Goal: Task Accomplishment & Management: Use online tool/utility

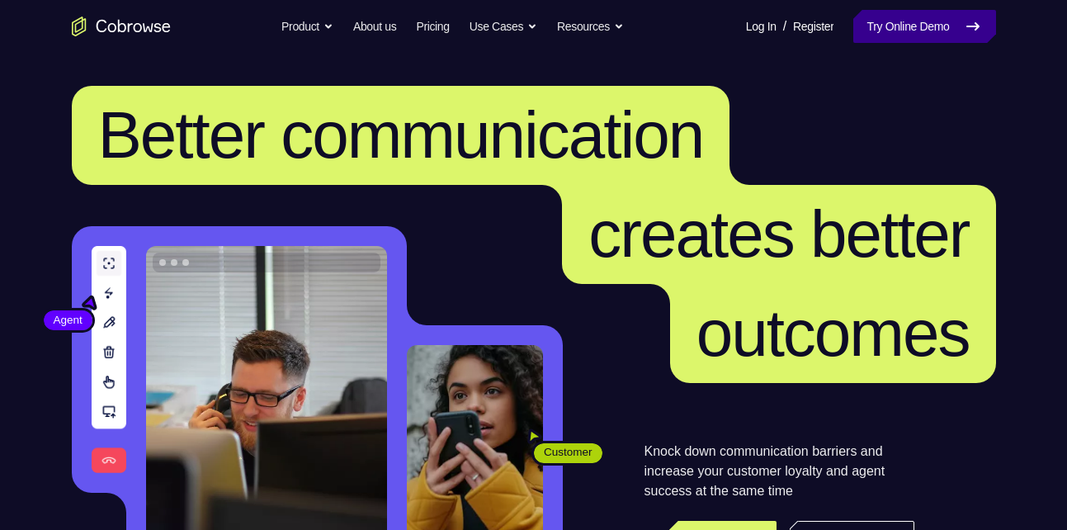
click at [921, 17] on link "Try Online Demo" at bounding box center [925, 26] width 142 height 33
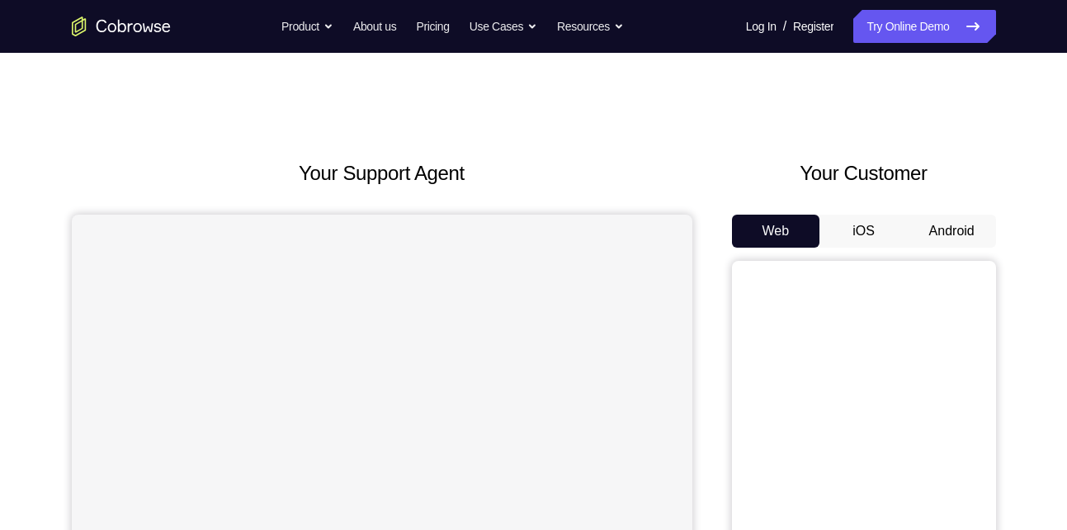
click at [962, 237] on button "Android" at bounding box center [952, 231] width 88 height 33
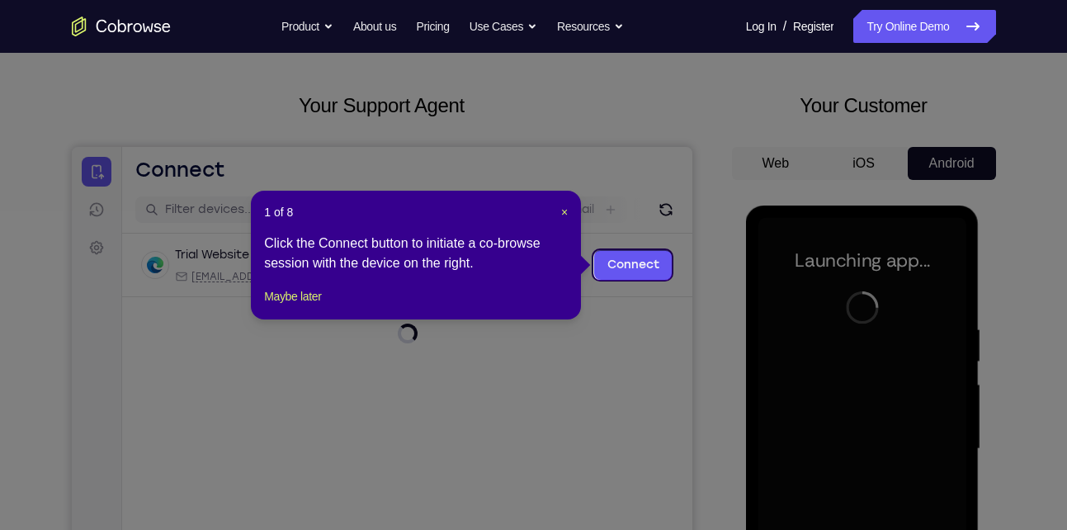
scroll to position [67, 0]
click at [568, 212] on span "×" at bounding box center [564, 212] width 7 height 13
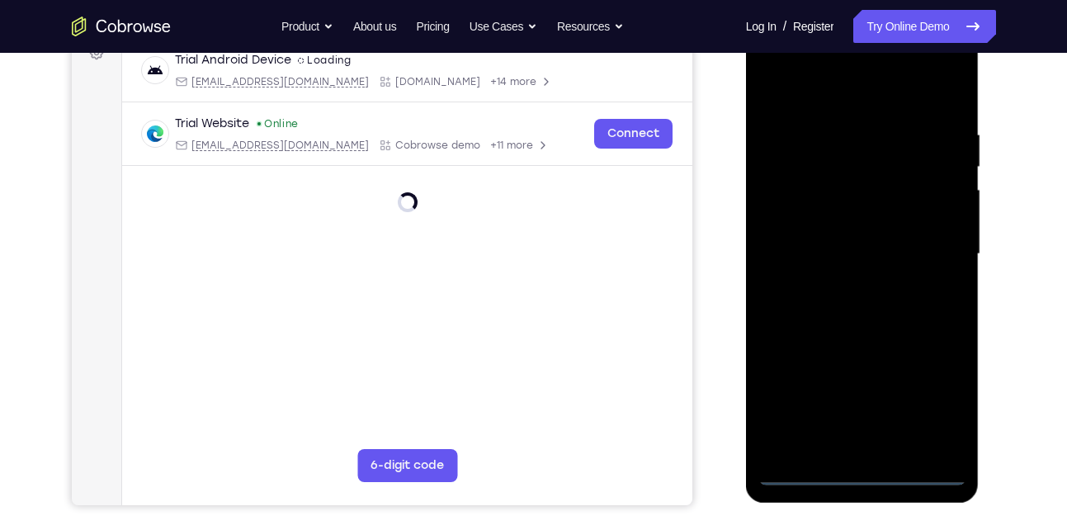
scroll to position [263, 0]
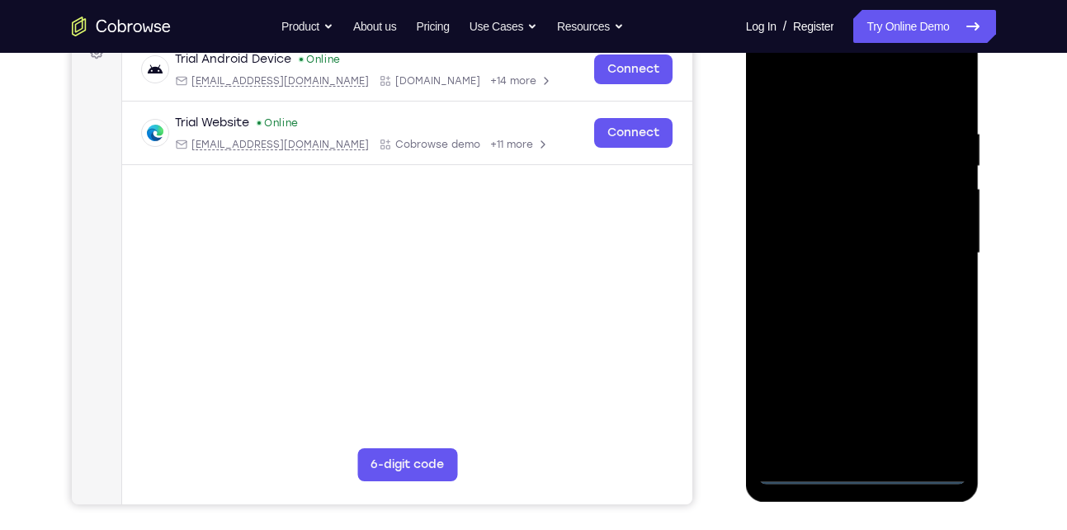
click at [857, 478] on div at bounding box center [863, 253] width 208 height 462
click at [942, 411] on div at bounding box center [863, 253] width 208 height 462
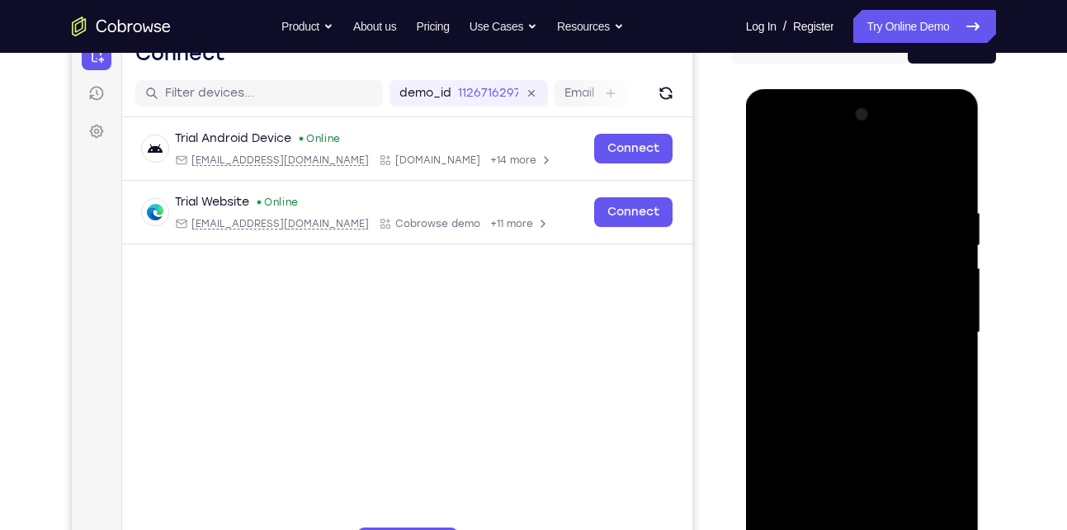
scroll to position [181, 0]
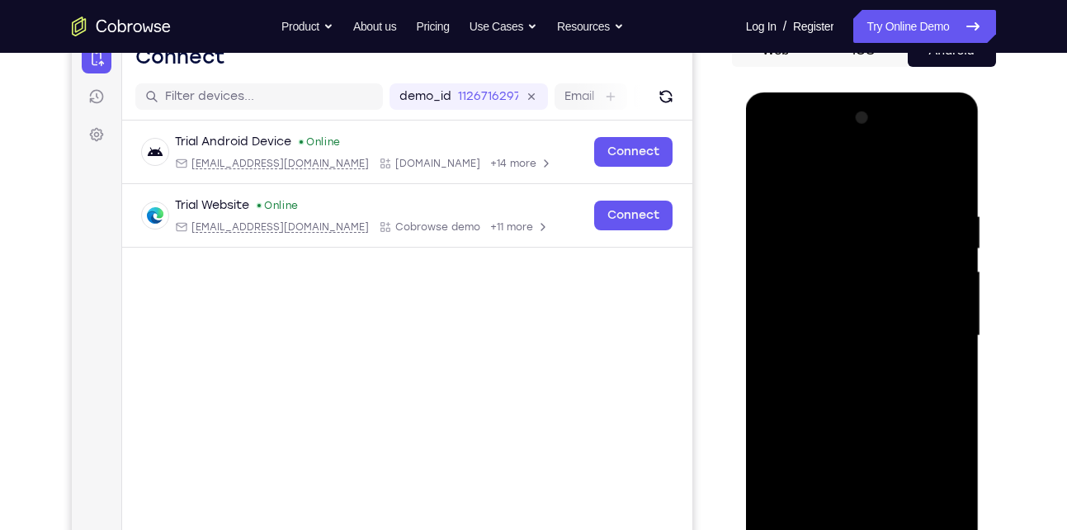
click at [803, 173] on div at bounding box center [863, 336] width 208 height 462
click at [939, 333] on div at bounding box center [863, 336] width 208 height 462
click at [841, 369] on div at bounding box center [863, 336] width 208 height 462
click at [840, 326] on div at bounding box center [863, 336] width 208 height 462
click at [811, 309] on div at bounding box center [863, 336] width 208 height 462
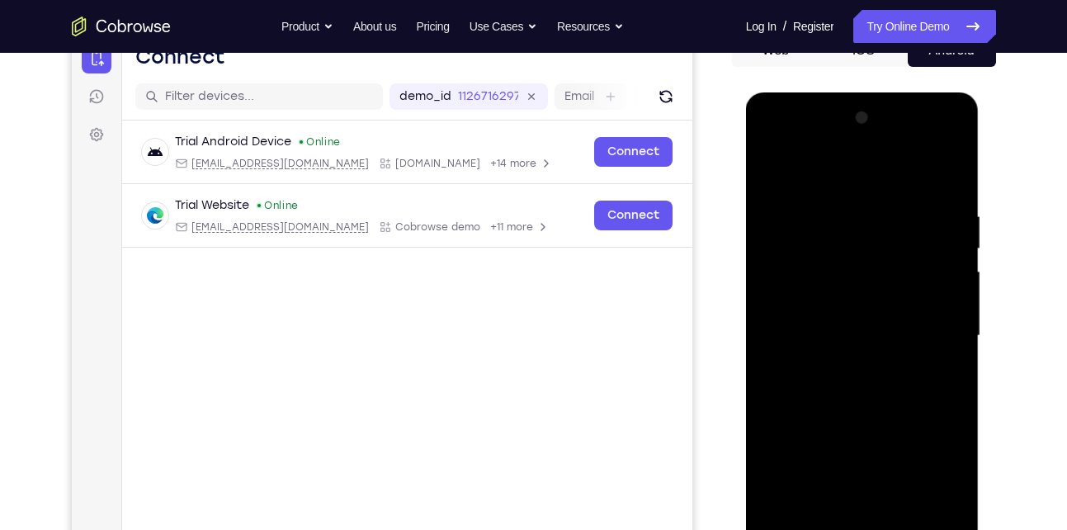
click at [836, 333] on div at bounding box center [863, 336] width 208 height 462
click at [823, 395] on div at bounding box center [863, 336] width 208 height 462
click at [815, 336] on div at bounding box center [863, 336] width 208 height 462
click at [809, 385] on div at bounding box center [863, 336] width 208 height 462
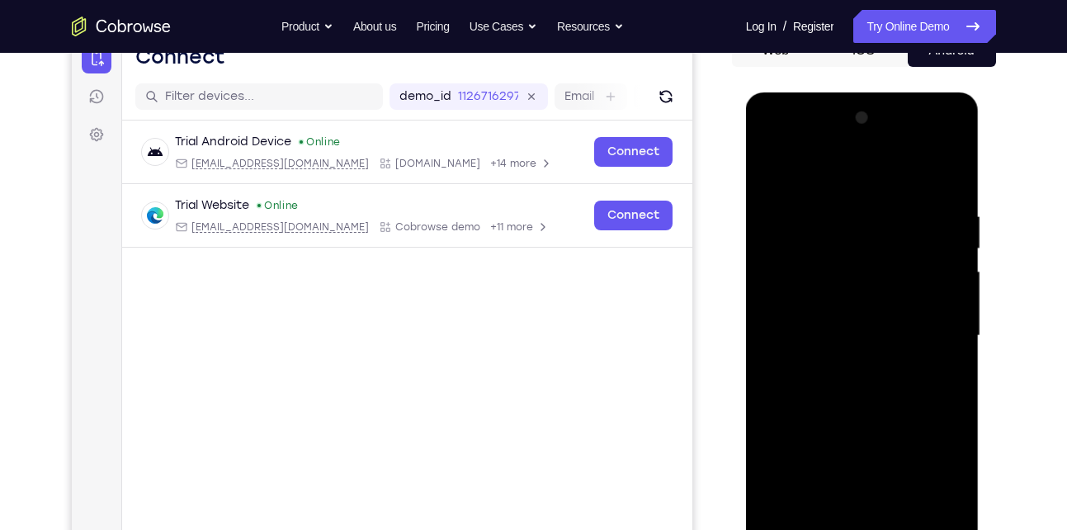
click at [852, 381] on div at bounding box center [863, 336] width 208 height 462
drag, startPoint x: 878, startPoint y: 418, endPoint x: 877, endPoint y: 275, distance: 142.8
click at [877, 275] on div at bounding box center [863, 336] width 208 height 462
click at [958, 265] on div at bounding box center [863, 336] width 208 height 462
click at [931, 170] on div at bounding box center [863, 336] width 208 height 462
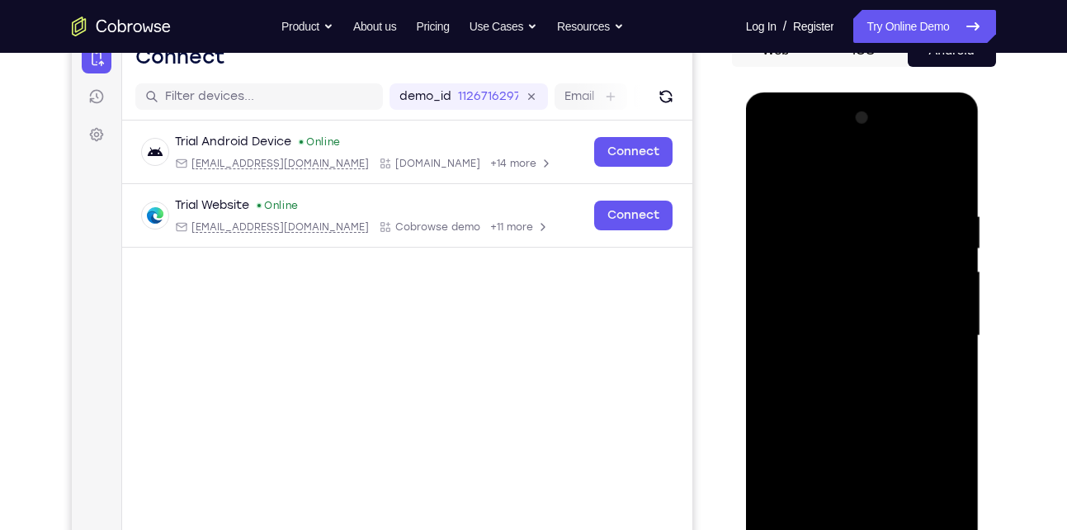
click at [951, 164] on div at bounding box center [863, 336] width 208 height 462
drag, startPoint x: 855, startPoint y: 235, endPoint x: 844, endPoint y: 359, distance: 124.4
click at [844, 359] on div at bounding box center [863, 336] width 208 height 462
drag, startPoint x: 843, startPoint y: 239, endPoint x: 811, endPoint y: 361, distance: 126.3
click at [811, 361] on div at bounding box center [863, 336] width 208 height 462
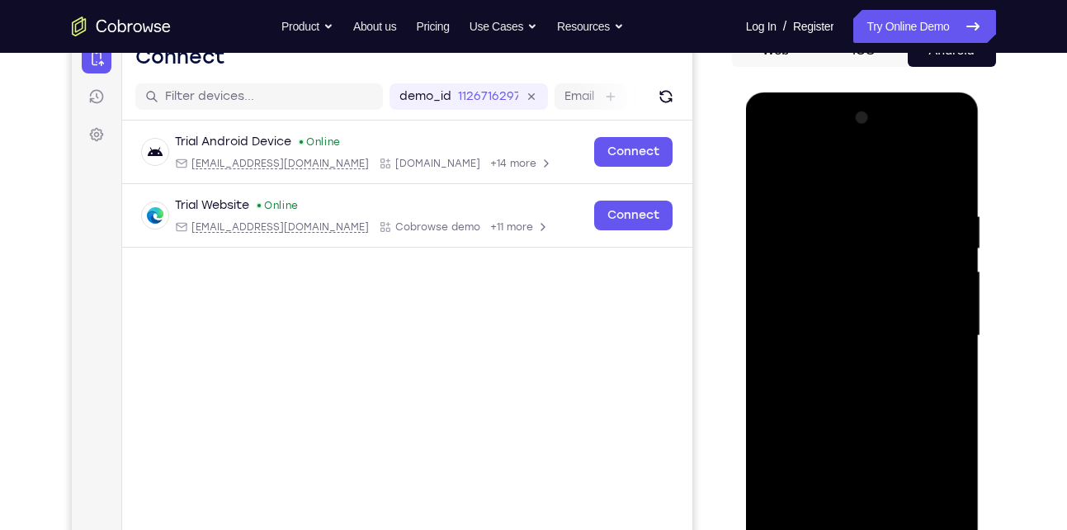
click at [770, 168] on div at bounding box center [863, 336] width 208 height 462
click at [840, 198] on div at bounding box center [863, 336] width 208 height 462
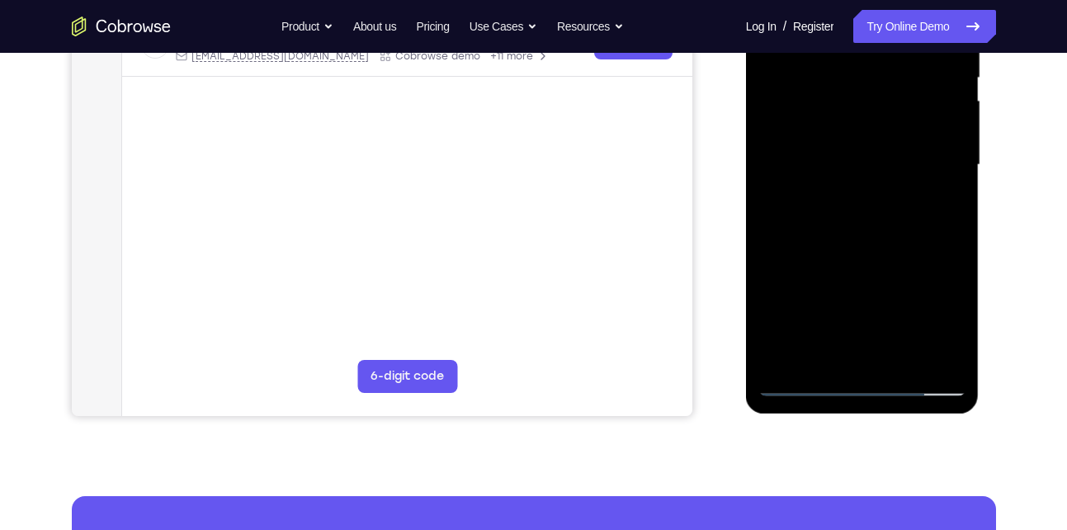
scroll to position [354, 0]
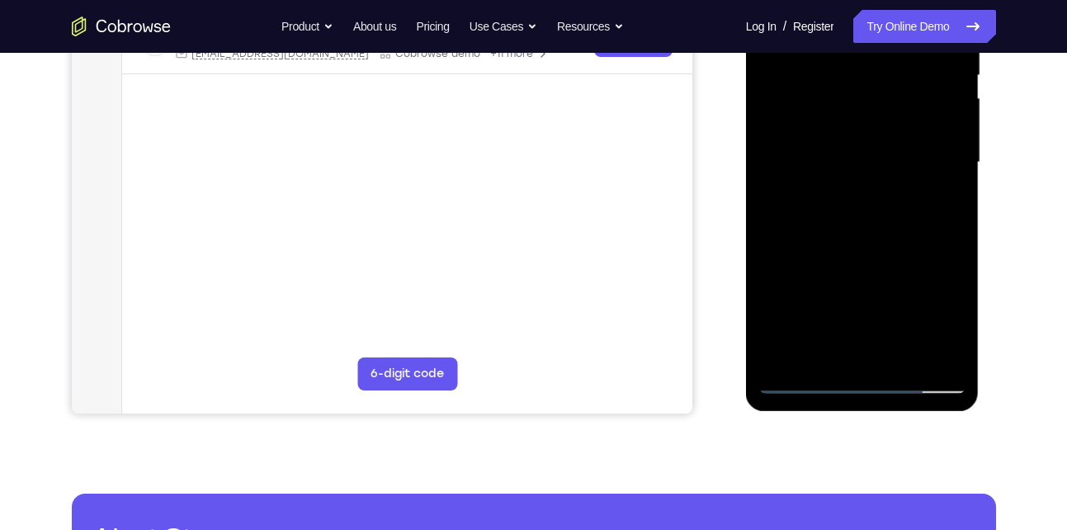
click at [931, 352] on div at bounding box center [863, 162] width 208 height 462
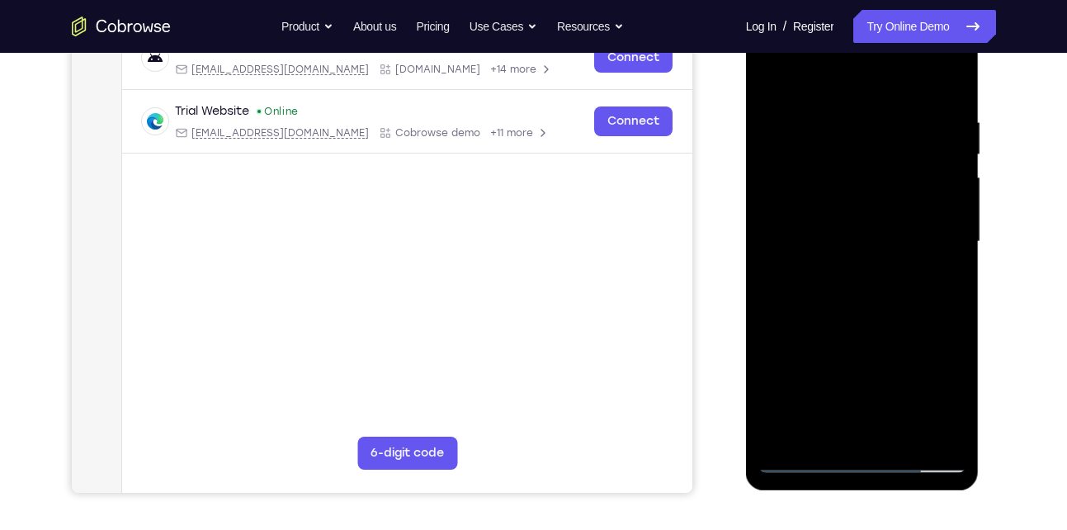
scroll to position [376, 0]
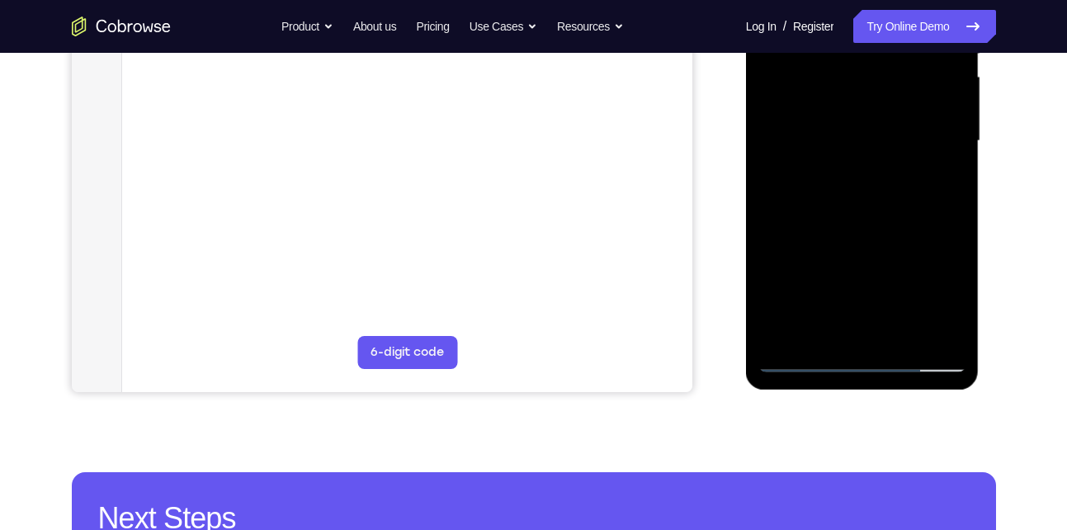
click at [846, 324] on div at bounding box center [863, 141] width 208 height 462
click at [803, 357] on div at bounding box center [863, 141] width 208 height 462
click at [944, 325] on div at bounding box center [863, 141] width 208 height 462
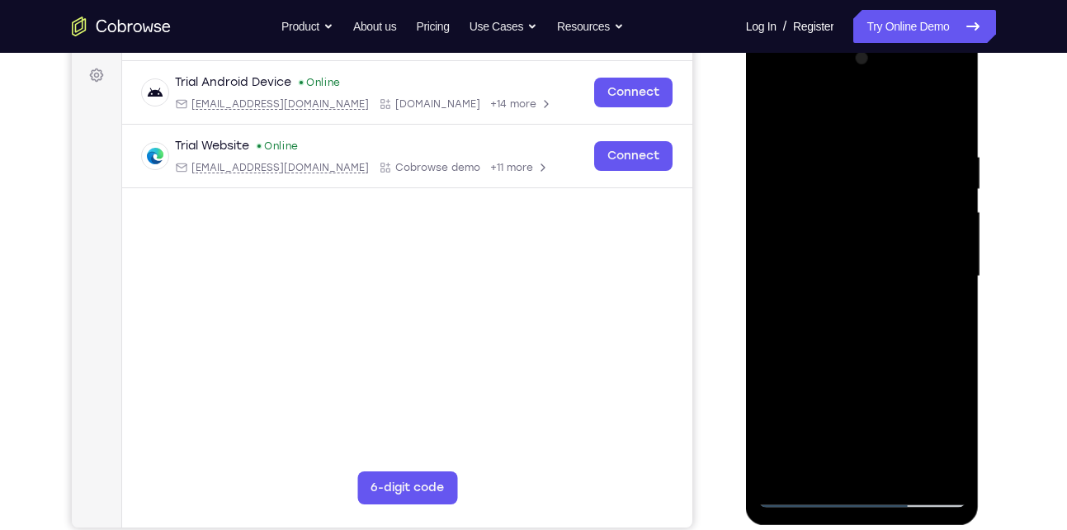
scroll to position [236, 0]
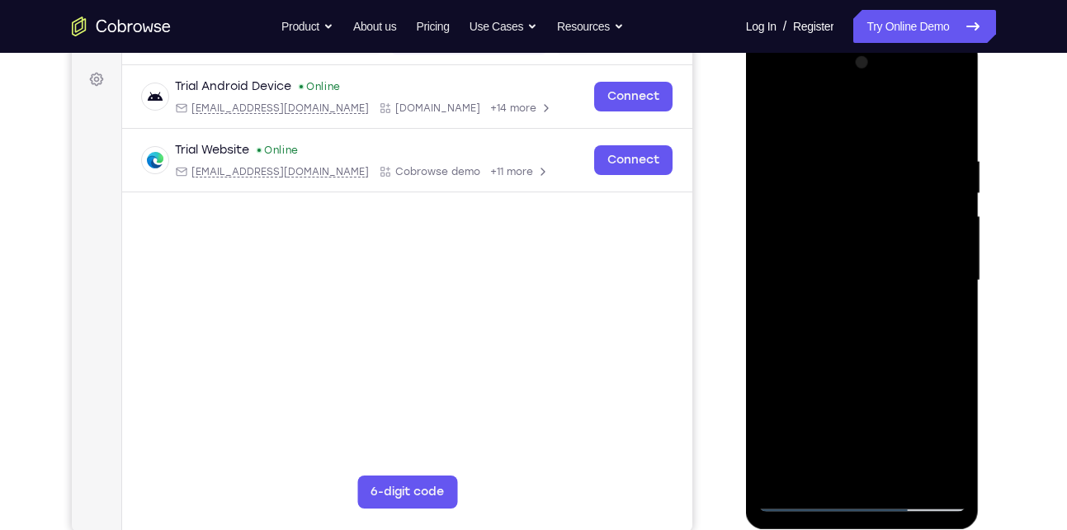
click at [944, 281] on div at bounding box center [863, 281] width 208 height 462
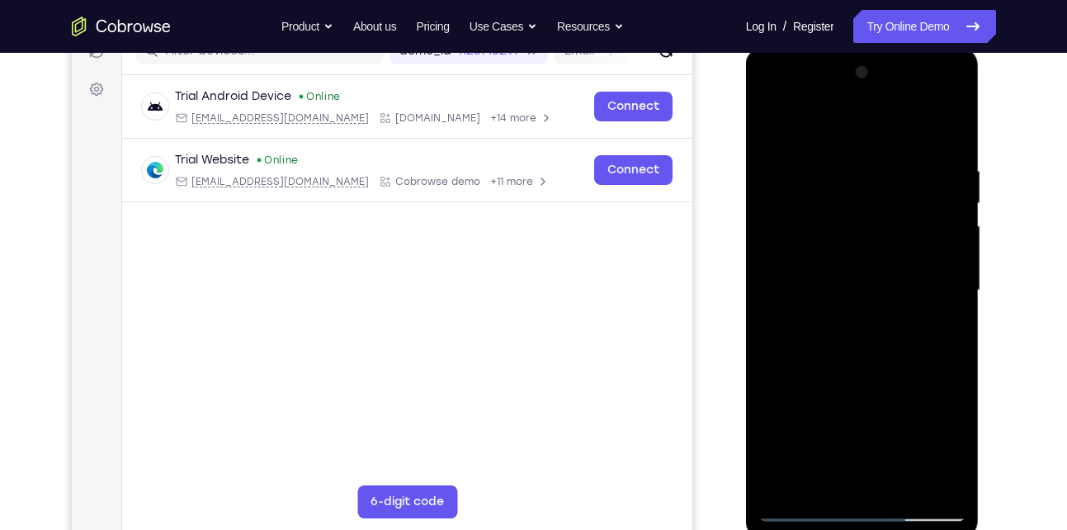
scroll to position [231, 0]
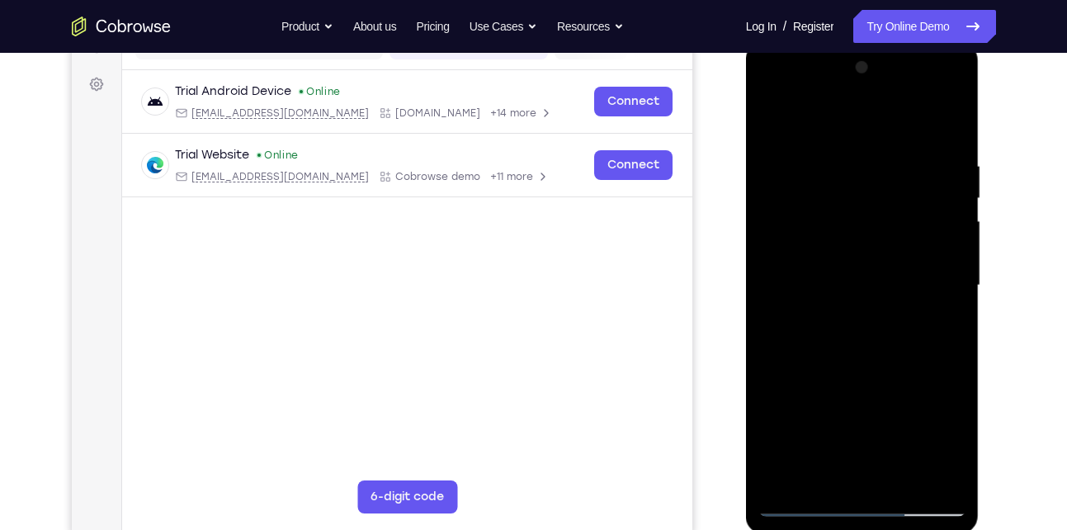
click at [939, 286] on div at bounding box center [863, 285] width 208 height 462
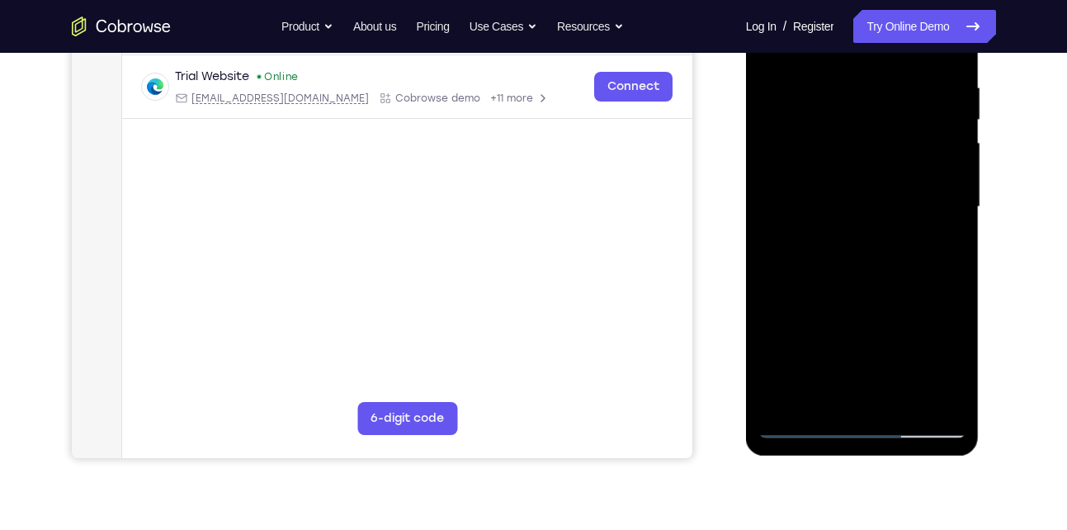
scroll to position [332, 0]
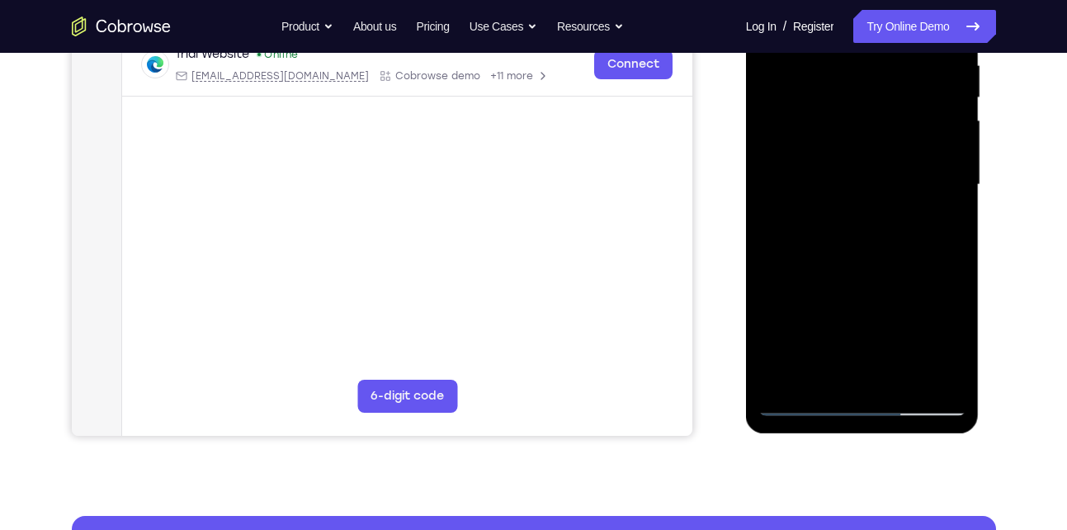
click at [825, 373] on div at bounding box center [863, 185] width 208 height 462
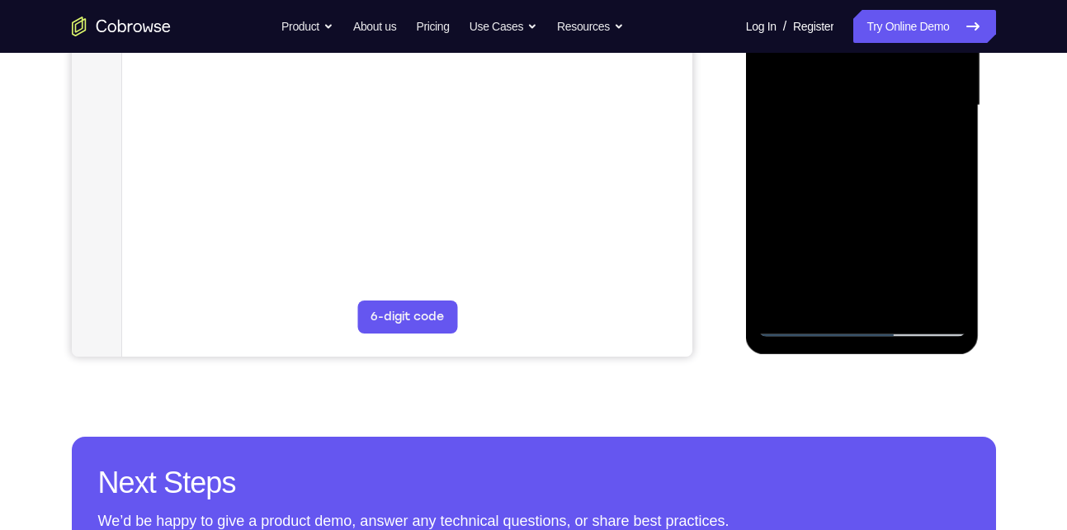
scroll to position [413, 0]
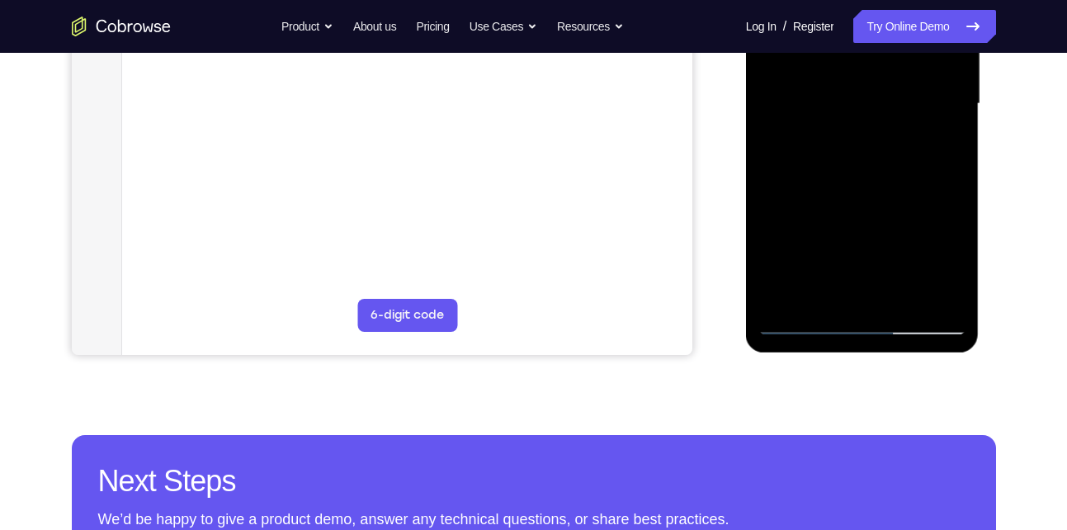
click at [801, 324] on div at bounding box center [863, 104] width 208 height 462
click at [941, 290] on div at bounding box center [863, 104] width 208 height 462
click at [925, 294] on div at bounding box center [863, 104] width 208 height 462
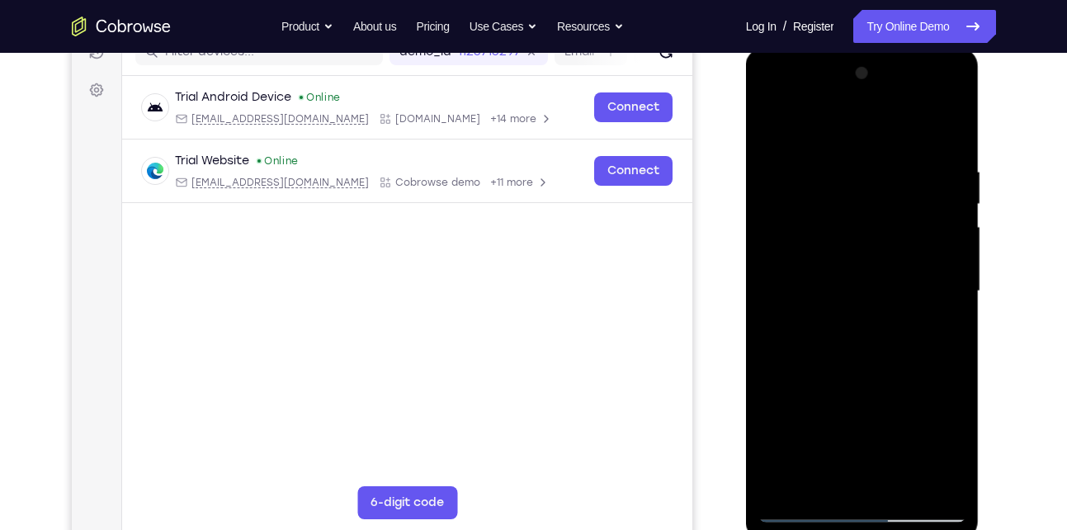
scroll to position [223, 0]
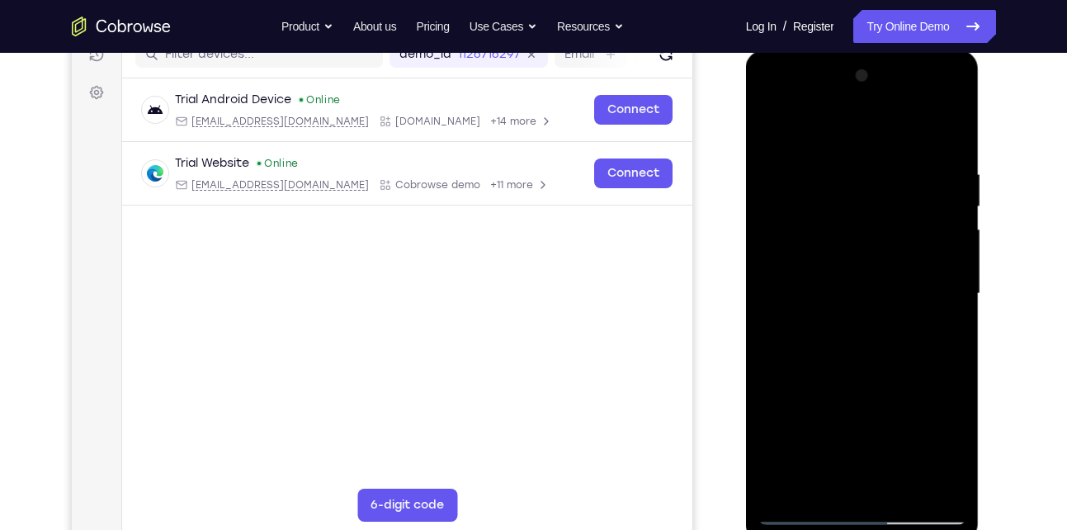
click at [944, 133] on div at bounding box center [863, 294] width 208 height 462
click at [844, 161] on div at bounding box center [863, 294] width 208 height 462
click at [949, 253] on div at bounding box center [863, 294] width 208 height 462
click at [945, 133] on div at bounding box center [863, 294] width 208 height 462
click at [890, 145] on div at bounding box center [863, 294] width 208 height 462
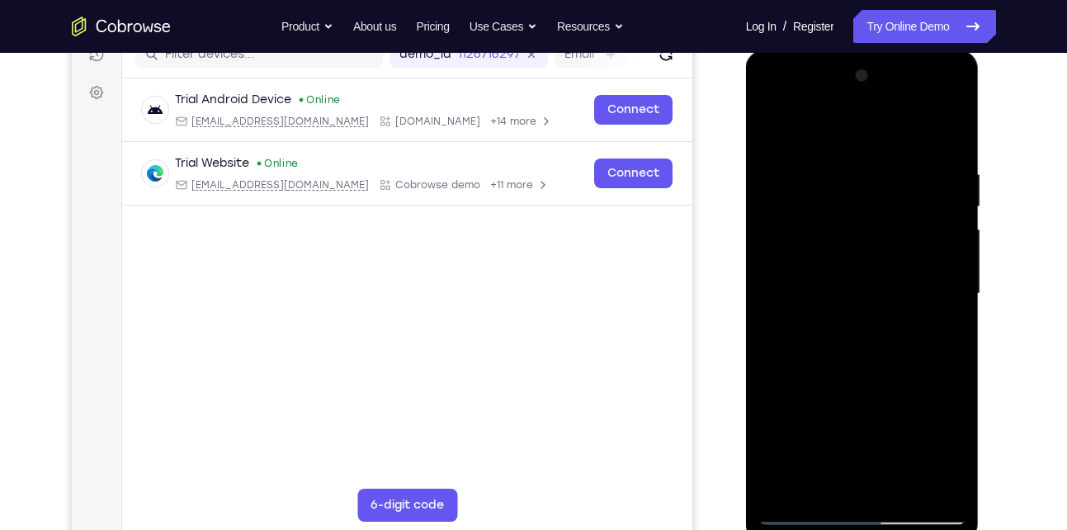
scroll to position [182, 0]
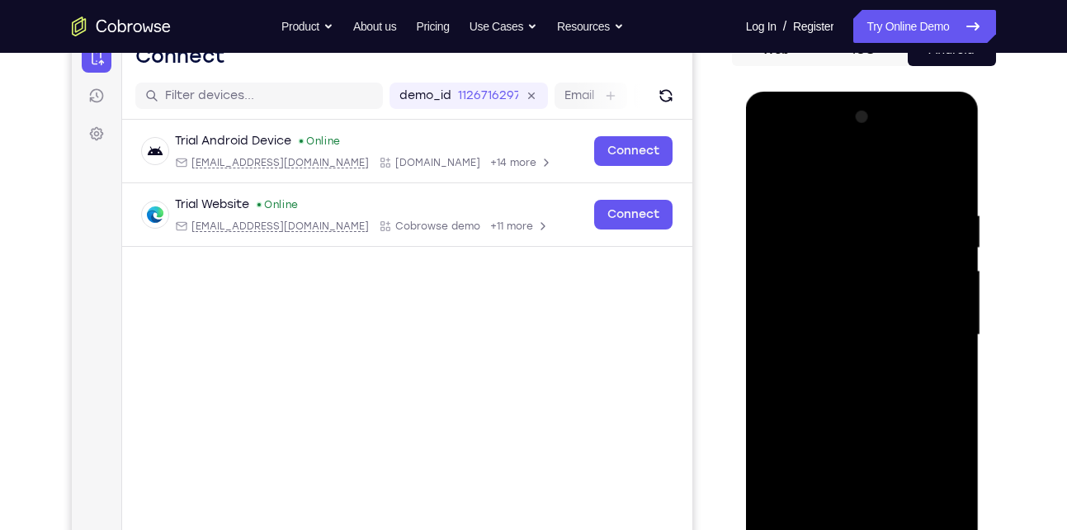
click at [948, 179] on div at bounding box center [863, 335] width 208 height 462
click at [936, 204] on div at bounding box center [863, 335] width 208 height 462
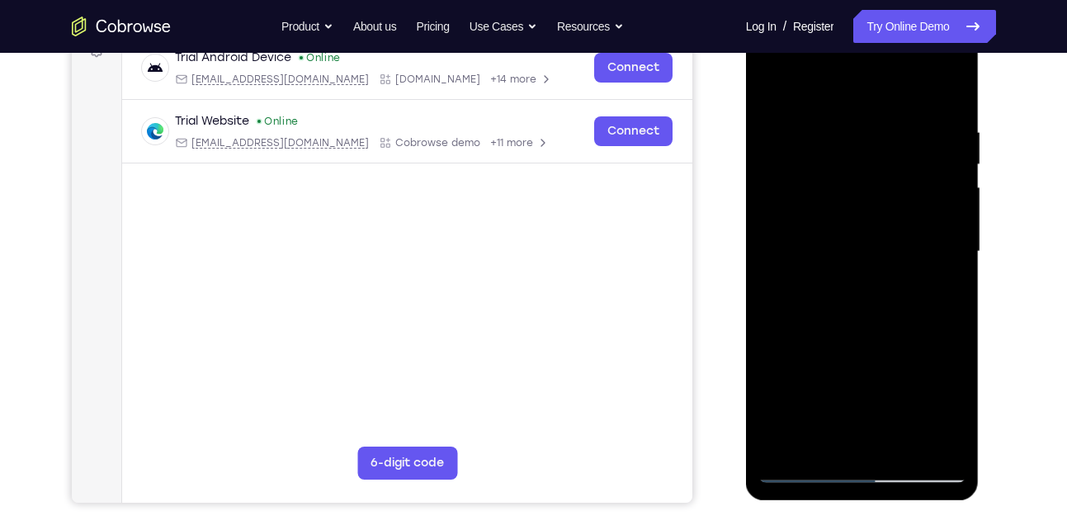
scroll to position [363, 0]
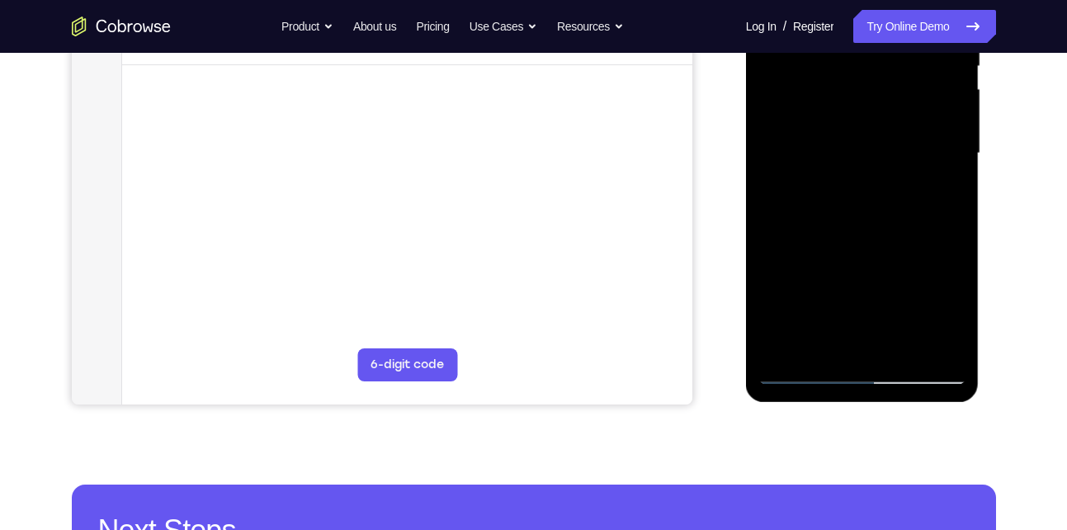
click at [922, 346] on div at bounding box center [863, 153] width 208 height 462
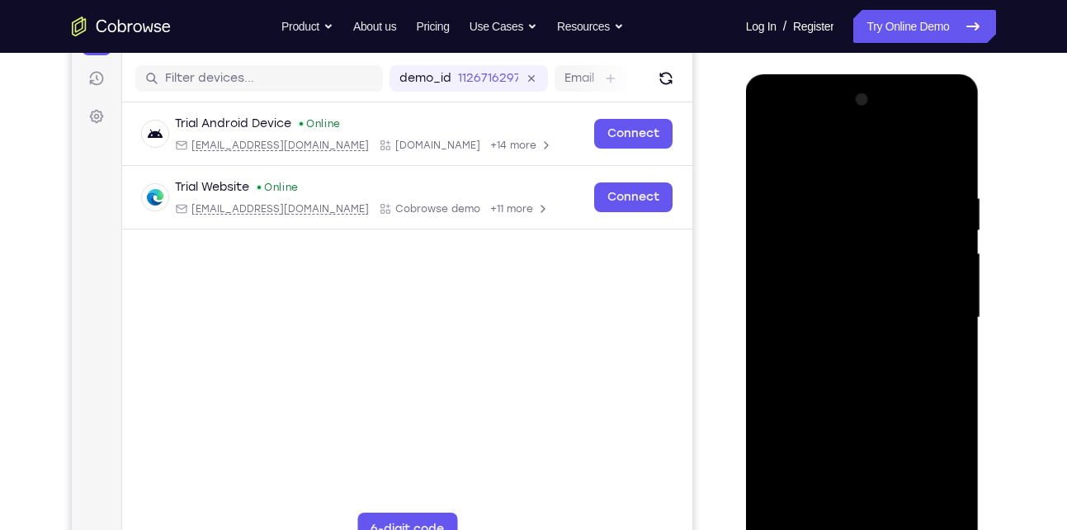
scroll to position [193, 0]
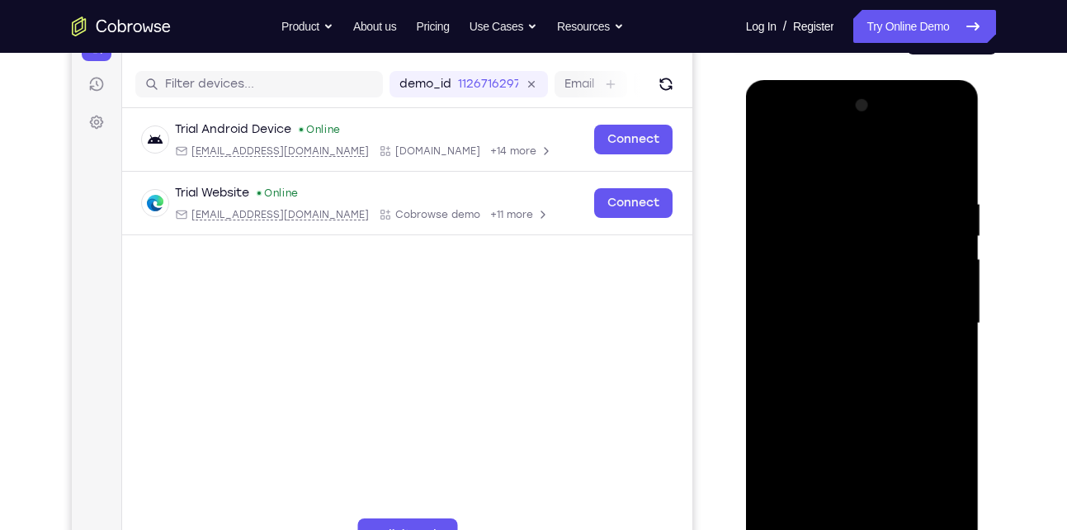
click at [949, 161] on div at bounding box center [863, 323] width 208 height 462
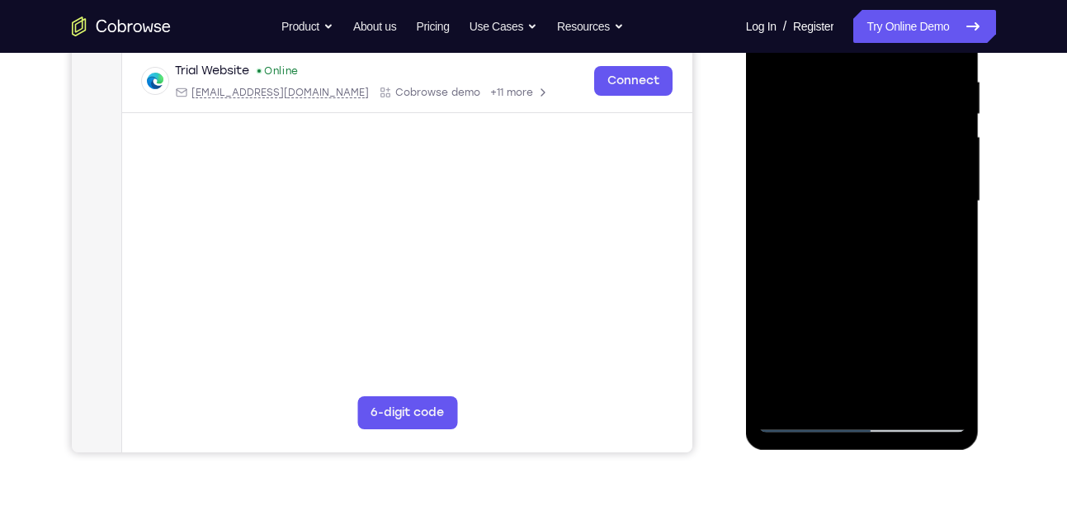
click at [907, 395] on div at bounding box center [863, 201] width 208 height 462
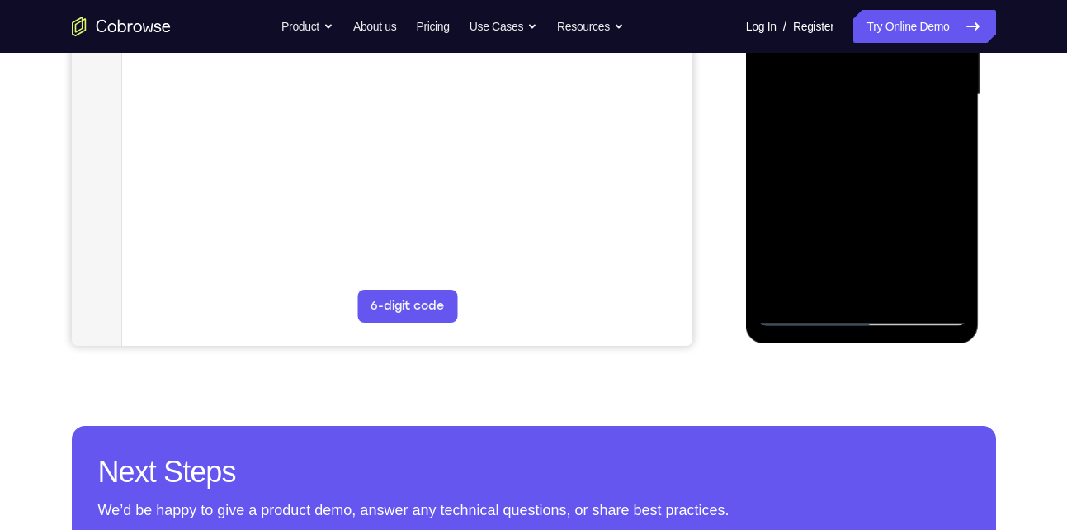
click at [855, 178] on div at bounding box center [863, 95] width 208 height 462
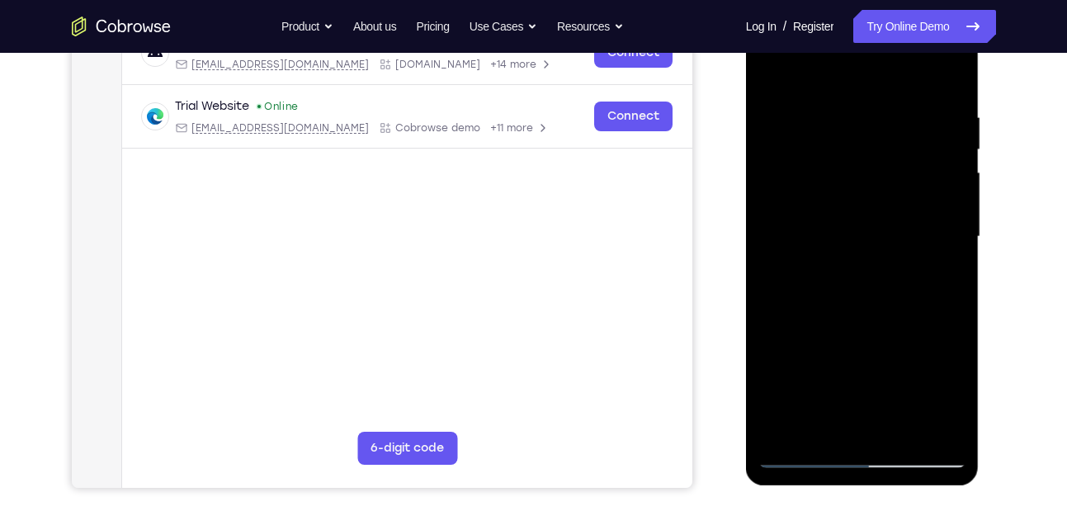
scroll to position [279, 0]
click at [840, 253] on div at bounding box center [863, 238] width 208 height 462
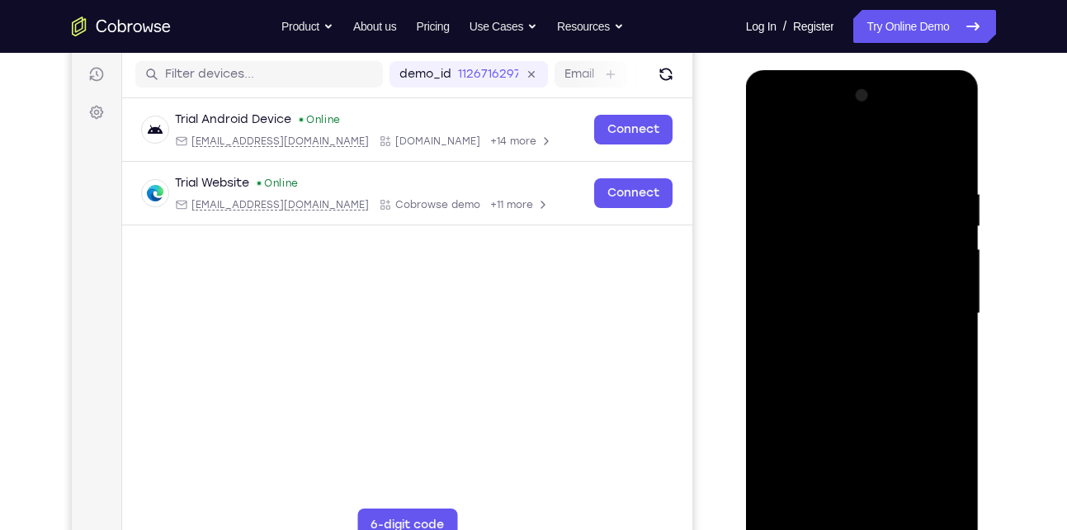
scroll to position [191, 0]
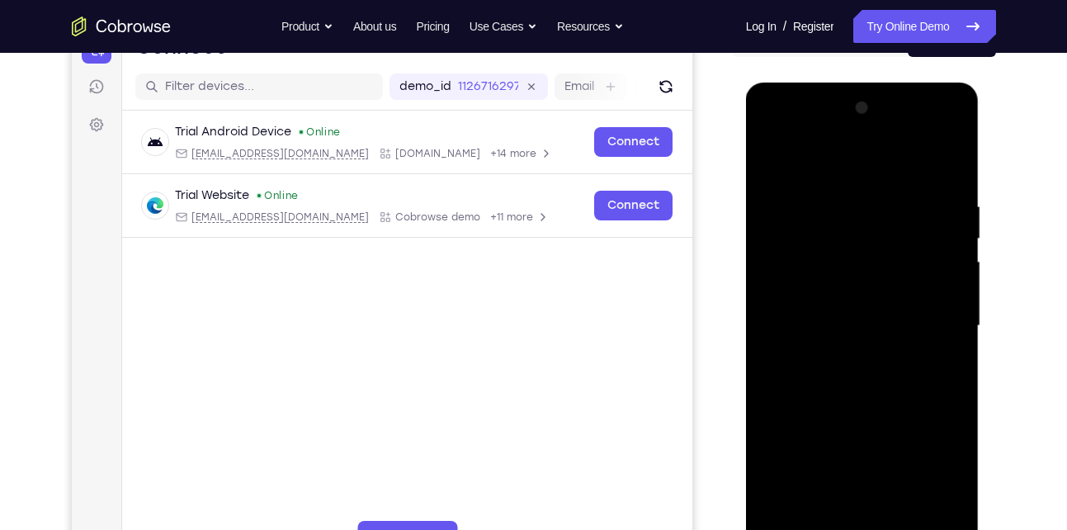
click at [771, 161] on div at bounding box center [863, 326] width 208 height 462
click at [817, 340] on div at bounding box center [863, 326] width 208 height 462
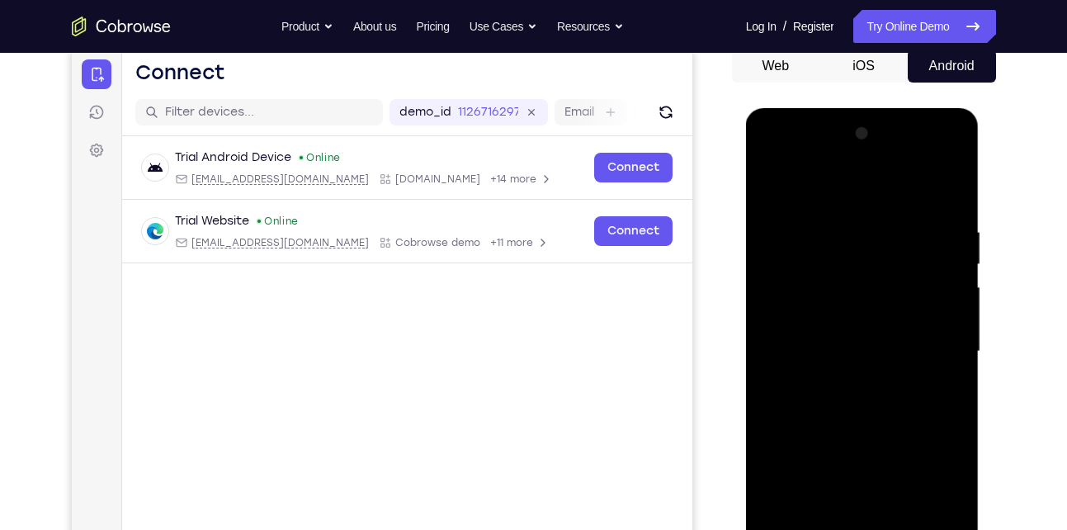
scroll to position [163, 0]
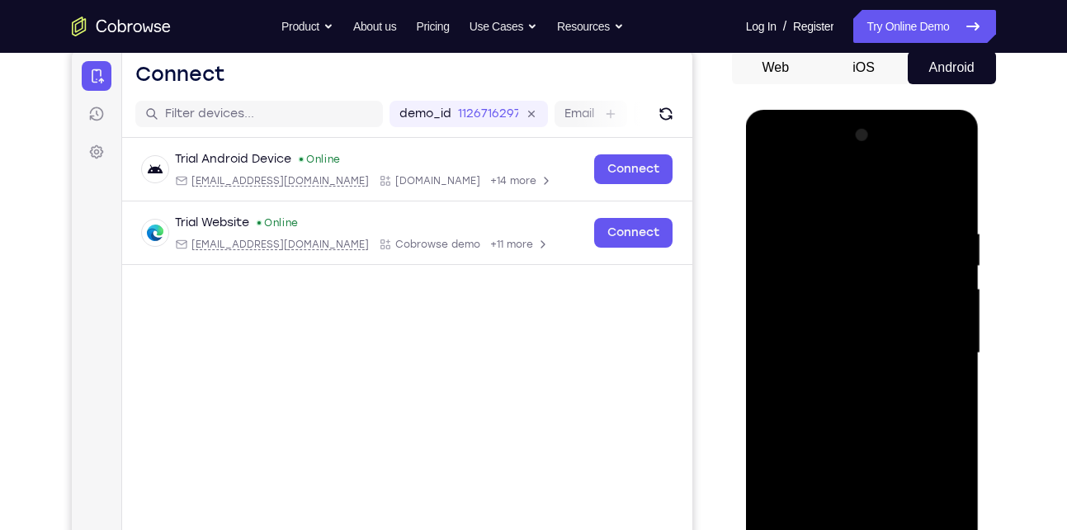
click at [771, 196] on div at bounding box center [863, 353] width 208 height 462
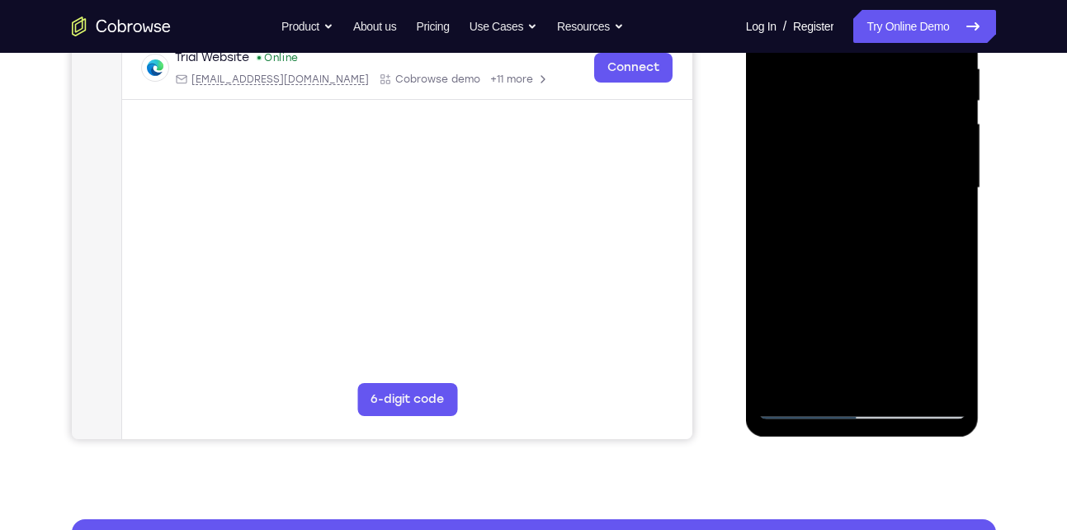
scroll to position [332, 0]
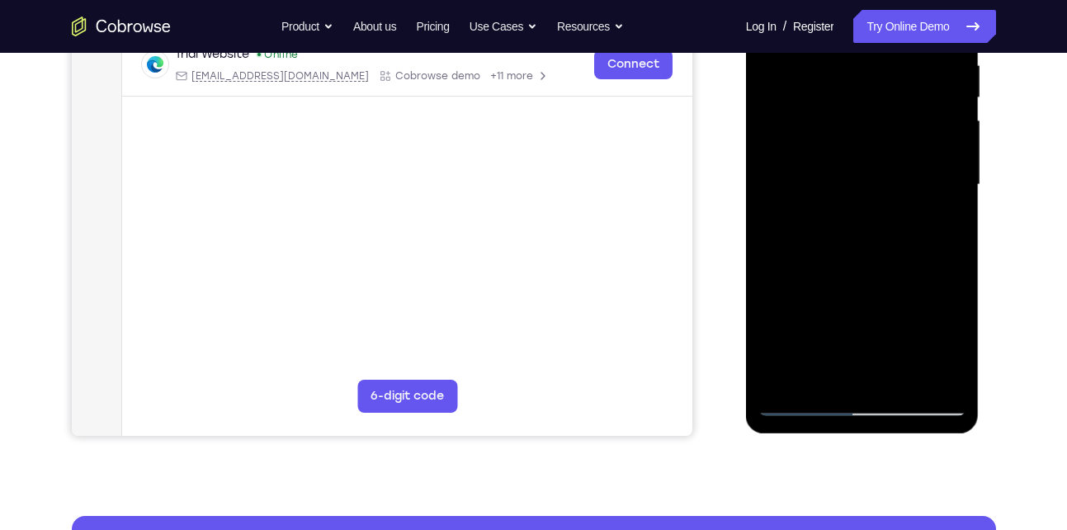
click at [854, 232] on div at bounding box center [863, 185] width 208 height 462
click at [819, 375] on div at bounding box center [863, 185] width 208 height 462
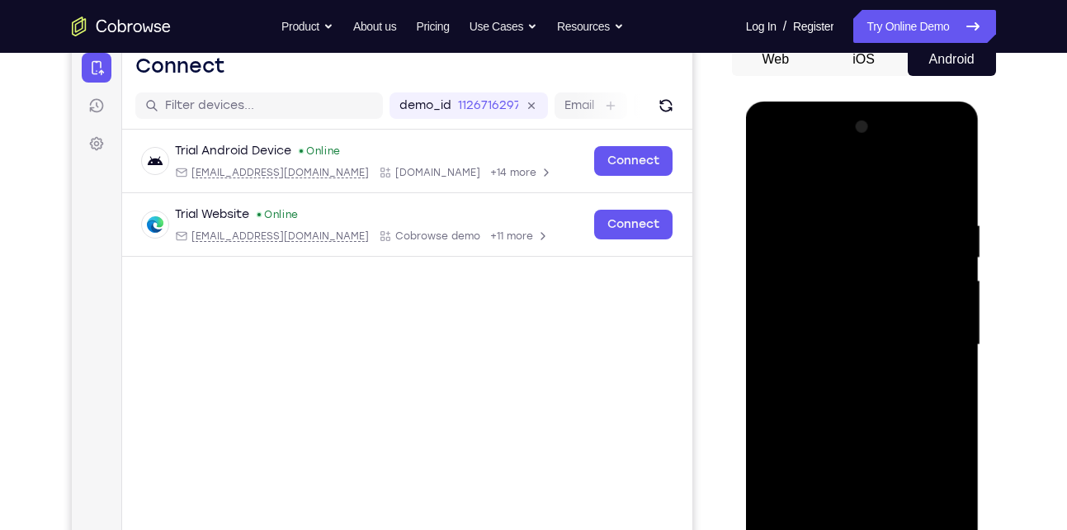
scroll to position [162, 0]
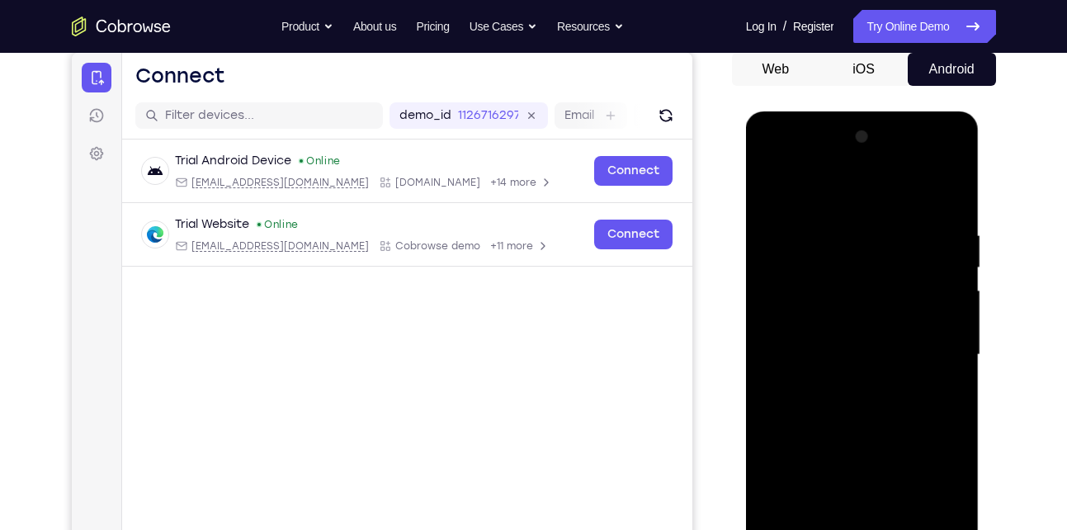
click at [769, 192] on div at bounding box center [863, 355] width 208 height 462
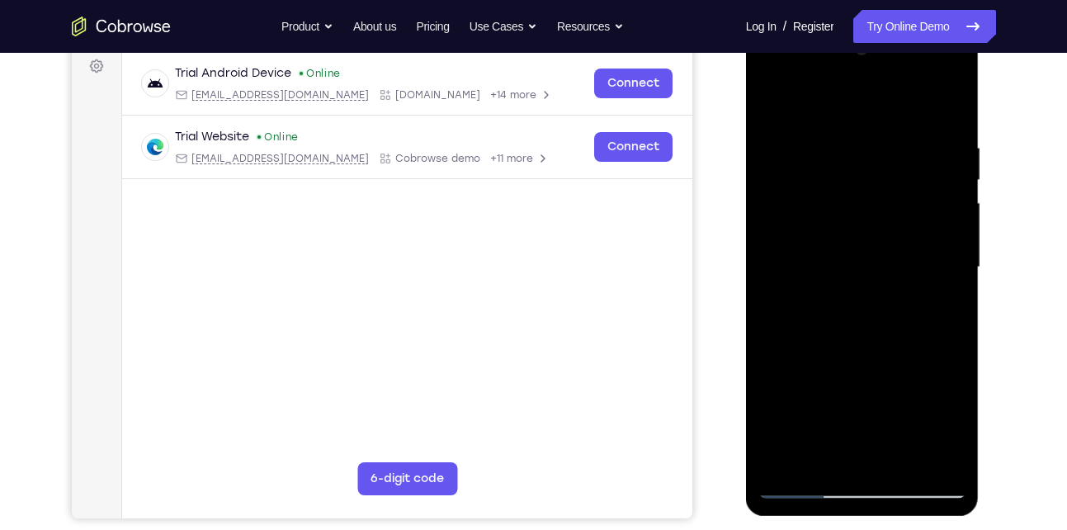
click at [848, 277] on div at bounding box center [863, 267] width 208 height 462
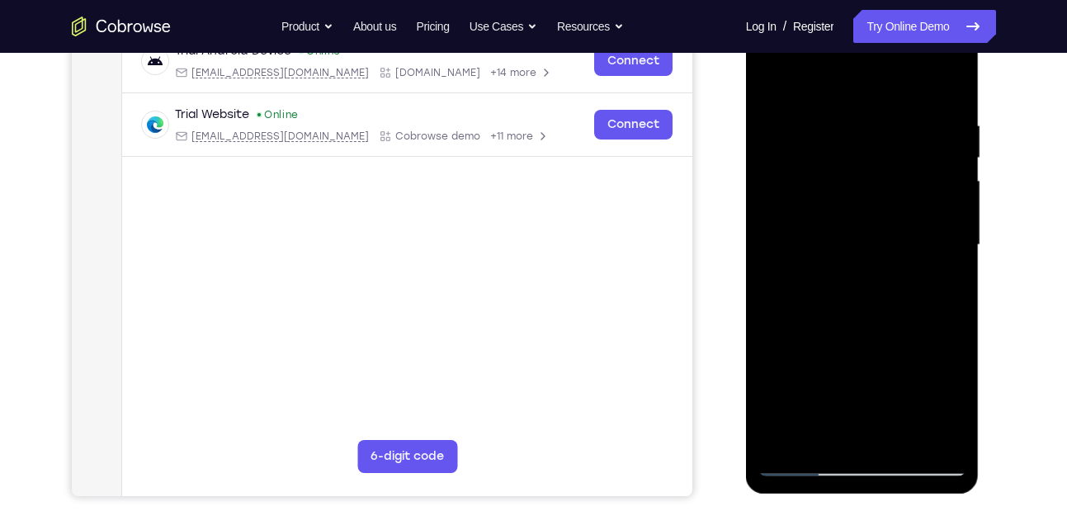
scroll to position [270, 0]
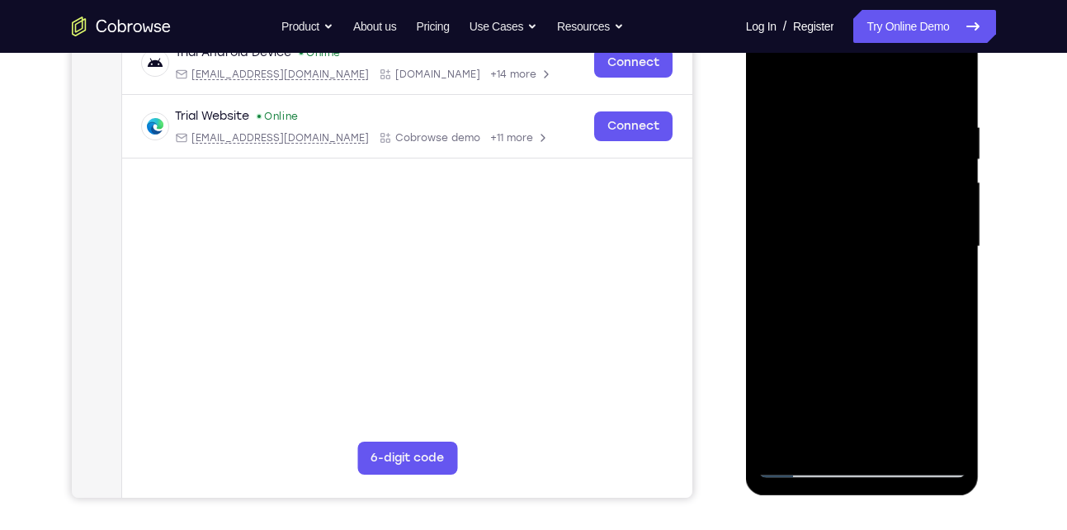
click at [866, 259] on div at bounding box center [863, 247] width 208 height 462
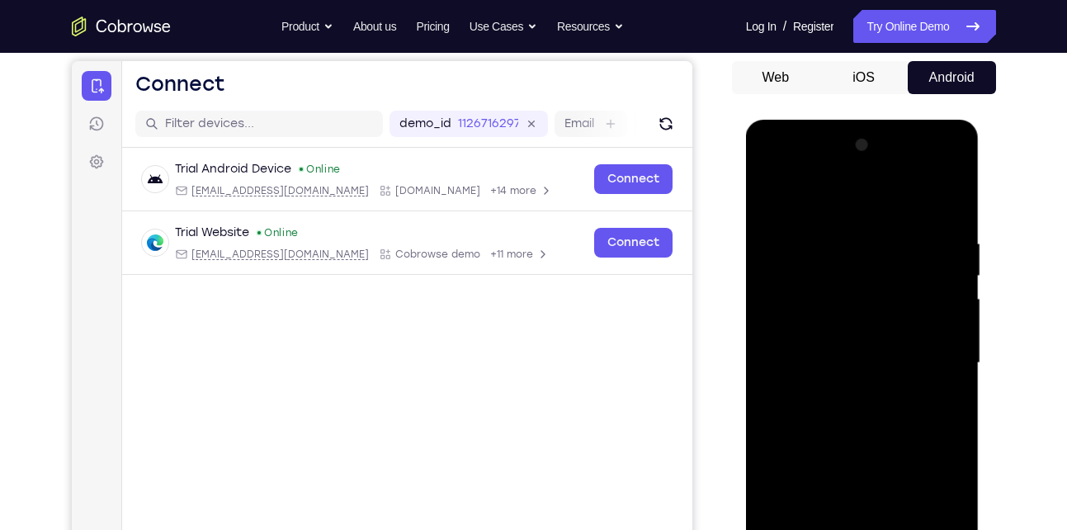
scroll to position [150, 0]
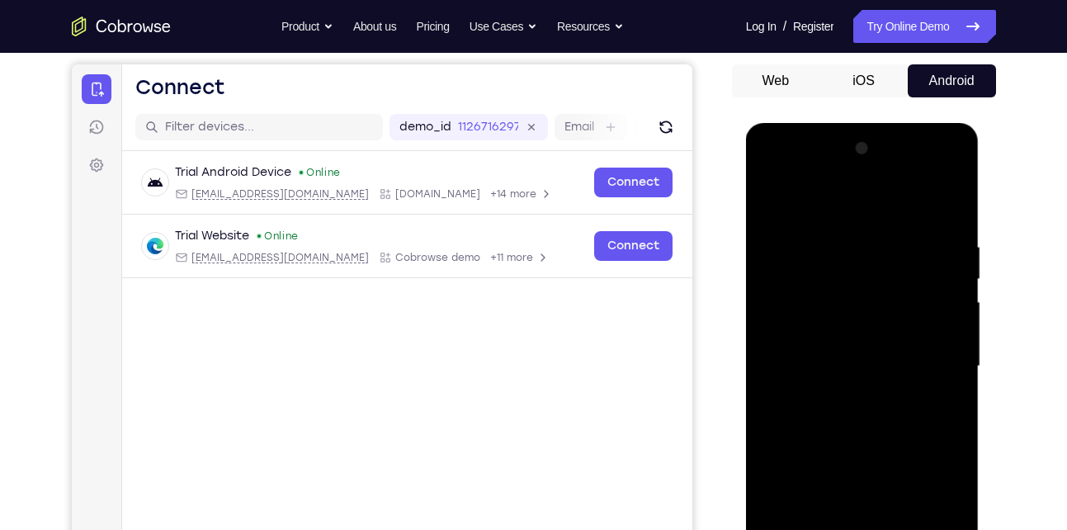
click at [776, 201] on div at bounding box center [863, 366] width 208 height 462
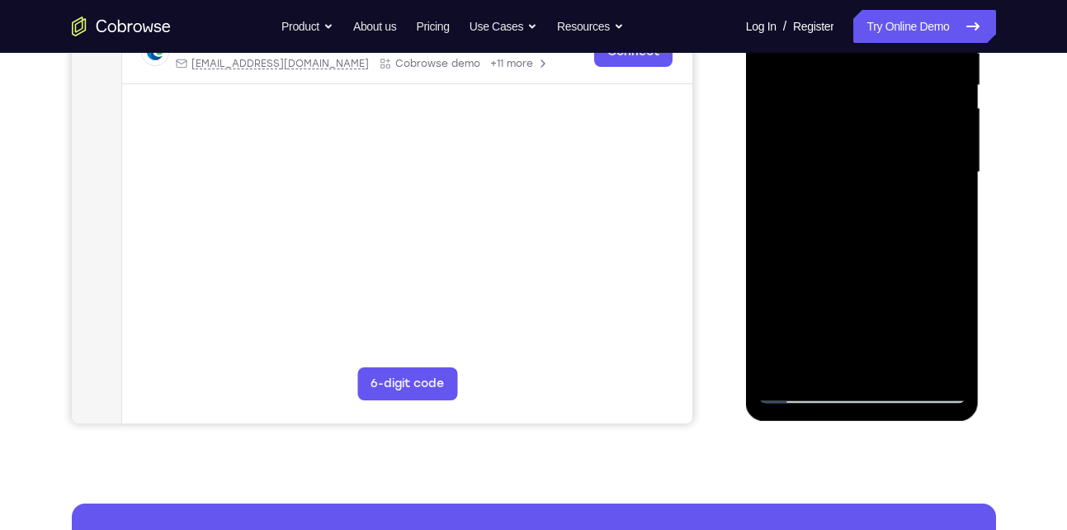
scroll to position [345, 0]
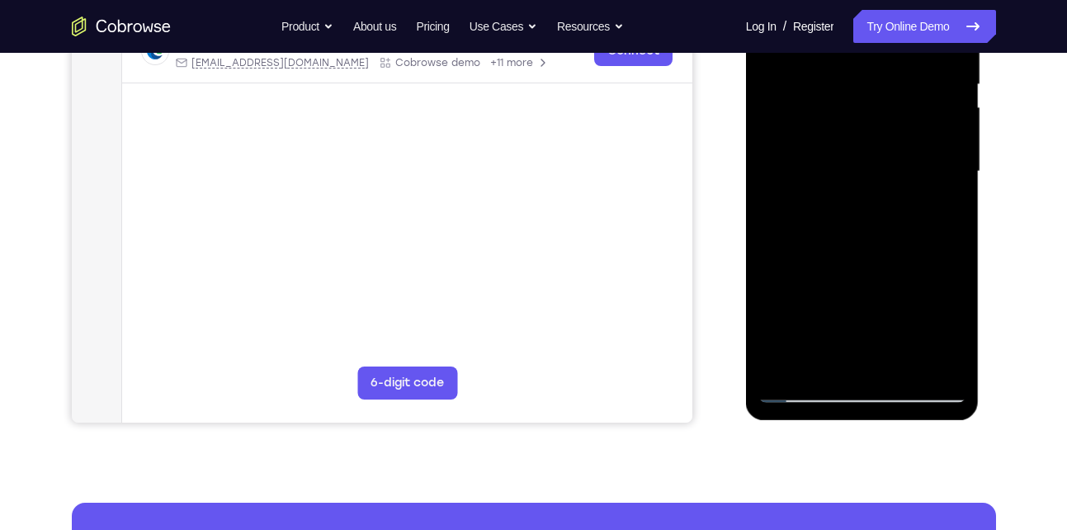
click at [857, 272] on div at bounding box center [863, 172] width 208 height 462
drag, startPoint x: 857, startPoint y: 272, endPoint x: 865, endPoint y: 157, distance: 115.0
click at [865, 157] on div at bounding box center [863, 172] width 208 height 462
drag, startPoint x: 858, startPoint y: 277, endPoint x: 872, endPoint y: 158, distance: 119.7
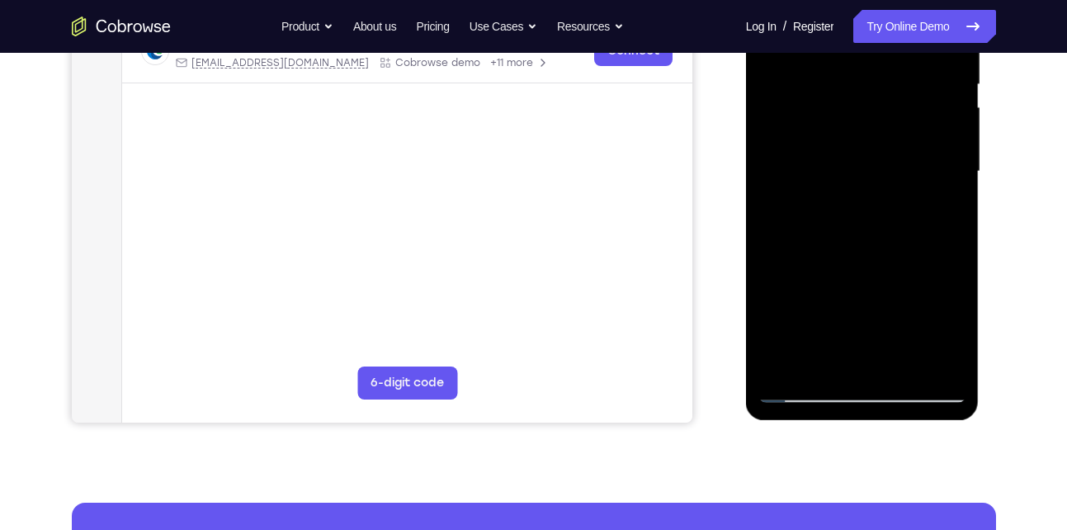
click at [872, 158] on div at bounding box center [863, 172] width 208 height 462
drag, startPoint x: 856, startPoint y: 296, endPoint x: 901, endPoint y: 170, distance: 133.4
click at [901, 170] on div at bounding box center [863, 172] width 208 height 462
click at [893, 367] on div at bounding box center [863, 172] width 208 height 462
click at [829, 189] on div at bounding box center [863, 172] width 208 height 462
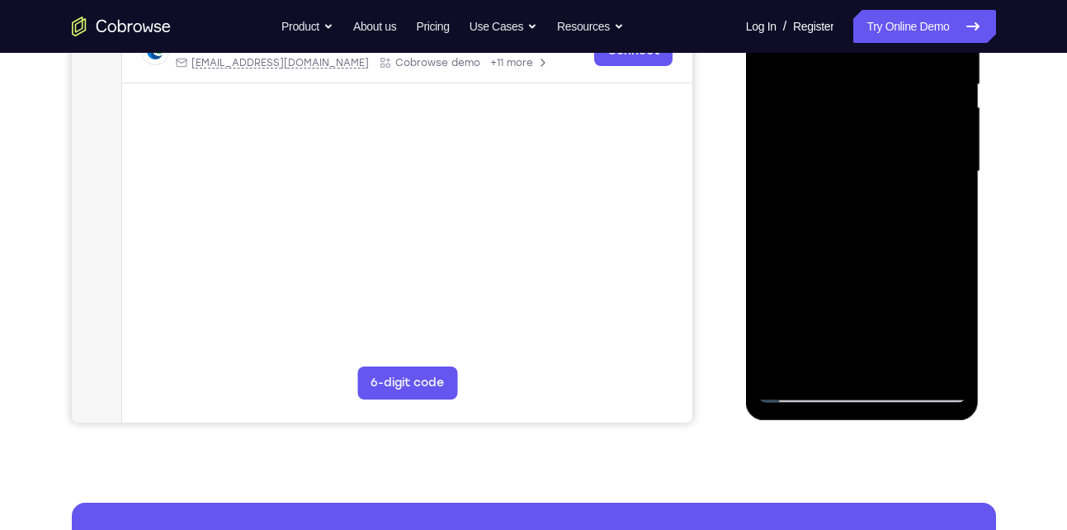
click at [826, 323] on div at bounding box center [863, 172] width 208 height 462
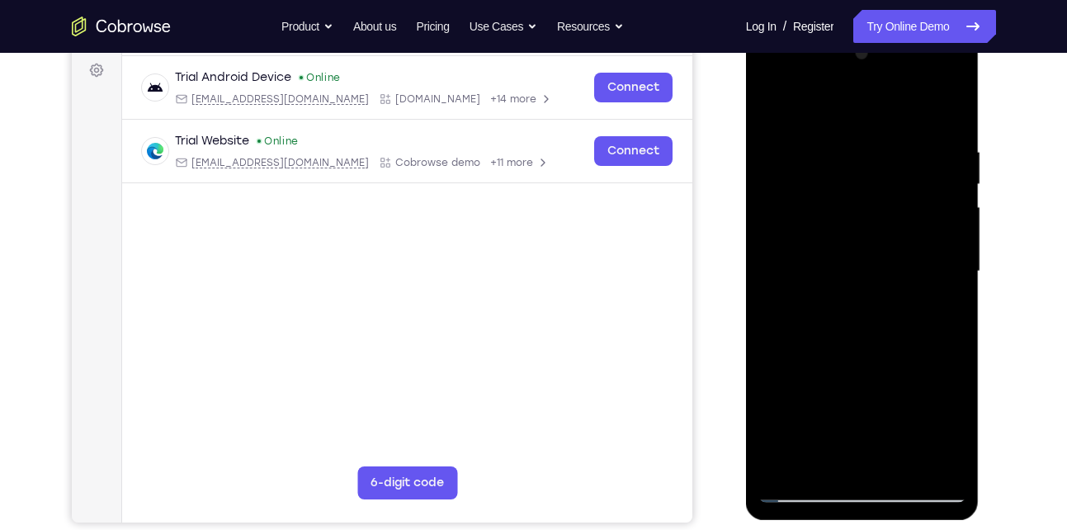
scroll to position [234, 0]
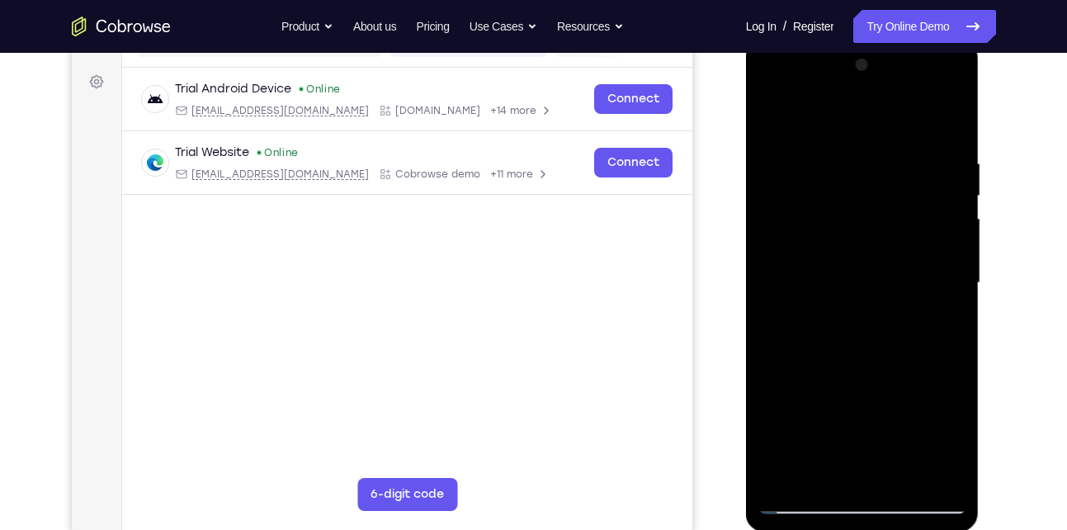
click at [772, 116] on div at bounding box center [863, 283] width 208 height 462
click at [773, 117] on div at bounding box center [863, 283] width 208 height 462
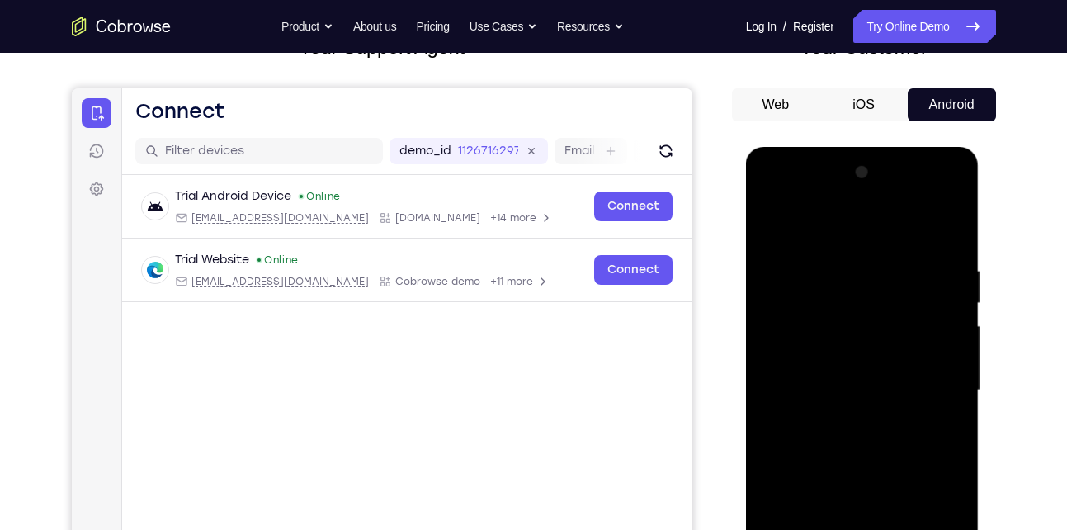
click at [901, 240] on div at bounding box center [863, 390] width 208 height 462
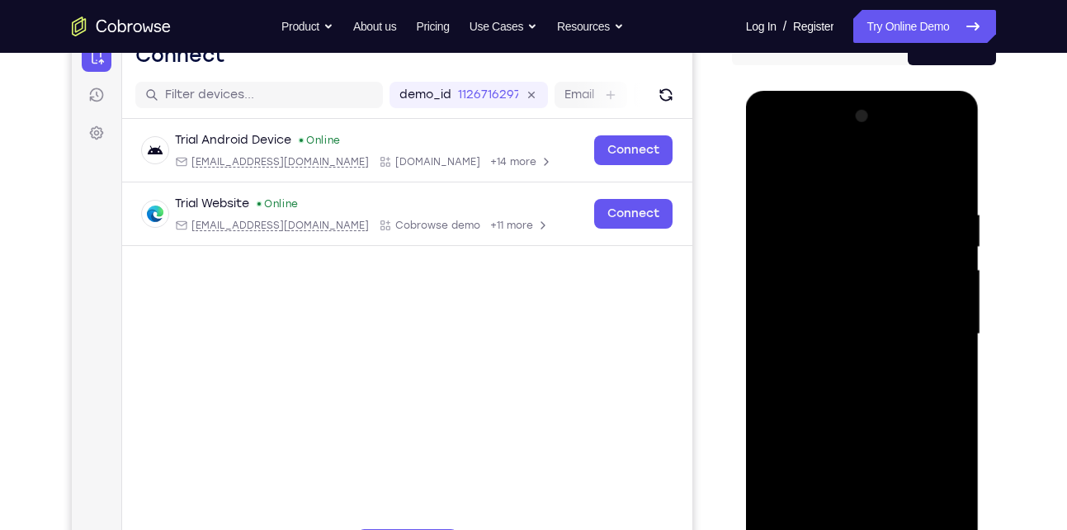
scroll to position [178, 0]
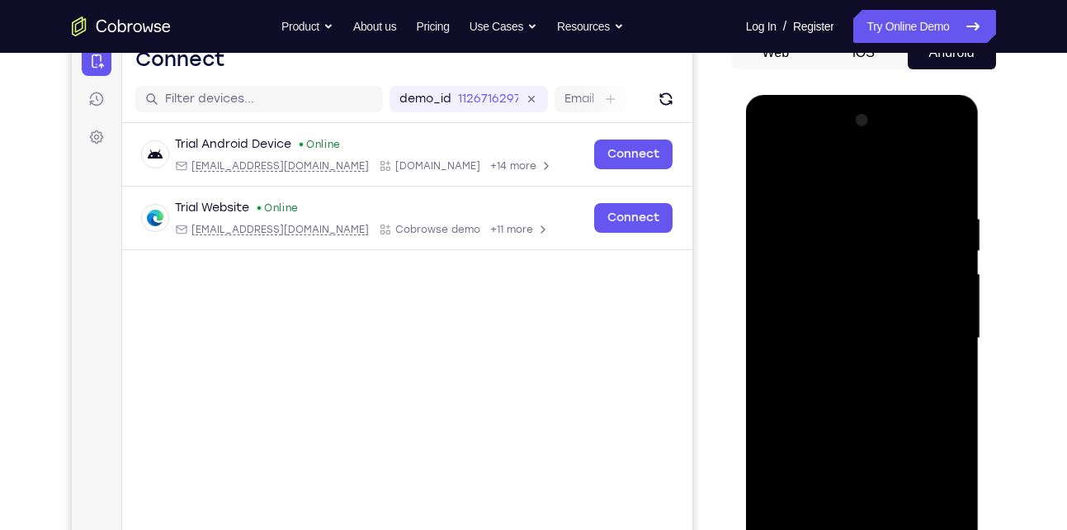
click at [948, 175] on div at bounding box center [863, 338] width 208 height 462
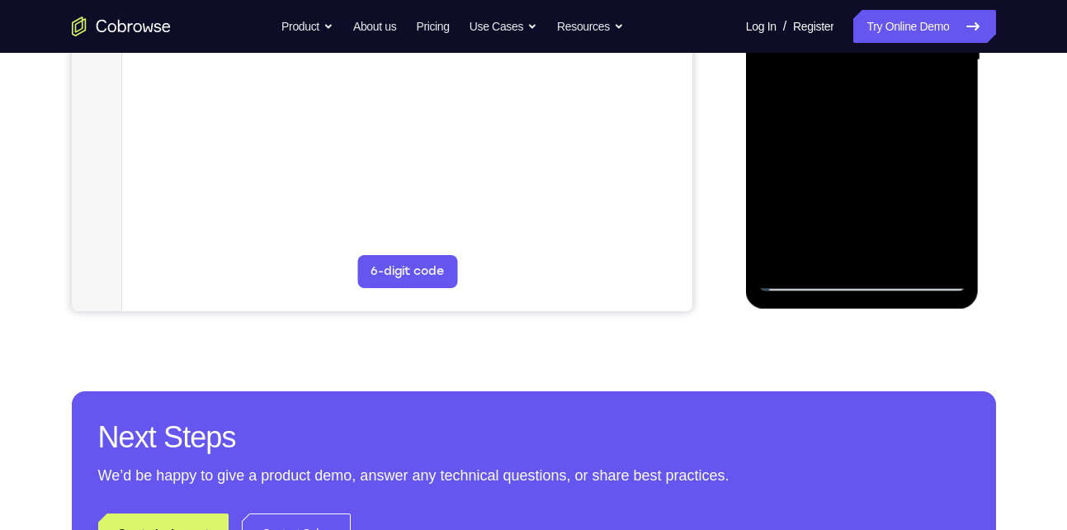
scroll to position [457, 0]
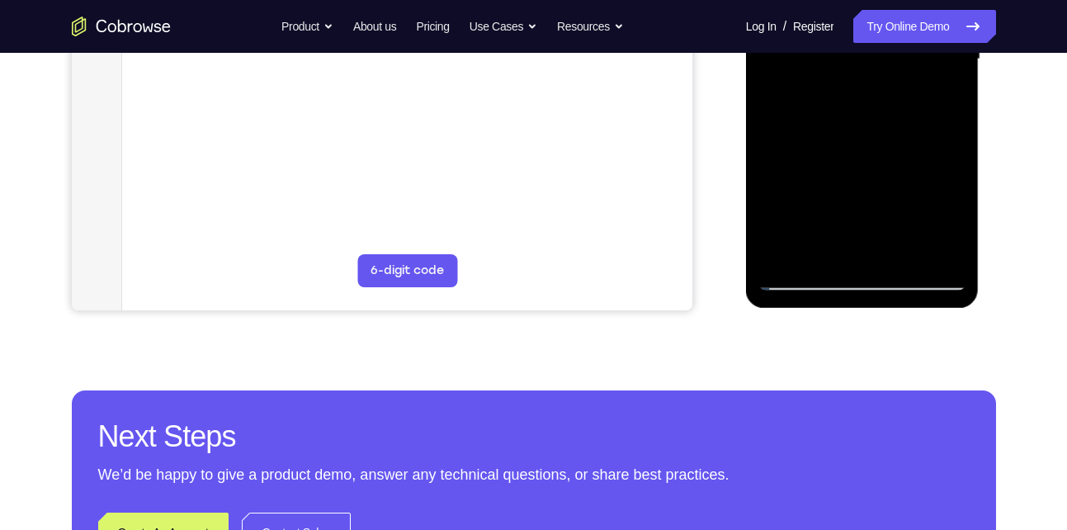
click at [782, 248] on div at bounding box center [863, 59] width 208 height 462
click at [800, 277] on div at bounding box center [863, 59] width 208 height 462
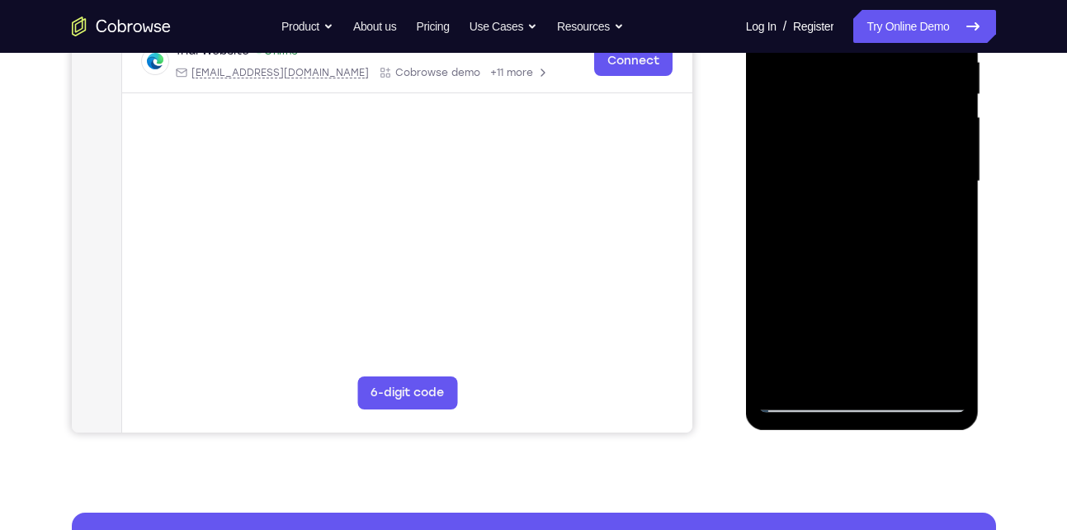
scroll to position [334, 0]
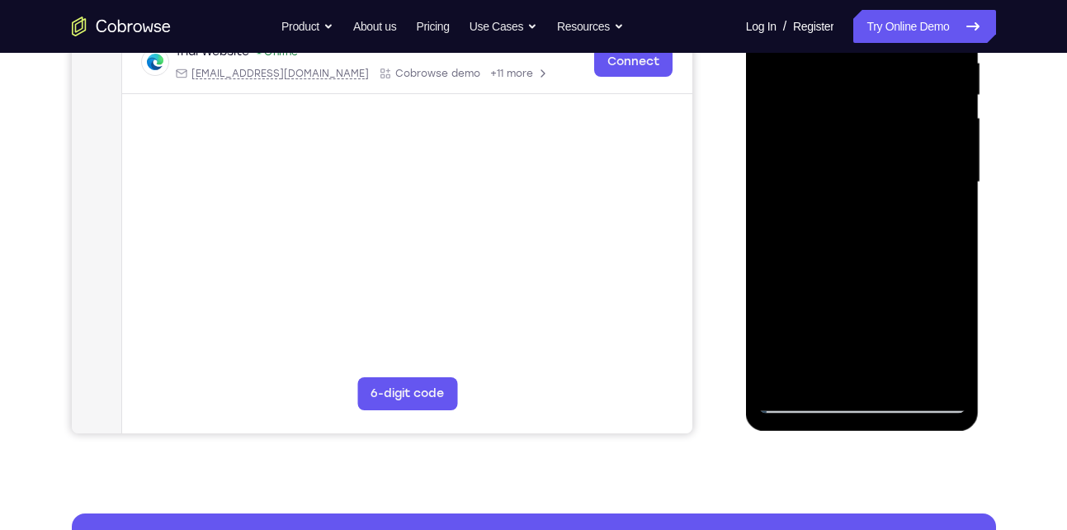
drag, startPoint x: 829, startPoint y: 217, endPoint x: 821, endPoint y: 324, distance: 107.6
click at [821, 324] on div at bounding box center [863, 182] width 208 height 462
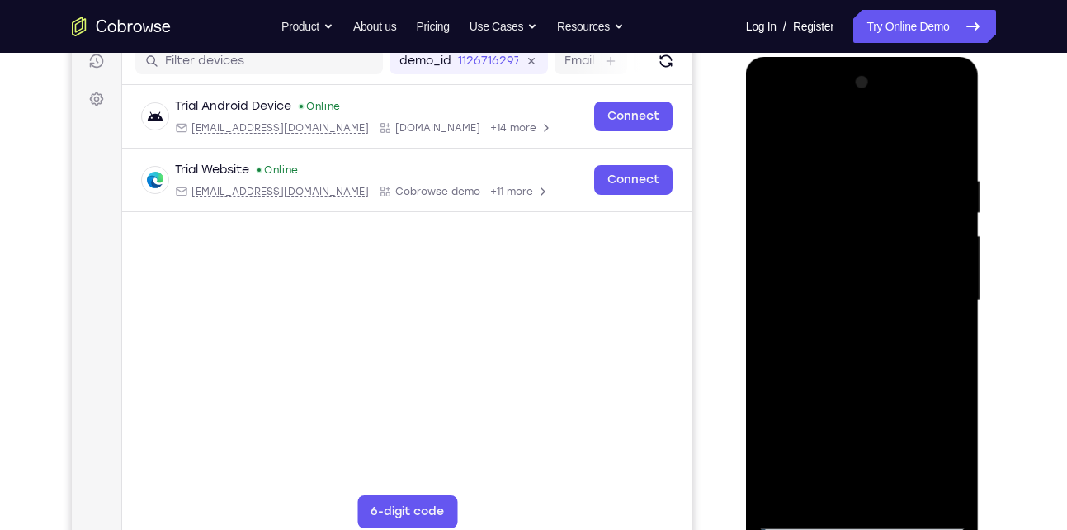
scroll to position [215, 0]
click at [777, 138] on div at bounding box center [863, 301] width 208 height 462
click at [840, 158] on div at bounding box center [863, 301] width 208 height 462
click at [808, 135] on div at bounding box center [863, 301] width 208 height 462
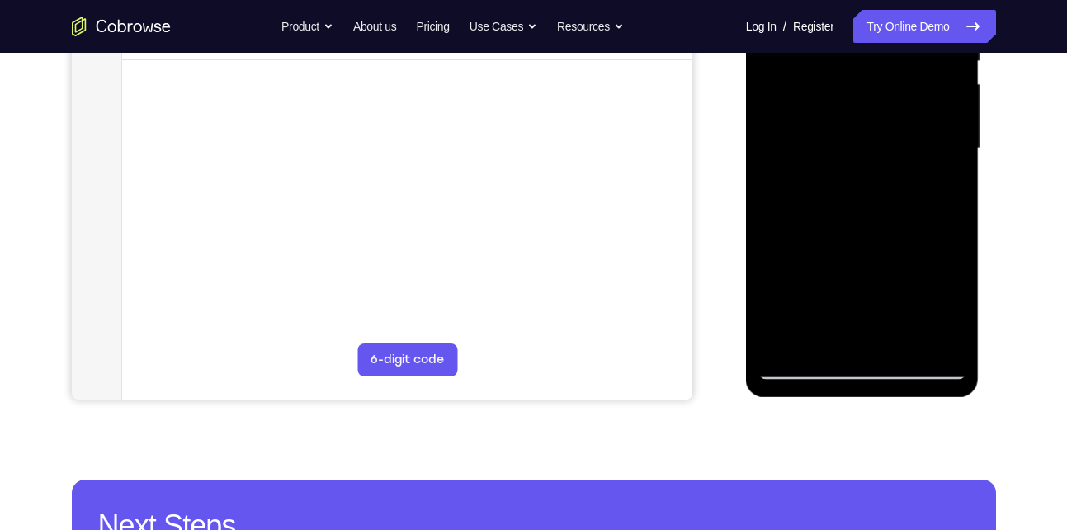
scroll to position [371, 0]
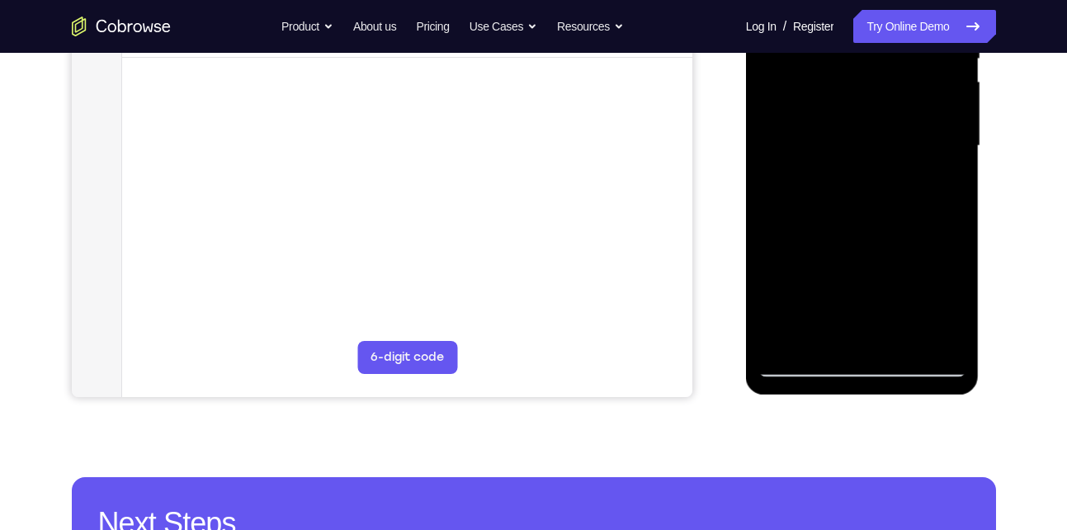
drag, startPoint x: 811, startPoint y: 272, endPoint x: 830, endPoint y: 177, distance: 96.7
click at [830, 177] on div at bounding box center [863, 146] width 208 height 462
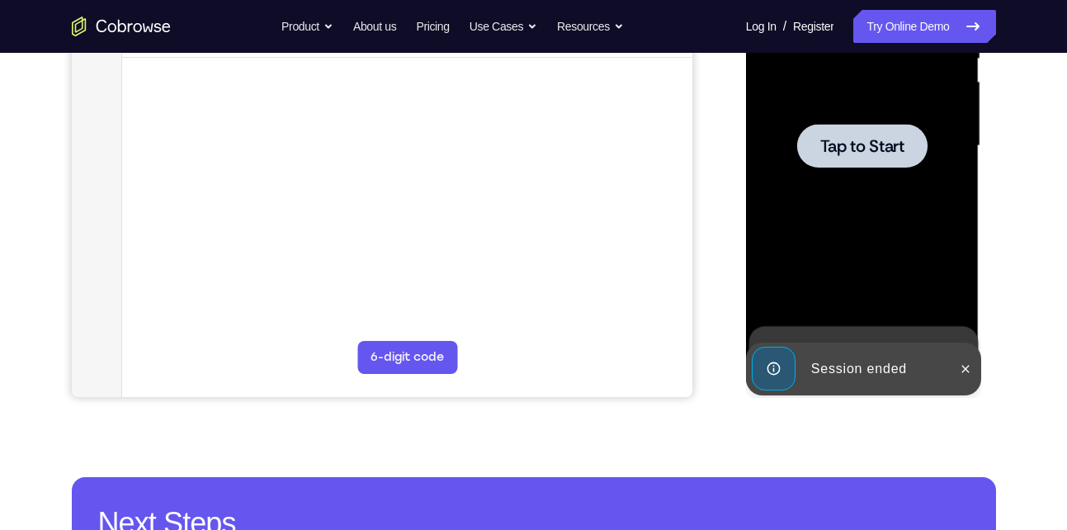
click at [853, 140] on span "Tap to Start" at bounding box center [863, 146] width 84 height 17
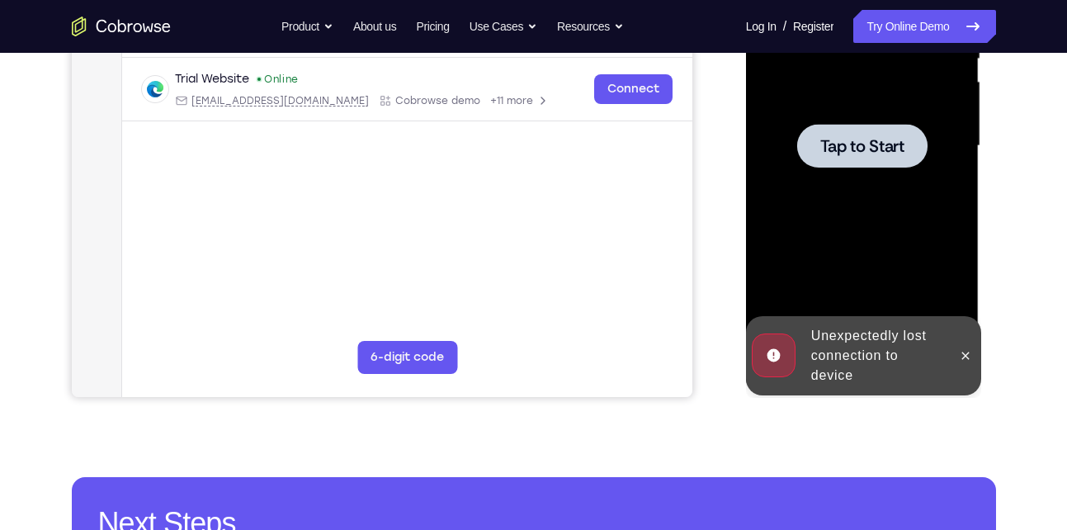
click at [863, 154] on span "Tap to Start" at bounding box center [863, 146] width 84 height 17
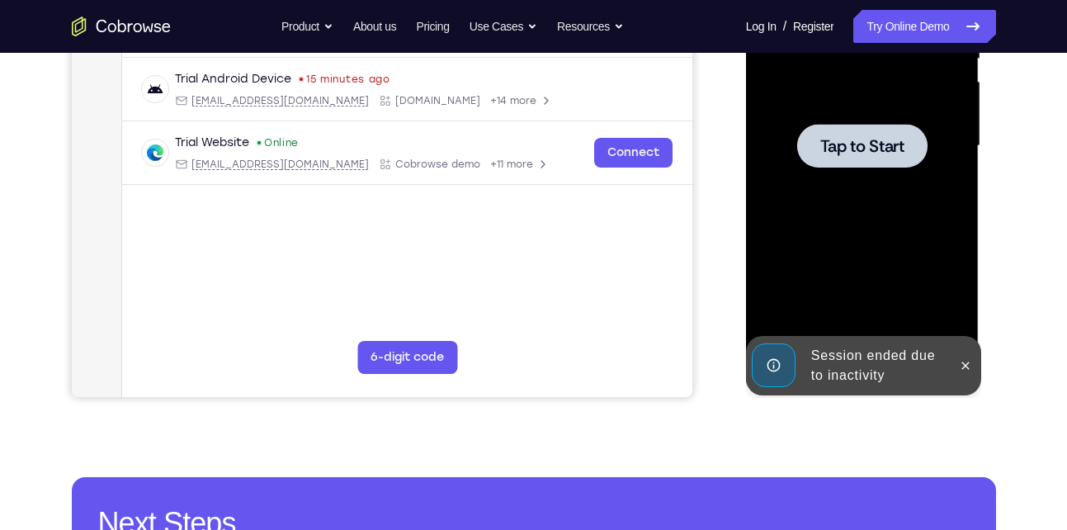
click at [826, 152] on span "Tap to Start" at bounding box center [863, 146] width 84 height 17
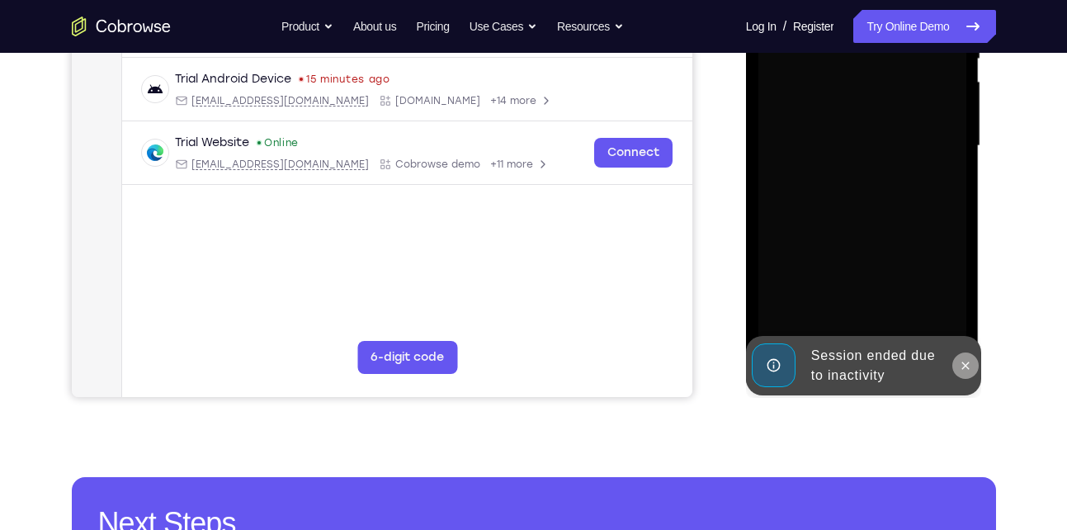
click at [966, 367] on icon at bounding box center [965, 365] width 13 height 13
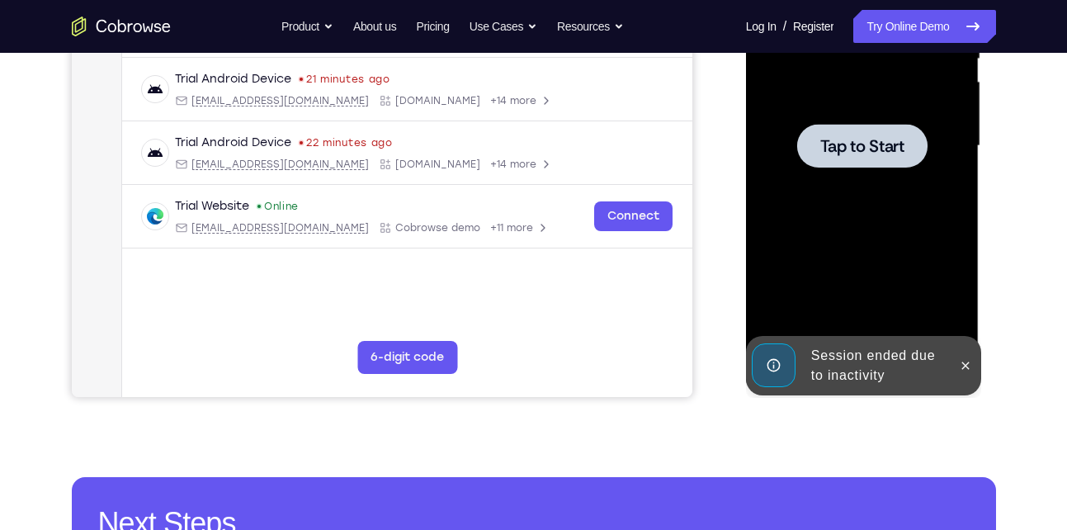
click at [839, 247] on div at bounding box center [863, 146] width 208 height 462
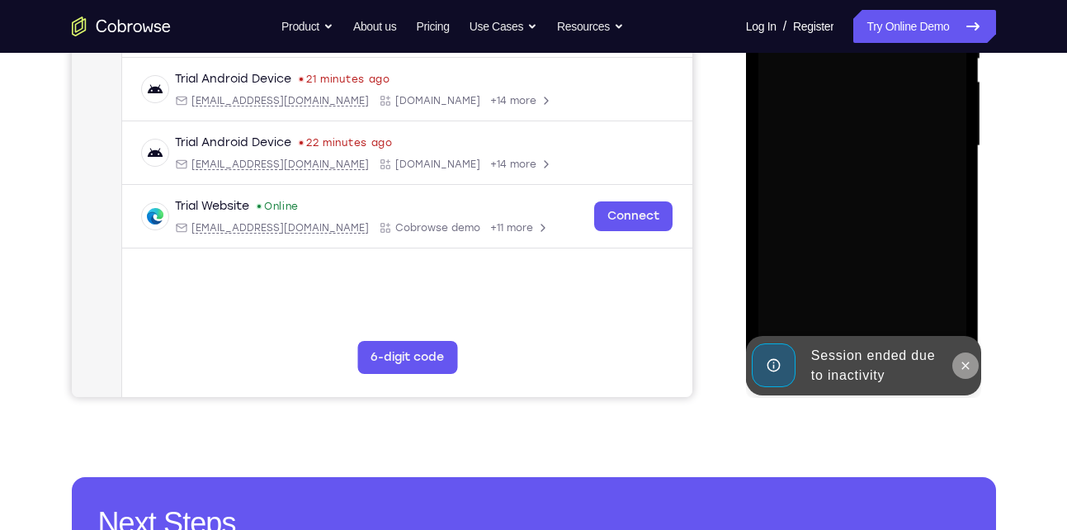
click at [962, 362] on icon at bounding box center [965, 365] width 13 height 13
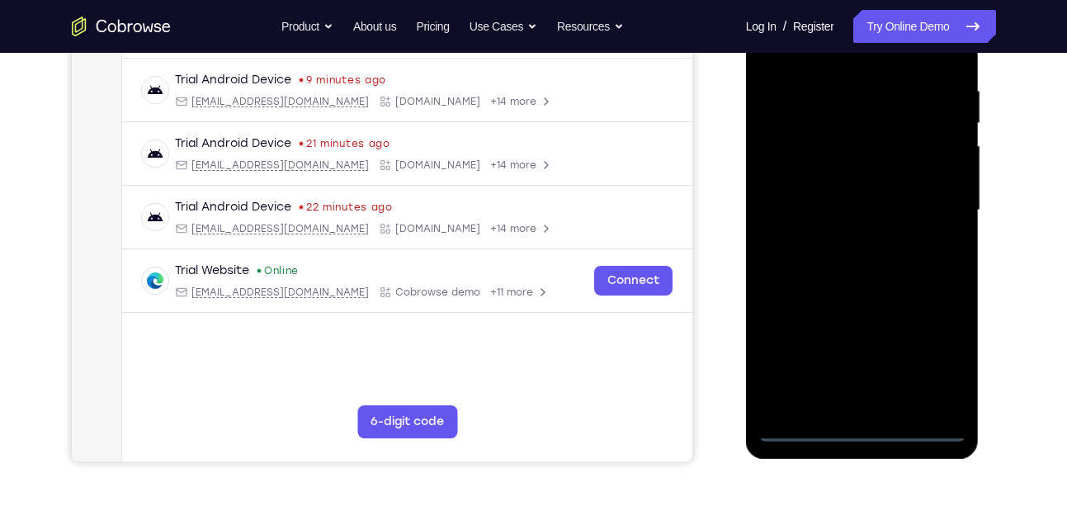
scroll to position [338, 0]
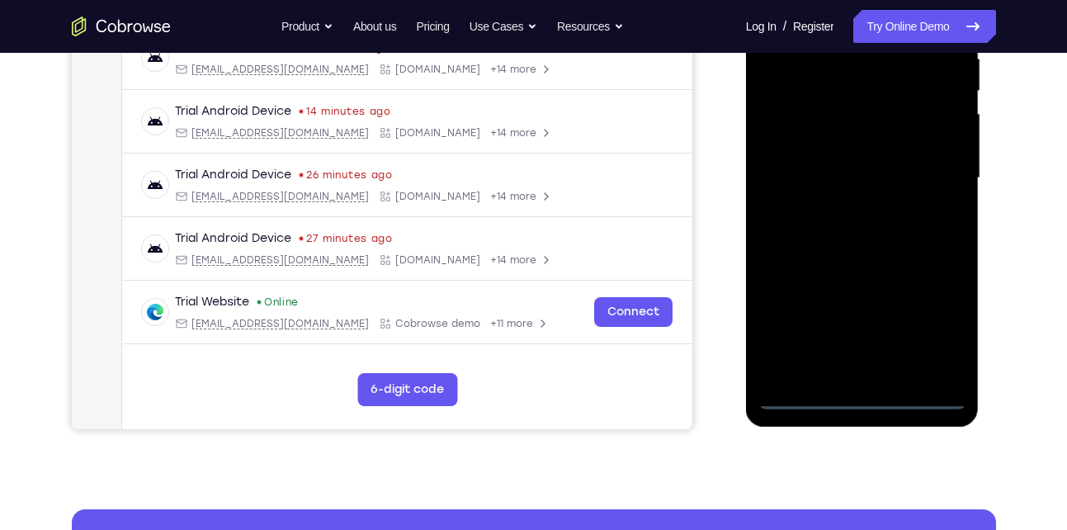
click at [860, 390] on div at bounding box center [863, 178] width 208 height 462
click at [868, 393] on div at bounding box center [863, 178] width 208 height 462
click at [939, 333] on div at bounding box center [863, 178] width 208 height 462
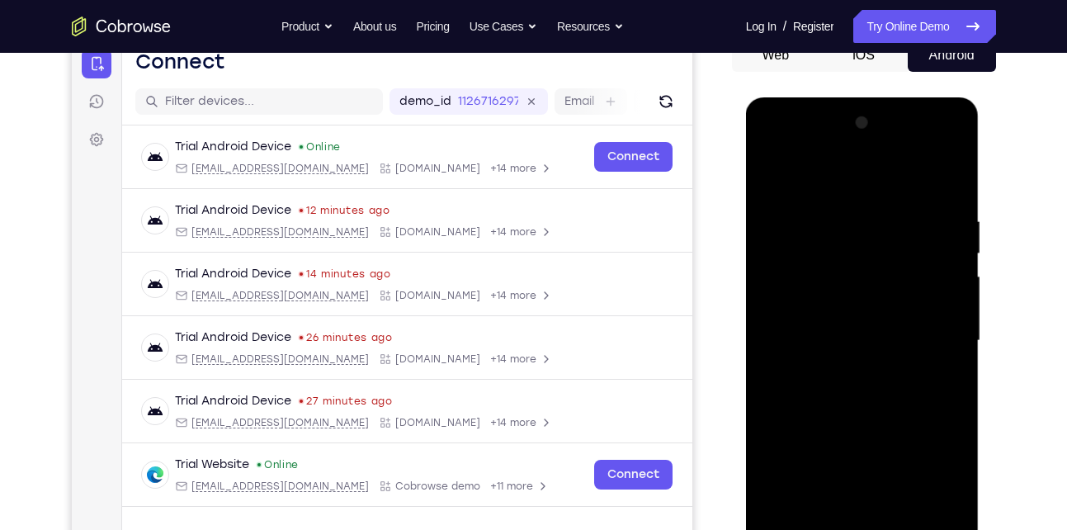
scroll to position [175, 0]
click at [838, 170] on div at bounding box center [863, 342] width 208 height 462
click at [934, 344] on div at bounding box center [863, 342] width 208 height 462
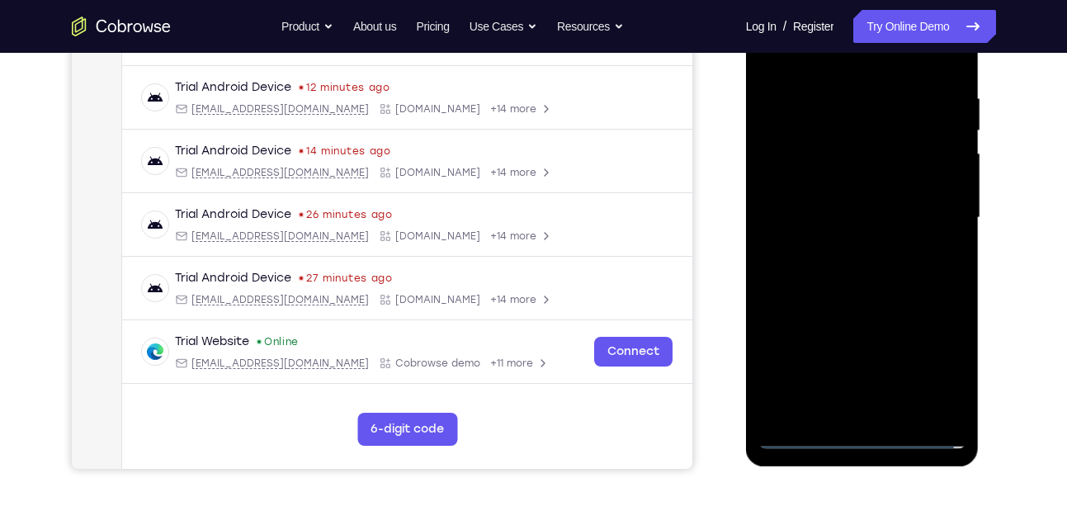
scroll to position [300, 0]
click at [840, 249] on div at bounding box center [863, 217] width 208 height 462
click at [836, 200] on div at bounding box center [863, 217] width 208 height 462
click at [821, 190] on div at bounding box center [863, 217] width 208 height 462
click at [820, 217] on div at bounding box center [863, 217] width 208 height 462
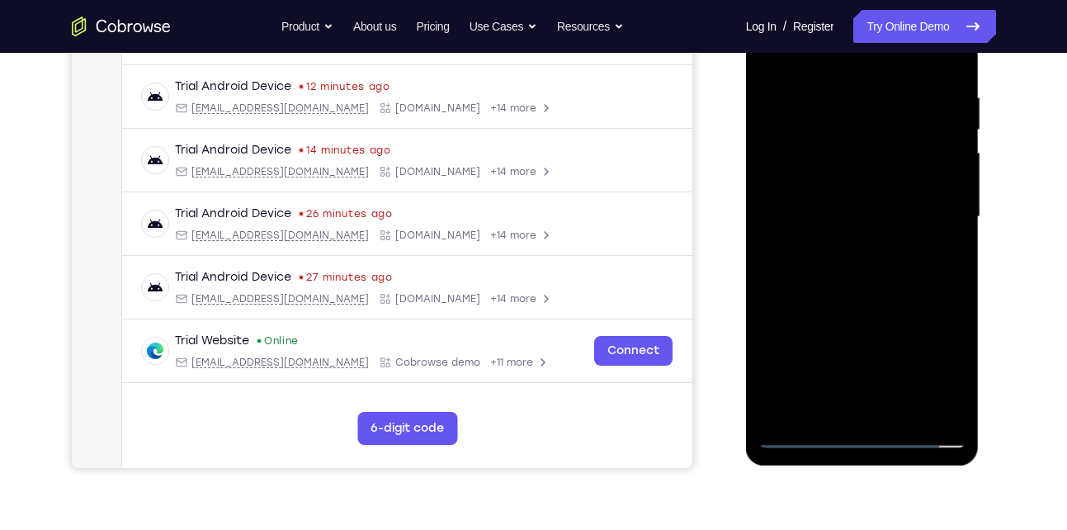
click at [809, 272] on div at bounding box center [863, 217] width 208 height 462
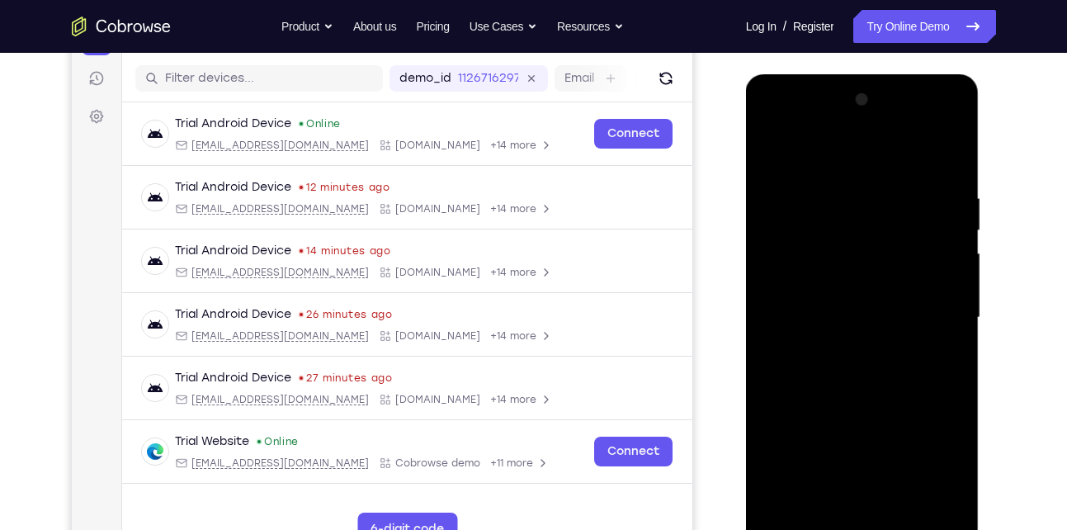
click at [935, 163] on div at bounding box center [863, 318] width 208 height 462
click at [862, 371] on div at bounding box center [863, 318] width 208 height 462
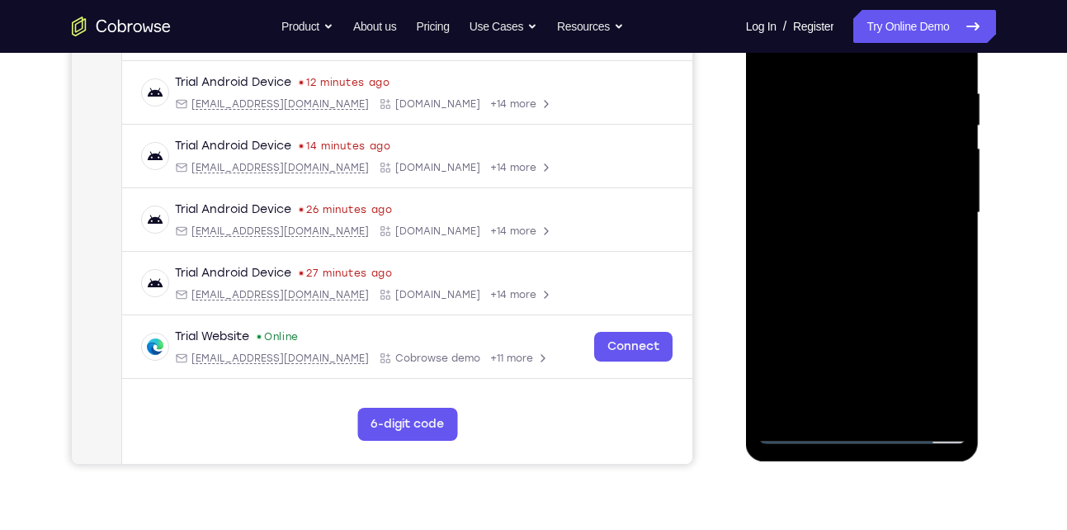
scroll to position [305, 0]
click at [840, 259] on div at bounding box center [863, 212] width 208 height 462
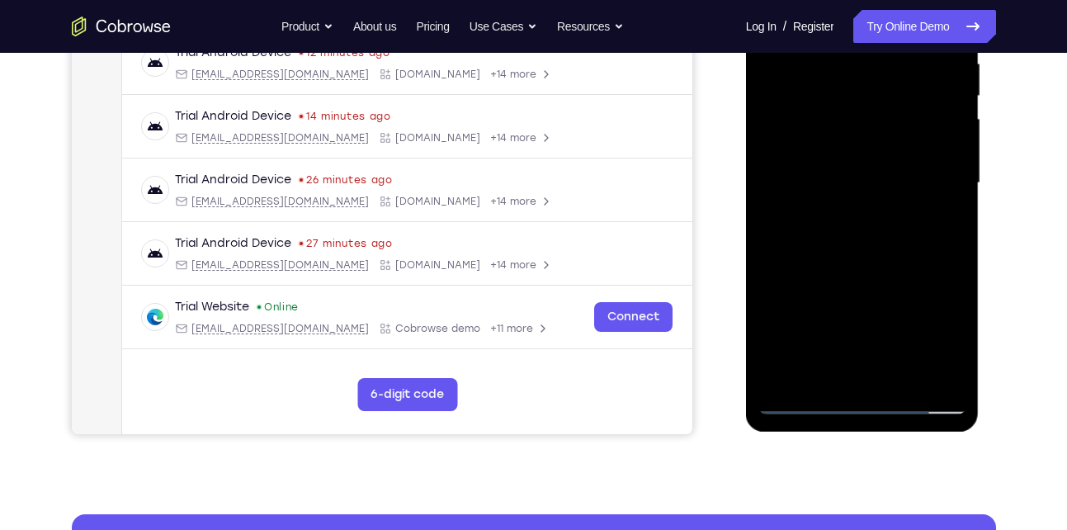
drag, startPoint x: 904, startPoint y: 240, endPoint x: 904, endPoint y: 190, distance: 50.4
click at [904, 190] on div at bounding box center [863, 183] width 208 height 462
click at [952, 204] on div at bounding box center [863, 183] width 208 height 462
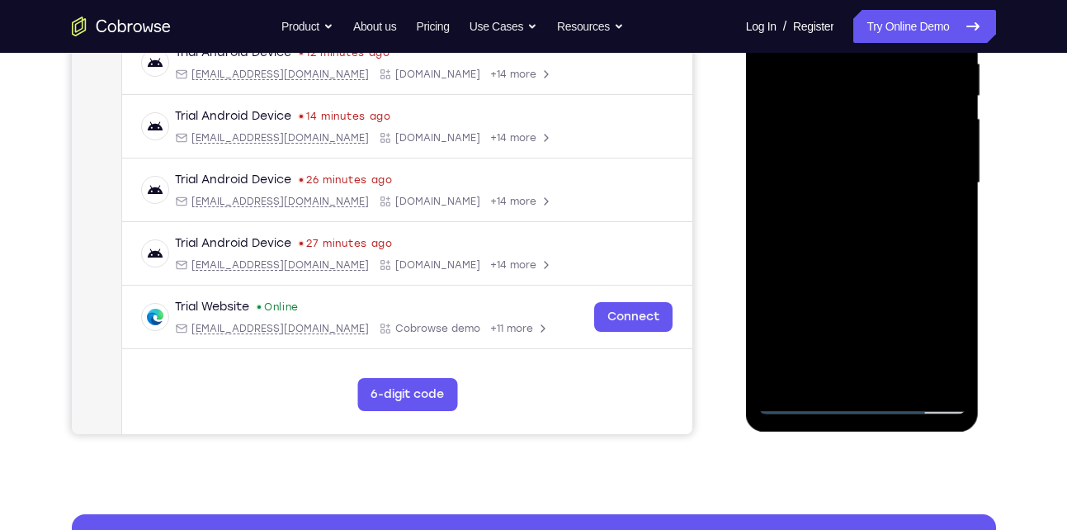
drag, startPoint x: 863, startPoint y: 240, endPoint x: 875, endPoint y: 163, distance: 77.8
click at [875, 163] on div at bounding box center [863, 183] width 208 height 462
click at [771, 284] on div at bounding box center [863, 183] width 208 height 462
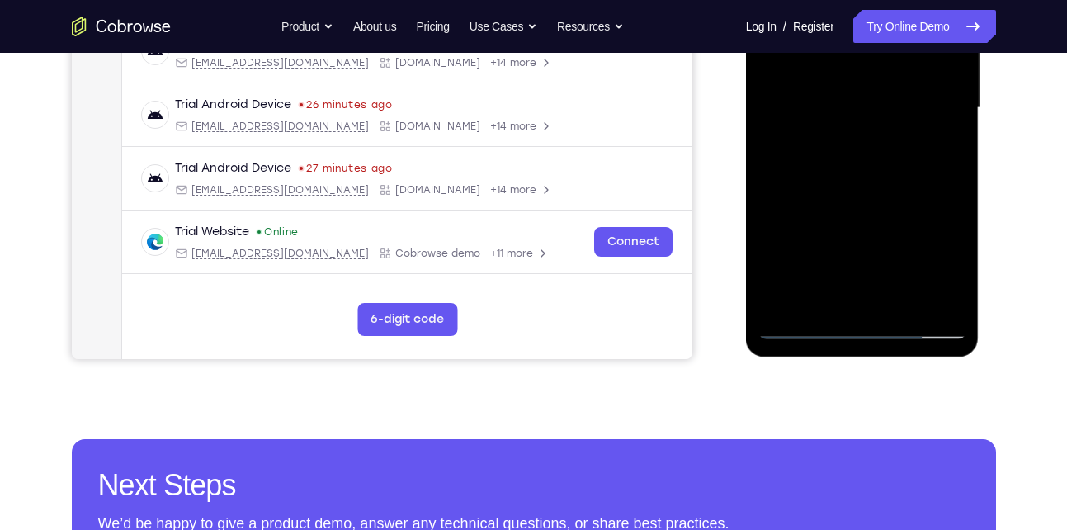
drag, startPoint x: 882, startPoint y: 244, endPoint x: 888, endPoint y: 129, distance: 115.8
click at [888, 129] on div at bounding box center [863, 108] width 208 height 462
drag, startPoint x: 866, startPoint y: 249, endPoint x: 888, endPoint y: 89, distance: 161.7
click at [888, 89] on div at bounding box center [863, 108] width 208 height 462
click at [898, 306] on div at bounding box center [863, 108] width 208 height 462
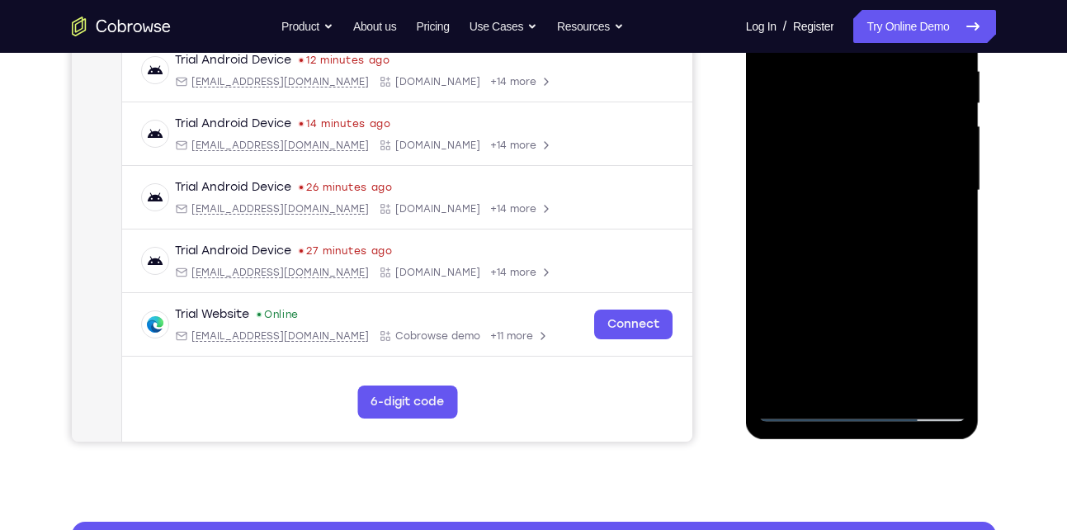
scroll to position [324, 0]
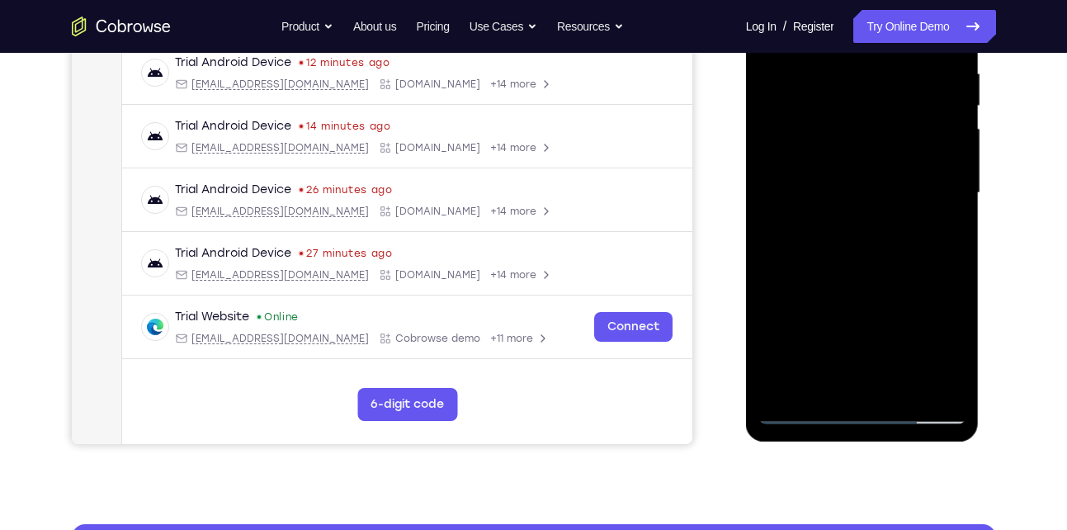
click at [855, 278] on div at bounding box center [863, 193] width 208 height 462
click at [821, 244] on div at bounding box center [863, 193] width 208 height 462
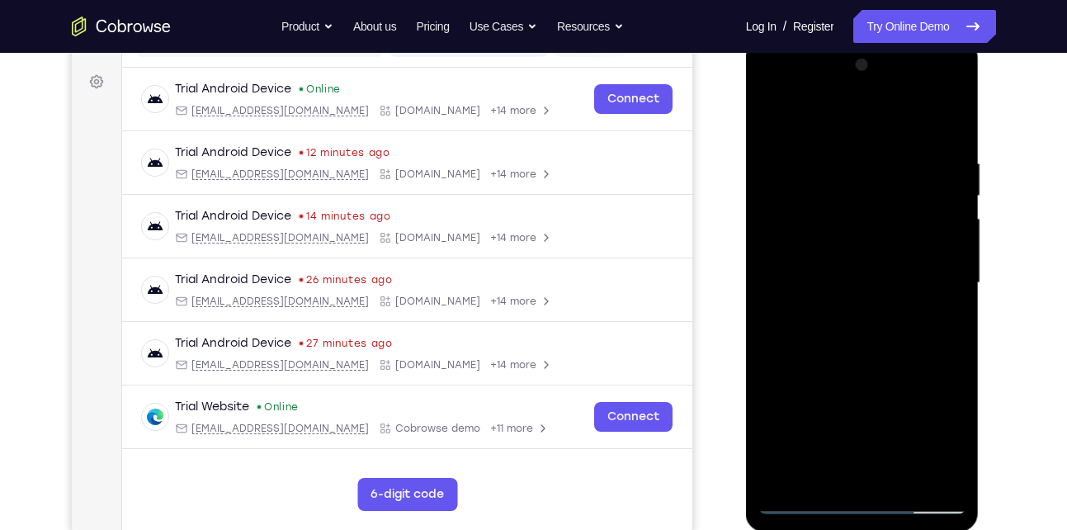
click at [798, 119] on div at bounding box center [863, 283] width 208 height 462
click at [779, 137] on div at bounding box center [863, 283] width 208 height 462
click at [948, 282] on div at bounding box center [863, 283] width 208 height 462
click at [849, 469] on div at bounding box center [863, 283] width 208 height 462
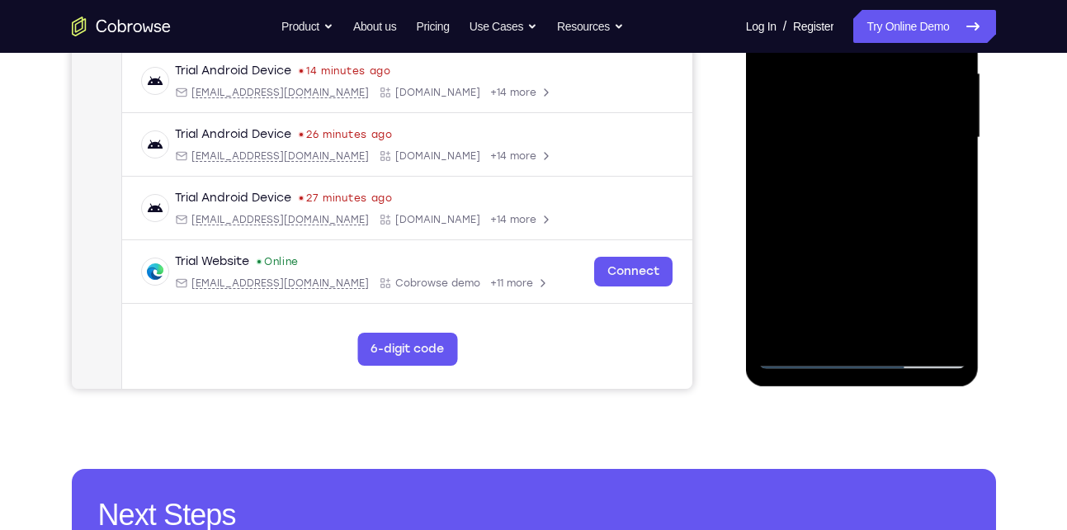
scroll to position [400, 0]
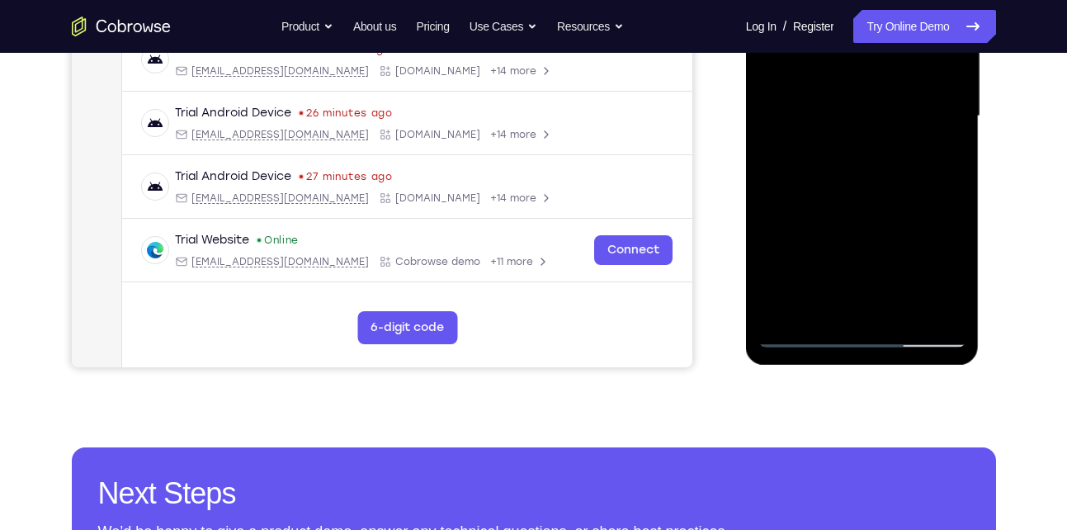
click at [803, 336] on div at bounding box center [863, 116] width 208 height 462
click at [944, 305] on div at bounding box center [863, 116] width 208 height 462
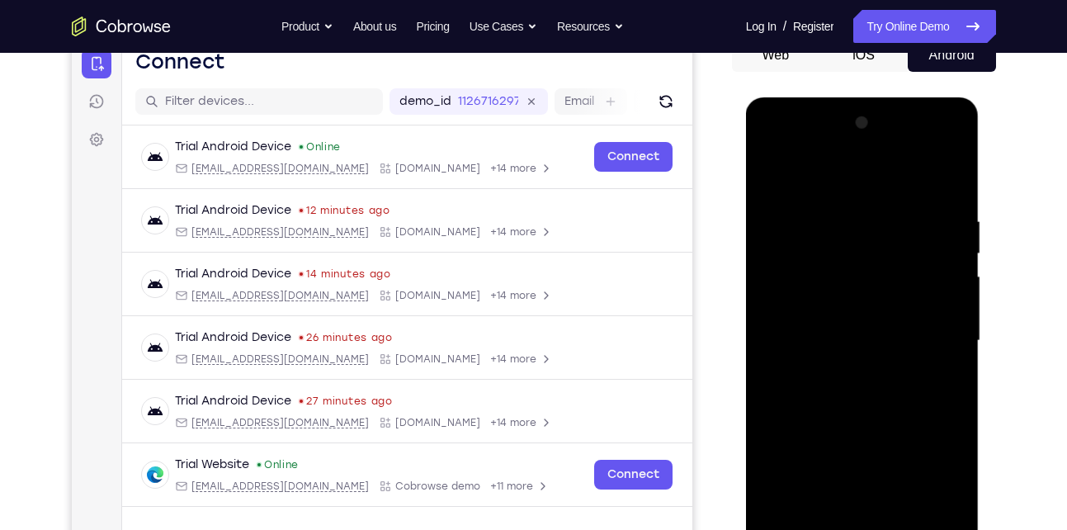
scroll to position [157, 0]
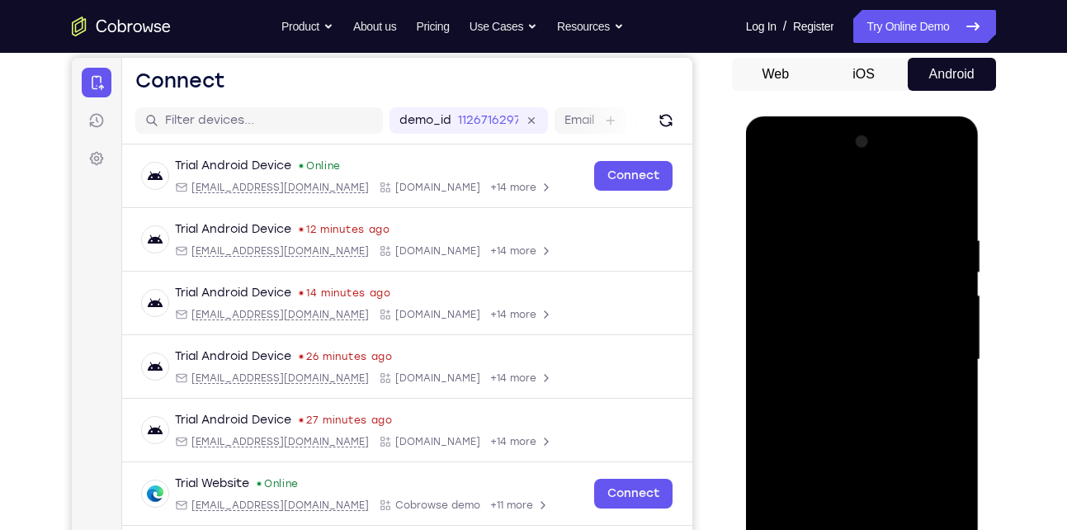
click at [815, 195] on div at bounding box center [863, 360] width 208 height 462
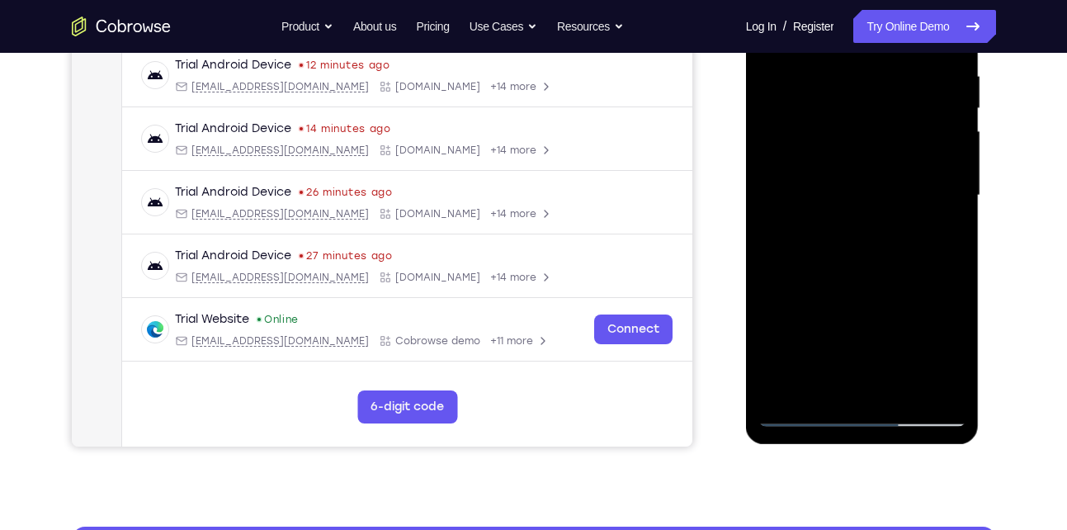
scroll to position [329, 0]
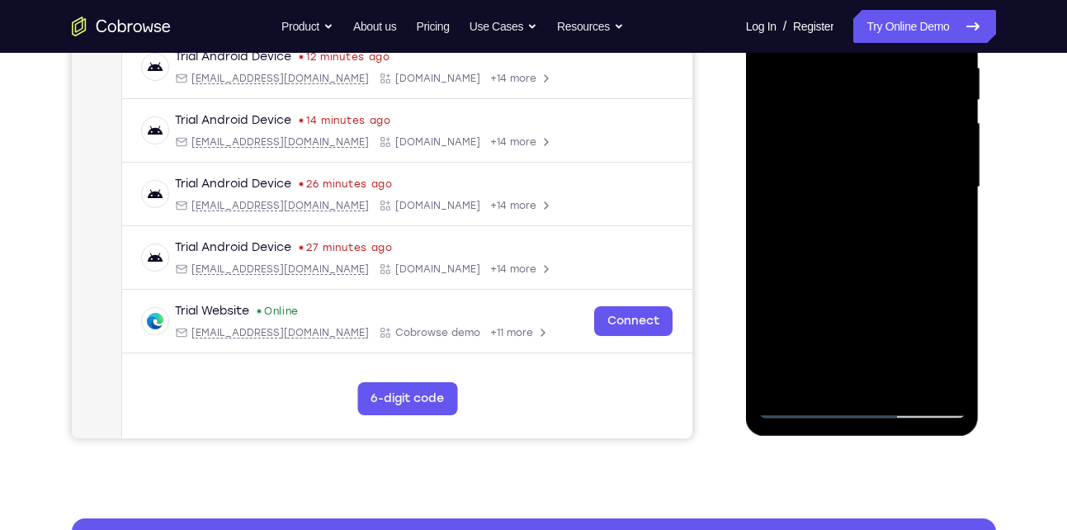
drag, startPoint x: 824, startPoint y: 303, endPoint x: 858, endPoint y: 145, distance: 161.3
click at [858, 145] on div at bounding box center [863, 187] width 208 height 462
drag, startPoint x: 825, startPoint y: 265, endPoint x: 849, endPoint y: 129, distance: 138.1
click at [849, 129] on div at bounding box center [863, 187] width 208 height 462
click at [822, 287] on div at bounding box center [863, 187] width 208 height 462
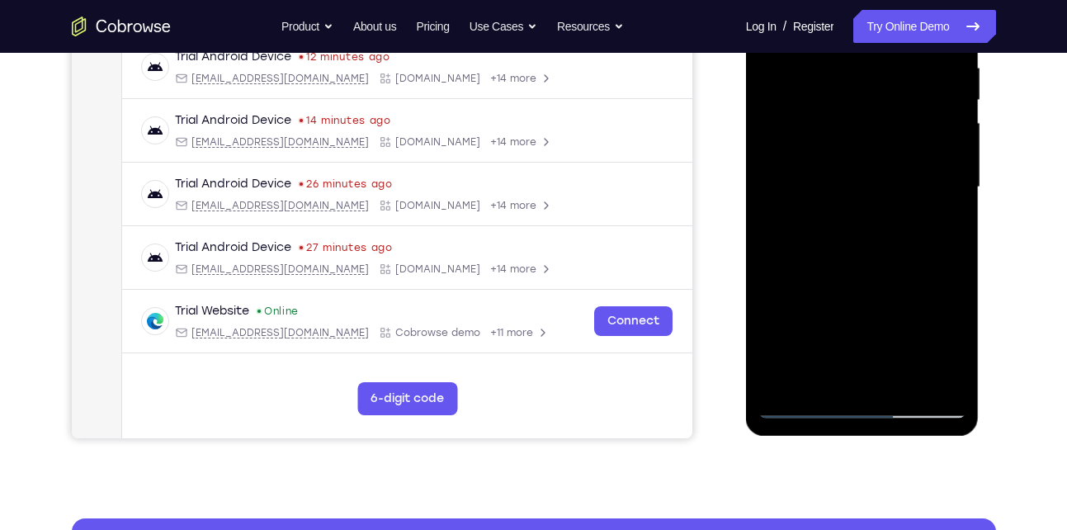
scroll to position [253, 0]
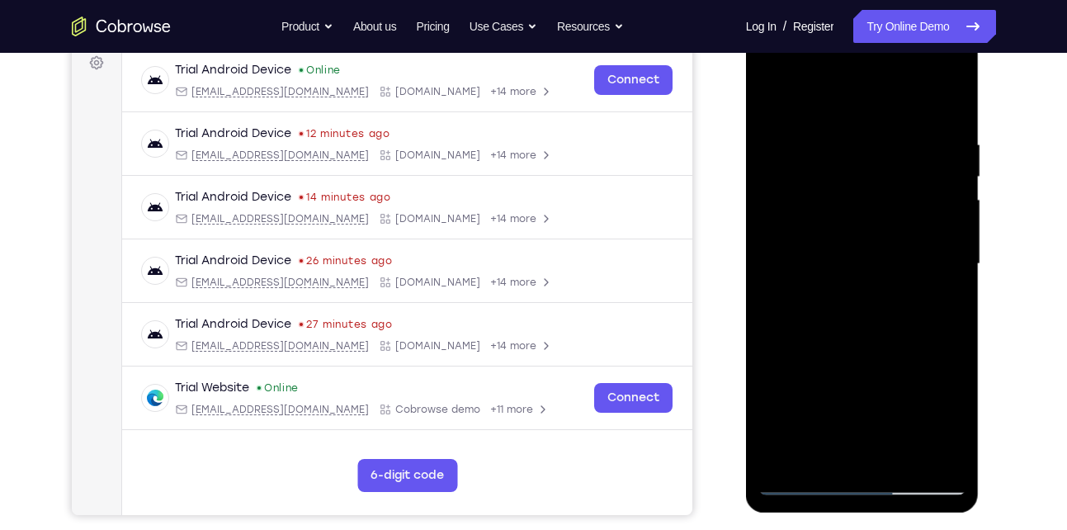
click at [956, 172] on div at bounding box center [863, 264] width 208 height 462
drag, startPoint x: 869, startPoint y: 335, endPoint x: 896, endPoint y: 171, distance: 166.4
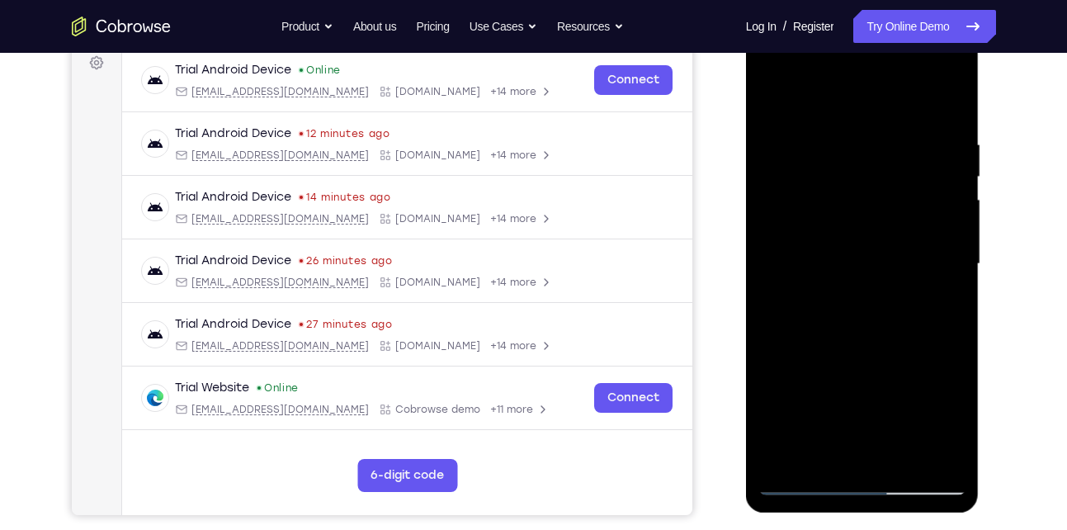
click at [896, 171] on div at bounding box center [863, 264] width 208 height 462
click at [774, 92] on div at bounding box center [863, 264] width 208 height 462
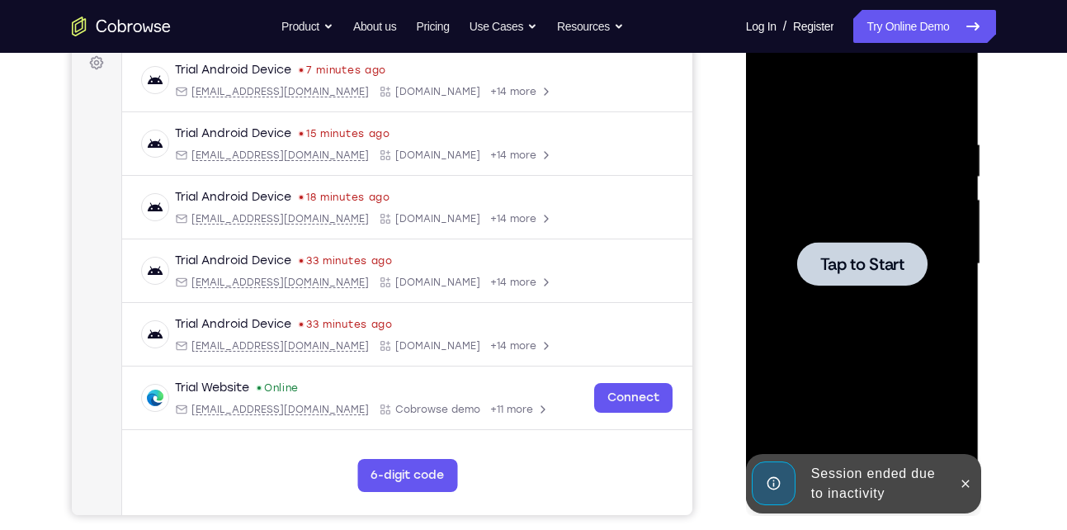
click at [894, 277] on div at bounding box center [862, 264] width 130 height 44
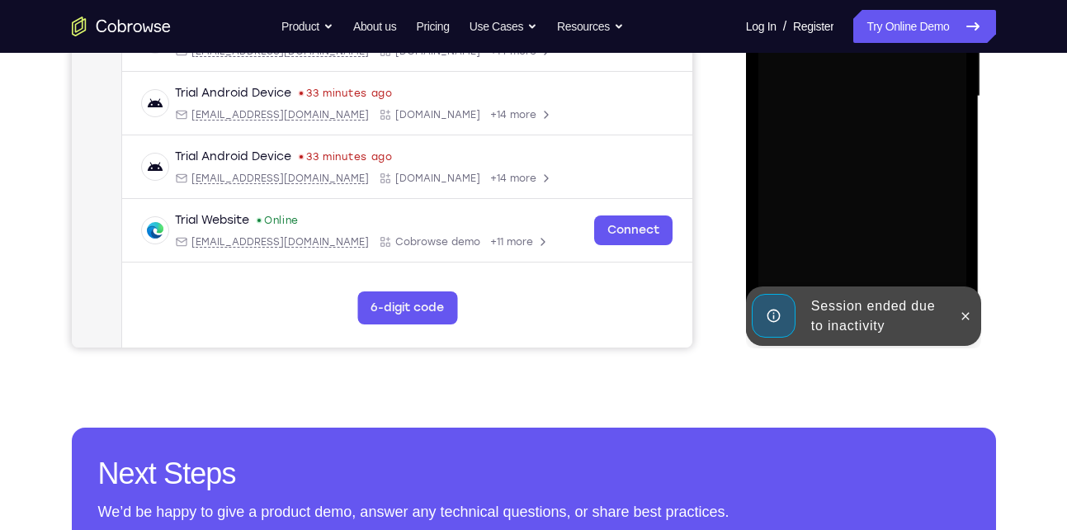
scroll to position [423, 0]
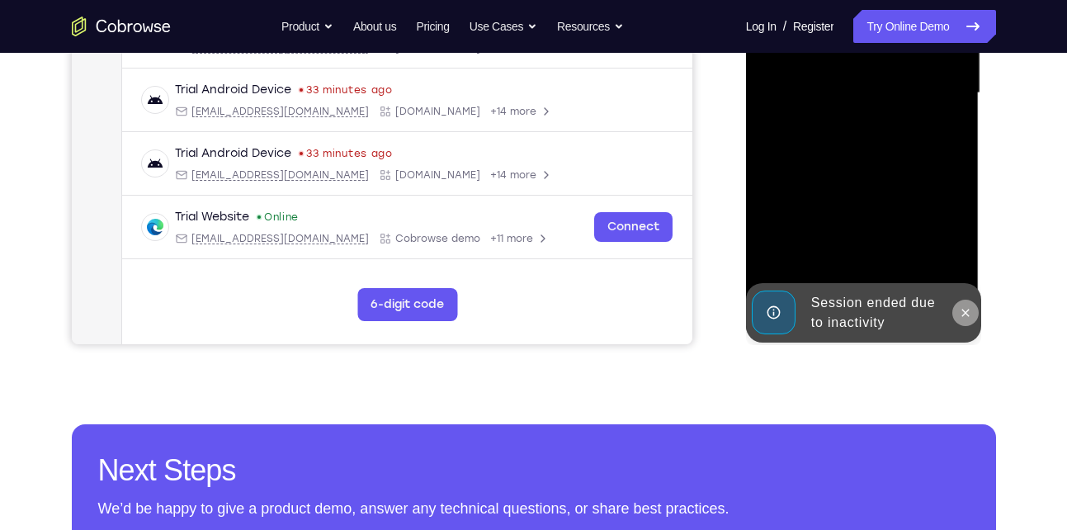
click at [968, 315] on icon at bounding box center [965, 312] width 7 height 7
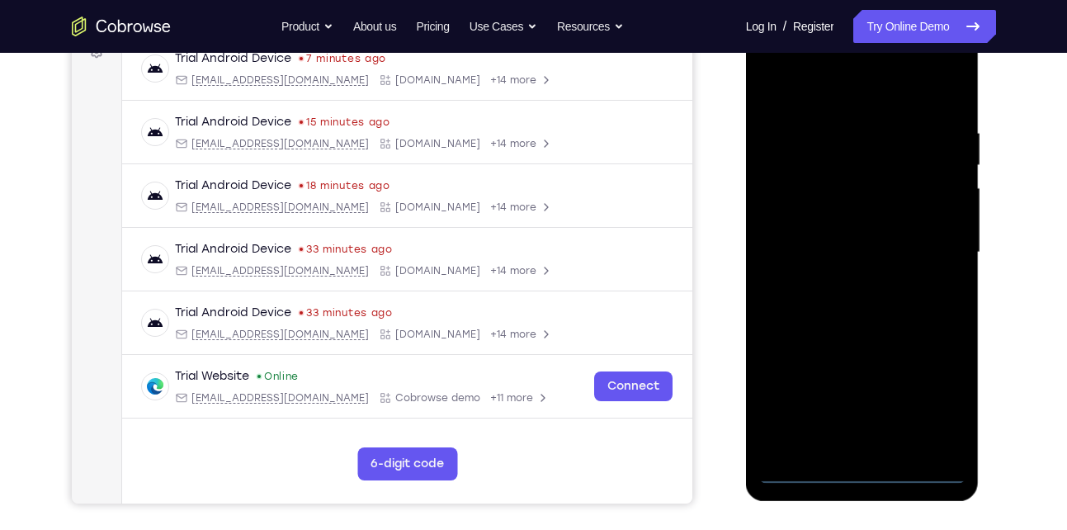
scroll to position [262, 0]
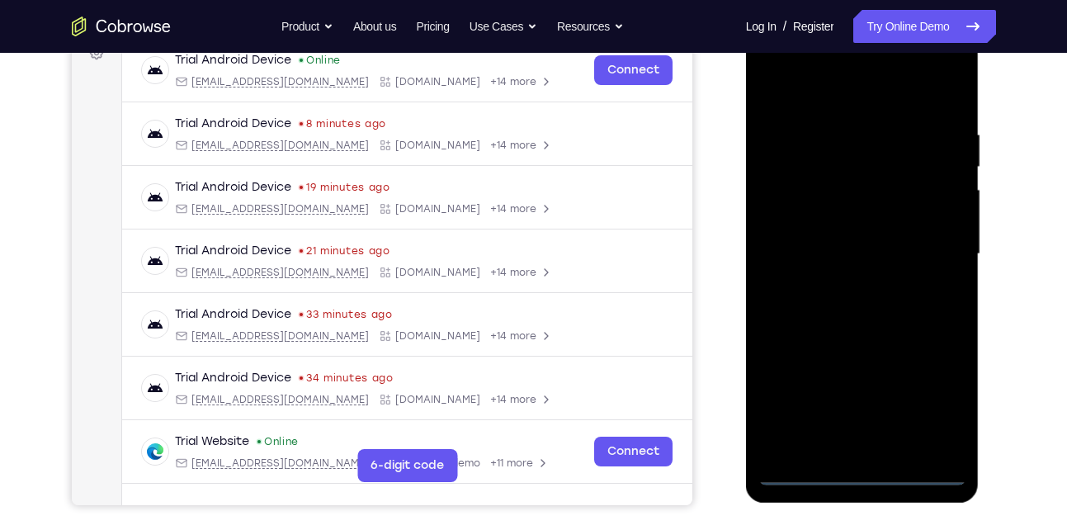
click at [852, 472] on div at bounding box center [863, 254] width 208 height 462
click at [933, 403] on div at bounding box center [863, 254] width 208 height 462
click at [805, 91] on div at bounding box center [863, 254] width 208 height 462
click at [830, 160] on div at bounding box center [863, 254] width 208 height 462
drag, startPoint x: 821, startPoint y: 360, endPoint x: 851, endPoint y: 217, distance: 145.9
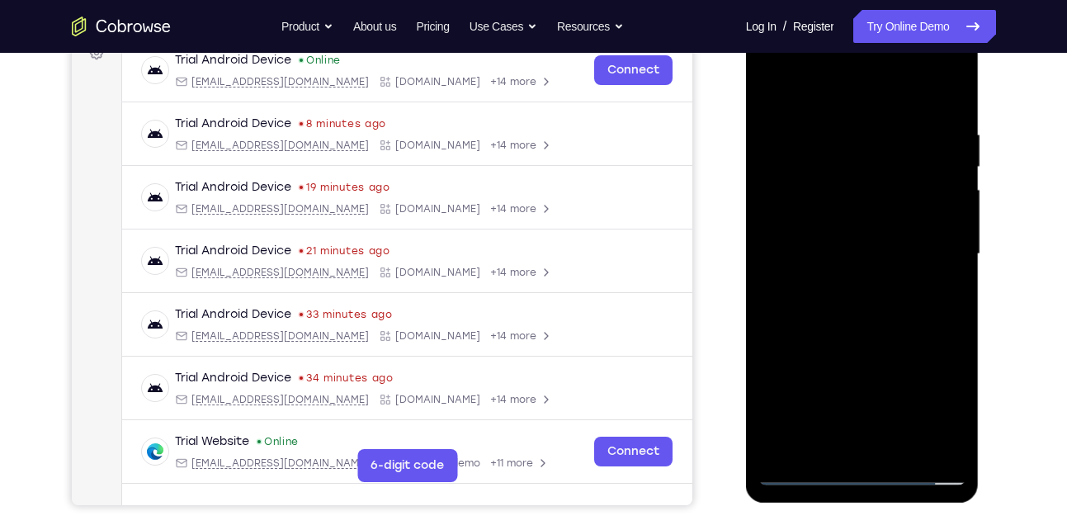
click at [851, 217] on div at bounding box center [863, 254] width 208 height 462
drag, startPoint x: 839, startPoint y: 395, endPoint x: 882, endPoint y: 168, distance: 232.0
click at [882, 168] on div at bounding box center [863, 254] width 208 height 462
drag, startPoint x: 845, startPoint y: 402, endPoint x: 858, endPoint y: 222, distance: 180.4
click at [858, 222] on div at bounding box center [863, 254] width 208 height 462
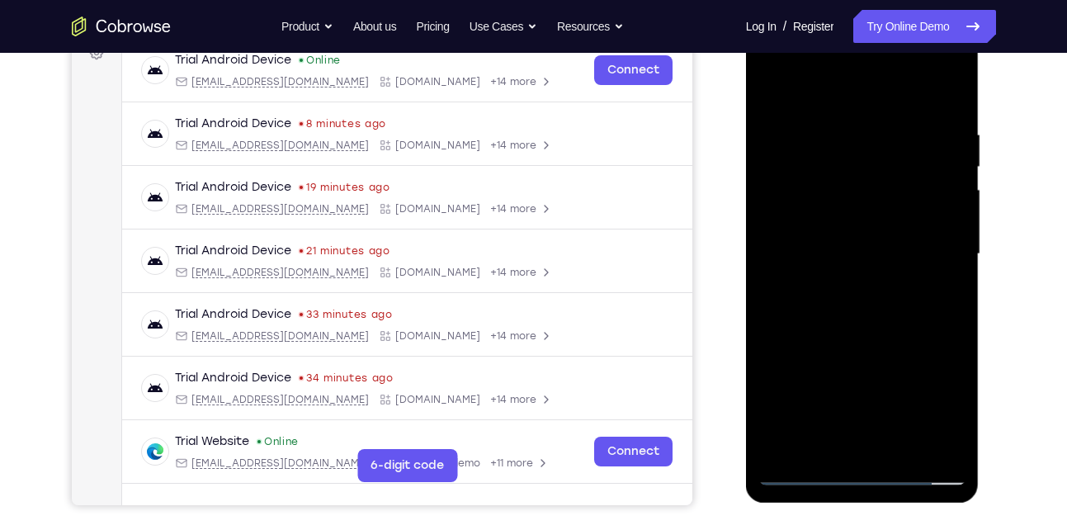
drag, startPoint x: 825, startPoint y: 417, endPoint x: 853, endPoint y: 149, distance: 269.7
click at [853, 149] on div at bounding box center [863, 254] width 208 height 462
click at [809, 181] on div at bounding box center [863, 254] width 208 height 462
drag, startPoint x: 819, startPoint y: 342, endPoint x: 840, endPoint y: 190, distance: 153.3
click at [840, 190] on div at bounding box center [863, 254] width 208 height 462
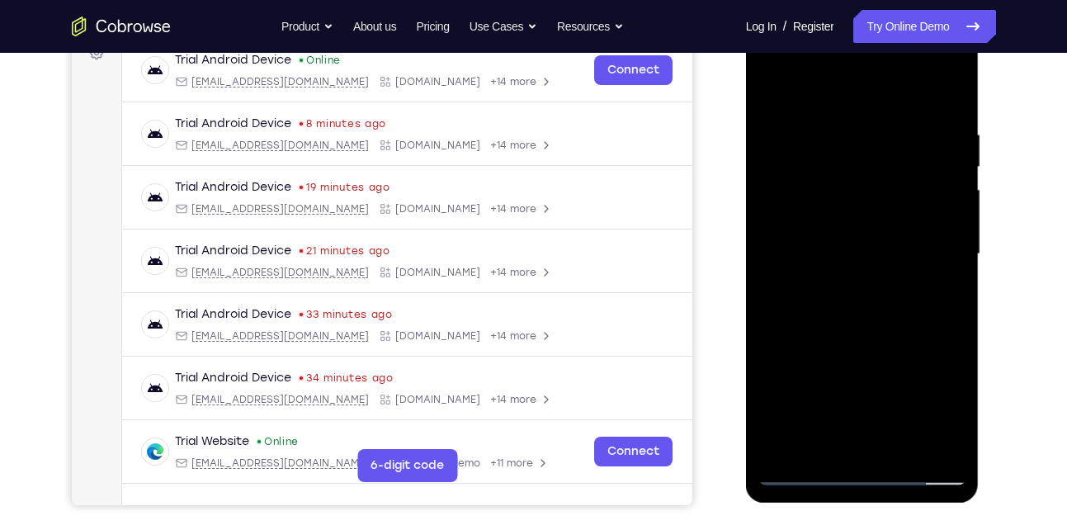
click at [837, 221] on div at bounding box center [863, 254] width 208 height 462
drag, startPoint x: 835, startPoint y: 332, endPoint x: 853, endPoint y: 103, distance: 229.4
click at [853, 103] on div at bounding box center [863, 254] width 208 height 462
drag, startPoint x: 873, startPoint y: 168, endPoint x: 858, endPoint y: 322, distance: 155.1
click at [858, 322] on div at bounding box center [863, 254] width 208 height 462
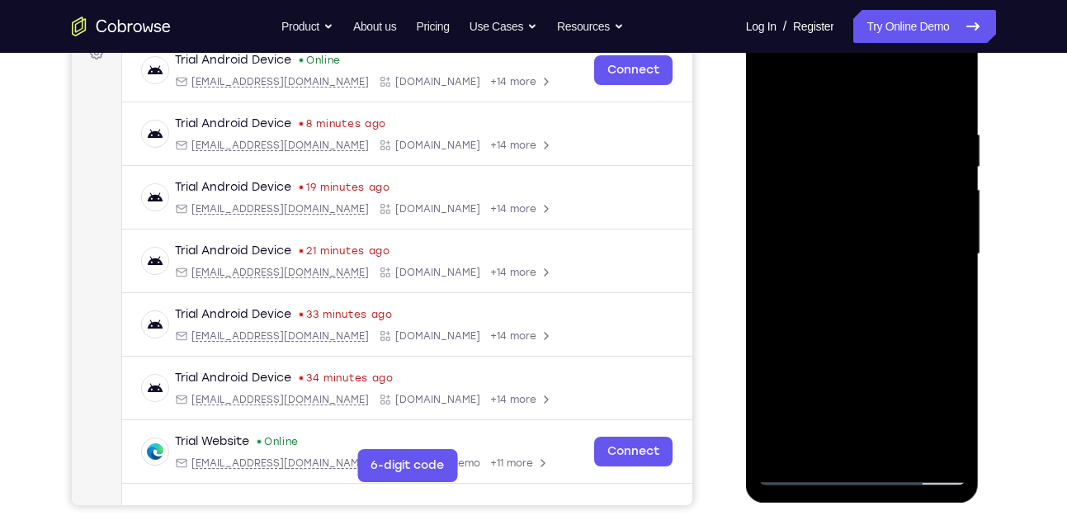
drag, startPoint x: 877, startPoint y: 222, endPoint x: 853, endPoint y: 341, distance: 121.4
click at [853, 341] on div at bounding box center [863, 254] width 208 height 462
drag, startPoint x: 849, startPoint y: 306, endPoint x: 882, endPoint y: 173, distance: 136.9
click at [882, 173] on div at bounding box center [863, 254] width 208 height 462
drag, startPoint x: 864, startPoint y: 353, endPoint x: 894, endPoint y: 186, distance: 170.2
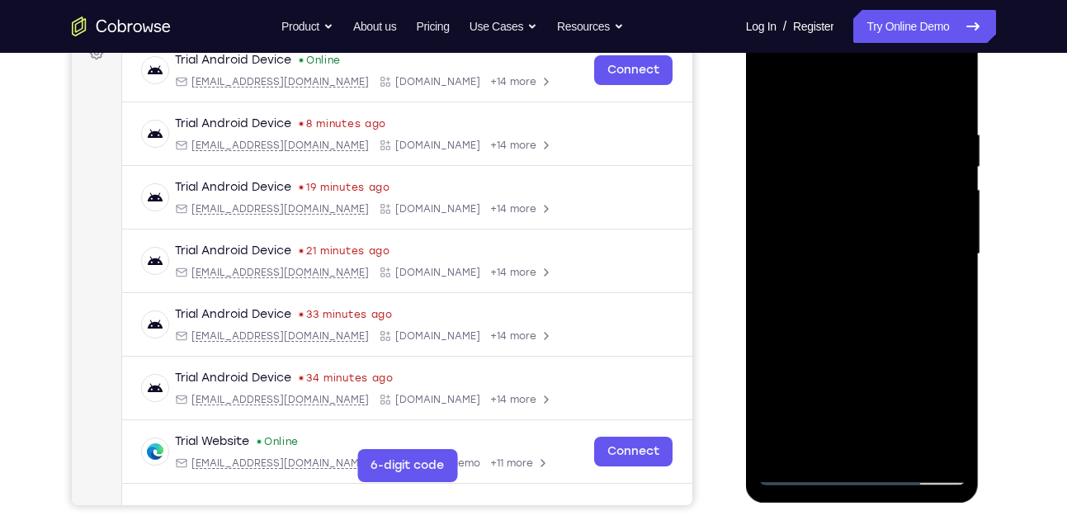
click at [894, 186] on div at bounding box center [863, 254] width 208 height 462
click at [803, 469] on div at bounding box center [863, 254] width 208 height 462
drag, startPoint x: 866, startPoint y: 194, endPoint x: 835, endPoint y: 390, distance: 198.1
click at [835, 390] on div at bounding box center [863, 254] width 208 height 462
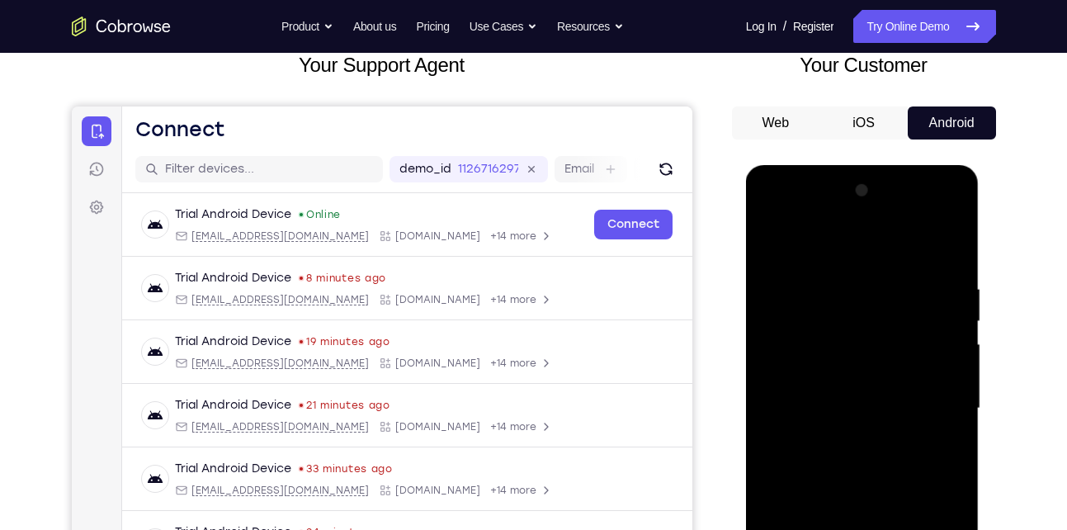
scroll to position [93, 0]
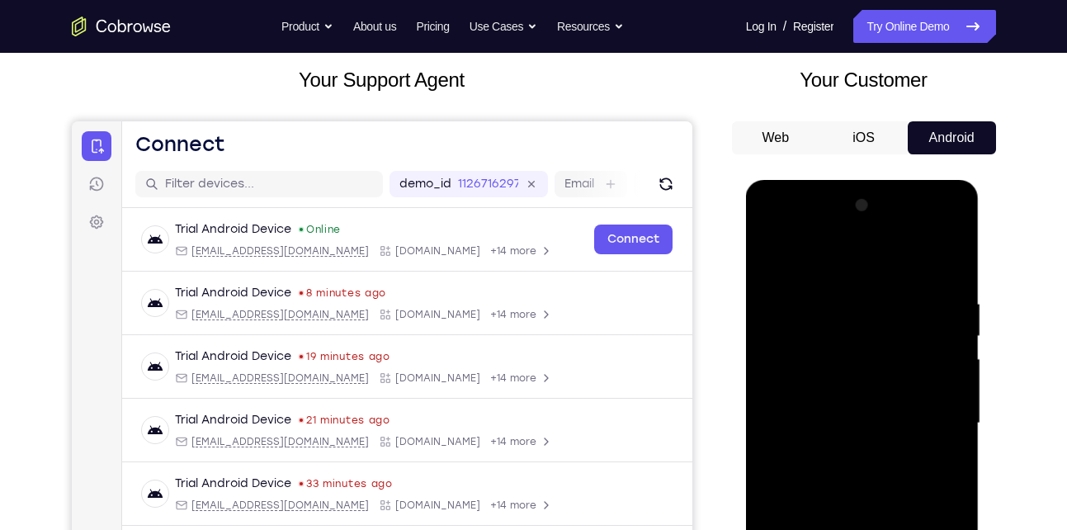
drag, startPoint x: 846, startPoint y: 293, endPoint x: 825, endPoint y: 515, distance: 223.0
click at [825, 515] on div at bounding box center [863, 423] width 208 height 462
drag, startPoint x: 858, startPoint y: 296, endPoint x: 821, endPoint y: 515, distance: 222.8
click at [821, 515] on div at bounding box center [863, 423] width 208 height 462
click at [920, 286] on div at bounding box center [863, 423] width 208 height 462
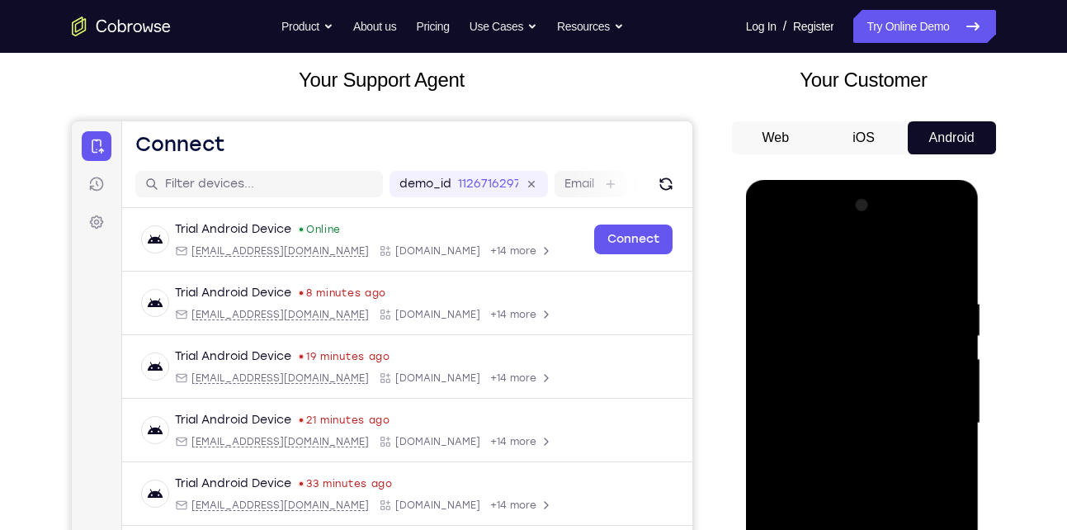
drag, startPoint x: 853, startPoint y: 413, endPoint x: 902, endPoint y: 227, distance: 192.2
click at [902, 227] on div at bounding box center [863, 423] width 208 height 462
drag, startPoint x: 865, startPoint y: 428, endPoint x: 929, endPoint y: 225, distance: 212.8
click at [929, 225] on div at bounding box center [863, 423] width 208 height 462
click at [817, 385] on div at bounding box center [863, 423] width 208 height 462
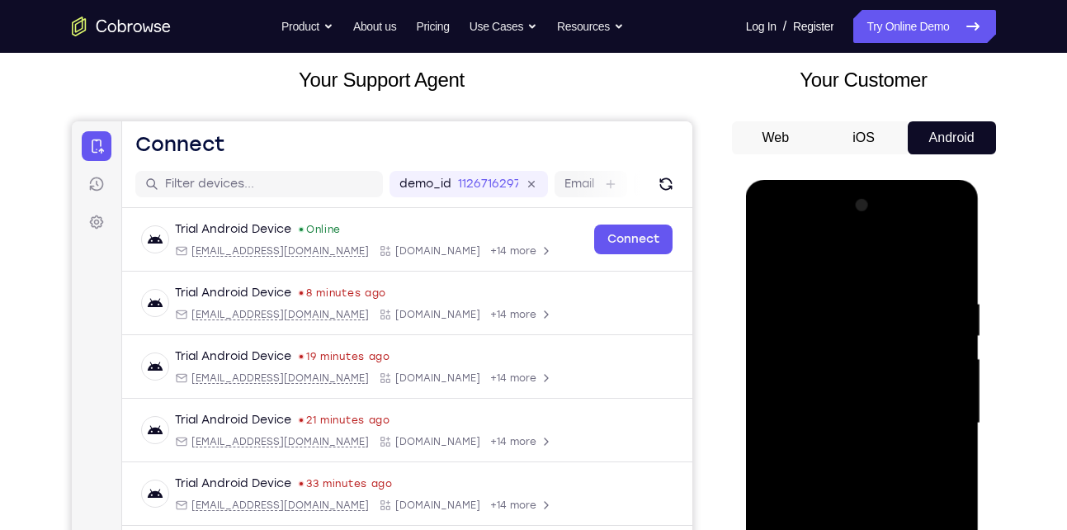
drag, startPoint x: 864, startPoint y: 402, endPoint x: 894, endPoint y: 290, distance: 116.1
click at [894, 290] on div at bounding box center [863, 423] width 208 height 462
drag, startPoint x: 869, startPoint y: 413, endPoint x: 892, endPoint y: 274, distance: 140.6
click at [892, 274] on div at bounding box center [863, 423] width 208 height 462
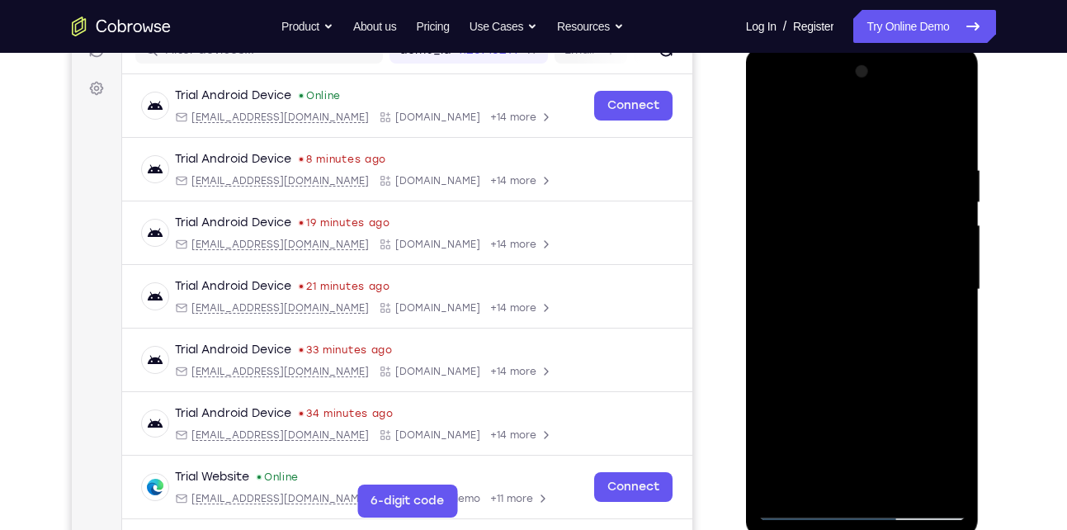
scroll to position [228, 0]
drag, startPoint x: 858, startPoint y: 381, endPoint x: 854, endPoint y: 217, distance: 163.5
click at [854, 217] on div at bounding box center [863, 289] width 208 height 462
click at [845, 220] on div at bounding box center [863, 289] width 208 height 462
drag, startPoint x: 892, startPoint y: 343, endPoint x: 869, endPoint y: 143, distance: 201.1
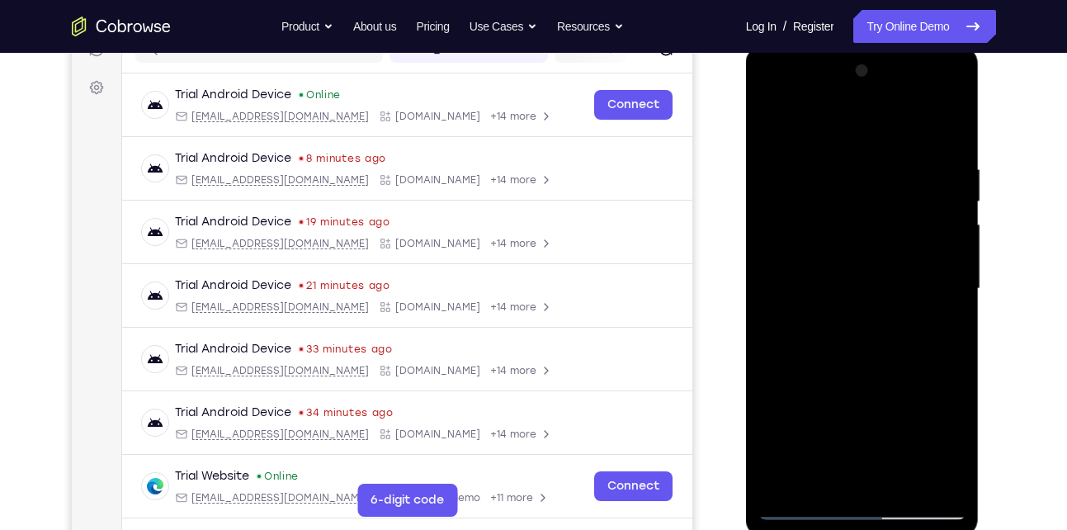
click at [869, 143] on div at bounding box center [863, 289] width 208 height 462
drag, startPoint x: 807, startPoint y: 276, endPoint x: 809, endPoint y: 215, distance: 60.3
click at [809, 215] on div at bounding box center [863, 289] width 208 height 462
drag, startPoint x: 835, startPoint y: 287, endPoint x: 866, endPoint y: 190, distance: 102.3
click at [866, 190] on div at bounding box center [863, 289] width 208 height 462
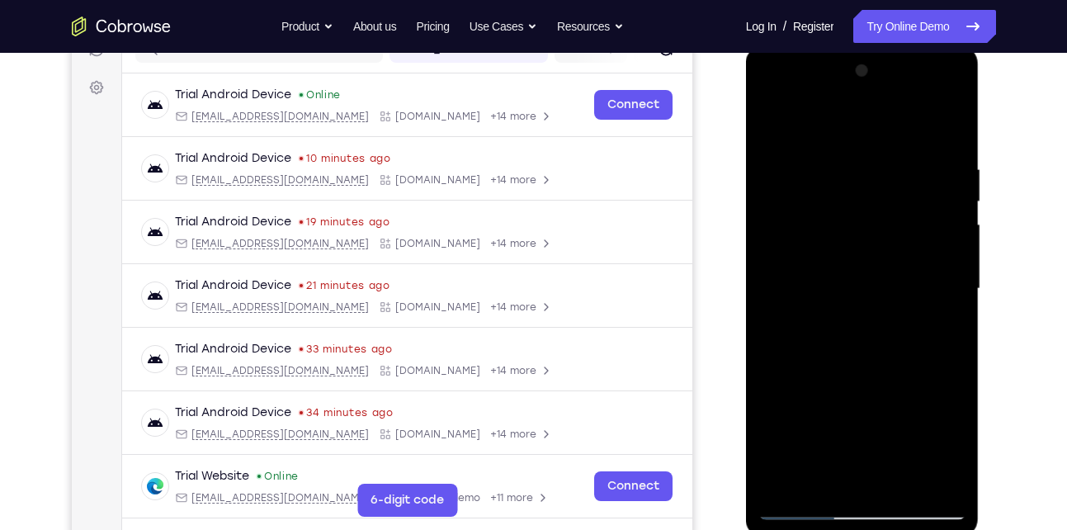
drag, startPoint x: 844, startPoint y: 288, endPoint x: 861, endPoint y: 215, distance: 75.3
click at [861, 215] on div at bounding box center [863, 289] width 208 height 462
drag, startPoint x: 842, startPoint y: 264, endPoint x: 870, endPoint y: 196, distance: 74.0
click at [870, 196] on div at bounding box center [863, 289] width 208 height 462
drag, startPoint x: 857, startPoint y: 244, endPoint x: 880, endPoint y: 204, distance: 45.9
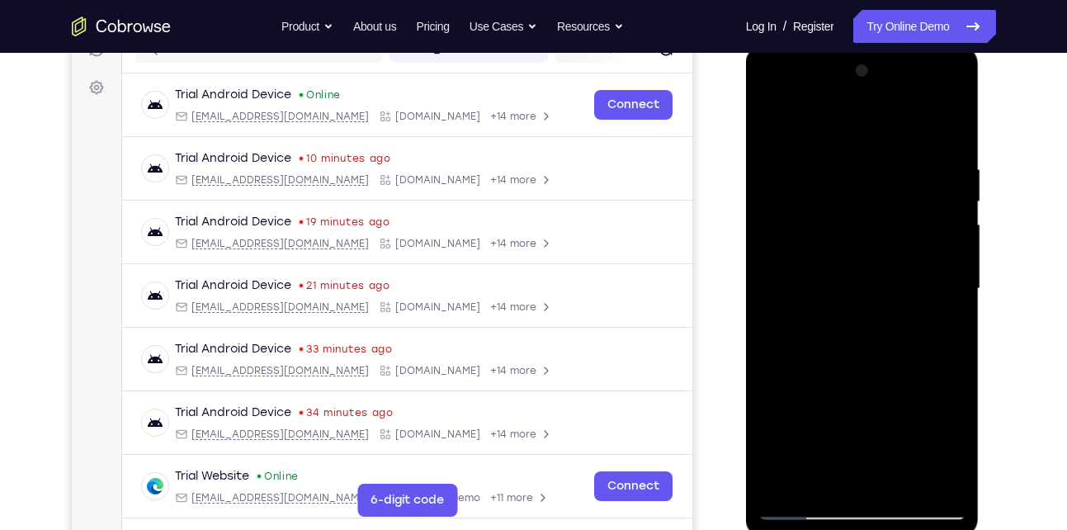
click at [880, 204] on div at bounding box center [863, 289] width 208 height 462
drag, startPoint x: 862, startPoint y: 299, endPoint x: 889, endPoint y: 256, distance: 50.8
click at [889, 256] on div at bounding box center [863, 289] width 208 height 462
drag, startPoint x: 882, startPoint y: 290, endPoint x: 898, endPoint y: 201, distance: 89.9
click at [898, 201] on div at bounding box center [863, 289] width 208 height 462
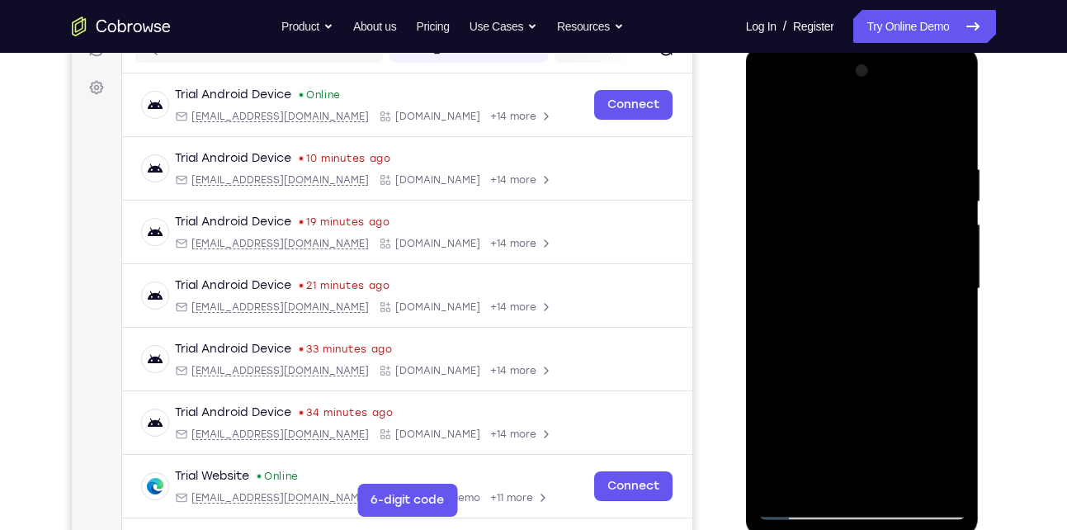
drag, startPoint x: 858, startPoint y: 323, endPoint x: 890, endPoint y: 230, distance: 97.6
click at [890, 230] on div at bounding box center [863, 289] width 208 height 462
drag, startPoint x: 859, startPoint y: 301, endPoint x: 880, endPoint y: 217, distance: 86.7
click at [880, 217] on div at bounding box center [863, 289] width 208 height 462
drag, startPoint x: 846, startPoint y: 277, endPoint x: 870, endPoint y: 178, distance: 101.9
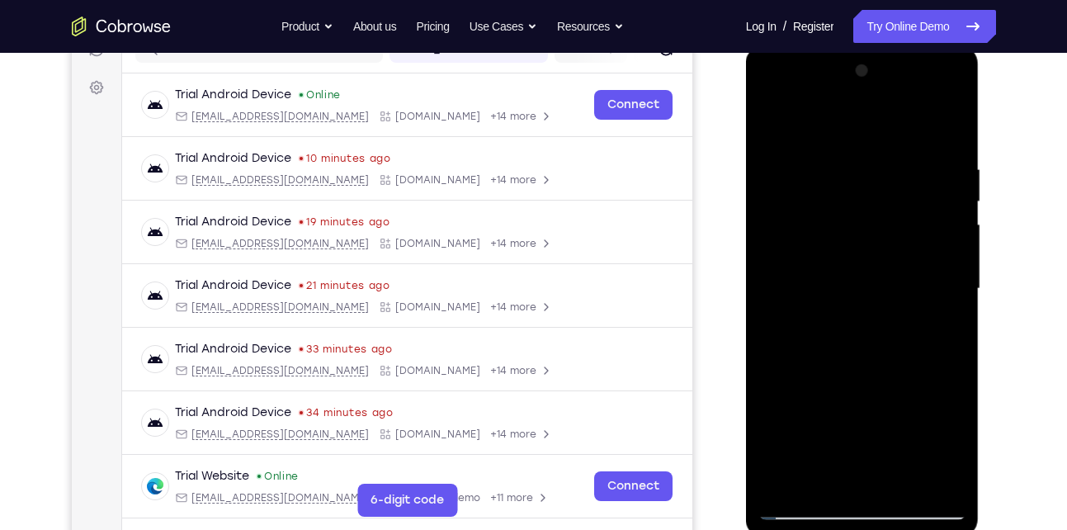
click at [870, 178] on div at bounding box center [863, 289] width 208 height 462
drag, startPoint x: 866, startPoint y: 261, endPoint x: 877, endPoint y: 151, distance: 110.4
click at [877, 151] on div at bounding box center [863, 289] width 208 height 462
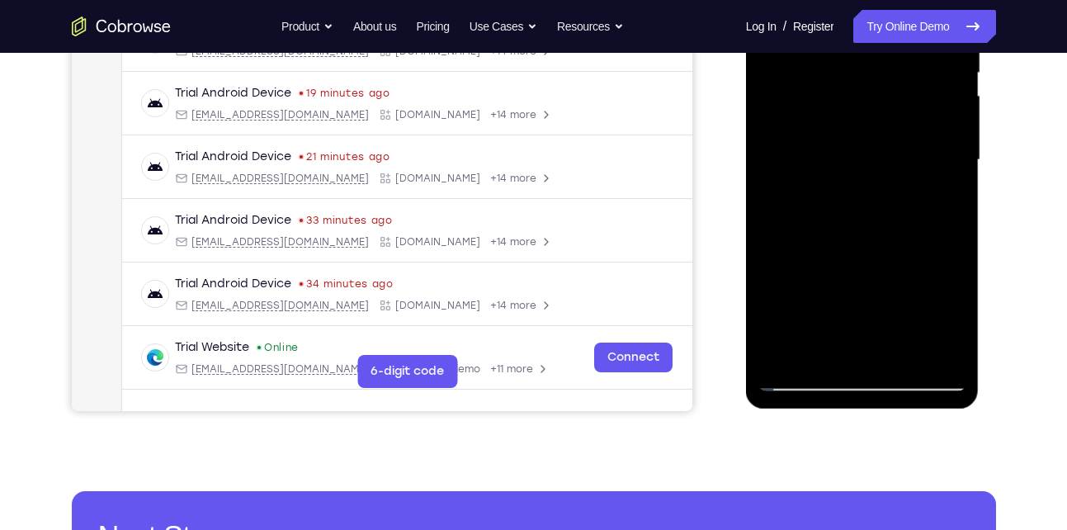
scroll to position [371, 0]
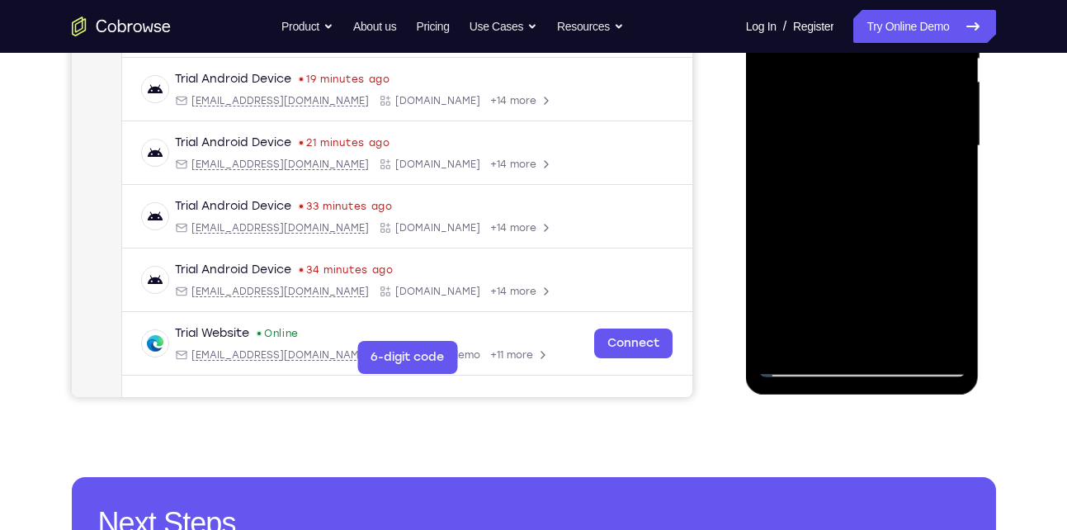
click at [803, 367] on div at bounding box center [863, 146] width 208 height 462
click at [840, 267] on div at bounding box center [863, 146] width 208 height 462
drag, startPoint x: 858, startPoint y: 283, endPoint x: 866, endPoint y: 239, distance: 45.3
click at [866, 239] on div at bounding box center [863, 146] width 208 height 462
drag, startPoint x: 857, startPoint y: 278, endPoint x: 881, endPoint y: 182, distance: 98.7
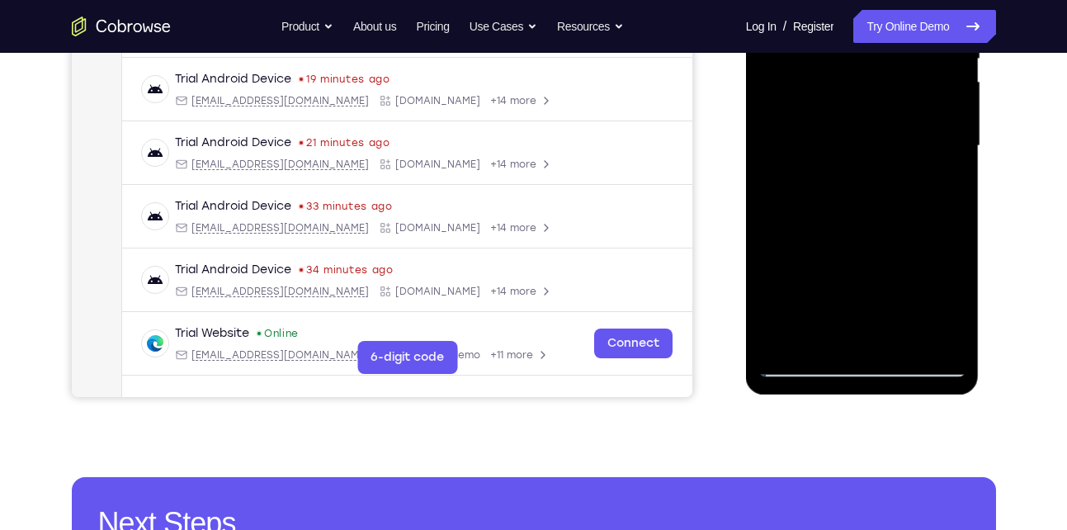
click at [881, 182] on div at bounding box center [863, 146] width 208 height 462
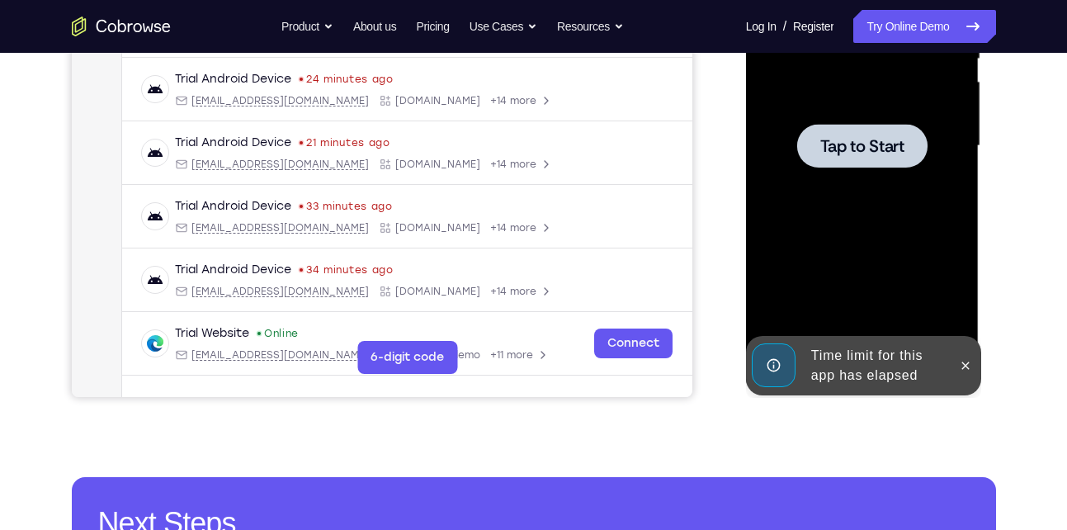
click at [860, 129] on div at bounding box center [862, 146] width 130 height 44
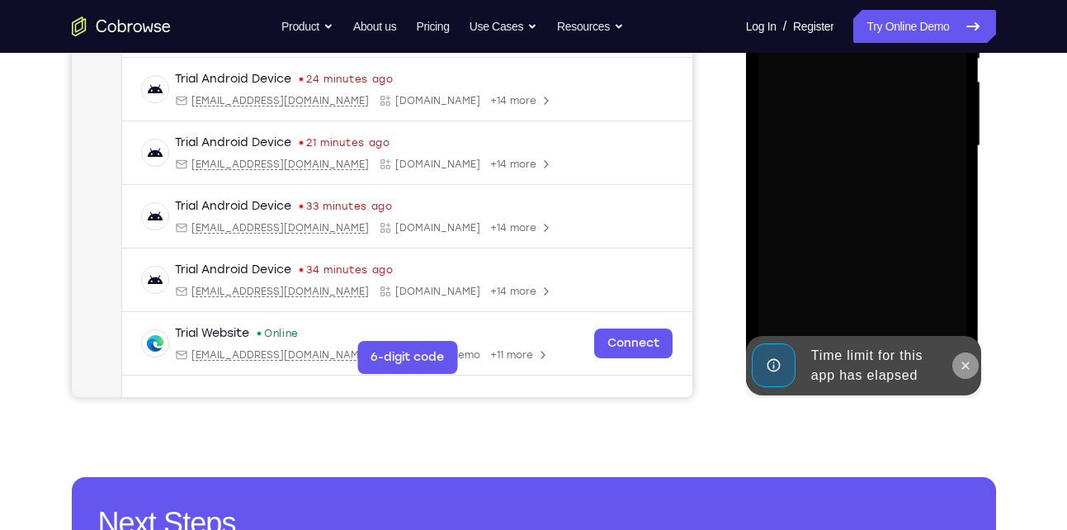
click at [962, 365] on icon at bounding box center [965, 365] width 13 height 13
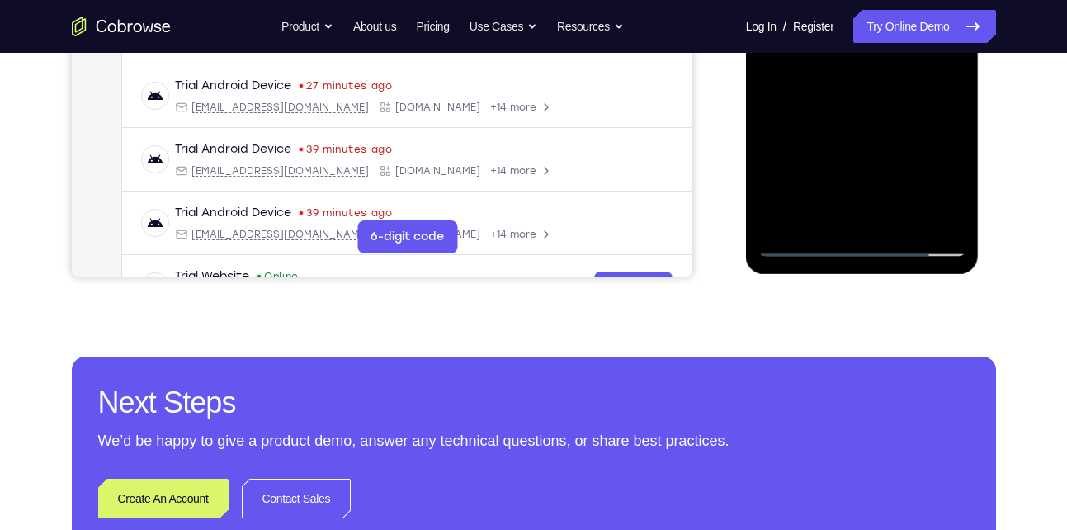
scroll to position [492, 0]
click at [860, 239] on div at bounding box center [863, 25] width 208 height 462
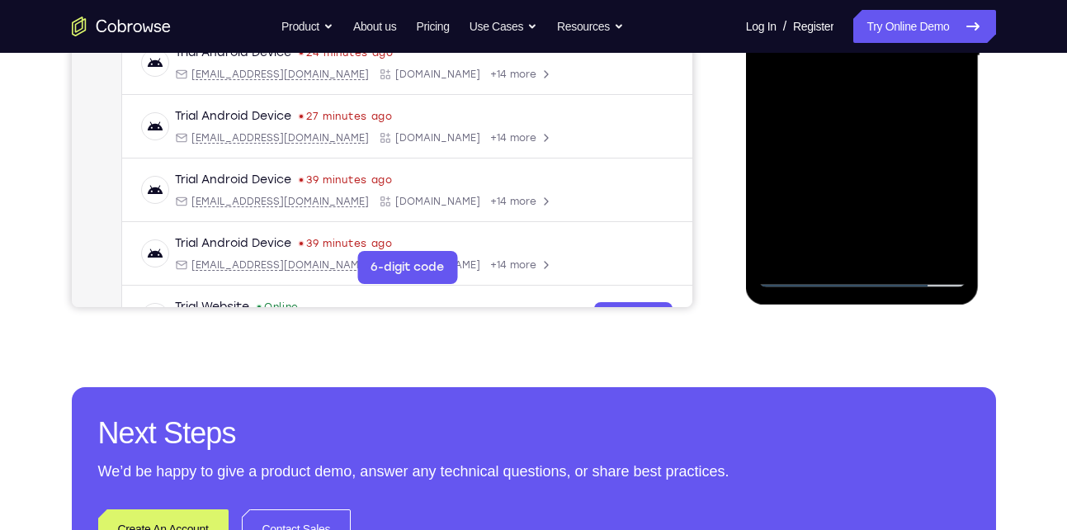
scroll to position [459, 0]
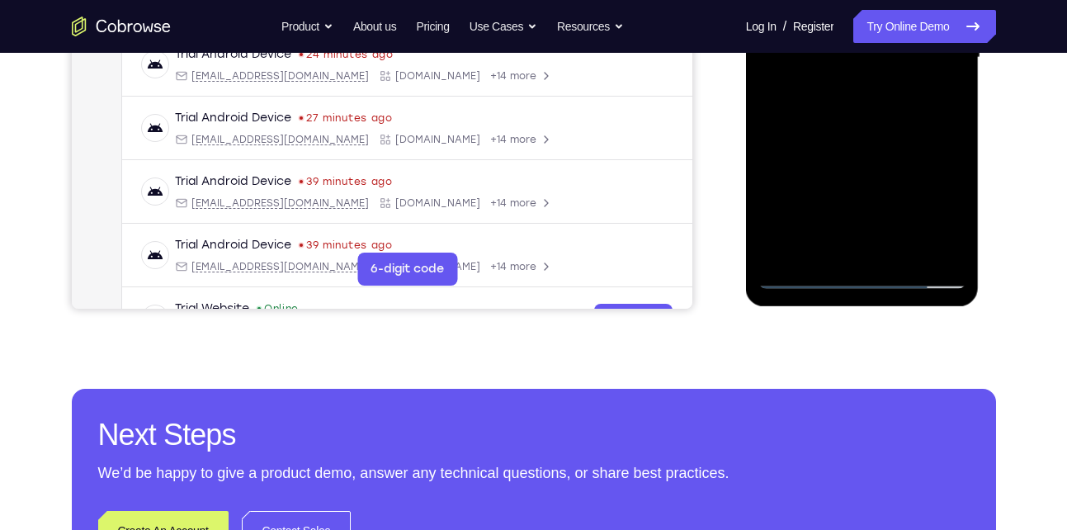
click at [937, 216] on div at bounding box center [863, 58] width 208 height 462
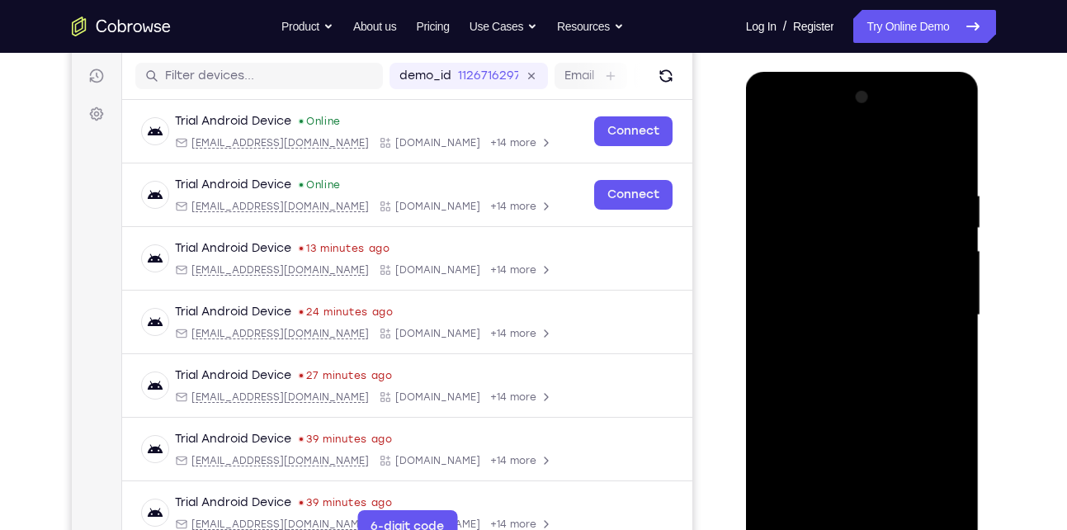
scroll to position [201, 0]
click at [816, 154] on div at bounding box center [863, 316] width 208 height 462
click at [847, 223] on div at bounding box center [863, 316] width 208 height 462
drag, startPoint x: 825, startPoint y: 331, endPoint x: 852, endPoint y: 201, distance: 132.4
click at [852, 201] on div at bounding box center [863, 316] width 208 height 462
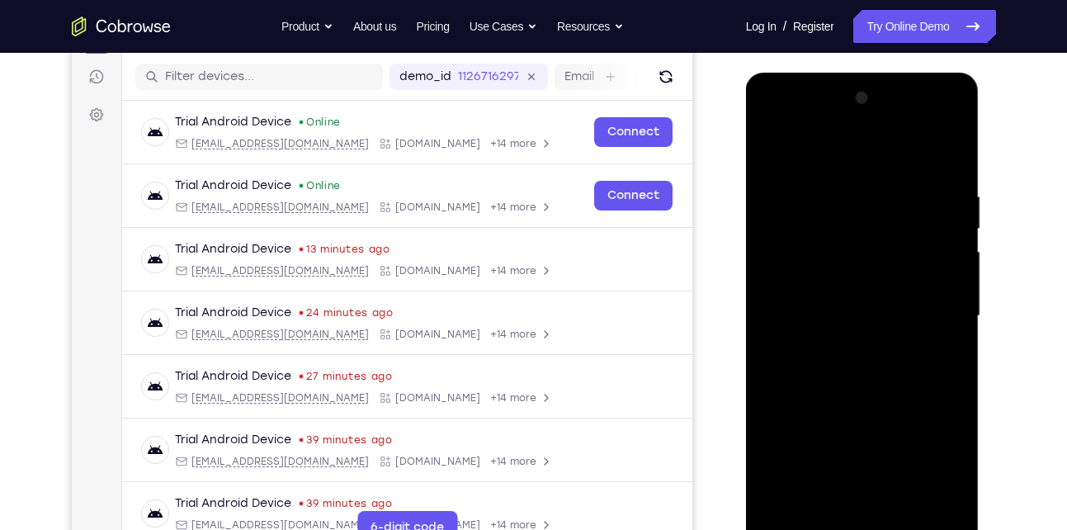
drag, startPoint x: 841, startPoint y: 383, endPoint x: 847, endPoint y: 253, distance: 130.6
click at [847, 253] on div at bounding box center [863, 316] width 208 height 462
drag, startPoint x: 830, startPoint y: 347, endPoint x: 853, endPoint y: 189, distance: 159.3
click at [853, 189] on div at bounding box center [863, 316] width 208 height 462
drag, startPoint x: 801, startPoint y: 326, endPoint x: 807, endPoint y: 226, distance: 100.1
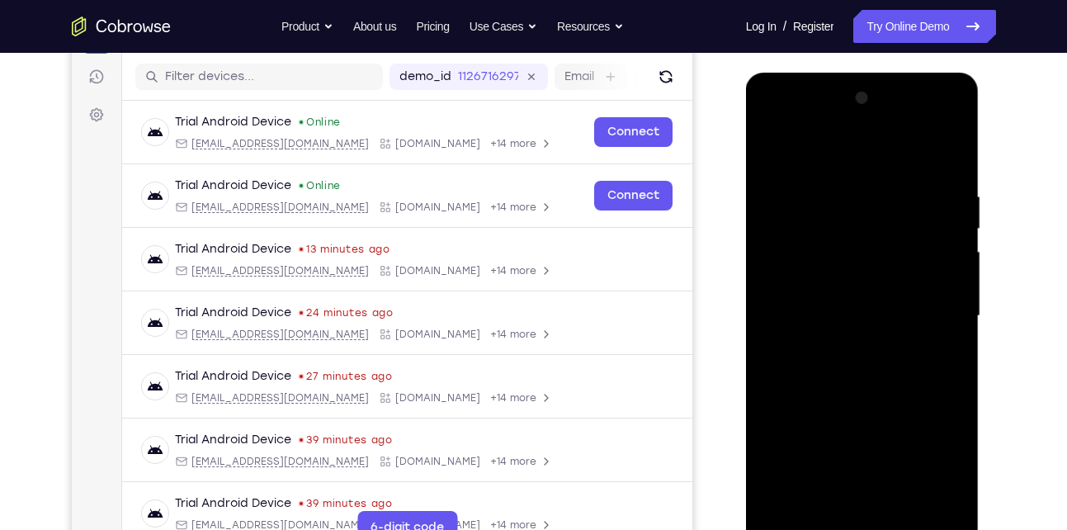
click at [807, 226] on div at bounding box center [863, 316] width 208 height 462
click at [807, 380] on div at bounding box center [863, 316] width 208 height 462
drag, startPoint x: 825, startPoint y: 343, endPoint x: 849, endPoint y: 176, distance: 169.2
click at [849, 176] on div at bounding box center [863, 316] width 208 height 462
drag, startPoint x: 821, startPoint y: 355, endPoint x: 834, endPoint y: 249, distance: 106.5
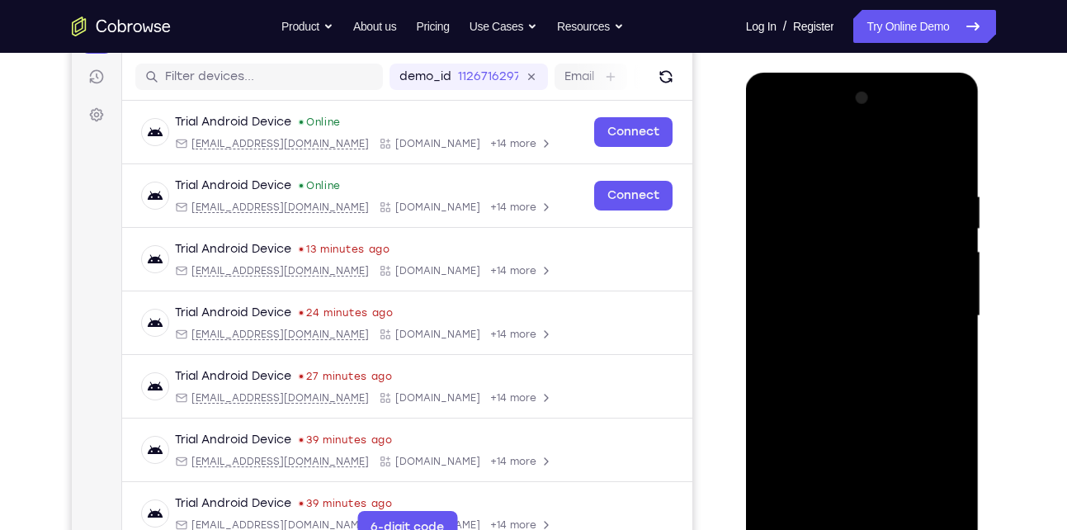
click at [834, 249] on div at bounding box center [863, 316] width 208 height 462
drag, startPoint x: 821, startPoint y: 369, endPoint x: 829, endPoint y: 237, distance: 132.3
click at [829, 237] on div at bounding box center [863, 316] width 208 height 462
drag, startPoint x: 833, startPoint y: 354, endPoint x: 850, endPoint y: 205, distance: 150.4
click at [850, 205] on div at bounding box center [863, 316] width 208 height 462
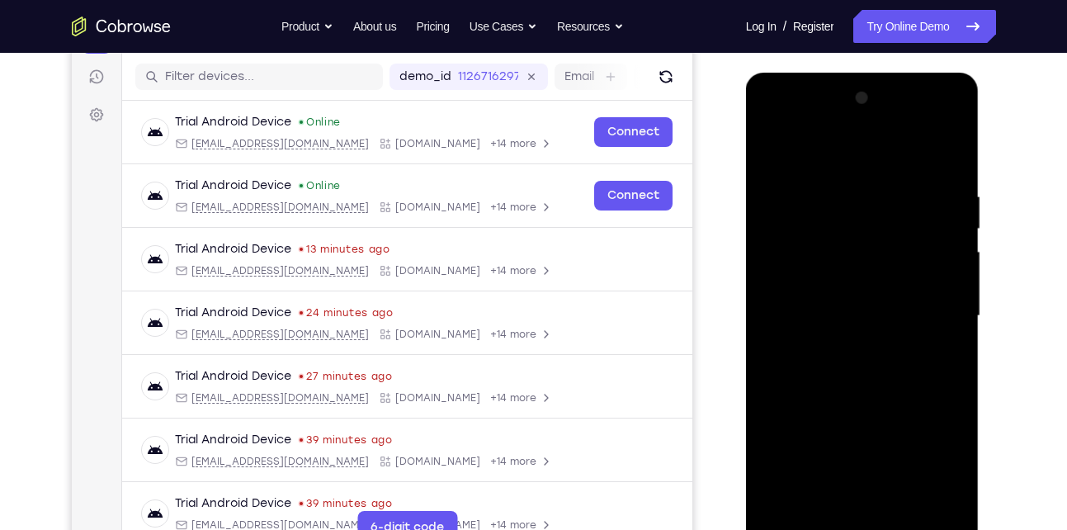
drag, startPoint x: 834, startPoint y: 367, endPoint x: 848, endPoint y: 168, distance: 199.4
click at [848, 168] on div at bounding box center [863, 316] width 208 height 462
drag, startPoint x: 833, startPoint y: 361, endPoint x: 833, endPoint y: 234, distance: 127.1
click at [833, 234] on div at bounding box center [863, 316] width 208 height 462
click at [835, 368] on div at bounding box center [863, 316] width 208 height 462
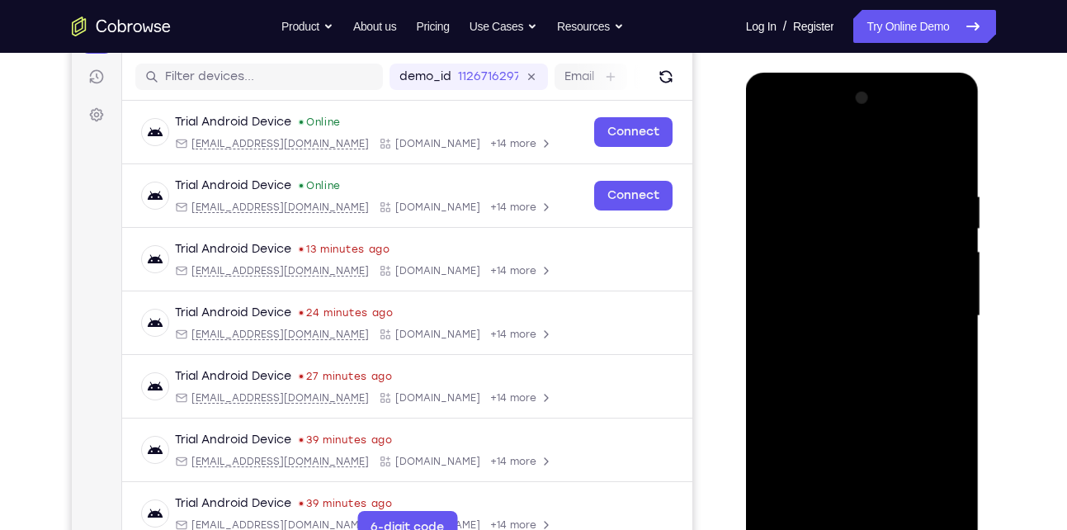
drag, startPoint x: 818, startPoint y: 299, endPoint x: 830, endPoint y: 148, distance: 151.5
click at [830, 148] on div at bounding box center [863, 316] width 208 height 462
drag, startPoint x: 816, startPoint y: 349, endPoint x: 816, endPoint y: 95, distance: 254.2
click at [816, 95] on div at bounding box center [863, 316] width 208 height 462
drag, startPoint x: 854, startPoint y: 225, endPoint x: 833, endPoint y: 296, distance: 73.1
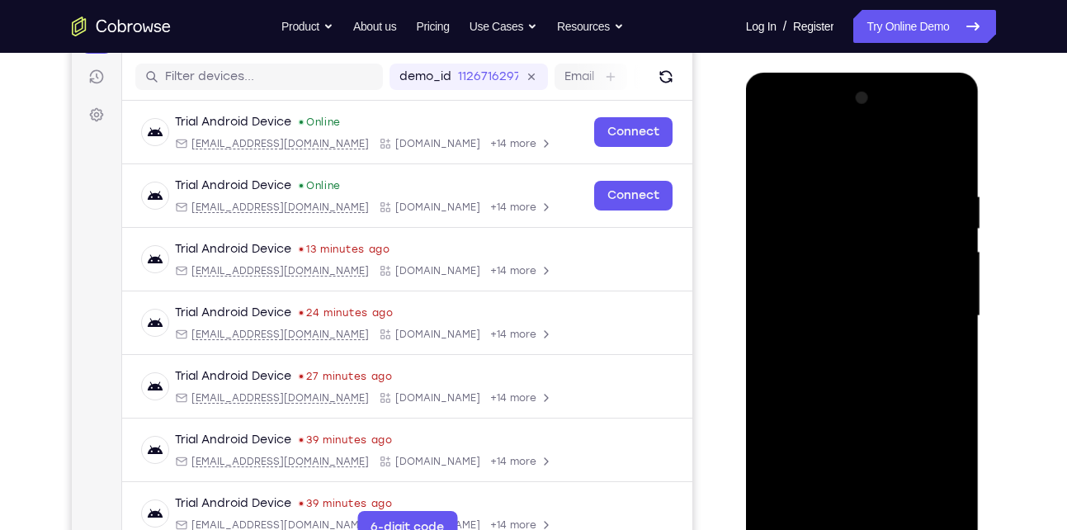
click at [833, 296] on div at bounding box center [863, 316] width 208 height 462
drag, startPoint x: 826, startPoint y: 302, endPoint x: 824, endPoint y: 225, distance: 77.6
click at [824, 225] on div at bounding box center [863, 316] width 208 height 462
drag, startPoint x: 846, startPoint y: 324, endPoint x: 855, endPoint y: 282, distance: 42.3
click at [855, 282] on div at bounding box center [863, 316] width 208 height 462
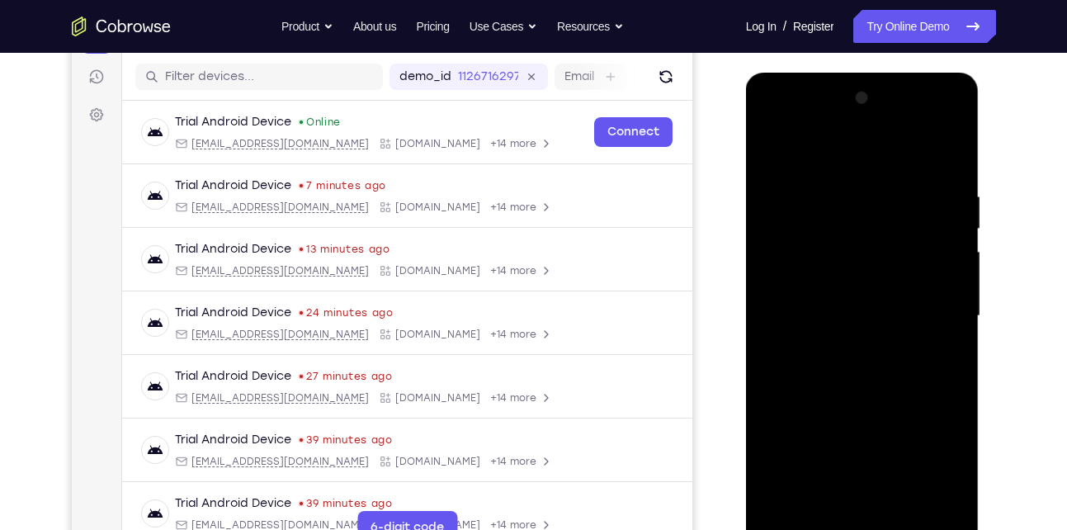
drag, startPoint x: 843, startPoint y: 328, endPoint x: 899, endPoint y: 197, distance: 142.0
click at [899, 197] on div at bounding box center [863, 316] width 208 height 462
drag, startPoint x: 854, startPoint y: 336, endPoint x: 877, endPoint y: 277, distance: 63.8
click at [877, 277] on div at bounding box center [863, 316] width 208 height 462
drag, startPoint x: 854, startPoint y: 332, endPoint x: 877, endPoint y: 272, distance: 63.5
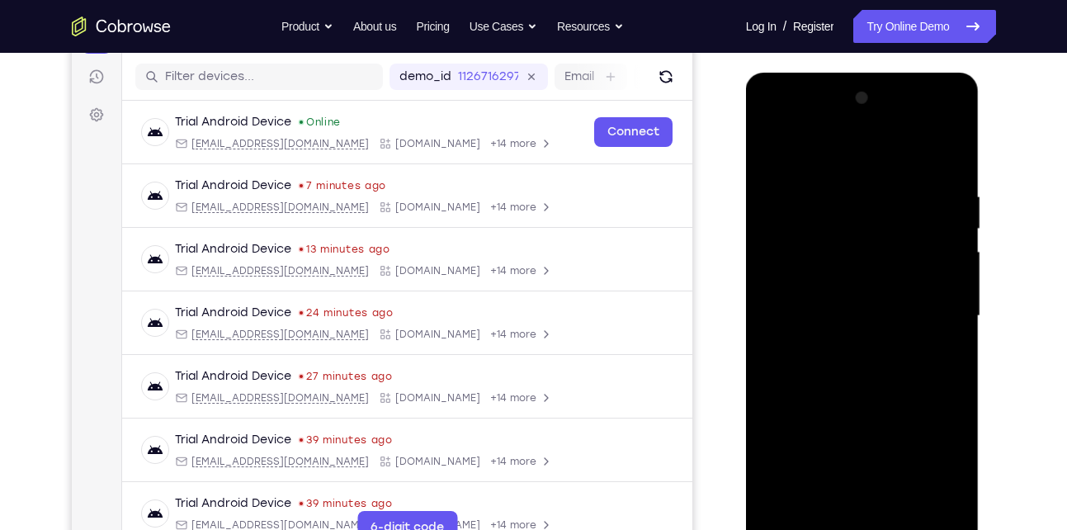
click at [877, 272] on div at bounding box center [863, 316] width 208 height 462
drag, startPoint x: 834, startPoint y: 343, endPoint x: 868, endPoint y: 245, distance: 104.2
click at [868, 245] on div at bounding box center [863, 316] width 208 height 462
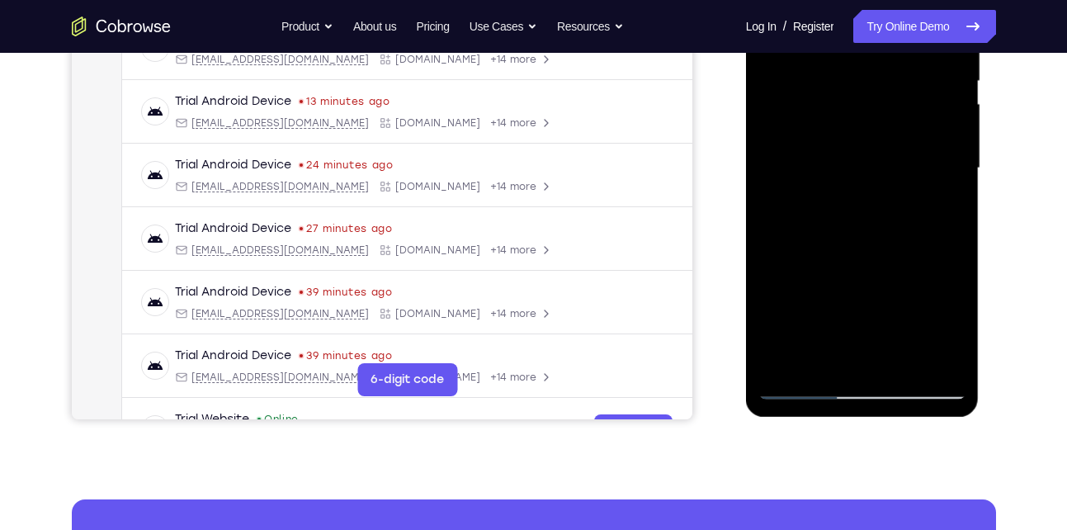
scroll to position [352, 0]
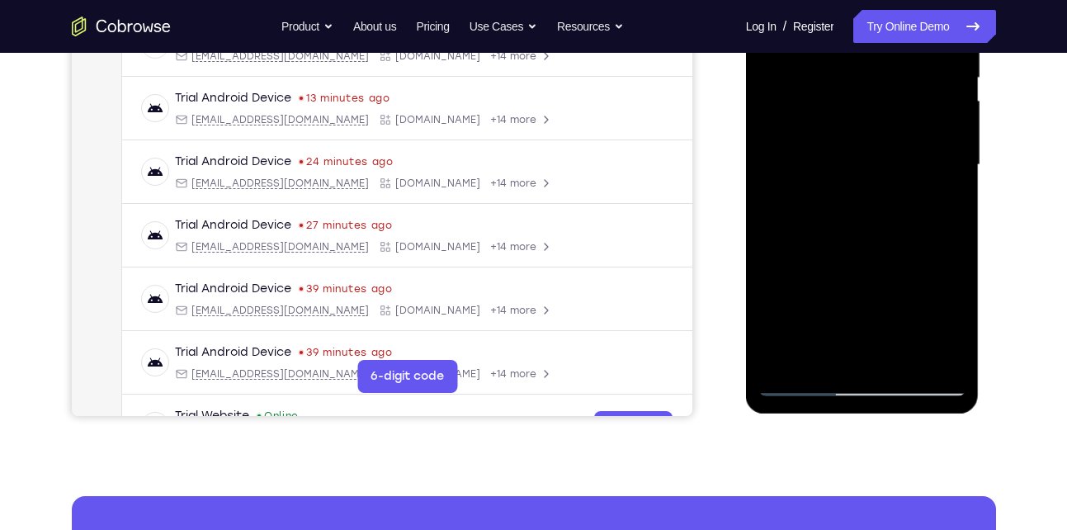
click at [802, 382] on div at bounding box center [863, 165] width 208 height 462
drag, startPoint x: 825, startPoint y: 232, endPoint x: 836, endPoint y: 162, distance: 71.0
click at [836, 162] on div at bounding box center [863, 165] width 208 height 462
click at [844, 146] on div at bounding box center [863, 165] width 208 height 462
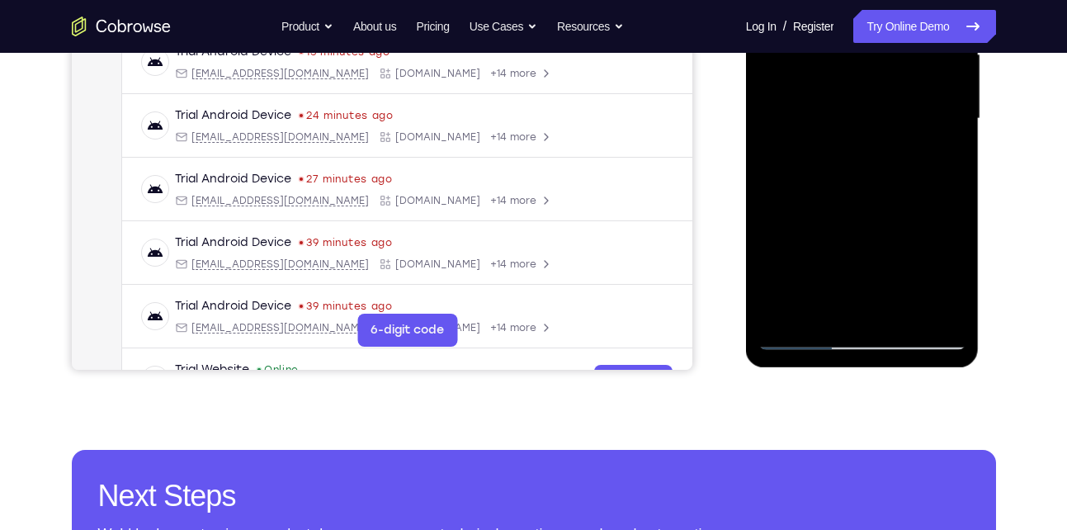
scroll to position [399, 0]
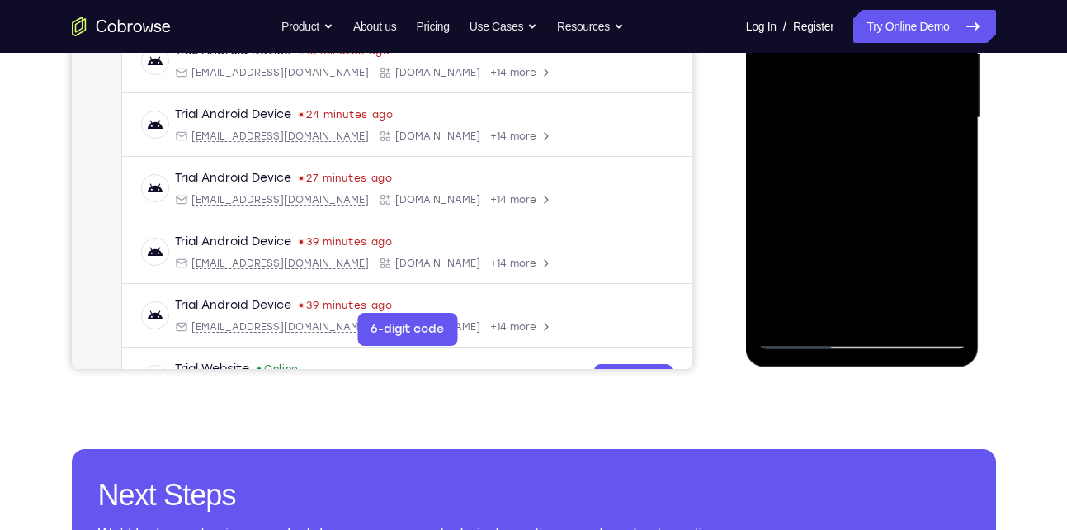
click at [801, 336] on div at bounding box center [863, 118] width 208 height 462
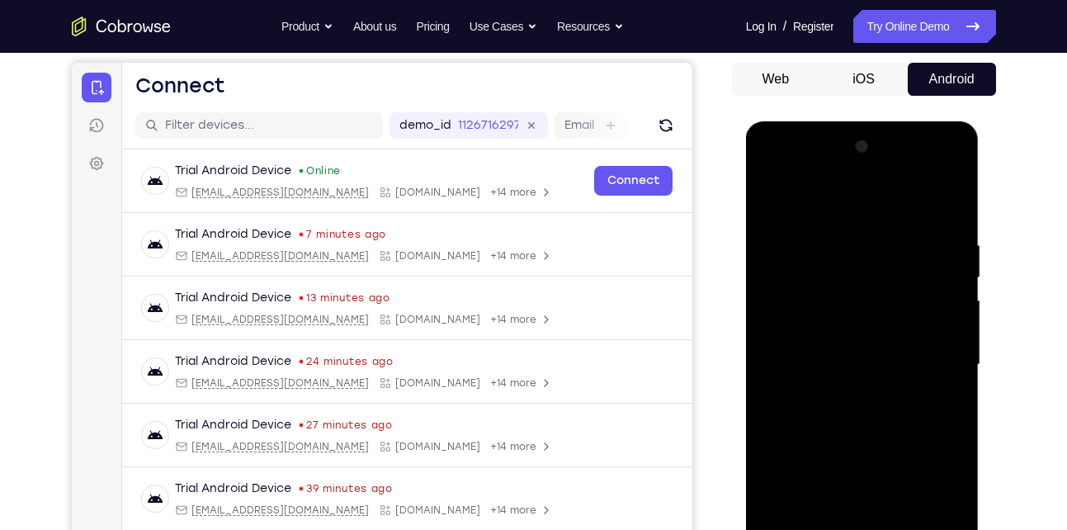
scroll to position [155, 0]
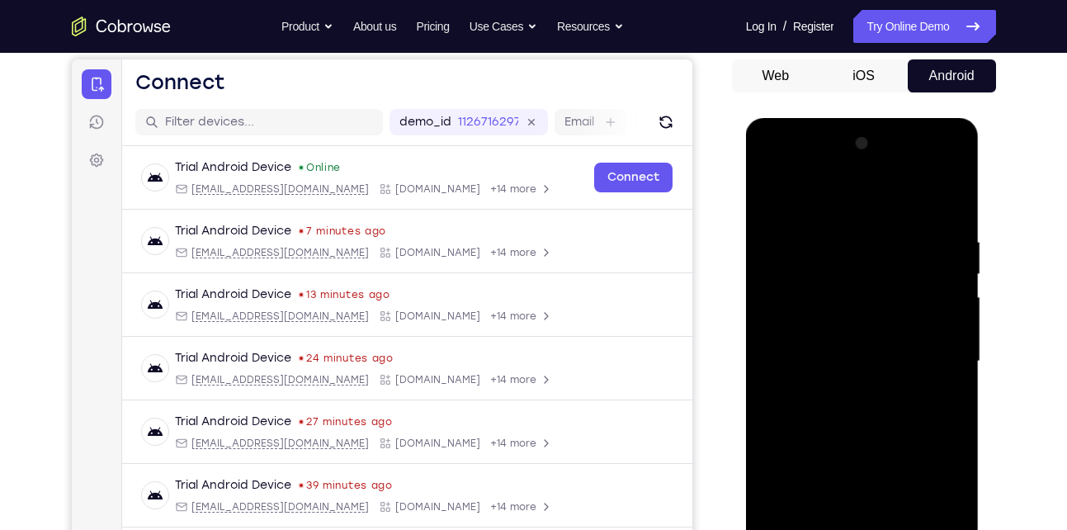
drag, startPoint x: 832, startPoint y: 220, endPoint x: 814, endPoint y: 388, distance: 169.4
click at [814, 388] on div at bounding box center [863, 361] width 208 height 462
click at [838, 264] on div at bounding box center [863, 361] width 208 height 462
drag, startPoint x: 830, startPoint y: 332, endPoint x: 882, endPoint y: 135, distance: 203.2
click at [882, 135] on div at bounding box center [863, 361] width 208 height 462
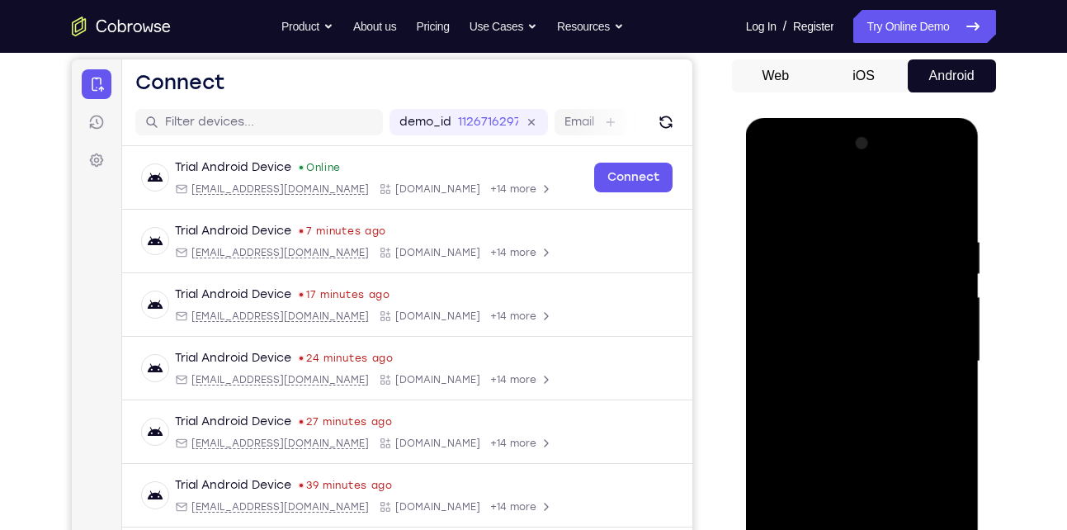
drag, startPoint x: 855, startPoint y: 379, endPoint x: 877, endPoint y: 263, distance: 117.5
click at [877, 263] on div at bounding box center [863, 361] width 208 height 462
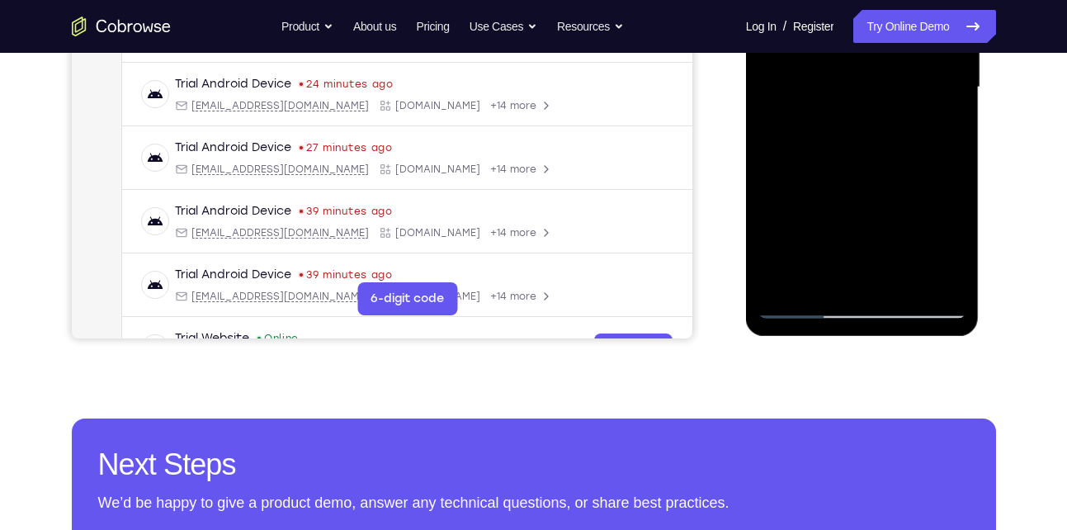
scroll to position [430, 0]
drag, startPoint x: 845, startPoint y: 262, endPoint x: 847, endPoint y: 201, distance: 61.1
click at [847, 201] on div at bounding box center [863, 87] width 208 height 462
click at [857, 301] on div at bounding box center [863, 87] width 208 height 462
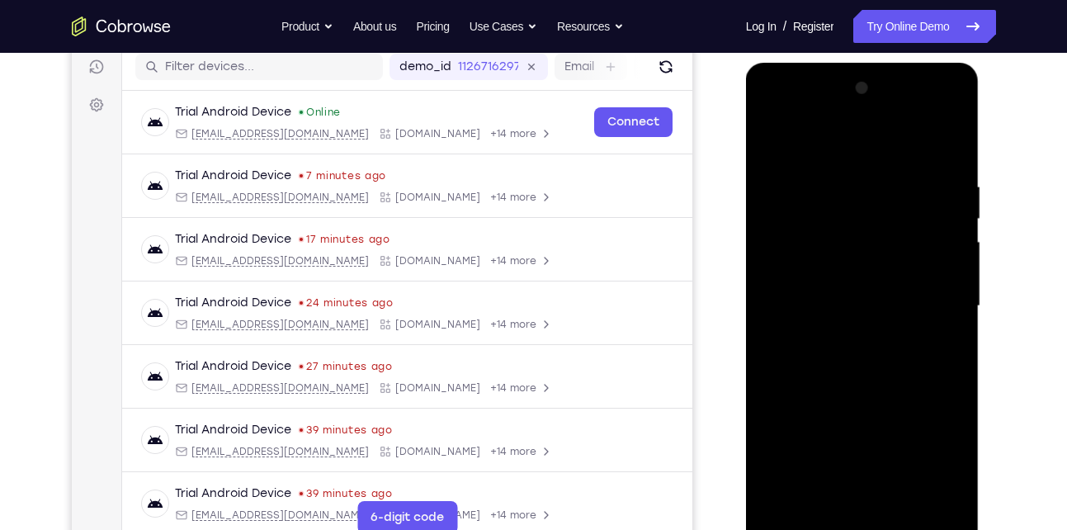
scroll to position [210, 0]
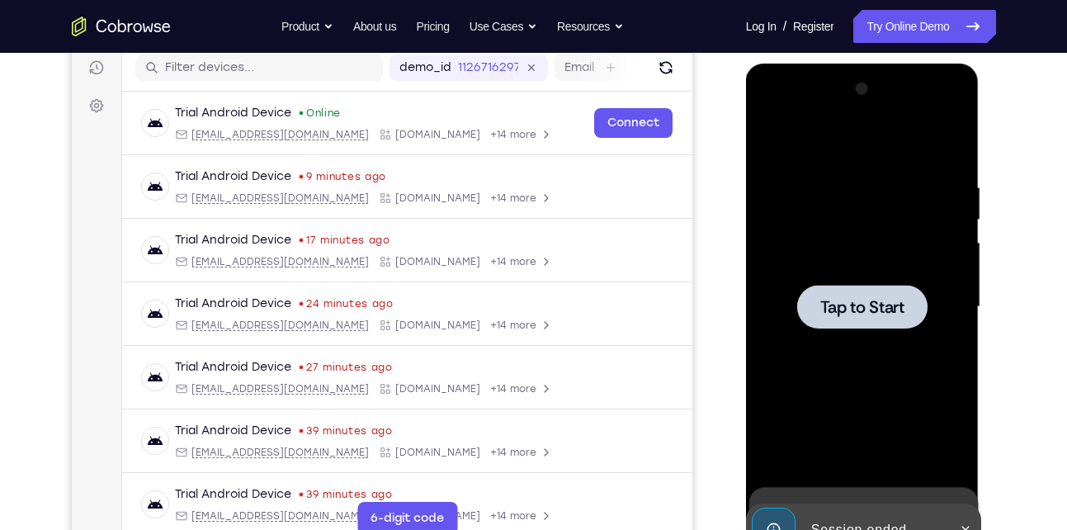
click at [862, 318] on div at bounding box center [862, 307] width 130 height 44
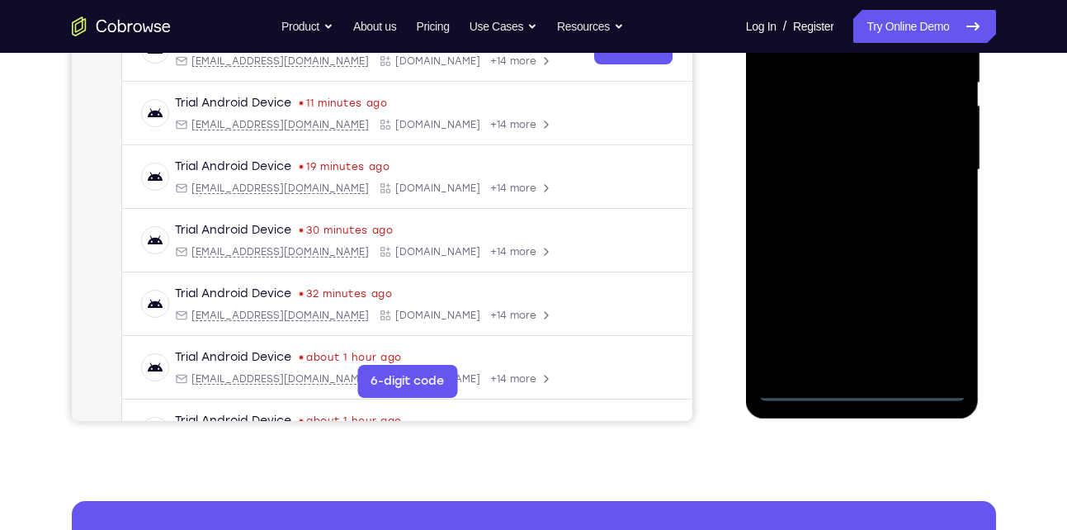
scroll to position [403, 0]
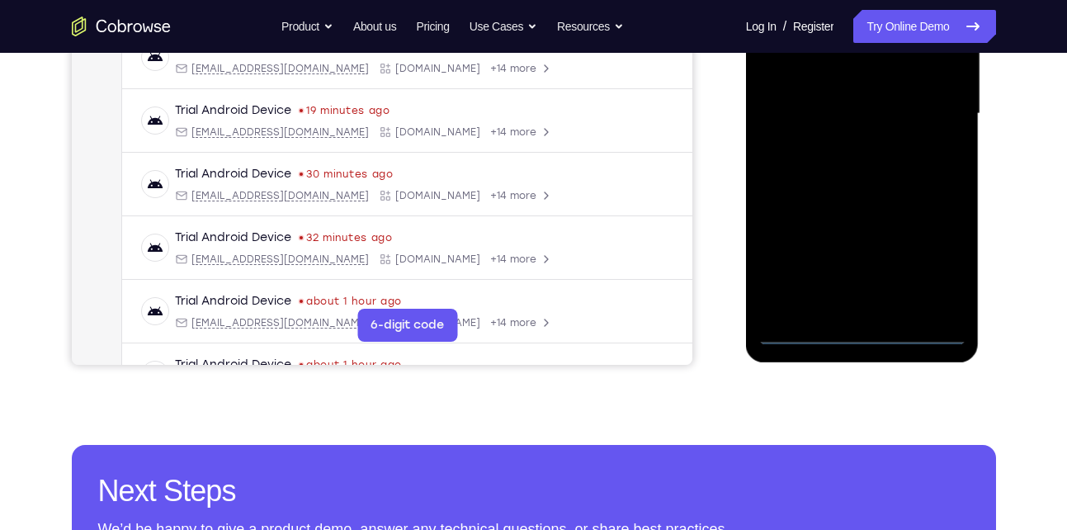
click at [863, 332] on div at bounding box center [863, 114] width 208 height 462
click at [937, 265] on div at bounding box center [863, 114] width 208 height 462
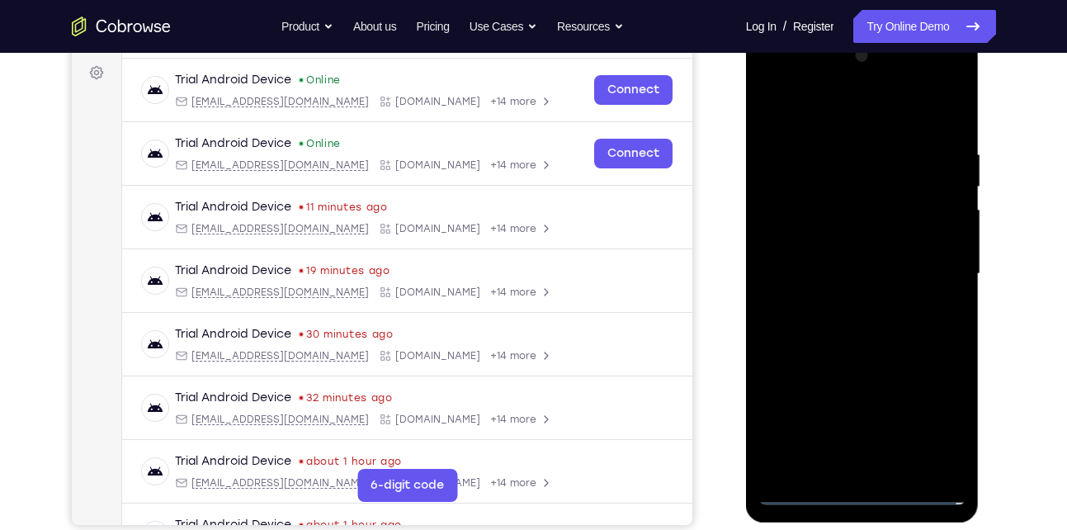
scroll to position [239, 0]
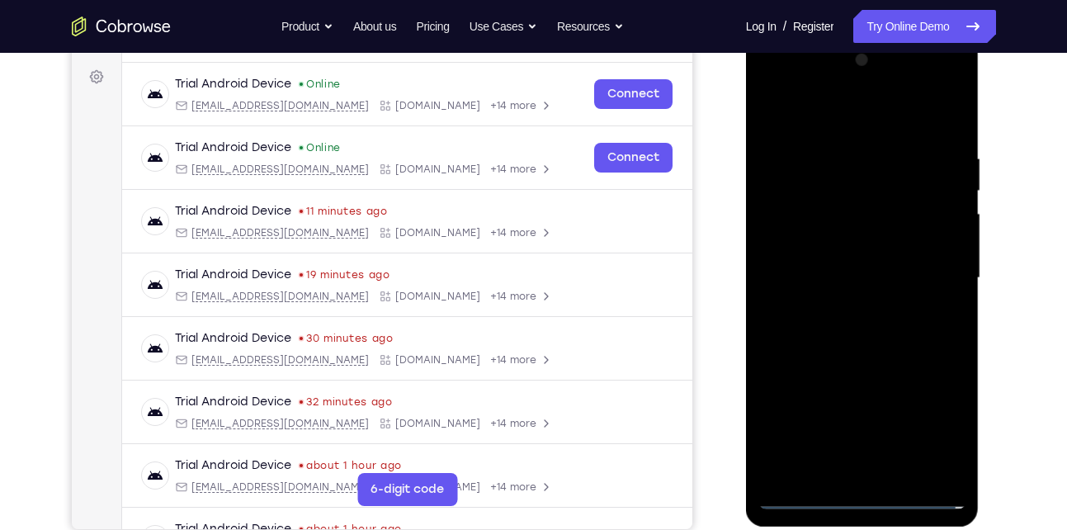
click at [824, 125] on div at bounding box center [863, 278] width 208 height 462
click at [929, 285] on div at bounding box center [863, 278] width 208 height 462
click at [847, 308] on div at bounding box center [863, 278] width 208 height 462
click at [858, 325] on div at bounding box center [863, 278] width 208 height 462
click at [842, 252] on div at bounding box center [863, 278] width 208 height 462
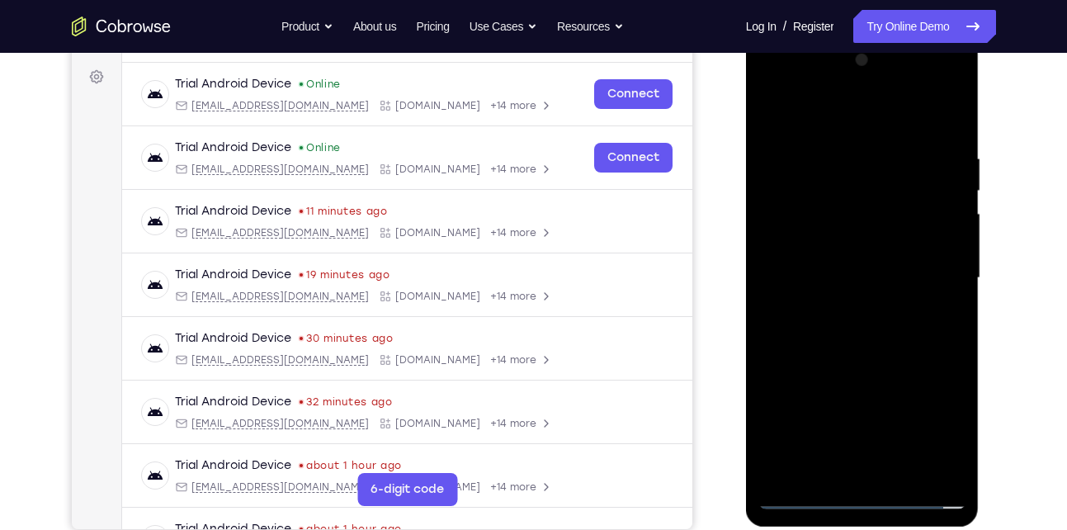
click at [834, 215] on div at bounding box center [863, 278] width 208 height 462
click at [826, 250] on div at bounding box center [863, 278] width 208 height 462
click at [834, 277] on div at bounding box center [863, 278] width 208 height 462
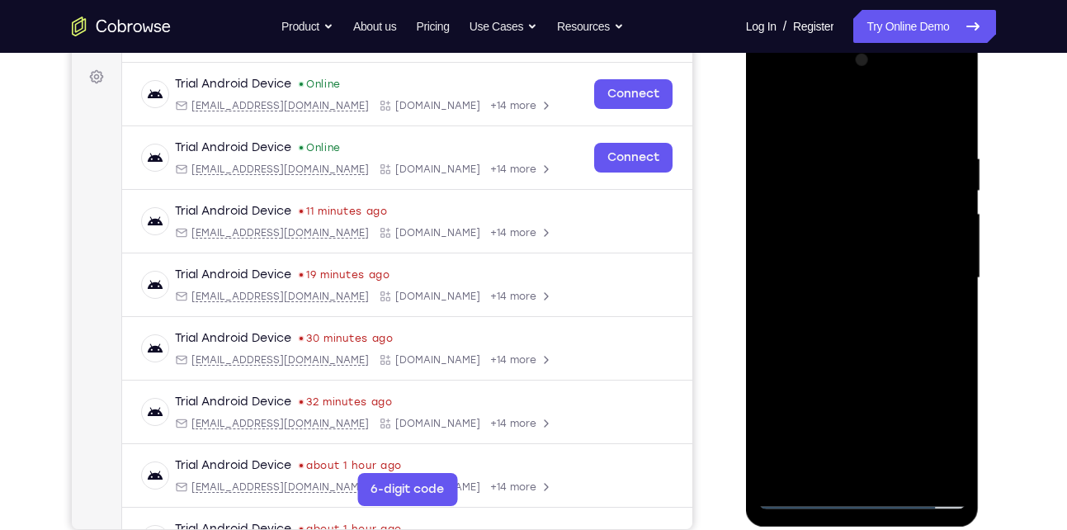
click at [827, 333] on div at bounding box center [863, 278] width 208 height 462
click at [933, 112] on div at bounding box center [863, 278] width 208 height 462
click at [873, 324] on div at bounding box center [863, 278] width 208 height 462
click at [877, 331] on div at bounding box center [863, 278] width 208 height 462
click at [829, 382] on div at bounding box center [863, 278] width 208 height 462
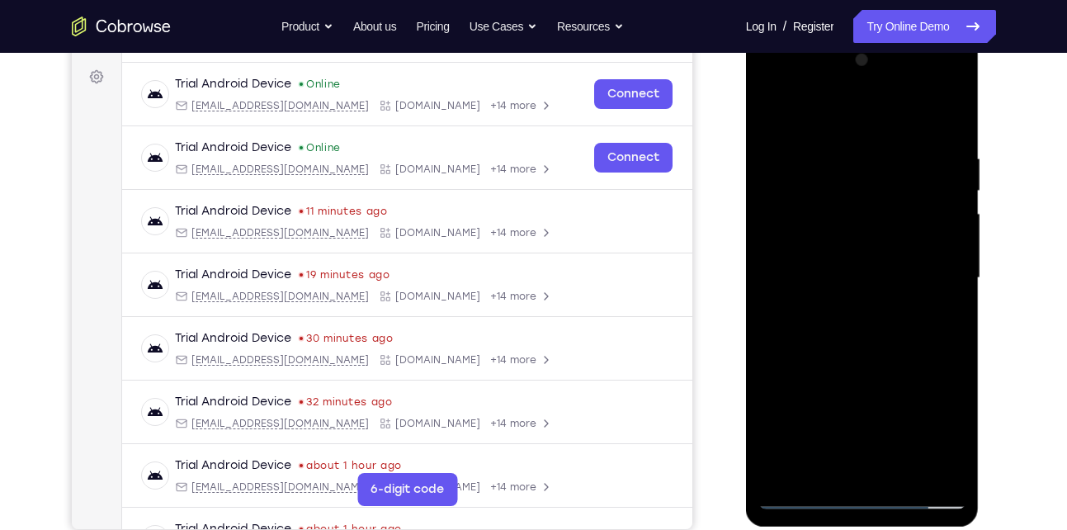
click at [829, 382] on div at bounding box center [863, 278] width 208 height 462
drag, startPoint x: 854, startPoint y: 361, endPoint x: 857, endPoint y: 237, distance: 123.8
click at [857, 237] on div at bounding box center [863, 278] width 208 height 462
click at [958, 229] on div at bounding box center [863, 278] width 208 height 462
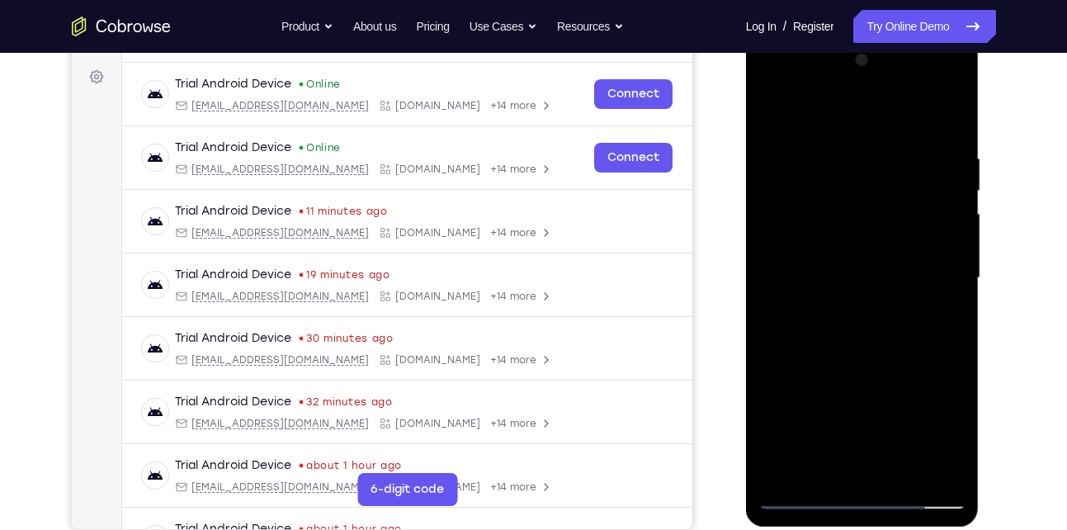
click at [958, 229] on div at bounding box center [863, 278] width 208 height 462
drag, startPoint x: 812, startPoint y: 264, endPoint x: 776, endPoint y: 400, distance: 140.2
click at [776, 400] on div at bounding box center [863, 278] width 208 height 462
click at [841, 143] on div at bounding box center [863, 278] width 208 height 462
click at [927, 467] on div at bounding box center [863, 278] width 208 height 462
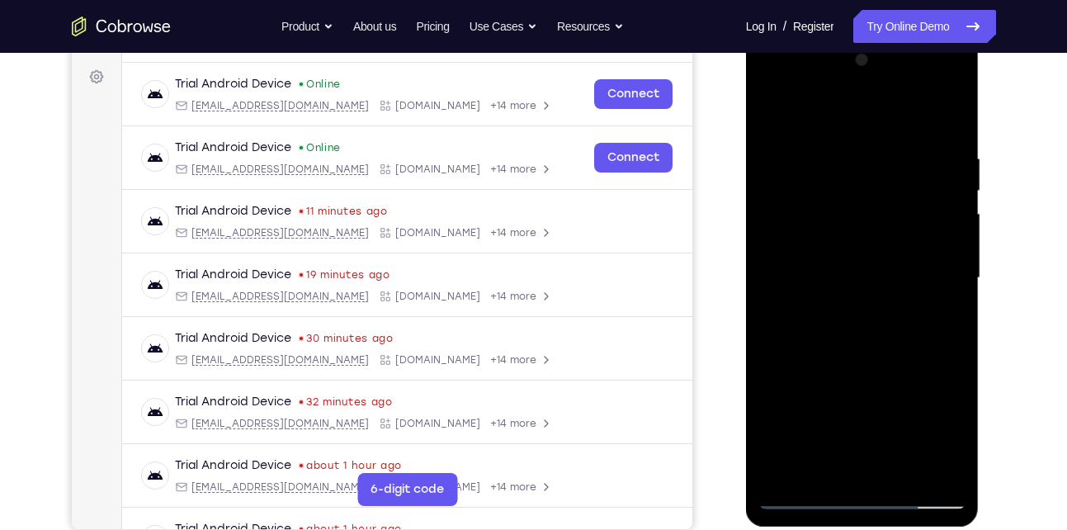
click at [939, 300] on div at bounding box center [863, 278] width 208 height 462
click at [929, 466] on div at bounding box center [863, 278] width 208 height 462
click at [863, 470] on div at bounding box center [863, 278] width 208 height 462
click at [796, 498] on div at bounding box center [863, 278] width 208 height 462
click at [944, 471] on div at bounding box center [863, 278] width 208 height 462
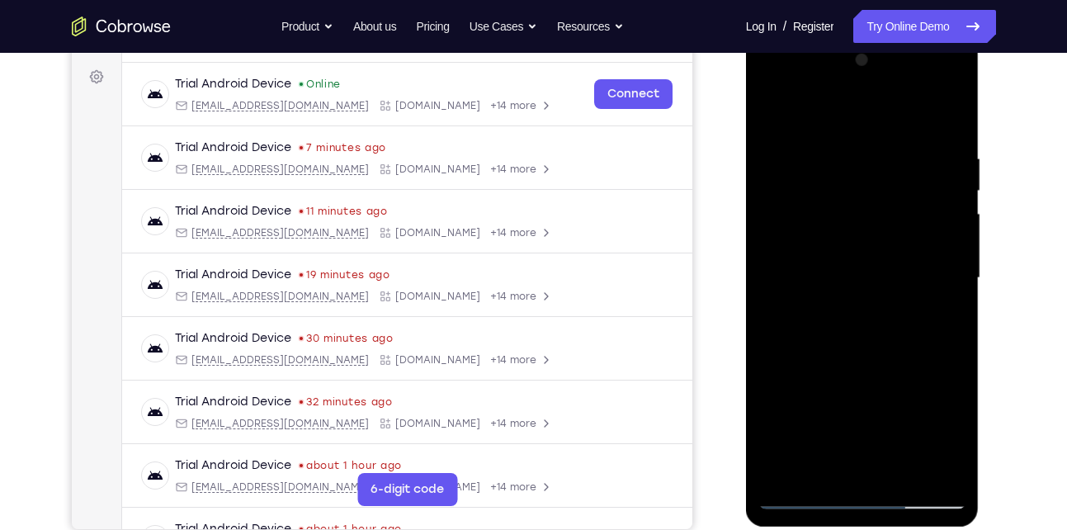
click at [932, 302] on div at bounding box center [863, 278] width 208 height 462
click at [745, 281] on div at bounding box center [864, 276] width 264 height 508
click at [769, 291] on div at bounding box center [863, 278] width 208 height 462
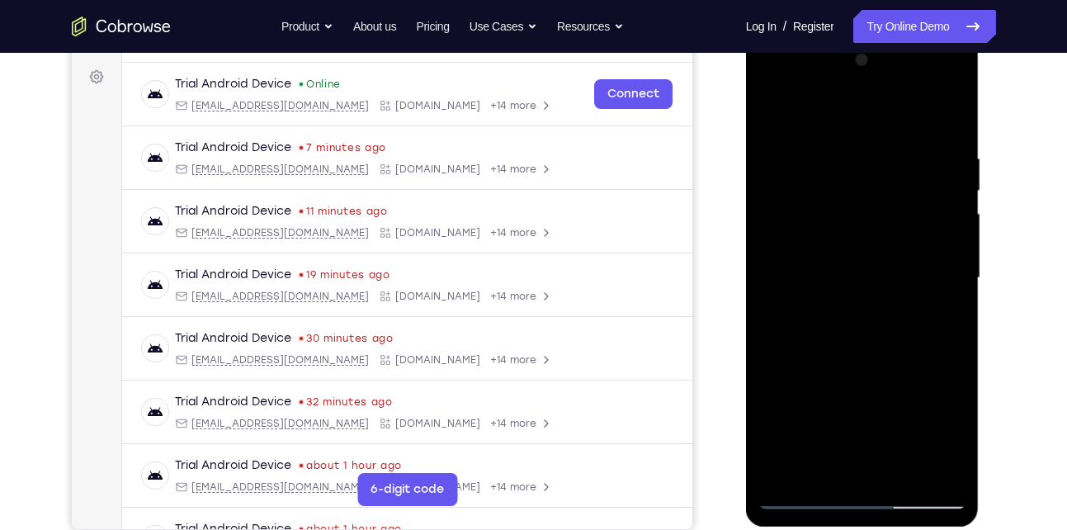
click at [920, 298] on div at bounding box center [863, 278] width 208 height 462
click at [934, 298] on div at bounding box center [863, 278] width 208 height 462
click at [962, 264] on div at bounding box center [863, 278] width 208 height 462
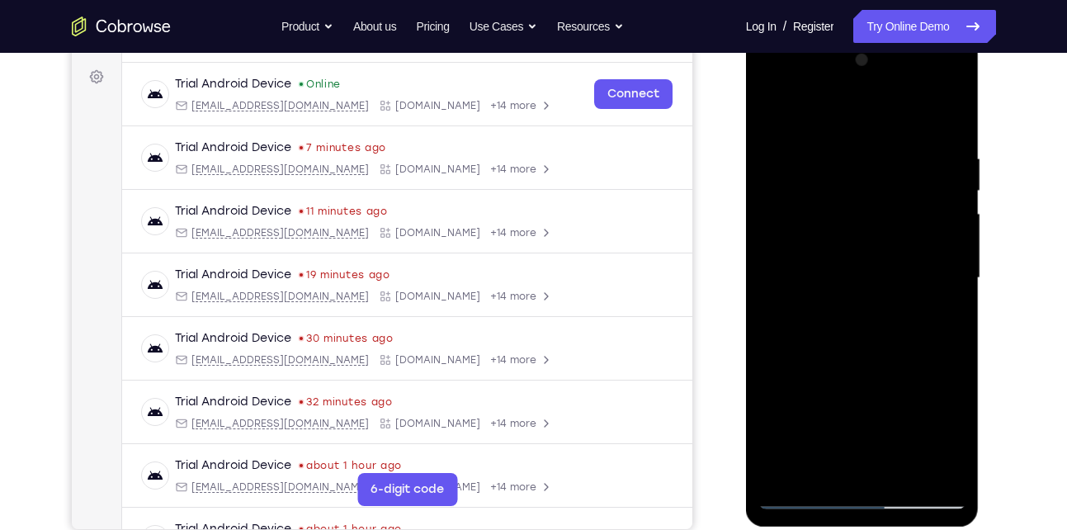
click at [952, 110] on div at bounding box center [863, 278] width 208 height 462
drag, startPoint x: 937, startPoint y: 146, endPoint x: 819, endPoint y: 148, distance: 118.1
click at [819, 148] on div at bounding box center [863, 278] width 208 height 462
drag, startPoint x: 914, startPoint y: 144, endPoint x: 764, endPoint y: 159, distance: 151.0
click at [764, 159] on div at bounding box center [863, 278] width 208 height 462
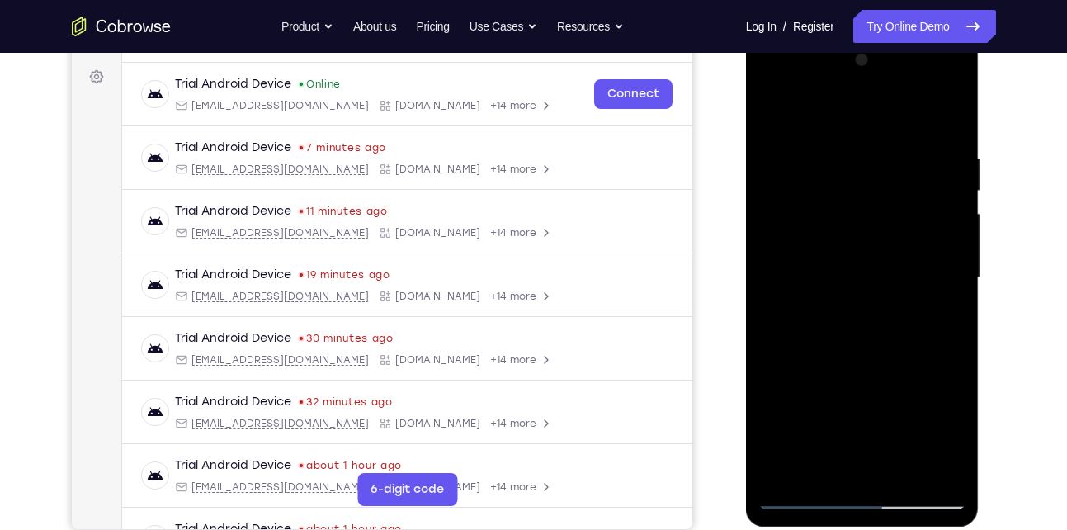
click at [830, 402] on div at bounding box center [863, 278] width 208 height 462
drag, startPoint x: 830, startPoint y: 402, endPoint x: 844, endPoint y: 182, distance: 220.8
click at [844, 182] on div at bounding box center [863, 278] width 208 height 462
drag, startPoint x: 840, startPoint y: 381, endPoint x: 872, endPoint y: 219, distance: 165.8
click at [872, 219] on div at bounding box center [863, 278] width 208 height 462
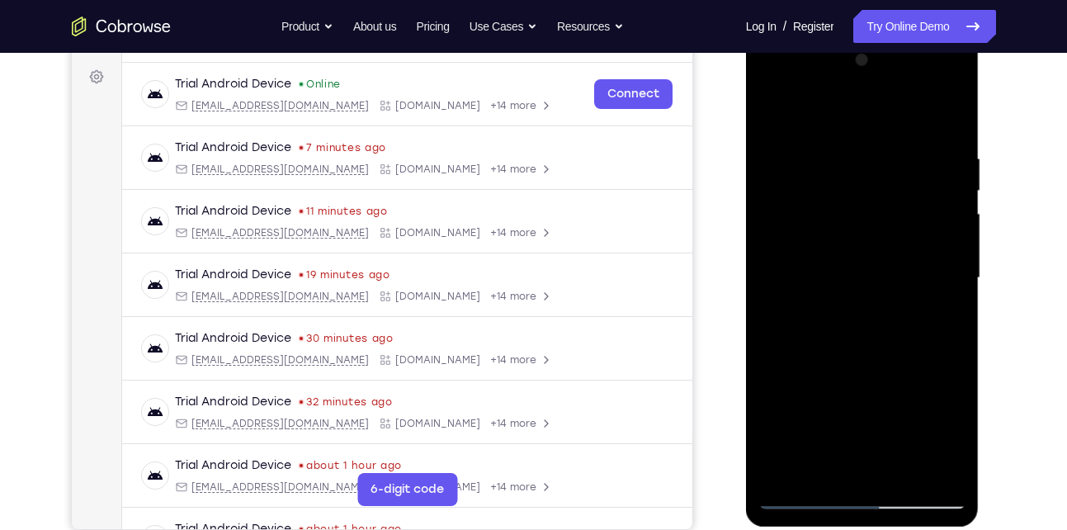
click at [897, 474] on div at bounding box center [863, 278] width 208 height 462
click at [885, 367] on div at bounding box center [863, 278] width 208 height 462
click at [835, 434] on div at bounding box center [863, 278] width 208 height 462
click at [840, 106] on div at bounding box center [863, 278] width 208 height 462
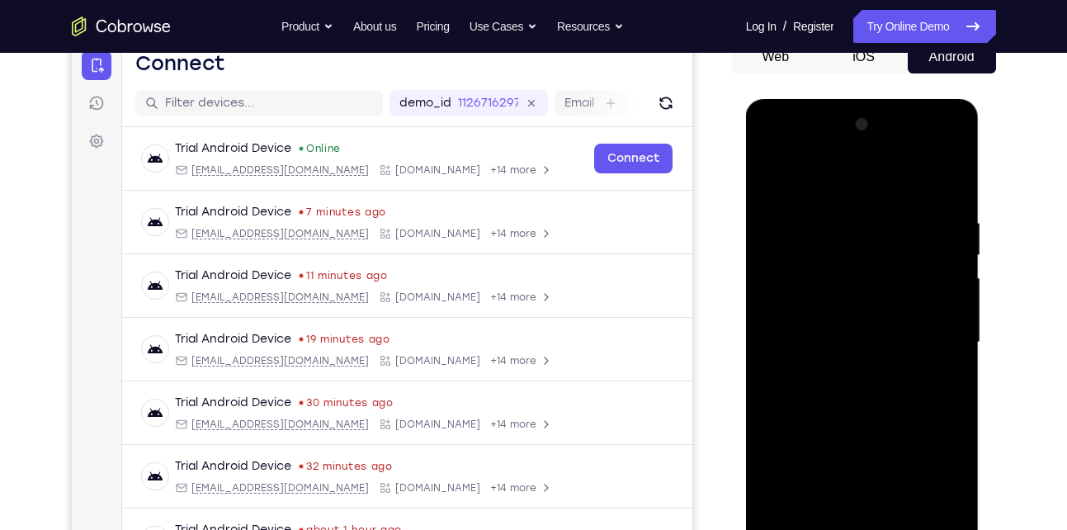
scroll to position [171, 0]
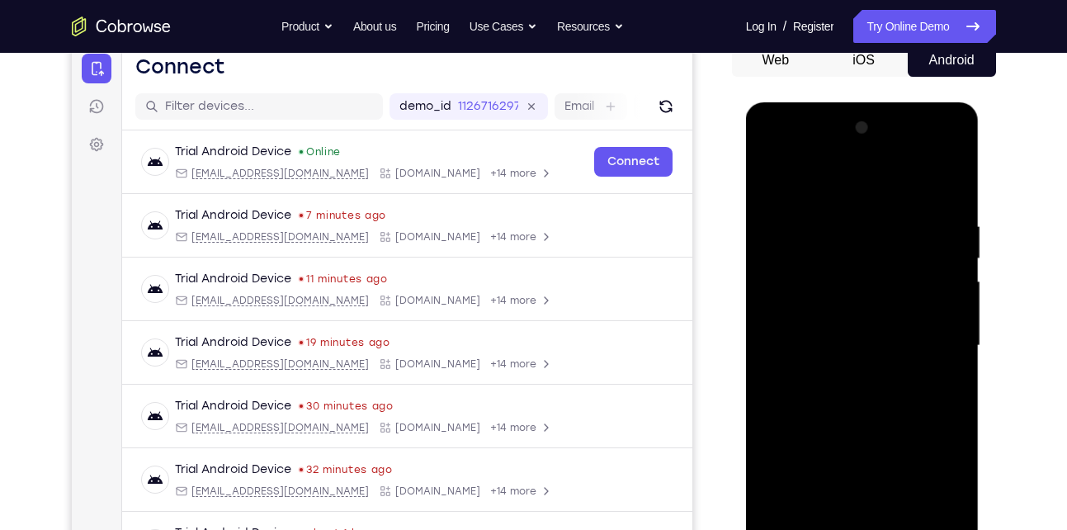
drag, startPoint x: 880, startPoint y: 245, endPoint x: 866, endPoint y: 338, distance: 93.5
click at [866, 338] on div at bounding box center [863, 346] width 208 height 462
click at [934, 385] on div at bounding box center [863, 346] width 208 height 462
drag, startPoint x: 870, startPoint y: 280, endPoint x: 882, endPoint y: 497, distance: 217.5
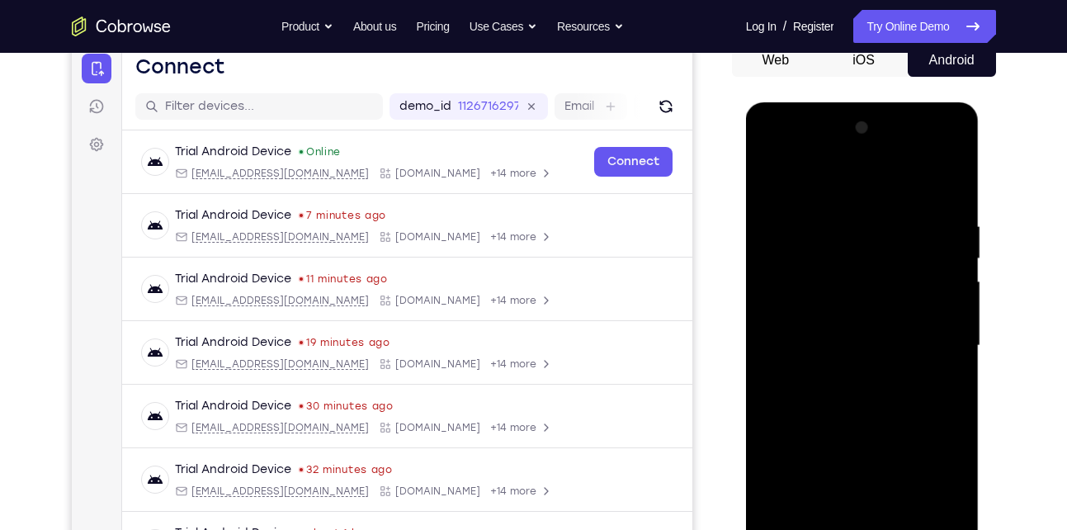
click at [882, 497] on div at bounding box center [863, 346] width 208 height 462
click at [769, 173] on div at bounding box center [863, 346] width 208 height 462
drag, startPoint x: 843, startPoint y: 381, endPoint x: 832, endPoint y: 212, distance: 168.7
click at [832, 212] on div at bounding box center [863, 346] width 208 height 462
drag, startPoint x: 824, startPoint y: 260, endPoint x: 811, endPoint y: 436, distance: 176.3
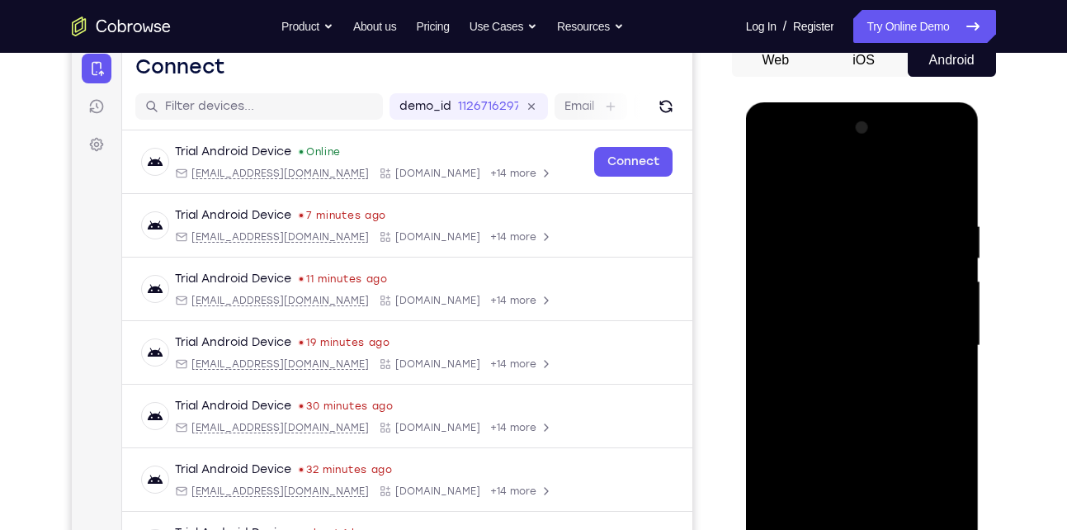
click at [811, 436] on div at bounding box center [863, 346] width 208 height 462
click at [838, 195] on div at bounding box center [863, 346] width 208 height 462
click at [934, 319] on div at bounding box center [863, 346] width 208 height 462
click at [950, 182] on div at bounding box center [863, 346] width 208 height 462
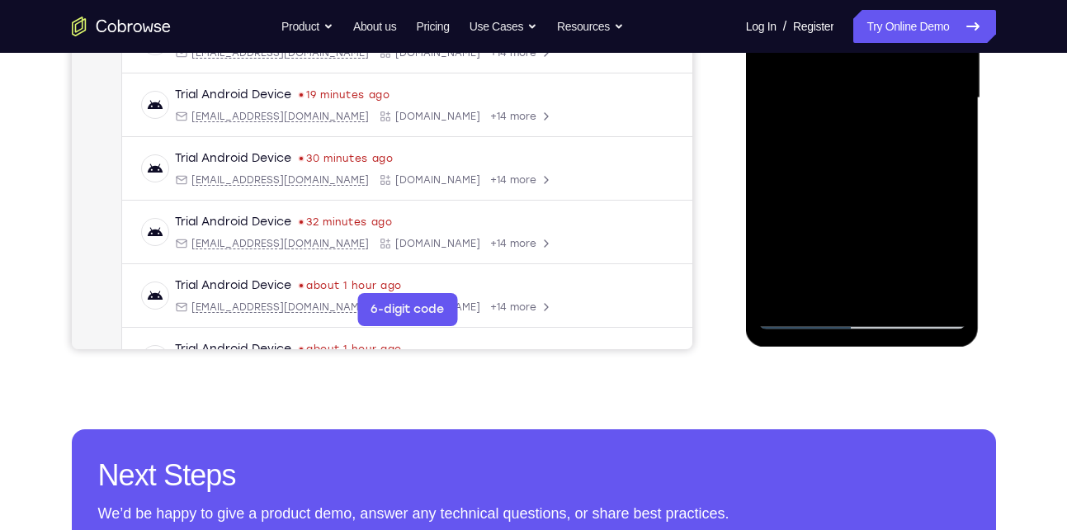
scroll to position [423, 0]
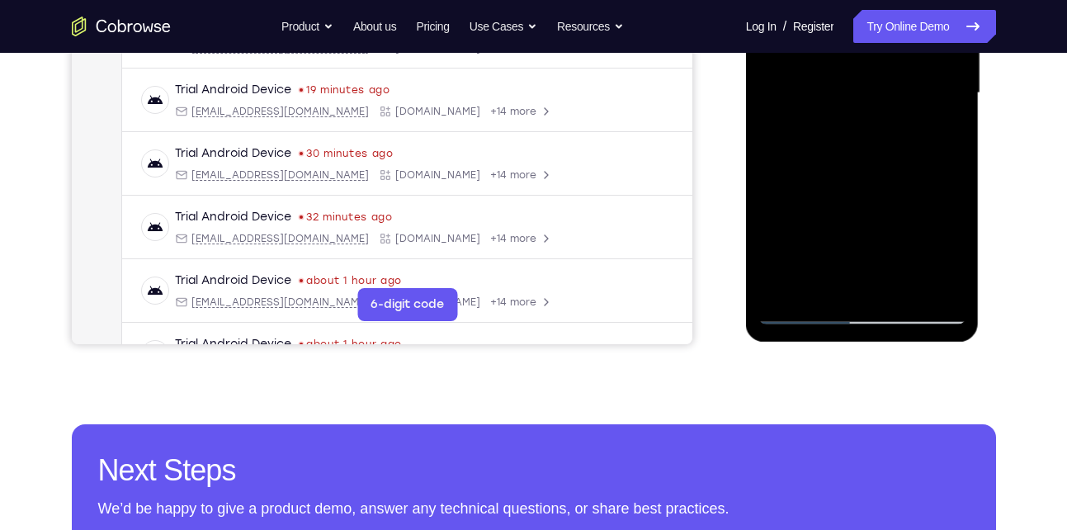
click at [803, 314] on div at bounding box center [863, 93] width 208 height 462
click at [781, 281] on div at bounding box center [863, 93] width 208 height 462
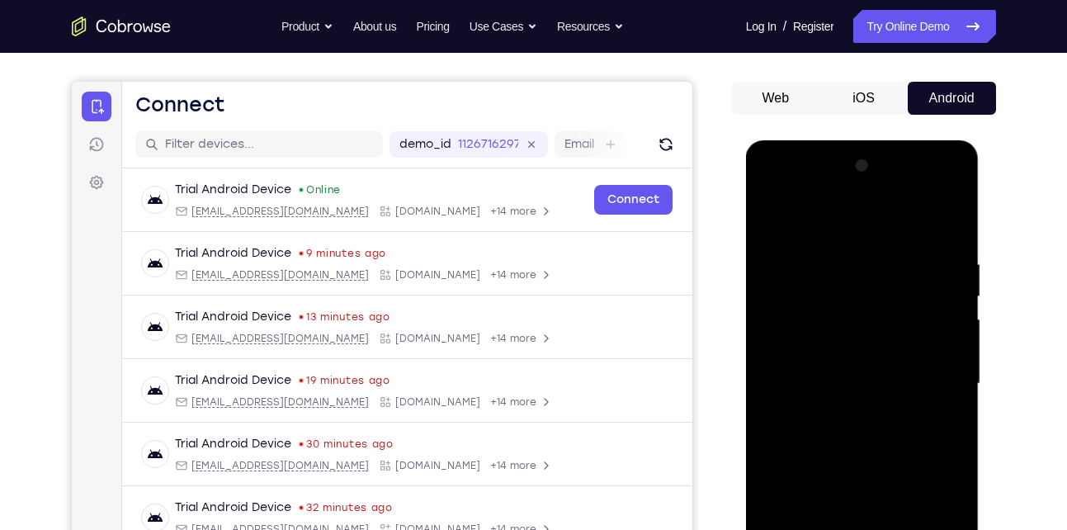
scroll to position [132, 0]
click at [837, 254] on div at bounding box center [863, 385] width 208 height 462
click at [934, 335] on div at bounding box center [863, 385] width 208 height 462
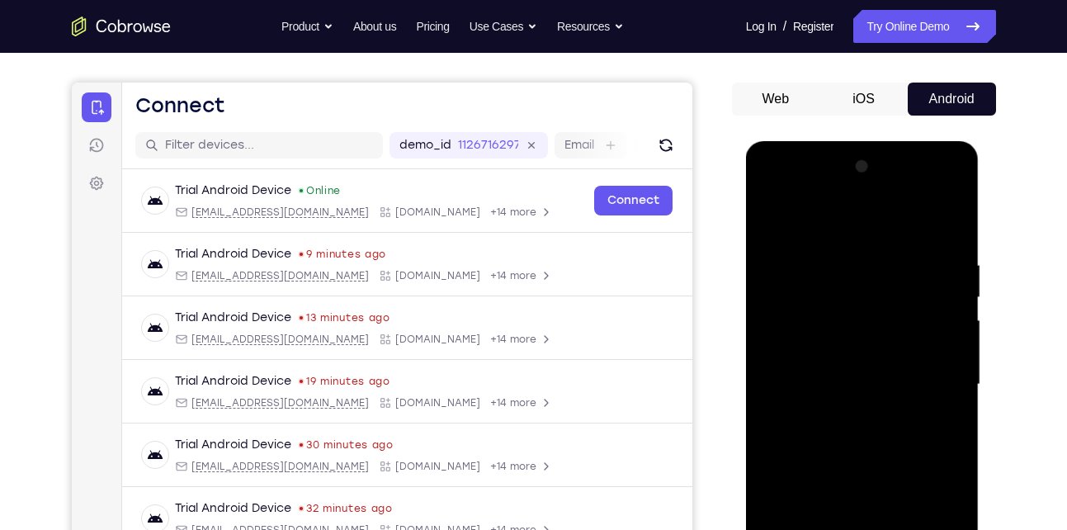
click at [950, 226] on div at bounding box center [863, 385] width 208 height 462
drag, startPoint x: 930, startPoint y: 253, endPoint x: 816, endPoint y: 262, distance: 114.3
click at [816, 262] on div at bounding box center [863, 385] width 208 height 462
click at [827, 256] on div at bounding box center [863, 385] width 208 height 462
click at [943, 390] on div at bounding box center [863, 385] width 208 height 462
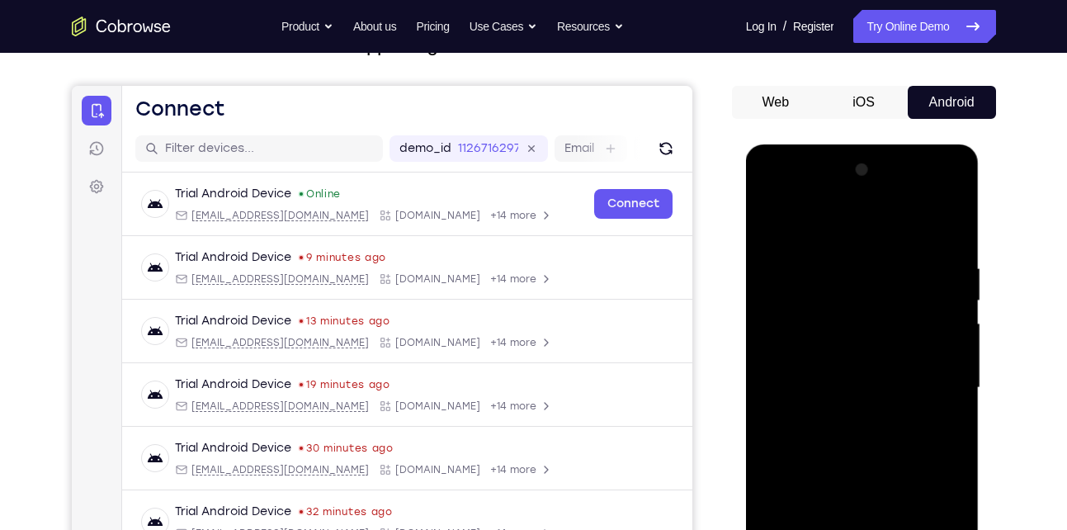
scroll to position [128, 0]
click at [955, 370] on div at bounding box center [863, 389] width 208 height 462
click at [944, 378] on div at bounding box center [863, 389] width 208 height 462
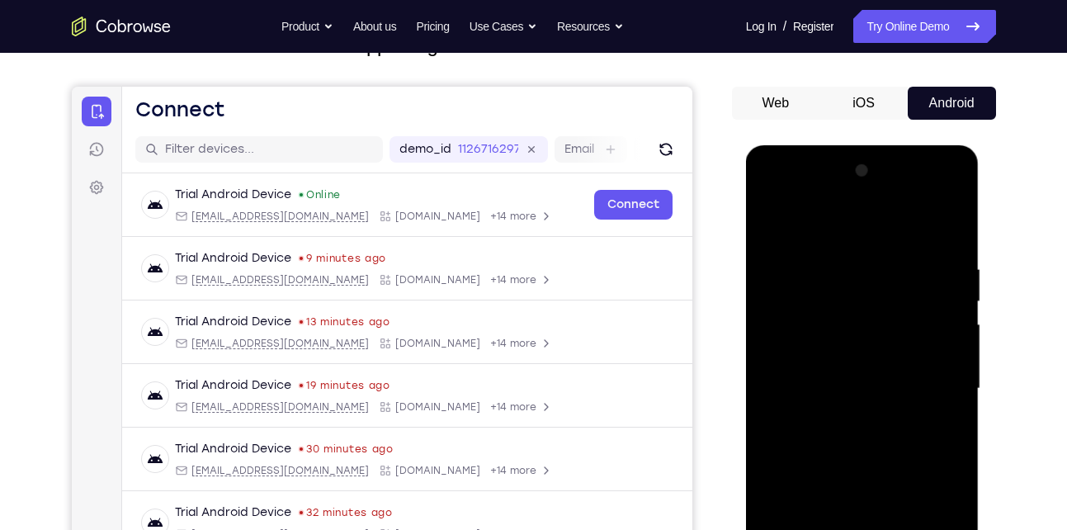
click at [947, 226] on div at bounding box center [863, 389] width 208 height 462
click at [929, 286] on div at bounding box center [863, 389] width 208 height 462
click at [816, 362] on div at bounding box center [863, 389] width 208 height 462
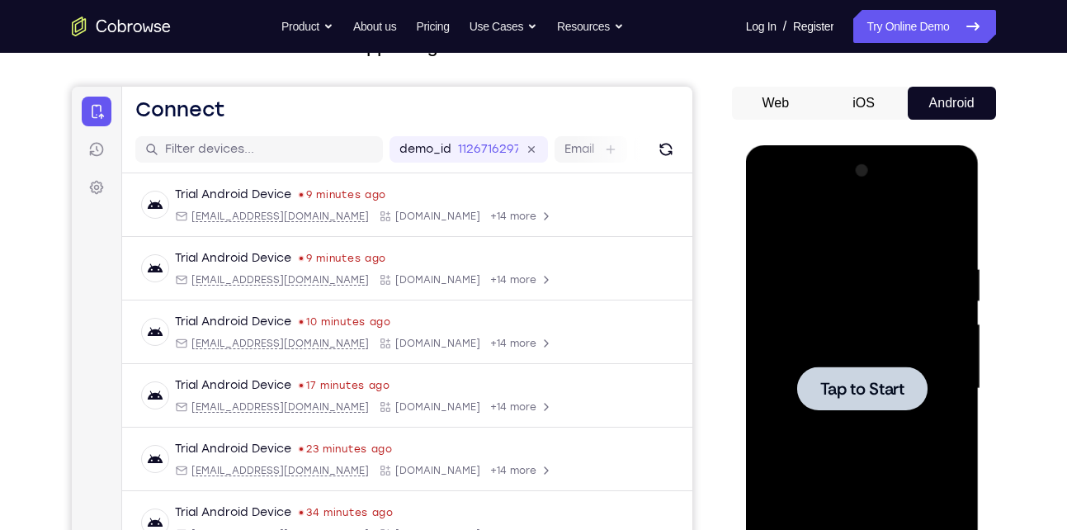
click at [850, 338] on div at bounding box center [863, 389] width 208 height 462
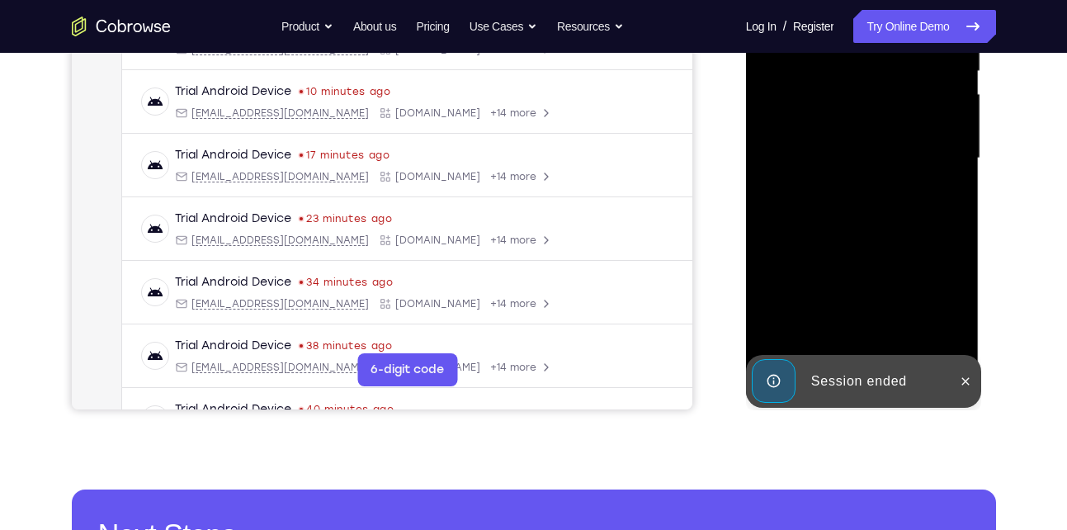
scroll to position [359, 0]
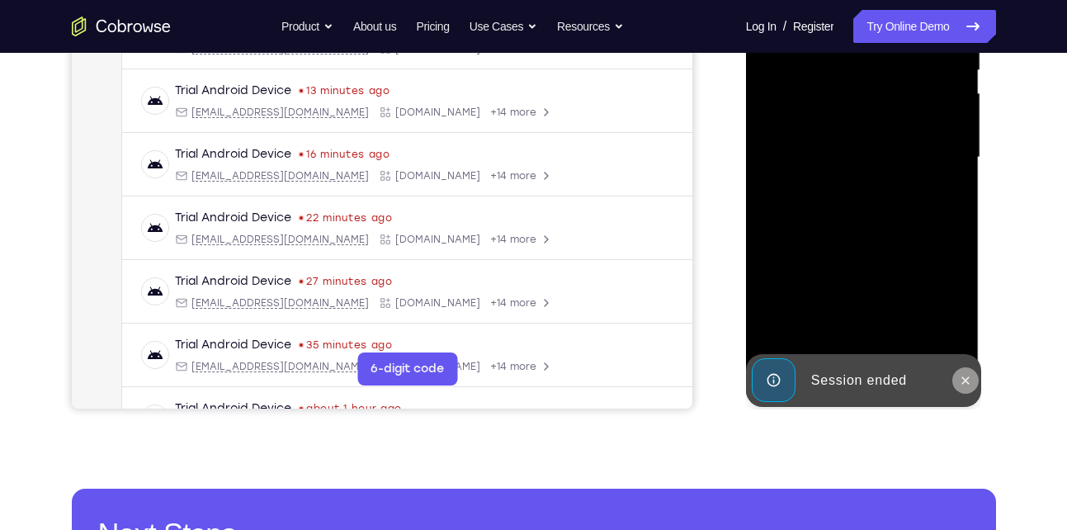
click at [969, 381] on icon at bounding box center [965, 380] width 13 height 13
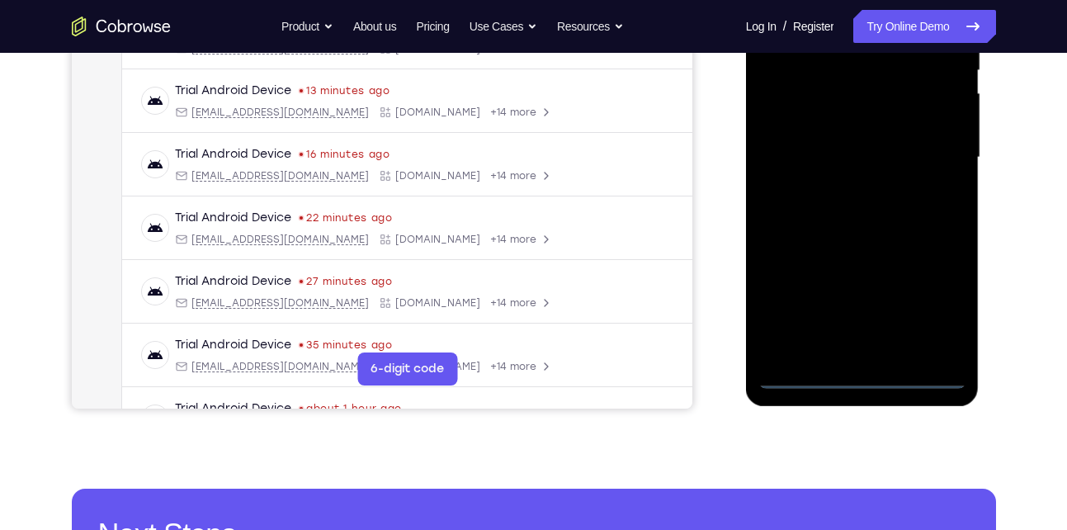
click at [859, 377] on div at bounding box center [863, 158] width 208 height 462
click at [937, 291] on div at bounding box center [863, 158] width 208 height 462
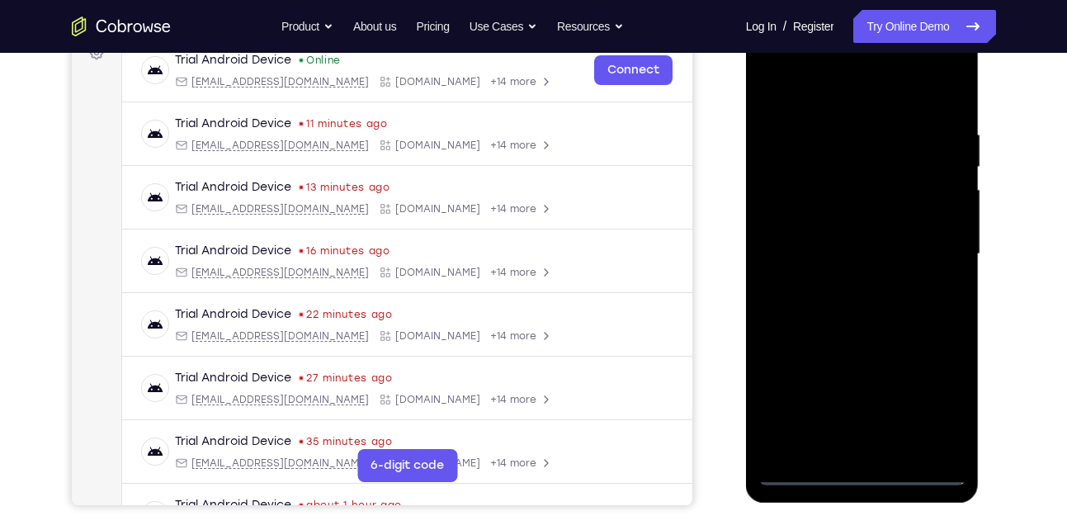
scroll to position [262, 0]
click at [812, 92] on div at bounding box center [863, 255] width 208 height 462
click at [934, 250] on div at bounding box center [863, 255] width 208 height 462
click at [846, 289] on div at bounding box center [863, 255] width 208 height 462
click at [829, 242] on div at bounding box center [863, 255] width 208 height 462
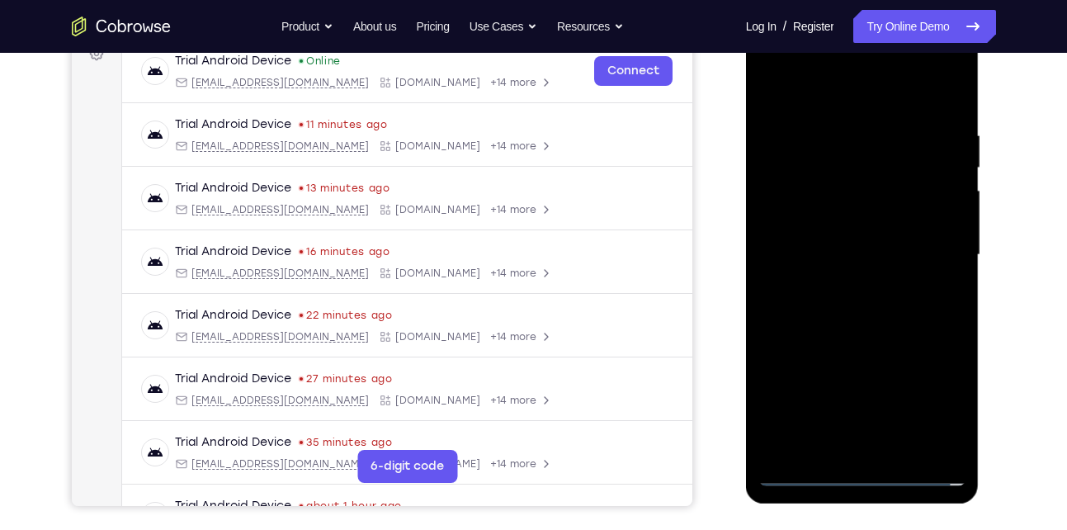
click at [803, 217] on div at bounding box center [863, 255] width 208 height 462
click at [805, 258] on div at bounding box center [863, 255] width 208 height 462
click at [812, 306] on div at bounding box center [863, 255] width 208 height 462
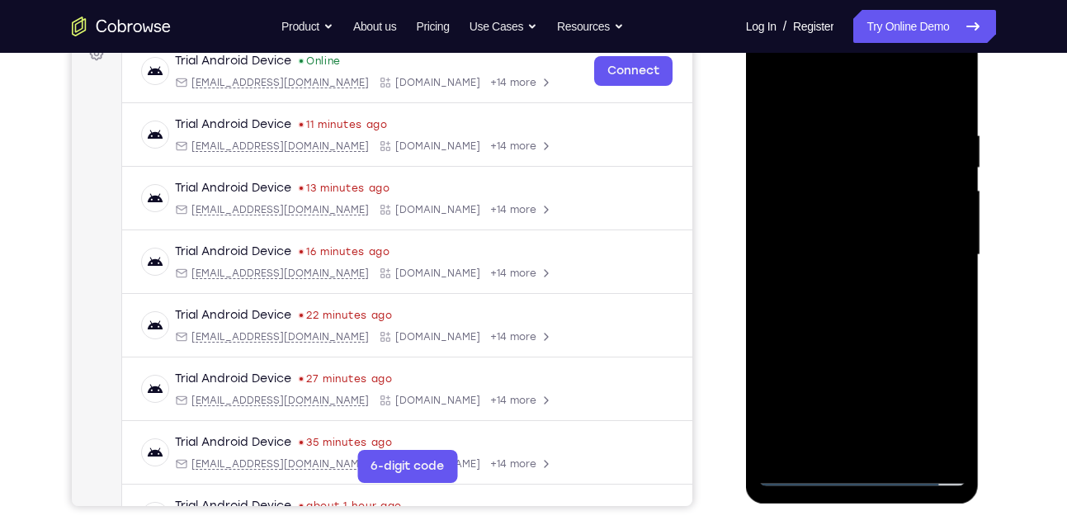
click at [865, 300] on div at bounding box center [863, 255] width 208 height 462
drag, startPoint x: 846, startPoint y: 340, endPoint x: 864, endPoint y: 241, distance: 100.7
click at [864, 241] on div at bounding box center [863, 255] width 208 height 462
click at [955, 199] on div at bounding box center [863, 255] width 208 height 462
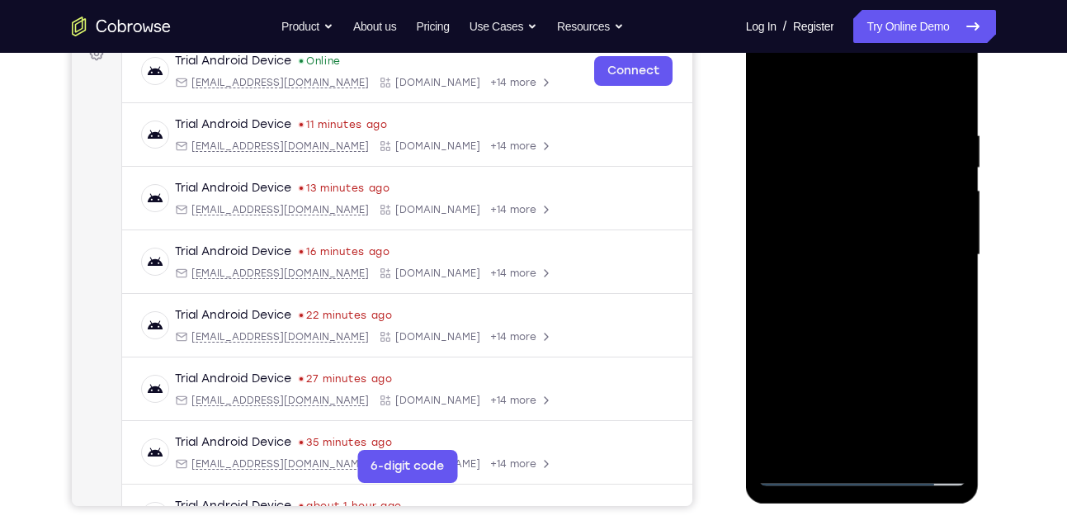
click at [955, 199] on div at bounding box center [863, 255] width 208 height 462
click at [958, 201] on div at bounding box center [863, 255] width 208 height 462
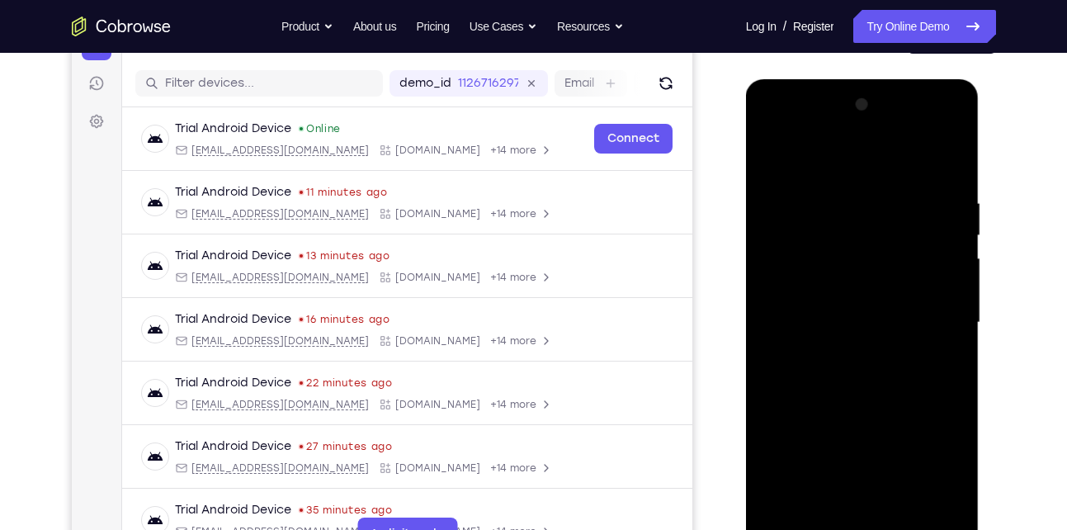
scroll to position [190, 0]
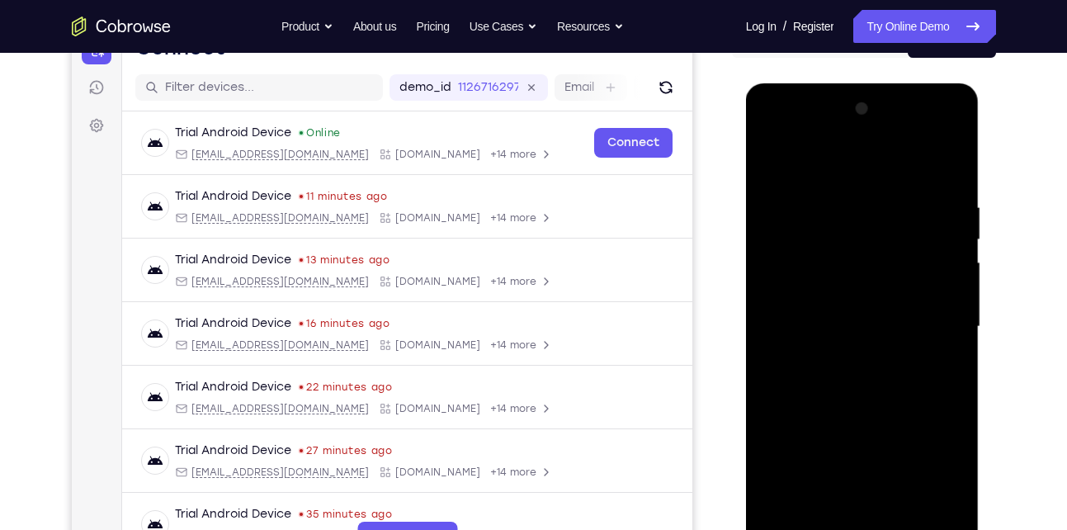
click at [954, 266] on div at bounding box center [863, 327] width 208 height 462
click at [899, 520] on div at bounding box center [863, 327] width 208 height 462
click at [860, 418] on div at bounding box center [863, 327] width 208 height 462
click at [866, 302] on div at bounding box center [863, 327] width 208 height 462
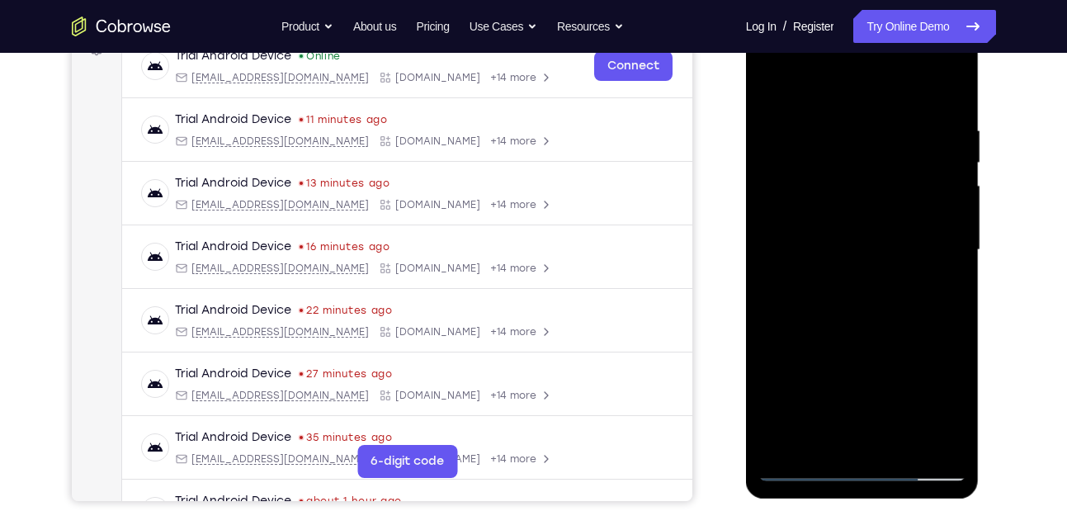
scroll to position [269, 0]
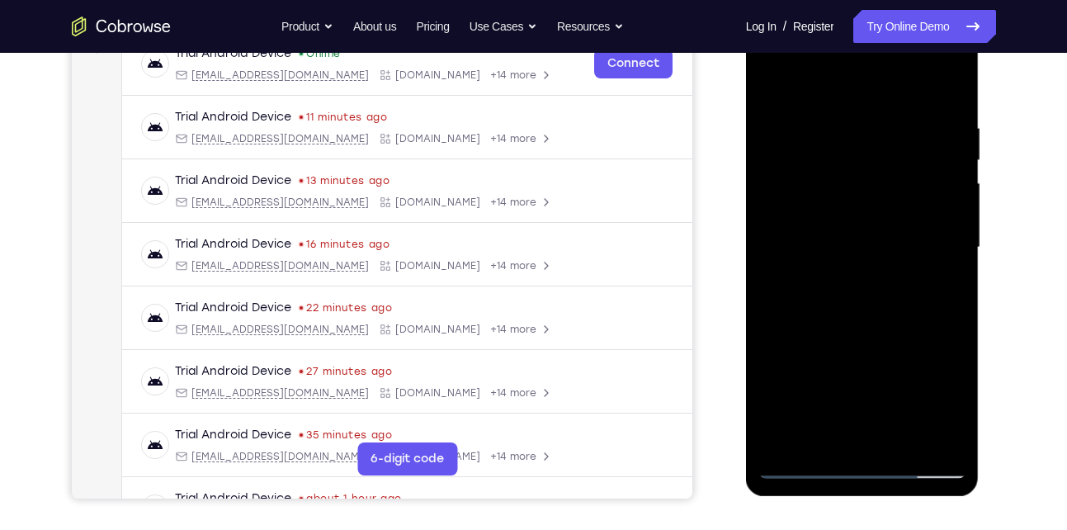
click at [818, 429] on div at bounding box center [863, 248] width 208 height 462
click at [856, 289] on div at bounding box center [863, 248] width 208 height 462
click at [773, 87] on div at bounding box center [863, 248] width 208 height 462
click at [840, 226] on div at bounding box center [863, 248] width 208 height 462
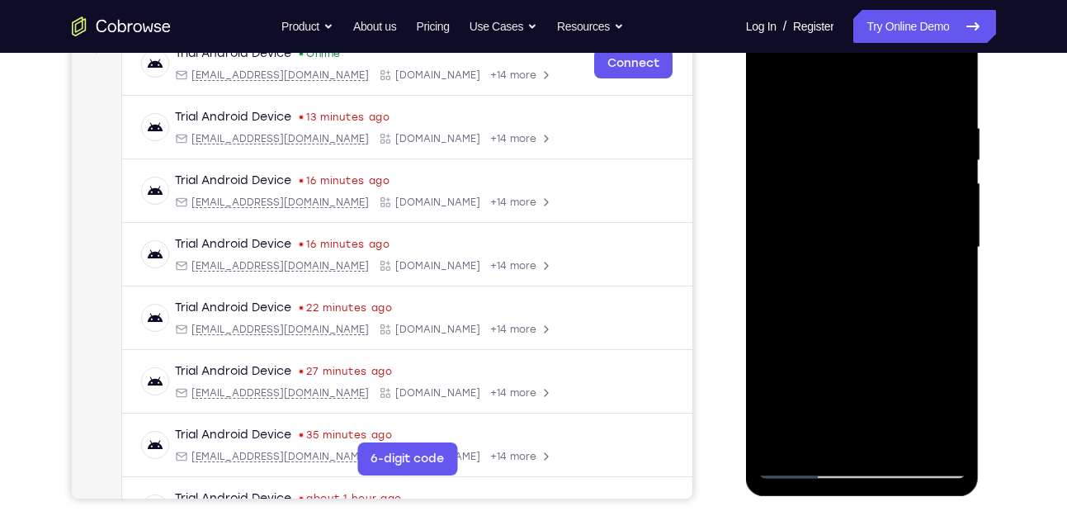
click at [886, 226] on div at bounding box center [863, 248] width 208 height 462
click at [816, 433] on div at bounding box center [863, 248] width 208 height 462
click at [769, 81] on div at bounding box center [863, 248] width 208 height 462
click at [806, 262] on div at bounding box center [863, 248] width 208 height 462
click at [811, 410] on div at bounding box center [863, 248] width 208 height 462
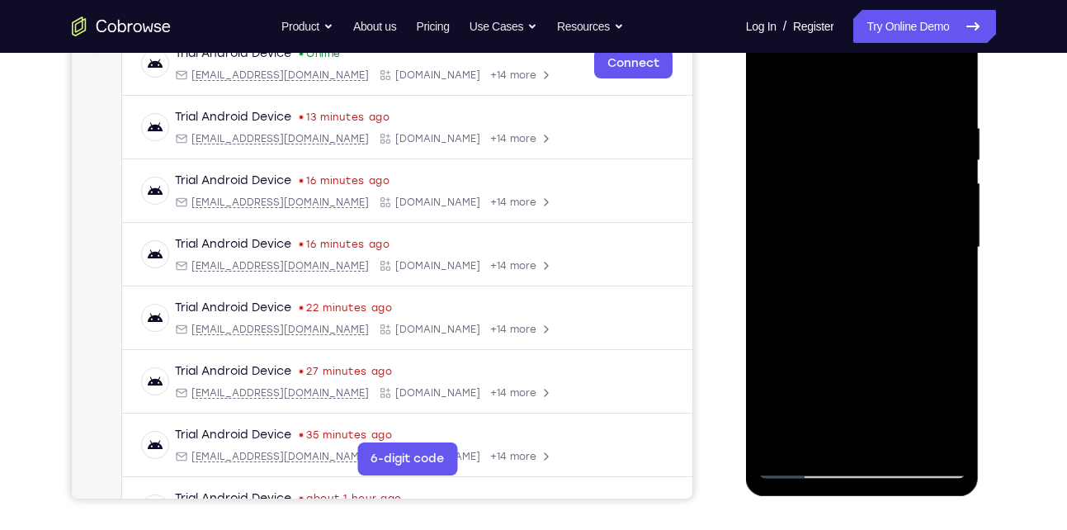
click at [811, 410] on div at bounding box center [863, 248] width 208 height 462
click at [769, 83] on div at bounding box center [863, 248] width 208 height 462
click at [773, 83] on div at bounding box center [863, 248] width 208 height 462
drag, startPoint x: 810, startPoint y: 123, endPoint x: 825, endPoint y: 355, distance: 232.4
click at [825, 355] on div at bounding box center [863, 248] width 208 height 462
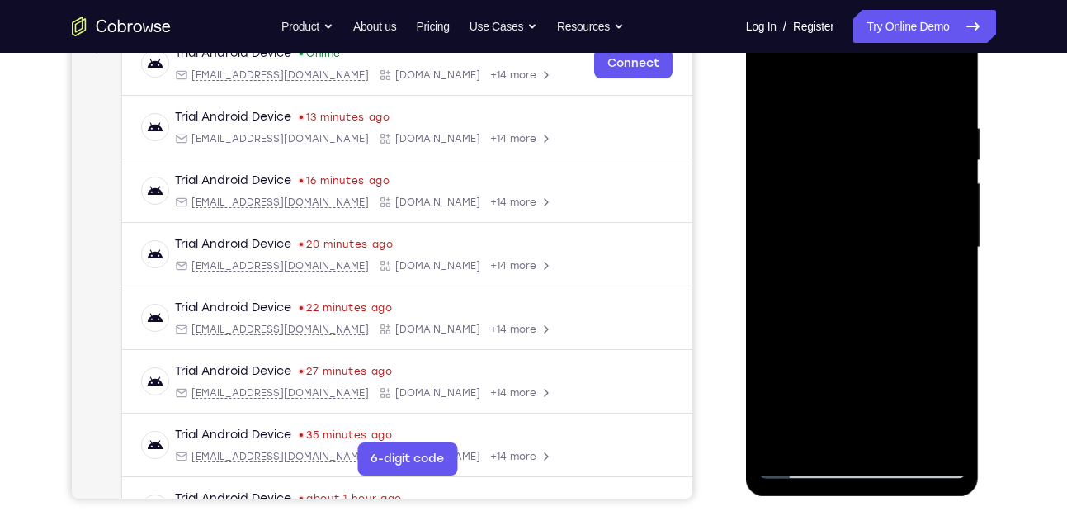
click at [902, 437] on div at bounding box center [863, 248] width 208 height 462
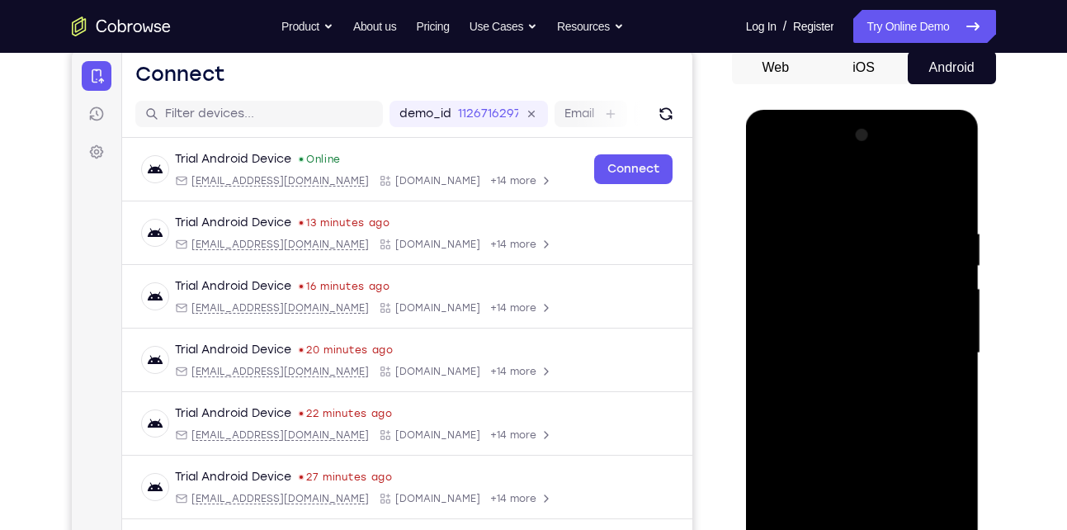
scroll to position [159, 0]
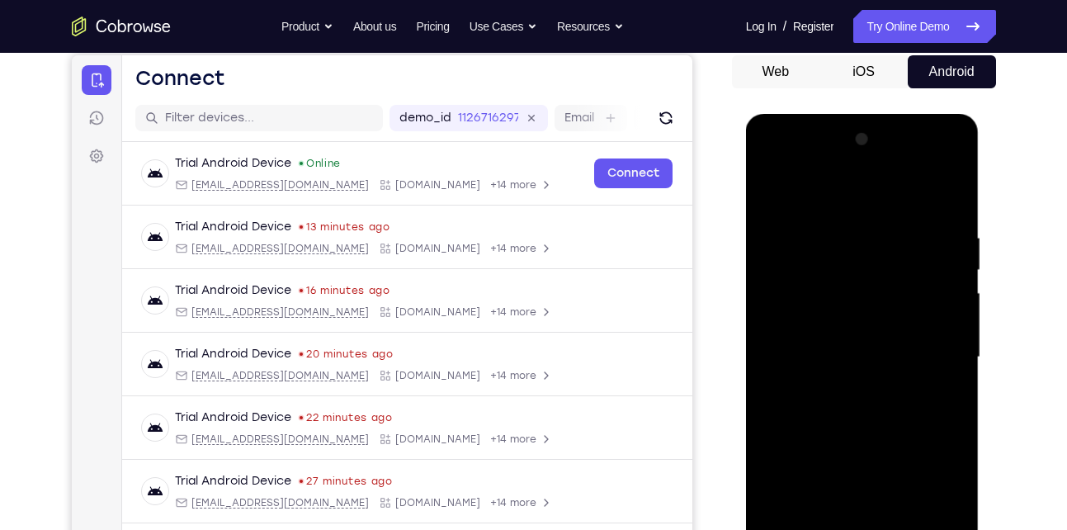
click at [776, 189] on div at bounding box center [863, 357] width 208 height 462
drag, startPoint x: 852, startPoint y: 400, endPoint x: 870, endPoint y: 206, distance: 194.8
click at [870, 206] on div at bounding box center [863, 357] width 208 height 462
drag, startPoint x: 851, startPoint y: 412, endPoint x: 891, endPoint y: 235, distance: 181.0
click at [891, 235] on div at bounding box center [863, 357] width 208 height 462
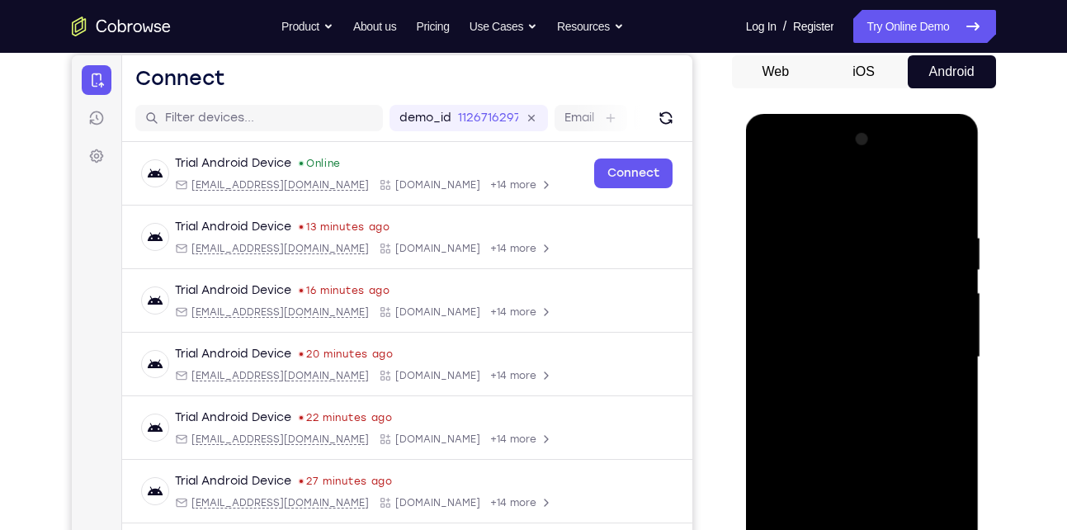
click at [764, 324] on div at bounding box center [863, 357] width 208 height 462
drag, startPoint x: 850, startPoint y: 441, endPoint x: 844, endPoint y: 272, distance: 169.3
click at [844, 272] on div at bounding box center [863, 357] width 208 height 462
drag, startPoint x: 864, startPoint y: 455, endPoint x: 888, endPoint y: 202, distance: 253.7
click at [888, 202] on div at bounding box center [863, 357] width 208 height 462
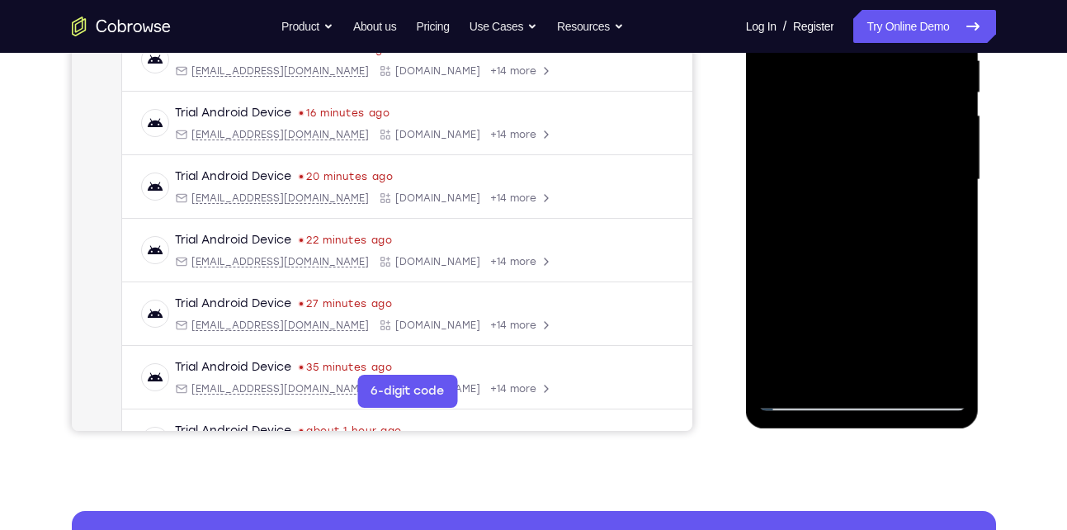
scroll to position [346, 0]
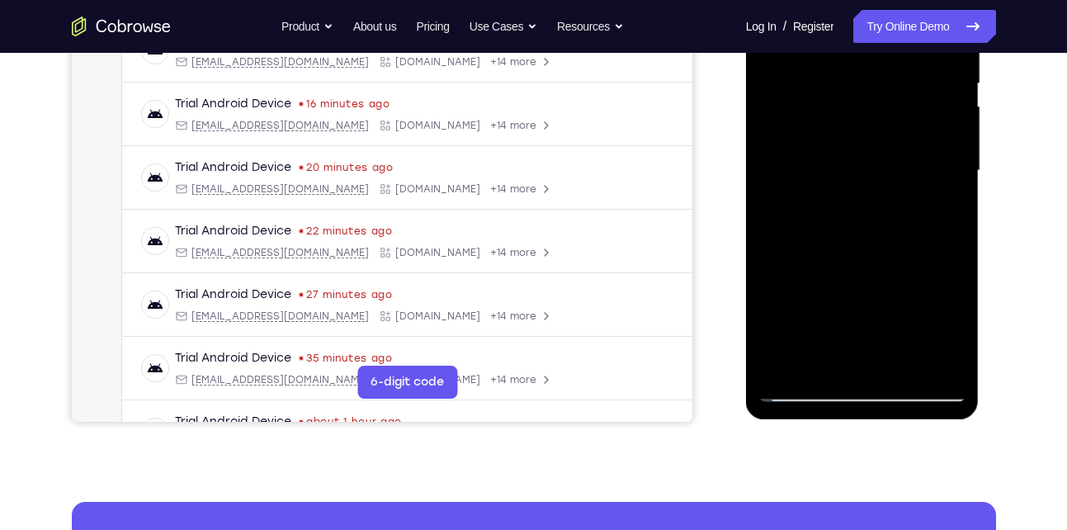
click at [950, 363] on div at bounding box center [863, 171] width 208 height 462
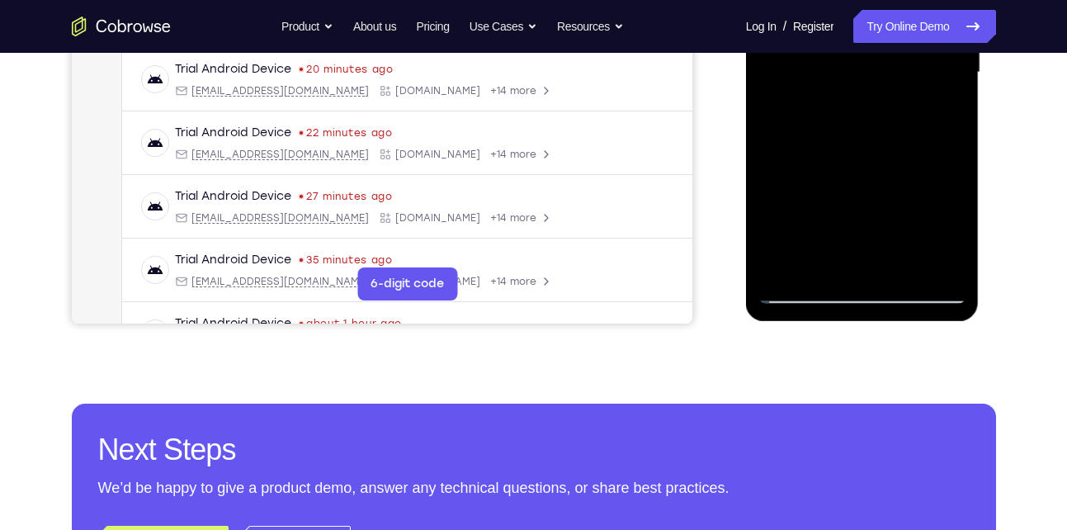
scroll to position [447, 0]
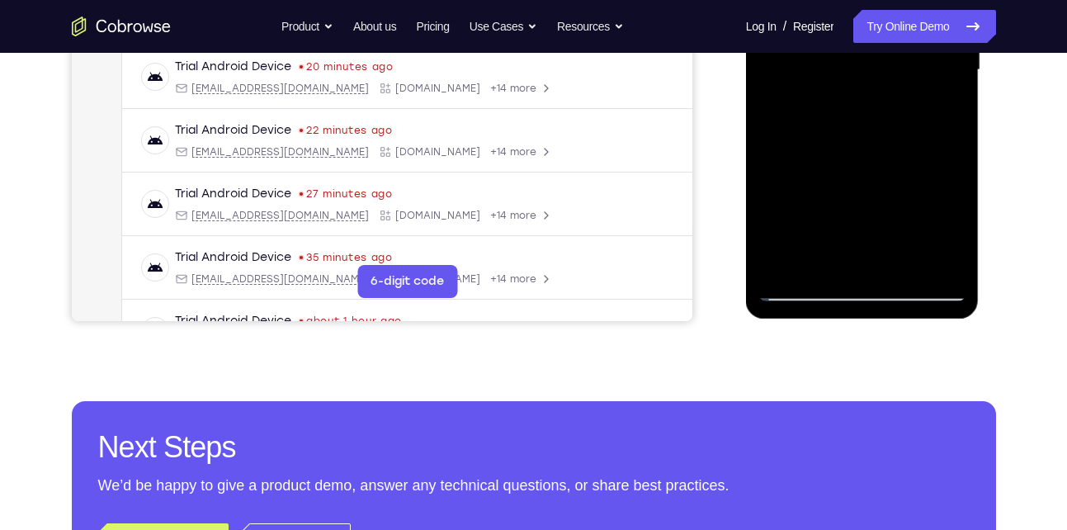
click at [784, 262] on div at bounding box center [863, 70] width 208 height 462
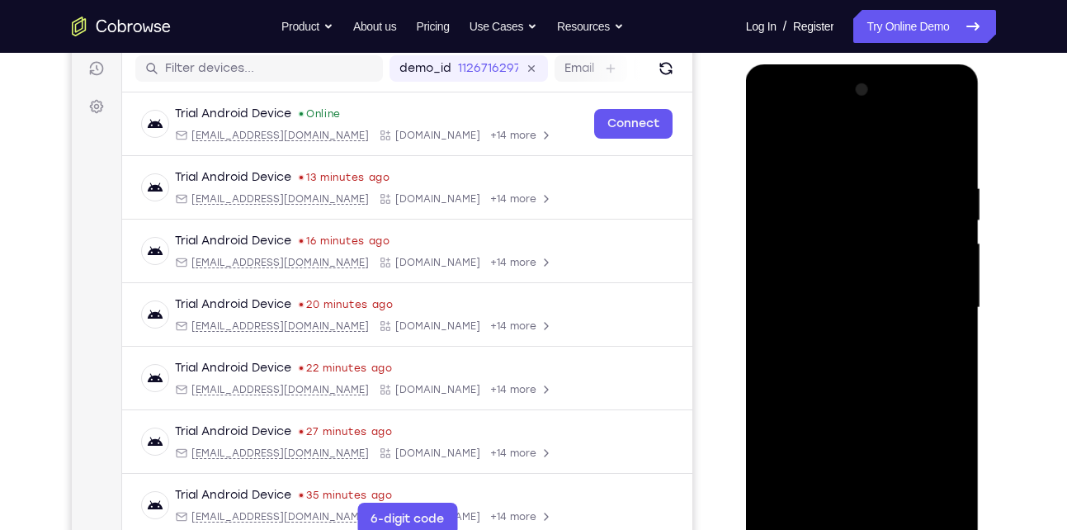
scroll to position [323, 0]
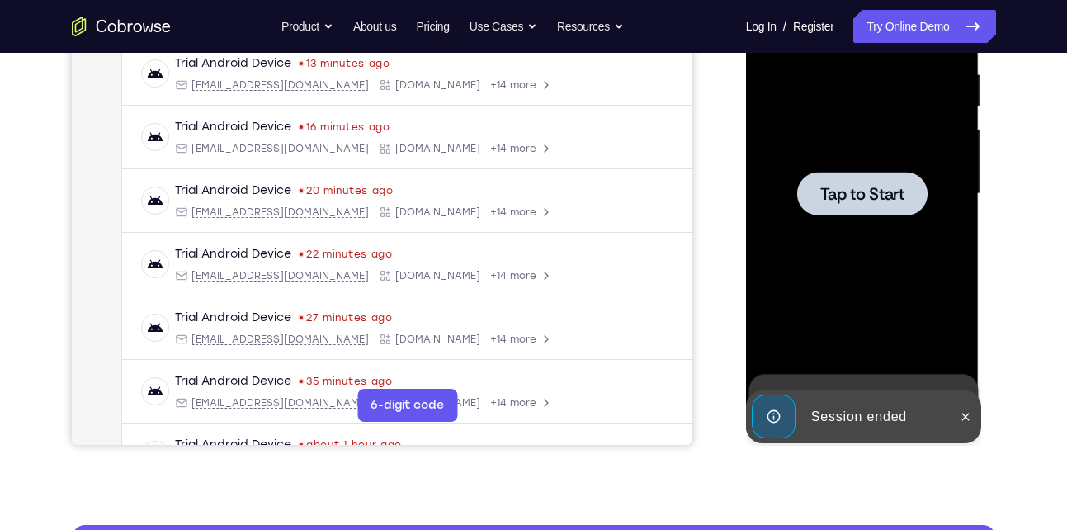
click at [863, 213] on div at bounding box center [862, 194] width 130 height 44
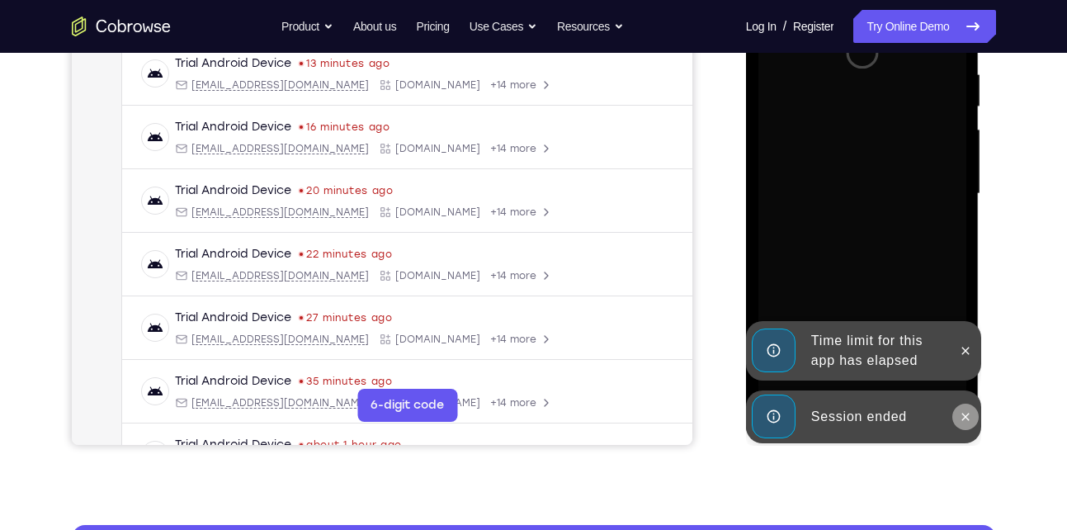
click at [962, 419] on icon at bounding box center [965, 416] width 13 height 13
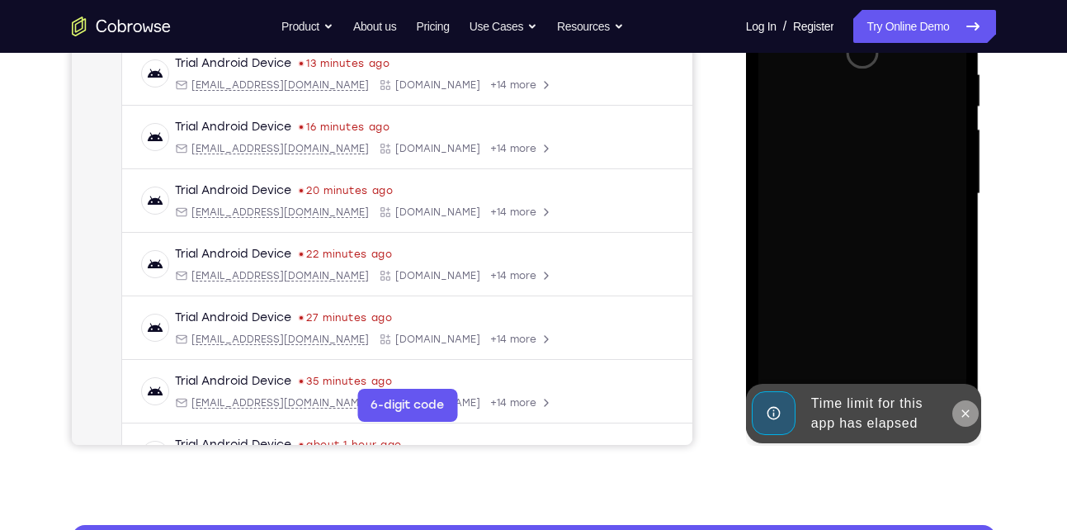
click at [967, 351] on div "Online web based iOS Simulators and Android Emulators. Run iPhone, iPad, Mobile…" at bounding box center [863, 197] width 235 height 495
click at [966, 409] on icon at bounding box center [965, 413] width 13 height 13
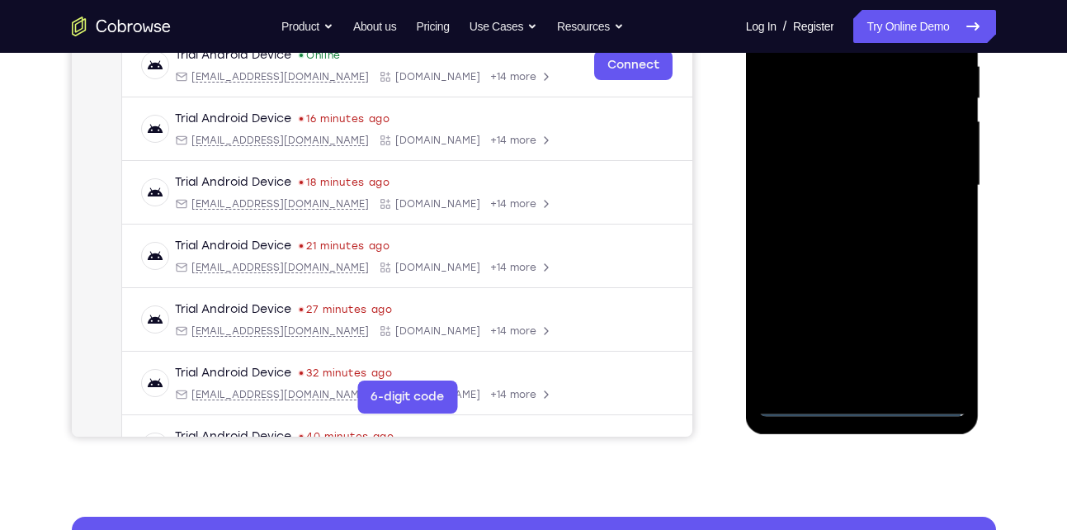
scroll to position [332, 0]
click at [866, 402] on div at bounding box center [863, 185] width 208 height 462
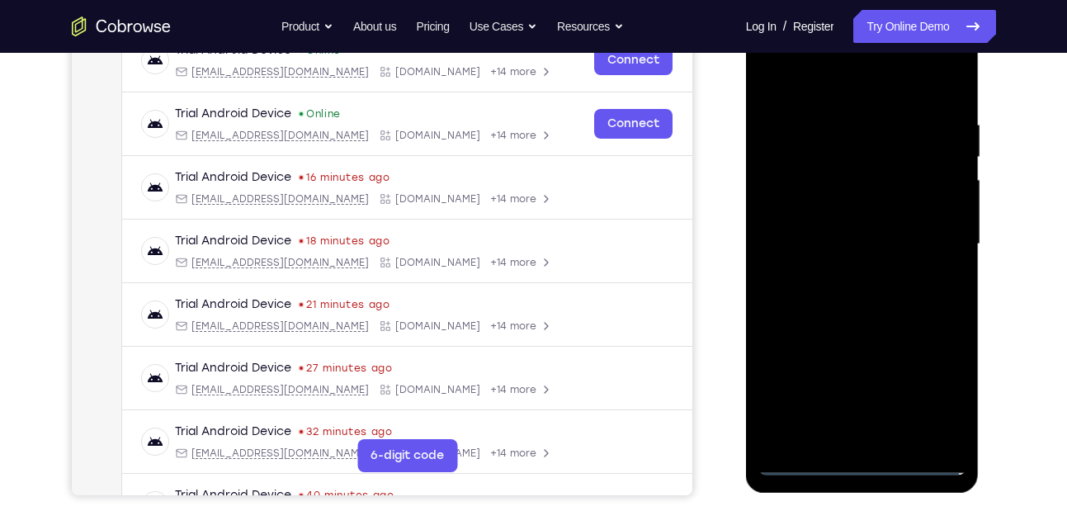
scroll to position [270, 0]
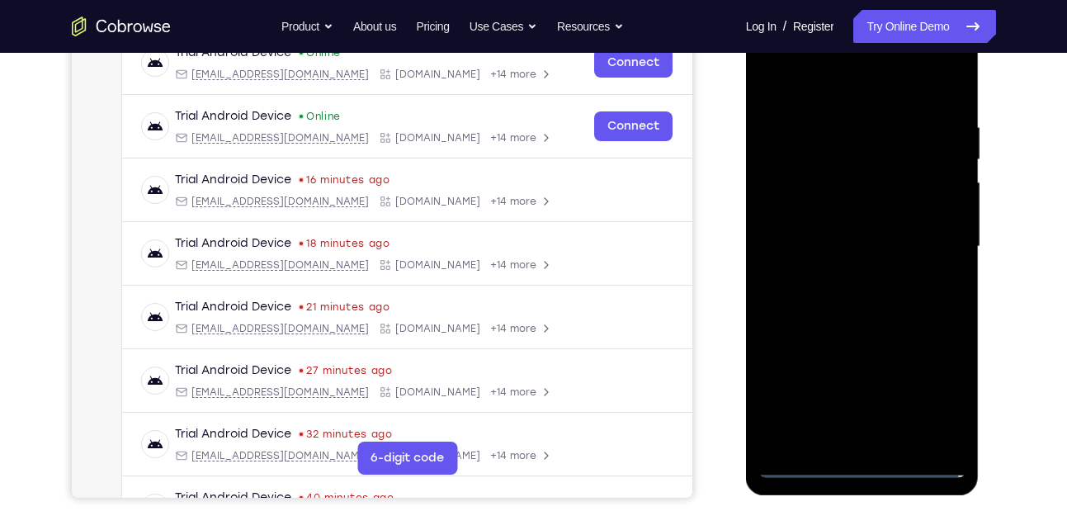
click at [935, 405] on div at bounding box center [863, 247] width 208 height 462
click at [796, 85] on div at bounding box center [863, 247] width 208 height 462
click at [934, 246] on div at bounding box center [863, 247] width 208 height 462
click at [844, 275] on div at bounding box center [863, 247] width 208 height 462
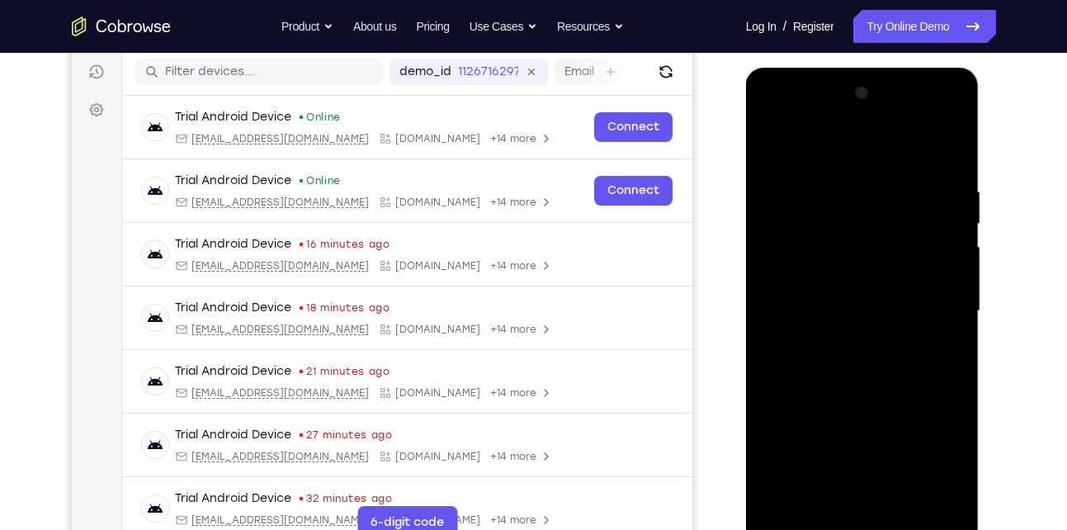
scroll to position [203, 0]
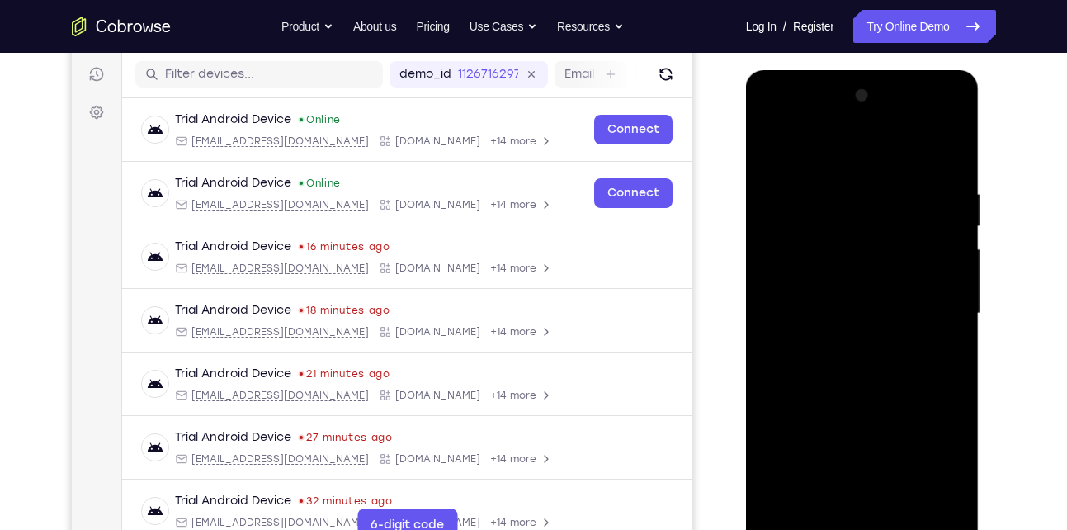
click at [841, 296] on div at bounding box center [863, 314] width 208 height 462
click at [813, 277] on div at bounding box center [863, 314] width 208 height 462
click at [809, 315] on div at bounding box center [863, 314] width 208 height 462
click at [826, 376] on div at bounding box center [863, 314] width 208 height 462
click at [840, 368] on div at bounding box center [863, 314] width 208 height 462
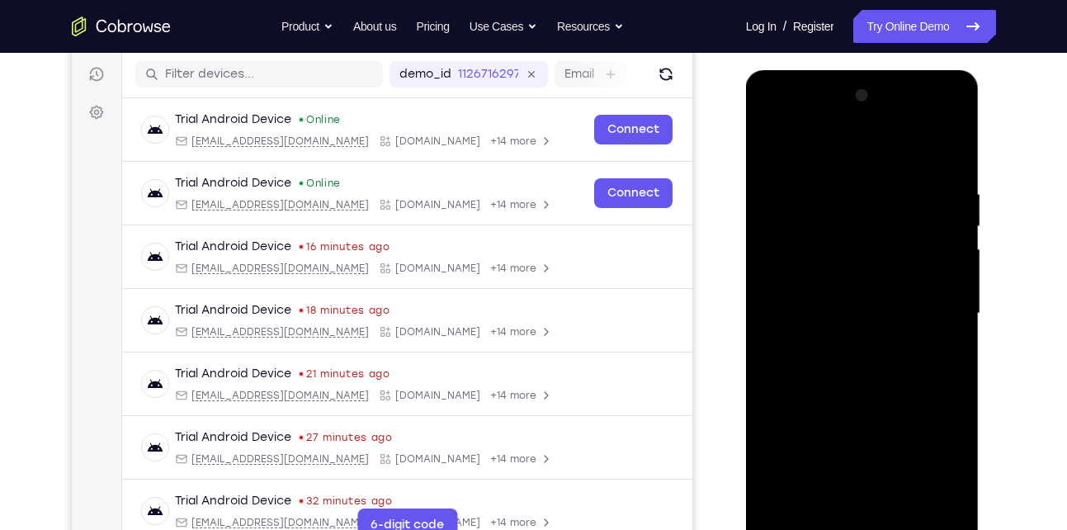
click at [880, 358] on div at bounding box center [863, 314] width 208 height 462
drag, startPoint x: 842, startPoint y: 386, endPoint x: 877, endPoint y: 175, distance: 214.1
click at [877, 175] on div at bounding box center [863, 314] width 208 height 462
drag, startPoint x: 872, startPoint y: 433, endPoint x: 891, endPoint y: 155, distance: 278.0
click at [891, 155] on div at bounding box center [863, 314] width 208 height 462
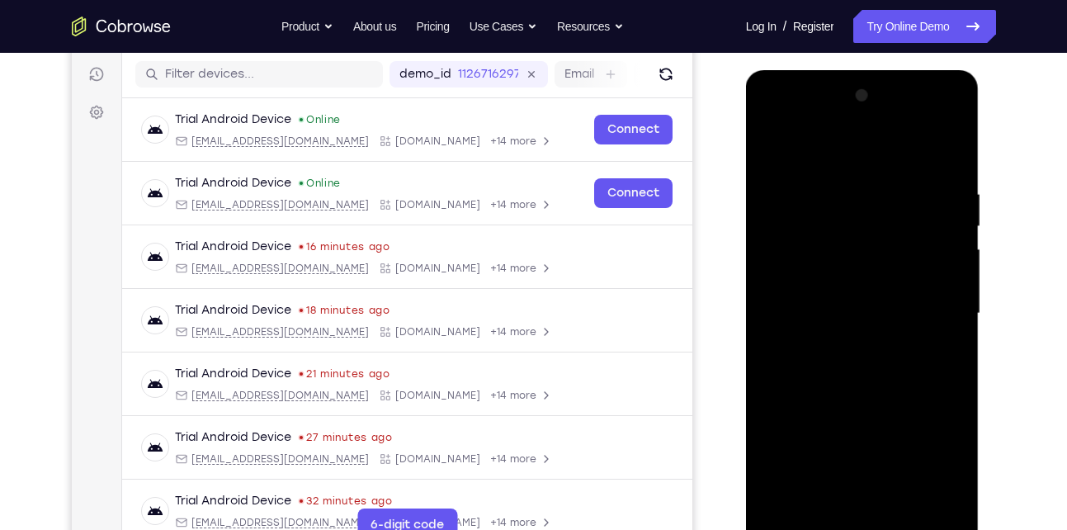
click at [902, 508] on div at bounding box center [863, 314] width 208 height 462
click at [864, 401] on div at bounding box center [863, 314] width 208 height 462
click at [849, 322] on div at bounding box center [863, 314] width 208 height 462
click at [822, 508] on div at bounding box center [863, 314] width 208 height 462
click at [938, 352] on div at bounding box center [863, 314] width 208 height 462
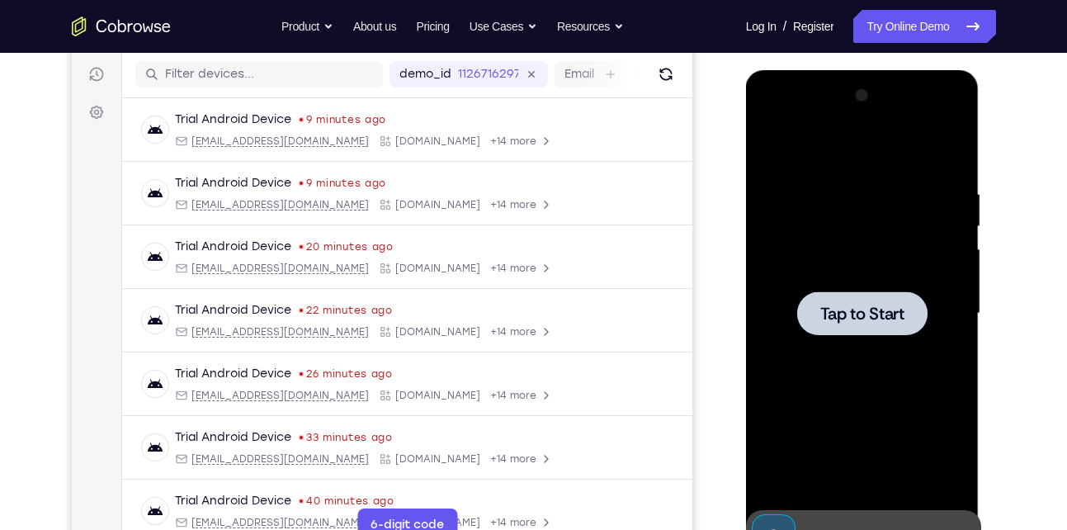
click at [860, 306] on span "Tap to Start" at bounding box center [863, 313] width 84 height 17
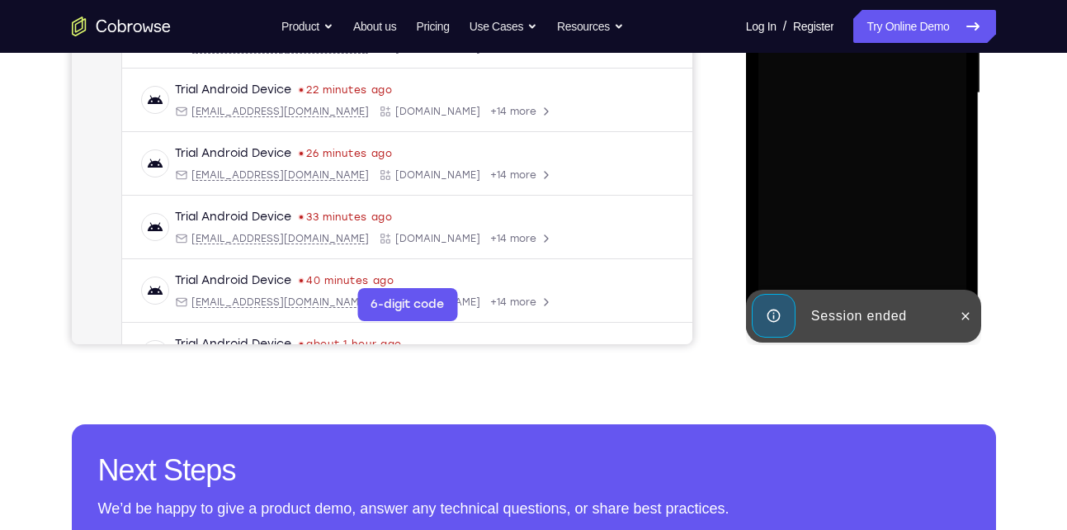
scroll to position [432, 0]
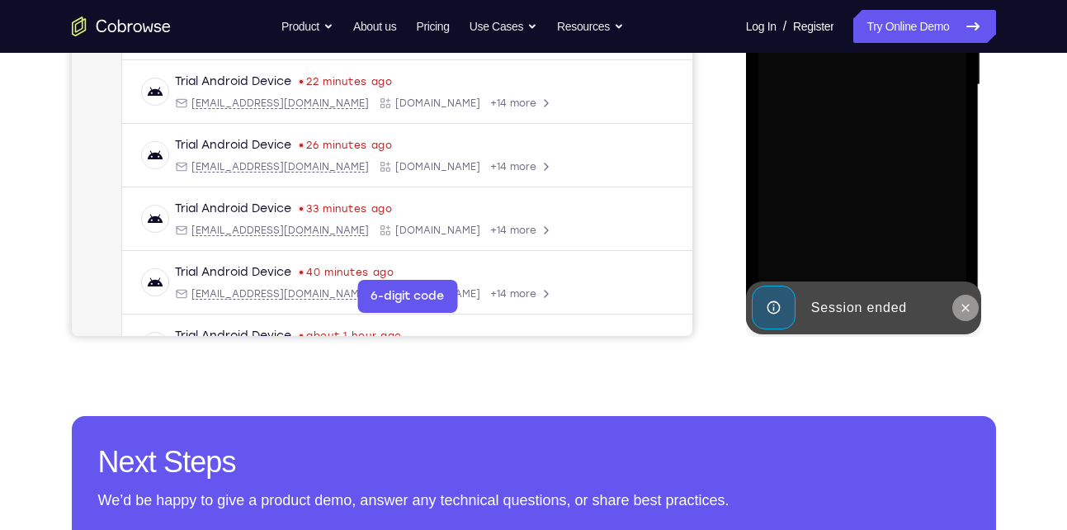
click at [966, 312] on icon at bounding box center [965, 307] width 13 height 13
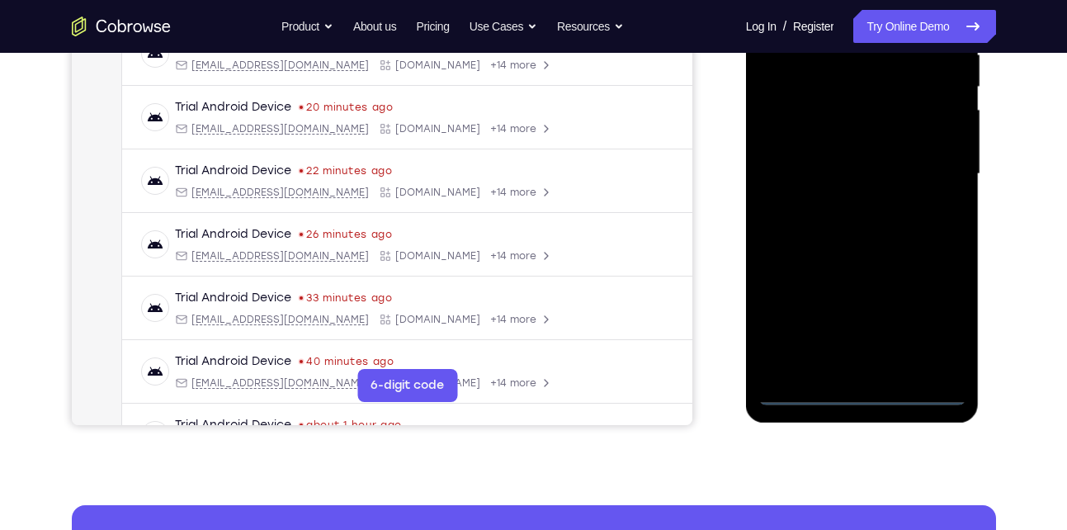
scroll to position [344, 0]
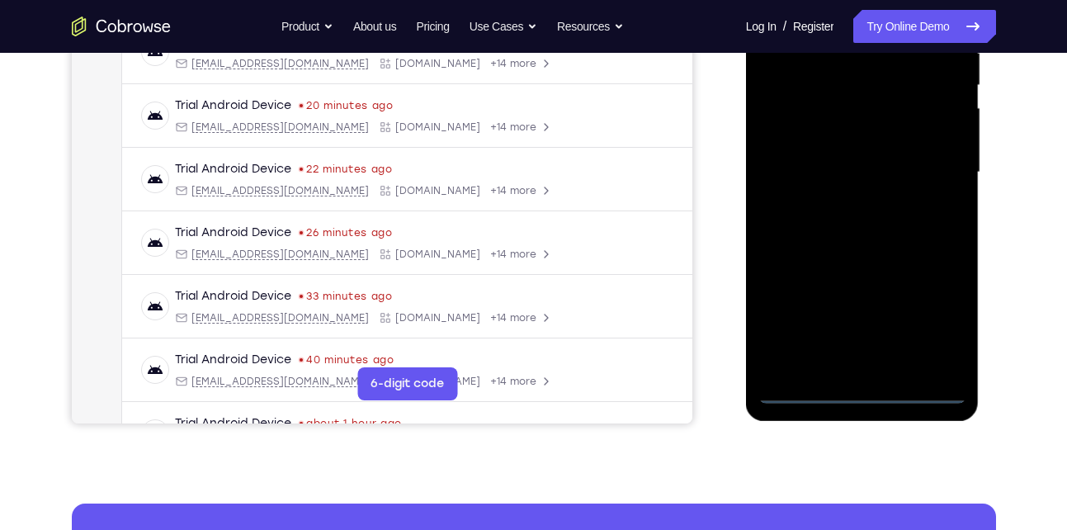
click at [802, 387] on div at bounding box center [863, 172] width 208 height 462
click at [858, 387] on div at bounding box center [863, 172] width 208 height 462
click at [938, 317] on div at bounding box center [863, 172] width 208 height 462
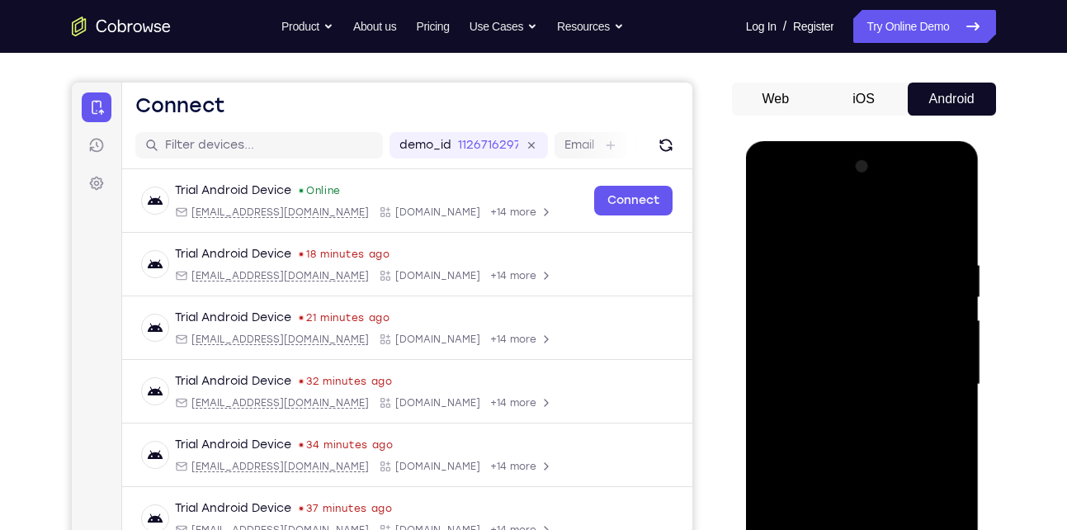
click at [789, 222] on div at bounding box center [863, 385] width 208 height 462
click at [939, 384] on div at bounding box center [863, 385] width 208 height 462
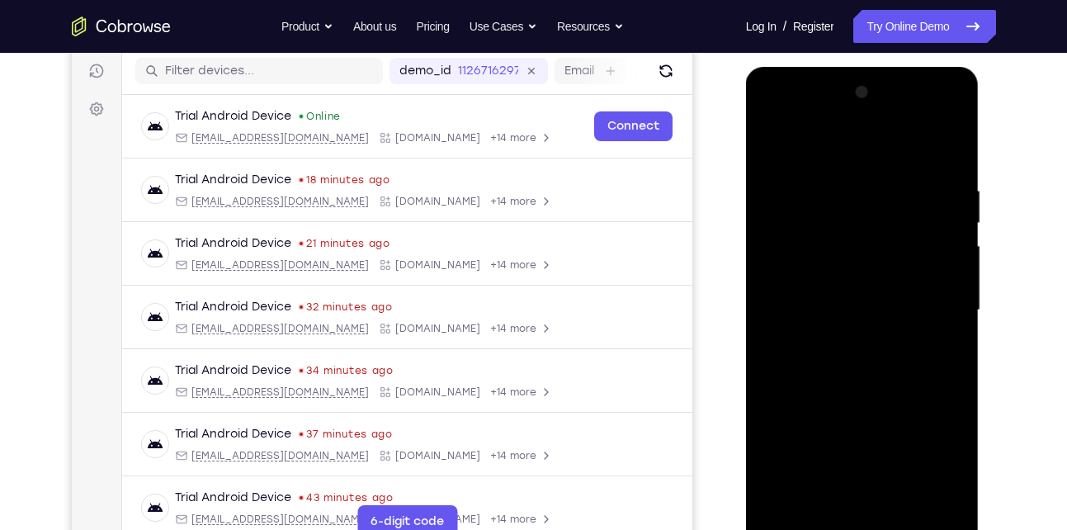
scroll to position [207, 0]
click at [847, 339] on div at bounding box center [863, 309] width 208 height 462
click at [839, 288] on div at bounding box center [863, 309] width 208 height 462
click at [821, 282] on div at bounding box center [863, 309] width 208 height 462
click at [814, 311] on div at bounding box center [863, 309] width 208 height 462
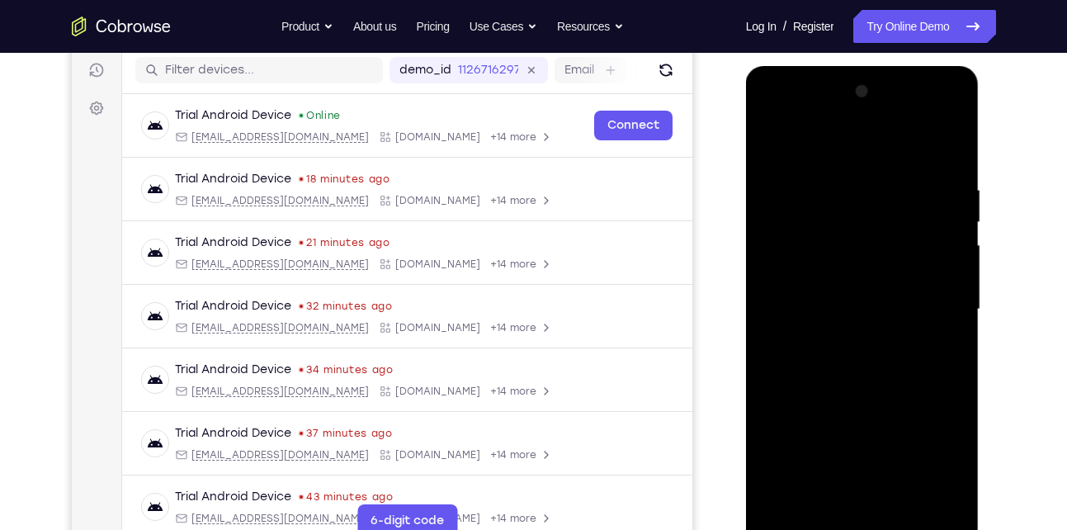
click at [795, 364] on div at bounding box center [863, 309] width 208 height 462
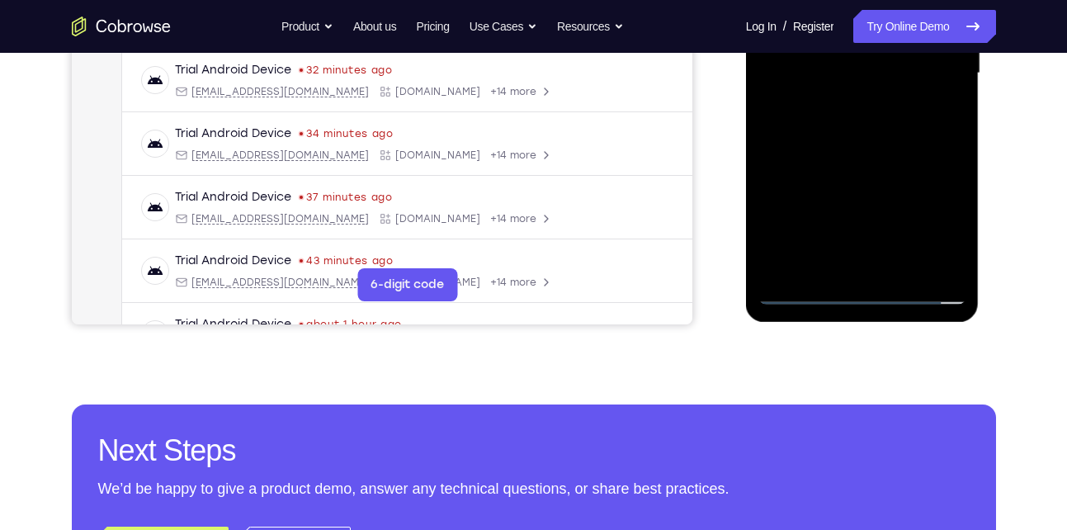
scroll to position [444, 0]
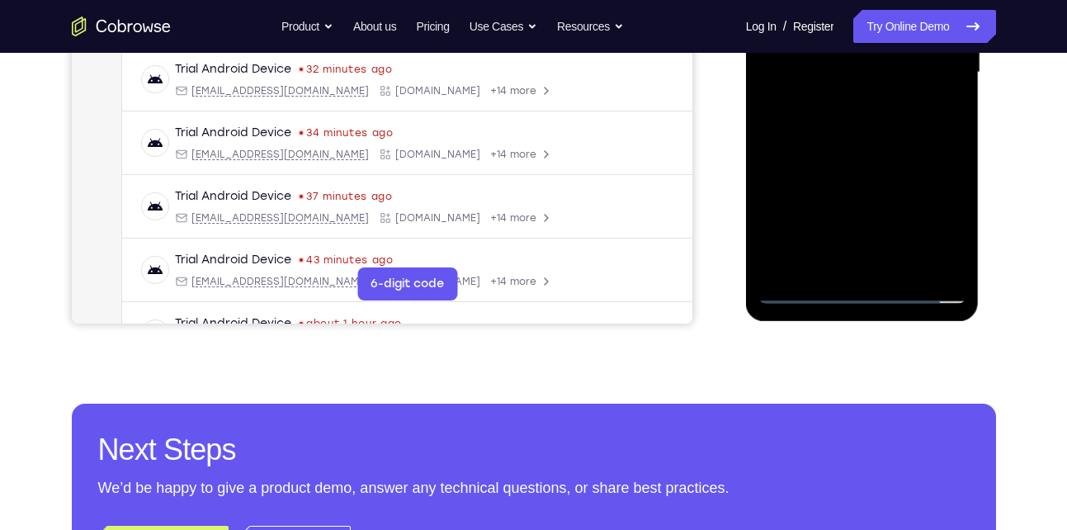
click at [867, 121] on div at bounding box center [863, 73] width 208 height 462
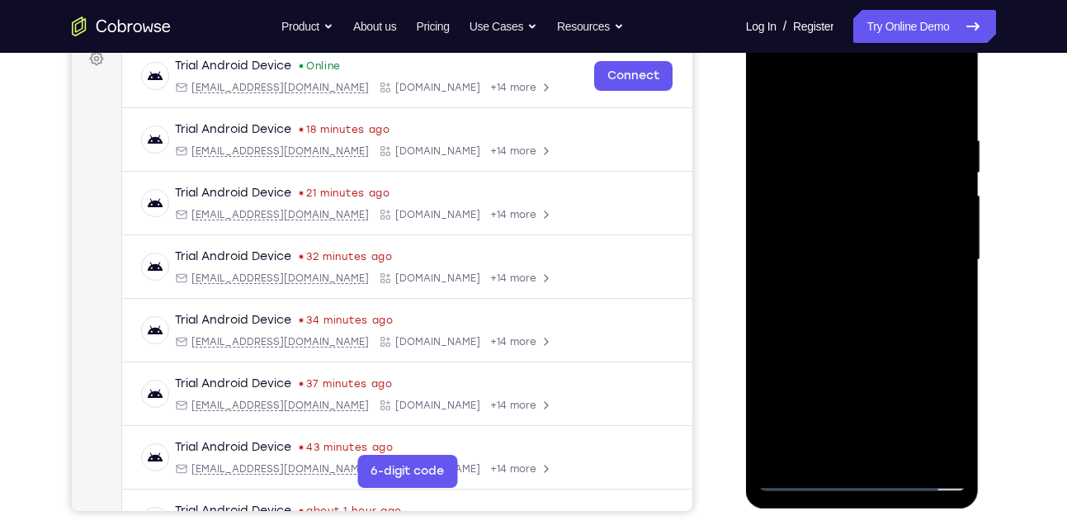
click at [844, 144] on div at bounding box center [863, 260] width 208 height 462
click at [939, 221] on div at bounding box center [863, 260] width 208 height 462
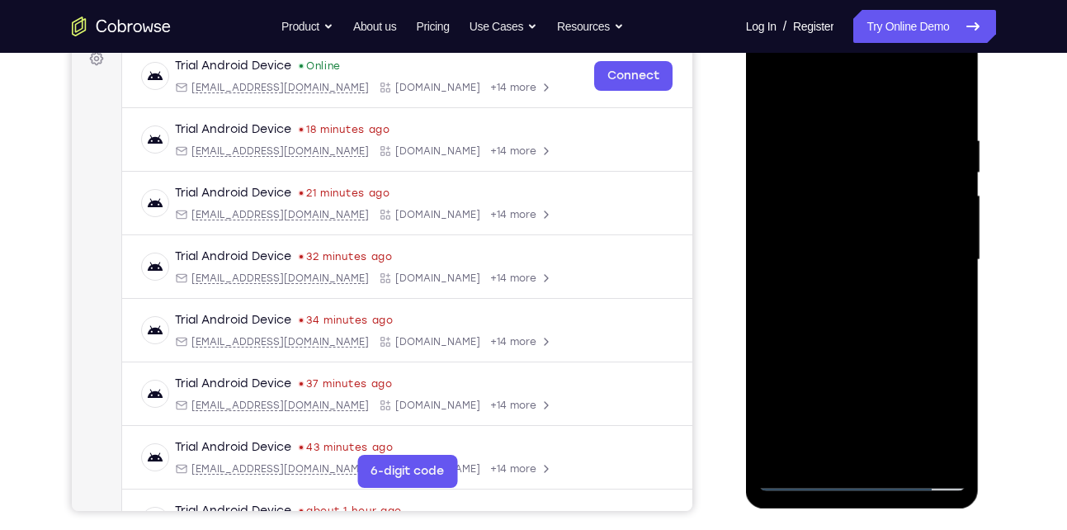
click at [939, 221] on div at bounding box center [863, 260] width 208 height 462
click at [947, 105] on div at bounding box center [863, 260] width 208 height 462
click at [932, 139] on div at bounding box center [863, 260] width 208 height 462
click at [939, 284] on div at bounding box center [863, 260] width 208 height 462
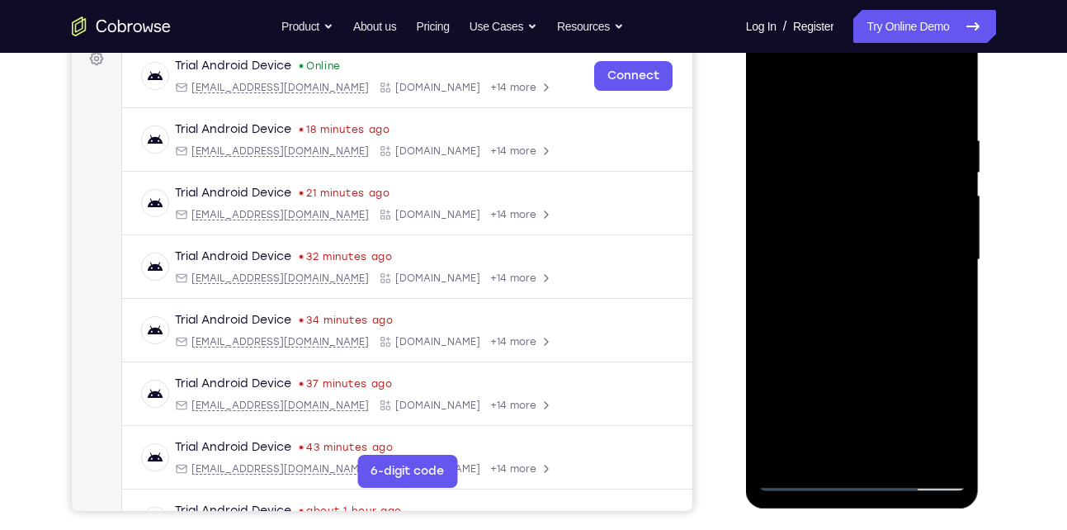
click at [949, 239] on div at bounding box center [863, 260] width 208 height 462
click at [766, 260] on div at bounding box center [863, 260] width 208 height 462
click at [948, 281] on div at bounding box center [863, 260] width 208 height 462
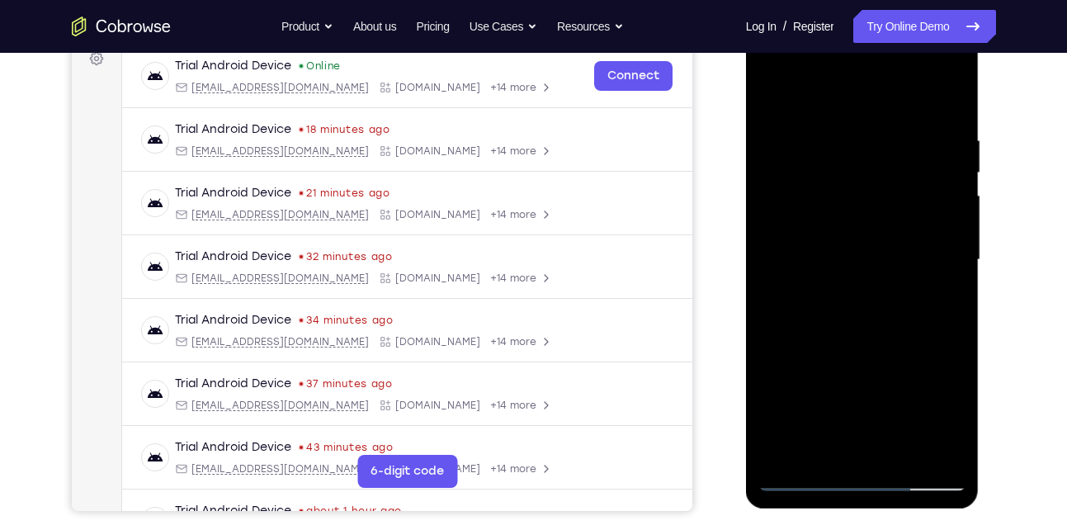
click at [952, 452] on div at bounding box center [863, 260] width 208 height 462
drag, startPoint x: 882, startPoint y: 384, endPoint x: 890, endPoint y: 219, distance: 165.3
click at [890, 219] on div at bounding box center [863, 260] width 208 height 462
click at [947, 97] on div at bounding box center [863, 260] width 208 height 462
click at [901, 457] on div at bounding box center [863, 260] width 208 height 462
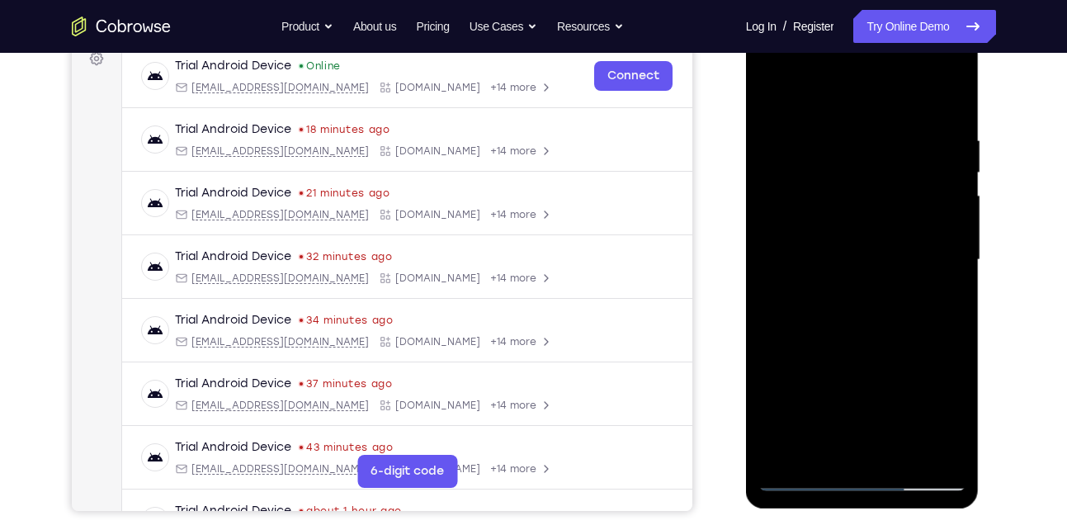
click at [841, 348] on div at bounding box center [863, 260] width 208 height 462
click at [847, 239] on div at bounding box center [863, 260] width 208 height 462
click at [829, 447] on div at bounding box center [863, 260] width 208 height 462
click at [790, 303] on div at bounding box center [863, 260] width 208 height 462
click at [809, 300] on div at bounding box center [863, 260] width 208 height 462
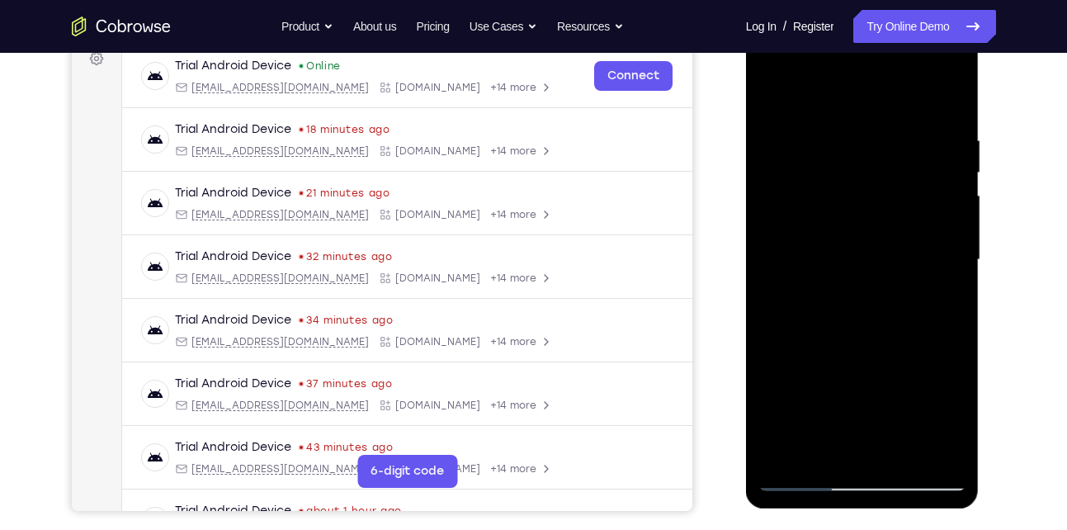
click at [859, 248] on div at bounding box center [863, 260] width 208 height 462
click at [886, 395] on div at bounding box center [863, 260] width 208 height 462
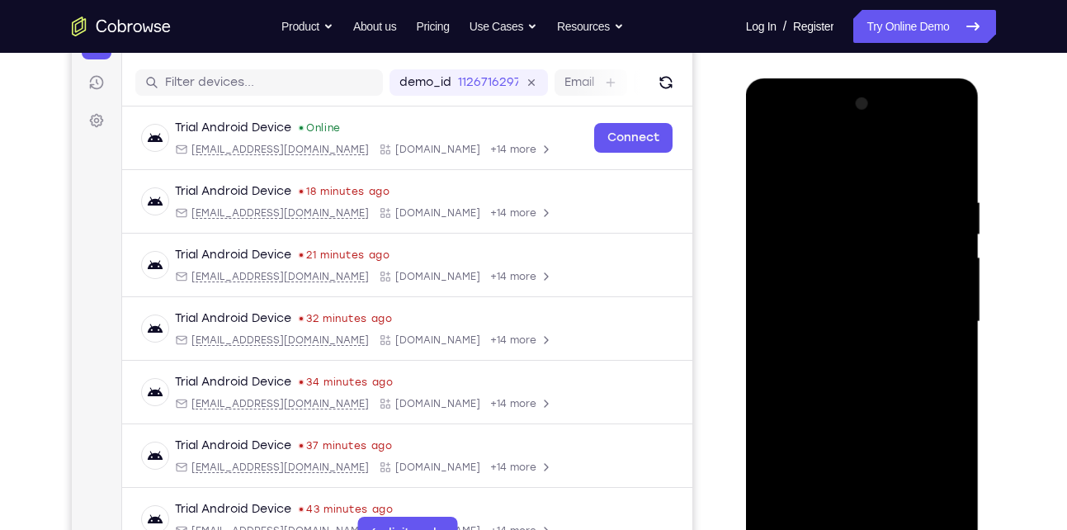
scroll to position [194, 0]
click at [772, 158] on div at bounding box center [863, 323] width 208 height 462
click at [806, 297] on div at bounding box center [863, 323] width 208 height 462
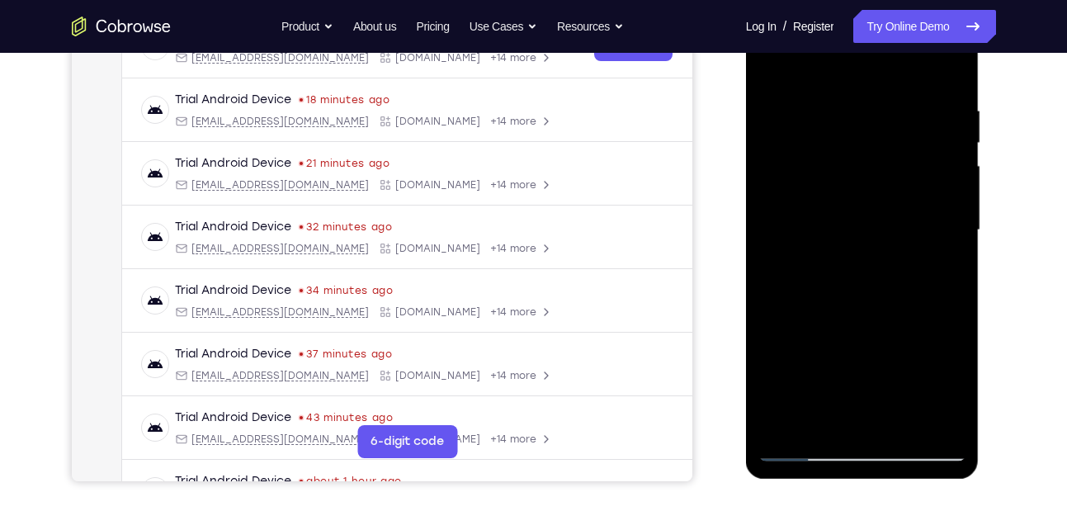
click at [805, 410] on div at bounding box center [863, 230] width 208 height 462
click at [893, 226] on div at bounding box center [863, 230] width 208 height 462
click at [910, 363] on div at bounding box center [863, 230] width 208 height 462
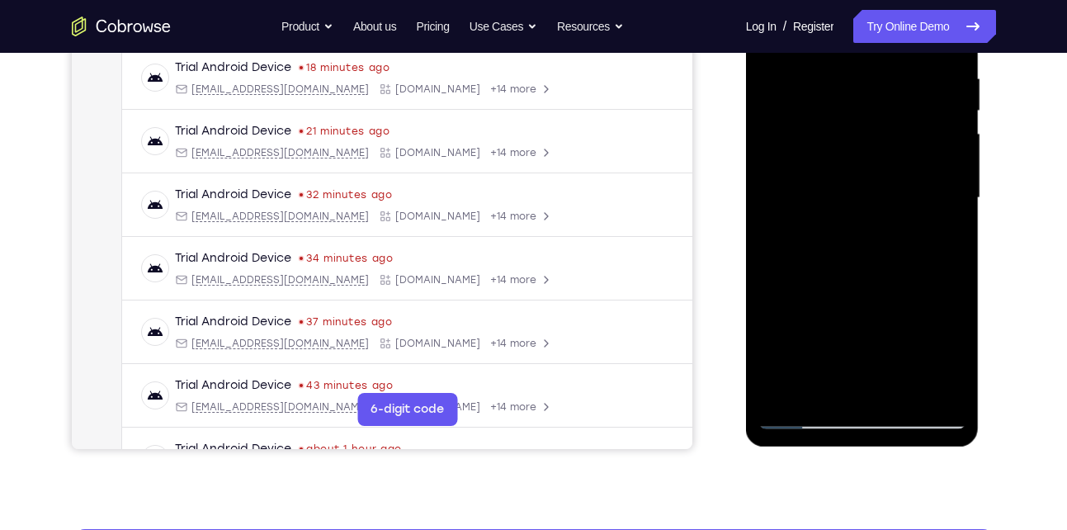
click at [842, 382] on div at bounding box center [863, 198] width 208 height 462
click at [913, 205] on div at bounding box center [863, 198] width 208 height 462
click at [914, 333] on div at bounding box center [863, 198] width 208 height 462
click at [909, 352] on div at bounding box center [863, 198] width 208 height 462
click at [814, 238] on div at bounding box center [863, 198] width 208 height 462
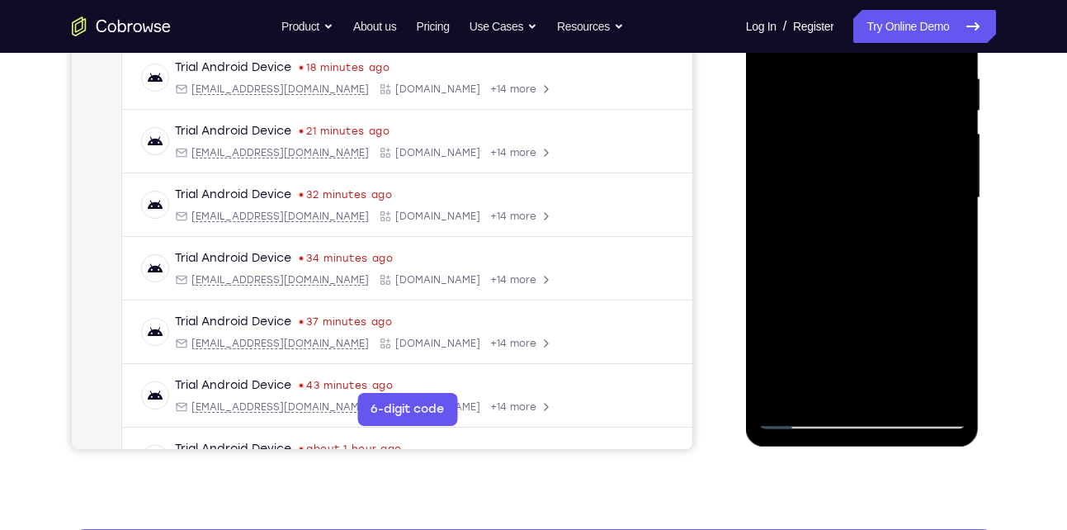
click at [814, 238] on div at bounding box center [863, 198] width 208 height 462
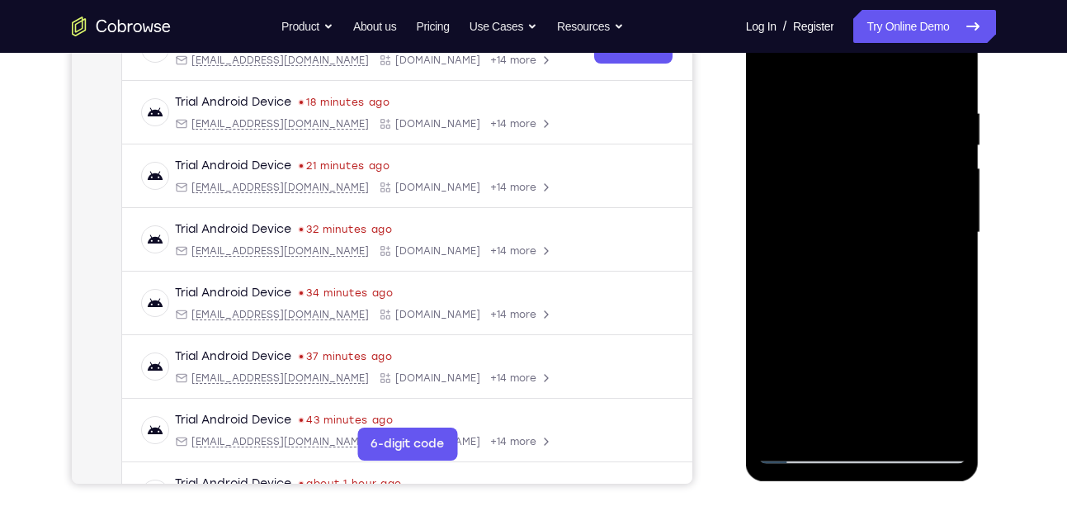
scroll to position [285, 0]
click at [808, 276] on div at bounding box center [863, 232] width 208 height 462
click at [941, 273] on div at bounding box center [863, 232] width 208 height 462
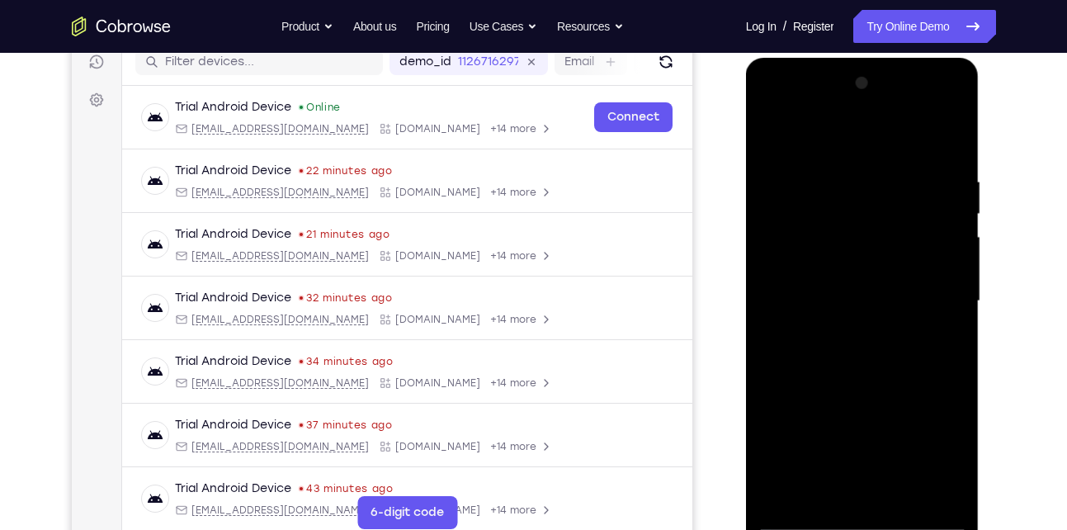
click at [768, 137] on div at bounding box center [863, 301] width 208 height 462
click at [817, 272] on div at bounding box center [863, 301] width 208 height 462
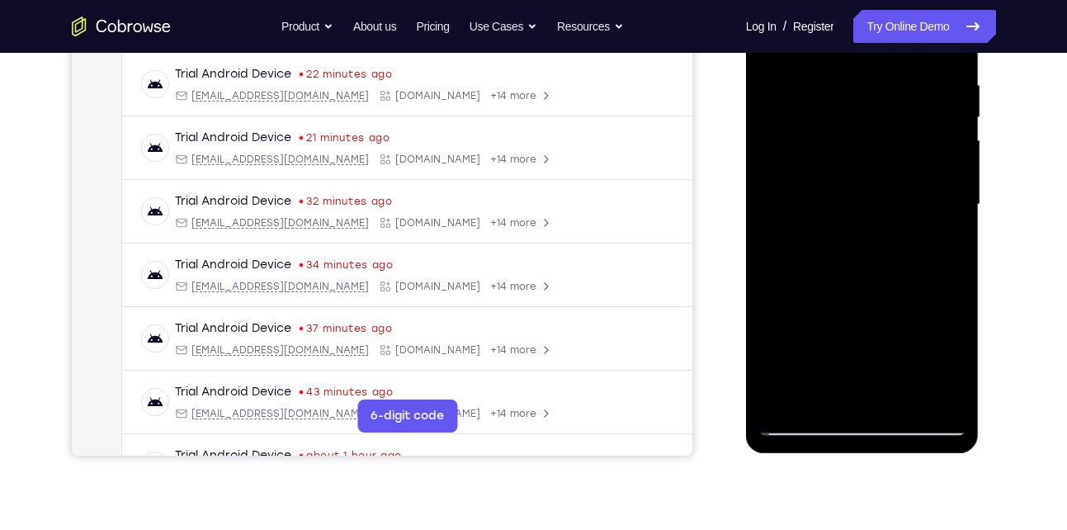
scroll to position [320, 0]
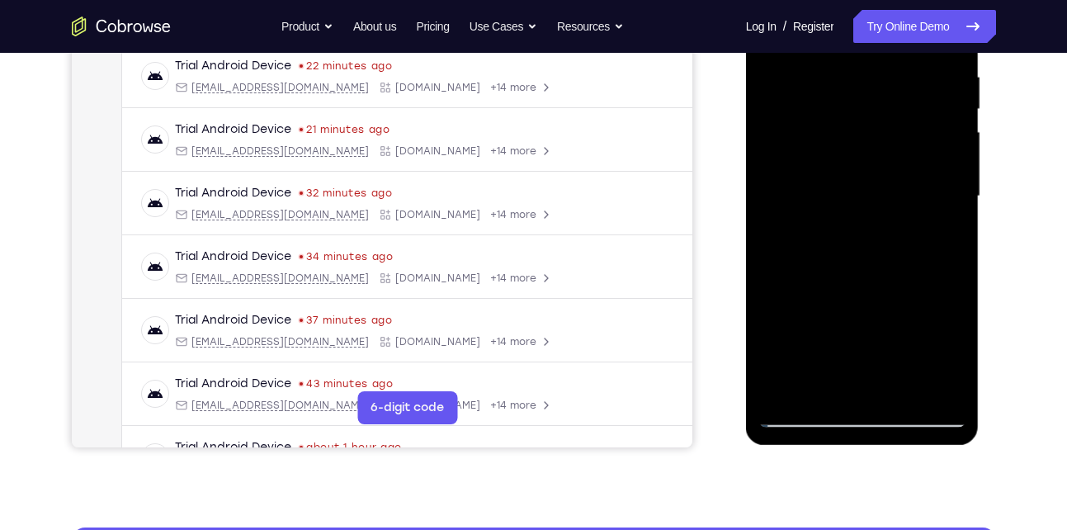
click at [807, 387] on div at bounding box center [863, 196] width 208 height 462
click at [780, 235] on div at bounding box center [863, 196] width 208 height 462
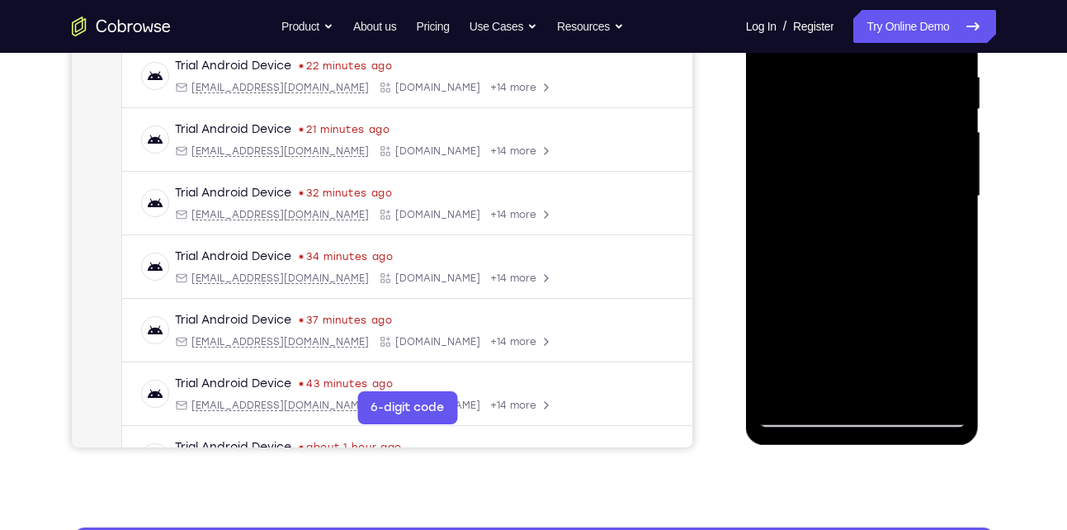
click at [780, 235] on div at bounding box center [863, 196] width 208 height 462
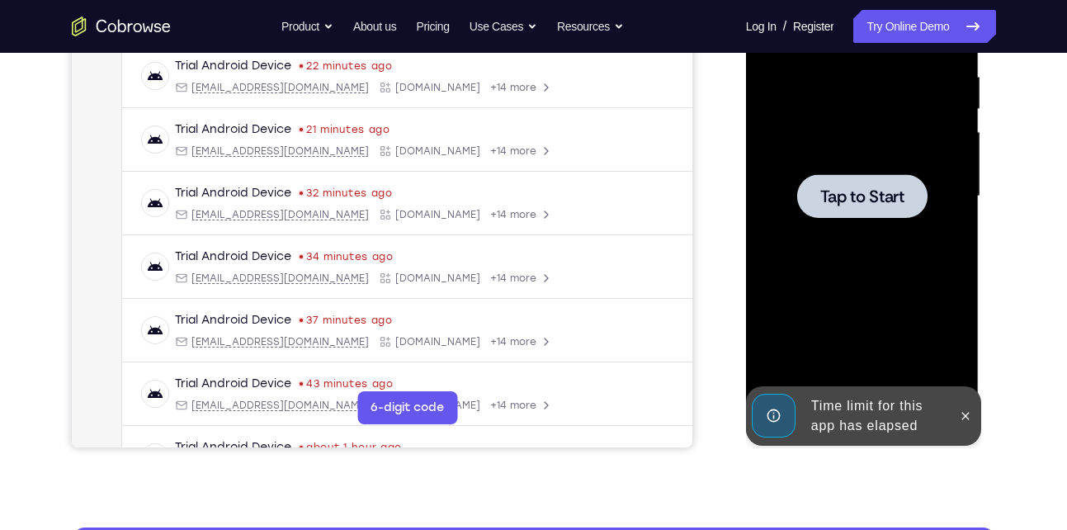
click at [864, 168] on div at bounding box center [863, 196] width 208 height 462
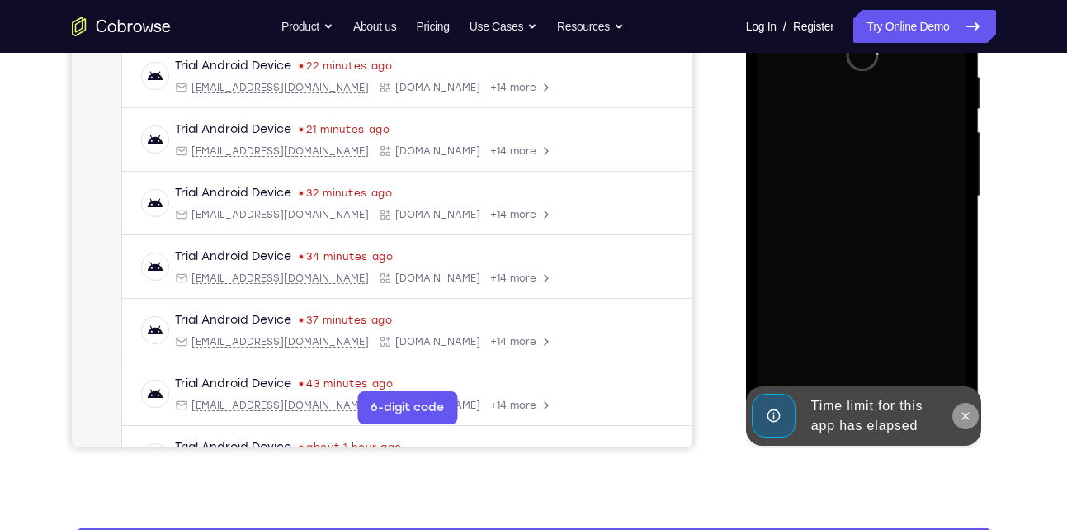
click at [961, 415] on icon at bounding box center [965, 415] width 13 height 13
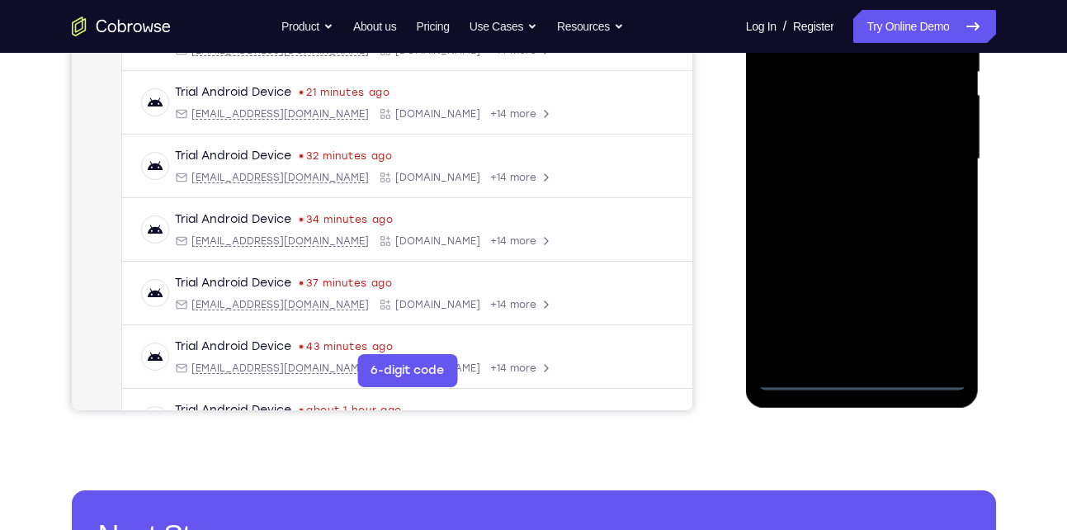
scroll to position [358, 0]
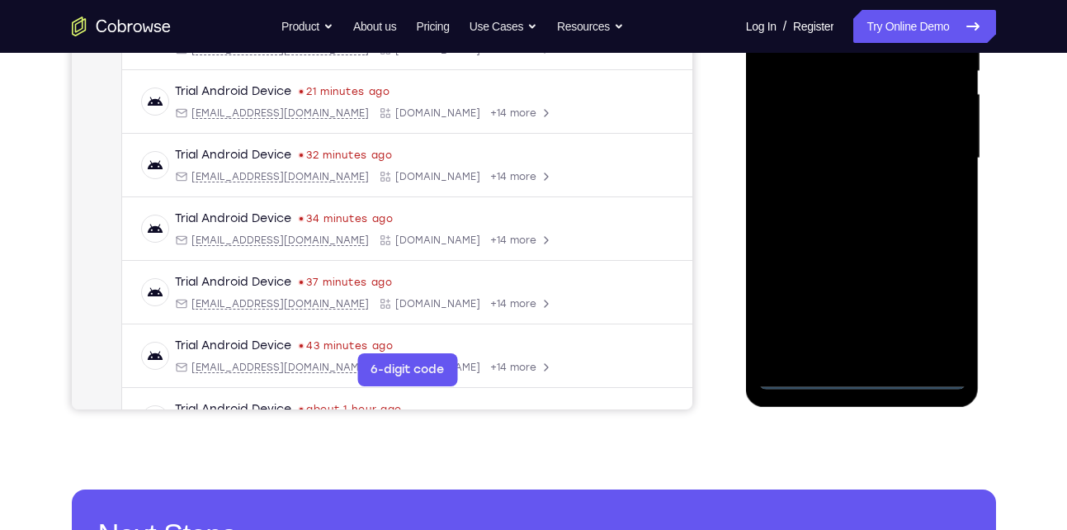
click at [866, 381] on div at bounding box center [863, 158] width 208 height 462
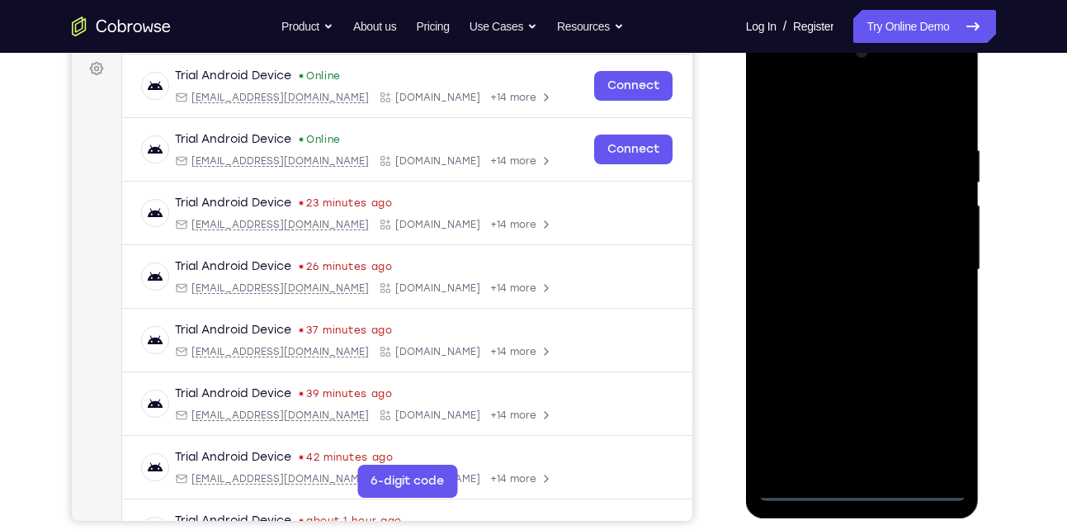
click at [925, 420] on div at bounding box center [863, 270] width 208 height 462
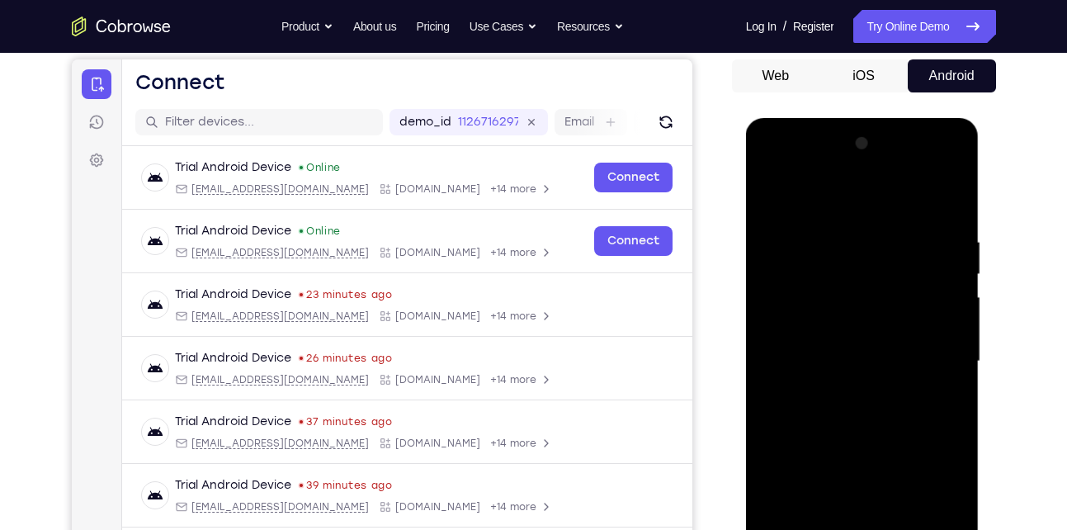
scroll to position [158, 0]
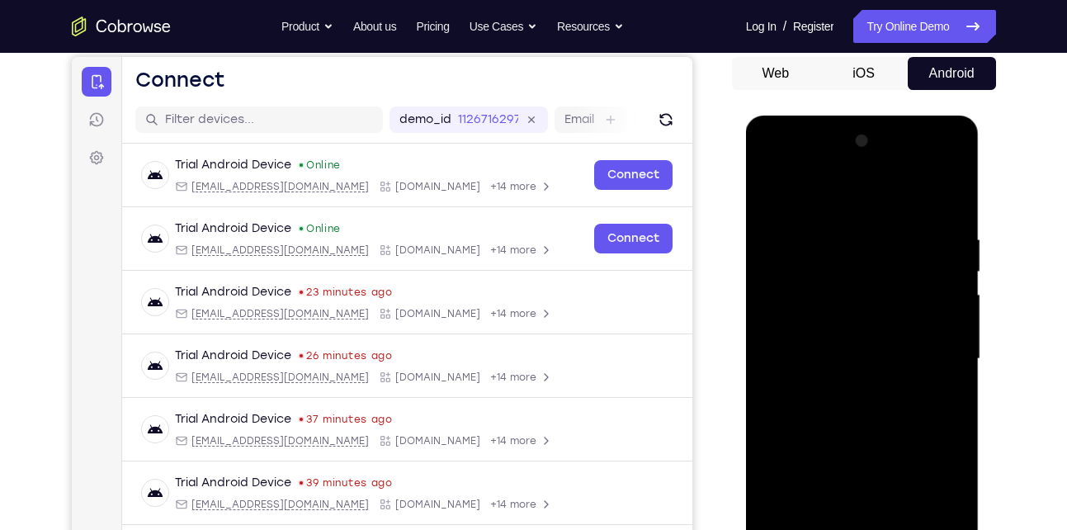
click at [814, 187] on div at bounding box center [863, 359] width 208 height 462
click at [927, 357] on div at bounding box center [863, 359] width 208 height 462
click at [846, 390] on div at bounding box center [863, 359] width 208 height 462
click at [849, 350] on div at bounding box center [863, 359] width 208 height 462
click at [825, 327] on div at bounding box center [863, 359] width 208 height 462
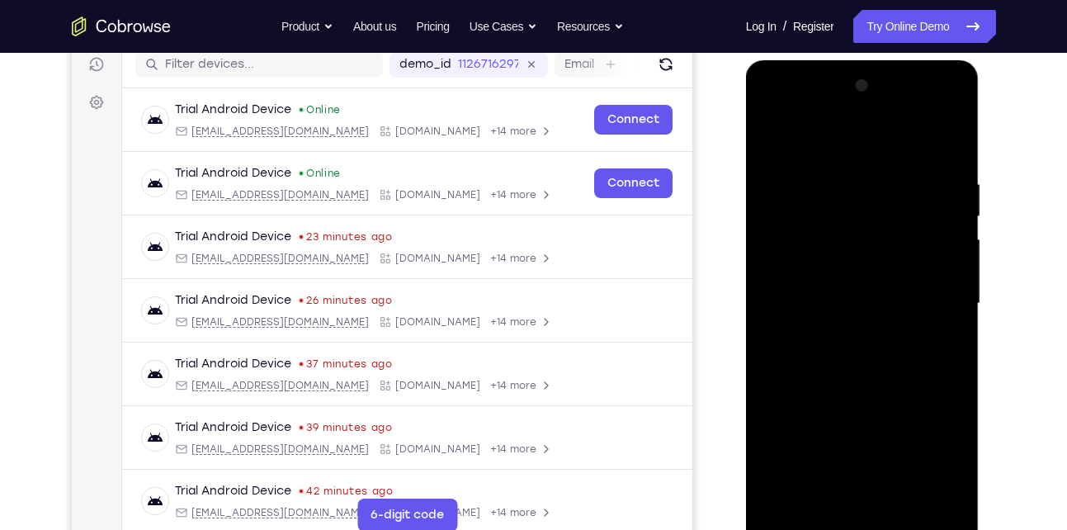
scroll to position [220, 0]
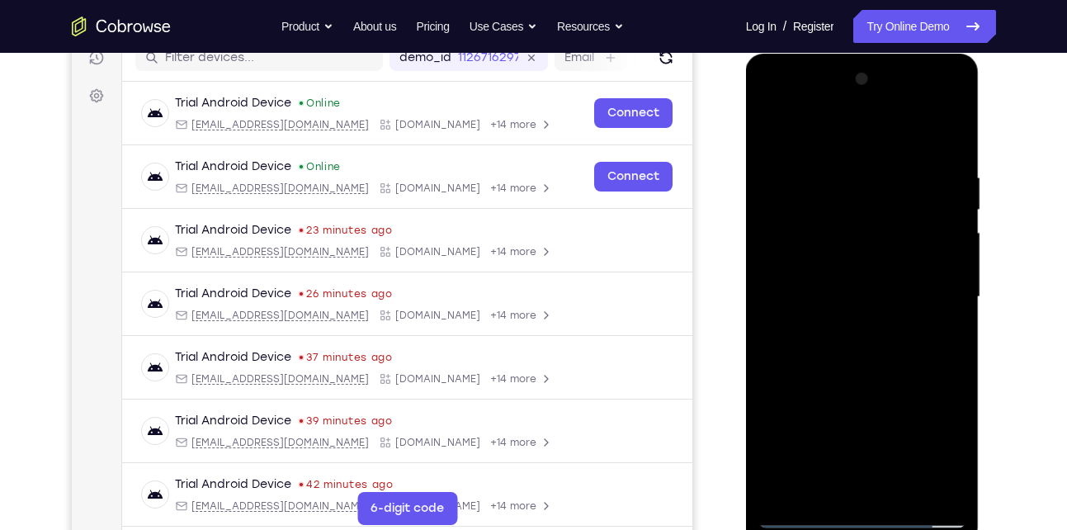
click at [803, 296] on div at bounding box center [863, 297] width 208 height 462
click at [815, 351] on div at bounding box center [863, 297] width 208 height 462
click at [827, 344] on div at bounding box center [863, 297] width 208 height 462
click at [934, 131] on div at bounding box center [863, 297] width 208 height 462
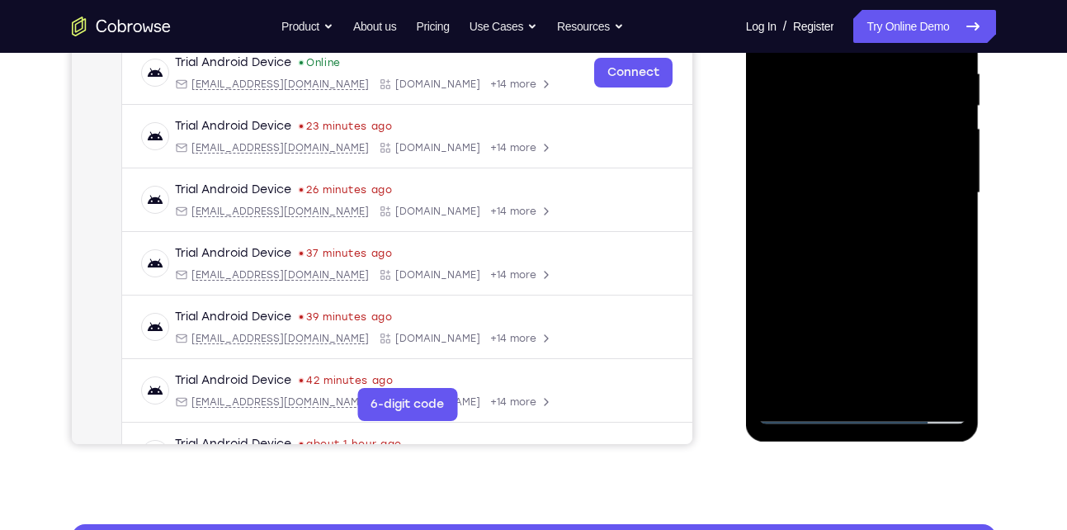
scroll to position [324, 0]
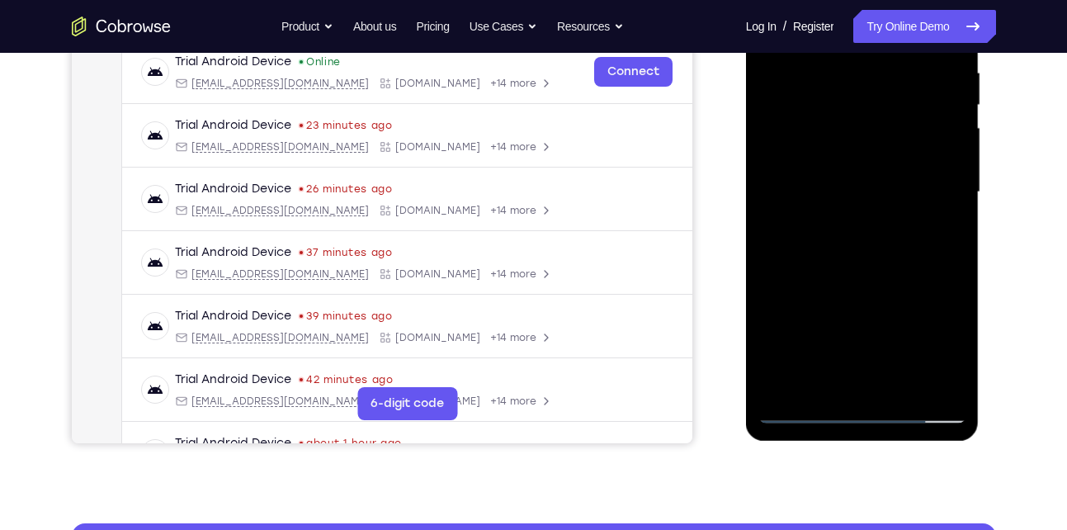
click at [849, 235] on div at bounding box center [863, 192] width 208 height 462
click at [903, 383] on div at bounding box center [863, 192] width 208 height 462
click at [850, 281] on div at bounding box center [863, 192] width 208 height 462
click at [826, 163] on div at bounding box center [863, 192] width 208 height 462
click at [821, 376] on div at bounding box center [863, 192] width 208 height 462
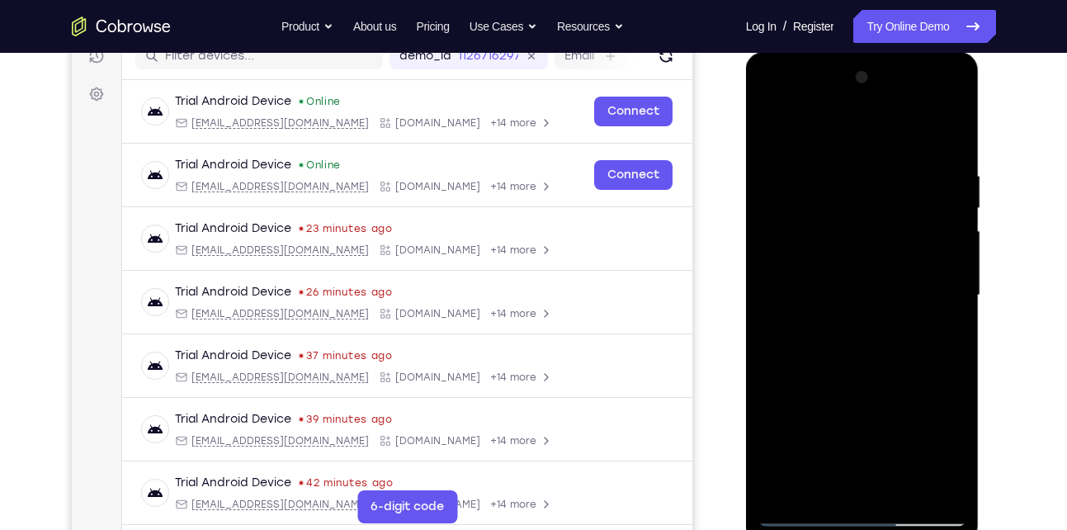
scroll to position [220, 0]
click at [769, 130] on div at bounding box center [863, 296] width 208 height 462
click at [808, 260] on div at bounding box center [863, 296] width 208 height 462
click at [814, 129] on div at bounding box center [863, 296] width 208 height 462
click at [863, 184] on div at bounding box center [863, 296] width 208 height 462
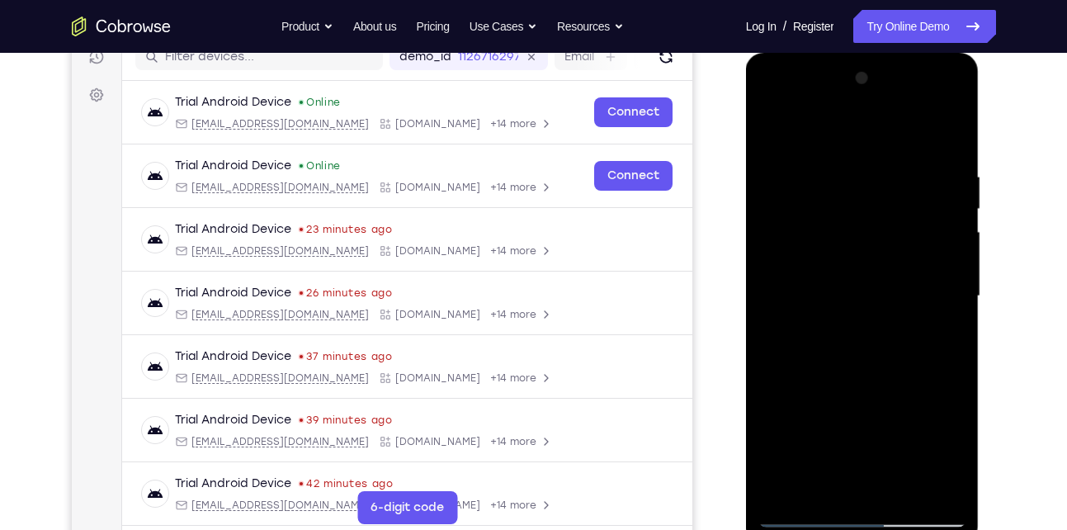
click at [849, 355] on div at bounding box center [863, 296] width 208 height 462
click at [769, 125] on div at bounding box center [863, 296] width 208 height 462
click at [811, 124] on div at bounding box center [863, 296] width 208 height 462
click at [769, 127] on div at bounding box center [863, 296] width 208 height 462
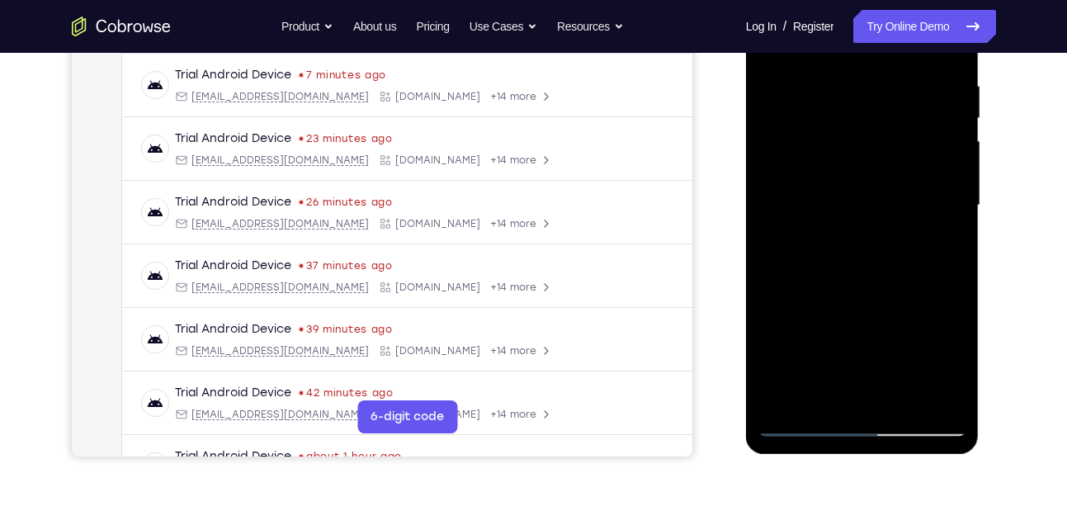
scroll to position [312, 0]
click at [806, 390] on div at bounding box center [863, 205] width 208 height 462
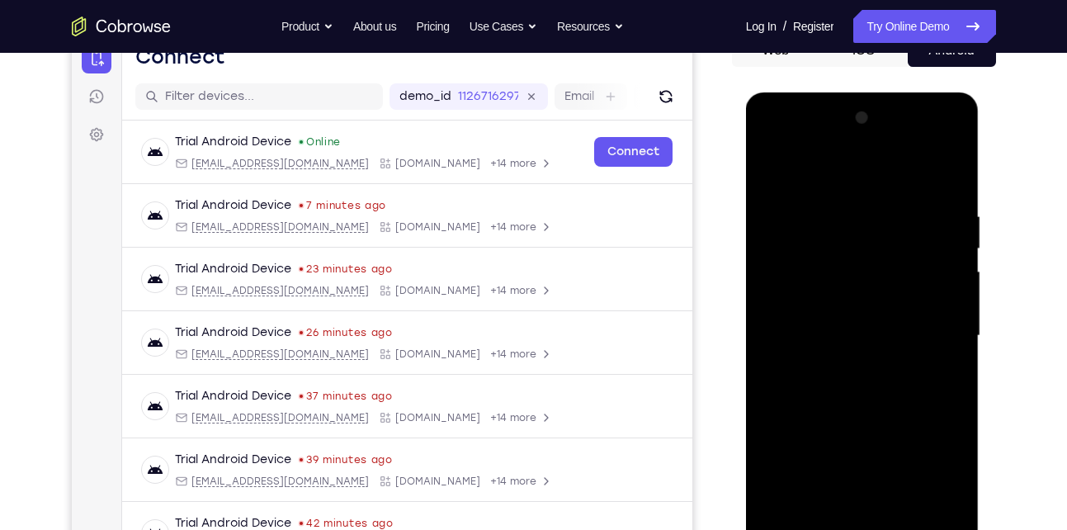
scroll to position [177, 0]
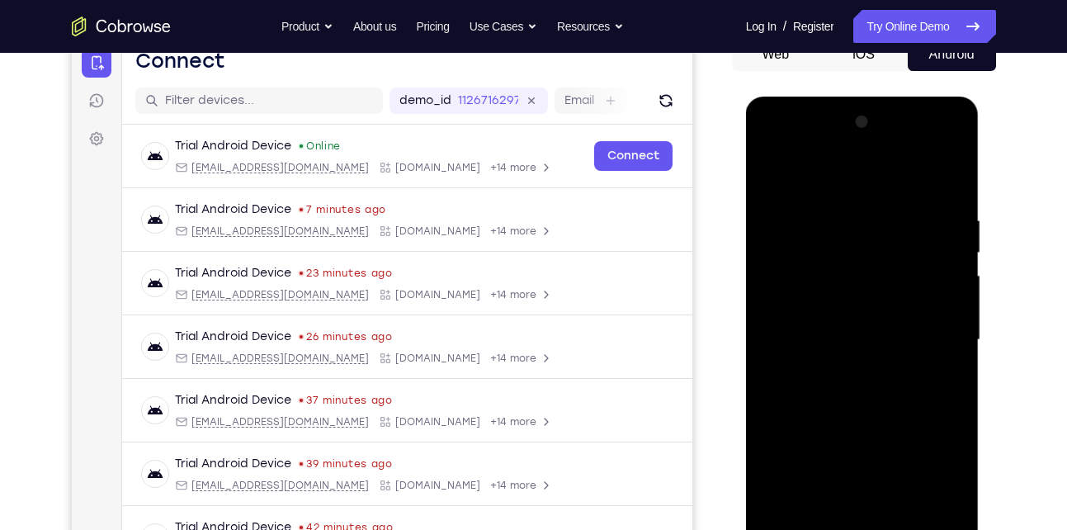
click at [766, 180] on div at bounding box center [863, 340] width 208 height 462
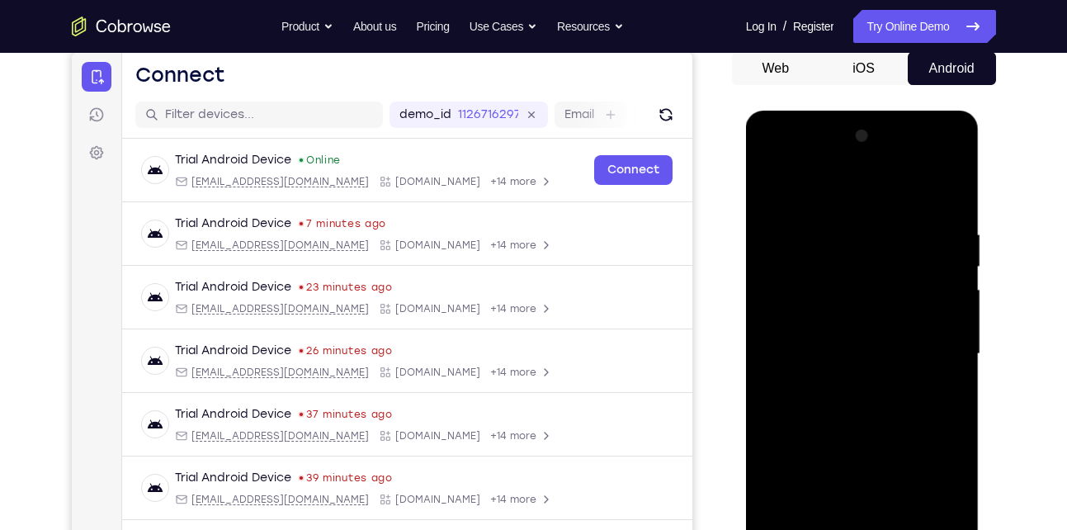
scroll to position [162, 0]
click at [774, 183] on div at bounding box center [863, 355] width 208 height 462
click at [834, 209] on div at bounding box center [863, 355] width 208 height 462
click at [951, 350] on div at bounding box center [863, 355] width 208 height 462
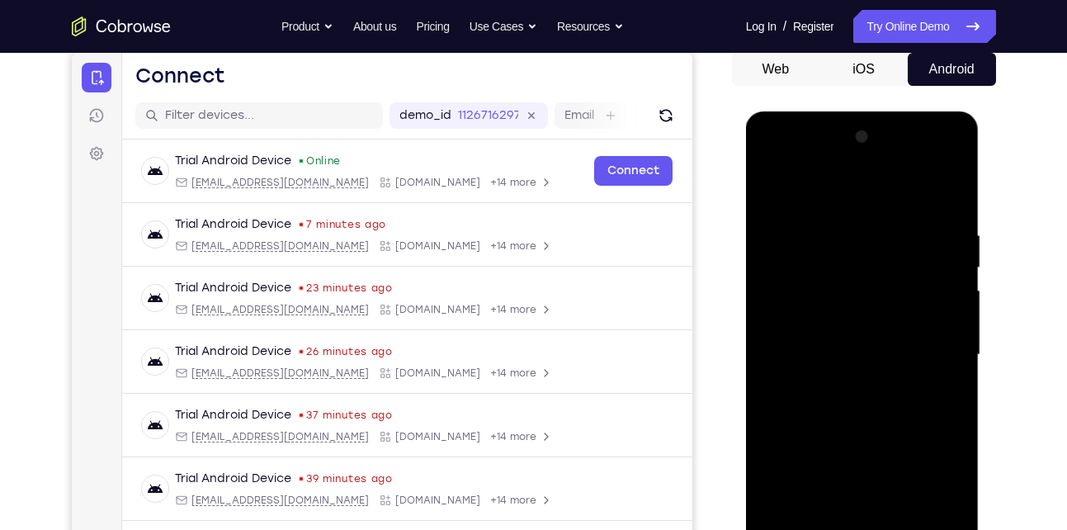
click at [951, 350] on div at bounding box center [863, 355] width 208 height 462
click at [950, 195] on div at bounding box center [863, 355] width 208 height 462
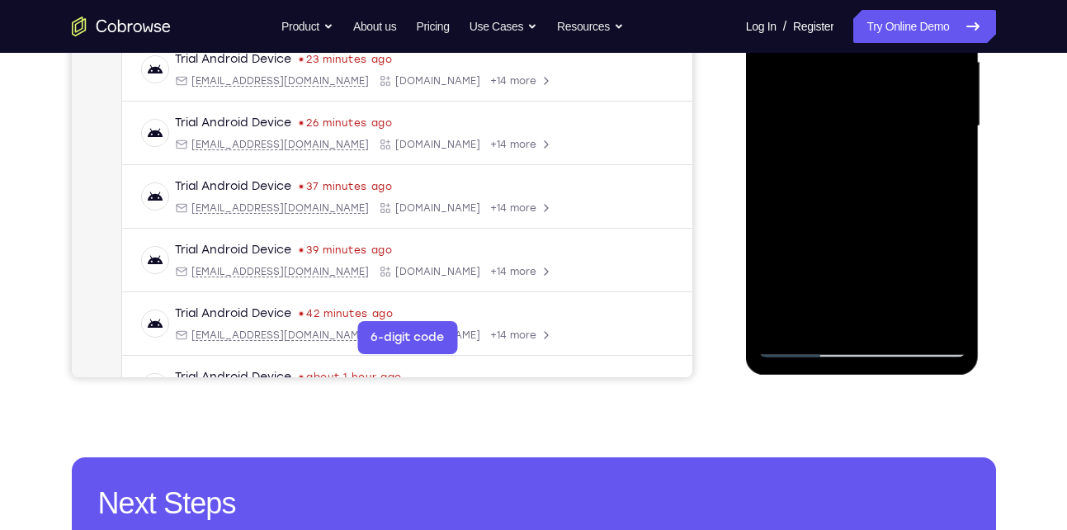
scroll to position [392, 0]
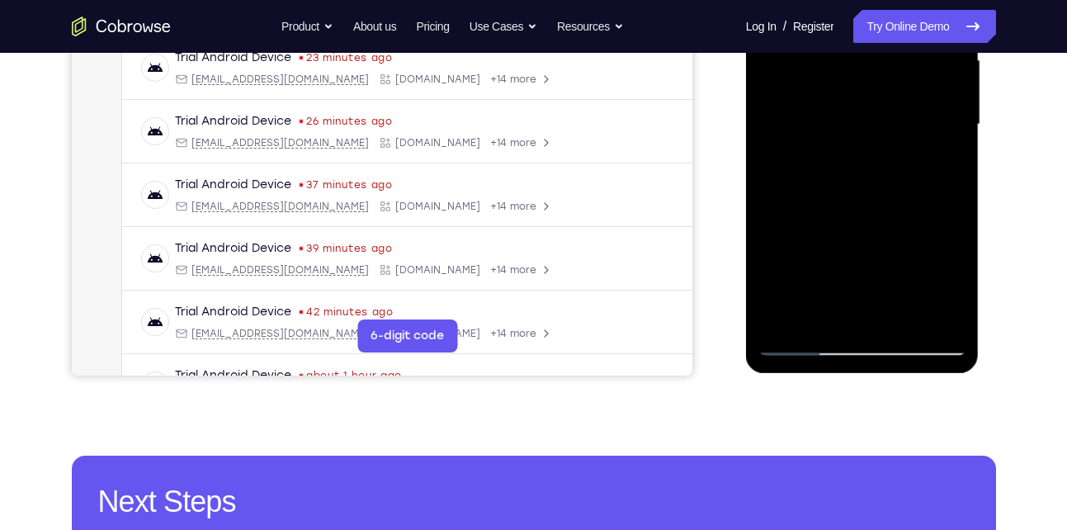
click at [899, 314] on div at bounding box center [863, 125] width 208 height 462
click at [852, 95] on div at bounding box center [863, 125] width 208 height 462
click at [829, 304] on div at bounding box center [863, 125] width 208 height 462
click at [866, 163] on div at bounding box center [863, 125] width 208 height 462
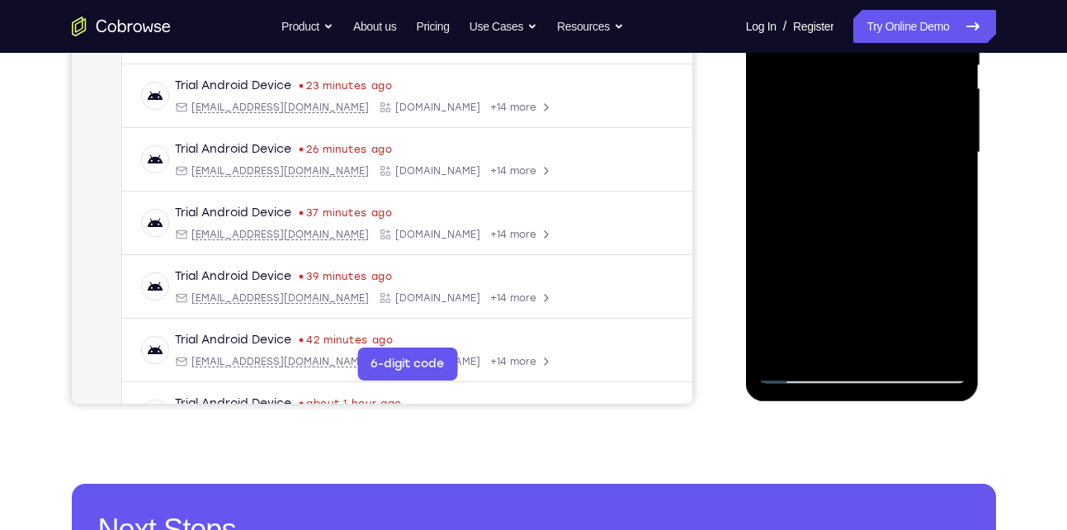
scroll to position [363, 0]
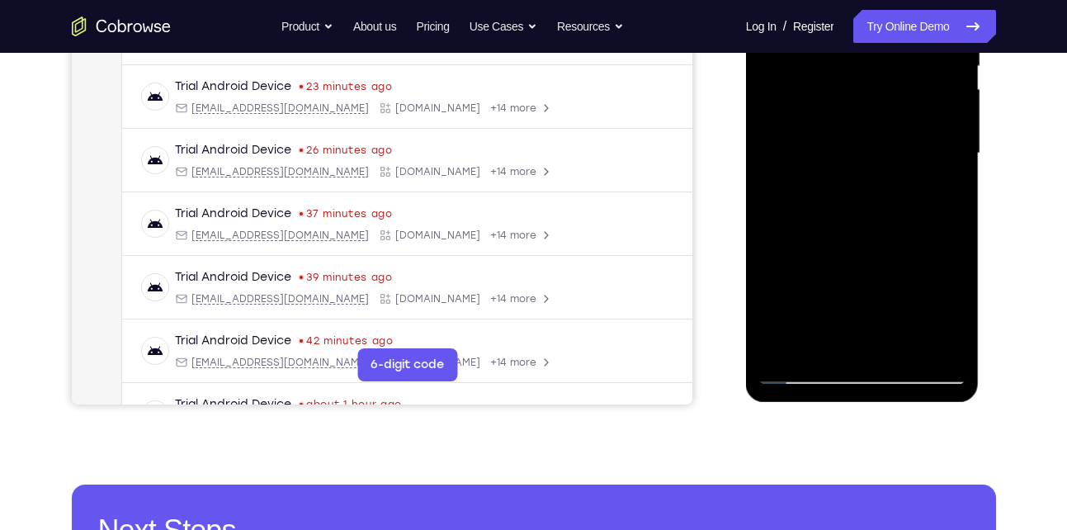
click at [846, 122] on div at bounding box center [863, 153] width 208 height 462
click at [845, 249] on div at bounding box center [863, 153] width 208 height 462
click at [867, 274] on div at bounding box center [863, 153] width 208 height 462
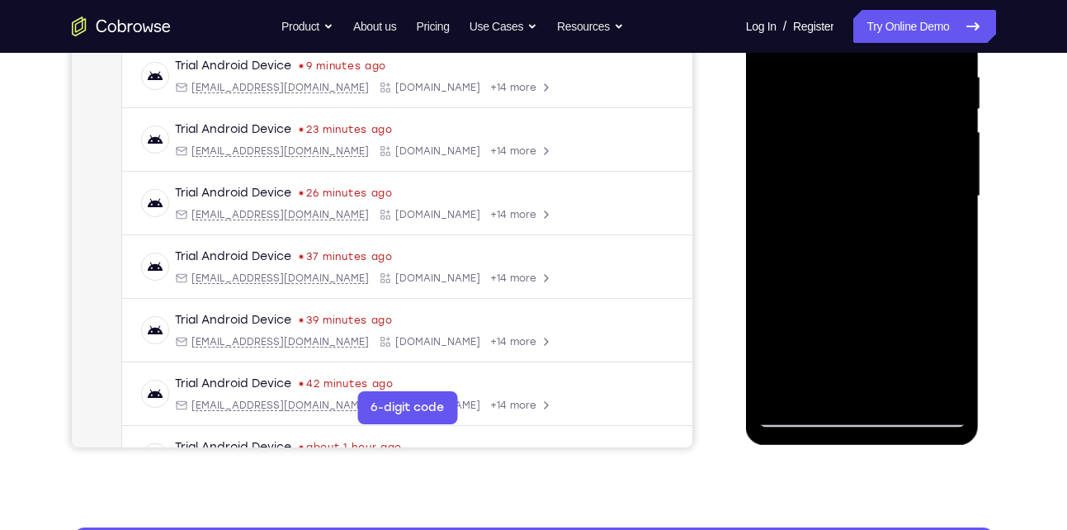
scroll to position [318, 0]
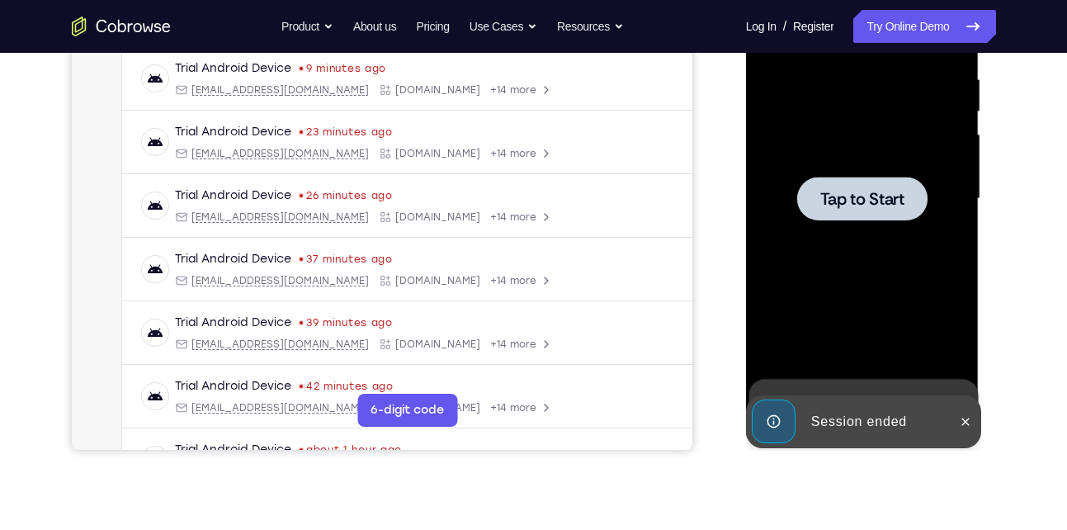
click at [828, 207] on span "Tap to Start" at bounding box center [863, 199] width 84 height 17
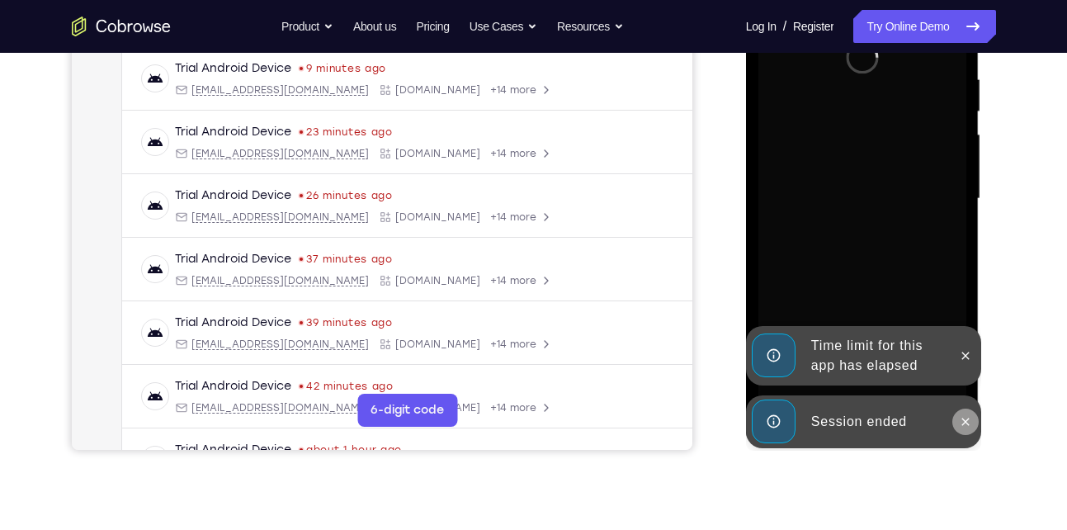
click at [968, 422] on icon at bounding box center [965, 421] width 13 height 13
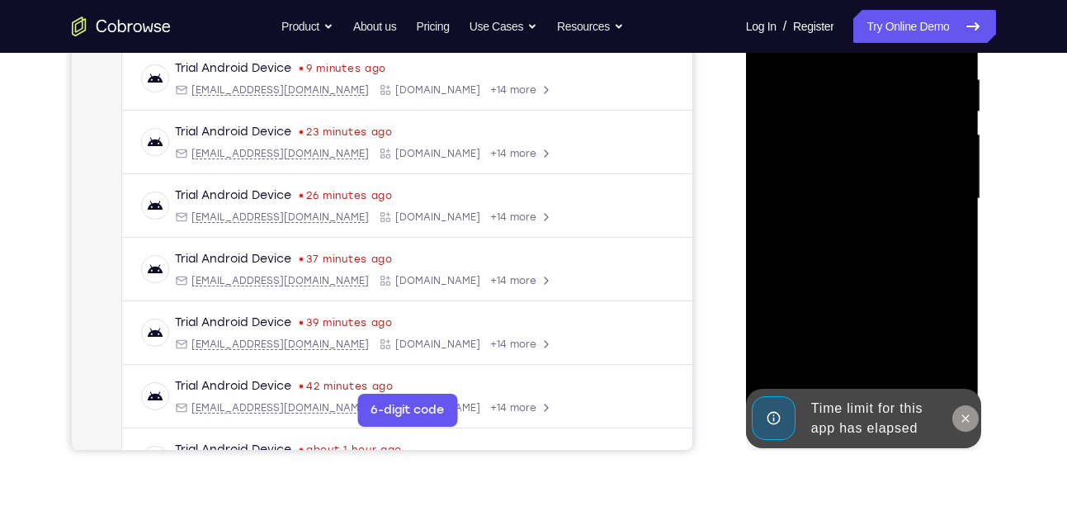
click at [966, 423] on icon at bounding box center [965, 418] width 13 height 13
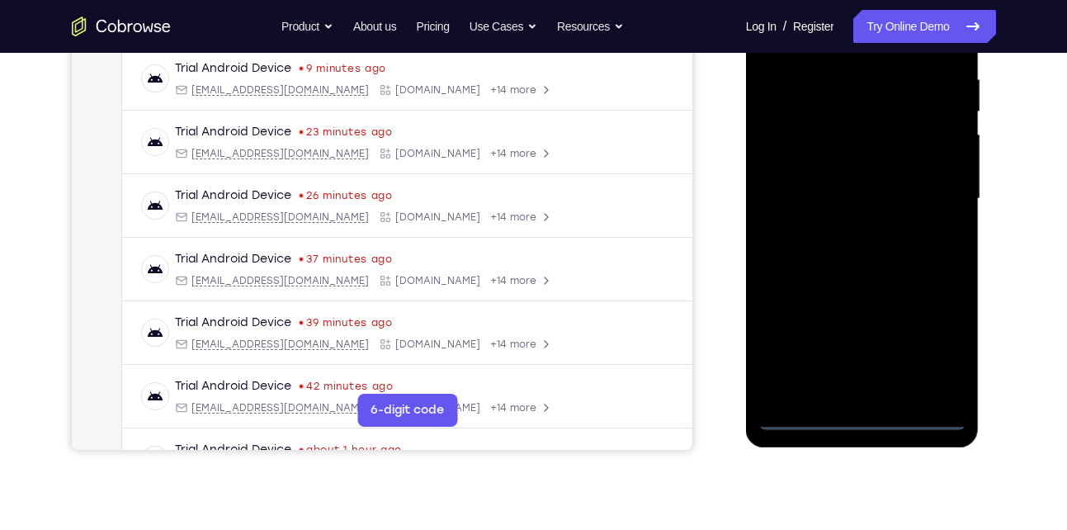
click at [855, 414] on div at bounding box center [863, 199] width 208 height 462
click at [936, 339] on div at bounding box center [863, 199] width 208 height 462
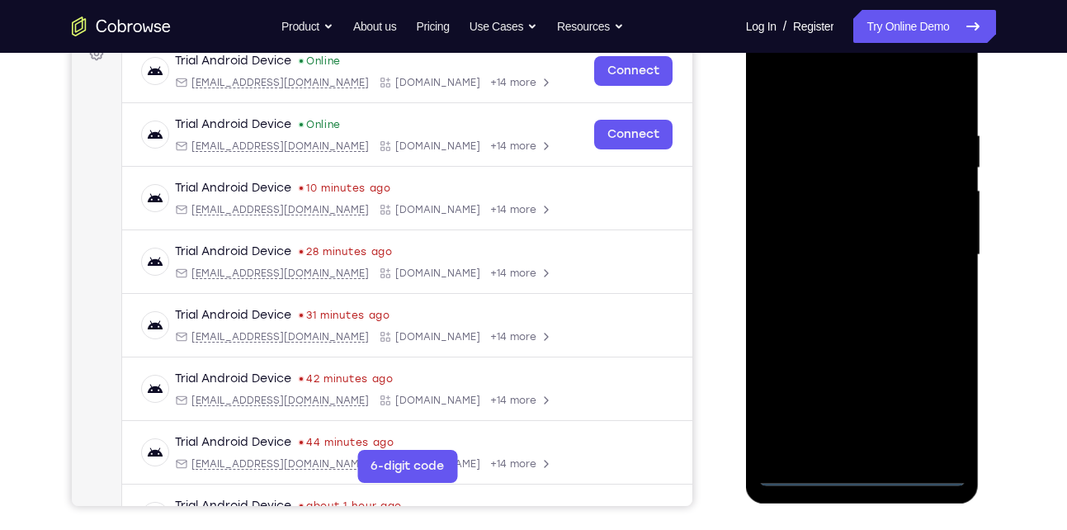
scroll to position [199, 0]
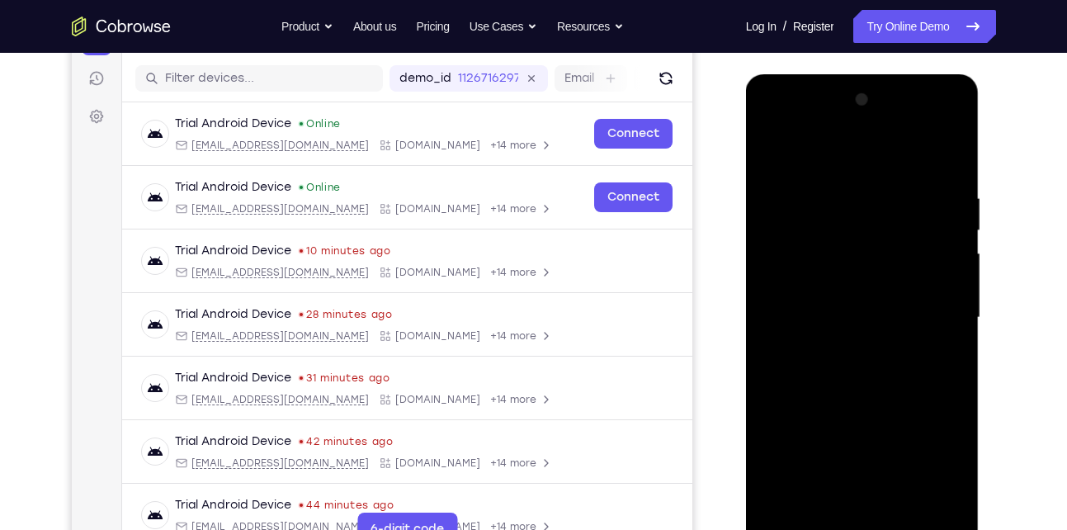
click at [834, 166] on div at bounding box center [863, 318] width 208 height 462
click at [920, 307] on div at bounding box center [863, 318] width 208 height 462
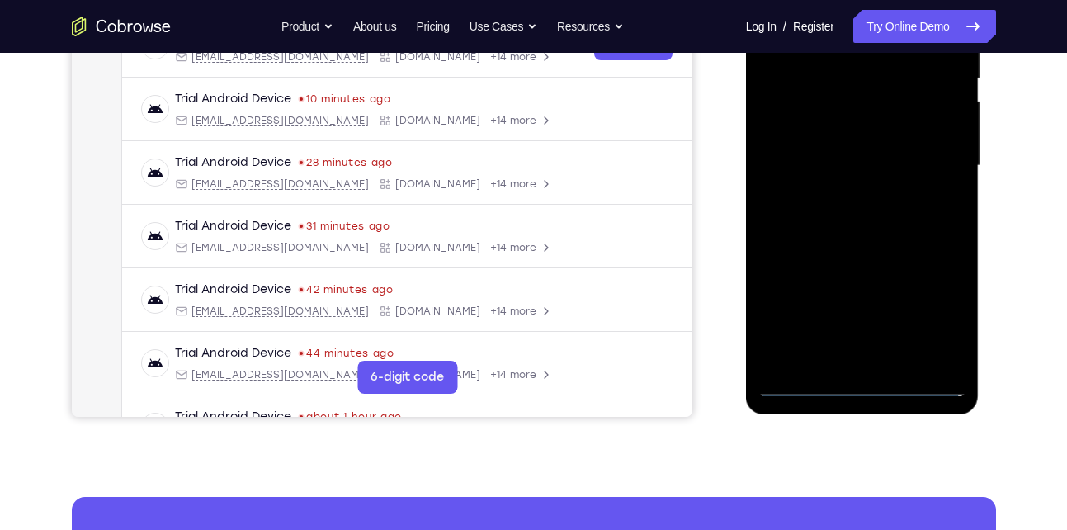
scroll to position [352, 0]
click at [875, 357] on div at bounding box center [863, 165] width 208 height 462
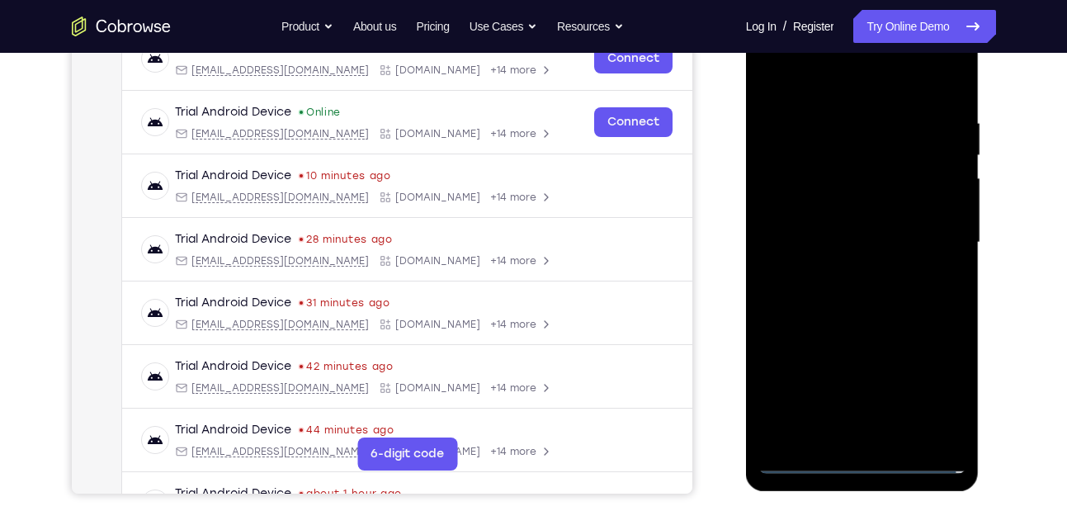
click at [816, 217] on div at bounding box center [863, 243] width 208 height 462
click at [819, 217] on div at bounding box center [863, 243] width 208 height 462
click at [839, 174] on div at bounding box center [863, 243] width 208 height 462
click at [818, 213] on div at bounding box center [863, 243] width 208 height 462
click at [806, 244] on div at bounding box center [863, 243] width 208 height 462
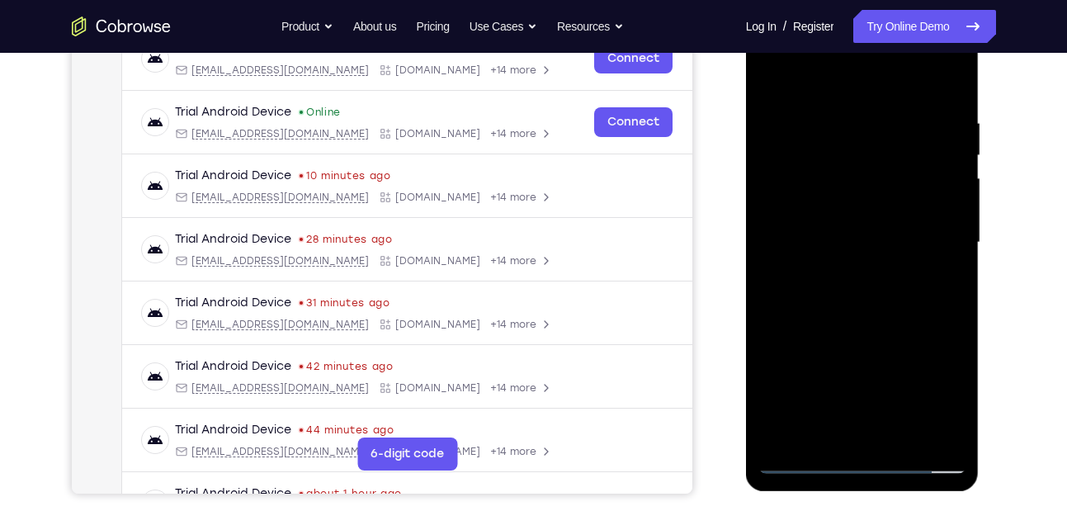
click at [809, 301] on div at bounding box center [863, 243] width 208 height 462
click at [842, 288] on div at bounding box center [863, 243] width 208 height 462
click at [929, 82] on div at bounding box center [863, 243] width 208 height 462
click at [833, 299] on div at bounding box center [863, 243] width 208 height 462
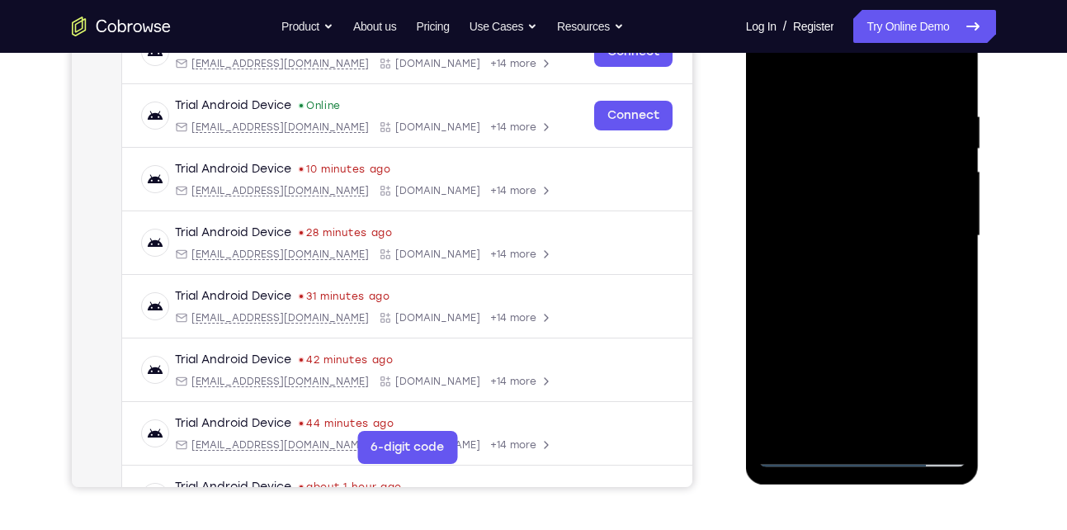
scroll to position [278, 0]
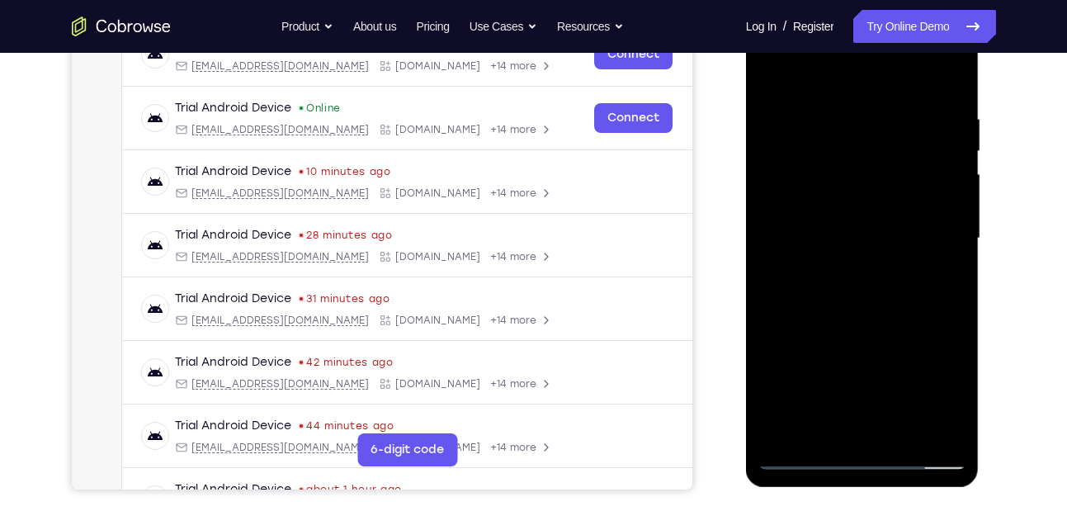
click at [853, 278] on div at bounding box center [863, 238] width 208 height 462
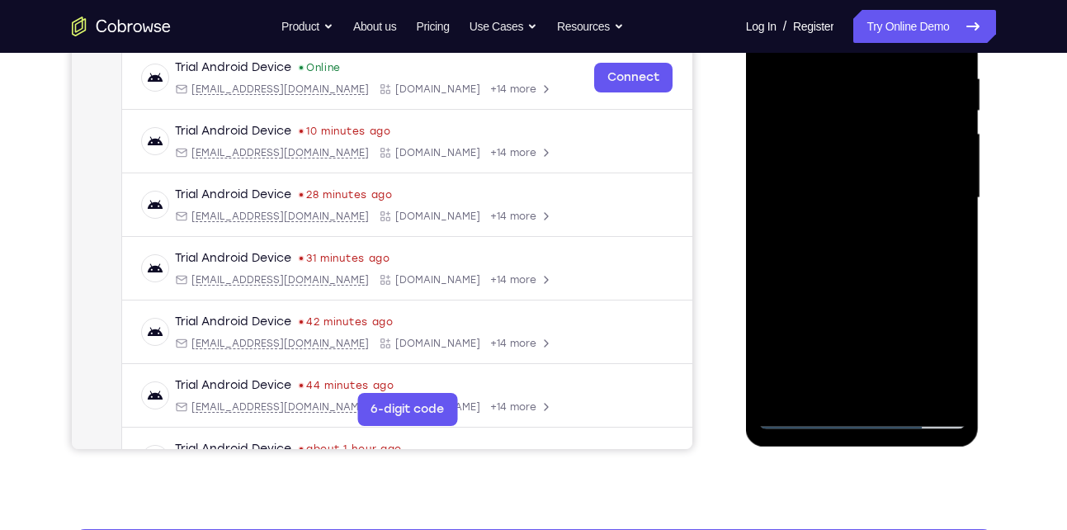
click at [903, 390] on div at bounding box center [863, 198] width 208 height 462
click at [878, 286] on div at bounding box center [863, 198] width 208 height 462
click at [863, 177] on div at bounding box center [863, 198] width 208 height 462
click at [806, 390] on div at bounding box center [863, 198] width 208 height 462
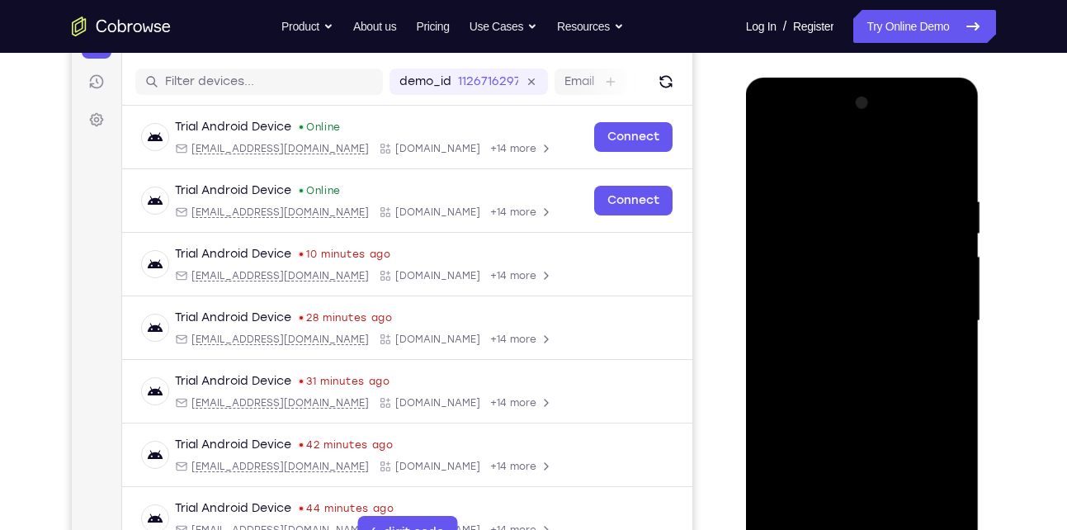
scroll to position [321, 0]
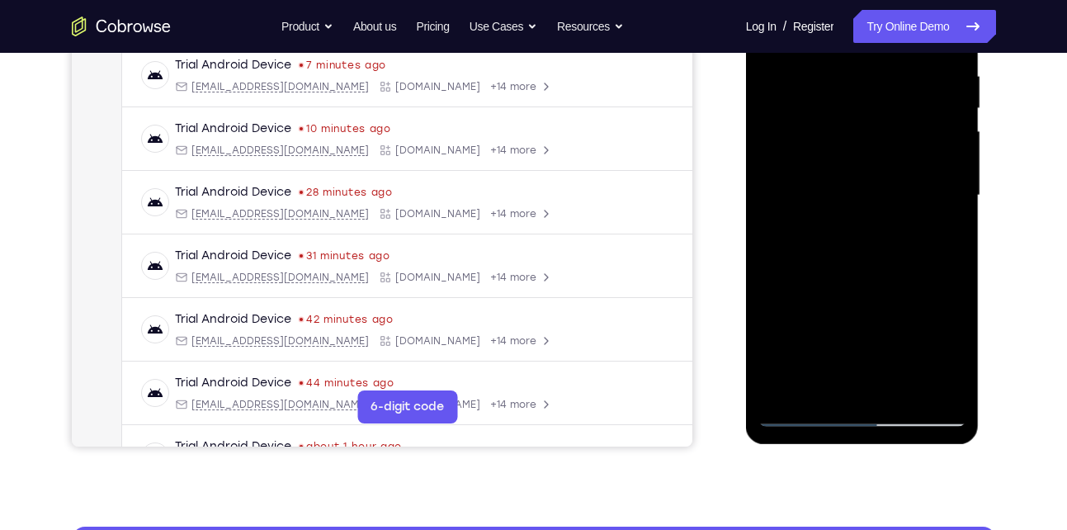
click at [879, 121] on div at bounding box center [863, 196] width 208 height 462
click at [893, 260] on div at bounding box center [863, 196] width 208 height 462
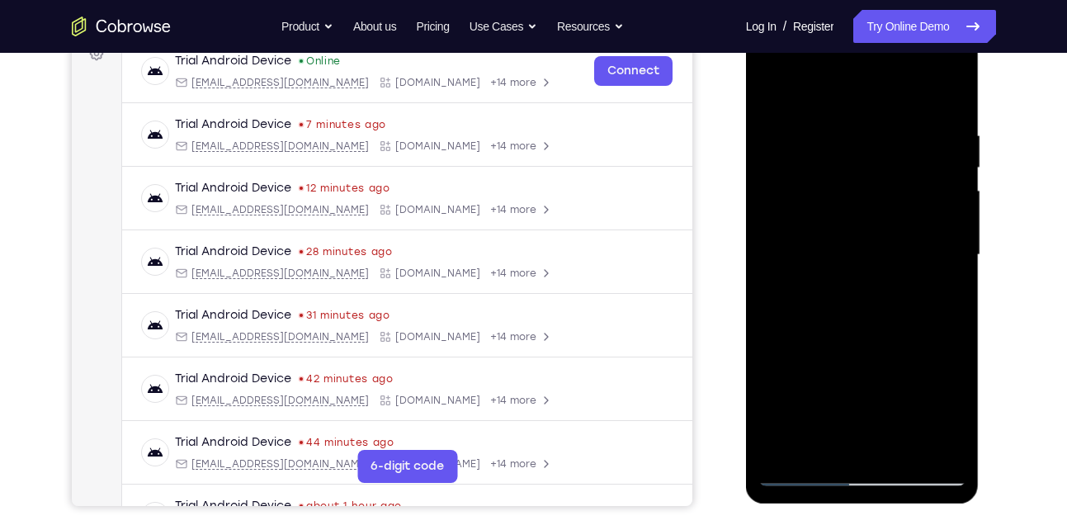
scroll to position [258, 0]
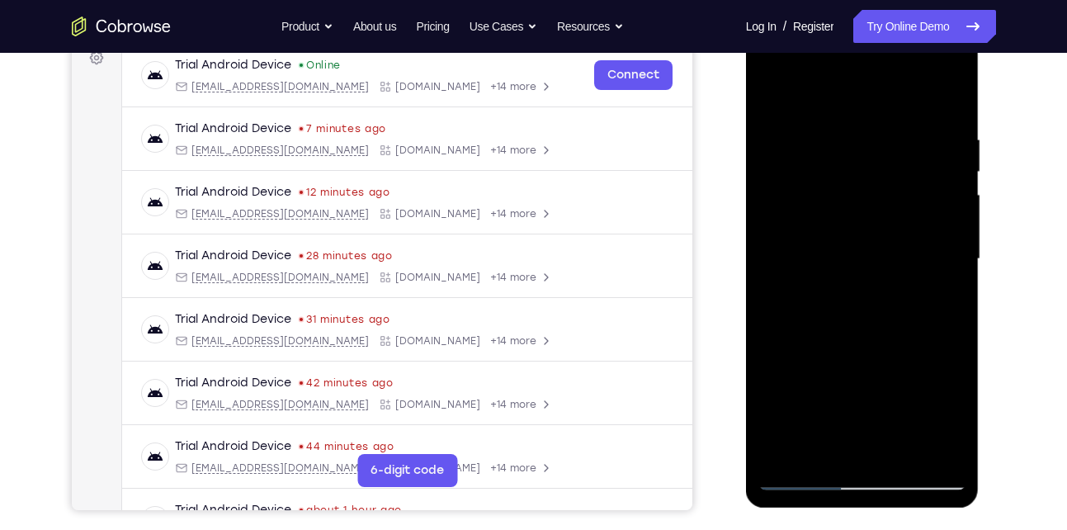
click at [802, 300] on div at bounding box center [863, 259] width 208 height 462
click at [908, 237] on div at bounding box center [863, 259] width 208 height 462
click at [936, 372] on div at bounding box center [863, 259] width 208 height 462
click at [919, 241] on div at bounding box center [863, 259] width 208 height 462
click at [937, 391] on div at bounding box center [863, 259] width 208 height 462
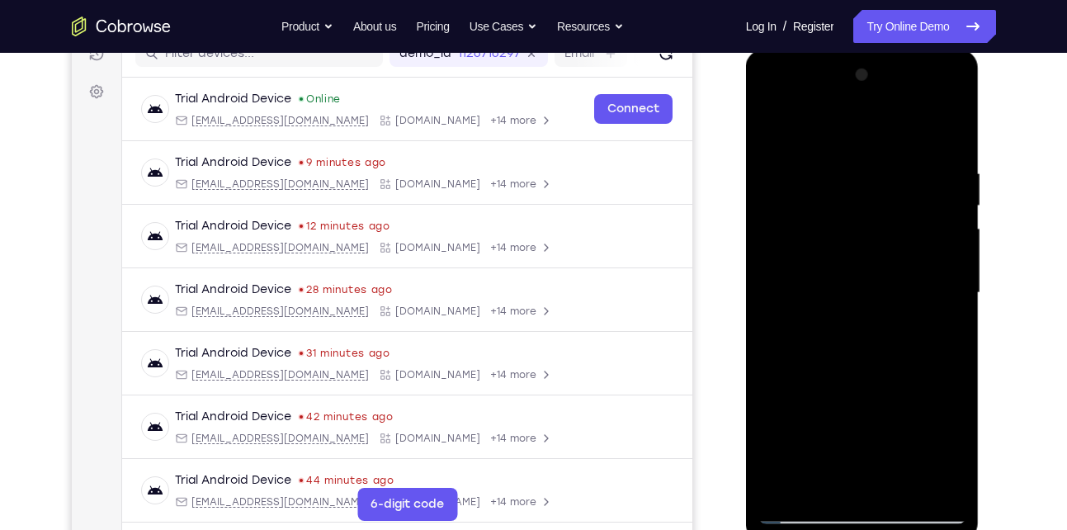
scroll to position [223, 0]
drag, startPoint x: 904, startPoint y: 166, endPoint x: 894, endPoint y: 201, distance: 36.1
click at [894, 201] on div at bounding box center [863, 294] width 208 height 462
drag, startPoint x: 875, startPoint y: 199, endPoint x: 868, endPoint y: 234, distance: 36.1
click at [868, 234] on div at bounding box center [863, 294] width 208 height 462
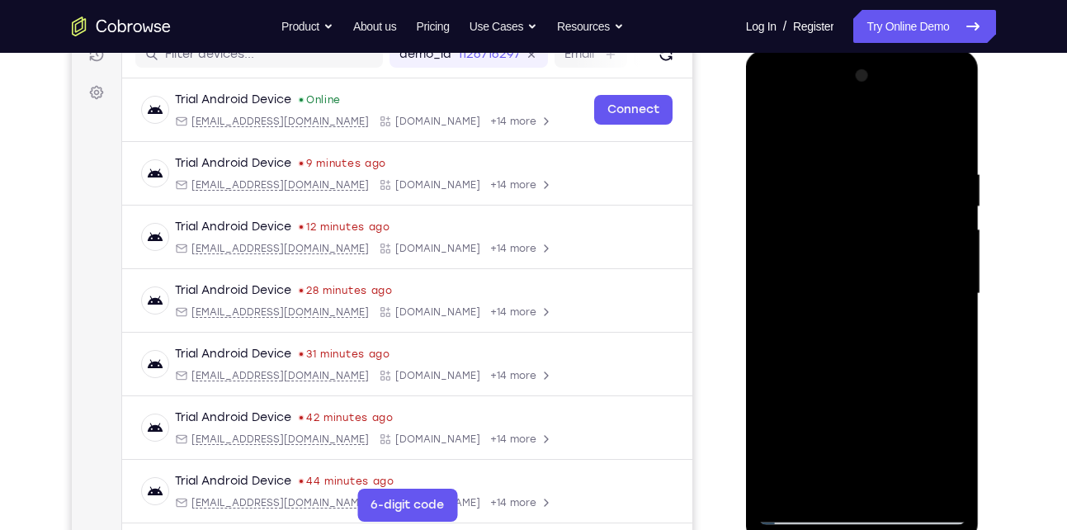
click at [808, 200] on div at bounding box center [863, 294] width 208 height 462
click at [854, 360] on div at bounding box center [863, 294] width 208 height 462
click at [871, 360] on div at bounding box center [863, 294] width 208 height 462
click at [931, 335] on div at bounding box center [863, 294] width 208 height 462
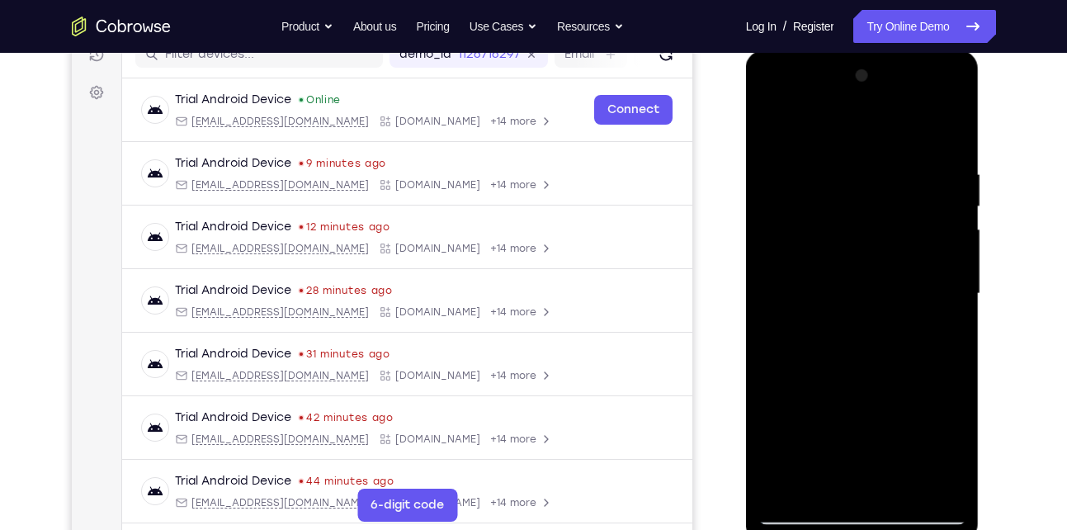
click at [940, 334] on div at bounding box center [863, 294] width 208 height 462
click at [830, 215] on div at bounding box center [863, 294] width 208 height 462
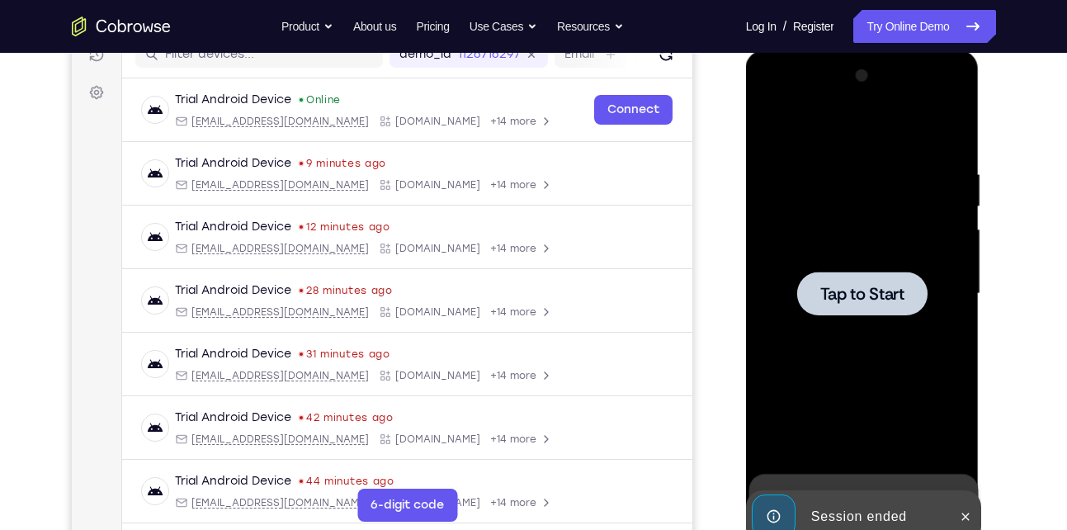
click at [854, 293] on span "Tap to Start" at bounding box center [863, 294] width 84 height 17
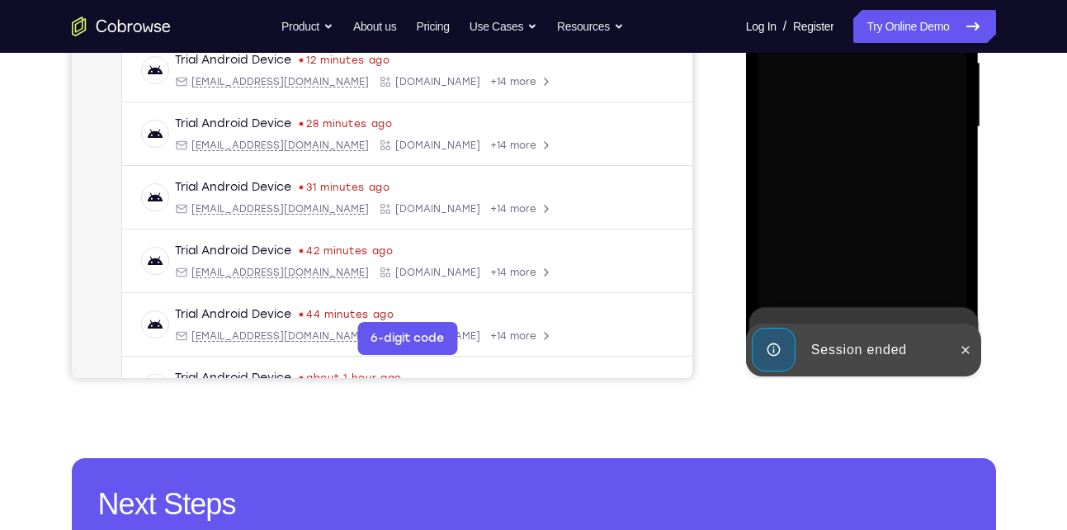
scroll to position [391, 0]
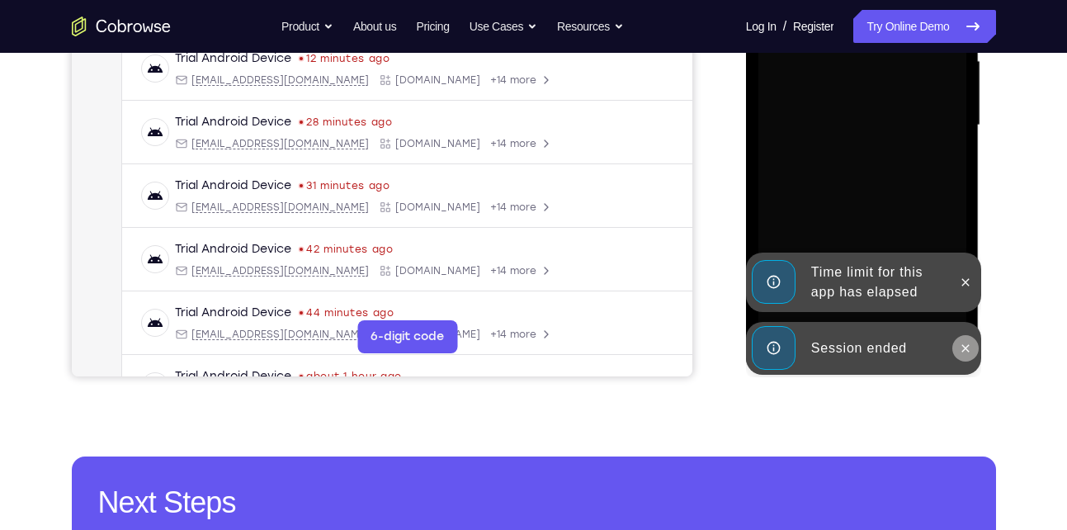
click at [969, 352] on icon at bounding box center [965, 348] width 13 height 13
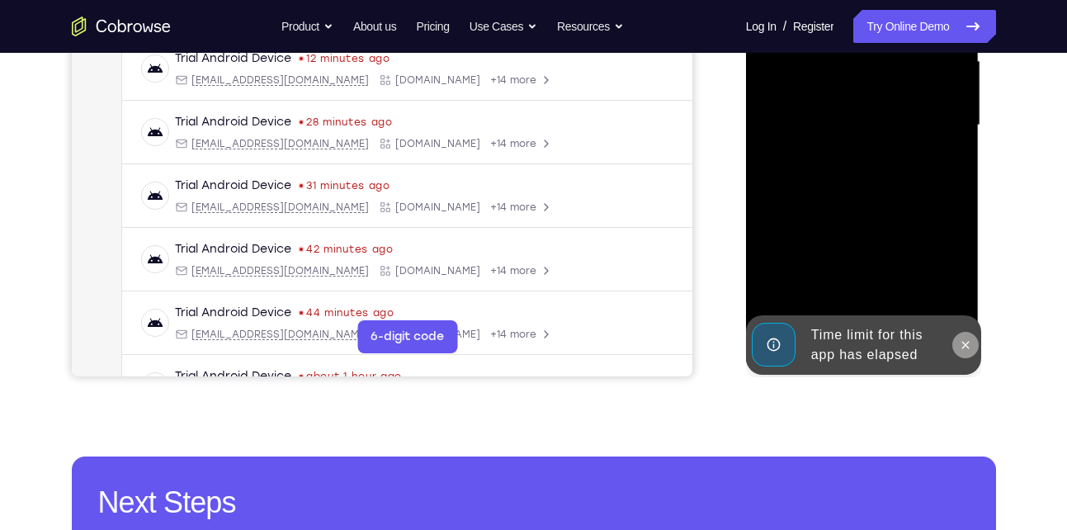
click at [962, 338] on icon at bounding box center [965, 344] width 13 height 13
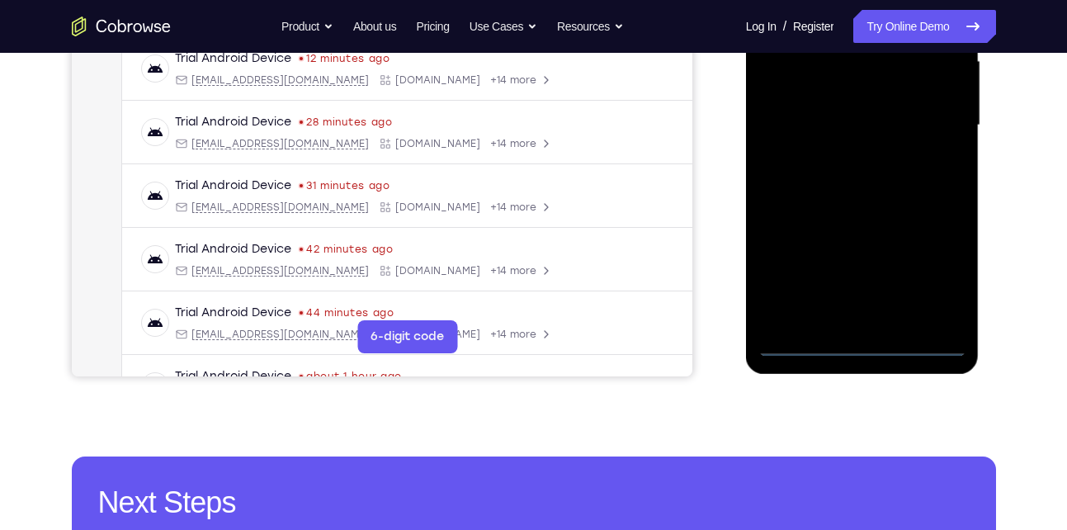
click at [856, 342] on div at bounding box center [863, 125] width 208 height 462
click at [862, 350] on div at bounding box center [863, 125] width 208 height 462
click at [937, 268] on div at bounding box center [863, 125] width 208 height 462
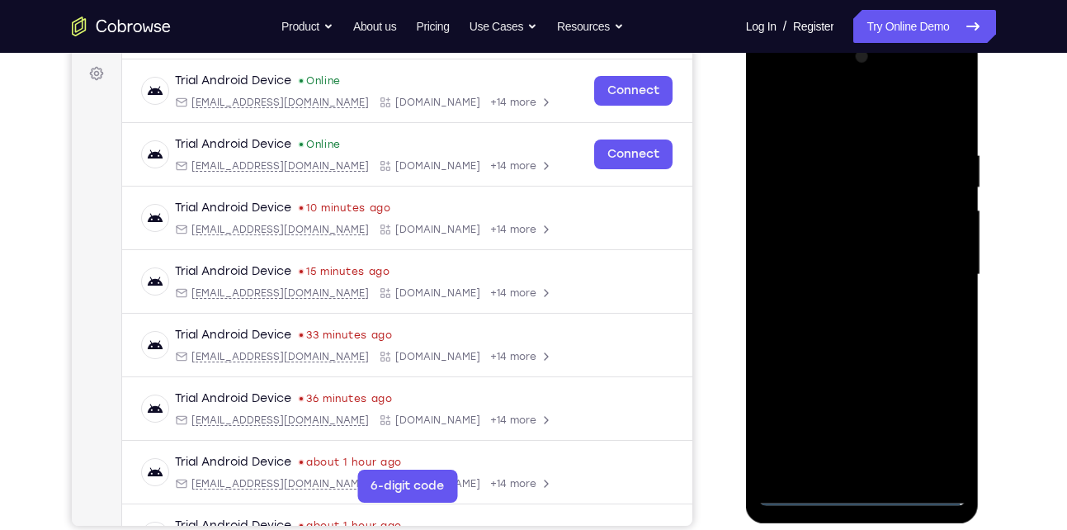
scroll to position [240, 0]
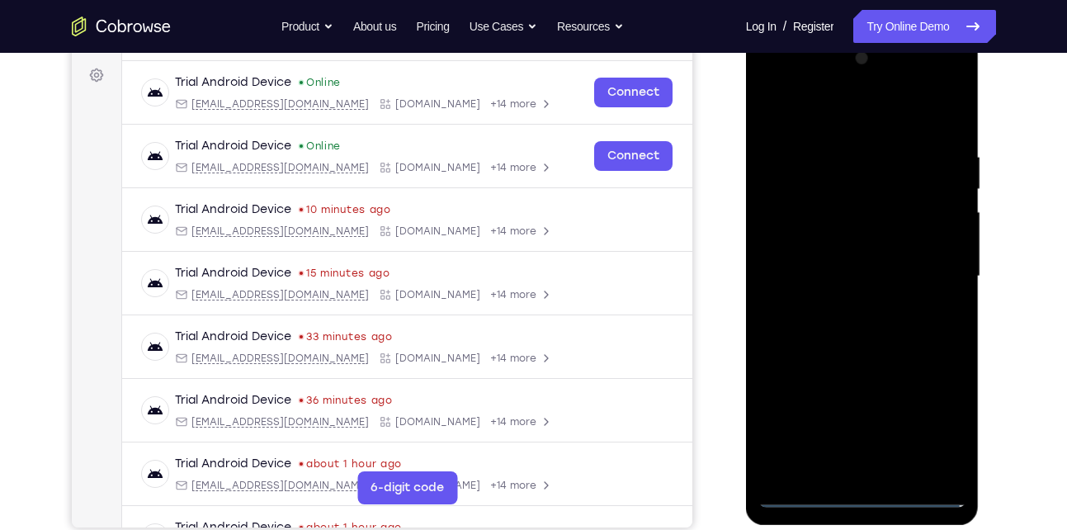
click at [818, 117] on div at bounding box center [863, 276] width 208 height 462
click at [931, 272] on div at bounding box center [863, 276] width 208 height 462
click at [847, 309] on div at bounding box center [863, 276] width 208 height 462
click at [843, 268] on div at bounding box center [863, 276] width 208 height 462
click at [820, 248] on div at bounding box center [863, 276] width 208 height 462
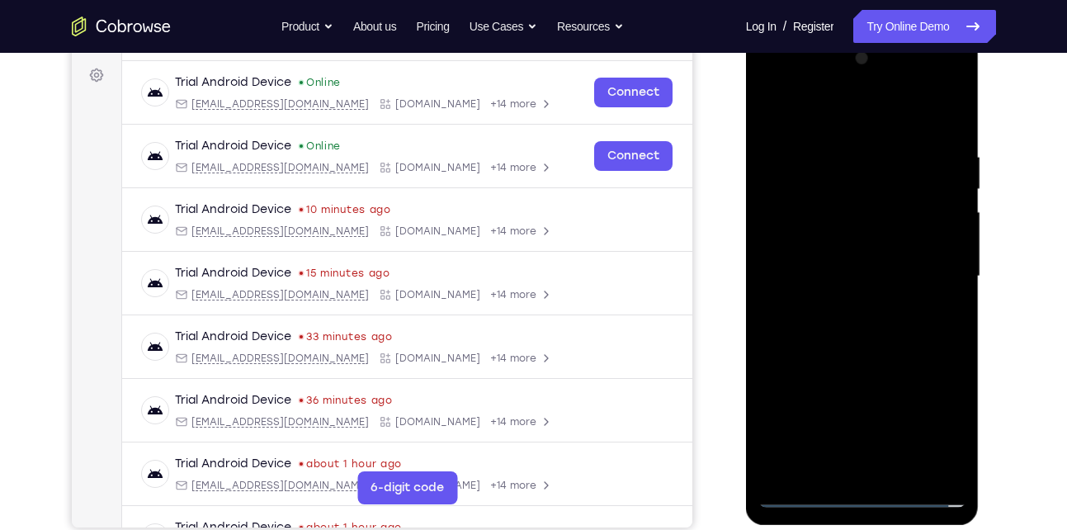
click at [821, 276] on div at bounding box center [863, 276] width 208 height 462
click at [812, 333] on div at bounding box center [863, 276] width 208 height 462
click at [811, 288] on div at bounding box center [863, 276] width 208 height 462
click at [807, 331] on div at bounding box center [863, 276] width 208 height 462
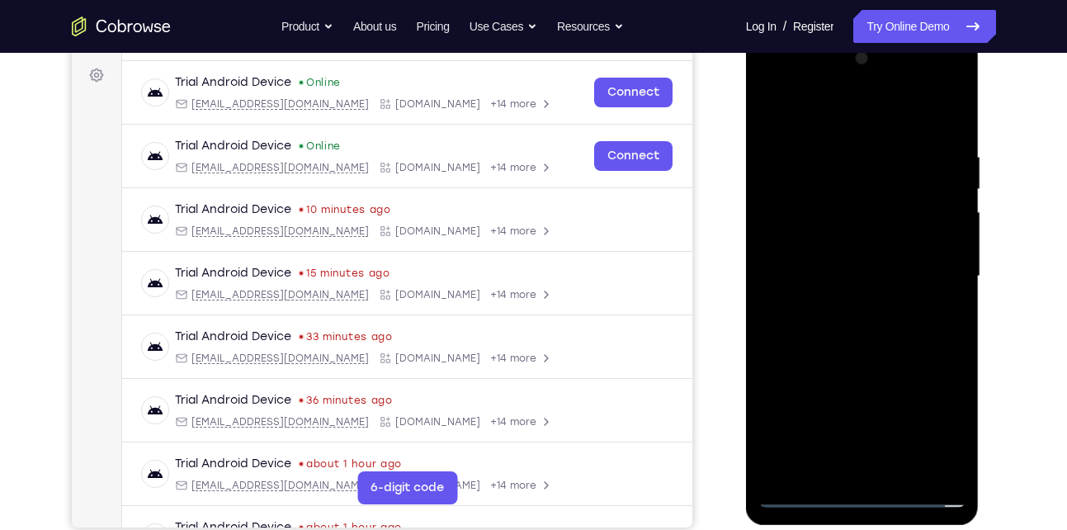
click at [807, 331] on div at bounding box center [863, 276] width 208 height 462
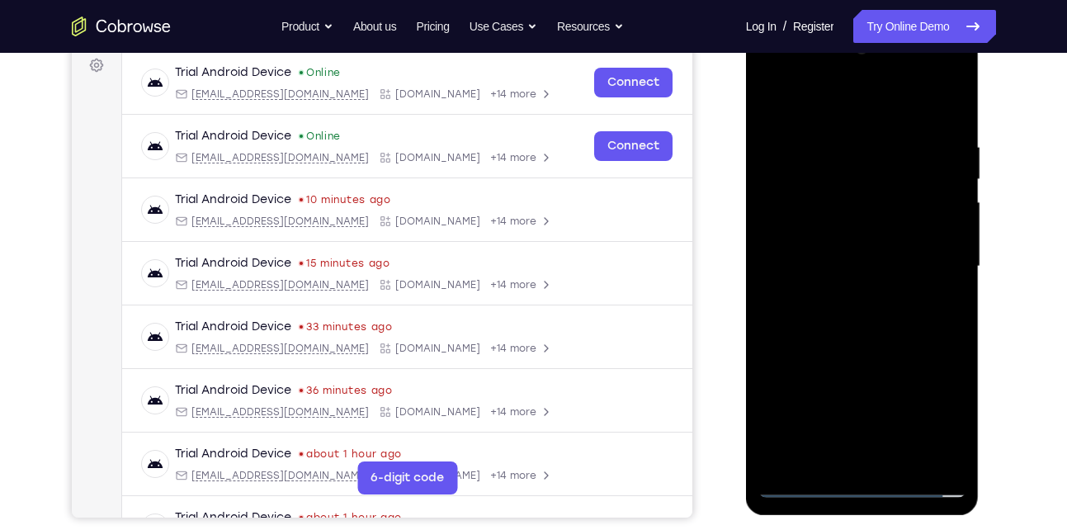
scroll to position [252, 0]
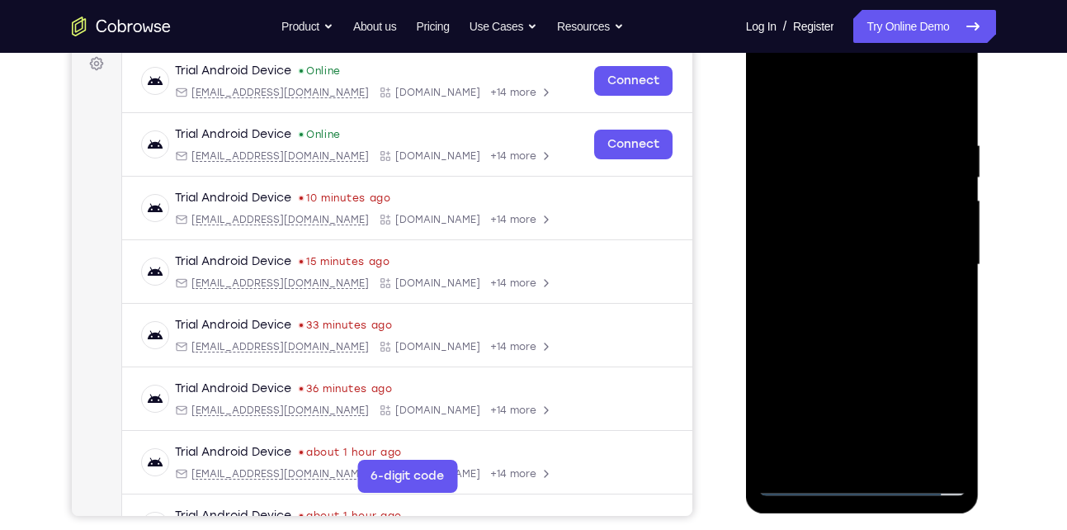
click at [871, 308] on div at bounding box center [863, 265] width 208 height 462
click at [904, 462] on div at bounding box center [863, 265] width 208 height 462
click at [877, 324] on div at bounding box center [863, 265] width 208 height 462
click at [929, 291] on div at bounding box center [863, 265] width 208 height 462
click at [854, 240] on div at bounding box center [863, 265] width 208 height 462
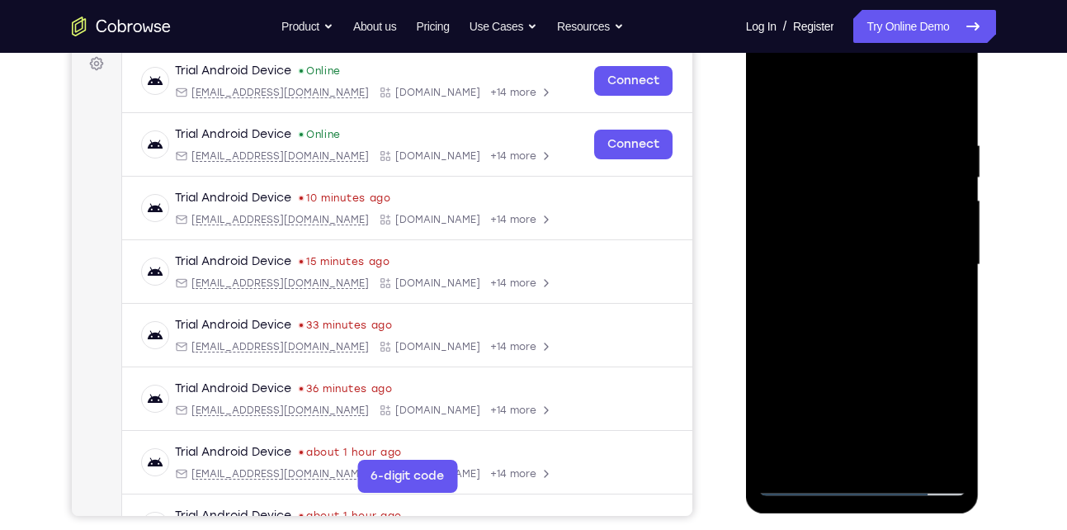
click at [849, 287] on div at bounding box center [863, 265] width 208 height 462
click at [838, 286] on div at bounding box center [863, 265] width 208 height 462
click at [835, 264] on div at bounding box center [863, 265] width 208 height 462
click at [836, 312] on div at bounding box center [863, 265] width 208 height 462
click at [800, 300] on div at bounding box center [863, 265] width 208 height 462
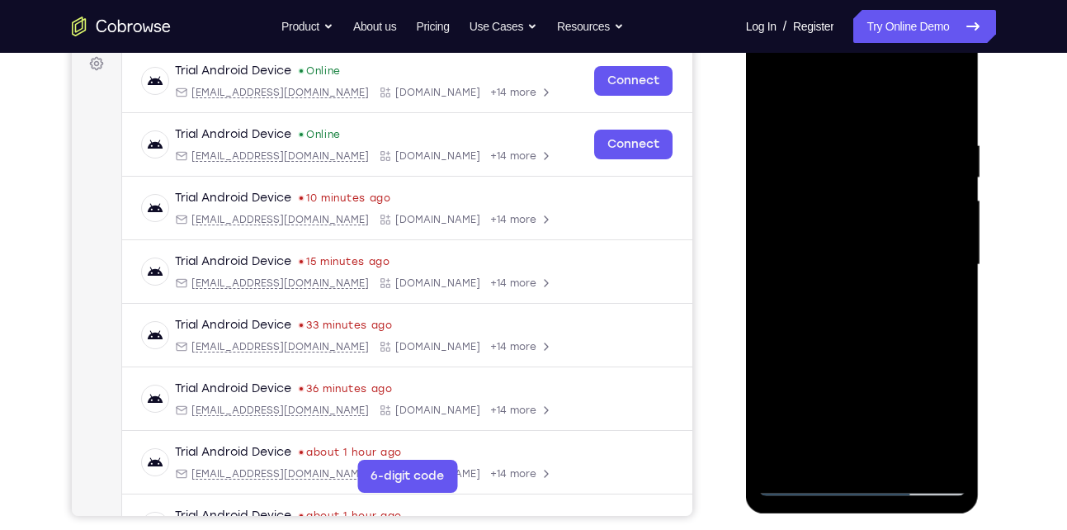
click at [854, 305] on div at bounding box center [863, 265] width 208 height 462
click at [797, 298] on div at bounding box center [863, 265] width 208 height 462
click at [928, 305] on div at bounding box center [863, 265] width 208 height 462
click at [822, 291] on div at bounding box center [863, 265] width 208 height 462
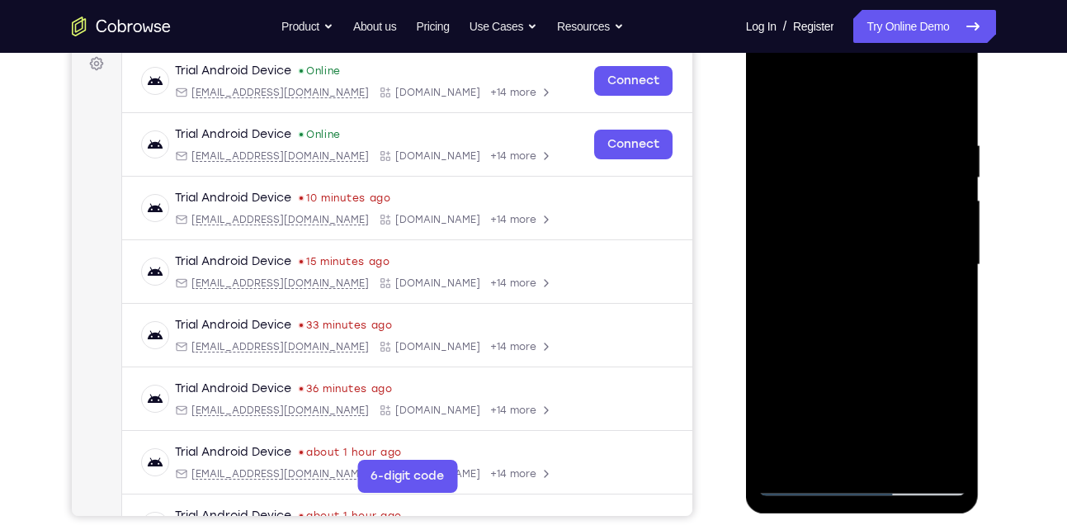
click at [952, 315] on div at bounding box center [863, 265] width 208 height 462
click at [911, 182] on div at bounding box center [863, 265] width 208 height 462
click at [934, 329] on div at bounding box center [863, 265] width 208 height 462
click at [841, 309] on div at bounding box center [863, 265] width 208 height 462
click at [764, 98] on div at bounding box center [863, 265] width 208 height 462
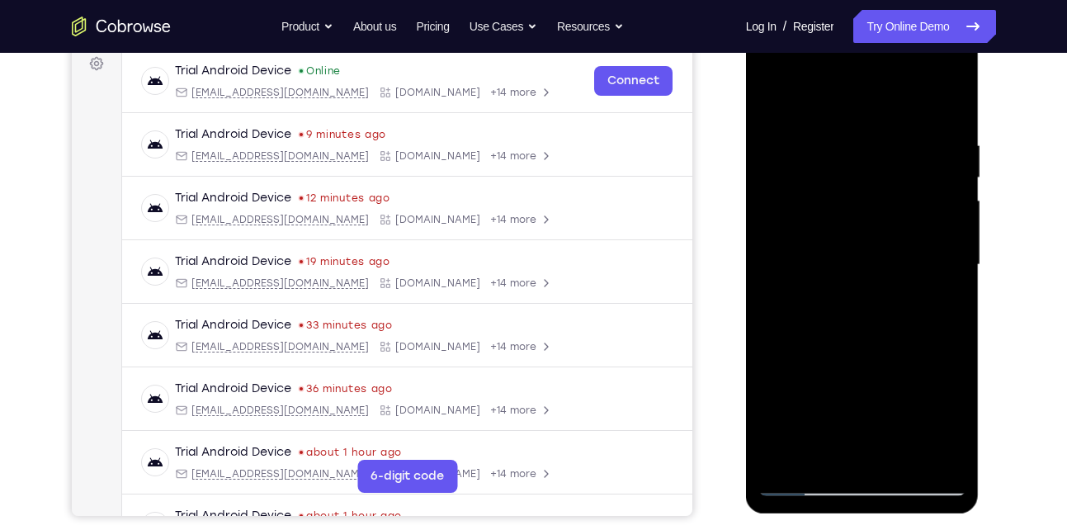
click at [840, 239] on div at bounding box center [863, 265] width 208 height 462
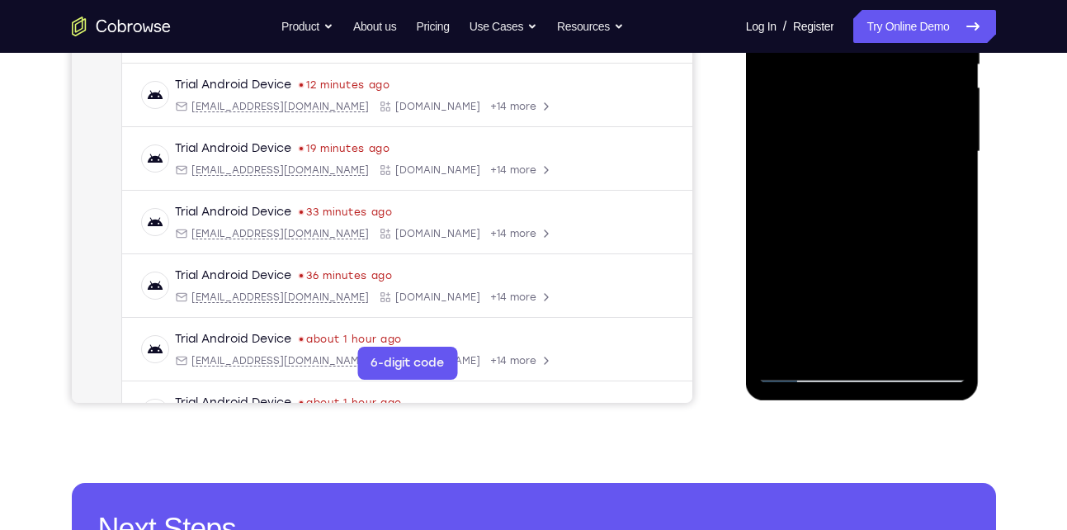
scroll to position [366, 0]
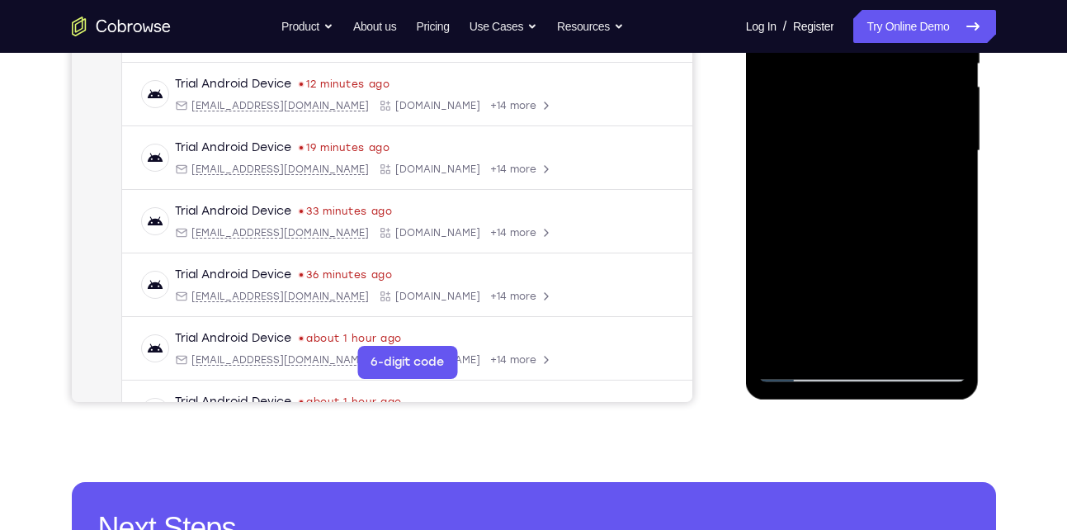
click at [812, 339] on div at bounding box center [863, 151] width 208 height 462
click at [870, 136] on div at bounding box center [863, 151] width 208 height 462
click at [883, 283] on div at bounding box center [863, 151] width 208 height 462
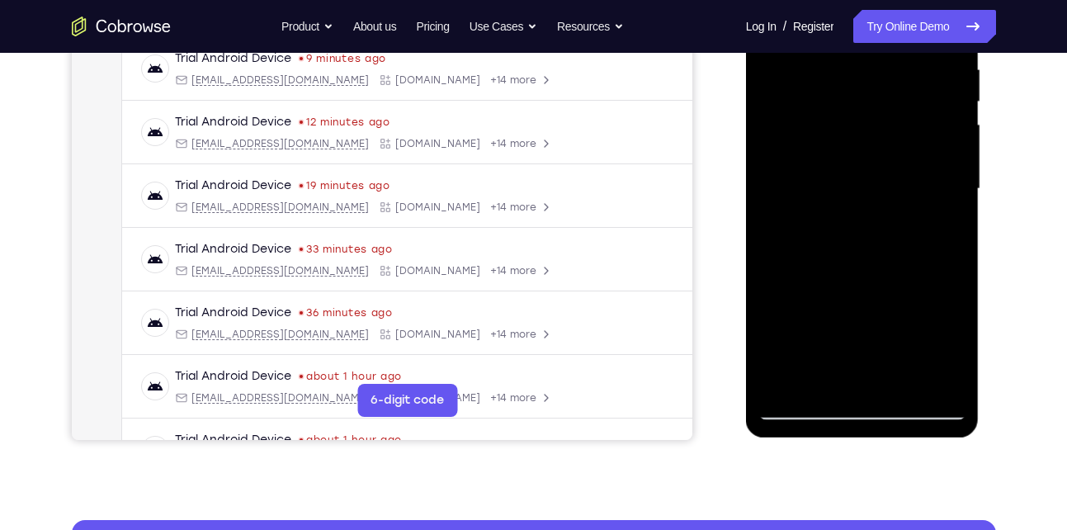
click at [888, 123] on div at bounding box center [863, 189] width 208 height 462
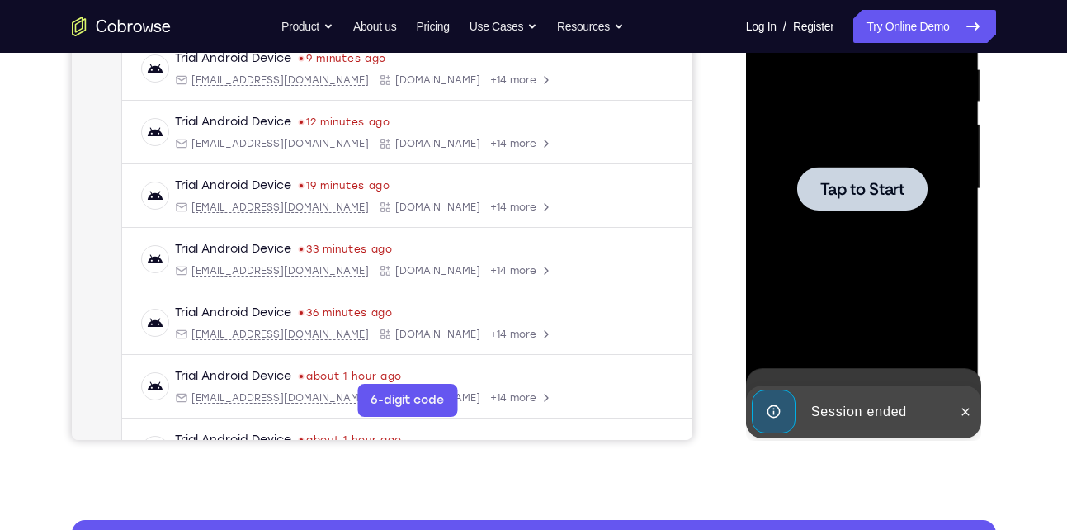
click at [907, 265] on div at bounding box center [863, 189] width 208 height 462
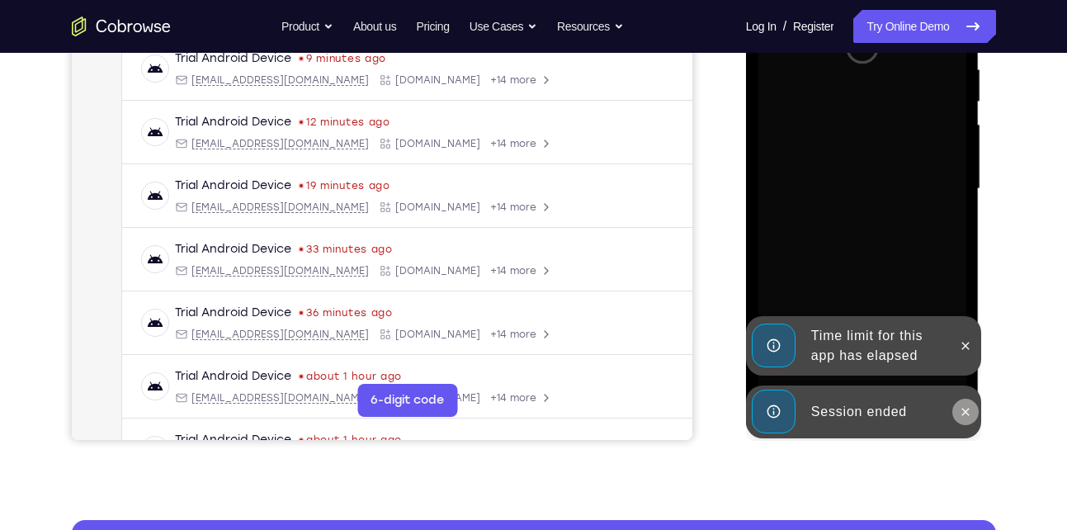
click at [962, 411] on icon at bounding box center [965, 411] width 13 height 13
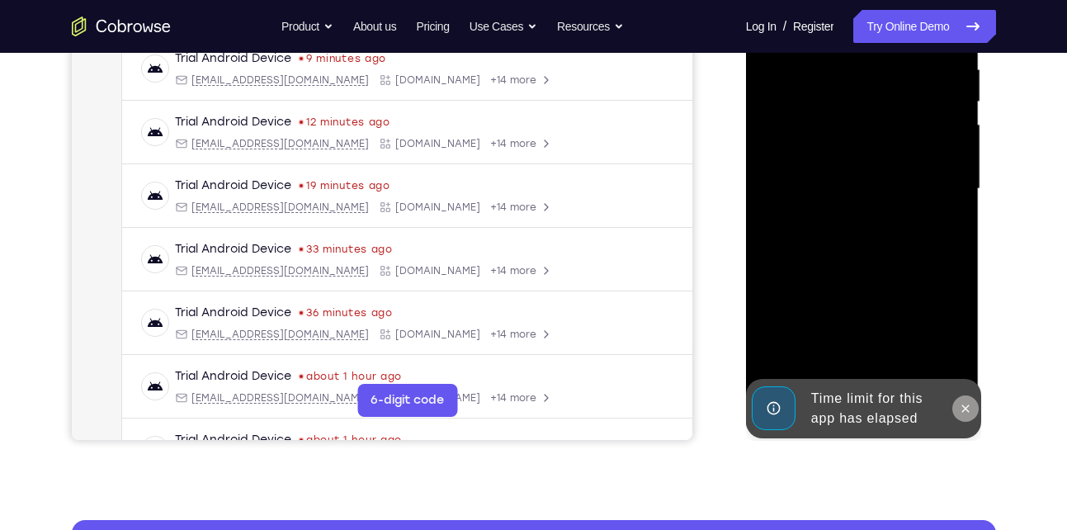
click at [965, 404] on icon at bounding box center [965, 408] width 13 height 13
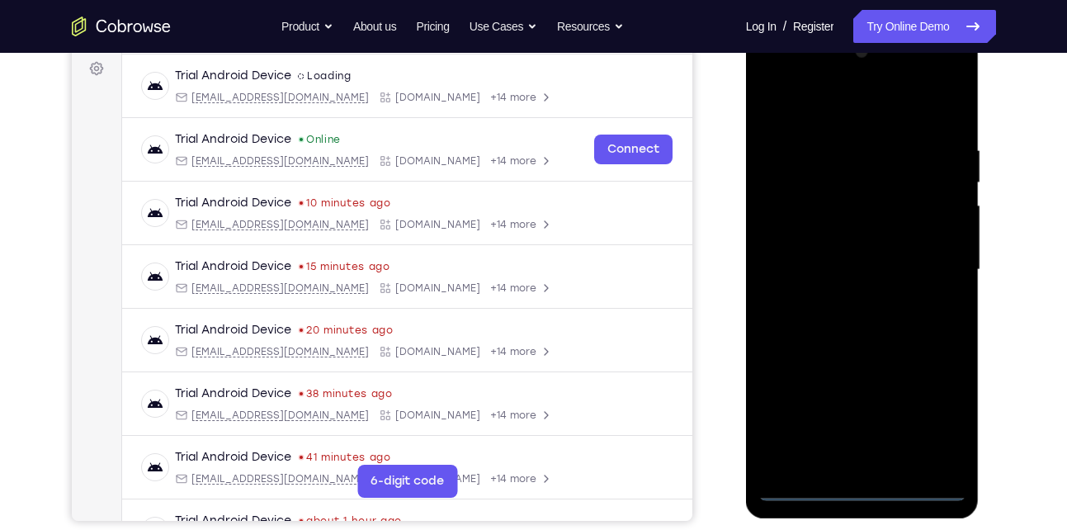
scroll to position [452, 0]
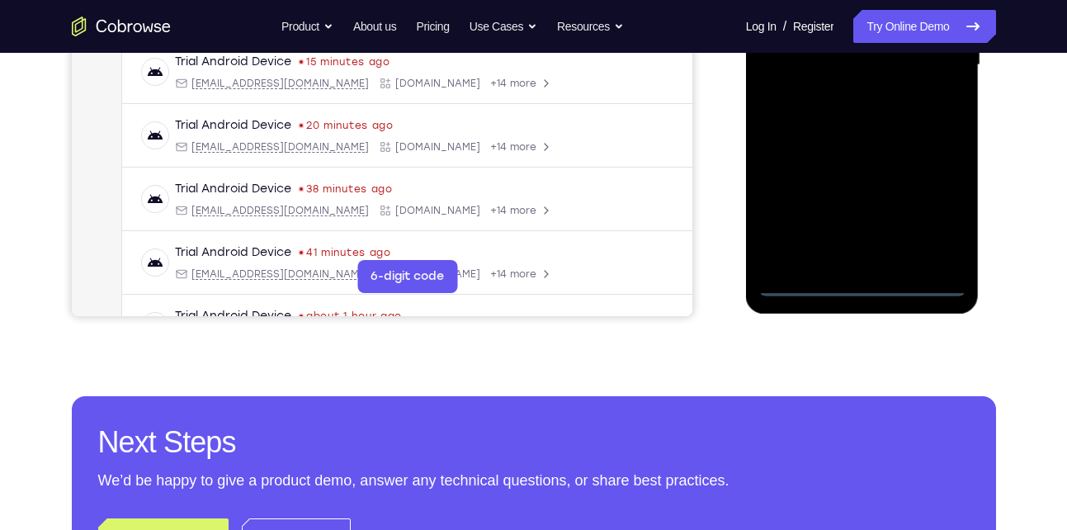
click at [866, 279] on div at bounding box center [863, 65] width 208 height 462
click at [938, 210] on div at bounding box center [863, 65] width 208 height 462
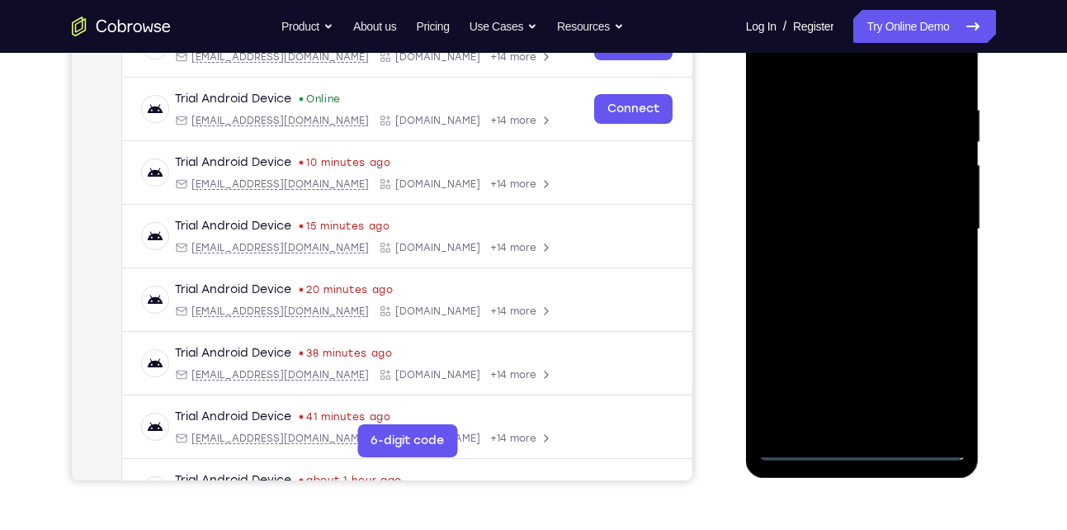
scroll to position [228, 0]
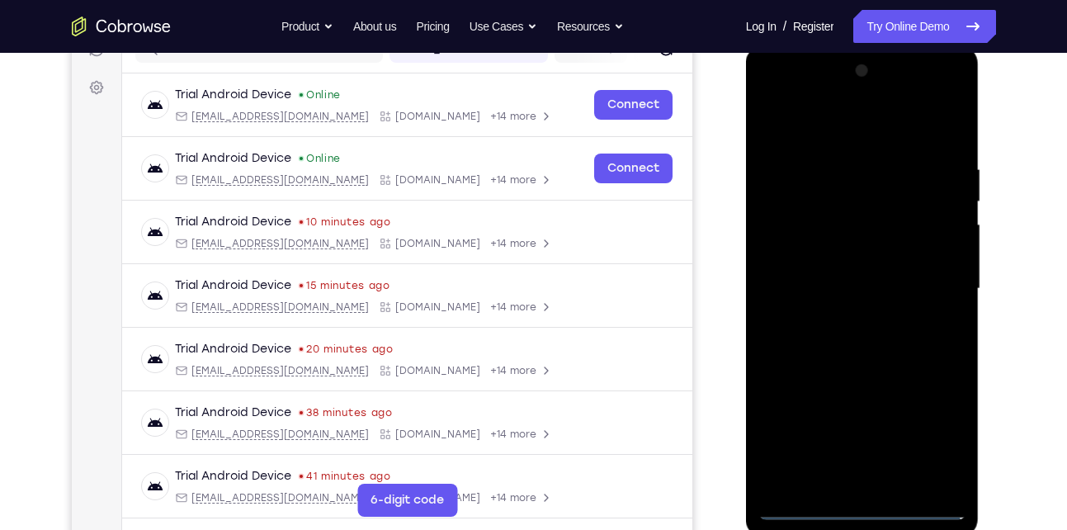
click at [841, 137] on div at bounding box center [863, 289] width 208 height 462
click at [941, 290] on div at bounding box center [863, 289] width 208 height 462
click at [844, 319] on div at bounding box center [863, 289] width 208 height 462
click at [844, 269] on div at bounding box center [863, 289] width 208 height 462
click at [826, 262] on div at bounding box center [863, 289] width 208 height 462
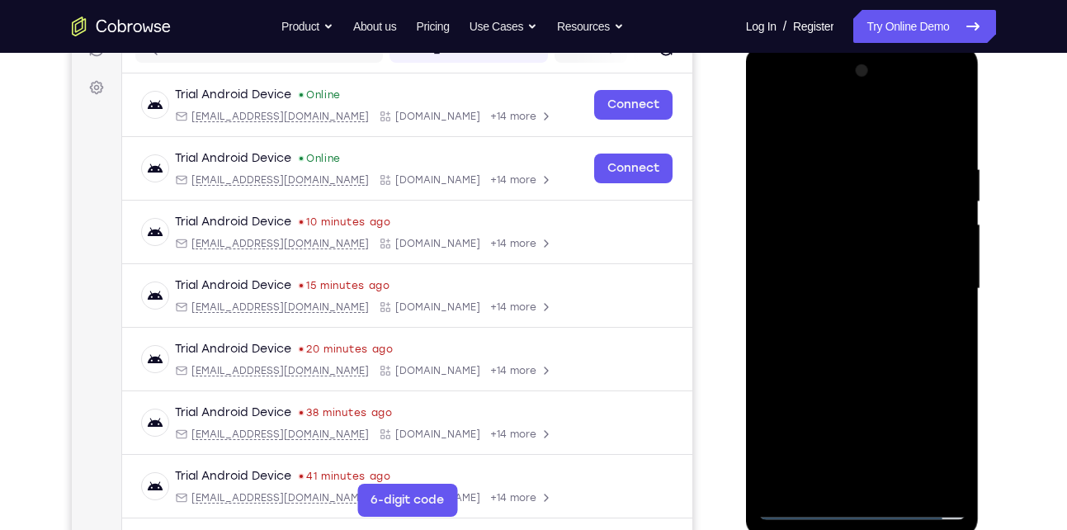
click at [867, 290] on div at bounding box center [863, 289] width 208 height 462
click at [860, 361] on div at bounding box center [863, 289] width 208 height 462
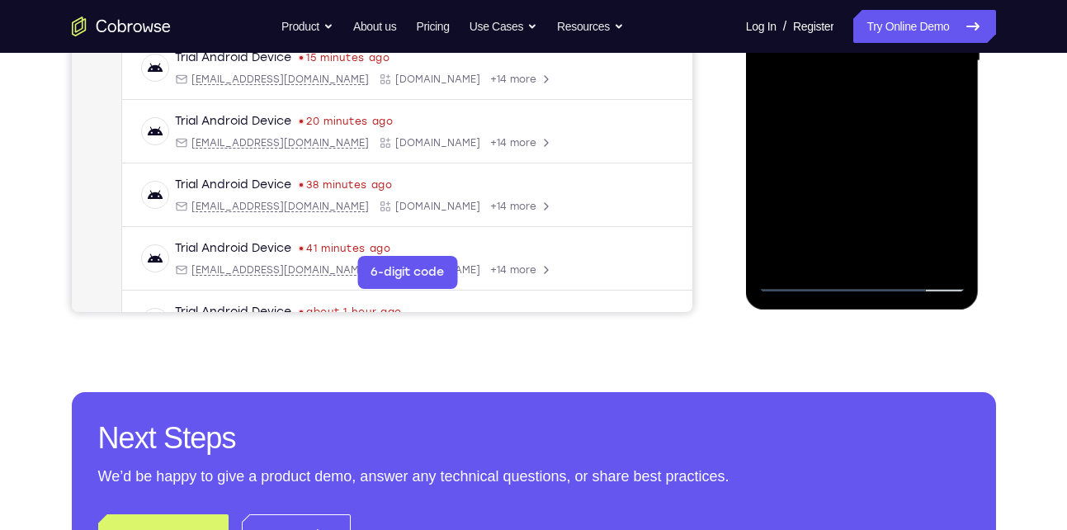
scroll to position [456, 0]
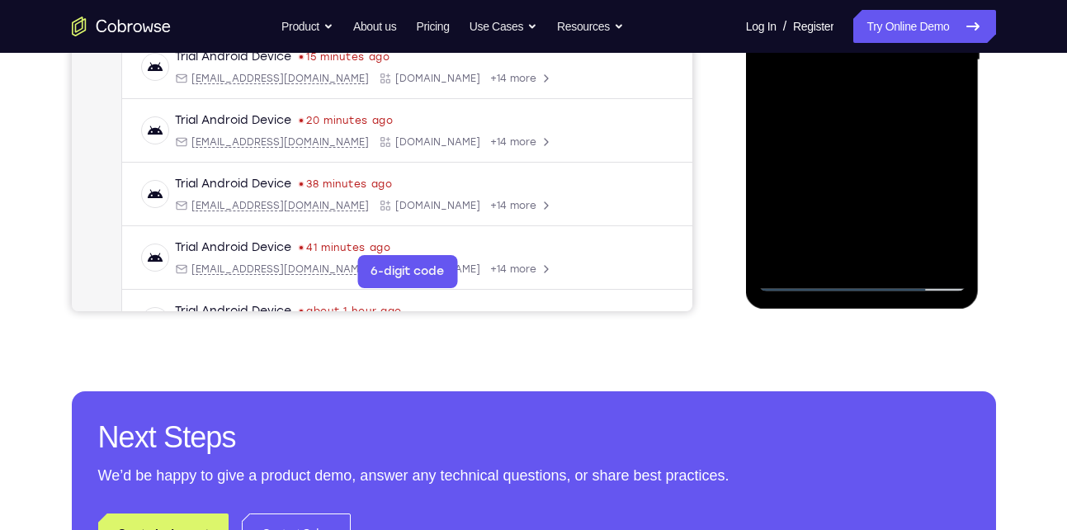
click at [904, 254] on div at bounding box center [863, 60] width 208 height 462
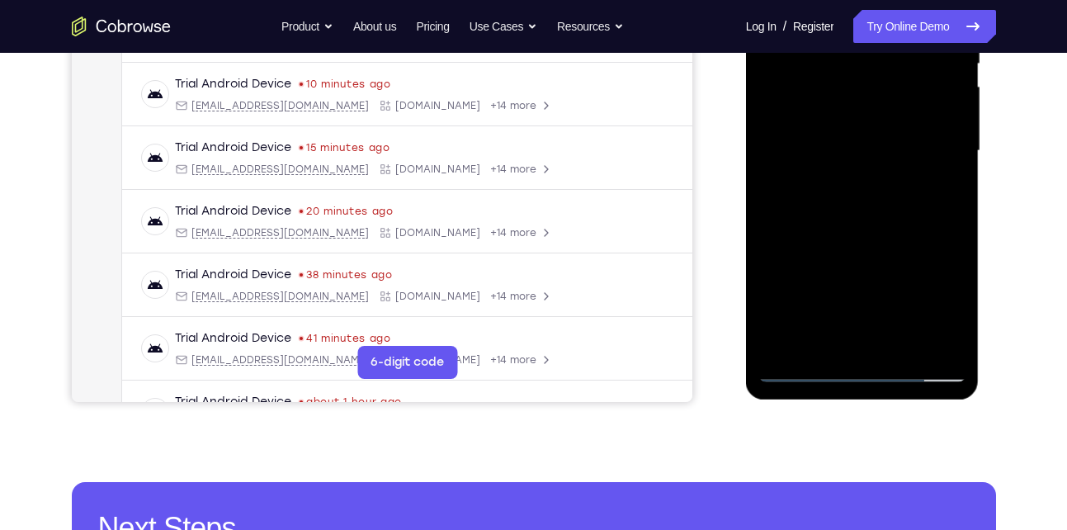
scroll to position [365, 0]
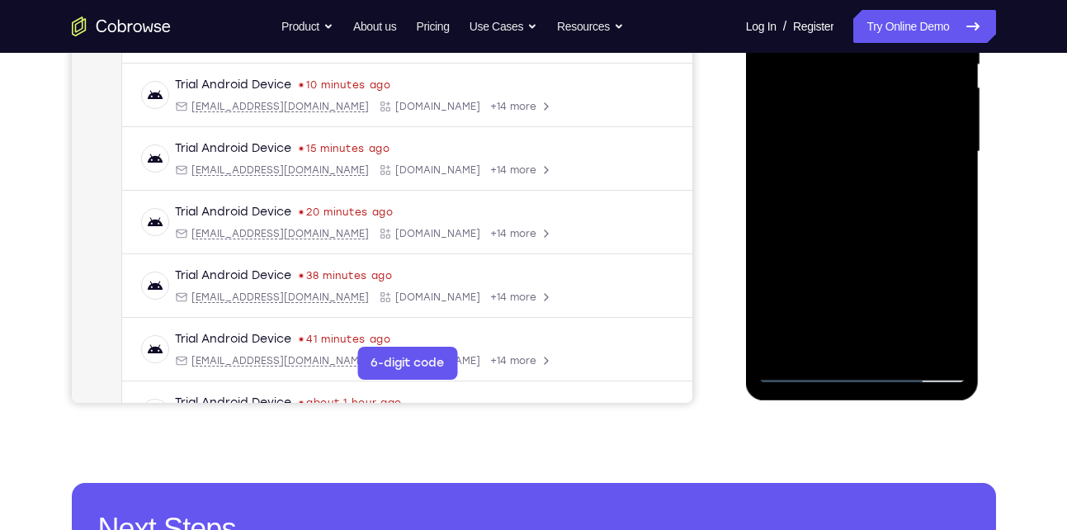
click at [847, 235] on div at bounding box center [863, 152] width 208 height 462
click at [836, 129] on div at bounding box center [863, 152] width 208 height 462
click at [882, 146] on div at bounding box center [863, 152] width 208 height 462
click at [904, 147] on div at bounding box center [863, 152] width 208 height 462
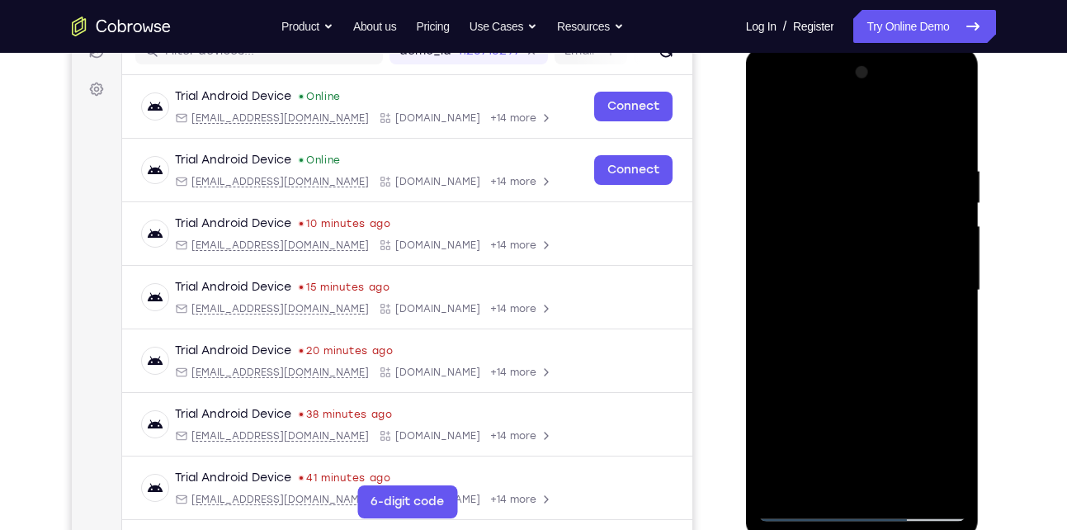
scroll to position [221, 0]
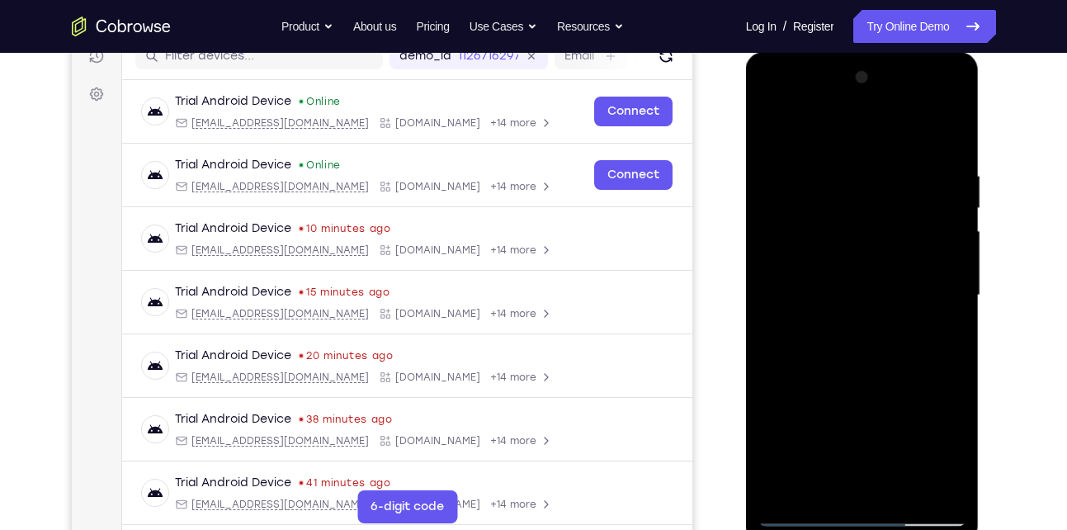
click at [764, 135] on div at bounding box center [863, 295] width 208 height 462
click at [837, 277] on div at bounding box center [863, 295] width 208 height 462
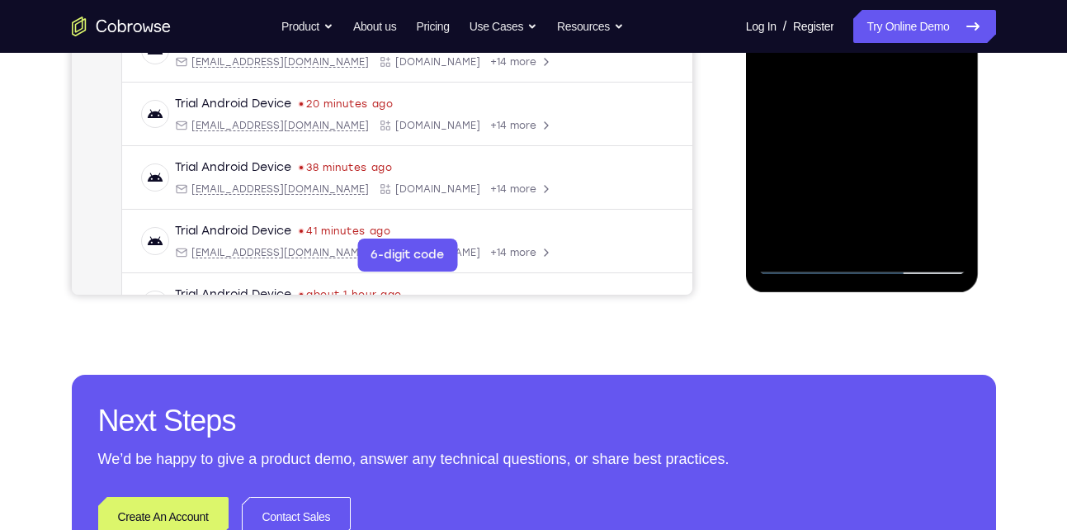
scroll to position [474, 0]
click at [815, 227] on div at bounding box center [863, 43] width 208 height 462
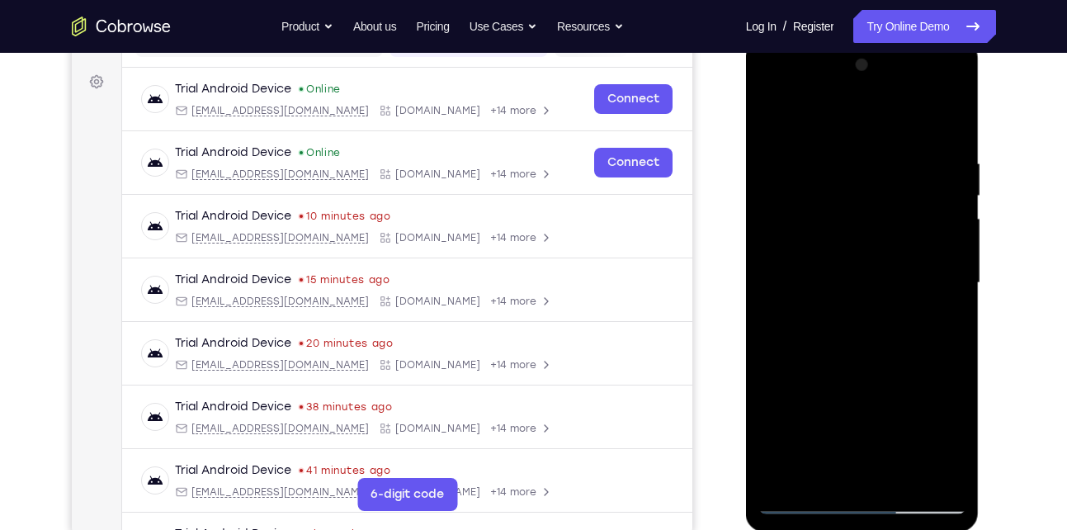
scroll to position [233, 0]
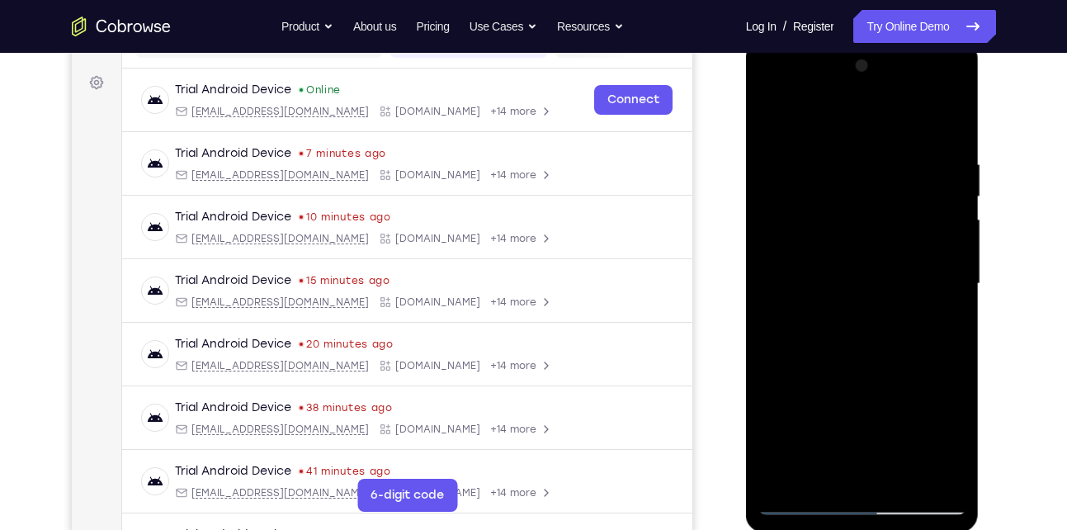
click at [876, 318] on div at bounding box center [863, 284] width 208 height 462
click at [863, 318] on div at bounding box center [863, 284] width 208 height 462
click at [849, 318] on div at bounding box center [863, 284] width 208 height 462
click at [883, 320] on div at bounding box center [863, 284] width 208 height 462
click at [937, 327] on div at bounding box center [863, 284] width 208 height 462
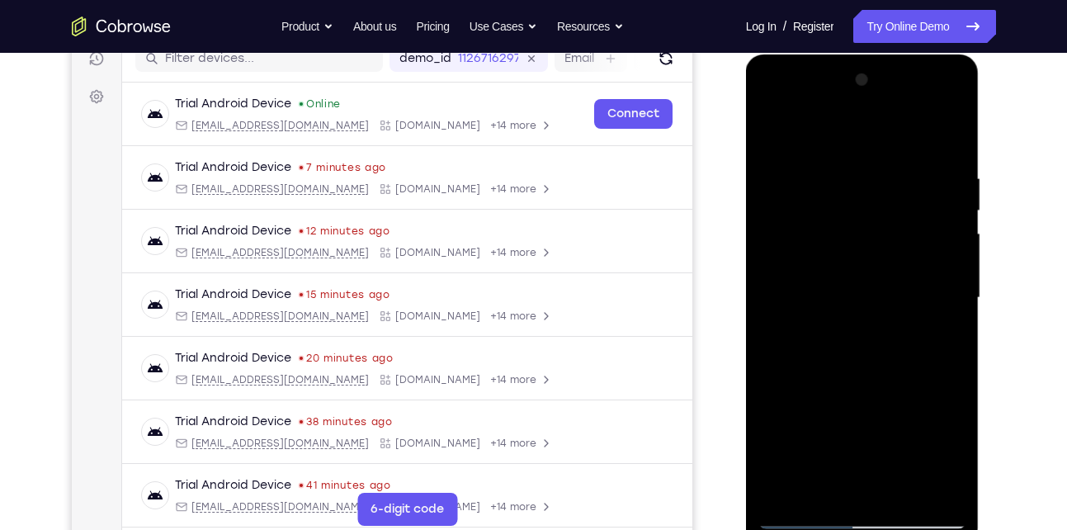
scroll to position [218, 0]
click at [806, 343] on div at bounding box center [863, 299] width 208 height 462
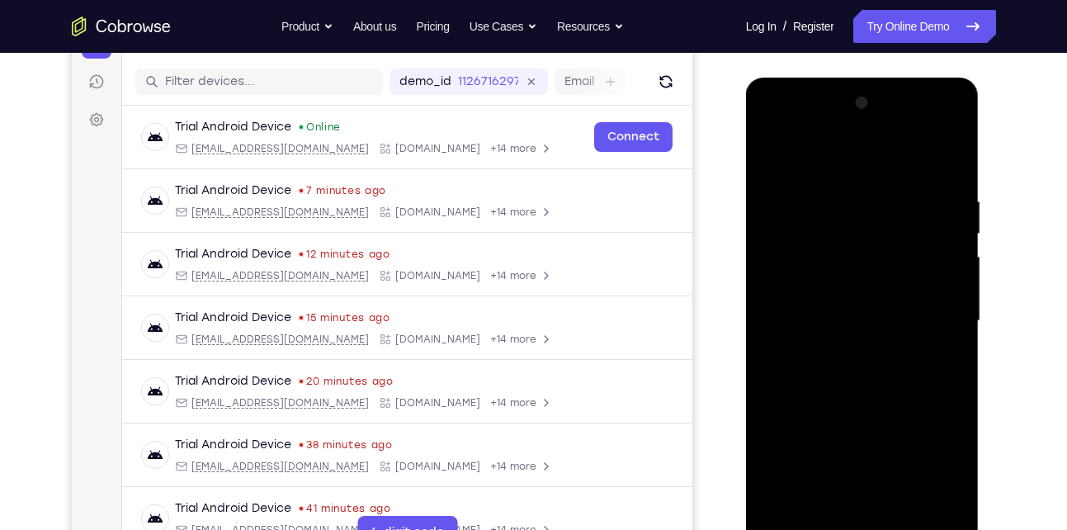
scroll to position [196, 0]
drag, startPoint x: 855, startPoint y: 215, endPoint x: 841, endPoint y: 262, distance: 49.1
click at [841, 262] on div at bounding box center [863, 320] width 208 height 462
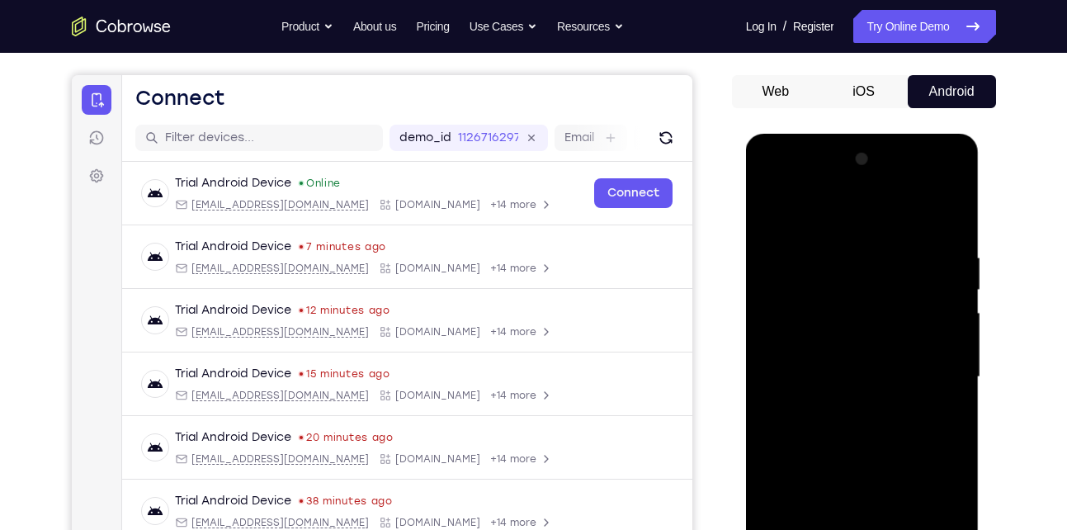
scroll to position [135, 0]
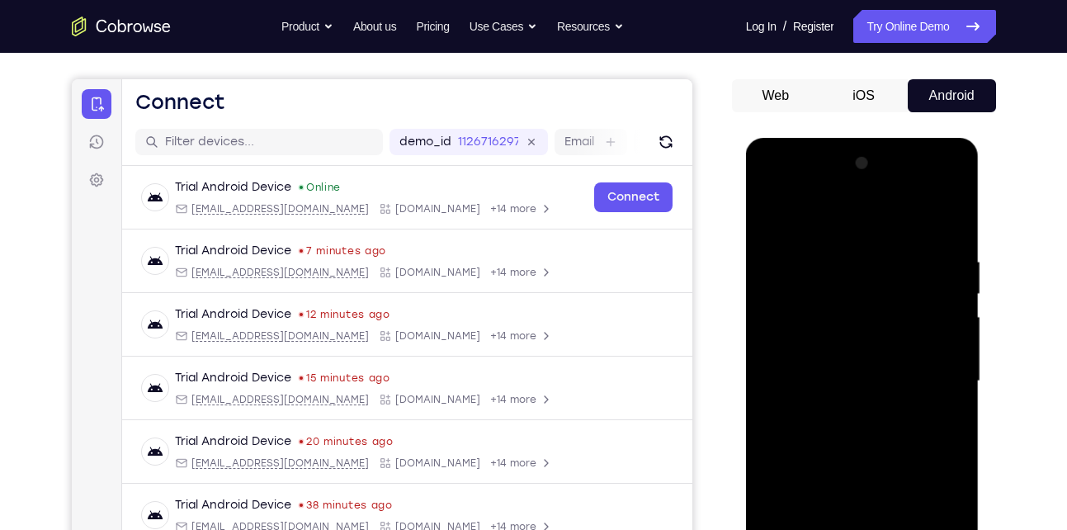
click at [773, 215] on div at bounding box center [863, 381] width 208 height 462
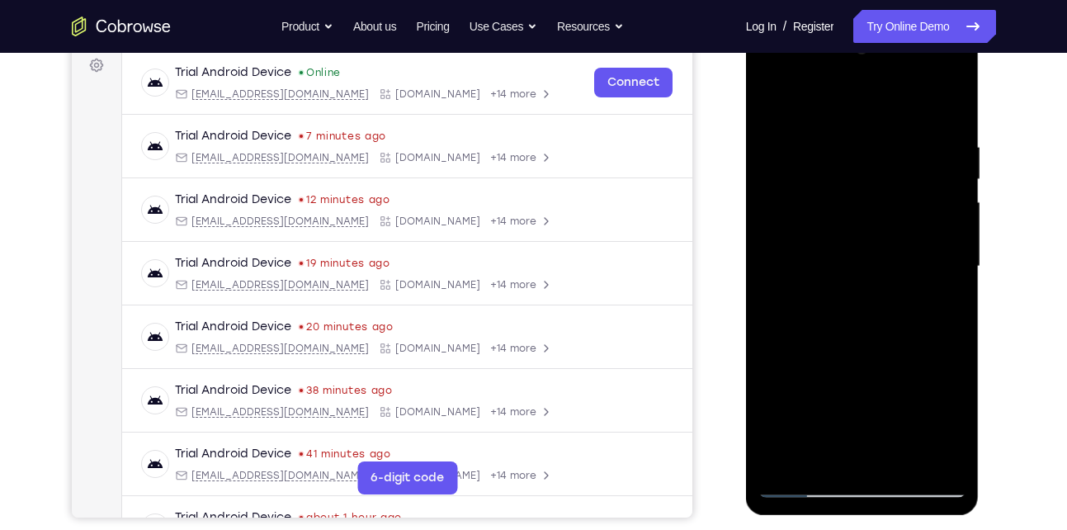
click at [828, 234] on div at bounding box center [863, 266] width 208 height 462
click at [819, 98] on div at bounding box center [863, 266] width 208 height 462
click at [770, 98] on div at bounding box center [863, 266] width 208 height 462
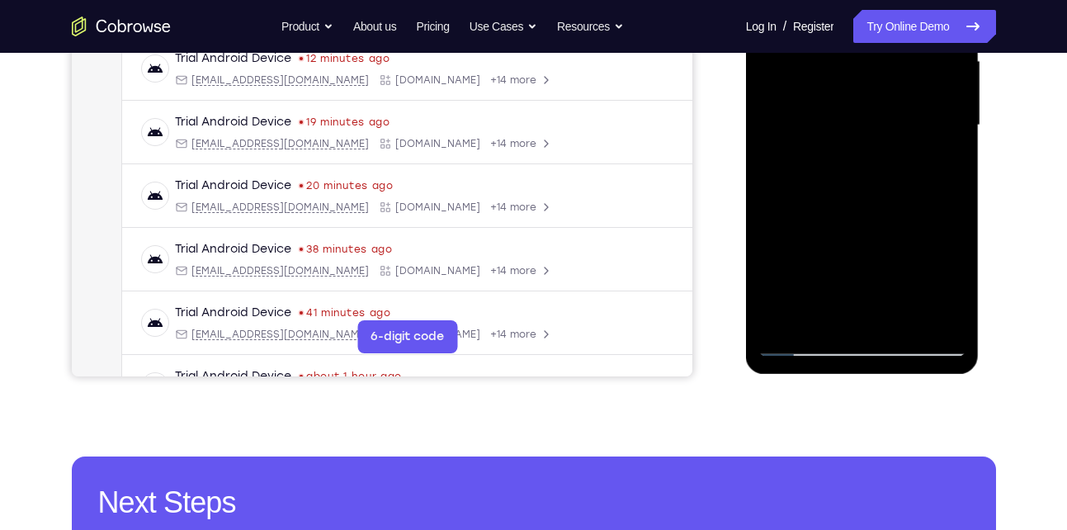
scroll to position [403, 0]
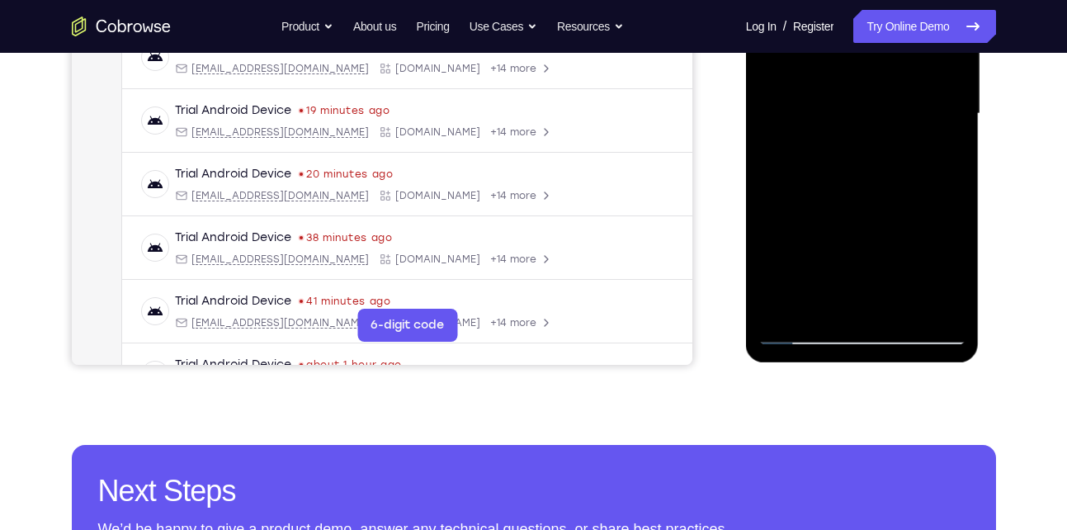
click at [821, 300] on div at bounding box center [863, 114] width 208 height 462
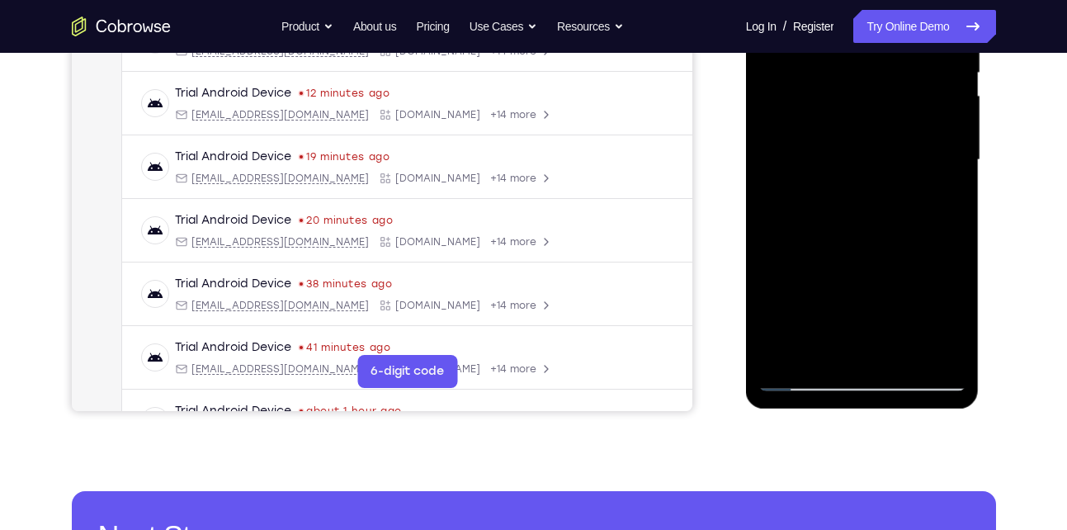
scroll to position [356, 0]
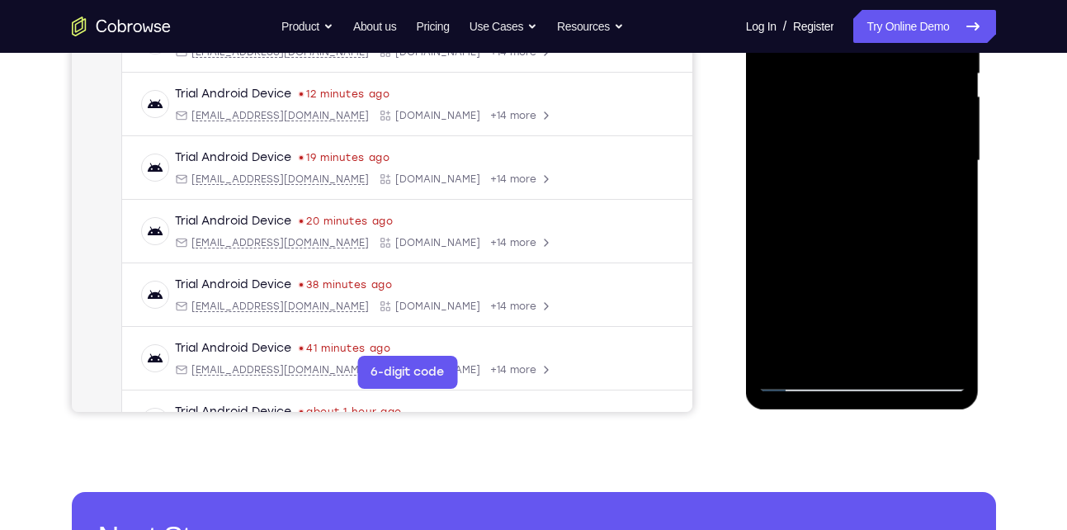
click at [819, 201] on div at bounding box center [863, 161] width 208 height 462
click at [933, 203] on div at bounding box center [863, 161] width 208 height 462
click at [938, 201] on div at bounding box center [863, 161] width 208 height 462
click at [837, 196] on div at bounding box center [863, 161] width 208 height 462
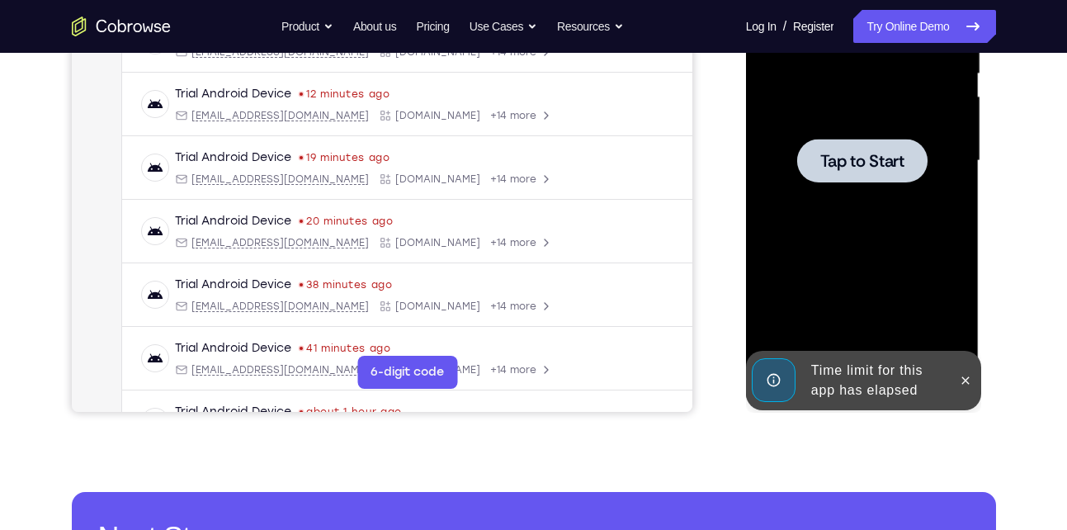
click at [839, 193] on div at bounding box center [863, 161] width 208 height 462
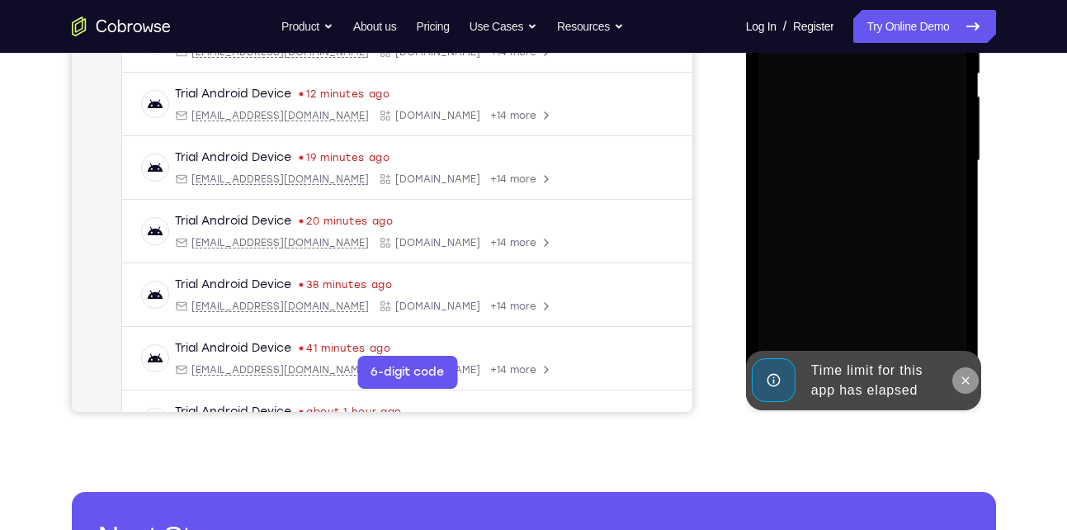
click at [968, 383] on icon at bounding box center [965, 379] width 7 height 7
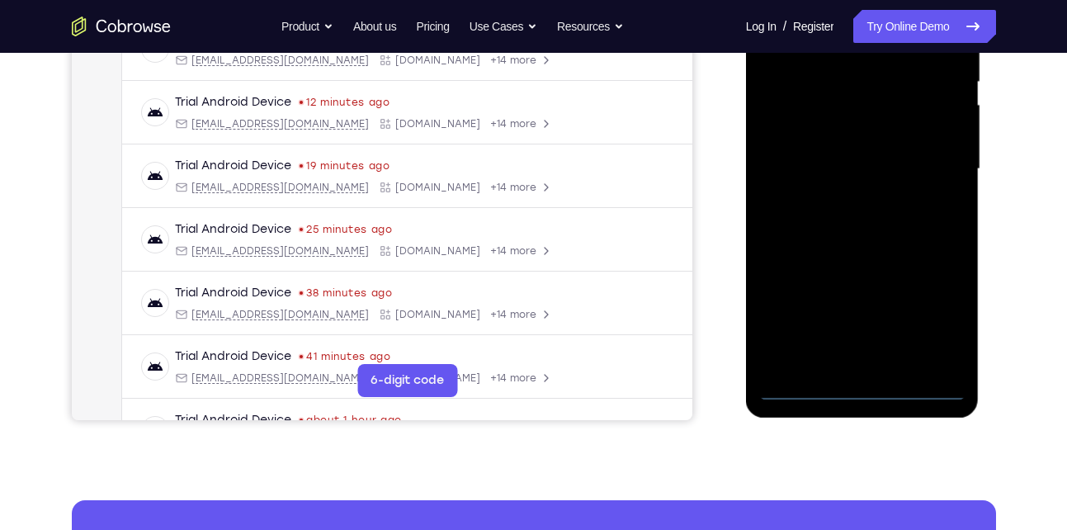
scroll to position [348, 0]
click at [864, 384] on div at bounding box center [863, 168] width 208 height 462
click at [937, 316] on div at bounding box center [863, 168] width 208 height 462
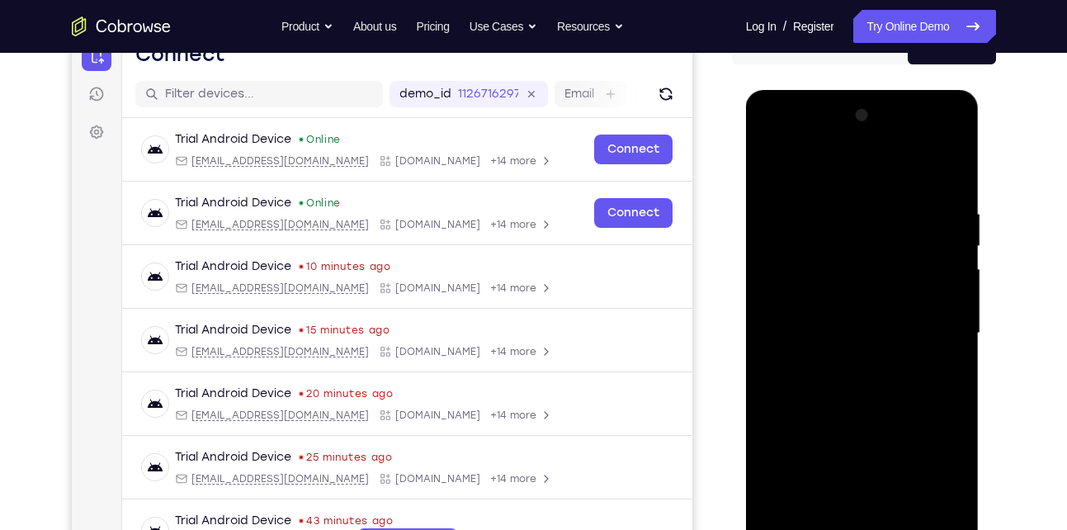
scroll to position [182, 0]
click at [832, 168] on div at bounding box center [863, 334] width 208 height 462
click at [925, 335] on div at bounding box center [863, 334] width 208 height 462
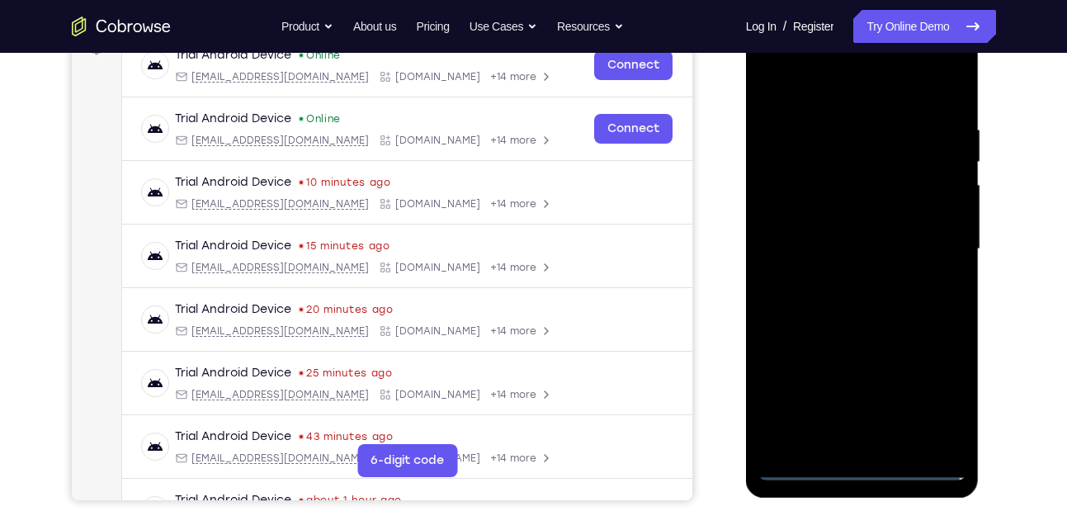
scroll to position [268, 0]
click at [845, 276] on div at bounding box center [863, 248] width 208 height 462
click at [859, 234] on div at bounding box center [863, 248] width 208 height 462
click at [844, 228] on div at bounding box center [863, 248] width 208 height 462
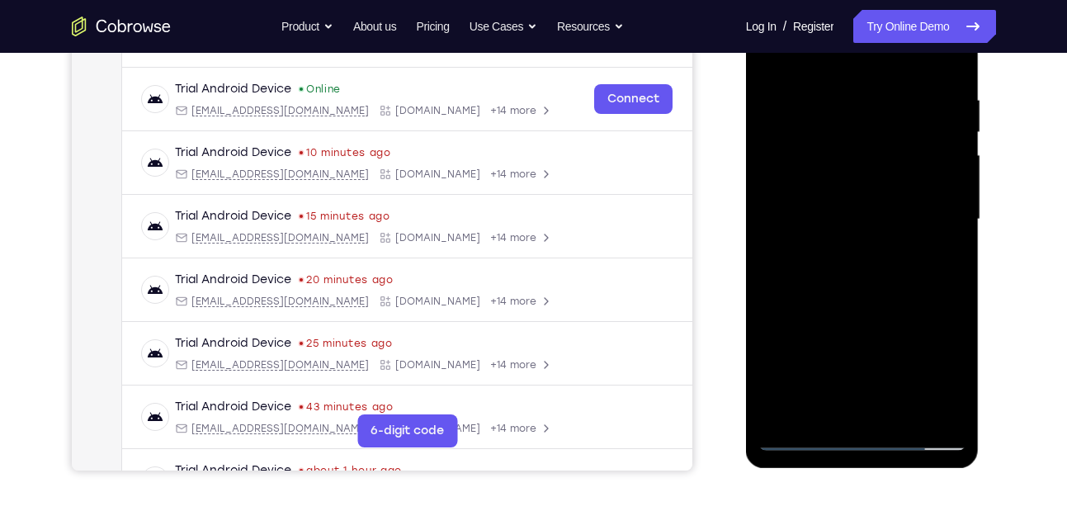
scroll to position [298, 0]
click at [845, 220] on div at bounding box center [863, 219] width 208 height 462
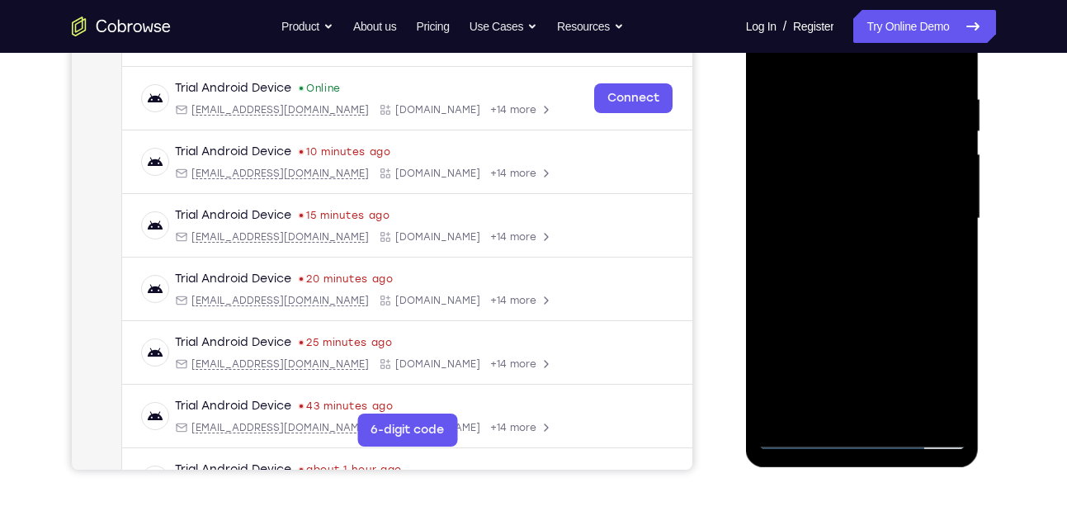
click at [845, 220] on div at bounding box center [863, 219] width 208 height 462
click at [835, 270] on div at bounding box center [863, 219] width 208 height 462
click at [830, 270] on div at bounding box center [863, 219] width 208 height 462
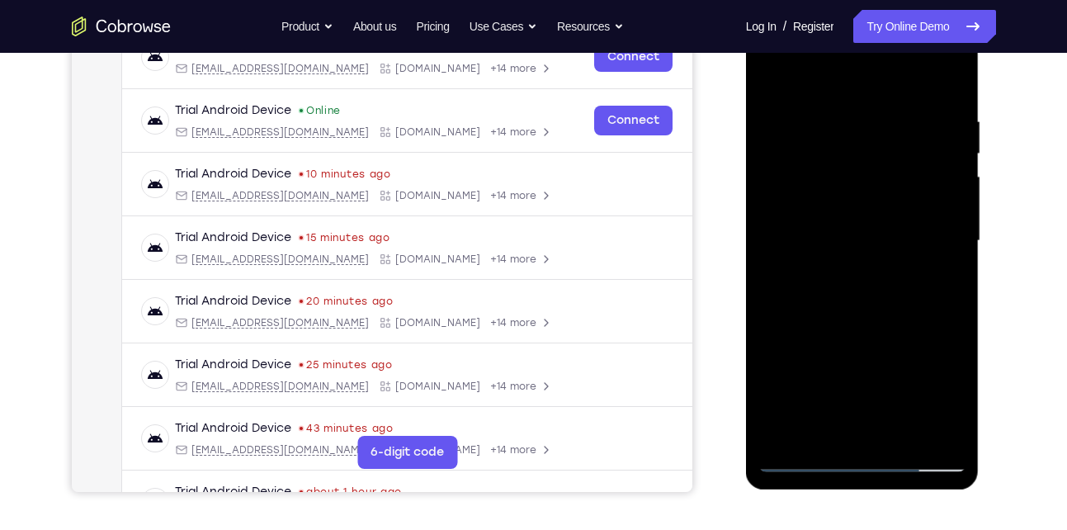
scroll to position [277, 0]
click at [860, 316] on div at bounding box center [863, 240] width 208 height 462
click at [901, 440] on div at bounding box center [863, 240] width 208 height 462
click at [868, 331] on div at bounding box center [863, 240] width 208 height 462
click at [863, 220] on div at bounding box center [863, 240] width 208 height 462
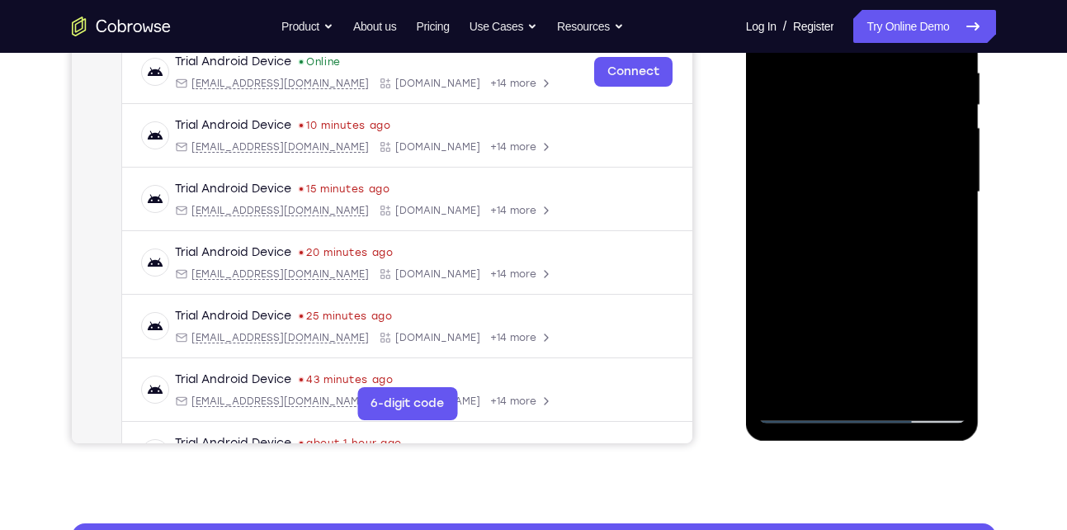
scroll to position [323, 0]
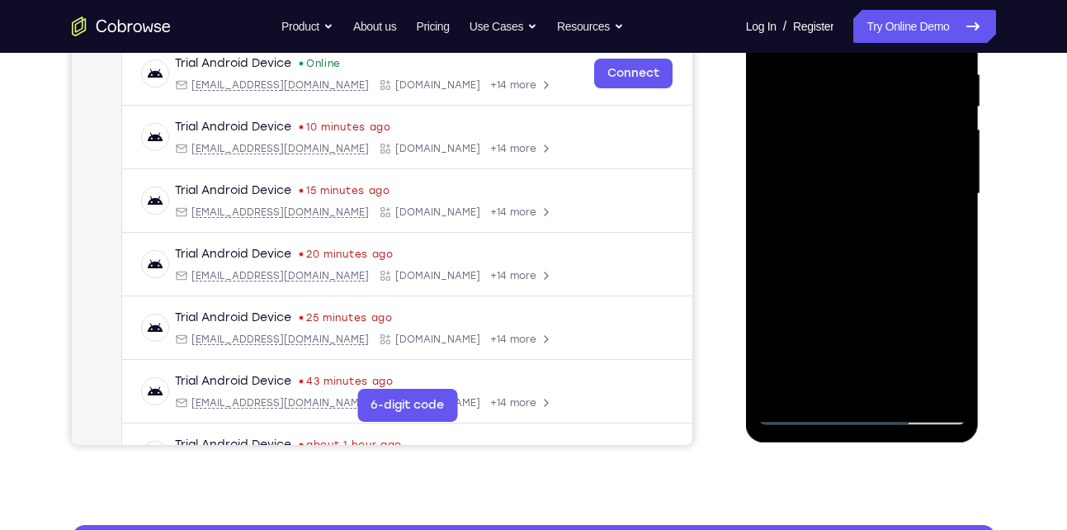
click at [827, 380] on div at bounding box center [863, 194] width 208 height 462
click at [917, 187] on div at bounding box center [863, 194] width 208 height 462
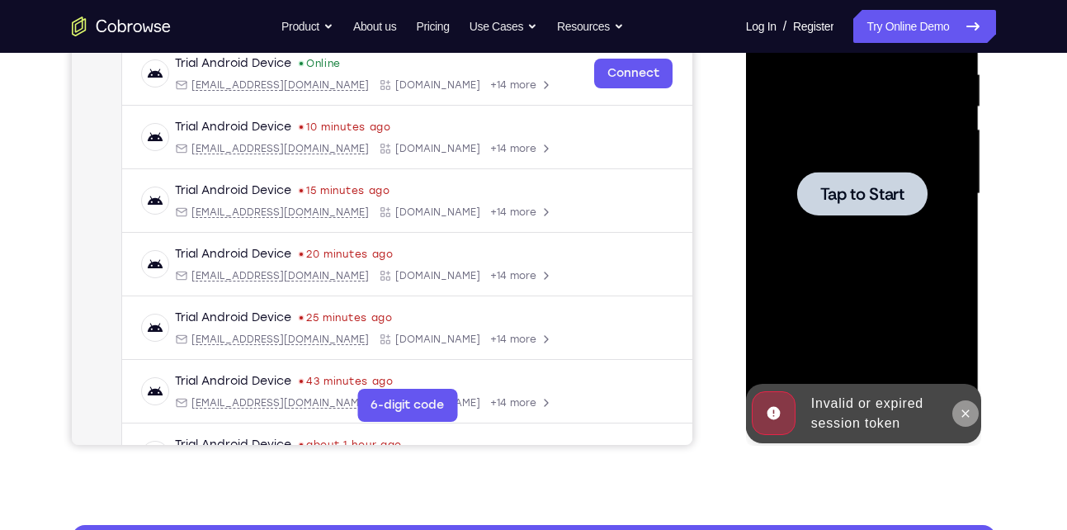
click at [967, 411] on icon at bounding box center [965, 412] width 7 height 7
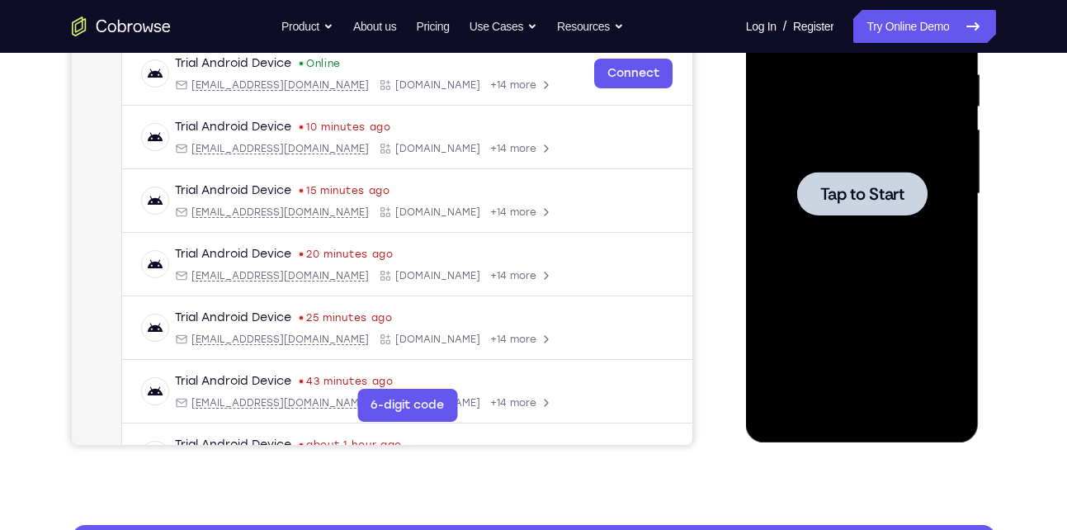
click at [869, 210] on div at bounding box center [862, 194] width 130 height 44
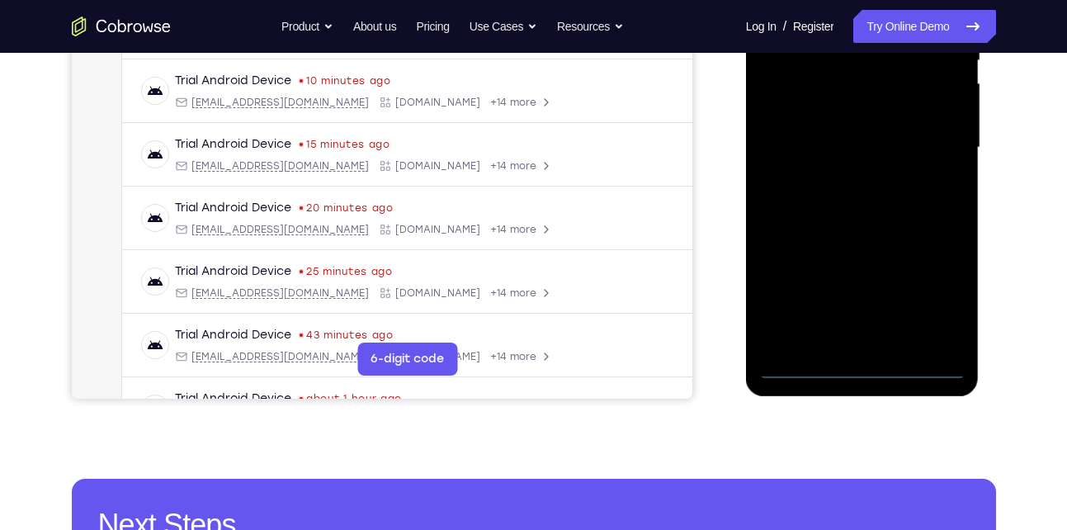
scroll to position [371, 0]
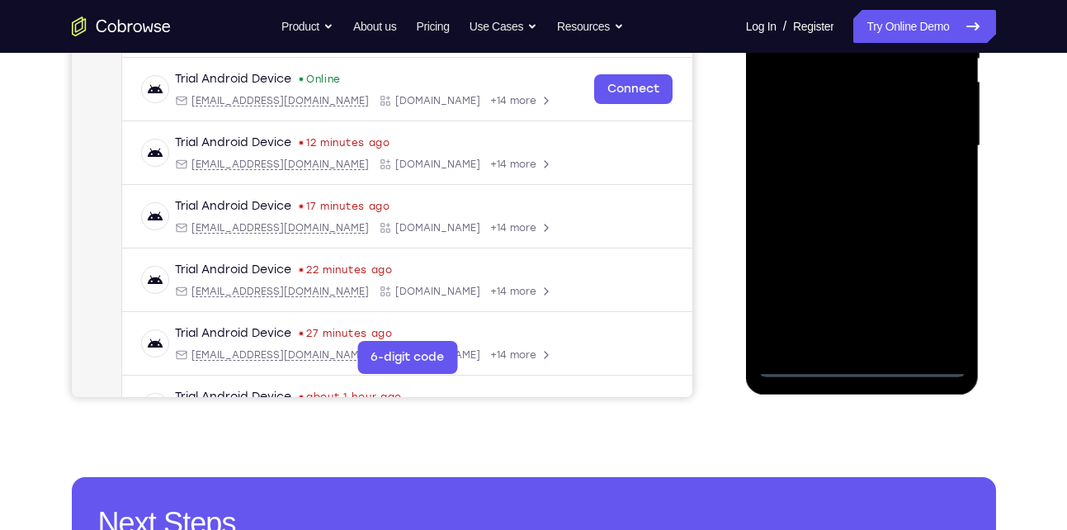
click at [861, 369] on div at bounding box center [863, 146] width 208 height 462
click at [929, 291] on div at bounding box center [863, 146] width 208 height 462
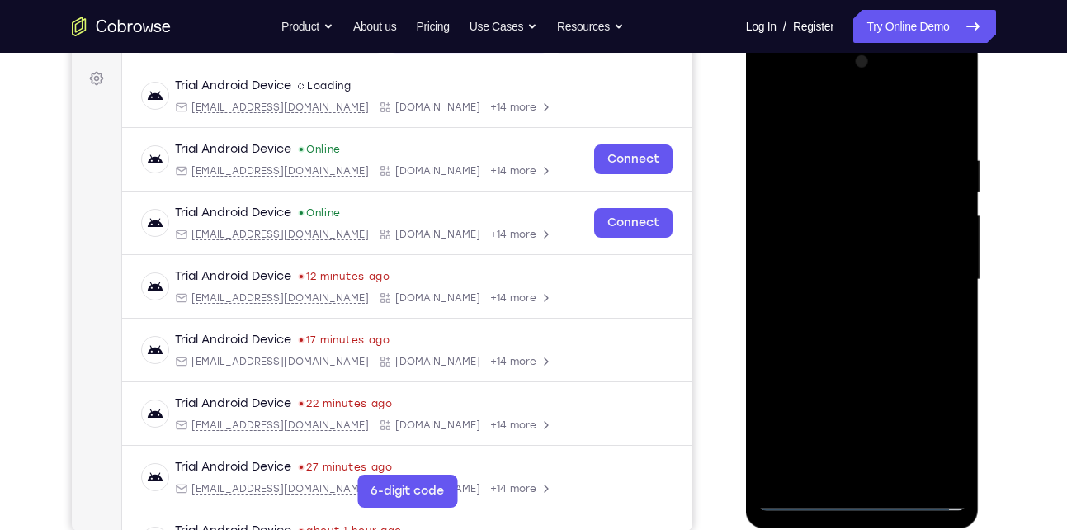
scroll to position [236, 0]
click at [830, 111] on div at bounding box center [863, 281] width 208 height 462
click at [923, 281] on div at bounding box center [863, 281] width 208 height 462
click at [844, 306] on div at bounding box center [863, 281] width 208 height 462
click at [854, 262] on div at bounding box center [863, 281] width 208 height 462
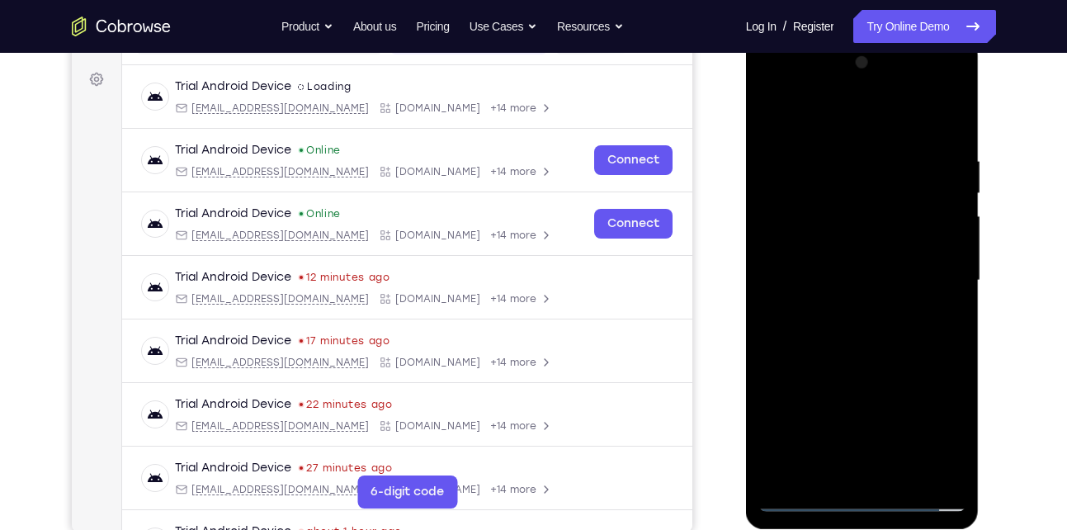
click at [834, 252] on div at bounding box center [863, 281] width 208 height 462
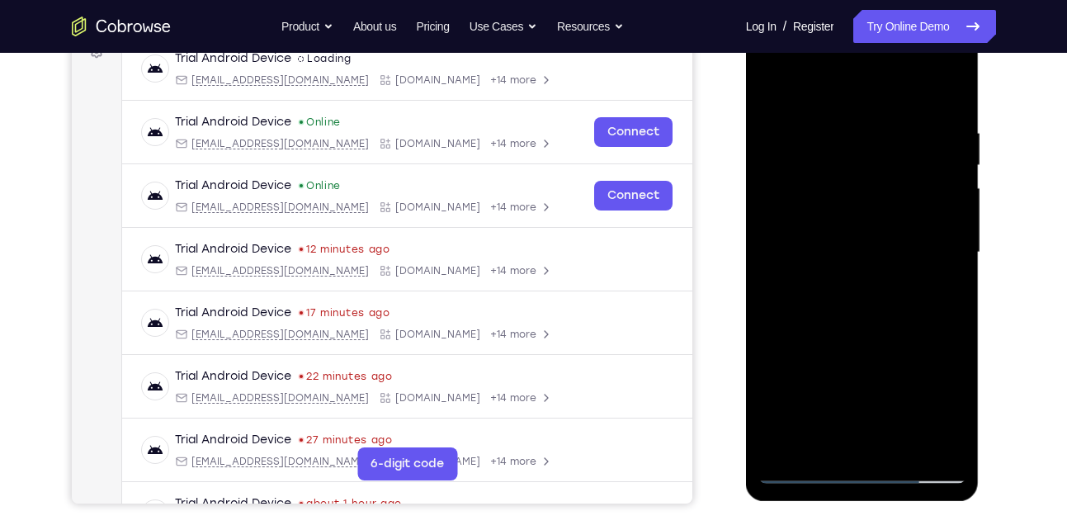
scroll to position [263, 0]
click at [854, 259] on div at bounding box center [863, 253] width 208 height 462
click at [856, 305] on div at bounding box center [863, 253] width 208 height 462
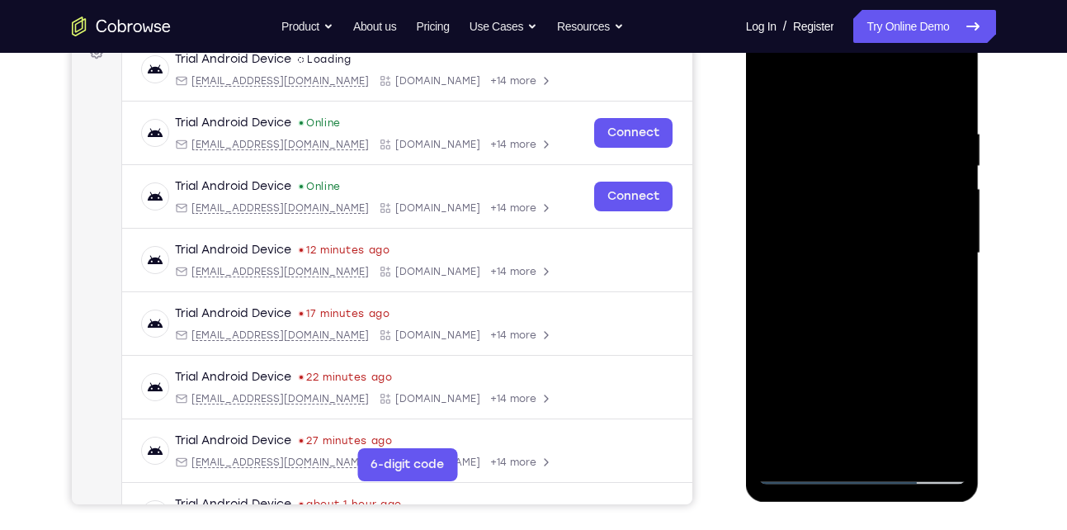
scroll to position [181, 0]
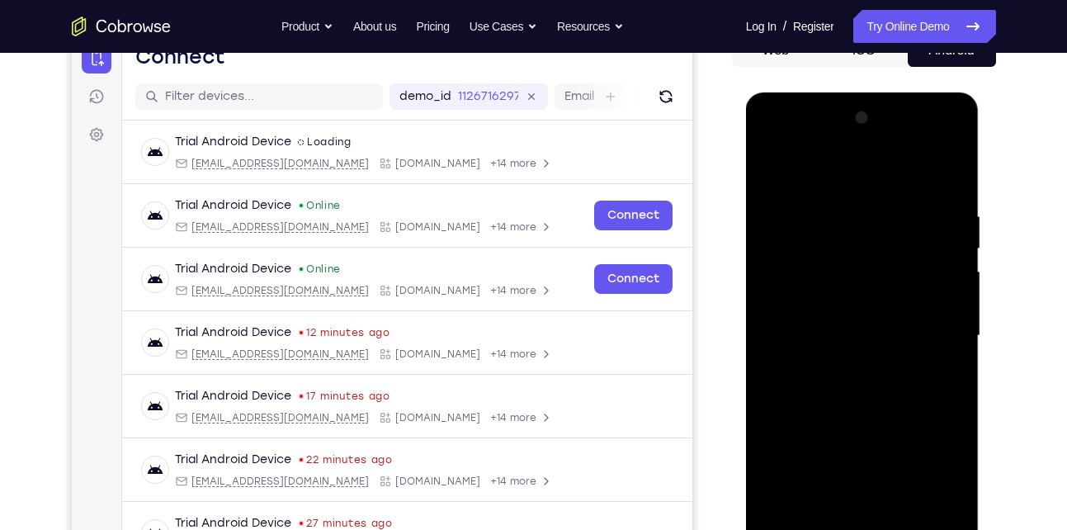
click at [858, 391] on div at bounding box center [863, 336] width 208 height 462
click at [858, 388] on div at bounding box center [863, 336] width 208 height 462
click at [934, 168] on div at bounding box center [863, 336] width 208 height 462
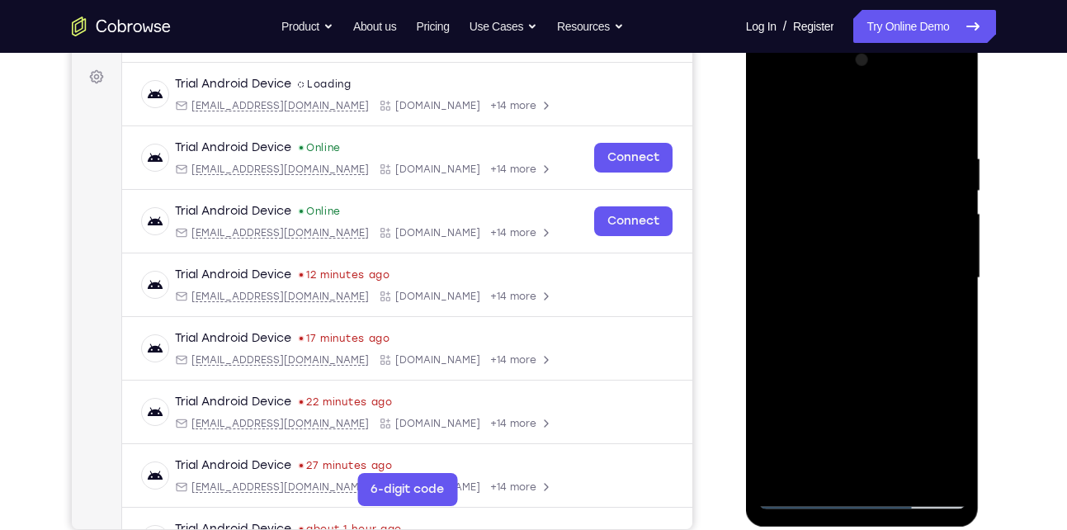
scroll to position [240, 0]
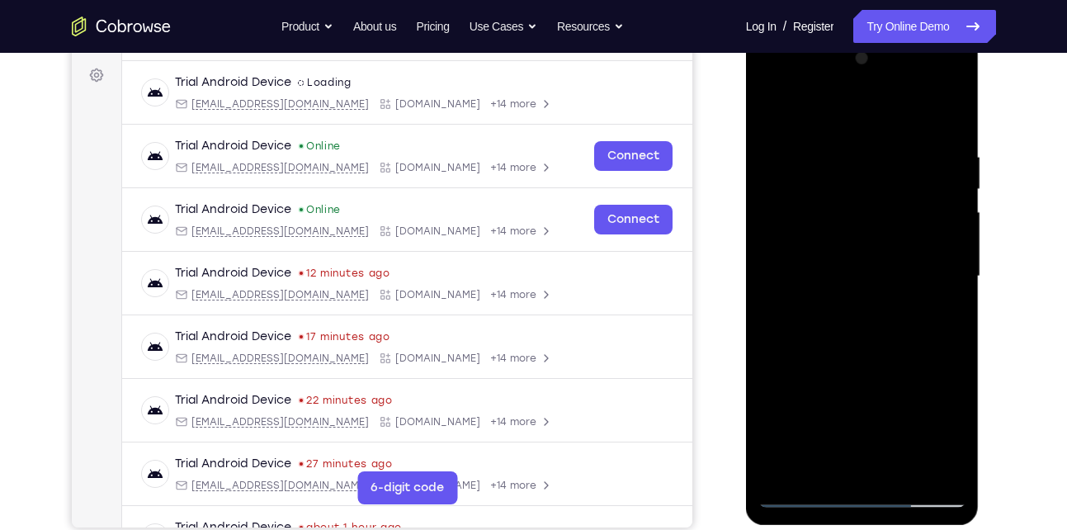
click at [896, 471] on div at bounding box center [863, 276] width 208 height 462
click at [857, 357] on div at bounding box center [863, 276] width 208 height 462
click at [905, 472] on div at bounding box center [863, 276] width 208 height 462
click at [861, 360] on div at bounding box center [863, 276] width 208 height 462
click at [833, 247] on div at bounding box center [863, 276] width 208 height 462
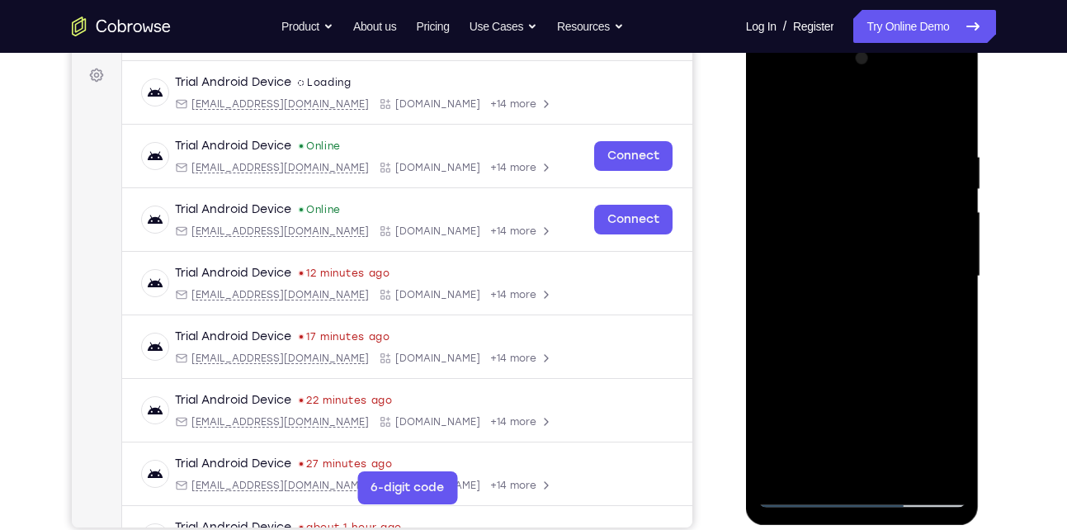
click at [823, 465] on div at bounding box center [863, 276] width 208 height 462
click at [941, 319] on div at bounding box center [863, 276] width 208 height 462
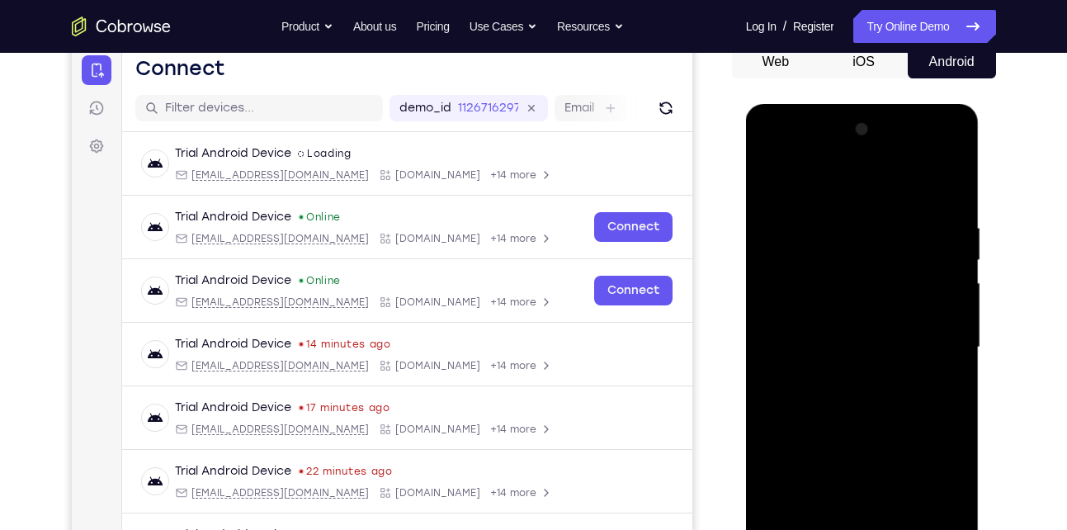
scroll to position [163, 0]
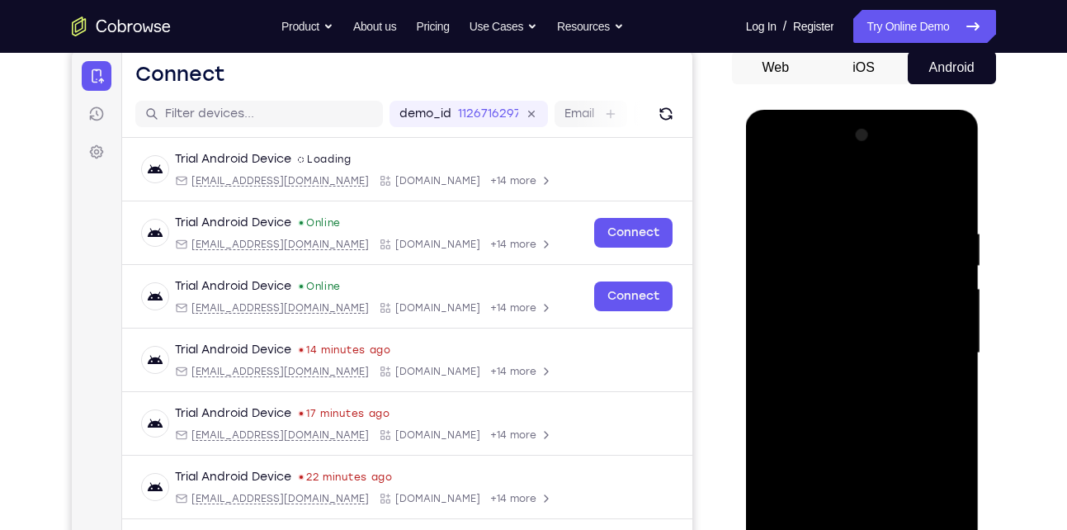
drag, startPoint x: 843, startPoint y: 236, endPoint x: 828, endPoint y: 292, distance: 58.1
click at [828, 292] on div at bounding box center [863, 353] width 208 height 462
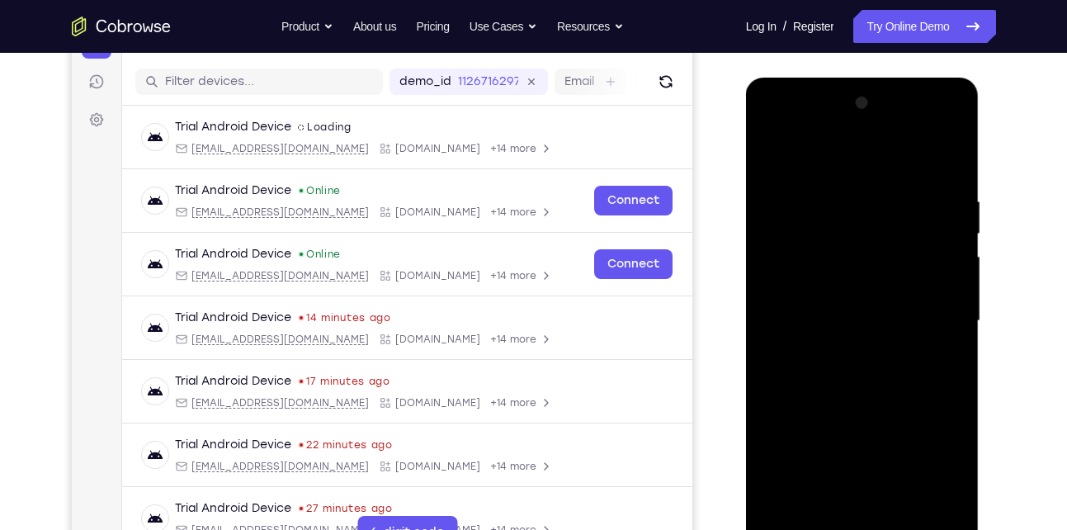
scroll to position [199, 0]
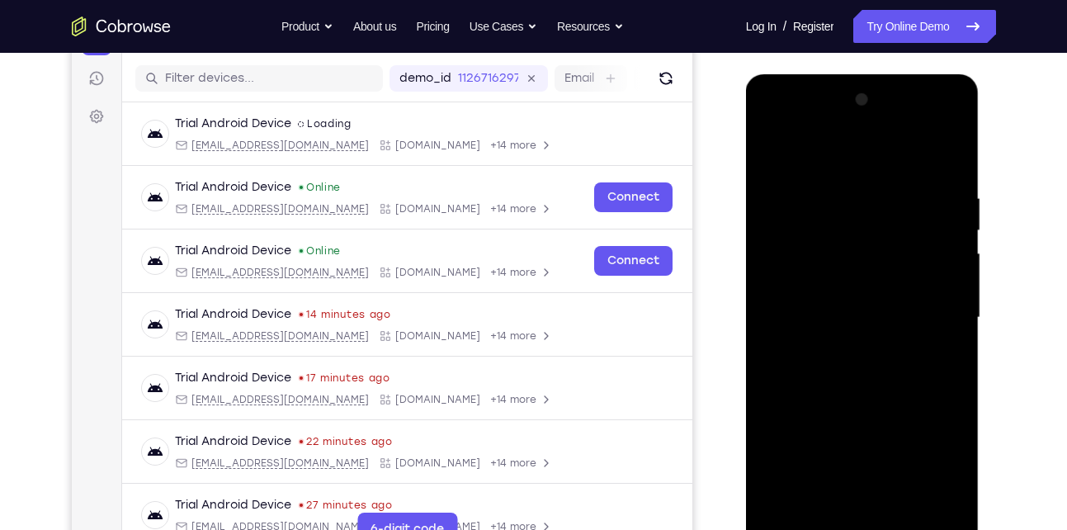
click at [872, 224] on div at bounding box center [863, 318] width 208 height 462
click at [893, 310] on div at bounding box center [863, 318] width 208 height 462
click at [882, 215] on div at bounding box center [863, 318] width 208 height 462
click at [903, 362] on div at bounding box center [863, 318] width 208 height 462
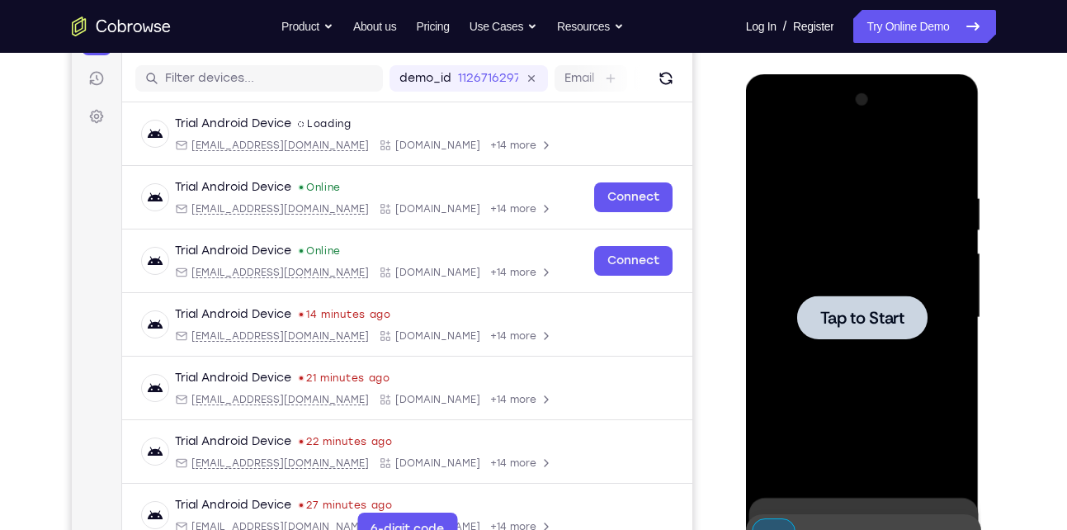
click at [857, 319] on span "Tap to Start" at bounding box center [863, 318] width 84 height 17
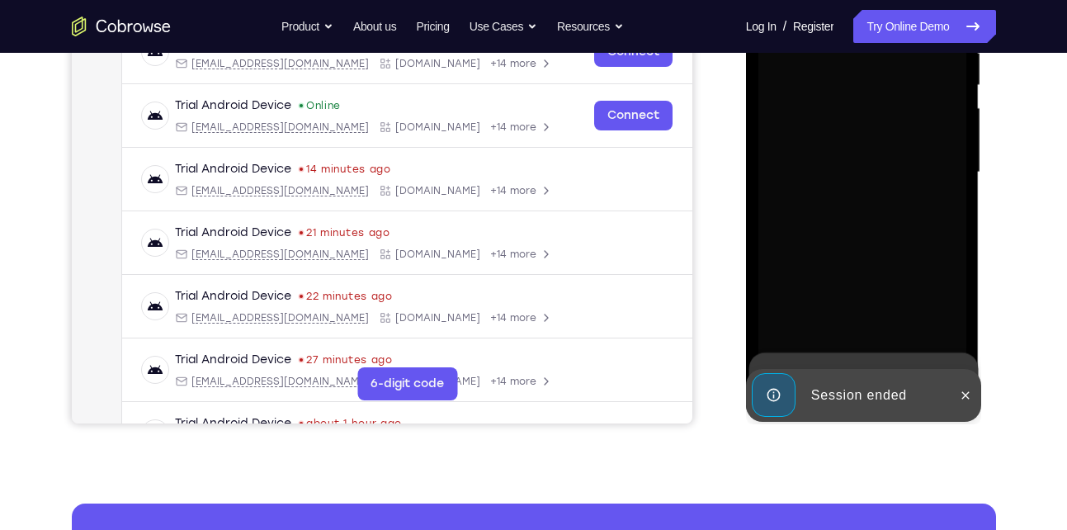
scroll to position [345, 0]
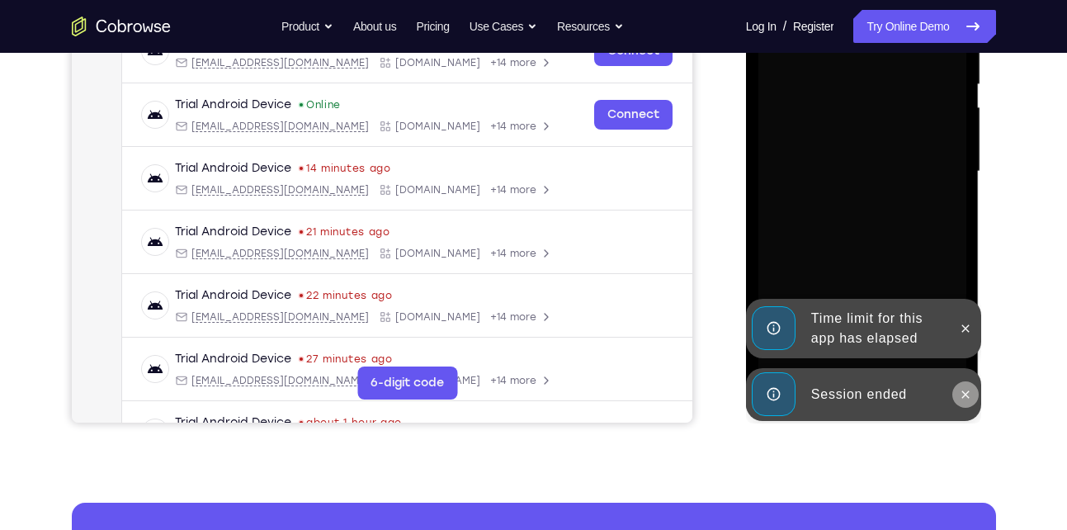
click at [968, 392] on icon at bounding box center [965, 393] width 7 height 7
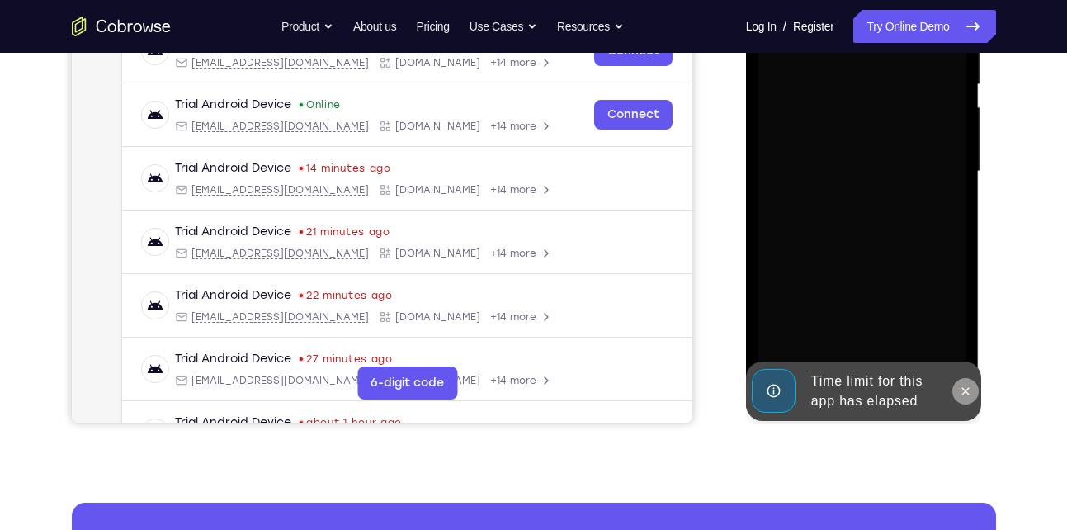
click at [963, 398] on button at bounding box center [966, 391] width 26 height 26
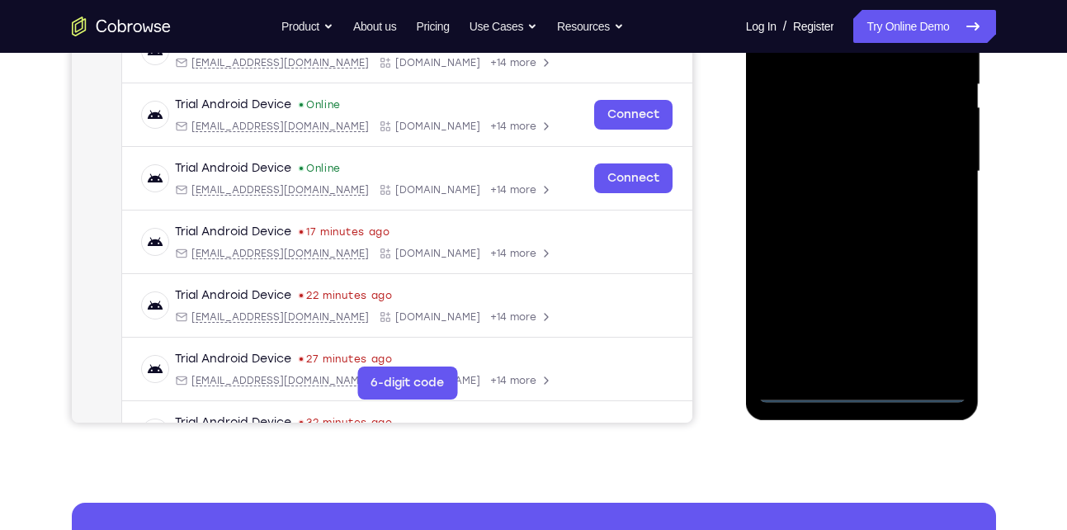
click at [863, 387] on div at bounding box center [863, 172] width 208 height 462
click at [934, 315] on div at bounding box center [863, 172] width 208 height 462
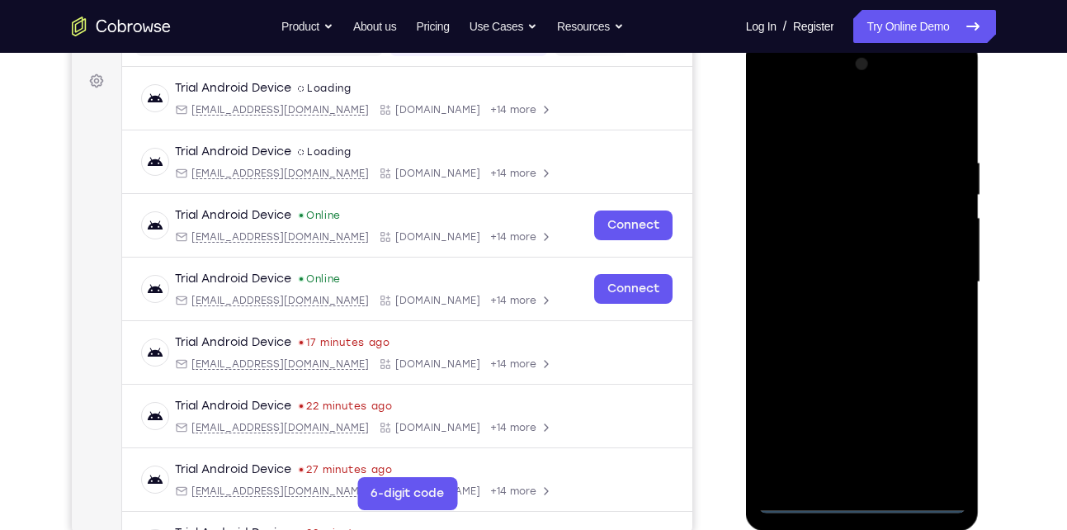
scroll to position [233, 0]
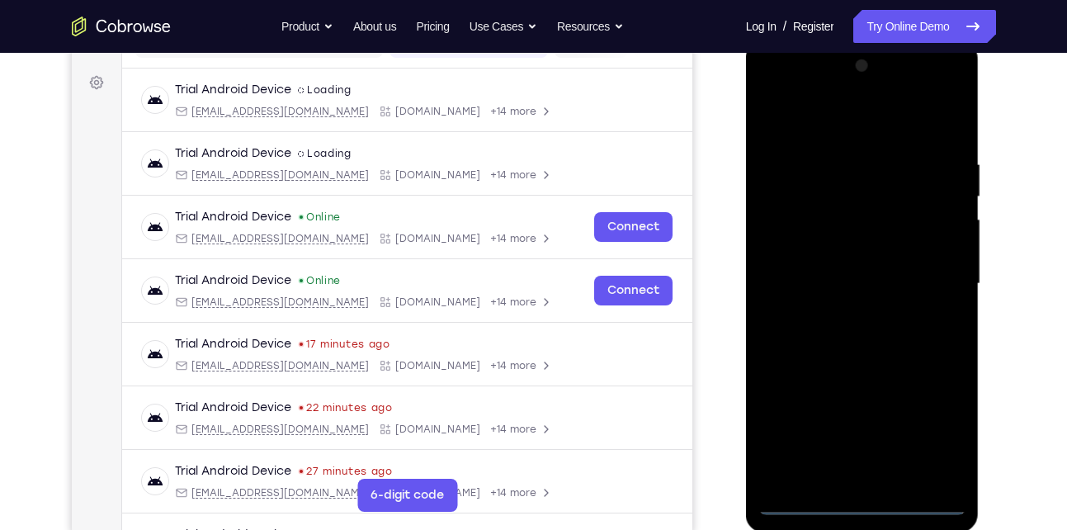
click at [815, 112] on div at bounding box center [863, 284] width 208 height 462
click at [921, 277] on div at bounding box center [863, 284] width 208 height 462
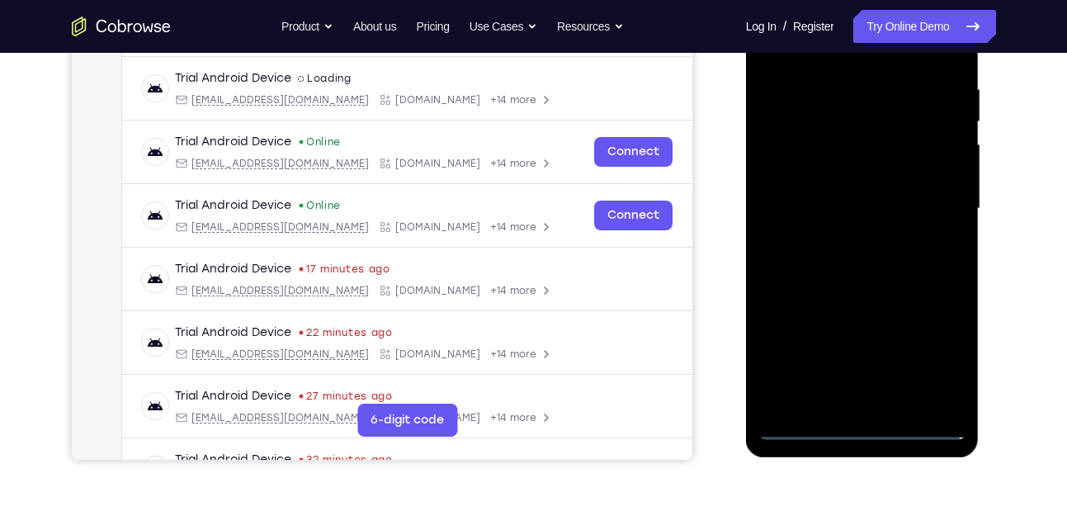
scroll to position [310, 0]
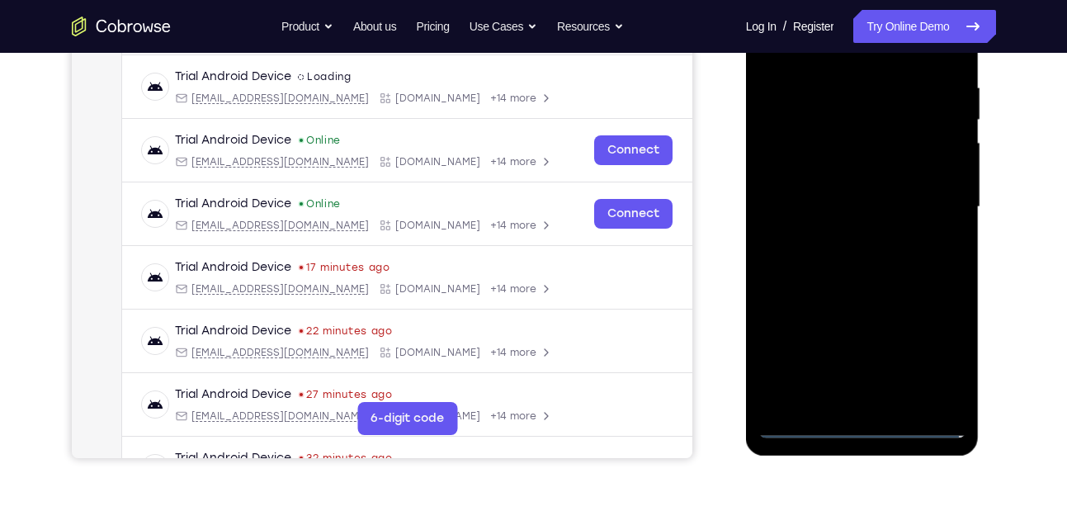
click at [842, 238] on div at bounding box center [863, 207] width 208 height 462
click at [864, 192] on div at bounding box center [863, 207] width 208 height 462
click at [840, 140] on div at bounding box center [863, 207] width 208 height 462
click at [889, 142] on div at bounding box center [863, 207] width 208 height 462
click at [837, 174] on div at bounding box center [863, 207] width 208 height 462
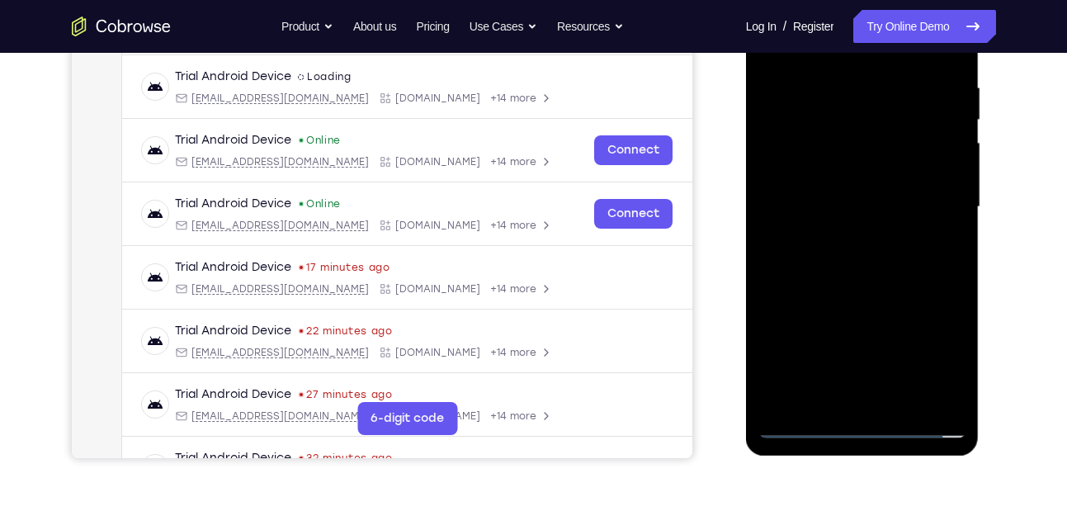
click at [839, 203] on div at bounding box center [863, 207] width 208 height 462
click at [827, 263] on div at bounding box center [863, 207] width 208 height 462
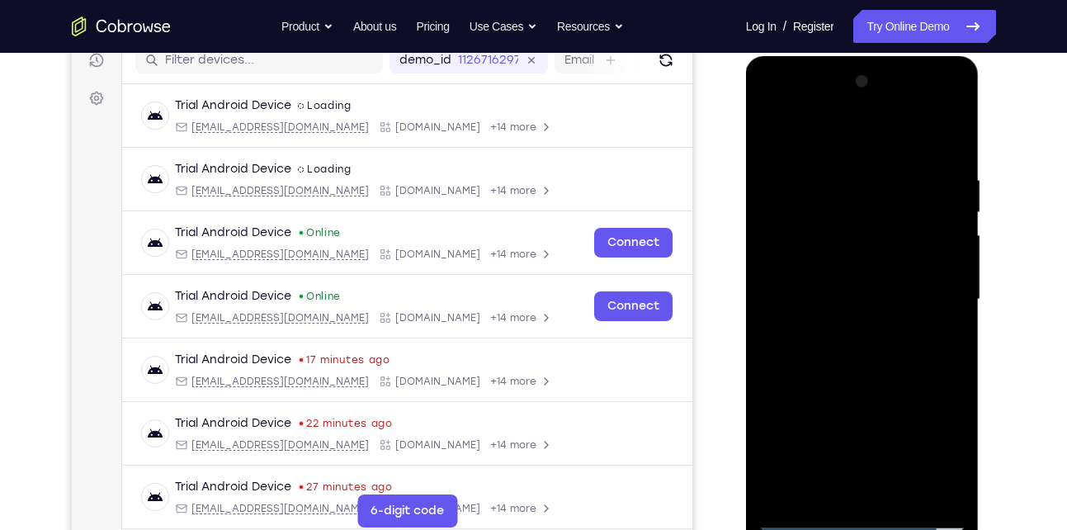
scroll to position [333, 0]
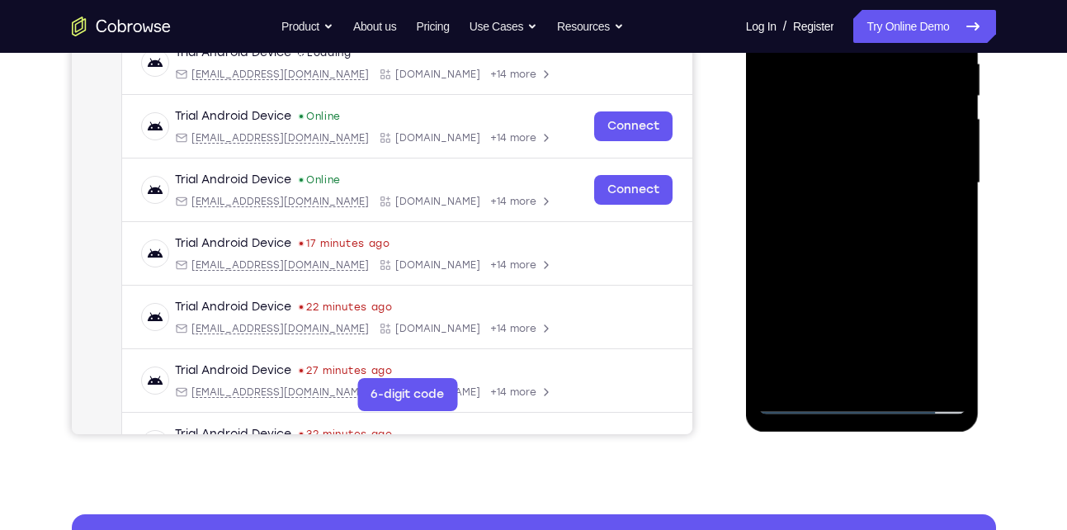
click at [868, 225] on div at bounding box center [863, 183] width 208 height 462
click at [900, 378] on div at bounding box center [863, 183] width 208 height 462
click at [876, 275] on div at bounding box center [863, 183] width 208 height 462
click at [850, 158] on div at bounding box center [863, 183] width 208 height 462
click at [844, 368] on div at bounding box center [863, 183] width 208 height 462
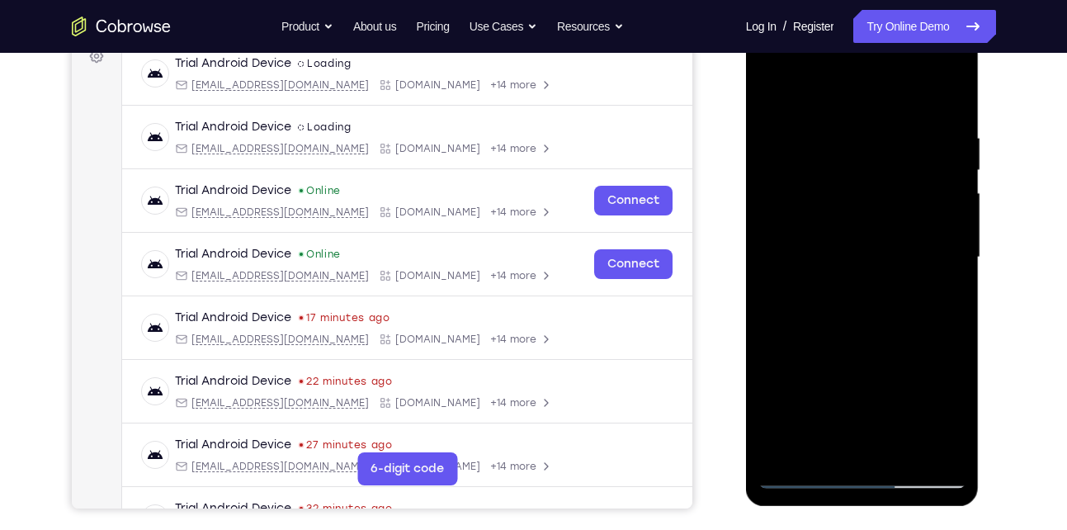
scroll to position [250, 0]
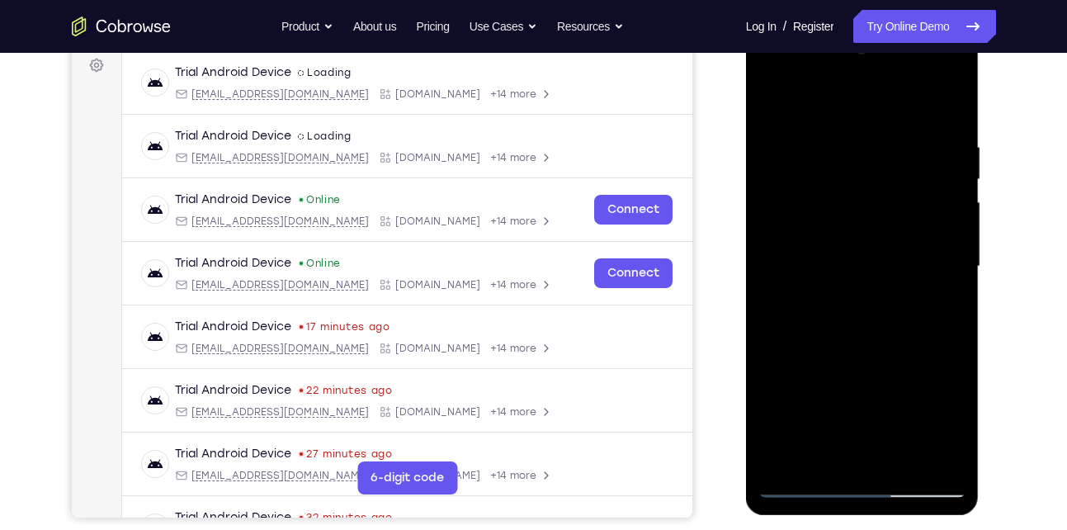
click at [885, 169] on div at bounding box center [863, 266] width 208 height 462
click at [910, 313] on div at bounding box center [863, 266] width 208 height 462
click at [783, 313] on div at bounding box center [863, 266] width 208 height 462
click at [828, 311] on div at bounding box center [863, 266] width 208 height 462
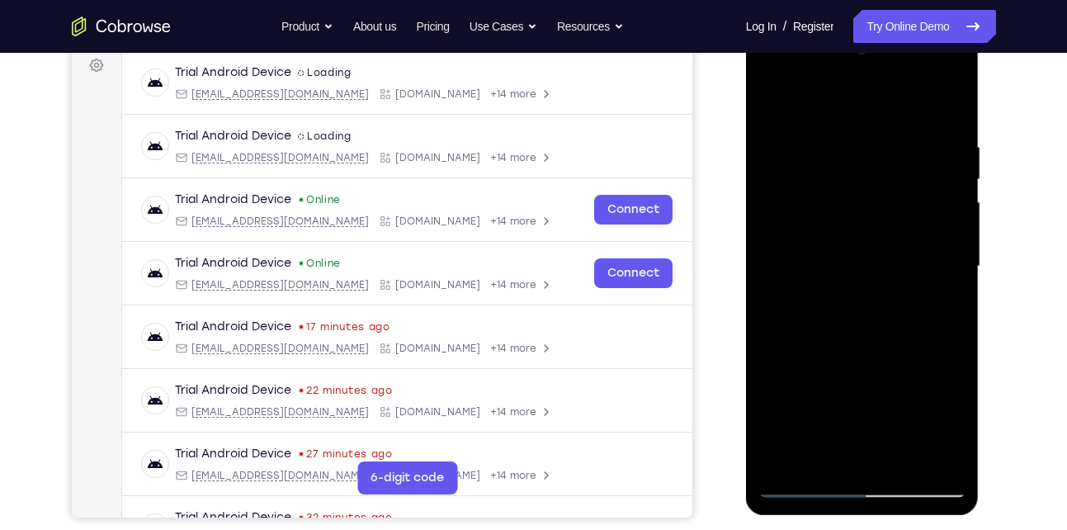
click at [828, 311] on div at bounding box center [863, 266] width 208 height 462
click at [887, 153] on div at bounding box center [863, 266] width 208 height 462
click at [933, 293] on div at bounding box center [863, 266] width 208 height 462
click at [868, 306] on div at bounding box center [863, 266] width 208 height 462
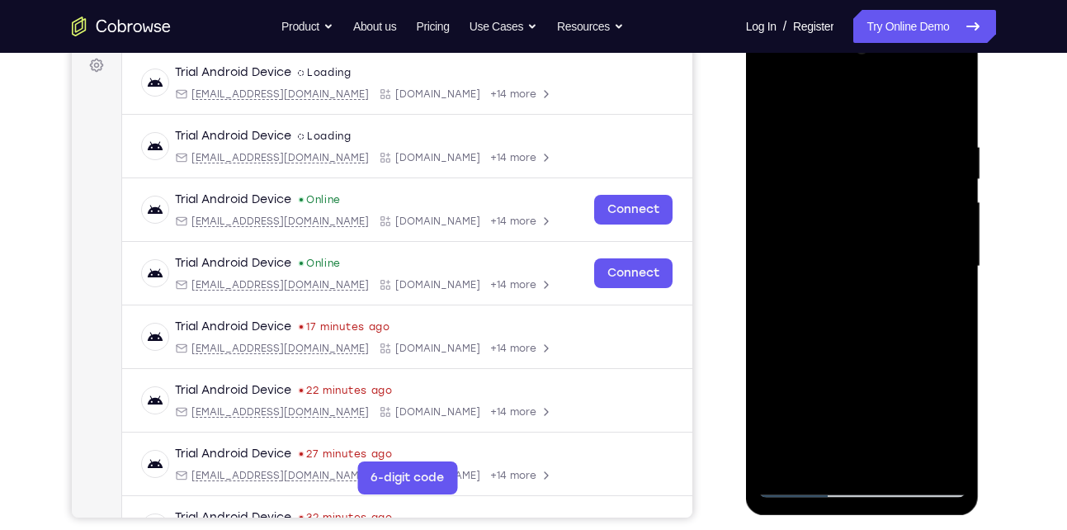
click at [868, 306] on div at bounding box center [863, 266] width 208 height 462
click at [944, 310] on div at bounding box center [863, 266] width 208 height 462
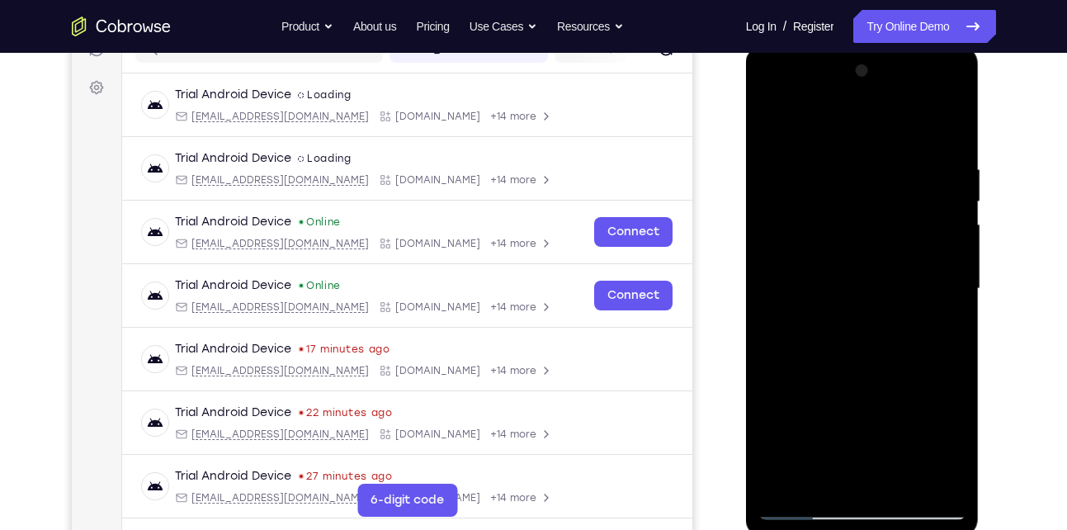
scroll to position [225, 0]
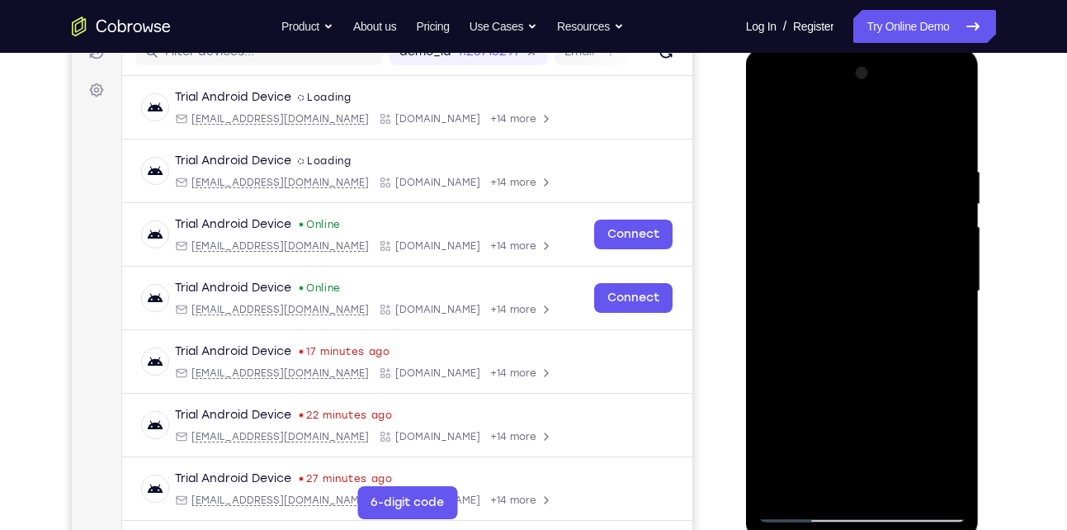
drag, startPoint x: 843, startPoint y: 186, endPoint x: 823, endPoint y: 238, distance: 55.7
click at [823, 238] on div at bounding box center [863, 291] width 208 height 462
drag, startPoint x: 842, startPoint y: 197, endPoint x: 829, endPoint y: 247, distance: 51.3
click at [829, 247] on div at bounding box center [863, 291] width 208 height 462
drag, startPoint x: 833, startPoint y: 186, endPoint x: 828, endPoint y: 229, distance: 44.0
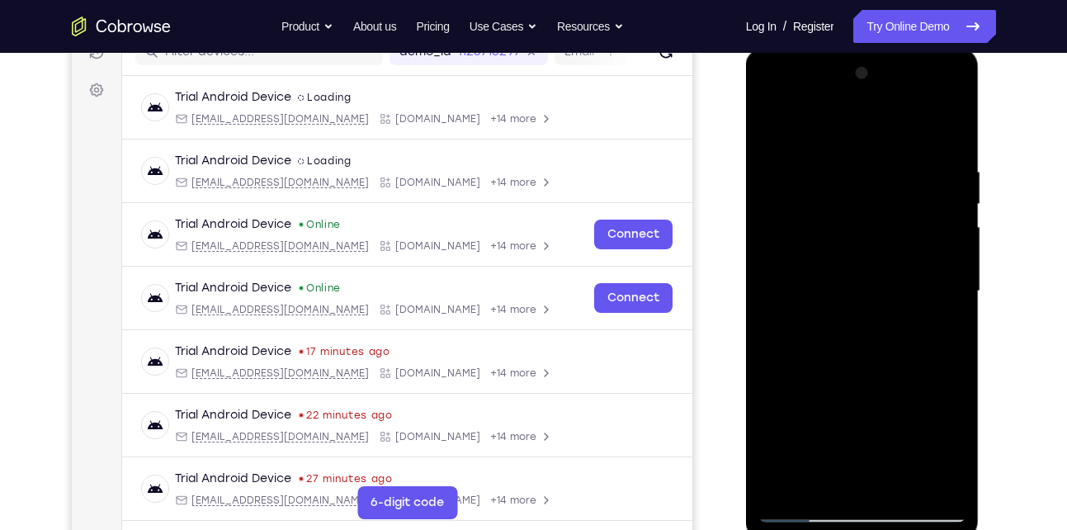
click at [828, 229] on div at bounding box center [863, 291] width 208 height 462
drag, startPoint x: 821, startPoint y: 260, endPoint x: 840, endPoint y: 151, distance: 110.6
click at [840, 151] on div at bounding box center [863, 291] width 208 height 462
drag, startPoint x: 840, startPoint y: 253, endPoint x: 854, endPoint y: 153, distance: 100.8
click at [854, 153] on div at bounding box center [863, 291] width 208 height 462
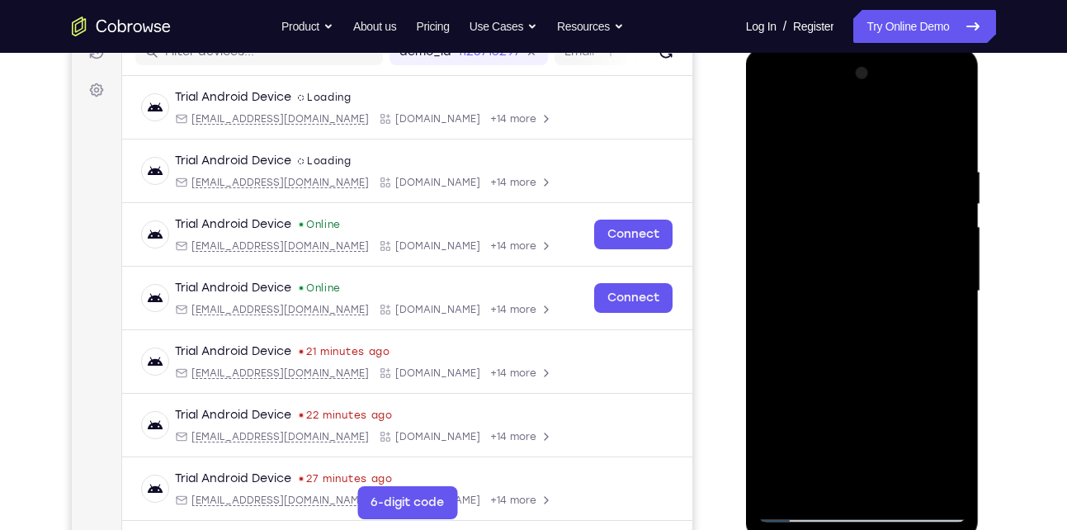
drag, startPoint x: 847, startPoint y: 197, endPoint x: 853, endPoint y: 183, distance: 15.2
click at [853, 183] on div at bounding box center [863, 291] width 208 height 462
drag, startPoint x: 845, startPoint y: 320, endPoint x: 854, endPoint y: 201, distance: 119.2
click at [854, 201] on div at bounding box center [863, 291] width 208 height 462
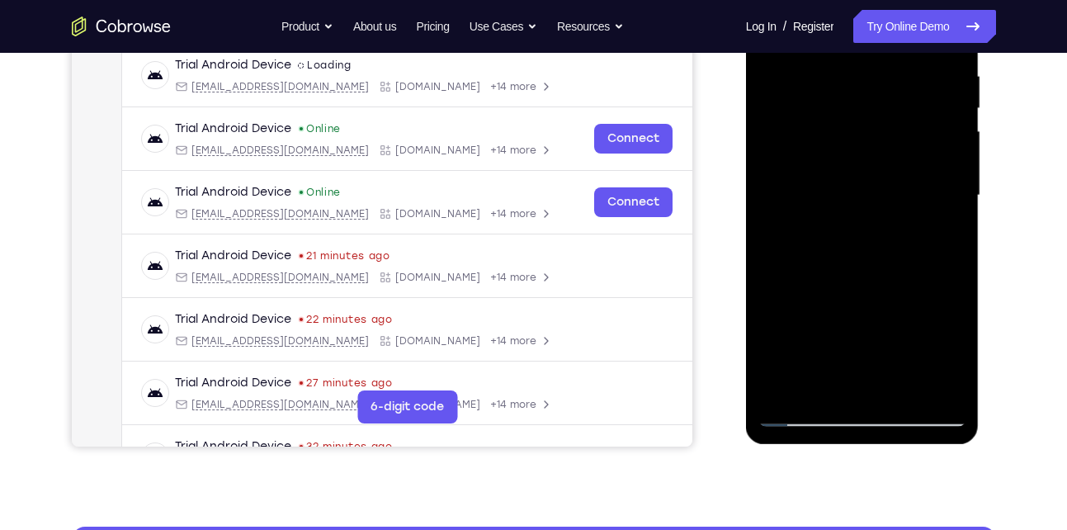
scroll to position [322, 0]
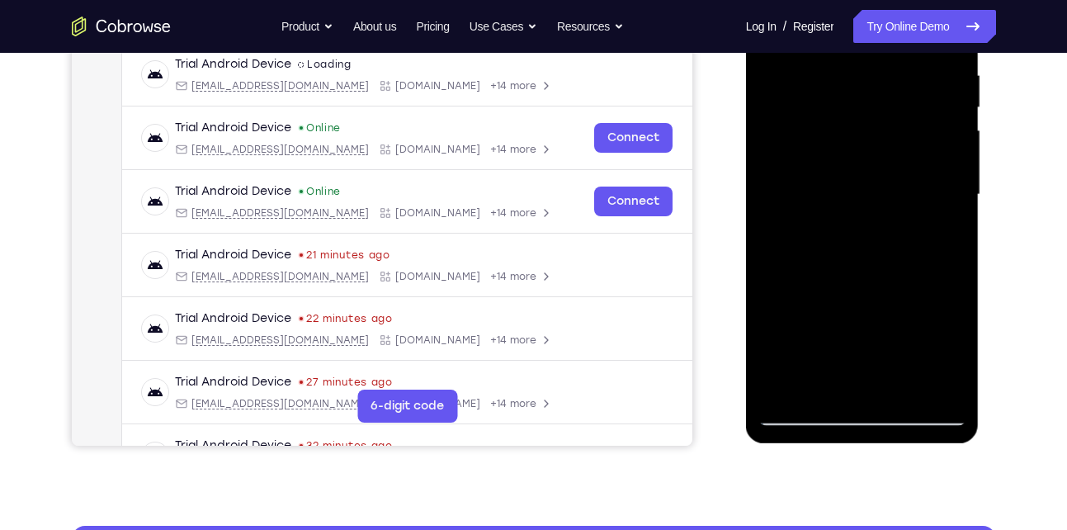
click at [806, 380] on div at bounding box center [863, 195] width 208 height 462
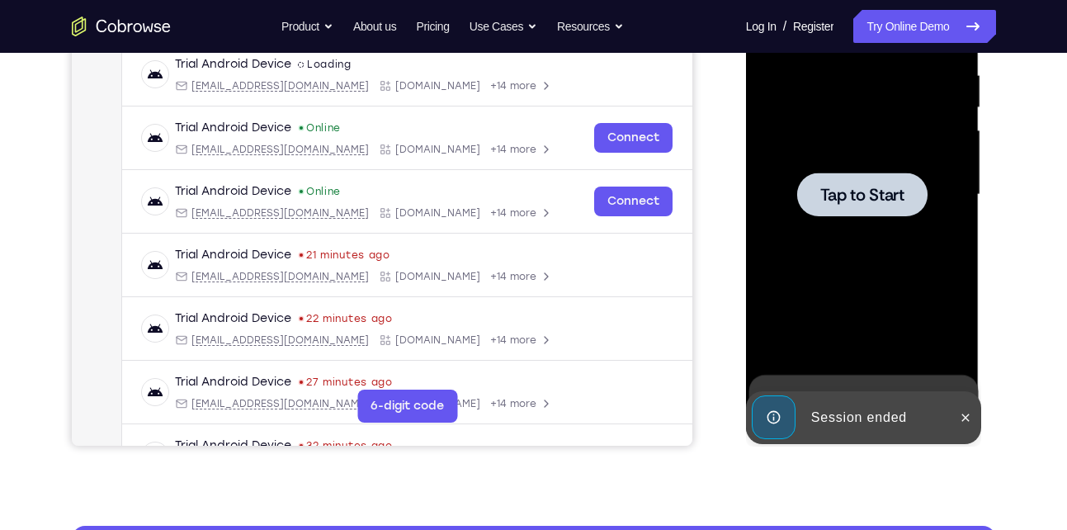
click at [831, 252] on div at bounding box center [863, 195] width 208 height 462
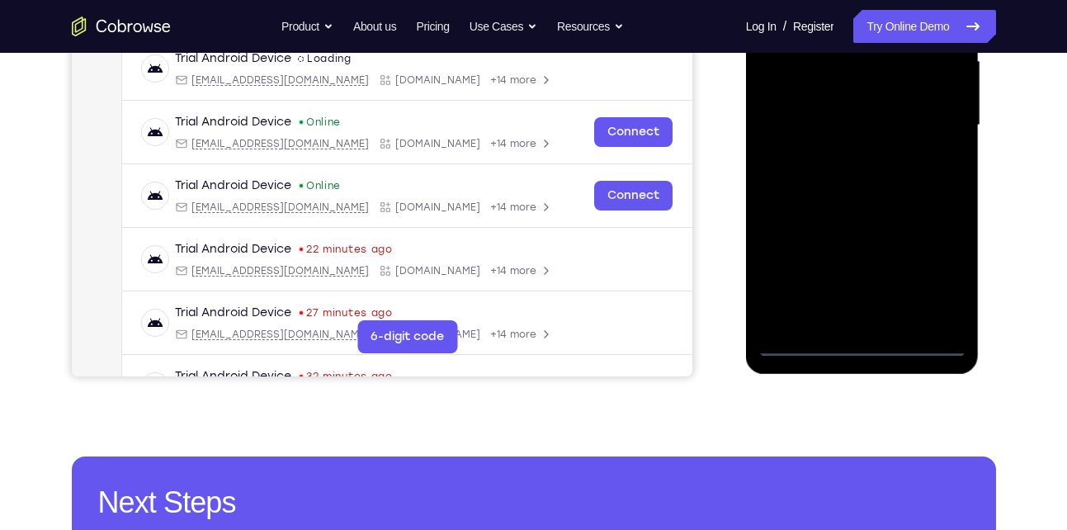
scroll to position [400, 0]
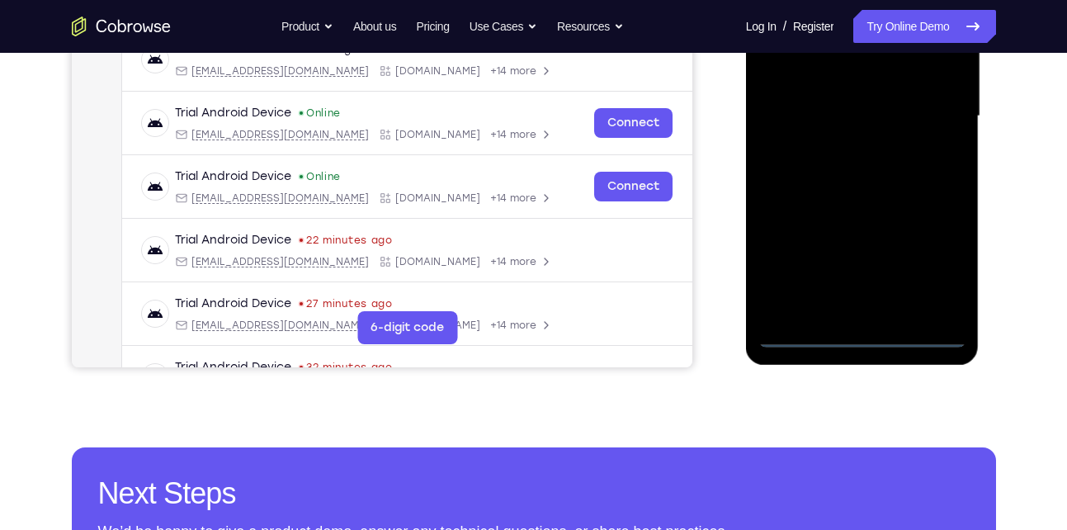
click at [860, 328] on div at bounding box center [863, 116] width 208 height 462
click at [862, 333] on div at bounding box center [863, 116] width 208 height 462
click at [934, 269] on div at bounding box center [863, 116] width 208 height 462
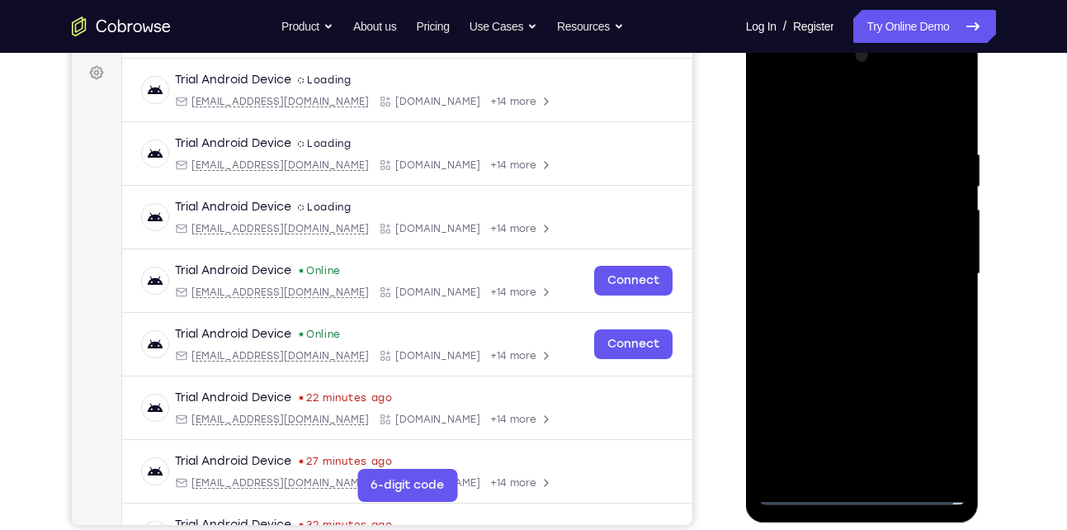
scroll to position [240, 0]
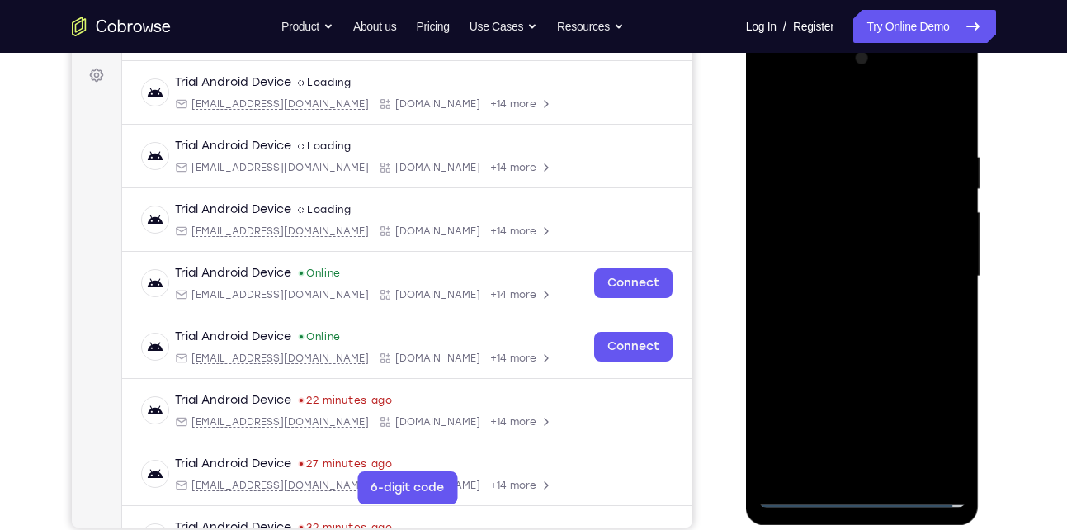
click at [821, 120] on div at bounding box center [863, 276] width 208 height 462
click at [934, 278] on div at bounding box center [863, 276] width 208 height 462
click at [846, 307] on div at bounding box center [863, 276] width 208 height 462
click at [840, 263] on div at bounding box center [863, 276] width 208 height 462
click at [818, 240] on div at bounding box center [863, 276] width 208 height 462
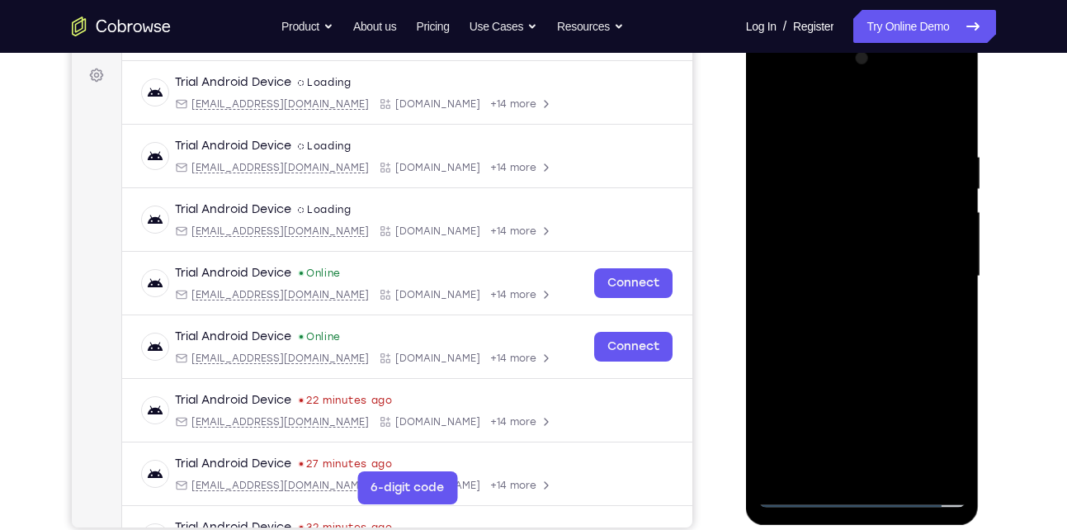
click at [807, 269] on div at bounding box center [863, 276] width 208 height 462
click at [827, 326] on div at bounding box center [863, 276] width 208 height 462
click at [929, 111] on div at bounding box center [863, 276] width 208 height 462
click at [902, 470] on div at bounding box center [863, 276] width 208 height 462
click at [840, 318] on div at bounding box center [863, 276] width 208 height 462
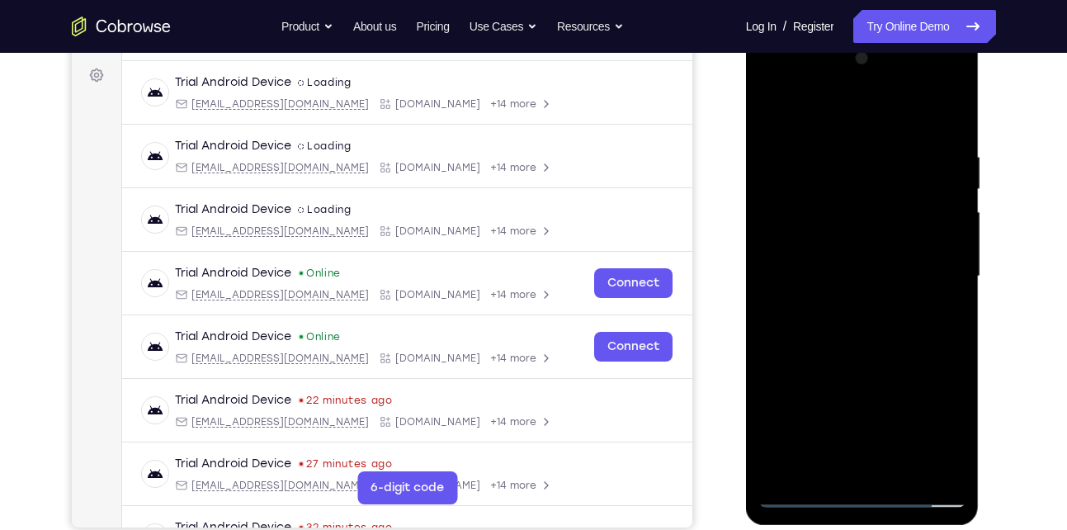
click at [901, 475] on div at bounding box center [863, 276] width 208 height 462
click at [856, 366] on div at bounding box center [863, 276] width 208 height 462
click at [845, 257] on div at bounding box center [863, 276] width 208 height 462
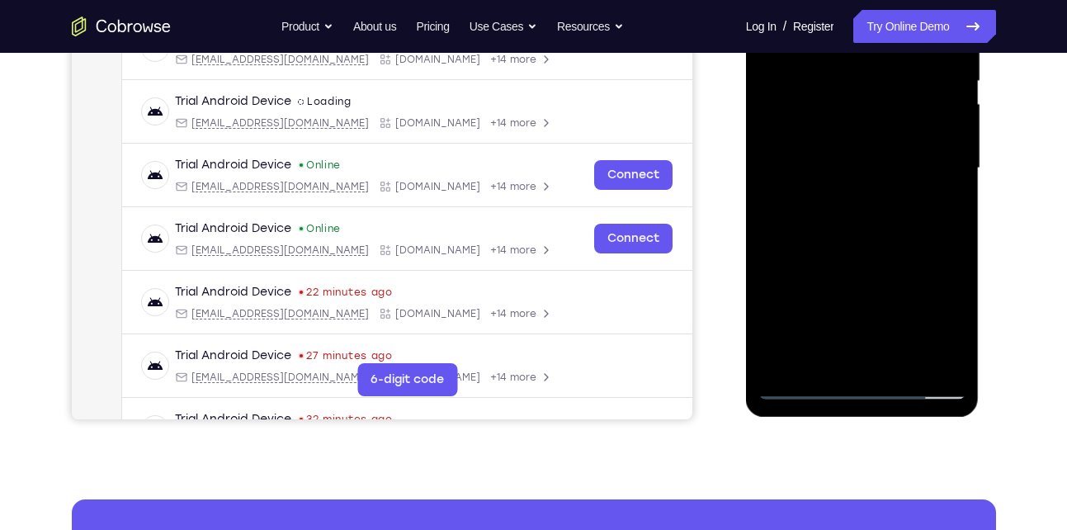
scroll to position [349, 0]
click at [825, 352] on div at bounding box center [863, 167] width 208 height 462
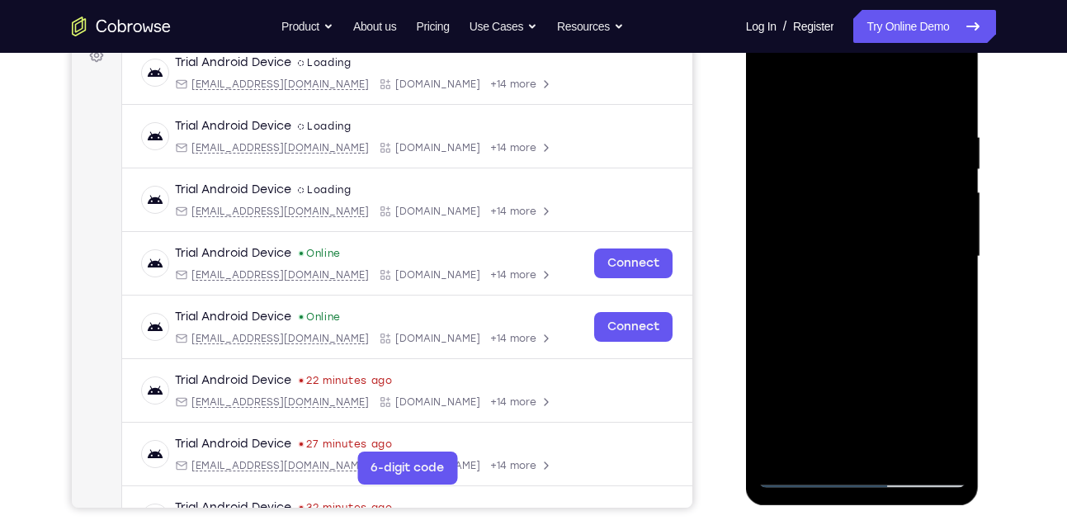
click at [826, 248] on div at bounding box center [863, 257] width 208 height 462
click at [860, 395] on div at bounding box center [863, 257] width 208 height 462
click at [948, 296] on div at bounding box center [863, 257] width 208 height 462
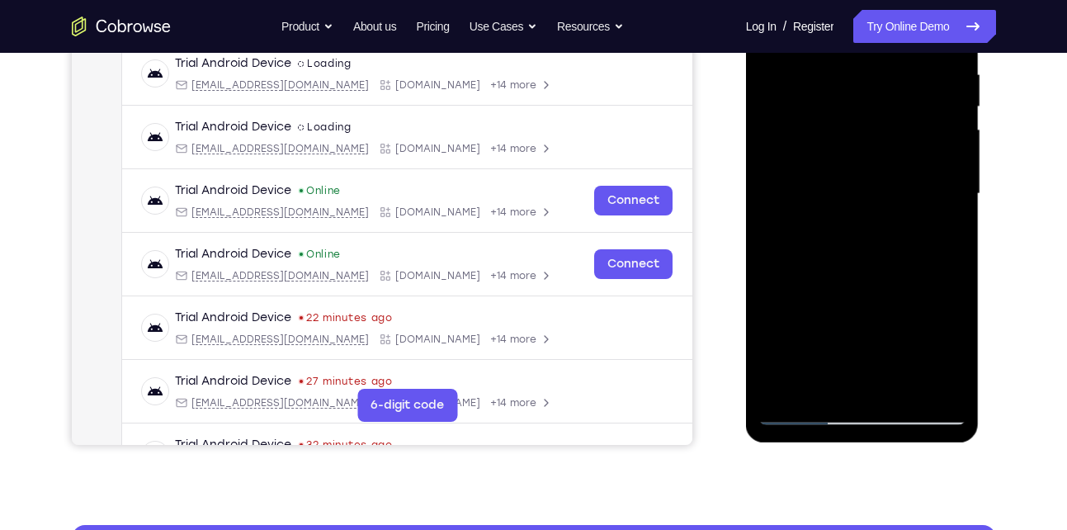
scroll to position [320, 0]
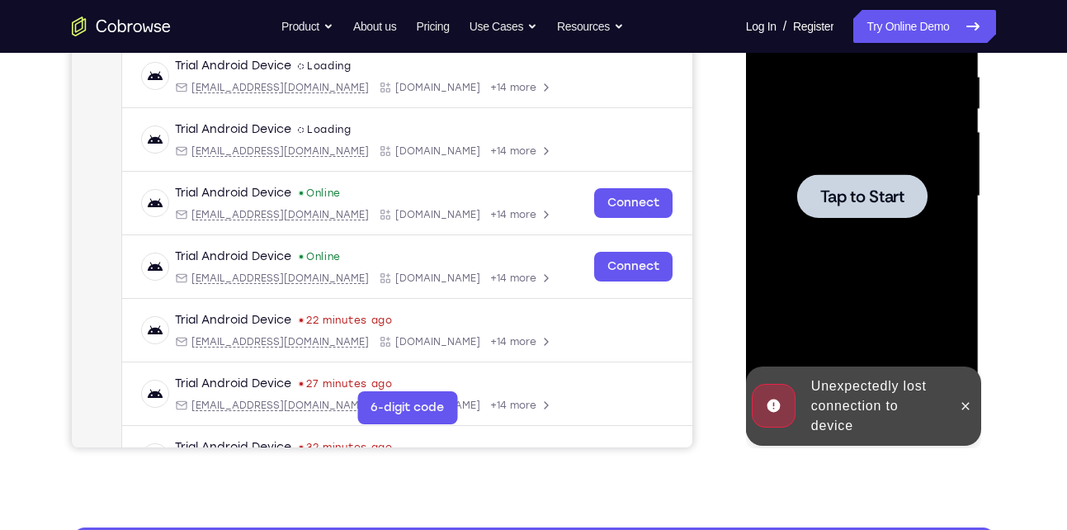
click at [939, 237] on div at bounding box center [863, 196] width 208 height 462
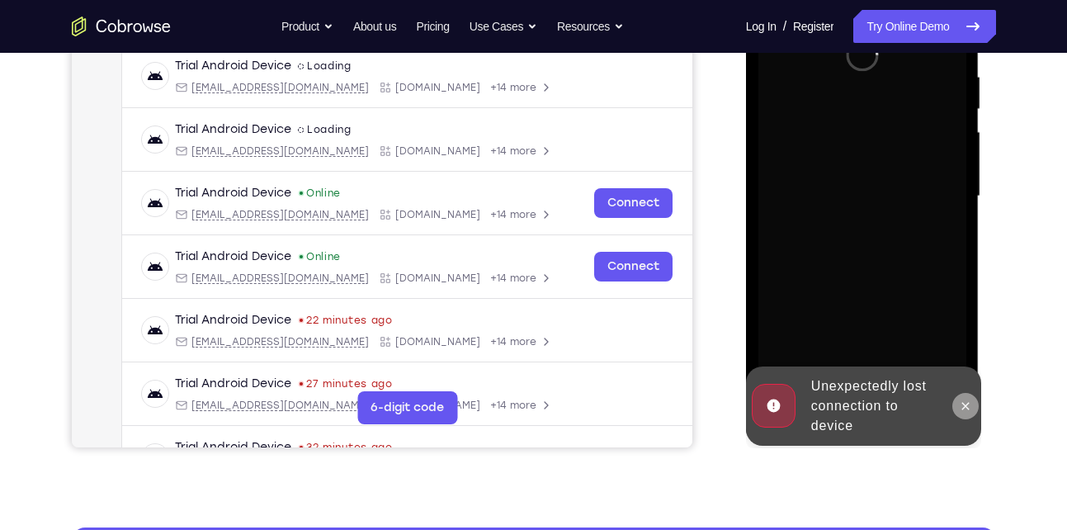
click at [967, 400] on icon at bounding box center [965, 406] width 13 height 13
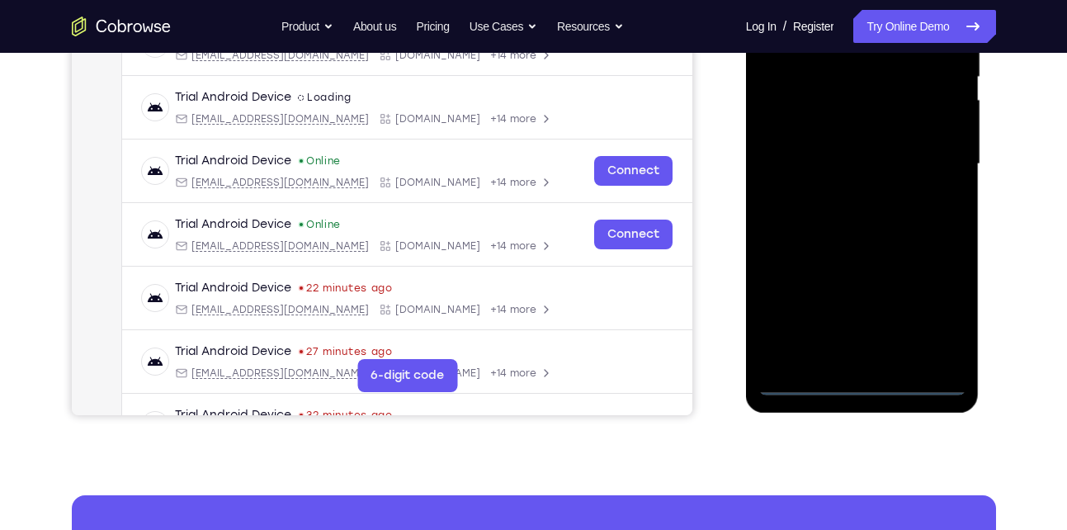
scroll to position [354, 0]
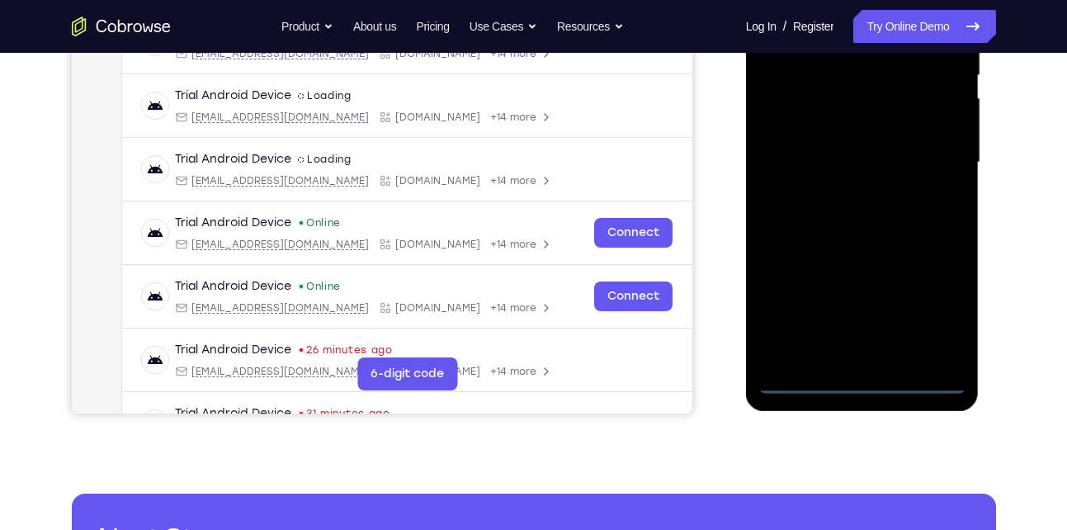
click at [863, 381] on div at bounding box center [863, 162] width 208 height 462
click at [933, 302] on div at bounding box center [863, 162] width 208 height 462
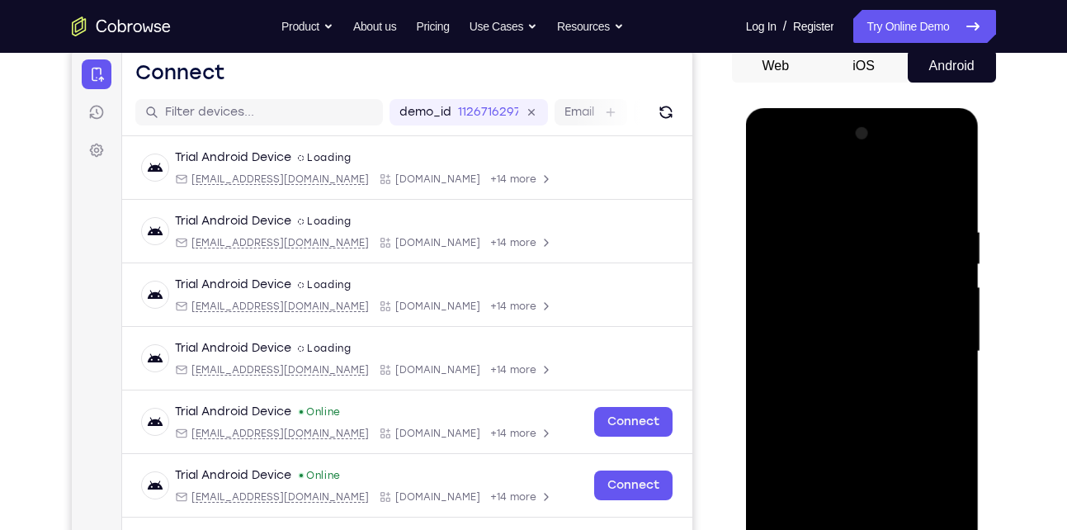
click at [797, 194] on div at bounding box center [863, 352] width 208 height 462
click at [822, 186] on div at bounding box center [863, 352] width 208 height 462
click at [933, 348] on div at bounding box center [863, 352] width 208 height 462
click at [837, 379] on div at bounding box center [863, 352] width 208 height 462
click at [835, 328] on div at bounding box center [863, 352] width 208 height 462
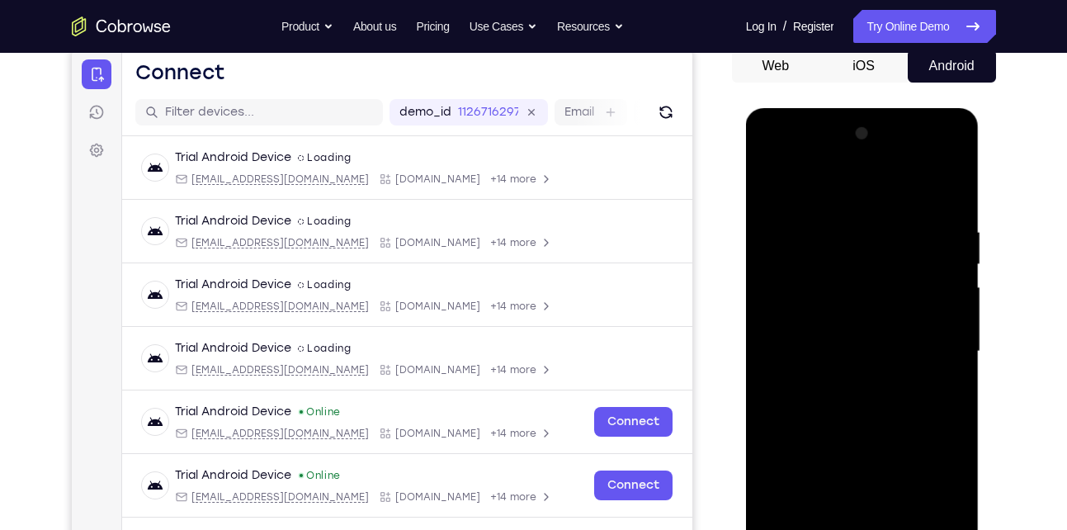
click at [823, 319] on div at bounding box center [863, 352] width 208 height 462
click at [817, 347] on div at bounding box center [863, 352] width 208 height 462
click at [851, 399] on div at bounding box center [863, 352] width 208 height 462
click at [929, 178] on div at bounding box center [863, 352] width 208 height 462
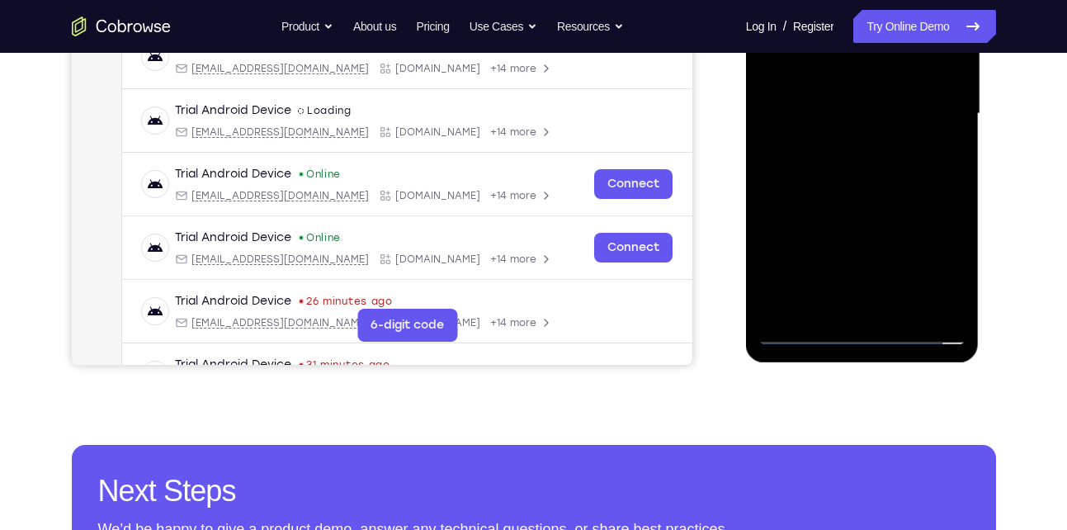
scroll to position [404, 0]
click at [849, 154] on div at bounding box center [863, 113] width 208 height 462
click at [901, 305] on div at bounding box center [863, 113] width 208 height 462
click at [858, 201] on div at bounding box center [863, 113] width 208 height 462
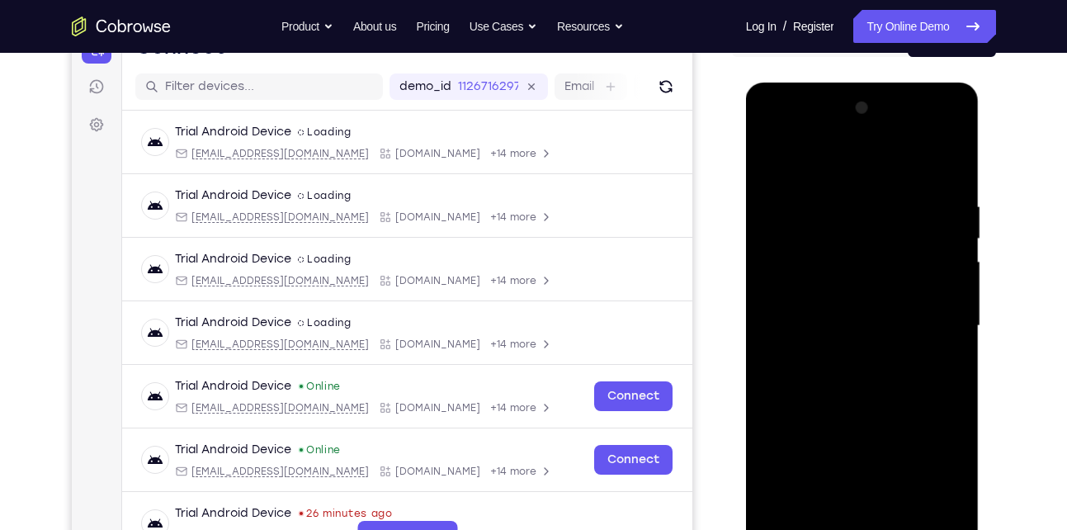
scroll to position [187, 0]
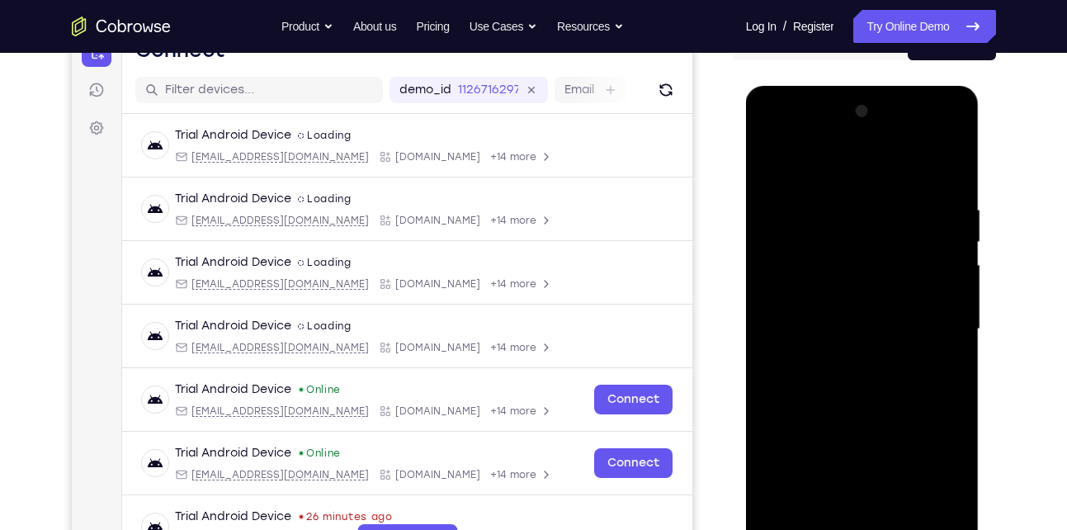
click at [768, 168] on div at bounding box center [863, 329] width 208 height 462
click at [835, 305] on div at bounding box center [863, 329] width 208 height 462
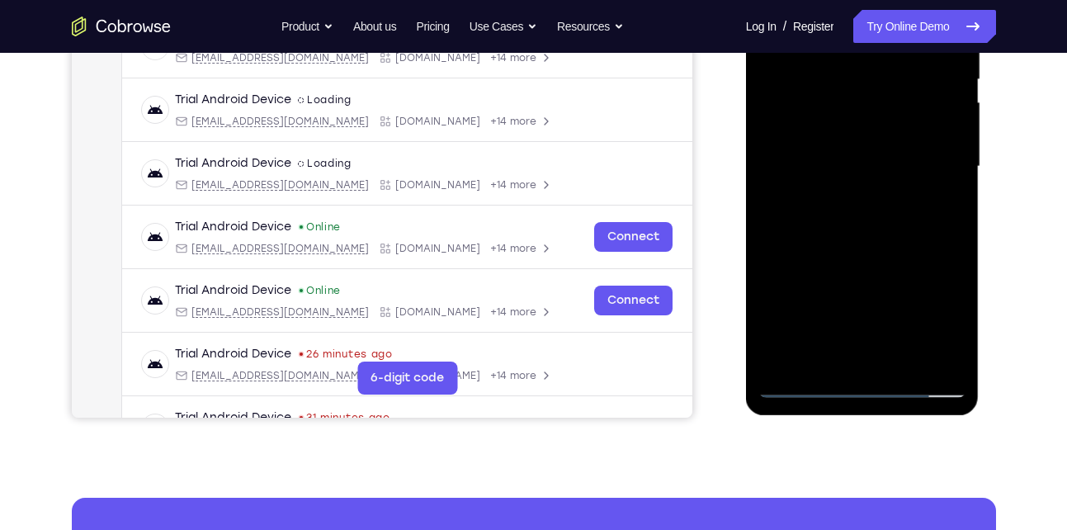
scroll to position [352, 0]
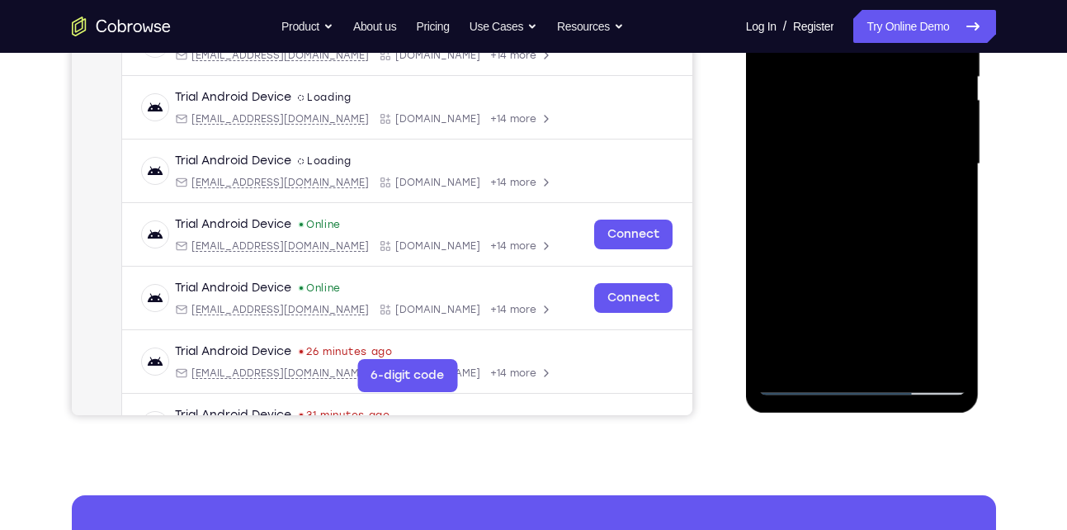
click at [826, 353] on div at bounding box center [863, 164] width 208 height 462
click at [809, 197] on div at bounding box center [863, 164] width 208 height 462
click at [803, 197] on div at bounding box center [863, 164] width 208 height 462
click at [809, 196] on div at bounding box center [863, 164] width 208 height 462
click at [825, 196] on div at bounding box center [863, 164] width 208 height 462
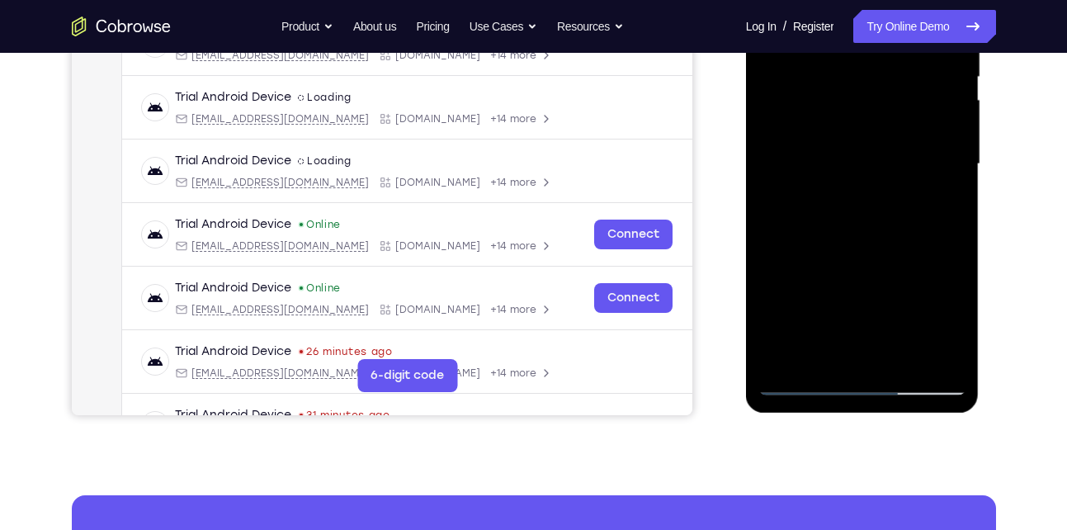
click at [825, 196] on div at bounding box center [863, 164] width 208 height 462
click at [811, 207] on div at bounding box center [863, 164] width 208 height 462
click at [835, 212] on div at bounding box center [863, 164] width 208 height 462
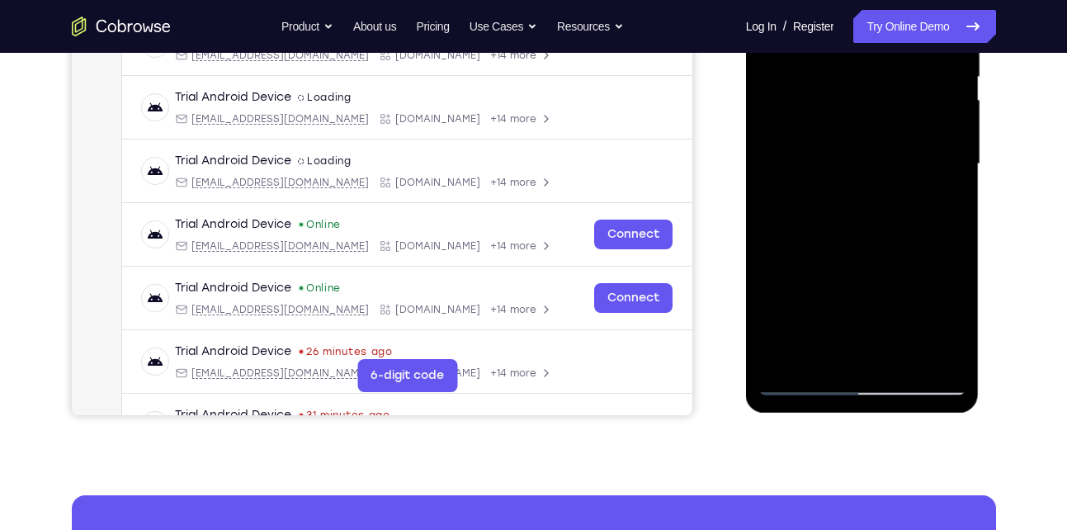
click at [832, 209] on div at bounding box center [863, 164] width 208 height 462
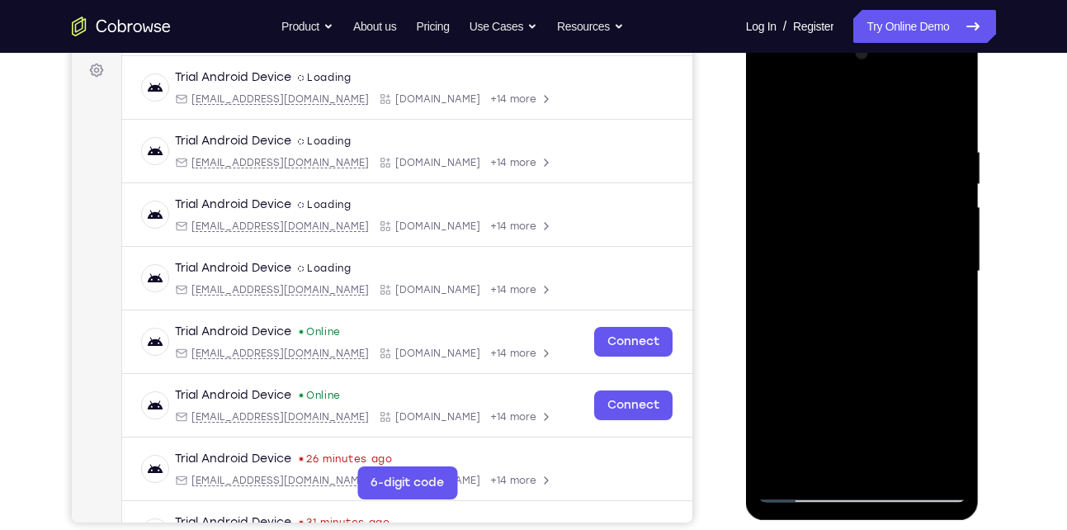
scroll to position [244, 0]
click at [773, 105] on div at bounding box center [863, 272] width 208 height 462
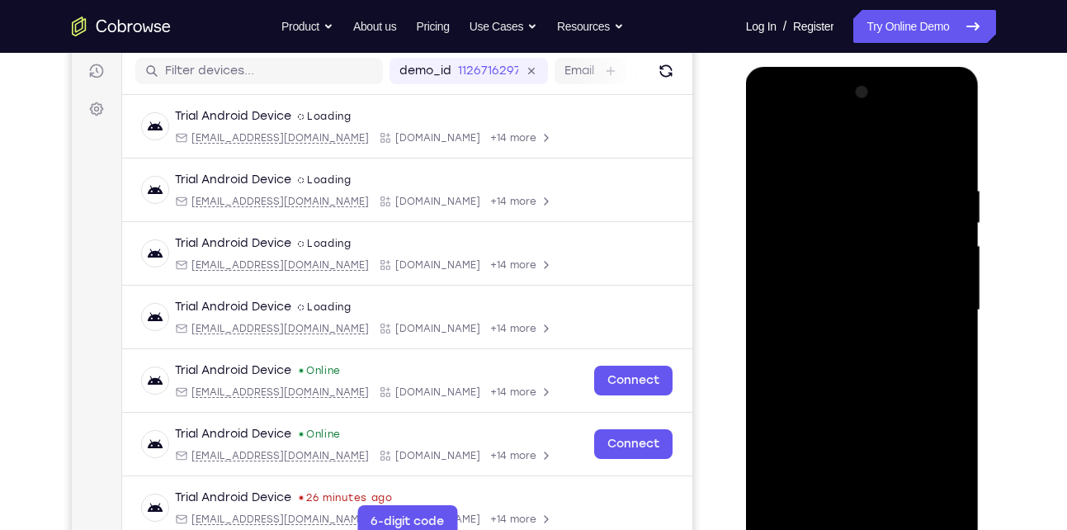
scroll to position [206, 0]
click at [774, 140] on div at bounding box center [863, 311] width 208 height 462
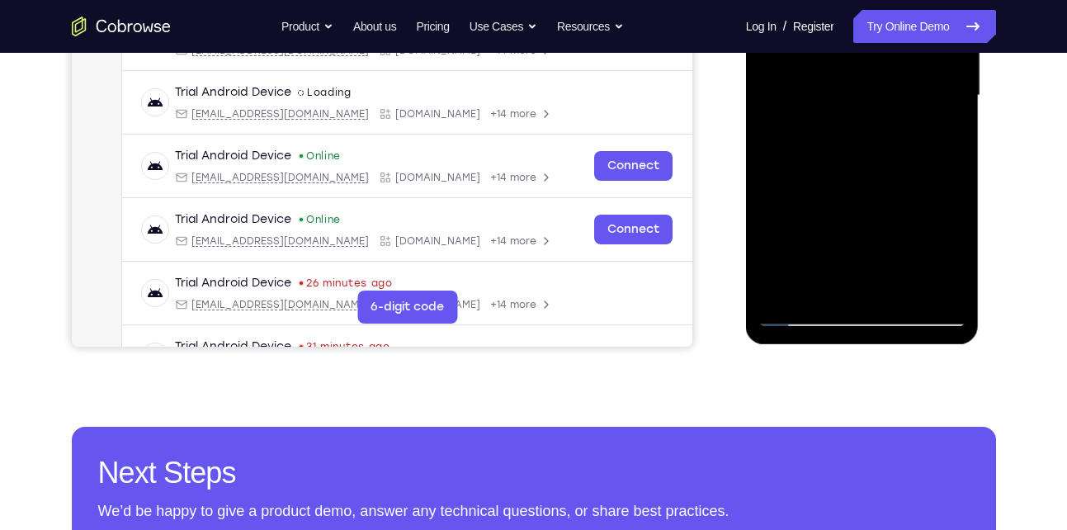
scroll to position [423, 0]
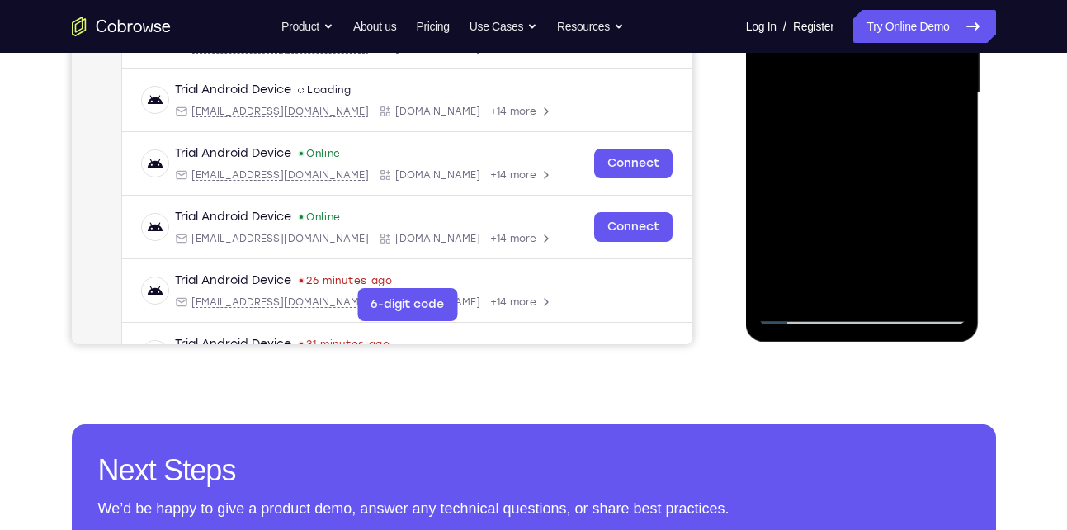
click at [939, 286] on div at bounding box center [863, 93] width 208 height 462
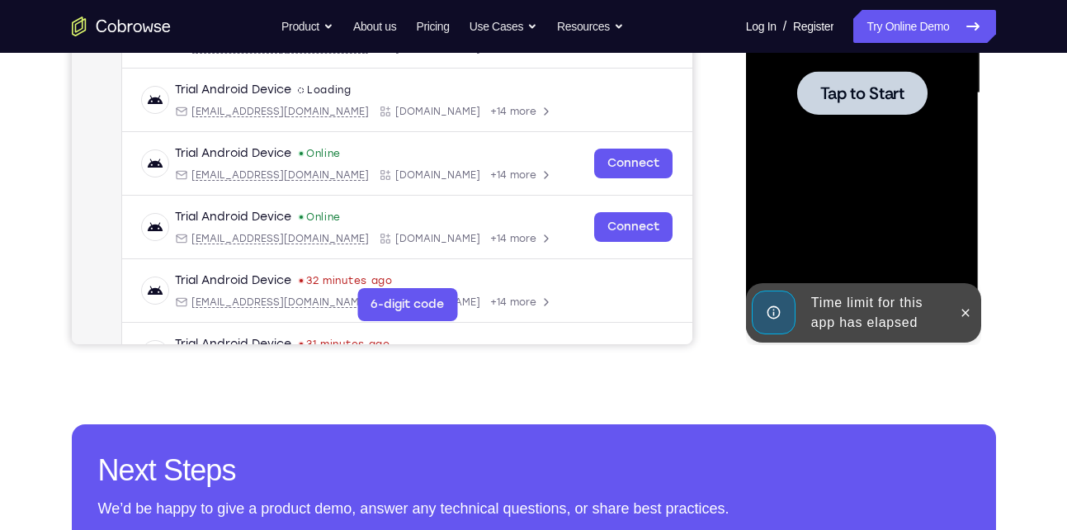
click at [838, 233] on div at bounding box center [863, 93] width 208 height 462
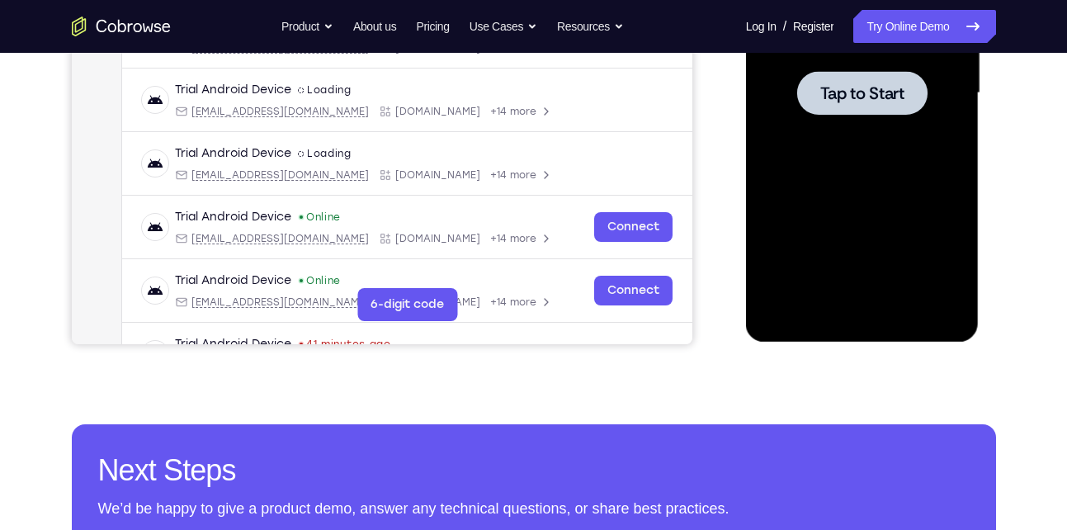
click at [831, 180] on div at bounding box center [863, 93] width 208 height 462
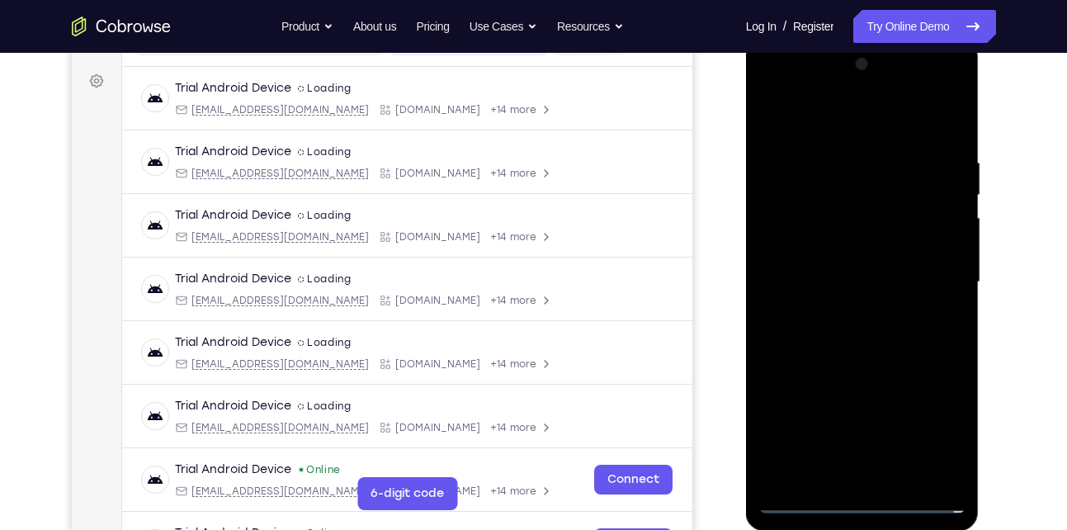
scroll to position [391, 0]
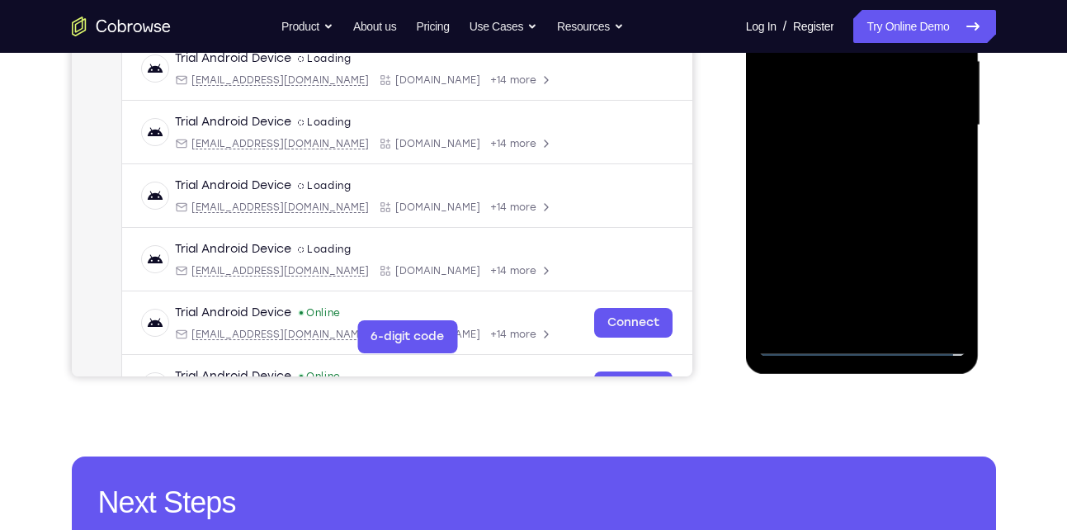
click at [866, 343] on div at bounding box center [863, 125] width 208 height 462
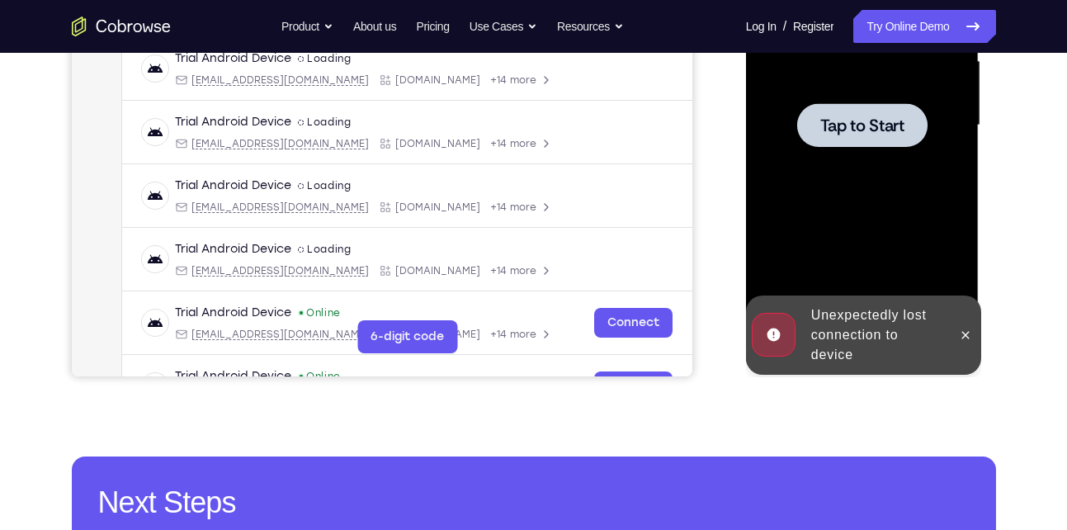
click at [945, 333] on div "Unexpectedly lost connection to device" at bounding box center [877, 335] width 144 height 73
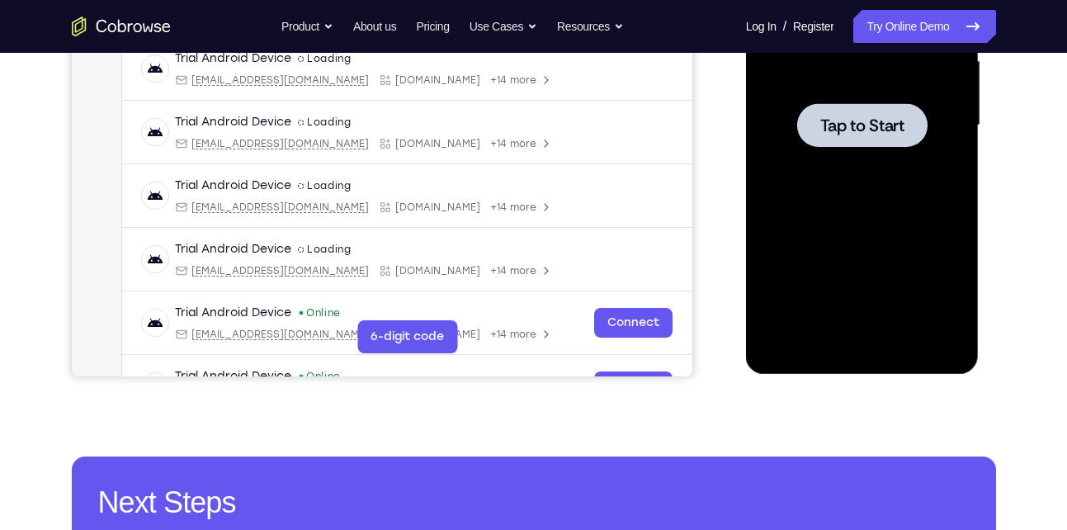
click at [871, 143] on div at bounding box center [862, 125] width 130 height 44
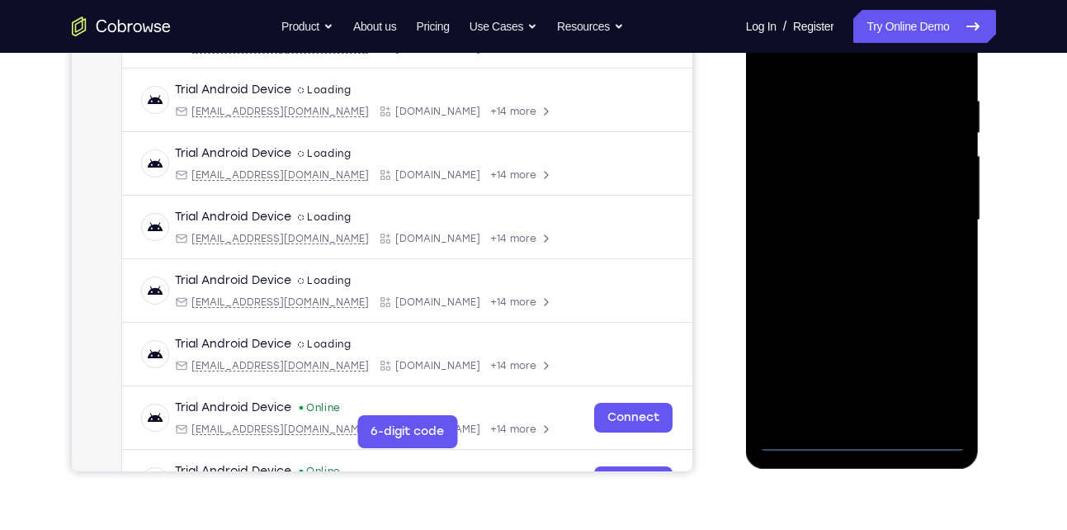
scroll to position [298, 0]
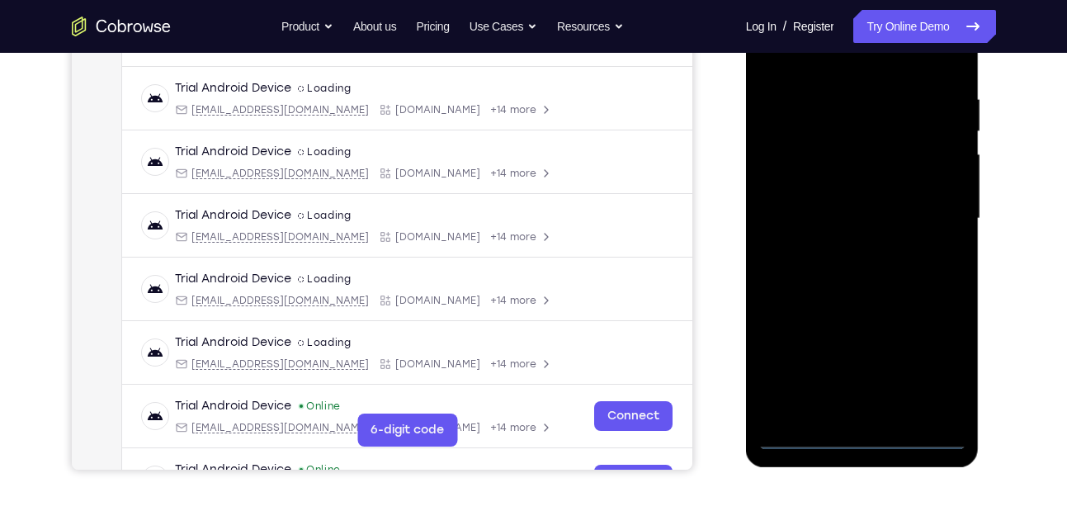
click at [863, 441] on div at bounding box center [863, 219] width 208 height 462
click at [938, 376] on div at bounding box center [863, 219] width 208 height 462
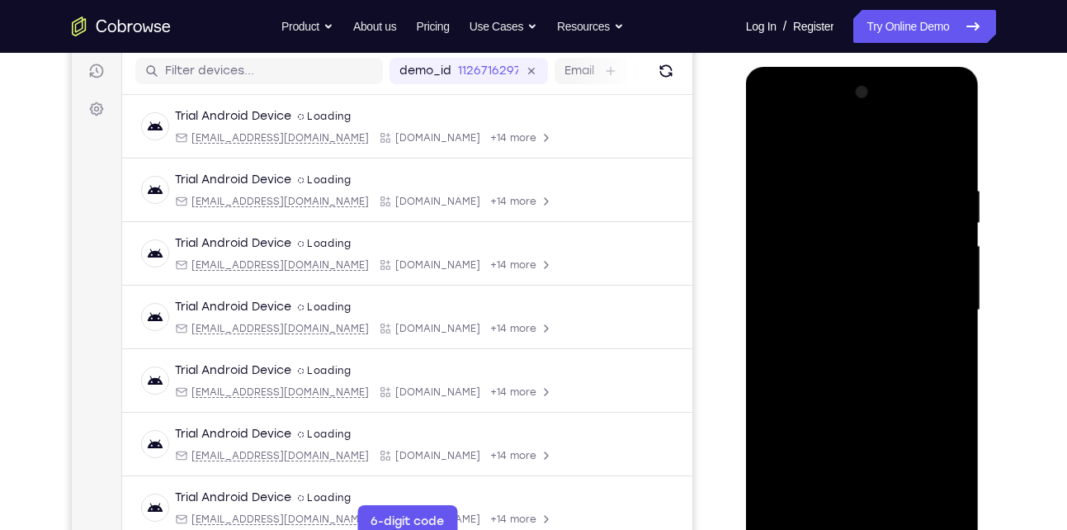
scroll to position [207, 0]
click at [831, 144] on div at bounding box center [863, 309] width 208 height 462
click at [806, 144] on div at bounding box center [863, 309] width 208 height 462
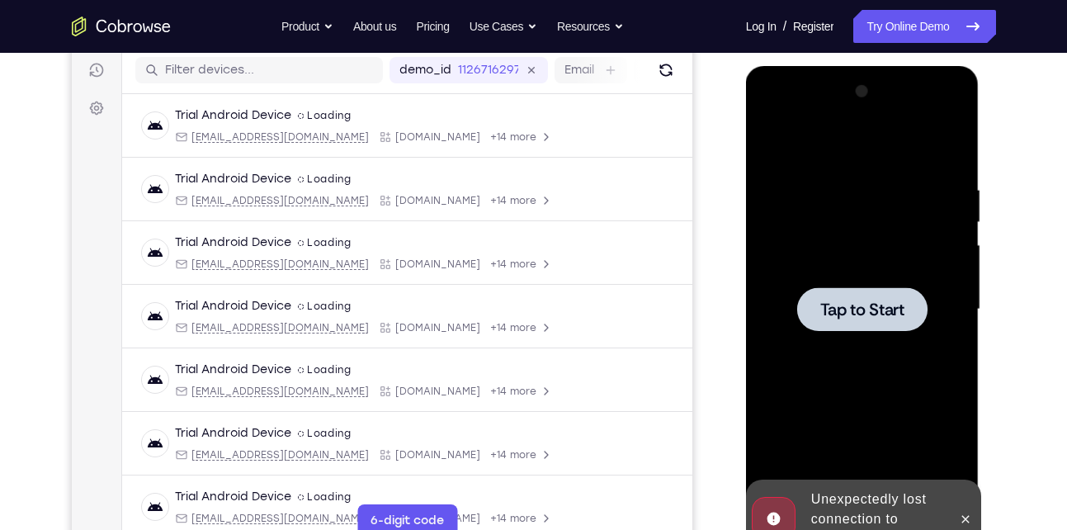
click at [878, 309] on span "Tap to Start" at bounding box center [863, 309] width 84 height 17
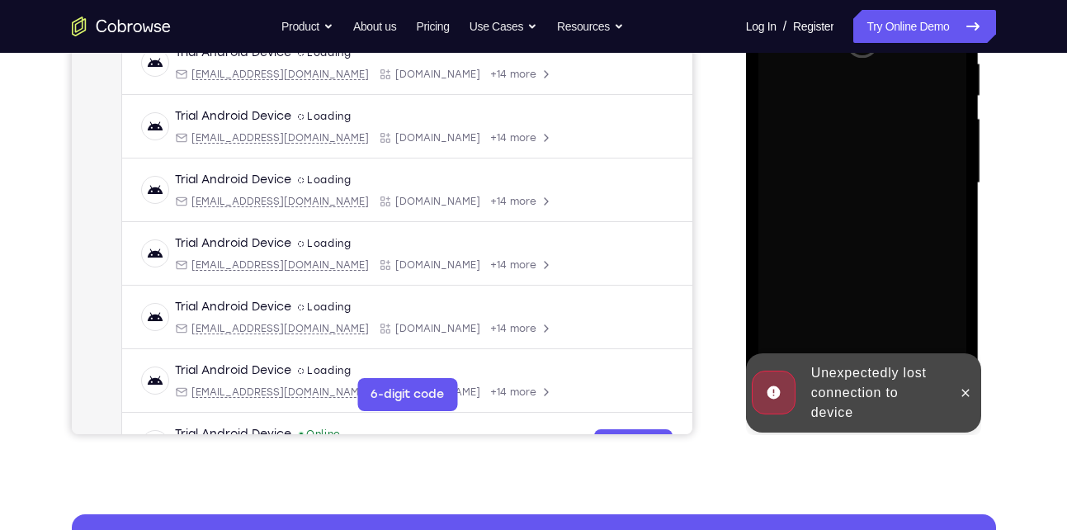
scroll to position [335, 0]
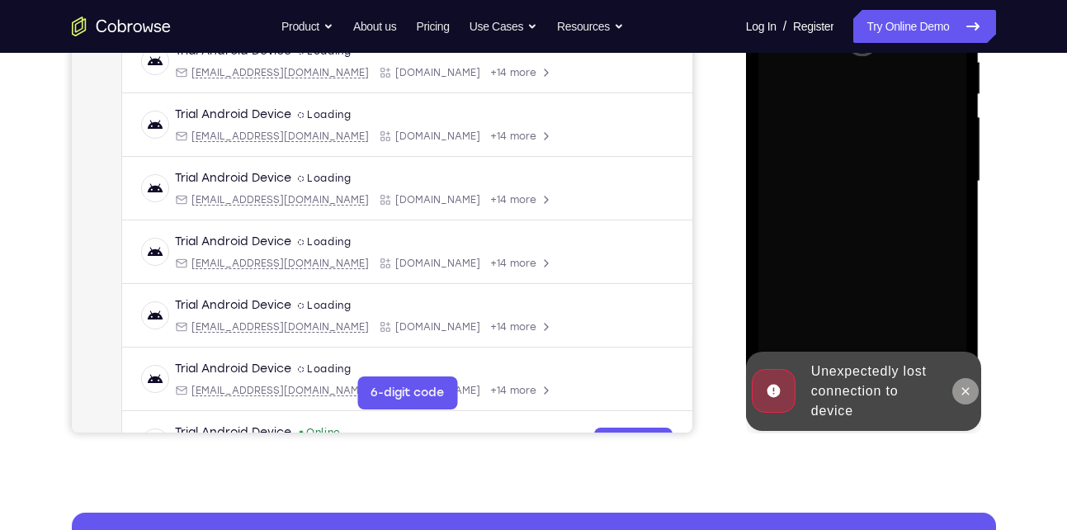
click at [972, 387] on icon at bounding box center [965, 391] width 13 height 13
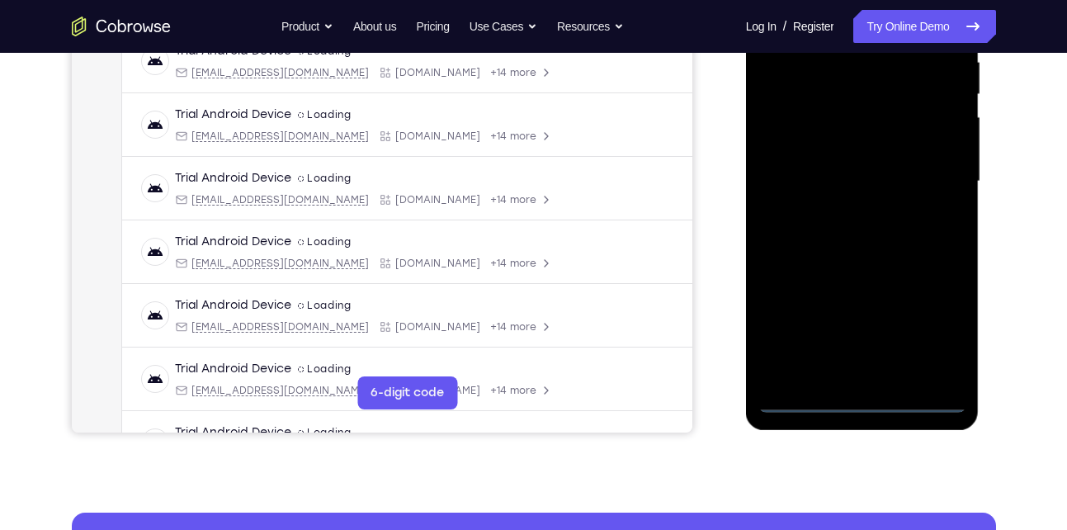
click at [863, 400] on div at bounding box center [863, 181] width 208 height 462
click at [942, 326] on div at bounding box center [863, 181] width 208 height 462
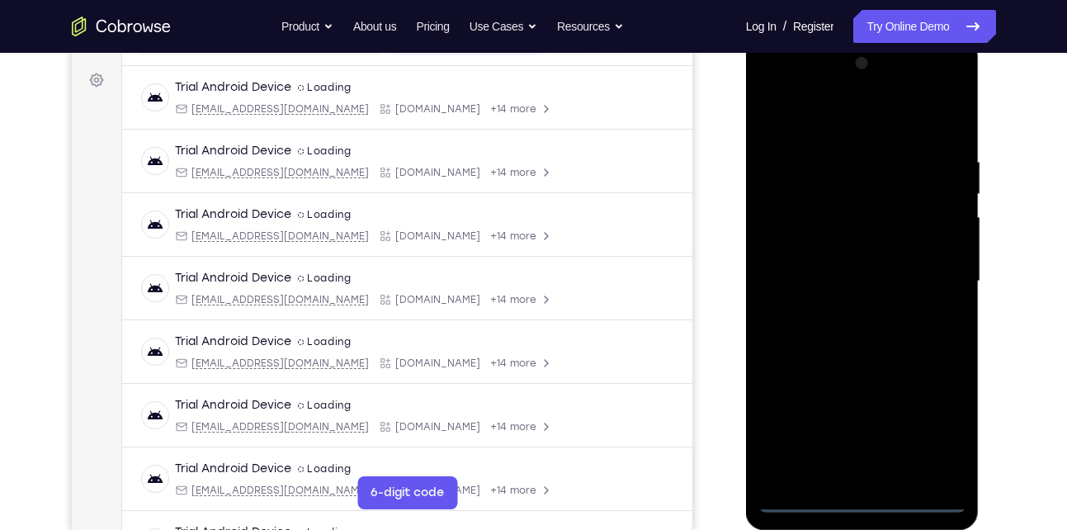
scroll to position [234, 0]
click at [817, 111] on div at bounding box center [863, 282] width 208 height 462
click at [820, 185] on div at bounding box center [863, 282] width 208 height 462
click at [825, 143] on div at bounding box center [863, 282] width 208 height 462
drag, startPoint x: 835, startPoint y: 355, endPoint x: 834, endPoint y: 87, distance: 267.5
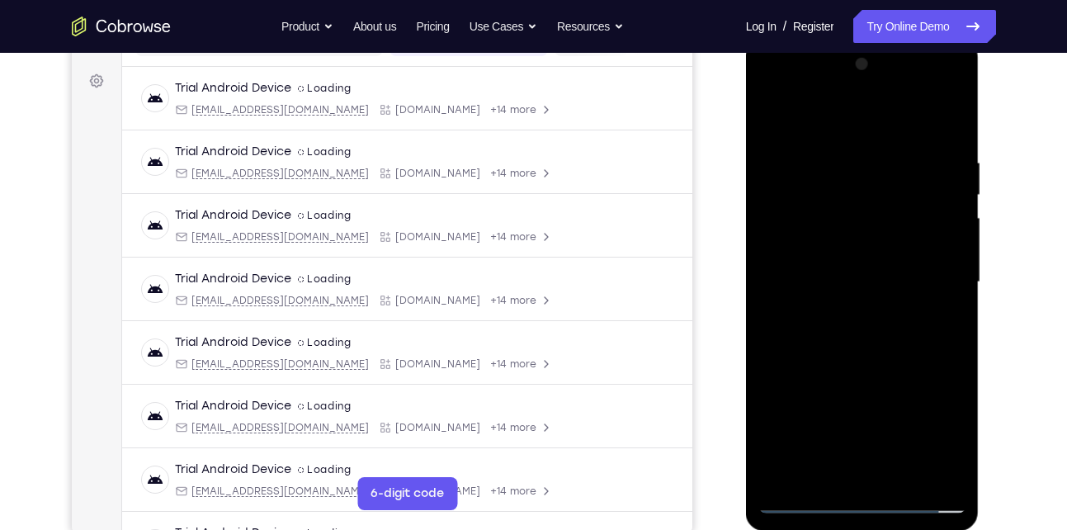
click at [834, 87] on div at bounding box center [863, 282] width 208 height 462
drag, startPoint x: 840, startPoint y: 406, endPoint x: 831, endPoint y: 211, distance: 195.0
click at [831, 211] on div at bounding box center [863, 282] width 208 height 462
drag, startPoint x: 849, startPoint y: 357, endPoint x: 856, endPoint y: 174, distance: 182.5
click at [856, 174] on div at bounding box center [863, 282] width 208 height 462
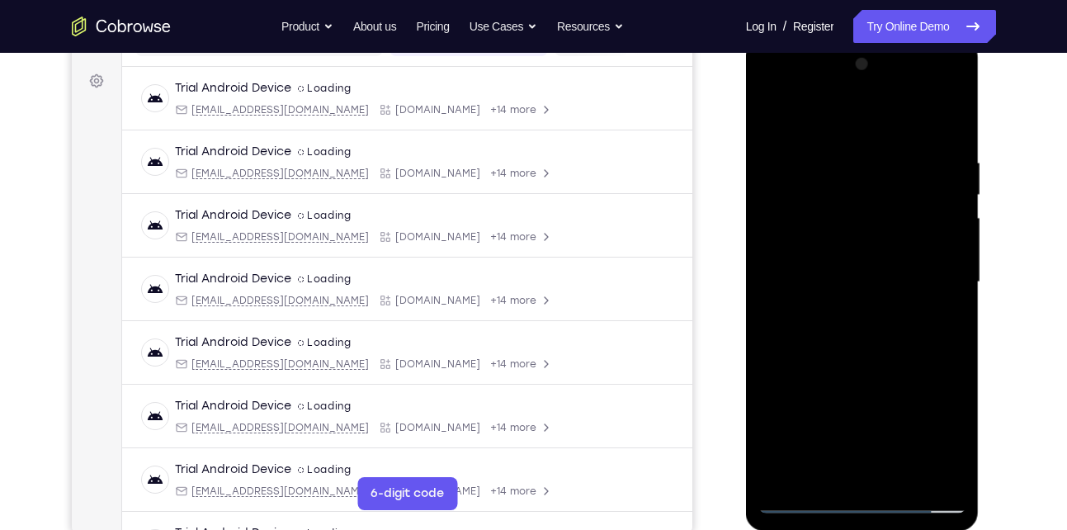
click at [801, 420] on div at bounding box center [863, 282] width 208 height 462
click at [761, 277] on div at bounding box center [863, 282] width 208 height 462
drag, startPoint x: 855, startPoint y: 373, endPoint x: 888, endPoint y: 216, distance: 160.3
click at [888, 216] on div at bounding box center [863, 282] width 208 height 462
drag, startPoint x: 851, startPoint y: 387, endPoint x: 920, endPoint y: 84, distance: 310.6
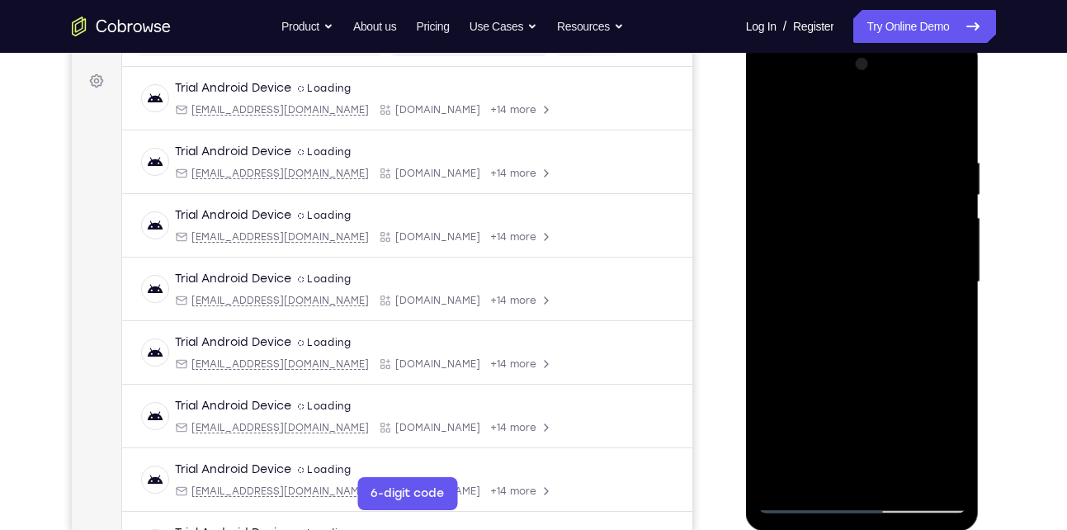
click at [920, 84] on div at bounding box center [863, 282] width 208 height 462
drag, startPoint x: 859, startPoint y: 342, endPoint x: 785, endPoint y: 505, distance: 179.5
click at [785, 505] on div at bounding box center [863, 282] width 208 height 462
click at [865, 127] on div at bounding box center [863, 282] width 208 height 462
drag, startPoint x: 828, startPoint y: 386, endPoint x: 844, endPoint y: 252, distance: 135.5
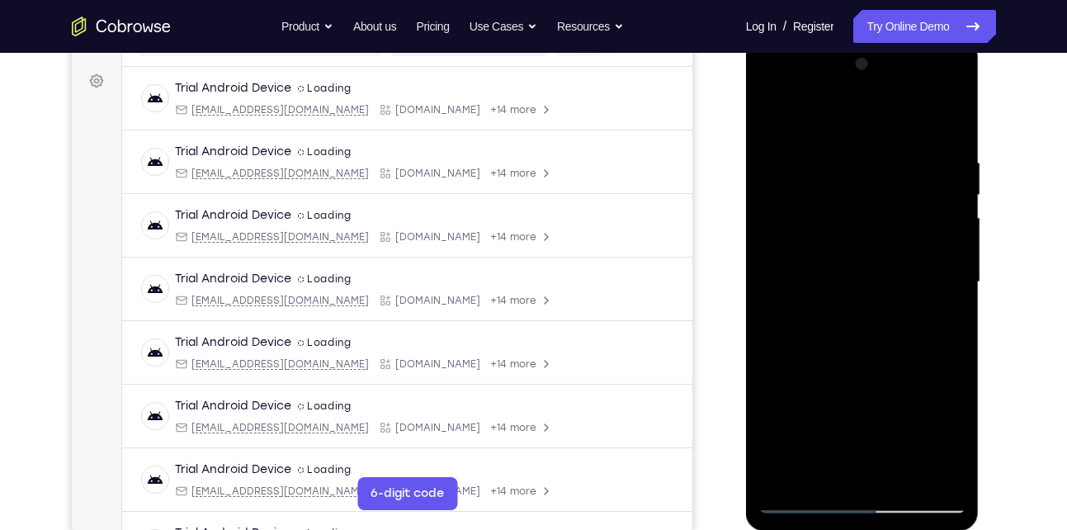
click at [844, 252] on div at bounding box center [863, 282] width 208 height 462
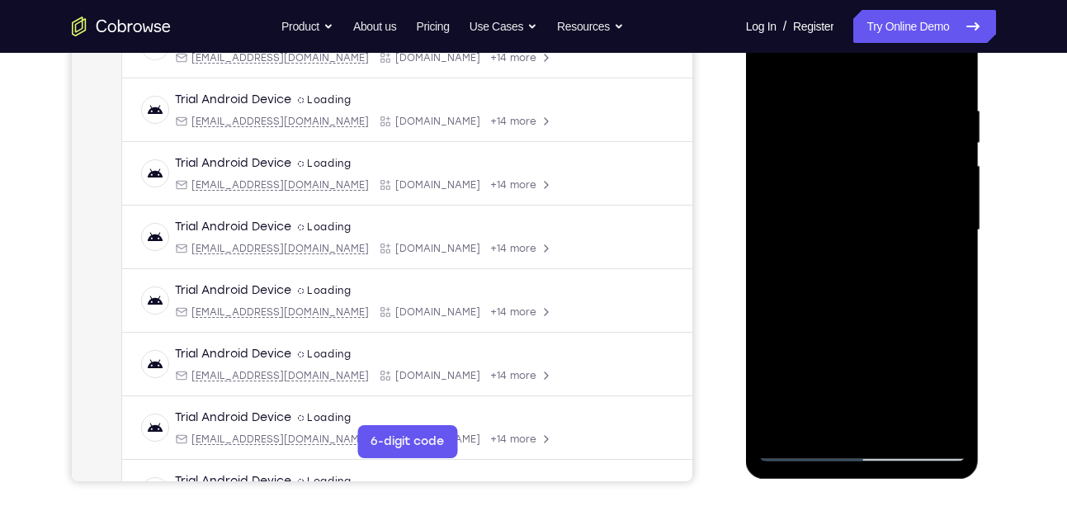
scroll to position [290, 0]
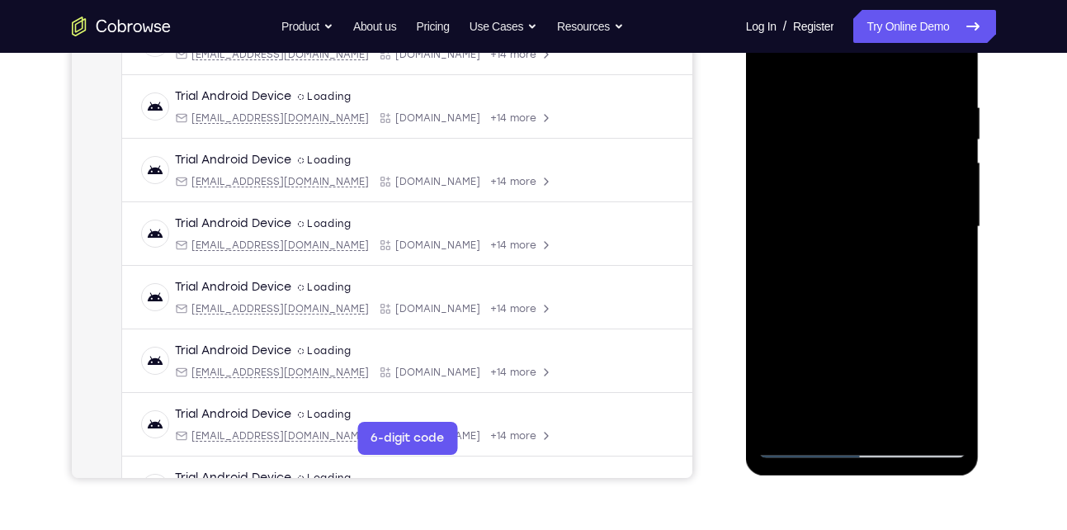
drag, startPoint x: 825, startPoint y: 389, endPoint x: 849, endPoint y: 314, distance: 79.1
click at [849, 314] on div at bounding box center [863, 227] width 208 height 462
drag, startPoint x: 830, startPoint y: 374, endPoint x: 848, endPoint y: 329, distance: 48.6
click at [848, 329] on div at bounding box center [863, 227] width 208 height 462
drag, startPoint x: 833, startPoint y: 381, endPoint x: 859, endPoint y: 296, distance: 89.0
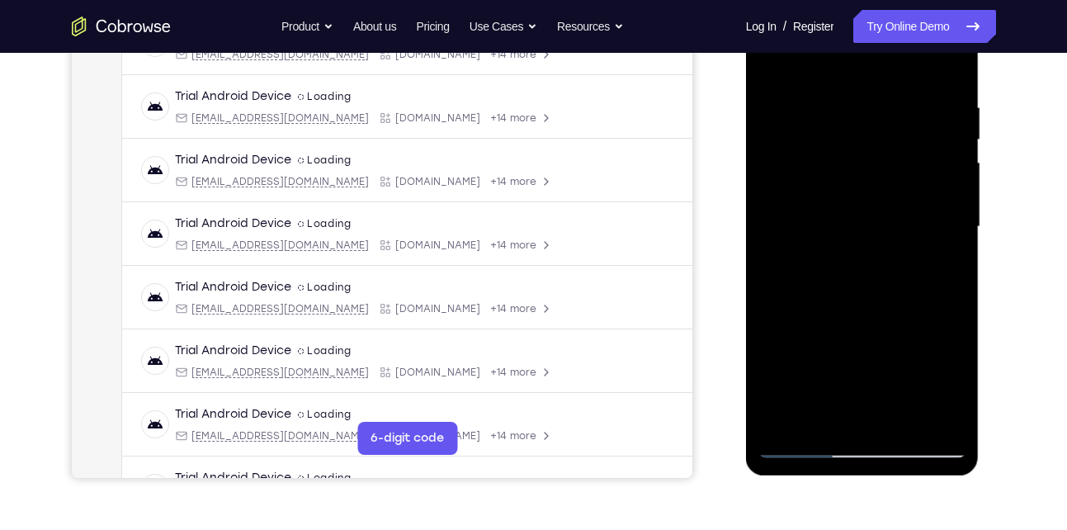
click at [859, 296] on div at bounding box center [863, 227] width 208 height 462
drag, startPoint x: 856, startPoint y: 348, endPoint x: 884, endPoint y: 255, distance: 97.4
click at [884, 255] on div at bounding box center [863, 227] width 208 height 462
drag, startPoint x: 852, startPoint y: 331, endPoint x: 871, endPoint y: 283, distance: 51.5
click at [871, 283] on div at bounding box center [863, 227] width 208 height 462
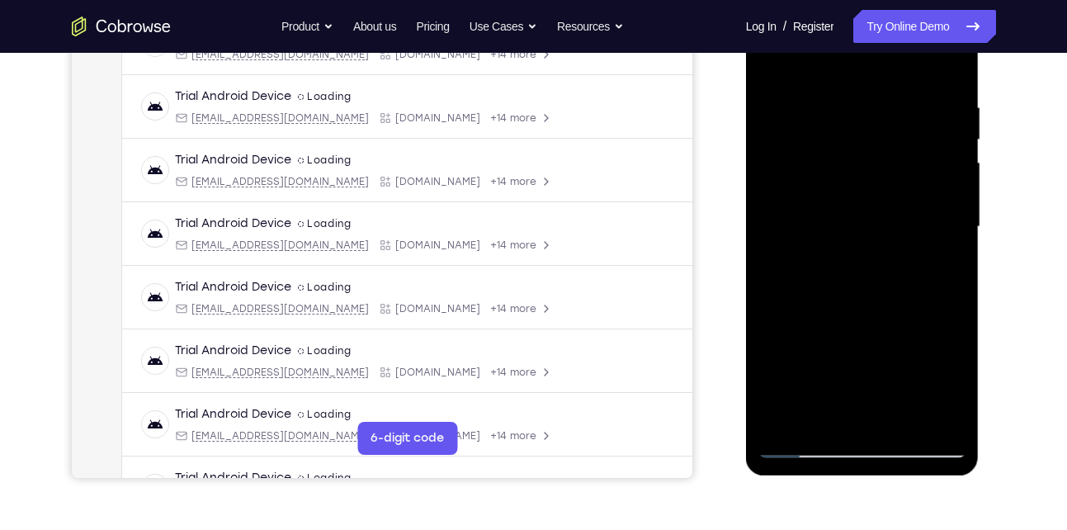
drag, startPoint x: 835, startPoint y: 388, endPoint x: 857, endPoint y: 338, distance: 55.1
click at [857, 338] on div at bounding box center [863, 227] width 208 height 462
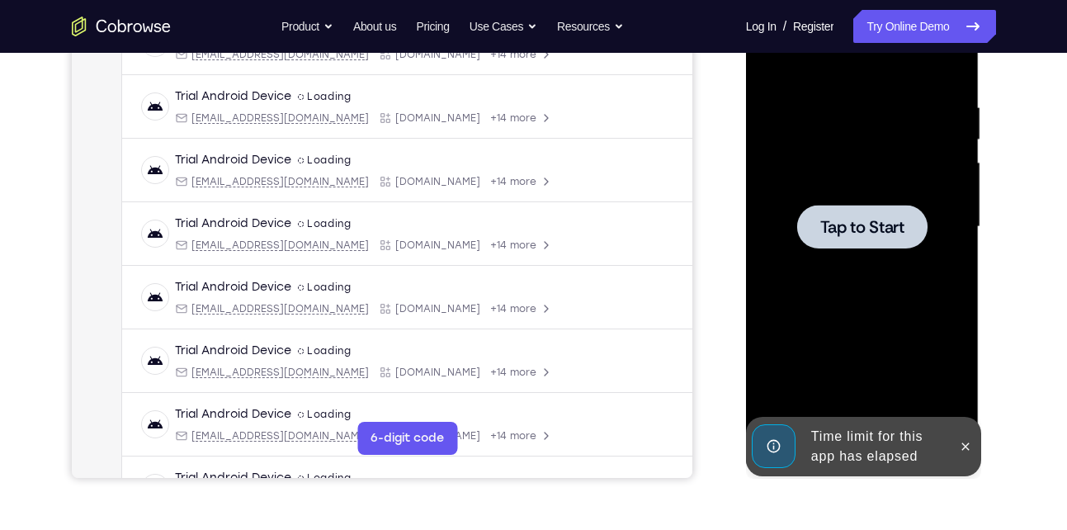
click at [849, 249] on div at bounding box center [863, 227] width 208 height 462
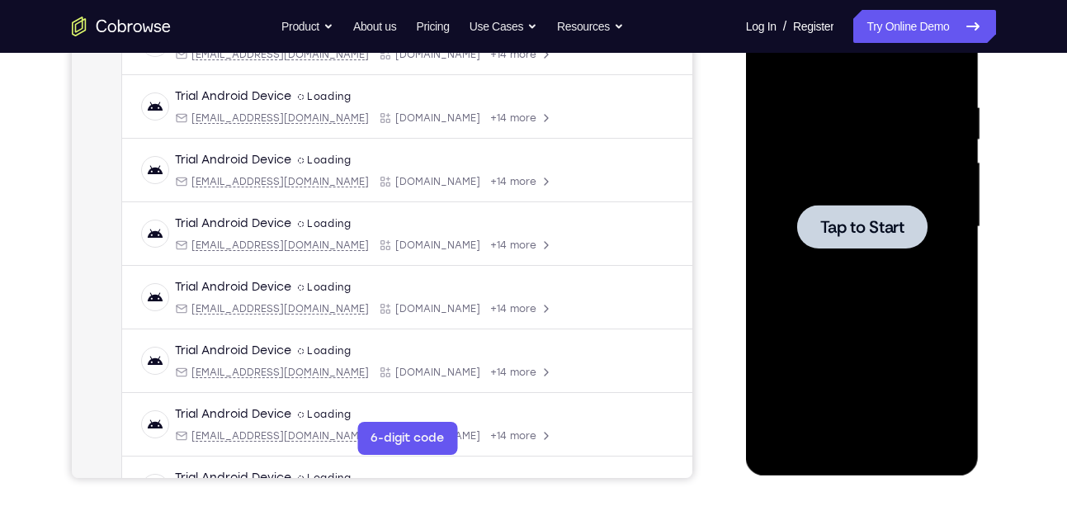
click at [846, 245] on div at bounding box center [862, 227] width 130 height 44
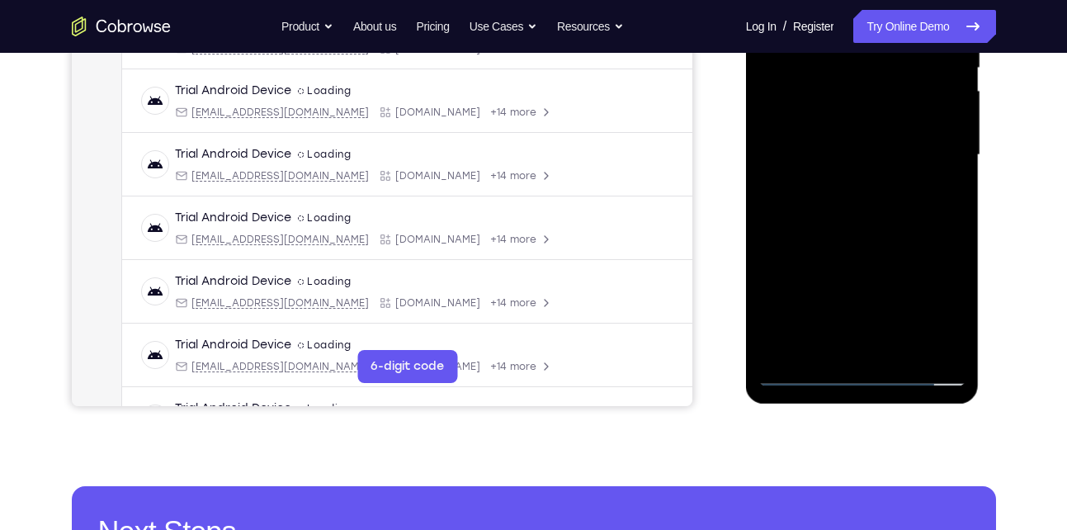
scroll to position [362, 0]
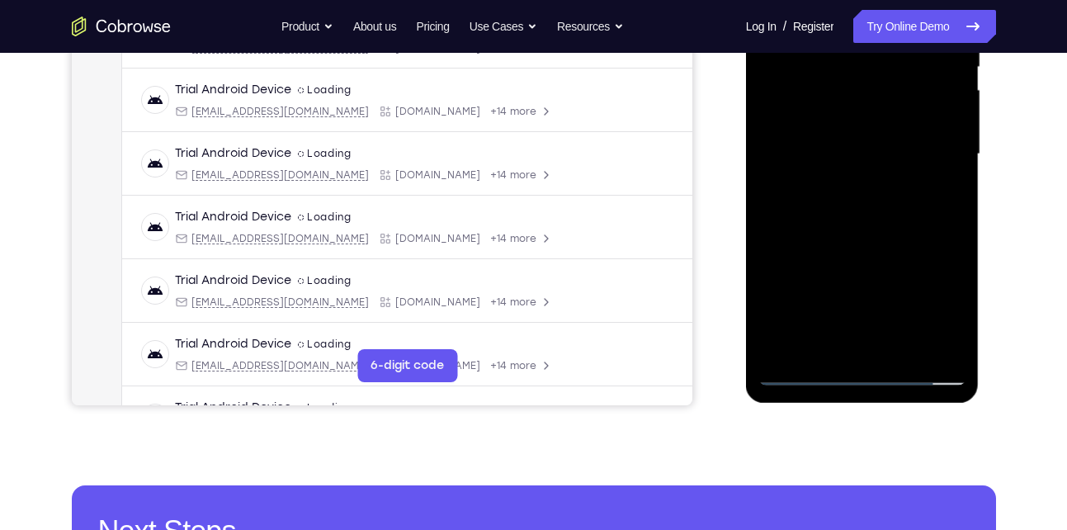
click at [859, 371] on div at bounding box center [863, 154] width 208 height 462
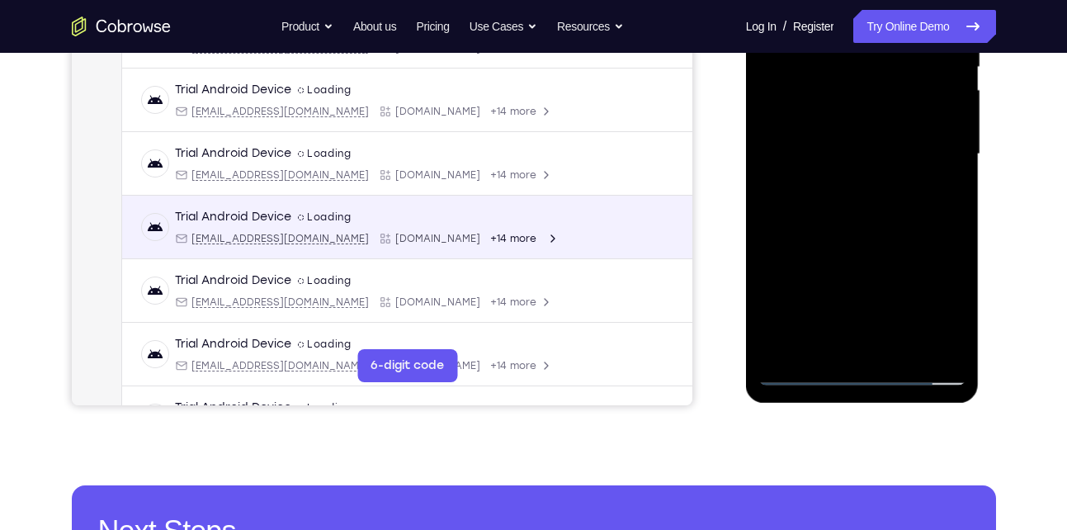
scroll to position [0, 0]
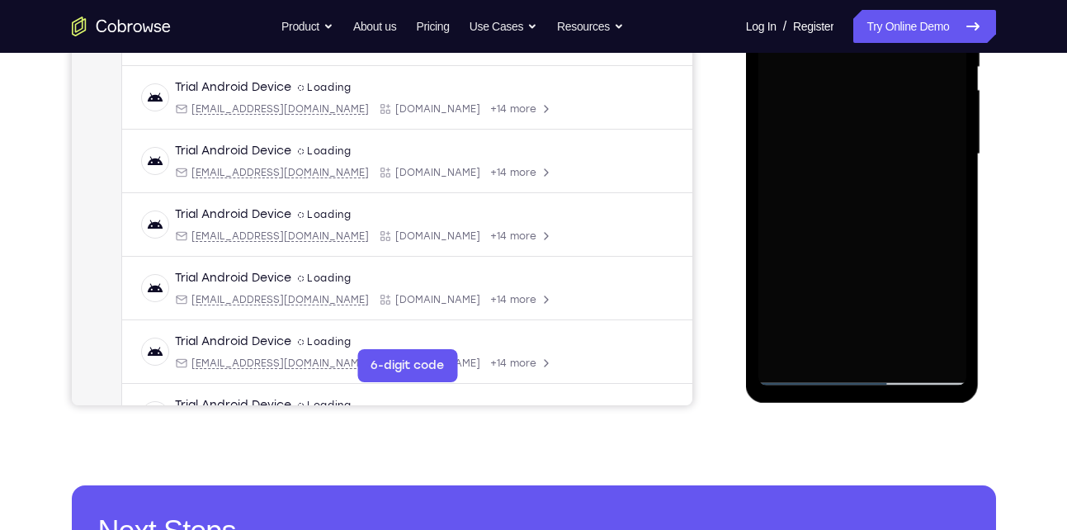
click at [904, 256] on div at bounding box center [863, 154] width 208 height 462
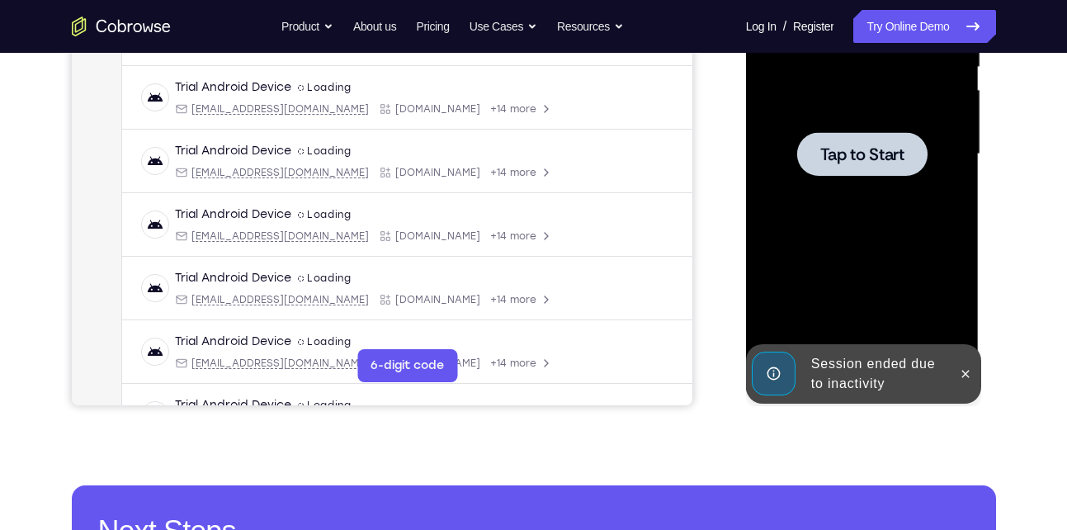
click at [885, 364] on div "Session ended due to inactivity" at bounding box center [877, 374] width 144 height 53
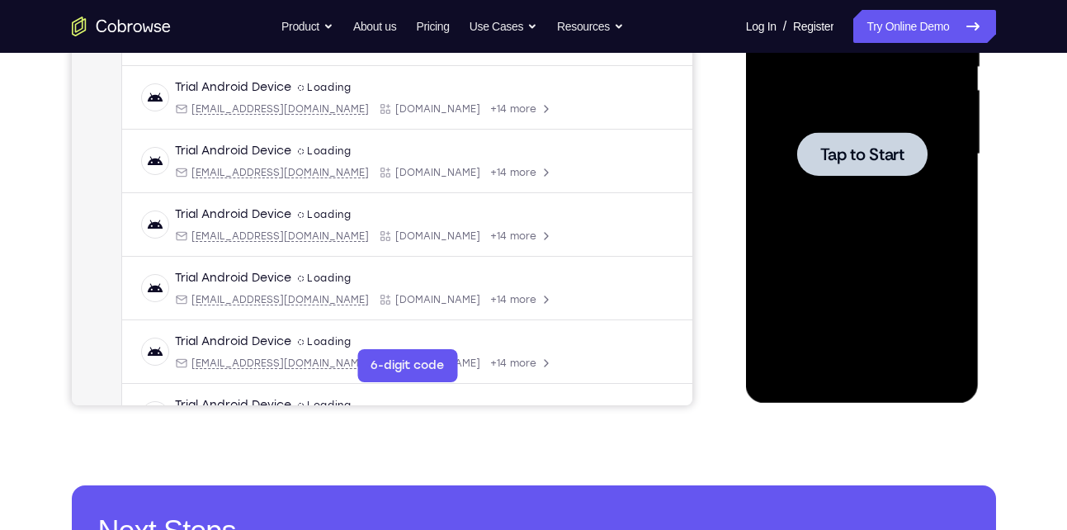
click at [841, 151] on span "Tap to Start" at bounding box center [863, 154] width 84 height 17
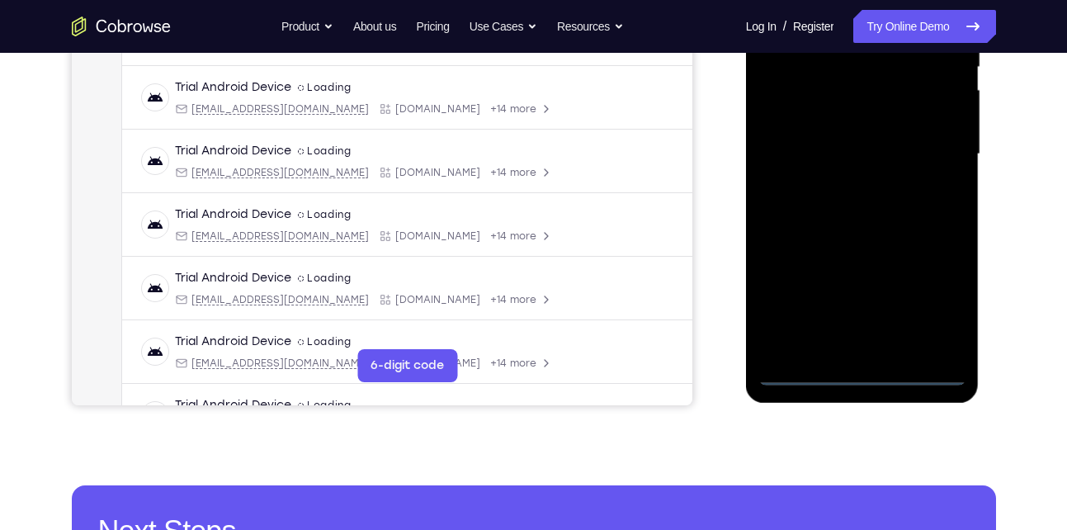
click at [869, 374] on div at bounding box center [863, 154] width 208 height 462
click at [932, 302] on div at bounding box center [863, 154] width 208 height 462
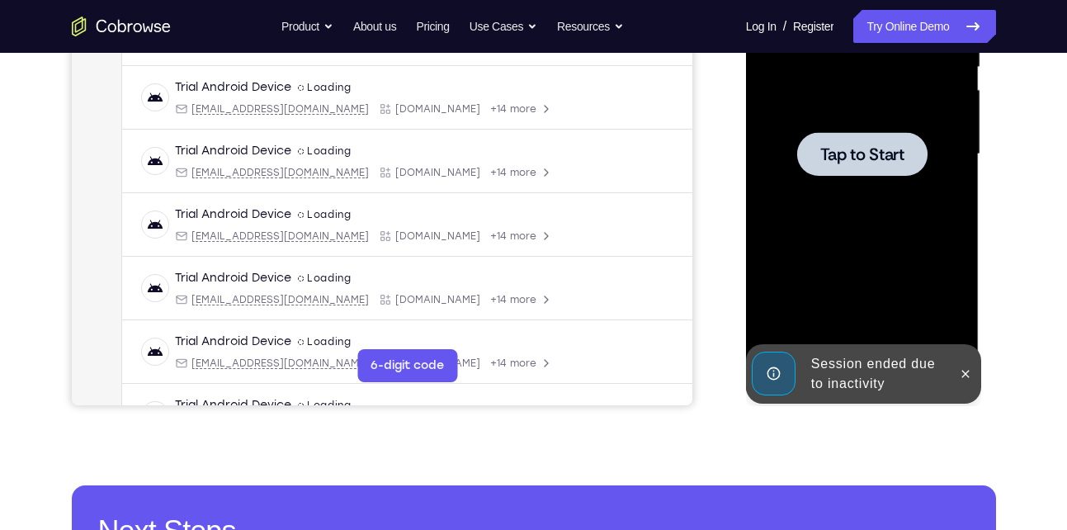
scroll to position [362, 0]
click at [847, 291] on div at bounding box center [863, 154] width 208 height 462
click at [861, 125] on div at bounding box center [863, 154] width 208 height 462
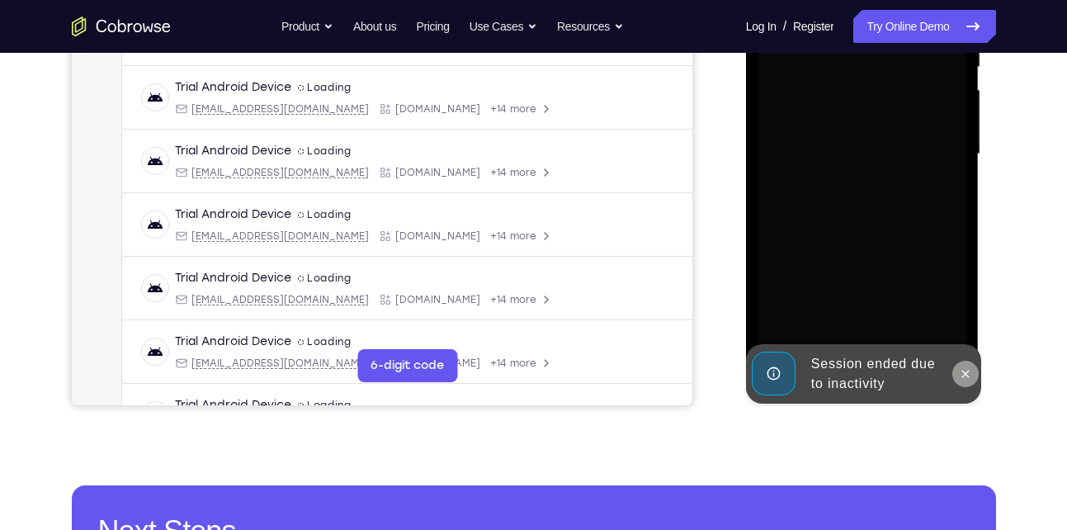
click at [963, 368] on icon at bounding box center [965, 373] width 13 height 13
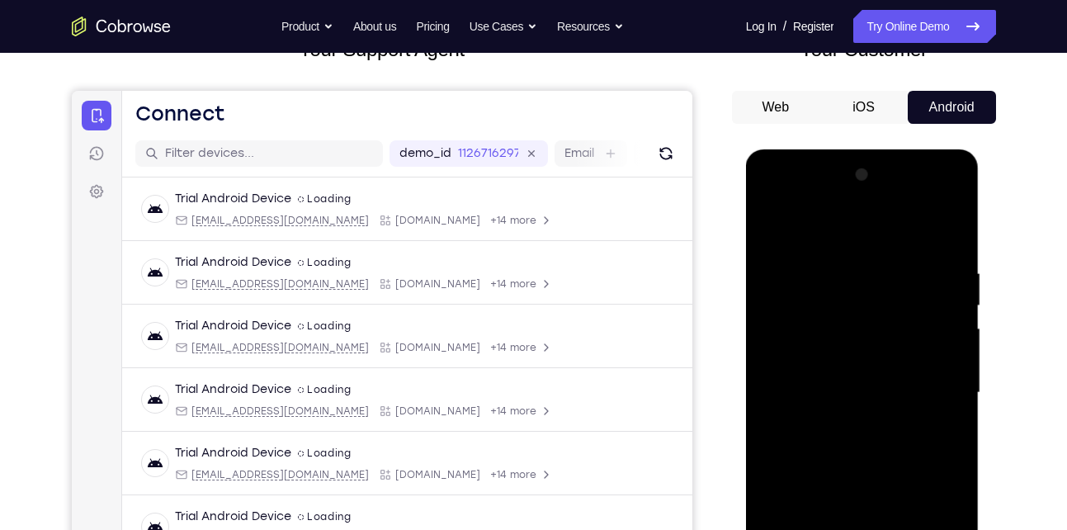
scroll to position [375, 0]
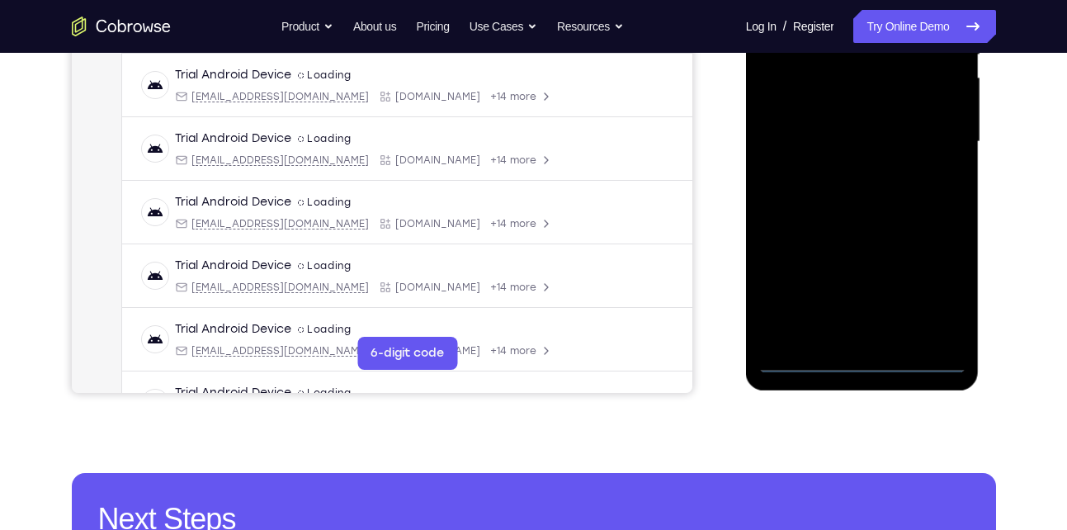
click at [860, 357] on div at bounding box center [863, 142] width 208 height 462
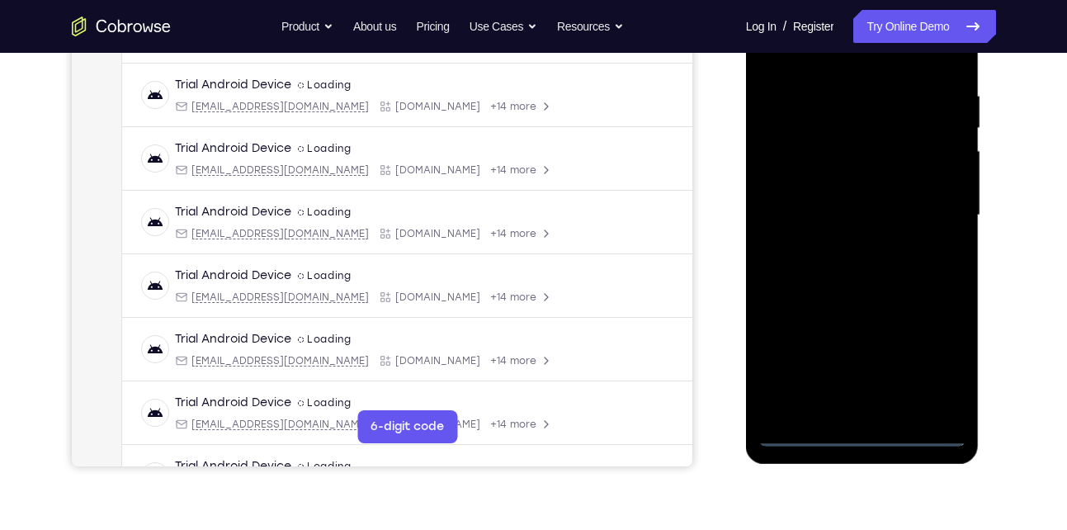
scroll to position [300, 0]
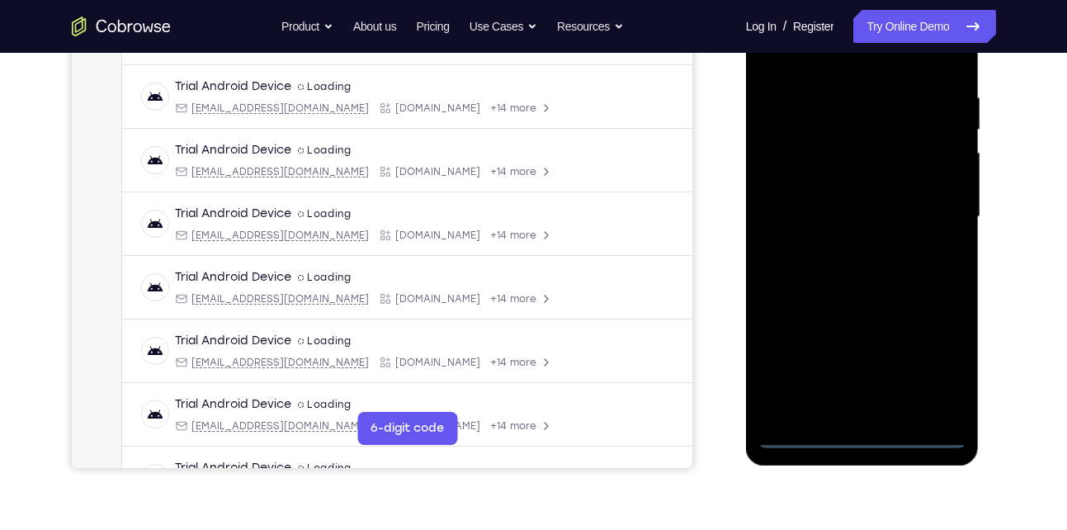
click at [929, 359] on div at bounding box center [863, 217] width 208 height 462
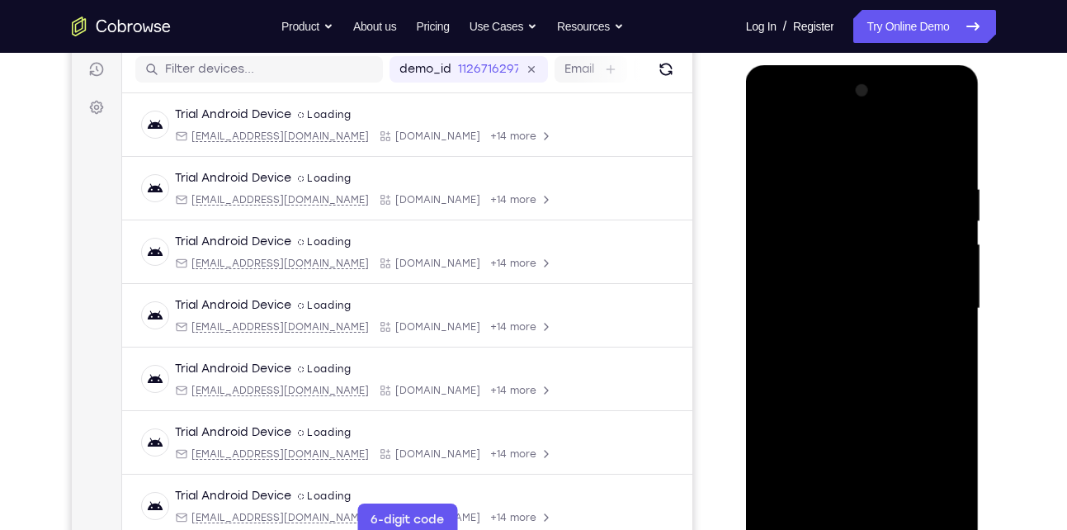
scroll to position [207, 0]
click at [815, 151] on div at bounding box center [863, 309] width 208 height 462
click at [934, 310] on div at bounding box center [863, 309] width 208 height 462
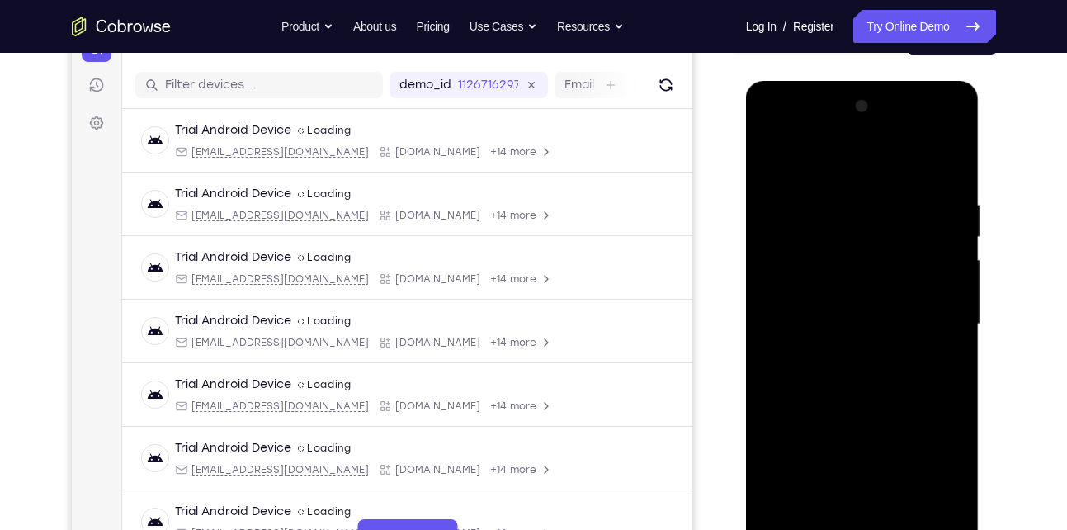
scroll to position [239, 0]
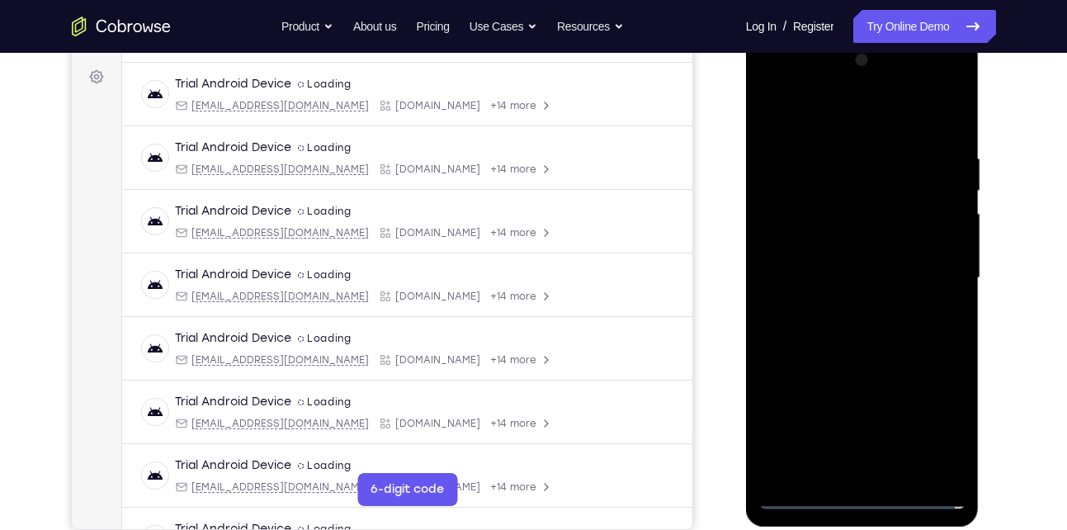
click at [846, 309] on div at bounding box center [863, 278] width 208 height 462
click at [854, 258] on div at bounding box center [863, 278] width 208 height 462
click at [826, 251] on div at bounding box center [863, 278] width 208 height 462
click at [867, 276] on div at bounding box center [863, 278] width 208 height 462
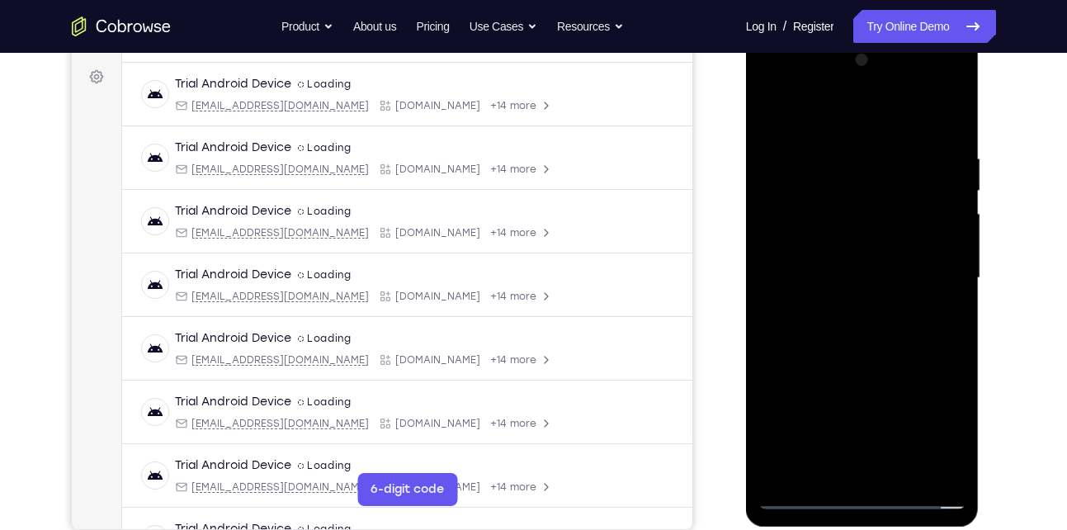
click at [866, 280] on div at bounding box center [863, 278] width 208 height 462
click at [854, 324] on div at bounding box center [863, 278] width 208 height 462
click at [863, 324] on div at bounding box center [863, 278] width 208 height 462
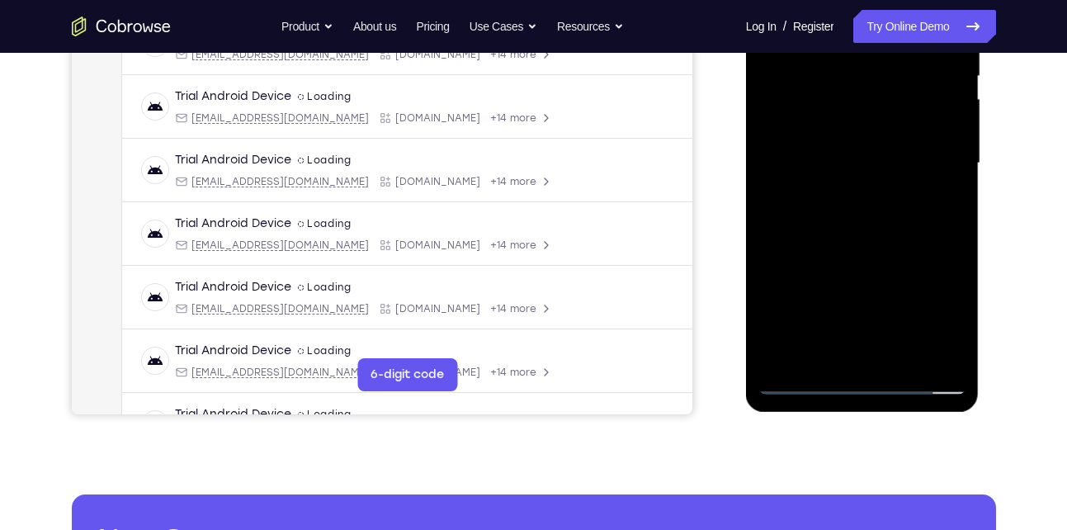
scroll to position [354, 0]
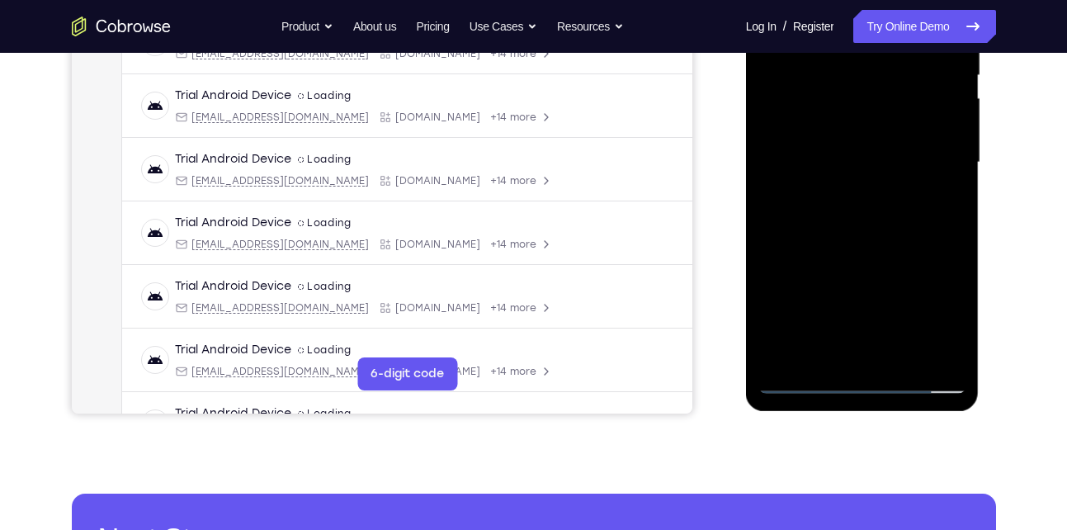
click at [876, 214] on div at bounding box center [863, 162] width 208 height 462
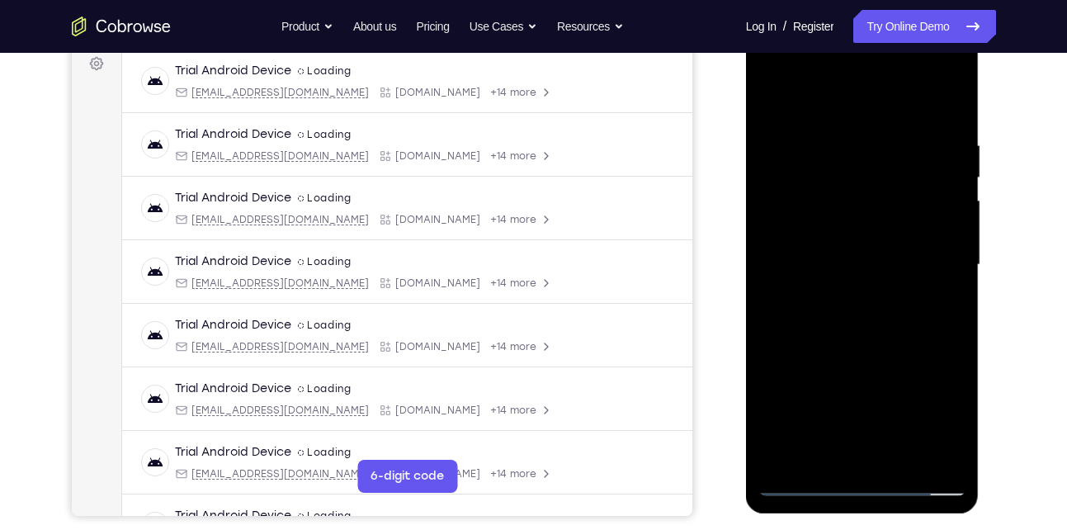
scroll to position [228, 0]
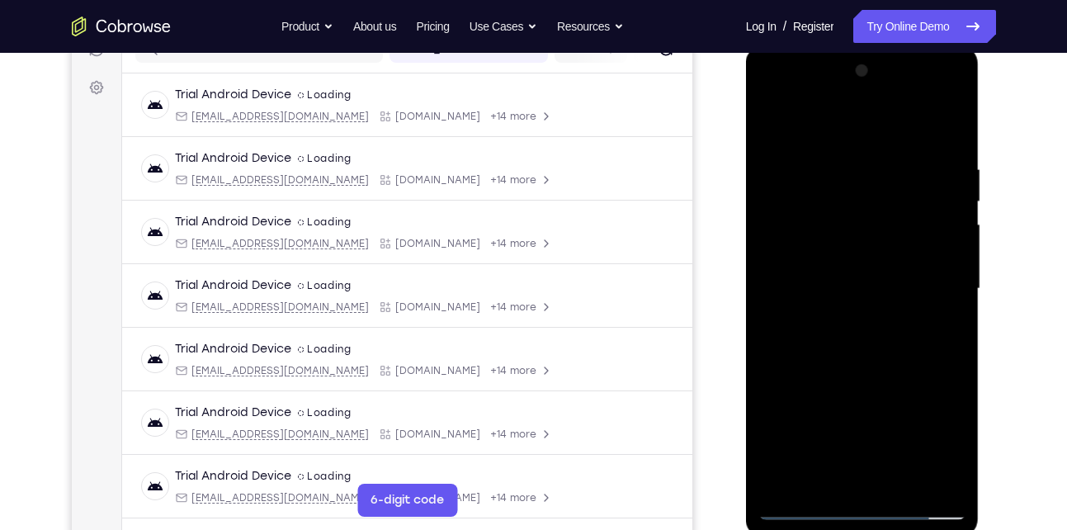
click at [958, 360] on div at bounding box center [863, 289] width 208 height 462
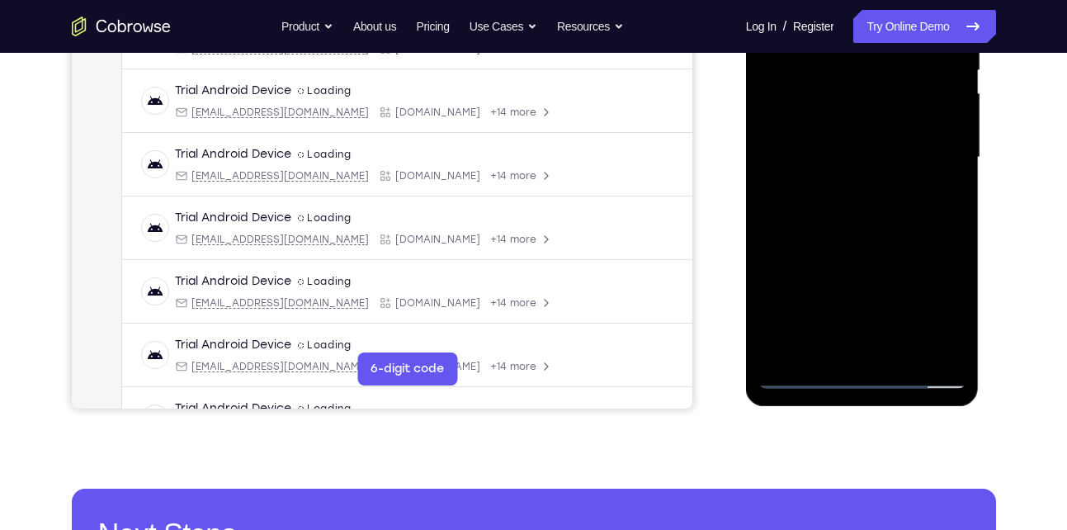
scroll to position [360, 0]
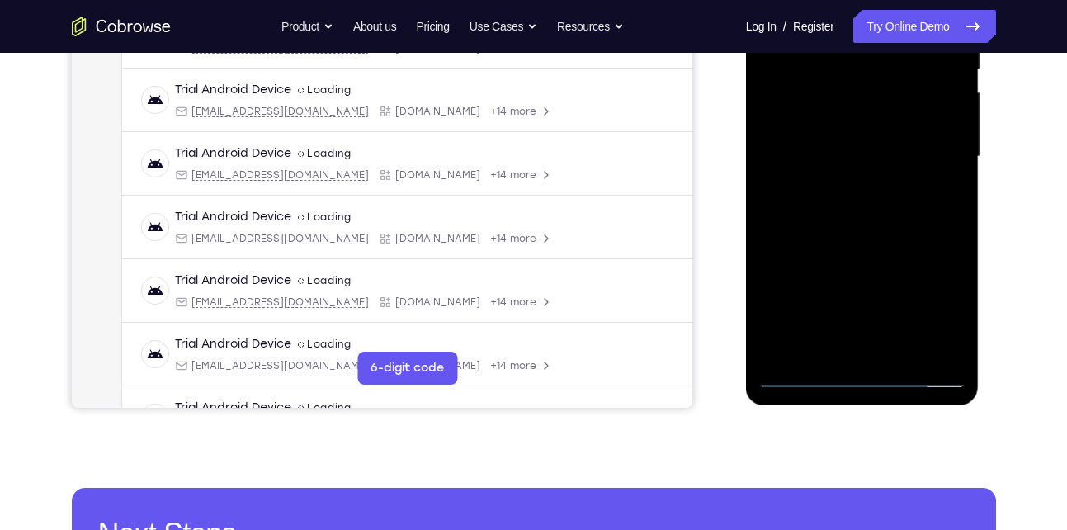
click at [957, 330] on div at bounding box center [863, 157] width 208 height 462
drag, startPoint x: 883, startPoint y: 280, endPoint x: 880, endPoint y: 199, distance: 81.0
click at [880, 199] on div at bounding box center [863, 157] width 208 height 462
drag, startPoint x: 896, startPoint y: 293, endPoint x: 893, endPoint y: 187, distance: 105.7
click at [893, 187] on div at bounding box center [863, 157] width 208 height 462
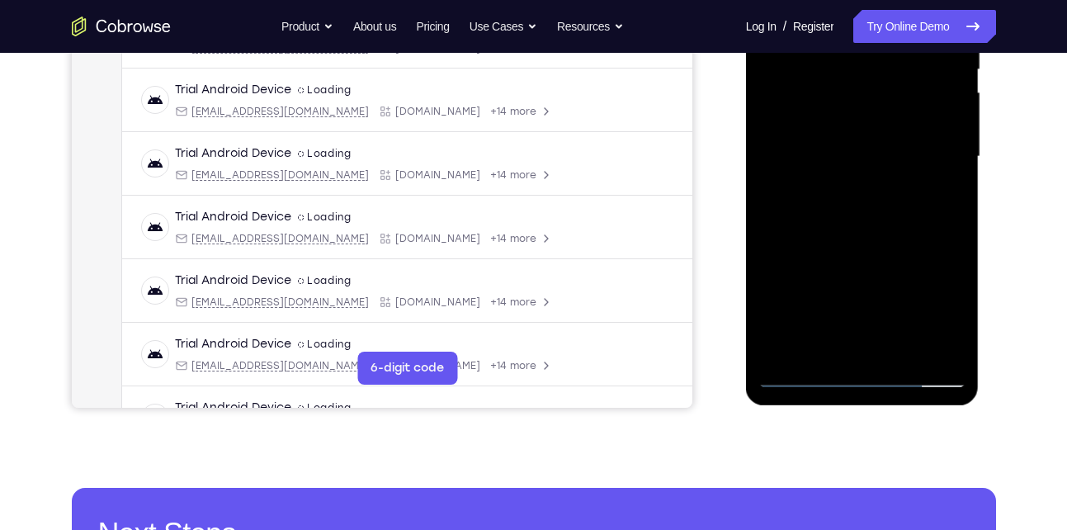
drag, startPoint x: 880, startPoint y: 291, endPoint x: 896, endPoint y: 179, distance: 112.5
click at [896, 179] on div at bounding box center [863, 157] width 208 height 462
click at [899, 348] on div at bounding box center [863, 157] width 208 height 462
click at [848, 241] on div at bounding box center [863, 157] width 208 height 462
click at [812, 204] on div at bounding box center [863, 157] width 208 height 462
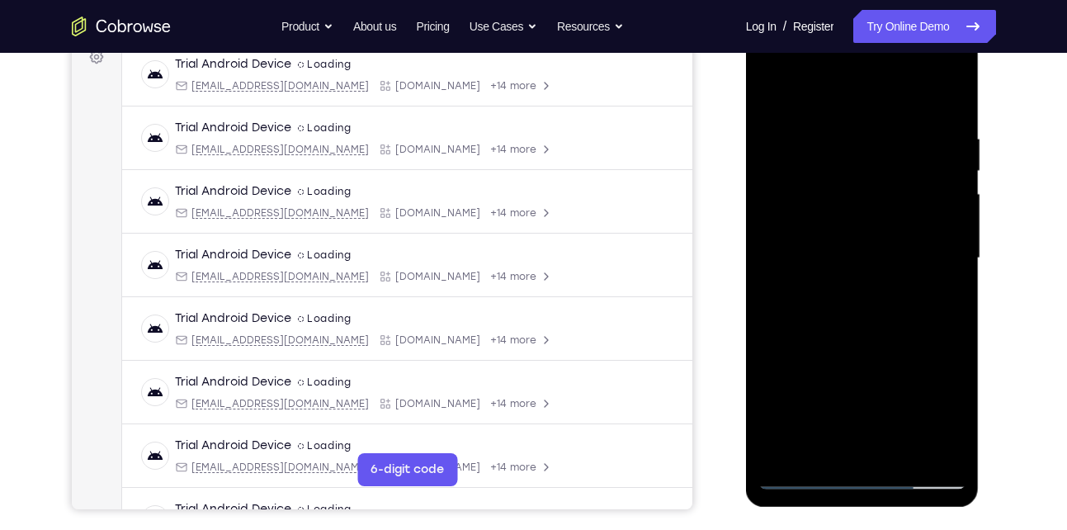
scroll to position [110, 0]
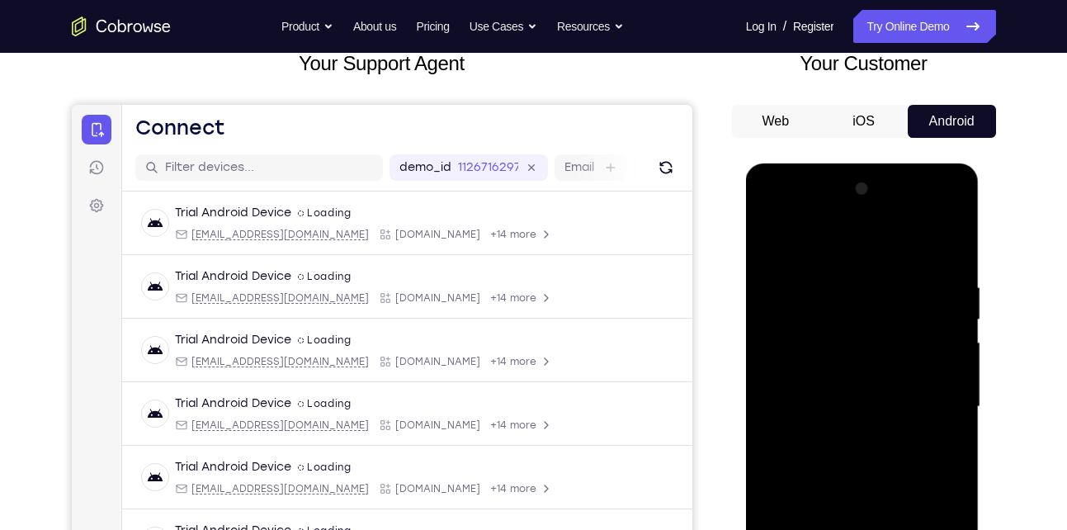
click at [771, 243] on div at bounding box center [863, 407] width 208 height 462
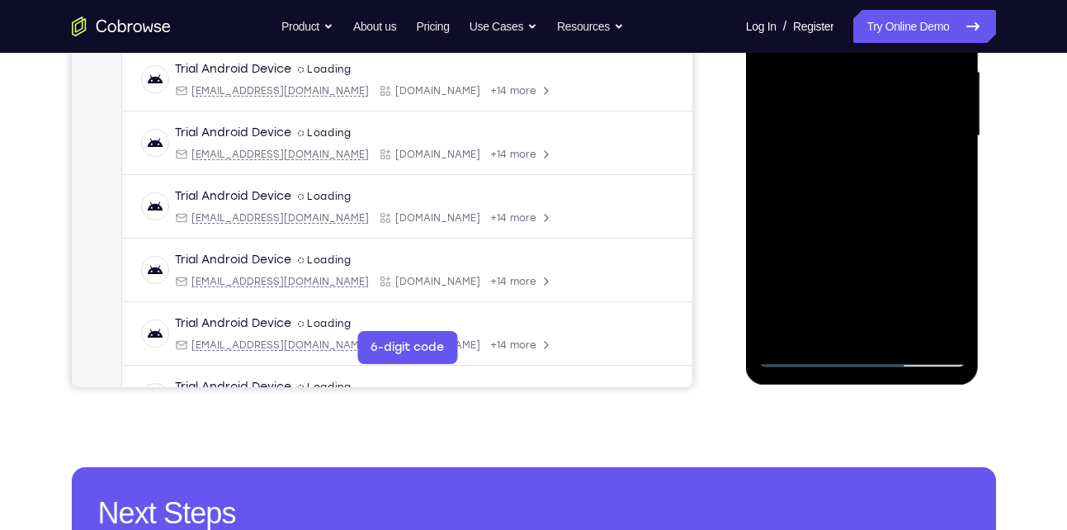
scroll to position [381, 0]
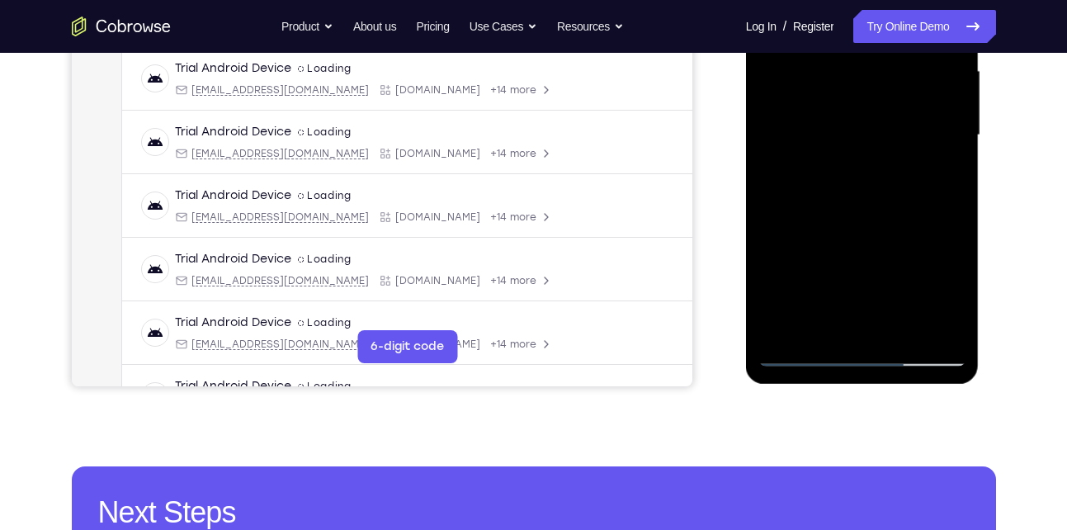
drag, startPoint x: 835, startPoint y: 321, endPoint x: 863, endPoint y: 229, distance: 96.1
click at [863, 229] on div at bounding box center [863, 135] width 208 height 462
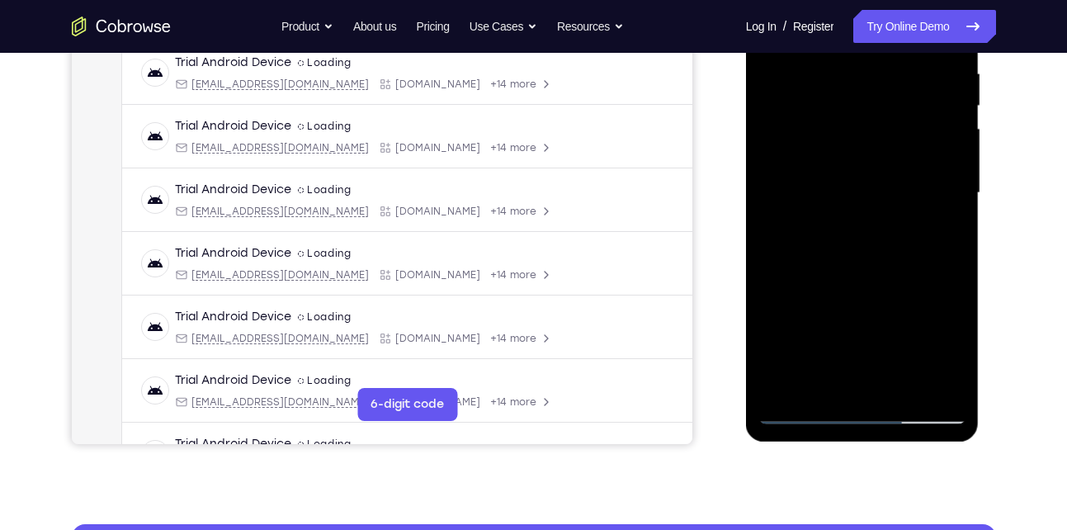
scroll to position [332, 0]
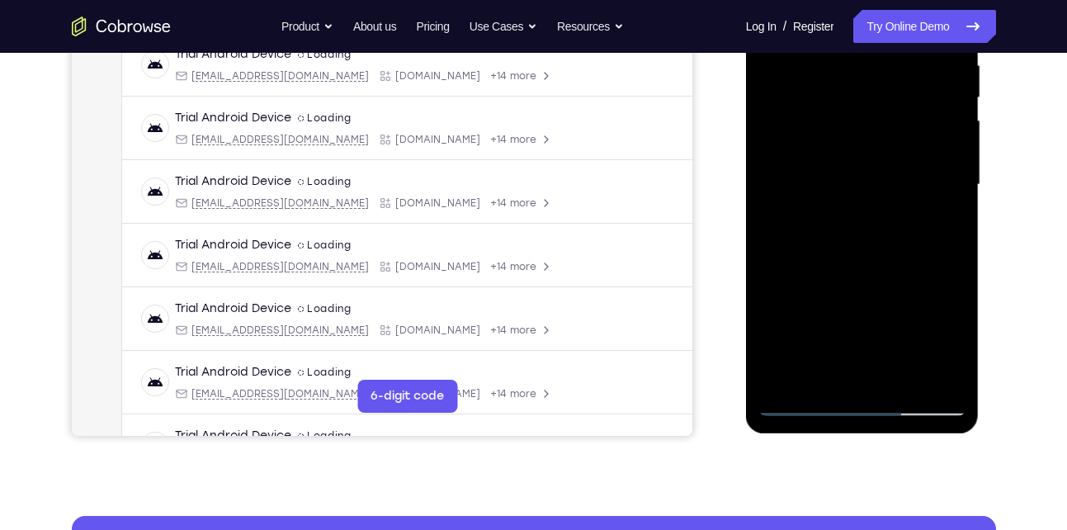
click at [803, 400] on div at bounding box center [863, 185] width 208 height 462
click at [805, 400] on div at bounding box center [863, 185] width 208 height 462
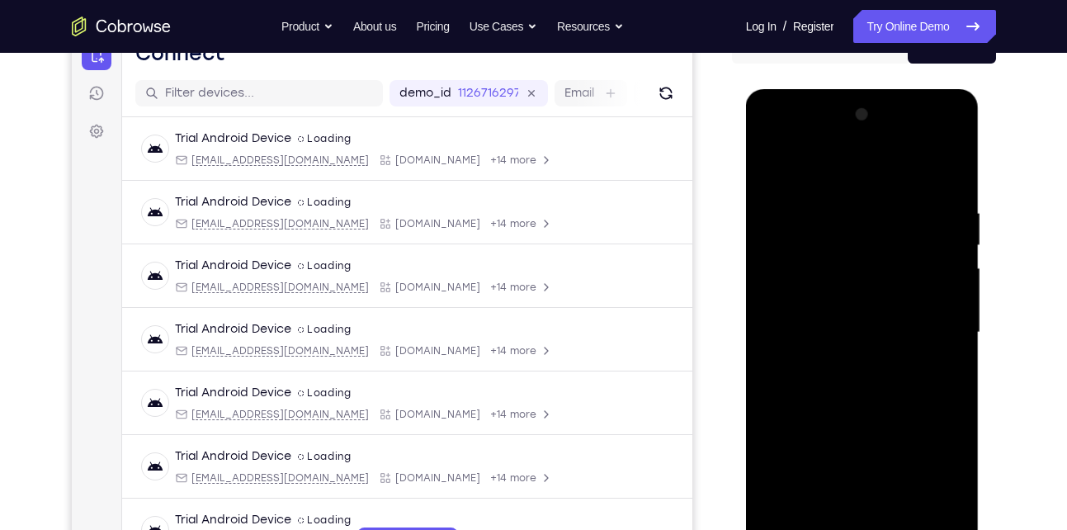
click at [773, 167] on div at bounding box center [863, 333] width 208 height 462
drag, startPoint x: 874, startPoint y: 318, endPoint x: 856, endPoint y: 404, distance: 88.6
click at [856, 404] on div at bounding box center [863, 333] width 208 height 462
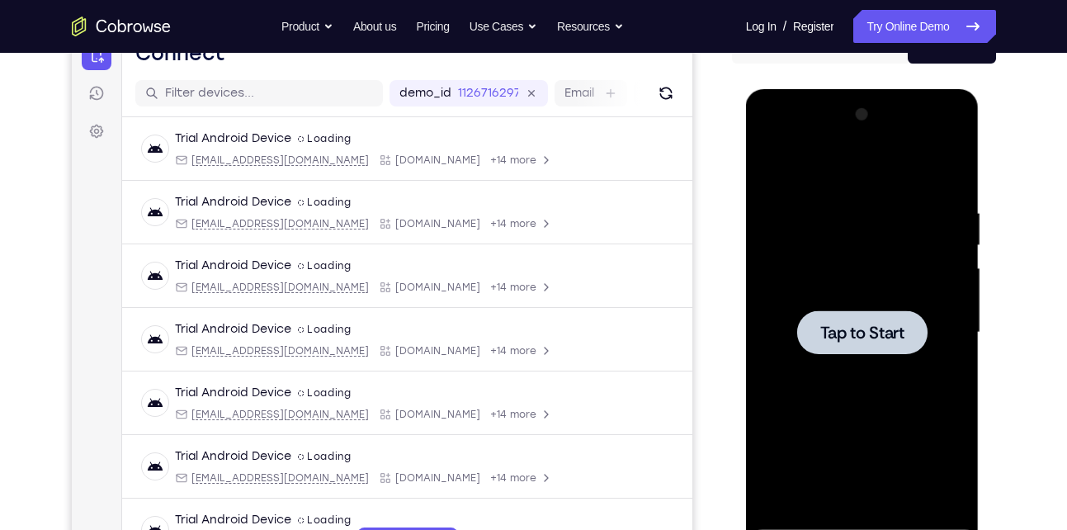
drag, startPoint x: 857, startPoint y: 328, endPoint x: 1487, endPoint y: 229, distance: 637.6
click at [857, 328] on span "Tap to Start" at bounding box center [863, 332] width 84 height 17
click at [854, 338] on span "Tap to Start" at bounding box center [863, 332] width 84 height 17
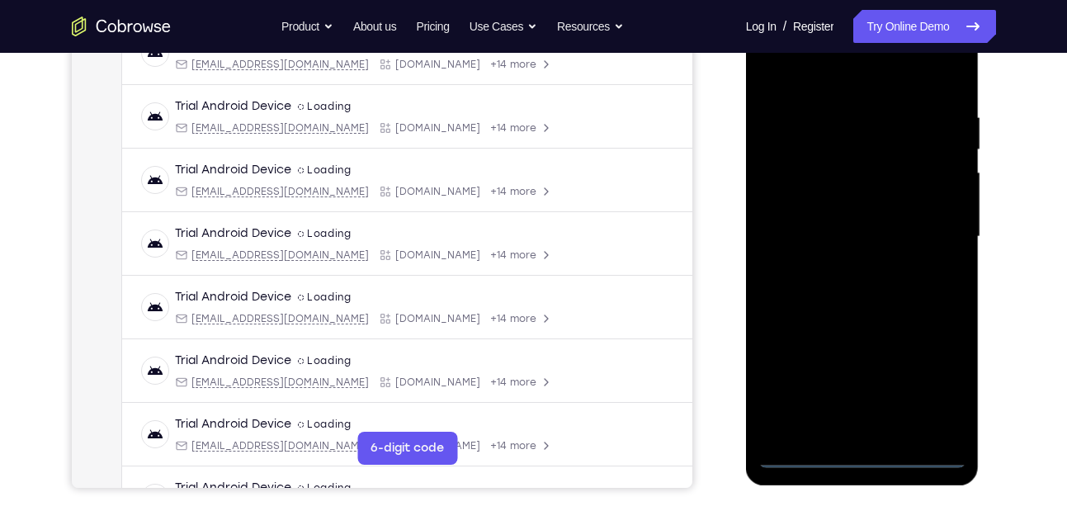
scroll to position [281, 0]
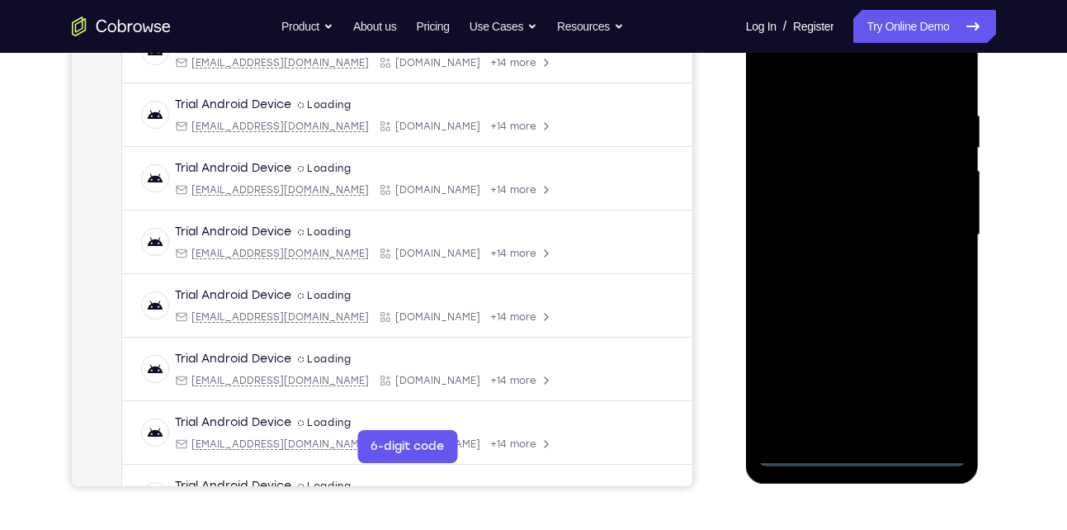
click at [857, 456] on div at bounding box center [863, 235] width 208 height 462
click at [940, 379] on div at bounding box center [863, 235] width 208 height 462
click at [804, 70] on div at bounding box center [863, 235] width 208 height 462
click at [936, 232] on div at bounding box center [863, 235] width 208 height 462
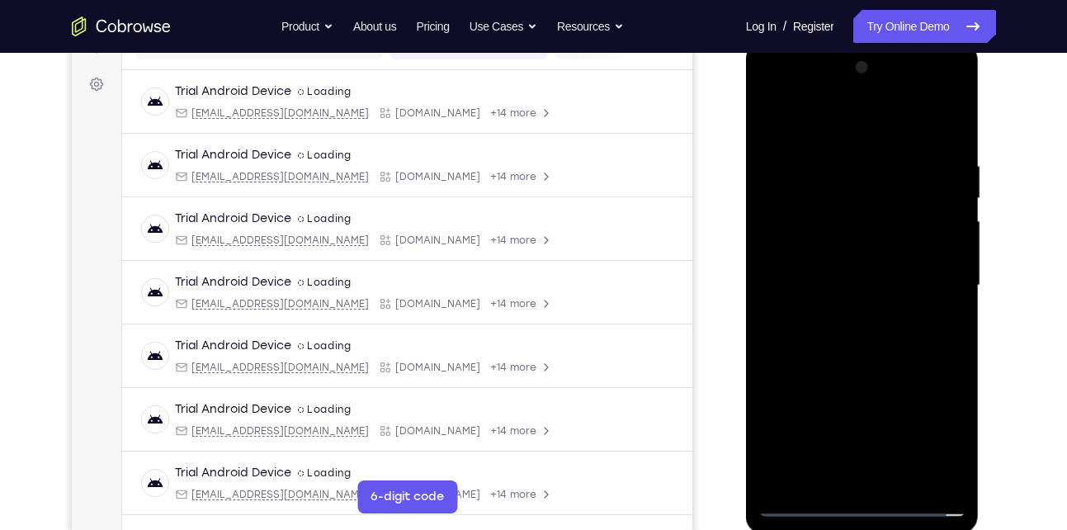
scroll to position [234, 0]
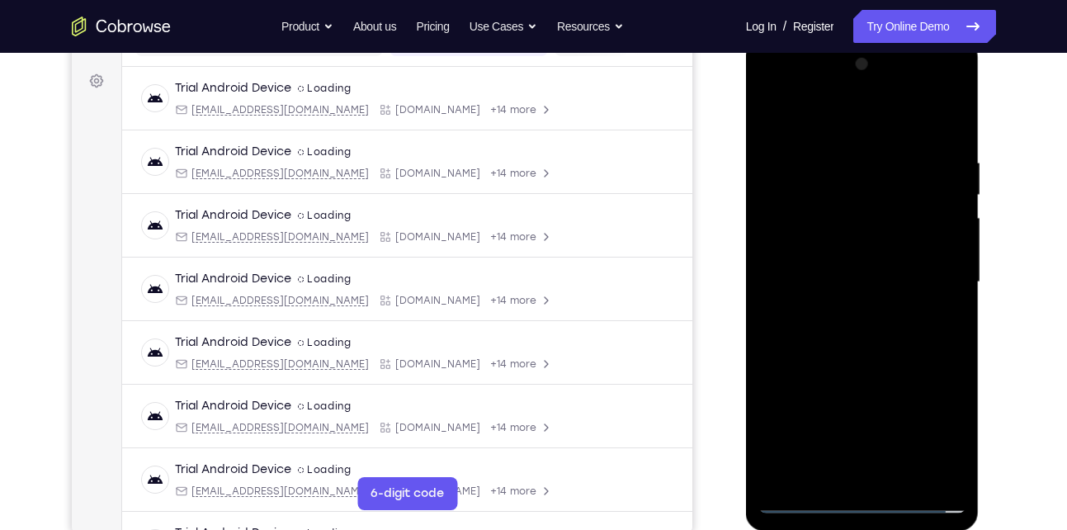
click at [848, 310] on div at bounding box center [863, 282] width 208 height 462
click at [884, 275] on div at bounding box center [863, 282] width 208 height 462
click at [835, 248] on div at bounding box center [863, 282] width 208 height 462
click at [846, 287] on div at bounding box center [863, 282] width 208 height 462
click at [826, 334] on div at bounding box center [863, 282] width 208 height 462
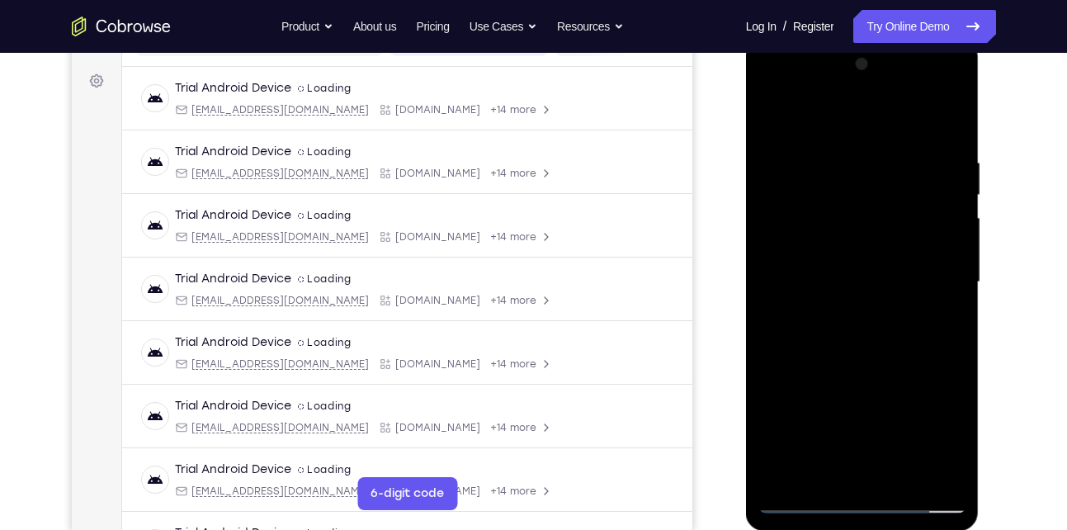
click at [832, 329] on div at bounding box center [863, 282] width 208 height 462
click at [901, 475] on div at bounding box center [863, 282] width 208 height 462
click at [844, 321] on div at bounding box center [863, 282] width 208 height 462
click at [898, 473] on div at bounding box center [863, 282] width 208 height 462
click at [837, 343] on div at bounding box center [863, 282] width 208 height 462
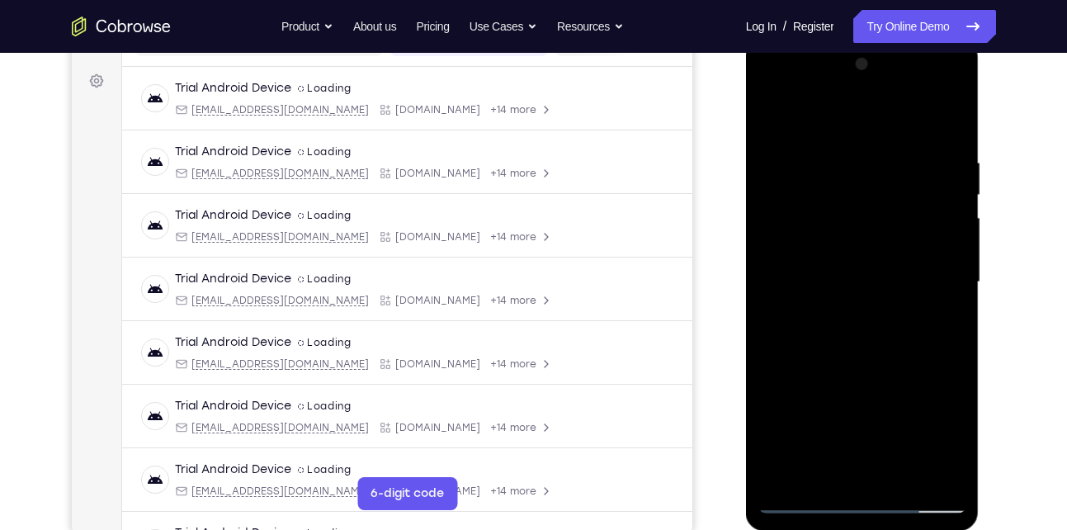
click at [926, 308] on div at bounding box center [863, 282] width 208 height 462
drag, startPoint x: 844, startPoint y: 412, endPoint x: 858, endPoint y: 293, distance: 119.7
click at [858, 293] on div at bounding box center [863, 282] width 208 height 462
drag, startPoint x: 827, startPoint y: 414, endPoint x: 836, endPoint y: 281, distance: 134.0
click at [836, 281] on div at bounding box center [863, 282] width 208 height 462
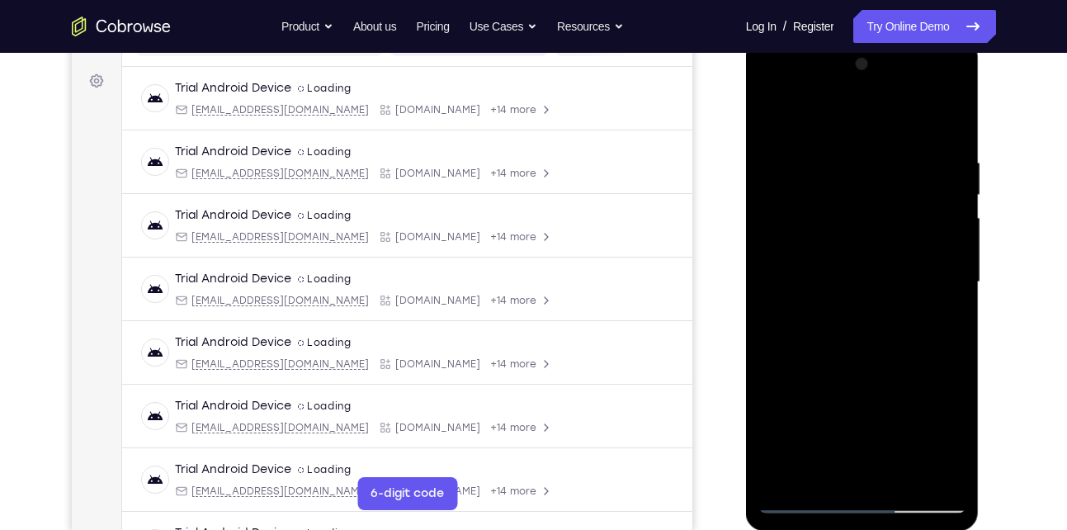
click at [802, 450] on div at bounding box center [863, 282] width 208 height 462
click at [766, 121] on div at bounding box center [863, 282] width 208 height 462
drag, startPoint x: 858, startPoint y: 300, endPoint x: 846, endPoint y: 565, distance: 264.4
click at [846, 529] on html "Online web based iOS Simulators and Android Emulators. Run iPhone, iPad, Mobile…" at bounding box center [863, 286] width 235 height 495
drag, startPoint x: 880, startPoint y: 289, endPoint x: 811, endPoint y: 531, distance: 251.6
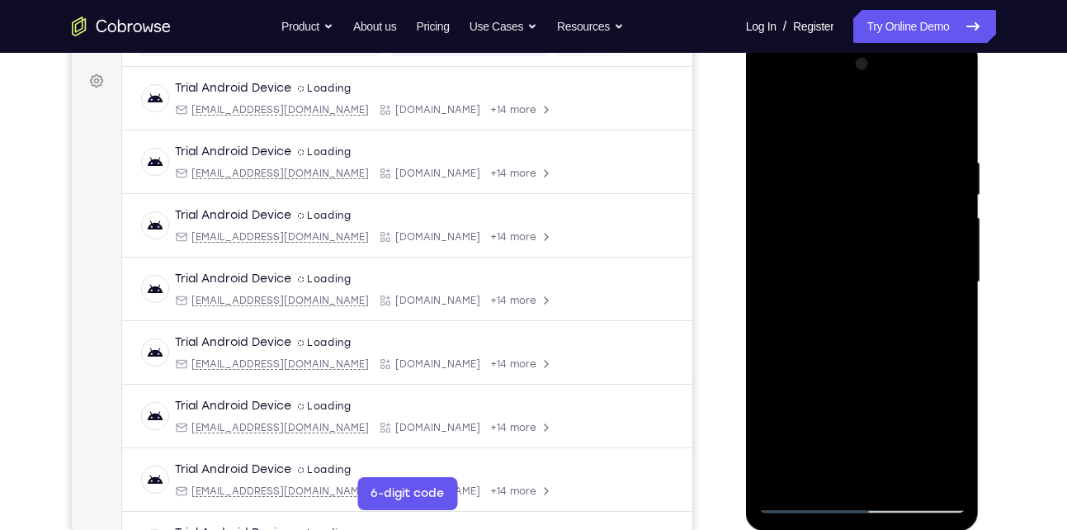
click at [811, 529] on div at bounding box center [863, 286] width 235 height 495
drag, startPoint x: 882, startPoint y: 258, endPoint x: 769, endPoint y: 551, distance: 313.8
click at [769, 529] on html "Online web based iOS Simulators and Android Emulators. Run iPhone, iPad, Mobile…" at bounding box center [863, 286] width 235 height 495
click at [812, 363] on div at bounding box center [863, 282] width 208 height 462
click at [813, 116] on div at bounding box center [863, 282] width 208 height 462
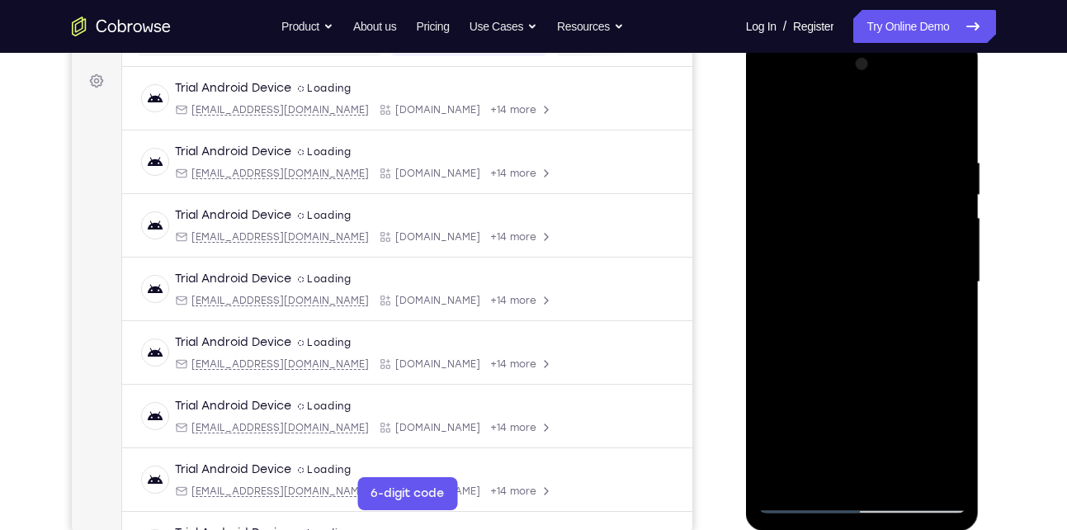
drag, startPoint x: 828, startPoint y: 412, endPoint x: 909, endPoint y: 150, distance: 273.9
click at [909, 150] on div at bounding box center [863, 282] width 208 height 462
click at [908, 478] on div at bounding box center [863, 282] width 208 height 462
click at [895, 296] on div at bounding box center [863, 282] width 208 height 462
click at [824, 433] on div at bounding box center [863, 282] width 208 height 462
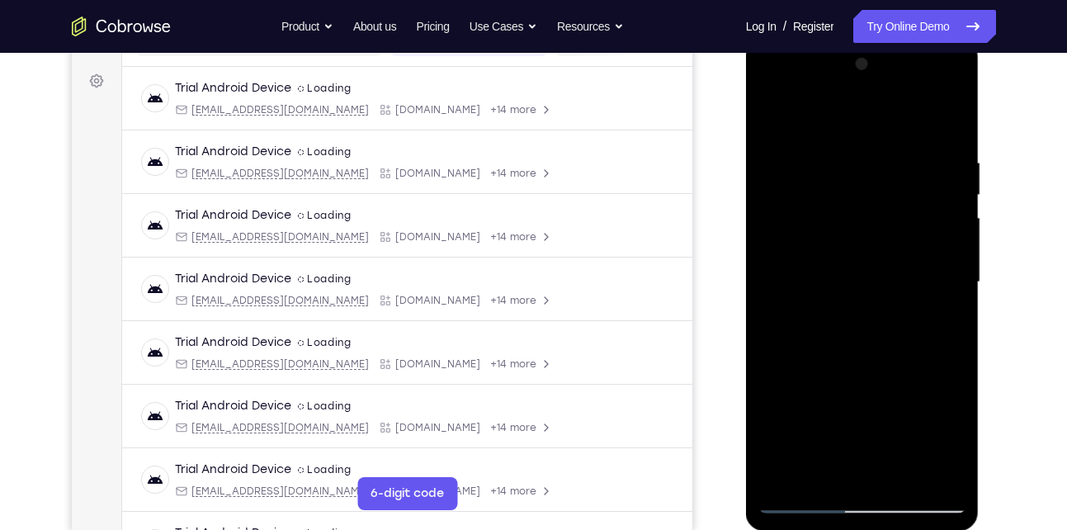
click at [776, 121] on div at bounding box center [863, 282] width 208 height 462
drag, startPoint x: 877, startPoint y: 285, endPoint x: 899, endPoint y: 383, distance: 100.7
click at [899, 383] on div at bounding box center [863, 282] width 208 height 462
drag, startPoint x: 875, startPoint y: 322, endPoint x: 901, endPoint y: 208, distance: 116.8
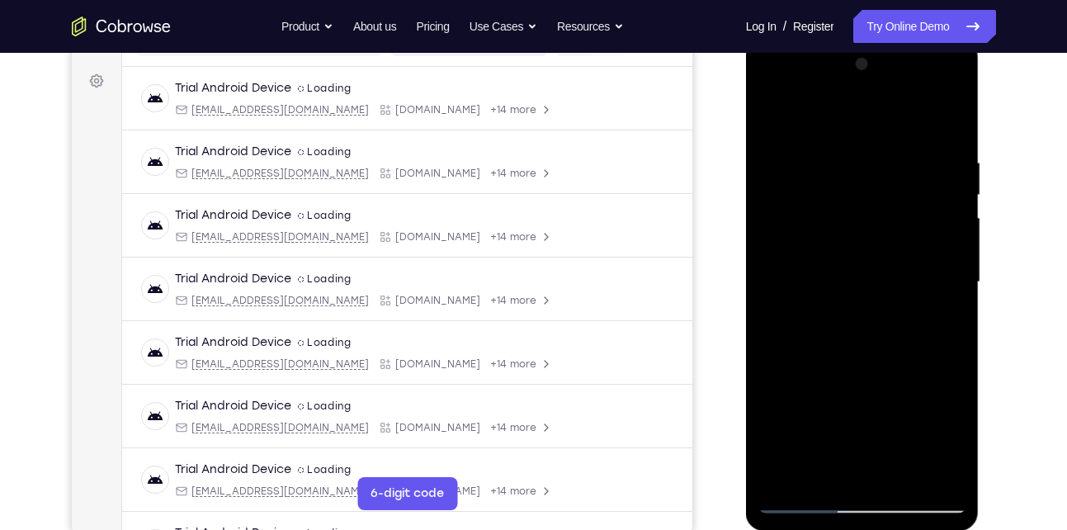
click at [901, 208] on div at bounding box center [863, 282] width 208 height 462
click at [958, 249] on div at bounding box center [863, 282] width 208 height 462
click at [825, 480] on div at bounding box center [863, 282] width 208 height 462
click at [835, 116] on div at bounding box center [863, 282] width 208 height 462
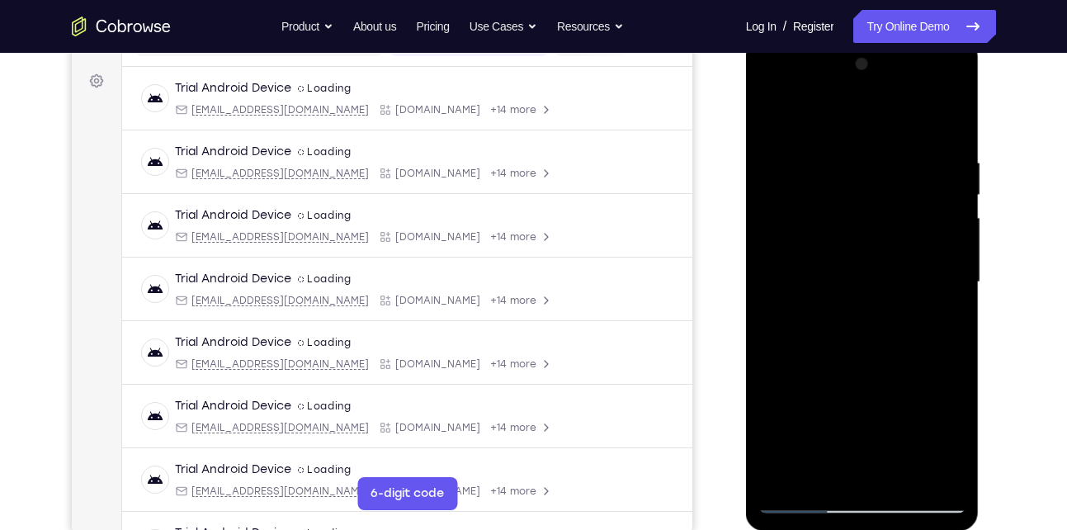
drag, startPoint x: 835, startPoint y: 240, endPoint x: 832, endPoint y: 282, distance: 42.2
click at [832, 282] on div at bounding box center [863, 282] width 208 height 462
drag, startPoint x: 876, startPoint y: 164, endPoint x: 869, endPoint y: 224, distance: 59.8
click at [869, 224] on div at bounding box center [863, 282] width 208 height 462
click at [817, 269] on div at bounding box center [863, 282] width 208 height 462
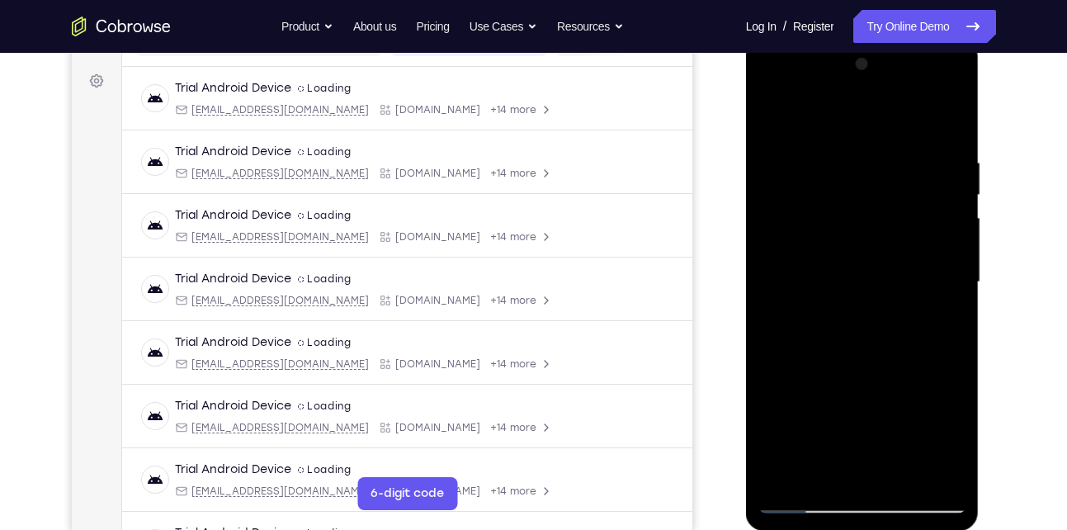
click at [773, 114] on div at bounding box center [863, 282] width 208 height 462
click at [942, 114] on div at bounding box center [863, 282] width 208 height 462
click at [825, 186] on div at bounding box center [863, 282] width 208 height 462
click at [772, 117] on div at bounding box center [863, 282] width 208 height 462
click at [820, 118] on div at bounding box center [863, 282] width 208 height 462
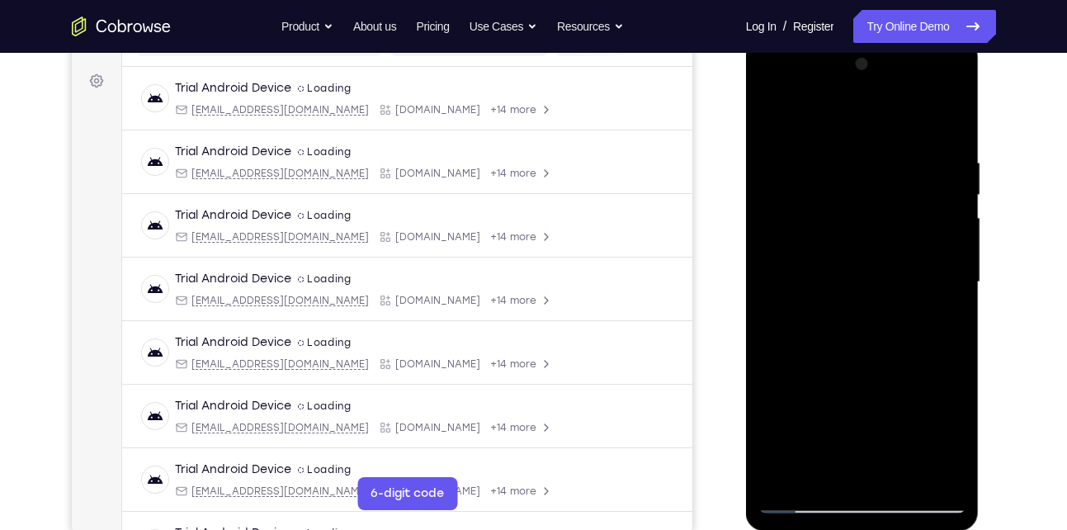
click at [811, 135] on div at bounding box center [863, 282] width 208 height 462
click at [783, 152] on div at bounding box center [863, 282] width 208 height 462
click at [767, 108] on div at bounding box center [863, 282] width 208 height 462
click at [947, 116] on div at bounding box center [863, 282] width 208 height 462
drag, startPoint x: 815, startPoint y: 342, endPoint x: 830, endPoint y: 199, distance: 143.7
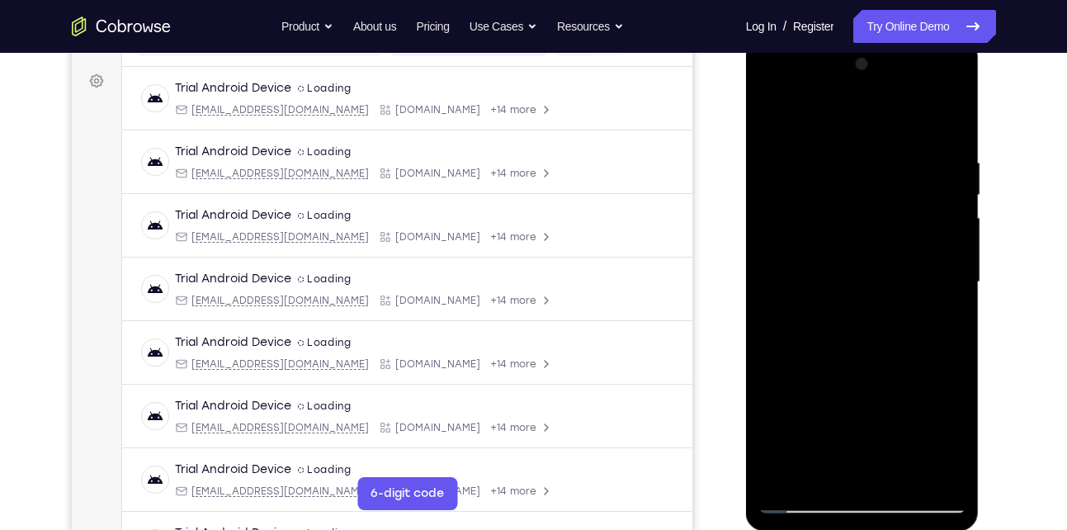
click at [830, 199] on div at bounding box center [863, 282] width 208 height 462
drag, startPoint x: 873, startPoint y: 381, endPoint x: 868, endPoint y: 234, distance: 147.8
click at [868, 234] on div at bounding box center [863, 282] width 208 height 462
click at [853, 280] on div at bounding box center [863, 282] width 208 height 462
click at [950, 316] on div at bounding box center [863, 282] width 208 height 462
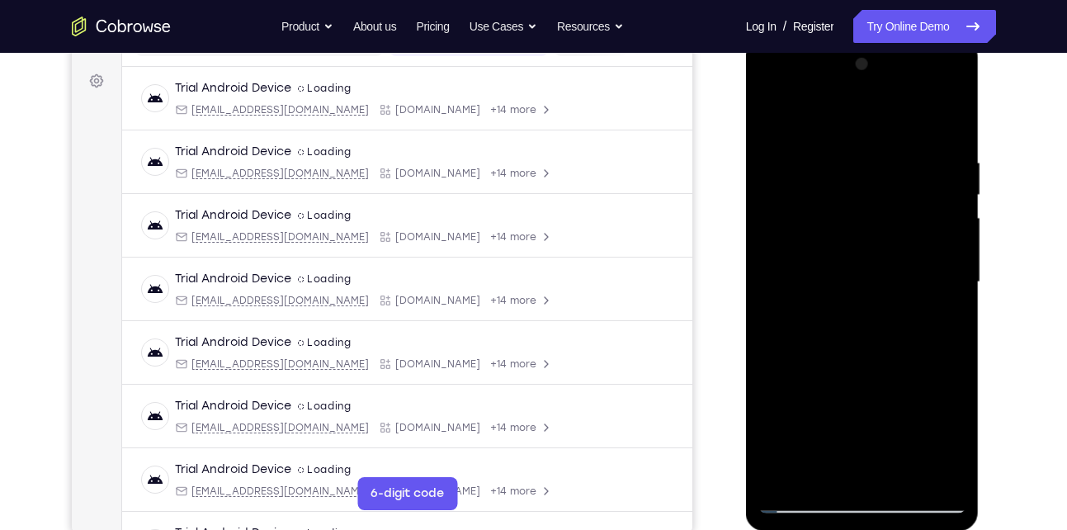
scroll to position [355, 0]
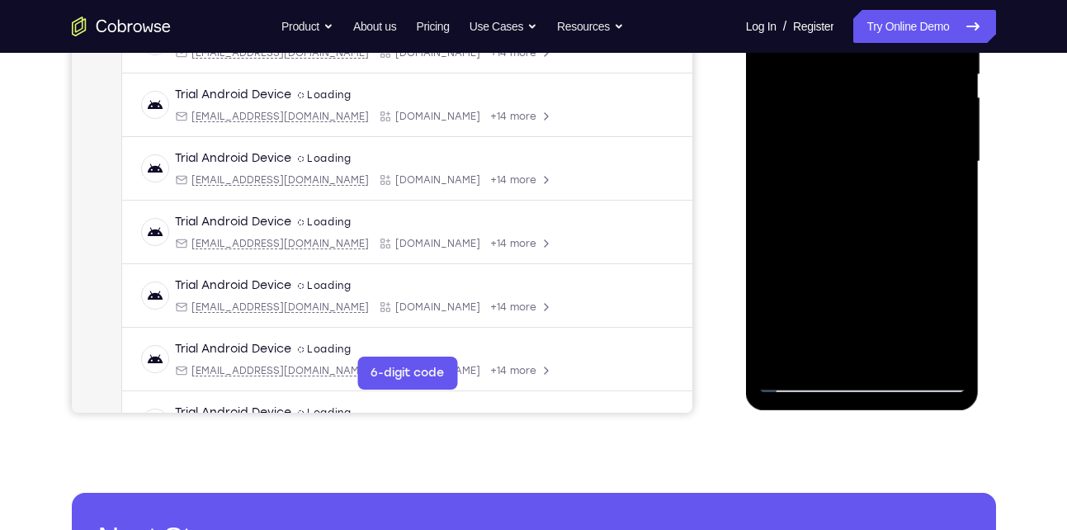
drag, startPoint x: 830, startPoint y: 313, endPoint x: 843, endPoint y: 197, distance: 116.3
click at [843, 197] on div at bounding box center [863, 162] width 208 height 462
drag, startPoint x: 851, startPoint y: 279, endPoint x: 848, endPoint y: 79, distance: 199.8
click at [848, 79] on div at bounding box center [863, 162] width 208 height 462
drag, startPoint x: 844, startPoint y: 233, endPoint x: 838, endPoint y: 91, distance: 142.1
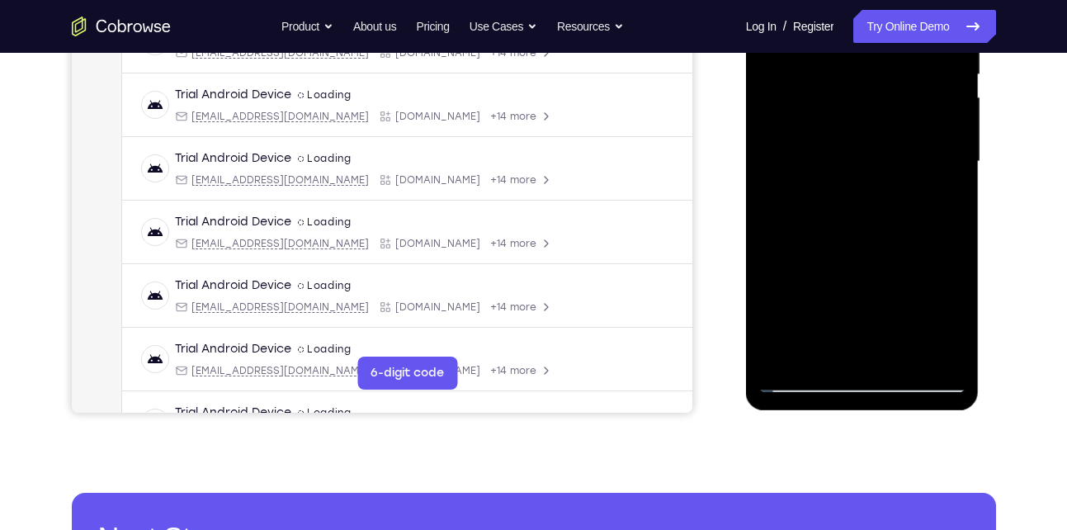
click at [838, 91] on div at bounding box center [863, 162] width 208 height 462
drag, startPoint x: 864, startPoint y: 169, endPoint x: 854, endPoint y: 286, distance: 116.8
click at [854, 286] on div at bounding box center [863, 162] width 208 height 462
drag, startPoint x: 853, startPoint y: 212, endPoint x: 864, endPoint y: 78, distance: 135.0
click at [864, 78] on div at bounding box center [863, 162] width 208 height 462
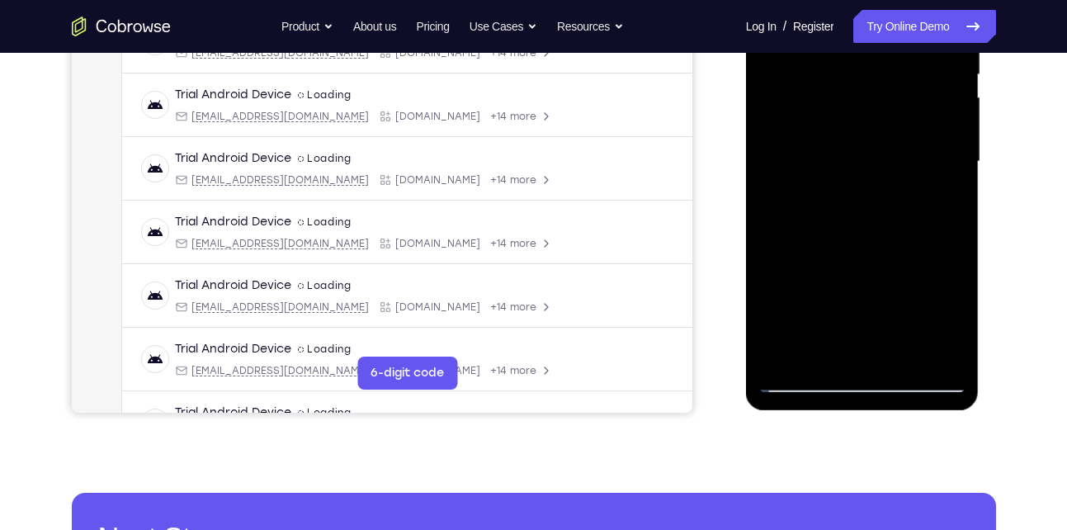
drag, startPoint x: 861, startPoint y: 278, endPoint x: 880, endPoint y: 44, distance: 235.2
click at [880, 44] on div at bounding box center [863, 162] width 208 height 462
drag, startPoint x: 886, startPoint y: 279, endPoint x: 873, endPoint y: 40, distance: 238.9
click at [873, 40] on div at bounding box center [863, 162] width 208 height 462
drag, startPoint x: 839, startPoint y: 297, endPoint x: 901, endPoint y: -4, distance: 307.8
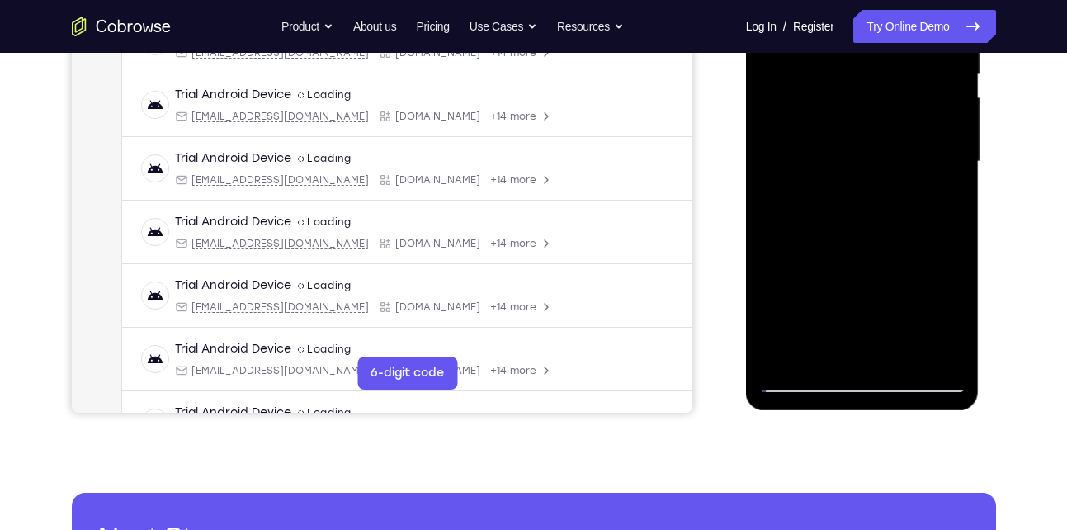
click at [901, 0] on div at bounding box center [863, 162] width 208 height 462
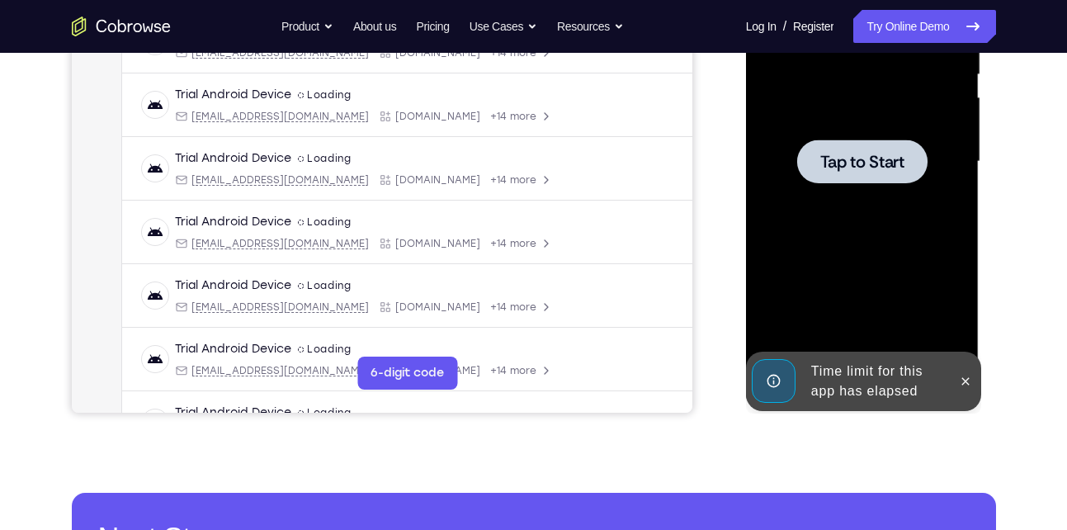
click at [861, 140] on div at bounding box center [862, 162] width 130 height 44
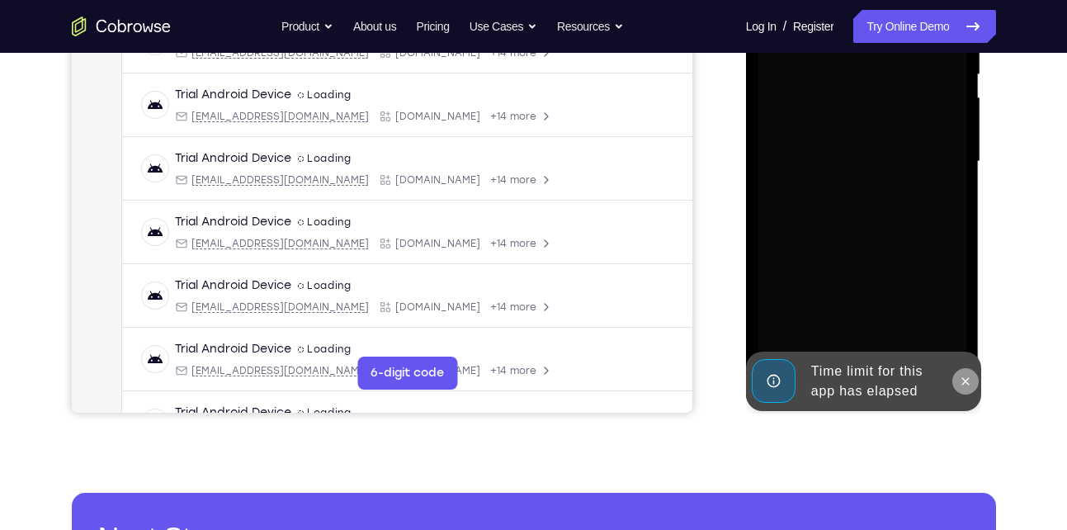
click at [967, 388] on button at bounding box center [966, 381] width 26 height 26
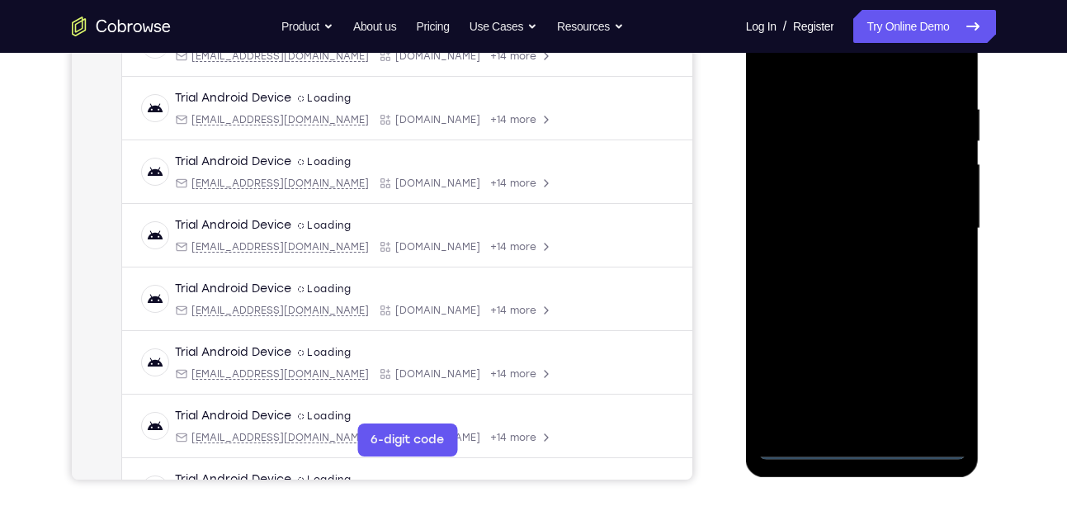
scroll to position [440, 0]
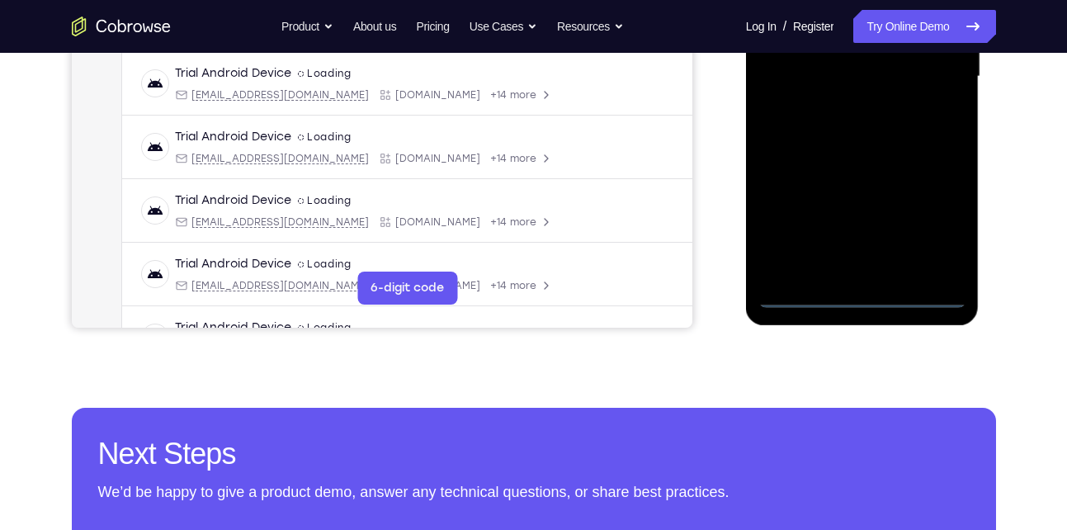
click at [858, 294] on div at bounding box center [863, 77] width 208 height 462
click at [936, 220] on div at bounding box center [863, 77] width 208 height 462
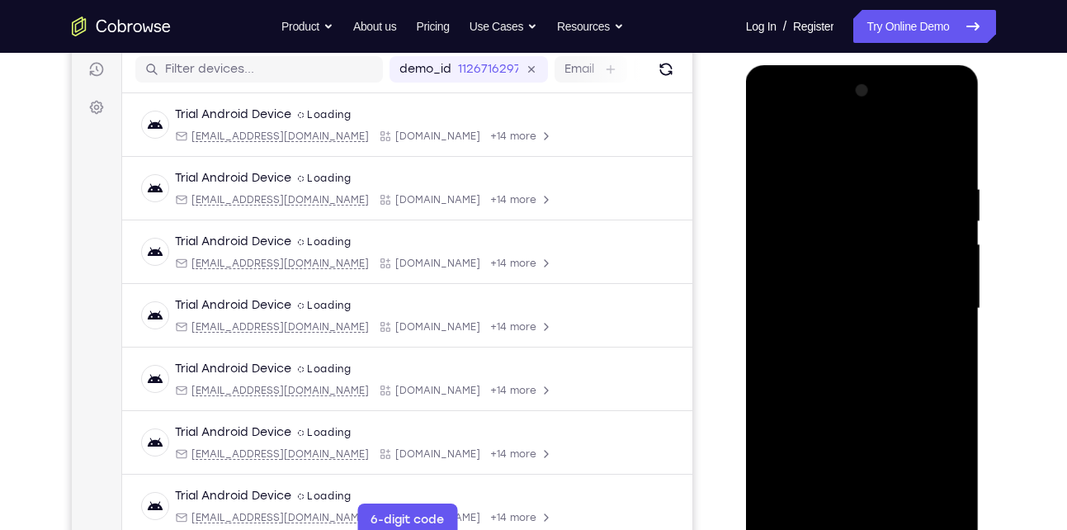
scroll to position [206, 0]
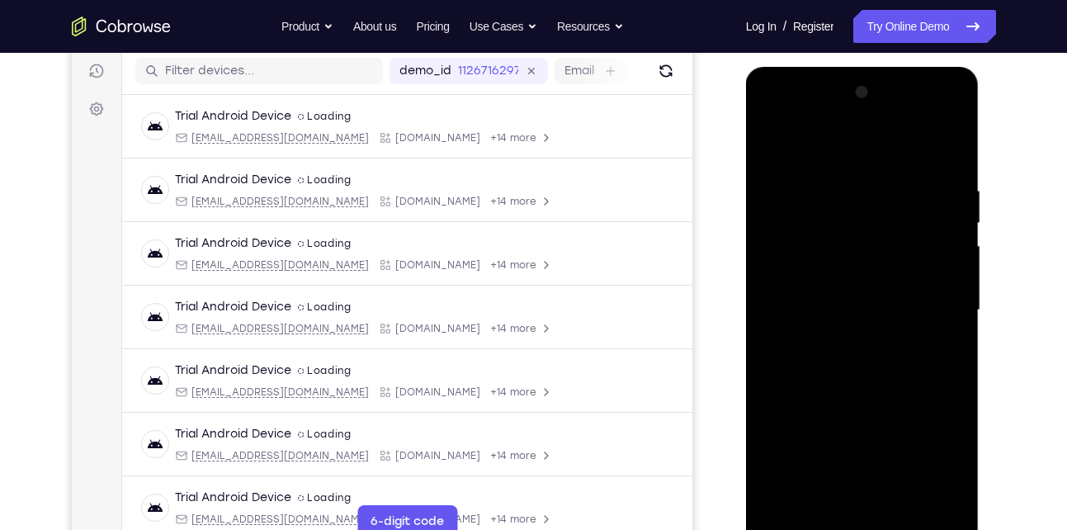
click at [852, 149] on div at bounding box center [863, 310] width 208 height 462
click at [935, 300] on div at bounding box center [863, 310] width 208 height 462
click at [847, 342] on div at bounding box center [863, 310] width 208 height 462
click at [850, 300] on div at bounding box center [863, 310] width 208 height 462
click at [823, 277] on div at bounding box center [863, 310] width 208 height 462
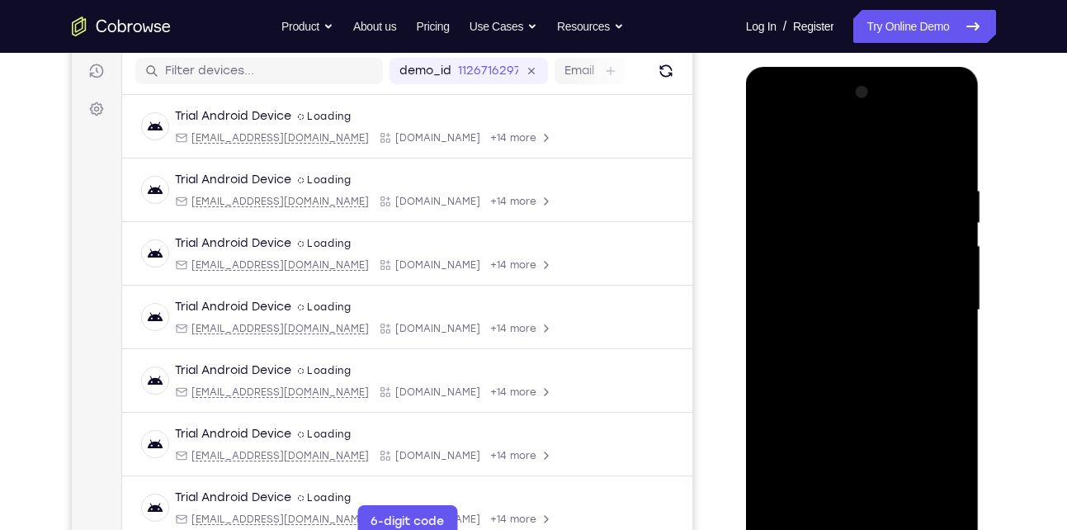
click at [843, 302] on div at bounding box center [863, 310] width 208 height 462
click at [839, 308] on div at bounding box center [863, 310] width 208 height 462
click at [818, 361] on div at bounding box center [863, 310] width 208 height 462
click at [813, 311] on div at bounding box center [863, 310] width 208 height 462
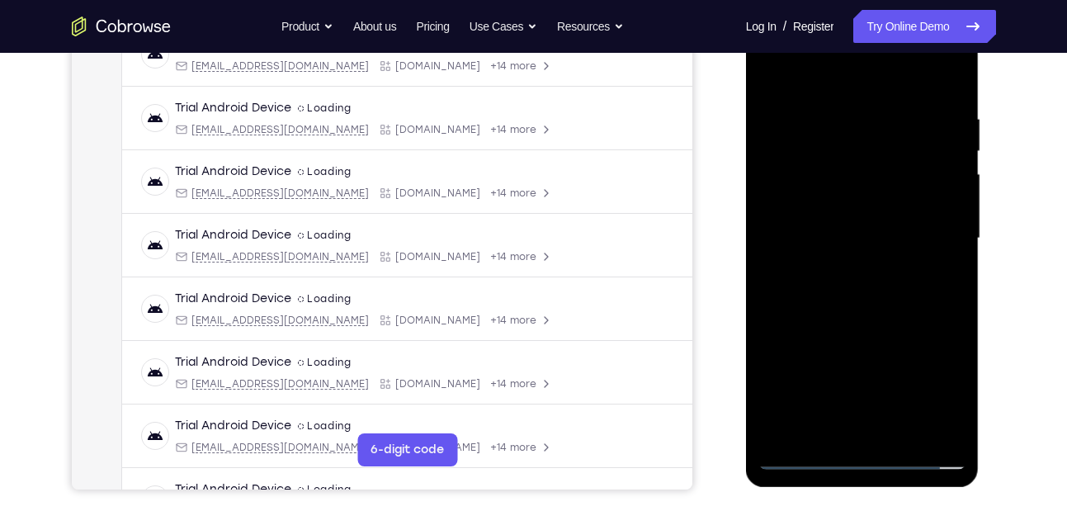
click at [940, 78] on div at bounding box center [863, 238] width 208 height 462
click at [870, 281] on div at bounding box center [863, 238] width 208 height 462
drag, startPoint x: 876, startPoint y: 350, endPoint x: 907, endPoint y: 175, distance: 177.8
click at [907, 175] on div at bounding box center [863, 238] width 208 height 462
click at [940, 433] on div at bounding box center [863, 238] width 208 height 462
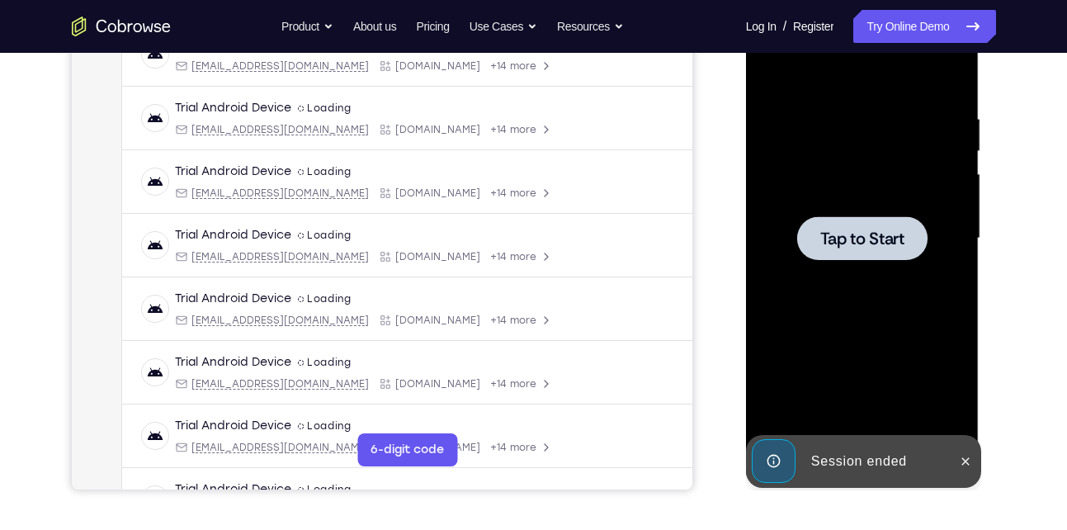
click at [877, 231] on span "Tap to Start" at bounding box center [863, 238] width 84 height 17
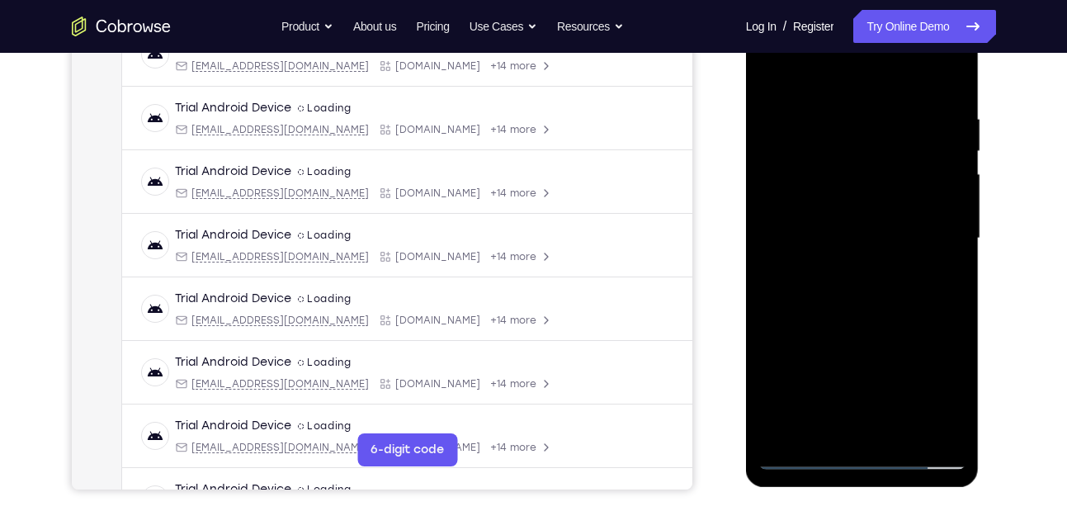
click at [854, 457] on div at bounding box center [863, 238] width 208 height 462
click at [929, 388] on div at bounding box center [863, 238] width 208 height 462
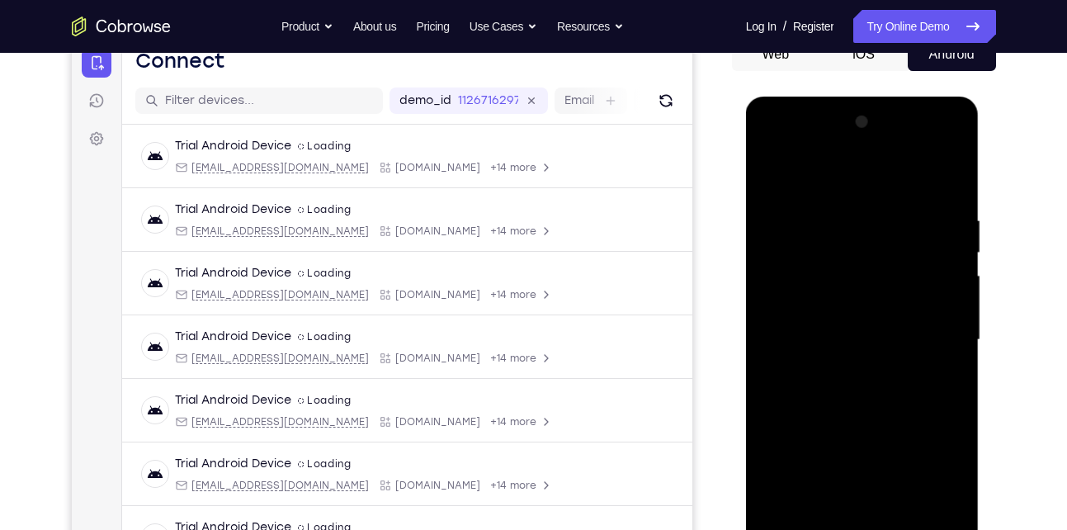
click at [802, 173] on div at bounding box center [863, 340] width 208 height 462
click at [934, 338] on div at bounding box center [863, 340] width 208 height 462
click at [843, 373] on div at bounding box center [863, 340] width 208 height 462
click at [862, 324] on div at bounding box center [863, 340] width 208 height 462
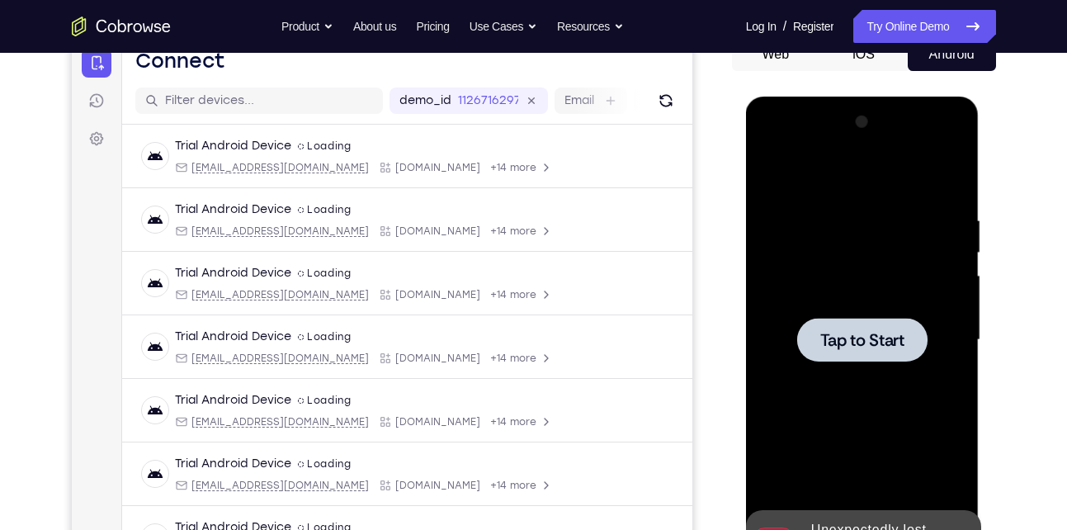
click at [860, 354] on div at bounding box center [862, 340] width 130 height 44
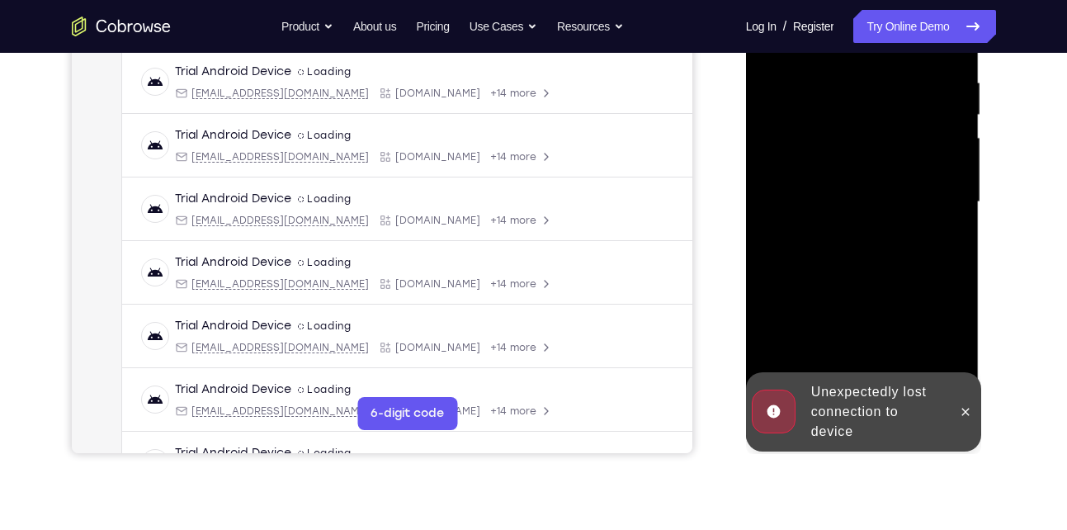
scroll to position [329, 0]
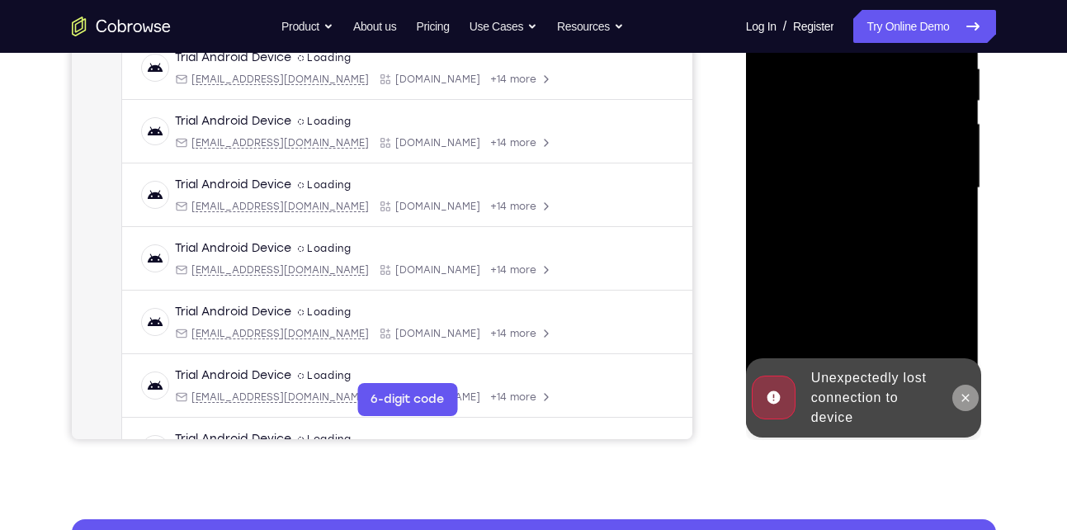
click at [961, 391] on icon at bounding box center [965, 397] width 13 height 13
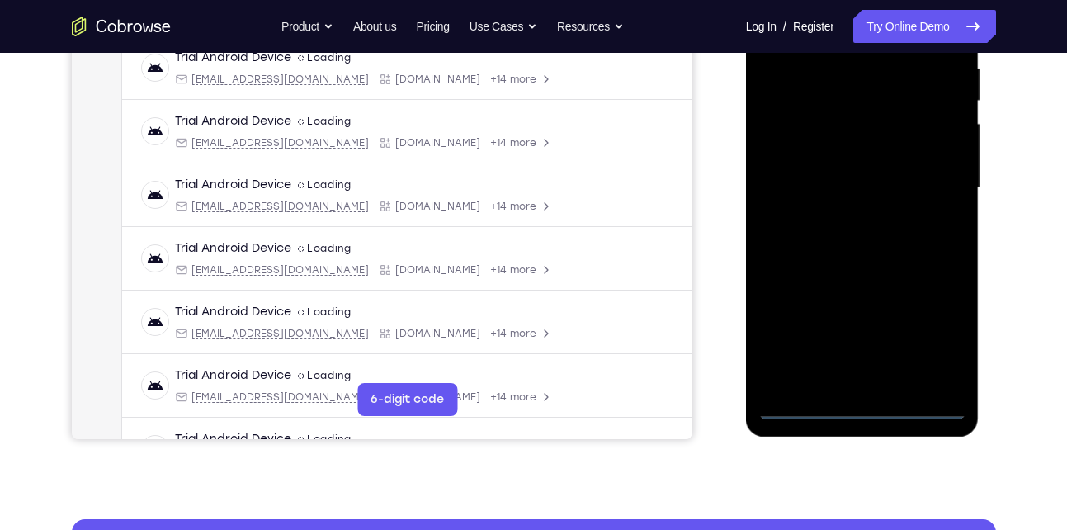
click at [858, 407] on div at bounding box center [863, 188] width 208 height 462
click at [947, 345] on div at bounding box center [863, 188] width 208 height 462
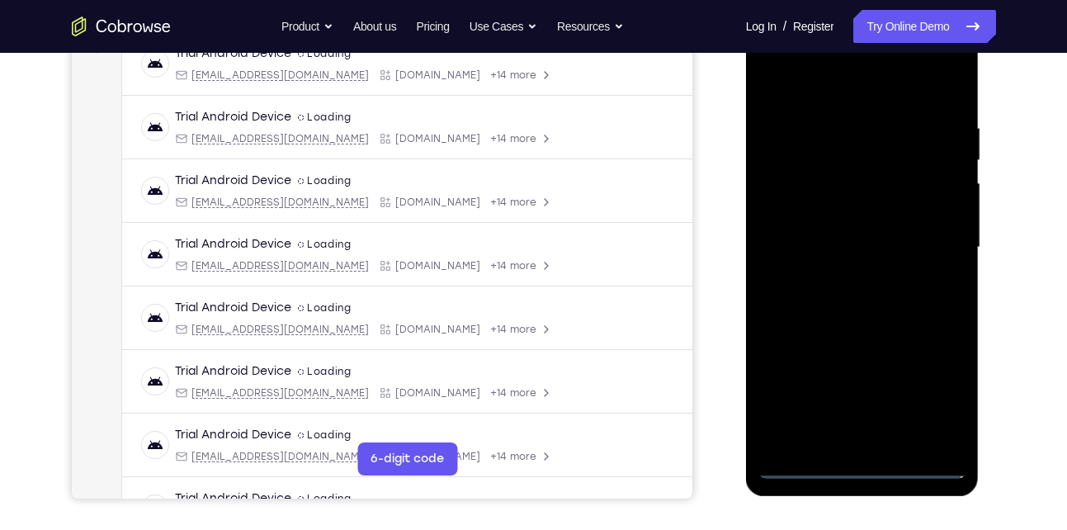
scroll to position [268, 0]
click at [811, 80] on div at bounding box center [863, 248] width 208 height 462
click at [940, 250] on div at bounding box center [863, 248] width 208 height 462
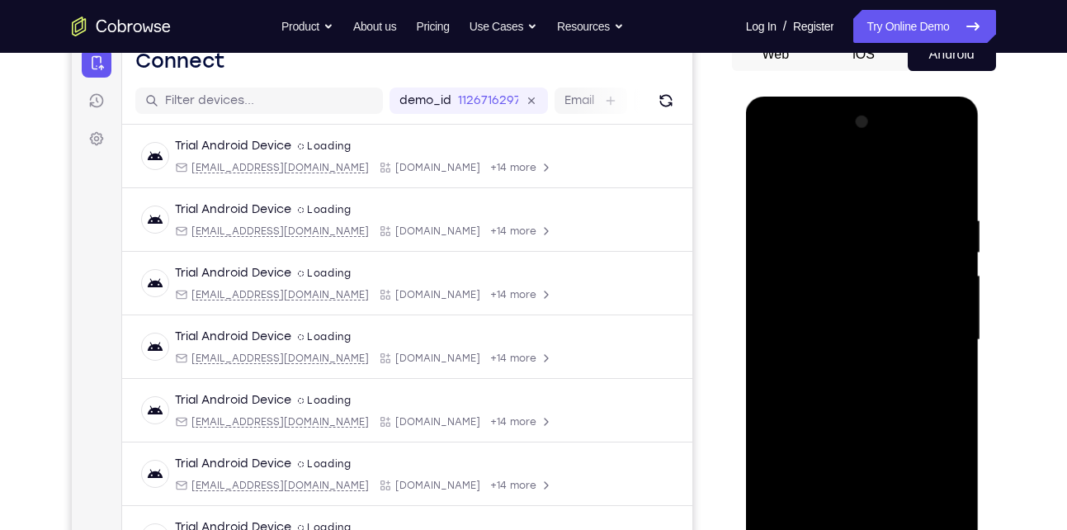
scroll to position [176, 0]
click at [846, 368] on div at bounding box center [863, 341] width 208 height 462
click at [850, 313] on div at bounding box center [863, 341] width 208 height 462
click at [830, 330] on div at bounding box center [863, 341] width 208 height 462
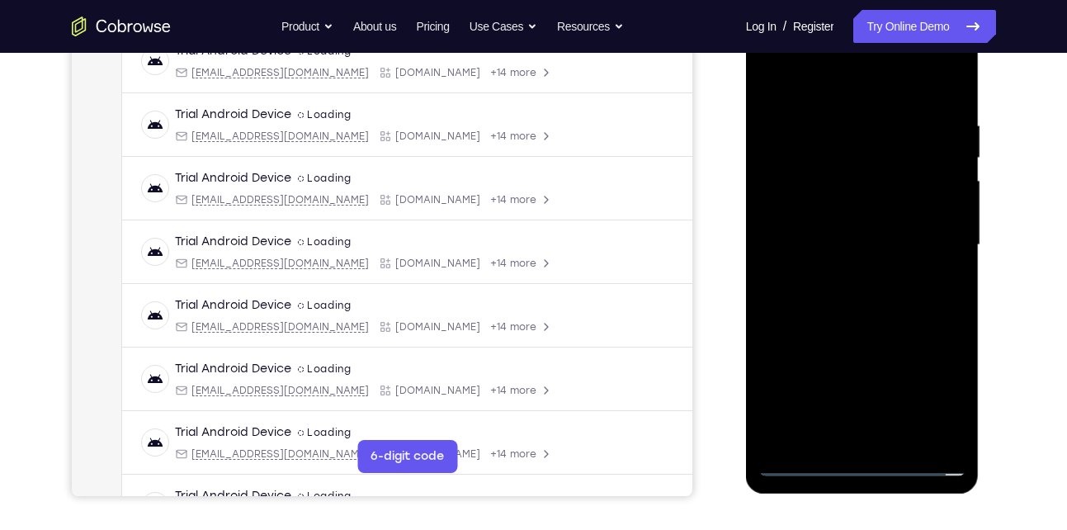
click at [864, 275] on div at bounding box center [863, 245] width 208 height 462
click at [862, 186] on div at bounding box center [863, 245] width 208 height 462
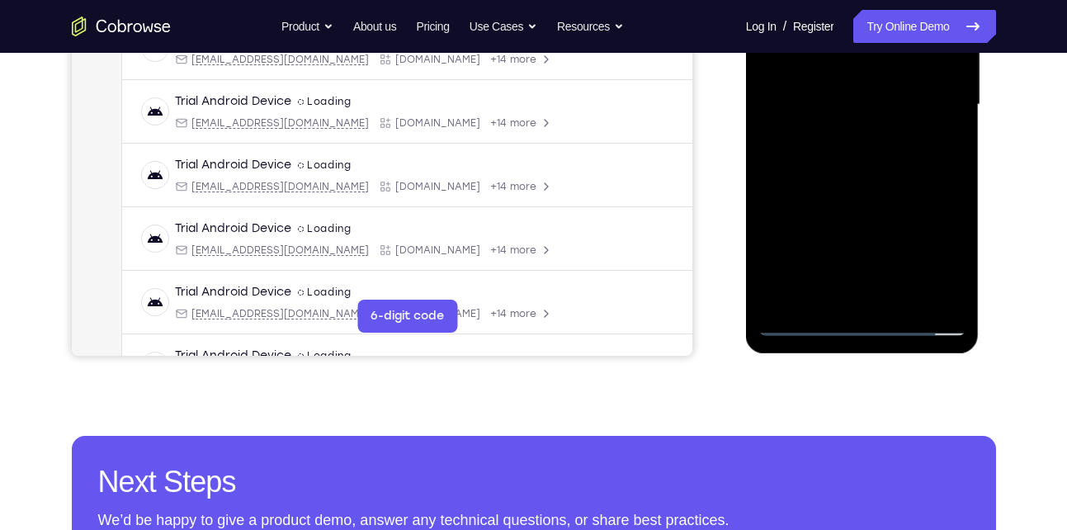
drag, startPoint x: 893, startPoint y: 254, endPoint x: 910, endPoint y: 90, distance: 165.1
click at [910, 90] on div at bounding box center [863, 105] width 208 height 462
click at [958, 277] on div at bounding box center [863, 105] width 208 height 462
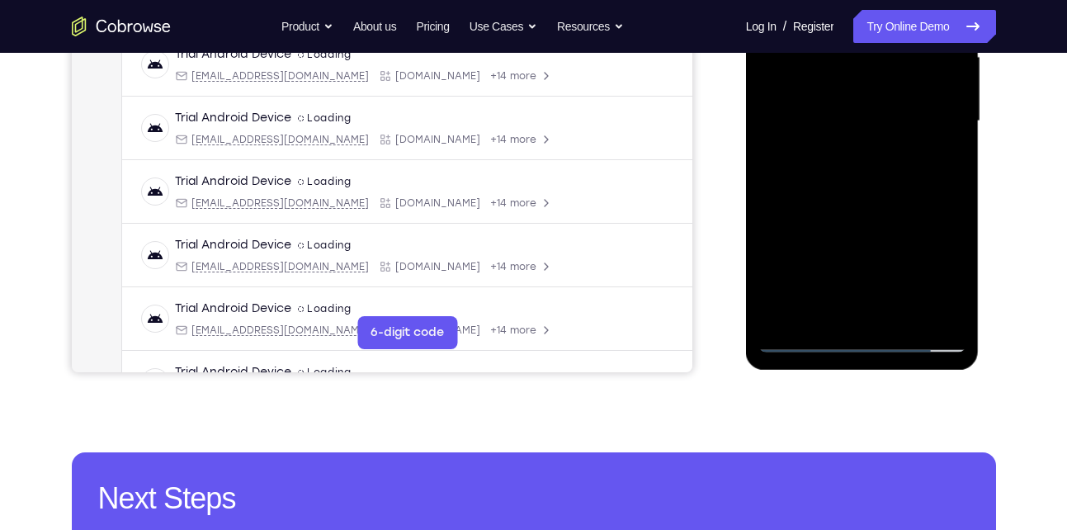
scroll to position [396, 0]
drag, startPoint x: 855, startPoint y: 262, endPoint x: 894, endPoint y: 173, distance: 97.2
click at [894, 173] on div at bounding box center [863, 120] width 208 height 462
click at [937, 314] on div at bounding box center [863, 120] width 208 height 462
click at [795, 201] on div at bounding box center [863, 120] width 208 height 462
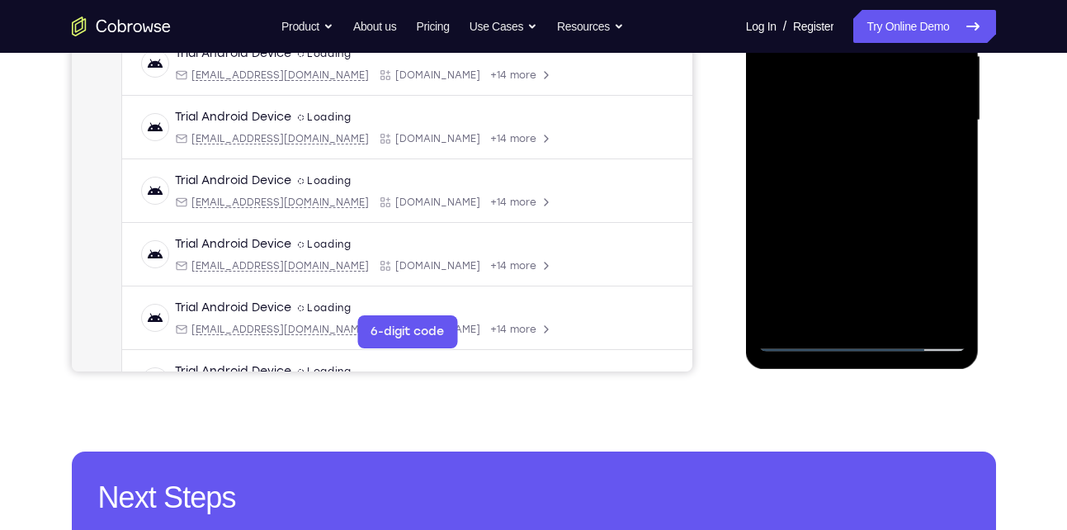
scroll to position [280, 0]
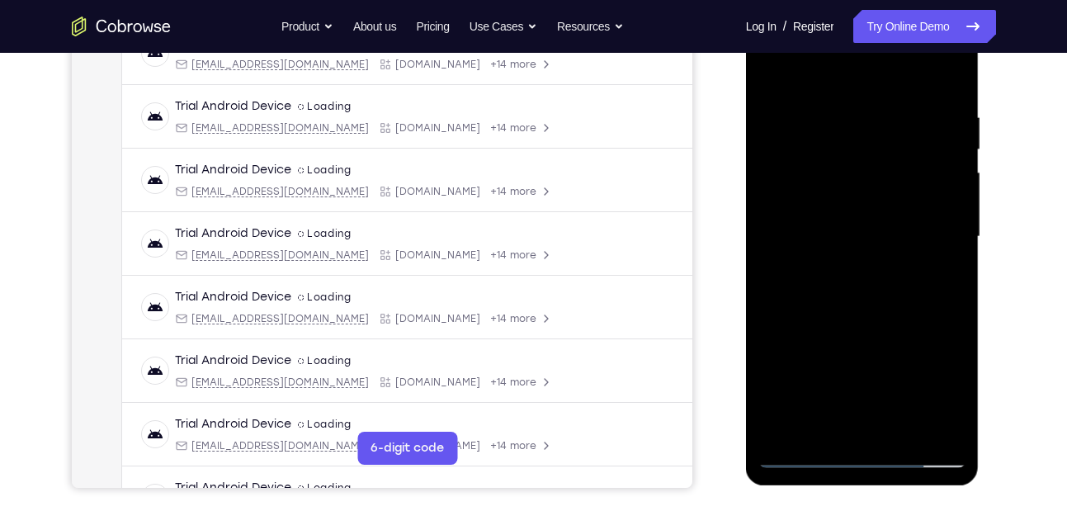
click at [958, 191] on div at bounding box center [863, 237] width 208 height 462
click at [953, 195] on div at bounding box center [863, 237] width 208 height 462
click at [953, 197] on div at bounding box center [863, 237] width 208 height 462
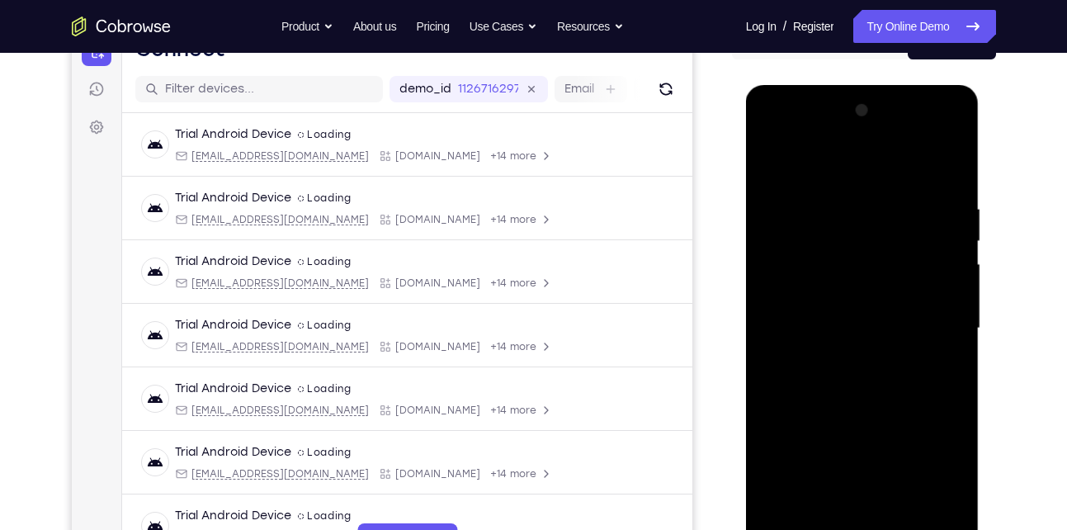
scroll to position [189, 0]
click at [774, 165] on div at bounding box center [863, 328] width 208 height 462
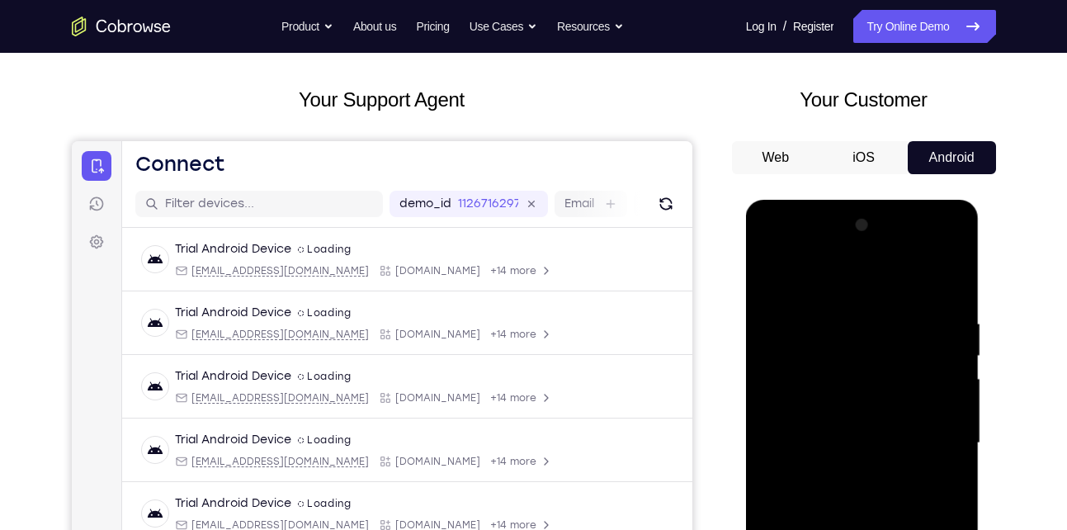
scroll to position [301, 0]
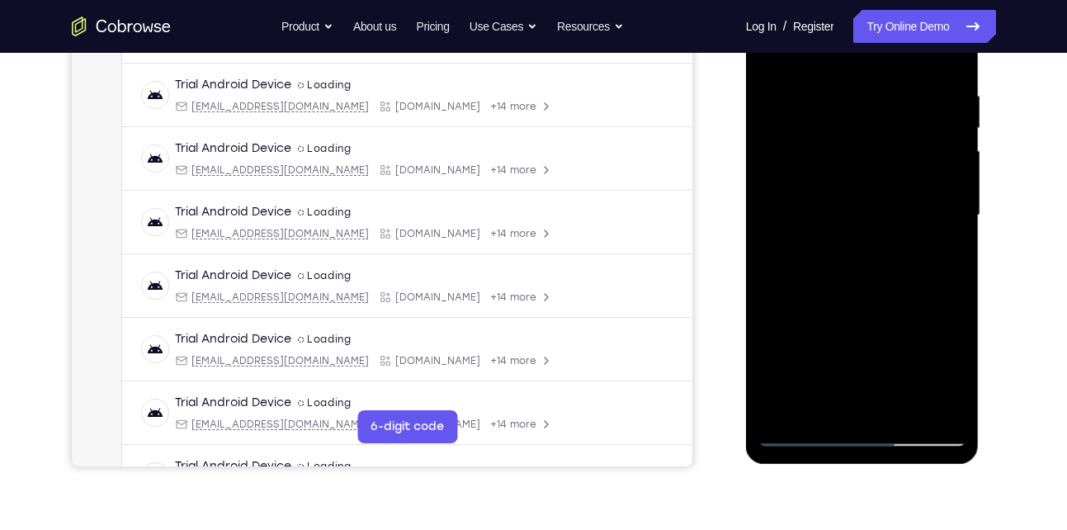
click at [821, 409] on div at bounding box center [863, 215] width 208 height 462
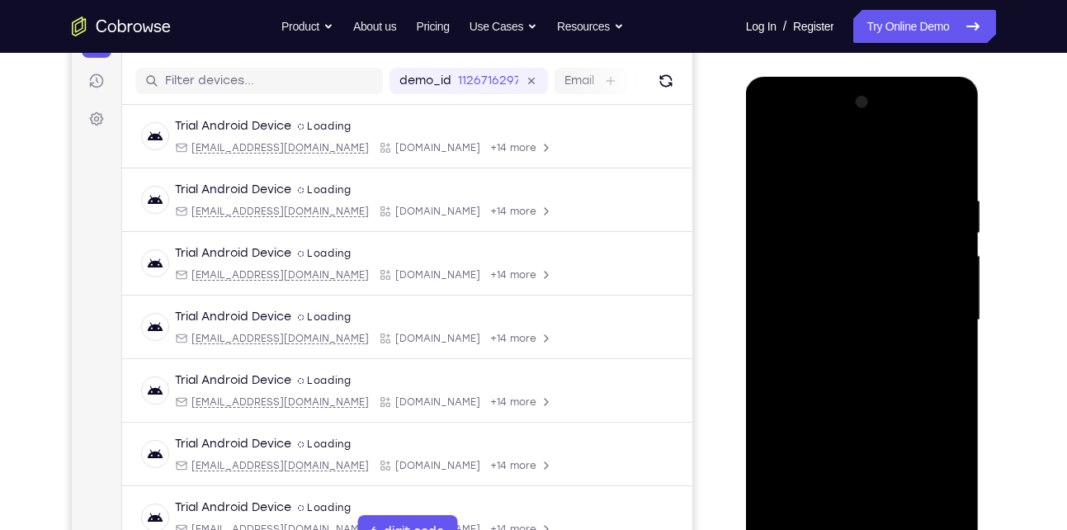
click at [831, 153] on div at bounding box center [863, 320] width 208 height 462
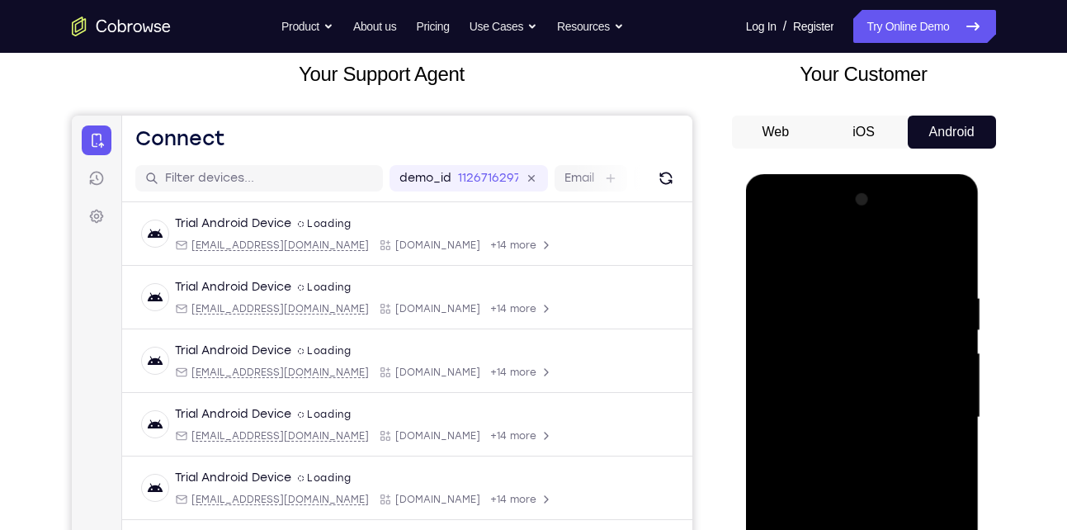
drag, startPoint x: 827, startPoint y: 298, endPoint x: 811, endPoint y: 353, distance: 57.5
click at [811, 353] on div at bounding box center [863, 418] width 208 height 462
click at [807, 277] on div at bounding box center [863, 418] width 208 height 462
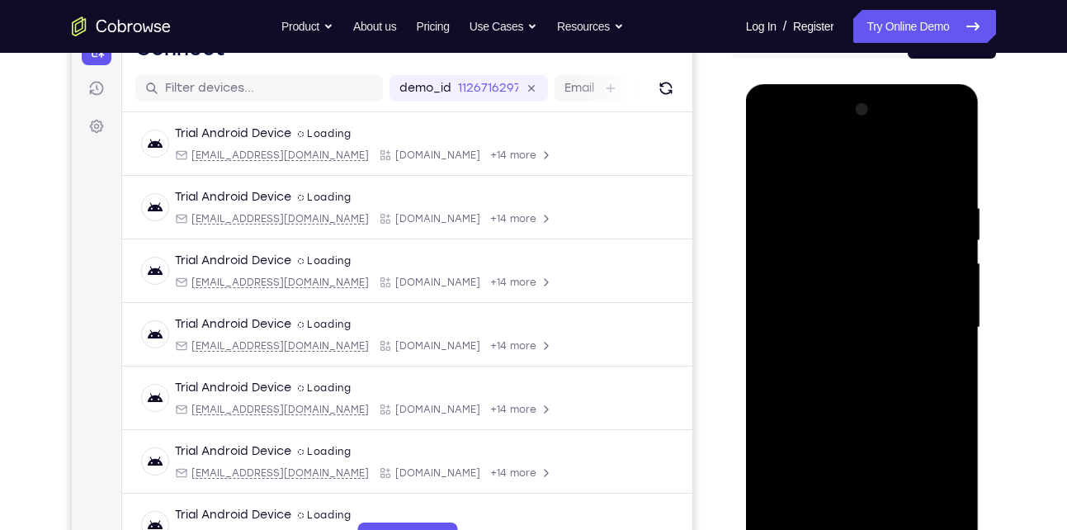
scroll to position [190, 0]
click at [930, 367] on div at bounding box center [863, 327] width 208 height 462
click at [770, 158] on div at bounding box center [863, 327] width 208 height 462
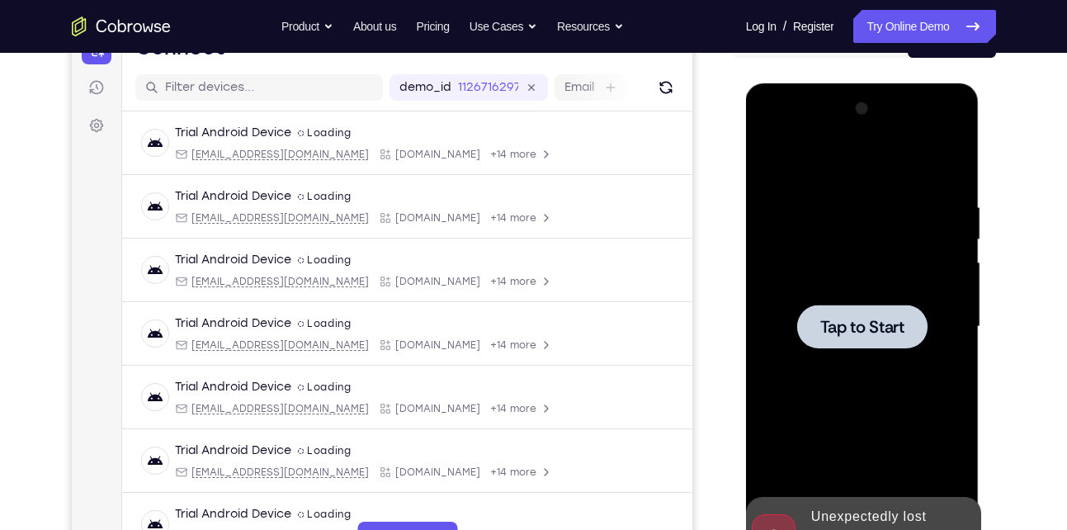
click at [824, 308] on div at bounding box center [862, 327] width 130 height 44
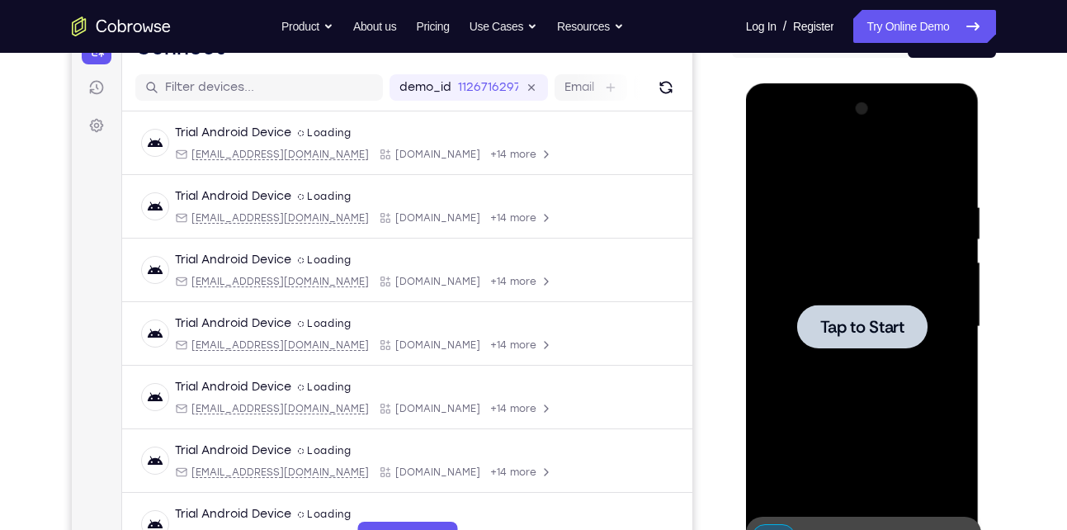
click at [797, 366] on div at bounding box center [863, 327] width 208 height 462
drag, startPoint x: 896, startPoint y: 348, endPoint x: 1357, endPoint y: 145, distance: 503.4
click at [896, 348] on div at bounding box center [863, 327] width 208 height 462
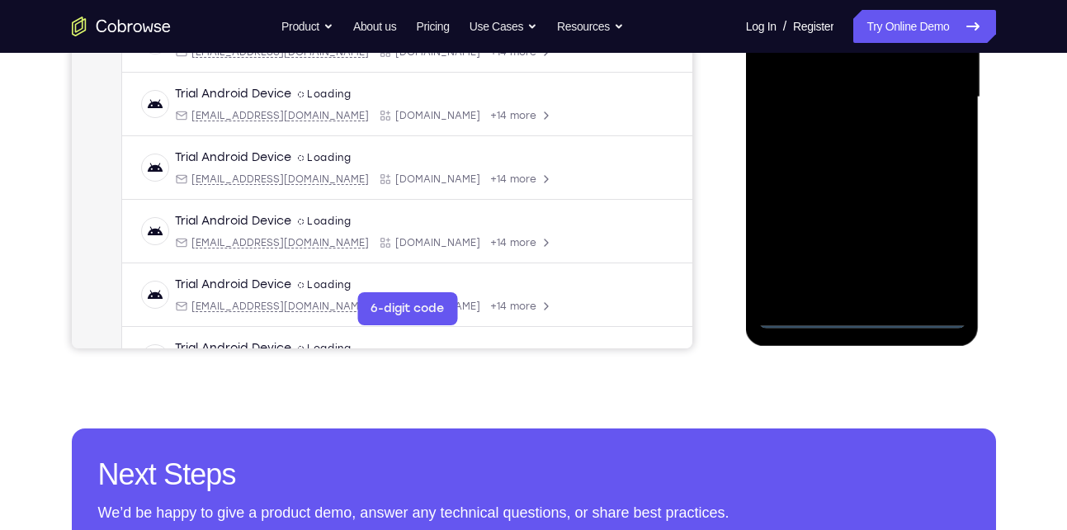
scroll to position [423, 0]
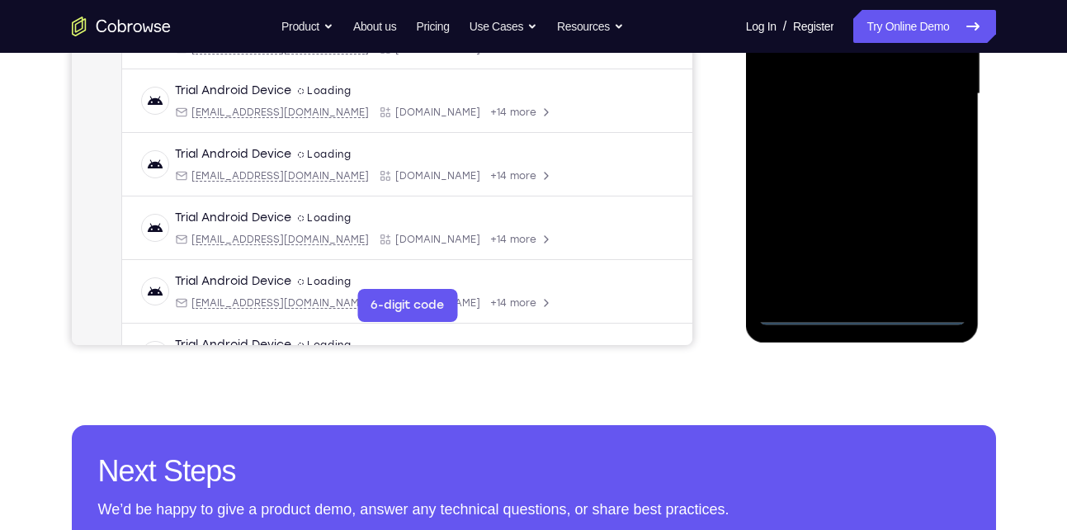
click at [868, 309] on div at bounding box center [863, 94] width 208 height 462
click at [944, 246] on div at bounding box center [863, 94] width 208 height 462
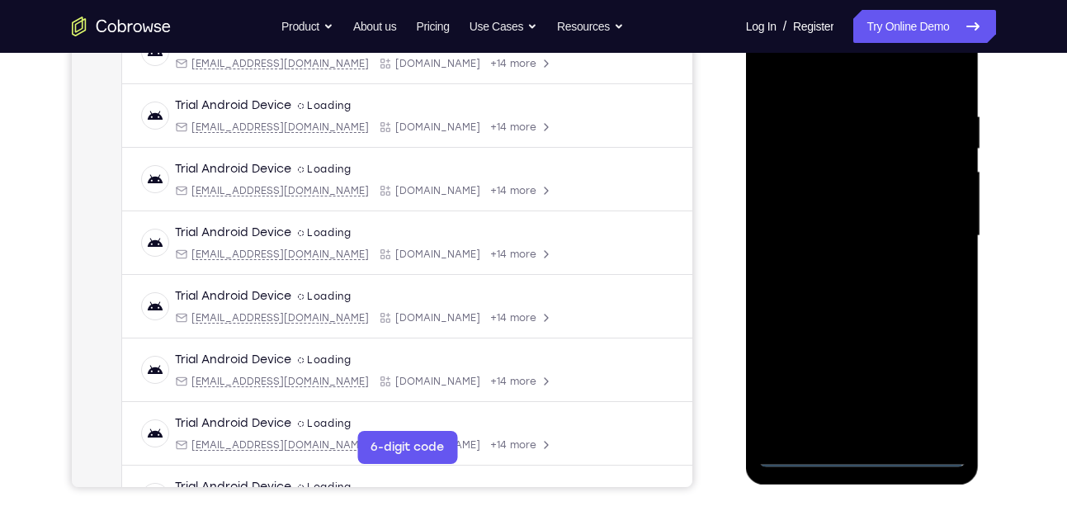
scroll to position [217, 0]
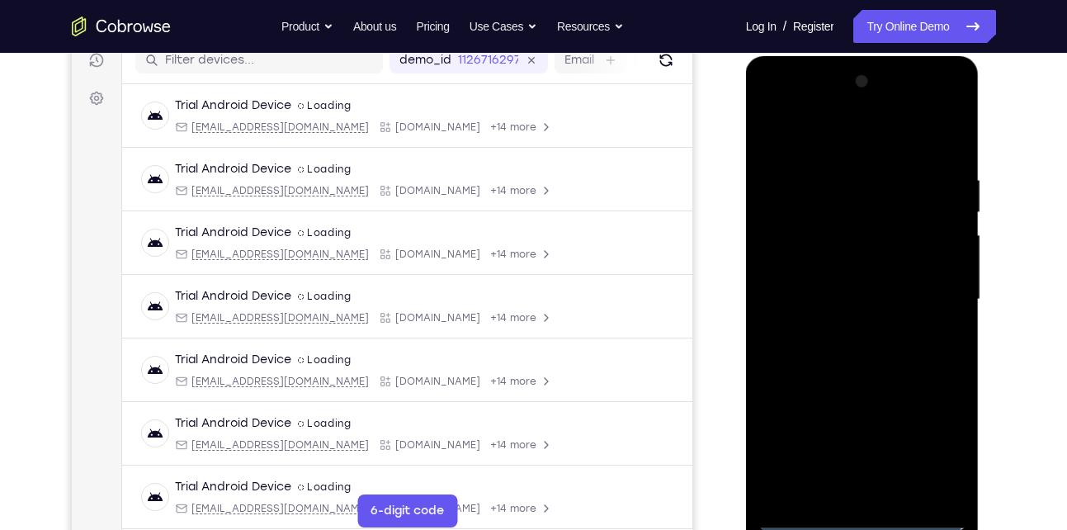
click at [786, 141] on div at bounding box center [863, 300] width 208 height 462
click at [940, 307] on div at bounding box center [863, 300] width 208 height 462
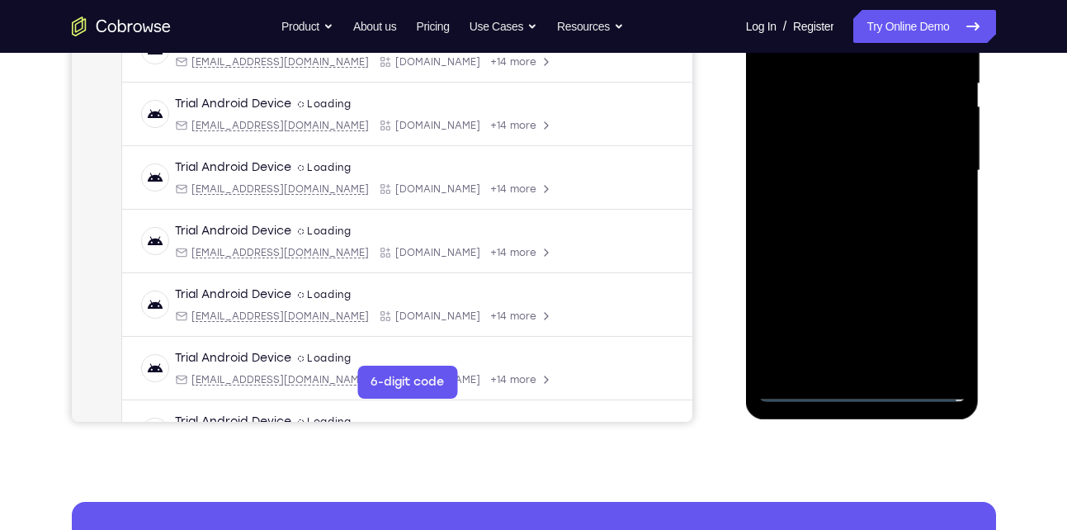
scroll to position [347, 0]
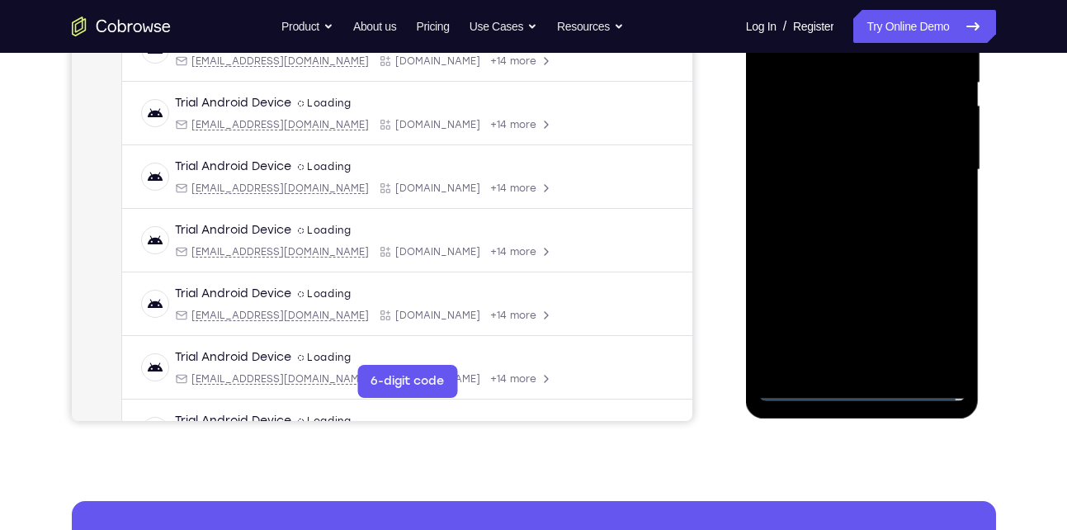
click at [842, 201] on div at bounding box center [863, 170] width 208 height 462
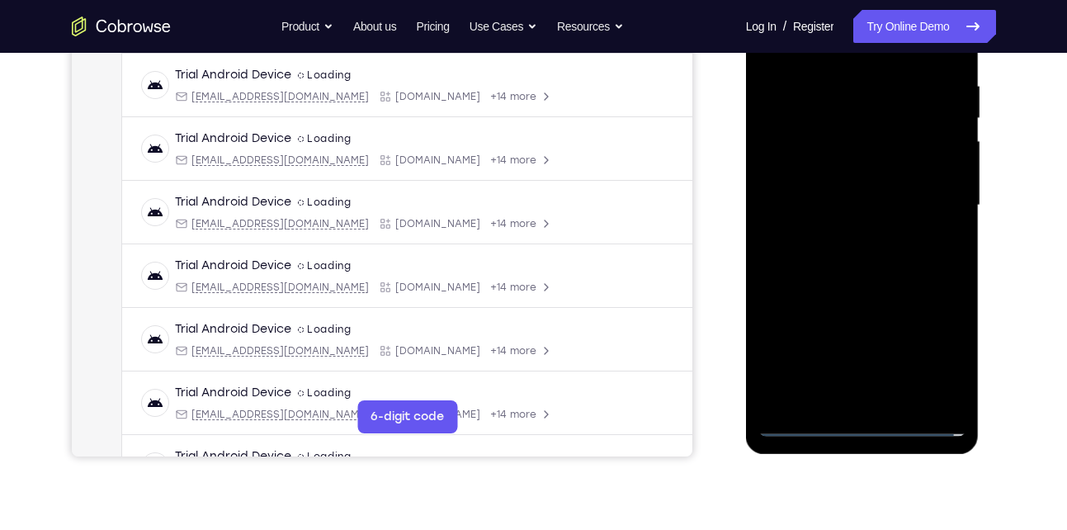
scroll to position [309, 0]
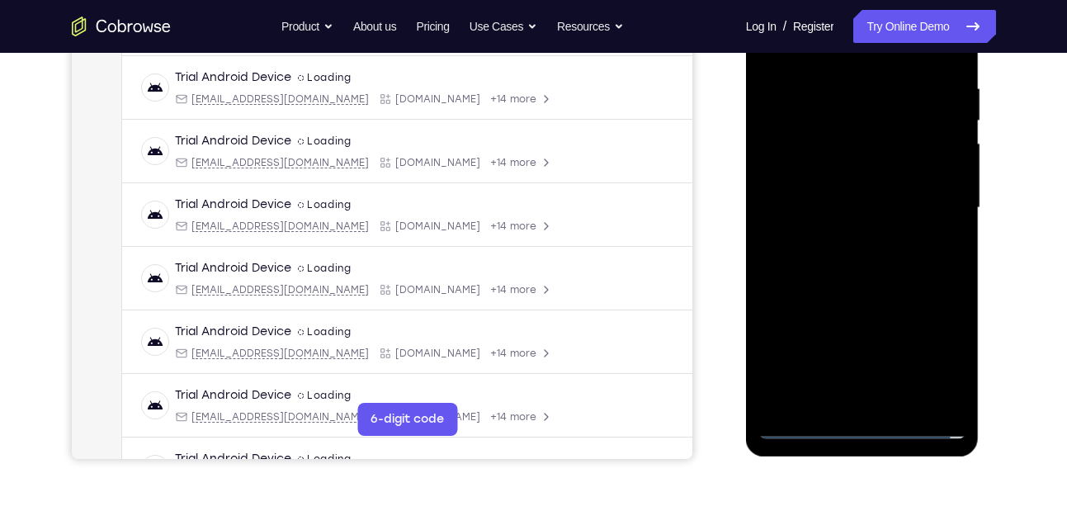
click at [848, 196] on div at bounding box center [863, 208] width 208 height 462
click at [813, 183] on div at bounding box center [863, 208] width 208 height 462
click at [840, 138] on div at bounding box center [863, 208] width 208 height 462
click at [831, 203] on div at bounding box center [863, 208] width 208 height 462
click at [819, 258] on div at bounding box center [863, 208] width 208 height 462
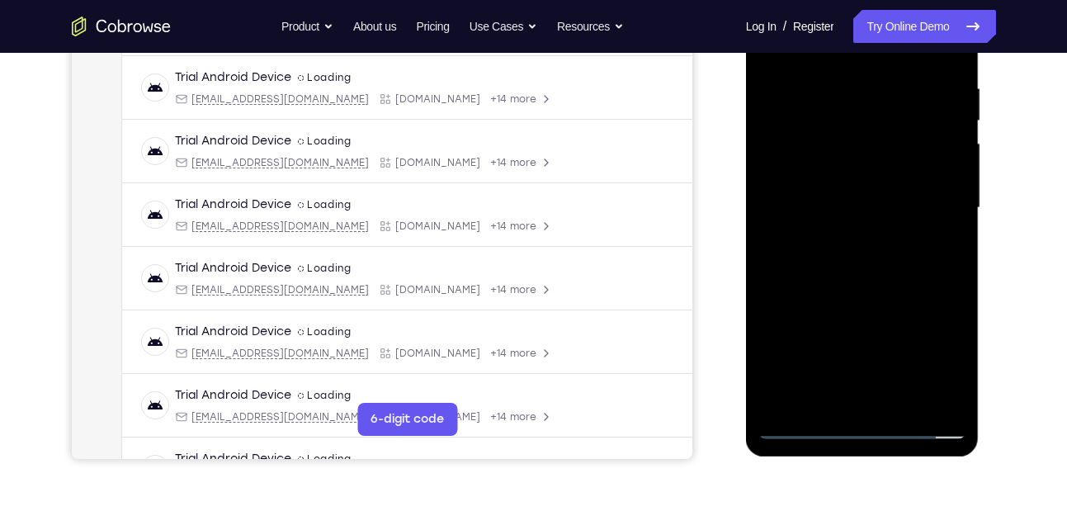
click at [819, 258] on div at bounding box center [863, 208] width 208 height 462
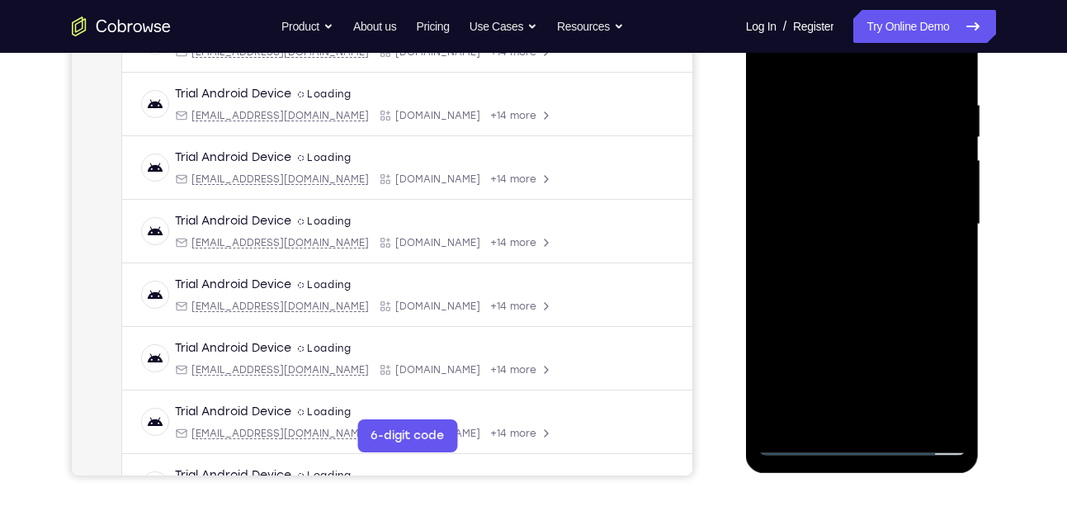
scroll to position [254, 0]
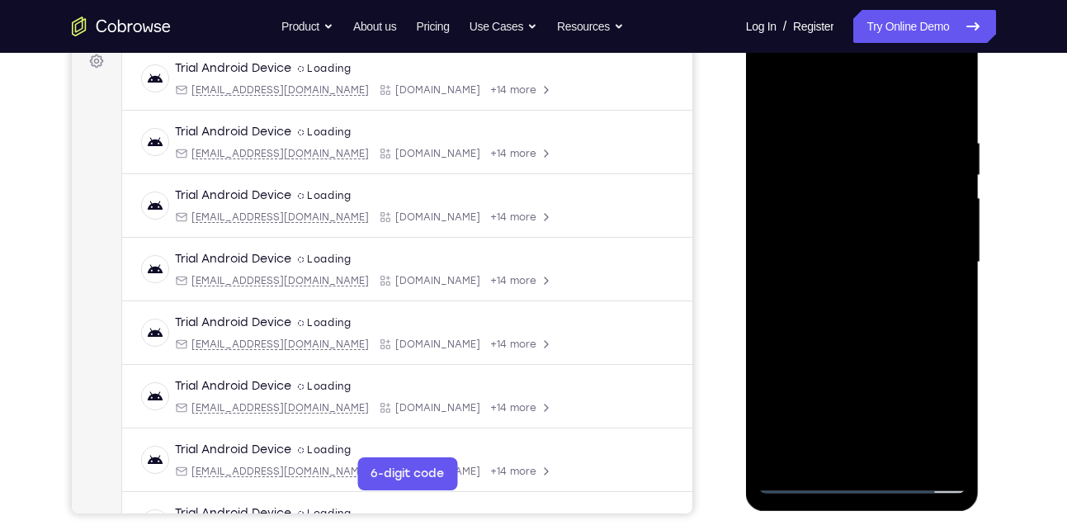
click at [935, 97] on div at bounding box center [863, 262] width 208 height 462
click at [873, 300] on div at bounding box center [863, 262] width 208 height 462
click at [861, 307] on div at bounding box center [863, 262] width 208 height 462
click at [947, 114] on div at bounding box center [863, 262] width 208 height 462
drag, startPoint x: 869, startPoint y: 360, endPoint x: 899, endPoint y: 155, distance: 206.9
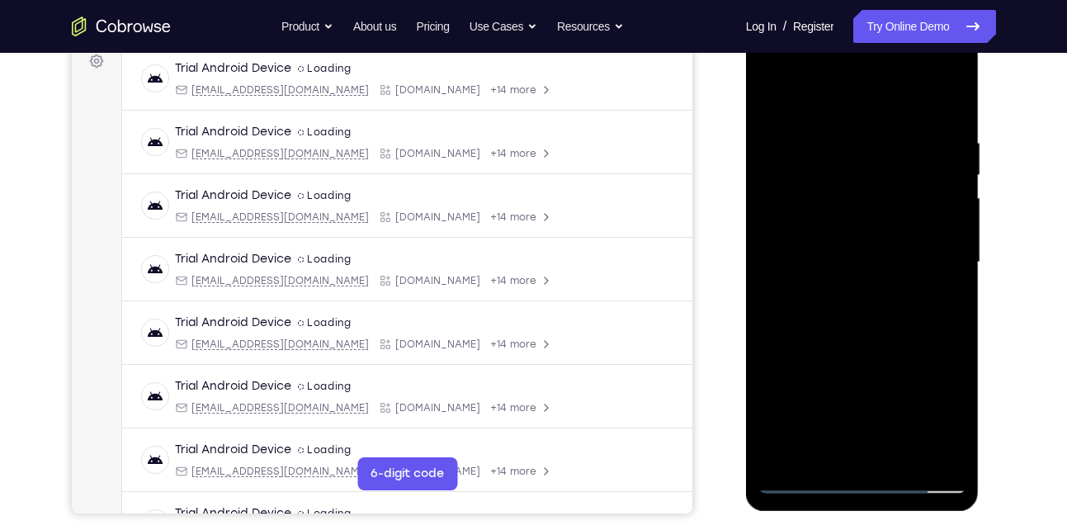
click at [899, 155] on div at bounding box center [863, 262] width 208 height 462
click at [951, 98] on div at bounding box center [863, 262] width 208 height 462
drag, startPoint x: 862, startPoint y: 358, endPoint x: 871, endPoint y: 168, distance: 190.9
click at [871, 168] on div at bounding box center [863, 262] width 208 height 462
drag, startPoint x: 893, startPoint y: 345, endPoint x: 893, endPoint y: 136, distance: 208.8
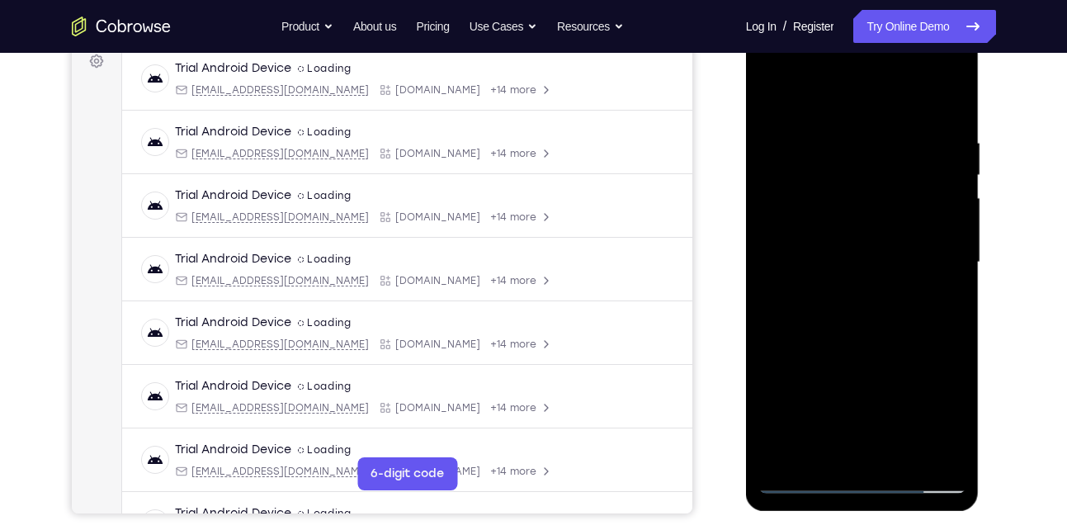
click at [893, 136] on div at bounding box center [863, 262] width 208 height 462
drag, startPoint x: 856, startPoint y: 367, endPoint x: 846, endPoint y: 75, distance: 291.6
click at [846, 75] on div at bounding box center [863, 262] width 208 height 462
drag, startPoint x: 829, startPoint y: 406, endPoint x: 878, endPoint y: 173, distance: 238.0
click at [878, 173] on div at bounding box center [863, 262] width 208 height 462
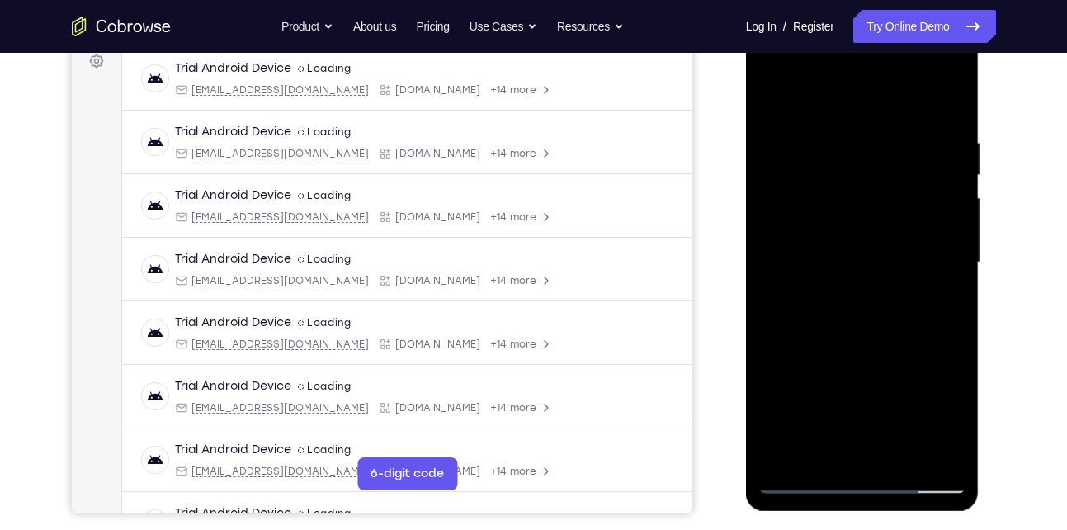
drag, startPoint x: 861, startPoint y: 385, endPoint x: 881, endPoint y: 169, distance: 217.2
click at [881, 169] on div at bounding box center [863, 262] width 208 height 462
click at [934, 464] on div at bounding box center [863, 262] width 208 height 462
drag, startPoint x: 825, startPoint y: 402, endPoint x: 821, endPoint y: 208, distance: 194.0
click at [821, 208] on div at bounding box center [863, 262] width 208 height 462
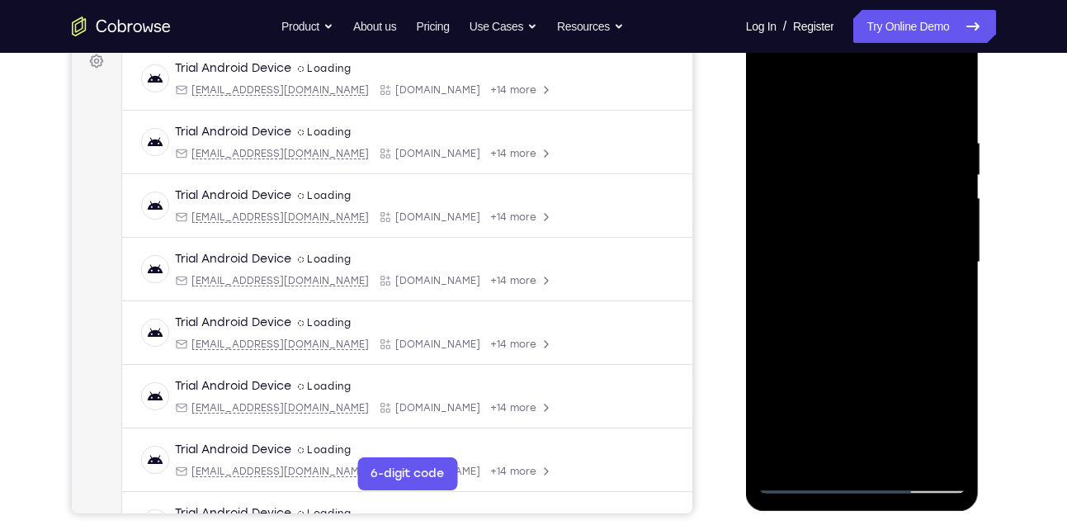
drag, startPoint x: 835, startPoint y: 383, endPoint x: 846, endPoint y: 179, distance: 204.2
click at [846, 179] on div at bounding box center [863, 262] width 208 height 462
drag, startPoint x: 835, startPoint y: 342, endPoint x: 838, endPoint y: 237, distance: 104.9
click at [838, 237] on div at bounding box center [863, 262] width 208 height 462
drag, startPoint x: 814, startPoint y: 356, endPoint x: 823, endPoint y: 260, distance: 96.2
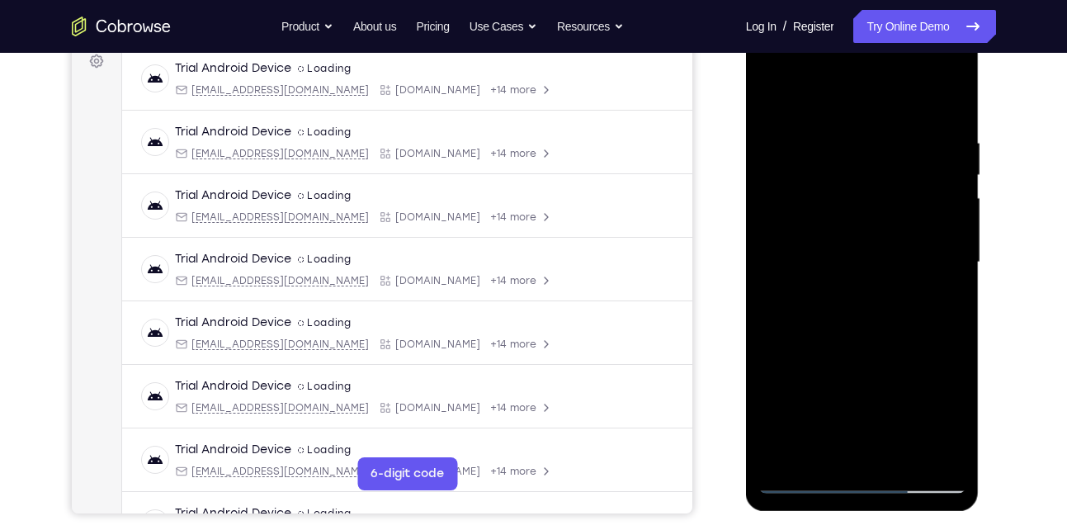
click at [823, 260] on div at bounding box center [863, 262] width 208 height 462
drag, startPoint x: 834, startPoint y: 395, endPoint x: 834, endPoint y: 231, distance: 163.4
click at [834, 231] on div at bounding box center [863, 262] width 208 height 462
drag, startPoint x: 845, startPoint y: 399, endPoint x: 847, endPoint y: 234, distance: 165.1
click at [847, 234] on div at bounding box center [863, 262] width 208 height 462
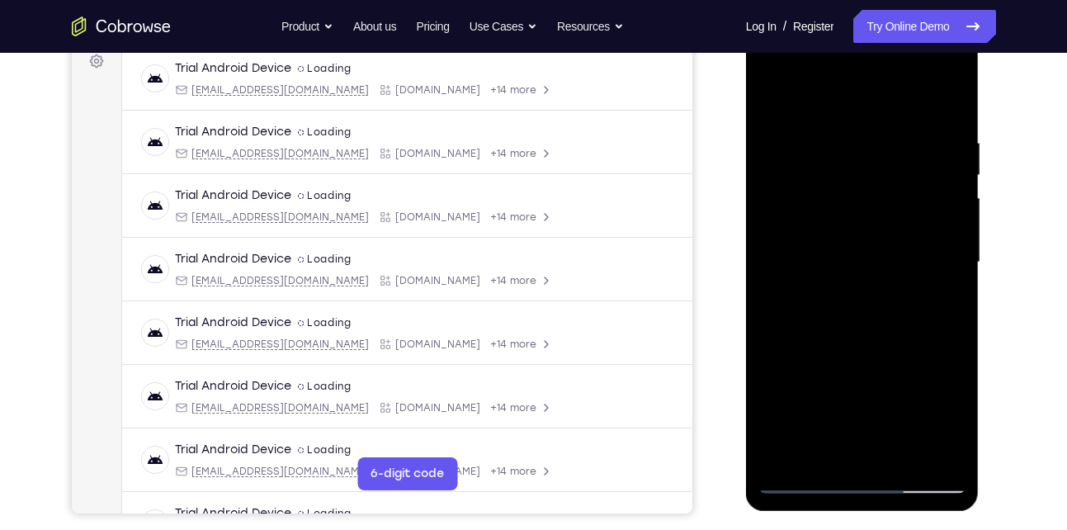
drag, startPoint x: 846, startPoint y: 376, endPoint x: 863, endPoint y: 149, distance: 227.7
click at [863, 149] on div at bounding box center [863, 262] width 208 height 462
drag, startPoint x: 836, startPoint y: 366, endPoint x: 835, endPoint y: 182, distance: 184.1
click at [835, 182] on div at bounding box center [863, 262] width 208 height 462
drag, startPoint x: 835, startPoint y: 368, endPoint x: 869, endPoint y: 165, distance: 206.0
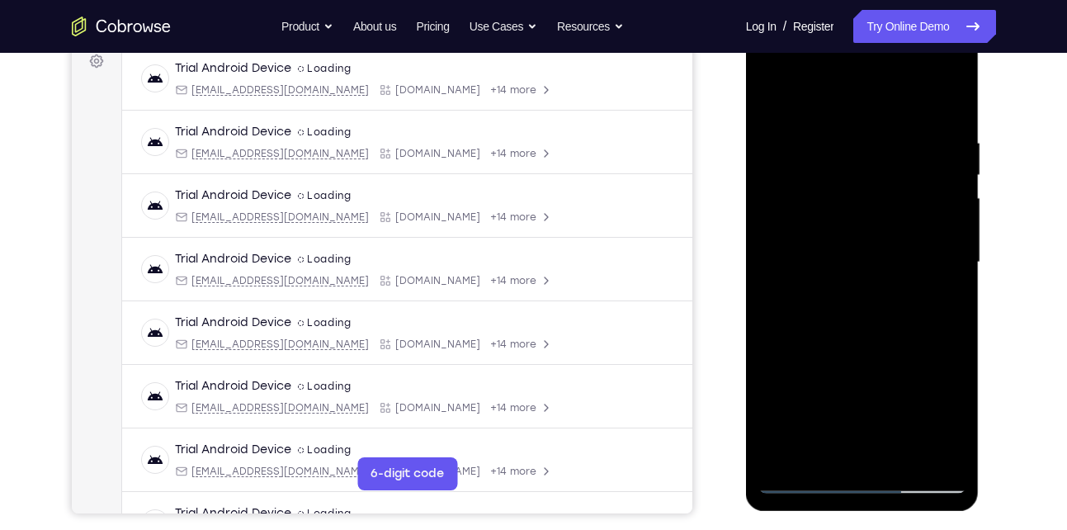
click at [869, 165] on div at bounding box center [863, 262] width 208 height 462
drag, startPoint x: 830, startPoint y: 345, endPoint x: 860, endPoint y: 129, distance: 218.4
click at [860, 129] on div at bounding box center [863, 262] width 208 height 462
drag, startPoint x: 829, startPoint y: 341, endPoint x: 829, endPoint y: 210, distance: 131.2
click at [829, 210] on div at bounding box center [863, 262] width 208 height 462
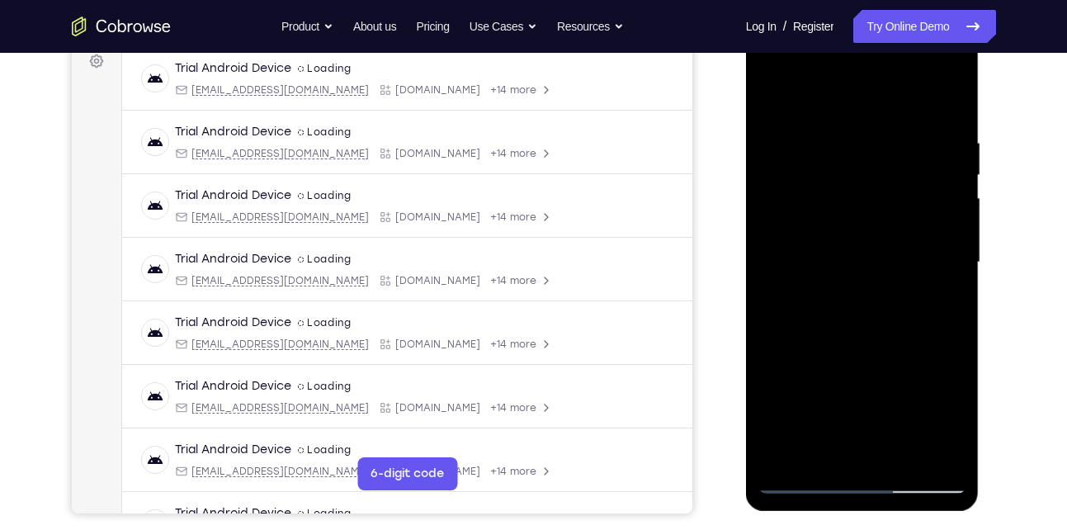
click at [861, 299] on div at bounding box center [863, 262] width 208 height 462
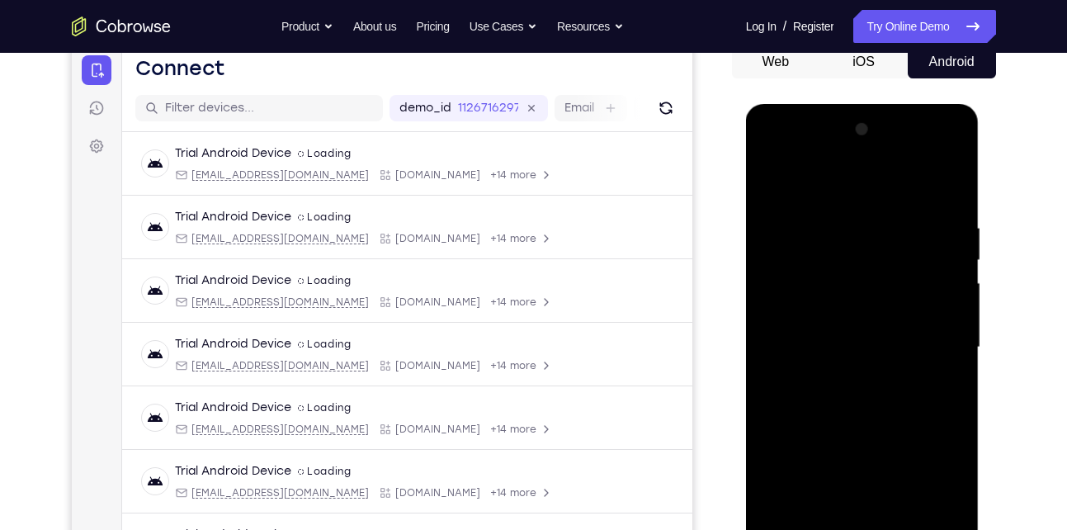
scroll to position [168, 0]
drag, startPoint x: 855, startPoint y: 246, endPoint x: 845, endPoint y: 309, distance: 63.5
click at [845, 309] on div at bounding box center [863, 348] width 208 height 462
click at [767, 178] on div at bounding box center [863, 348] width 208 height 462
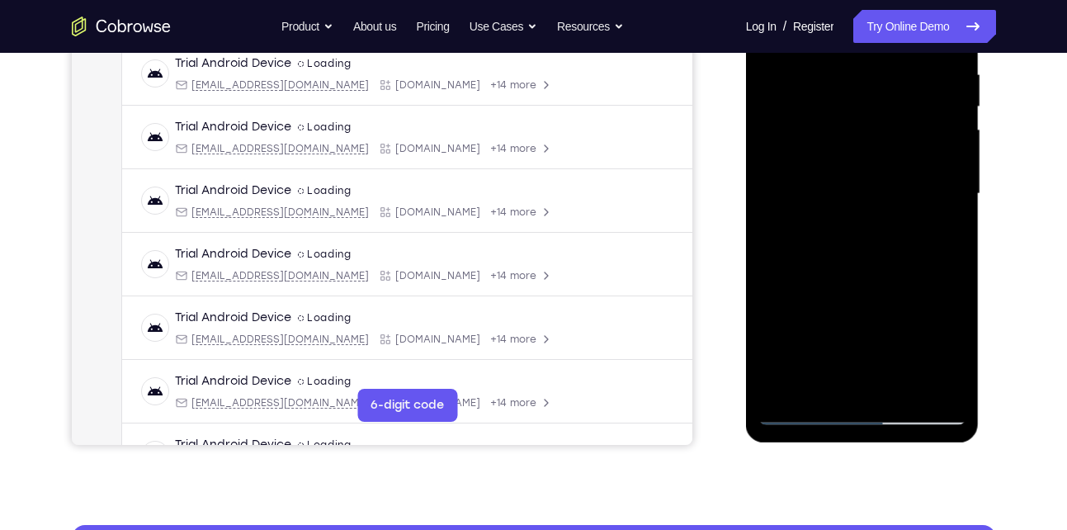
scroll to position [325, 0]
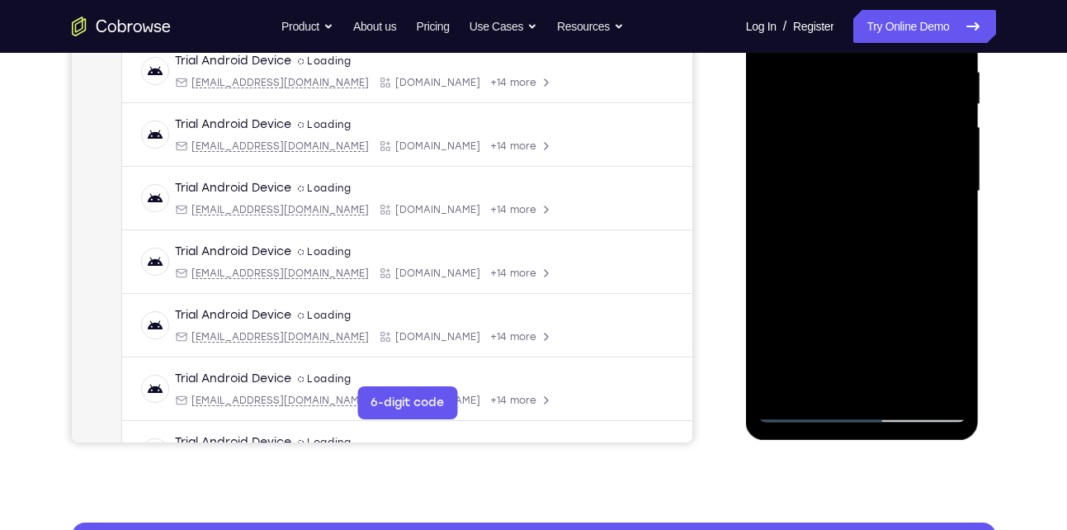
click at [776, 383] on div at bounding box center [863, 191] width 208 height 462
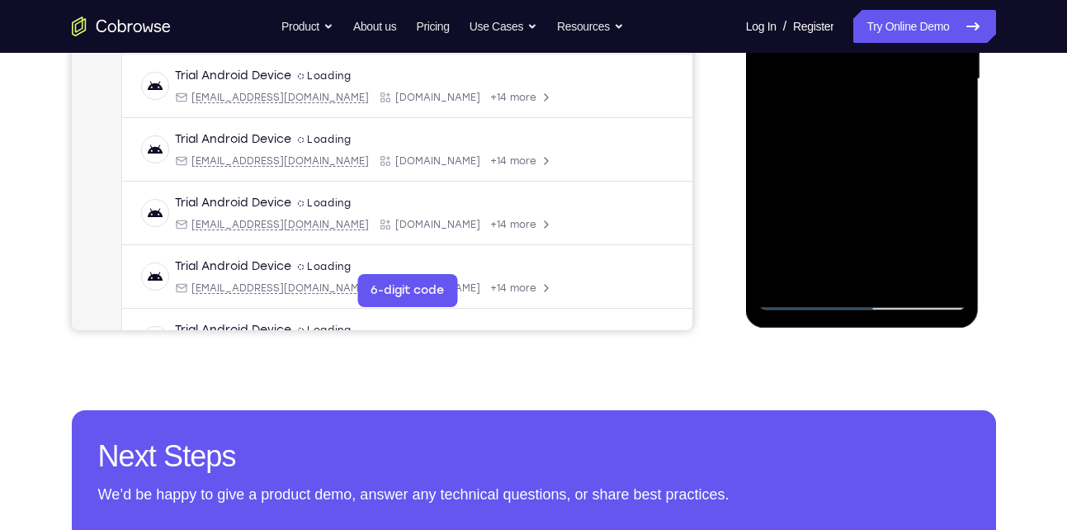
scroll to position [438, 0]
click at [783, 273] on div at bounding box center [863, 78] width 208 height 462
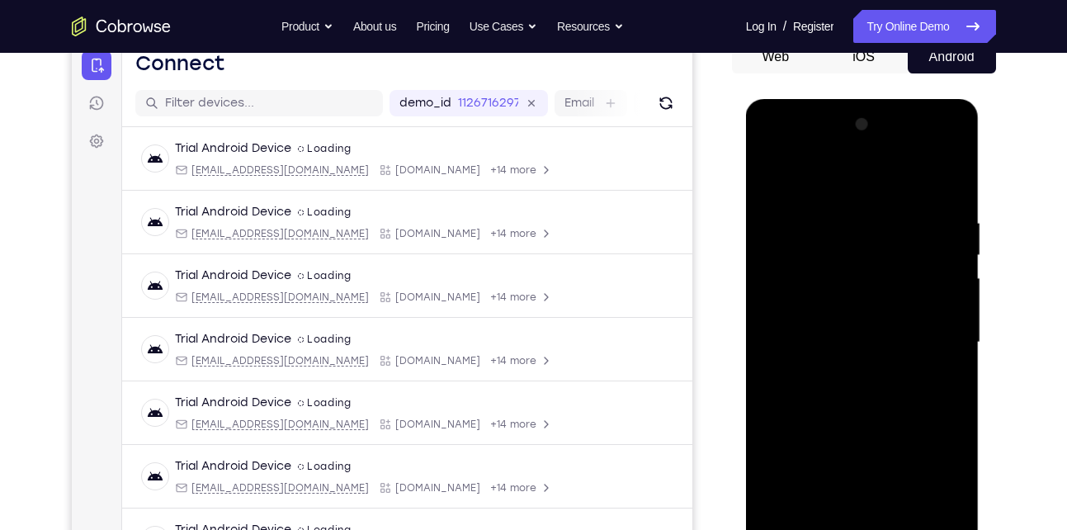
scroll to position [173, 0]
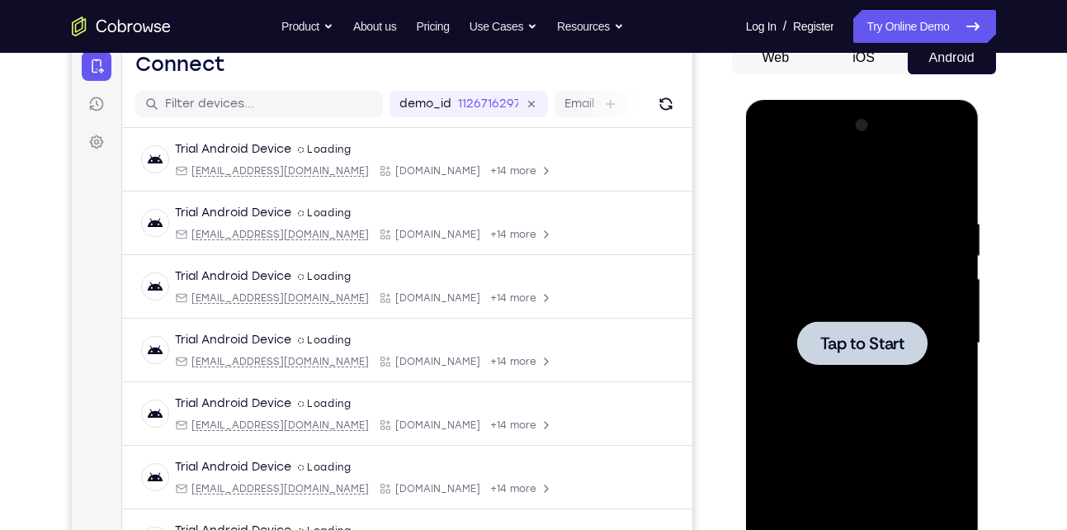
drag, startPoint x: 881, startPoint y: 320, endPoint x: 1354, endPoint y: 177, distance: 494.3
click at [881, 320] on div at bounding box center [863, 343] width 208 height 462
click at [883, 348] on span "Tap to Start" at bounding box center [863, 343] width 84 height 17
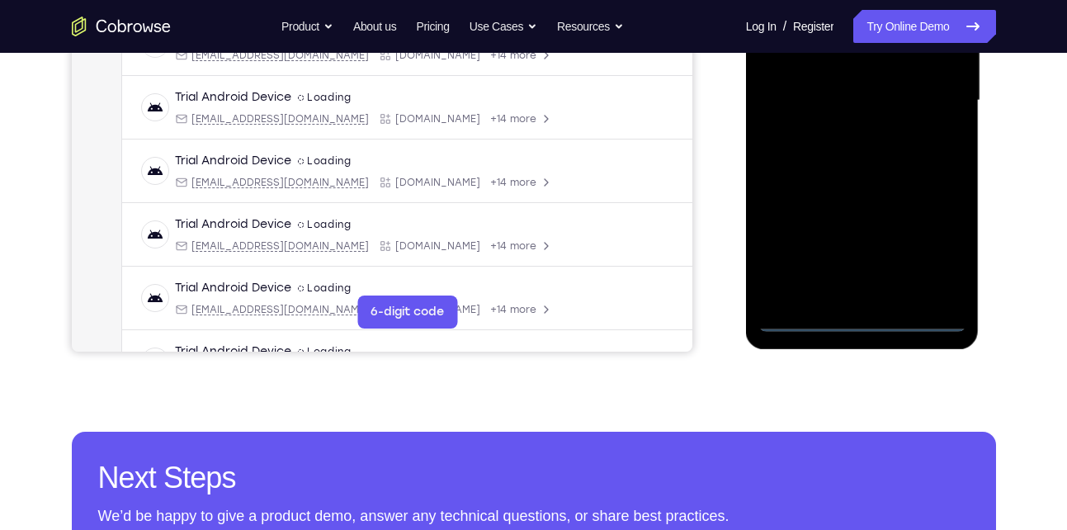
scroll to position [417, 0]
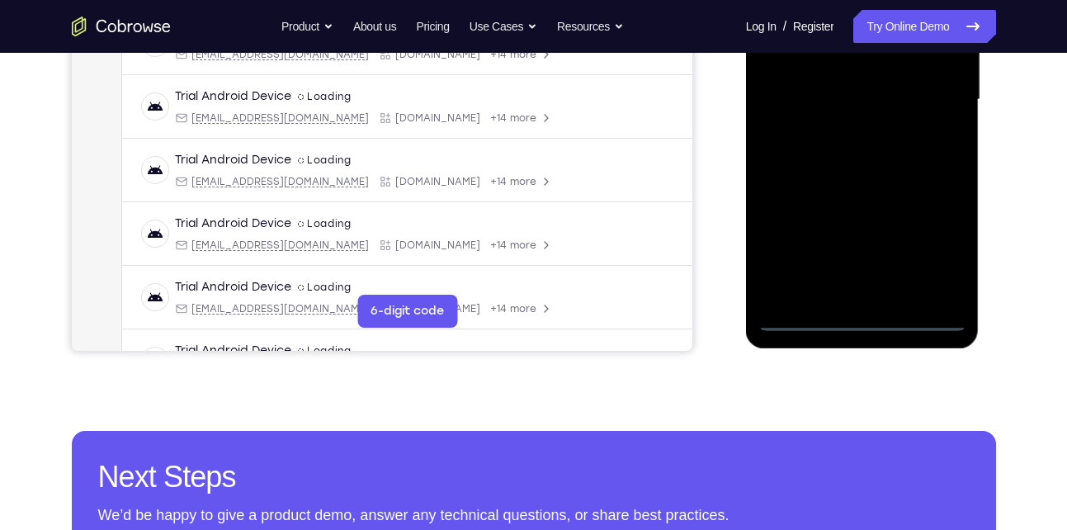
click at [858, 314] on div at bounding box center [863, 100] width 208 height 462
click at [930, 248] on div at bounding box center [863, 100] width 208 height 462
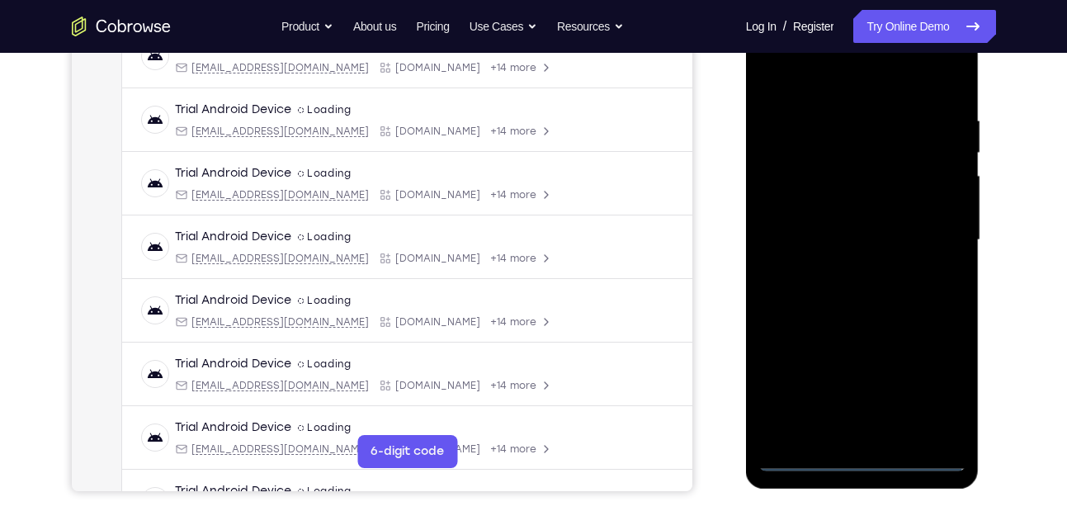
click at [821, 75] on div at bounding box center [863, 240] width 208 height 462
click at [934, 233] on div at bounding box center [863, 240] width 208 height 462
click at [837, 271] on div at bounding box center [863, 240] width 208 height 462
click at [855, 229] on div at bounding box center [863, 240] width 208 height 462
click at [818, 211] on div at bounding box center [863, 240] width 208 height 462
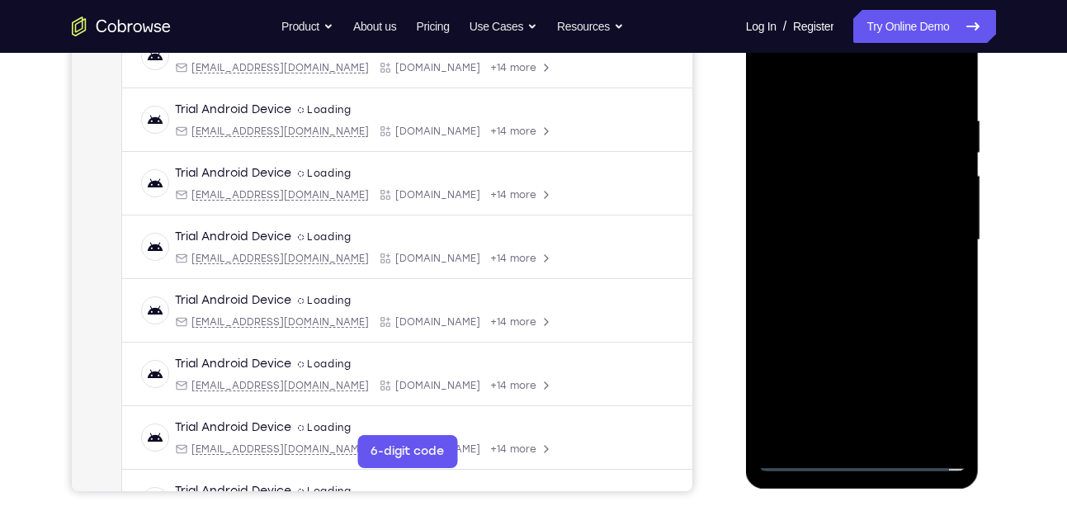
click at [821, 244] on div at bounding box center [863, 240] width 208 height 462
click at [813, 298] on div at bounding box center [863, 240] width 208 height 462
click at [863, 289] on div at bounding box center [863, 240] width 208 height 462
drag, startPoint x: 889, startPoint y: 351, endPoint x: 901, endPoint y: 169, distance: 182.0
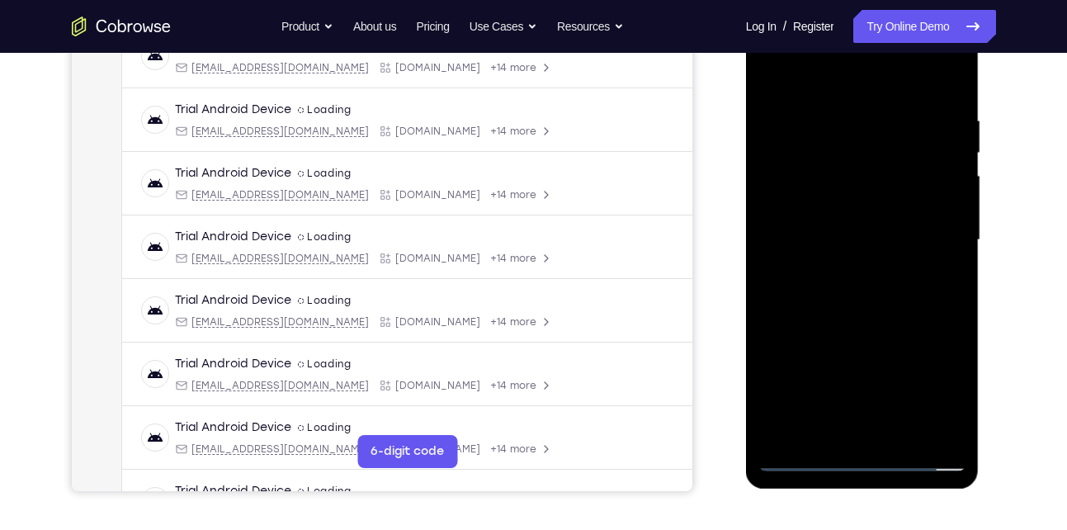
click at [901, 169] on div at bounding box center [863, 240] width 208 height 462
drag, startPoint x: 873, startPoint y: 340, endPoint x: 906, endPoint y: 89, distance: 253.1
click at [906, 89] on div at bounding box center [863, 240] width 208 height 462
click at [893, 432] on div at bounding box center [863, 240] width 208 height 462
click at [844, 321] on div at bounding box center [863, 240] width 208 height 462
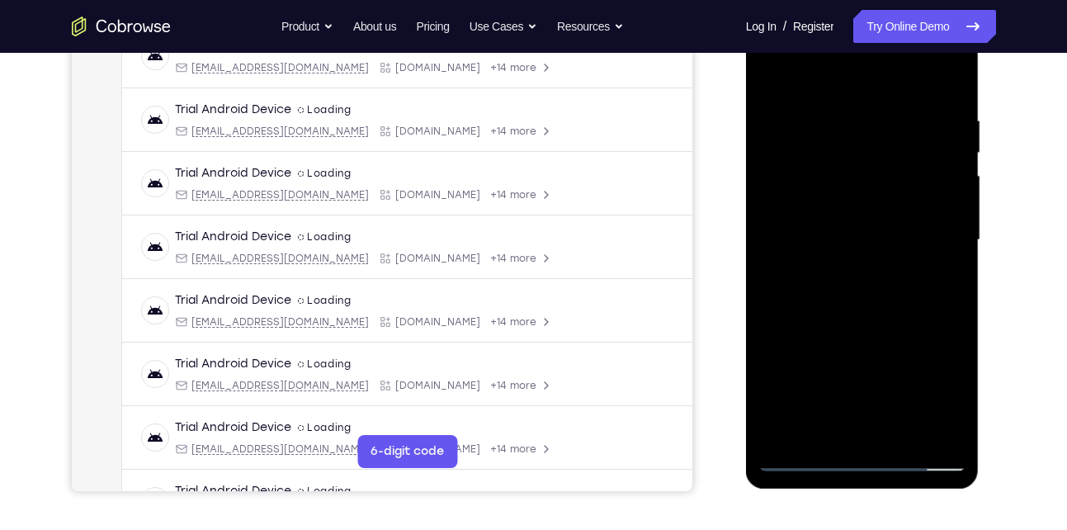
click at [842, 246] on div at bounding box center [863, 240] width 208 height 462
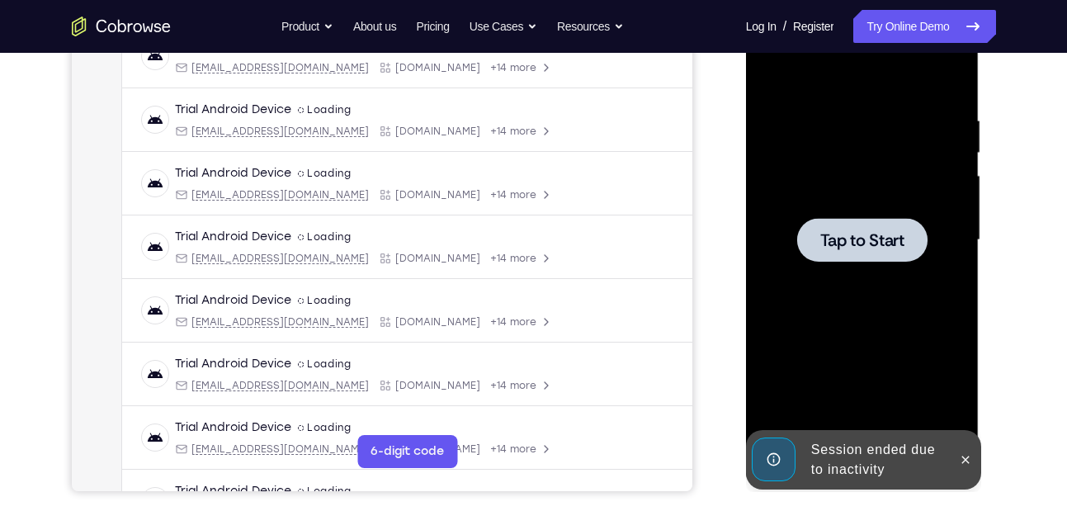
click at [919, 258] on div at bounding box center [862, 240] width 130 height 44
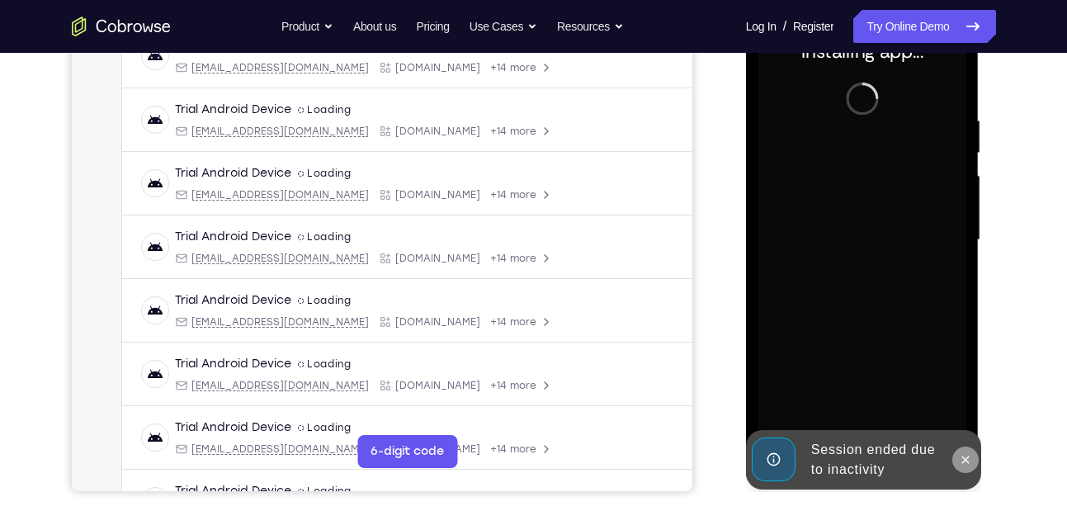
click at [968, 462] on icon at bounding box center [965, 459] width 13 height 13
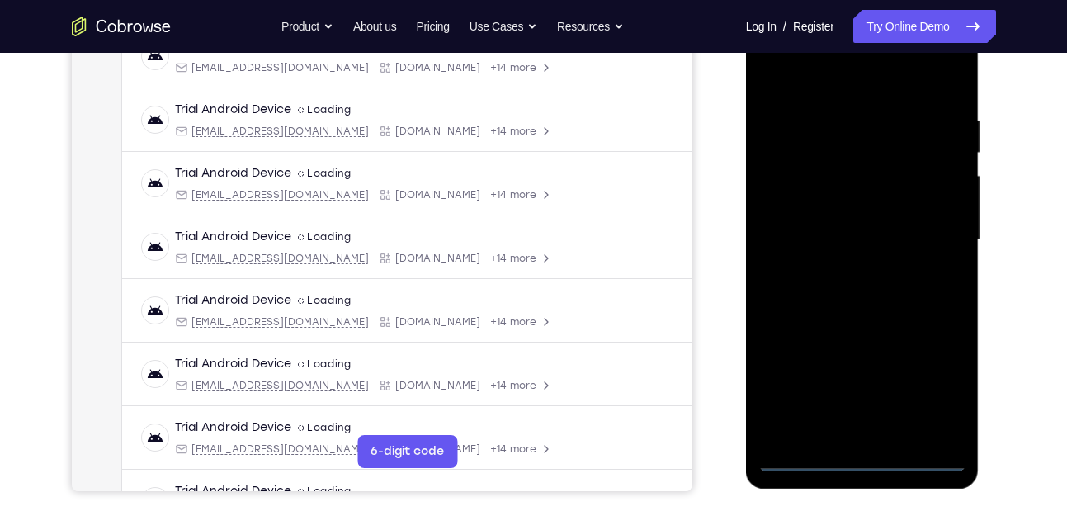
click at [857, 456] on div at bounding box center [863, 240] width 208 height 462
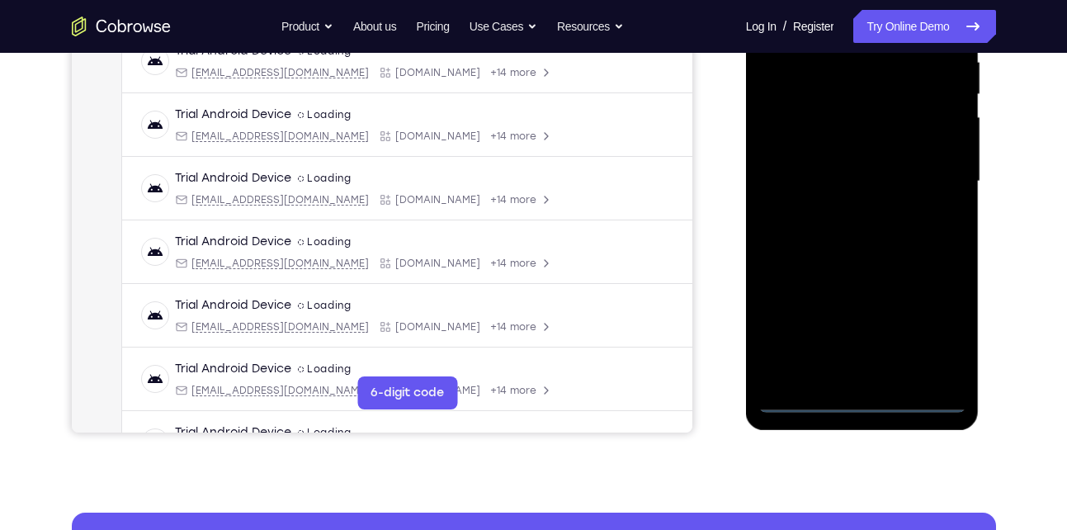
scroll to position [336, 0]
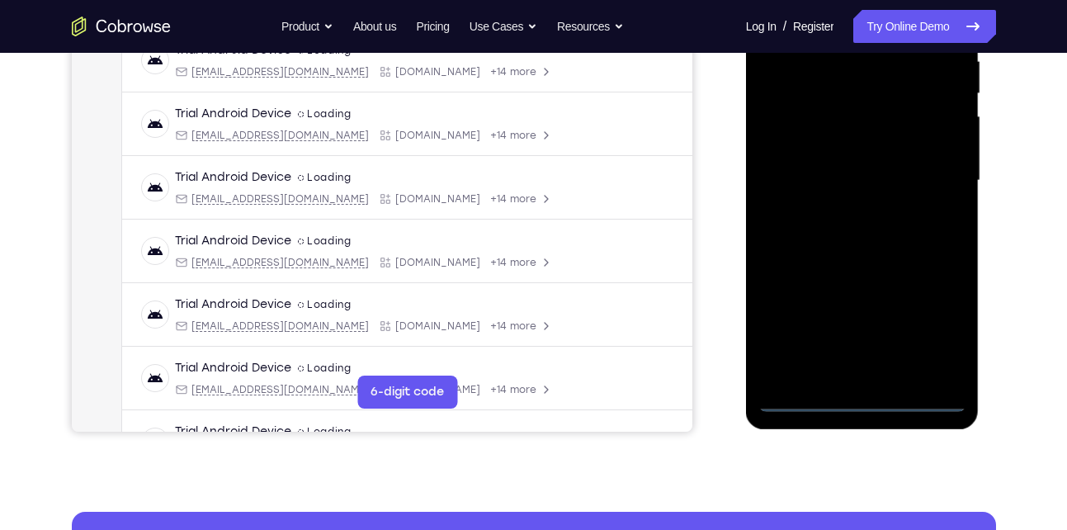
click at [939, 319] on div at bounding box center [863, 181] width 208 height 462
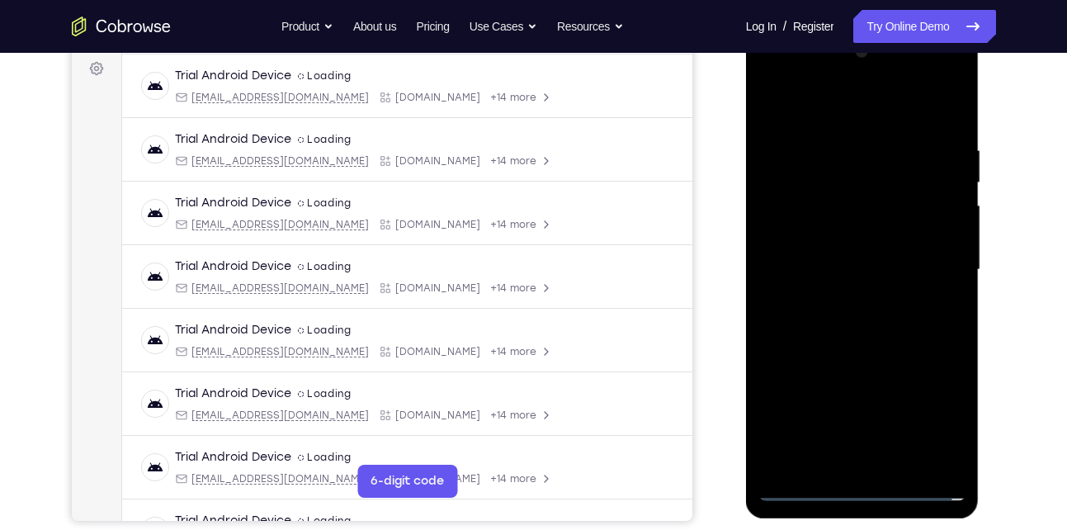
click at [800, 115] on div at bounding box center [863, 270] width 208 height 462
click at [925, 275] on div at bounding box center [863, 270] width 208 height 462
click at [840, 300] on div at bounding box center [863, 270] width 208 height 462
click at [858, 261] on div at bounding box center [863, 270] width 208 height 462
click at [831, 246] on div at bounding box center [863, 270] width 208 height 462
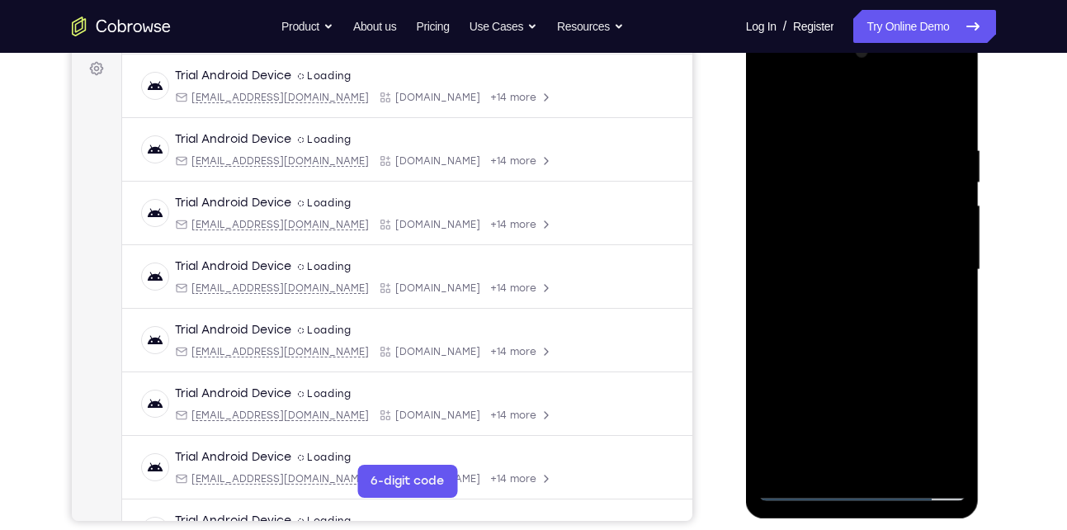
click at [864, 268] on div at bounding box center [863, 270] width 208 height 462
click at [835, 325] on div at bounding box center [863, 270] width 208 height 462
click at [860, 312] on div at bounding box center [863, 270] width 208 height 462
click at [939, 104] on div at bounding box center [863, 270] width 208 height 462
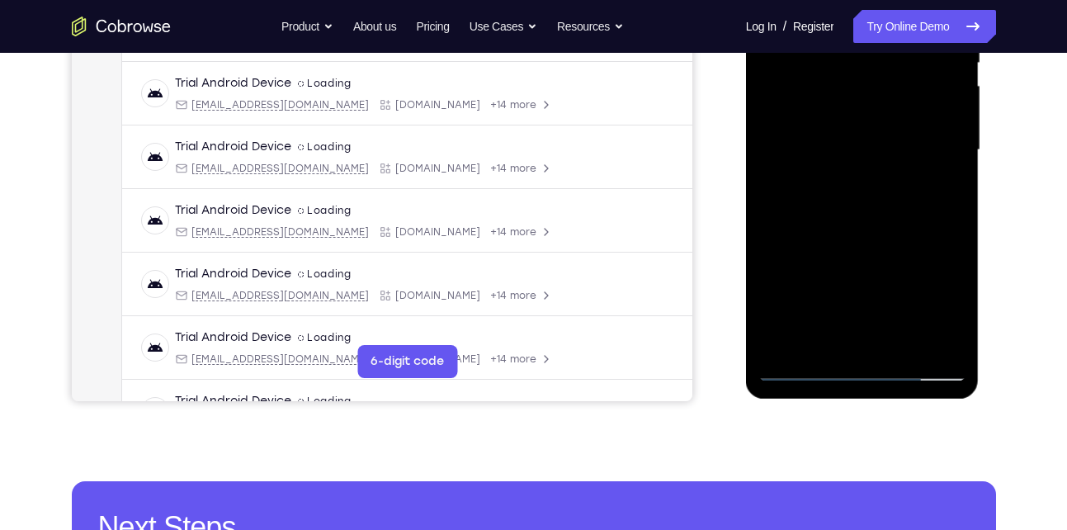
scroll to position [370, 0]
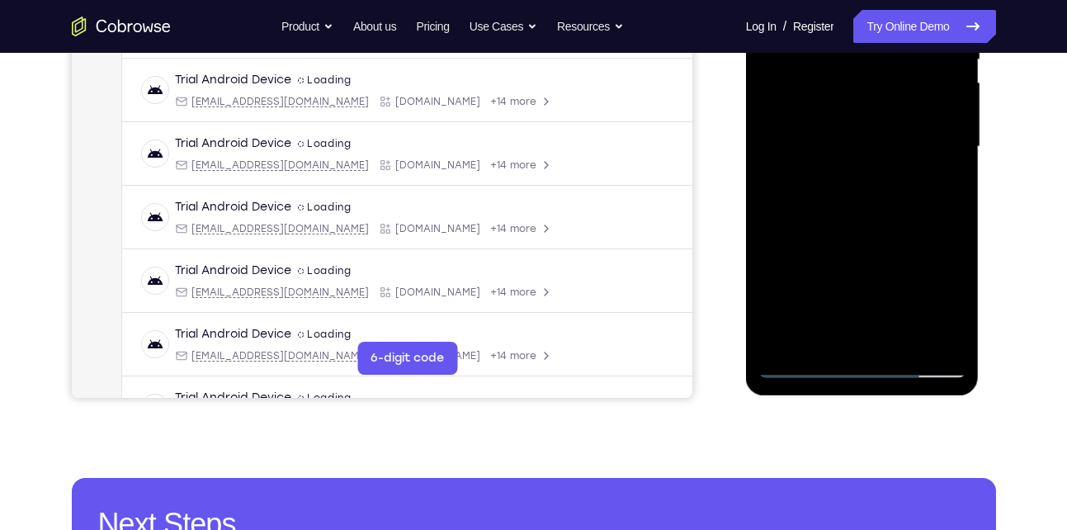
click at [887, 196] on div at bounding box center [863, 147] width 208 height 462
click at [898, 336] on div at bounding box center [863, 147] width 208 height 462
click at [881, 207] on div at bounding box center [863, 147] width 208 height 462
click at [946, 175] on div at bounding box center [863, 147] width 208 height 462
click at [845, 120] on div at bounding box center [863, 147] width 208 height 462
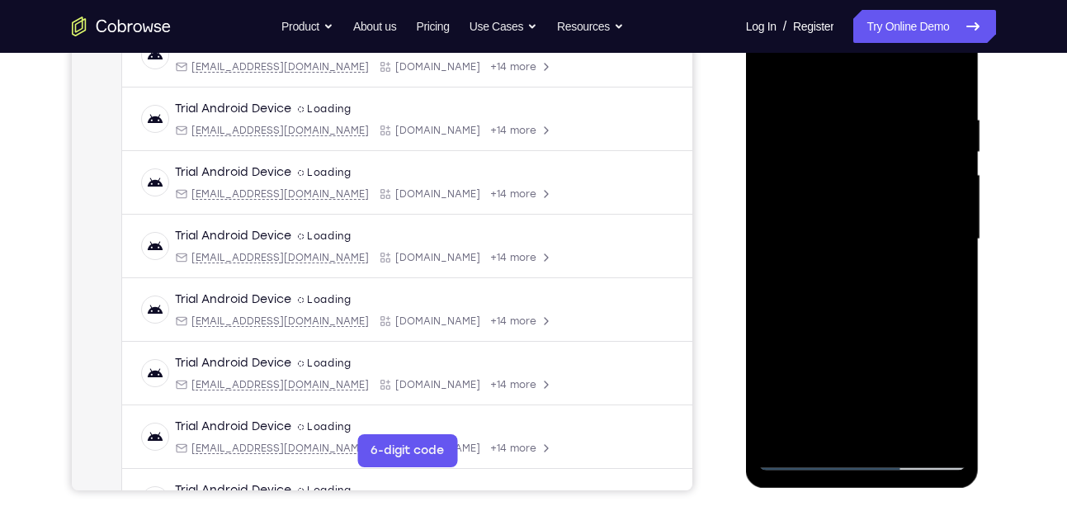
scroll to position [270, 0]
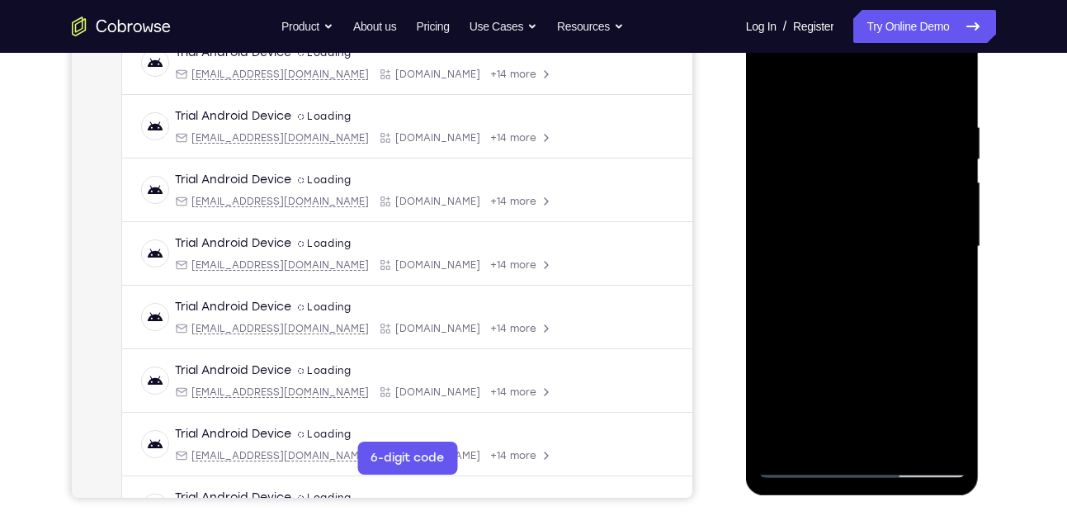
click at [767, 83] on div at bounding box center [863, 247] width 208 height 462
click at [859, 259] on div at bounding box center [863, 247] width 208 height 462
click at [767, 82] on div at bounding box center [863, 247] width 208 height 462
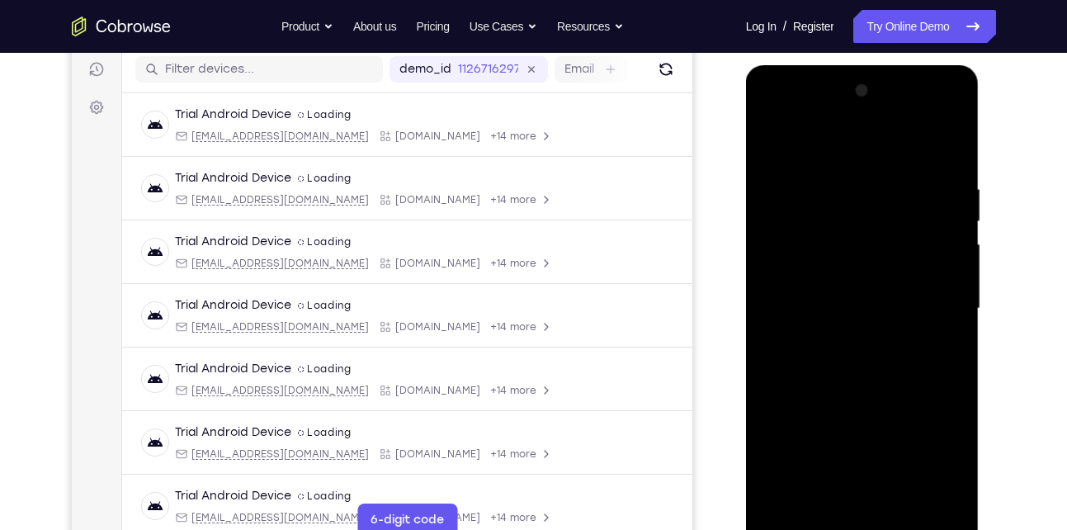
scroll to position [200, 0]
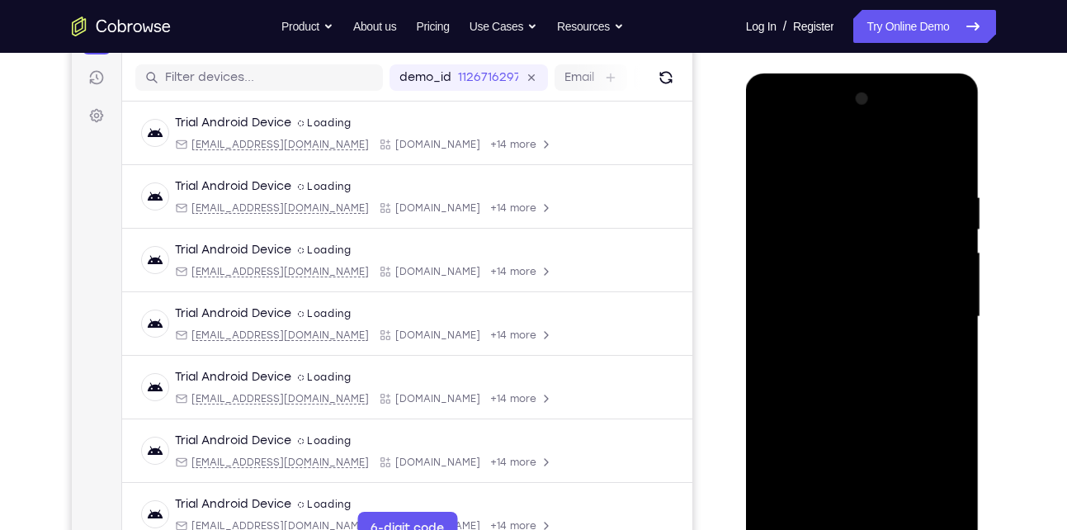
click at [903, 239] on div at bounding box center [863, 317] width 208 height 462
click at [868, 284] on div at bounding box center [863, 317] width 208 height 462
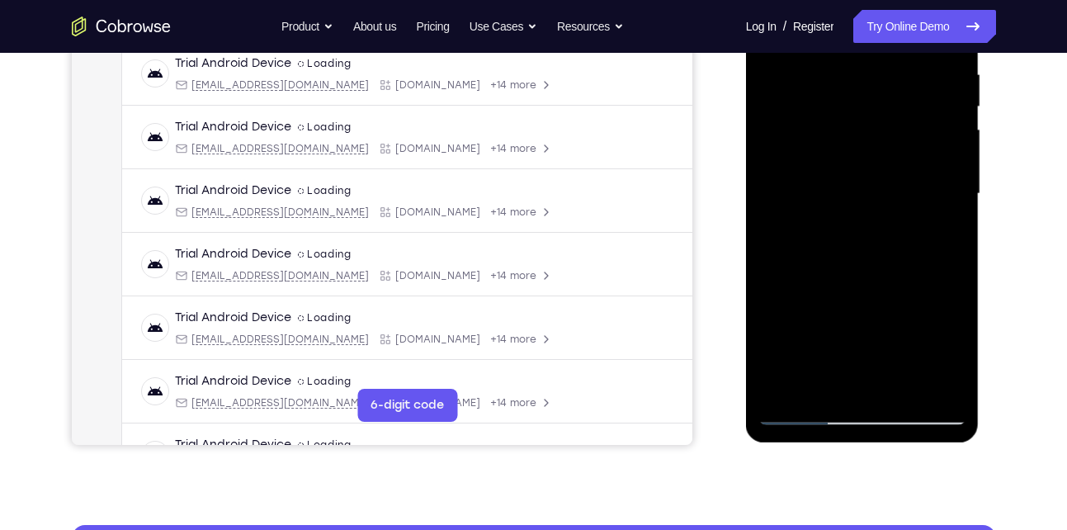
scroll to position [324, 0]
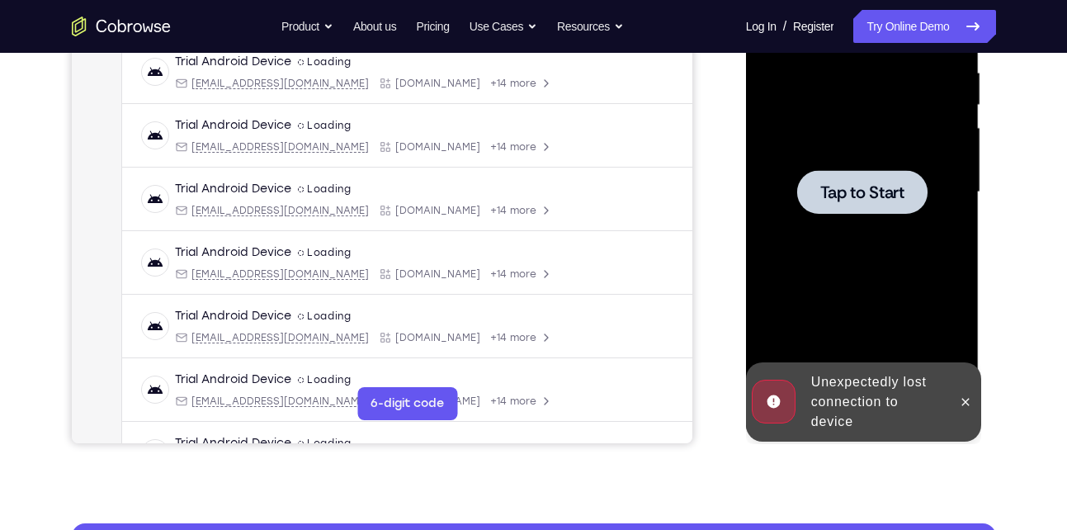
click at [868, 212] on div at bounding box center [862, 192] width 130 height 44
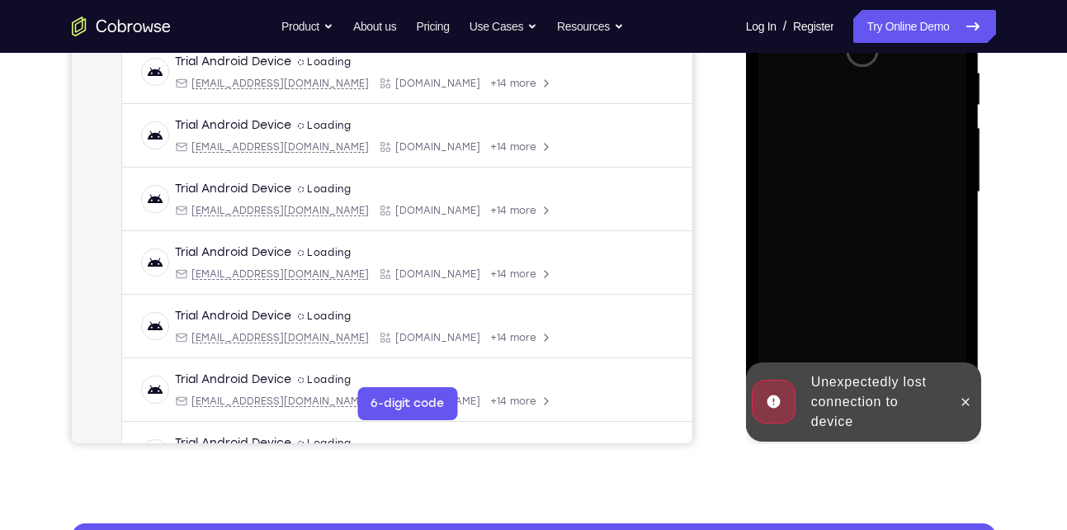
drag, startPoint x: 961, startPoint y: 393, endPoint x: 844, endPoint y: 239, distance: 192.7
click at [844, 239] on div "Online web based iOS Simulators and Android Emulators. Run iPhone, iPad, Mobile…" at bounding box center [863, 196] width 235 height 495
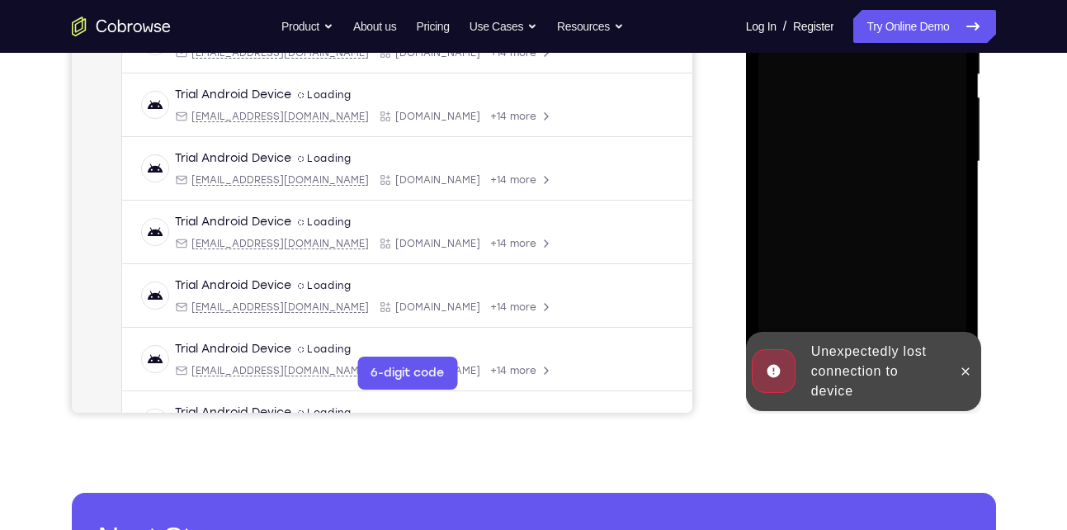
scroll to position [357, 0]
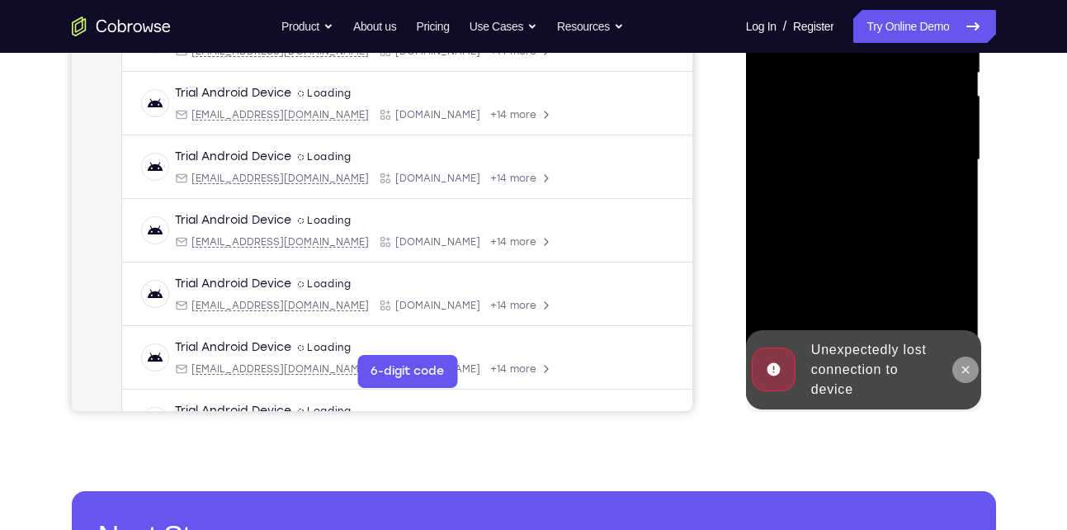
click at [969, 375] on icon at bounding box center [965, 369] width 13 height 13
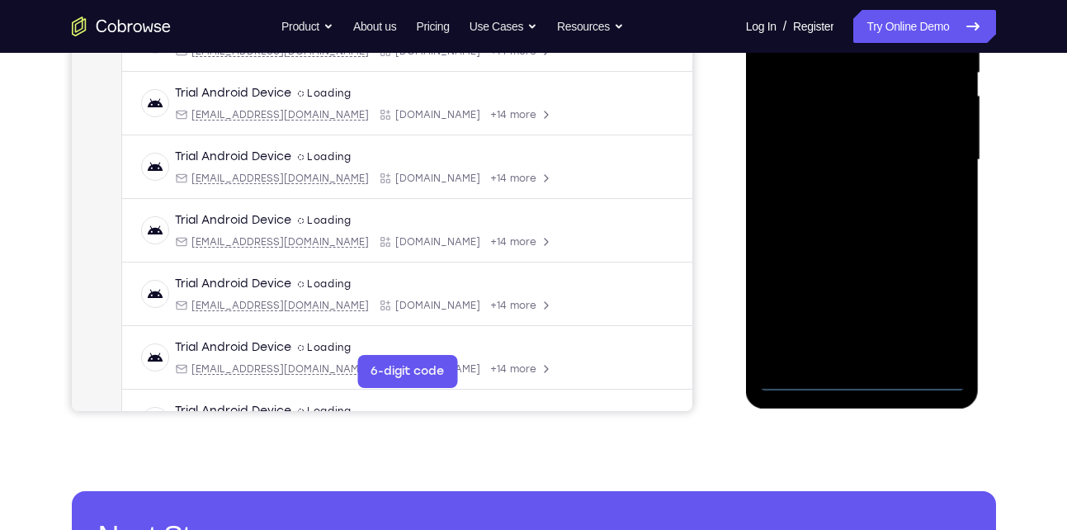
scroll to position [216, 0]
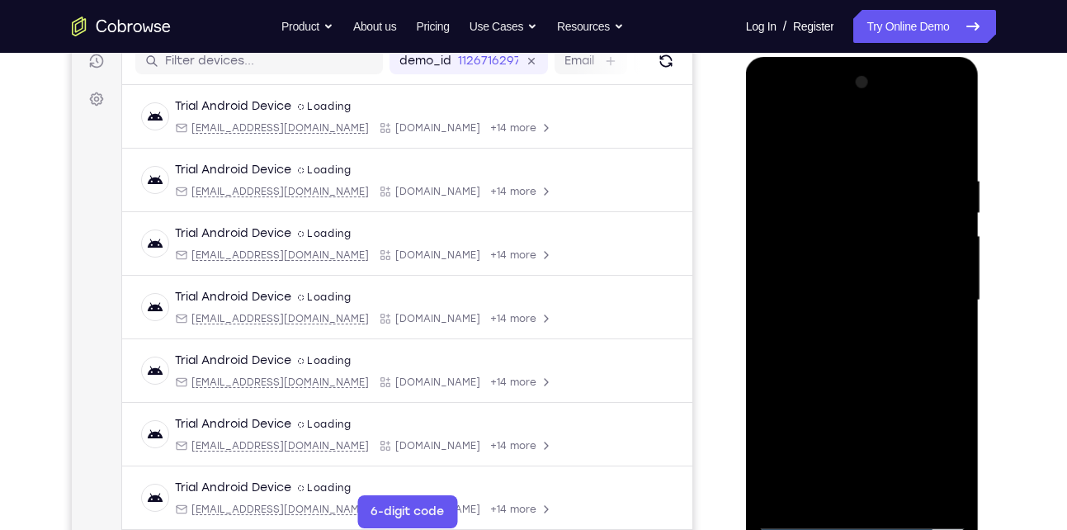
click at [858, 519] on div at bounding box center [863, 300] width 208 height 462
click at [935, 442] on div at bounding box center [863, 300] width 208 height 462
click at [794, 137] on div at bounding box center [863, 300] width 208 height 462
click at [932, 285] on div at bounding box center [863, 300] width 208 height 462
click at [839, 331] on div at bounding box center [863, 300] width 208 height 462
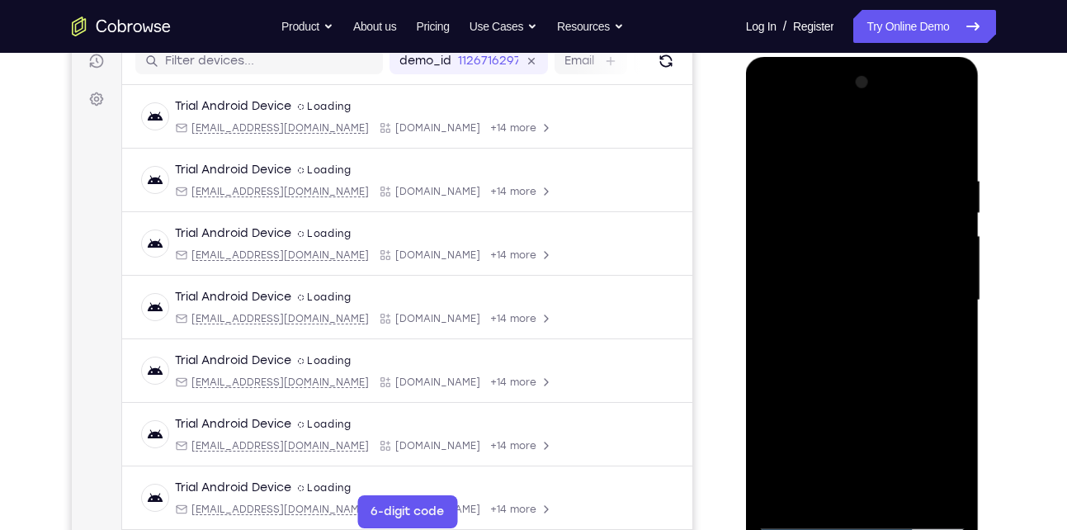
click at [846, 293] on div at bounding box center [863, 300] width 208 height 462
click at [824, 262] on div at bounding box center [863, 300] width 208 height 462
click at [817, 300] on div at bounding box center [863, 300] width 208 height 462
click at [813, 293] on div at bounding box center [863, 300] width 208 height 462
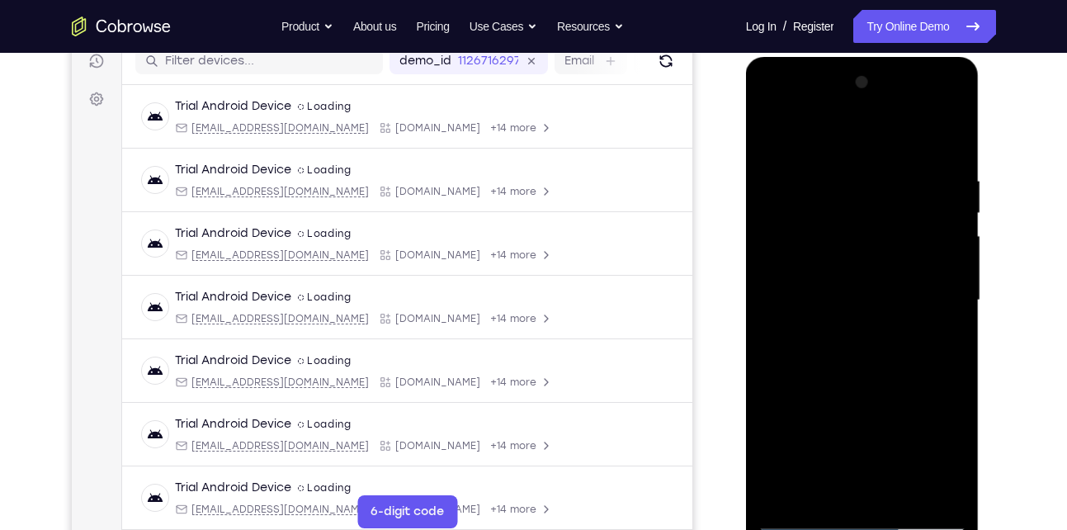
click at [884, 345] on div at bounding box center [863, 300] width 208 height 462
click at [936, 135] on div at bounding box center [863, 300] width 208 height 462
click at [830, 171] on div at bounding box center [863, 300] width 208 height 462
click at [947, 296] on div at bounding box center [863, 300] width 208 height 462
click at [948, 143] on div at bounding box center [863, 300] width 208 height 462
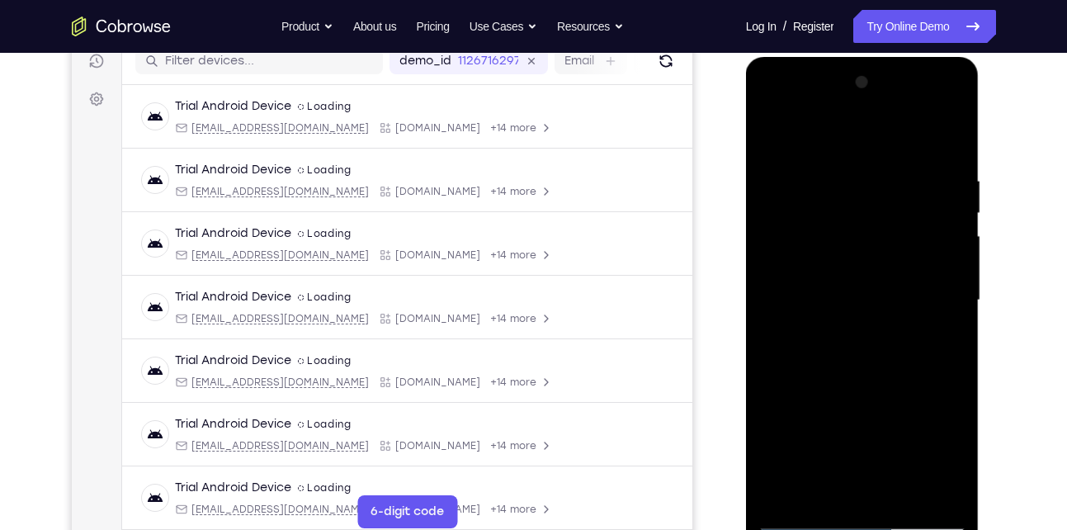
drag, startPoint x: 896, startPoint y: 177, endPoint x: 775, endPoint y: 208, distance: 124.5
click at [775, 208] on div at bounding box center [863, 300] width 208 height 462
drag, startPoint x: 862, startPoint y: 386, endPoint x: 868, endPoint y: 158, distance: 227.9
click at [868, 158] on div at bounding box center [863, 300] width 208 height 462
drag, startPoint x: 840, startPoint y: 453, endPoint x: 871, endPoint y: 220, distance: 234.8
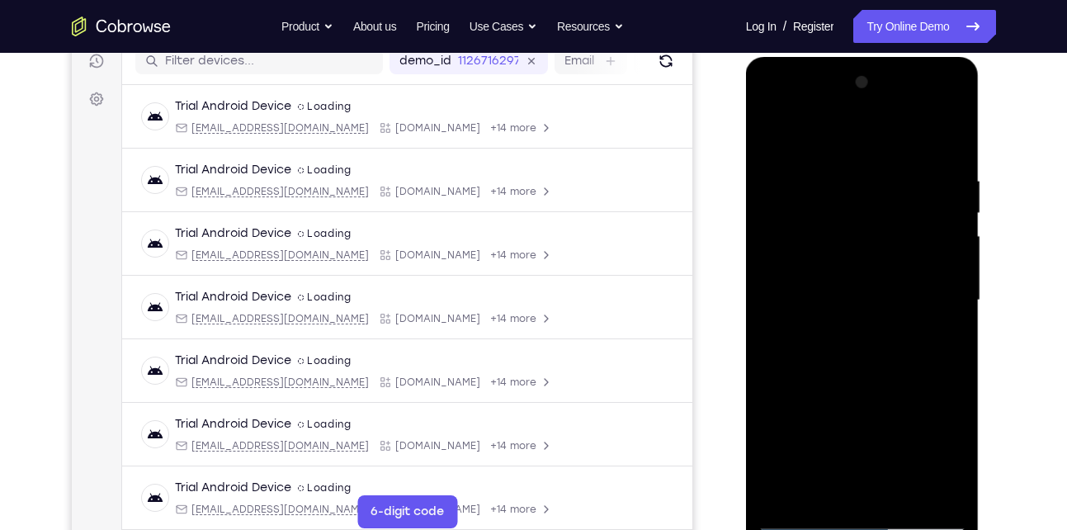
click at [871, 220] on div at bounding box center [863, 300] width 208 height 462
click at [903, 492] on div at bounding box center [863, 300] width 208 height 462
click at [858, 392] on div at bounding box center [863, 300] width 208 height 462
drag, startPoint x: 854, startPoint y: 446, endPoint x: 868, endPoint y: 343, distance: 103.3
click at [868, 343] on div at bounding box center [863, 300] width 208 height 462
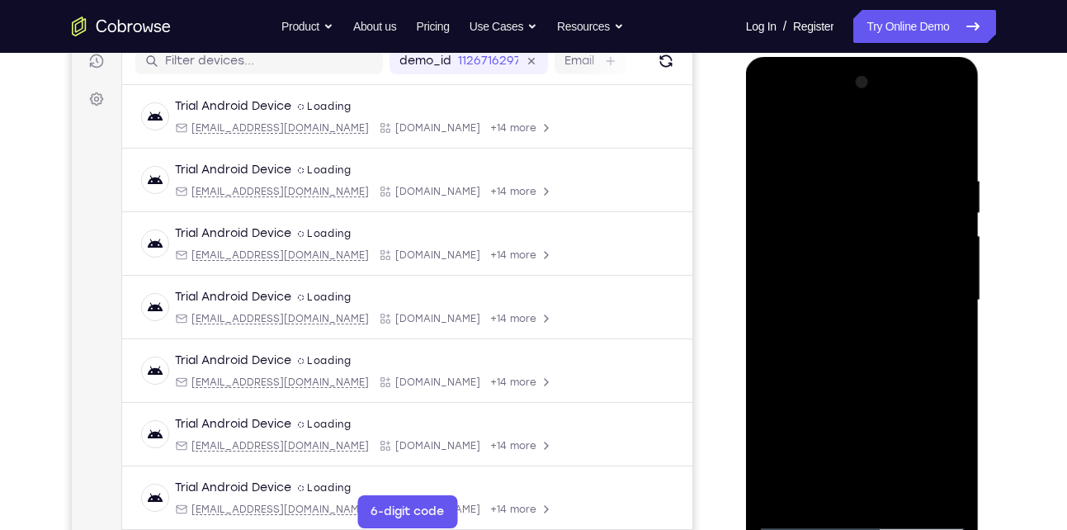
click at [823, 291] on div at bounding box center [863, 300] width 208 height 462
click at [816, 491] on div at bounding box center [863, 300] width 208 height 462
click at [773, 141] on div at bounding box center [863, 300] width 208 height 462
click at [771, 132] on div at bounding box center [863, 300] width 208 height 462
click at [825, 493] on div at bounding box center [863, 300] width 208 height 462
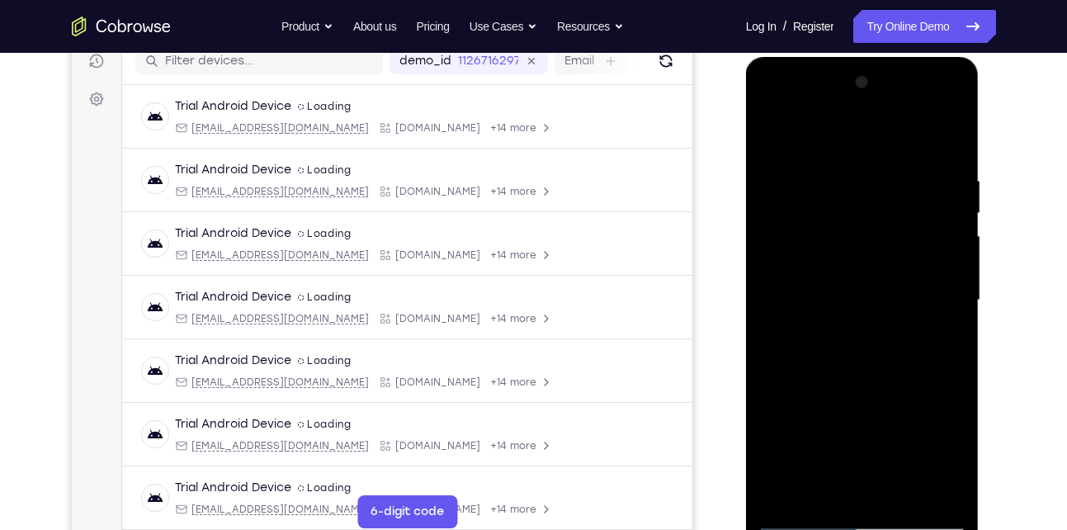
drag, startPoint x: 835, startPoint y: 356, endPoint x: 837, endPoint y: 178, distance: 177.5
click at [837, 178] on div at bounding box center [863, 300] width 208 height 462
drag, startPoint x: 826, startPoint y: 416, endPoint x: 830, endPoint y: 169, distance: 246.8
click at [830, 169] on div at bounding box center [863, 300] width 208 height 462
click at [929, 348] on div at bounding box center [863, 300] width 208 height 462
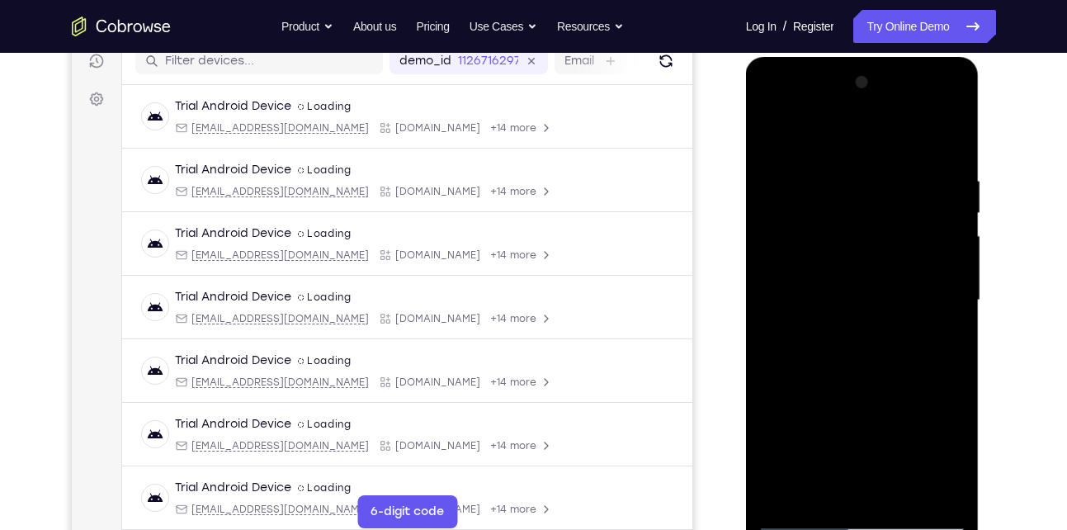
click at [958, 398] on div at bounding box center [863, 300] width 208 height 462
click at [770, 126] on div at bounding box center [863, 300] width 208 height 462
click at [781, 495] on div at bounding box center [863, 300] width 208 height 462
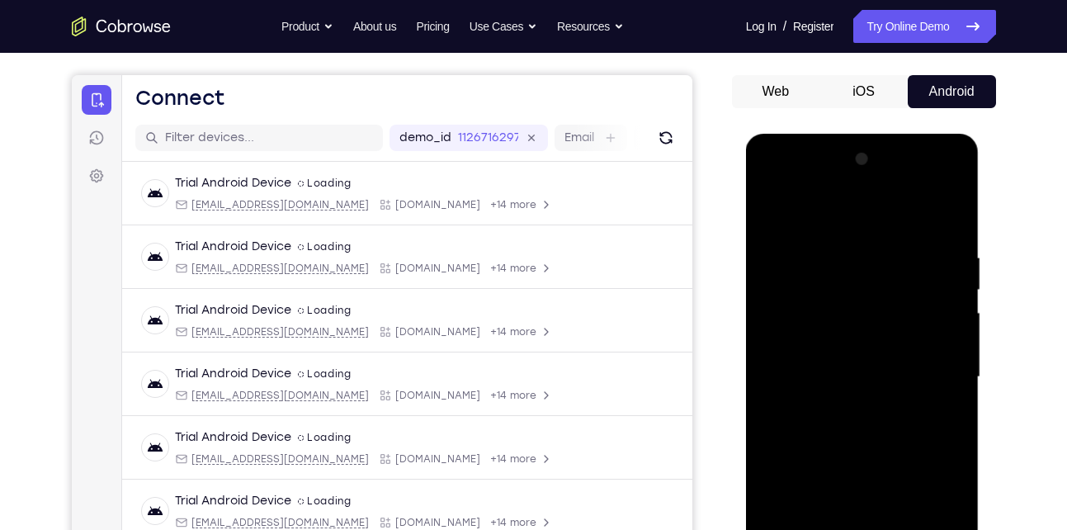
scroll to position [139, 0]
click at [951, 210] on div at bounding box center [863, 378] width 208 height 462
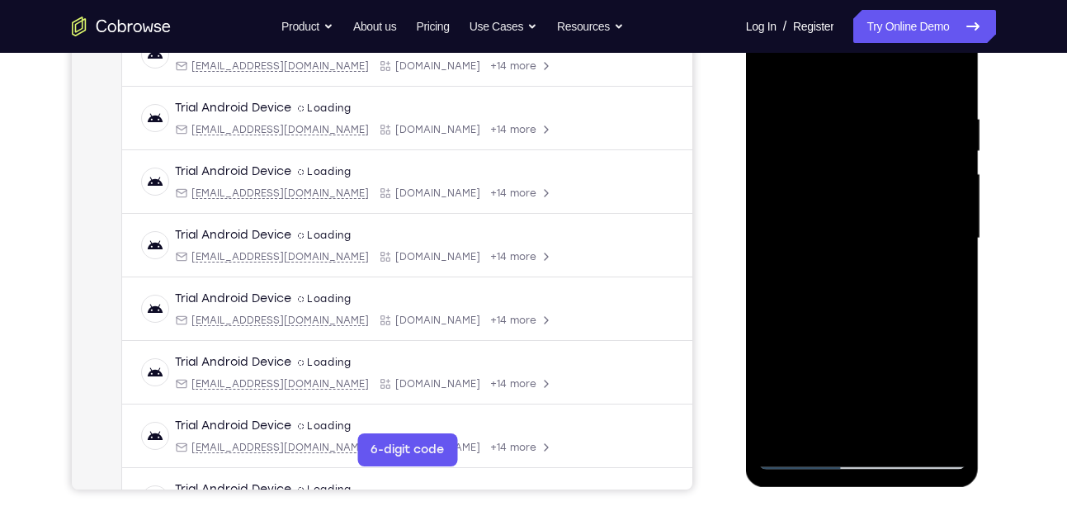
scroll to position [279, 0]
drag, startPoint x: 852, startPoint y: 310, endPoint x: 890, endPoint y: 119, distance: 194.4
click at [890, 119] on div at bounding box center [863, 238] width 208 height 462
drag, startPoint x: 861, startPoint y: 340, endPoint x: 915, endPoint y: 60, distance: 284.9
click at [915, 60] on div at bounding box center [863, 238] width 208 height 462
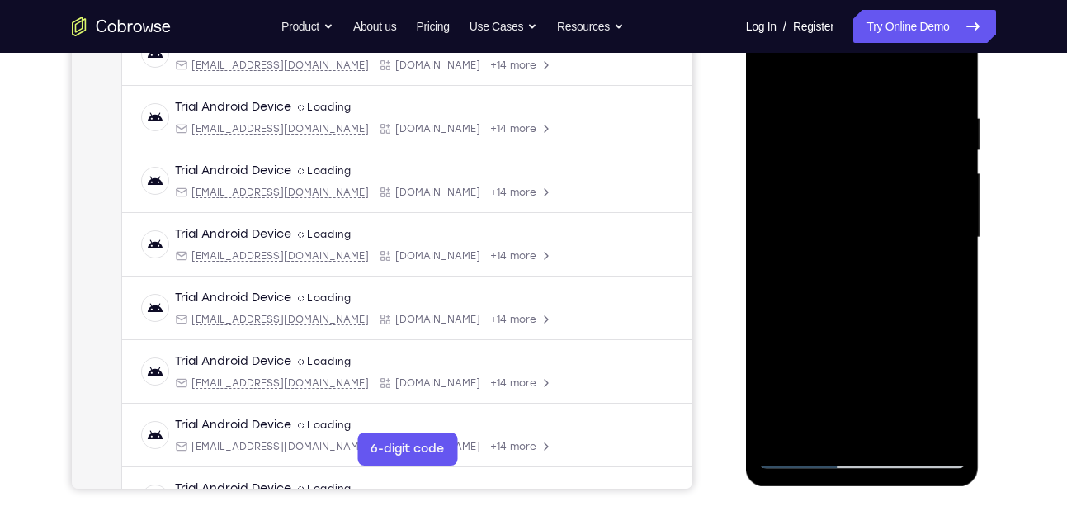
drag, startPoint x: 873, startPoint y: 192, endPoint x: 841, endPoint y: 319, distance: 130.9
click at [841, 319] on div at bounding box center [863, 238] width 208 height 462
click at [801, 100] on div at bounding box center [863, 238] width 208 height 462
drag, startPoint x: 863, startPoint y: 126, endPoint x: 817, endPoint y: 358, distance: 236.5
click at [817, 358] on div at bounding box center [863, 238] width 208 height 462
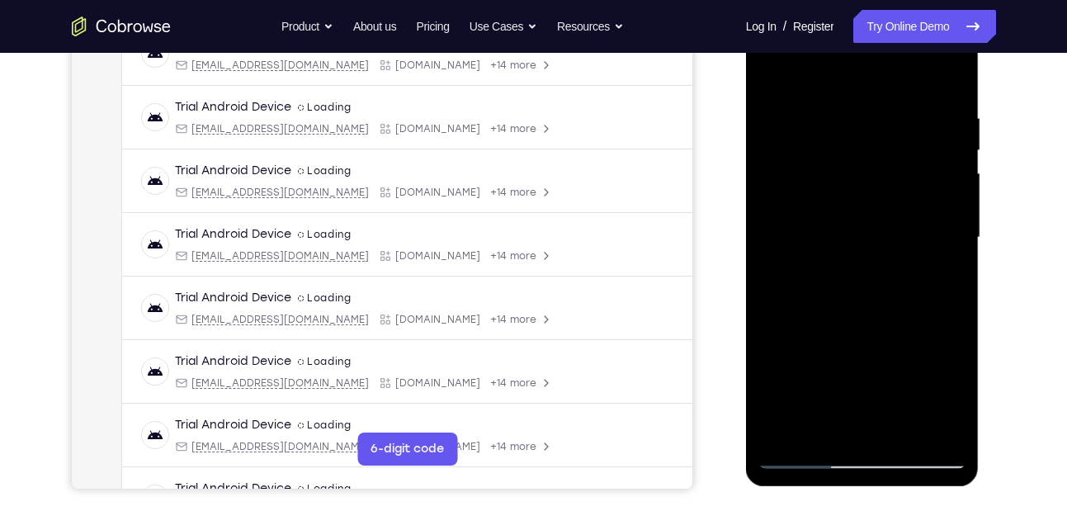
click at [833, 224] on div at bounding box center [863, 238] width 208 height 462
click at [808, 156] on div at bounding box center [863, 238] width 208 height 462
click at [923, 128] on div at bounding box center [863, 238] width 208 height 462
click at [818, 427] on div at bounding box center [863, 238] width 208 height 462
click at [946, 278] on div at bounding box center [863, 238] width 208 height 462
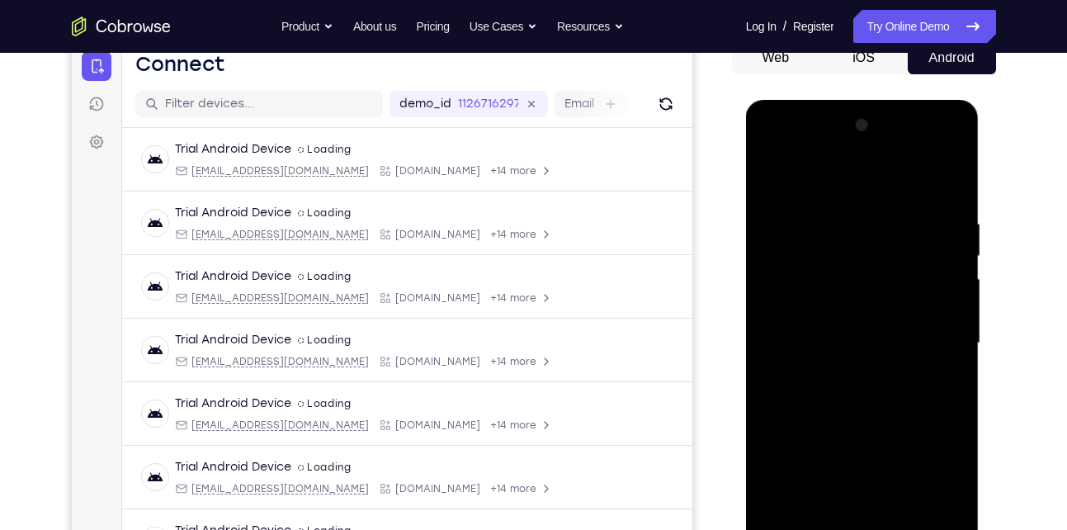
scroll to position [169, 0]
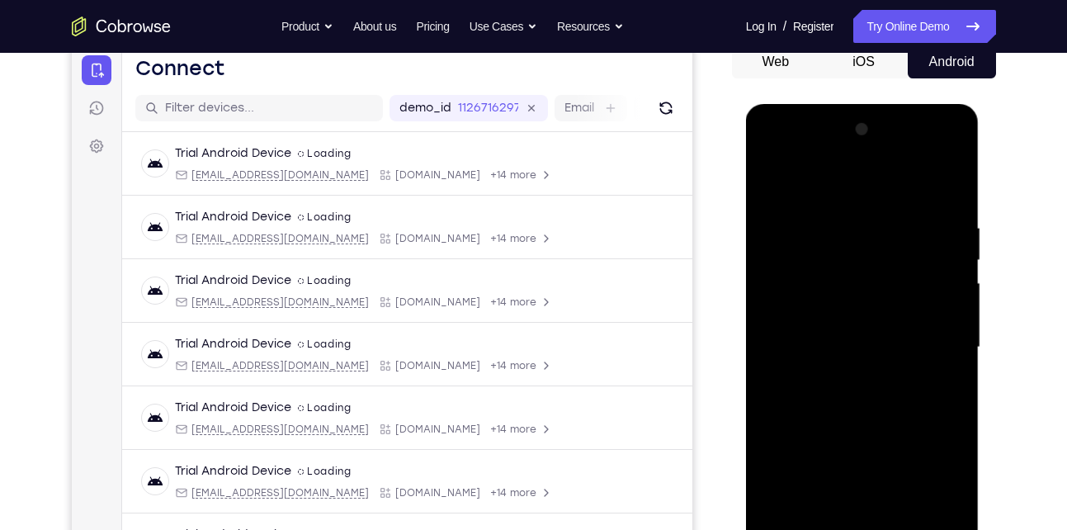
drag, startPoint x: 866, startPoint y: 234, endPoint x: 844, endPoint y: 326, distance: 95.1
click at [844, 326] on div at bounding box center [863, 347] width 208 height 462
drag, startPoint x: 887, startPoint y: 224, endPoint x: 835, endPoint y: 368, distance: 153.8
click at [835, 368] on div at bounding box center [863, 347] width 208 height 462
drag, startPoint x: 886, startPoint y: 209, endPoint x: 825, endPoint y: 370, distance: 172.2
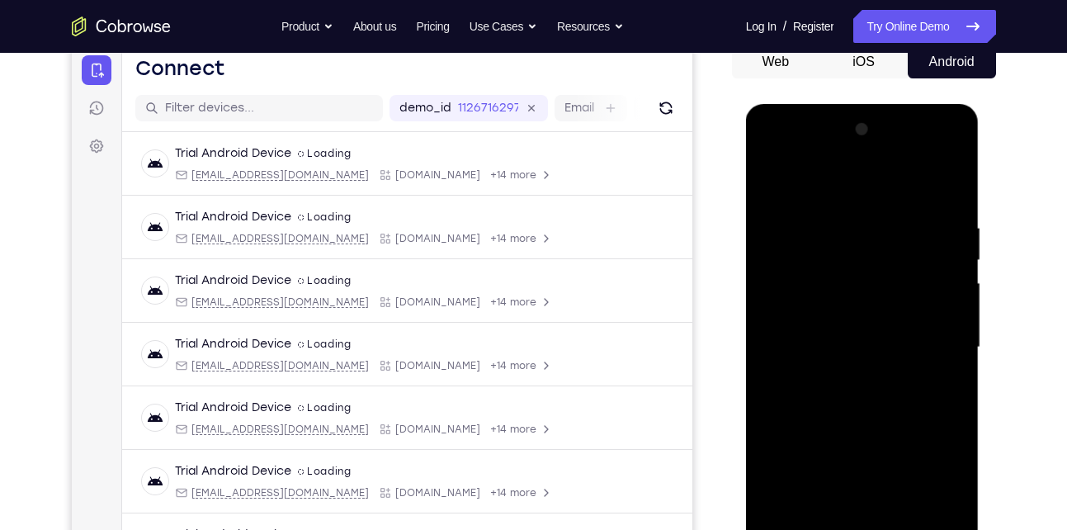
click at [825, 370] on div at bounding box center [863, 347] width 208 height 462
drag, startPoint x: 892, startPoint y: 209, endPoint x: 813, endPoint y: 315, distance: 132.2
click at [813, 315] on div at bounding box center [863, 347] width 208 height 462
click at [769, 182] on div at bounding box center [863, 347] width 208 height 462
click at [776, 179] on div at bounding box center [863, 347] width 208 height 462
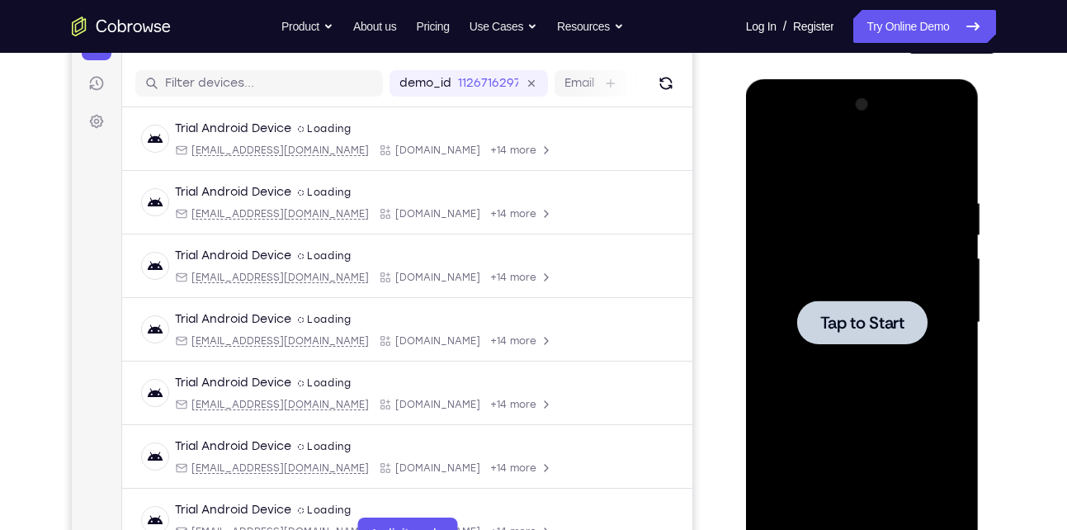
scroll to position [193, 0]
click at [849, 307] on div at bounding box center [862, 323] width 130 height 44
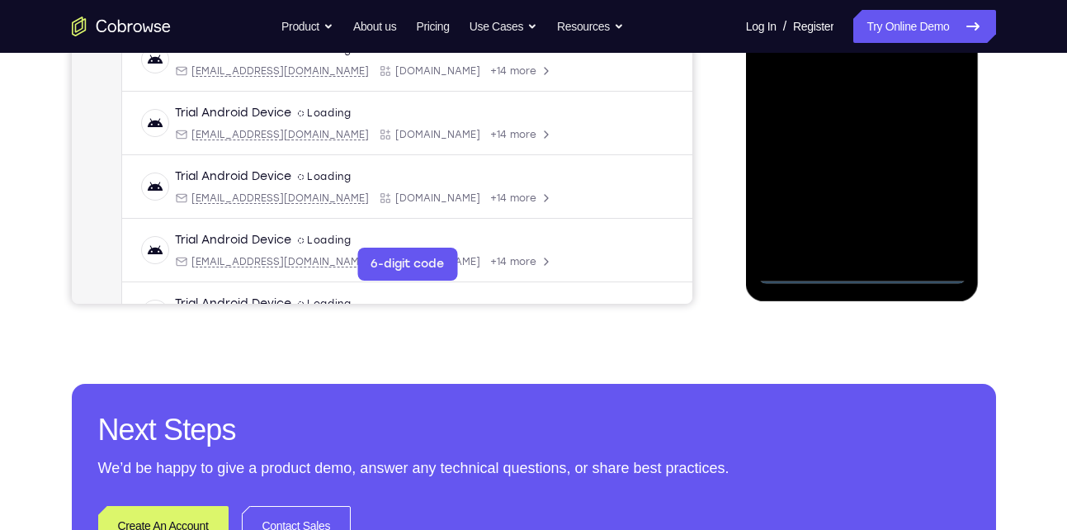
scroll to position [465, 0]
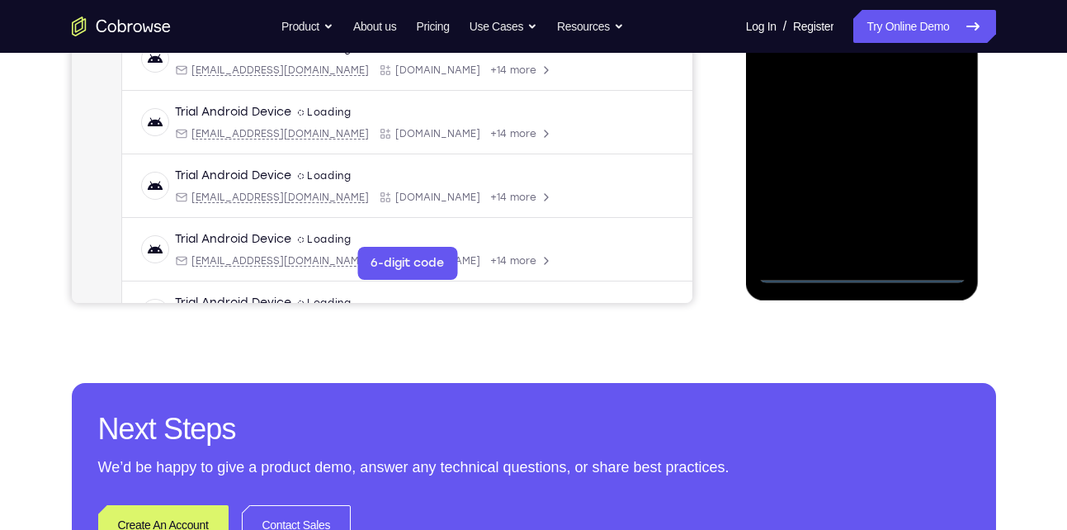
click at [867, 258] on div at bounding box center [863, 52] width 208 height 462
click at [864, 262] on div at bounding box center [863, 52] width 208 height 462
click at [862, 271] on div at bounding box center [863, 52] width 208 height 462
click at [937, 192] on div at bounding box center [863, 52] width 208 height 462
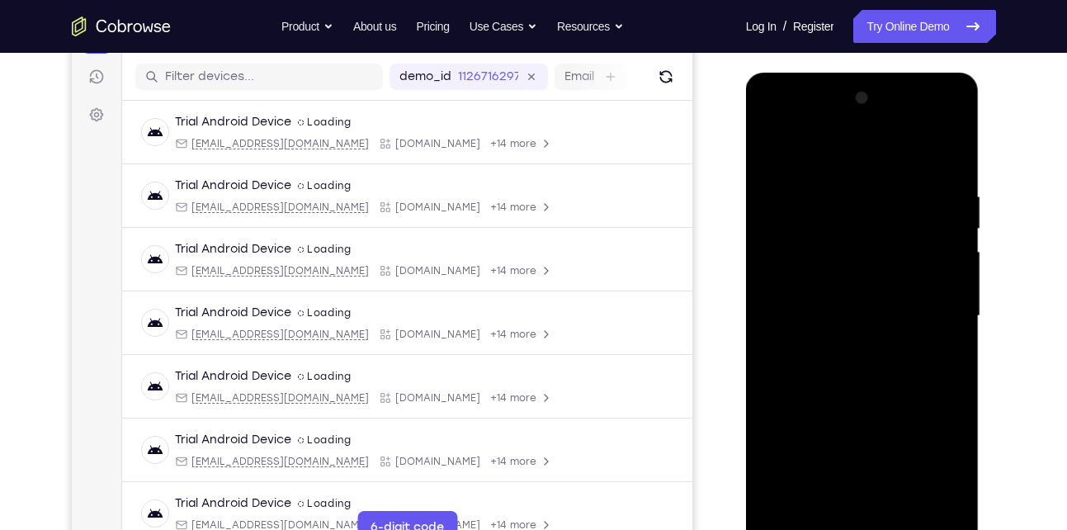
scroll to position [199, 0]
click at [825, 160] on div at bounding box center [863, 318] width 208 height 462
click at [816, 225] on div at bounding box center [863, 318] width 208 height 462
drag, startPoint x: 824, startPoint y: 409, endPoint x: 849, endPoint y: 276, distance: 135.3
click at [849, 276] on div at bounding box center [863, 318] width 208 height 462
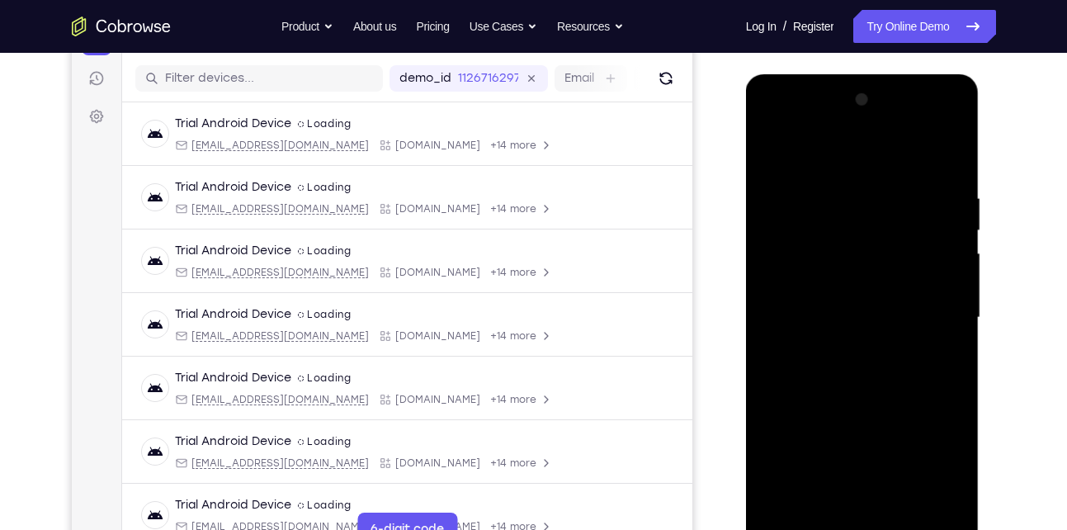
drag, startPoint x: 829, startPoint y: 443, endPoint x: 840, endPoint y: 272, distance: 171.3
click at [840, 272] on div at bounding box center [863, 318] width 208 height 462
click at [811, 390] on div at bounding box center [863, 318] width 208 height 462
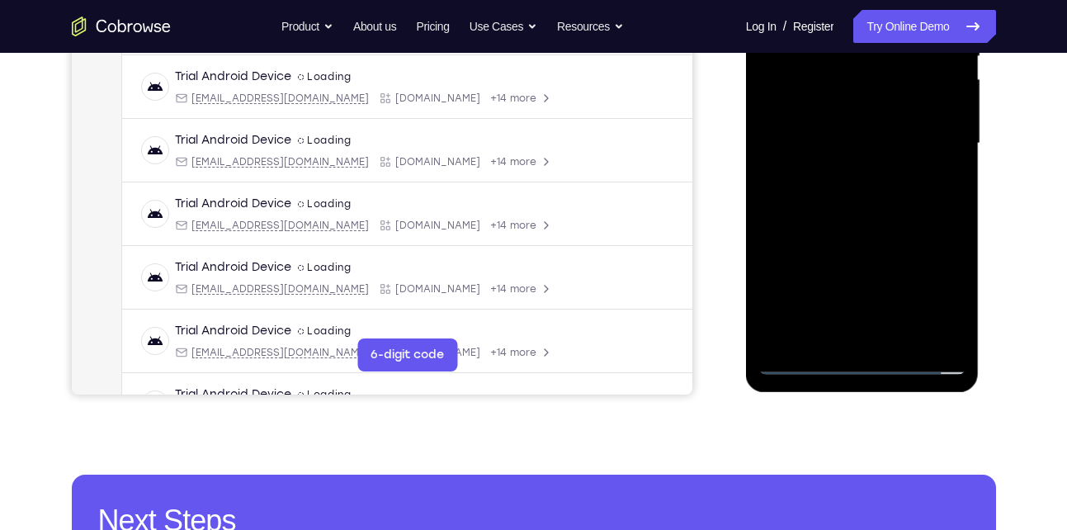
scroll to position [374, 0]
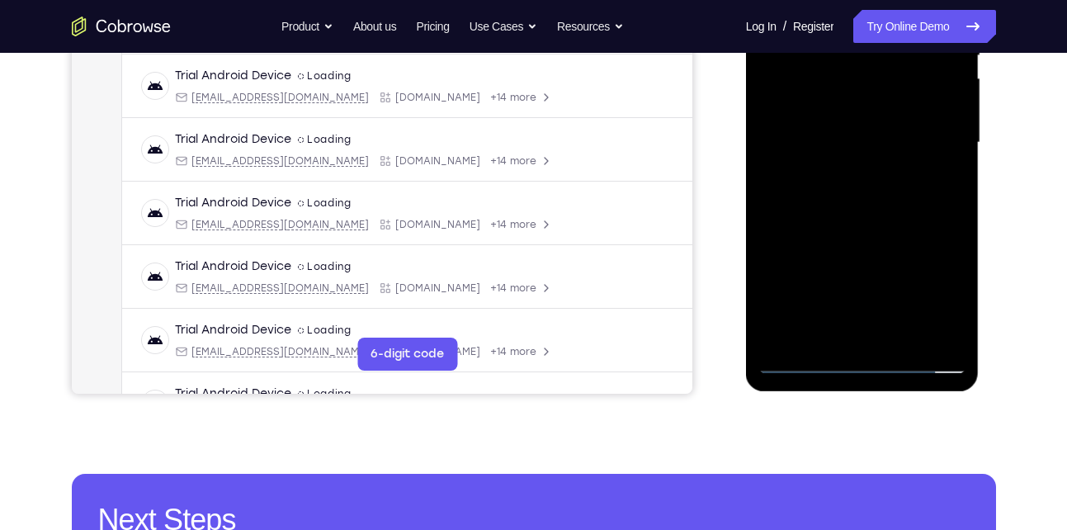
drag, startPoint x: 918, startPoint y: 172, endPoint x: 868, endPoint y: 275, distance: 114.8
click at [868, 275] on div at bounding box center [863, 143] width 208 height 462
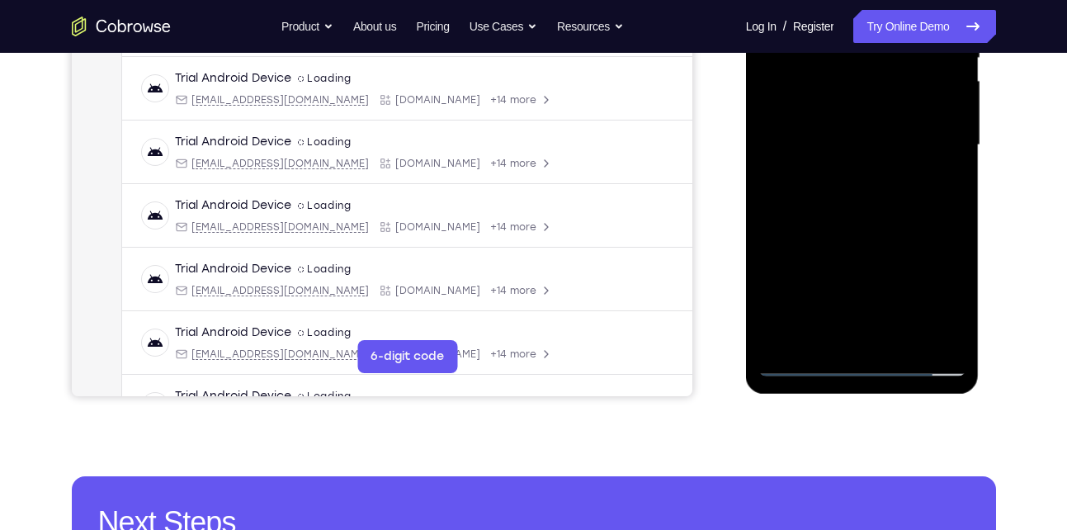
drag, startPoint x: 917, startPoint y: 173, endPoint x: 883, endPoint y: 275, distance: 107.0
click at [883, 275] on div at bounding box center [863, 145] width 208 height 462
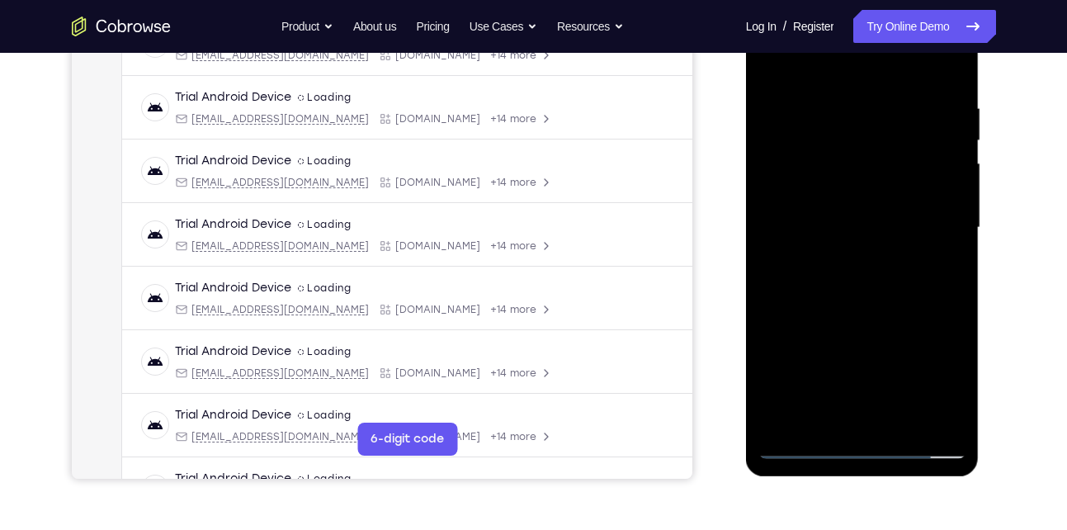
scroll to position [288, 0]
drag, startPoint x: 875, startPoint y: 175, endPoint x: 849, endPoint y: 338, distance: 165.4
click at [849, 338] on div at bounding box center [863, 229] width 208 height 462
drag, startPoint x: 835, startPoint y: 341, endPoint x: 844, endPoint y: 156, distance: 185.1
click at [844, 156] on div at bounding box center [863, 229] width 208 height 462
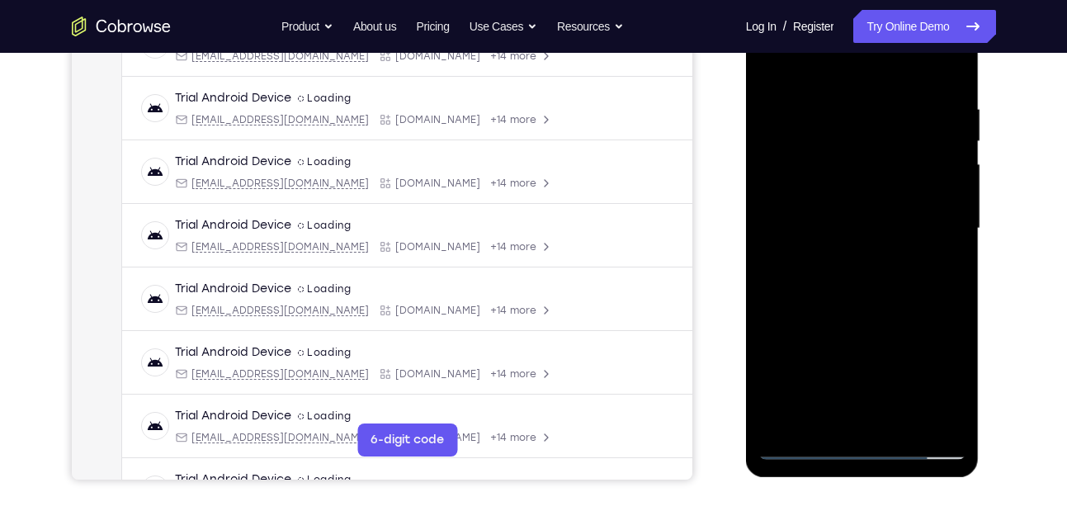
drag, startPoint x: 841, startPoint y: 339, endPoint x: 852, endPoint y: 193, distance: 146.5
click at [852, 193] on div at bounding box center [863, 229] width 208 height 462
drag, startPoint x: 836, startPoint y: 391, endPoint x: 846, endPoint y: 255, distance: 136.6
click at [846, 255] on div at bounding box center [863, 229] width 208 height 462
click at [802, 444] on div at bounding box center [863, 229] width 208 height 462
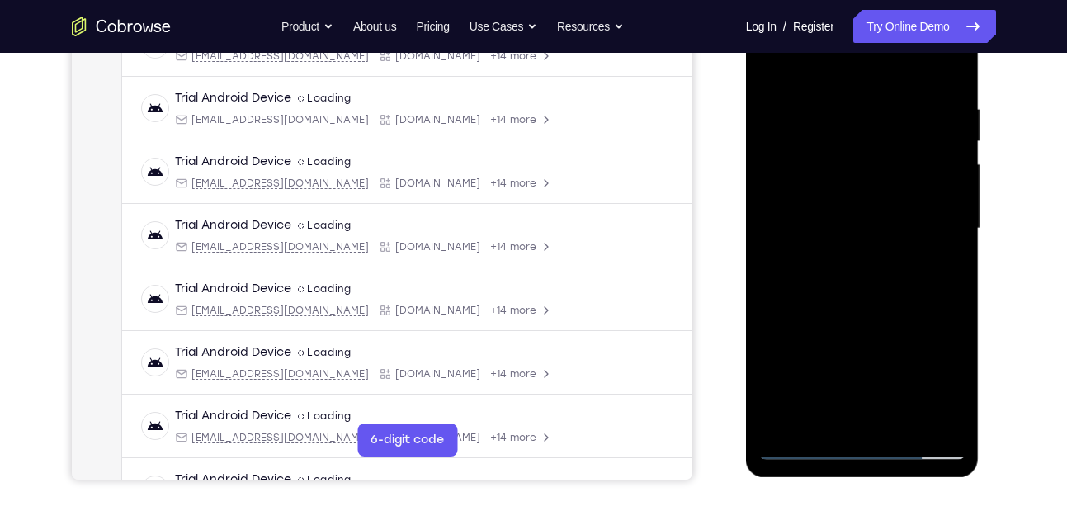
drag, startPoint x: 833, startPoint y: 329, endPoint x: 886, endPoint y: 144, distance: 192.3
click at [886, 144] on div at bounding box center [863, 229] width 208 height 462
drag, startPoint x: 873, startPoint y: 182, endPoint x: 807, endPoint y: 376, distance: 204.1
click at [807, 376] on div at bounding box center [863, 229] width 208 height 462
click at [846, 108] on div at bounding box center [863, 229] width 208 height 462
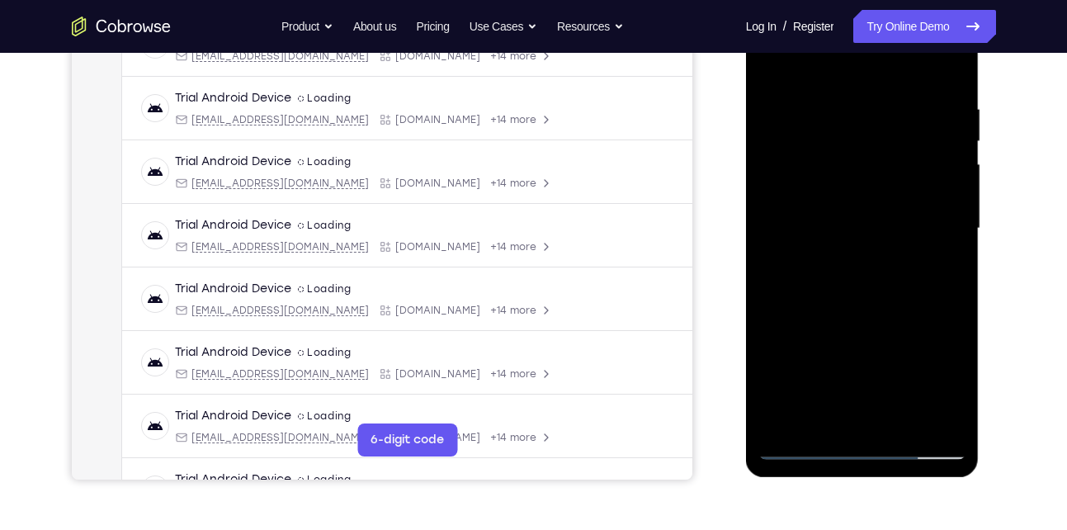
drag, startPoint x: 830, startPoint y: 306, endPoint x: 868, endPoint y: 160, distance: 151.0
click at [868, 160] on div at bounding box center [863, 229] width 208 height 462
drag, startPoint x: 844, startPoint y: 373, endPoint x: 895, endPoint y: 155, distance: 223.9
click at [895, 155] on div at bounding box center [863, 229] width 208 height 462
drag, startPoint x: 846, startPoint y: 338, endPoint x: 887, endPoint y: 190, distance: 154.0
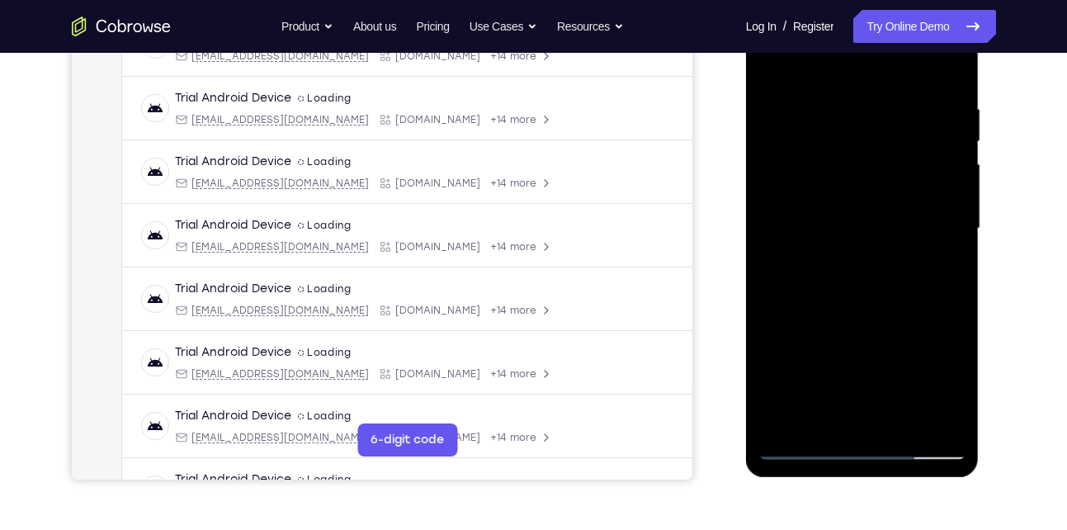
click at [887, 190] on div at bounding box center [863, 229] width 208 height 462
drag, startPoint x: 847, startPoint y: 345, endPoint x: 880, endPoint y: 127, distance: 220.4
click at [880, 127] on div at bounding box center [863, 229] width 208 height 462
drag, startPoint x: 834, startPoint y: 348, endPoint x: 869, endPoint y: 215, distance: 137.6
click at [869, 215] on div at bounding box center [863, 229] width 208 height 462
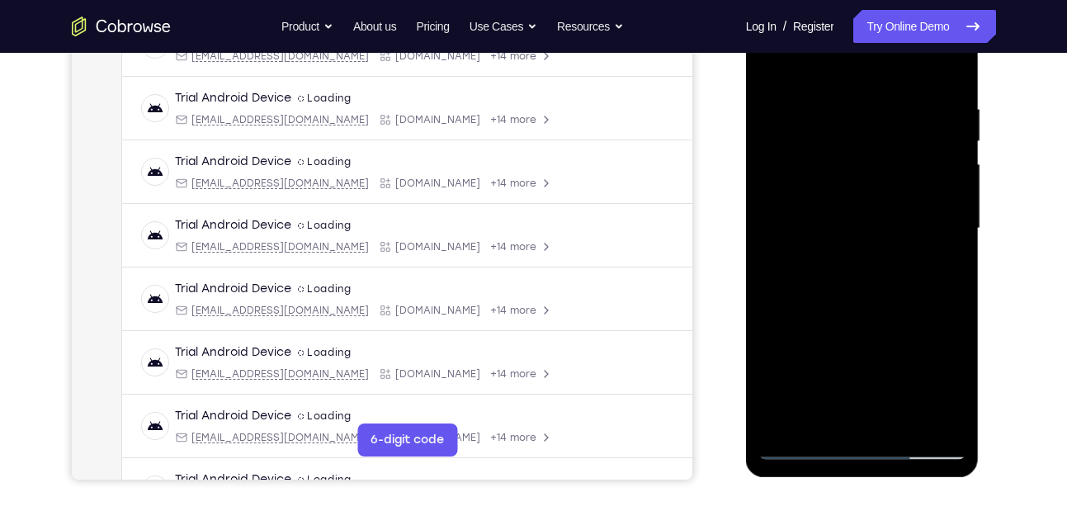
click at [902, 163] on div at bounding box center [863, 229] width 208 height 462
drag, startPoint x: 847, startPoint y: 356, endPoint x: 882, endPoint y: 232, distance: 128.8
click at [882, 232] on div at bounding box center [863, 229] width 208 height 462
drag, startPoint x: 856, startPoint y: 338, endPoint x: 888, endPoint y: 212, distance: 129.5
click at [888, 212] on div at bounding box center [863, 229] width 208 height 462
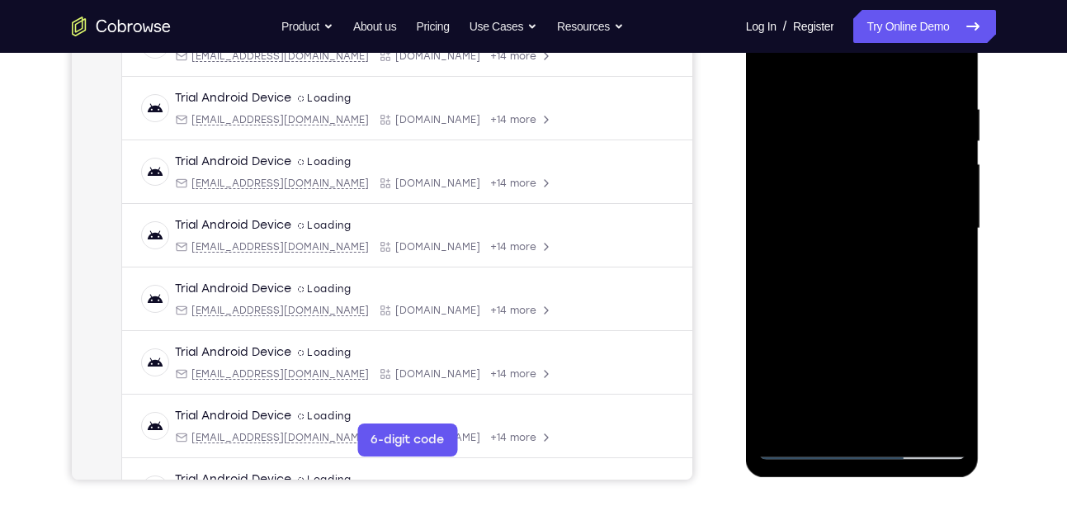
drag, startPoint x: 859, startPoint y: 318, endPoint x: 900, endPoint y: 150, distance: 172.4
click at [900, 150] on div at bounding box center [863, 229] width 208 height 462
drag, startPoint x: 865, startPoint y: 317, endPoint x: 900, endPoint y: 147, distance: 173.5
click at [900, 147] on div at bounding box center [863, 229] width 208 height 462
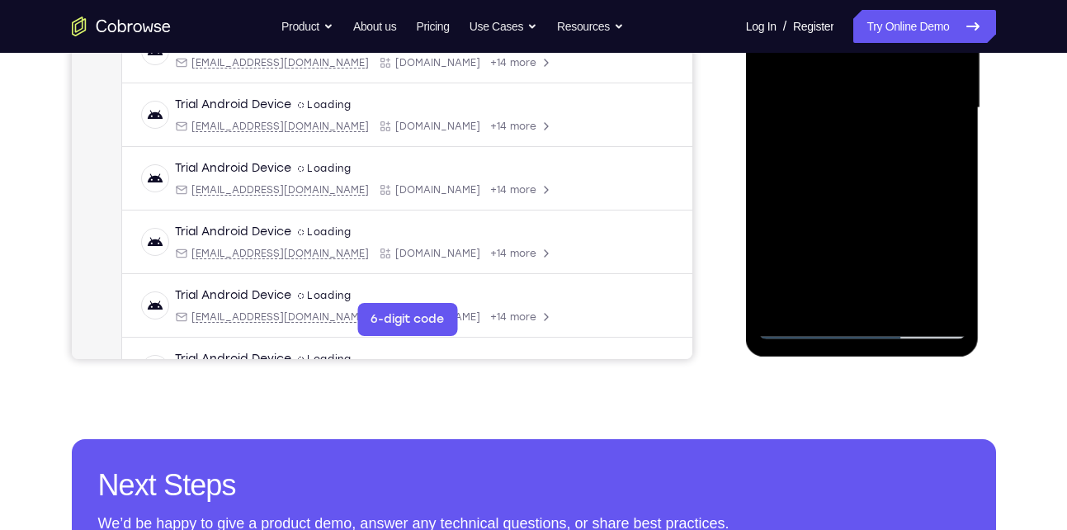
scroll to position [409, 0]
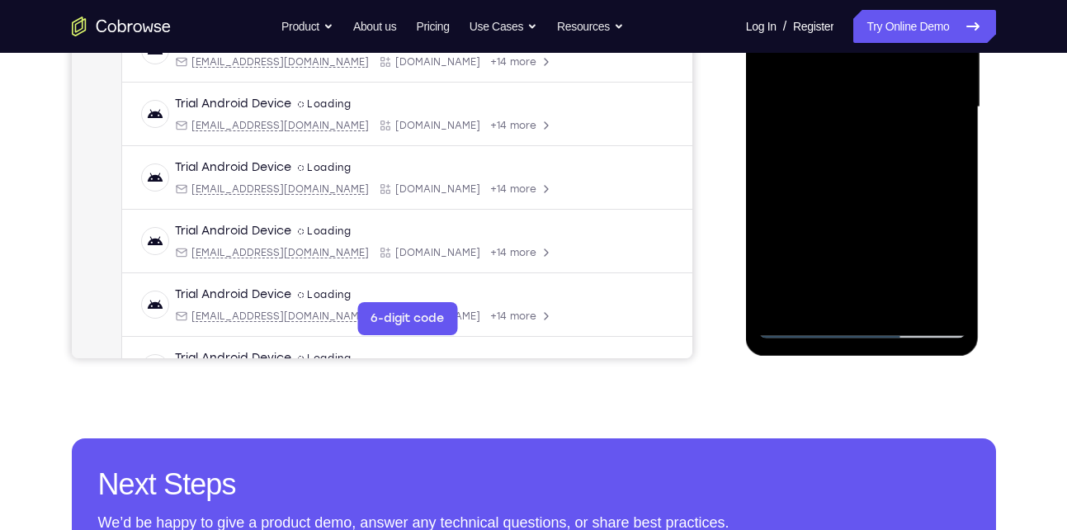
click at [806, 332] on div at bounding box center [863, 107] width 208 height 462
drag, startPoint x: 852, startPoint y: 226, endPoint x: 879, endPoint y: 114, distance: 115.5
click at [879, 114] on div at bounding box center [863, 107] width 208 height 462
drag, startPoint x: 840, startPoint y: 245, endPoint x: 870, endPoint y: 136, distance: 112.9
click at [870, 136] on div at bounding box center [863, 107] width 208 height 462
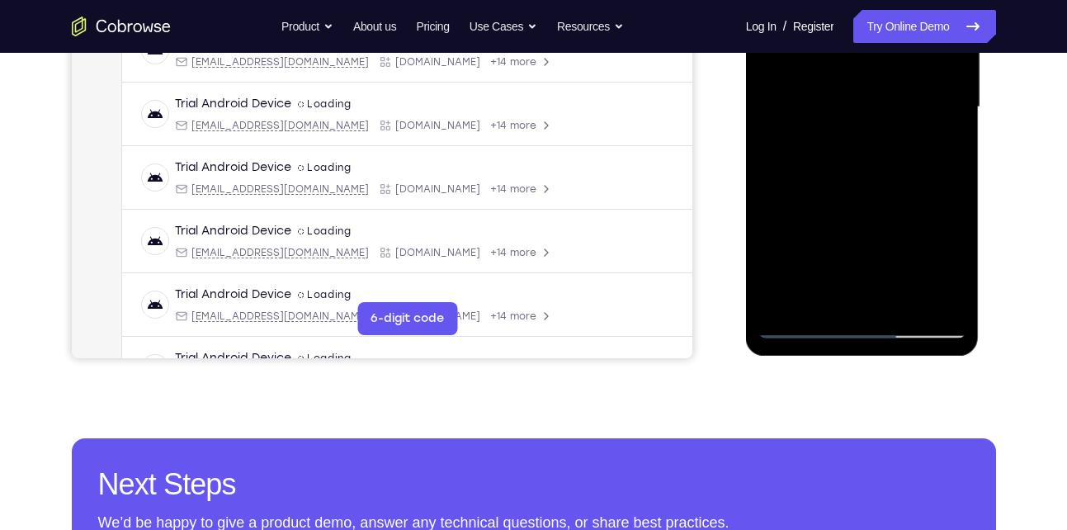
drag, startPoint x: 831, startPoint y: 234, endPoint x: 877, endPoint y: 97, distance: 143.8
click at [877, 97] on div at bounding box center [863, 107] width 208 height 462
drag, startPoint x: 843, startPoint y: 233, endPoint x: 898, endPoint y: 90, distance: 153.1
click at [898, 90] on div at bounding box center [863, 107] width 208 height 462
click at [803, 324] on div at bounding box center [863, 107] width 208 height 462
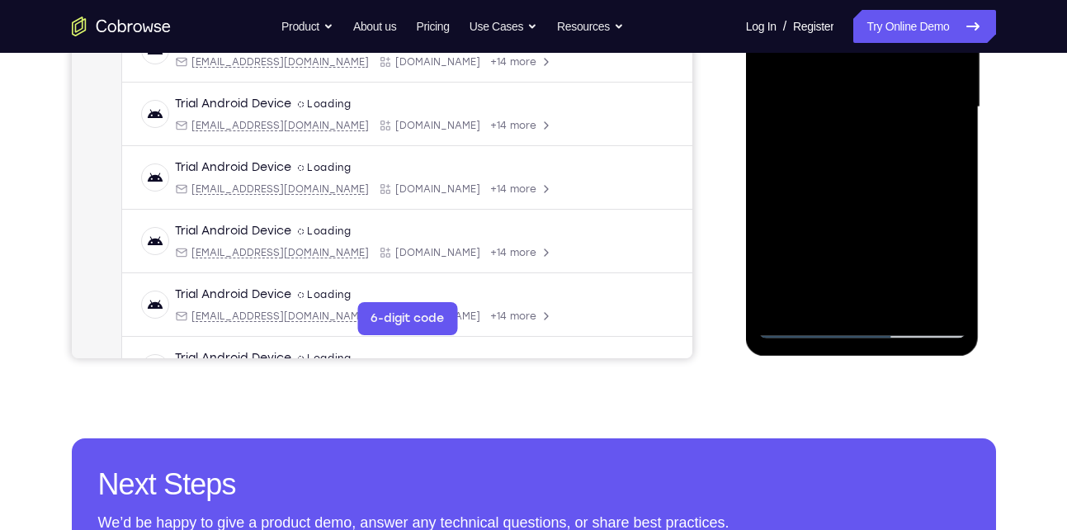
drag, startPoint x: 867, startPoint y: 236, endPoint x: 899, endPoint y: 124, distance: 116.8
click at [899, 124] on div at bounding box center [863, 107] width 208 height 462
drag, startPoint x: 849, startPoint y: 254, endPoint x: 899, endPoint y: 50, distance: 210.0
click at [899, 50] on div at bounding box center [863, 107] width 208 height 462
drag, startPoint x: 875, startPoint y: 111, endPoint x: 781, endPoint y: 390, distance: 295.2
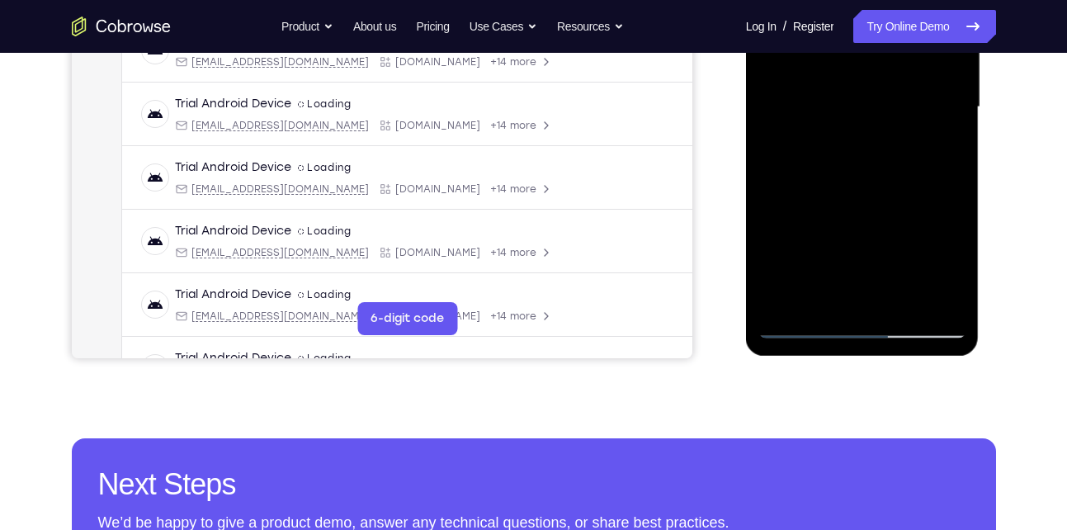
click at [781, 359] on html "Online web based iOS Simulators and Android Emulators. Run iPhone, iPad, Mobile…" at bounding box center [863, 111] width 235 height 495
drag, startPoint x: 894, startPoint y: 102, endPoint x: 839, endPoint y: 230, distance: 140.1
click at [839, 230] on div at bounding box center [863, 107] width 208 height 462
click at [839, 168] on div at bounding box center [863, 107] width 208 height 462
drag, startPoint x: 865, startPoint y: 252, endPoint x: 896, endPoint y: 87, distance: 167.9
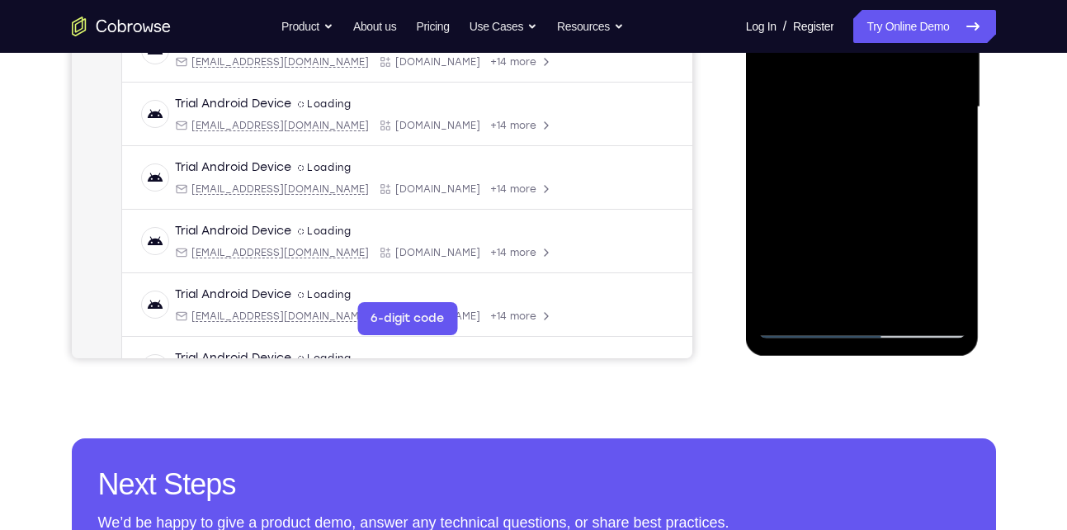
click at [896, 87] on div at bounding box center [863, 107] width 208 height 462
drag, startPoint x: 868, startPoint y: 257, endPoint x: 887, endPoint y: 142, distance: 116.3
click at [887, 142] on div at bounding box center [863, 107] width 208 height 462
click at [874, 102] on div at bounding box center [863, 107] width 208 height 462
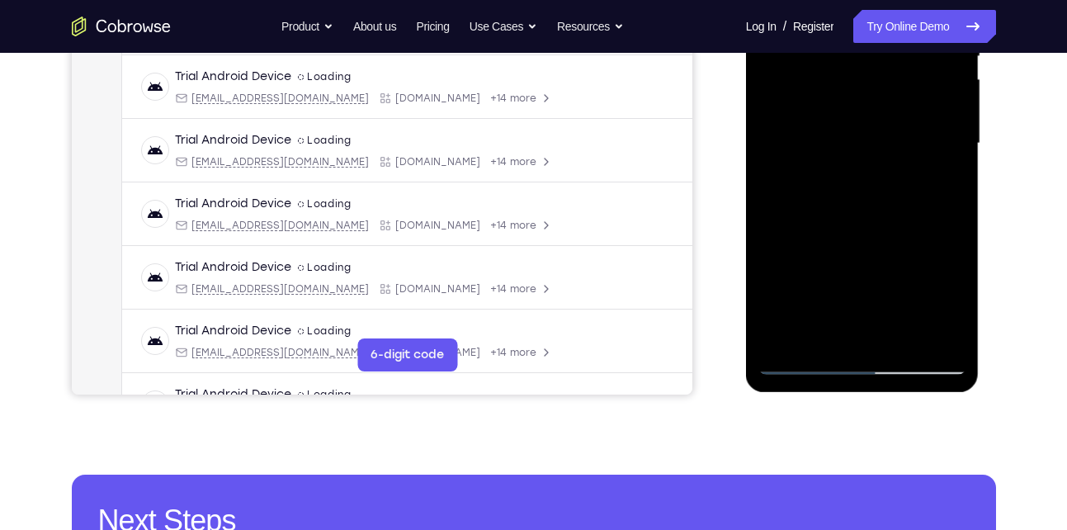
scroll to position [372, 0]
click at [884, 79] on div at bounding box center [863, 144] width 208 height 462
drag, startPoint x: 859, startPoint y: 137, endPoint x: 840, endPoint y: 222, distance: 87.3
click at [840, 222] on div at bounding box center [863, 144] width 208 height 462
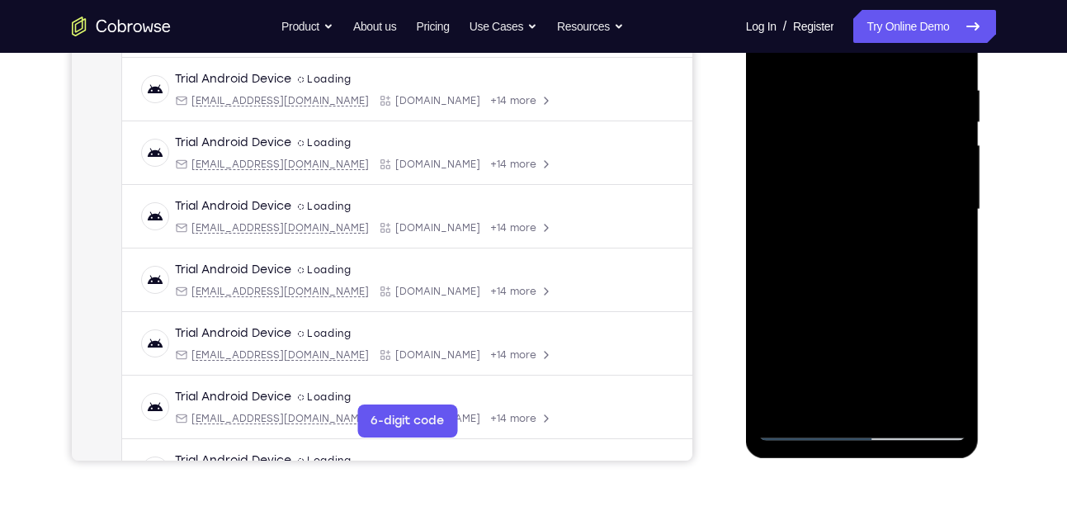
scroll to position [306, 0]
drag, startPoint x: 830, startPoint y: 316, endPoint x: 862, endPoint y: 176, distance: 144.0
click at [862, 176] on div at bounding box center [863, 210] width 208 height 462
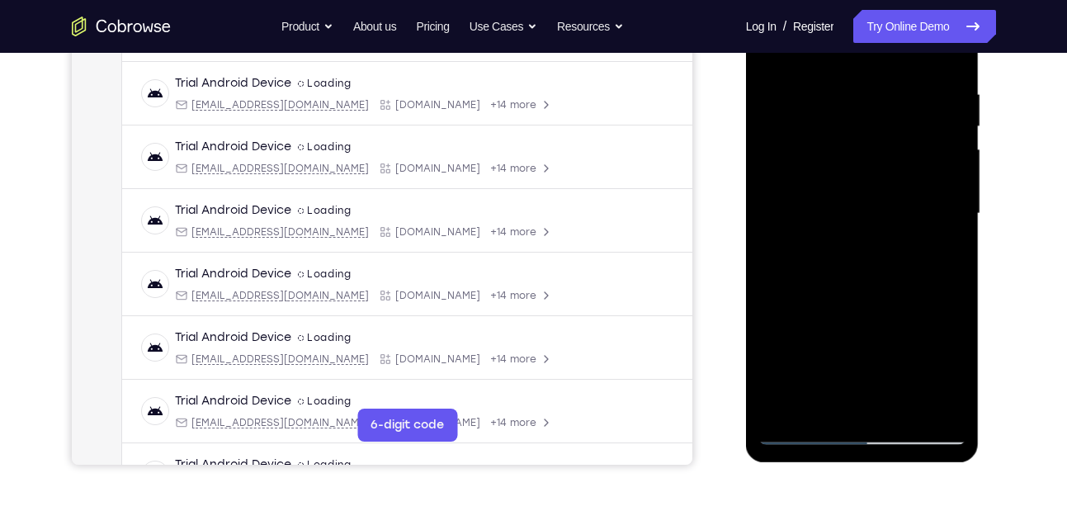
scroll to position [302, 0]
drag, startPoint x: 914, startPoint y: 274, endPoint x: 919, endPoint y: 239, distance: 35.8
click at [919, 239] on div at bounding box center [863, 214] width 208 height 462
drag, startPoint x: 874, startPoint y: 273, endPoint x: 894, endPoint y: 217, distance: 59.5
click at [894, 217] on div at bounding box center [863, 214] width 208 height 462
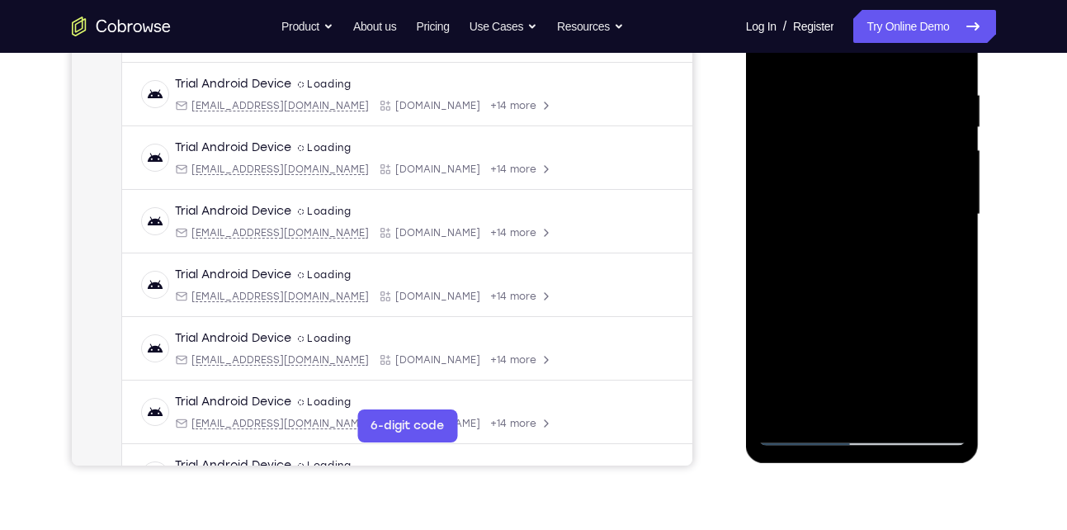
drag, startPoint x: 845, startPoint y: 273, endPoint x: 863, endPoint y: 227, distance: 49.4
click at [863, 227] on div at bounding box center [863, 214] width 208 height 462
drag, startPoint x: 857, startPoint y: 272, endPoint x: 874, endPoint y: 221, distance: 54.0
click at [874, 221] on div at bounding box center [863, 214] width 208 height 462
drag, startPoint x: 866, startPoint y: 271, endPoint x: 901, endPoint y: 189, distance: 89.1
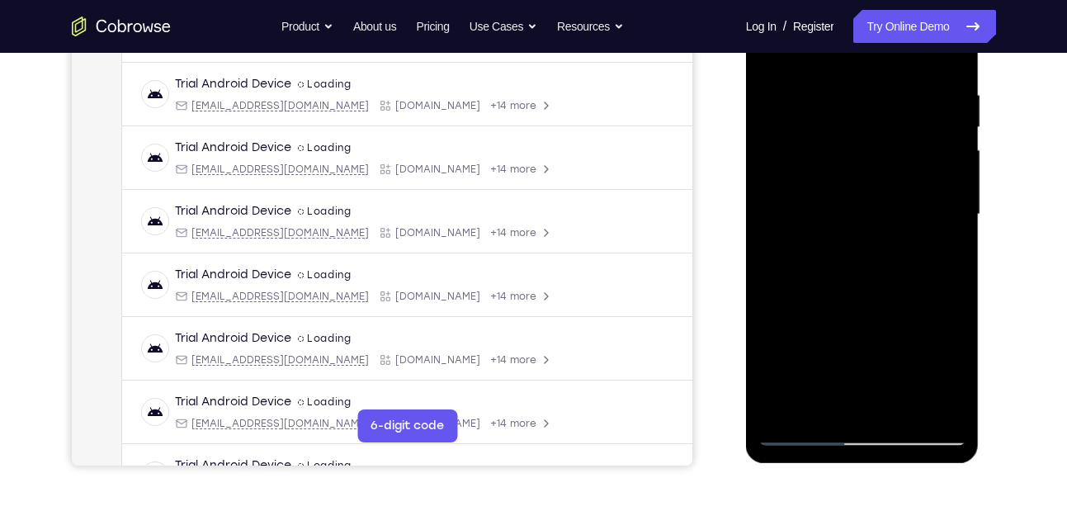
click at [901, 189] on div at bounding box center [863, 214] width 208 height 462
drag, startPoint x: 878, startPoint y: 262, endPoint x: 911, endPoint y: 196, distance: 73.1
click at [911, 196] on div at bounding box center [863, 214] width 208 height 462
drag, startPoint x: 865, startPoint y: 291, endPoint x: 892, endPoint y: 229, distance: 67.6
click at [892, 229] on div at bounding box center [863, 214] width 208 height 462
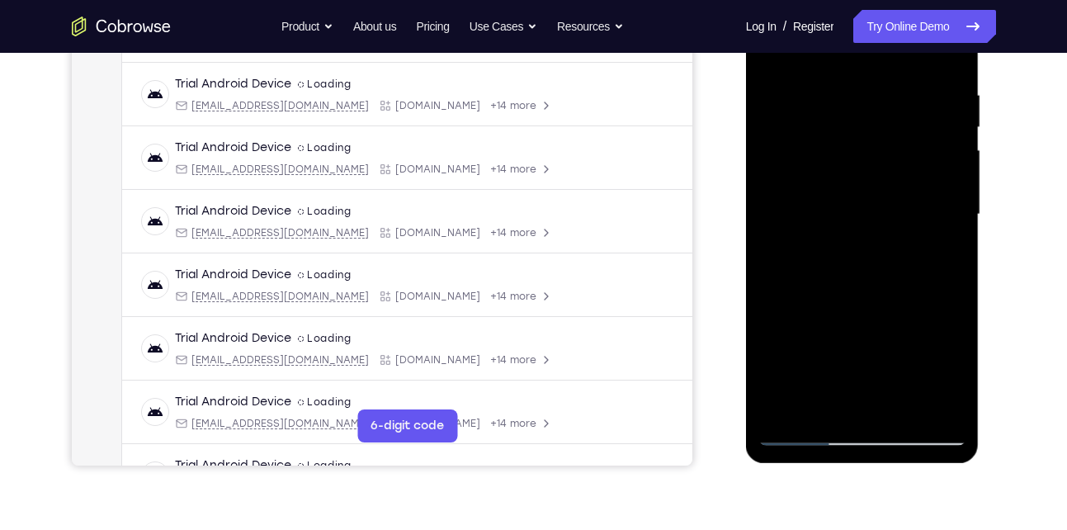
drag, startPoint x: 868, startPoint y: 287, endPoint x: 886, endPoint y: 235, distance: 54.8
click at [886, 235] on div at bounding box center [863, 214] width 208 height 462
drag, startPoint x: 871, startPoint y: 272, endPoint x: 905, endPoint y: 193, distance: 86.2
click at [905, 193] on div at bounding box center [863, 214] width 208 height 462
drag, startPoint x: 869, startPoint y: 265, endPoint x: 888, endPoint y: 219, distance: 50.0
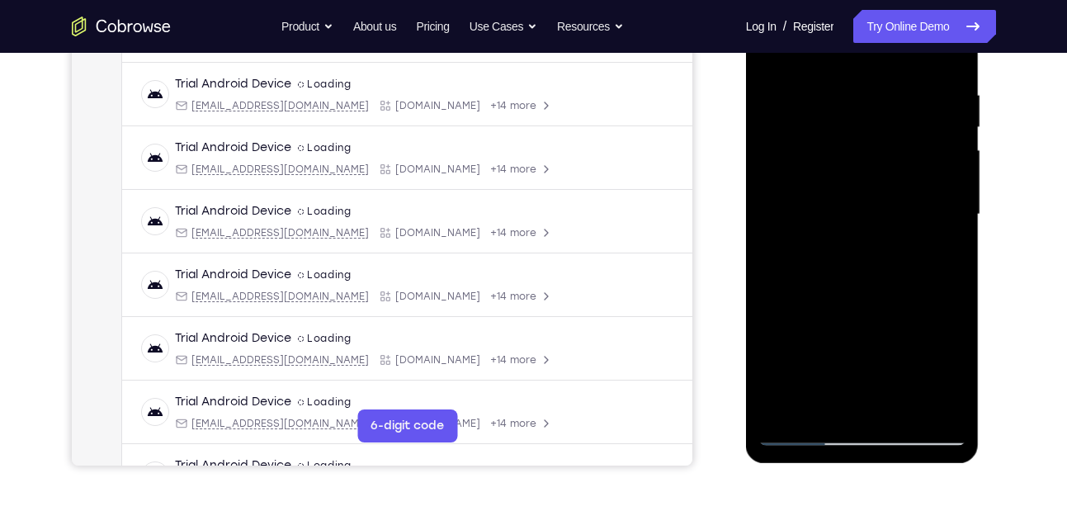
click at [888, 219] on div at bounding box center [863, 214] width 208 height 462
drag, startPoint x: 871, startPoint y: 267, endPoint x: 900, endPoint y: 196, distance: 77.4
click at [900, 196] on div at bounding box center [863, 214] width 208 height 462
drag, startPoint x: 875, startPoint y: 271, endPoint x: 896, endPoint y: 213, distance: 61.4
click at [896, 213] on div at bounding box center [863, 214] width 208 height 462
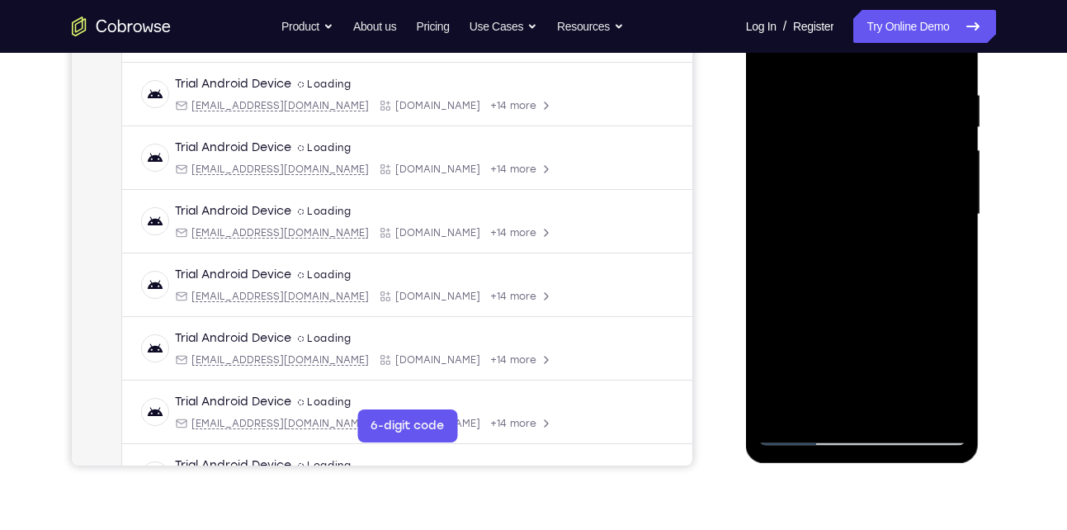
drag, startPoint x: 877, startPoint y: 276, endPoint x: 901, endPoint y: 222, distance: 58.8
click at [901, 222] on div at bounding box center [863, 214] width 208 height 462
drag, startPoint x: 875, startPoint y: 290, endPoint x: 889, endPoint y: 235, distance: 56.3
click at [889, 235] on div at bounding box center [863, 214] width 208 height 462
drag, startPoint x: 872, startPoint y: 262, endPoint x: 889, endPoint y: 192, distance: 73.1
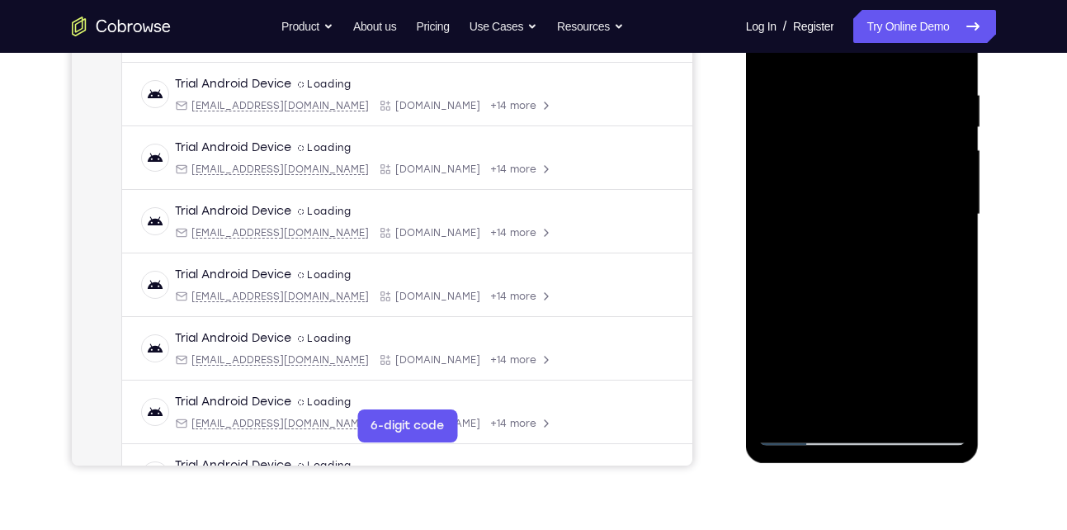
click at [889, 192] on div at bounding box center [863, 214] width 208 height 462
drag, startPoint x: 873, startPoint y: 264, endPoint x: 896, endPoint y: 194, distance: 74.1
click at [896, 194] on div at bounding box center [863, 214] width 208 height 462
drag, startPoint x: 873, startPoint y: 260, endPoint x: 897, endPoint y: 198, distance: 66.7
click at [897, 198] on div at bounding box center [863, 214] width 208 height 462
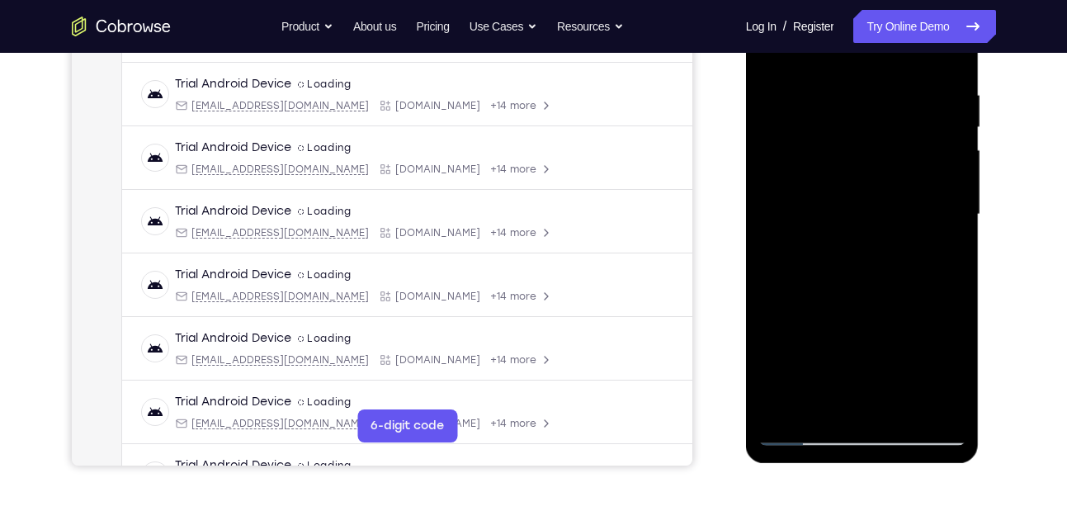
drag, startPoint x: 873, startPoint y: 267, endPoint x: 894, endPoint y: 206, distance: 64.7
click at [894, 206] on div at bounding box center [863, 214] width 208 height 462
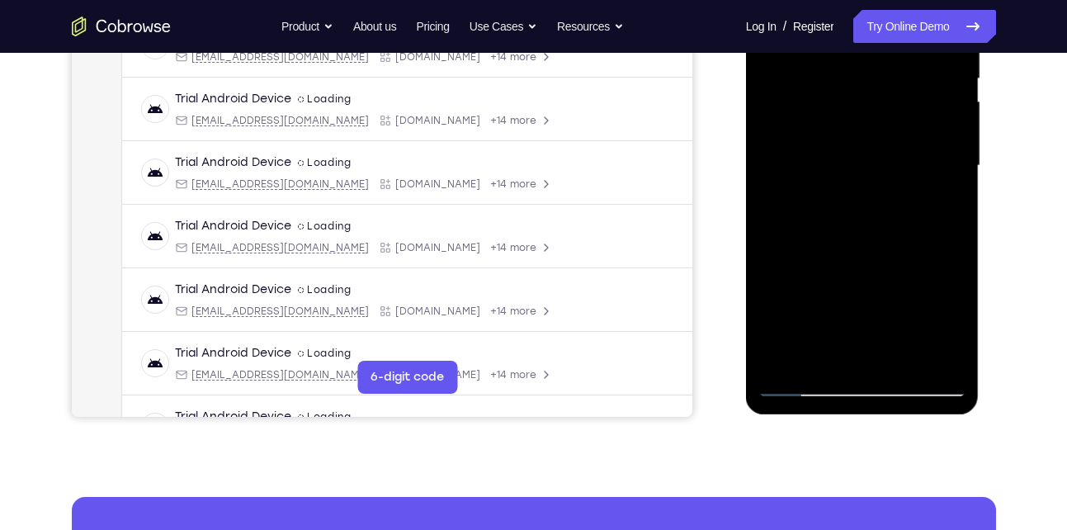
scroll to position [352, 0]
drag, startPoint x: 862, startPoint y: 253, endPoint x: 889, endPoint y: 163, distance: 94.0
click at [889, 163] on div at bounding box center [863, 165] width 208 height 462
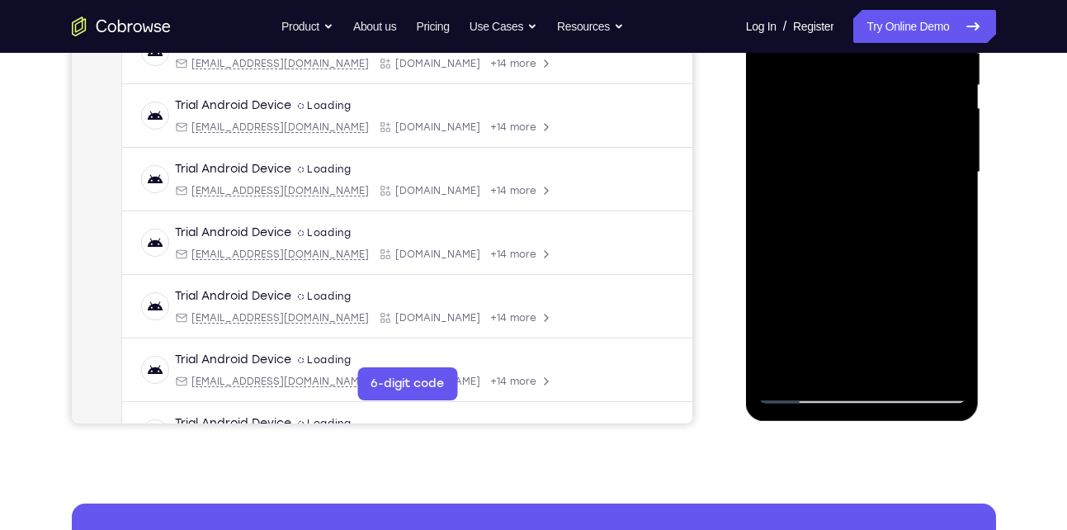
scroll to position [351, 0]
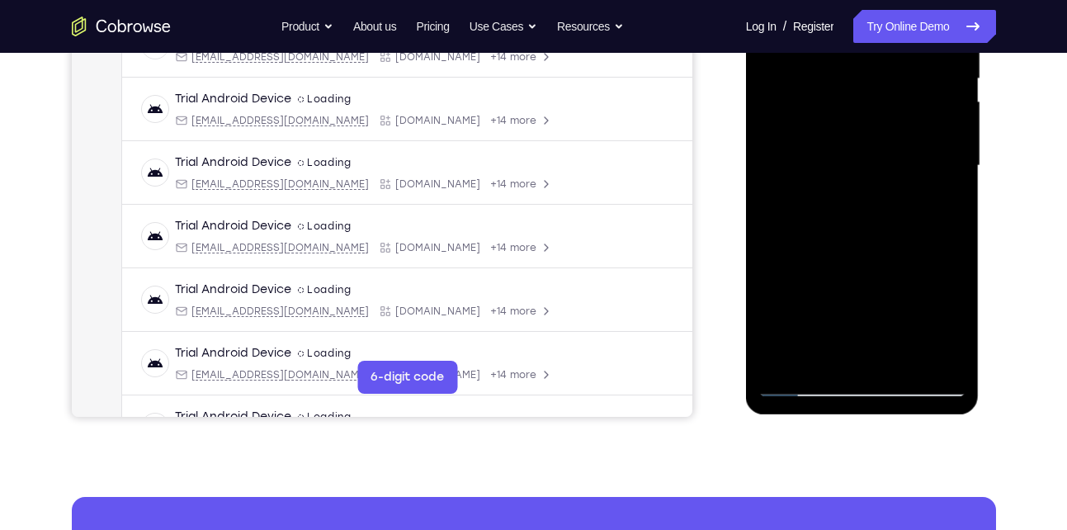
click at [889, 277] on div at bounding box center [863, 166] width 208 height 462
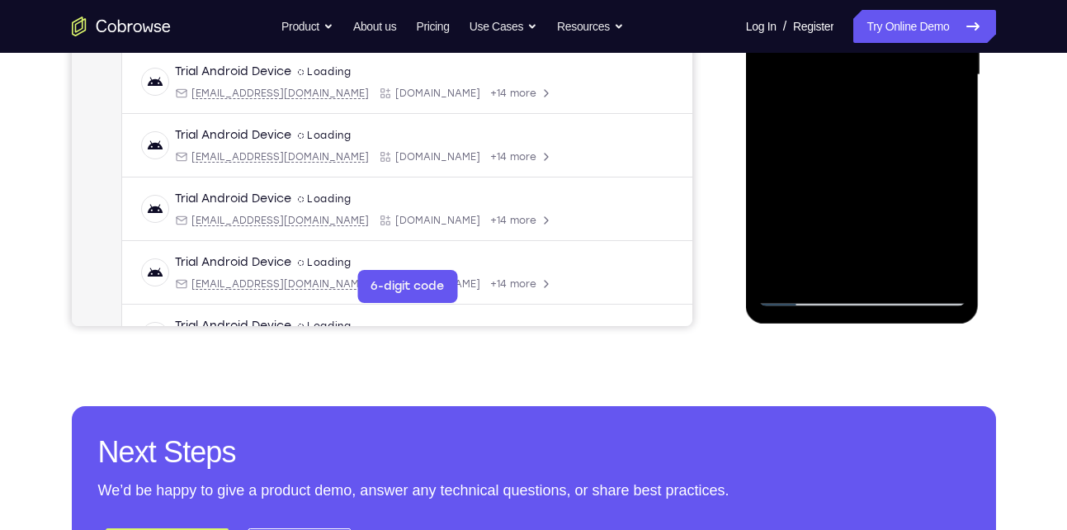
scroll to position [442, 0]
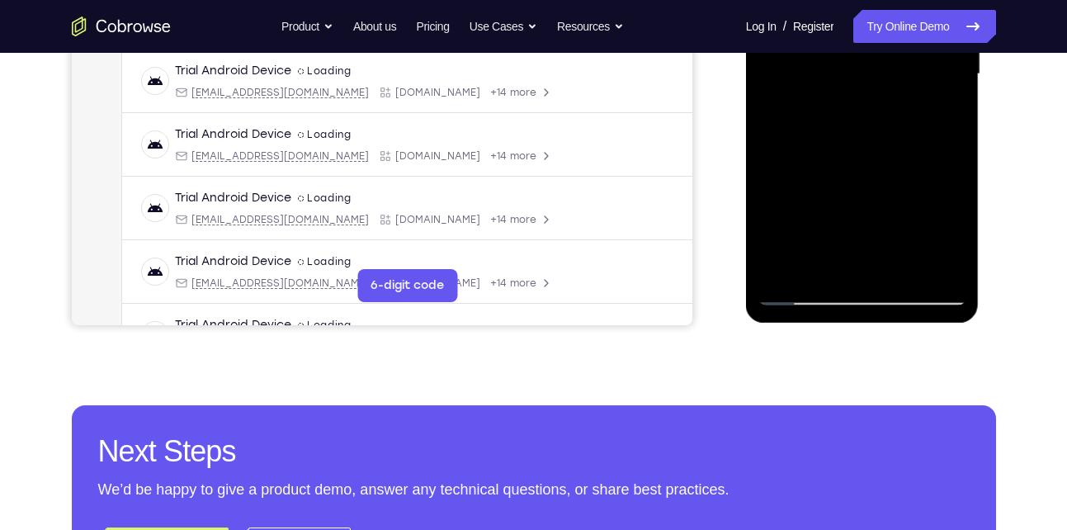
click at [802, 290] on div at bounding box center [863, 74] width 208 height 462
click at [877, 174] on div at bounding box center [863, 74] width 208 height 462
click at [853, 253] on div at bounding box center [863, 74] width 208 height 462
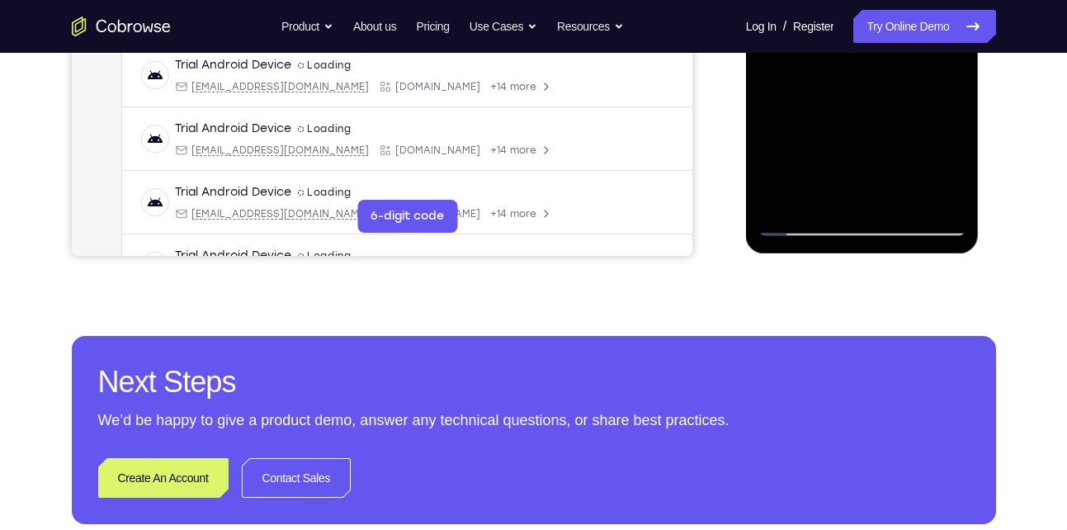
scroll to position [522, 0]
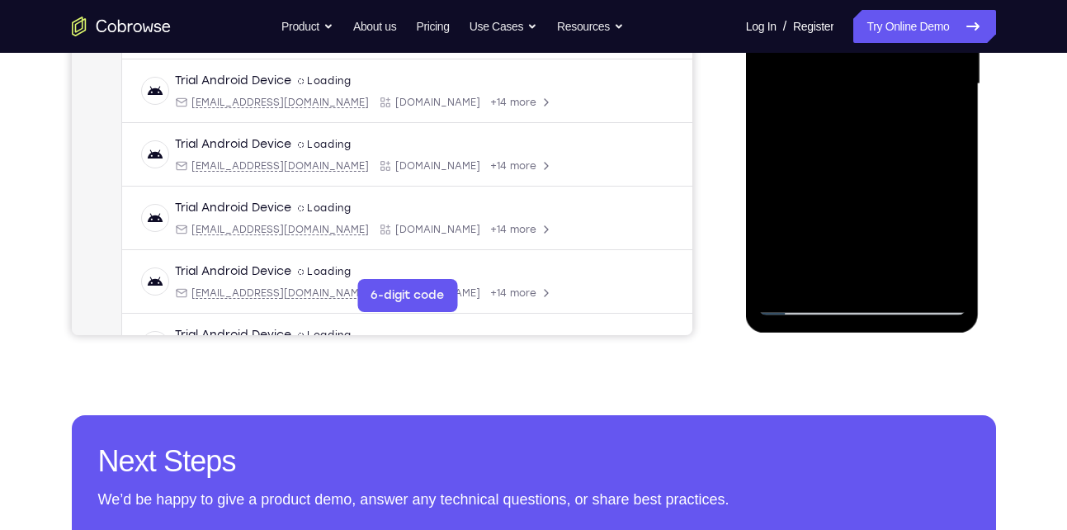
scroll to position [409, 0]
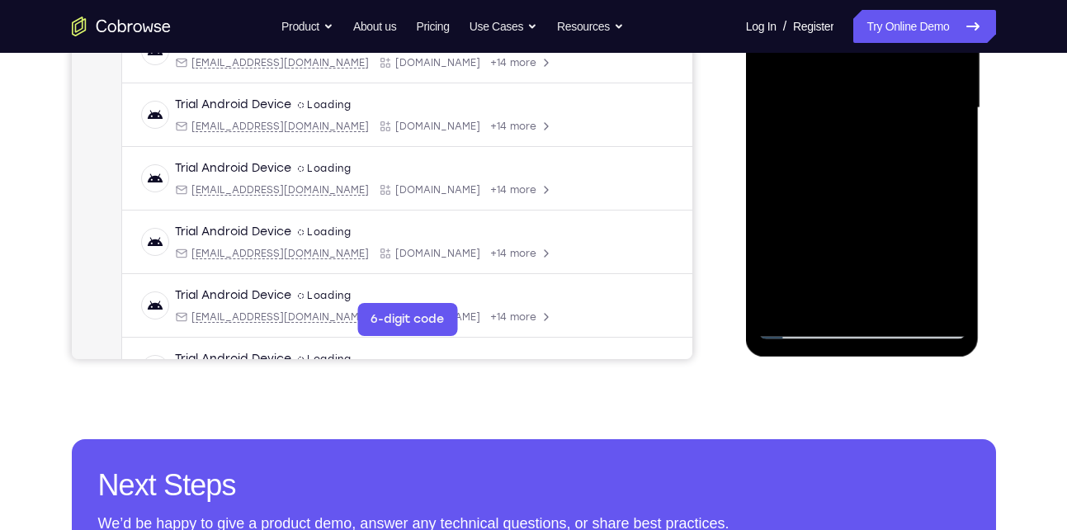
drag, startPoint x: 833, startPoint y: 277, endPoint x: 849, endPoint y: 176, distance: 102.1
click at [849, 176] on div at bounding box center [863, 108] width 208 height 462
click at [902, 189] on div at bounding box center [863, 108] width 208 height 462
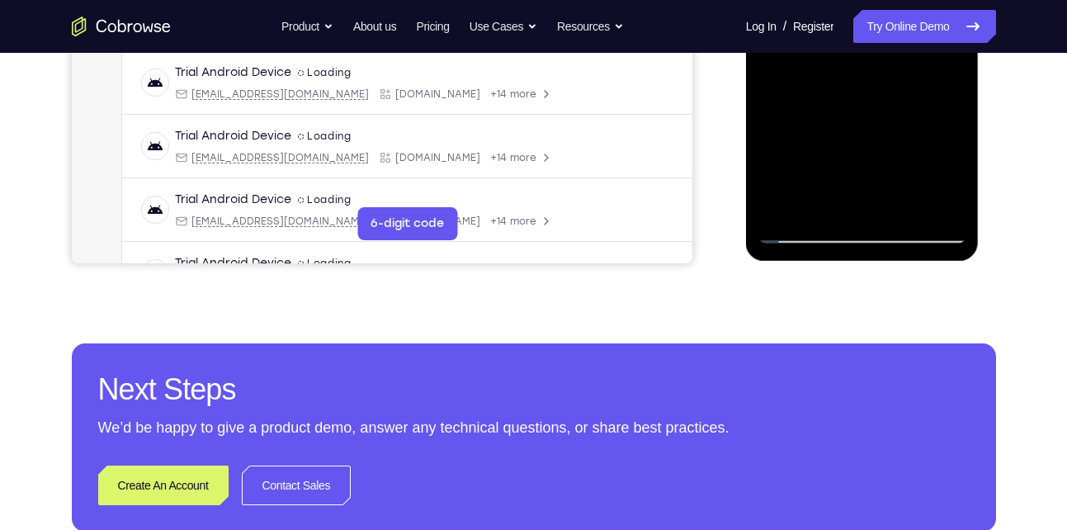
click at [804, 226] on div at bounding box center [863, 12] width 208 height 462
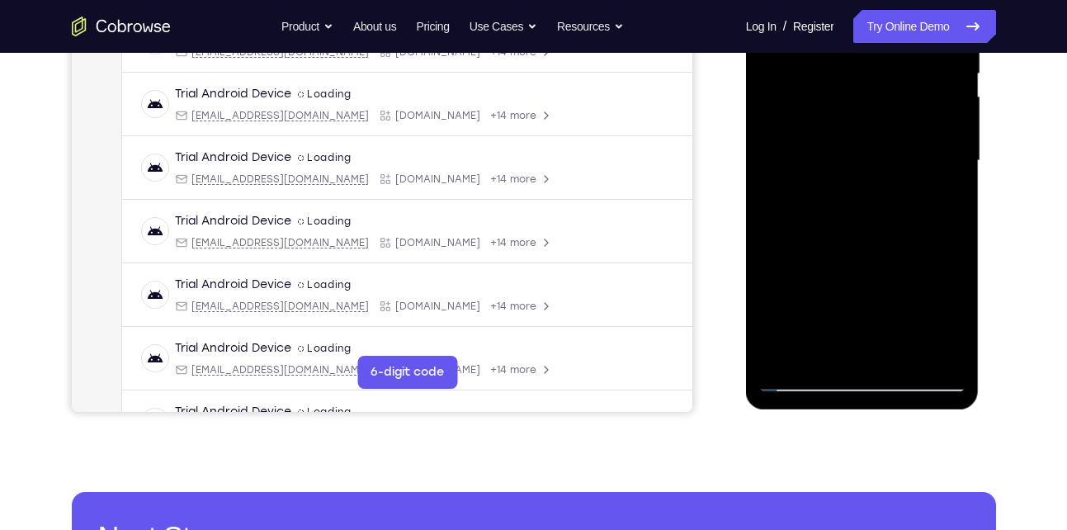
scroll to position [355, 0]
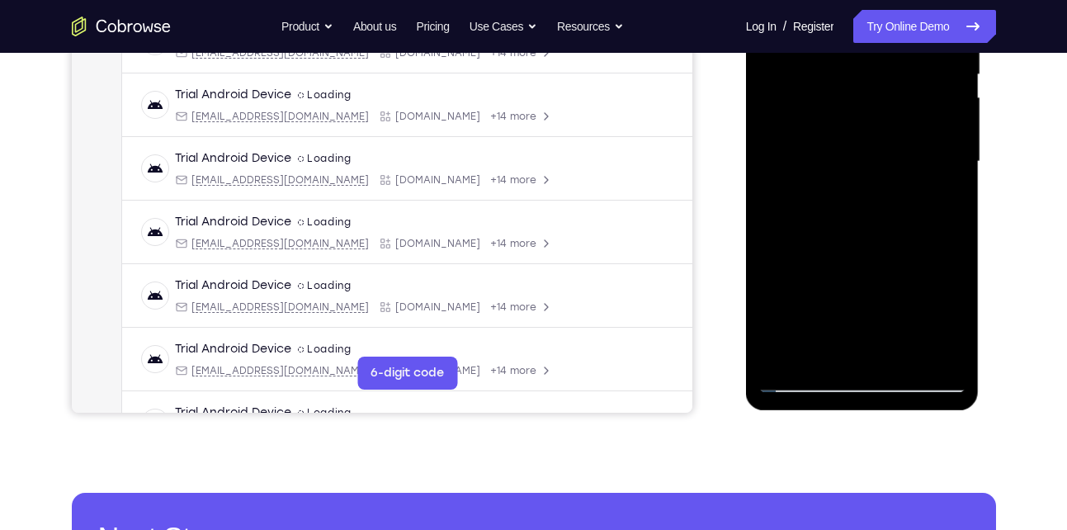
click at [802, 379] on div at bounding box center [863, 162] width 208 height 462
drag, startPoint x: 845, startPoint y: 337, endPoint x: 867, endPoint y: 213, distance: 125.7
click at [867, 213] on div at bounding box center [863, 162] width 208 height 462
drag, startPoint x: 835, startPoint y: 329, endPoint x: 862, endPoint y: 195, distance: 137.1
click at [862, 195] on div at bounding box center [863, 162] width 208 height 462
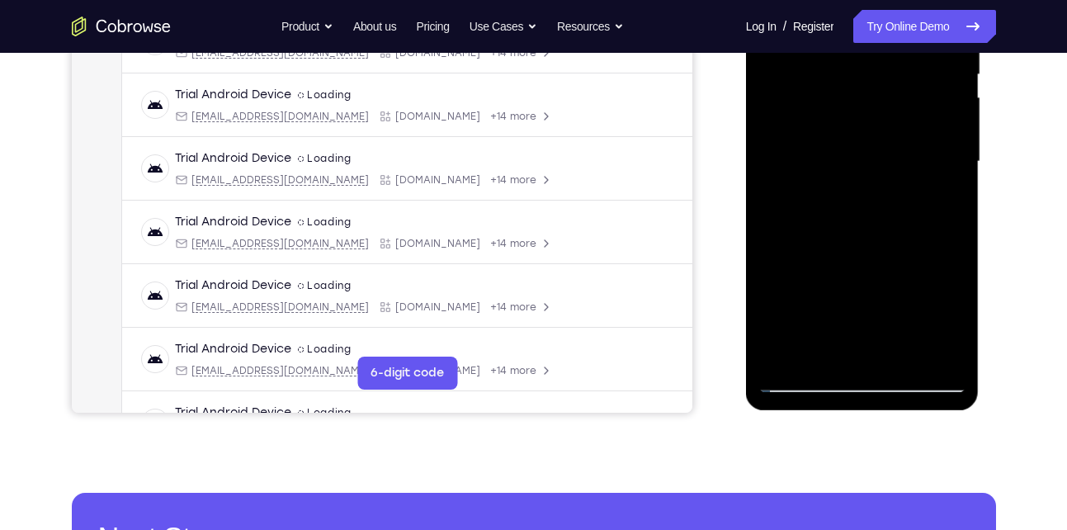
drag, startPoint x: 854, startPoint y: 310, endPoint x: 887, endPoint y: 158, distance: 154.6
click at [887, 158] on div at bounding box center [863, 162] width 208 height 462
drag, startPoint x: 844, startPoint y: 320, endPoint x: 888, endPoint y: 141, distance: 184.6
click at [888, 141] on div at bounding box center [863, 162] width 208 height 462
click at [857, 251] on div at bounding box center [863, 162] width 208 height 462
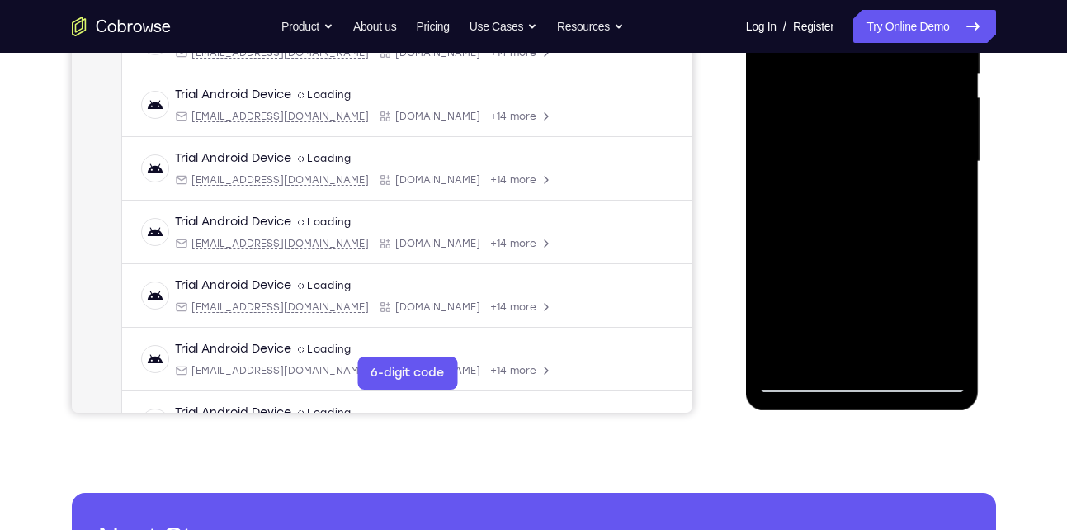
click at [835, 249] on div at bounding box center [863, 162] width 208 height 462
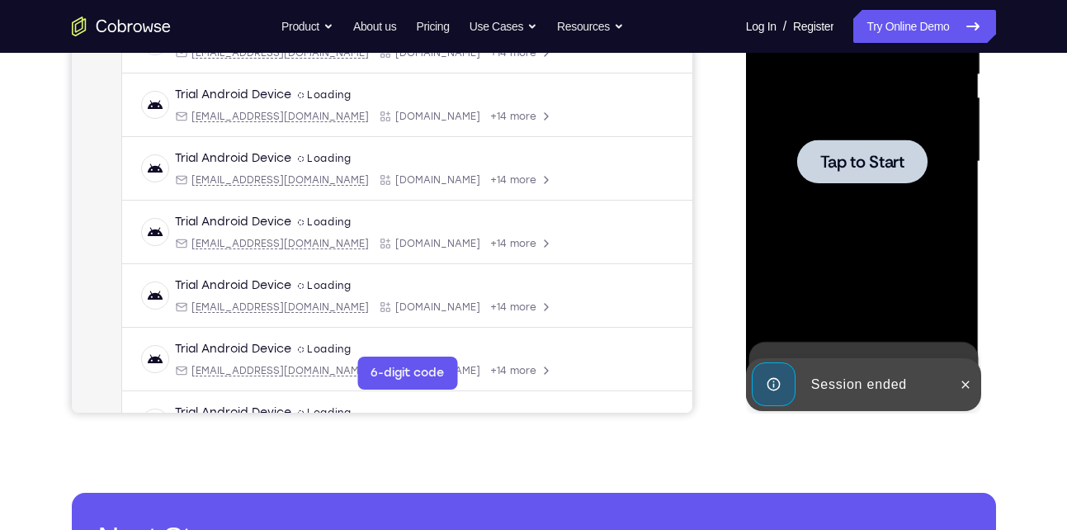
click at [864, 202] on div at bounding box center [863, 162] width 208 height 462
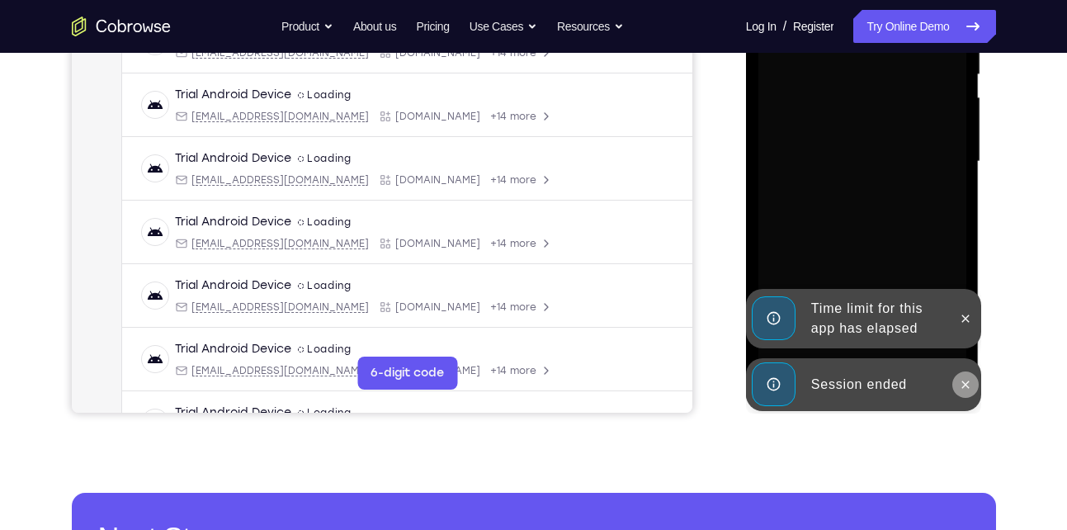
click at [967, 385] on icon at bounding box center [965, 384] width 7 height 7
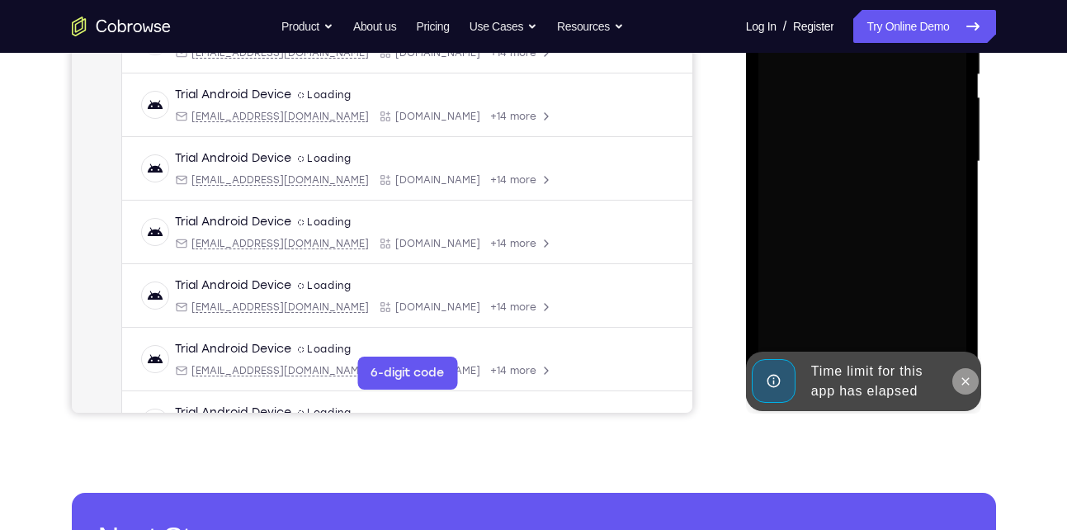
click at [964, 382] on icon at bounding box center [965, 380] width 7 height 7
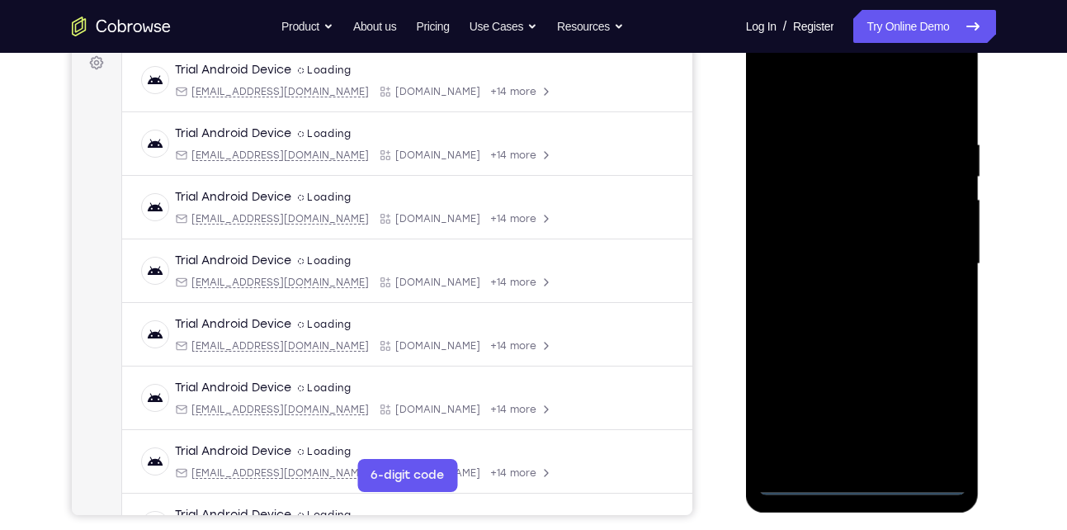
scroll to position [217, 0]
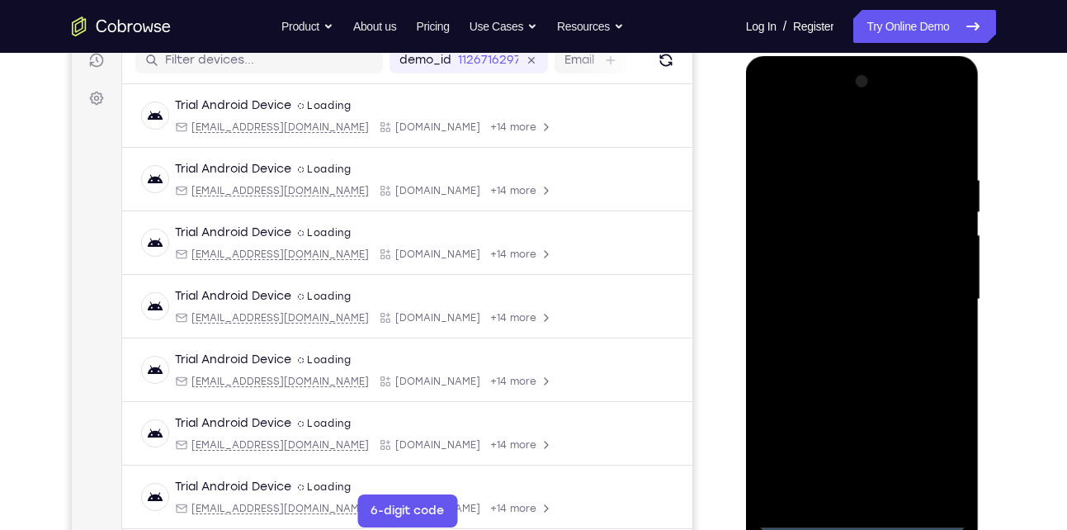
click at [859, 517] on div at bounding box center [863, 300] width 208 height 462
click at [939, 451] on div at bounding box center [863, 300] width 208 height 462
click at [795, 135] on div at bounding box center [863, 300] width 208 height 462
click at [817, 202] on div at bounding box center [863, 300] width 208 height 462
drag, startPoint x: 823, startPoint y: 451, endPoint x: 853, endPoint y: 223, distance: 229.8
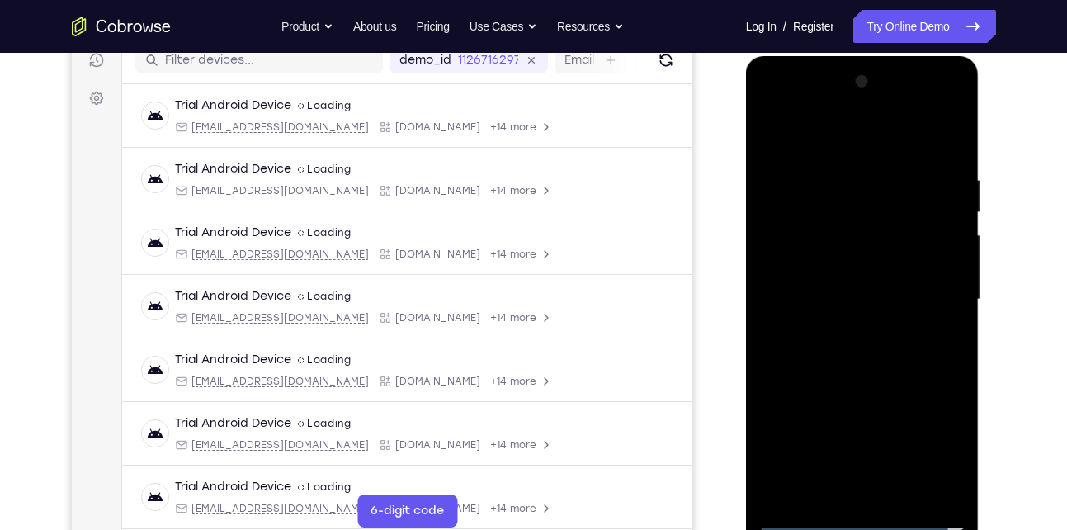
click at [853, 223] on div at bounding box center [863, 300] width 208 height 462
drag, startPoint x: 854, startPoint y: 433, endPoint x: 891, endPoint y: 125, distance: 310.1
click at [891, 125] on div at bounding box center [863, 300] width 208 height 462
drag, startPoint x: 852, startPoint y: 306, endPoint x: 886, endPoint y: 158, distance: 152.4
click at [886, 158] on div at bounding box center [863, 300] width 208 height 462
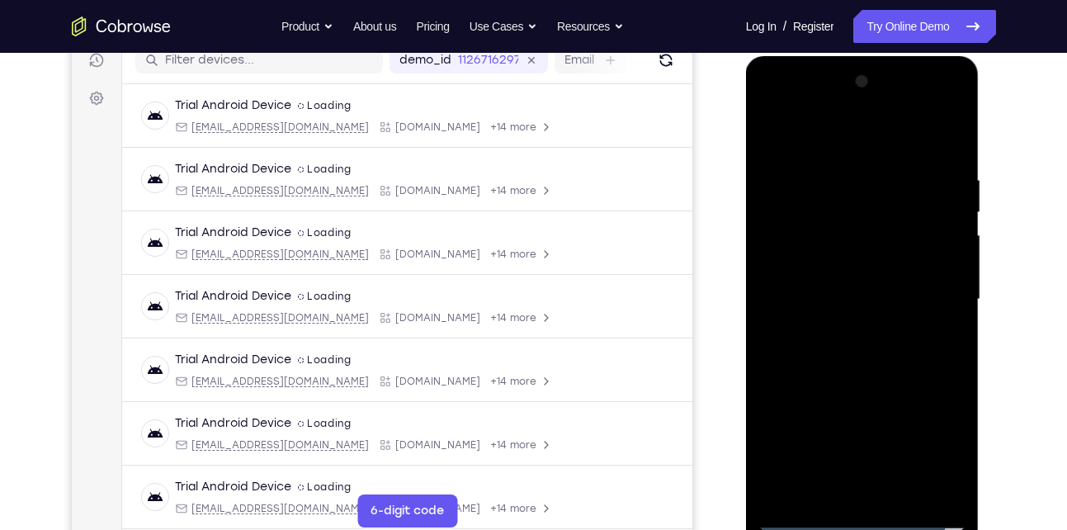
drag, startPoint x: 883, startPoint y: 177, endPoint x: 822, endPoint y: 518, distance: 346.3
click at [822, 518] on div at bounding box center [863, 300] width 208 height 462
drag, startPoint x: 891, startPoint y: 201, endPoint x: 808, endPoint y: 525, distance: 333.9
click at [808, 525] on div at bounding box center [863, 300] width 208 height 462
drag, startPoint x: 892, startPoint y: 211, endPoint x: 830, endPoint y: 415, distance: 212.8
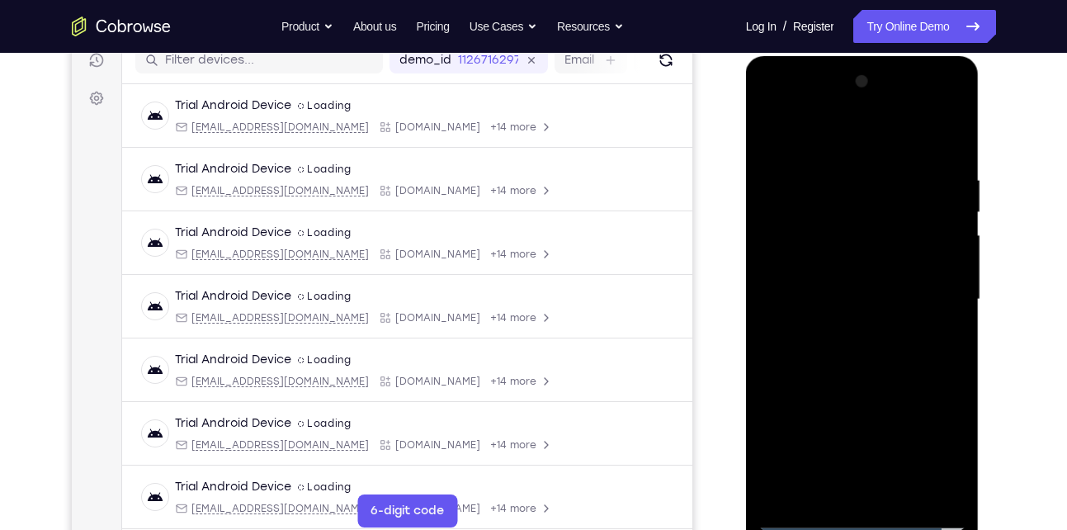
click at [830, 415] on div at bounding box center [863, 300] width 208 height 462
click at [789, 160] on div at bounding box center [863, 300] width 208 height 462
click at [894, 162] on div at bounding box center [863, 300] width 208 height 462
click at [921, 163] on div at bounding box center [863, 300] width 208 height 462
click at [829, 440] on div at bounding box center [863, 300] width 208 height 462
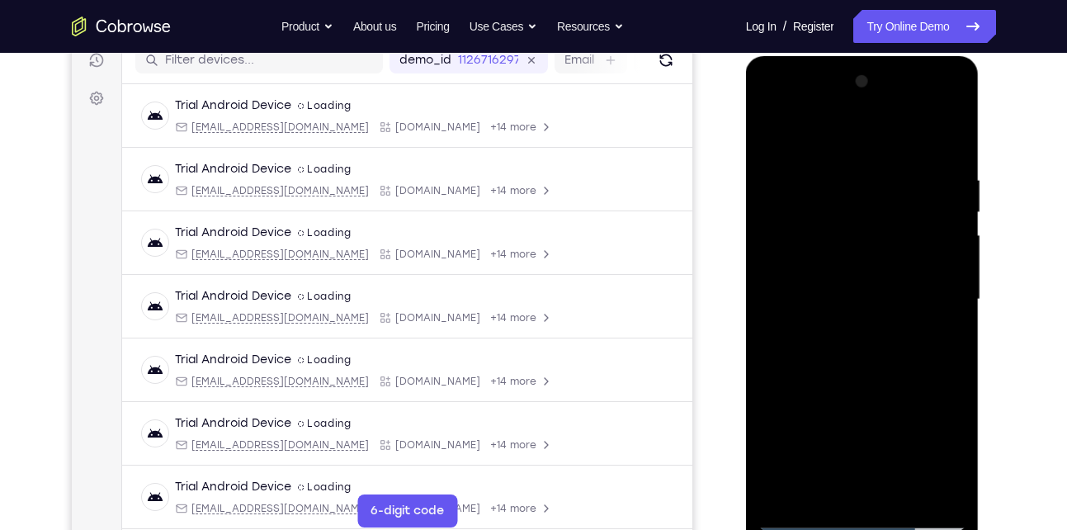
click at [829, 440] on div at bounding box center [863, 300] width 208 height 462
drag, startPoint x: 868, startPoint y: 373, endPoint x: 873, endPoint y: 132, distance: 241.1
click at [873, 132] on div at bounding box center [863, 300] width 208 height 462
drag, startPoint x: 870, startPoint y: 447, endPoint x: 886, endPoint y: 173, distance: 274.5
click at [886, 173] on div at bounding box center [863, 300] width 208 height 462
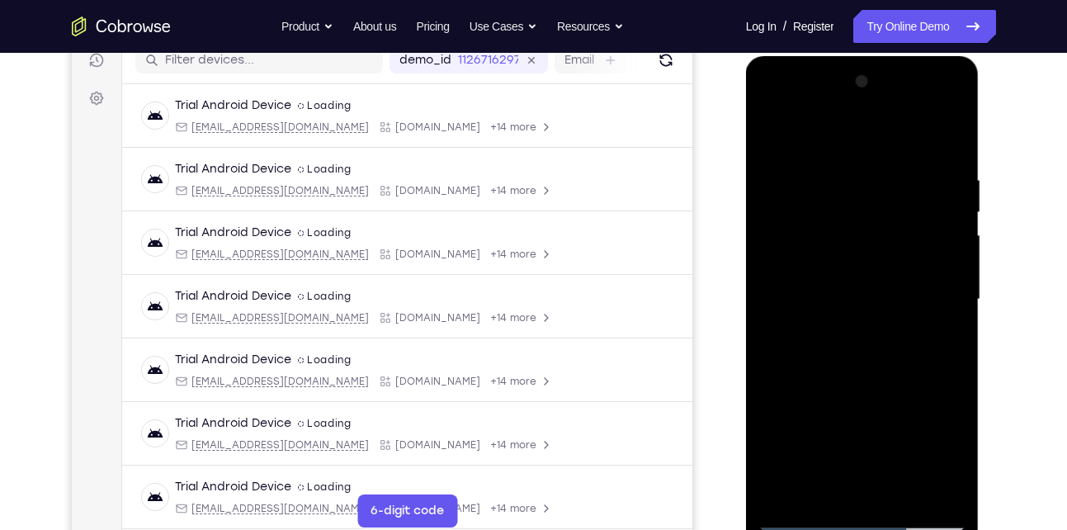
drag, startPoint x: 858, startPoint y: 423, endPoint x: 903, endPoint y: 155, distance: 272.1
click at [903, 155] on div at bounding box center [863, 300] width 208 height 462
drag, startPoint x: 865, startPoint y: 403, endPoint x: 915, endPoint y: 144, distance: 263.9
click at [915, 144] on div at bounding box center [863, 300] width 208 height 462
drag, startPoint x: 859, startPoint y: 453, endPoint x: 897, endPoint y: 201, distance: 254.6
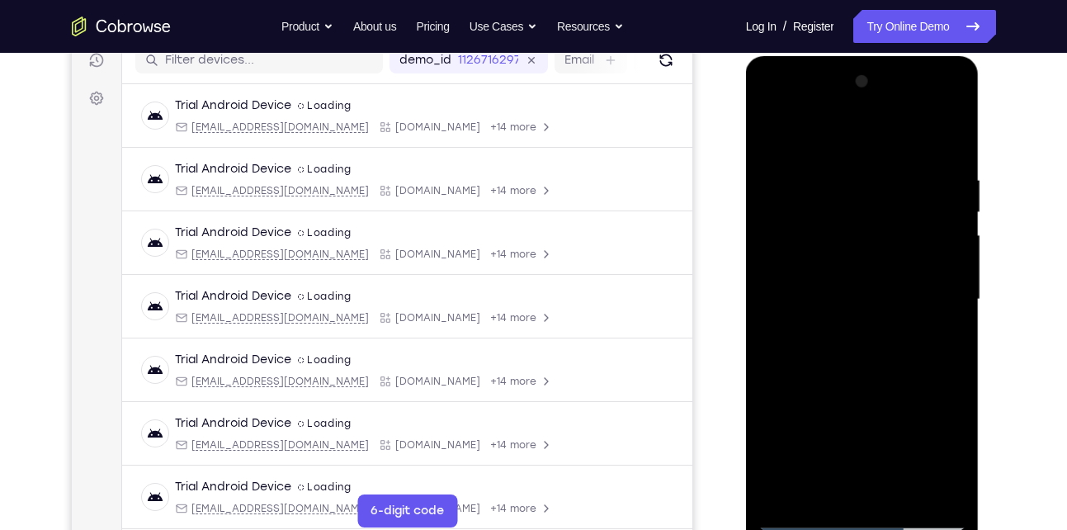
click at [897, 201] on div at bounding box center [863, 300] width 208 height 462
drag, startPoint x: 860, startPoint y: 446, endPoint x: 872, endPoint y: 194, distance: 252.0
click at [872, 194] on div at bounding box center [863, 300] width 208 height 462
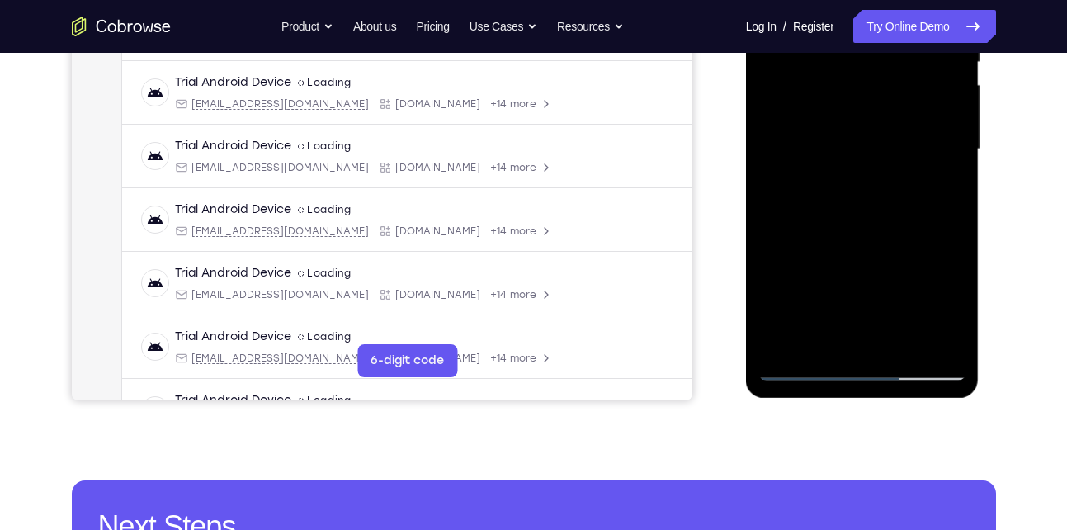
scroll to position [368, 0]
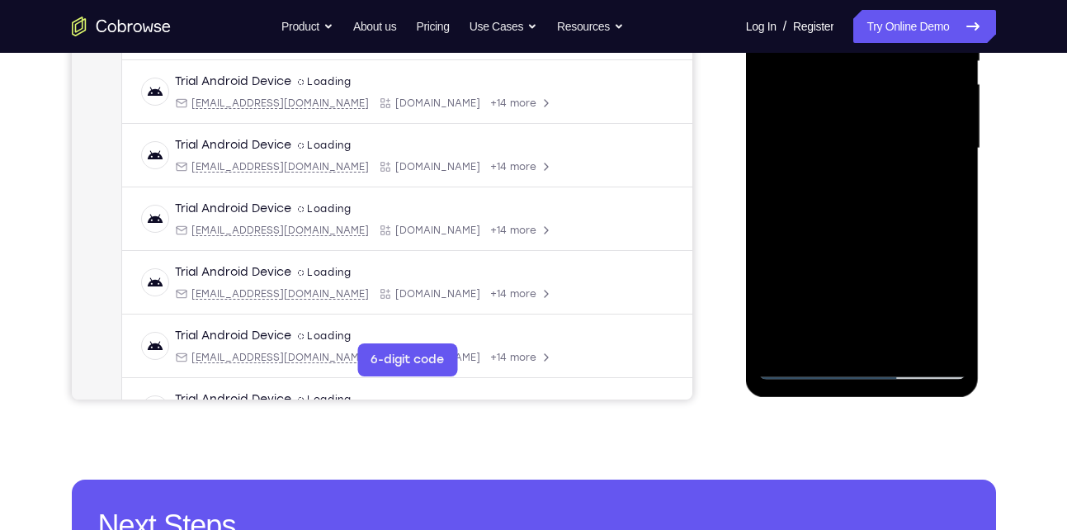
drag, startPoint x: 845, startPoint y: 277, endPoint x: 873, endPoint y: 160, distance: 119.7
click at [873, 160] on div at bounding box center [863, 148] width 208 height 462
drag, startPoint x: 824, startPoint y: 310, endPoint x: 858, endPoint y: 195, distance: 119.9
click at [858, 195] on div at bounding box center [863, 148] width 208 height 462
click at [801, 367] on div at bounding box center [863, 148] width 208 height 462
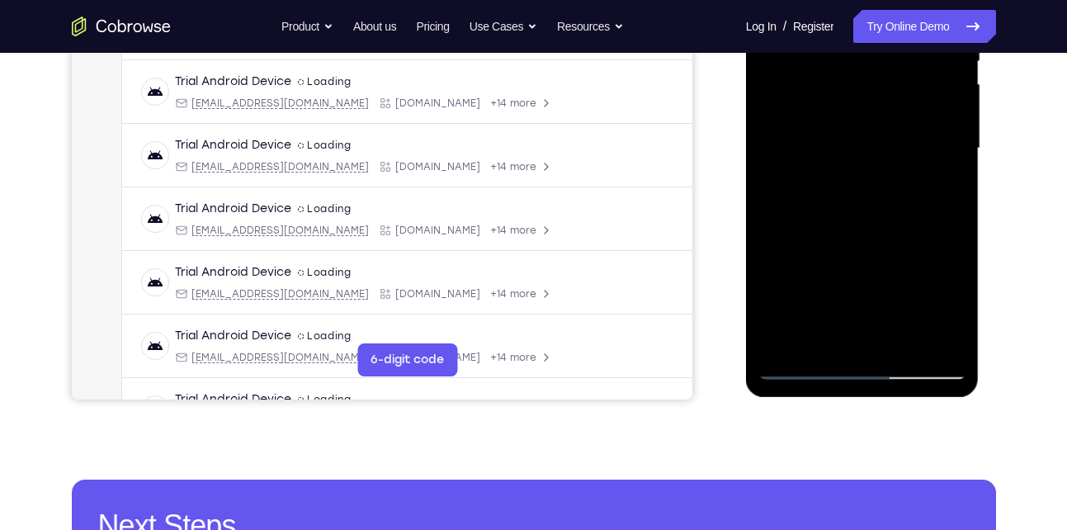
drag, startPoint x: 852, startPoint y: 302, endPoint x: 926, endPoint y: 65, distance: 248.3
click at [926, 65] on div at bounding box center [863, 148] width 208 height 462
drag, startPoint x: 884, startPoint y: 154, endPoint x: 829, endPoint y: 346, distance: 200.1
click at [829, 346] on div at bounding box center [863, 148] width 208 height 462
drag, startPoint x: 890, startPoint y: 130, endPoint x: 839, endPoint y: 328, distance: 203.8
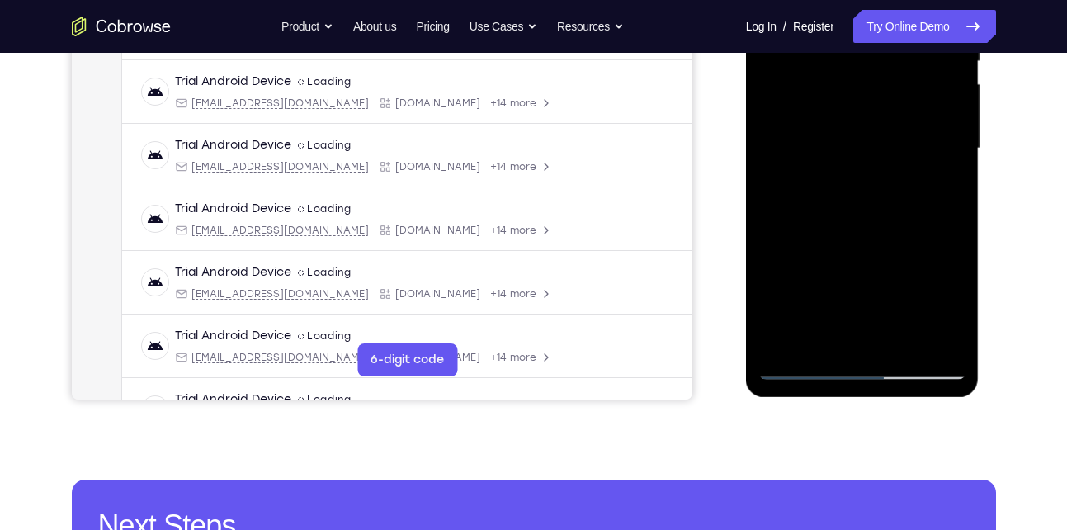
click at [839, 328] on div at bounding box center [863, 148] width 208 height 462
click at [813, 84] on div at bounding box center [863, 148] width 208 height 462
click at [811, 134] on div at bounding box center [863, 148] width 208 height 462
click at [823, 111] on div at bounding box center [863, 148] width 208 height 462
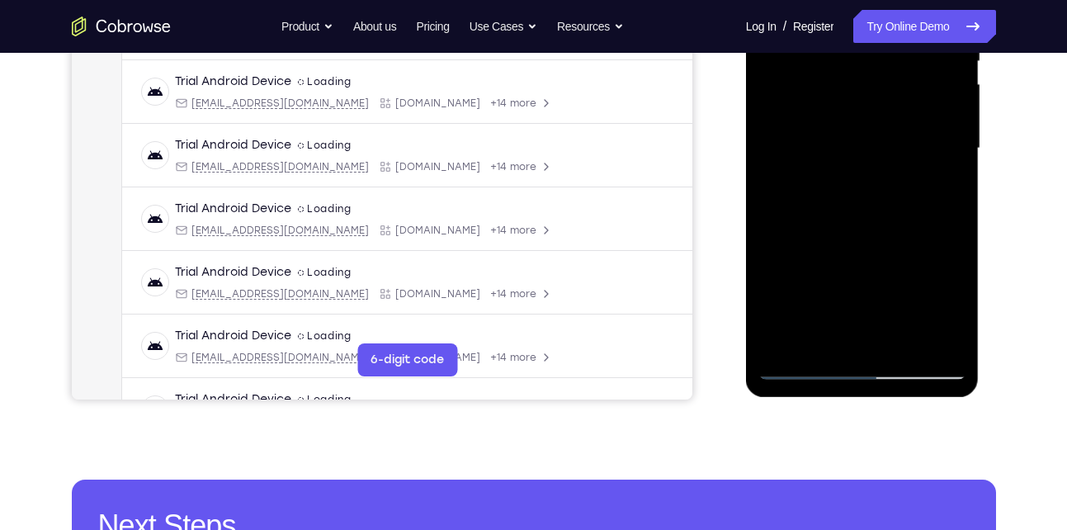
click at [822, 138] on div at bounding box center [863, 148] width 208 height 462
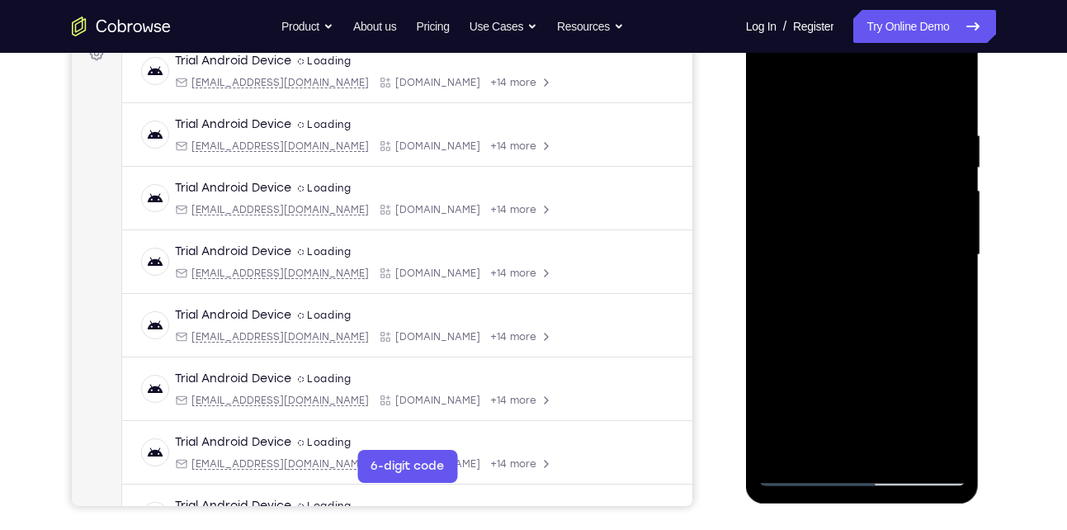
scroll to position [261, 0]
click at [771, 168] on div at bounding box center [863, 256] width 208 height 462
click at [804, 474] on div at bounding box center [863, 256] width 208 height 462
click at [800, 227] on div at bounding box center [863, 256] width 208 height 462
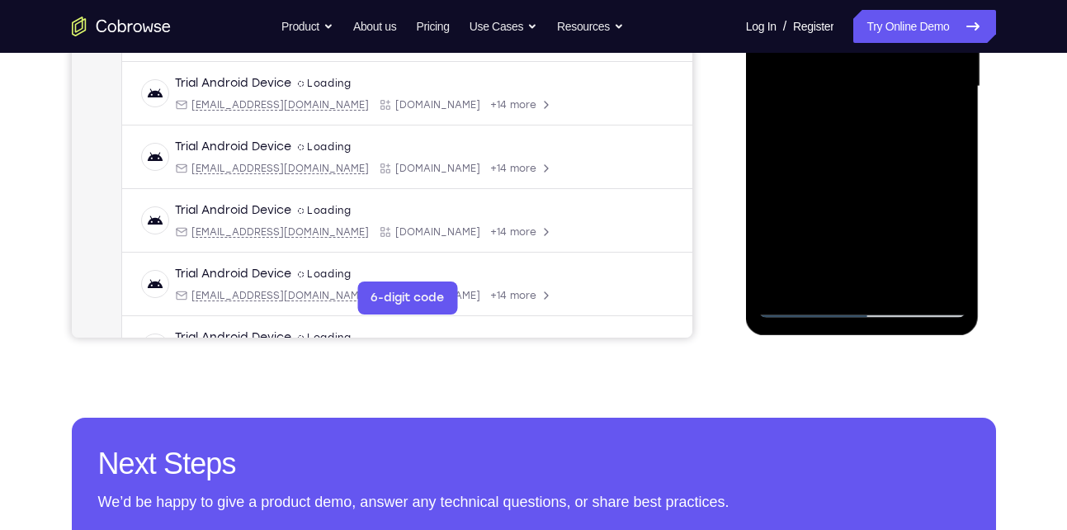
scroll to position [431, 0]
drag, startPoint x: 833, startPoint y: 206, endPoint x: 863, endPoint y: 25, distance: 184.0
click at [863, 25] on div at bounding box center [863, 86] width 208 height 462
click at [802, 308] on div at bounding box center [863, 86] width 208 height 462
drag, startPoint x: 827, startPoint y: 242, endPoint x: 896, endPoint y: 54, distance: 200.6
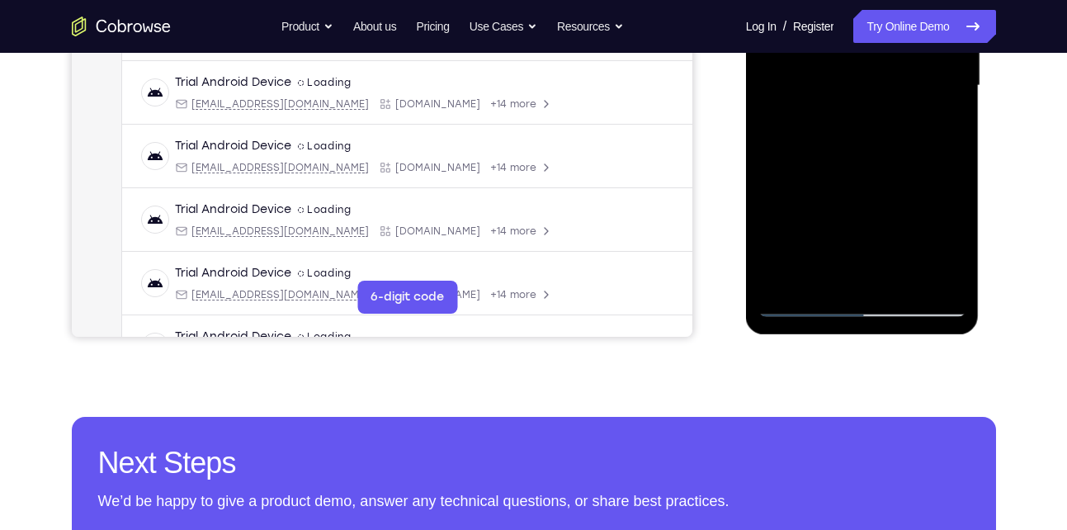
click at [896, 54] on div at bounding box center [863, 86] width 208 height 462
click at [799, 223] on div at bounding box center [863, 86] width 208 height 462
click at [887, 140] on div at bounding box center [863, 86] width 208 height 462
drag, startPoint x: 851, startPoint y: 255, endPoint x: 884, endPoint y: 142, distance: 117.8
click at [884, 142] on div at bounding box center [863, 86] width 208 height 462
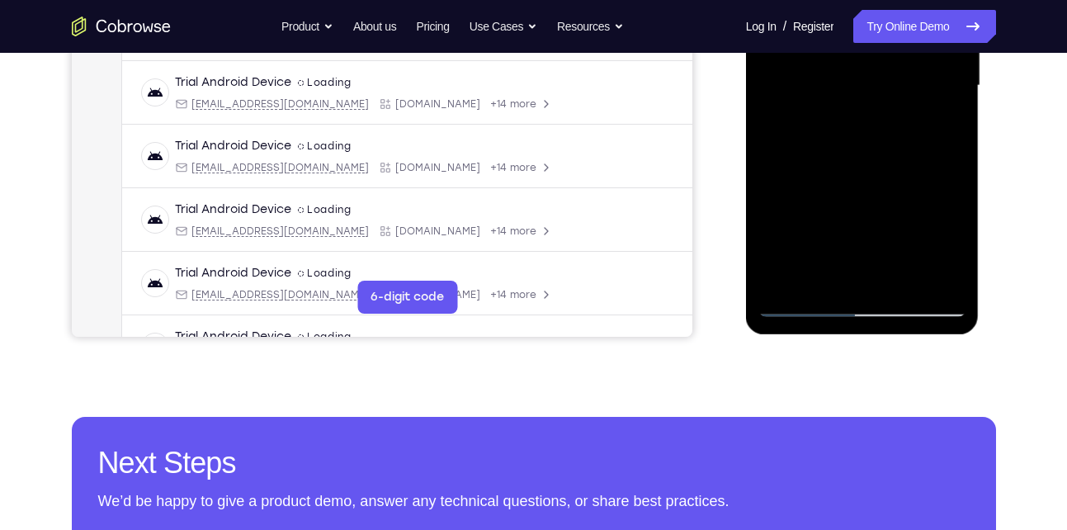
drag, startPoint x: 861, startPoint y: 178, endPoint x: 925, endPoint y: 182, distance: 64.5
click at [925, 182] on div at bounding box center [863, 86] width 208 height 462
drag, startPoint x: 882, startPoint y: 239, endPoint x: 891, endPoint y: 201, distance: 38.9
click at [891, 201] on div at bounding box center [863, 86] width 208 height 462
drag, startPoint x: 881, startPoint y: 248, endPoint x: 896, endPoint y: 145, distance: 103.4
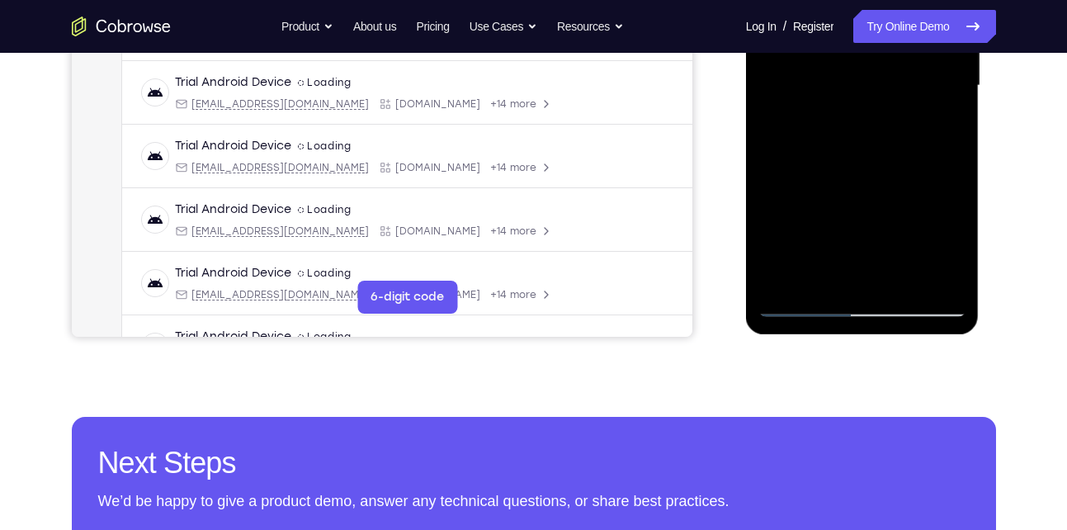
click at [896, 145] on div at bounding box center [863, 86] width 208 height 462
drag, startPoint x: 875, startPoint y: 255, endPoint x: 891, endPoint y: 161, distance: 95.4
click at [891, 161] on div at bounding box center [863, 86] width 208 height 462
drag, startPoint x: 867, startPoint y: 249, endPoint x: 882, endPoint y: 129, distance: 121.4
click at [882, 129] on div at bounding box center [863, 86] width 208 height 462
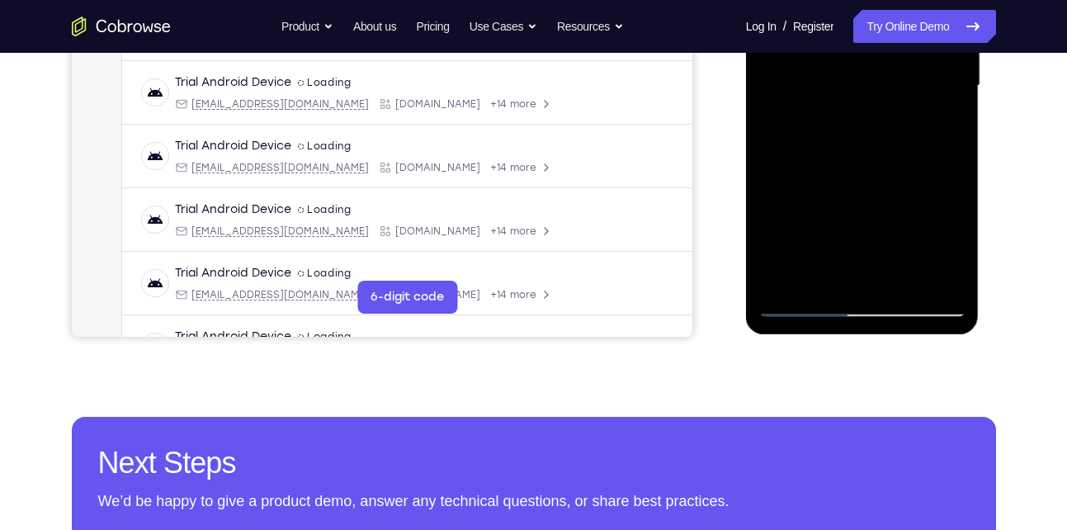
drag, startPoint x: 872, startPoint y: 247, endPoint x: 880, endPoint y: 149, distance: 97.8
click at [880, 149] on div at bounding box center [863, 86] width 208 height 462
click at [797, 305] on div at bounding box center [863, 86] width 208 height 462
drag, startPoint x: 823, startPoint y: 258, endPoint x: 849, endPoint y: 97, distance: 162.2
click at [849, 97] on div at bounding box center [863, 86] width 208 height 462
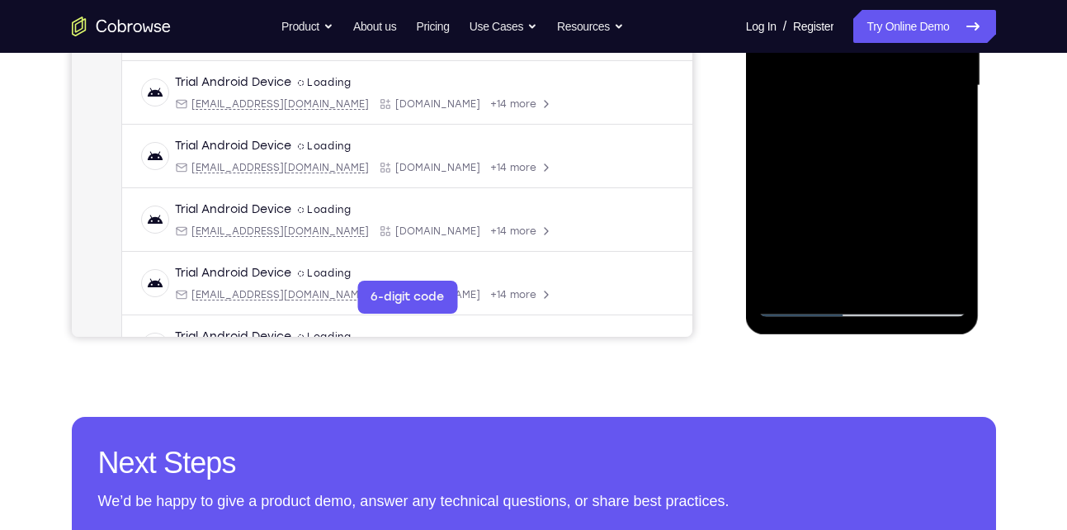
drag, startPoint x: 814, startPoint y: 277, endPoint x: 889, endPoint y: 90, distance: 201.1
click at [889, 90] on div at bounding box center [863, 86] width 208 height 462
click at [801, 306] on div at bounding box center [863, 86] width 208 height 462
click at [929, 203] on div at bounding box center [863, 86] width 208 height 462
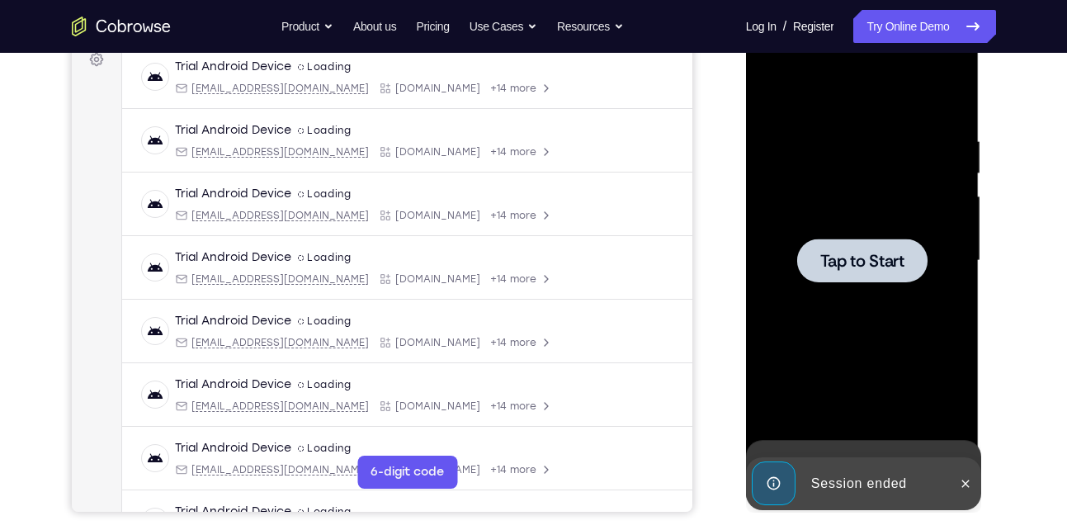
scroll to position [258, 0]
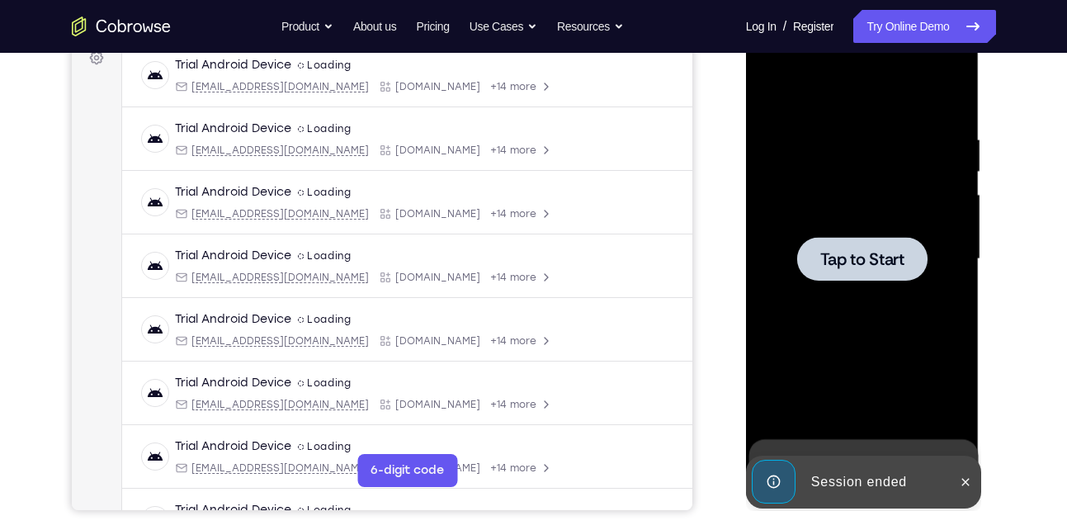
click at [849, 239] on div at bounding box center [862, 259] width 130 height 44
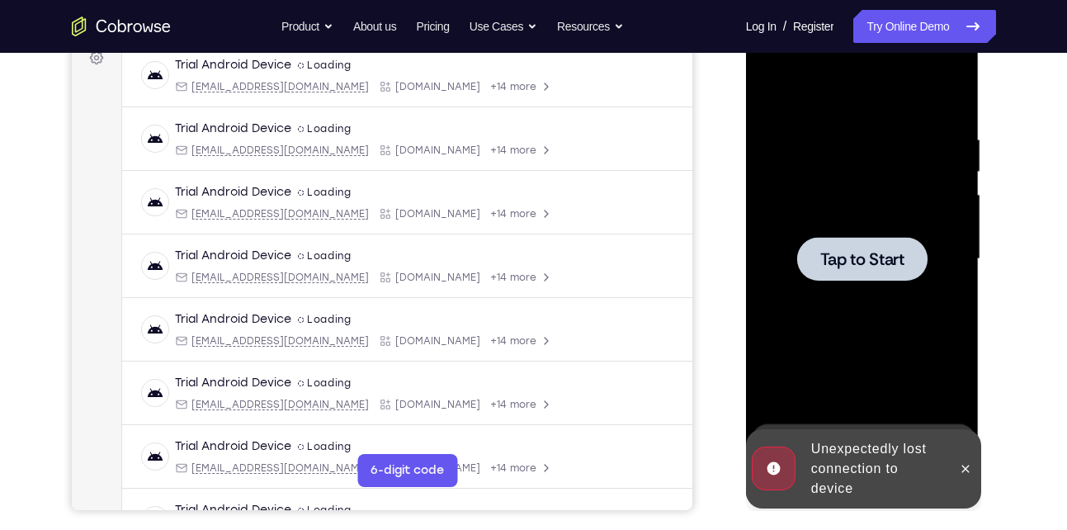
click at [860, 239] on div at bounding box center [862, 259] width 130 height 44
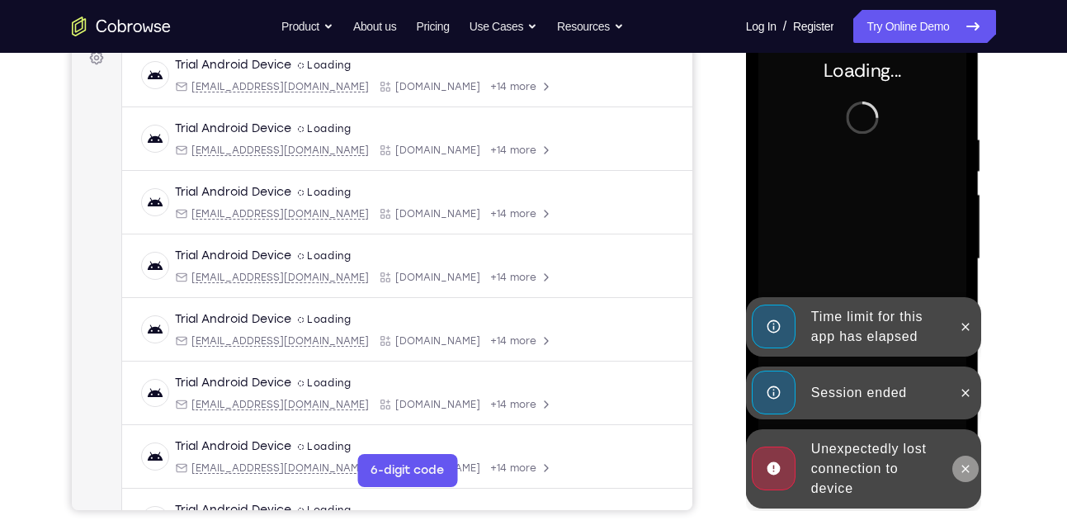
click at [966, 471] on icon at bounding box center [965, 468] width 13 height 13
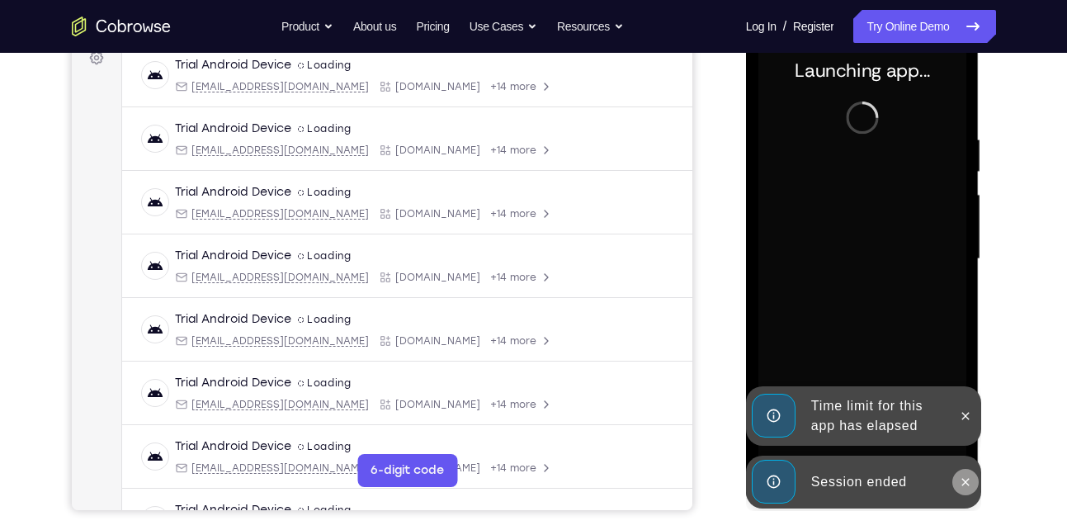
click at [964, 481] on icon at bounding box center [965, 481] width 13 height 13
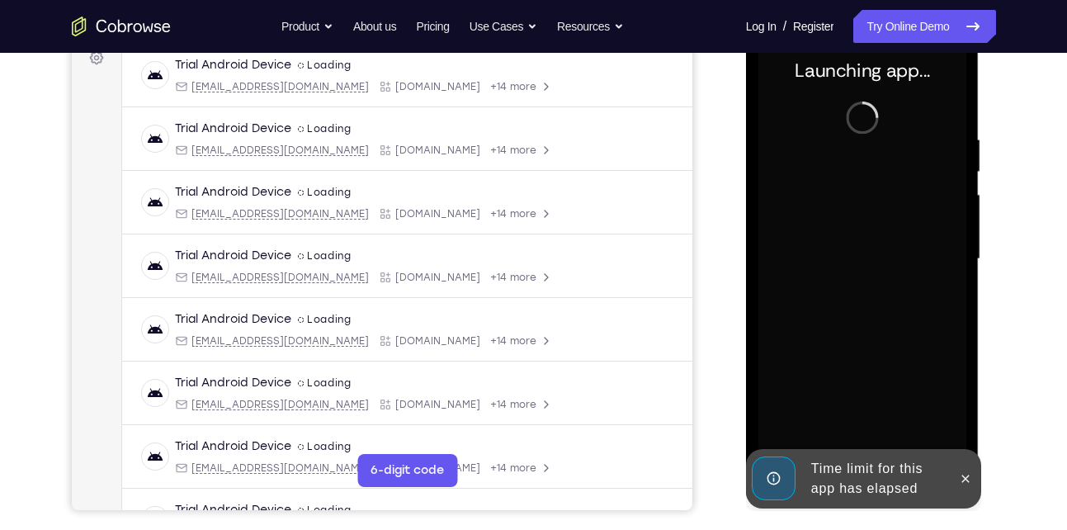
click at [964, 481] on icon at bounding box center [965, 478] width 13 height 13
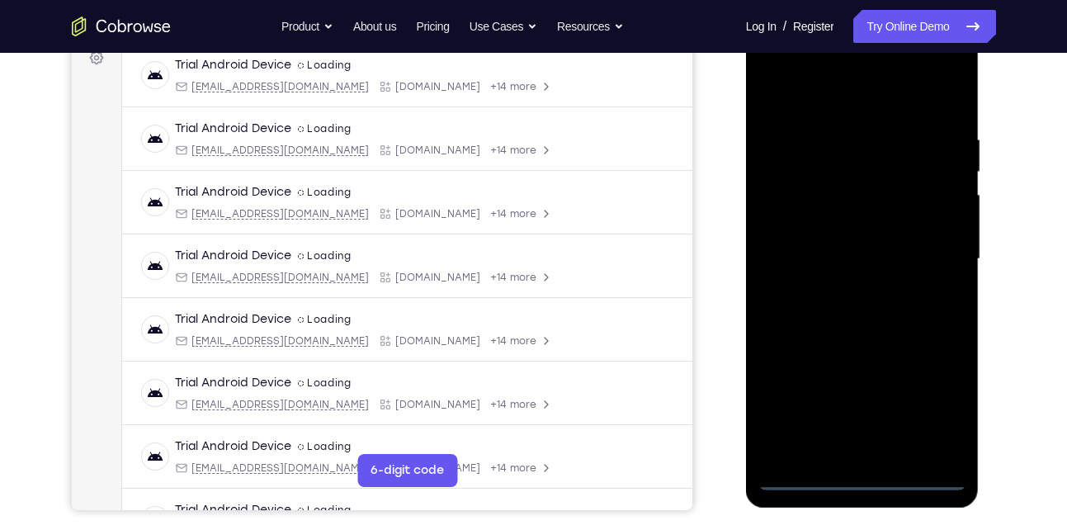
click at [863, 480] on div at bounding box center [863, 259] width 208 height 462
click at [938, 411] on div at bounding box center [863, 259] width 208 height 462
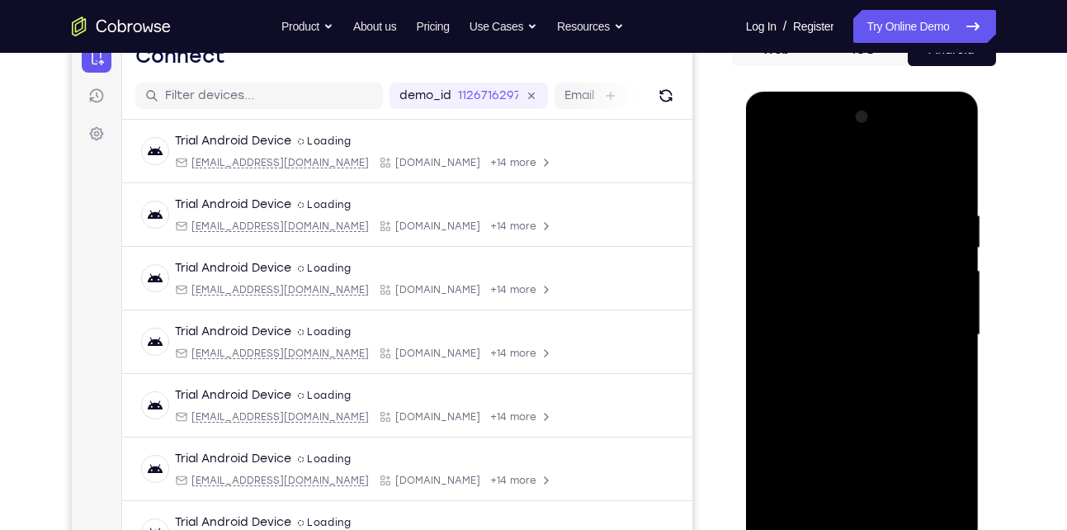
scroll to position [181, 0]
click at [792, 179] on div at bounding box center [863, 336] width 208 height 462
click at [944, 330] on div at bounding box center [863, 336] width 208 height 462
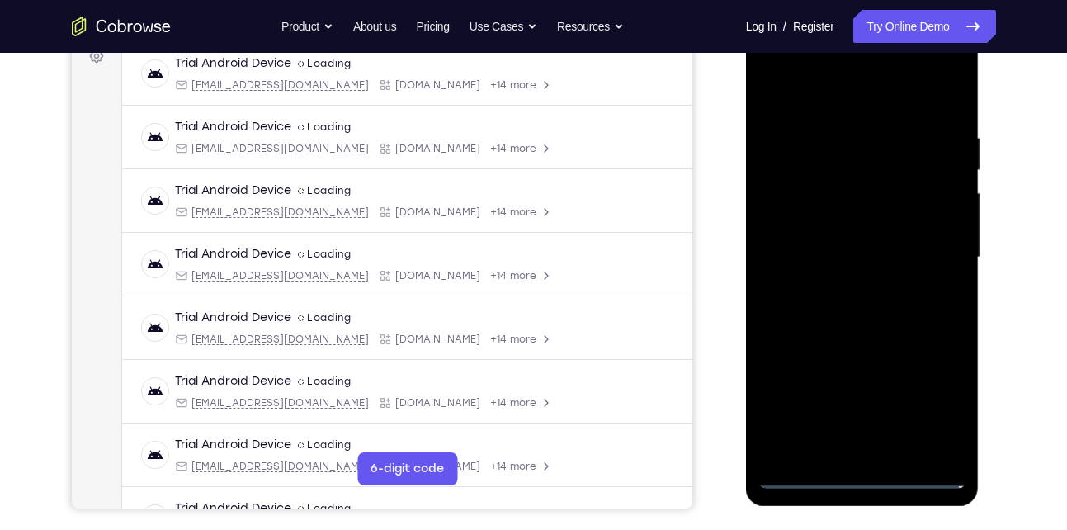
scroll to position [260, 0]
click at [880, 452] on div at bounding box center [863, 257] width 208 height 462
click at [857, 247] on div at bounding box center [863, 257] width 208 height 462
click at [839, 234] on div at bounding box center [863, 257] width 208 height 462
click at [825, 253] on div at bounding box center [863, 257] width 208 height 462
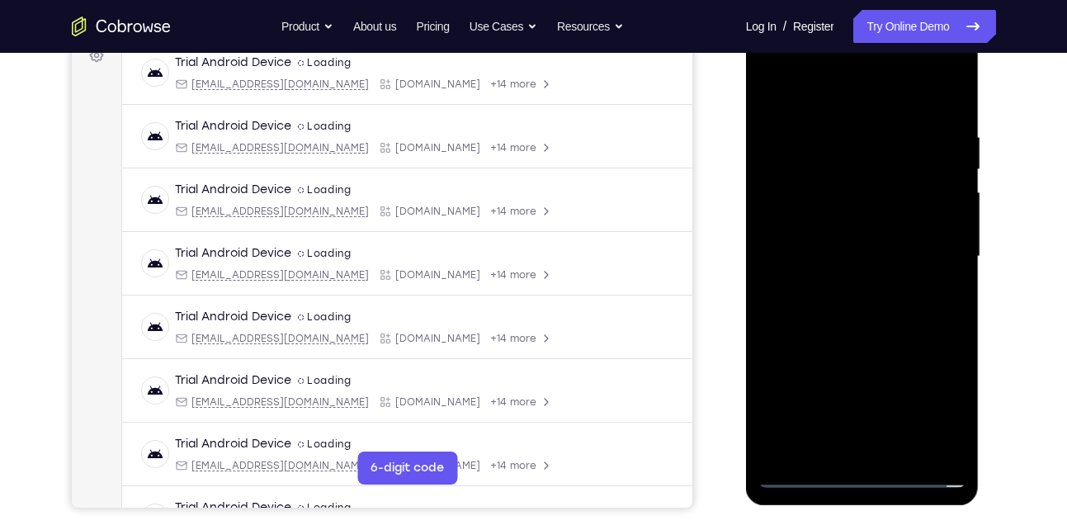
click at [818, 312] on div at bounding box center [863, 257] width 208 height 462
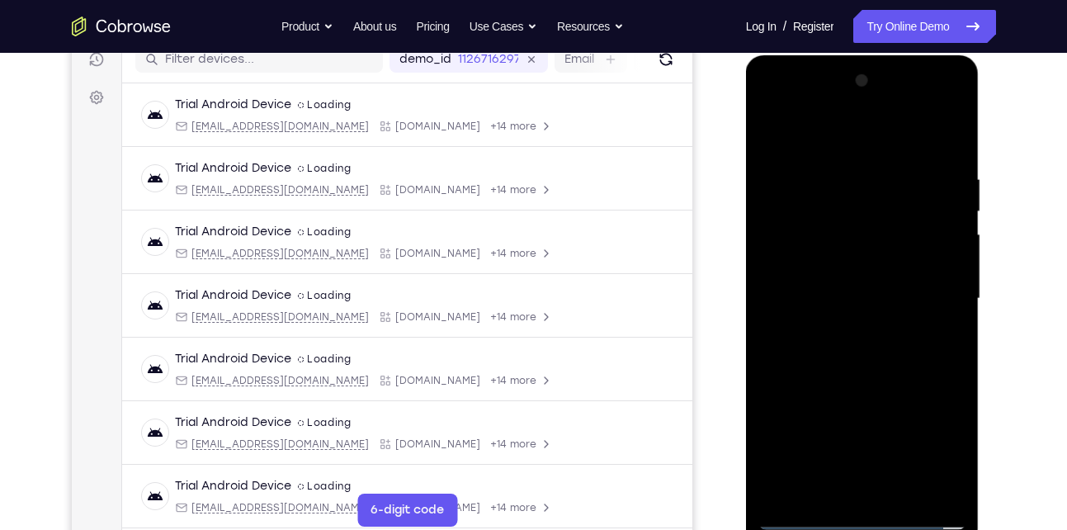
click at [865, 341] on div at bounding box center [863, 299] width 208 height 462
drag, startPoint x: 861, startPoint y: 380, endPoint x: 939, endPoint y: 203, distance: 192.9
click at [939, 203] on div at bounding box center [863, 299] width 208 height 462
drag, startPoint x: 858, startPoint y: 419, endPoint x: 920, endPoint y: 170, distance: 255.9
click at [920, 170] on div at bounding box center [863, 299] width 208 height 462
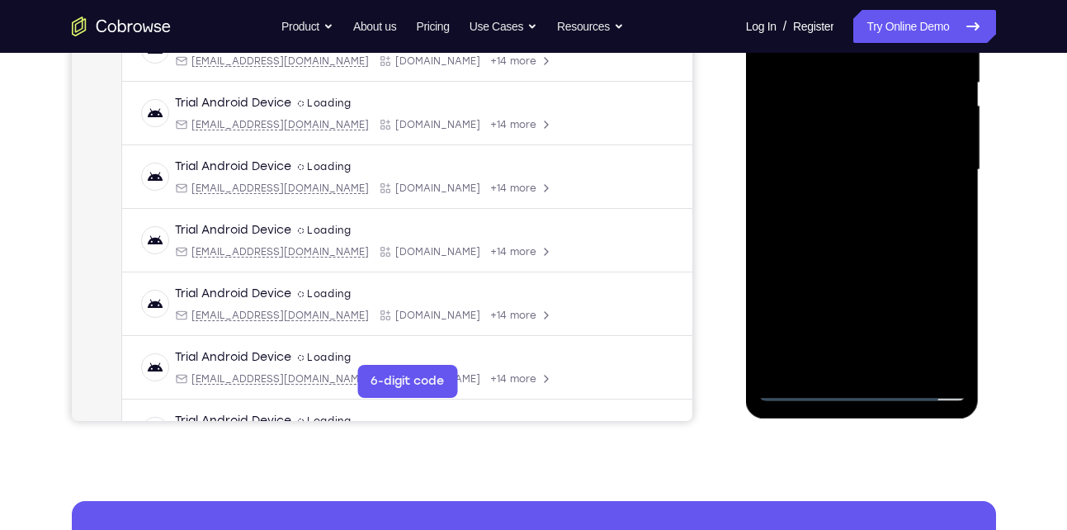
scroll to position [349, 0]
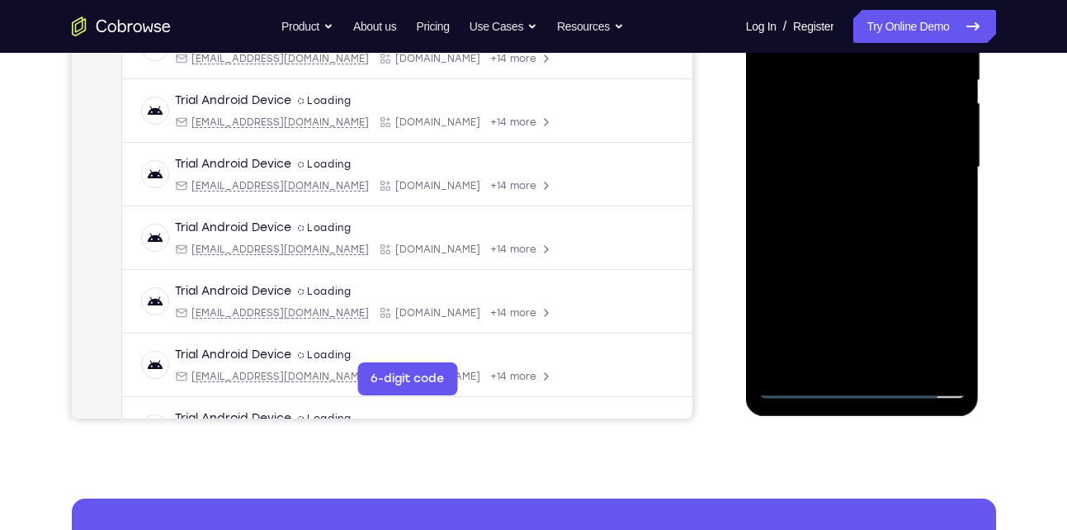
click at [902, 359] on div at bounding box center [863, 167] width 208 height 462
click at [828, 253] on div at bounding box center [863, 167] width 208 height 462
drag, startPoint x: 821, startPoint y: 314, endPoint x: 862, endPoint y: 183, distance: 136.6
click at [862, 183] on div at bounding box center [863, 167] width 208 height 462
click at [830, 256] on div at bounding box center [863, 167] width 208 height 462
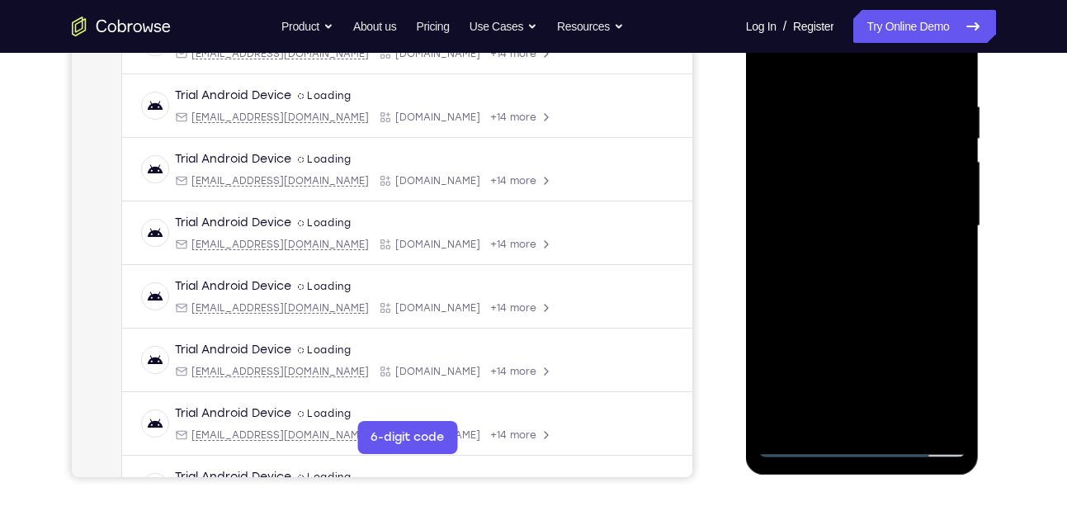
scroll to position [290, 0]
click at [825, 54] on div at bounding box center [863, 227] width 208 height 462
click at [792, 329] on div at bounding box center [863, 227] width 208 height 462
click at [955, 209] on div at bounding box center [863, 227] width 208 height 462
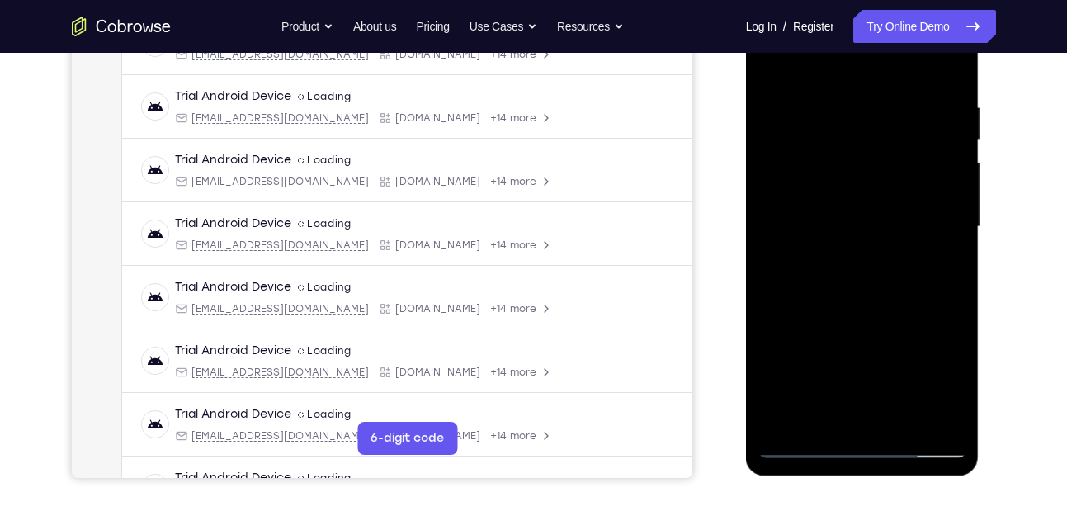
click at [955, 209] on div at bounding box center [863, 227] width 208 height 462
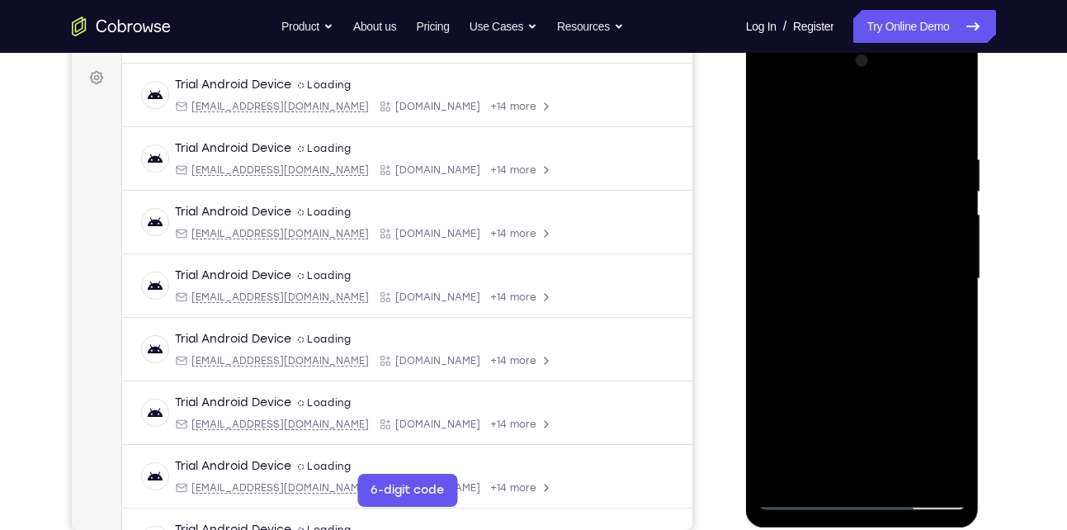
scroll to position [233, 0]
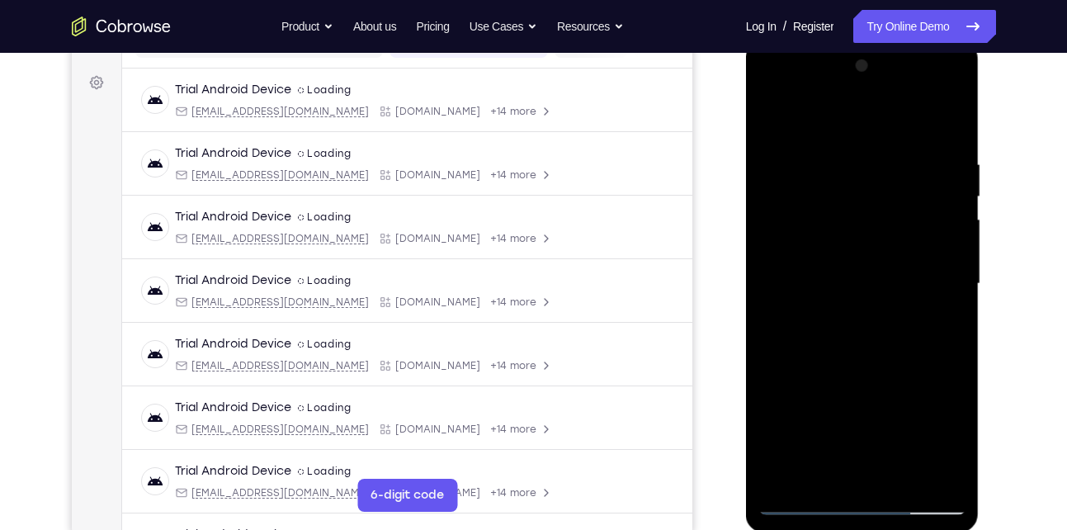
click at [955, 269] on div at bounding box center [863, 284] width 208 height 462
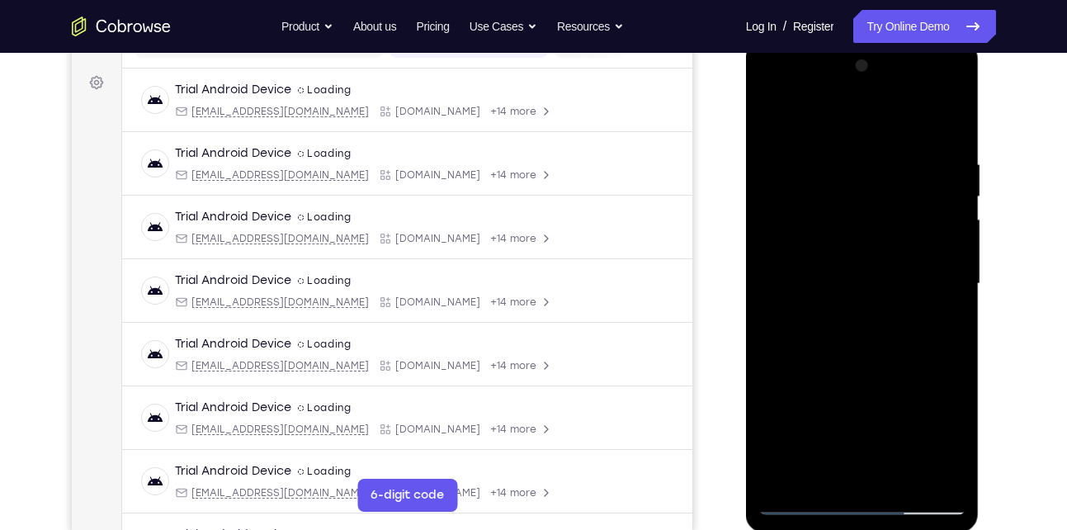
click at [955, 269] on div at bounding box center [863, 284] width 208 height 462
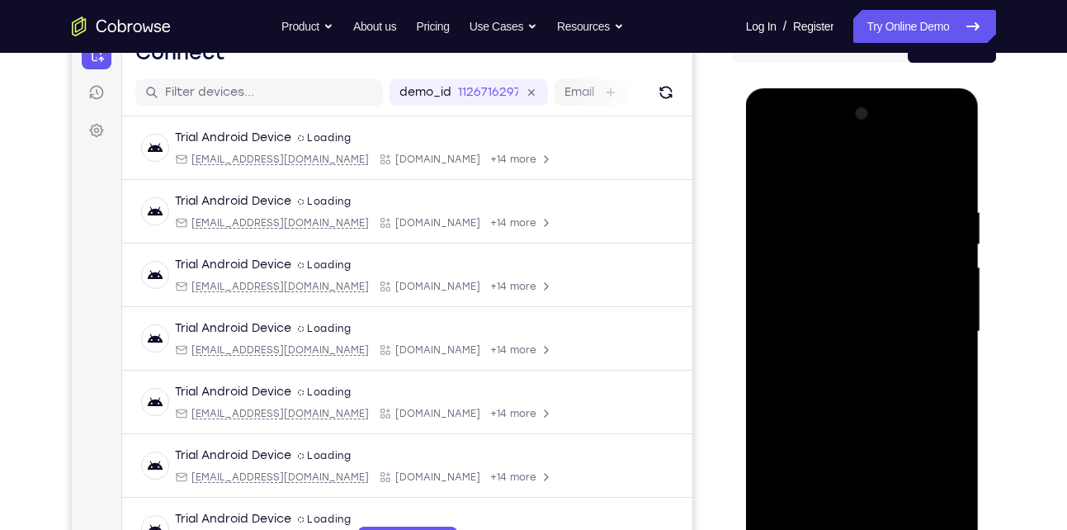
scroll to position [184, 0]
click at [773, 164] on div at bounding box center [863, 333] width 208 height 462
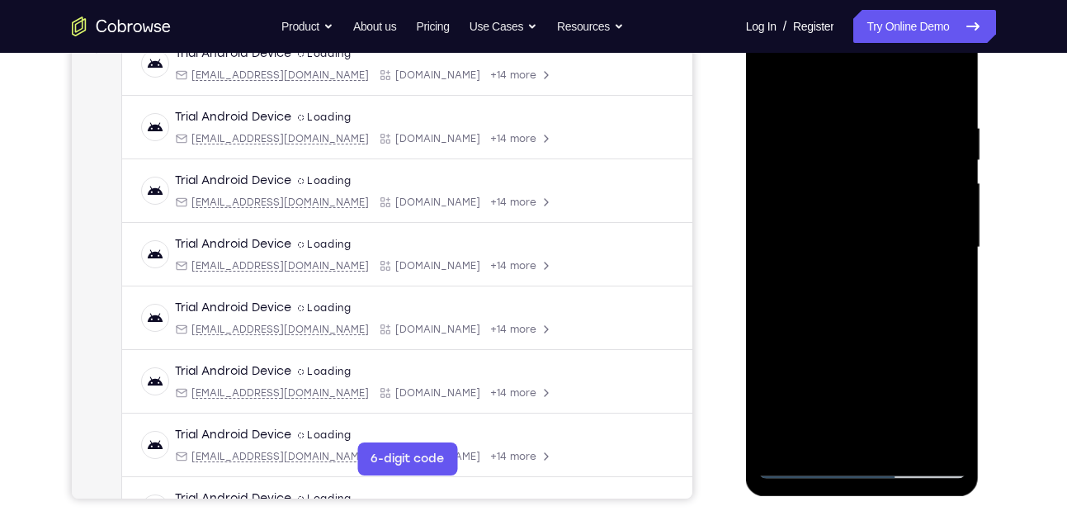
scroll to position [268, 0]
click at [894, 177] on div at bounding box center [863, 248] width 208 height 462
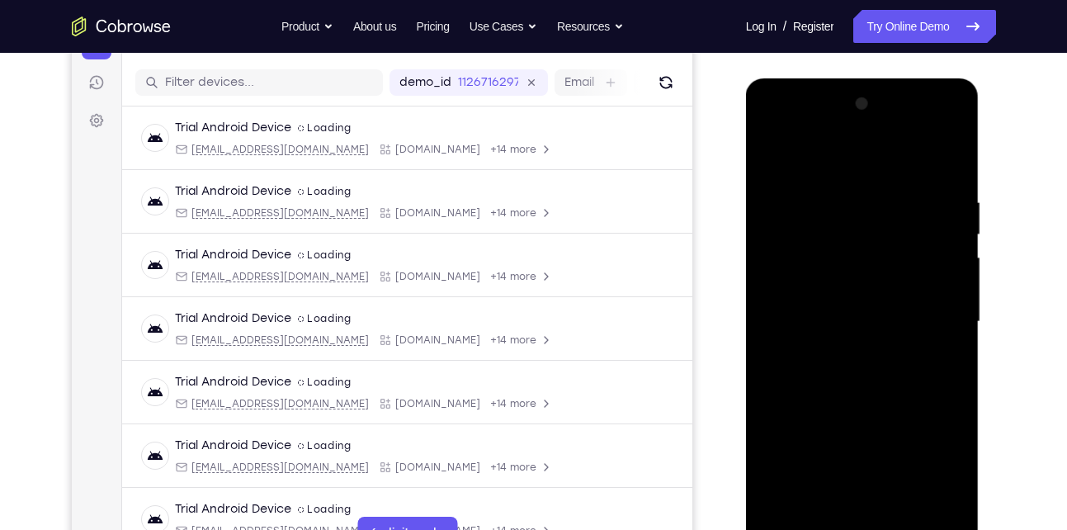
scroll to position [194, 0]
click at [773, 151] on div at bounding box center [863, 323] width 208 height 462
drag, startPoint x: 828, startPoint y: 333, endPoint x: 843, endPoint y: 201, distance: 132.1
click at [843, 201] on div at bounding box center [863, 323] width 208 height 462
drag, startPoint x: 844, startPoint y: 343, endPoint x: 848, endPoint y: 263, distance: 80.1
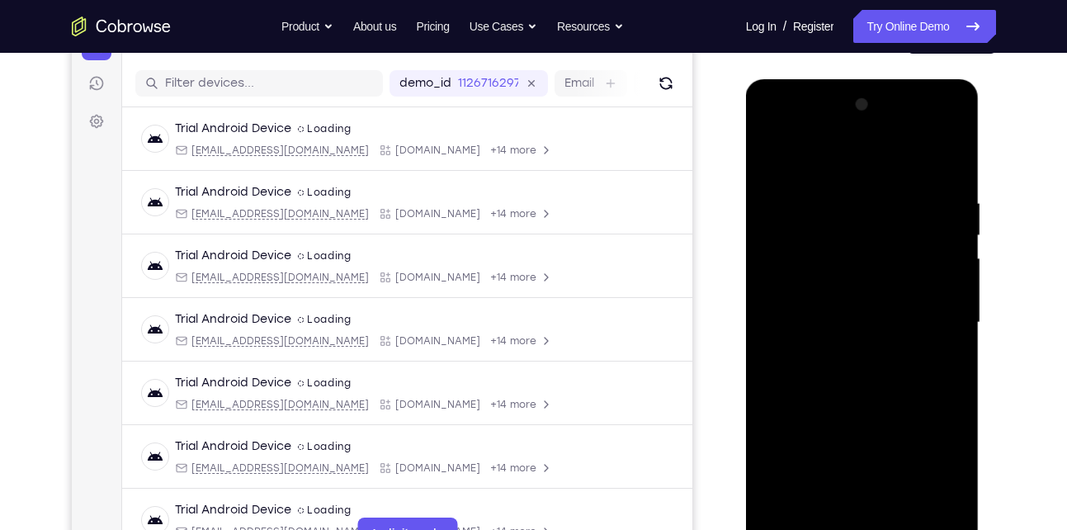
click at [848, 263] on div at bounding box center [863, 323] width 208 height 462
click at [858, 314] on div at bounding box center [863, 323] width 208 height 462
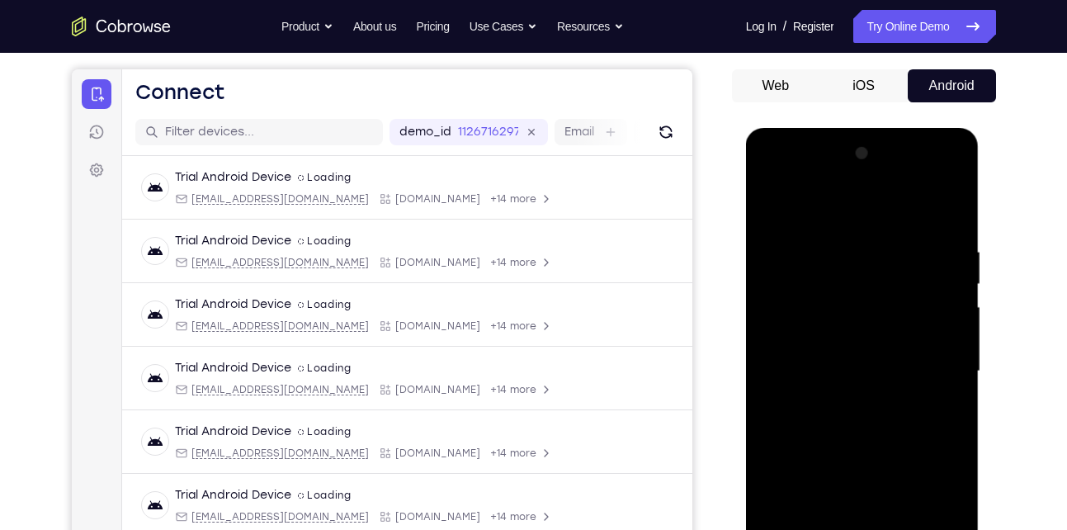
scroll to position [144, 0]
drag, startPoint x: 913, startPoint y: 281, endPoint x: 901, endPoint y: 358, distance: 78.6
click at [901, 358] on div at bounding box center [863, 372] width 208 height 462
drag, startPoint x: 897, startPoint y: 277, endPoint x: 878, endPoint y: 375, distance: 99.2
click at [878, 375] on div at bounding box center [863, 372] width 208 height 462
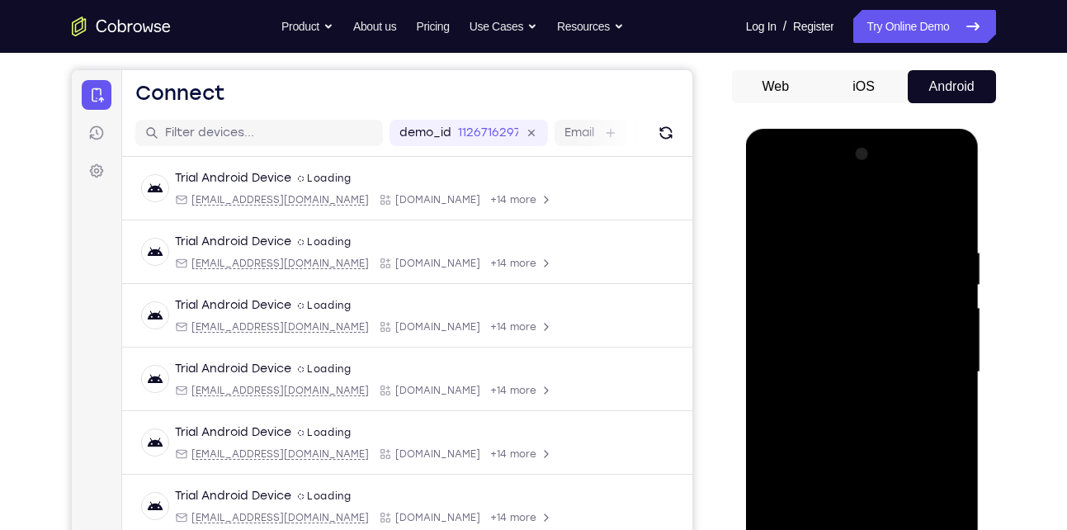
click at [773, 204] on div at bounding box center [863, 372] width 208 height 462
click at [769, 206] on div at bounding box center [863, 372] width 208 height 462
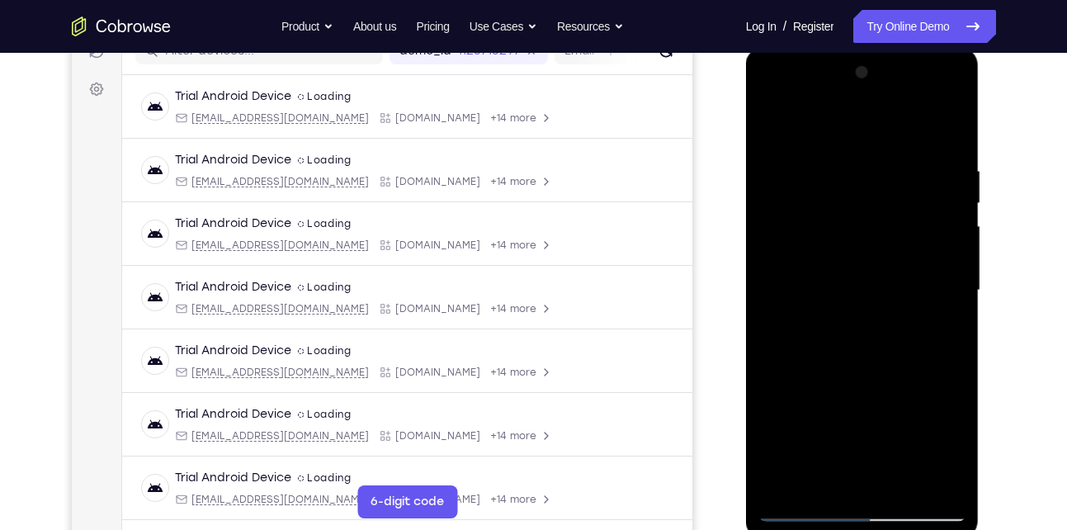
scroll to position [227, 0]
click at [842, 263] on div at bounding box center [863, 290] width 208 height 462
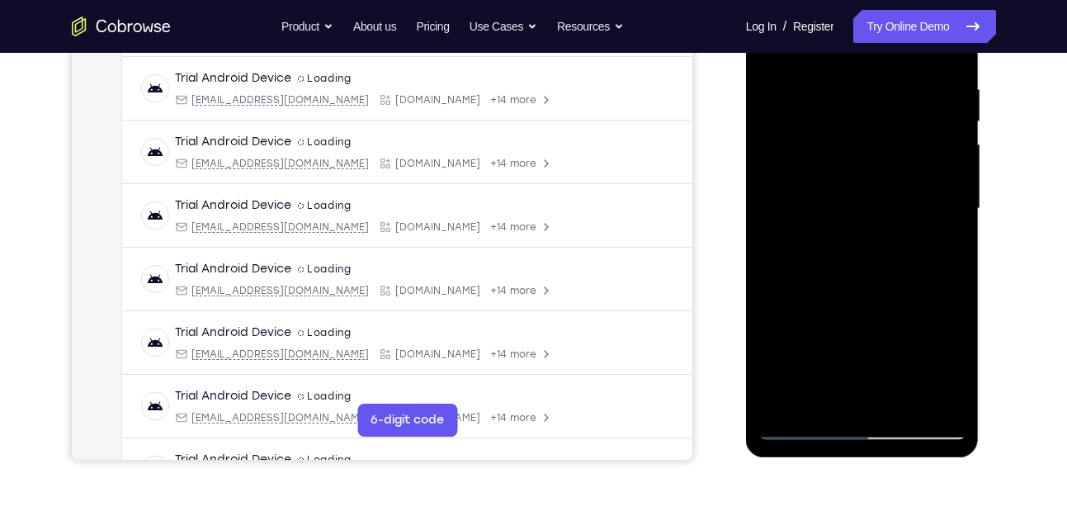
scroll to position [314, 0]
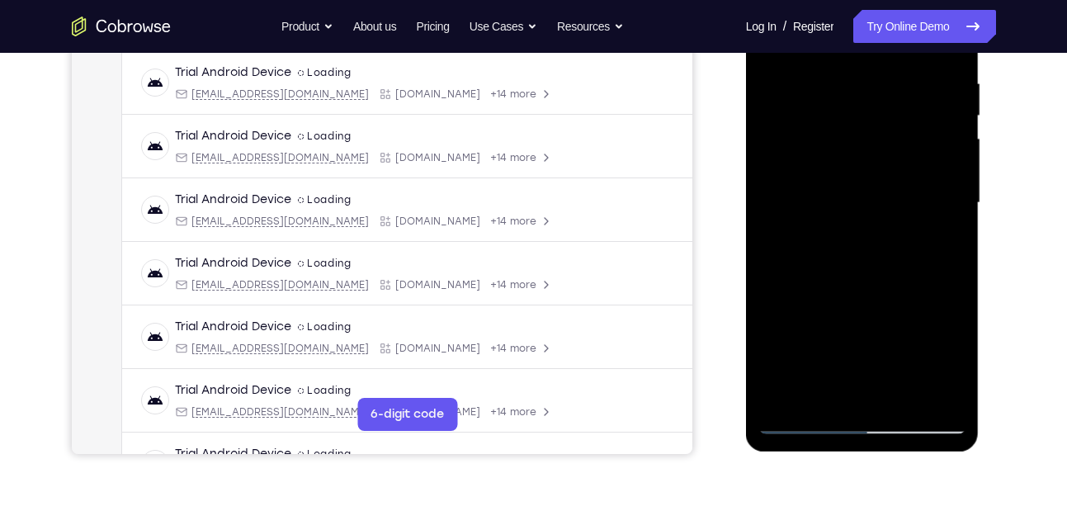
click at [817, 395] on div at bounding box center [863, 203] width 208 height 462
click at [842, 244] on div at bounding box center [863, 203] width 208 height 462
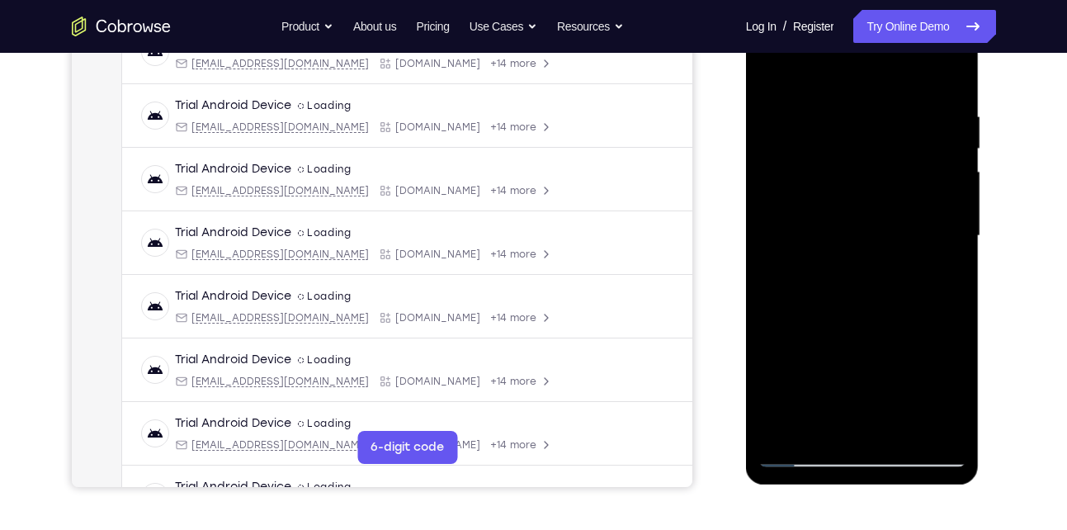
scroll to position [280, 0]
click at [833, 275] on div at bounding box center [863, 237] width 208 height 462
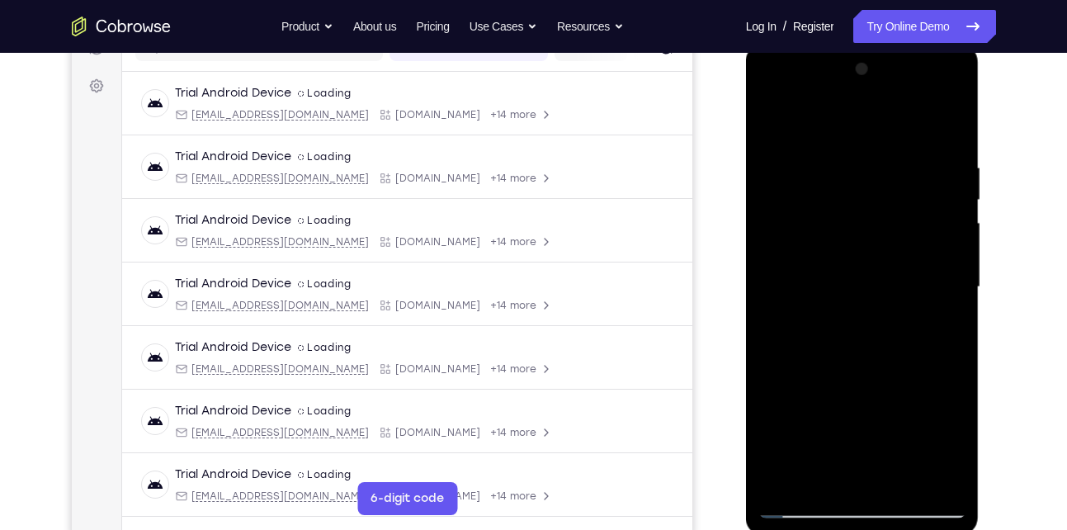
scroll to position [229, 0]
click at [825, 324] on div at bounding box center [863, 288] width 208 height 462
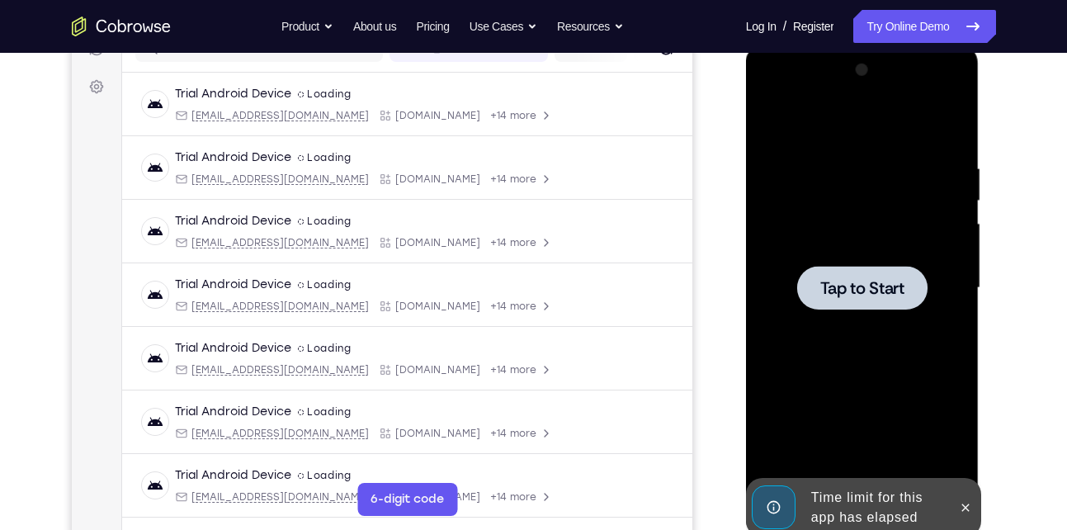
click at [837, 293] on span "Tap to Start" at bounding box center [863, 288] width 84 height 17
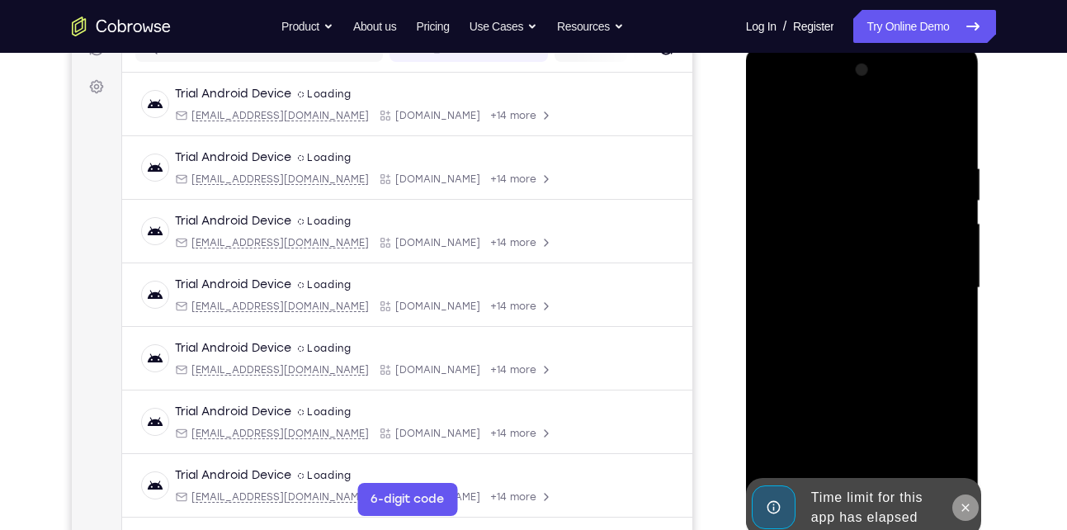
click at [977, 510] on button at bounding box center [966, 507] width 26 height 26
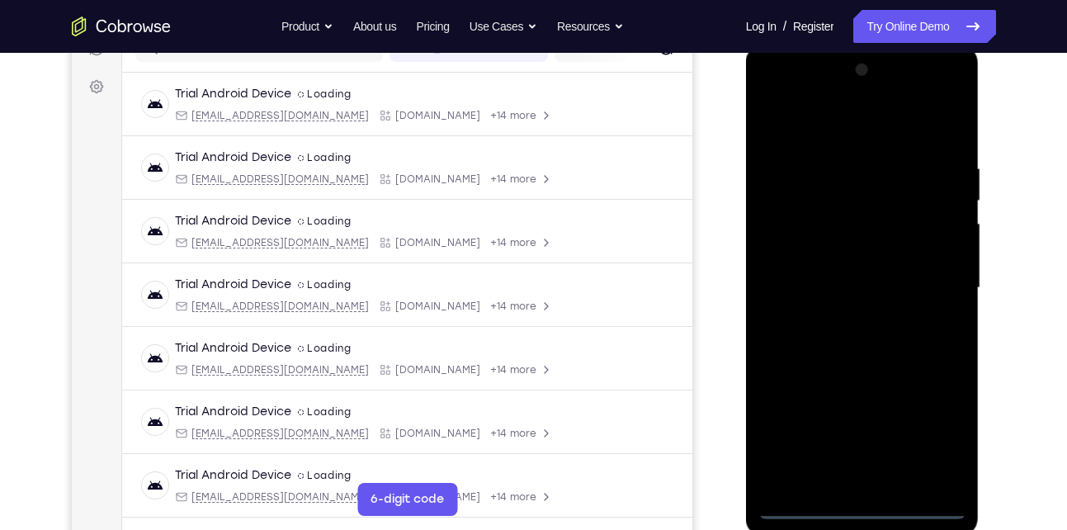
click at [865, 504] on div at bounding box center [863, 288] width 208 height 462
click at [937, 445] on div at bounding box center [863, 288] width 208 height 462
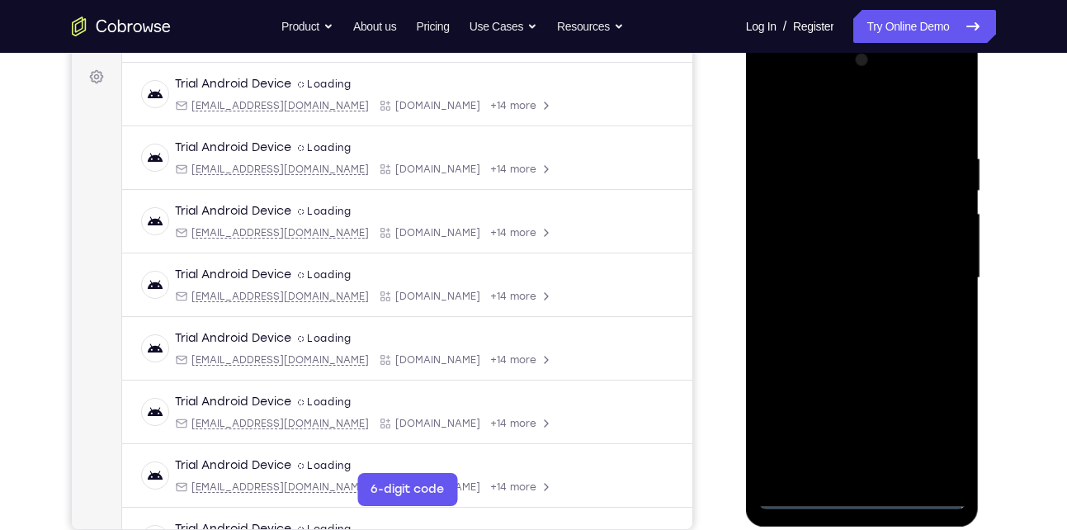
scroll to position [240, 0]
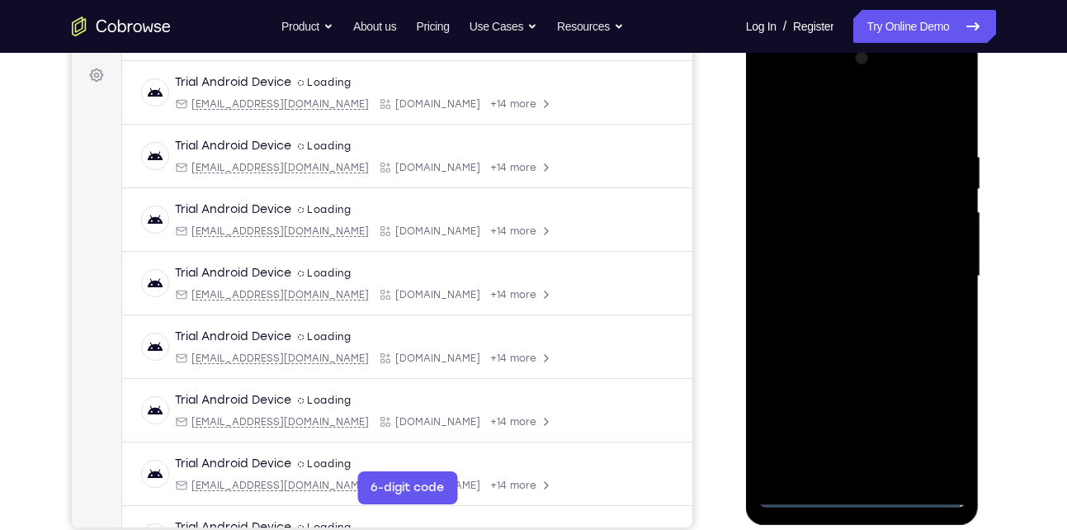
click at [787, 127] on div at bounding box center [863, 276] width 208 height 462
click at [921, 266] on div at bounding box center [863, 276] width 208 height 462
click at [844, 309] on div at bounding box center [863, 276] width 208 height 462
click at [859, 267] on div at bounding box center [863, 276] width 208 height 462
click at [825, 245] on div at bounding box center [863, 276] width 208 height 462
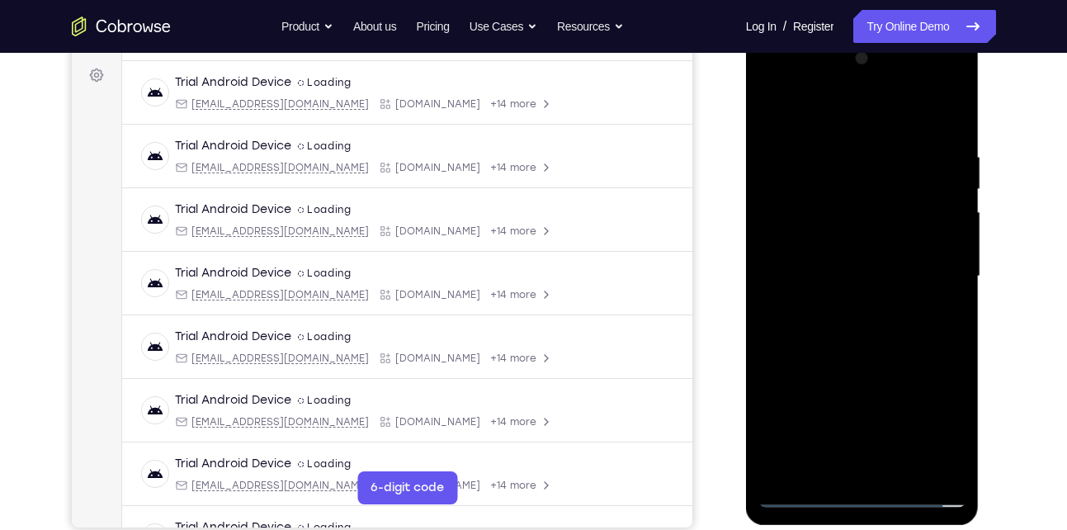
click at [817, 277] on div at bounding box center [863, 276] width 208 height 462
click at [829, 326] on div at bounding box center [863, 276] width 208 height 462
click at [868, 329] on div at bounding box center [863, 276] width 208 height 462
click at [935, 110] on div at bounding box center [863, 276] width 208 height 462
click at [898, 472] on div at bounding box center [863, 276] width 208 height 462
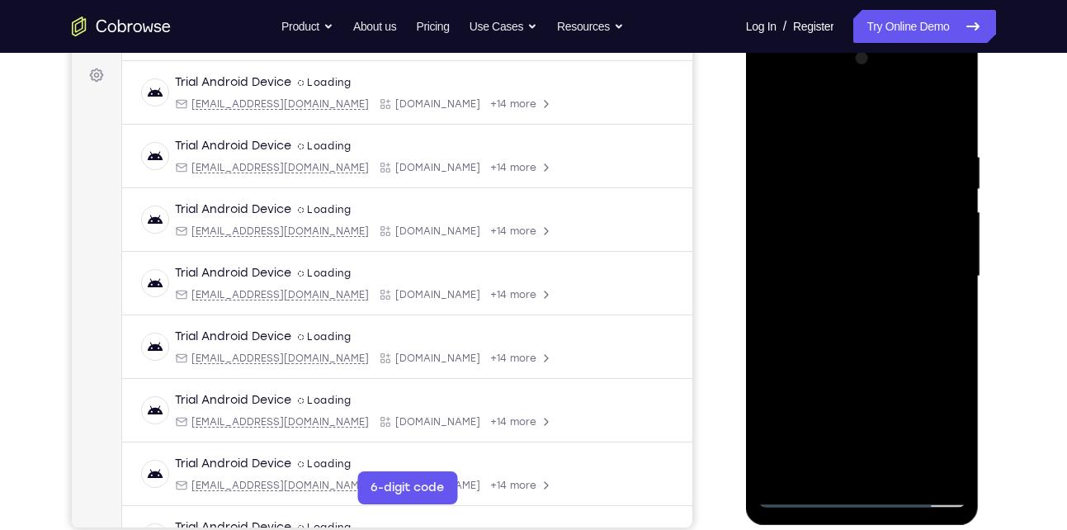
click at [866, 315] on div at bounding box center [863, 276] width 208 height 462
click at [898, 468] on div at bounding box center [863, 276] width 208 height 462
click at [860, 367] on div at bounding box center [863, 276] width 208 height 462
click at [854, 244] on div at bounding box center [863, 276] width 208 height 462
click at [834, 458] on div at bounding box center [863, 276] width 208 height 462
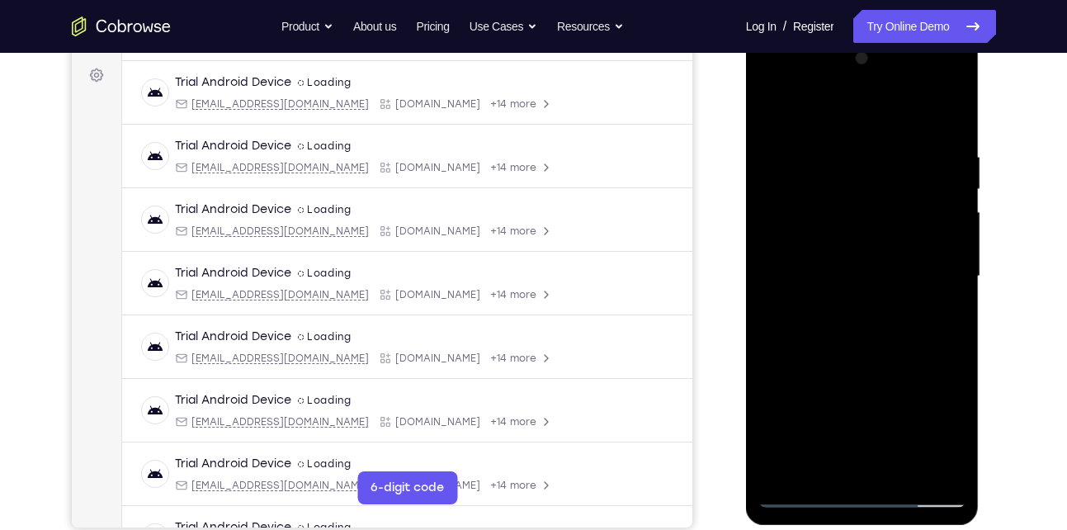
click at [835, 322] on div at bounding box center [863, 276] width 208 height 462
click at [815, 317] on div at bounding box center [863, 276] width 208 height 462
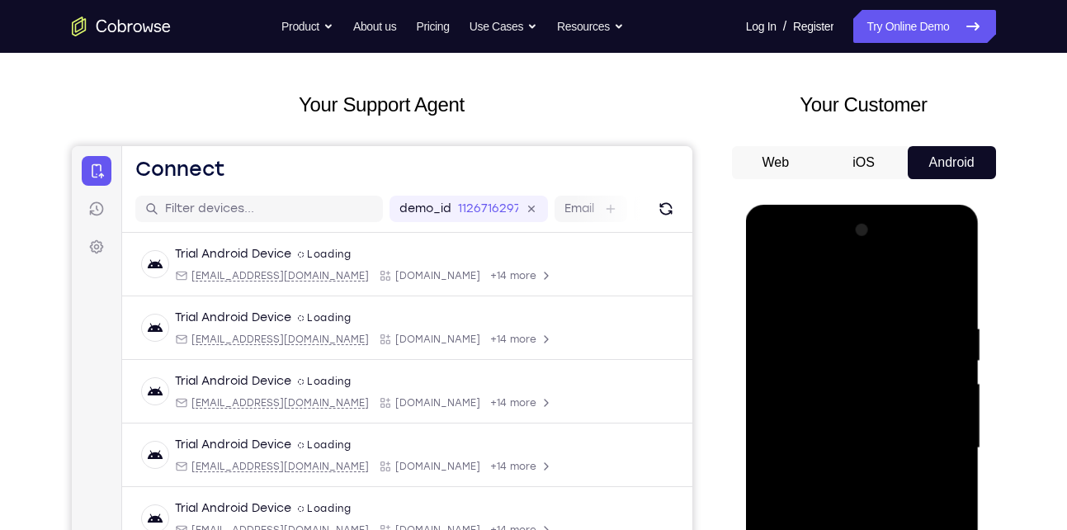
click at [765, 281] on div at bounding box center [863, 448] width 208 height 462
click at [820, 519] on div at bounding box center [863, 448] width 208 height 462
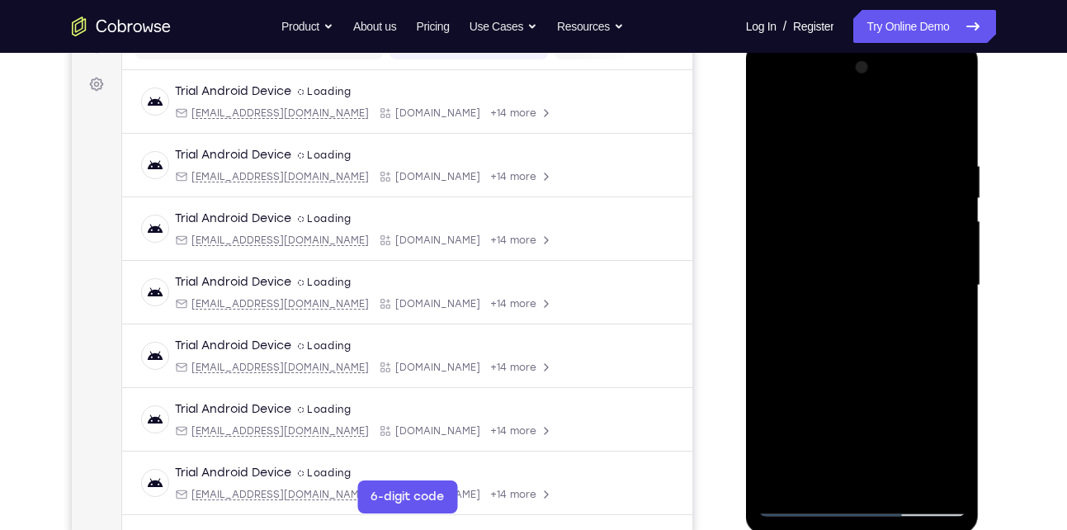
scroll to position [232, 0]
click at [842, 381] on div at bounding box center [863, 285] width 208 height 462
click at [775, 375] on div at bounding box center [863, 285] width 208 height 462
click at [793, 356] on div at bounding box center [863, 285] width 208 height 462
click at [866, 276] on div at bounding box center [863, 285] width 208 height 462
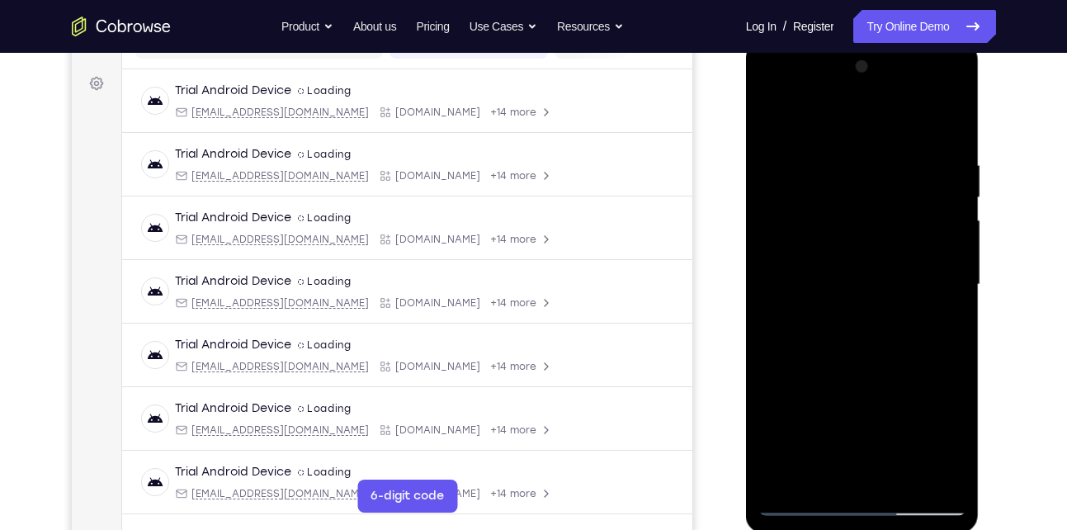
click at [929, 383] on div at bounding box center [863, 285] width 208 height 462
click at [885, 385] on div at bounding box center [863, 285] width 208 height 462
click at [873, 365] on div at bounding box center [863, 285] width 208 height 462
click at [877, 280] on div at bounding box center [863, 285] width 208 height 462
click at [844, 442] on div at bounding box center [863, 285] width 208 height 462
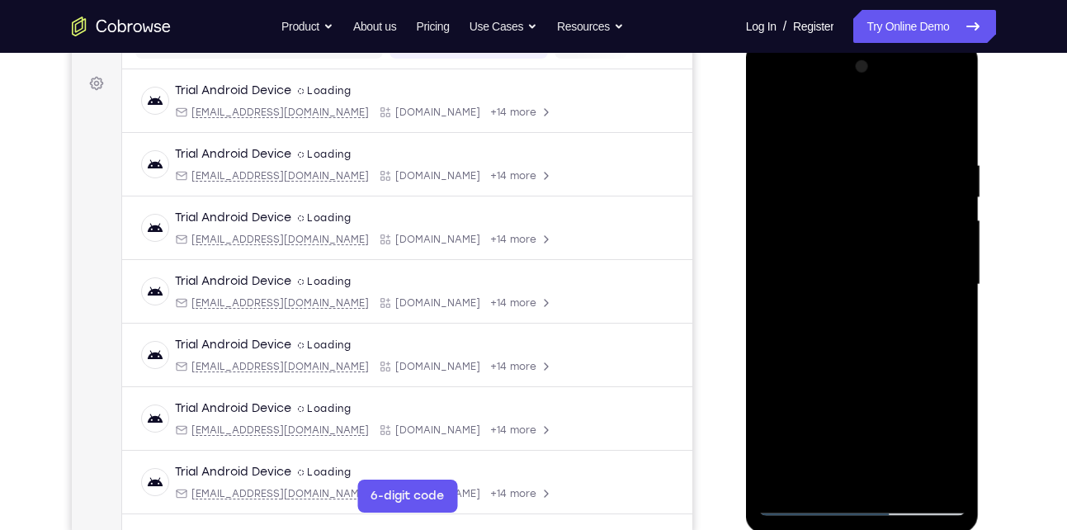
click at [808, 439] on div at bounding box center [863, 285] width 208 height 462
click at [803, 422] on div at bounding box center [863, 285] width 208 height 462
click at [866, 286] on div at bounding box center [863, 285] width 208 height 462
click at [880, 437] on div at bounding box center [863, 285] width 208 height 462
click at [834, 439] on div at bounding box center [863, 285] width 208 height 462
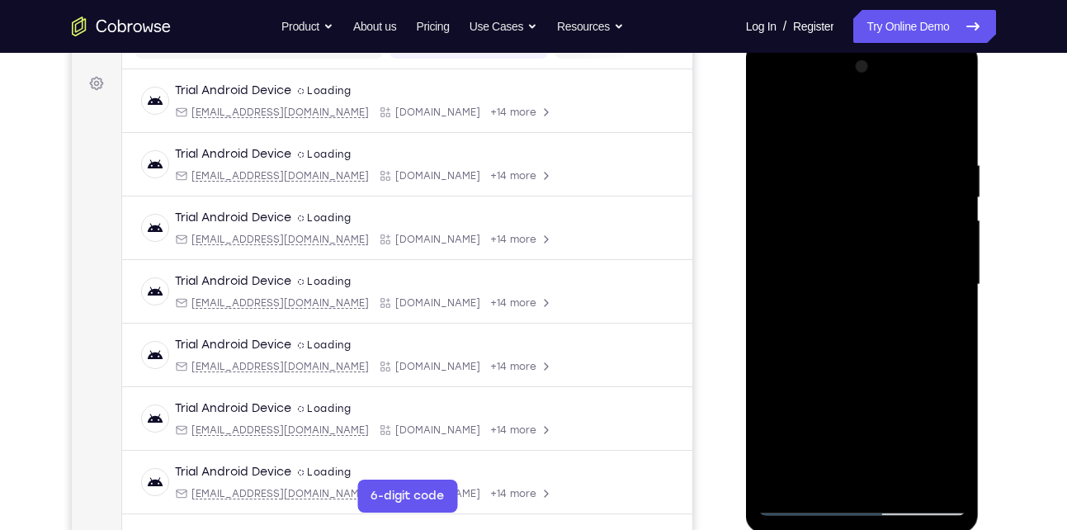
click at [802, 415] on div at bounding box center [863, 285] width 208 height 462
click at [863, 284] on div at bounding box center [863, 285] width 208 height 462
click at [931, 442] on div at bounding box center [863, 285] width 208 height 462
click at [890, 442] on div at bounding box center [863, 285] width 208 height 462
click at [870, 419] on div at bounding box center [863, 285] width 208 height 462
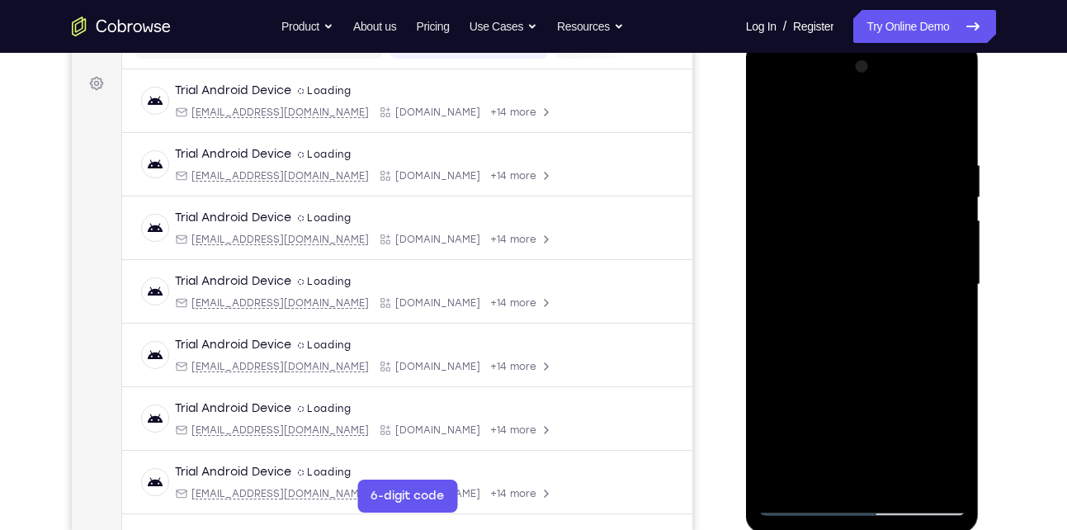
click at [854, 283] on div at bounding box center [863, 285] width 208 height 462
drag, startPoint x: 799, startPoint y: 253, endPoint x: 804, endPoint y: 318, distance: 64.6
click at [804, 318] on div at bounding box center [863, 285] width 208 height 462
drag, startPoint x: 773, startPoint y: 201, endPoint x: 777, endPoint y: 284, distance: 83.5
click at [777, 284] on div at bounding box center [863, 285] width 208 height 462
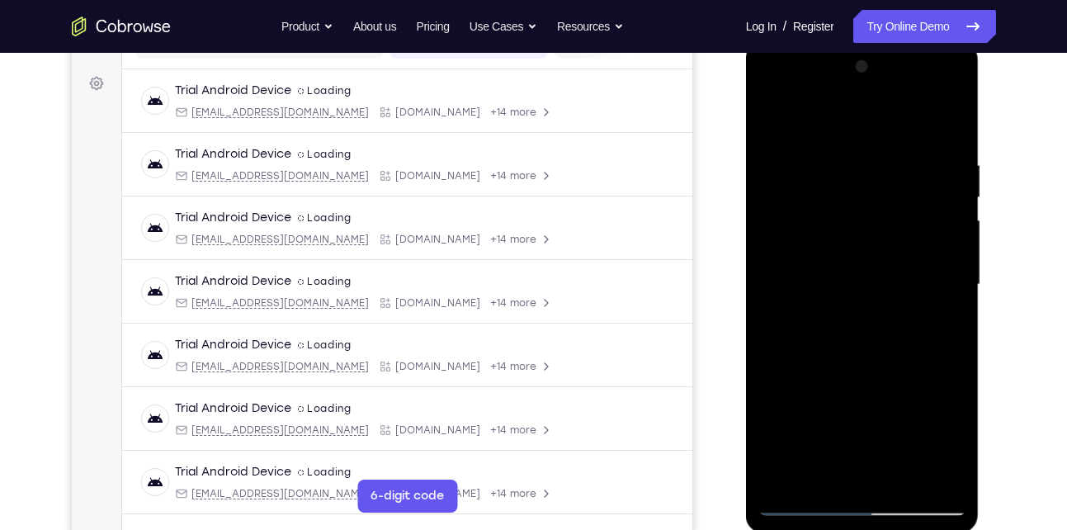
drag, startPoint x: 788, startPoint y: 191, endPoint x: 812, endPoint y: 383, distance: 193.8
click at [812, 383] on div at bounding box center [863, 285] width 208 height 462
click at [767, 116] on div at bounding box center [863, 285] width 208 height 462
click at [852, 262] on div at bounding box center [863, 285] width 208 height 462
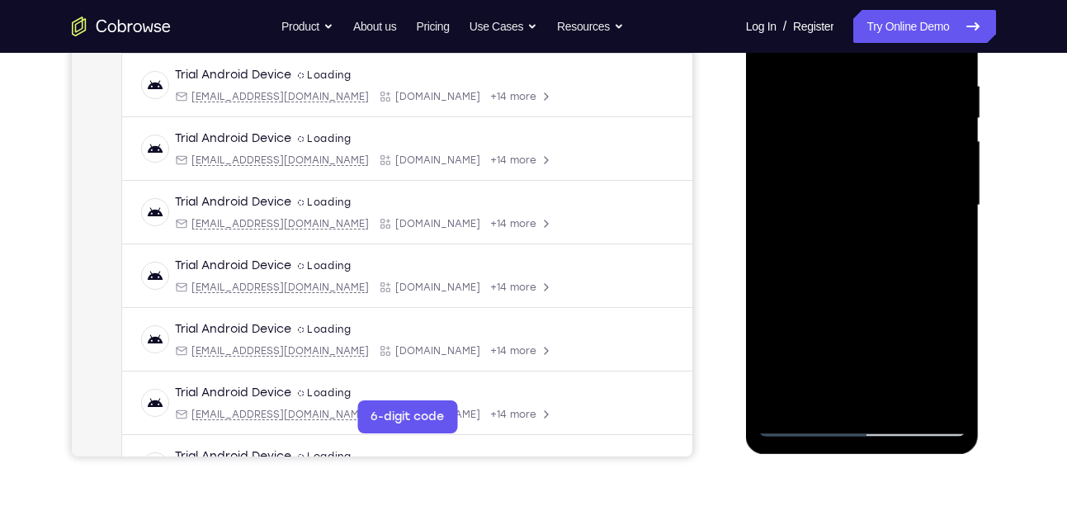
scroll to position [316, 0]
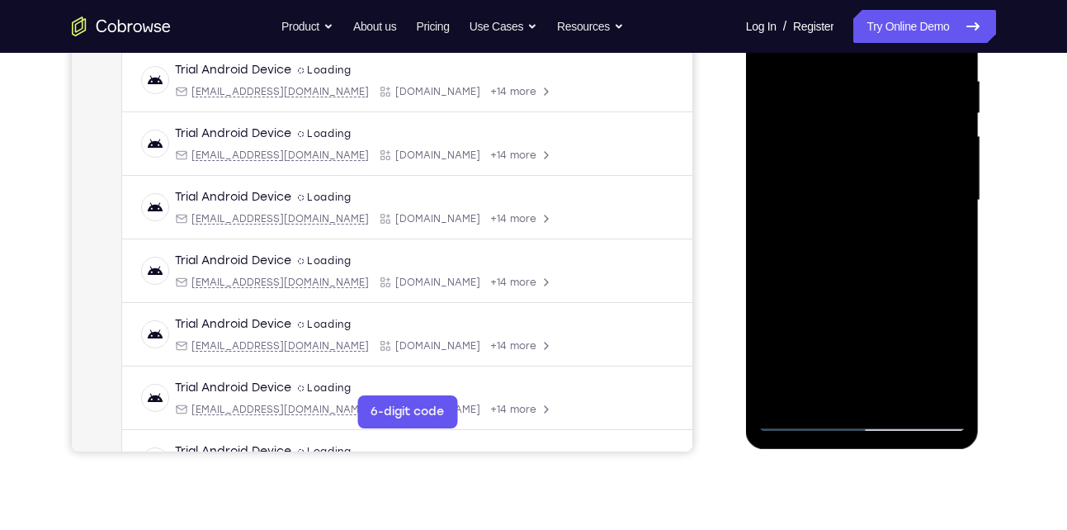
click at [938, 385] on div at bounding box center [863, 200] width 208 height 462
click at [799, 419] on div at bounding box center [863, 200] width 208 height 462
click at [824, 385] on div at bounding box center [863, 200] width 208 height 462
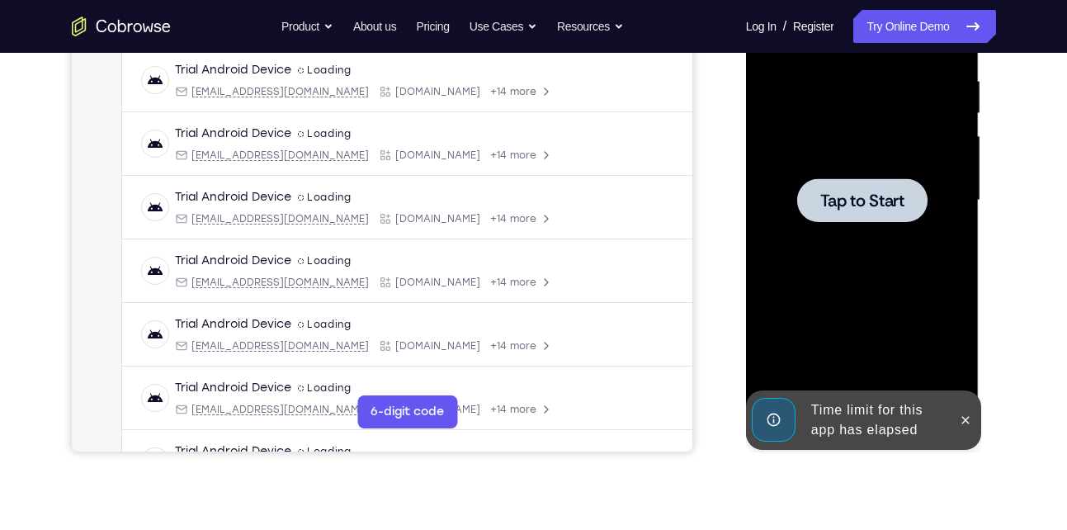
click at [854, 229] on div at bounding box center [863, 200] width 208 height 462
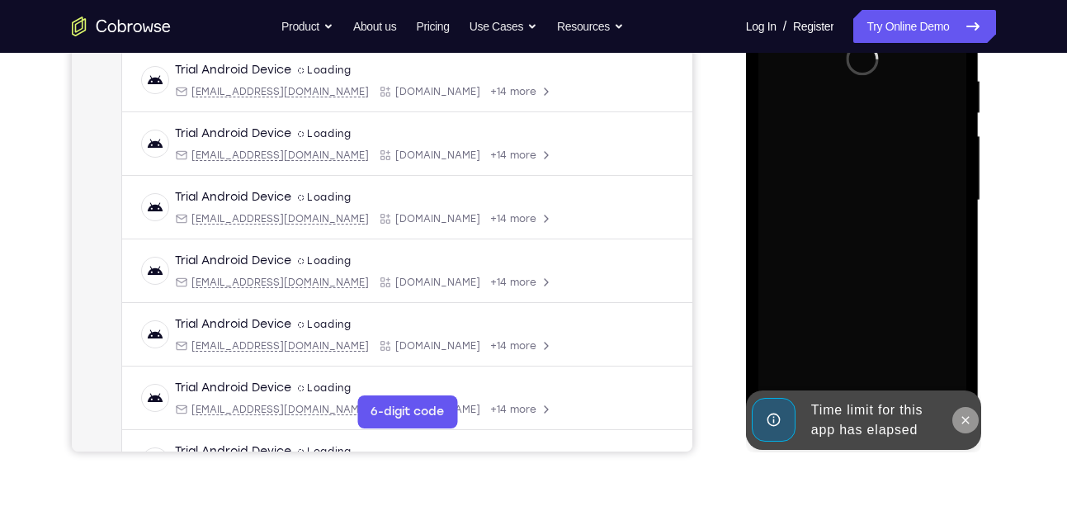
click at [968, 419] on icon at bounding box center [965, 420] width 13 height 13
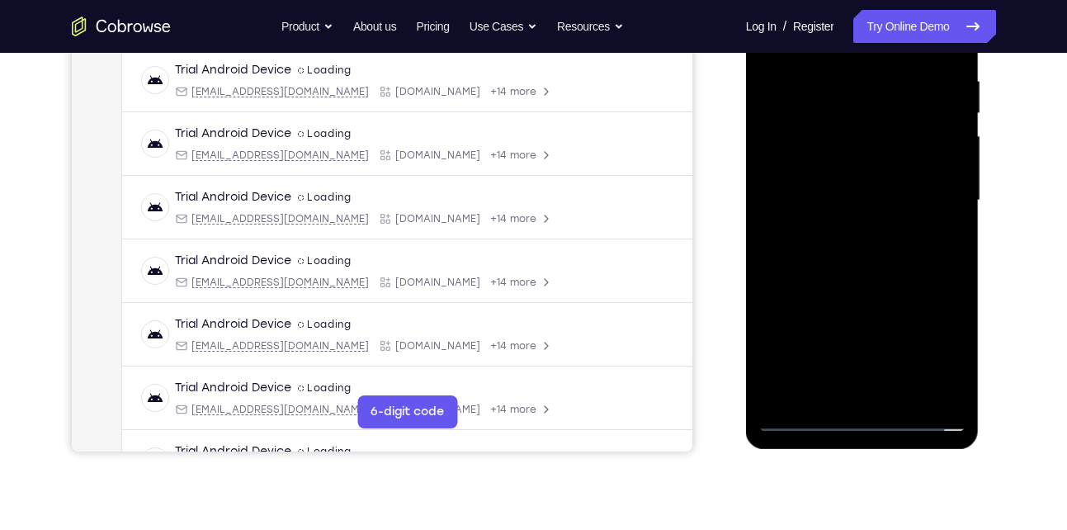
click at [865, 419] on div at bounding box center [863, 200] width 208 height 462
click at [935, 341] on div at bounding box center [863, 200] width 208 height 462
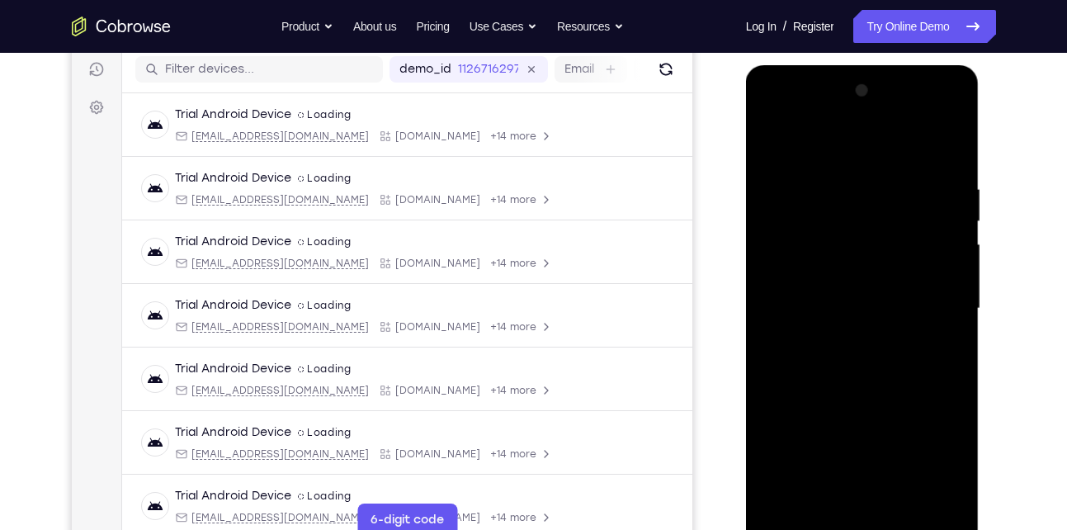
scroll to position [207, 0]
click at [816, 155] on div at bounding box center [863, 309] width 208 height 462
click at [941, 310] on div at bounding box center [863, 309] width 208 height 462
click at [846, 338] on div at bounding box center [863, 309] width 208 height 462
click at [835, 302] on div at bounding box center [863, 309] width 208 height 462
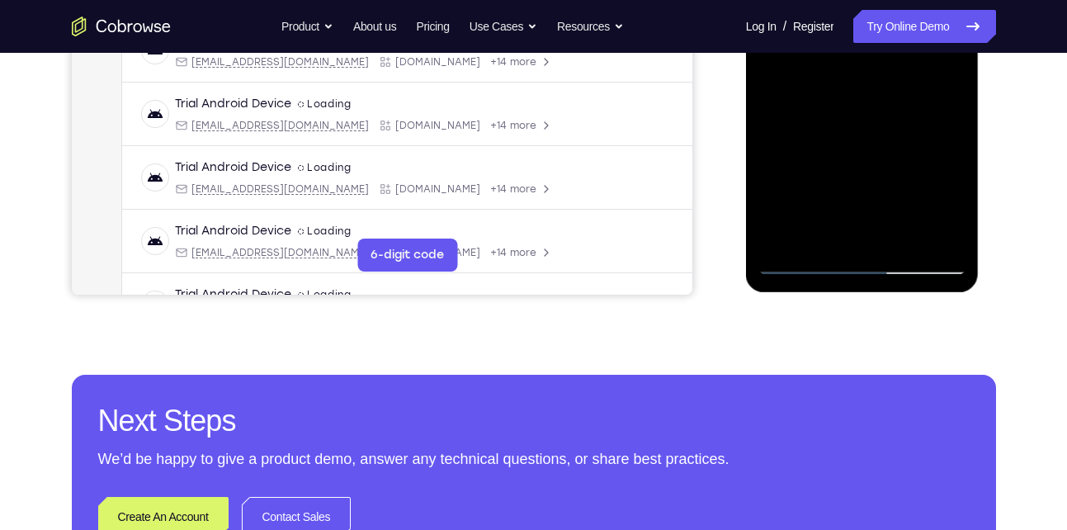
scroll to position [320, 0]
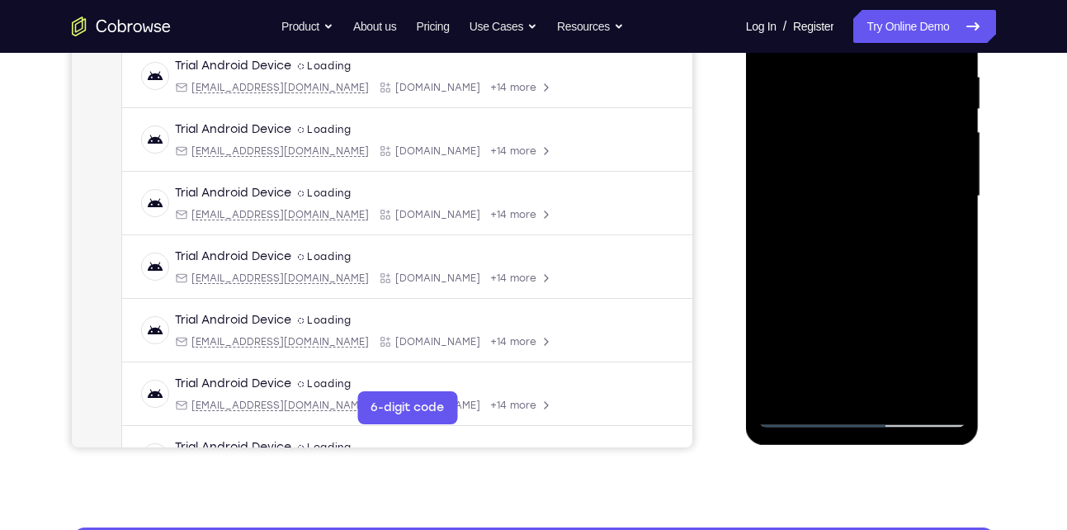
click at [821, 161] on div at bounding box center [863, 196] width 208 height 462
click at [818, 189] on div at bounding box center [863, 196] width 208 height 462
click at [818, 253] on div at bounding box center [863, 196] width 208 height 462
click at [849, 239] on div at bounding box center [863, 196] width 208 height 462
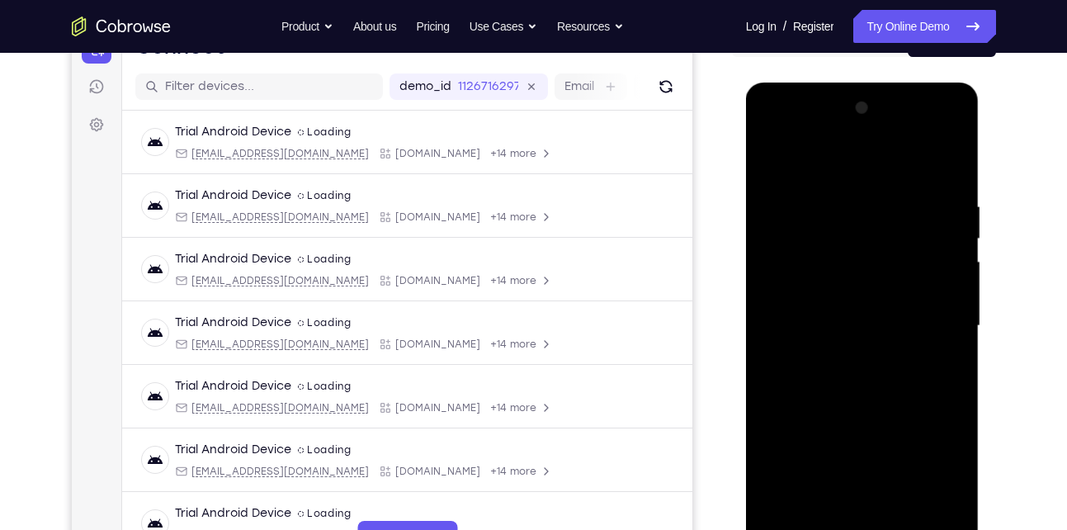
scroll to position [184, 0]
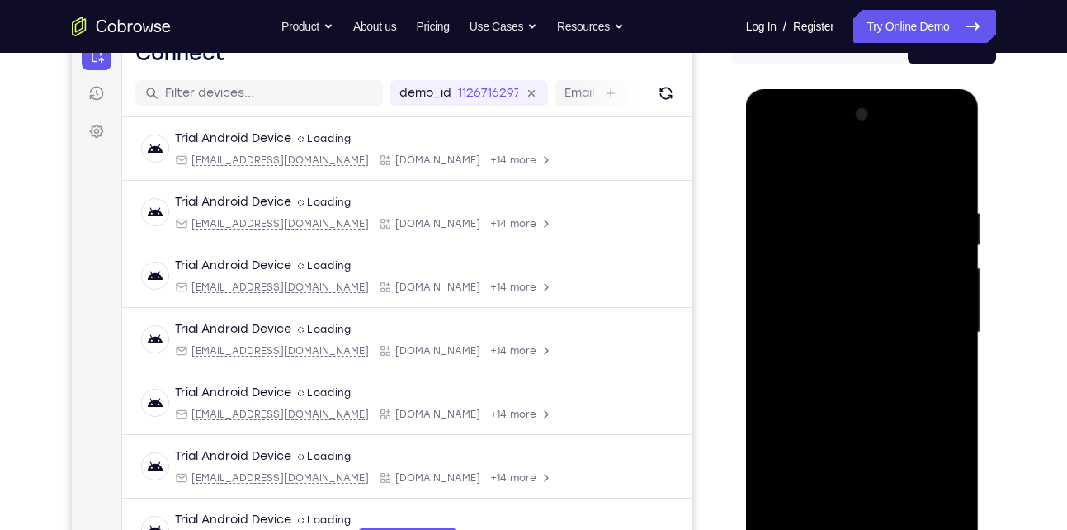
click at [935, 166] on div at bounding box center [863, 333] width 208 height 462
click at [806, 393] on div at bounding box center [863, 333] width 208 height 462
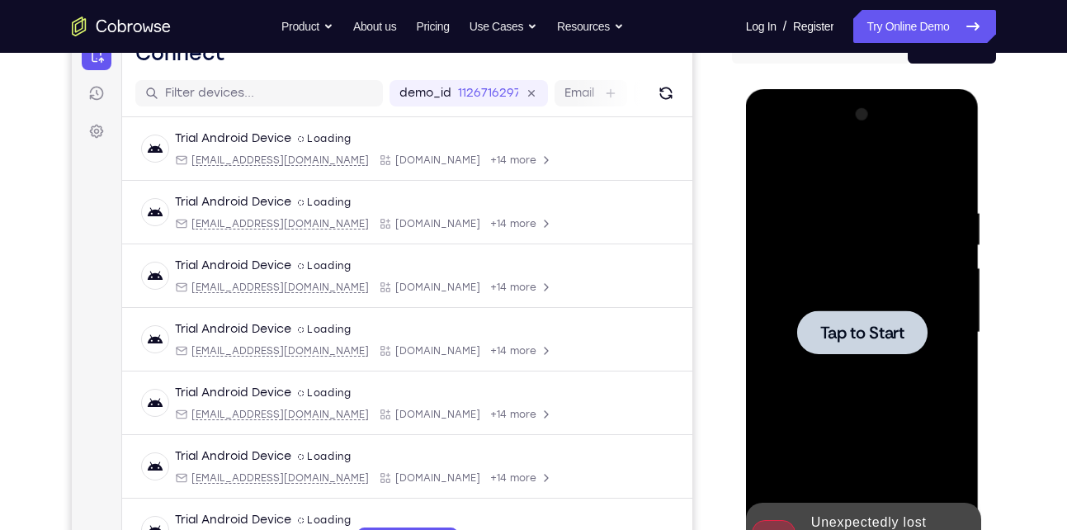
click at [857, 330] on span "Tap to Start" at bounding box center [863, 332] width 84 height 17
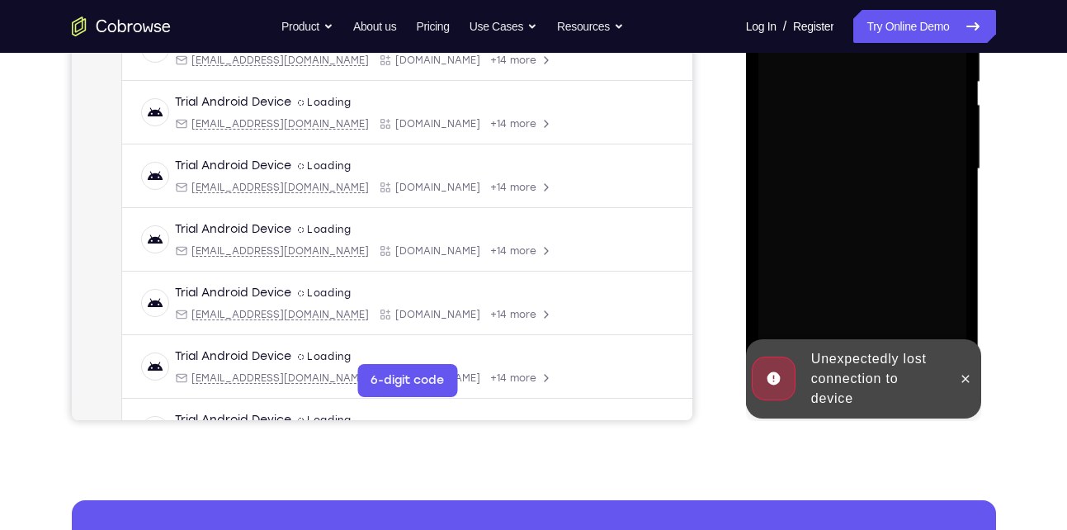
scroll to position [349, 0]
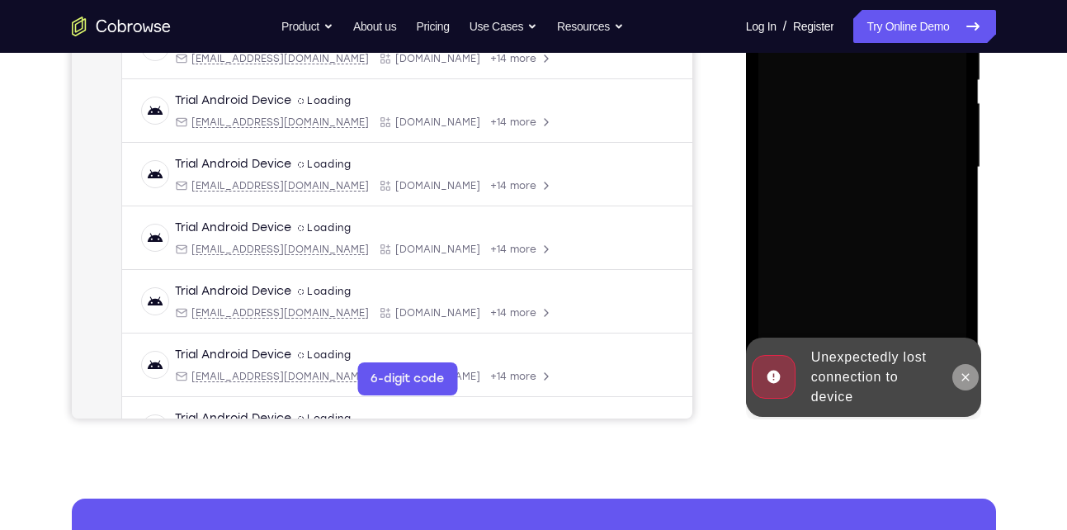
click at [962, 377] on icon at bounding box center [965, 377] width 13 height 13
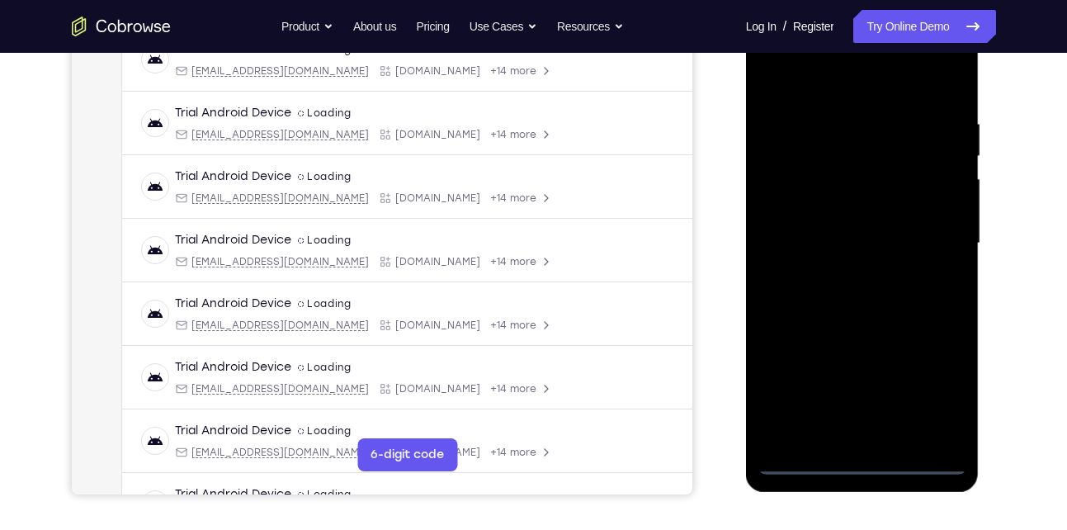
scroll to position [274, 0]
click at [858, 468] on div at bounding box center [863, 243] width 208 height 462
click at [932, 385] on div at bounding box center [863, 243] width 208 height 462
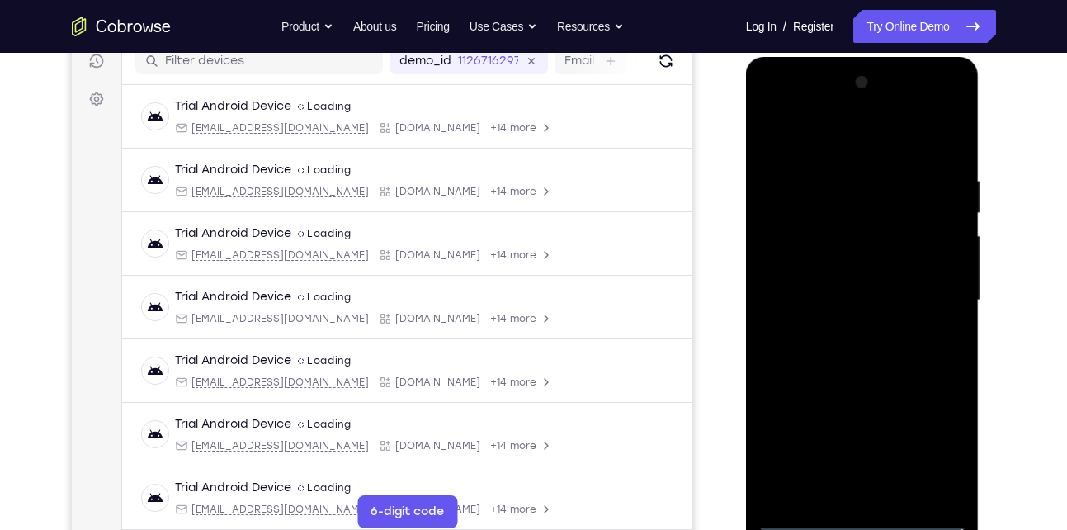
scroll to position [214, 0]
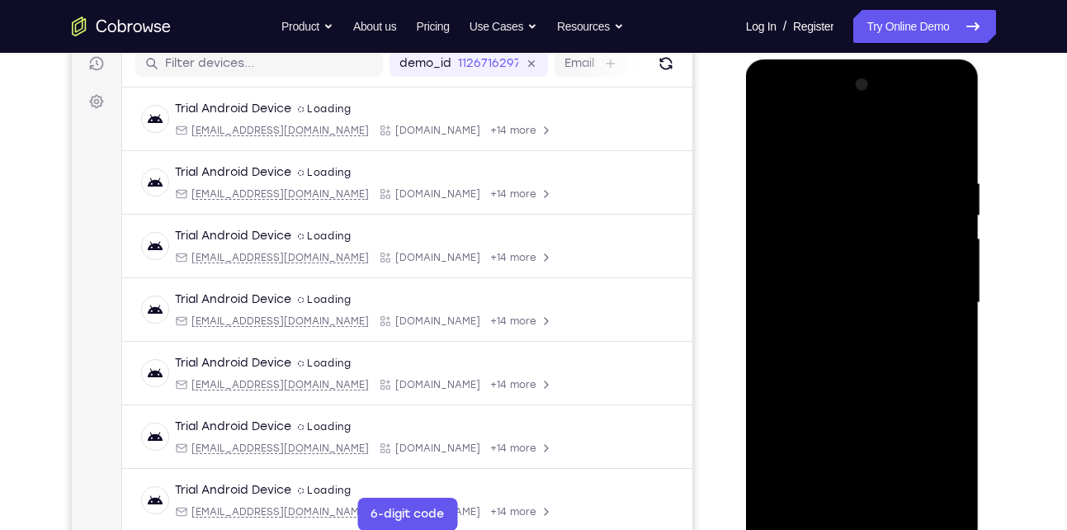
click at [810, 134] on div at bounding box center [863, 303] width 208 height 462
click at [933, 296] on div at bounding box center [863, 303] width 208 height 462
click at [842, 333] on div at bounding box center [863, 303] width 208 height 462
click at [848, 281] on div at bounding box center [863, 303] width 208 height 462
click at [827, 271] on div at bounding box center [863, 303] width 208 height 462
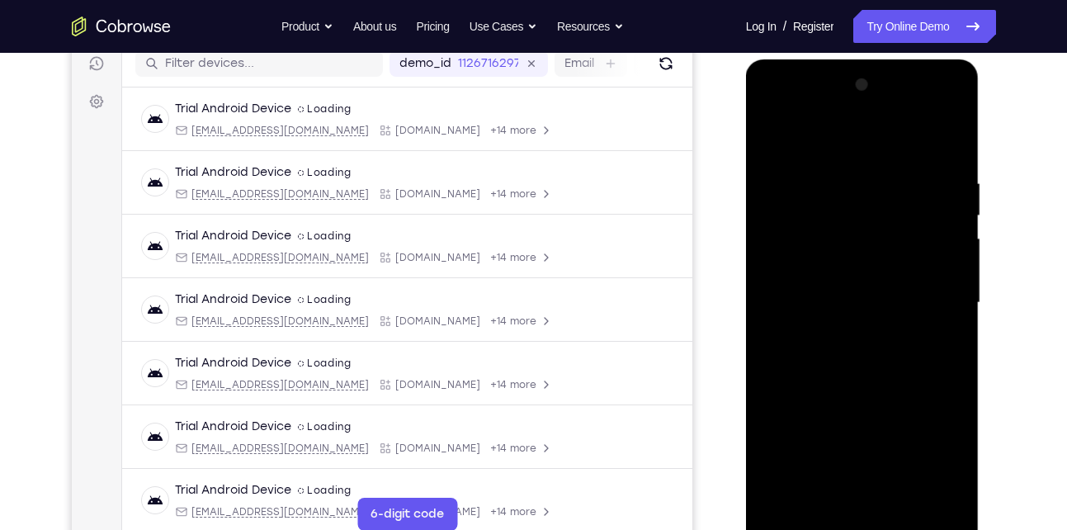
click at [821, 305] on div at bounding box center [863, 303] width 208 height 462
click at [830, 364] on div at bounding box center [863, 303] width 208 height 462
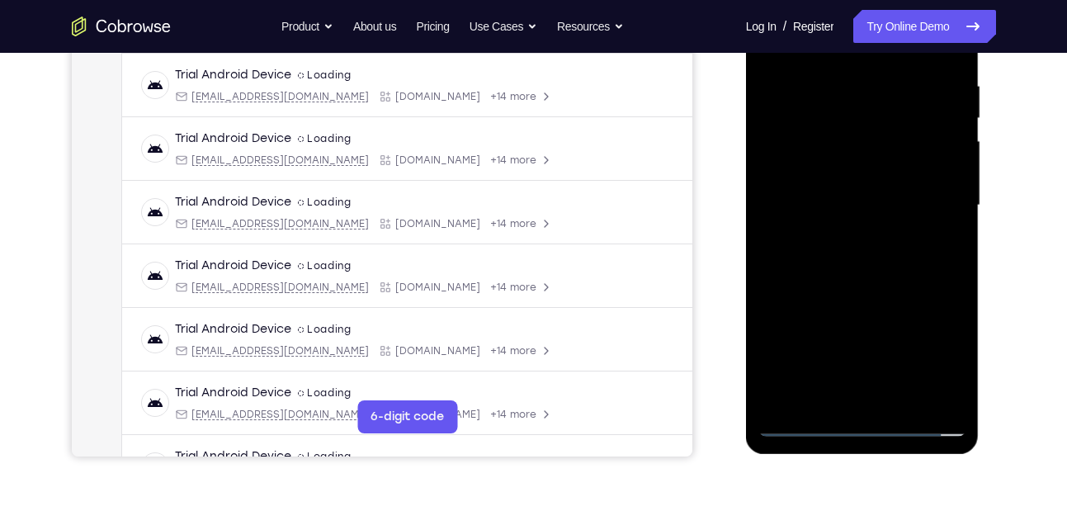
scroll to position [321, 0]
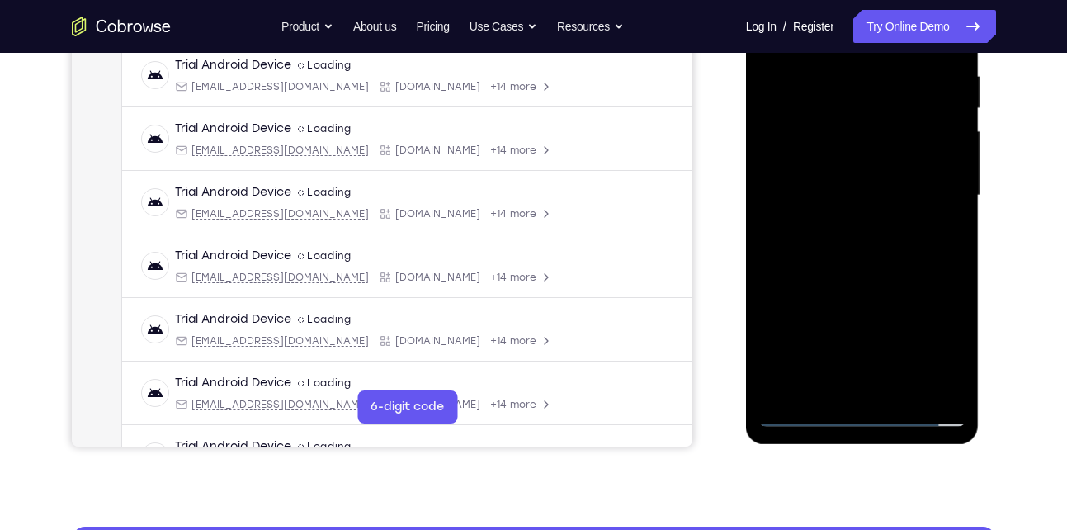
click at [858, 235] on div at bounding box center [863, 196] width 208 height 462
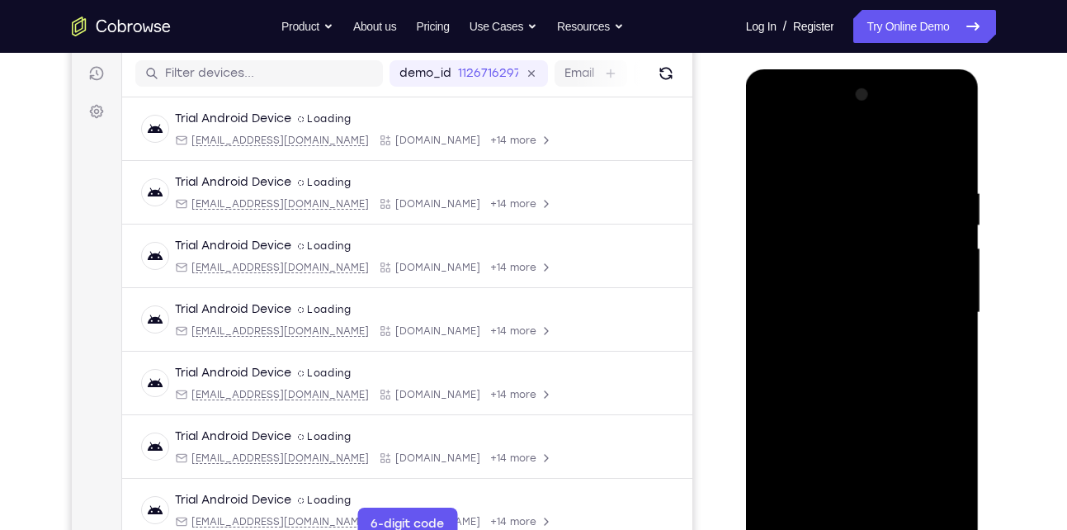
scroll to position [198, 0]
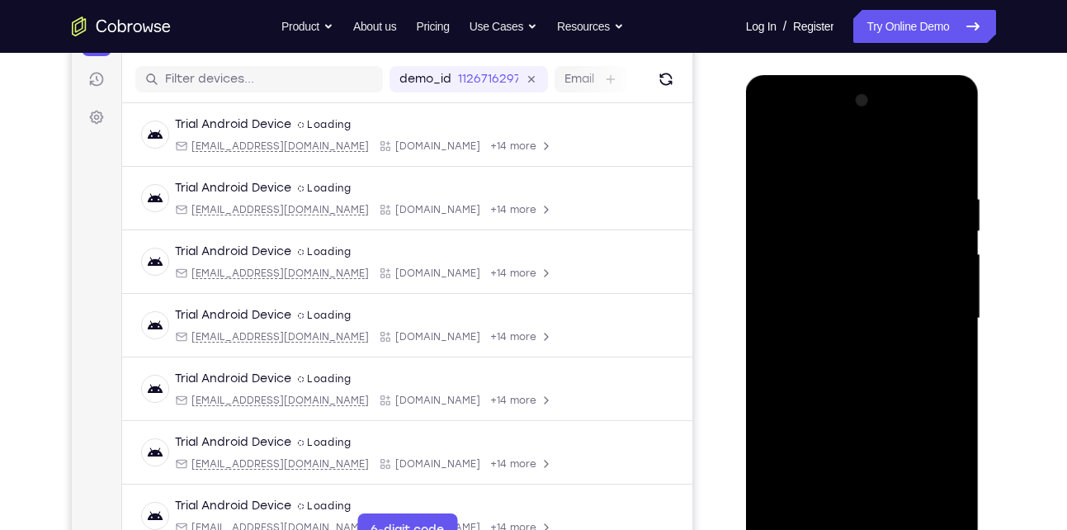
click at [932, 156] on div at bounding box center [863, 318] width 208 height 462
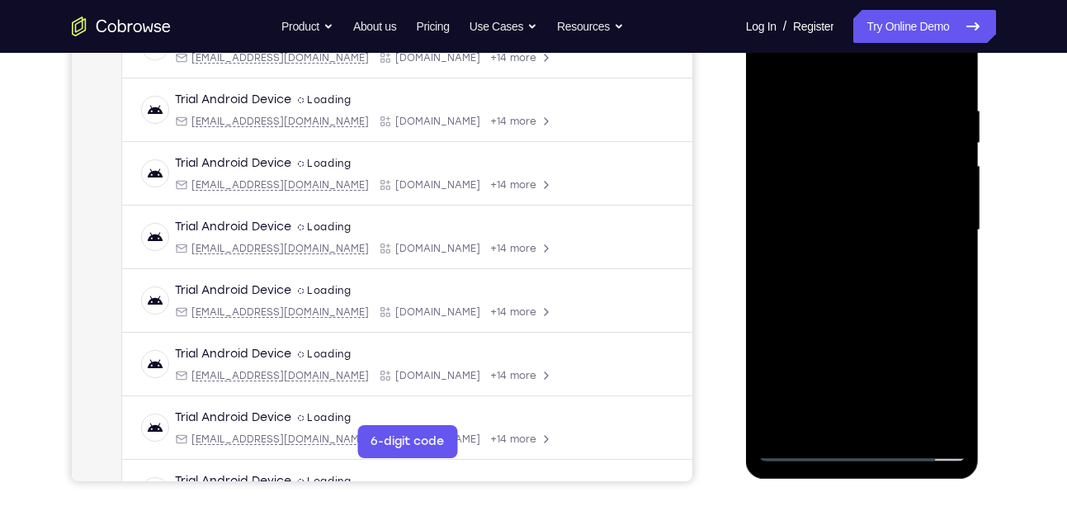
scroll to position [290, 0]
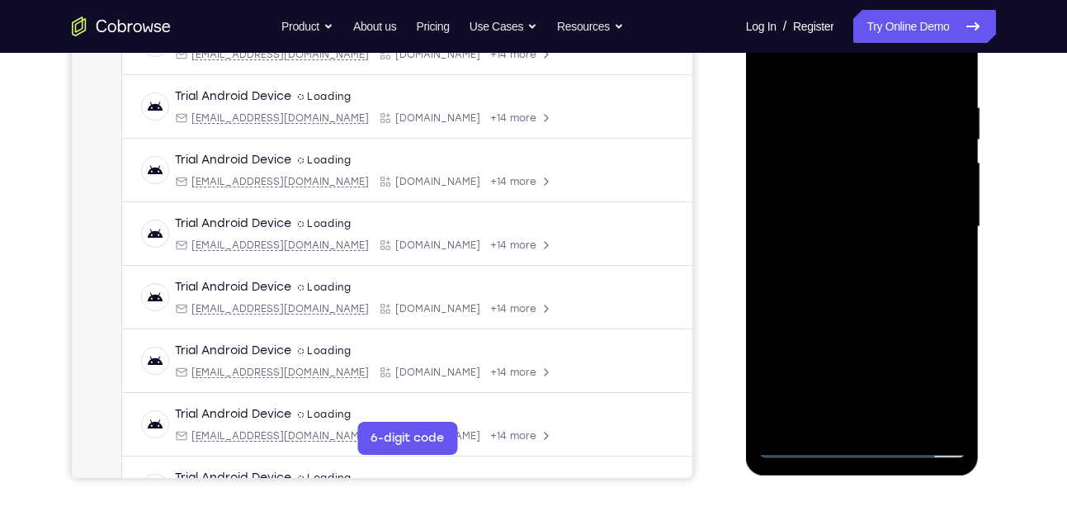
click at [901, 271] on div at bounding box center [863, 227] width 208 height 462
click at [901, 422] on div at bounding box center [863, 227] width 208 height 462
click at [858, 316] on div at bounding box center [863, 227] width 208 height 462
click at [883, 196] on div at bounding box center [863, 227] width 208 height 462
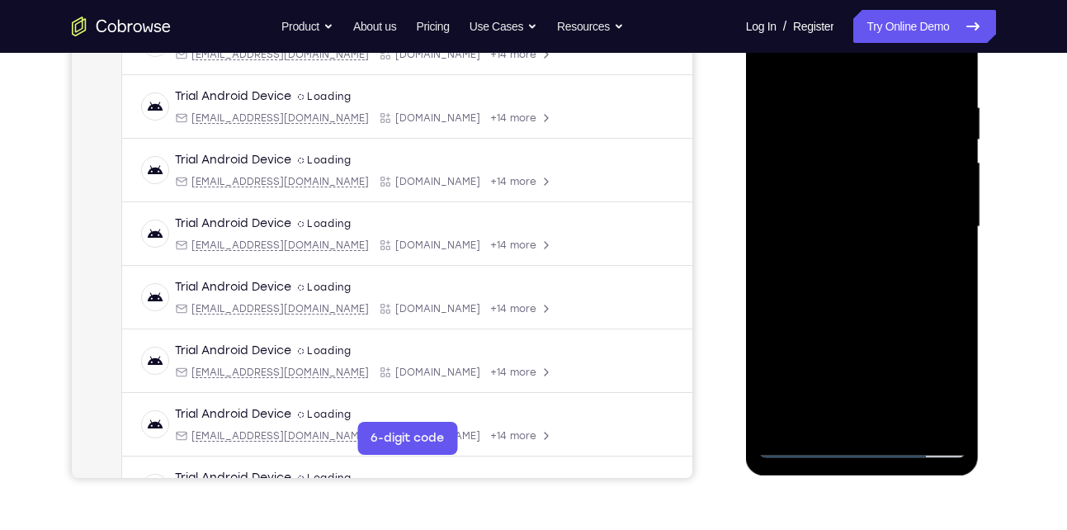
click at [841, 412] on div at bounding box center [863, 227] width 208 height 462
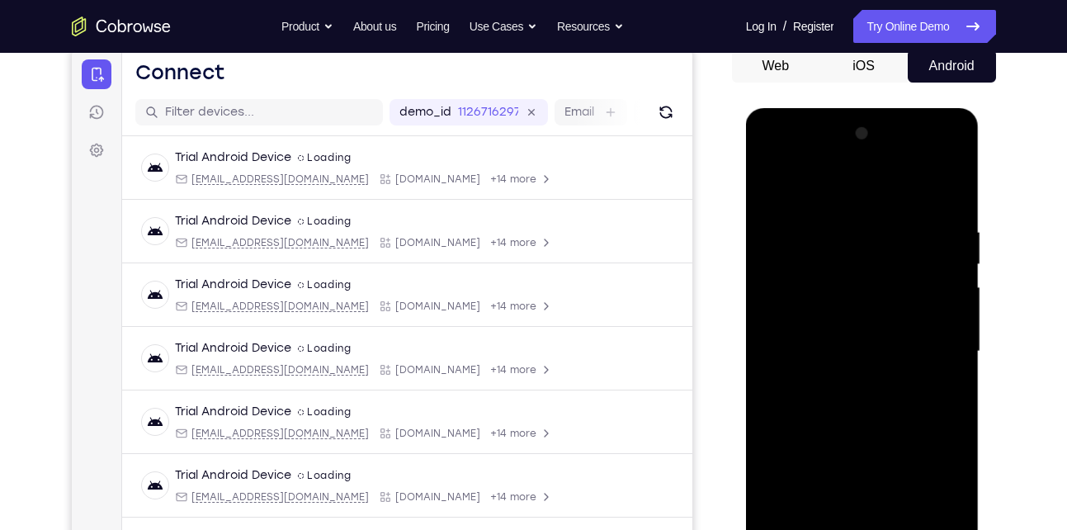
click at [769, 186] on div at bounding box center [863, 352] width 208 height 462
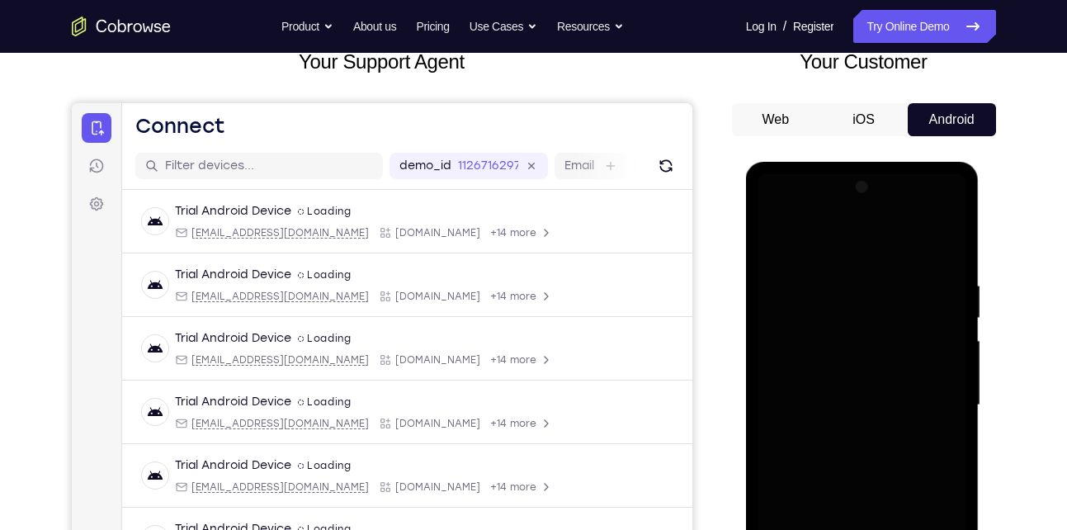
scroll to position [112, 0]
click at [851, 408] on div at bounding box center [863, 404] width 208 height 462
click at [872, 387] on div at bounding box center [863, 404] width 208 height 462
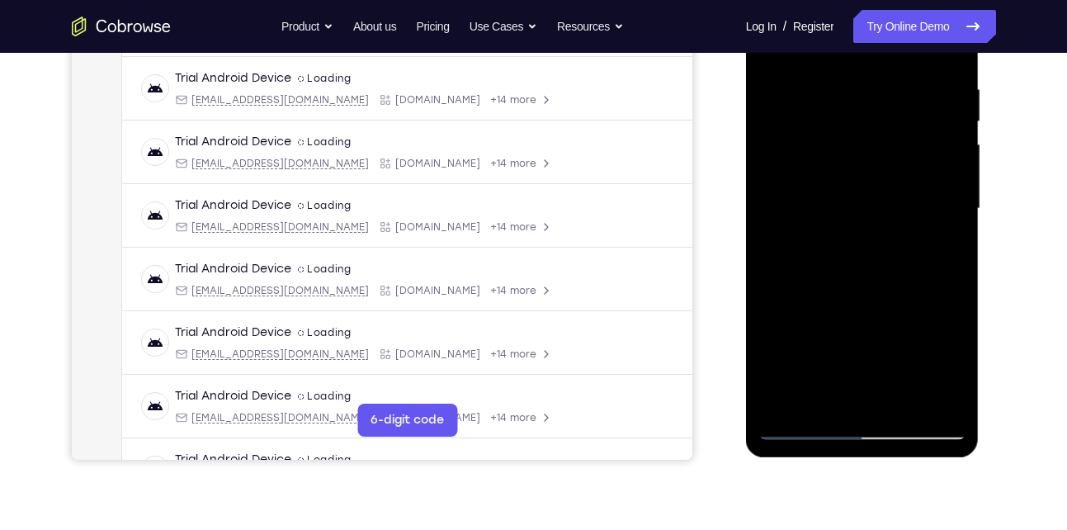
scroll to position [309, 0]
click at [822, 394] on div at bounding box center [863, 208] width 208 height 462
click at [936, 248] on div at bounding box center [863, 208] width 208 height 462
click at [835, 244] on div at bounding box center [863, 208] width 208 height 462
click at [835, 245] on div at bounding box center [863, 208] width 208 height 462
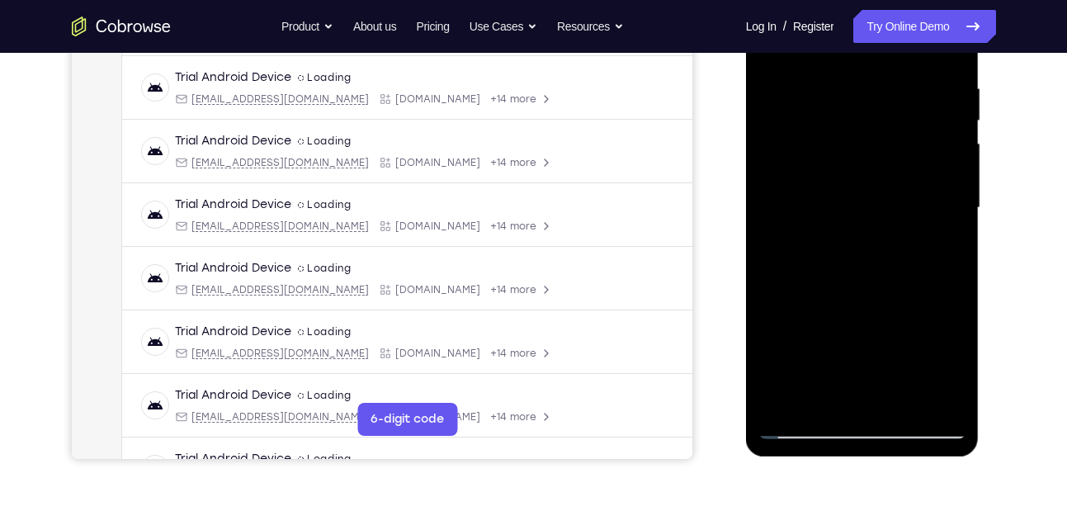
click at [827, 247] on div at bounding box center [863, 208] width 208 height 462
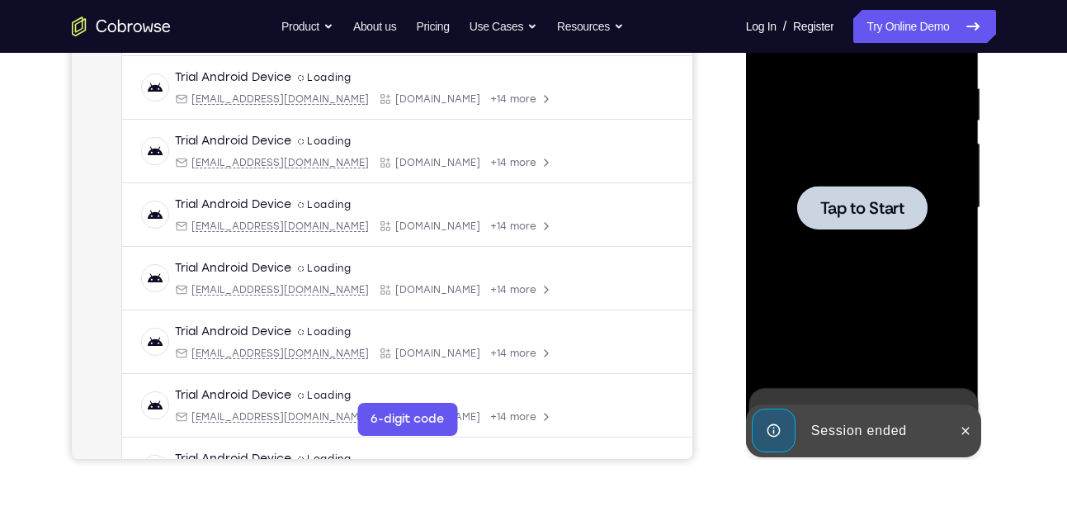
click at [874, 200] on span "Tap to Start" at bounding box center [863, 208] width 84 height 17
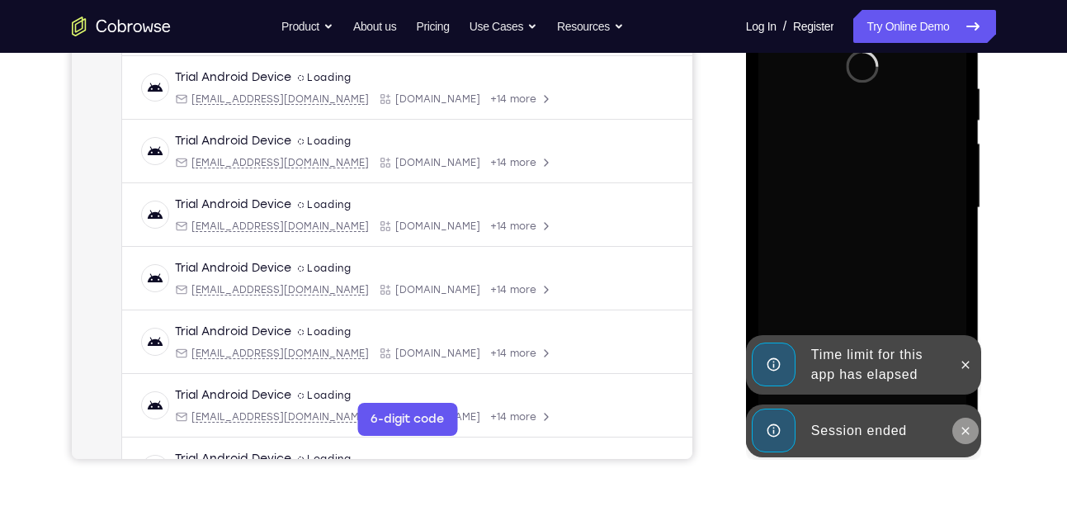
click at [970, 434] on icon at bounding box center [965, 430] width 13 height 13
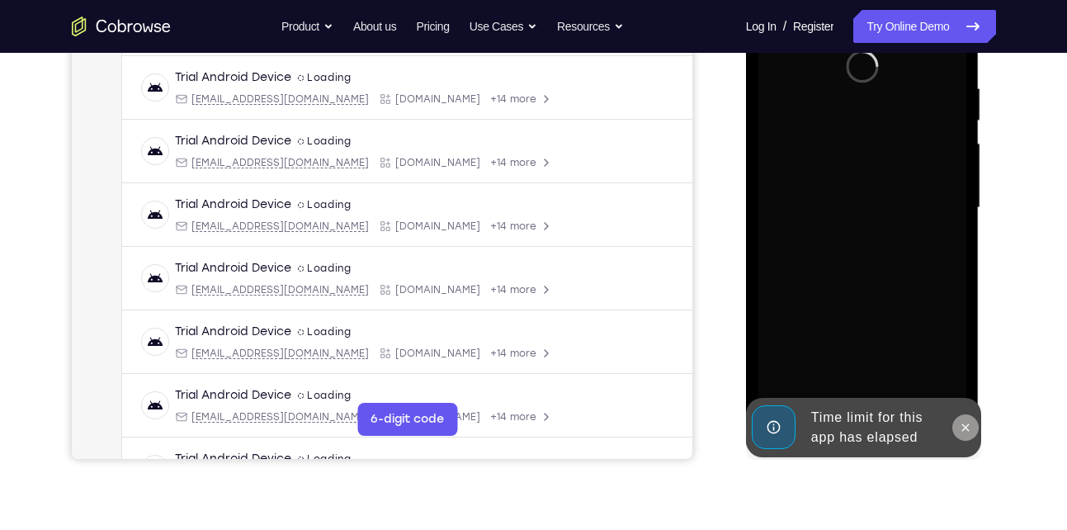
click at [967, 418] on button at bounding box center [966, 427] width 26 height 26
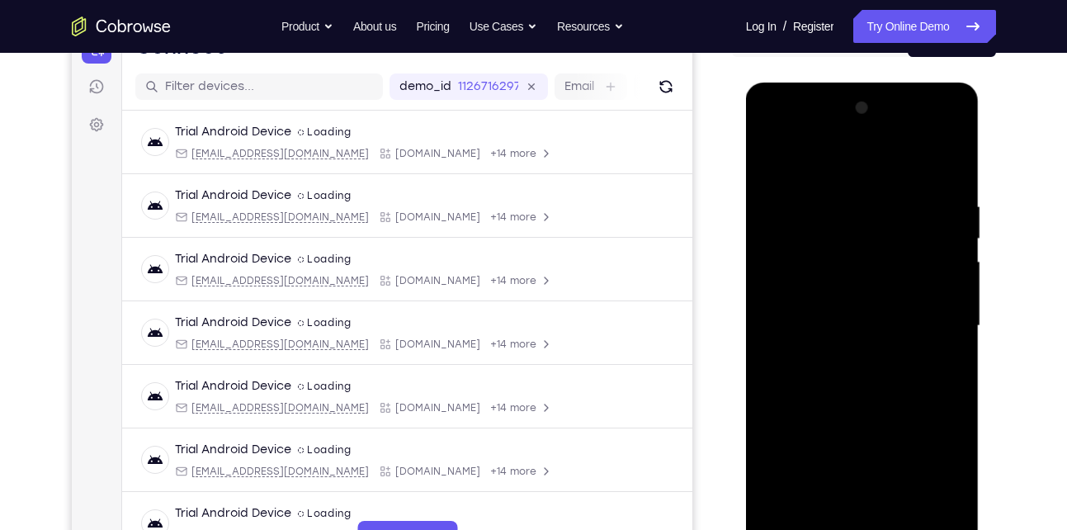
scroll to position [367, 0]
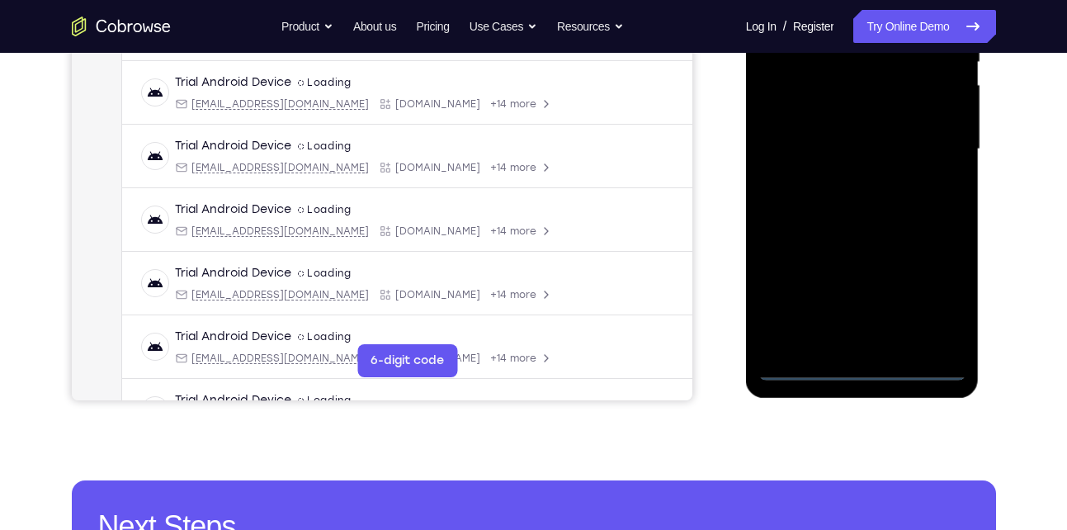
click at [858, 373] on div at bounding box center [863, 149] width 208 height 462
click at [929, 288] on div at bounding box center [863, 149] width 208 height 462
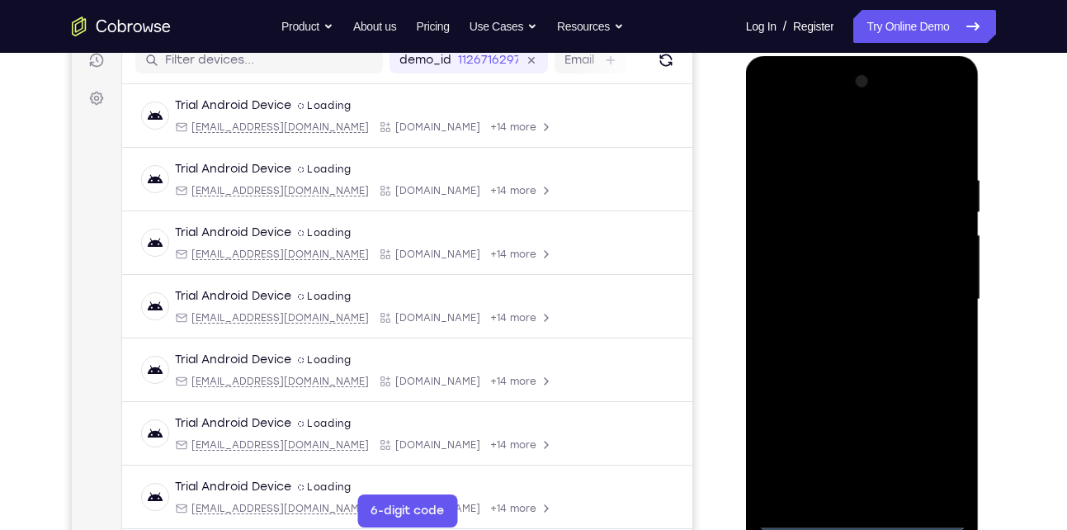
scroll to position [216, 0]
click at [799, 136] on div at bounding box center [863, 300] width 208 height 462
click at [932, 294] on div at bounding box center [863, 300] width 208 height 462
click at [847, 327] on div at bounding box center [863, 300] width 208 height 462
click at [849, 288] on div at bounding box center [863, 300] width 208 height 462
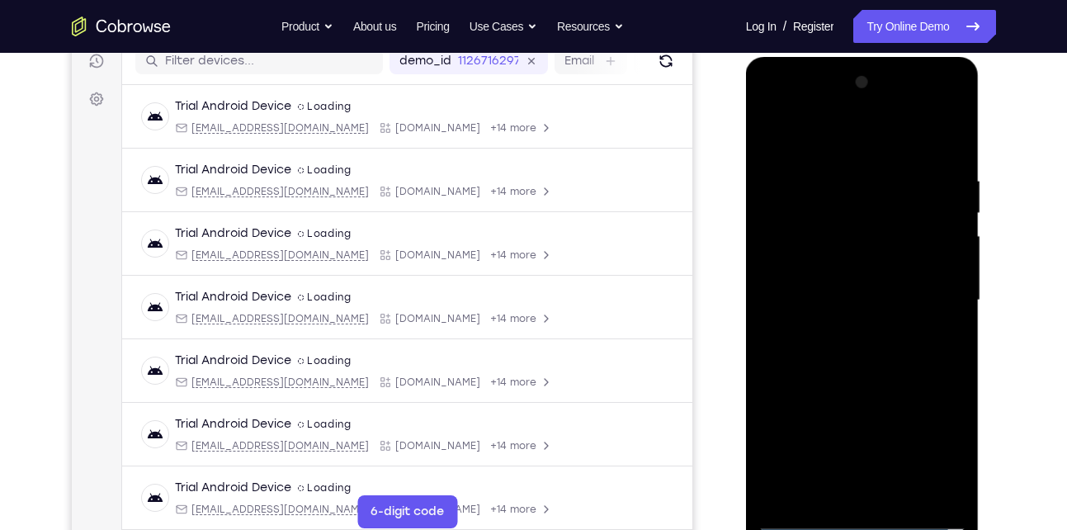
click at [809, 270] on div at bounding box center [863, 300] width 208 height 462
click at [798, 296] on div at bounding box center [863, 300] width 208 height 462
click at [797, 357] on div at bounding box center [863, 300] width 208 height 462
click at [804, 356] on div at bounding box center [863, 300] width 208 height 462
click at [873, 343] on div at bounding box center [863, 300] width 208 height 462
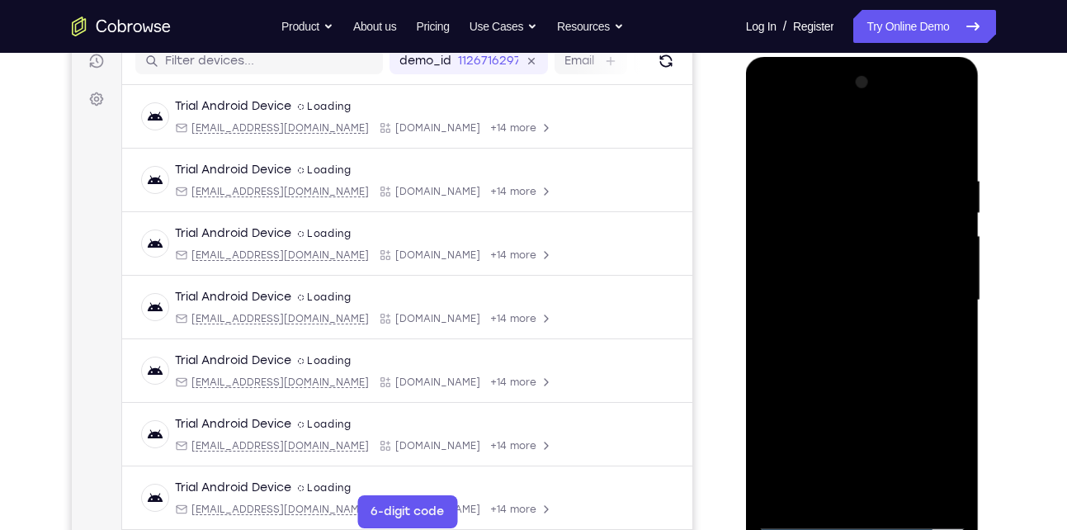
click at [954, 128] on div at bounding box center [863, 300] width 208 height 462
drag, startPoint x: 869, startPoint y: 205, endPoint x: 827, endPoint y: 428, distance: 227.6
click at [827, 428] on div at bounding box center [863, 300] width 208 height 462
click at [897, 491] on div at bounding box center [863, 300] width 208 height 462
click at [857, 386] on div at bounding box center [863, 300] width 208 height 462
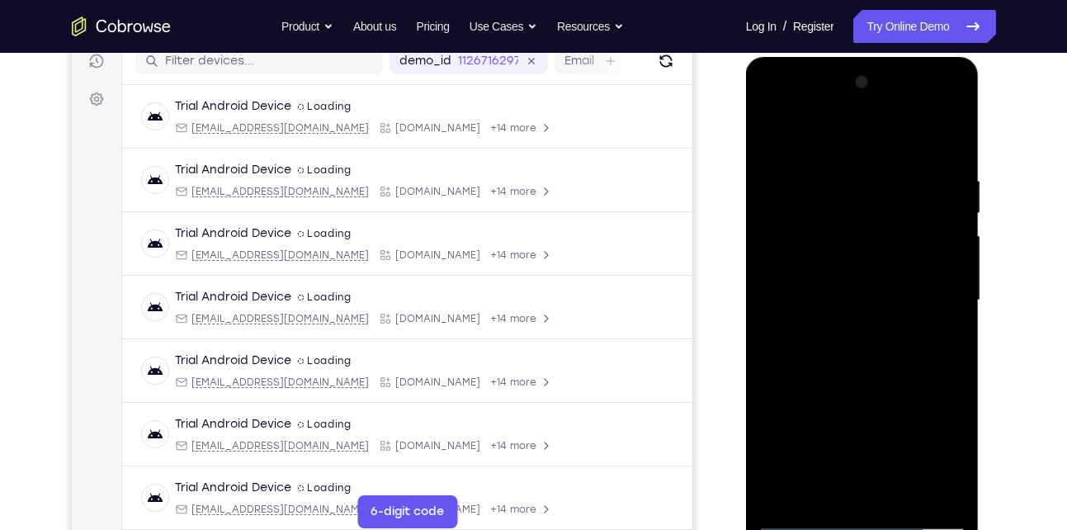
click at [844, 282] on div at bounding box center [863, 300] width 208 height 462
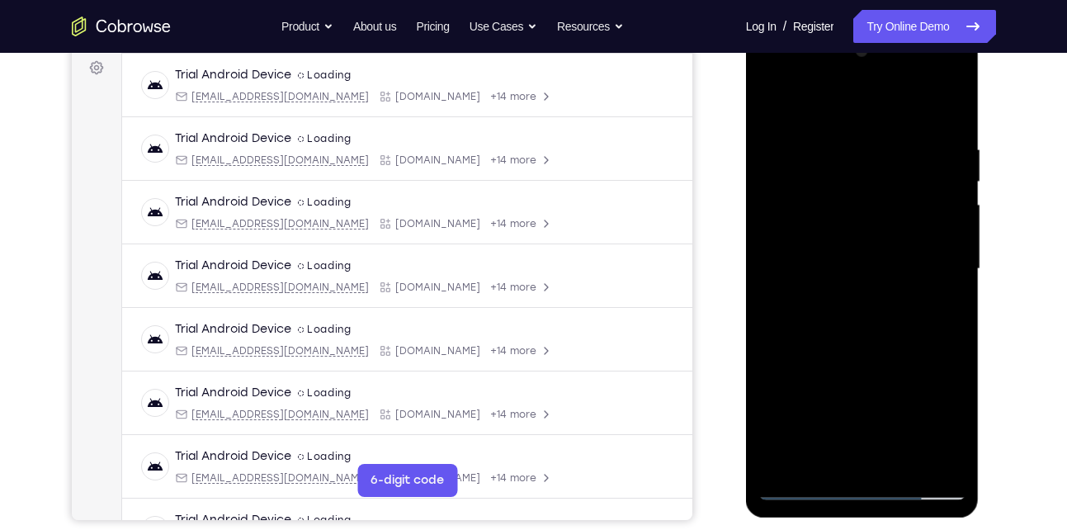
scroll to position [261, 0]
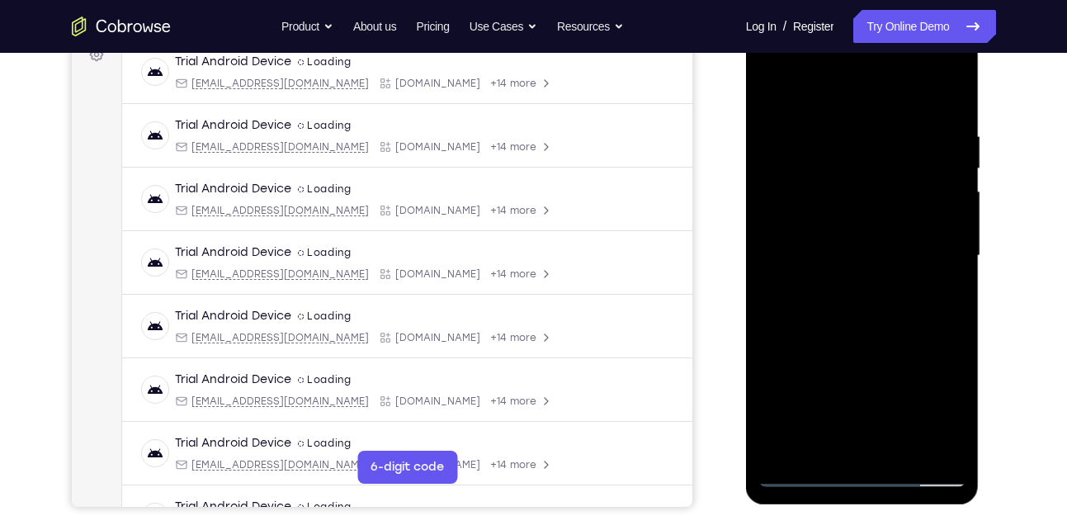
click at [823, 438] on div at bounding box center [863, 256] width 208 height 462
click at [943, 294] on div at bounding box center [863, 256] width 208 height 462
click at [849, 299] on div at bounding box center [863, 256] width 208 height 462
click at [940, 296] on div at bounding box center [863, 256] width 208 height 462
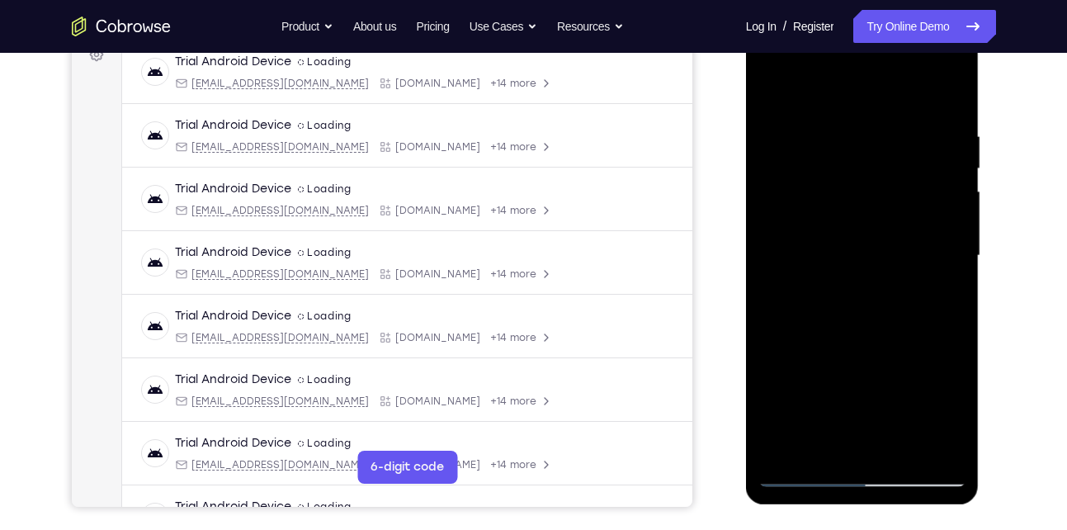
click at [940, 296] on div at bounding box center [863, 256] width 208 height 462
click at [836, 299] on div at bounding box center [863, 256] width 208 height 462
click at [825, 196] on div at bounding box center [863, 256] width 208 height 462
click at [866, 176] on div at bounding box center [863, 256] width 208 height 462
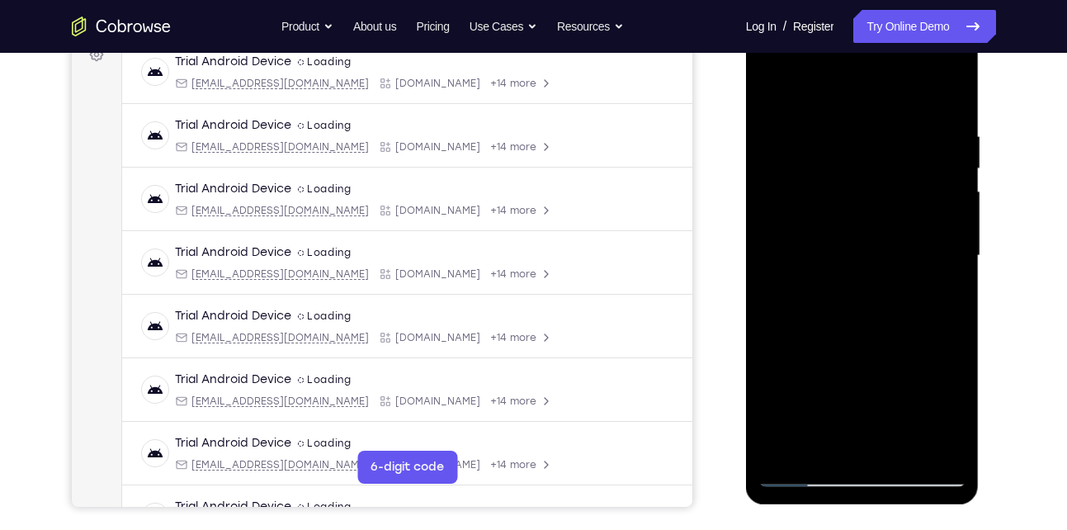
click at [832, 174] on div at bounding box center [863, 256] width 208 height 462
click at [837, 168] on div at bounding box center [863, 256] width 208 height 462
click at [779, 182] on div at bounding box center [863, 256] width 208 height 462
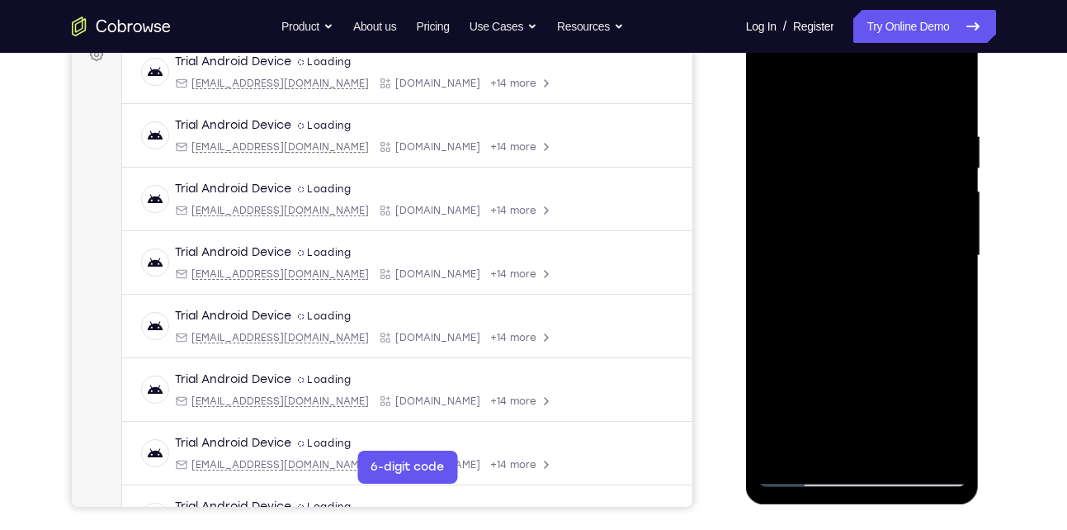
click at [779, 182] on div at bounding box center [863, 256] width 208 height 462
click at [837, 173] on div at bounding box center [863, 256] width 208 height 462
click at [837, 12] on div at bounding box center [863, 12] width 234 height 0
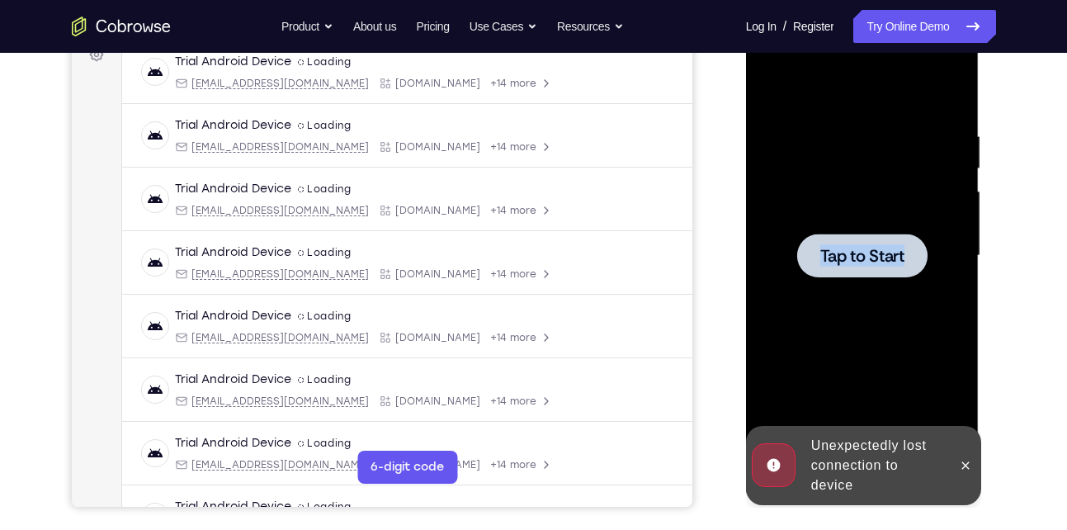
click at [837, 173] on div at bounding box center [863, 256] width 208 height 462
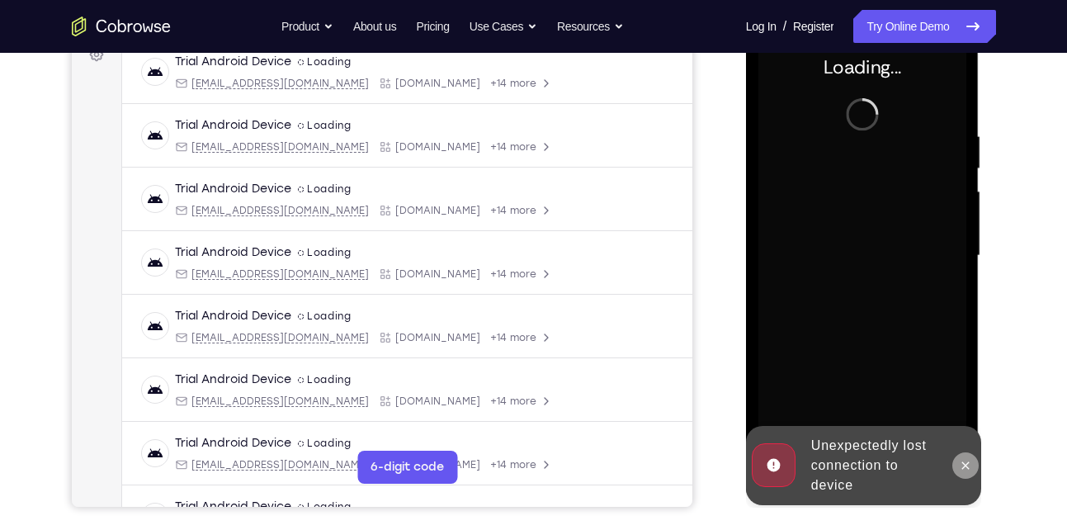
click at [959, 459] on icon at bounding box center [965, 465] width 13 height 13
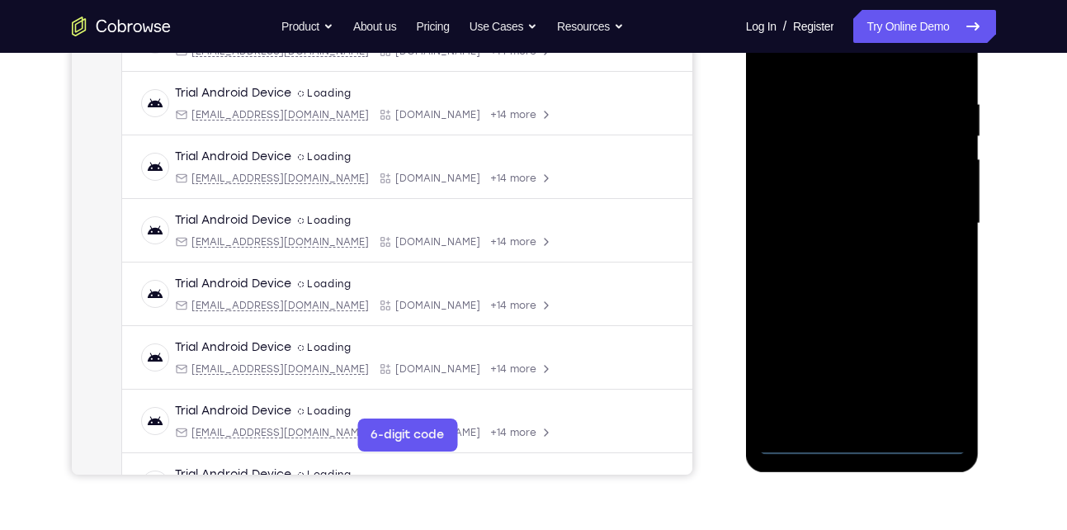
scroll to position [296, 0]
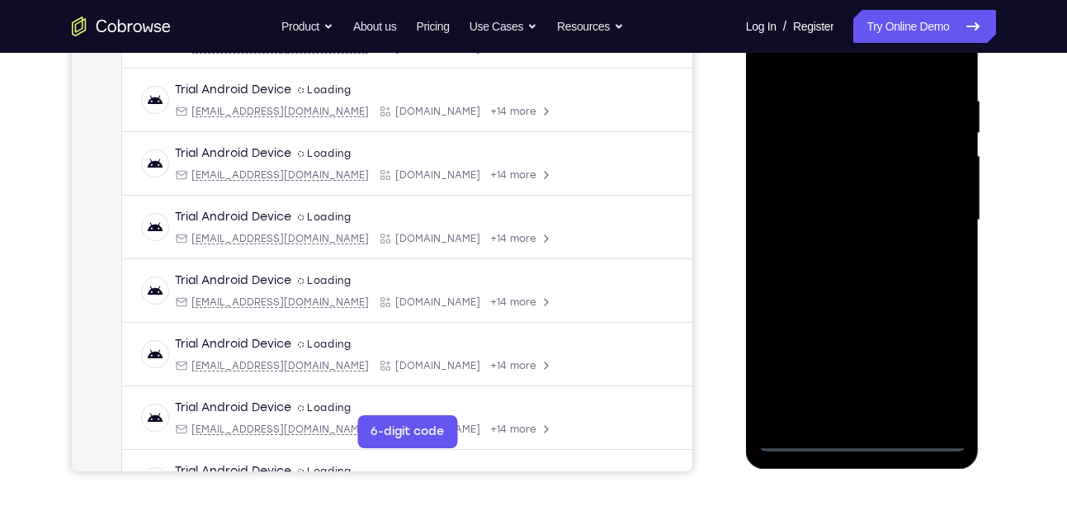
click at [866, 437] on div at bounding box center [863, 220] width 208 height 462
click at [934, 359] on div at bounding box center [863, 220] width 208 height 462
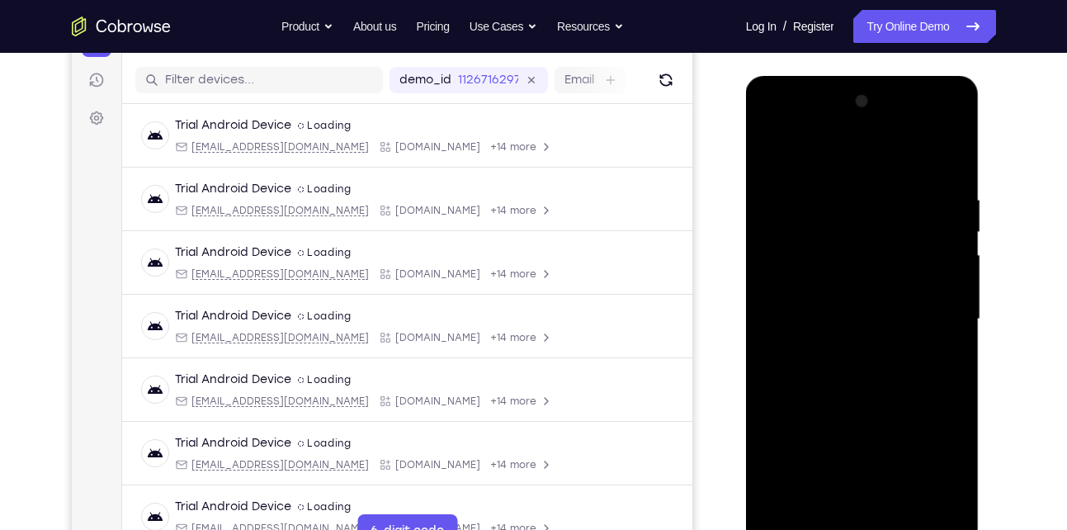
scroll to position [196, 0]
click at [813, 154] on div at bounding box center [863, 320] width 208 height 462
click at [930, 310] on div at bounding box center [863, 320] width 208 height 462
click at [842, 347] on div at bounding box center [863, 320] width 208 height 462
click at [819, 300] on div at bounding box center [863, 320] width 208 height 462
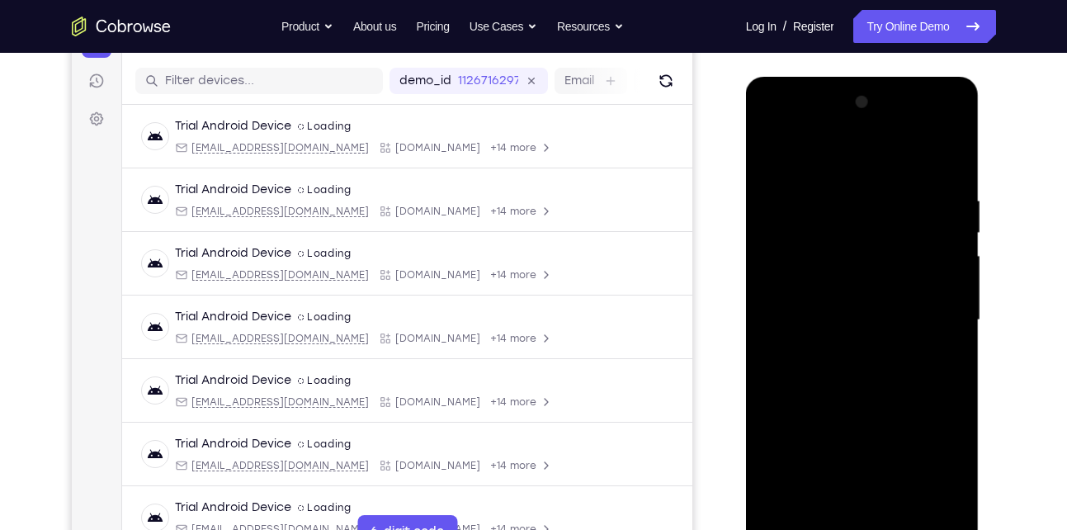
click at [800, 281] on div at bounding box center [863, 320] width 208 height 462
click at [844, 311] on div at bounding box center [863, 320] width 208 height 462
click at [847, 319] on div at bounding box center [863, 320] width 208 height 462
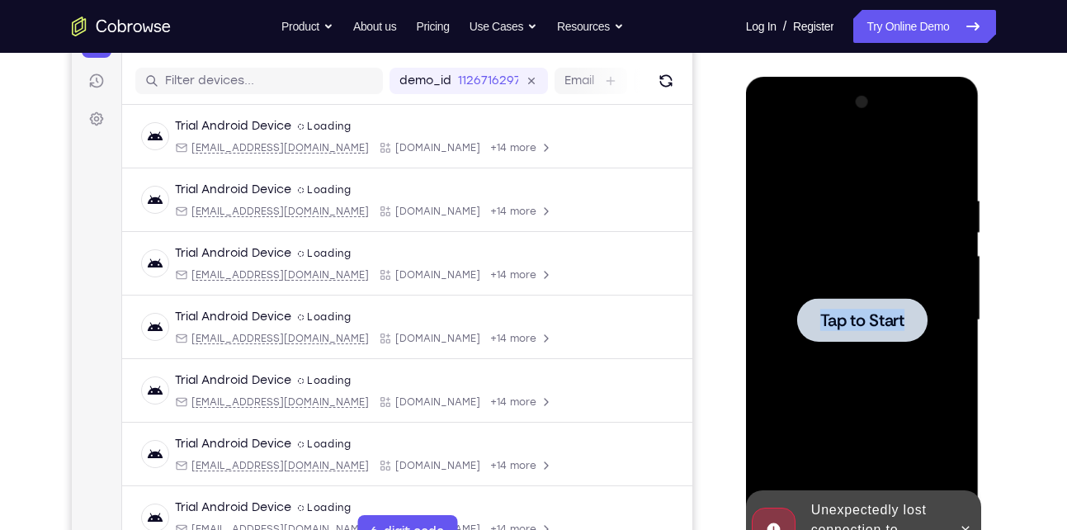
click at [847, 319] on span "Tap to Start" at bounding box center [863, 320] width 84 height 17
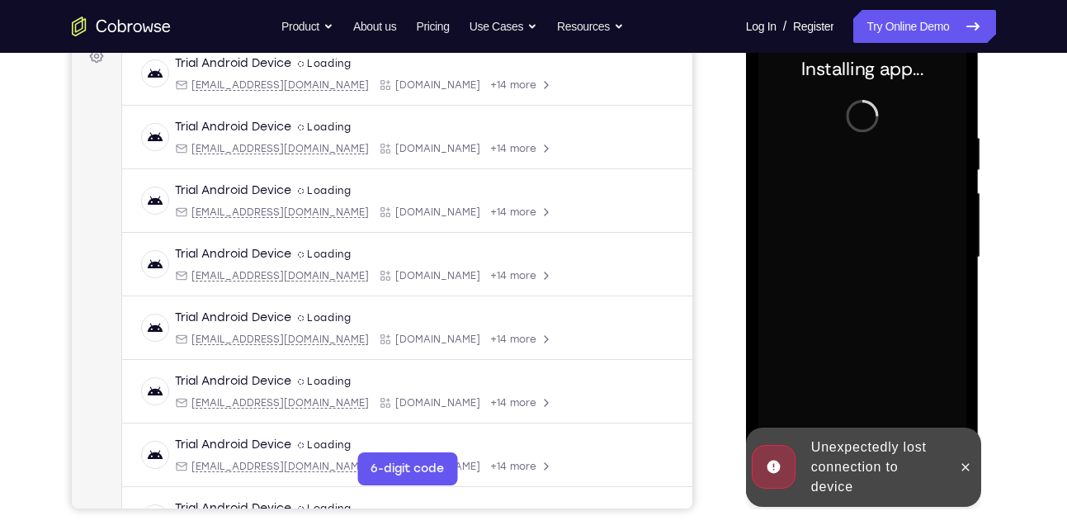
scroll to position [268, 0]
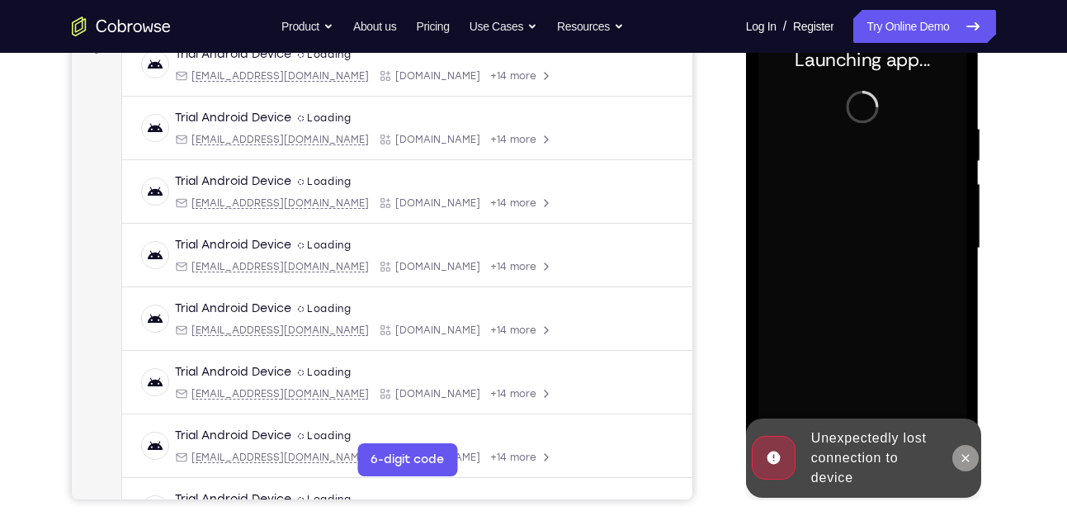
click at [963, 463] on icon at bounding box center [965, 458] width 13 height 13
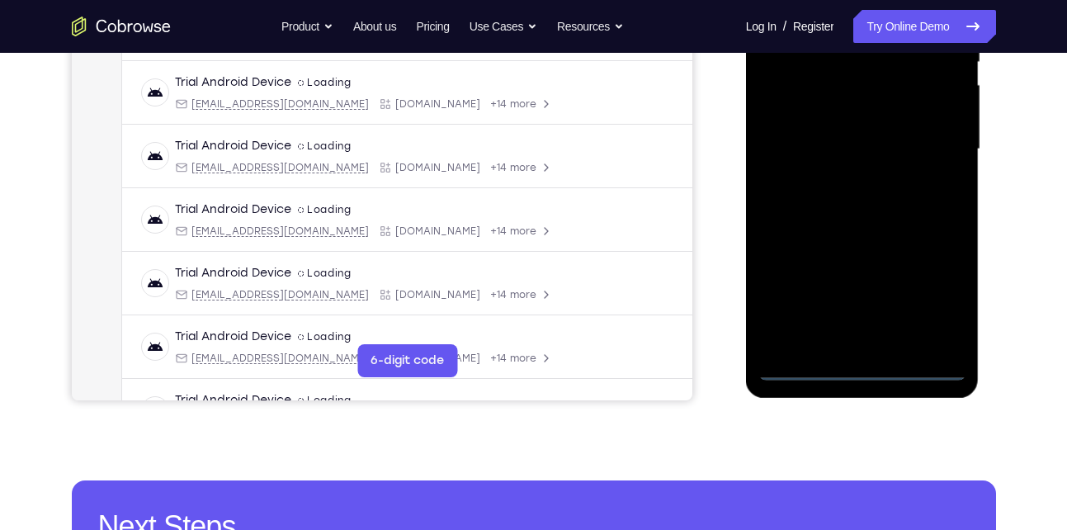
scroll to position [371, 0]
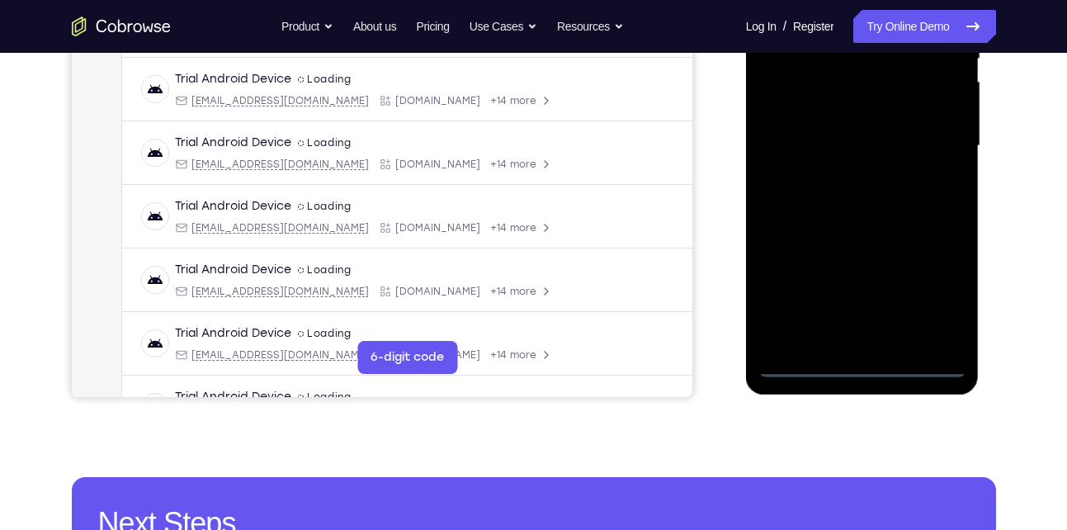
click at [866, 359] on div at bounding box center [863, 146] width 208 height 462
click at [860, 364] on div at bounding box center [863, 146] width 208 height 462
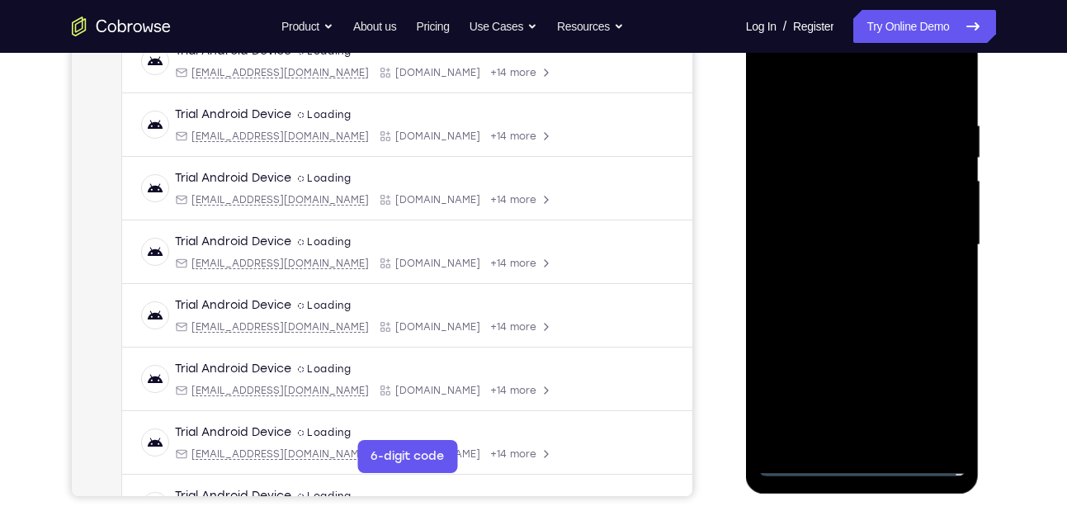
click at [938, 392] on div at bounding box center [863, 245] width 208 height 462
click at [800, 95] on div at bounding box center [863, 245] width 208 height 462
click at [928, 234] on div at bounding box center [863, 245] width 208 height 462
click at [843, 277] on div at bounding box center [863, 245] width 208 height 462
click at [866, 222] on div at bounding box center [863, 245] width 208 height 462
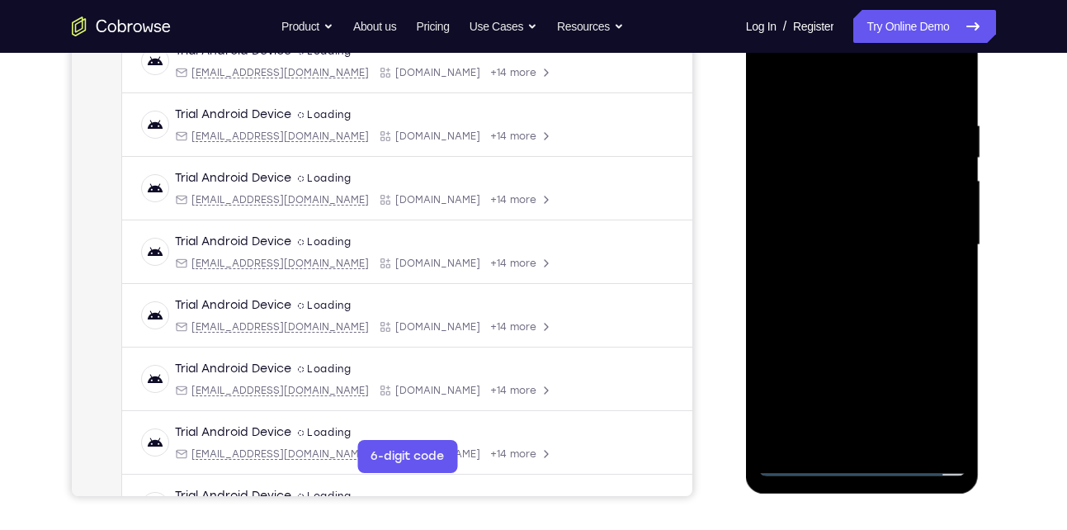
click at [813, 209] on div at bounding box center [863, 245] width 208 height 462
click at [811, 241] on div at bounding box center [863, 245] width 208 height 462
click at [843, 242] on div at bounding box center [863, 245] width 208 height 462
click at [837, 240] on div at bounding box center [863, 245] width 208 height 462
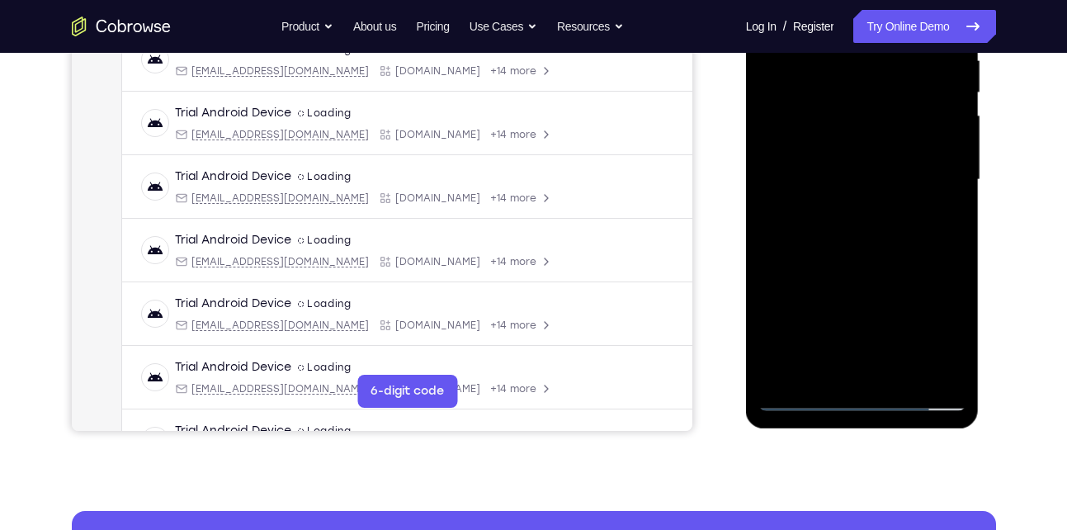
scroll to position [343, 0]
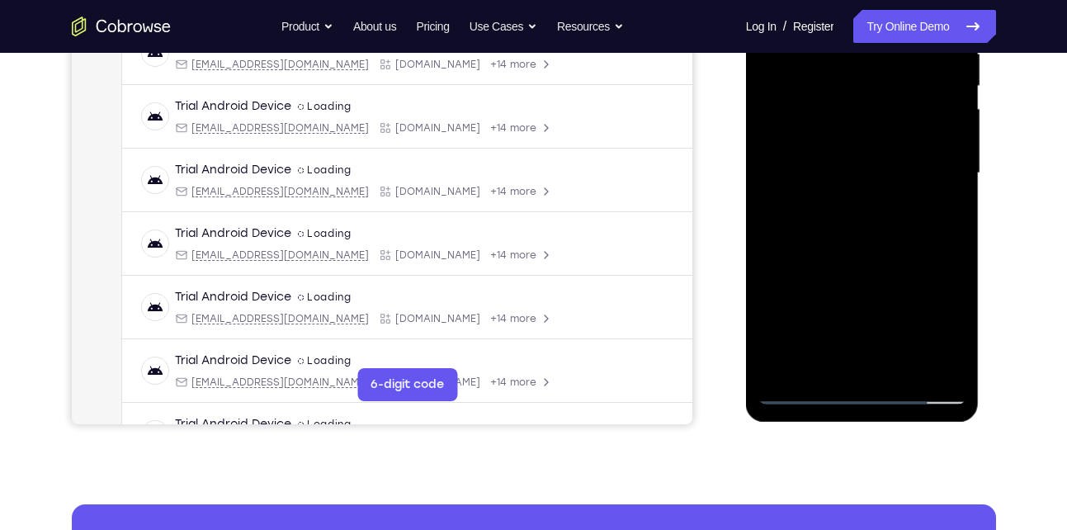
click at [892, 222] on div at bounding box center [863, 173] width 208 height 462
click at [901, 365] on div at bounding box center [863, 173] width 208 height 462
click at [857, 261] on div at bounding box center [863, 173] width 208 height 462
click at [820, 149] on div at bounding box center [863, 173] width 208 height 462
click at [809, 297] on div at bounding box center [863, 173] width 208 height 462
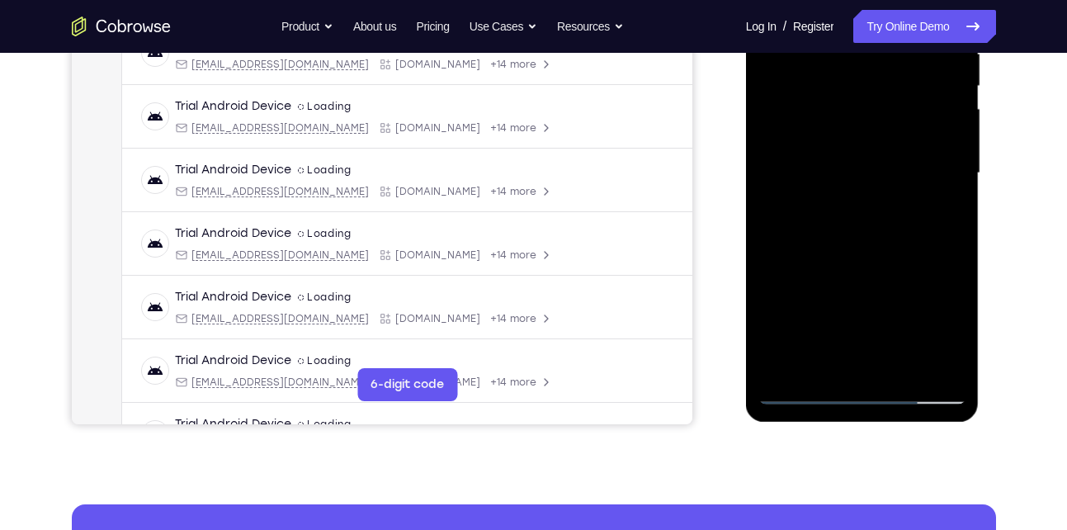
click at [809, 297] on div at bounding box center [863, 173] width 208 height 462
click at [818, 231] on div at bounding box center [863, 173] width 208 height 462
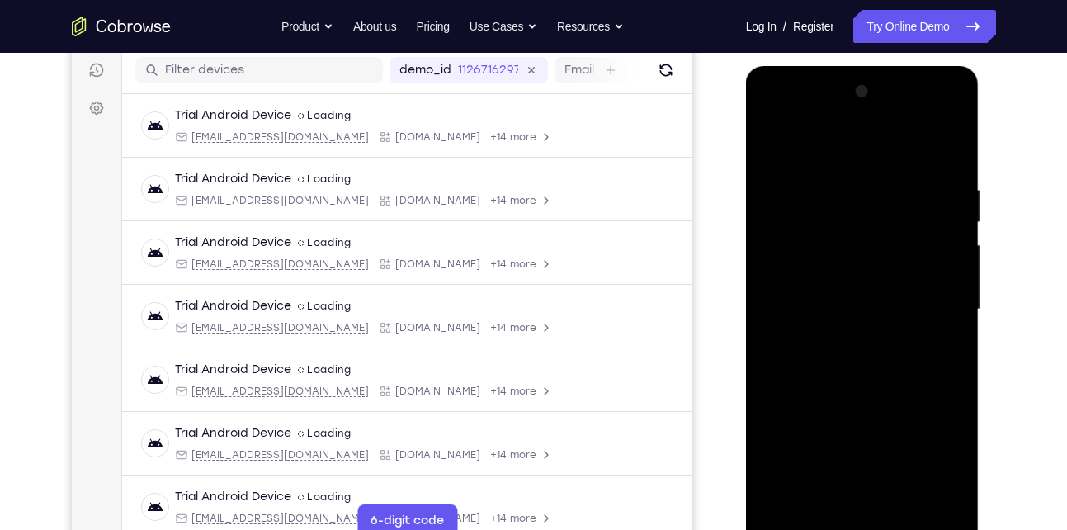
scroll to position [206, 0]
click at [934, 147] on div at bounding box center [863, 310] width 208 height 462
click at [944, 144] on div at bounding box center [863, 310] width 208 height 462
click at [777, 145] on div at bounding box center [863, 310] width 208 height 462
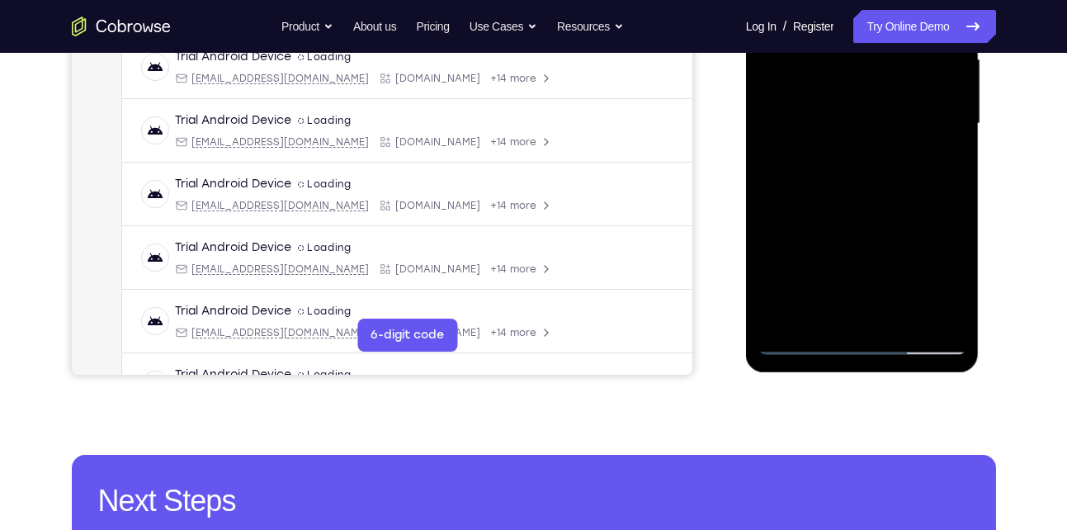
scroll to position [394, 0]
click at [803, 338] on div at bounding box center [863, 123] width 208 height 462
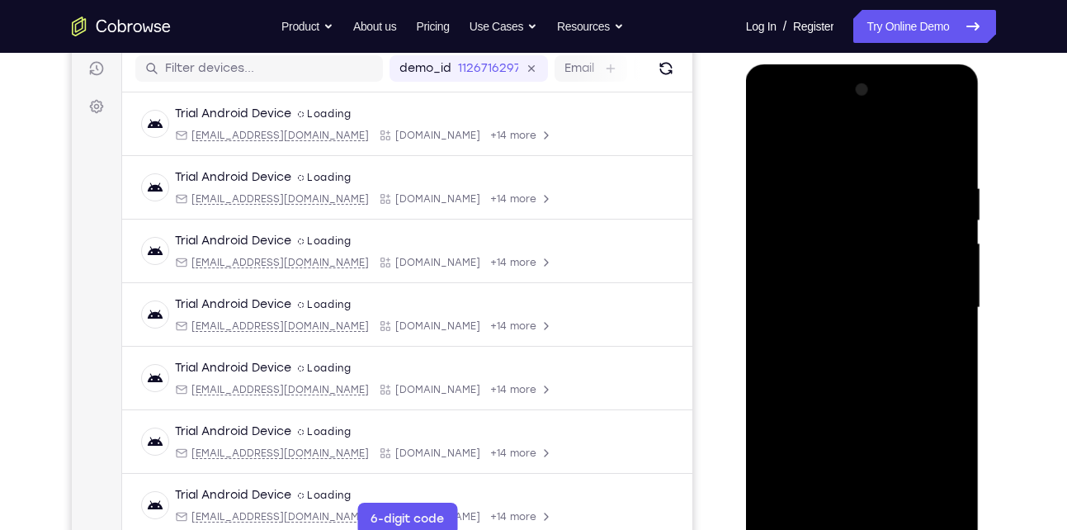
scroll to position [207, 0]
click at [772, 140] on div at bounding box center [863, 309] width 208 height 462
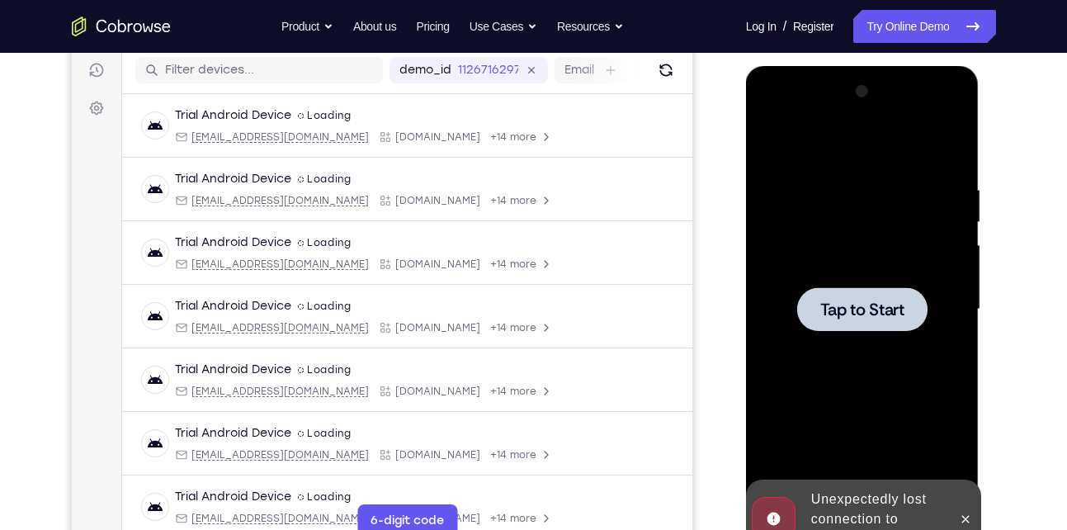
click at [772, 140] on div at bounding box center [863, 309] width 208 height 462
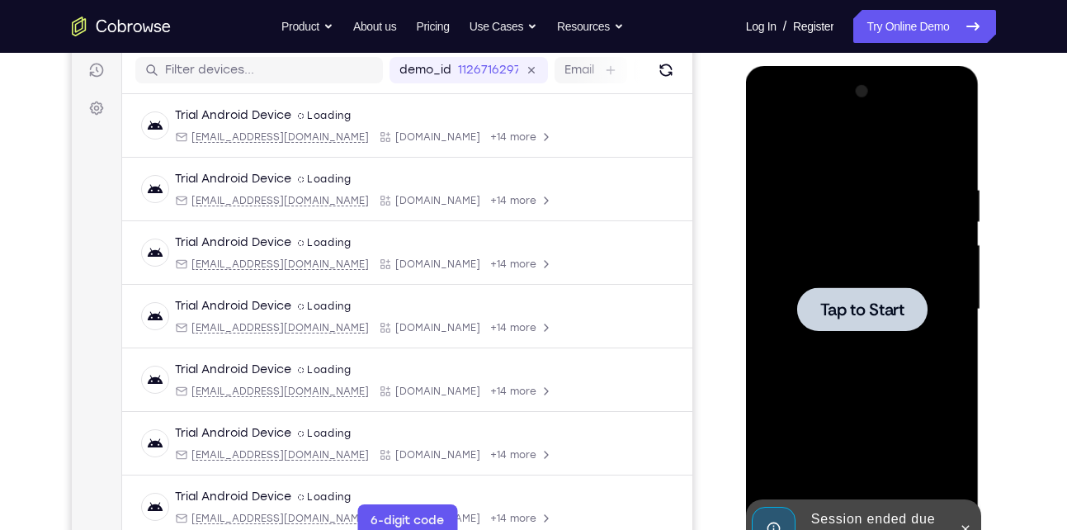
click at [824, 332] on div at bounding box center [863, 309] width 208 height 462
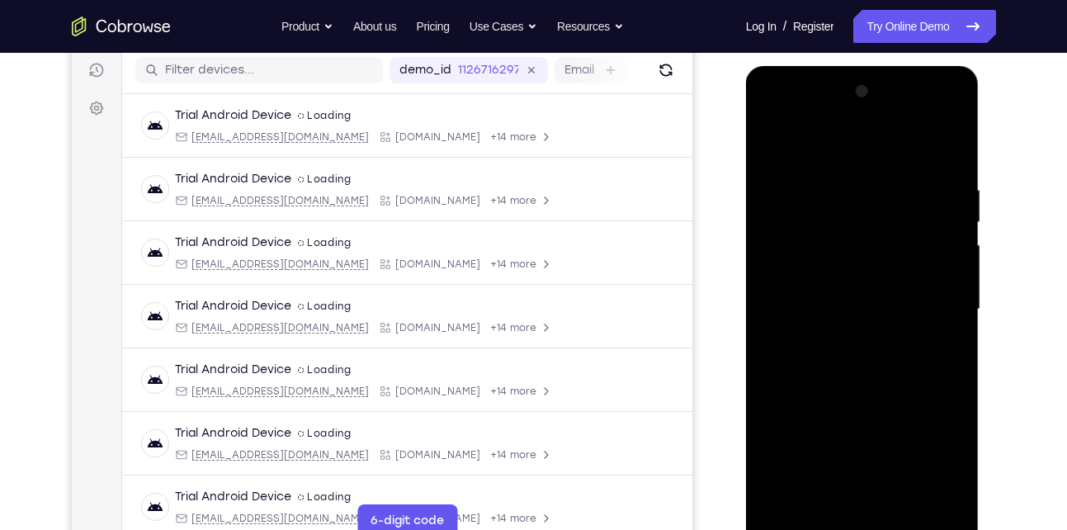
scroll to position [281, 0]
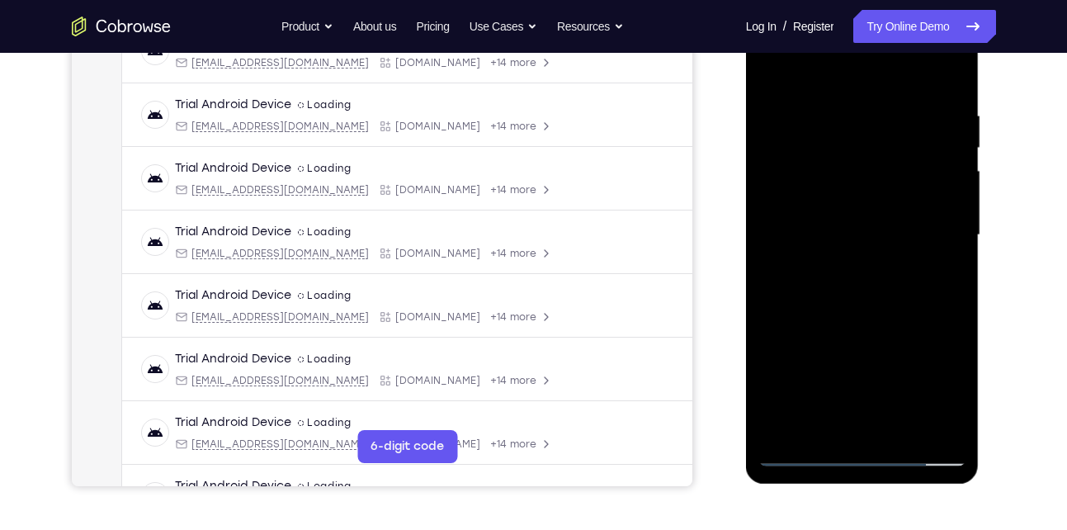
click at [864, 456] on div at bounding box center [863, 235] width 208 height 462
click at [926, 382] on div at bounding box center [863, 235] width 208 height 462
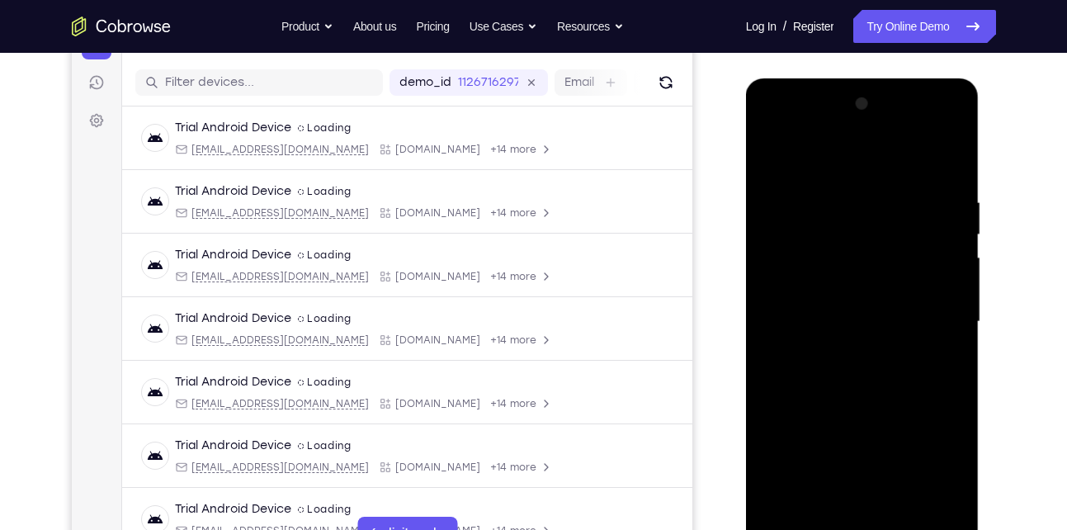
scroll to position [193, 0]
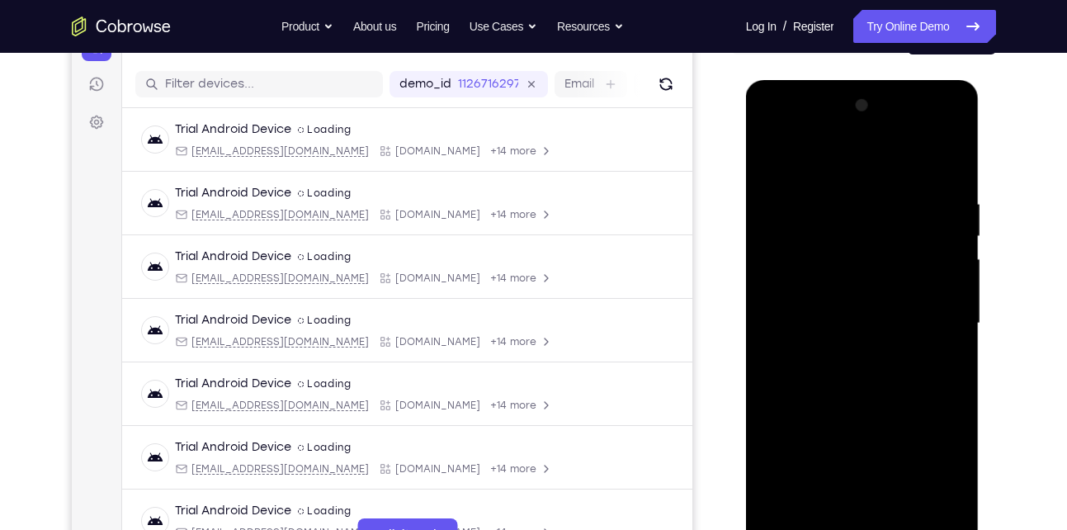
click at [803, 152] on div at bounding box center [863, 323] width 208 height 462
click at [933, 307] on div at bounding box center [863, 323] width 208 height 462
click at [840, 350] on div at bounding box center [863, 323] width 208 height 462
click at [827, 305] on div at bounding box center [863, 323] width 208 height 462
click at [804, 291] on div at bounding box center [863, 323] width 208 height 462
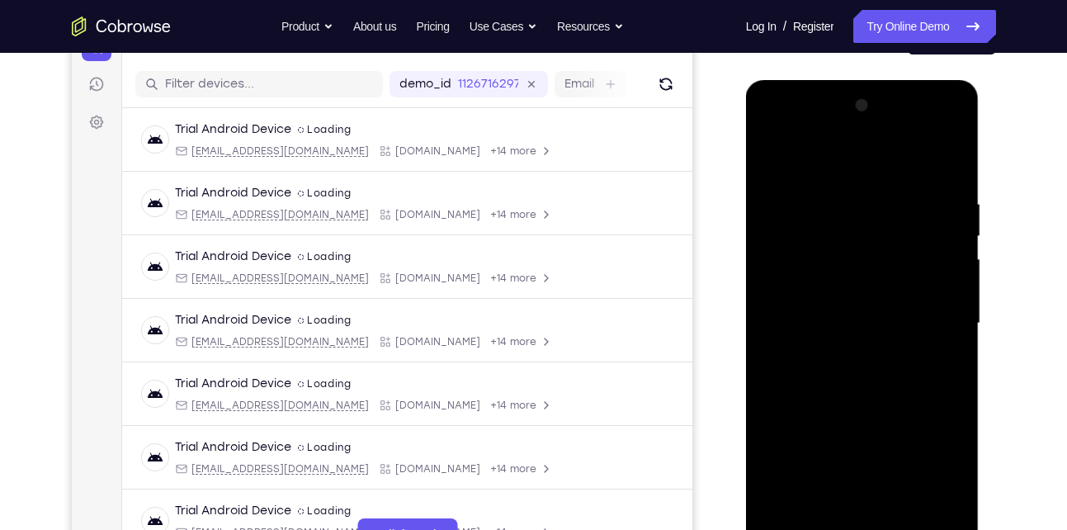
click at [804, 322] on div at bounding box center [863, 323] width 208 height 462
click at [827, 381] on div at bounding box center [863, 323] width 208 height 462
click at [870, 366] on div at bounding box center [863, 323] width 208 height 462
click at [929, 161] on div at bounding box center [863, 323] width 208 height 462
click at [818, 376] on div at bounding box center [863, 323] width 208 height 462
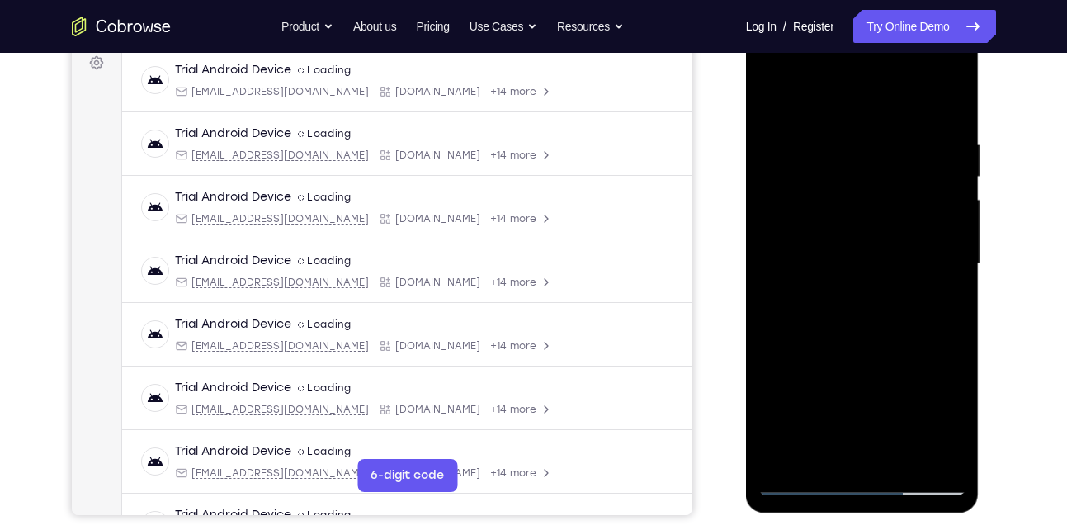
scroll to position [253, 0]
click at [890, 308] on div at bounding box center [863, 263] width 208 height 462
click at [951, 113] on div at bounding box center [863, 263] width 208 height 462
click at [873, 313] on div at bounding box center [863, 263] width 208 height 462
click at [943, 103] on div at bounding box center [863, 263] width 208 height 462
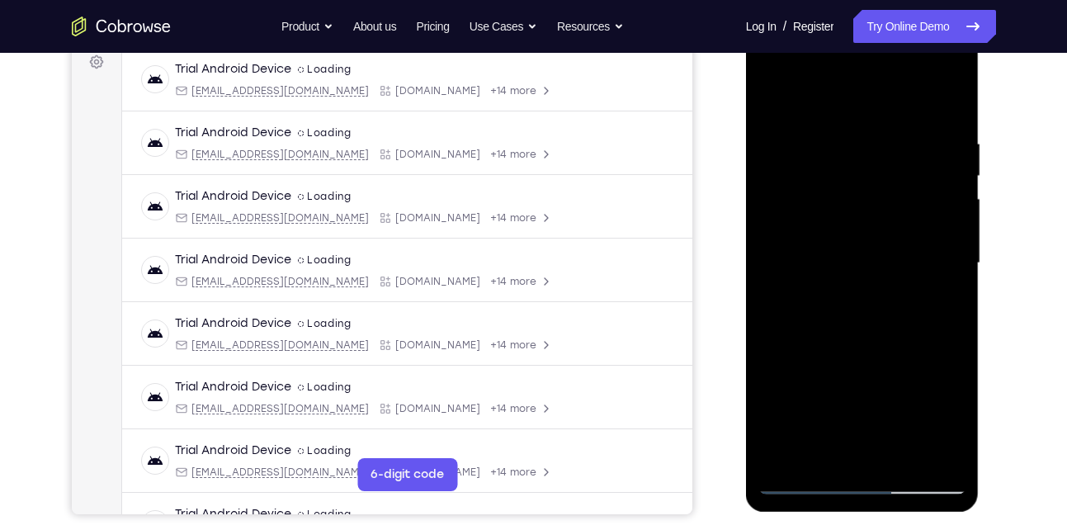
click at [799, 481] on div at bounding box center [863, 263] width 208 height 462
click at [947, 101] on div at bounding box center [863, 263] width 208 height 462
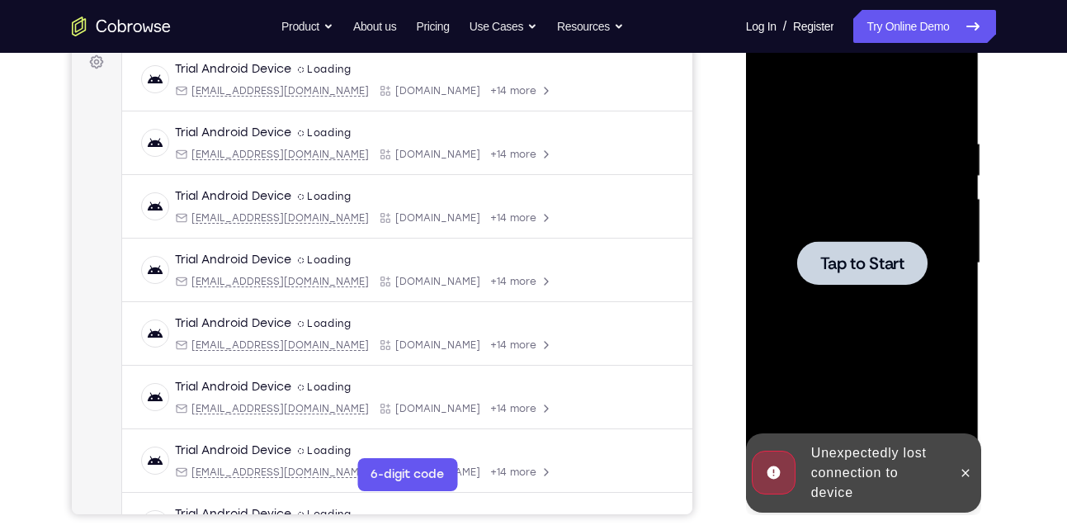
click at [854, 301] on div at bounding box center [863, 263] width 208 height 462
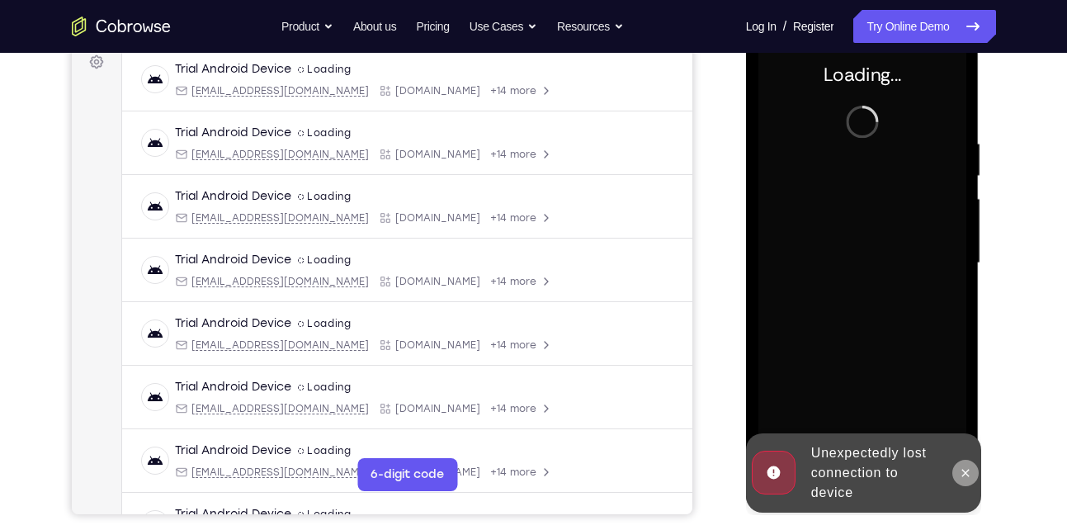
click at [959, 476] on icon at bounding box center [965, 472] width 13 height 13
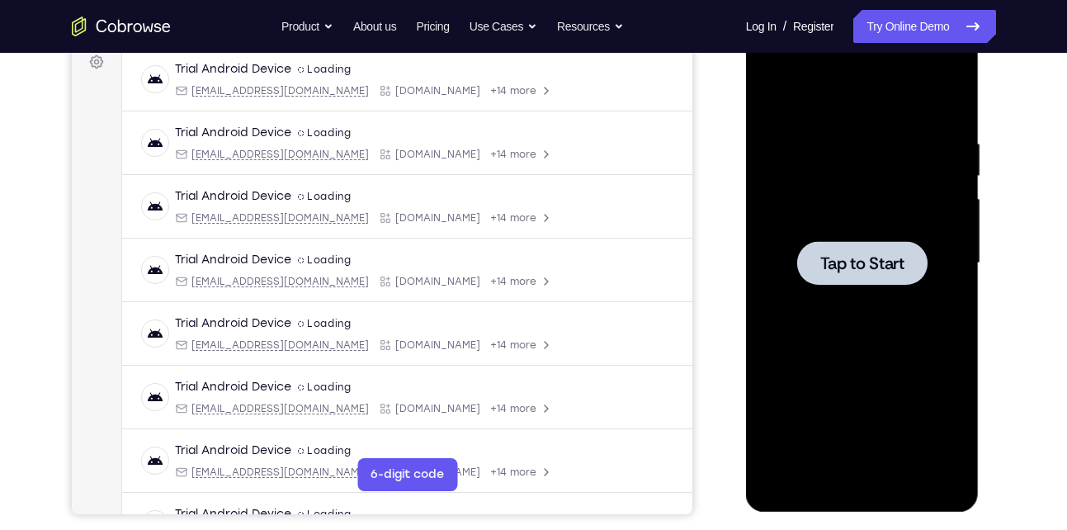
click at [887, 260] on span "Tap to Start" at bounding box center [863, 263] width 84 height 17
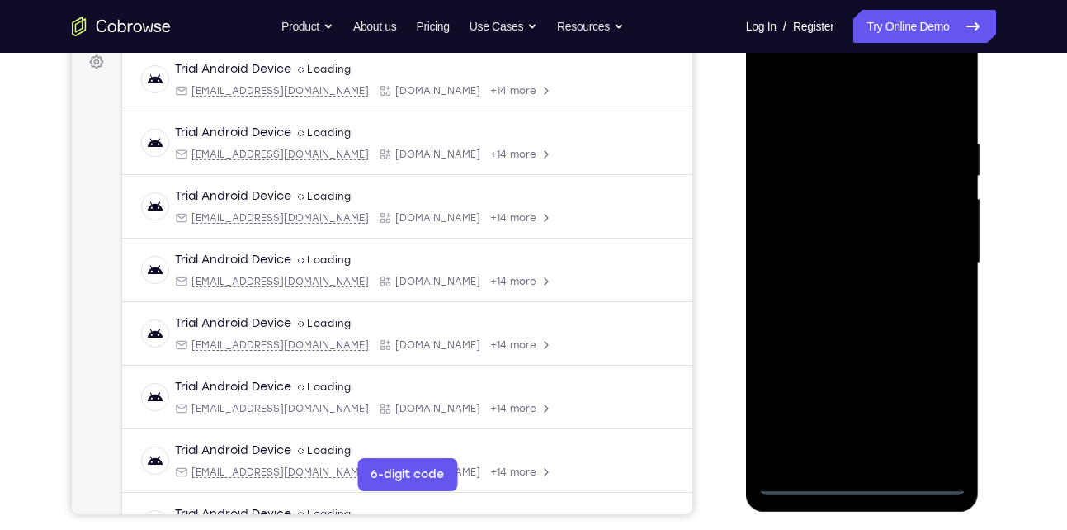
click at [863, 476] on div at bounding box center [863, 263] width 208 height 462
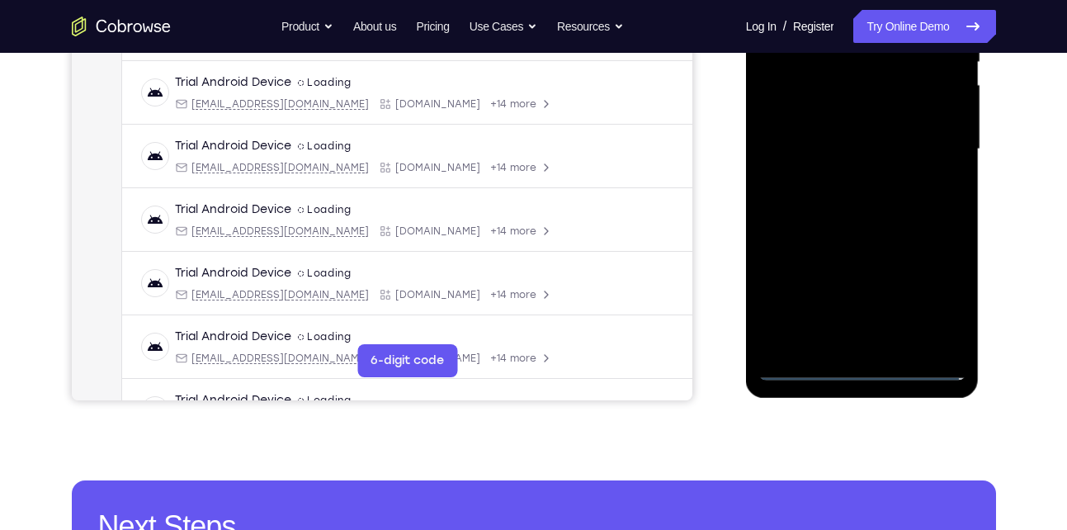
scroll to position [380, 0]
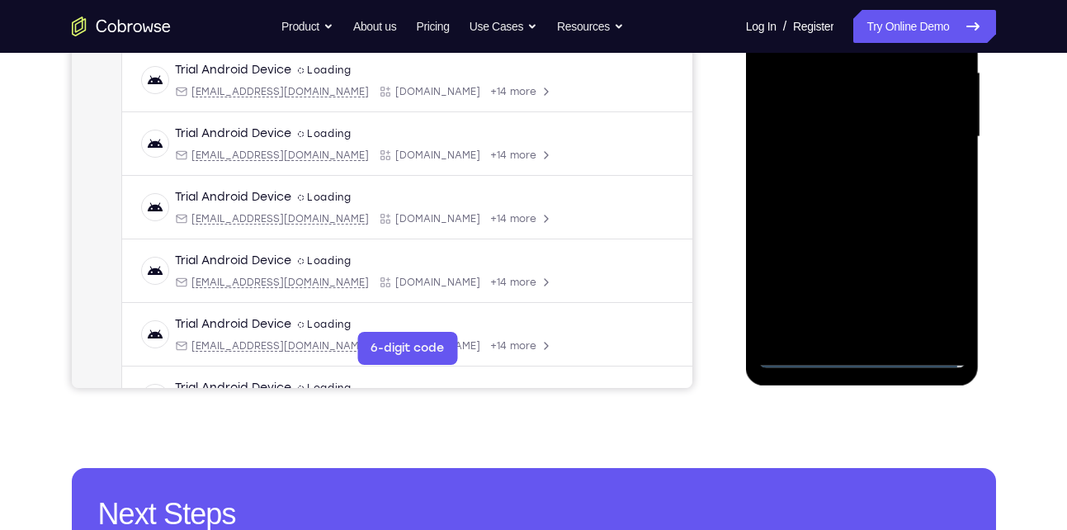
click at [865, 358] on div at bounding box center [863, 137] width 208 height 462
click at [942, 279] on div at bounding box center [863, 137] width 208 height 462
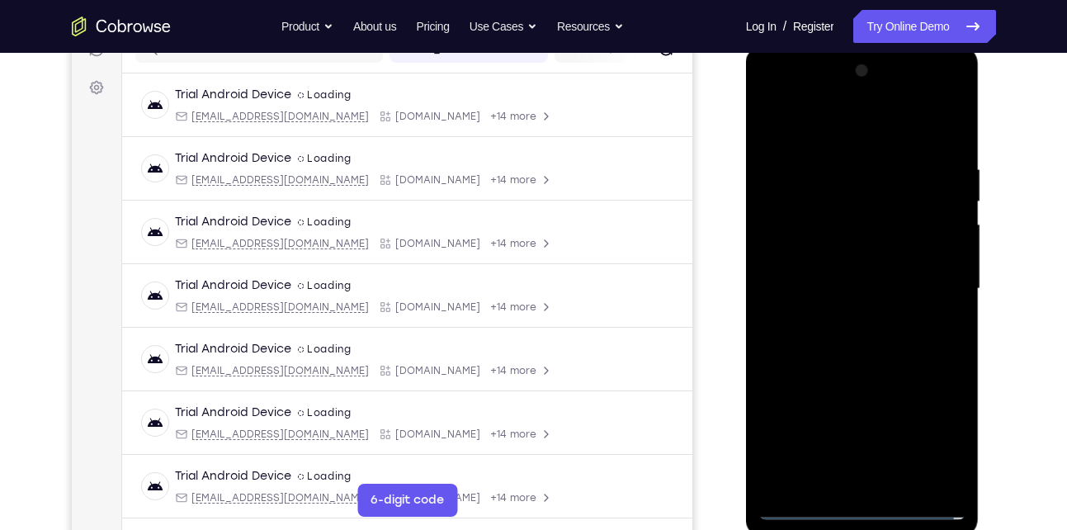
scroll to position [227, 0]
click at [830, 128] on div at bounding box center [863, 290] width 208 height 462
click at [934, 291] on div at bounding box center [863, 290] width 208 height 462
click at [842, 318] on div at bounding box center [863, 290] width 208 height 462
click at [856, 274] on div at bounding box center [863, 290] width 208 height 462
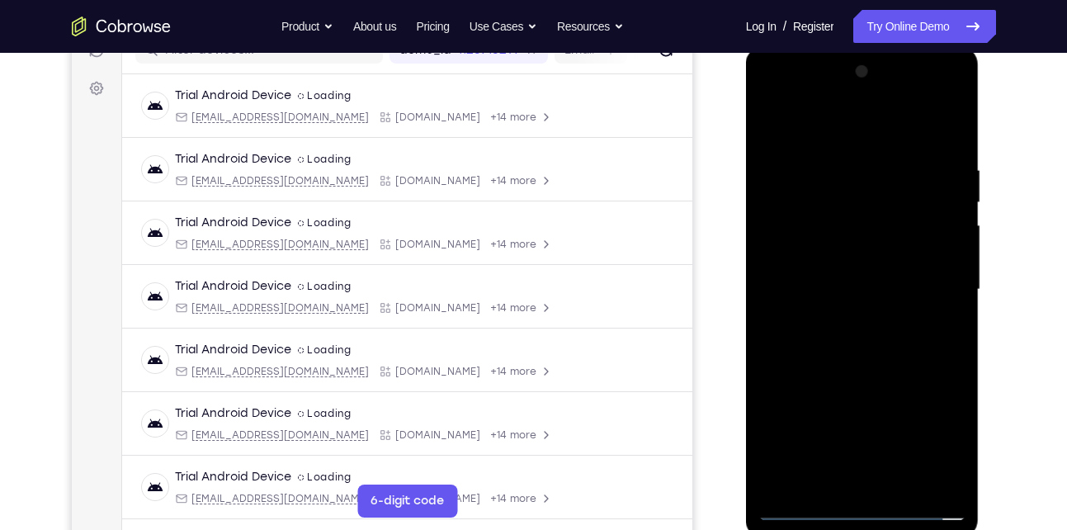
click at [824, 253] on div at bounding box center [863, 290] width 208 height 462
click at [830, 291] on div at bounding box center [863, 290] width 208 height 462
click at [835, 348] on div at bounding box center [863, 290] width 208 height 462
click at [844, 332] on div at bounding box center [863, 290] width 208 height 462
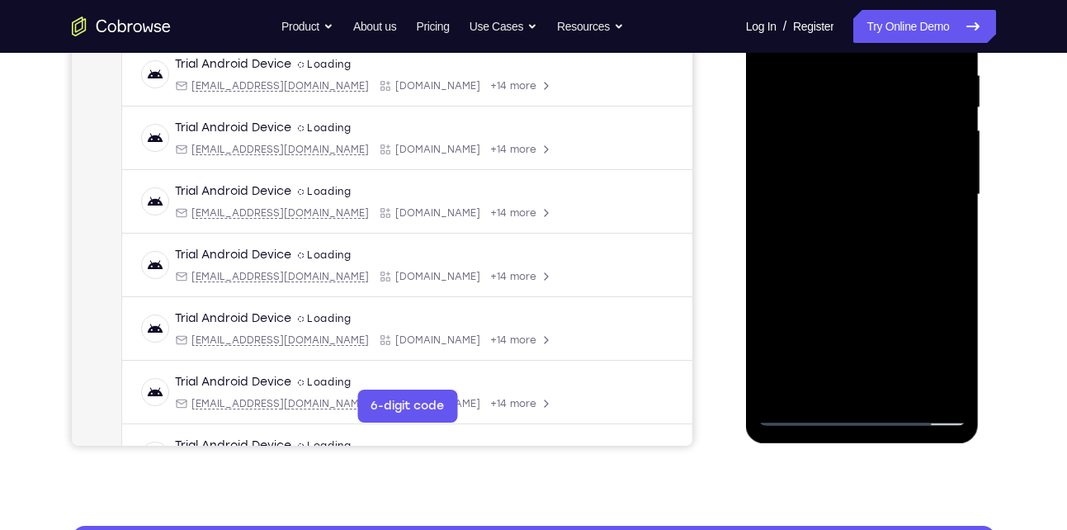
scroll to position [324, 0]
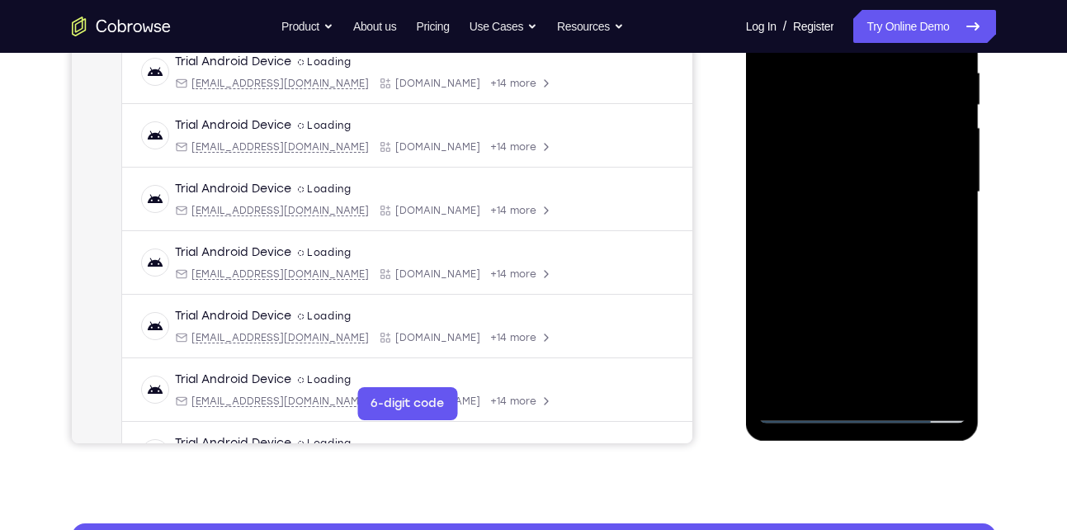
click at [902, 388] on div at bounding box center [863, 192] width 208 height 462
click at [890, 280] on div at bounding box center [863, 192] width 208 height 462
click at [833, 234] on div at bounding box center [863, 192] width 208 height 462
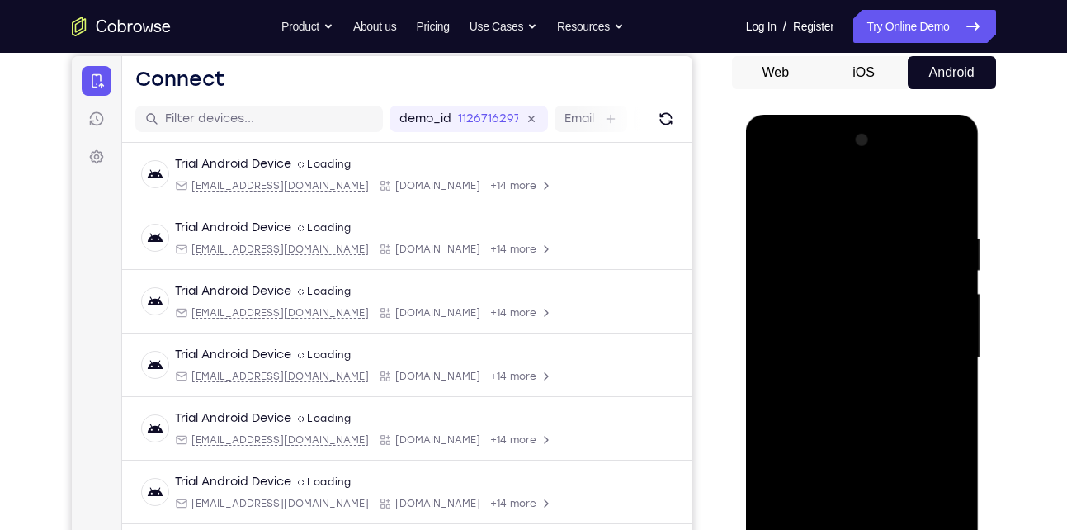
scroll to position [158, 0]
click at [810, 192] on div at bounding box center [863, 359] width 208 height 462
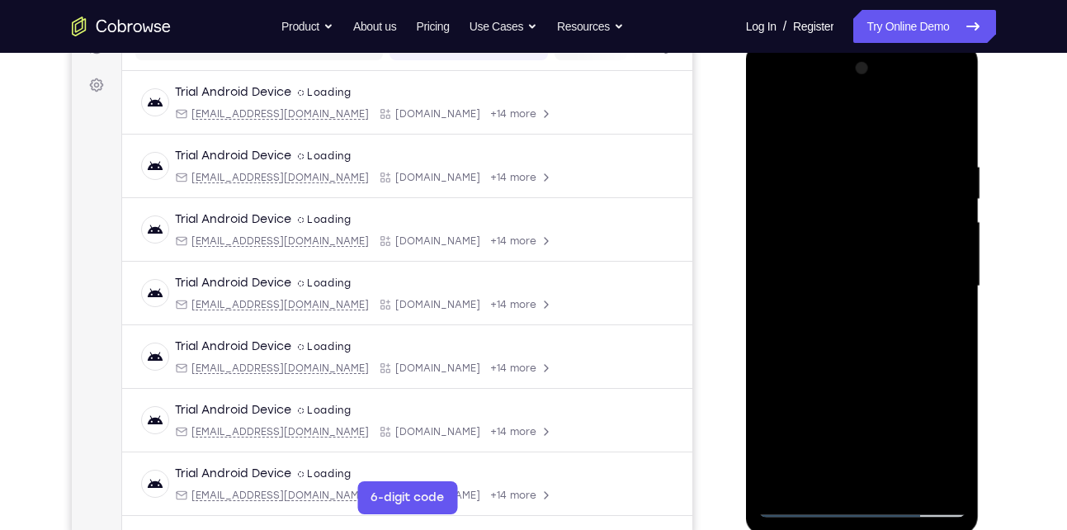
scroll to position [263, 0]
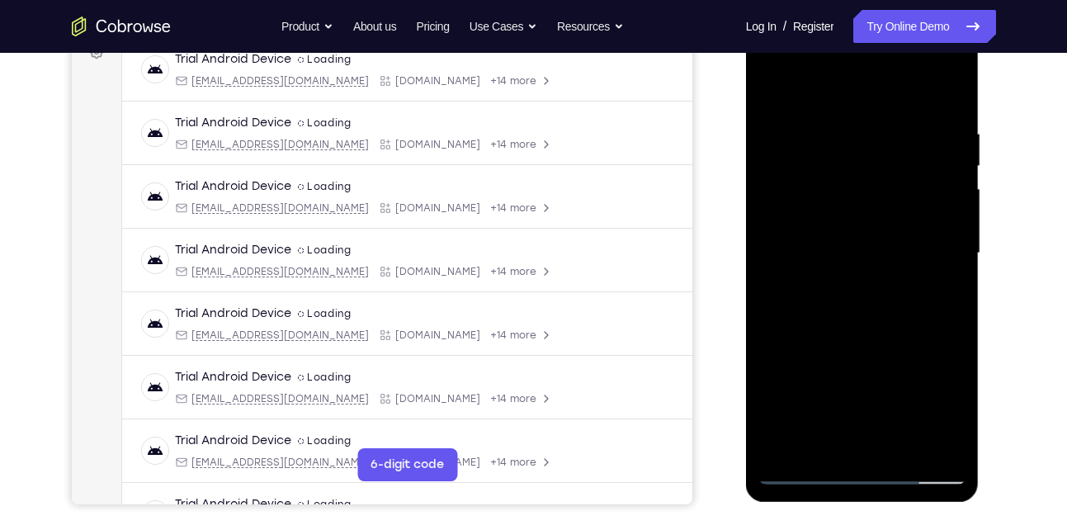
drag, startPoint x: 814, startPoint y: 376, endPoint x: 879, endPoint y: 161, distance: 225.1
click at [879, 161] on div at bounding box center [863, 253] width 208 height 462
drag, startPoint x: 940, startPoint y: 236, endPoint x: 866, endPoint y: 239, distance: 74.3
click at [866, 239] on div at bounding box center [863, 253] width 208 height 462
click at [948, 242] on div at bounding box center [863, 253] width 208 height 462
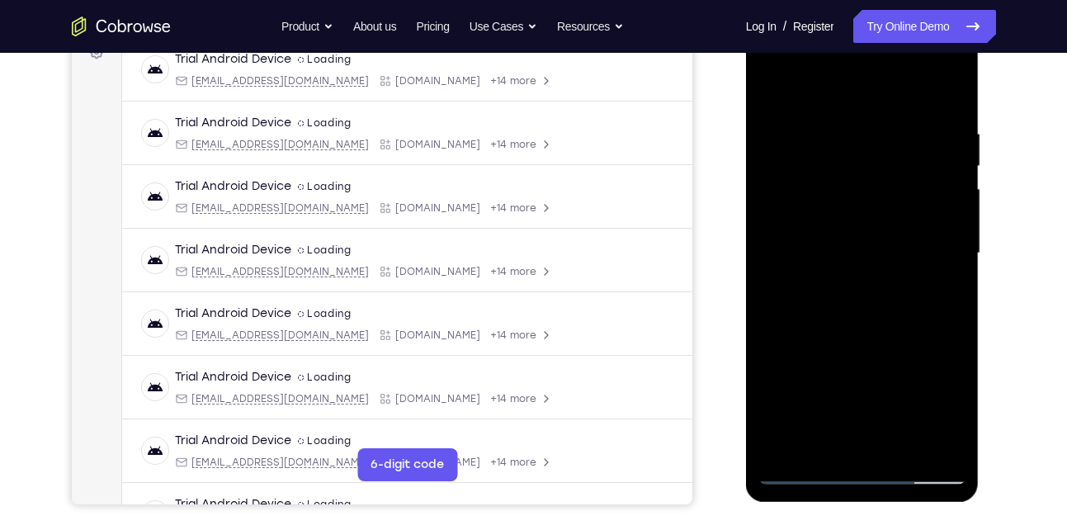
click at [948, 242] on div at bounding box center [863, 253] width 208 height 462
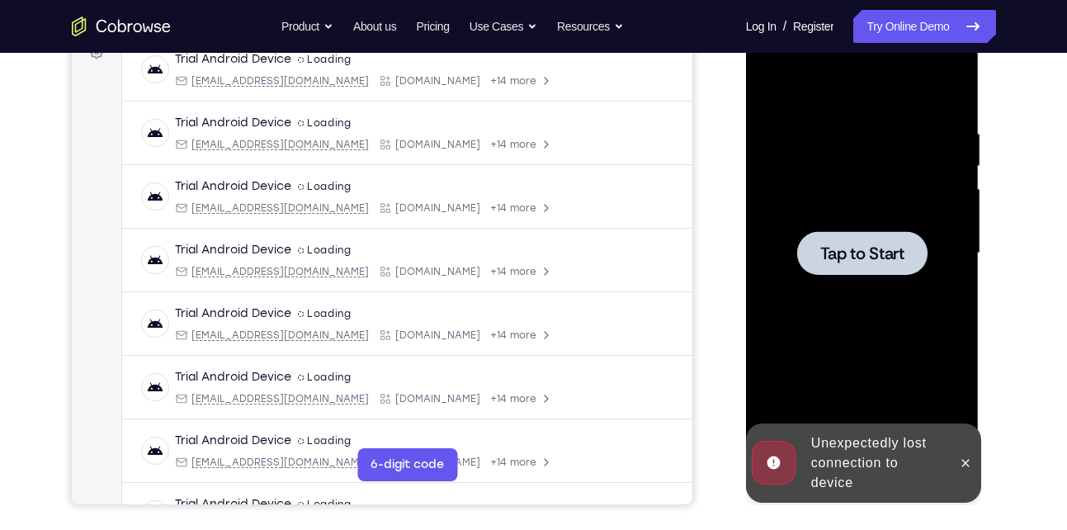
click at [878, 250] on span "Tap to Start" at bounding box center [863, 253] width 84 height 17
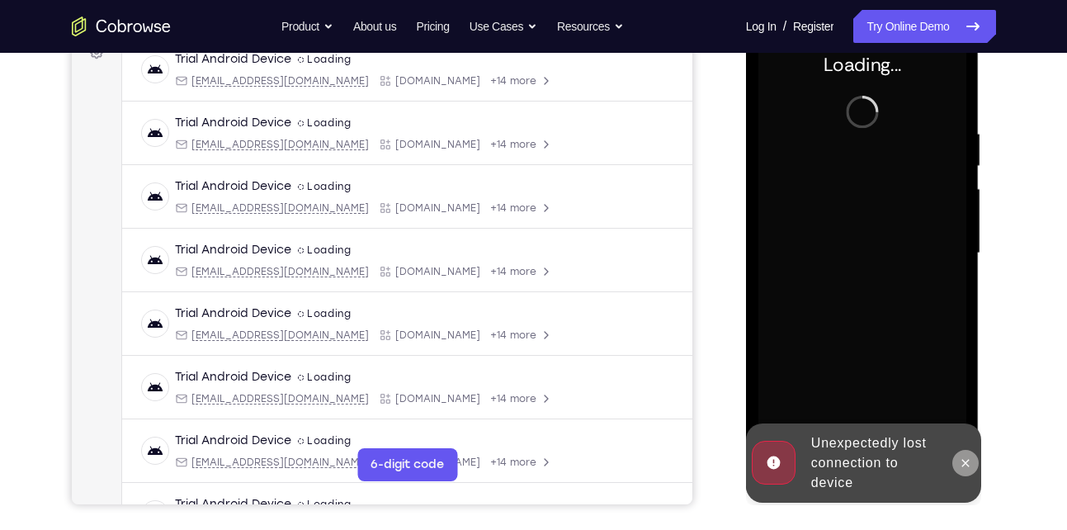
click at [967, 460] on icon at bounding box center [965, 462] width 13 height 13
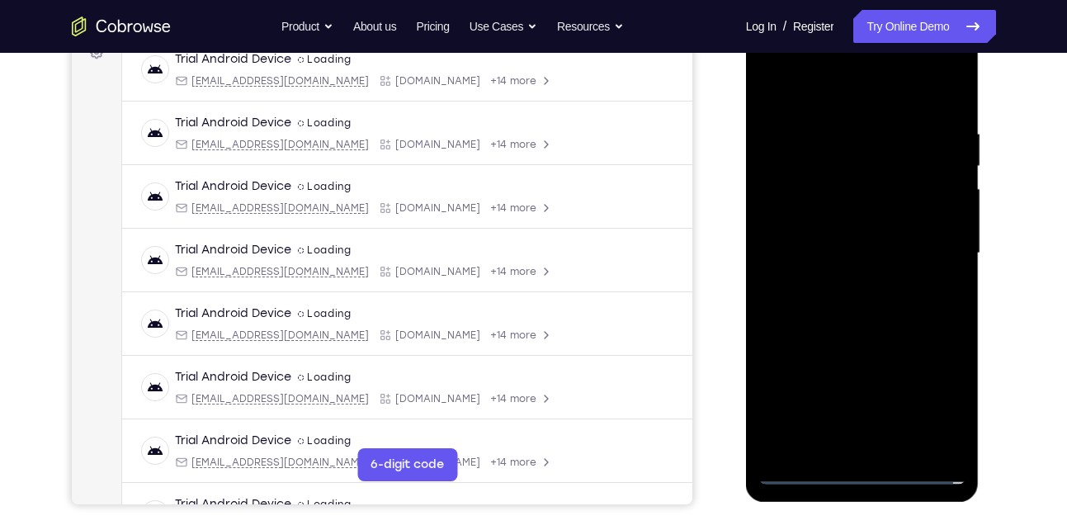
click at [856, 466] on div at bounding box center [863, 253] width 208 height 462
click at [856, 465] on div at bounding box center [863, 253] width 208 height 462
click at [863, 472] on div at bounding box center [863, 253] width 208 height 462
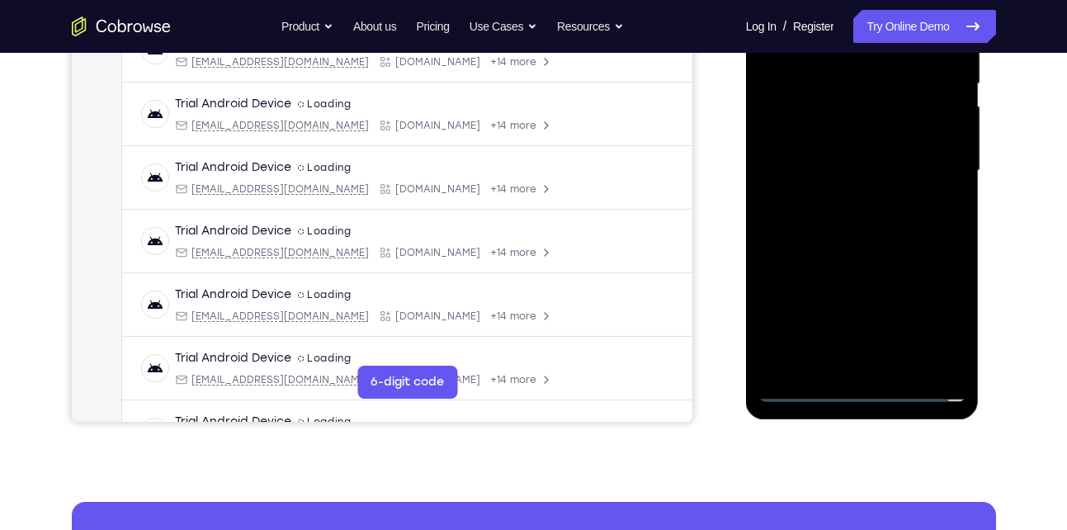
scroll to position [352, 0]
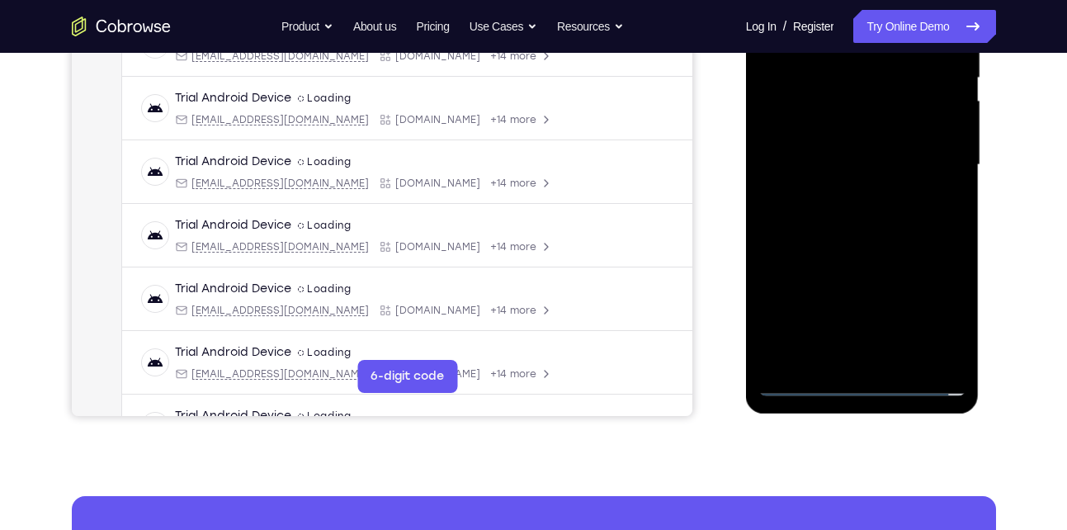
click at [863, 385] on div at bounding box center [863, 165] width 208 height 462
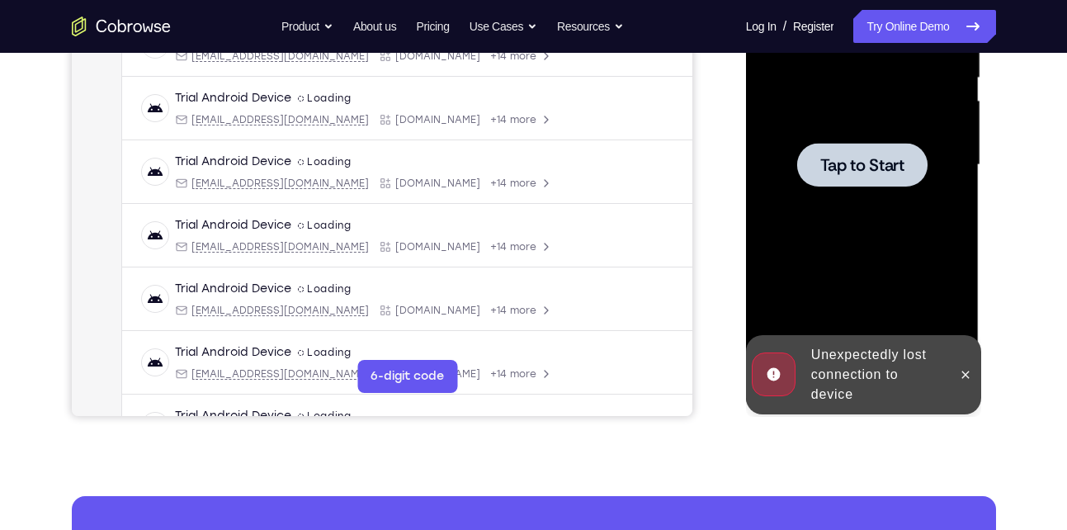
click at [874, 194] on div at bounding box center [863, 165] width 208 height 462
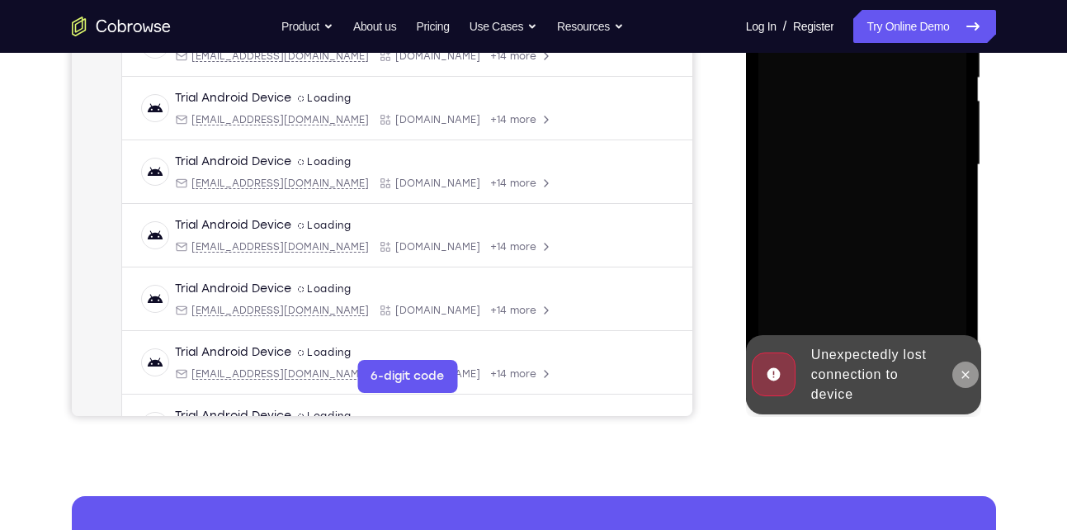
click at [962, 369] on icon at bounding box center [965, 374] width 13 height 13
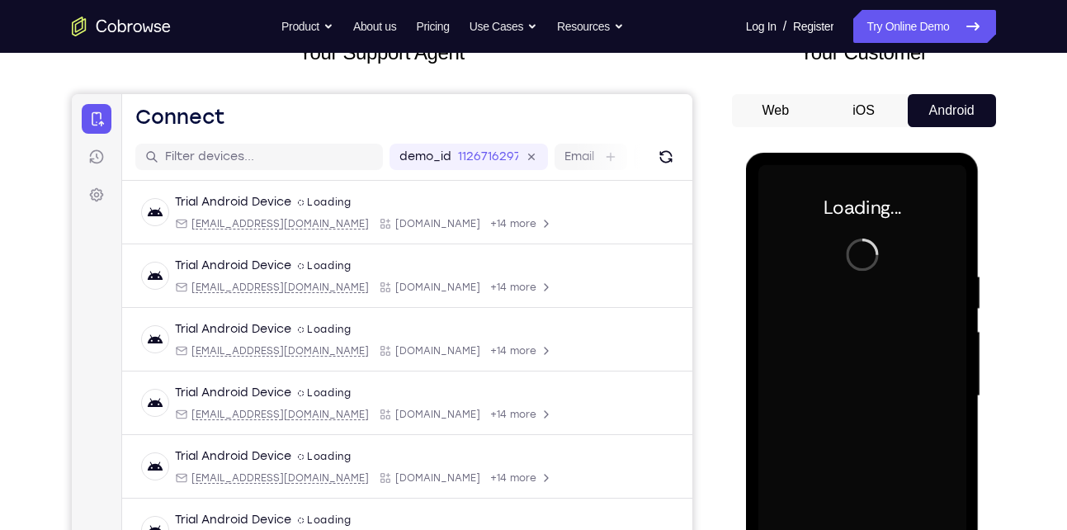
scroll to position [141, 0]
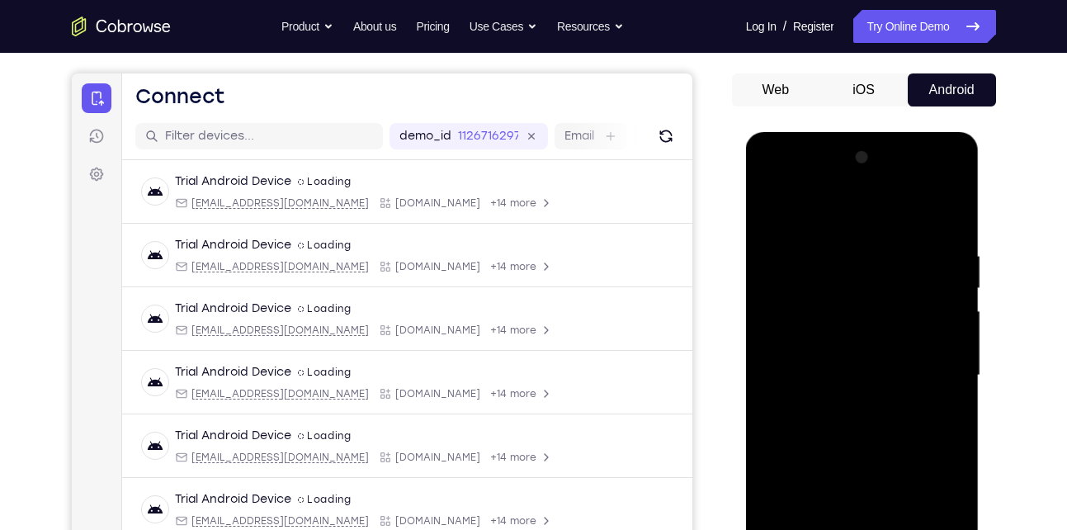
click at [873, 264] on div at bounding box center [863, 375] width 208 height 462
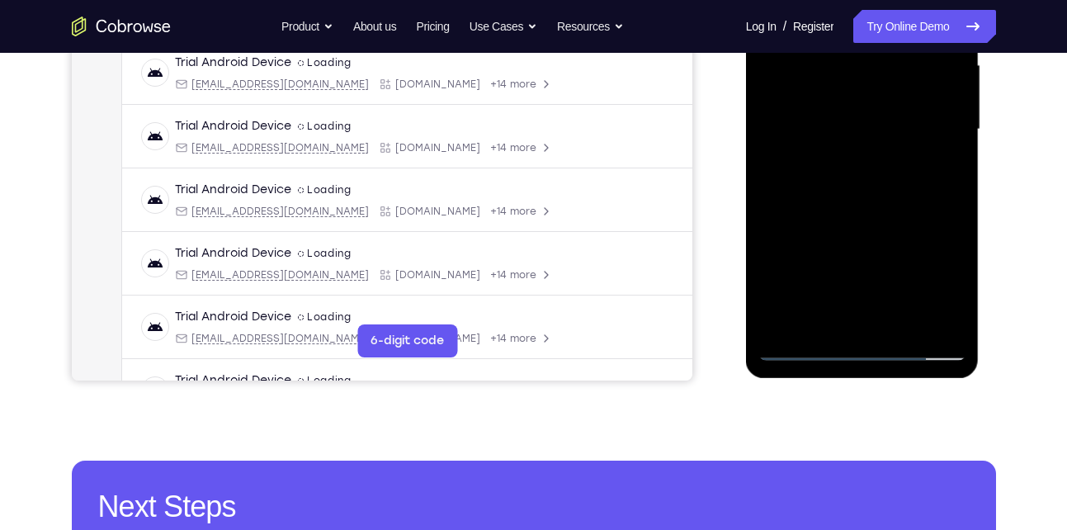
scroll to position [400, 0]
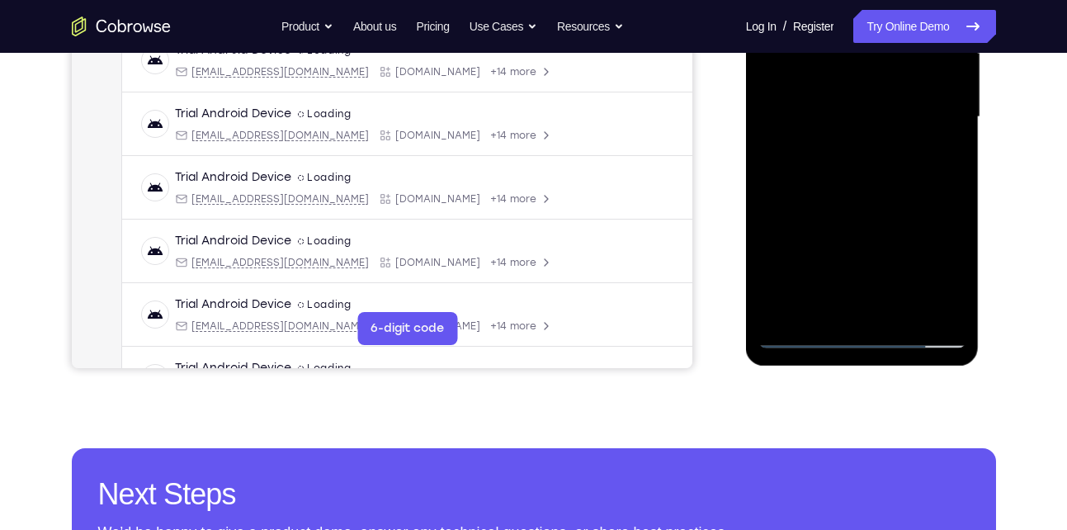
click at [862, 333] on div at bounding box center [863, 117] width 208 height 462
click at [925, 266] on div at bounding box center [863, 117] width 208 height 462
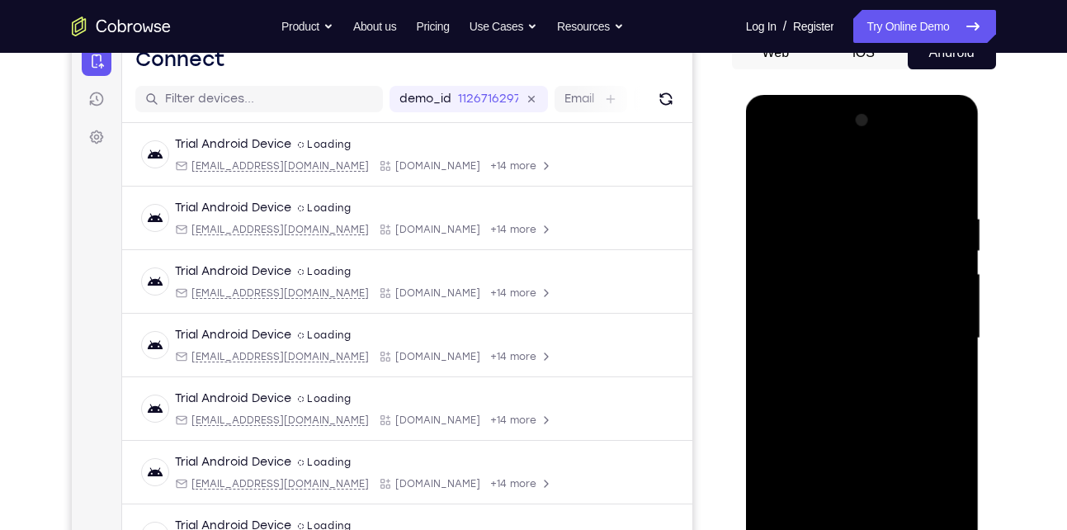
scroll to position [176, 0]
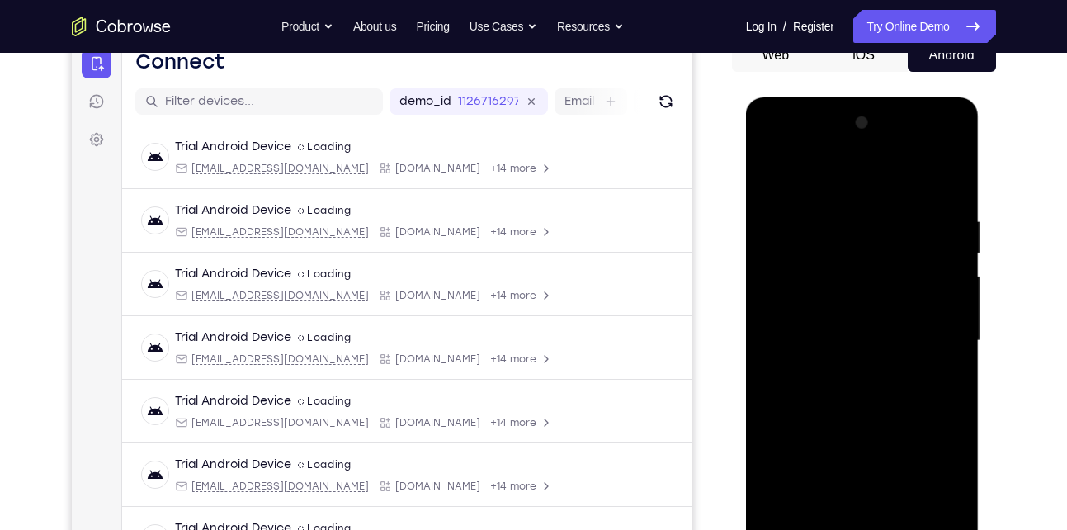
click at [819, 181] on div at bounding box center [863, 341] width 208 height 462
click at [810, 248] on div at bounding box center [863, 341] width 208 height 462
click at [880, 205] on div at bounding box center [863, 341] width 208 height 462
drag, startPoint x: 856, startPoint y: 434, endPoint x: 871, endPoint y: 200, distance: 234.9
click at [871, 200] on div at bounding box center [863, 341] width 208 height 462
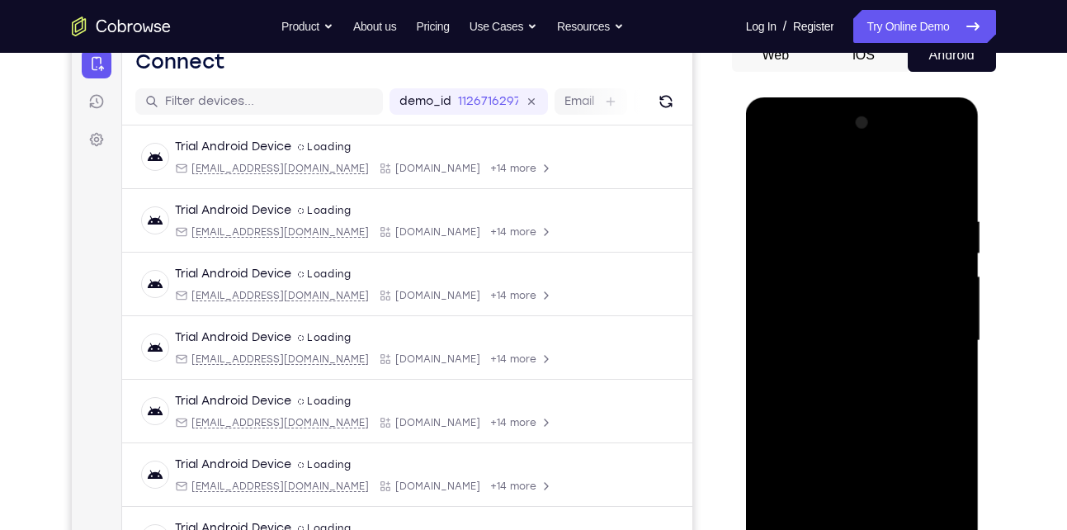
drag, startPoint x: 851, startPoint y: 432, endPoint x: 879, endPoint y: 172, distance: 261.5
click at [879, 172] on div at bounding box center [863, 341] width 208 height 462
drag, startPoint x: 839, startPoint y: 461, endPoint x: 892, endPoint y: 176, distance: 289.8
click at [892, 176] on div at bounding box center [863, 341] width 208 height 462
drag, startPoint x: 848, startPoint y: 480, endPoint x: 849, endPoint y: 237, distance: 242.7
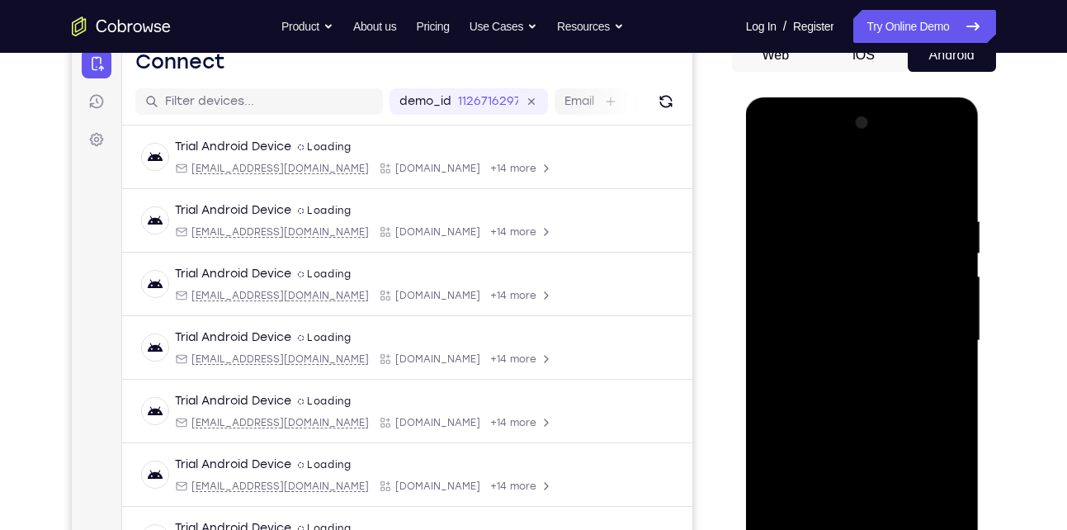
click at [849, 237] on div at bounding box center [863, 341] width 208 height 462
click at [851, 430] on div at bounding box center [863, 341] width 208 height 462
drag, startPoint x: 849, startPoint y: 480, endPoint x: 873, endPoint y: 184, distance: 297.3
click at [873, 184] on div at bounding box center [863, 341] width 208 height 462
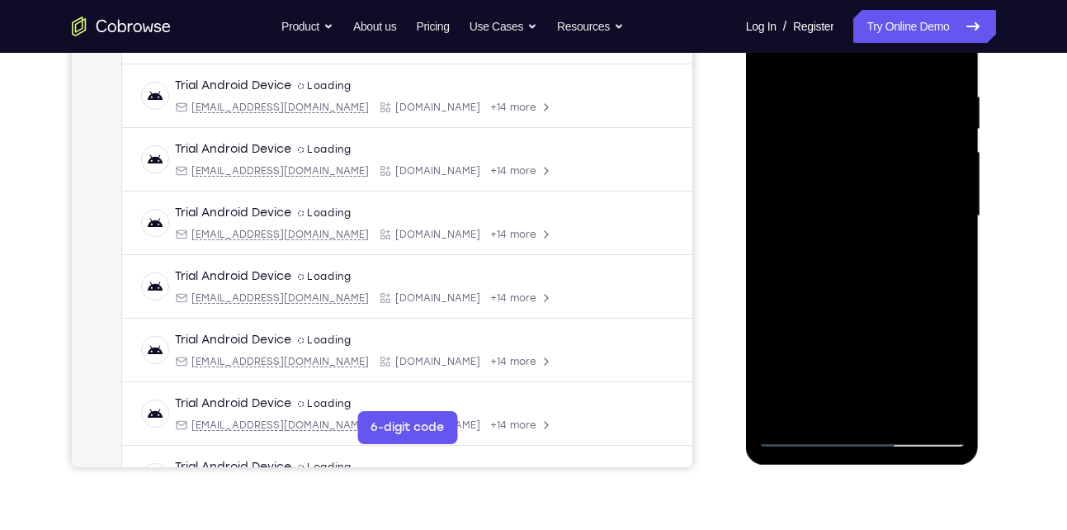
drag, startPoint x: 861, startPoint y: 234, endPoint x: 821, endPoint y: 425, distance: 195.7
click at [821, 425] on div at bounding box center [863, 216] width 208 height 462
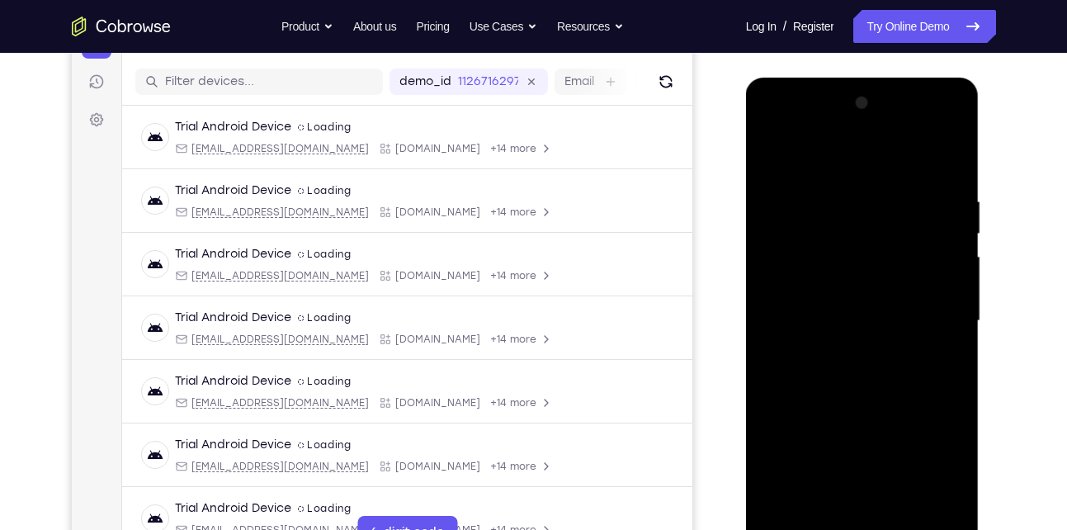
scroll to position [187, 0]
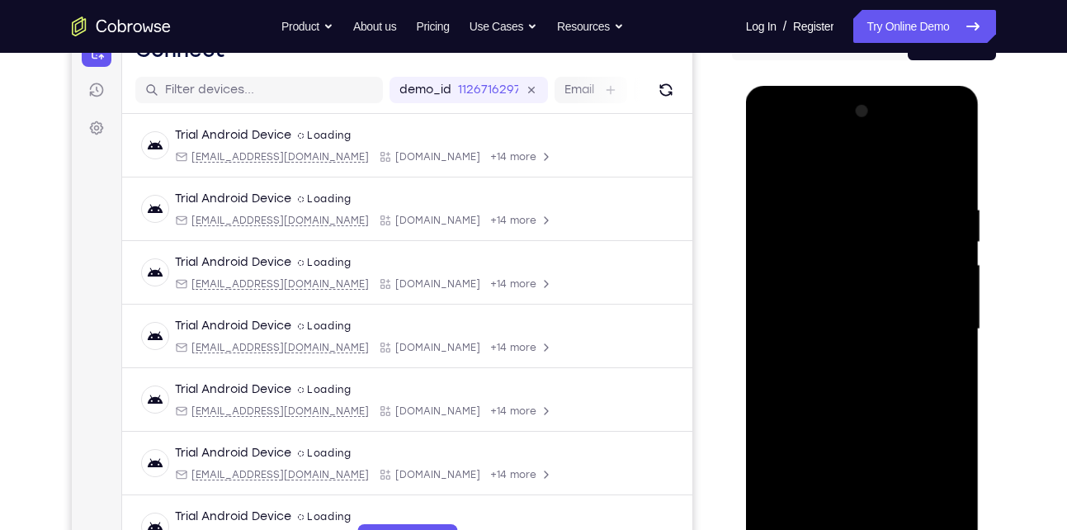
click at [814, 338] on div at bounding box center [863, 329] width 208 height 462
click at [844, 215] on div at bounding box center [863, 329] width 208 height 462
click at [808, 179] on div at bounding box center [863, 329] width 208 height 462
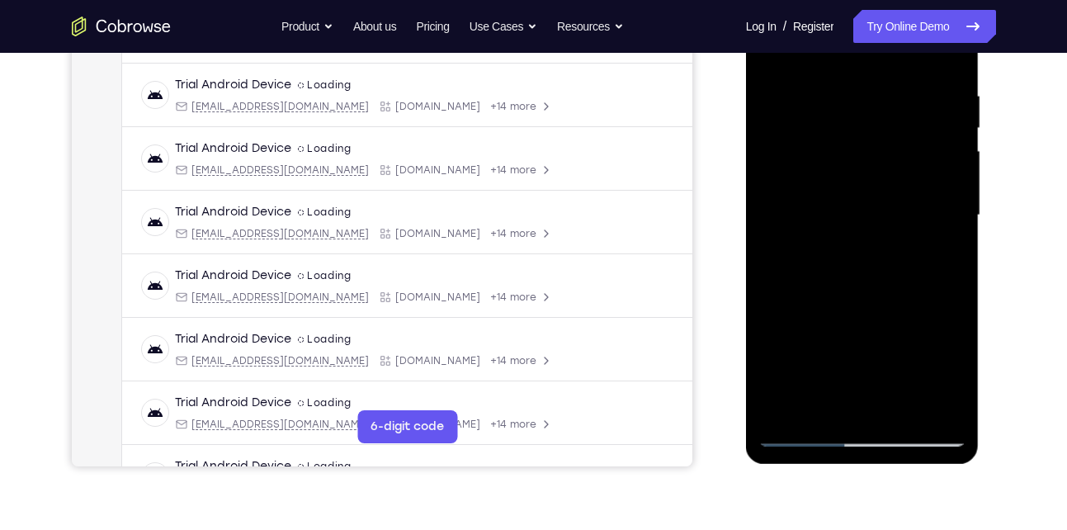
click at [844, 241] on div at bounding box center [863, 215] width 208 height 462
drag, startPoint x: 854, startPoint y: 343, endPoint x: 881, endPoint y: 163, distance: 181.9
click at [881, 163] on div at bounding box center [863, 215] width 208 height 462
drag, startPoint x: 870, startPoint y: 290, endPoint x: 913, endPoint y: 134, distance: 161.8
click at [913, 134] on div at bounding box center [863, 215] width 208 height 462
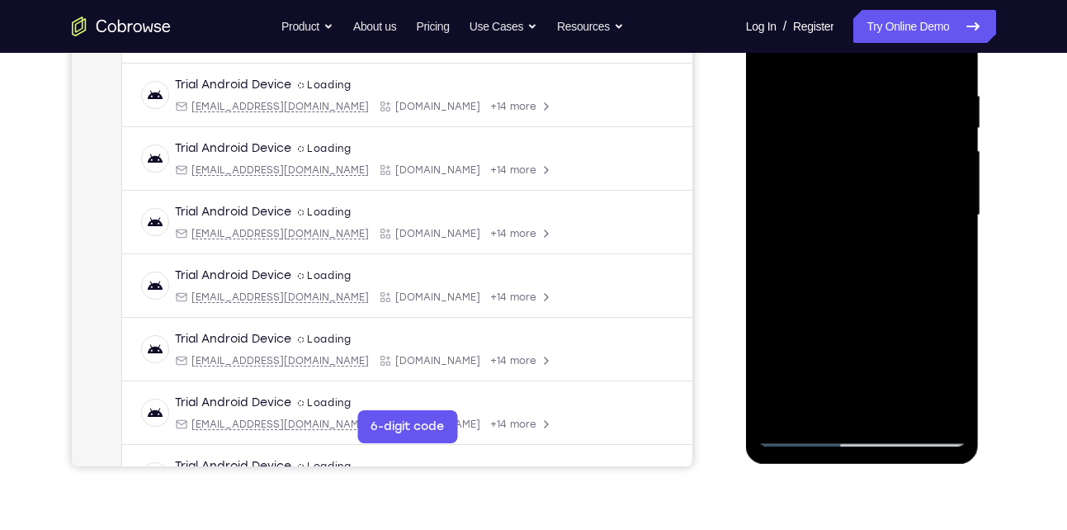
click at [797, 434] on div at bounding box center [863, 215] width 208 height 462
click at [841, 335] on div at bounding box center [863, 215] width 208 height 462
click at [839, 119] on div at bounding box center [863, 215] width 208 height 462
click at [795, 432] on div at bounding box center [863, 215] width 208 height 462
click at [833, 147] on div at bounding box center [863, 215] width 208 height 462
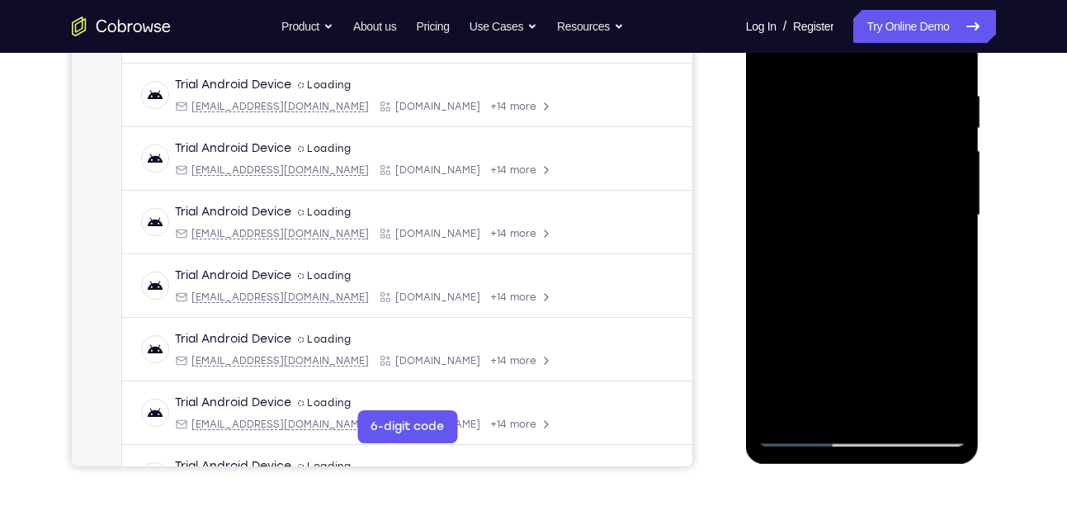
drag, startPoint x: 811, startPoint y: 324, endPoint x: 850, endPoint y: 184, distance: 145.8
click at [850, 184] on div at bounding box center [863, 215] width 208 height 462
drag, startPoint x: 844, startPoint y: 332, endPoint x: 876, endPoint y: 229, distance: 107.1
click at [876, 229] on div at bounding box center [863, 215] width 208 height 462
drag, startPoint x: 845, startPoint y: 346, endPoint x: 902, endPoint y: 192, distance: 164.5
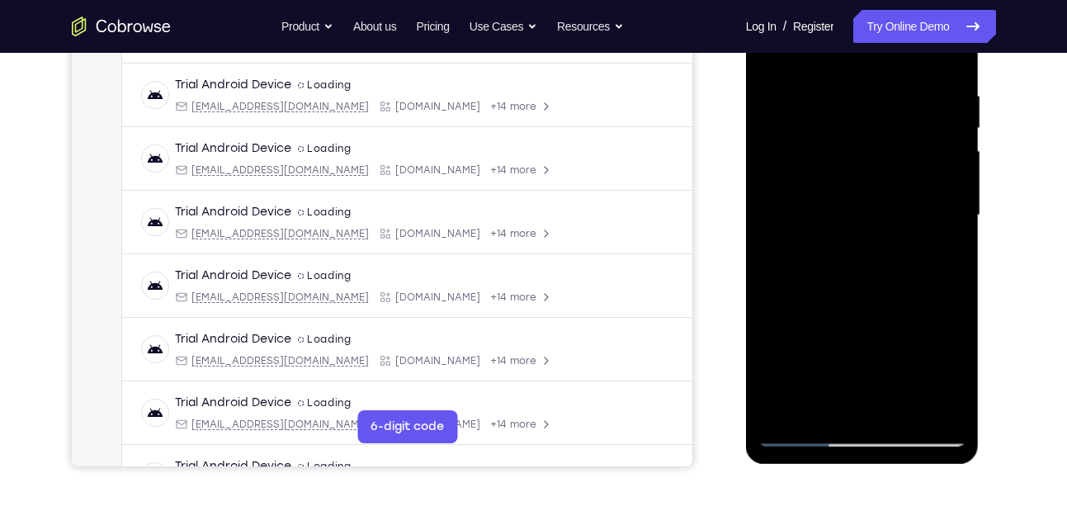
click at [902, 192] on div at bounding box center [863, 215] width 208 height 462
drag, startPoint x: 855, startPoint y: 329, endPoint x: 911, endPoint y: 166, distance: 172.8
click at [911, 166] on div at bounding box center [863, 215] width 208 height 462
click at [939, 349] on div at bounding box center [863, 215] width 208 height 462
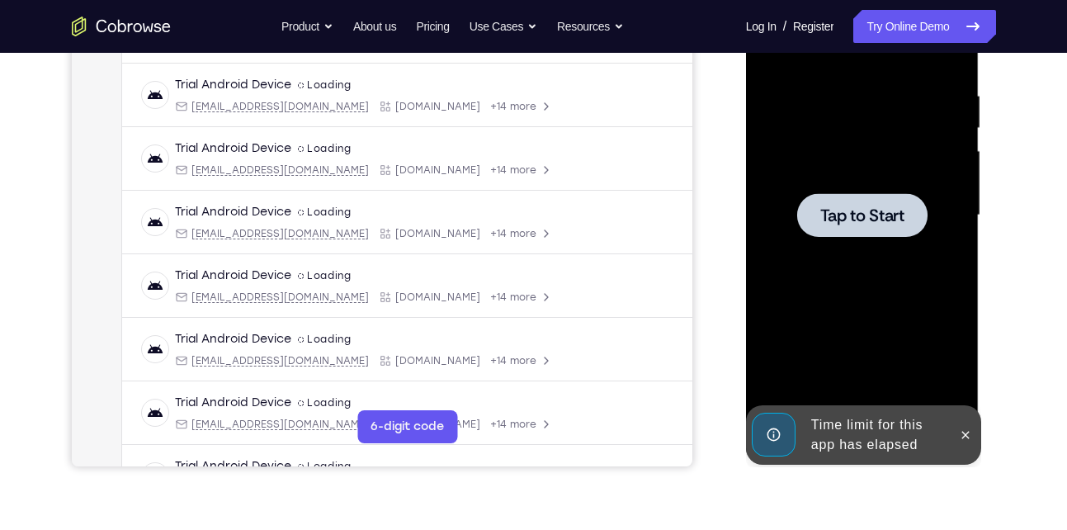
click at [862, 207] on span "Tap to Start" at bounding box center [863, 215] width 84 height 17
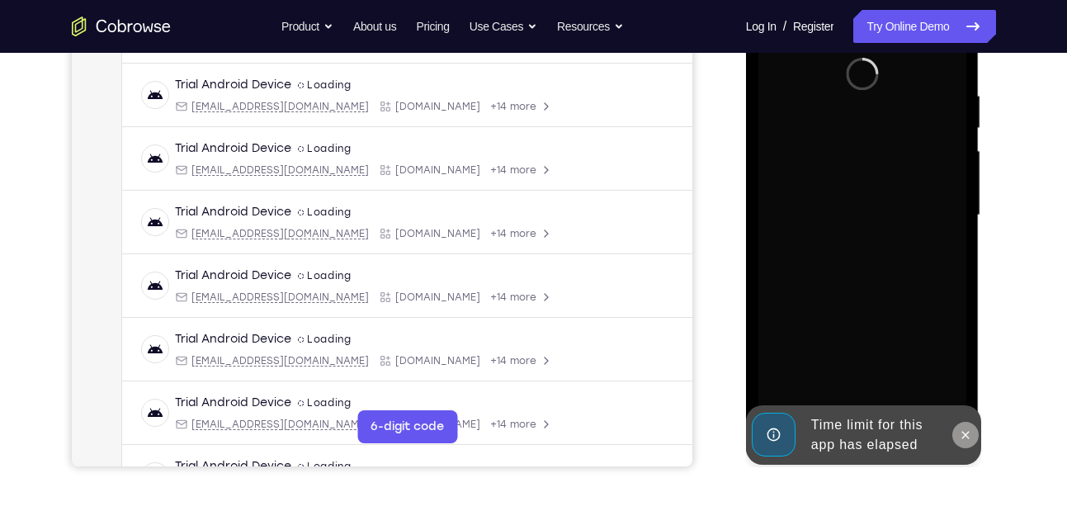
click at [960, 433] on icon at bounding box center [965, 434] width 13 height 13
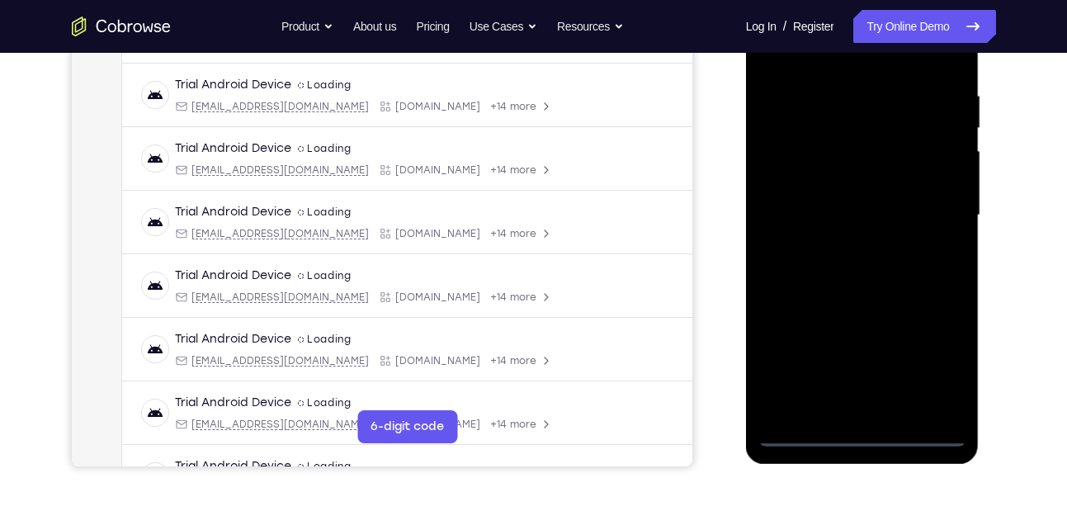
click at [858, 426] on div at bounding box center [863, 215] width 208 height 462
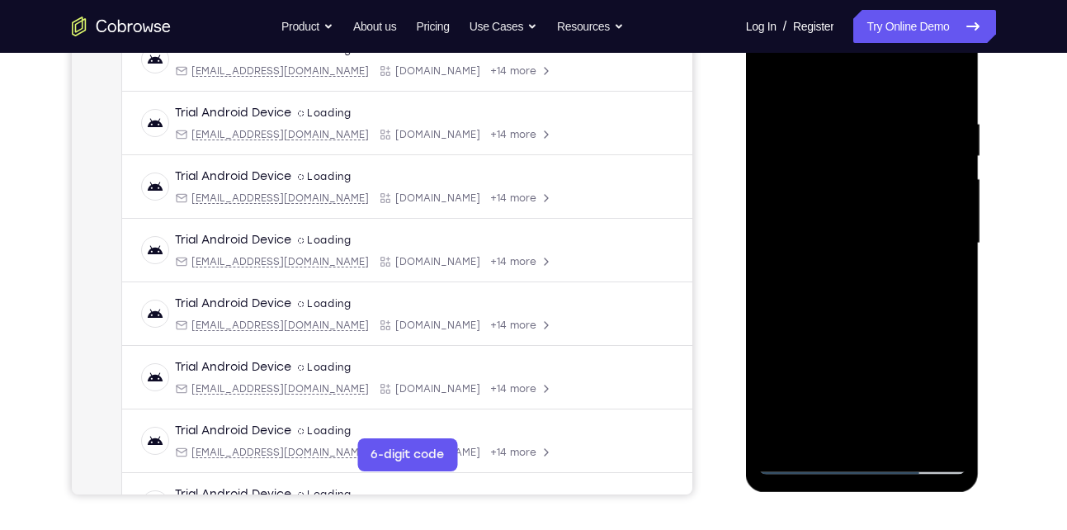
scroll to position [278, 0]
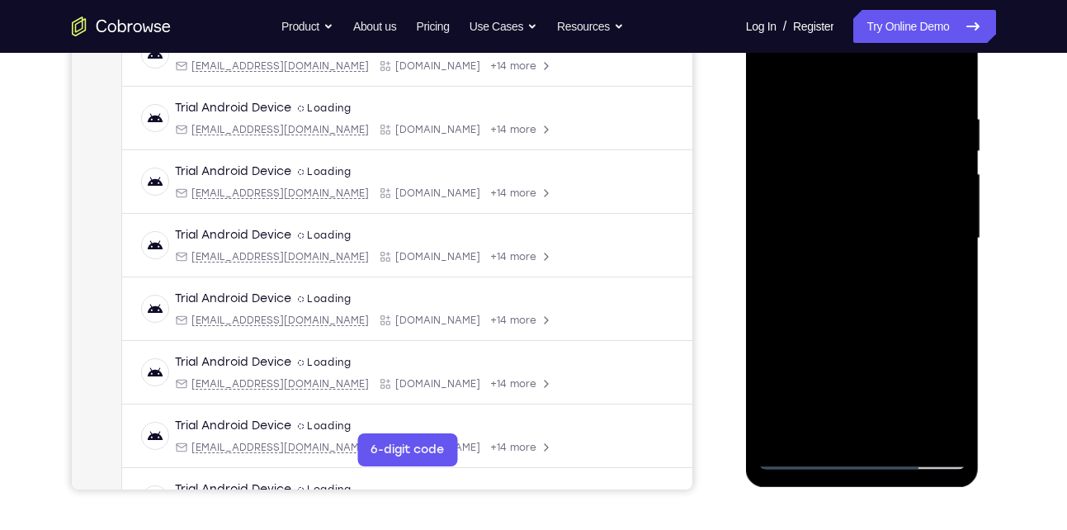
click at [860, 453] on div at bounding box center [863, 238] width 208 height 462
click at [934, 381] on div at bounding box center [863, 238] width 208 height 462
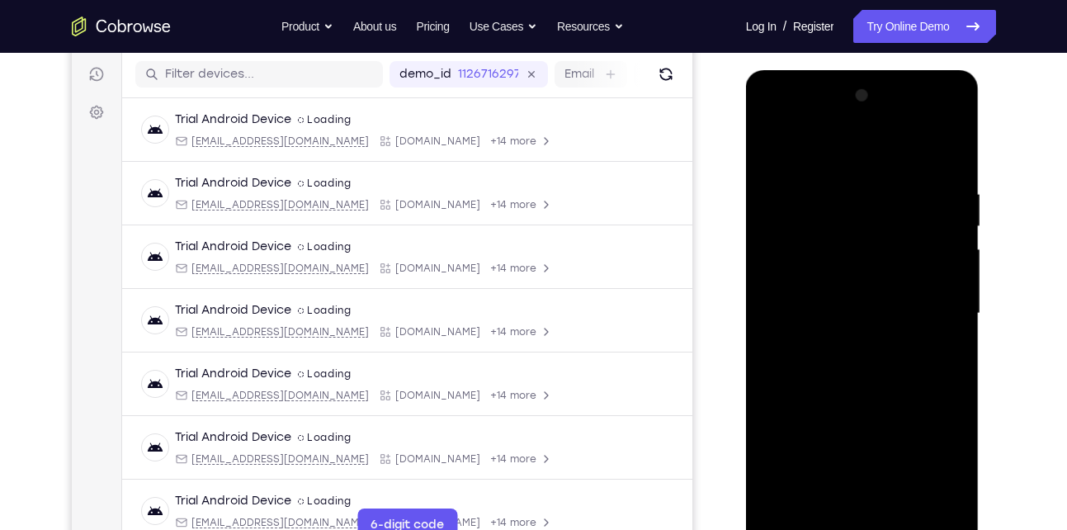
scroll to position [202, 0]
click at [816, 142] on div at bounding box center [863, 314] width 208 height 462
click at [859, 225] on div at bounding box center [863, 314] width 208 height 462
drag, startPoint x: 862, startPoint y: 423, endPoint x: 877, endPoint y: 291, distance: 133.0
click at [877, 291] on div at bounding box center [863, 314] width 208 height 462
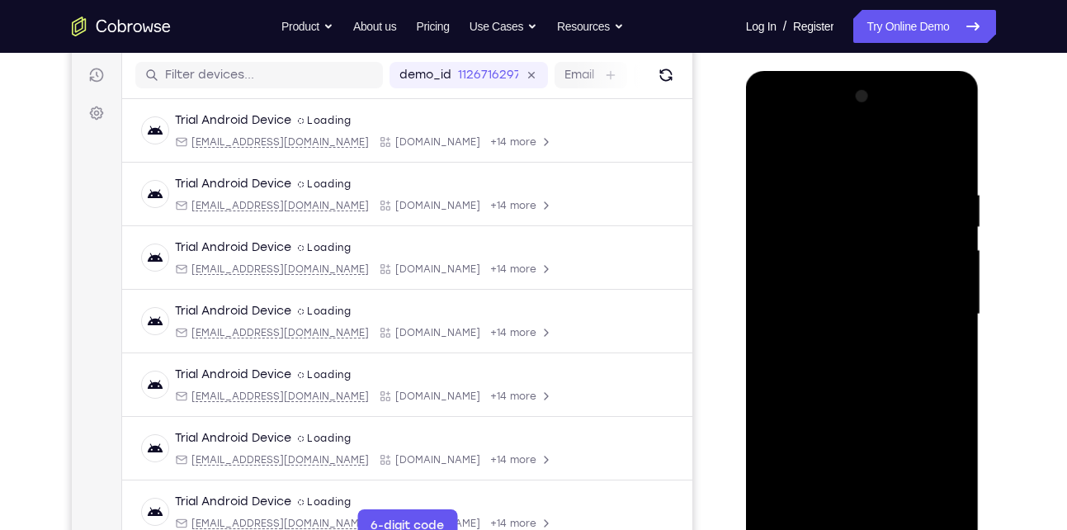
drag, startPoint x: 849, startPoint y: 386, endPoint x: 875, endPoint y: 257, distance: 132.1
click at [875, 257] on div at bounding box center [863, 314] width 208 height 462
drag, startPoint x: 875, startPoint y: 257, endPoint x: 816, endPoint y: 536, distance: 285.3
click at [816, 529] on div at bounding box center [863, 314] width 208 height 462
click at [827, 373] on div at bounding box center [863, 314] width 208 height 462
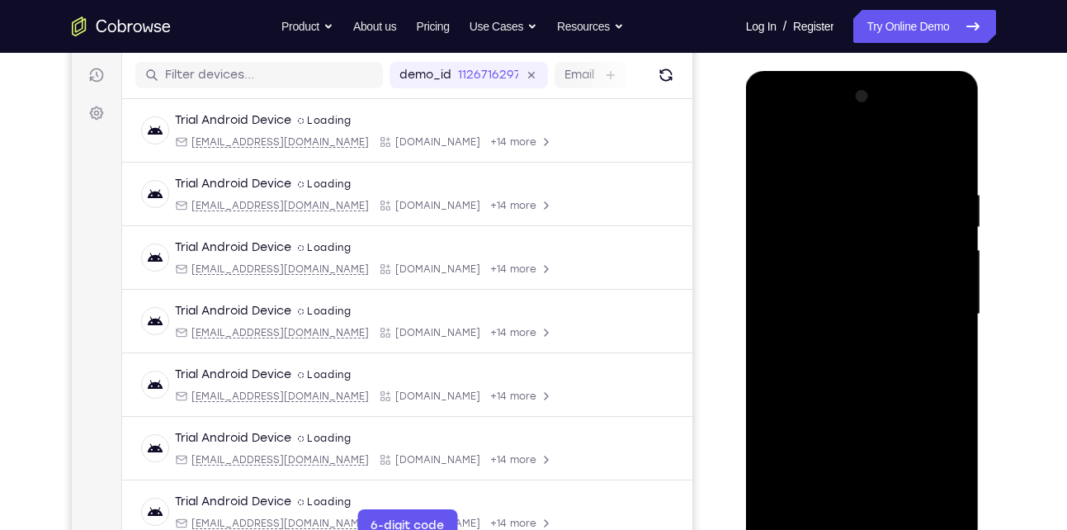
drag, startPoint x: 819, startPoint y: 417, endPoint x: 887, endPoint y: 195, distance: 232.4
click at [887, 195] on div at bounding box center [863, 314] width 208 height 462
drag, startPoint x: 822, startPoint y: 443, endPoint x: 900, endPoint y: 102, distance: 350.4
click at [900, 102] on div at bounding box center [863, 314] width 208 height 462
click at [895, 444] on div at bounding box center [863, 314] width 208 height 462
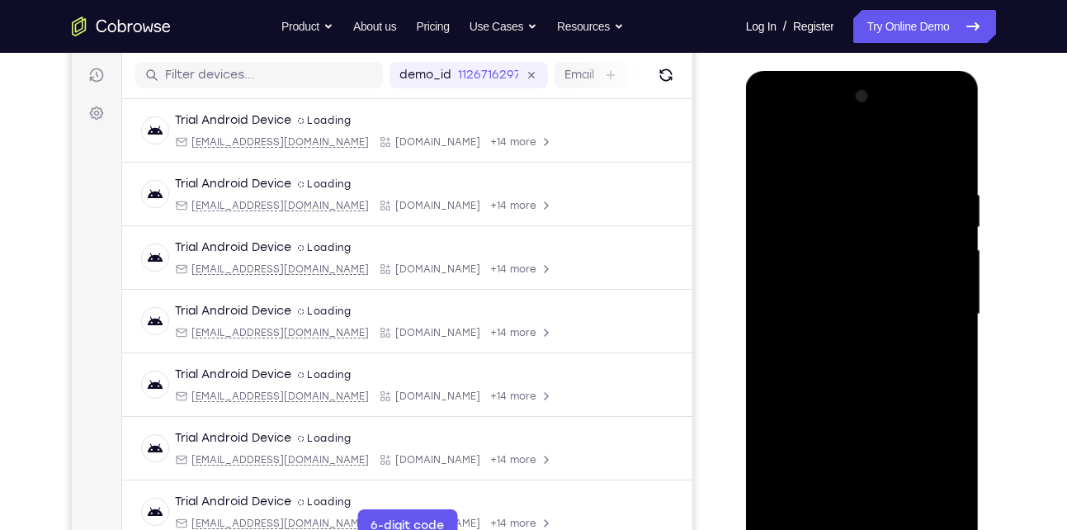
drag, startPoint x: 830, startPoint y: 426, endPoint x: 899, endPoint y: 71, distance: 361.5
click at [899, 71] on div at bounding box center [863, 317] width 234 height 492
click at [869, 365] on div at bounding box center [863, 314] width 208 height 462
drag, startPoint x: 854, startPoint y: 422, endPoint x: 868, endPoint y: 270, distance: 152.5
click at [868, 270] on div at bounding box center [863, 314] width 208 height 462
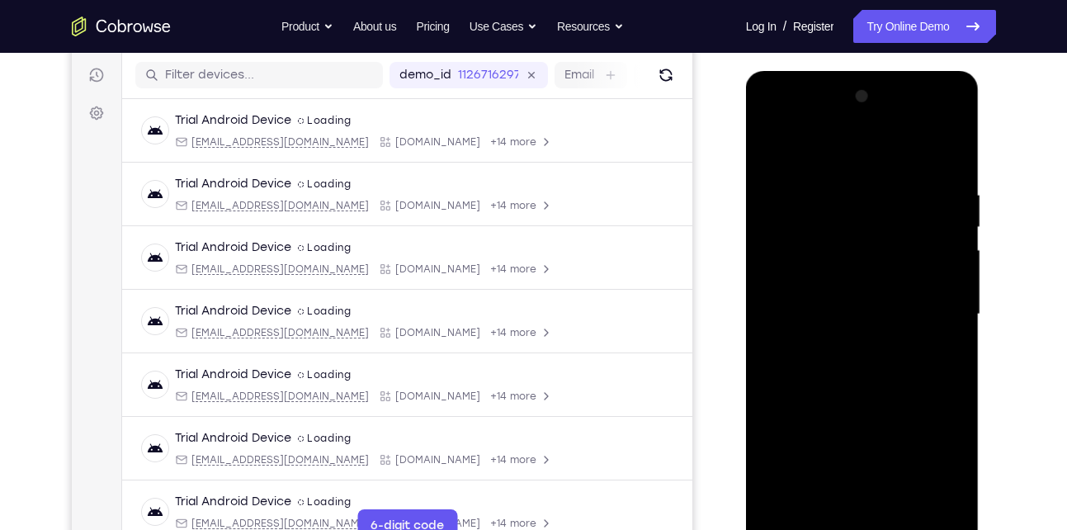
drag, startPoint x: 849, startPoint y: 438, endPoint x: 887, endPoint y: 292, distance: 151.0
click at [887, 292] on div at bounding box center [863, 314] width 208 height 462
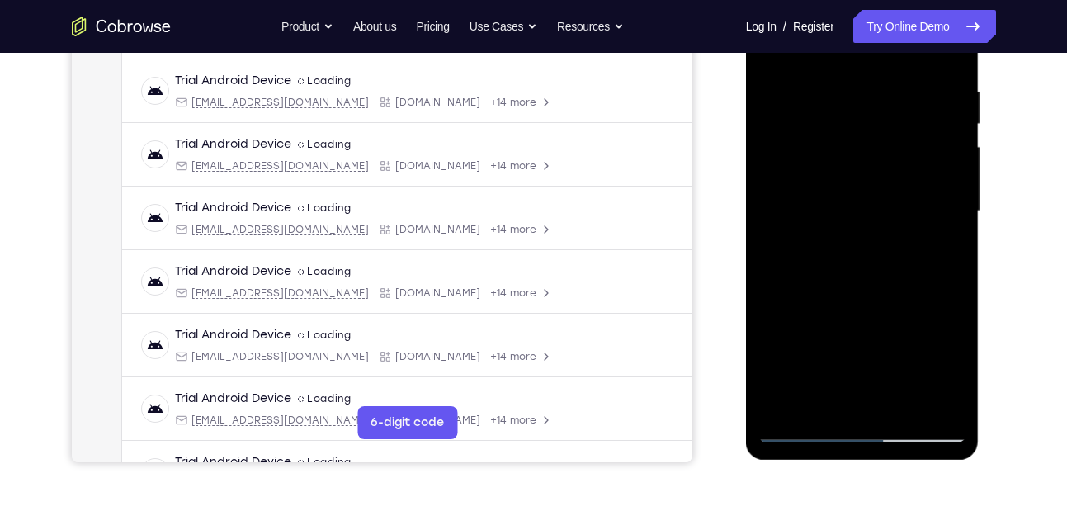
scroll to position [306, 0]
click at [800, 429] on div at bounding box center [863, 210] width 208 height 462
drag, startPoint x: 859, startPoint y: 337, endPoint x: 901, endPoint y: 135, distance: 206.6
click at [901, 135] on div at bounding box center [863, 210] width 208 height 462
click at [840, 190] on div at bounding box center [863, 210] width 208 height 462
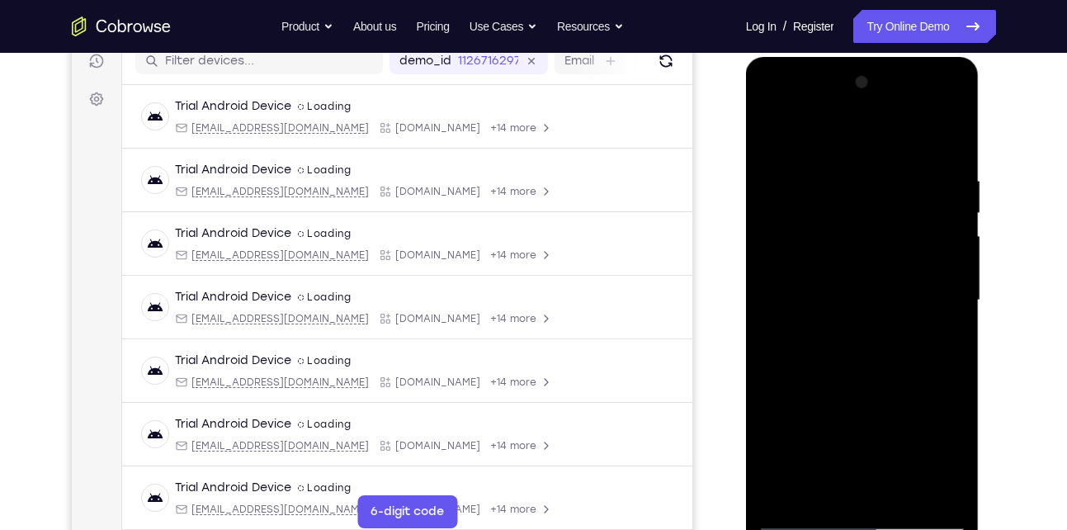
scroll to position [215, 0]
click at [920, 149] on div at bounding box center [863, 301] width 208 height 462
drag, startPoint x: 852, startPoint y: 407, endPoint x: 888, endPoint y: 202, distance: 207.9
click at [888, 202] on div at bounding box center [863, 301] width 208 height 462
drag, startPoint x: 868, startPoint y: 409, endPoint x: 880, endPoint y: 189, distance: 220.7
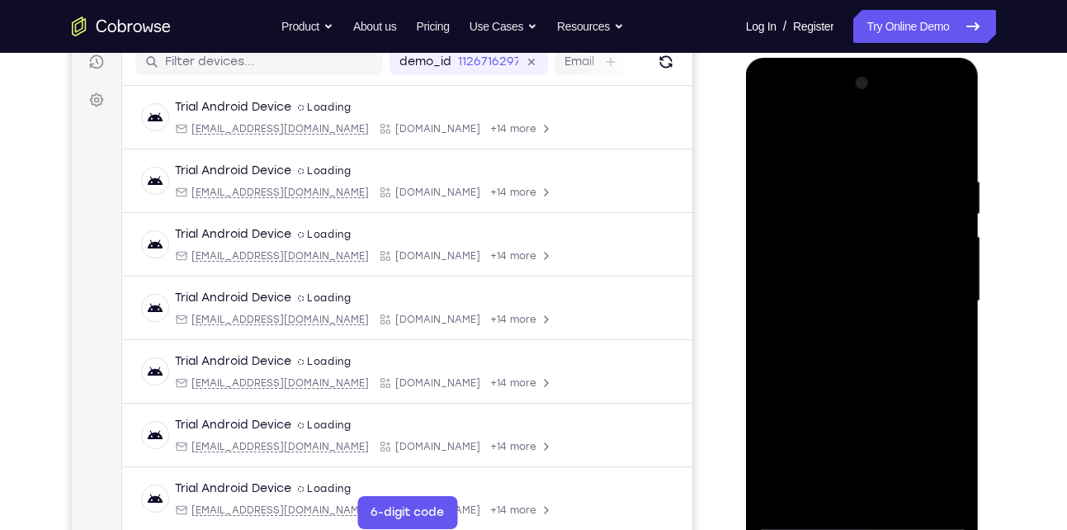
click at [880, 189] on div at bounding box center [863, 301] width 208 height 462
drag, startPoint x: 865, startPoint y: 385, endPoint x: 884, endPoint y: 315, distance: 71.9
click at [884, 315] on div at bounding box center [863, 301] width 208 height 462
click at [823, 305] on div at bounding box center [863, 301] width 208 height 462
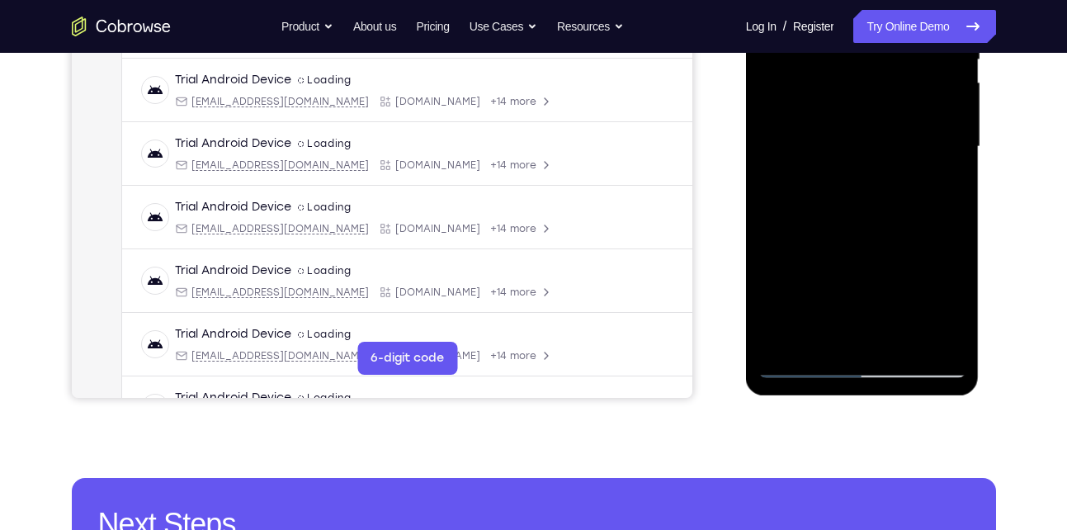
scroll to position [372, 0]
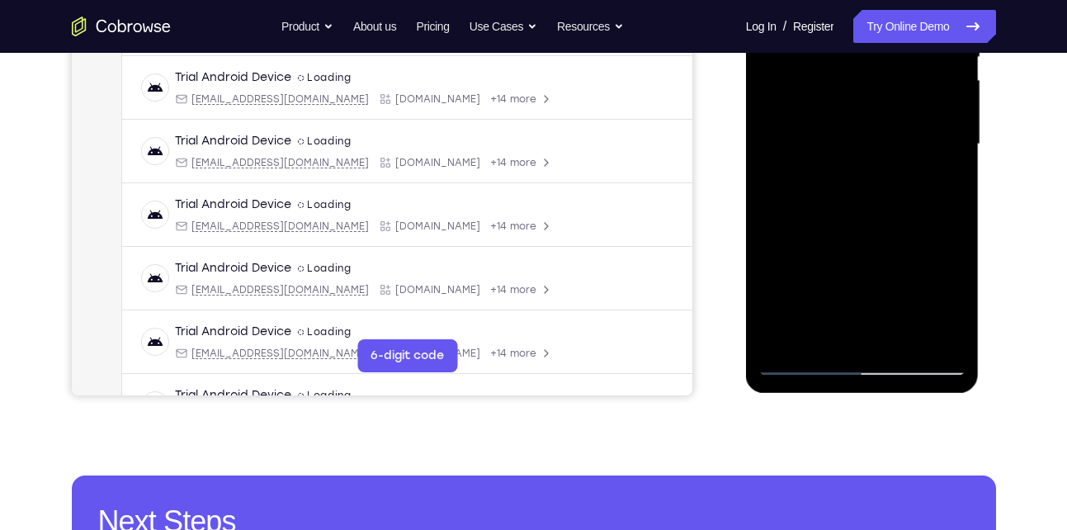
drag, startPoint x: 871, startPoint y: 282, endPoint x: 921, endPoint y: 125, distance: 165.5
click at [921, 125] on div at bounding box center [863, 144] width 208 height 462
drag, startPoint x: 863, startPoint y: 295, endPoint x: 907, endPoint y: 153, distance: 148.6
click at [907, 153] on div at bounding box center [863, 144] width 208 height 462
drag, startPoint x: 871, startPoint y: 252, endPoint x: 905, endPoint y: 158, distance: 100.0
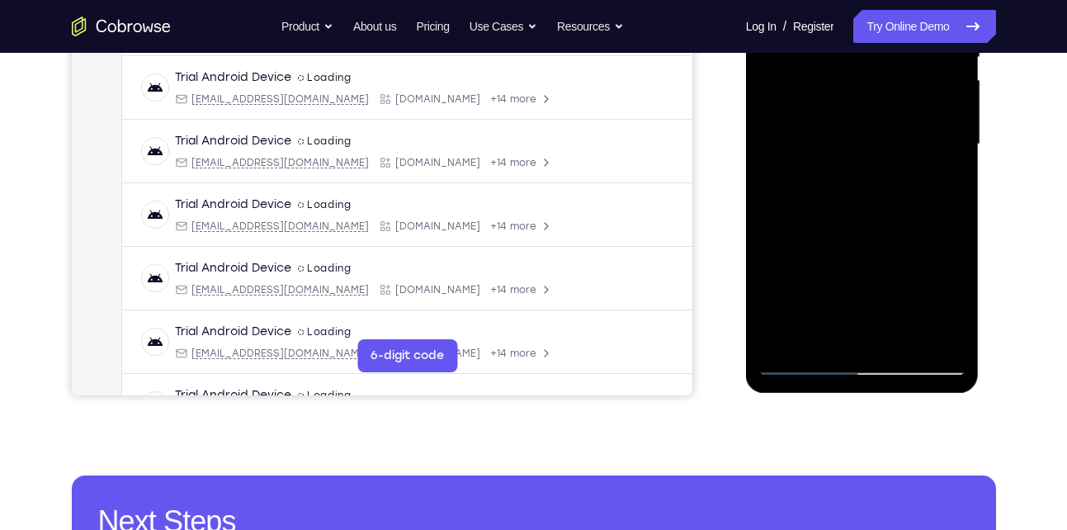
click at [905, 158] on div at bounding box center [863, 144] width 208 height 462
drag, startPoint x: 876, startPoint y: 270, endPoint x: 899, endPoint y: 201, distance: 73.1
click at [899, 201] on div at bounding box center [863, 144] width 208 height 462
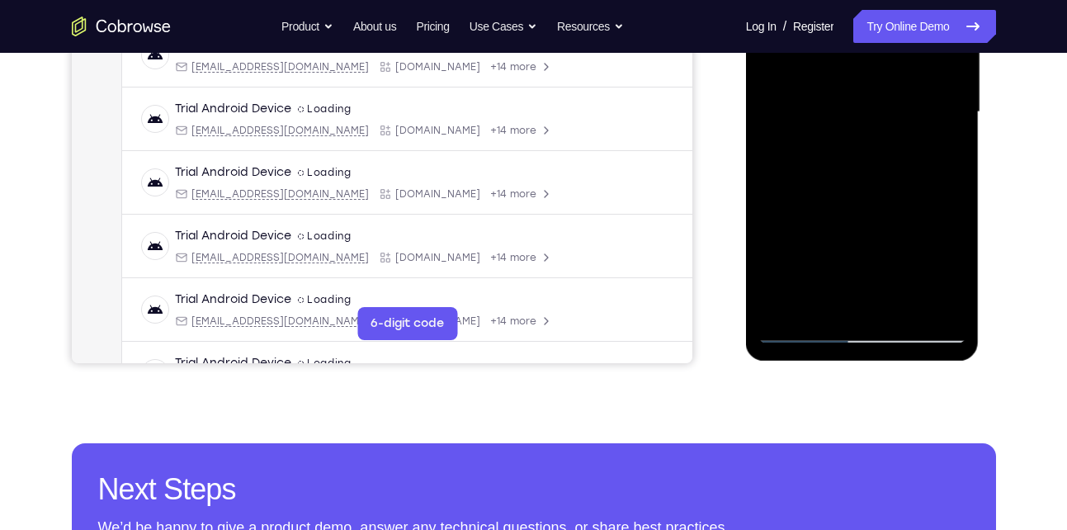
drag, startPoint x: 871, startPoint y: 257, endPoint x: 877, endPoint y: 244, distance: 13.7
click at [877, 244] on div at bounding box center [863, 112] width 208 height 462
drag, startPoint x: 843, startPoint y: 229, endPoint x: 877, endPoint y: 162, distance: 74.9
click at [877, 162] on div at bounding box center [863, 112] width 208 height 462
drag, startPoint x: 868, startPoint y: 222, endPoint x: 917, endPoint y: 158, distance: 80.1
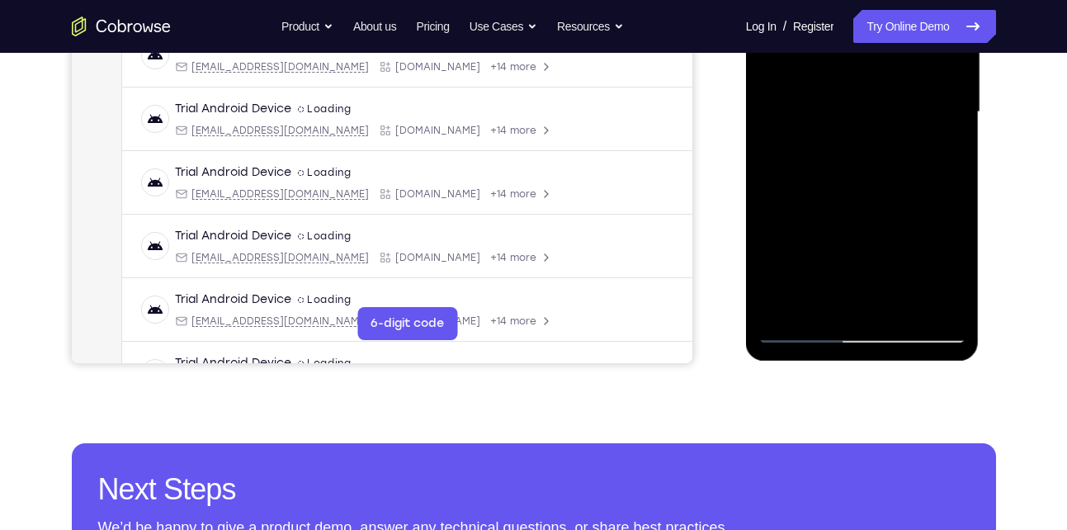
click at [917, 158] on div at bounding box center [863, 112] width 208 height 462
drag, startPoint x: 868, startPoint y: 234, endPoint x: 920, endPoint y: 169, distance: 82.9
click at [920, 169] on div at bounding box center [863, 112] width 208 height 462
drag, startPoint x: 841, startPoint y: 231, endPoint x: 899, endPoint y: 180, distance: 77.2
click at [899, 180] on div at bounding box center [863, 112] width 208 height 462
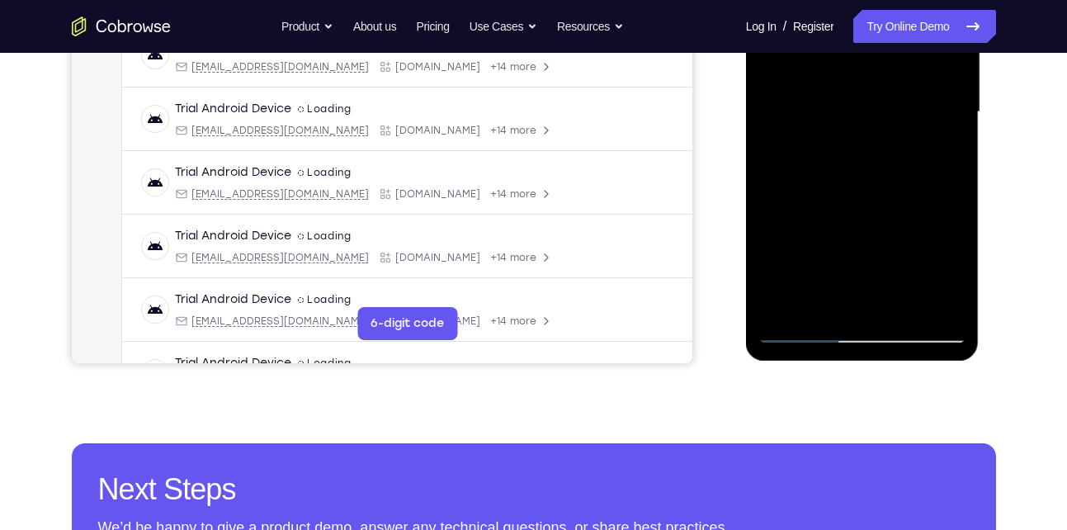
drag, startPoint x: 841, startPoint y: 258, endPoint x: 922, endPoint y: 159, distance: 127.3
click at [922, 159] on div at bounding box center [863, 112] width 208 height 462
click at [949, 306] on div at bounding box center [863, 112] width 208 height 462
drag, startPoint x: 820, startPoint y: 293, endPoint x: 881, endPoint y: 211, distance: 102.0
click at [881, 211] on div at bounding box center [863, 112] width 208 height 462
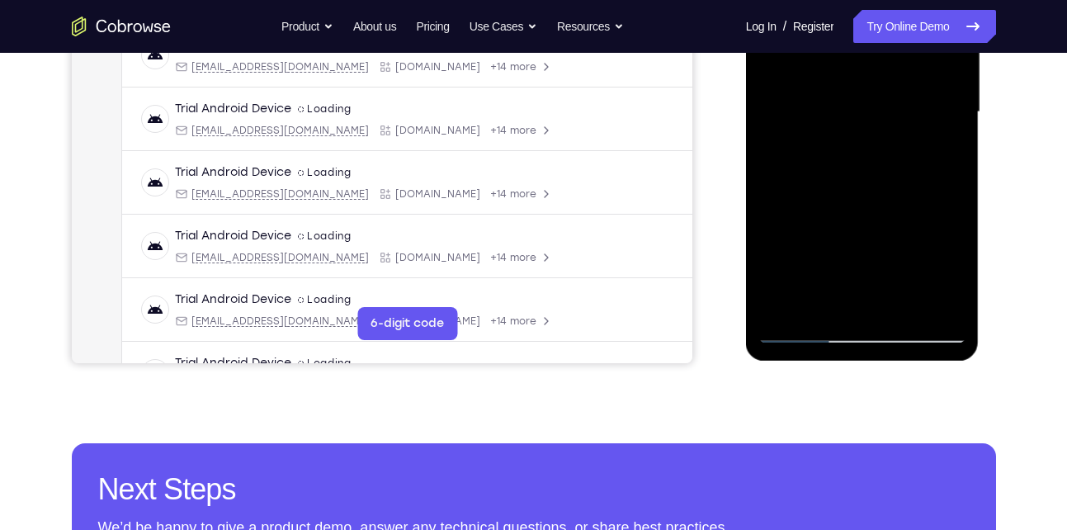
drag, startPoint x: 814, startPoint y: 278, endPoint x: 868, endPoint y: 227, distance: 74.1
click at [868, 227] on div at bounding box center [863, 112] width 208 height 462
drag, startPoint x: 845, startPoint y: 281, endPoint x: 888, endPoint y: 217, distance: 77.4
click at [888, 217] on div at bounding box center [863, 112] width 208 height 462
drag, startPoint x: 844, startPoint y: 288, endPoint x: 917, endPoint y: 176, distance: 133.7
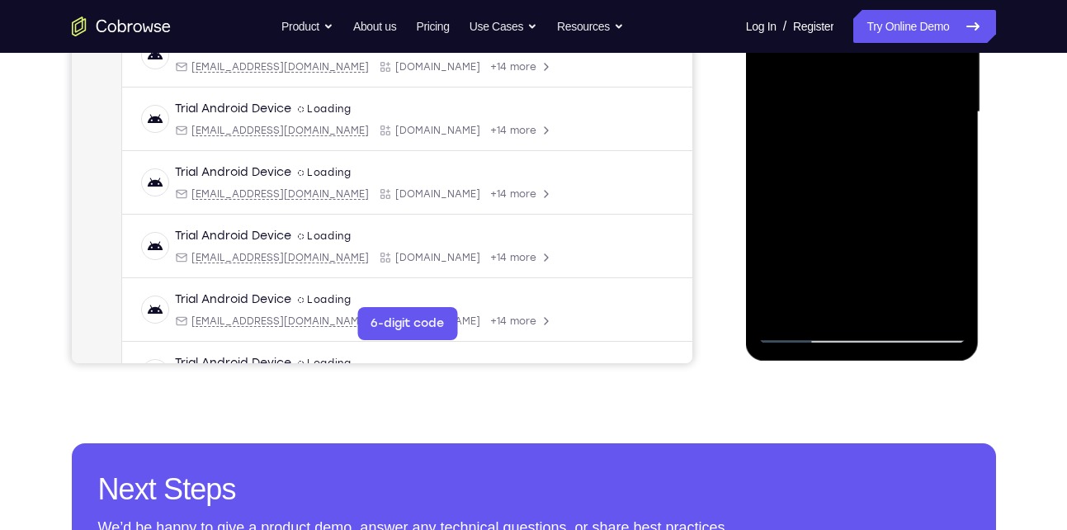
click at [917, 176] on div at bounding box center [863, 112] width 208 height 462
drag, startPoint x: 858, startPoint y: 253, endPoint x: 926, endPoint y: 149, distance: 124.1
click at [926, 149] on div at bounding box center [863, 112] width 208 height 462
drag, startPoint x: 869, startPoint y: 257, endPoint x: 938, endPoint y: 105, distance: 166.6
click at [938, 105] on div at bounding box center [863, 112] width 208 height 462
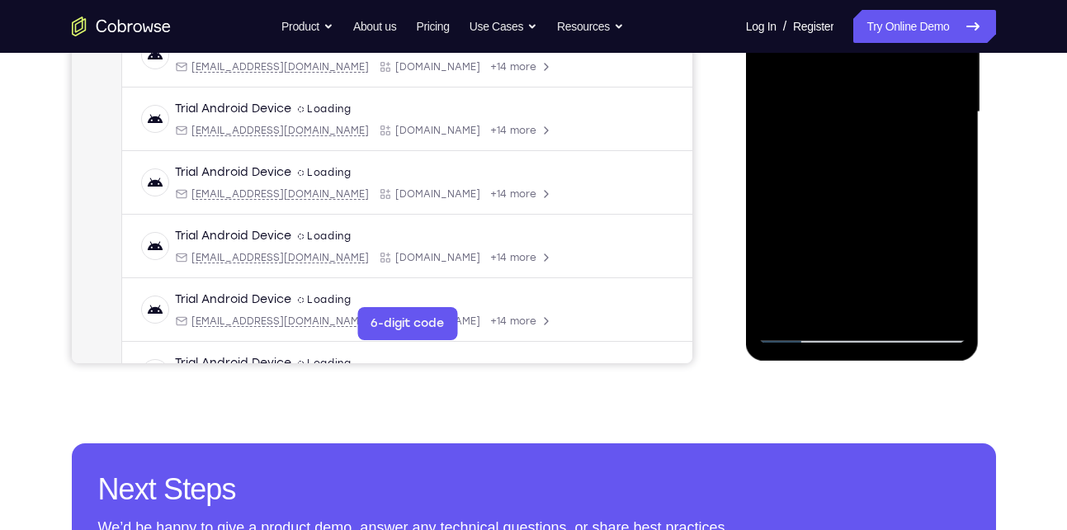
drag, startPoint x: 859, startPoint y: 279, endPoint x: 928, endPoint y: 122, distance: 171.2
click at [928, 122] on div at bounding box center [863, 112] width 208 height 462
drag, startPoint x: 846, startPoint y: 270, endPoint x: 929, endPoint y: 127, distance: 164.9
click at [929, 127] on div at bounding box center [863, 112] width 208 height 462
click at [804, 329] on div at bounding box center [863, 112] width 208 height 462
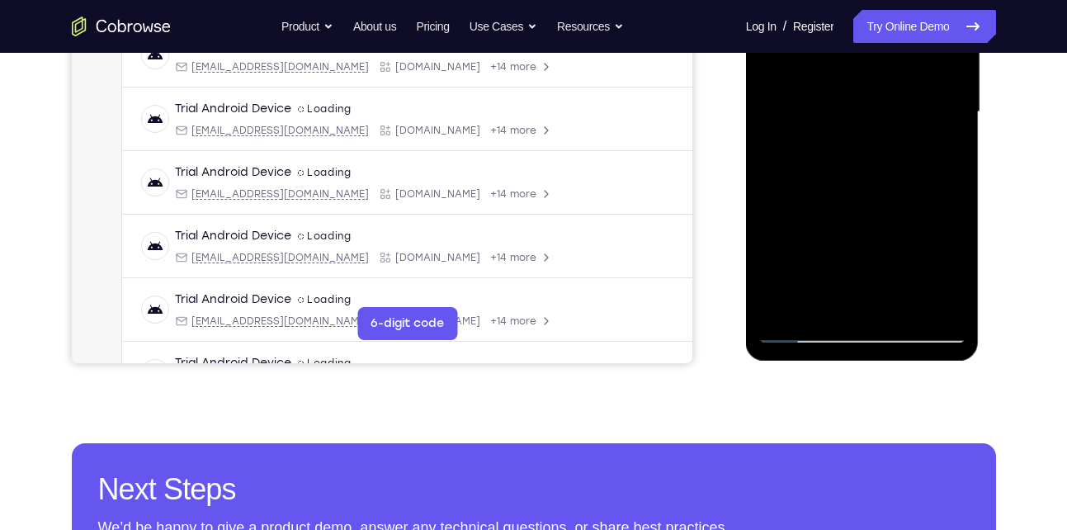
click at [804, 329] on div at bounding box center [863, 112] width 208 height 462
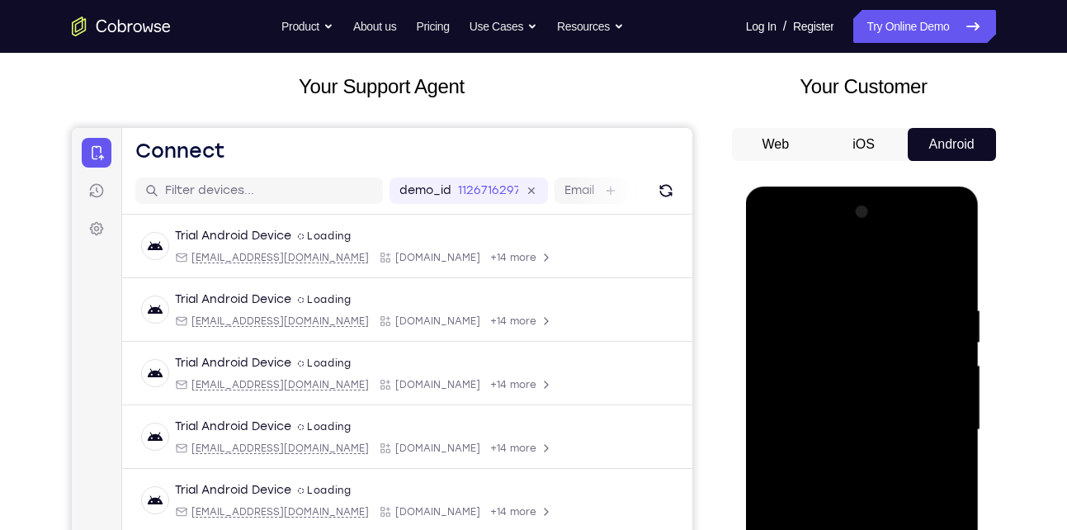
scroll to position [86, 0]
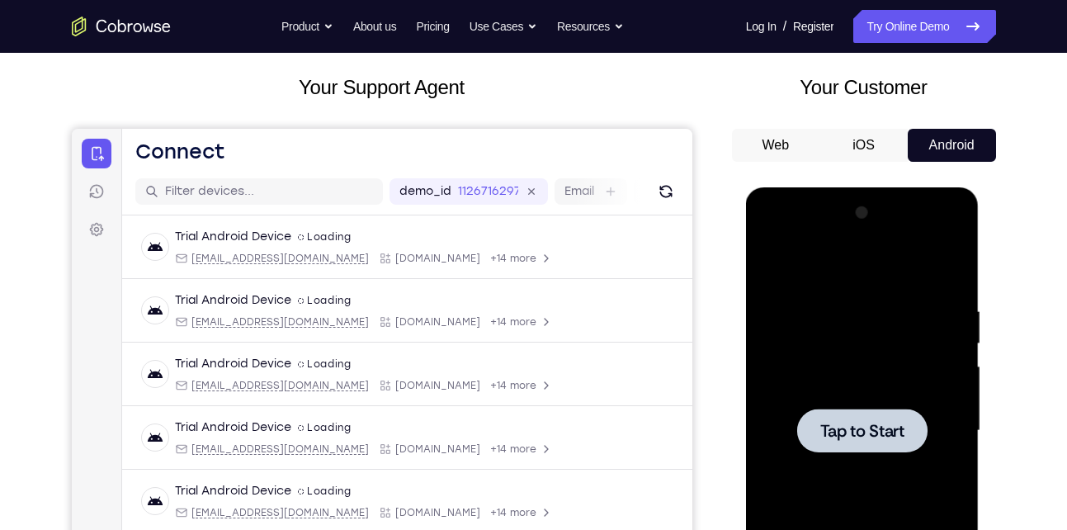
click at [821, 263] on div at bounding box center [863, 431] width 208 height 462
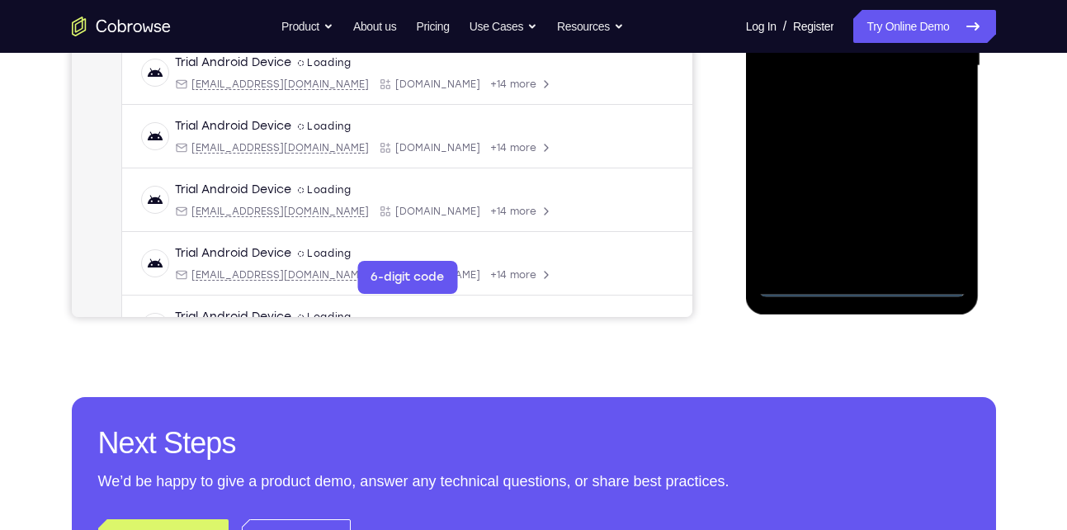
scroll to position [452, 0]
click at [868, 276] on div at bounding box center [863, 65] width 208 height 462
click at [861, 281] on div at bounding box center [863, 65] width 208 height 462
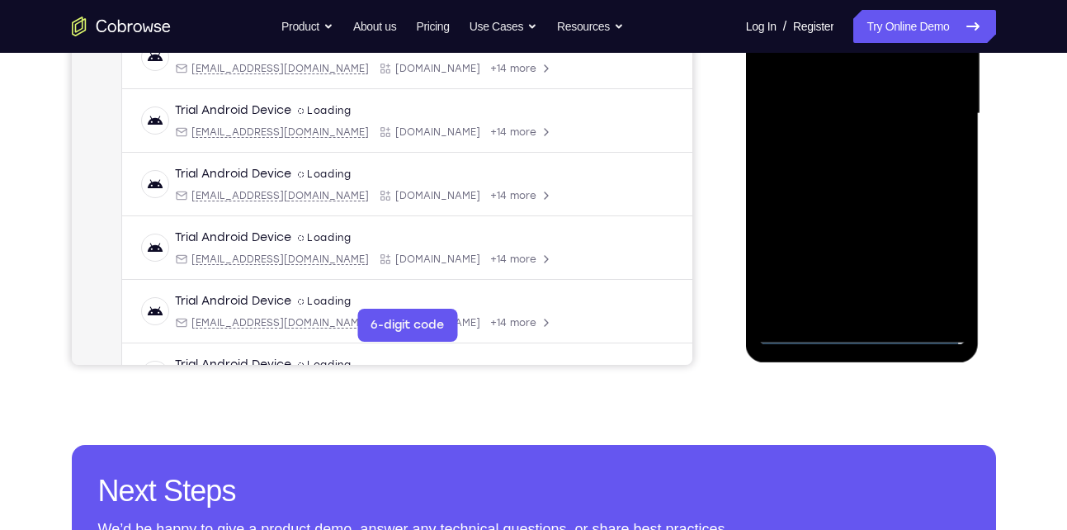
scroll to position [402, 0]
click at [931, 262] on div at bounding box center [863, 115] width 208 height 462
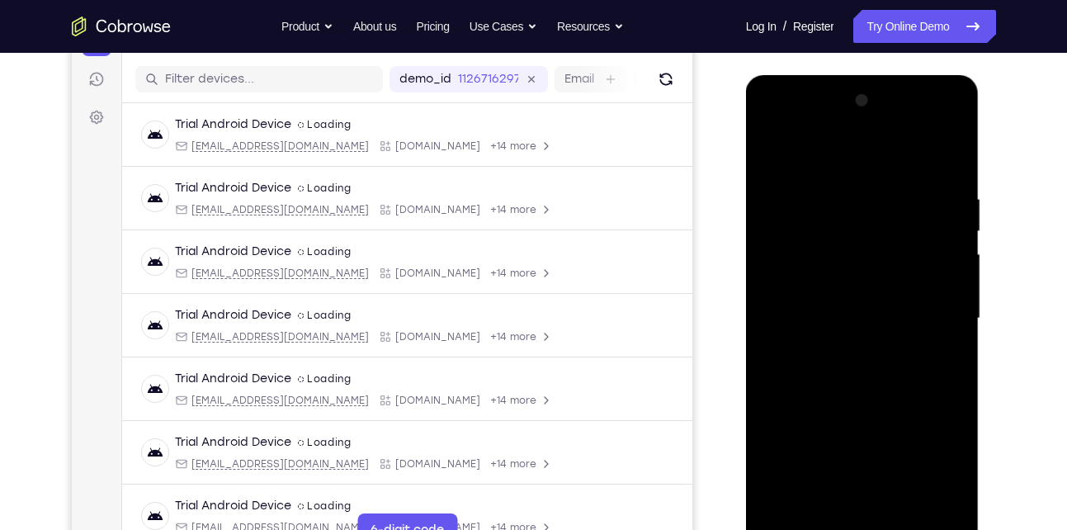
scroll to position [197, 0]
click at [819, 156] on div at bounding box center [863, 319] width 208 height 462
click at [841, 226] on div at bounding box center [863, 319] width 208 height 462
click at [923, 182] on div at bounding box center [863, 319] width 208 height 462
click at [917, 343] on div at bounding box center [863, 319] width 208 height 462
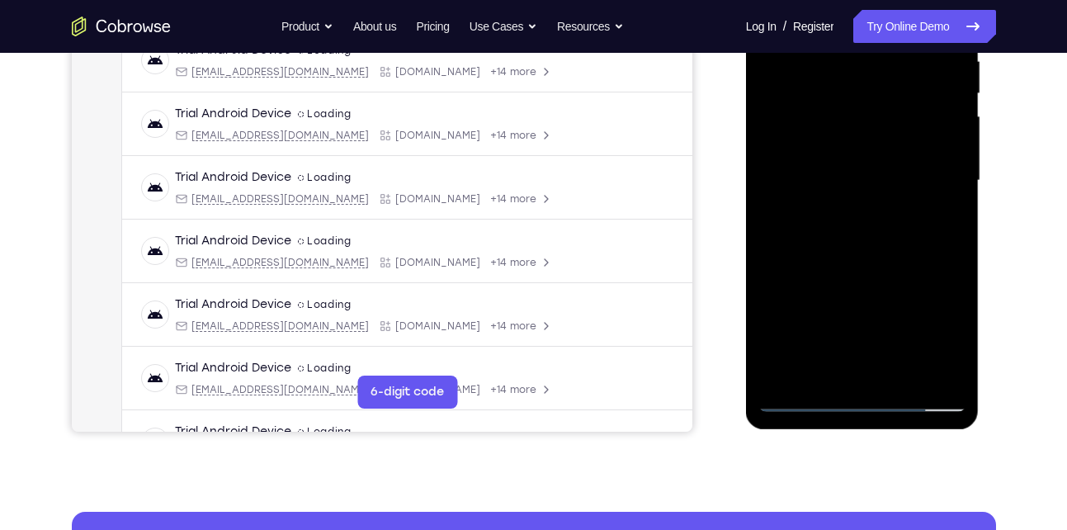
scroll to position [338, 0]
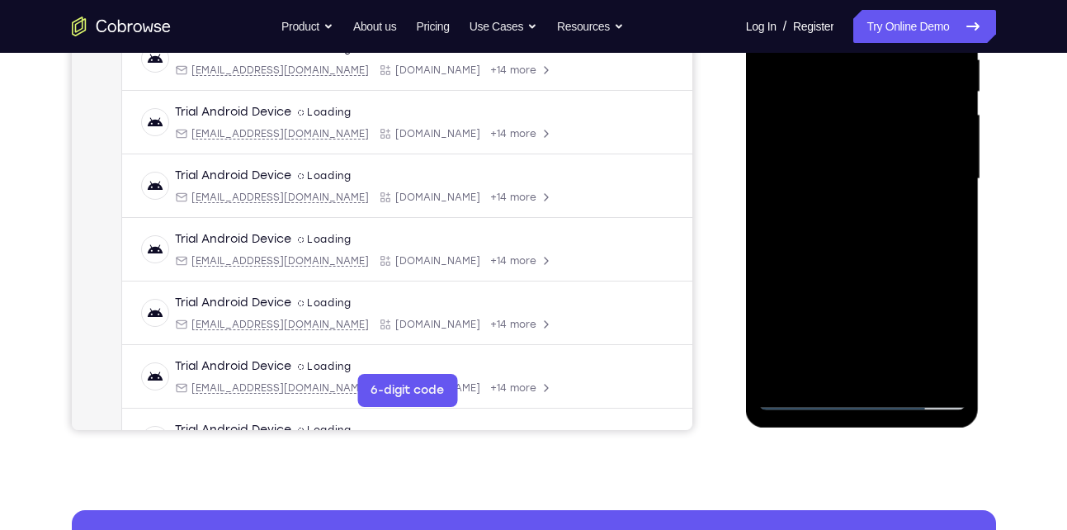
drag, startPoint x: 844, startPoint y: 298, endPoint x: 889, endPoint y: 137, distance: 167.2
click at [889, 137] on div at bounding box center [863, 179] width 208 height 462
drag, startPoint x: 853, startPoint y: 287, endPoint x: 905, endPoint y: 132, distance: 163.7
click at [905, 132] on div at bounding box center [863, 179] width 208 height 462
click at [876, 225] on div at bounding box center [863, 179] width 208 height 462
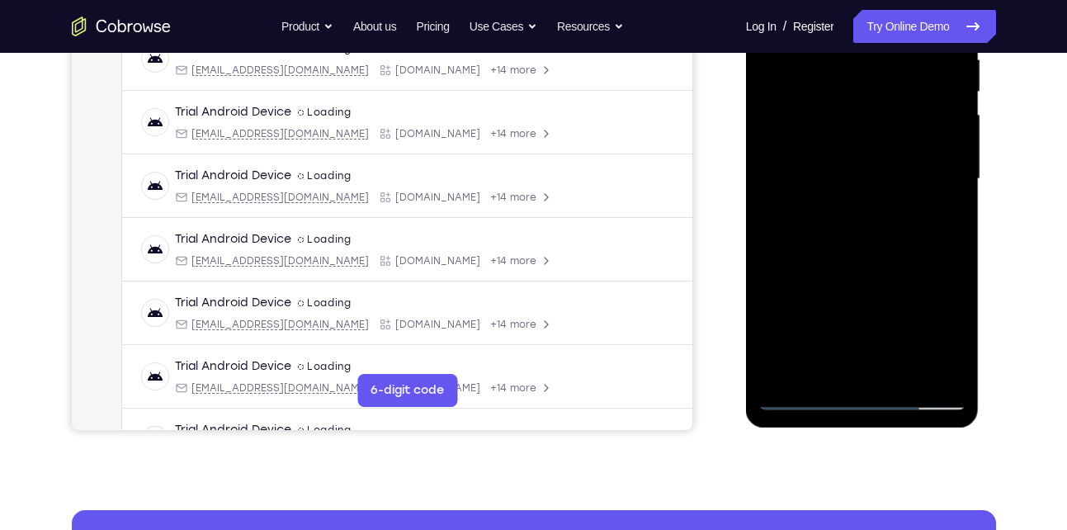
drag, startPoint x: 851, startPoint y: 302, endPoint x: 895, endPoint y: 143, distance: 165.2
click at [895, 143] on div at bounding box center [863, 179] width 208 height 462
click at [864, 267] on div at bounding box center [863, 179] width 208 height 462
click at [960, 312] on div at bounding box center [863, 179] width 208 height 462
drag, startPoint x: 853, startPoint y: 281, endPoint x: 887, endPoint y: 130, distance: 155.8
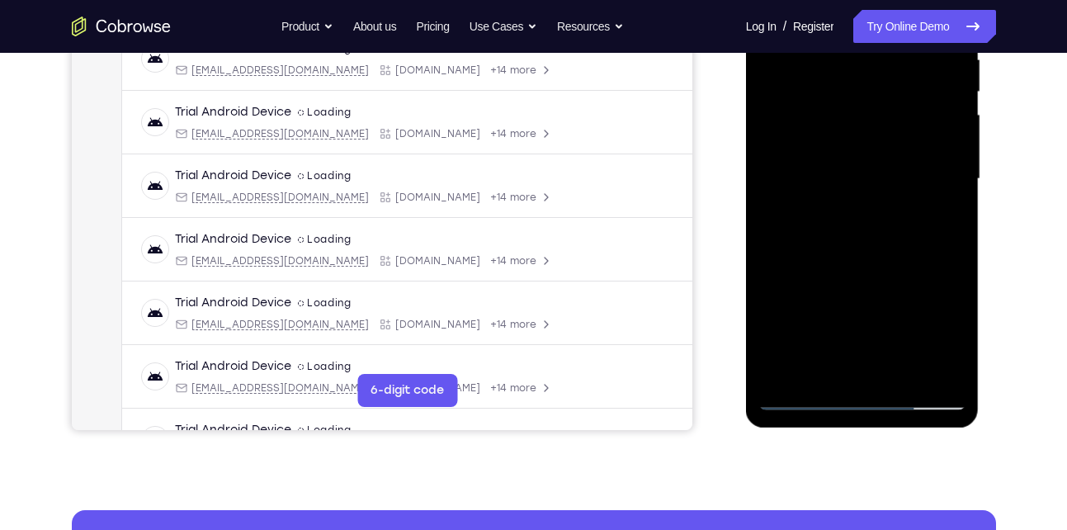
click at [887, 130] on div at bounding box center [863, 179] width 208 height 462
click at [960, 306] on div at bounding box center [863, 179] width 208 height 462
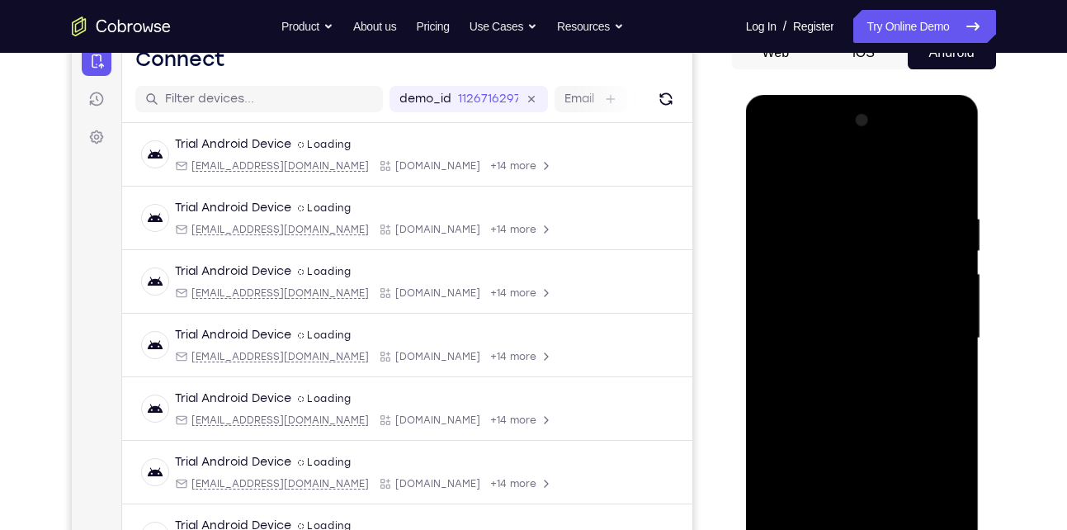
scroll to position [174, 0]
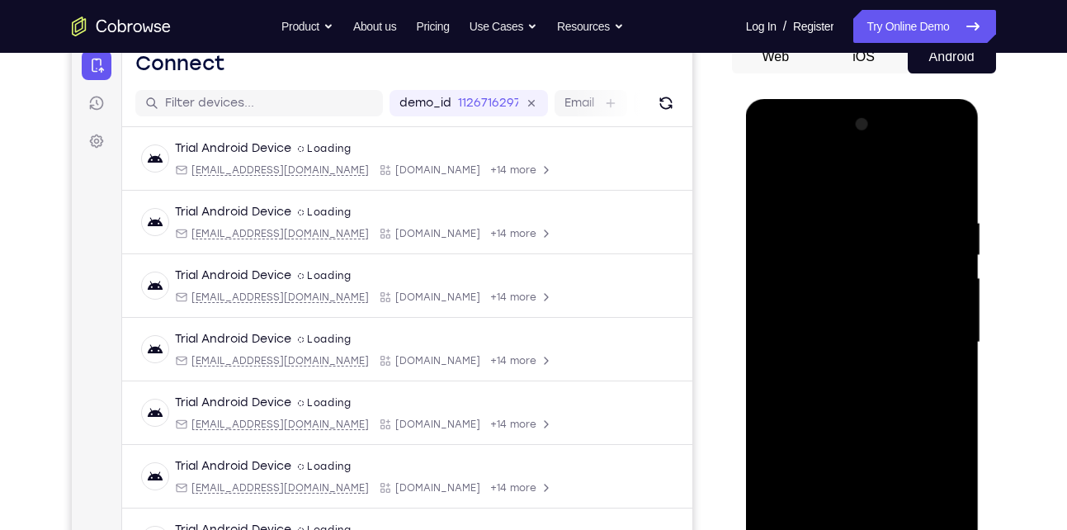
drag, startPoint x: 856, startPoint y: 365, endPoint x: 874, endPoint y: 166, distance: 199.8
click at [874, 166] on div at bounding box center [863, 342] width 208 height 462
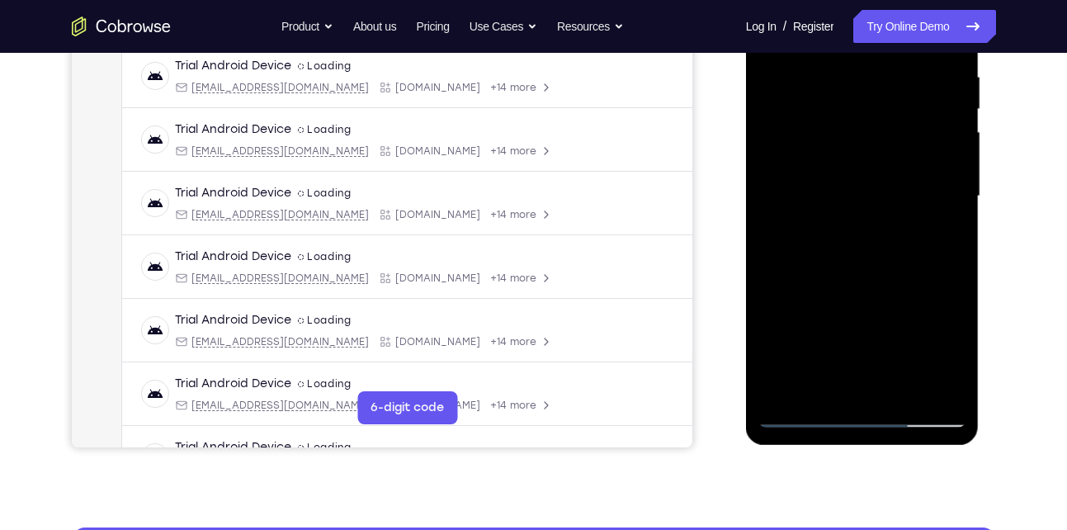
scroll to position [321, 0]
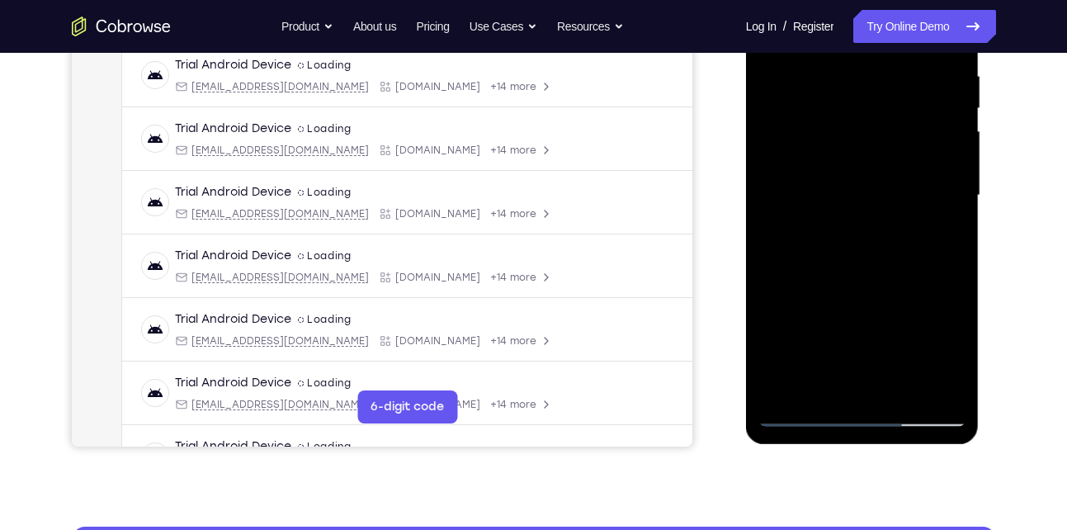
click at [799, 194] on div at bounding box center [863, 196] width 208 height 462
click at [938, 338] on div at bounding box center [863, 196] width 208 height 462
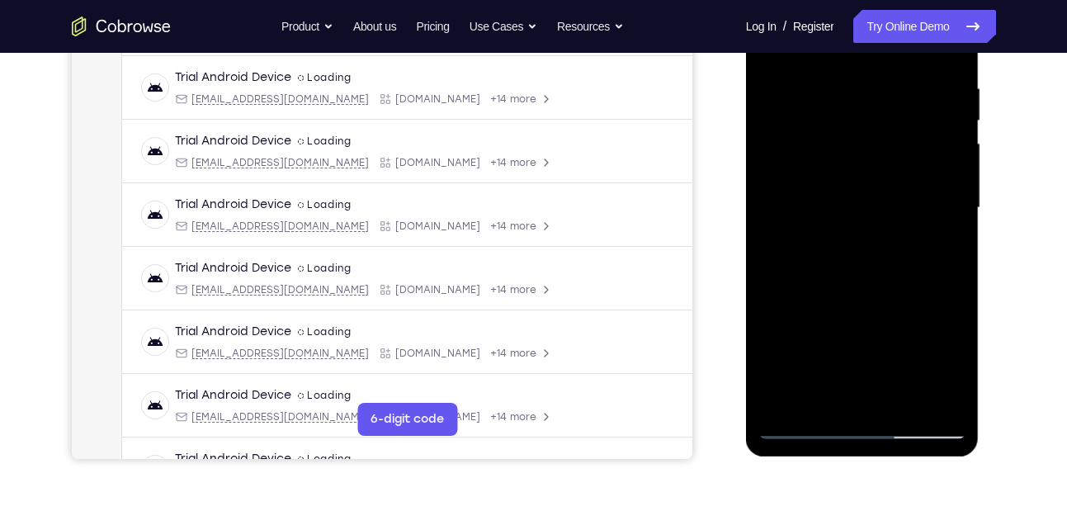
scroll to position [319, 0]
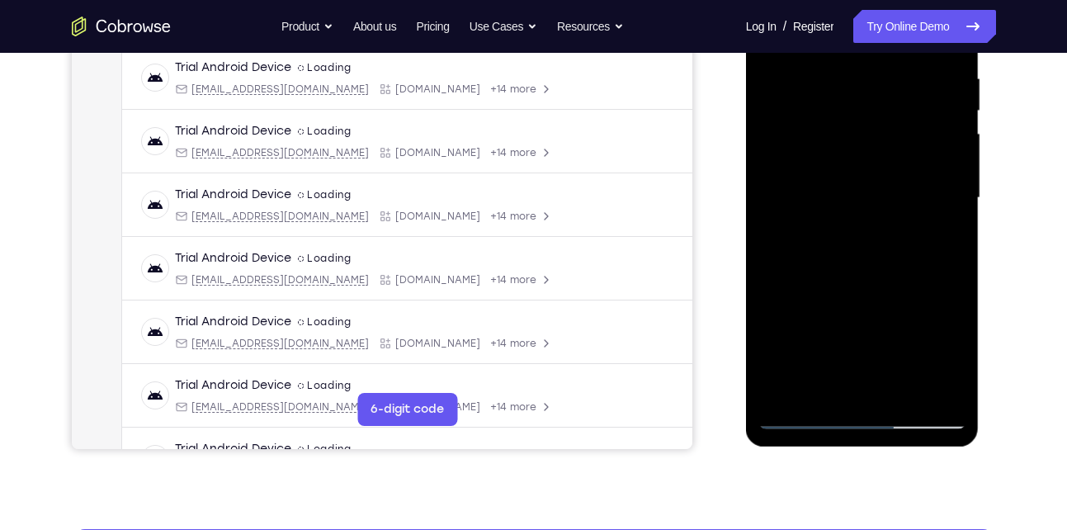
click at [863, 411] on div at bounding box center [863, 198] width 208 height 462
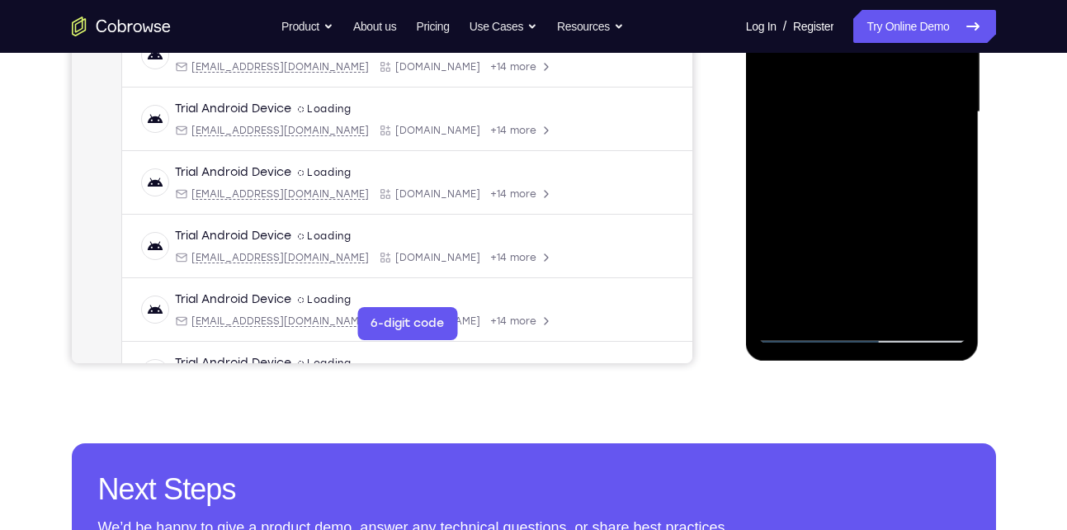
scroll to position [413, 0]
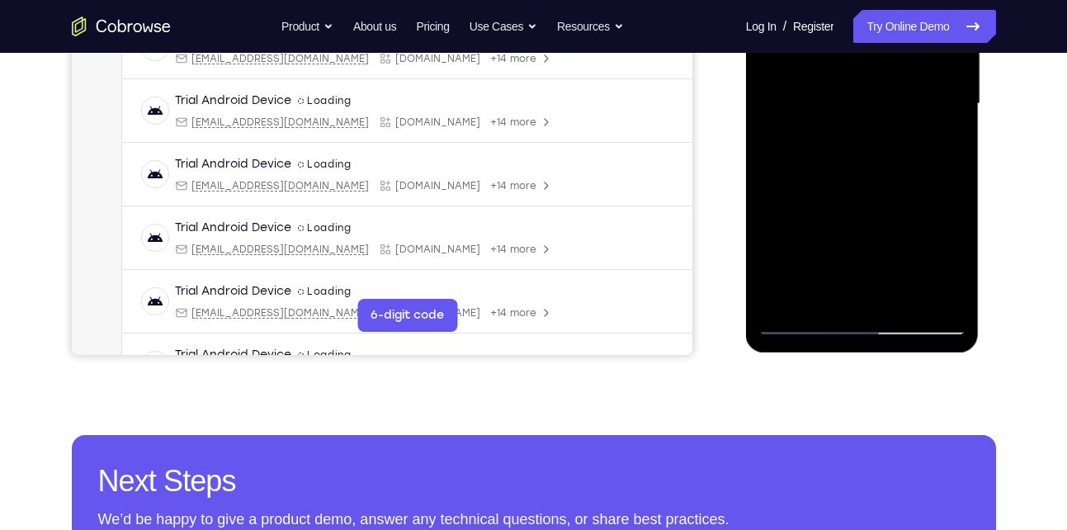
click at [861, 318] on div at bounding box center [863, 104] width 208 height 462
click at [811, 317] on div at bounding box center [863, 104] width 208 height 462
click at [802, 293] on div at bounding box center [863, 104] width 208 height 462
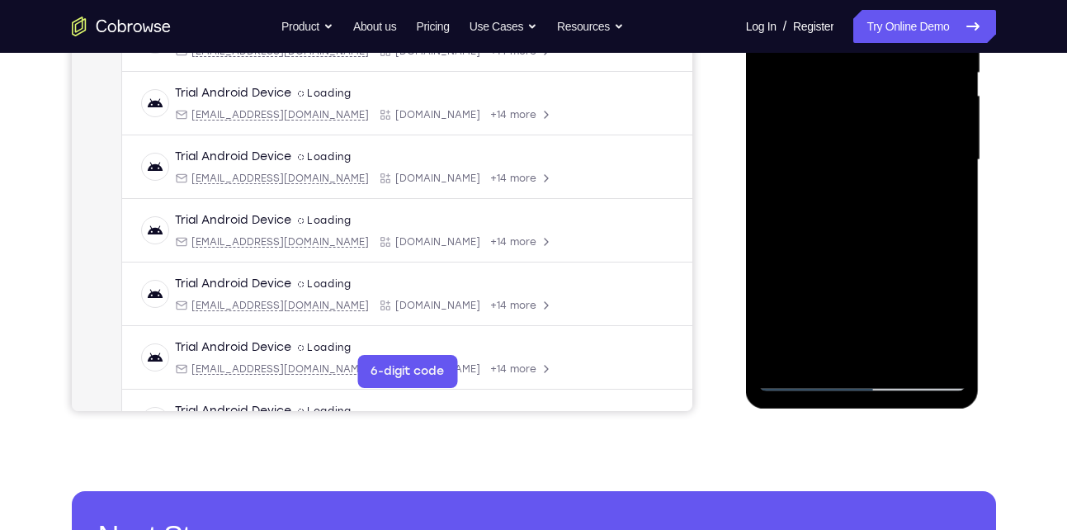
scroll to position [361, 0]
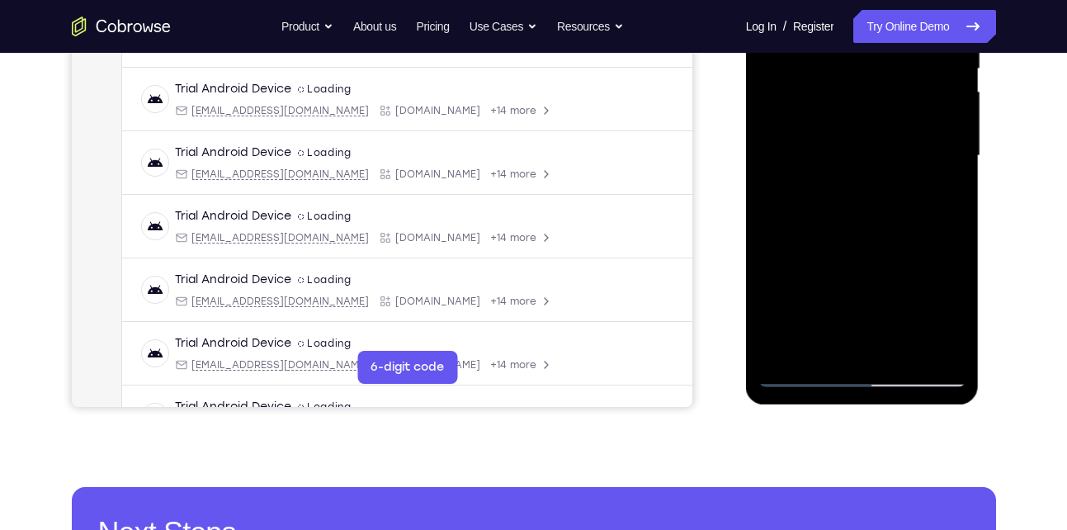
click at [805, 374] on div at bounding box center [863, 156] width 208 height 462
click at [801, 377] on div at bounding box center [863, 156] width 208 height 462
click at [920, 298] on div at bounding box center [863, 156] width 208 height 462
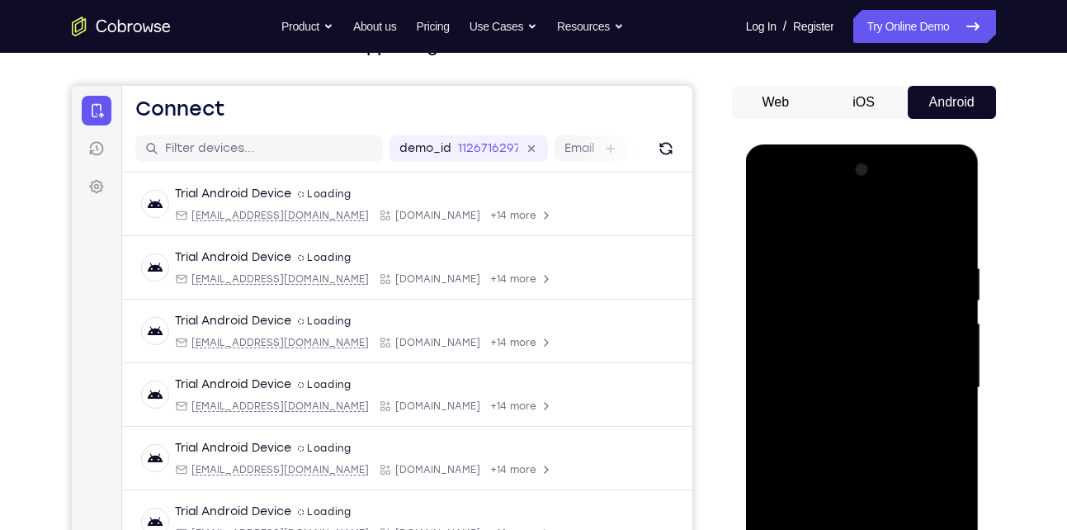
scroll to position [113, 0]
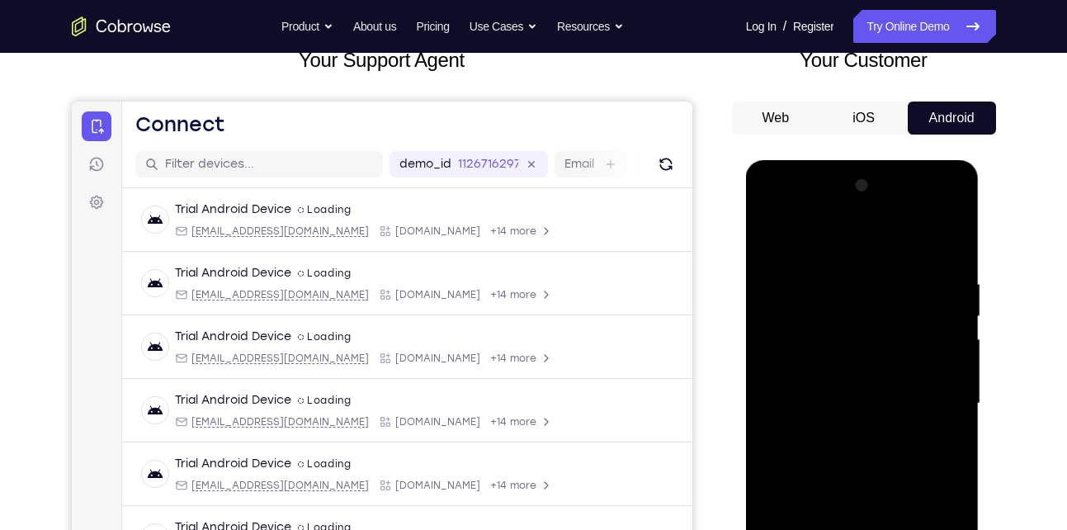
click at [929, 210] on div at bounding box center [863, 404] width 208 height 462
click at [849, 266] on div at bounding box center [863, 404] width 208 height 462
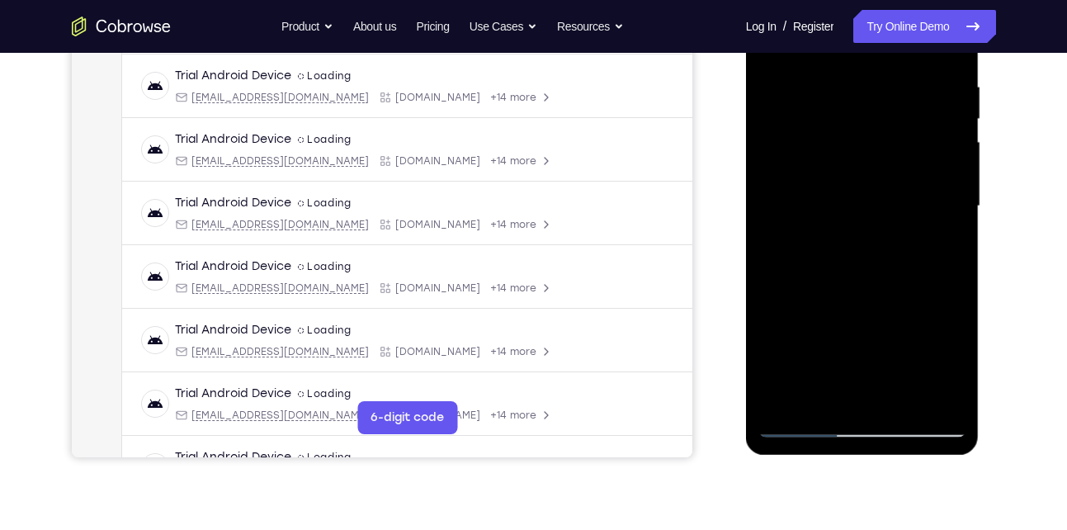
drag, startPoint x: 853, startPoint y: 318, endPoint x: 868, endPoint y: 223, distance: 96.1
click at [868, 223] on div at bounding box center [863, 206] width 208 height 462
click at [877, 291] on div at bounding box center [863, 206] width 208 height 462
drag, startPoint x: 906, startPoint y: 337, endPoint x: 881, endPoint y: 186, distance: 153.1
click at [881, 186] on div at bounding box center [863, 206] width 208 height 462
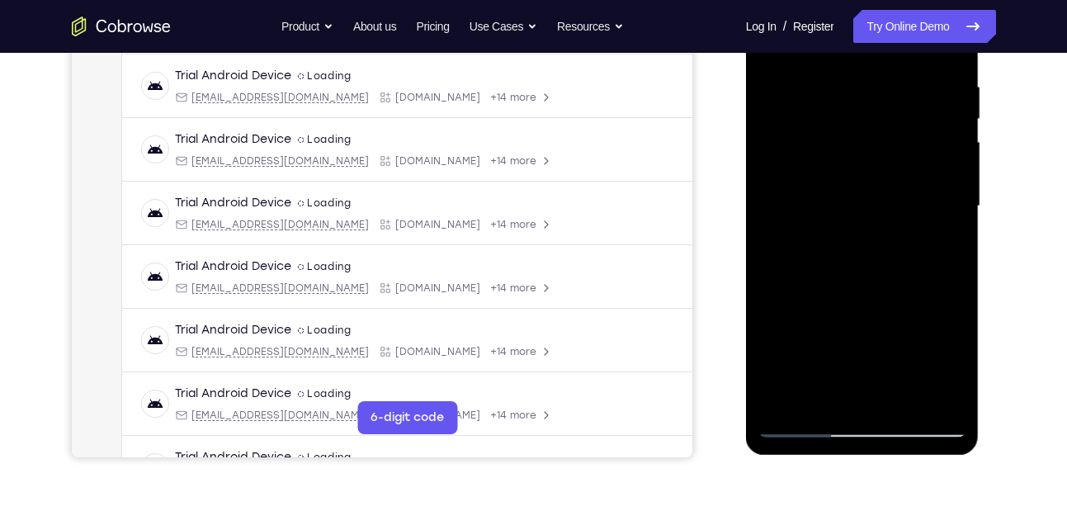
click at [867, 285] on div at bounding box center [863, 206] width 208 height 462
click at [843, 299] on div at bounding box center [863, 206] width 208 height 462
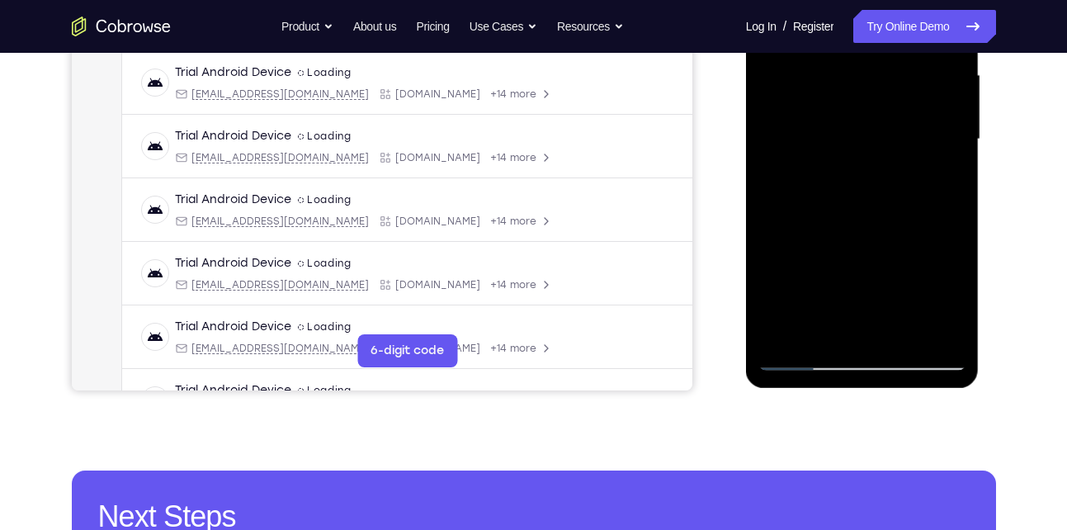
scroll to position [376, 0]
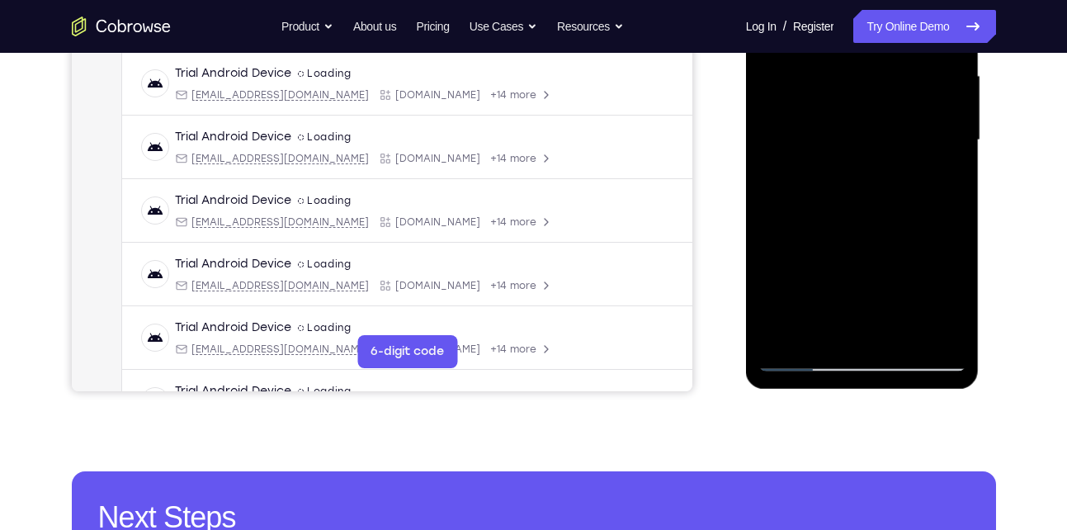
click at [838, 245] on div at bounding box center [863, 140] width 208 height 462
click at [963, 273] on div at bounding box center [863, 140] width 208 height 462
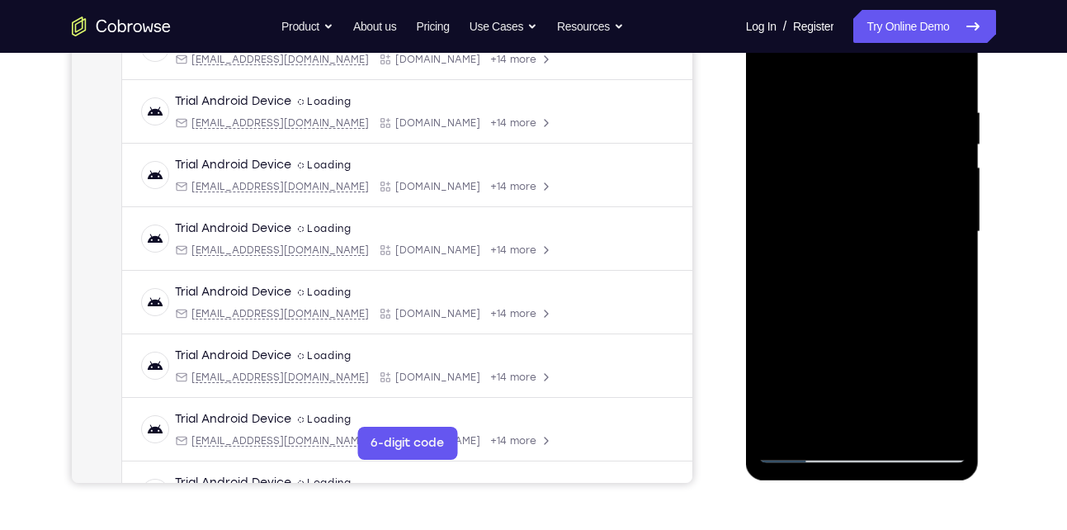
scroll to position [446, 0]
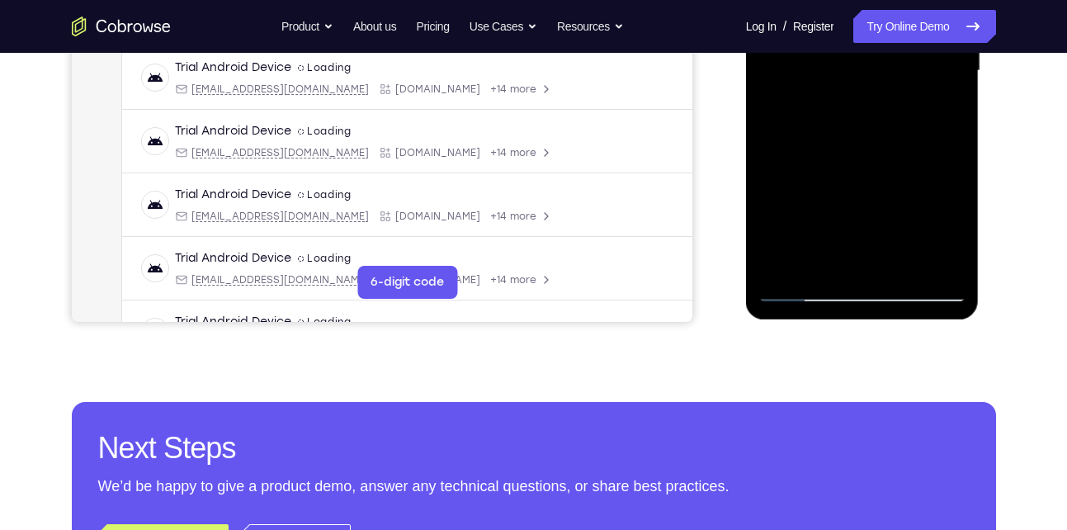
click at [806, 290] on div at bounding box center [863, 71] width 208 height 462
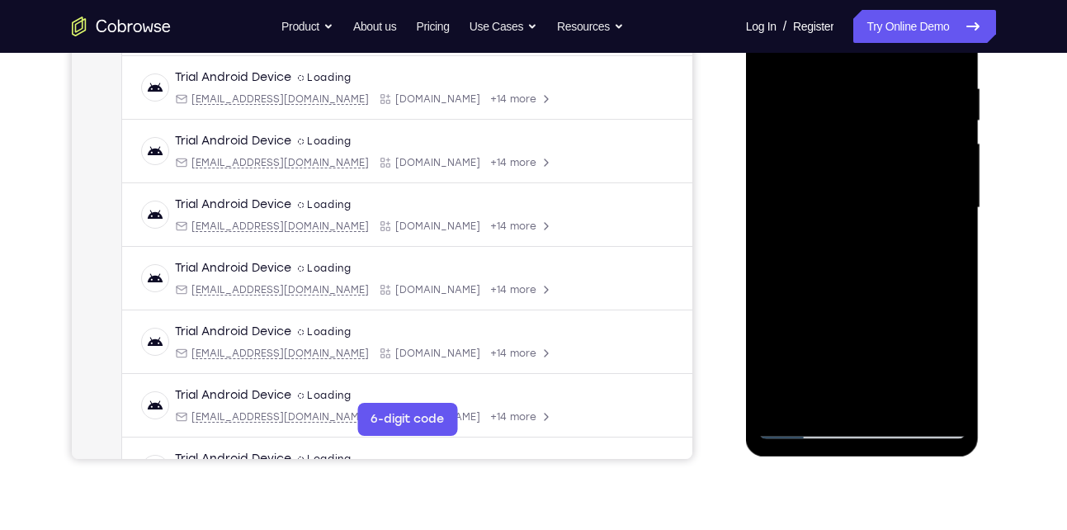
scroll to position [308, 0]
drag, startPoint x: 846, startPoint y: 315, endPoint x: 861, endPoint y: 175, distance: 141.1
click at [861, 175] on div at bounding box center [863, 209] width 208 height 462
click at [960, 341] on div at bounding box center [863, 209] width 208 height 462
click at [961, 339] on div at bounding box center [863, 209] width 208 height 462
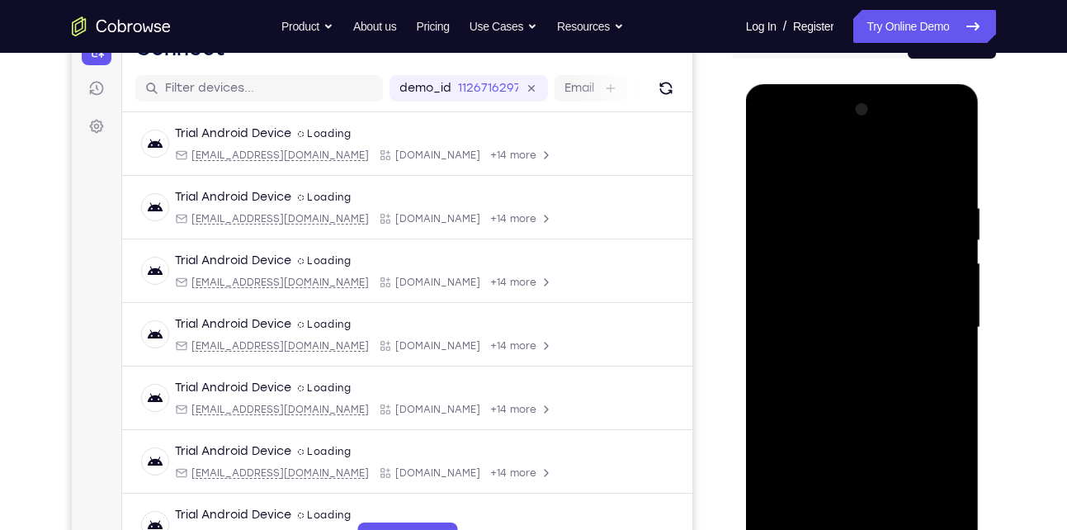
scroll to position [184, 0]
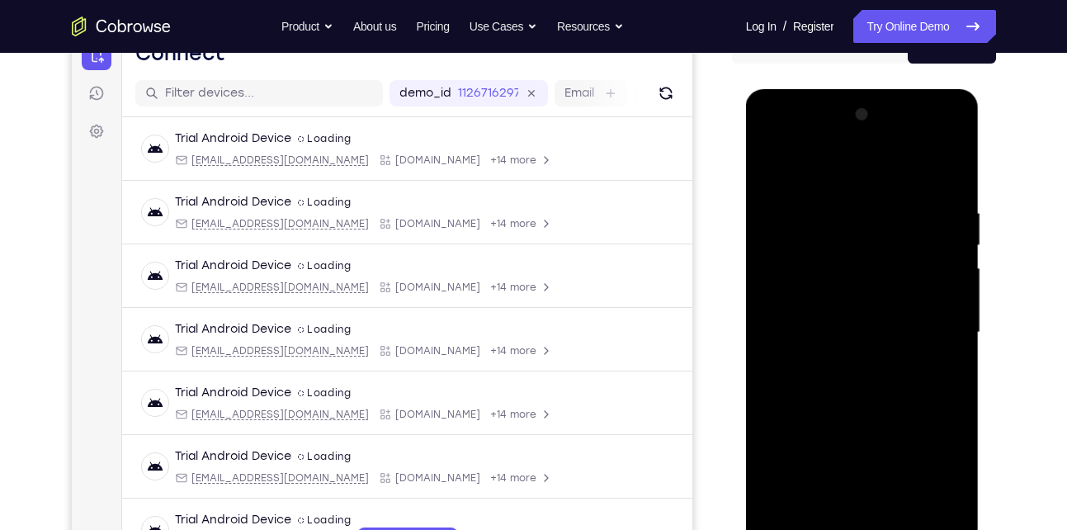
click at [953, 183] on div at bounding box center [863, 333] width 208 height 462
click at [860, 291] on div at bounding box center [863, 333] width 208 height 462
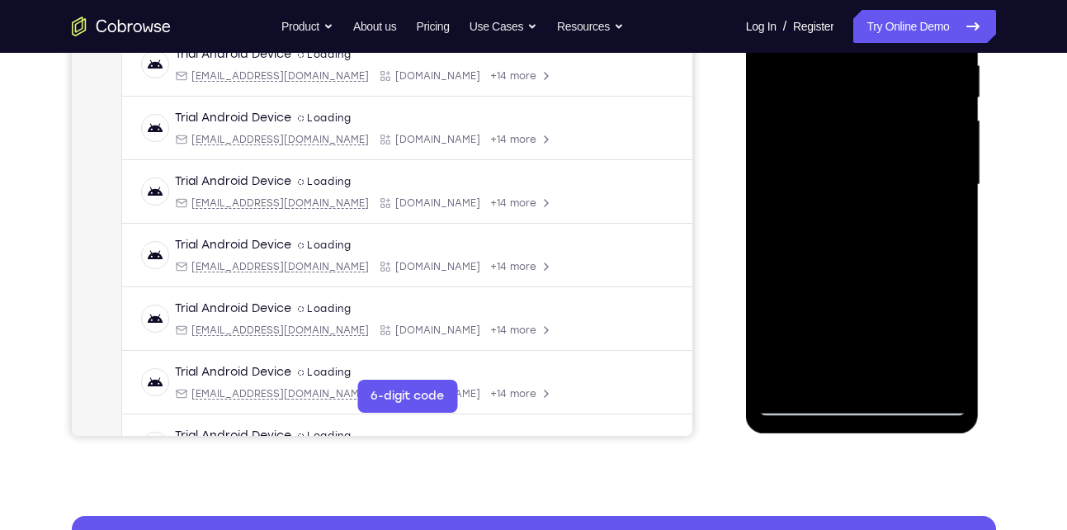
scroll to position [333, 0]
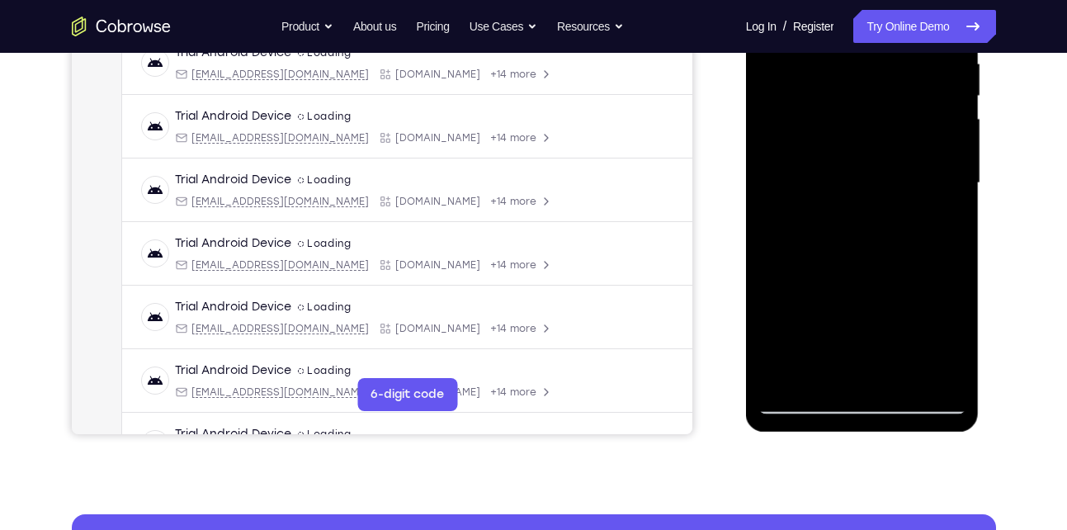
click at [920, 291] on div at bounding box center [863, 183] width 208 height 462
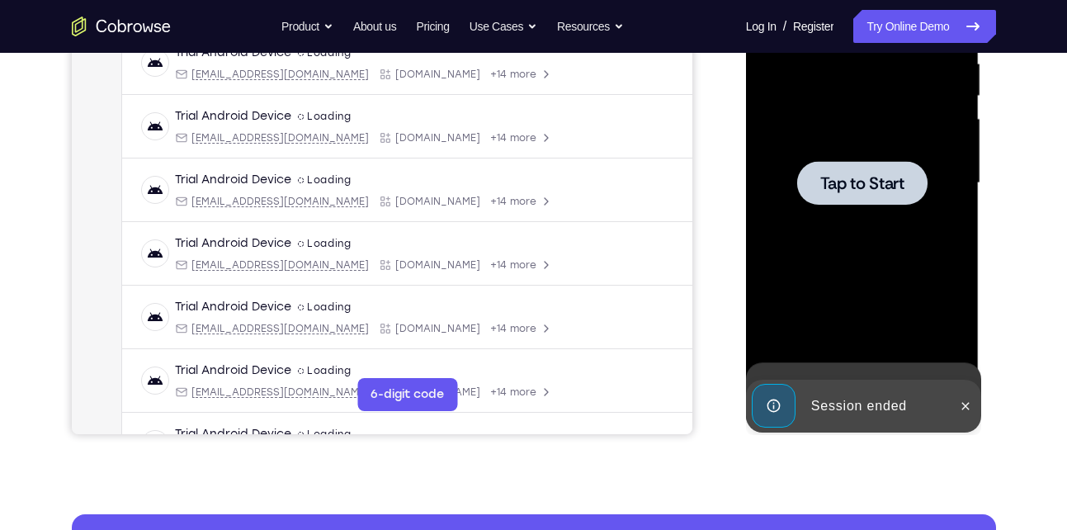
click at [840, 175] on span "Tap to Start" at bounding box center [863, 183] width 84 height 17
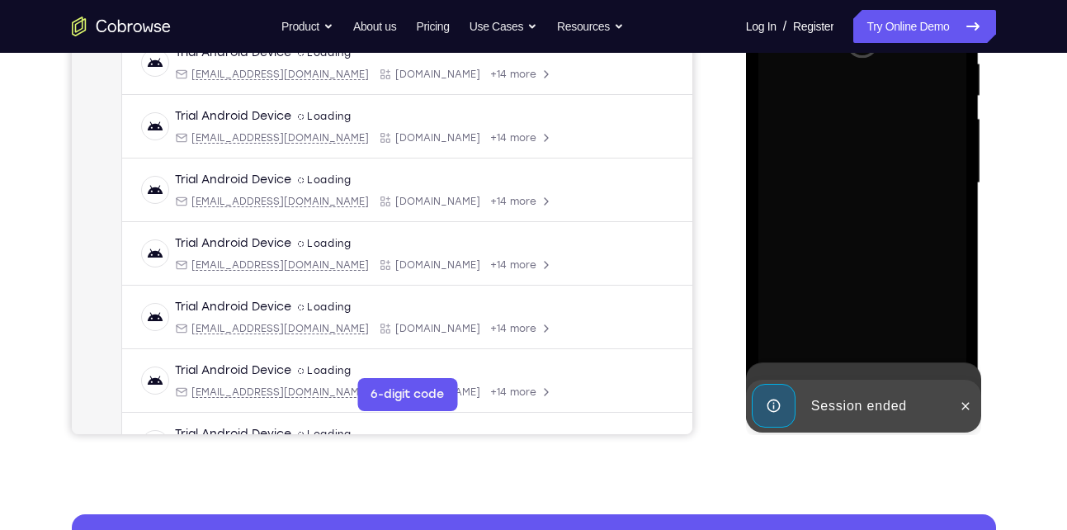
click at [840, 174] on div at bounding box center [863, 183] width 208 height 462
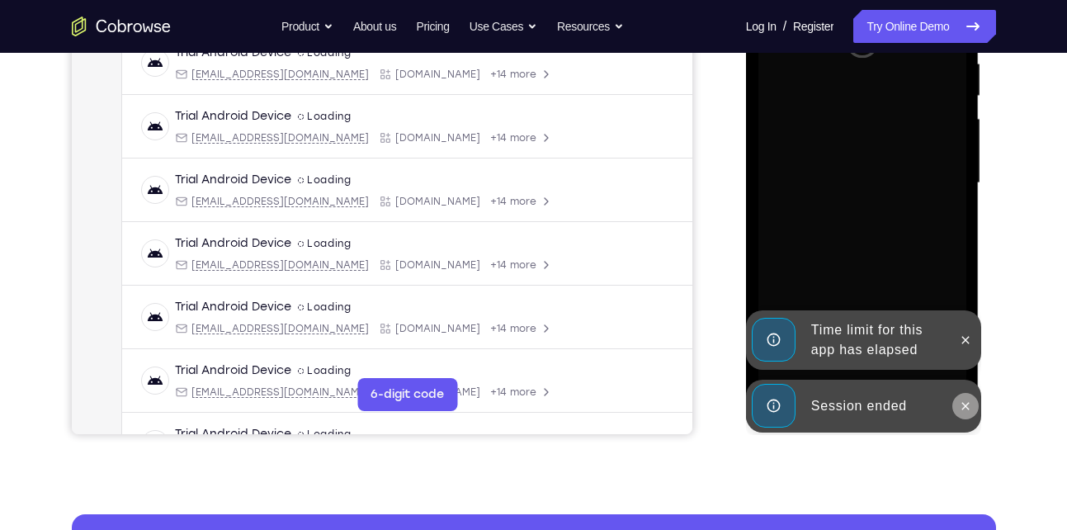
click at [966, 407] on icon at bounding box center [965, 406] width 13 height 13
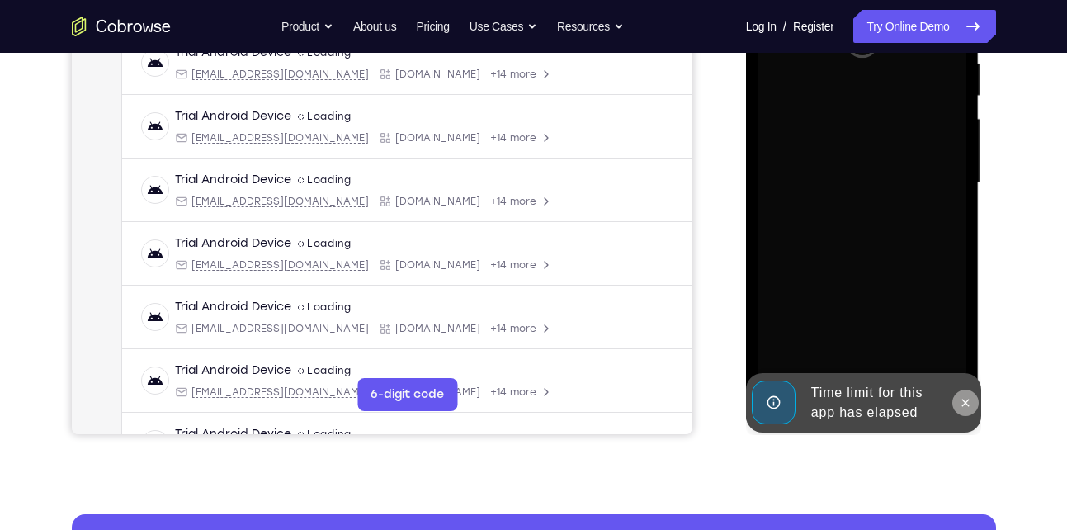
click at [965, 343] on div "Online web based iOS Simulators and Android Emulators. Run iPhone, iPad, Mobile…" at bounding box center [863, 187] width 235 height 495
click at [968, 404] on icon at bounding box center [965, 402] width 13 height 13
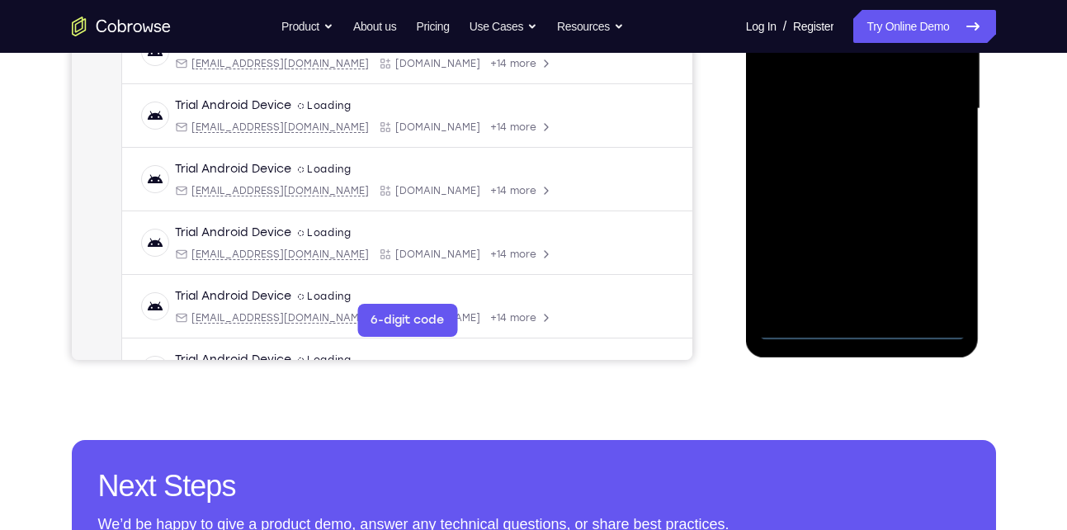
scroll to position [409, 0]
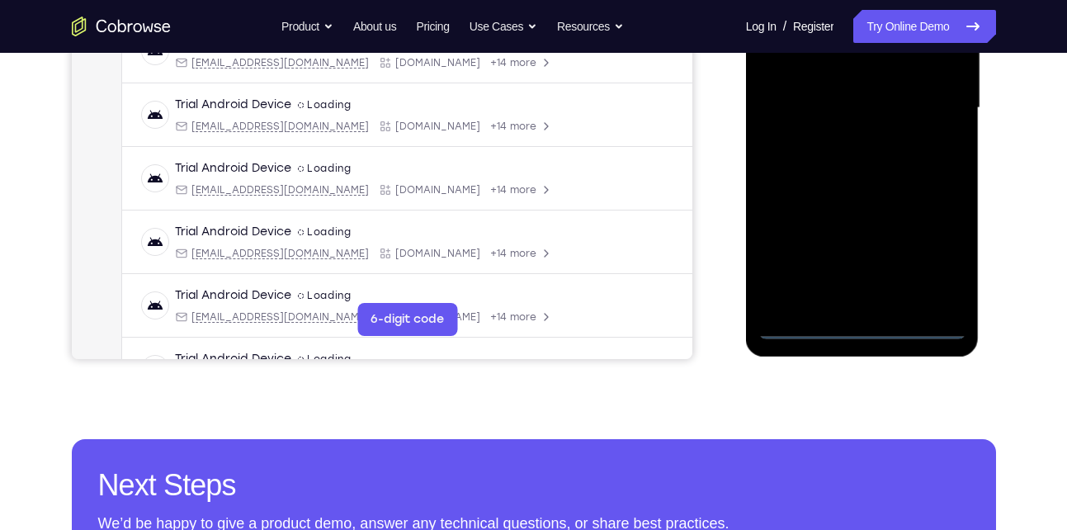
click at [858, 325] on div at bounding box center [863, 108] width 208 height 462
click at [922, 258] on div at bounding box center [863, 108] width 208 height 462
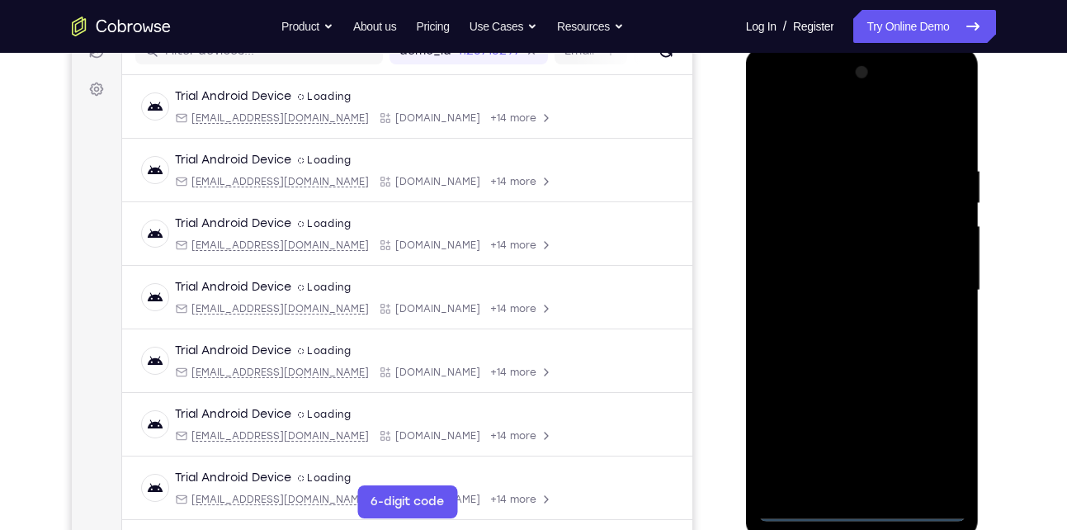
scroll to position [225, 0]
click at [825, 139] on div at bounding box center [863, 292] width 208 height 462
click at [849, 203] on div at bounding box center [863, 292] width 208 height 462
click at [924, 316] on div at bounding box center [863, 292] width 208 height 462
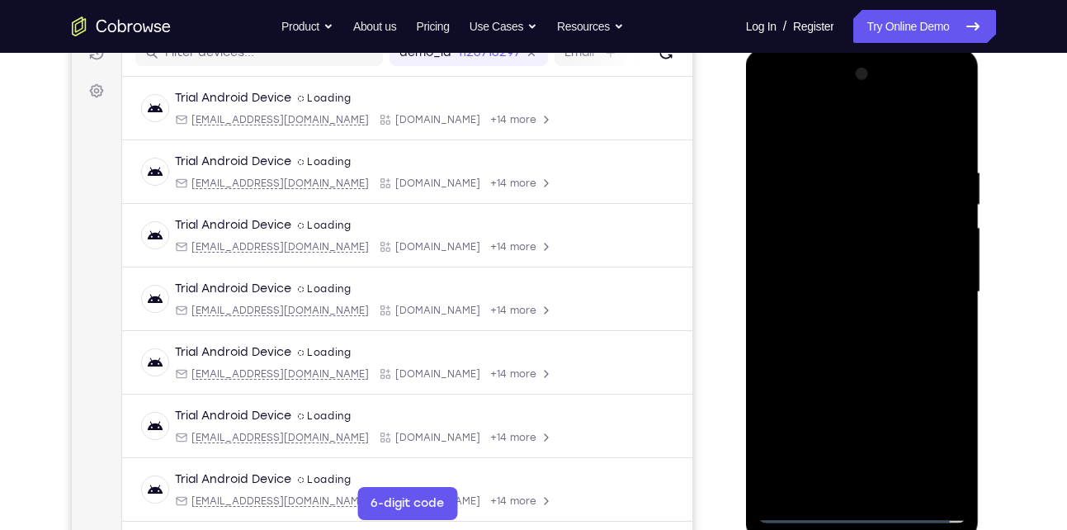
drag, startPoint x: 877, startPoint y: 354, endPoint x: 886, endPoint y: 176, distance: 178.5
click at [886, 176] on div at bounding box center [863, 292] width 208 height 462
drag, startPoint x: 868, startPoint y: 401, endPoint x: 883, endPoint y: 200, distance: 202.0
click at [883, 200] on div at bounding box center [863, 292] width 208 height 462
click at [867, 254] on div at bounding box center [863, 292] width 208 height 462
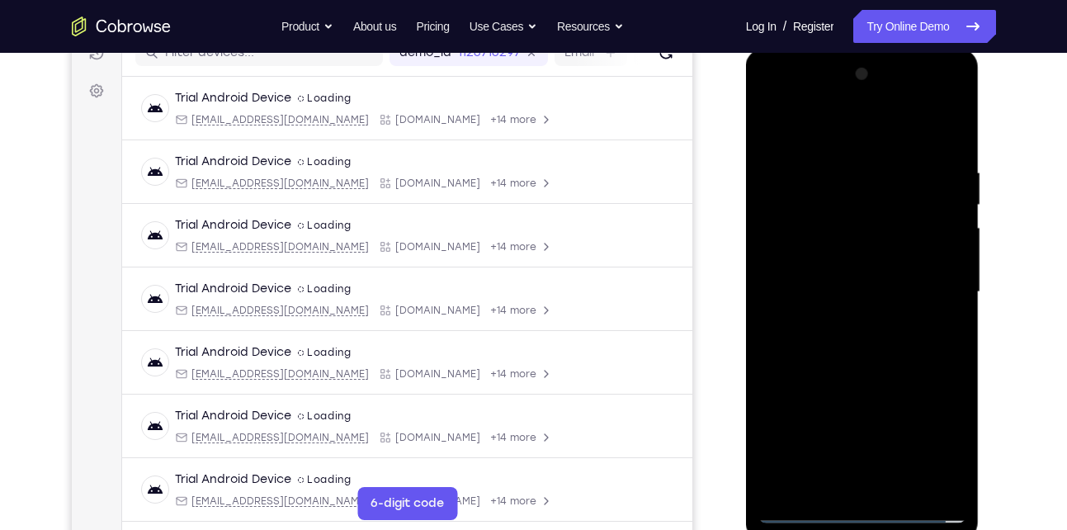
drag, startPoint x: 877, startPoint y: 363, endPoint x: 883, endPoint y: 219, distance: 144.6
click at [883, 219] on div at bounding box center [863, 292] width 208 height 462
click at [962, 423] on div at bounding box center [863, 292] width 208 height 462
drag, startPoint x: 907, startPoint y: 396, endPoint x: 896, endPoint y: 254, distance: 142.4
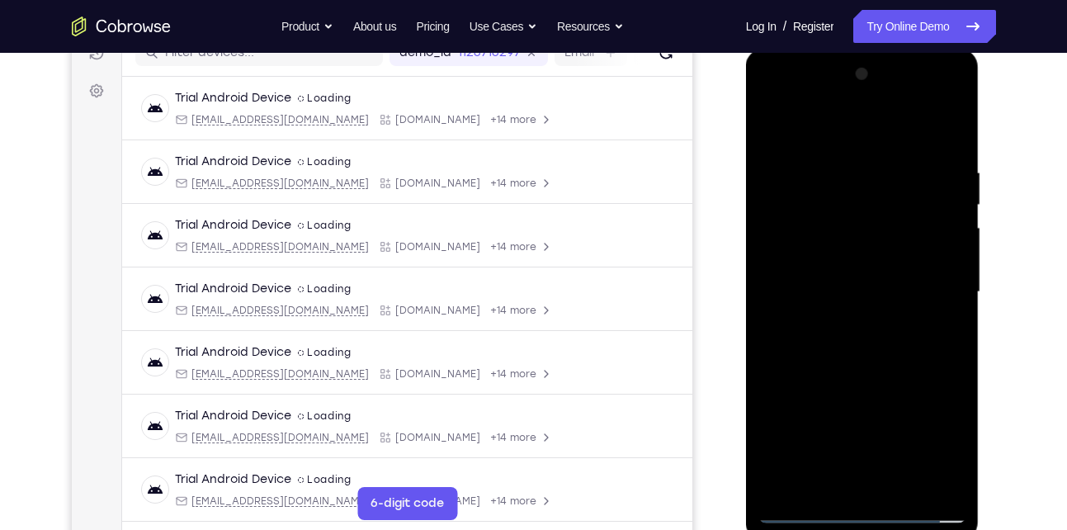
click at [896, 254] on div at bounding box center [863, 292] width 208 height 462
click at [958, 422] on div at bounding box center [863, 292] width 208 height 462
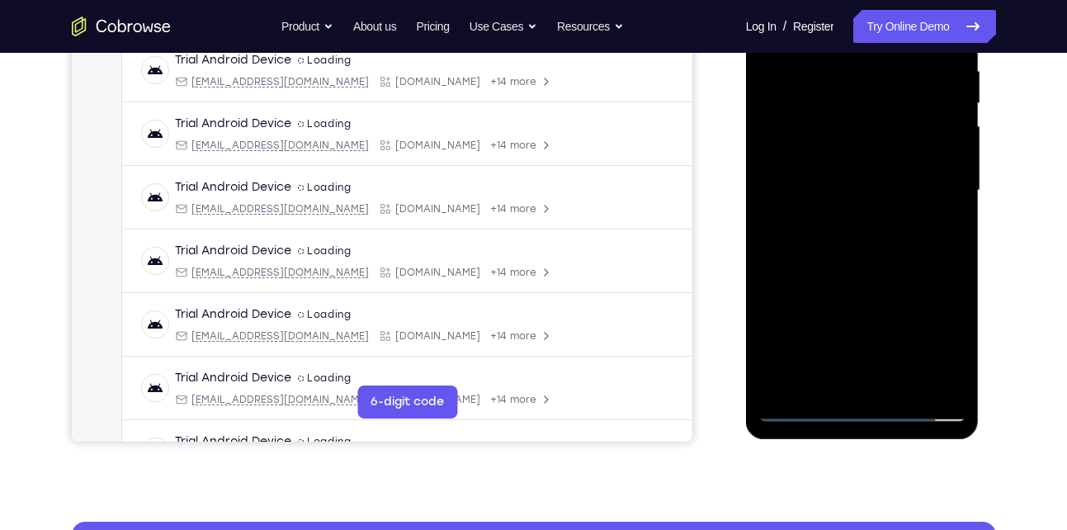
scroll to position [327, 0]
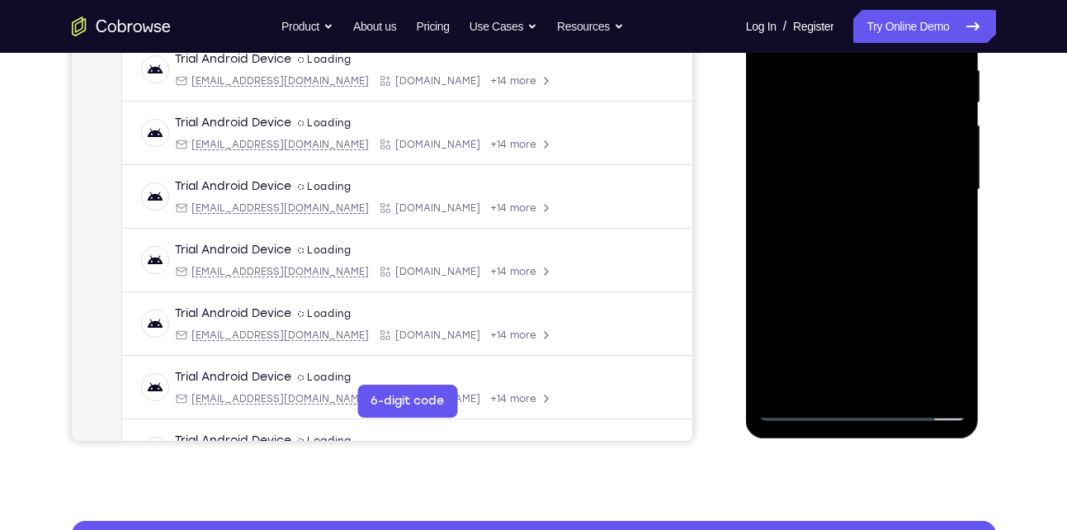
click at [797, 401] on div at bounding box center [863, 190] width 208 height 462
drag, startPoint x: 868, startPoint y: 328, endPoint x: 868, endPoint y: 235, distance: 92.5
click at [868, 235] on div at bounding box center [863, 190] width 208 height 462
click at [813, 215] on div at bounding box center [863, 190] width 208 height 462
drag, startPoint x: 842, startPoint y: 309, endPoint x: 843, endPoint y: 172, distance: 137.0
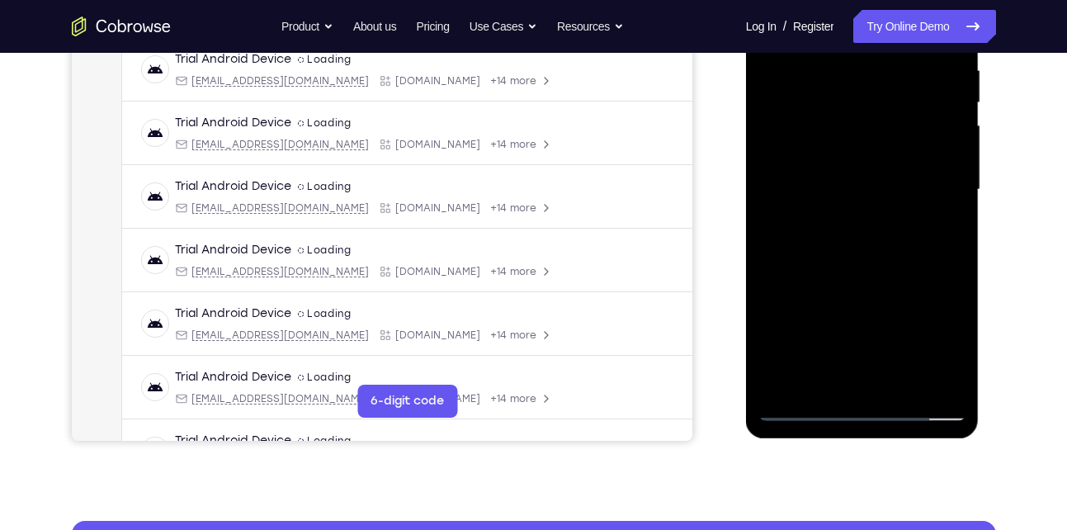
click at [843, 172] on div at bounding box center [863, 190] width 208 height 462
drag, startPoint x: 862, startPoint y: 337, endPoint x: 860, endPoint y: 252, distance: 85.0
click at [860, 252] on div at bounding box center [863, 190] width 208 height 462
click at [815, 212] on div at bounding box center [863, 190] width 208 height 462
drag, startPoint x: 877, startPoint y: 347, endPoint x: 889, endPoint y: 182, distance: 164.7
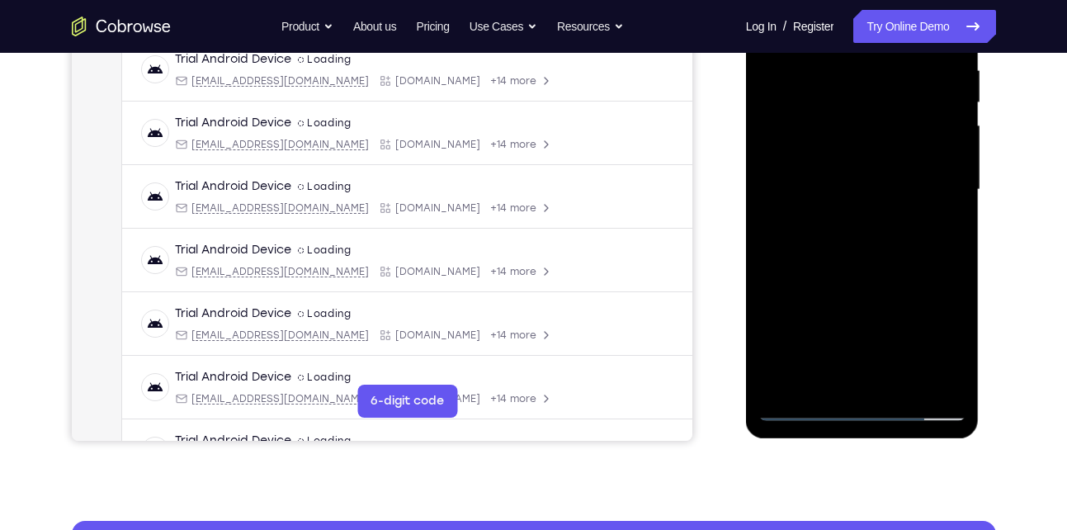
click at [889, 182] on div at bounding box center [863, 190] width 208 height 462
click at [828, 215] on div at bounding box center [863, 190] width 208 height 462
drag, startPoint x: 841, startPoint y: 331, endPoint x: 866, endPoint y: 174, distance: 158.8
click at [866, 174] on div at bounding box center [863, 190] width 208 height 462
click at [952, 381] on div at bounding box center [863, 190] width 208 height 462
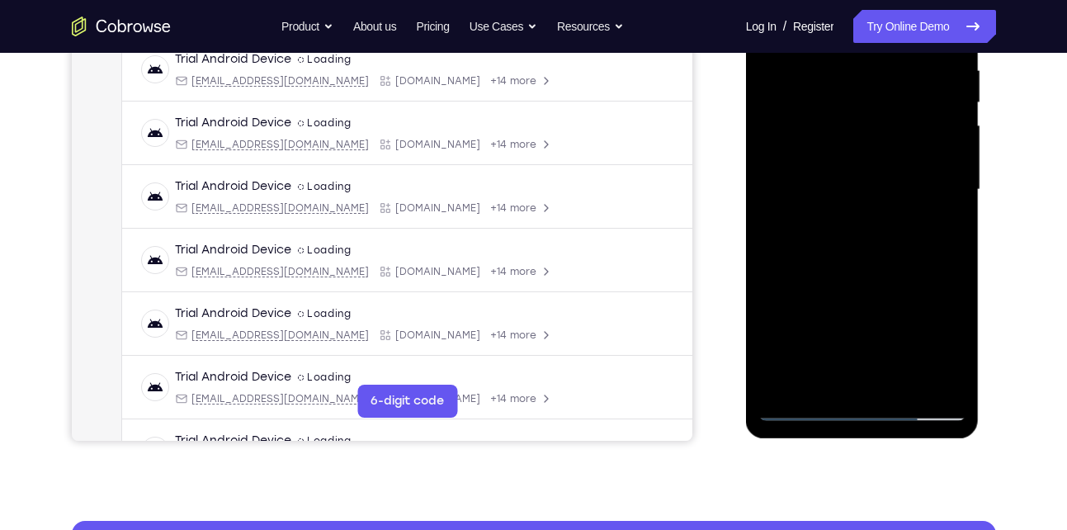
click at [812, 210] on div at bounding box center [863, 190] width 208 height 462
click at [952, 383] on div at bounding box center [863, 190] width 208 height 462
click at [873, 384] on div at bounding box center [863, 190] width 208 height 462
click at [808, 219] on div at bounding box center [863, 190] width 208 height 462
drag, startPoint x: 836, startPoint y: 305, endPoint x: 880, endPoint y: 39, distance: 269.4
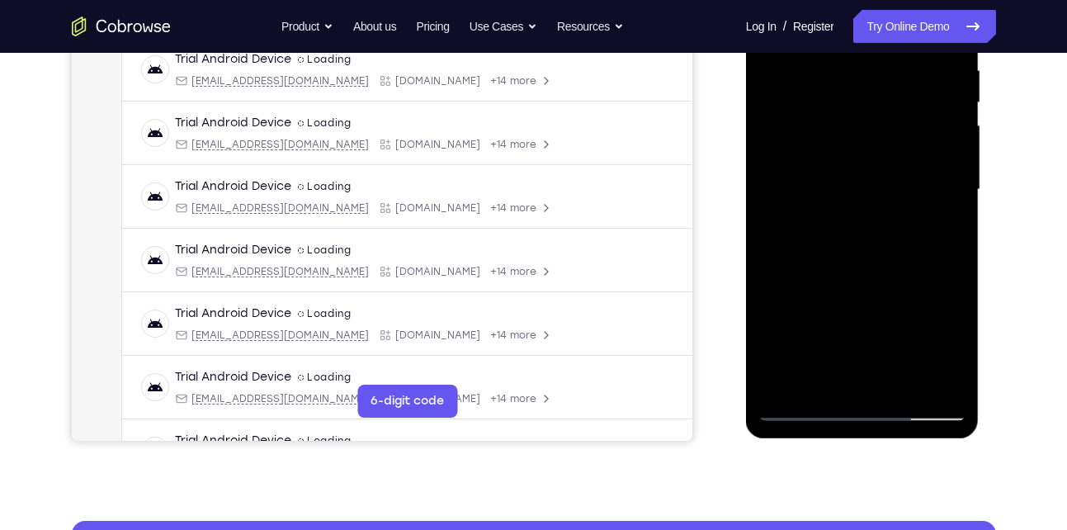
click at [880, 39] on div at bounding box center [863, 190] width 208 height 462
click at [961, 318] on div at bounding box center [863, 190] width 208 height 462
click at [827, 220] on div at bounding box center [863, 190] width 208 height 462
click at [958, 321] on div at bounding box center [863, 190] width 208 height 462
drag, startPoint x: 844, startPoint y: 291, endPoint x: 877, endPoint y: 114, distance: 180.5
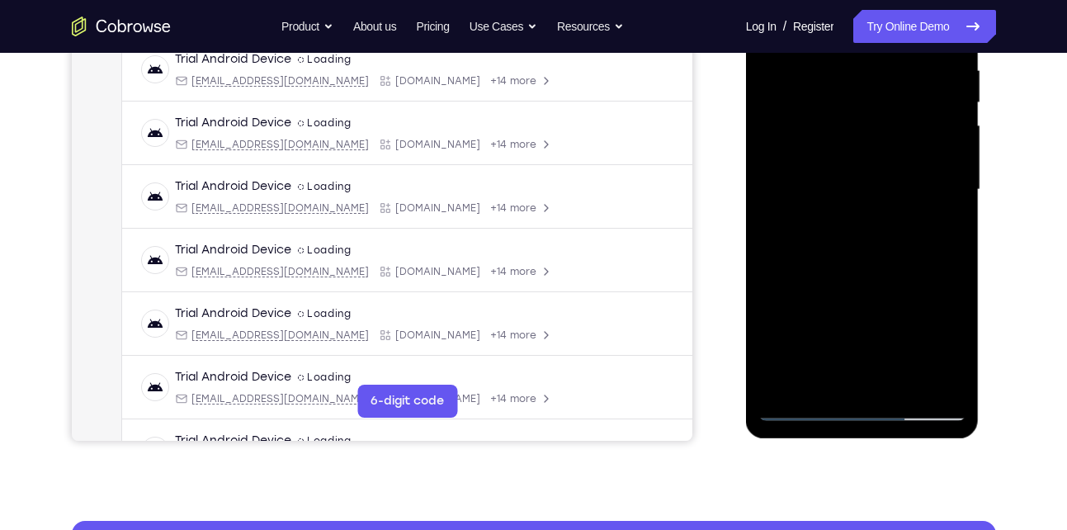
click at [877, 114] on div at bounding box center [863, 190] width 208 height 462
click at [836, 213] on div at bounding box center [863, 190] width 208 height 462
click at [960, 322] on div at bounding box center [863, 190] width 208 height 462
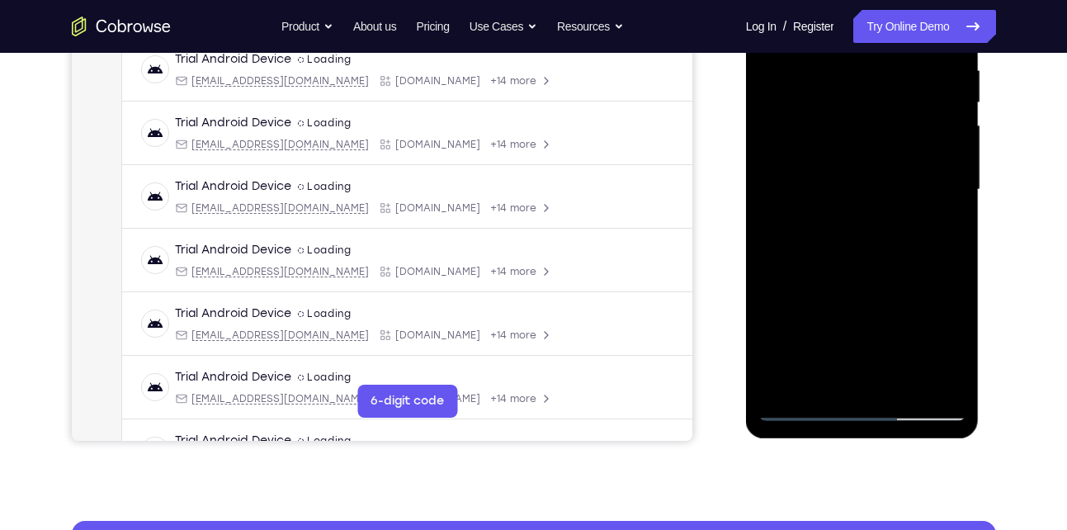
click at [797, 409] on div at bounding box center [863, 190] width 208 height 462
click at [819, 215] on div at bounding box center [863, 190] width 208 height 462
click at [953, 383] on div at bounding box center [863, 190] width 208 height 462
drag, startPoint x: 887, startPoint y: 379, endPoint x: 877, endPoint y: 218, distance: 161.3
click at [877, 218] on div at bounding box center [863, 190] width 208 height 462
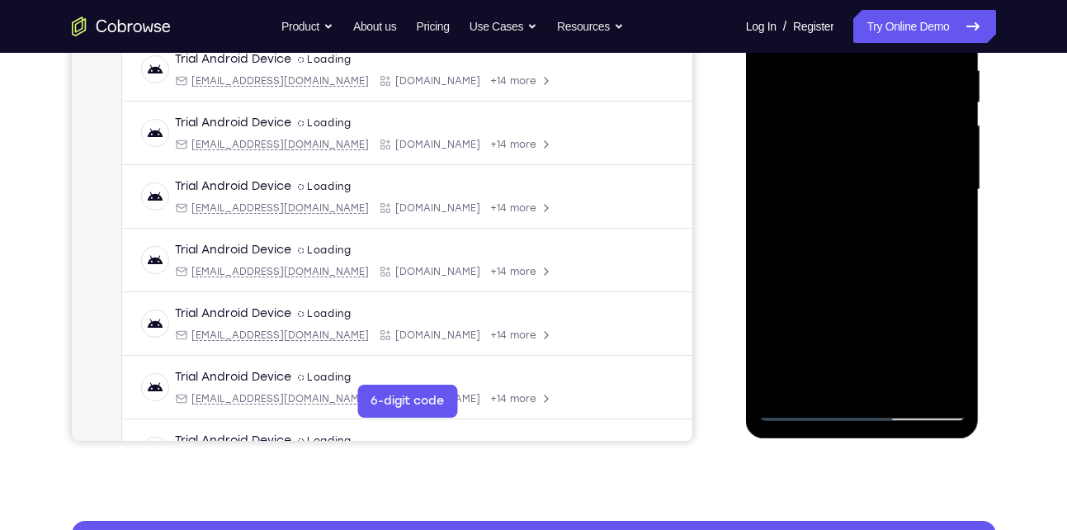
click at [872, 330] on div at bounding box center [863, 190] width 208 height 462
click at [821, 218] on div at bounding box center [863, 190] width 208 height 462
drag, startPoint x: 868, startPoint y: 371, endPoint x: 841, endPoint y: 245, distance: 129.0
click at [841, 245] on div at bounding box center [863, 190] width 208 height 462
drag, startPoint x: 859, startPoint y: 358, endPoint x: 854, endPoint y: 197, distance: 161.0
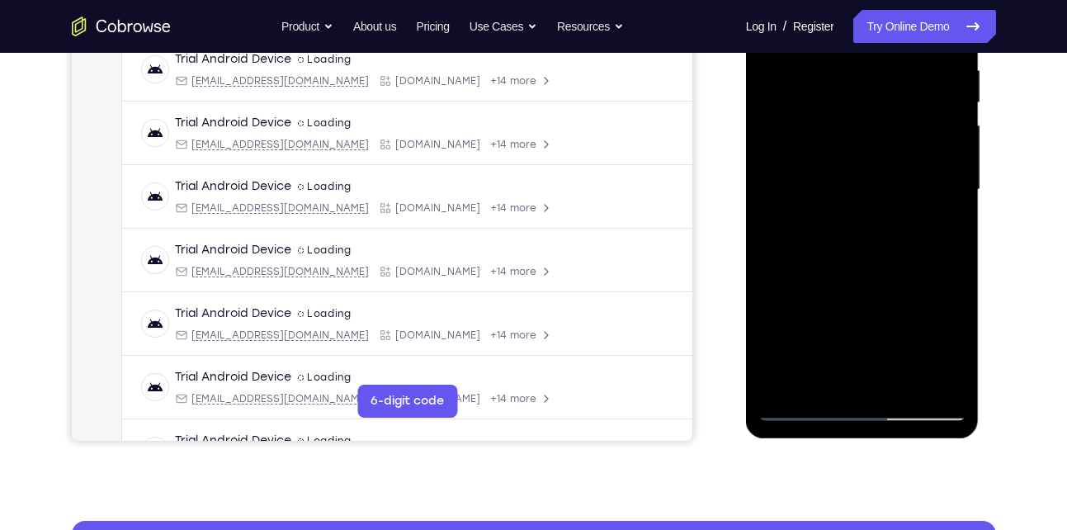
click at [854, 197] on div at bounding box center [863, 190] width 208 height 462
drag, startPoint x: 857, startPoint y: 357, endPoint x: 854, endPoint y: 249, distance: 107.3
click at [854, 249] on div at bounding box center [863, 190] width 208 height 462
click at [817, 214] on div at bounding box center [863, 190] width 208 height 462
drag, startPoint x: 856, startPoint y: 333, endPoint x: 849, endPoint y: 224, distance: 109.2
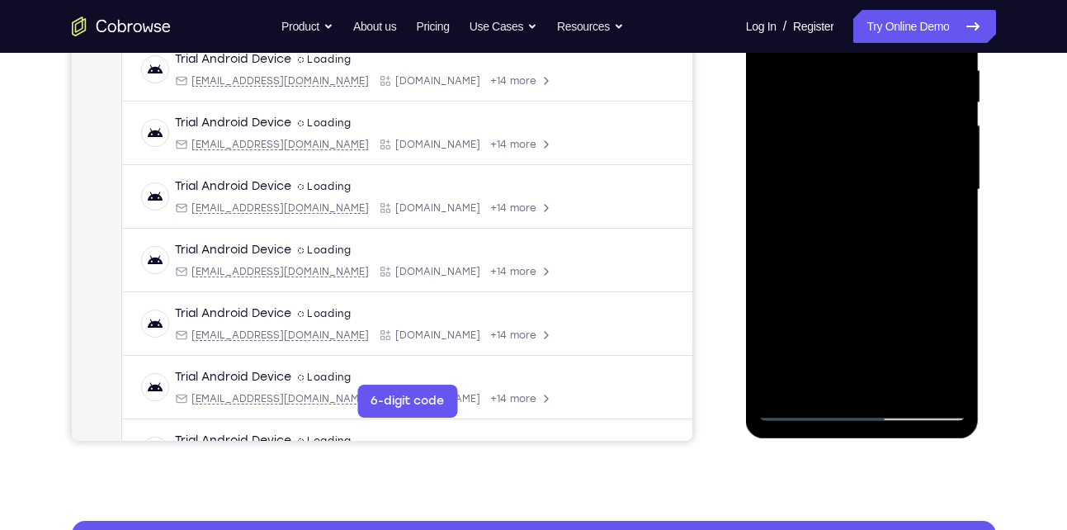
click at [849, 224] on div at bounding box center [863, 190] width 208 height 462
drag, startPoint x: 853, startPoint y: 340, endPoint x: 849, endPoint y: 223, distance: 117.3
click at [849, 223] on div at bounding box center [863, 190] width 208 height 462
click at [820, 213] on div at bounding box center [863, 190] width 208 height 462
drag, startPoint x: 873, startPoint y: 338, endPoint x: 870, endPoint y: 210, distance: 128.8
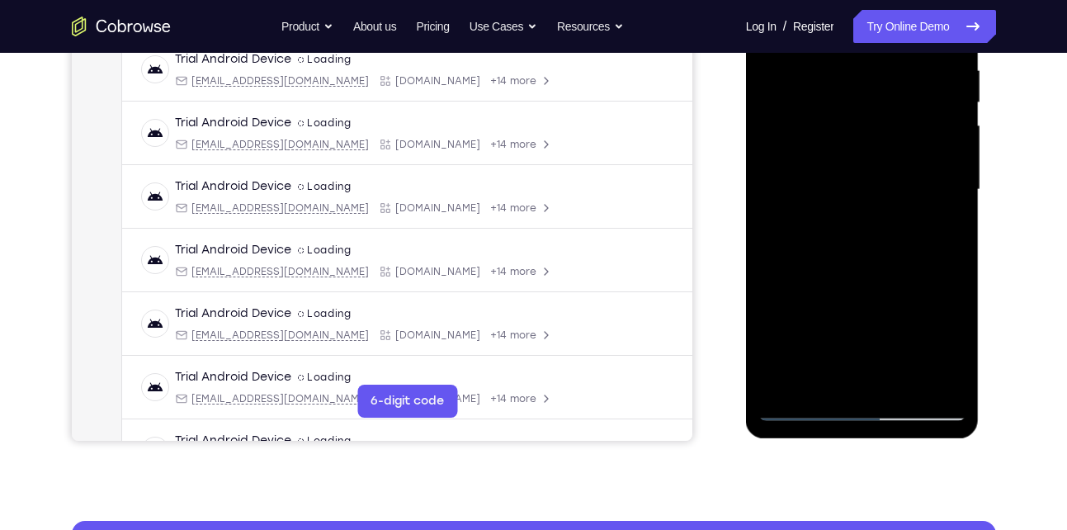
click at [870, 210] on div at bounding box center [863, 190] width 208 height 462
drag, startPoint x: 863, startPoint y: 336, endPoint x: 862, endPoint y: 206, distance: 130.4
click at [862, 206] on div at bounding box center [863, 190] width 208 height 462
drag, startPoint x: 846, startPoint y: 355, endPoint x: 856, endPoint y: 232, distance: 123.4
click at [856, 232] on div at bounding box center [863, 190] width 208 height 462
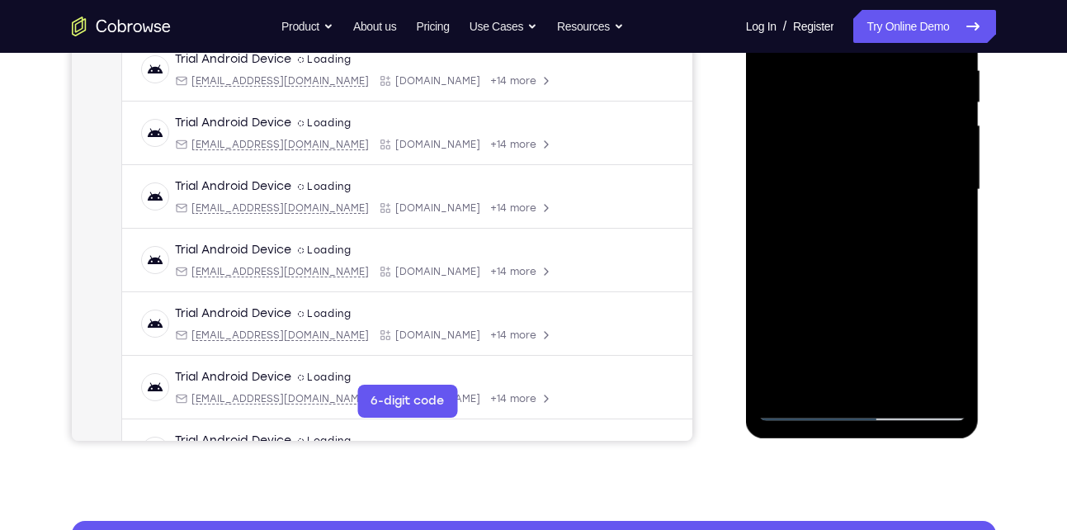
click at [822, 209] on div at bounding box center [863, 190] width 208 height 462
click at [812, 213] on div at bounding box center [863, 190] width 208 height 462
drag, startPoint x: 882, startPoint y: 355, endPoint x: 858, endPoint y: 272, distance: 86.7
click at [858, 272] on div at bounding box center [863, 190] width 208 height 462
drag, startPoint x: 863, startPoint y: 354, endPoint x: 858, endPoint y: 280, distance: 74.5
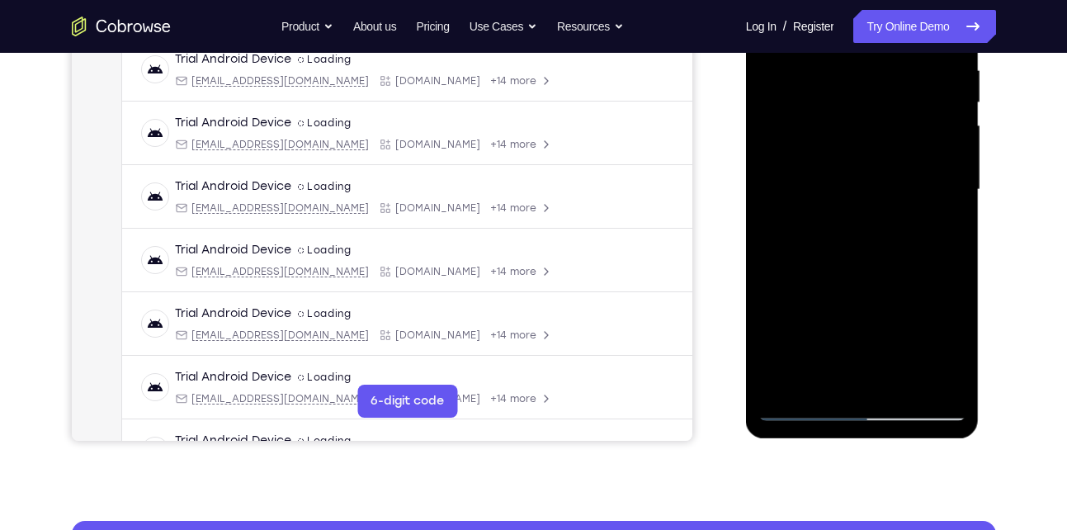
click at [858, 280] on div at bounding box center [863, 190] width 208 height 462
click at [823, 217] on div at bounding box center [863, 190] width 208 height 462
drag, startPoint x: 839, startPoint y: 345, endPoint x: 844, endPoint y: 252, distance: 93.4
click at [844, 252] on div at bounding box center [863, 190] width 208 height 462
click at [814, 212] on div at bounding box center [863, 190] width 208 height 462
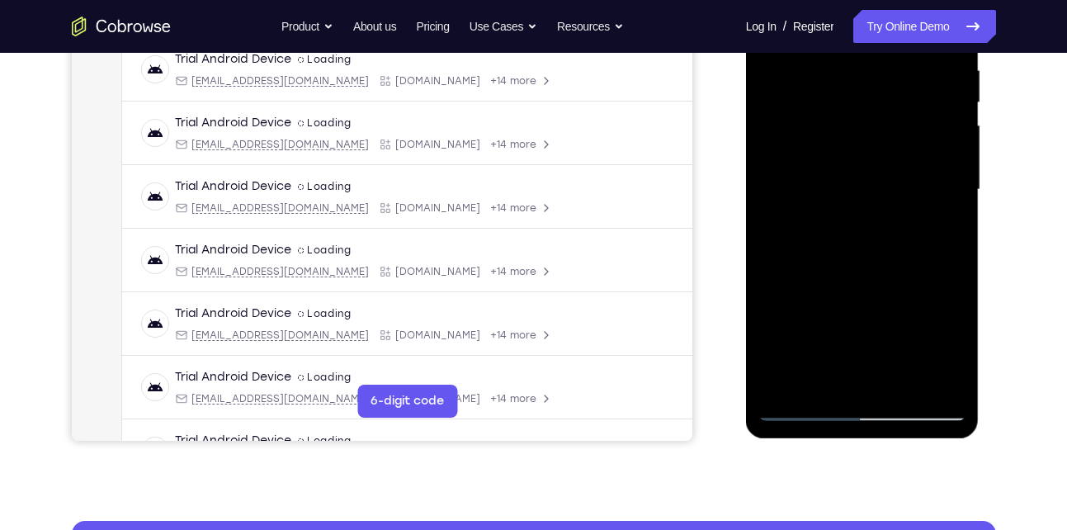
drag, startPoint x: 844, startPoint y: 336, endPoint x: 841, endPoint y: 243, distance: 93.3
click at [841, 243] on div at bounding box center [863, 190] width 208 height 462
click at [815, 214] on div at bounding box center [863, 190] width 208 height 462
drag, startPoint x: 863, startPoint y: 354, endPoint x: 875, endPoint y: 235, distance: 119.4
click at [875, 235] on div at bounding box center [863, 190] width 208 height 462
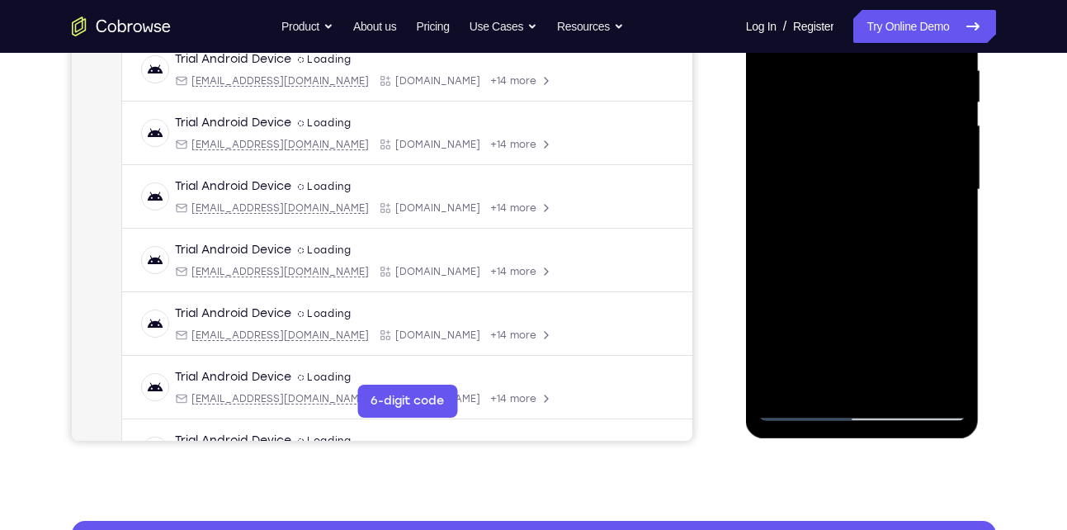
click at [817, 215] on div at bounding box center [863, 190] width 208 height 462
drag, startPoint x: 827, startPoint y: 339, endPoint x: 863, endPoint y: 243, distance: 102.9
click at [863, 243] on div at bounding box center [863, 190] width 208 height 462
click at [816, 213] on div at bounding box center [863, 190] width 208 height 462
click at [811, 214] on div at bounding box center [863, 190] width 208 height 462
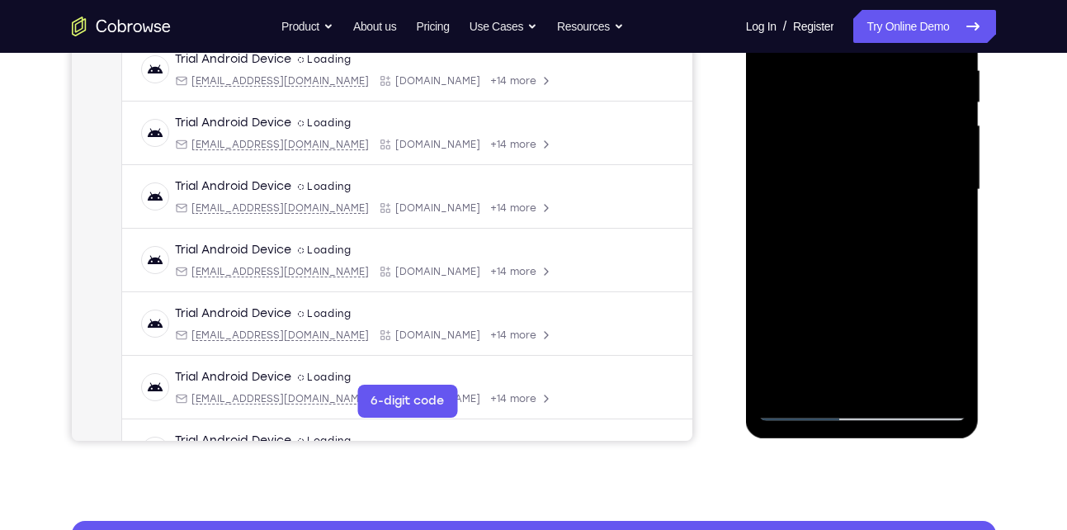
drag, startPoint x: 840, startPoint y: 366, endPoint x: 865, endPoint y: 223, distance: 145.1
click at [865, 223] on div at bounding box center [863, 190] width 208 height 462
click at [812, 217] on div at bounding box center [863, 190] width 208 height 462
drag, startPoint x: 858, startPoint y: 332, endPoint x: 908, endPoint y: 226, distance: 116.7
click at [908, 226] on div at bounding box center [863, 190] width 208 height 462
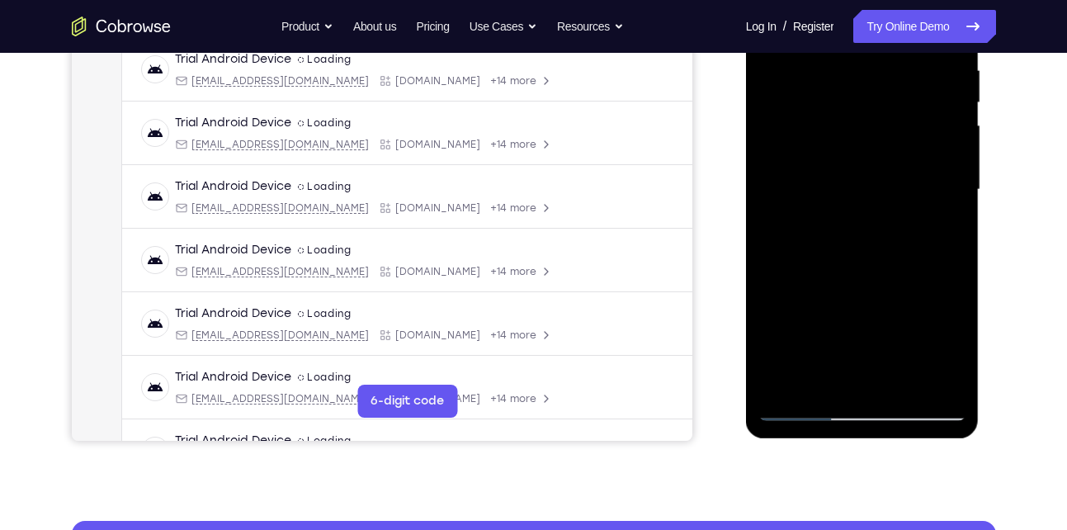
click at [809, 214] on div at bounding box center [863, 190] width 208 height 462
drag, startPoint x: 829, startPoint y: 327, endPoint x: 898, endPoint y: 187, distance: 156.5
click at [898, 187] on div at bounding box center [863, 190] width 208 height 462
click at [809, 213] on div at bounding box center [863, 190] width 208 height 462
drag, startPoint x: 803, startPoint y: 356, endPoint x: 862, endPoint y: 303, distance: 78.9
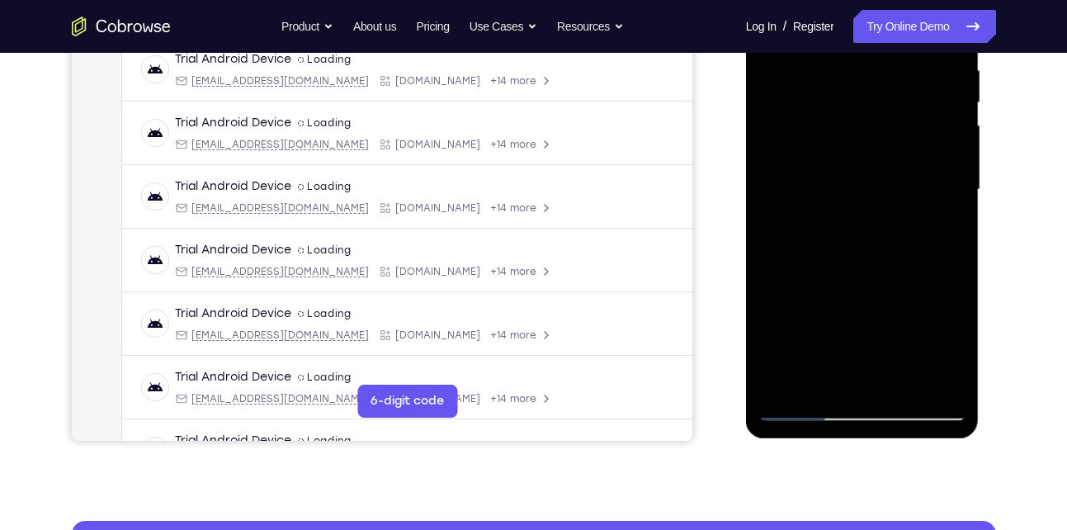
click at [862, 303] on div at bounding box center [863, 190] width 208 height 462
drag, startPoint x: 844, startPoint y: 335, endPoint x: 885, endPoint y: 288, distance: 62.0
click at [885, 288] on div at bounding box center [863, 190] width 208 height 462
click at [812, 214] on div at bounding box center [863, 190] width 208 height 462
click at [811, 209] on div at bounding box center [863, 190] width 208 height 462
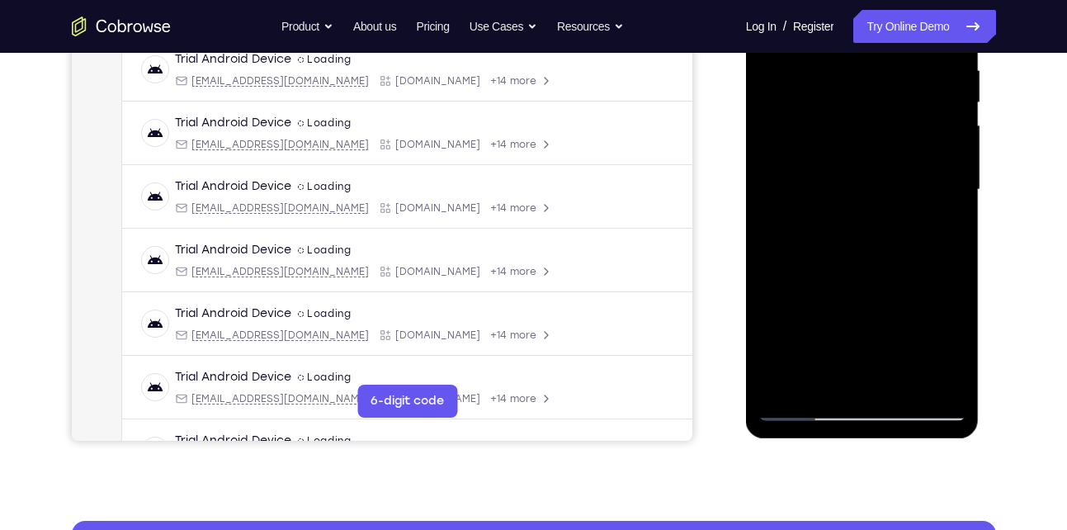
drag, startPoint x: 835, startPoint y: 337, endPoint x: 896, endPoint y: 200, distance: 149.7
click at [896, 200] on div at bounding box center [863, 190] width 208 height 462
click at [820, 217] on div at bounding box center [863, 190] width 208 height 462
drag, startPoint x: 835, startPoint y: 344, endPoint x: 865, endPoint y: 206, distance: 142.0
click at [865, 206] on div at bounding box center [863, 190] width 208 height 462
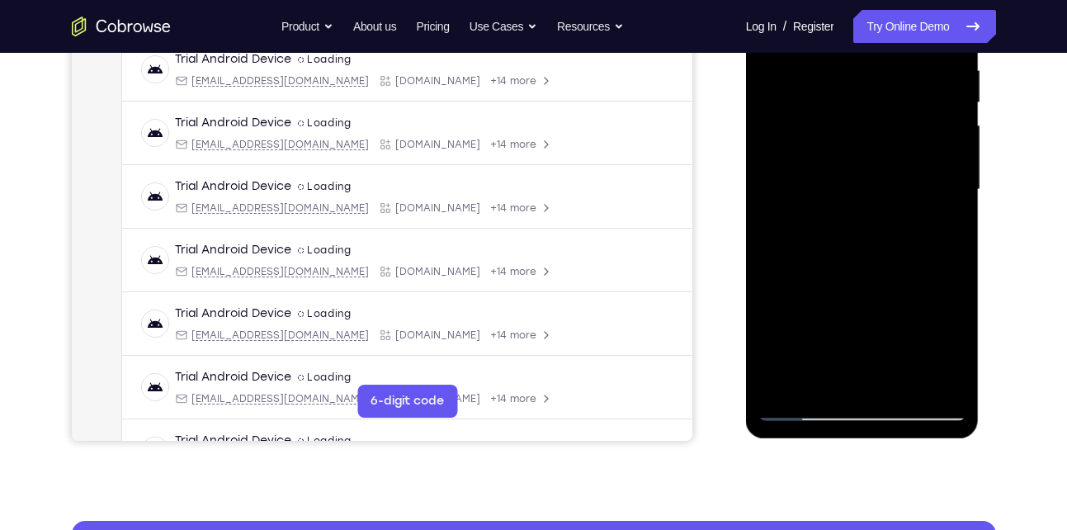
click at [816, 214] on div at bounding box center [863, 190] width 208 height 462
click at [812, 215] on div at bounding box center [863, 190] width 208 height 462
click at [821, 215] on div at bounding box center [863, 190] width 208 height 462
drag, startPoint x: 849, startPoint y: 319, endPoint x: 885, endPoint y: 237, distance: 89.9
click at [885, 237] on div at bounding box center [863, 190] width 208 height 462
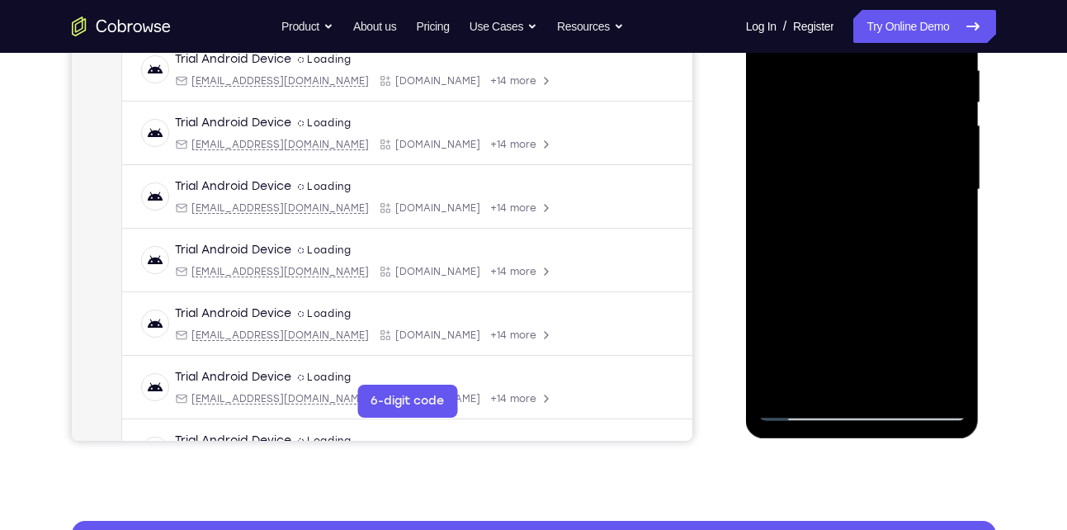
click at [818, 215] on div at bounding box center [863, 190] width 208 height 462
drag, startPoint x: 845, startPoint y: 308, endPoint x: 891, endPoint y: 209, distance: 109.0
click at [891, 209] on div at bounding box center [863, 190] width 208 height 462
click at [816, 215] on div at bounding box center [863, 190] width 208 height 462
drag, startPoint x: 830, startPoint y: 327, endPoint x: 869, endPoint y: 222, distance: 111.8
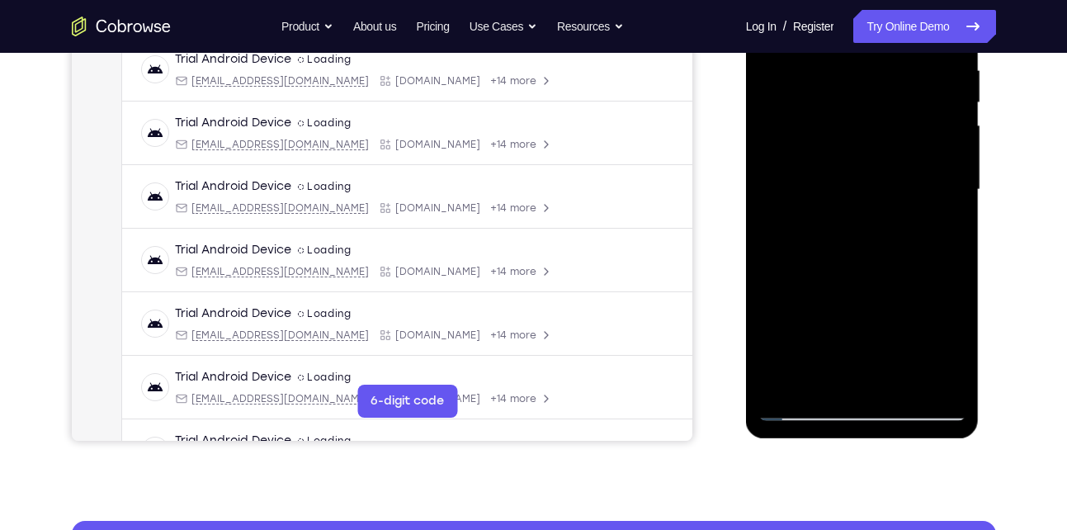
click at [869, 222] on div at bounding box center [863, 190] width 208 height 462
drag, startPoint x: 846, startPoint y: 333, endPoint x: 877, endPoint y: 252, distance: 86.5
click at [877, 252] on div at bounding box center [863, 190] width 208 height 462
click at [812, 208] on div at bounding box center [863, 190] width 208 height 462
drag, startPoint x: 848, startPoint y: 330, endPoint x: 877, endPoint y: 300, distance: 42.0
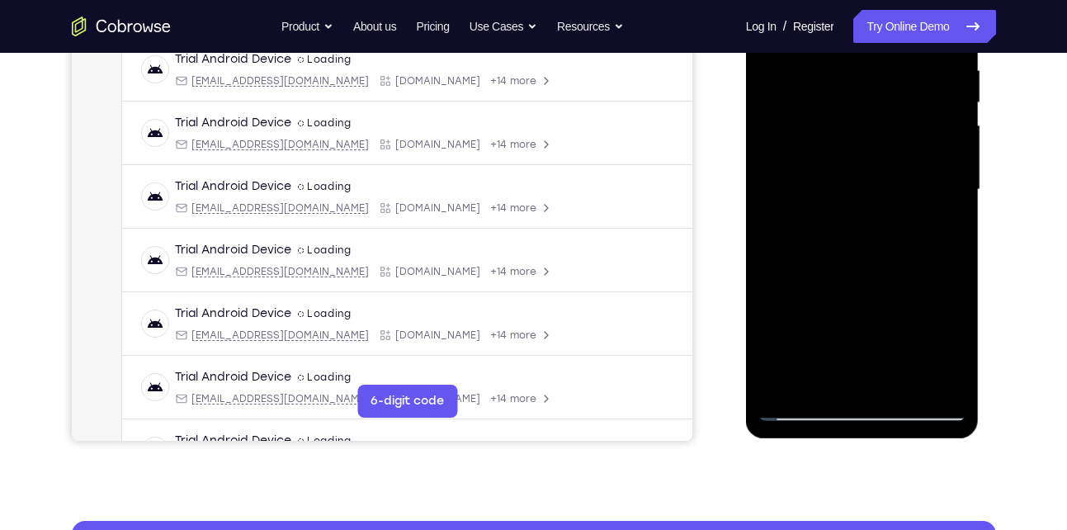
click at [877, 300] on div at bounding box center [863, 190] width 208 height 462
drag, startPoint x: 862, startPoint y: 310, endPoint x: 901, endPoint y: 225, distance: 94.6
click at [901, 225] on div at bounding box center [863, 190] width 208 height 462
click at [819, 213] on div at bounding box center [863, 190] width 208 height 462
drag, startPoint x: 860, startPoint y: 334, endPoint x: 888, endPoint y: 265, distance: 74.8
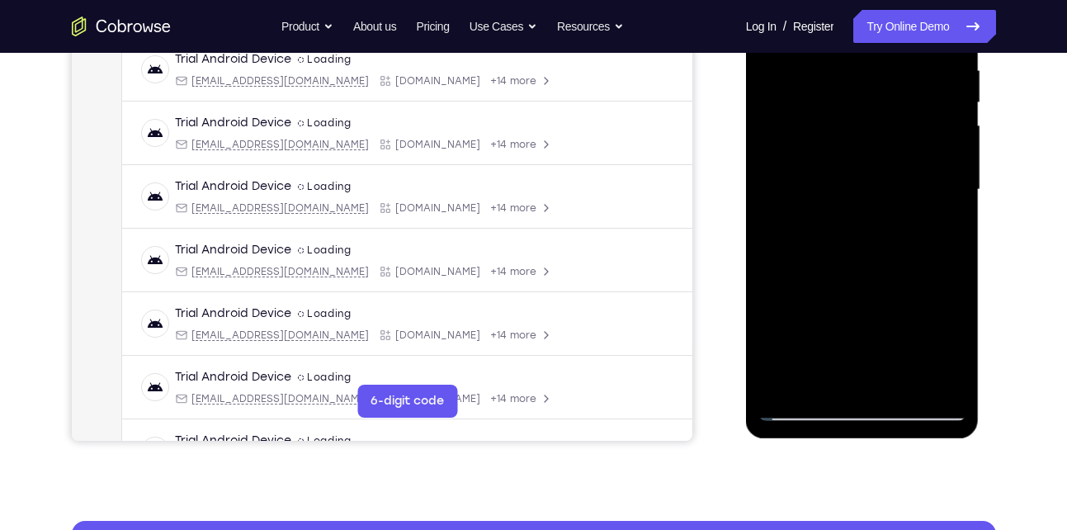
click at [888, 265] on div at bounding box center [863, 190] width 208 height 462
drag, startPoint x: 864, startPoint y: 319, endPoint x: 930, endPoint y: 181, distance: 152.9
click at [930, 181] on div at bounding box center [863, 190] width 208 height 462
drag, startPoint x: 840, startPoint y: 315, endPoint x: 886, endPoint y: 191, distance: 131.9
click at [886, 191] on div at bounding box center [863, 190] width 208 height 462
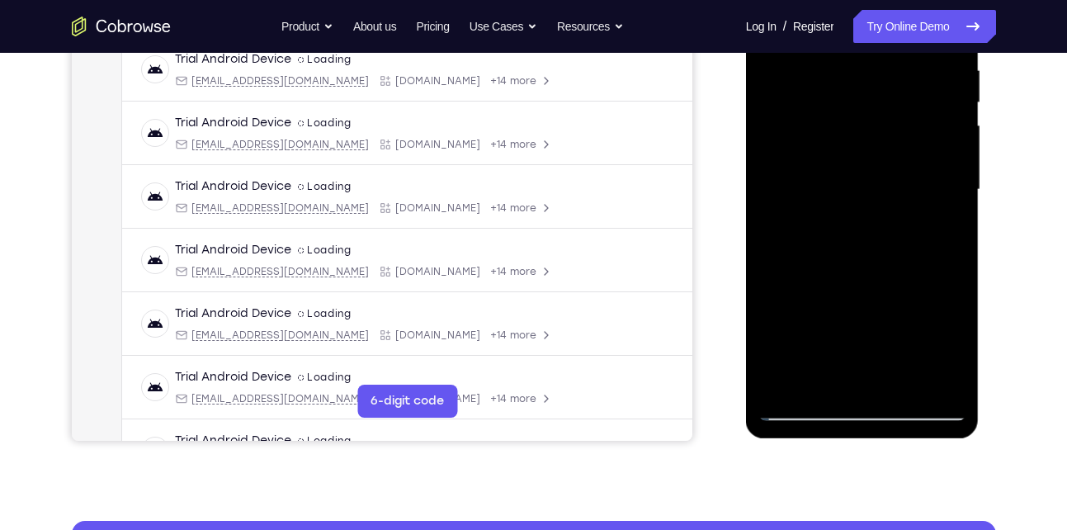
click at [810, 215] on div at bounding box center [863, 190] width 208 height 462
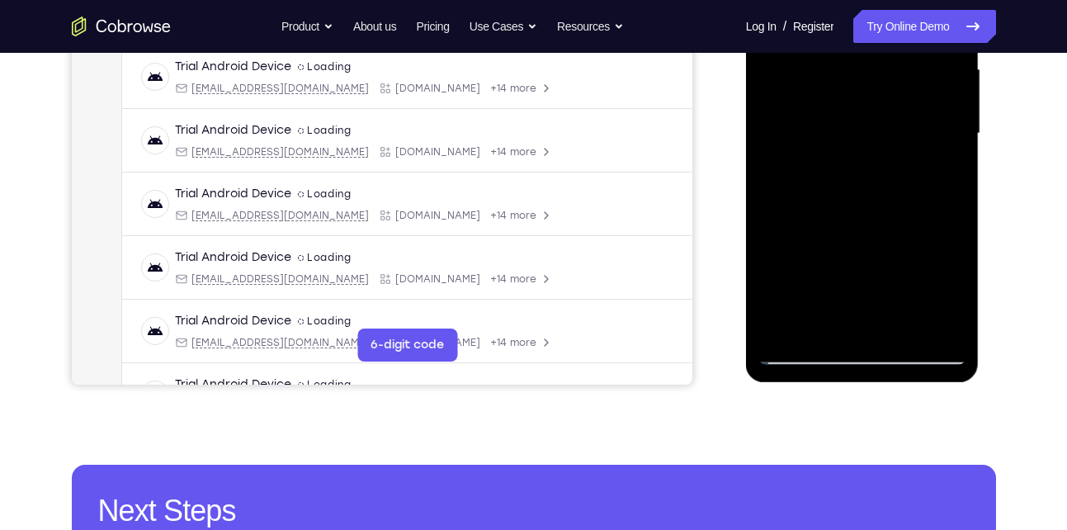
scroll to position [382, 0]
drag, startPoint x: 849, startPoint y: 286, endPoint x: 911, endPoint y: 97, distance: 198.1
click at [911, 97] on div at bounding box center [863, 134] width 208 height 462
drag, startPoint x: 855, startPoint y: 291, endPoint x: 929, endPoint y: 131, distance: 175.4
click at [929, 131] on div at bounding box center [863, 134] width 208 height 462
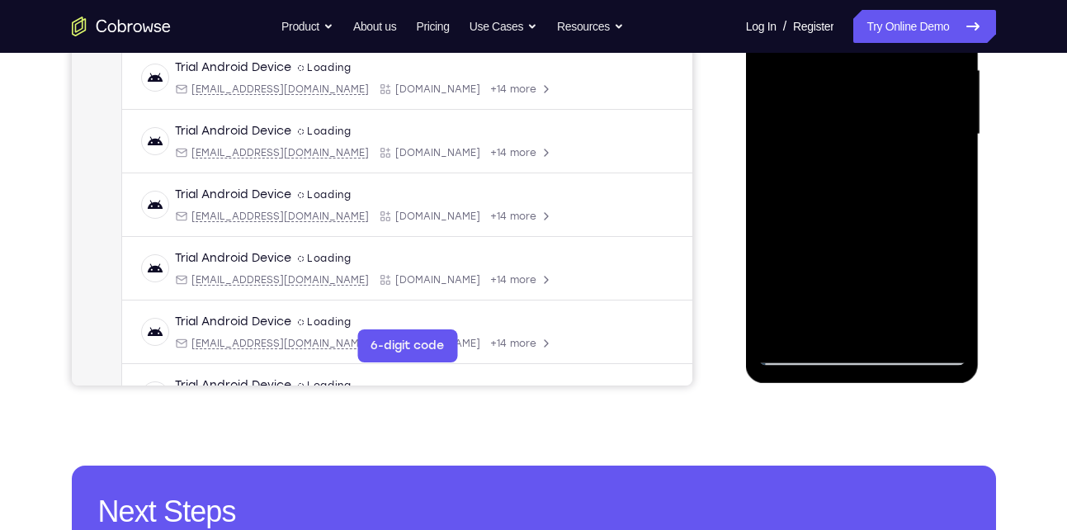
click at [798, 354] on div at bounding box center [863, 134] width 208 height 462
click at [816, 160] on div at bounding box center [863, 134] width 208 height 462
drag, startPoint x: 841, startPoint y: 296, endPoint x: 879, endPoint y: 178, distance: 124.0
click at [879, 178] on div at bounding box center [863, 134] width 208 height 462
click at [806, 155] on div at bounding box center [863, 134] width 208 height 462
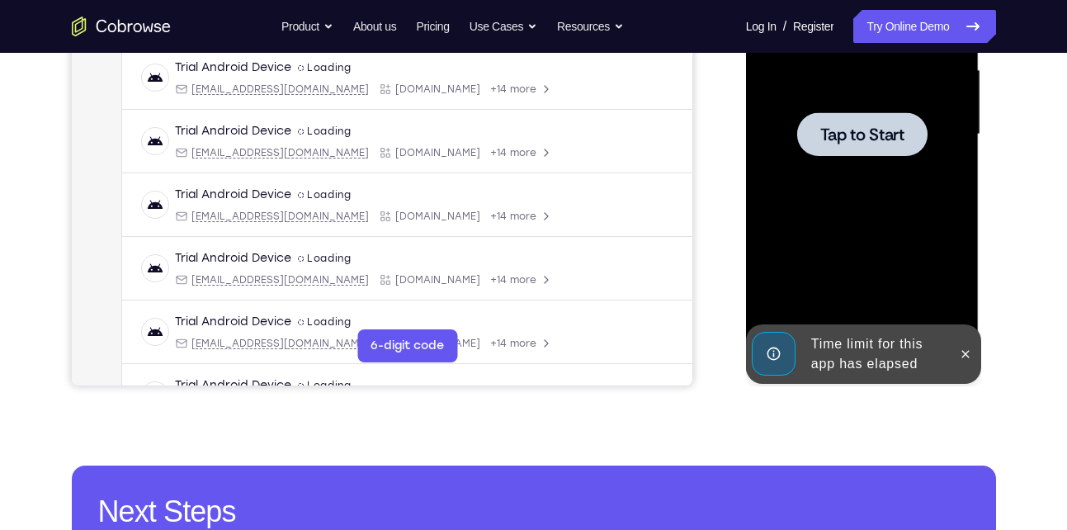
drag, startPoint x: 825, startPoint y: 284, endPoint x: 873, endPoint y: 161, distance: 132.3
click at [849, 134] on span "Tap to Start" at bounding box center [863, 134] width 84 height 17
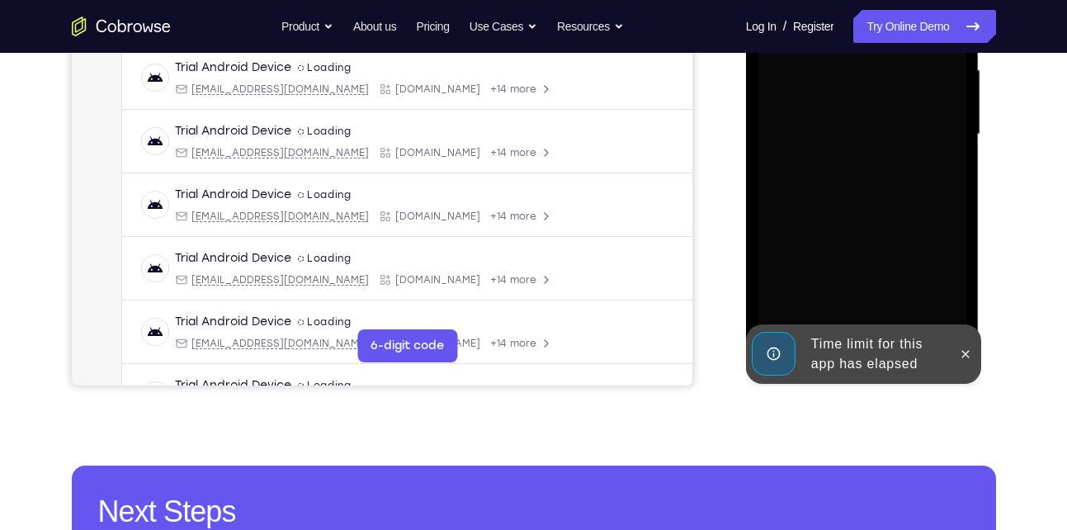
drag, startPoint x: 966, startPoint y: 357, endPoint x: 877, endPoint y: 259, distance: 132.0
click at [877, 259] on div "Online web based iOS Simulators and Android Emulators. Run iPhone, iPad, Mobile…" at bounding box center [863, 138] width 235 height 495
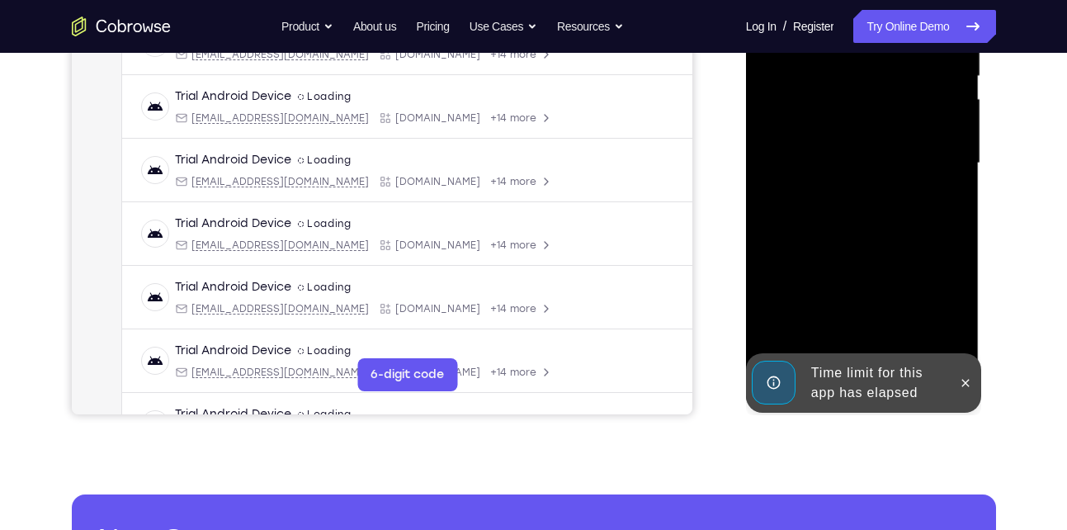
scroll to position [355, 0]
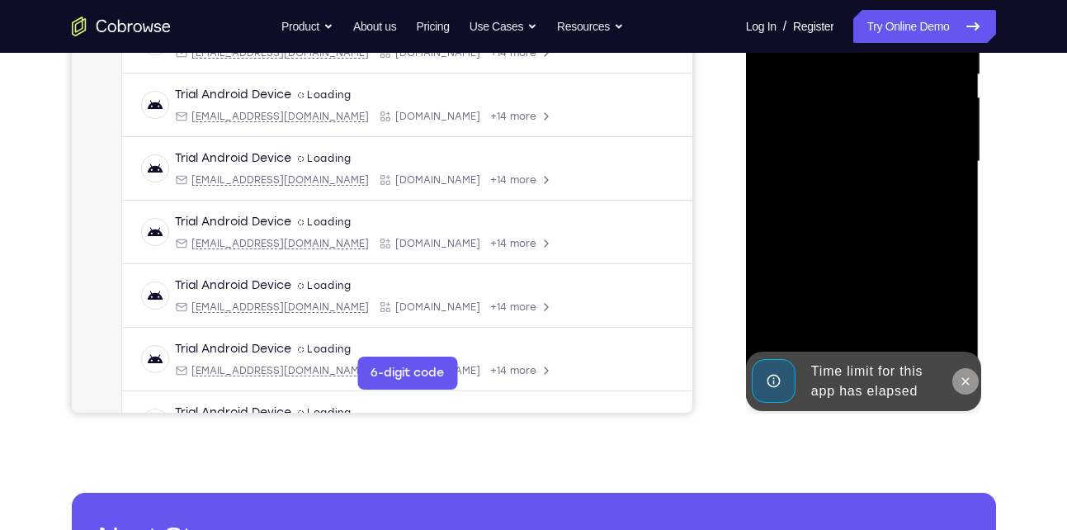
click at [961, 380] on icon at bounding box center [965, 381] width 13 height 13
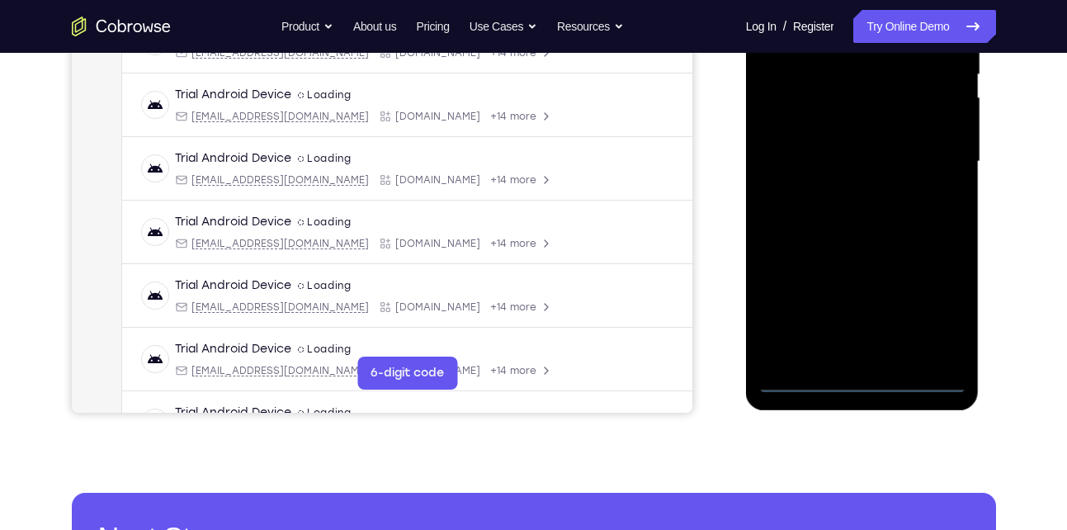
click at [866, 375] on div at bounding box center [863, 162] width 208 height 462
click at [928, 316] on div at bounding box center [863, 162] width 208 height 462
drag, startPoint x: 928, startPoint y: 316, endPoint x: 854, endPoint y: 224, distance: 118.1
click at [854, 224] on div at bounding box center [863, 162] width 208 height 462
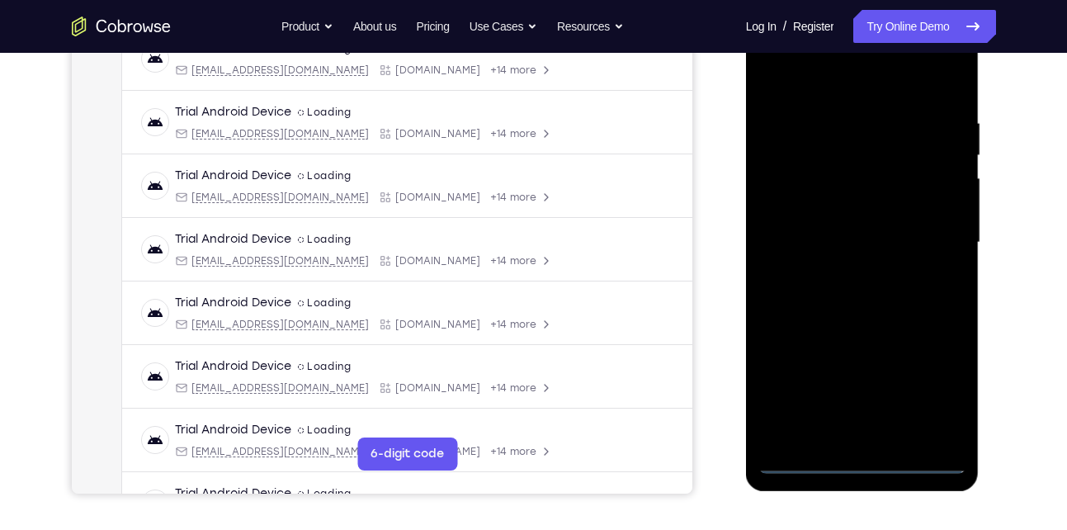
scroll to position [273, 0]
click at [809, 80] on div at bounding box center [863, 243] width 208 height 462
click at [924, 240] on div at bounding box center [863, 243] width 208 height 462
click at [839, 273] on div at bounding box center [863, 243] width 208 height 462
click at [840, 227] on div at bounding box center [863, 243] width 208 height 462
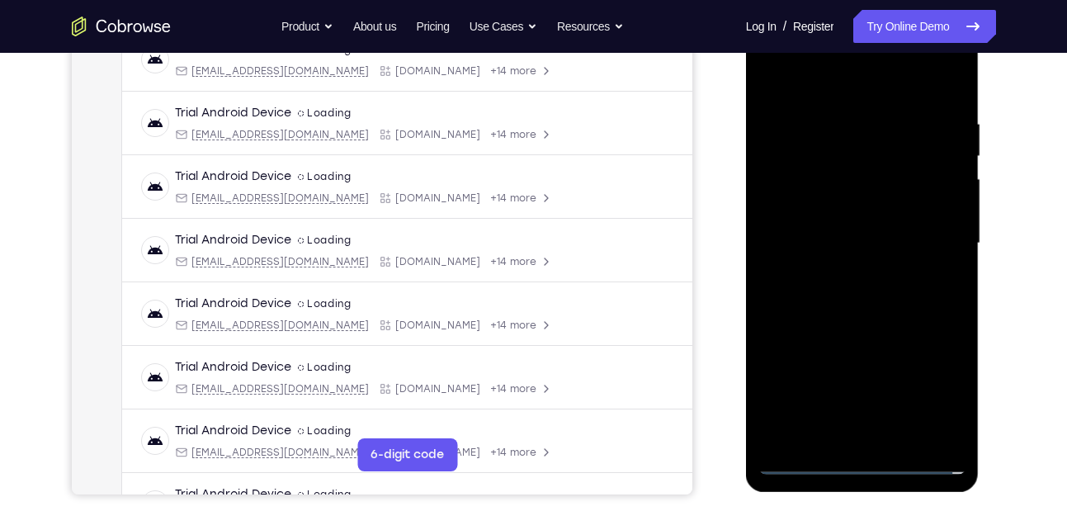
click at [822, 213] on div at bounding box center [863, 243] width 208 height 462
click at [818, 240] on div at bounding box center [863, 243] width 208 height 462
click at [819, 298] on div at bounding box center [863, 243] width 208 height 462
click at [841, 290] on div at bounding box center [863, 243] width 208 height 462
click at [934, 78] on div at bounding box center [863, 243] width 208 height 462
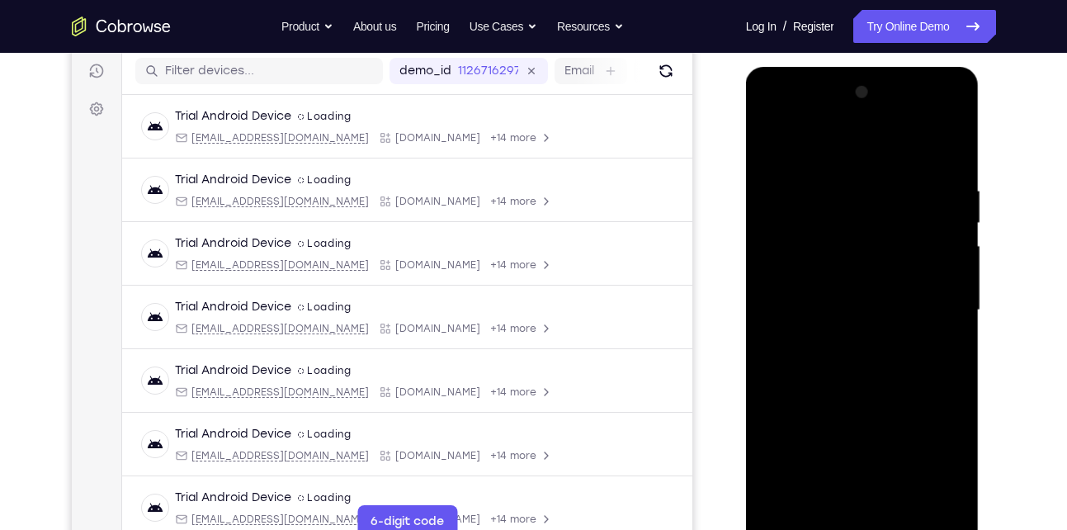
scroll to position [206, 0]
click at [869, 352] on div at bounding box center [863, 311] width 208 height 462
click at [957, 383] on div at bounding box center [863, 311] width 208 height 462
drag, startPoint x: 802, startPoint y: 392, endPoint x: 860, endPoint y: 301, distance: 108.1
click at [860, 301] on div at bounding box center [863, 311] width 208 height 462
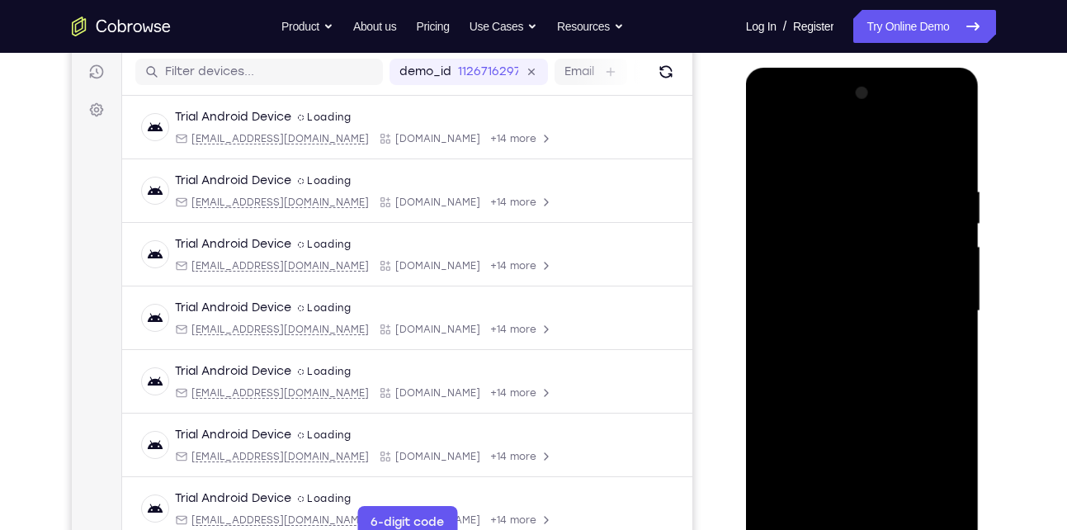
click at [769, 429] on div at bounding box center [863, 311] width 208 height 462
click at [953, 280] on div at bounding box center [863, 311] width 208 height 462
drag, startPoint x: 875, startPoint y: 296, endPoint x: 858, endPoint y: 390, distance: 96.4
click at [858, 390] on div at bounding box center [863, 311] width 208 height 462
click at [954, 376] on div at bounding box center [863, 311] width 208 height 462
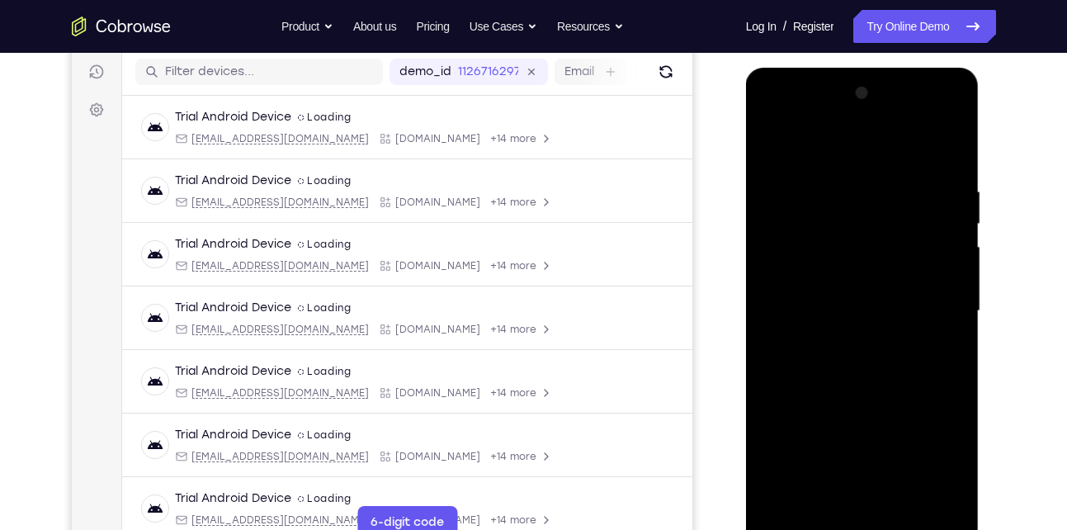
click at [954, 376] on div at bounding box center [863, 311] width 208 height 462
drag, startPoint x: 855, startPoint y: 382, endPoint x: 875, endPoint y: 199, distance: 184.3
click at [875, 199] on div at bounding box center [863, 311] width 208 height 462
drag, startPoint x: 851, startPoint y: 410, endPoint x: 889, endPoint y: 202, distance: 211.5
click at [889, 202] on div at bounding box center [863, 311] width 208 height 462
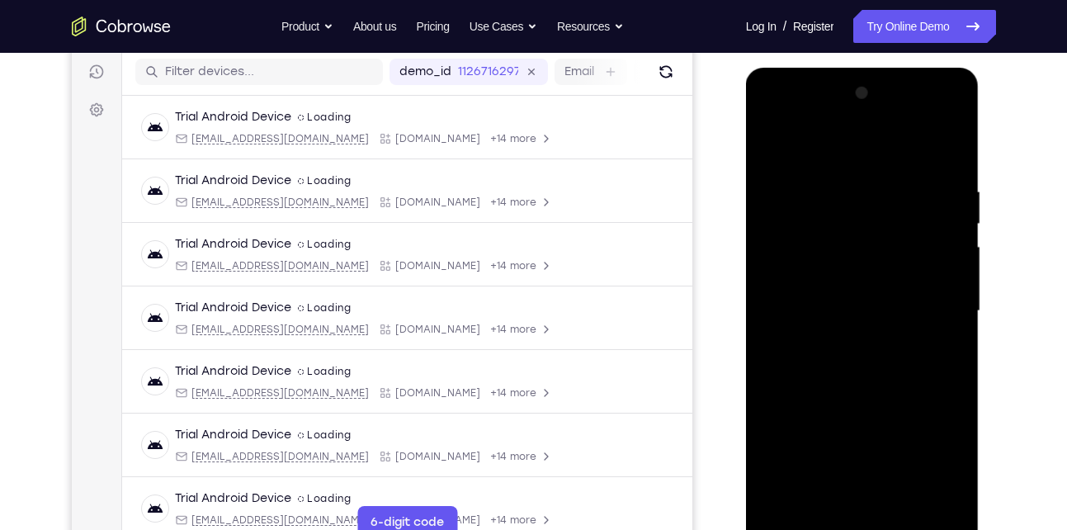
drag, startPoint x: 846, startPoint y: 451, endPoint x: 863, endPoint y: 193, distance: 258.1
click at [863, 193] on div at bounding box center [863, 311] width 208 height 462
drag, startPoint x: 830, startPoint y: 440, endPoint x: 868, endPoint y: 166, distance: 276.6
click at [868, 166] on div at bounding box center [863, 311] width 208 height 462
drag, startPoint x: 853, startPoint y: 430, endPoint x: 858, endPoint y: 204, distance: 226.3
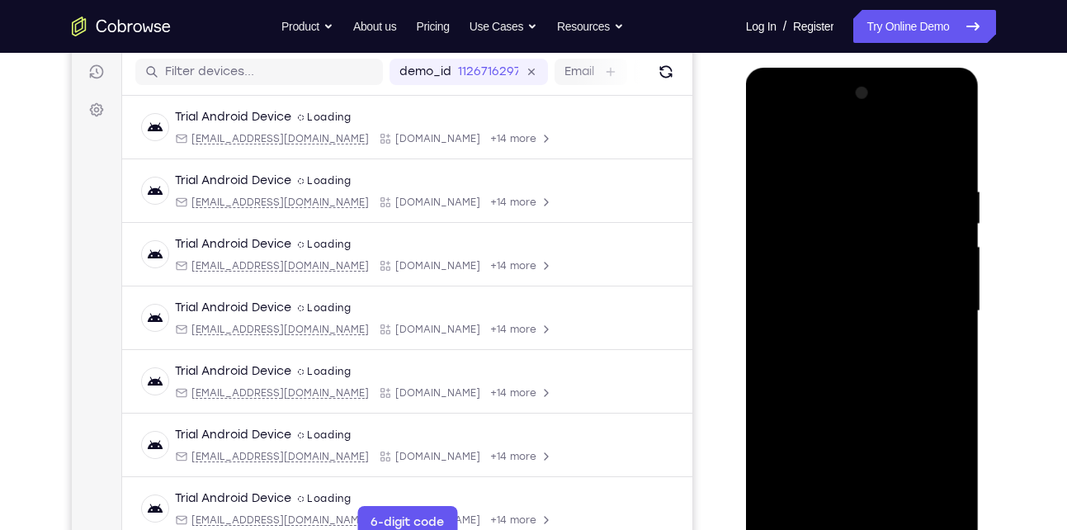
click at [858, 204] on div at bounding box center [863, 311] width 208 height 462
drag, startPoint x: 868, startPoint y: 452, endPoint x: 895, endPoint y: 352, distance: 102.7
click at [895, 352] on div at bounding box center [863, 311] width 208 height 462
drag, startPoint x: 888, startPoint y: 429, endPoint x: 925, endPoint y: 309, distance: 125.9
click at [925, 309] on div at bounding box center [863, 311] width 208 height 462
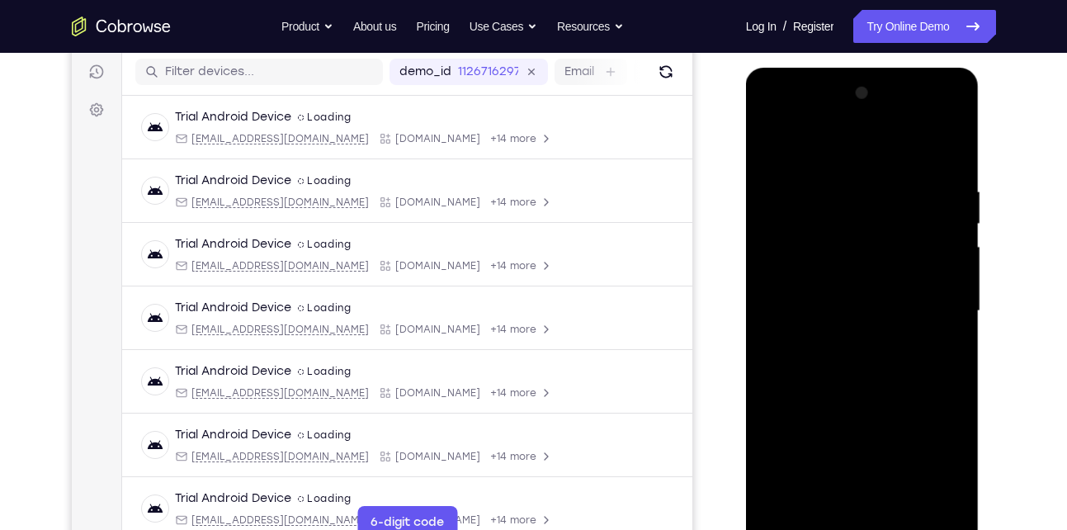
drag, startPoint x: 863, startPoint y: 431, endPoint x: 897, endPoint y: 211, distance: 222.2
click at [897, 211] on div at bounding box center [863, 311] width 208 height 462
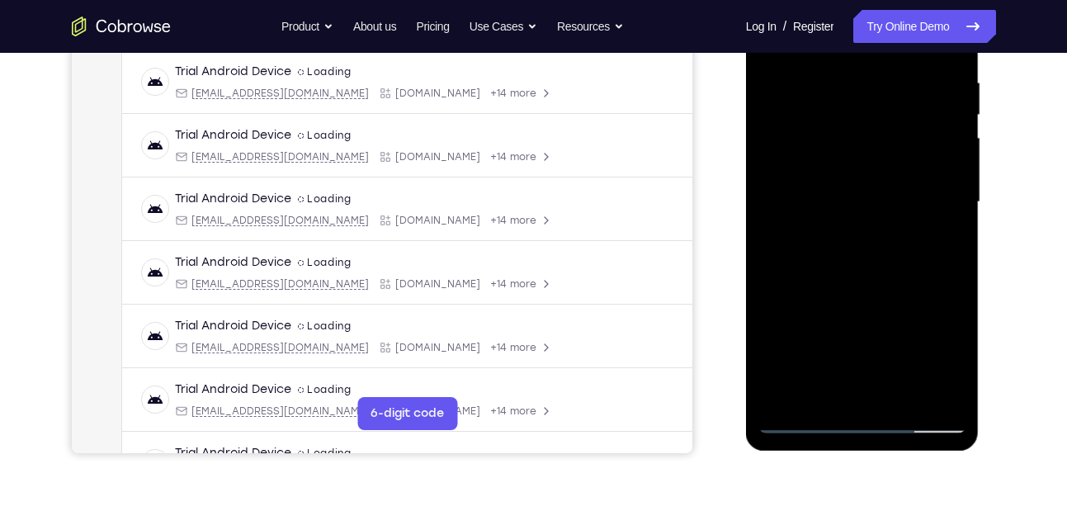
scroll to position [317, 0]
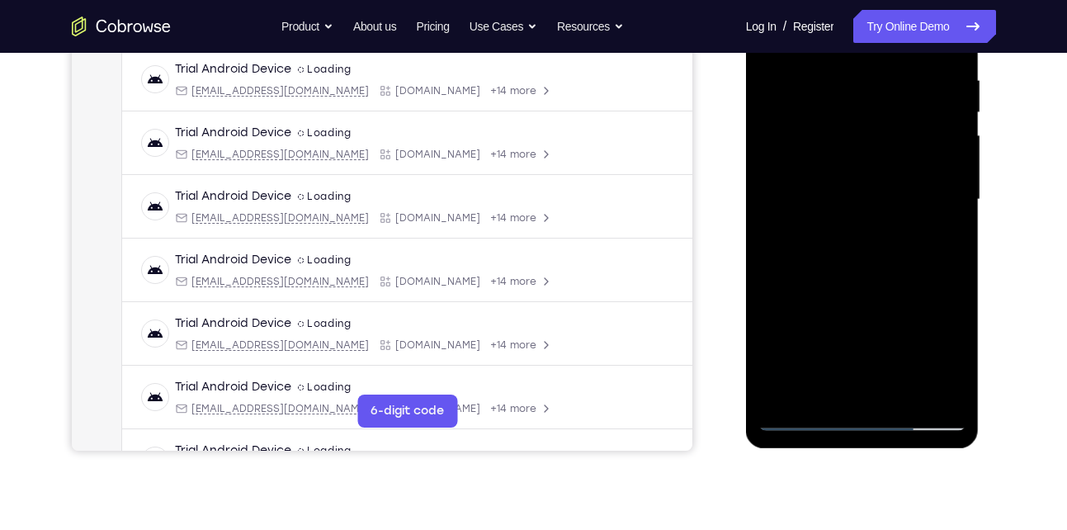
click at [900, 388] on div at bounding box center [863, 200] width 208 height 462
click at [865, 417] on div at bounding box center [863, 200] width 208 height 462
click at [930, 348] on div at bounding box center [863, 200] width 208 height 462
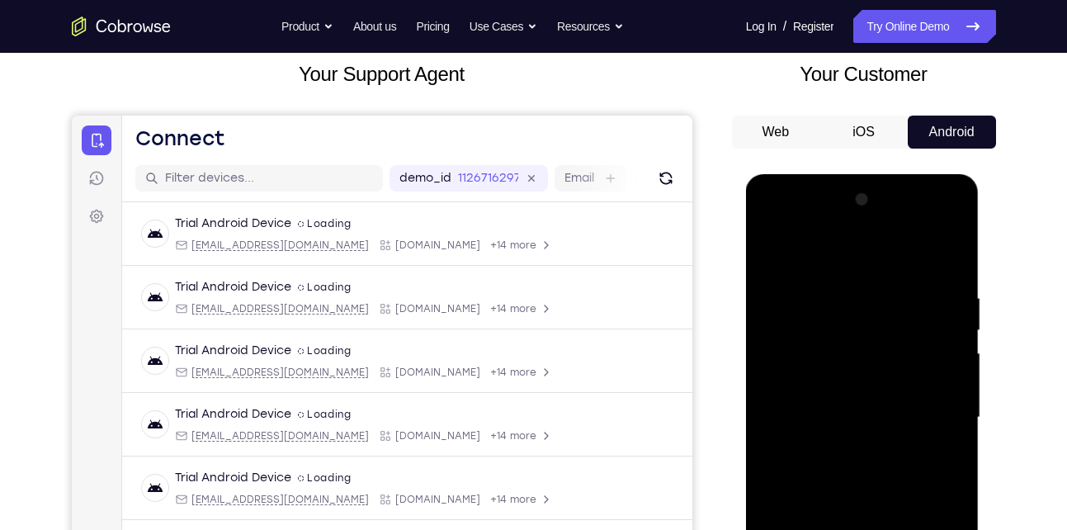
scroll to position [92, 0]
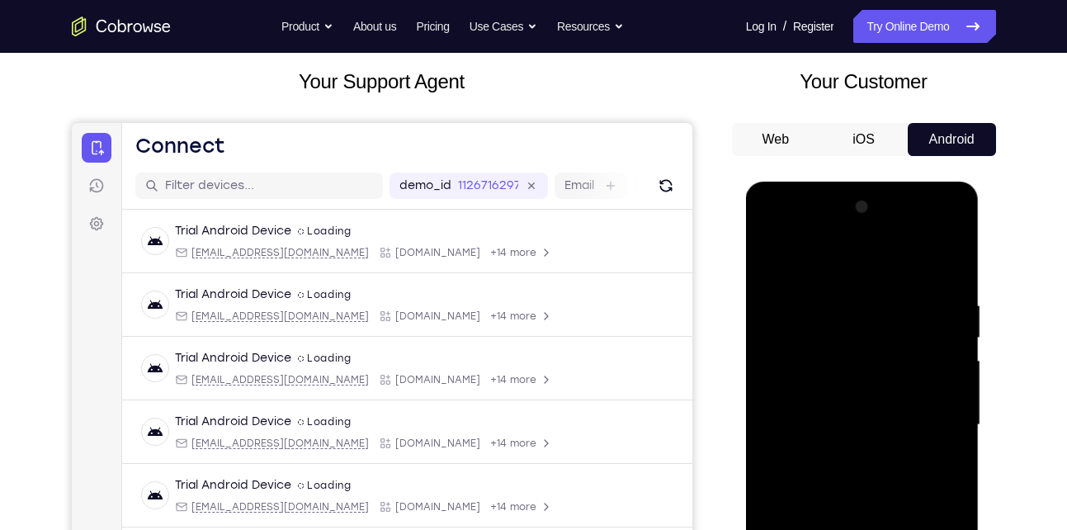
click at [859, 510] on div at bounding box center [863, 425] width 208 height 462
click at [772, 250] on div at bounding box center [863, 425] width 208 height 462
click at [934, 229] on div at bounding box center [863, 425] width 208 height 462
click at [793, 229] on div at bounding box center [863, 425] width 208 height 462
click at [834, 336] on div at bounding box center [863, 425] width 208 height 462
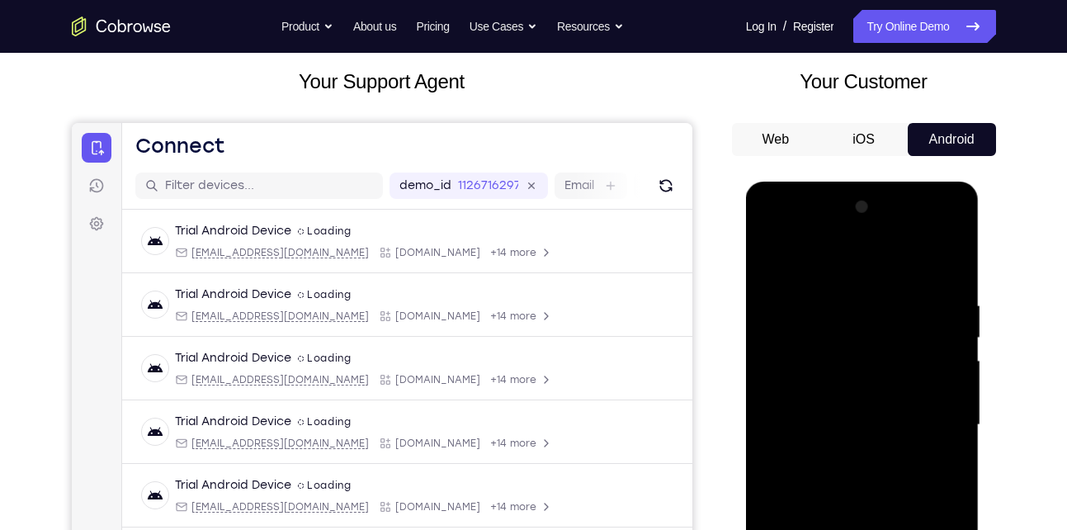
click at [858, 368] on div at bounding box center [863, 425] width 208 height 462
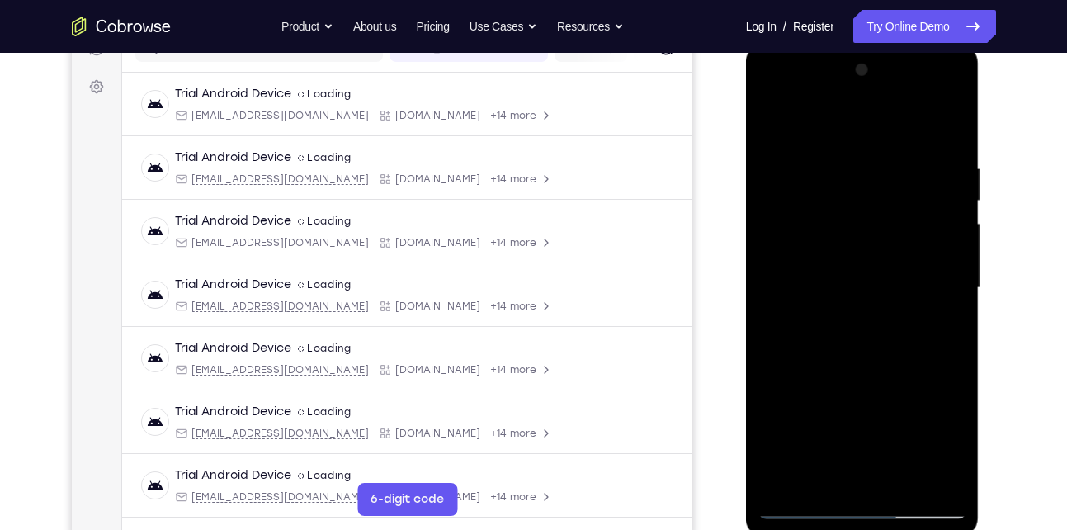
scroll to position [228, 0]
click at [793, 259] on div at bounding box center [863, 289] width 208 height 462
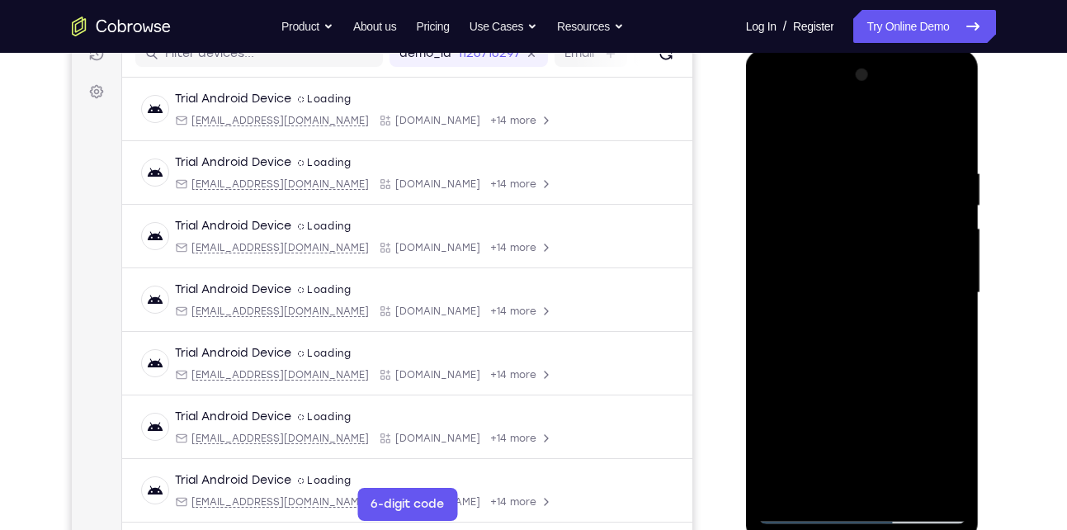
scroll to position [378, 0]
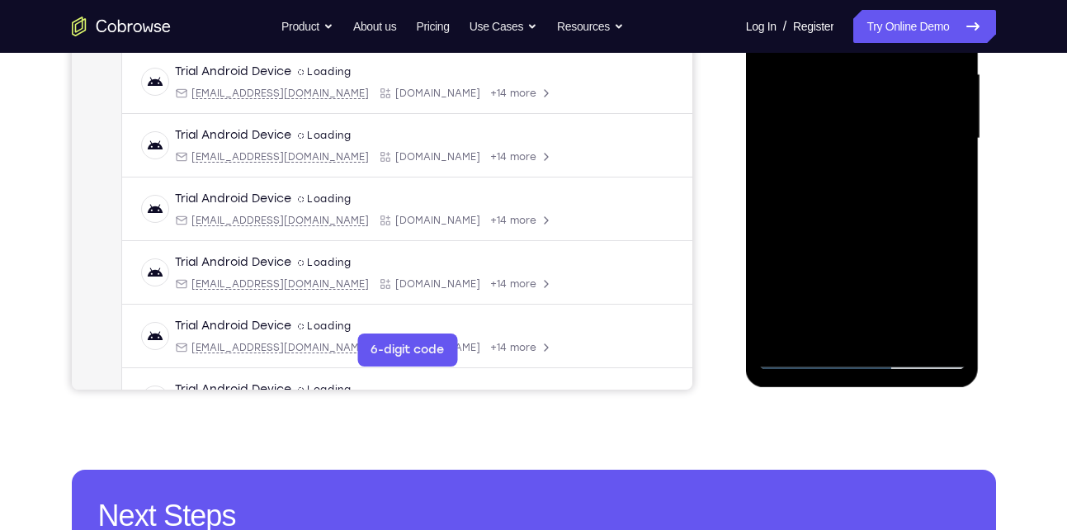
click at [804, 359] on div at bounding box center [863, 139] width 208 height 462
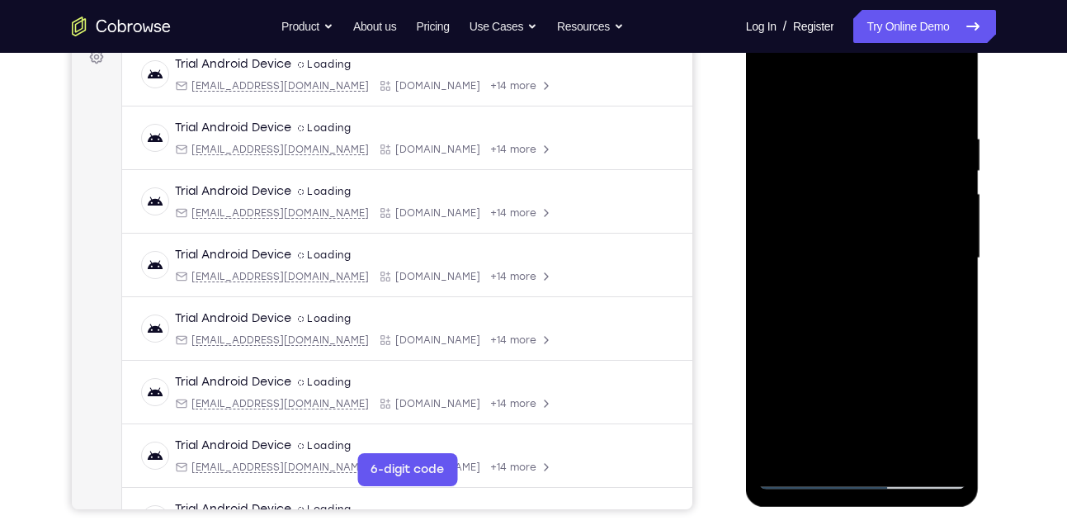
scroll to position [257, 0]
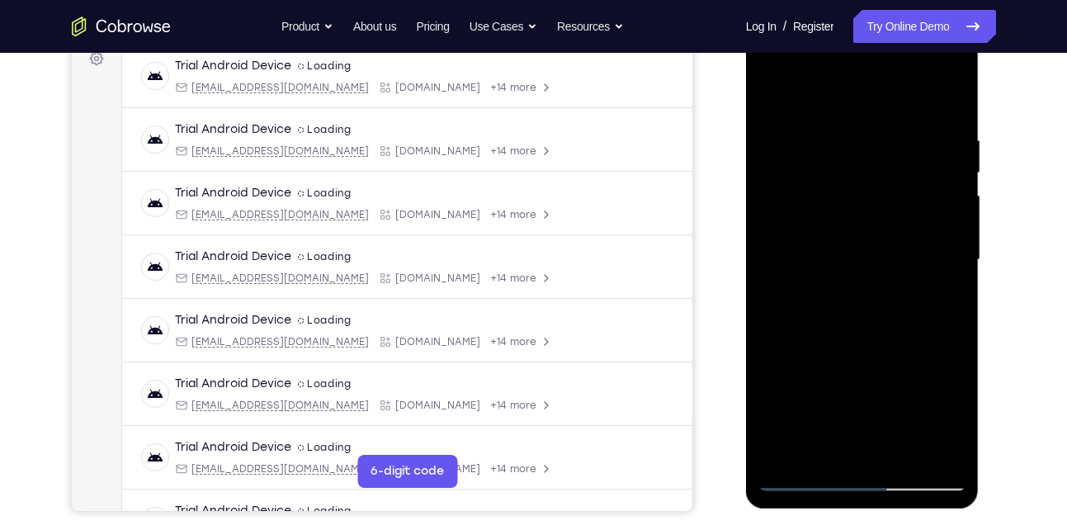
click at [950, 287] on div at bounding box center [863, 260] width 208 height 462
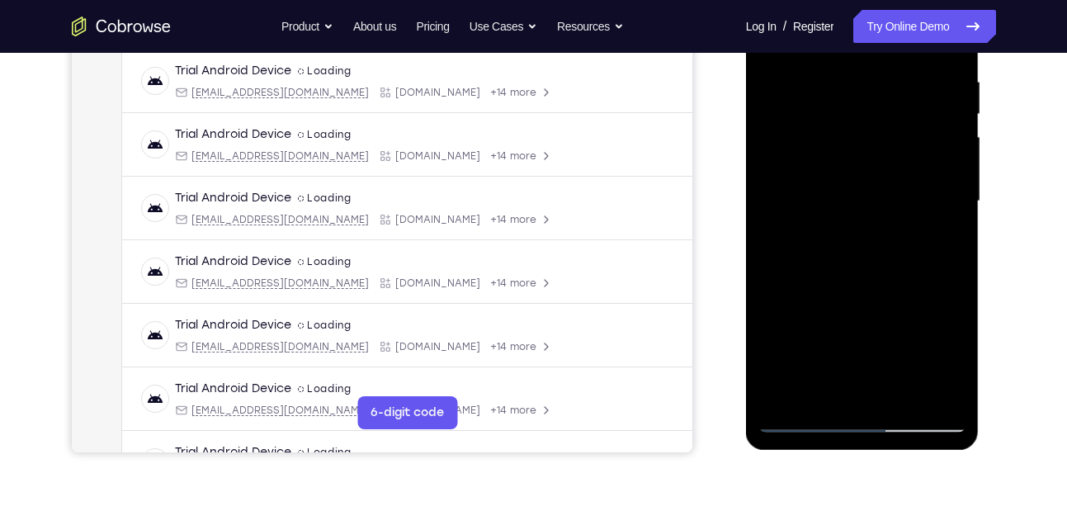
scroll to position [316, 0]
drag, startPoint x: 858, startPoint y: 320, endPoint x: 890, endPoint y: 222, distance: 103.4
click at [890, 222] on div at bounding box center [863, 200] width 208 height 462
drag, startPoint x: 830, startPoint y: 296, endPoint x: 868, endPoint y: 213, distance: 92.0
click at [868, 213] on div at bounding box center [863, 200] width 208 height 462
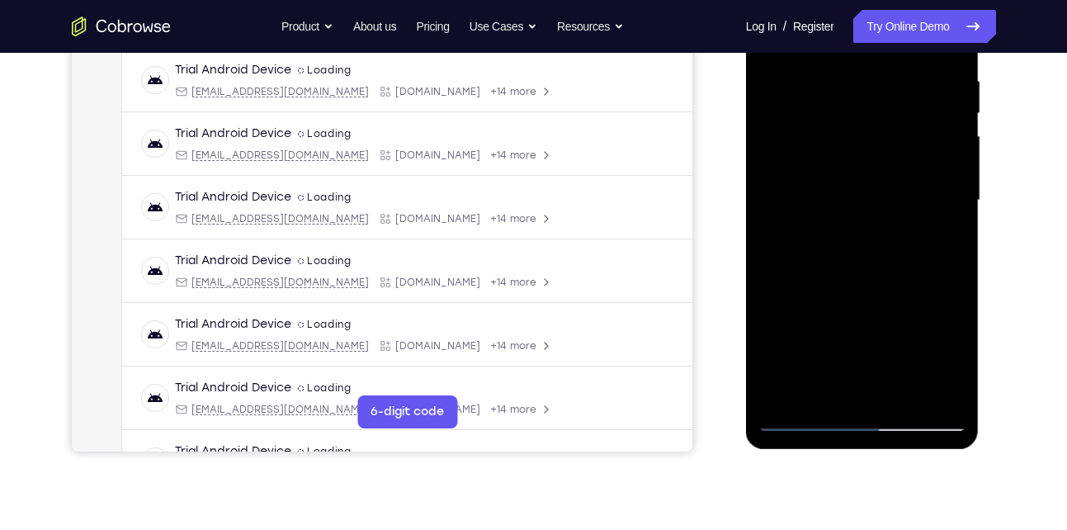
click at [823, 188] on div at bounding box center [863, 200] width 208 height 462
click at [818, 363] on div at bounding box center [863, 200] width 208 height 462
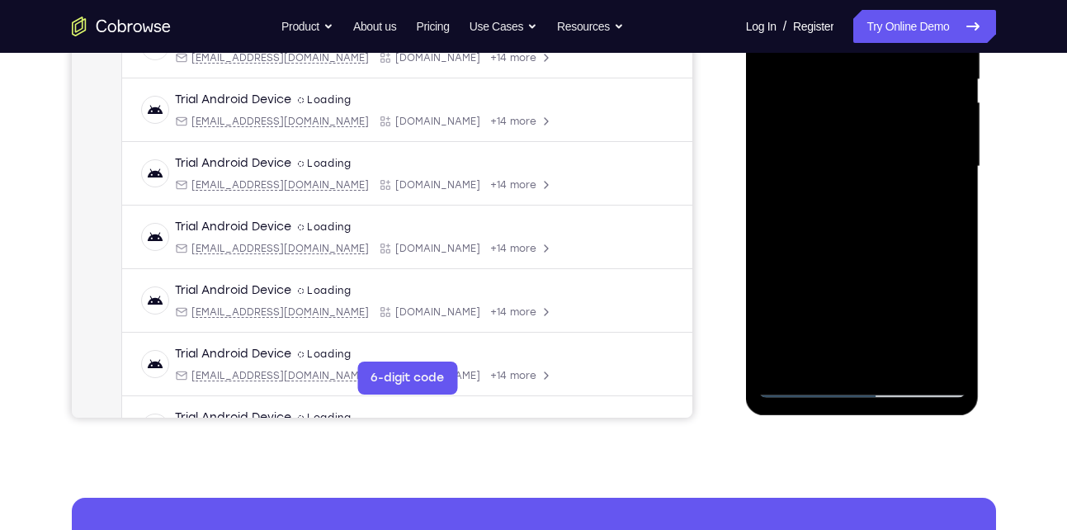
scroll to position [359, 0]
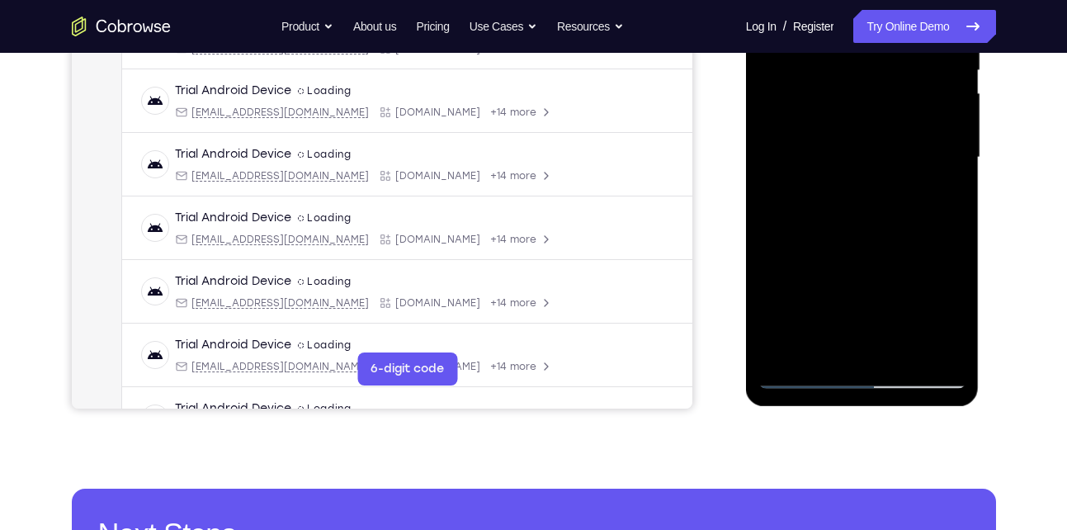
drag, startPoint x: 834, startPoint y: 264, endPoint x: 896, endPoint y: 156, distance: 124.6
click at [896, 156] on div at bounding box center [863, 158] width 208 height 462
click at [960, 287] on div at bounding box center [863, 158] width 208 height 462
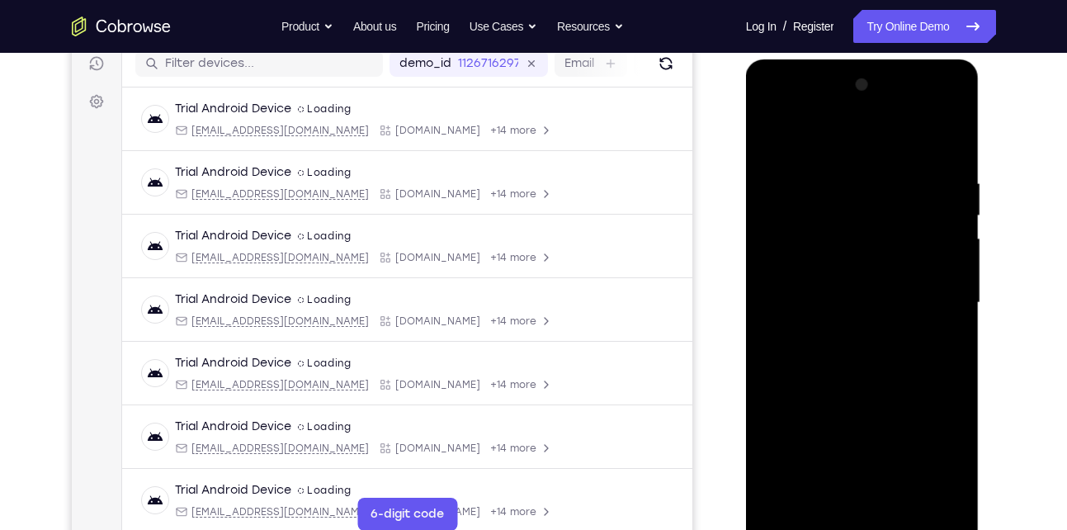
scroll to position [57, 0]
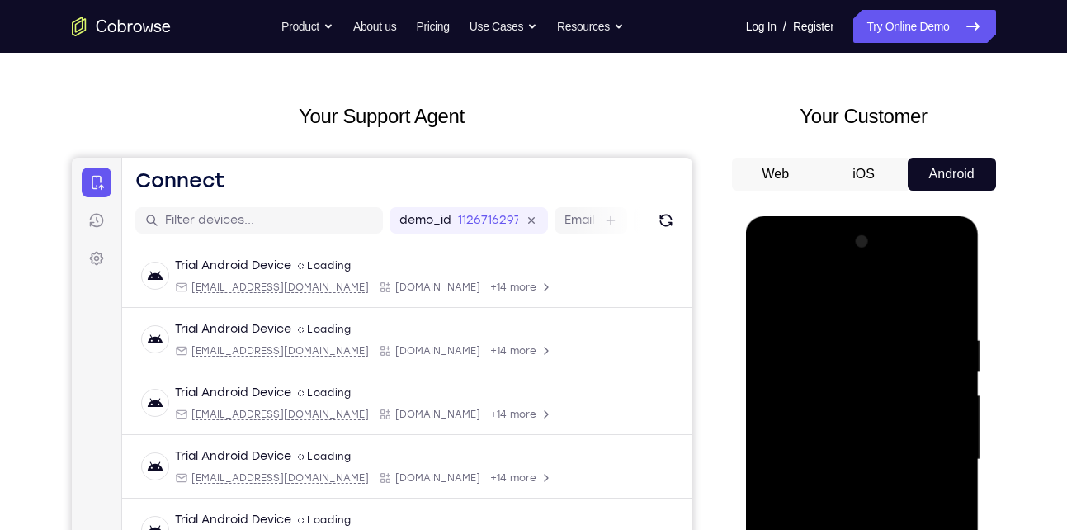
click at [773, 291] on div at bounding box center [863, 460] width 208 height 462
drag, startPoint x: 877, startPoint y: 396, endPoint x: 941, endPoint y: 293, distance: 121.2
click at [941, 293] on div at bounding box center [863, 460] width 208 height 462
drag, startPoint x: 835, startPoint y: 433, endPoint x: 911, endPoint y: 300, distance: 153.1
click at [911, 300] on div at bounding box center [863, 460] width 208 height 462
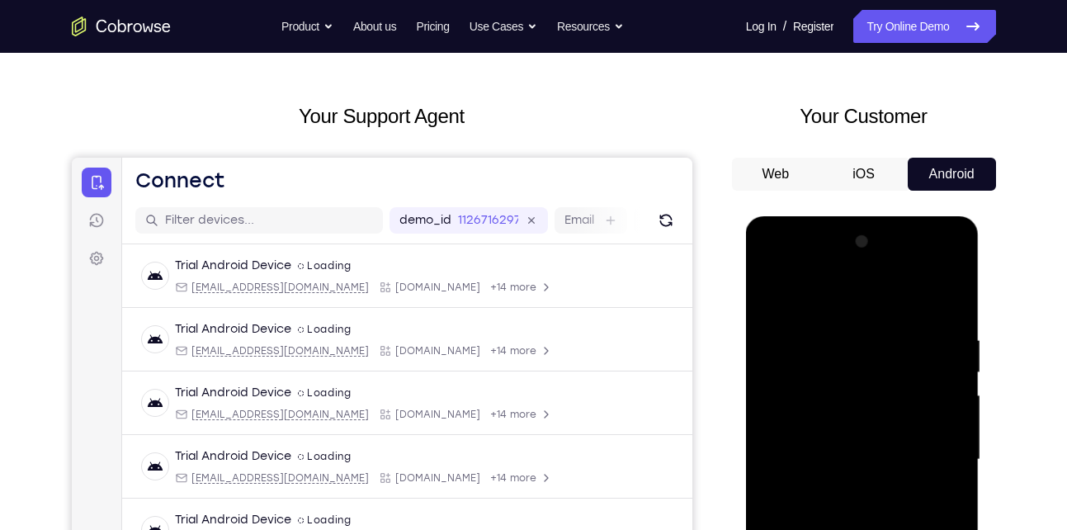
drag, startPoint x: 842, startPoint y: 396, endPoint x: 906, endPoint y: 331, distance: 91.1
click at [906, 331] on div at bounding box center [863, 460] width 208 height 462
drag, startPoint x: 839, startPoint y: 407, endPoint x: 910, endPoint y: 325, distance: 108.2
click at [910, 325] on div at bounding box center [863, 460] width 208 height 462
drag, startPoint x: 840, startPoint y: 416, endPoint x: 900, endPoint y: 330, distance: 104.4
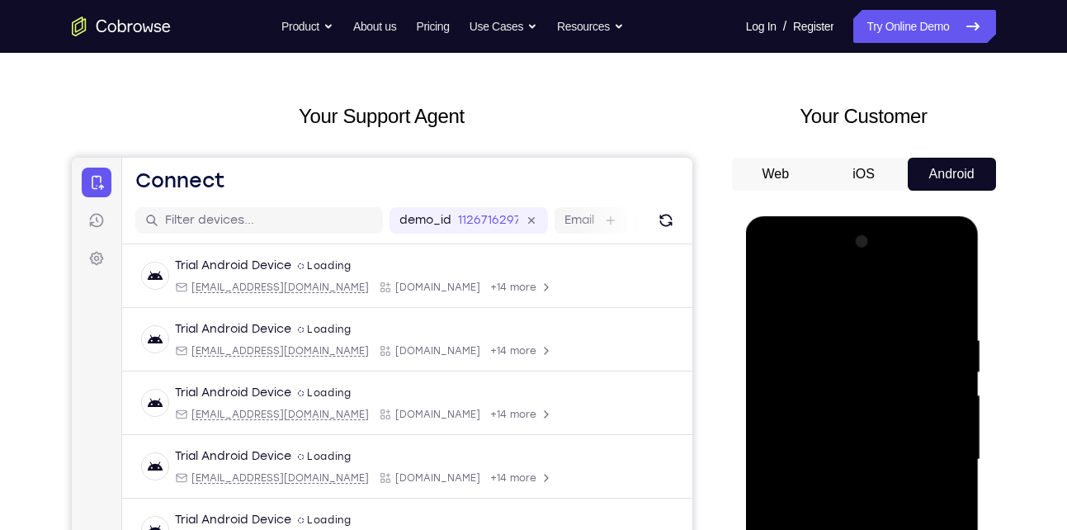
click at [900, 330] on div at bounding box center [863, 460] width 208 height 462
drag, startPoint x: 851, startPoint y: 406, endPoint x: 907, endPoint y: 324, distance: 99.1
click at [907, 324] on div at bounding box center [863, 460] width 208 height 462
drag, startPoint x: 854, startPoint y: 424, endPoint x: 906, endPoint y: 277, distance: 155.6
click at [906, 277] on div at bounding box center [863, 460] width 208 height 462
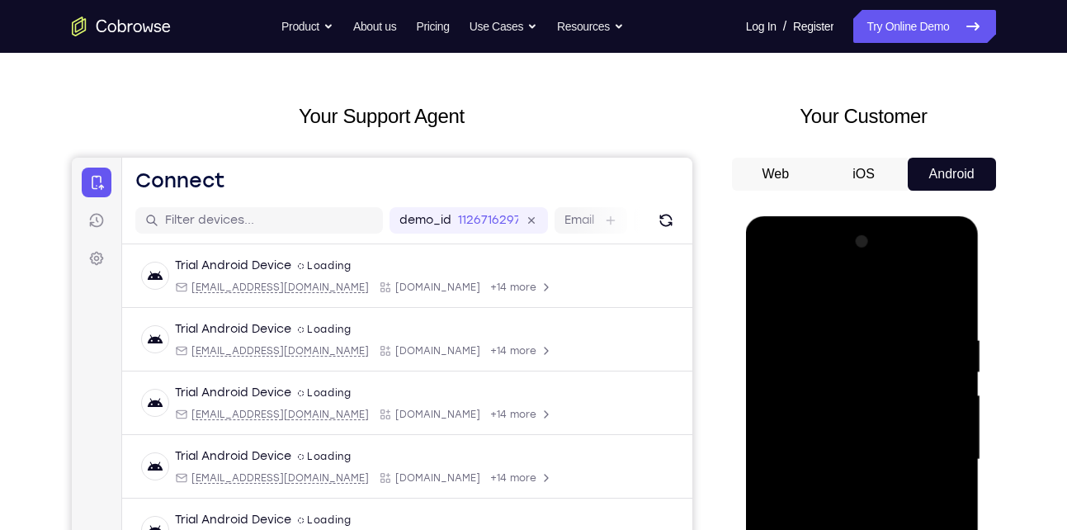
click at [862, 358] on div at bounding box center [863, 460] width 208 height 462
drag, startPoint x: 858, startPoint y: 410, endPoint x: 903, endPoint y: 300, distance: 119.3
click at [903, 300] on div at bounding box center [863, 460] width 208 height 462
drag, startPoint x: 857, startPoint y: 419, endPoint x: 917, endPoint y: 316, distance: 118.8
click at [917, 316] on div at bounding box center [863, 460] width 208 height 462
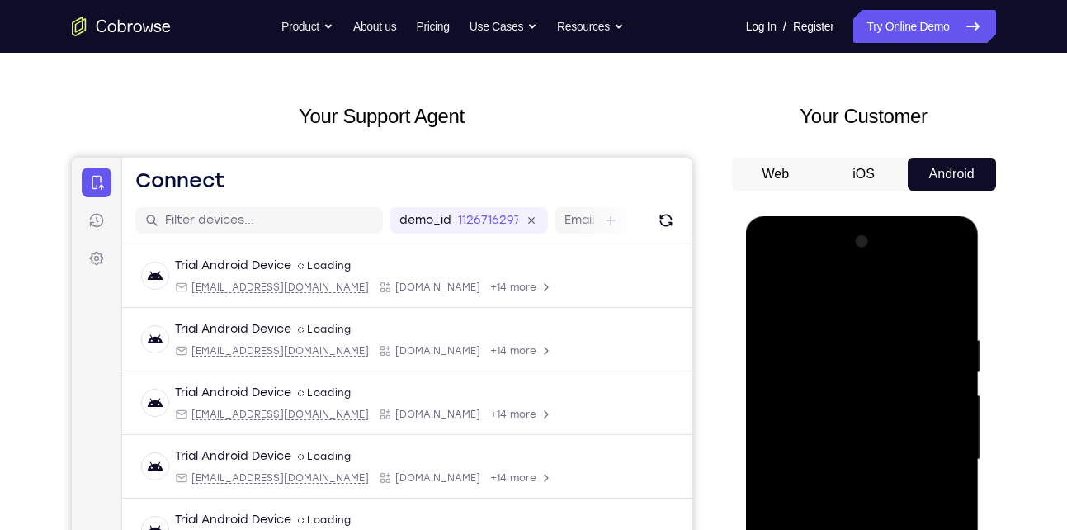
drag, startPoint x: 862, startPoint y: 418, endPoint x: 910, endPoint y: 303, distance: 124.6
click at [910, 303] on div at bounding box center [863, 460] width 208 height 462
click at [854, 411] on div at bounding box center [863, 460] width 208 height 462
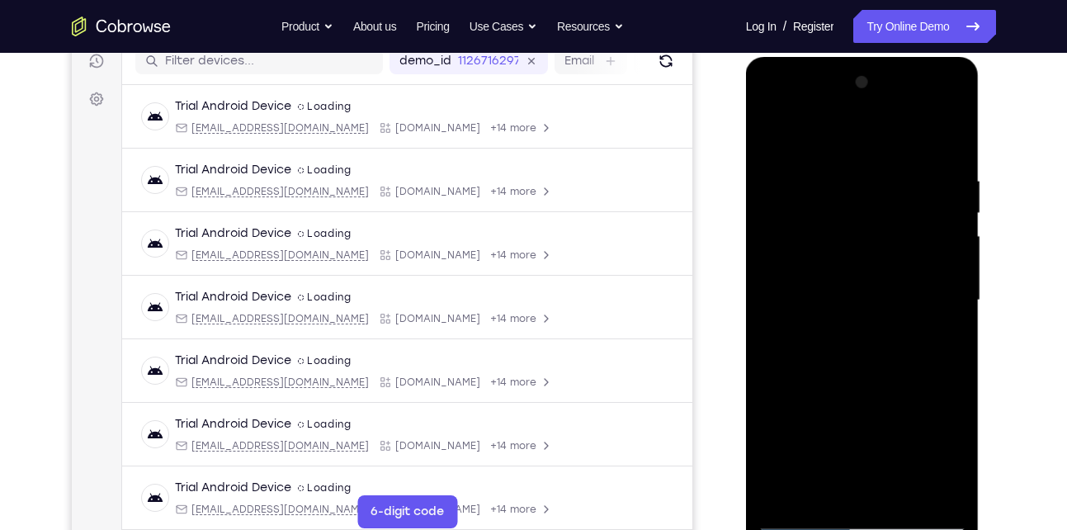
scroll to position [217, 0]
drag, startPoint x: 864, startPoint y: 395, endPoint x: 938, endPoint y: 239, distance: 172.4
click at [938, 239] on div at bounding box center [863, 300] width 208 height 462
drag, startPoint x: 846, startPoint y: 407, endPoint x: 896, endPoint y: 234, distance: 180.3
click at [896, 234] on div at bounding box center [863, 300] width 208 height 462
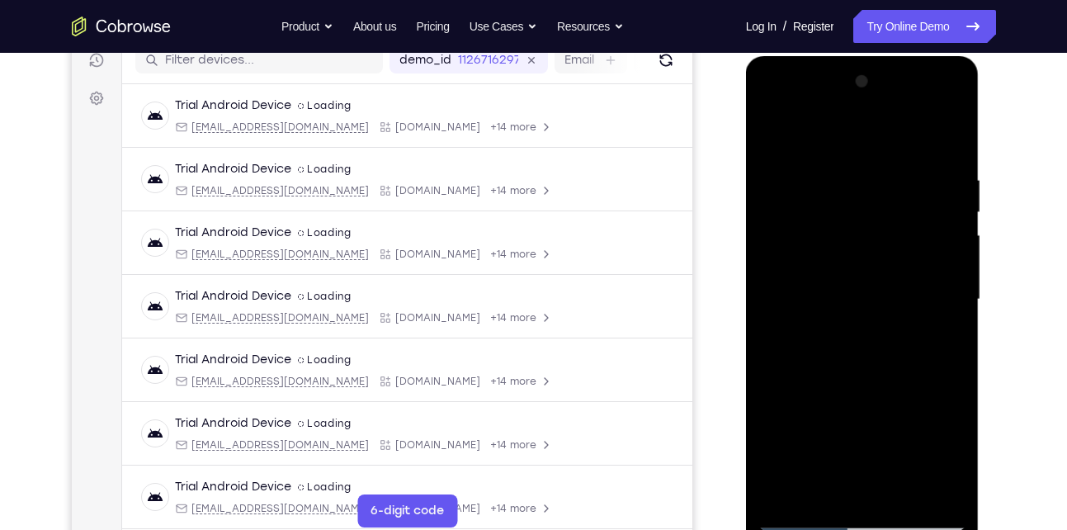
drag, startPoint x: 862, startPoint y: 352, endPoint x: 910, endPoint y: 263, distance: 100.5
click at [910, 263] on div at bounding box center [863, 300] width 208 height 462
drag, startPoint x: 855, startPoint y: 381, endPoint x: 918, endPoint y: 200, distance: 192.1
click at [918, 200] on div at bounding box center [863, 300] width 208 height 462
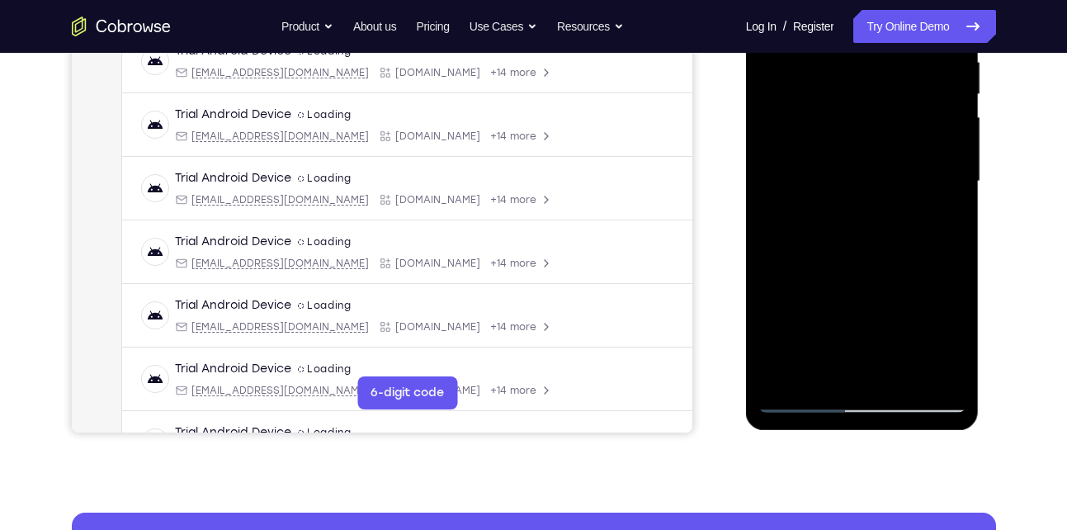
scroll to position [336, 0]
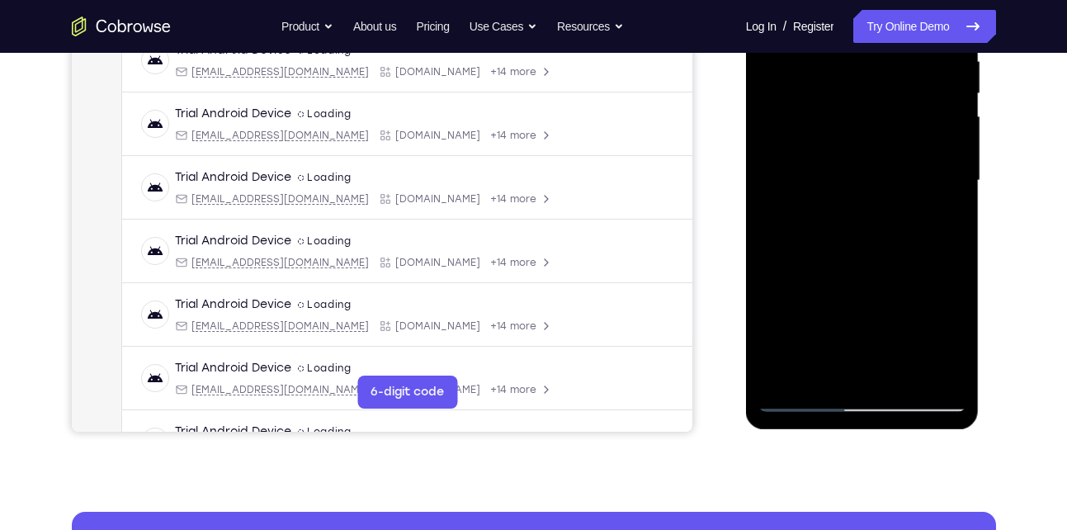
click at [800, 402] on div at bounding box center [863, 181] width 208 height 462
click at [803, 399] on div at bounding box center [863, 181] width 208 height 462
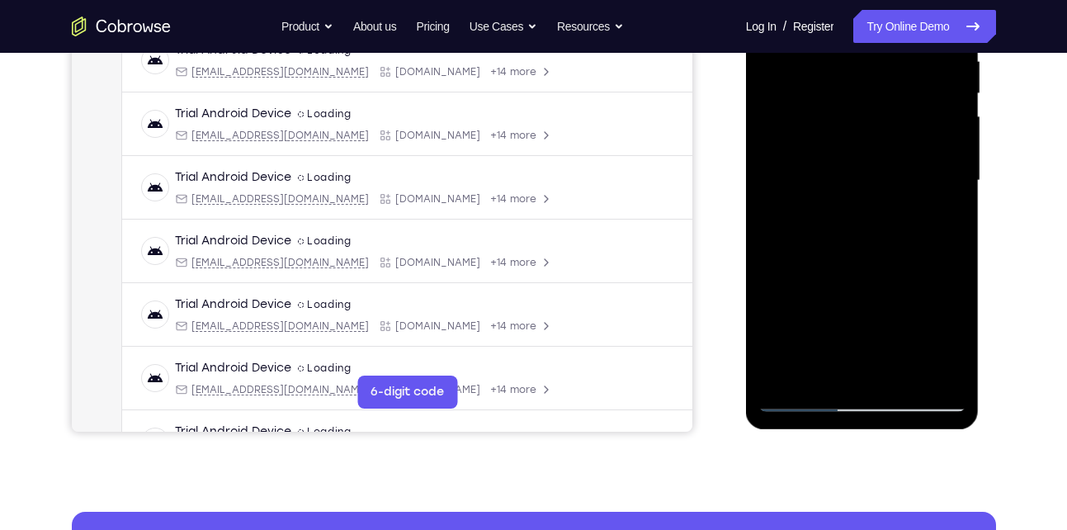
drag, startPoint x: 873, startPoint y: 275, endPoint x: 925, endPoint y: 118, distance: 165.2
click at [925, 118] on div at bounding box center [863, 181] width 208 height 462
drag, startPoint x: 866, startPoint y: 190, endPoint x: 809, endPoint y: 326, distance: 147.6
click at [809, 326] on div at bounding box center [863, 181] width 208 height 462
click at [801, 405] on div at bounding box center [863, 181] width 208 height 462
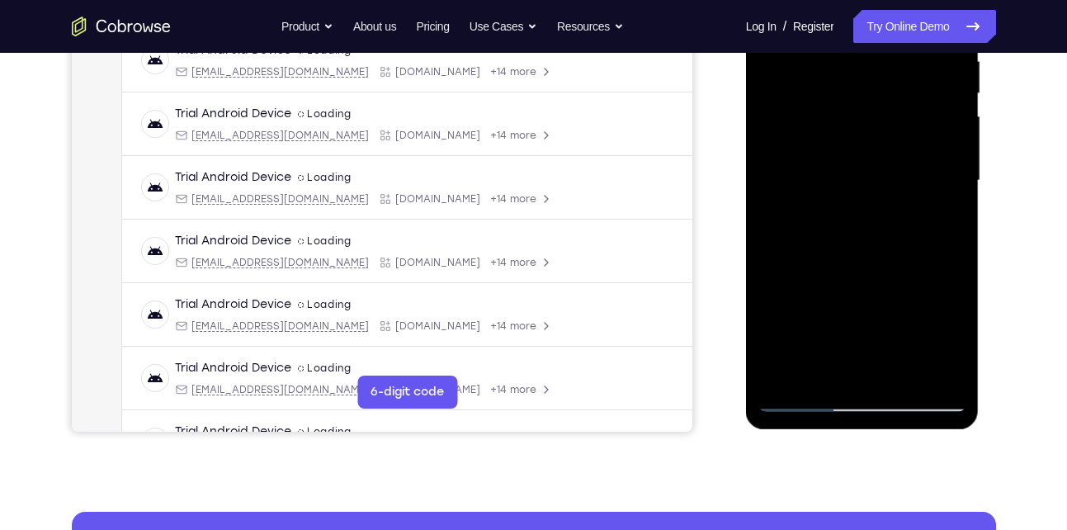
click at [806, 399] on div at bounding box center [863, 181] width 208 height 462
drag, startPoint x: 920, startPoint y: 231, endPoint x: 837, endPoint y: 369, distance: 160.7
click at [837, 369] on div at bounding box center [863, 181] width 208 height 462
drag, startPoint x: 896, startPoint y: 190, endPoint x: 809, endPoint y: 322, distance: 158.4
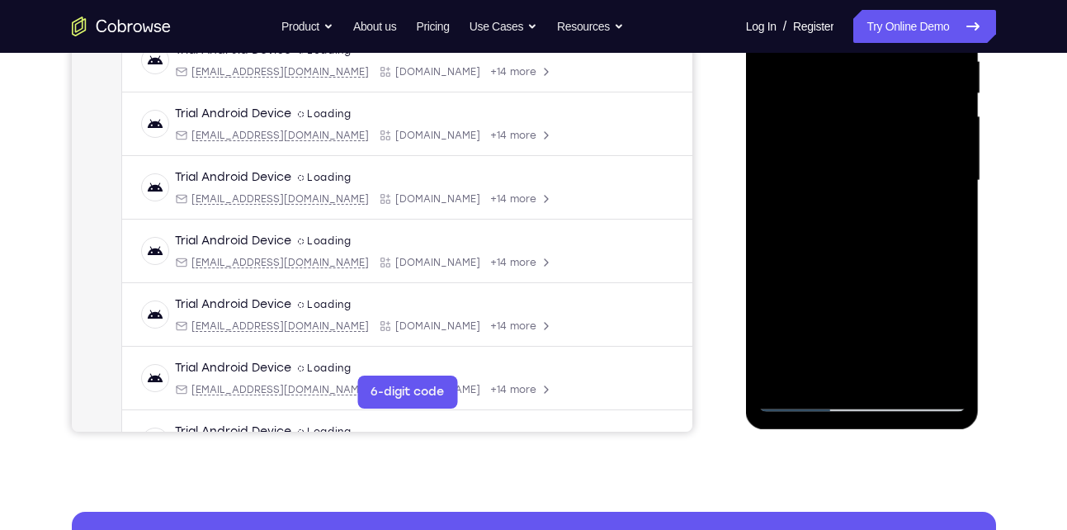
click at [809, 322] on div at bounding box center [863, 181] width 208 height 462
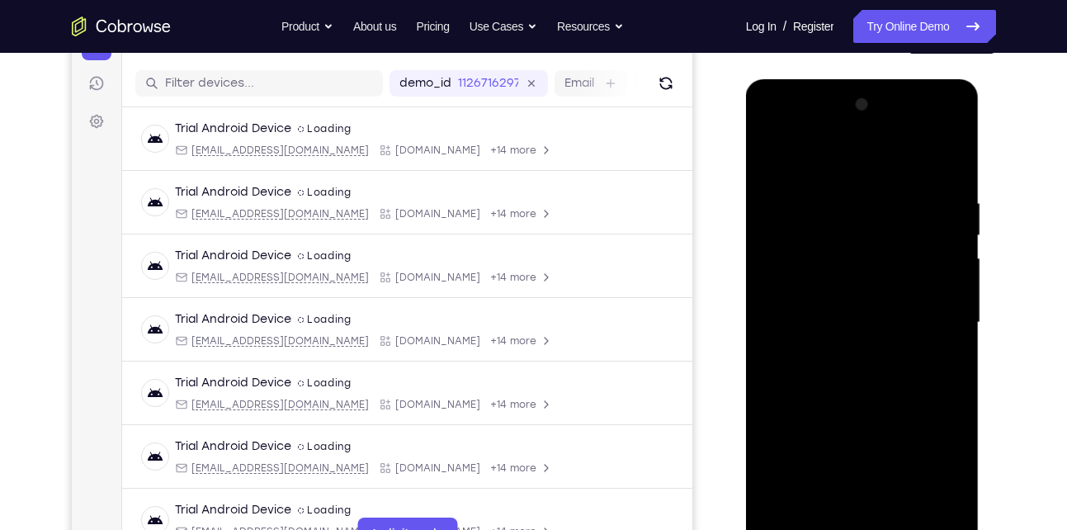
scroll to position [192, 0]
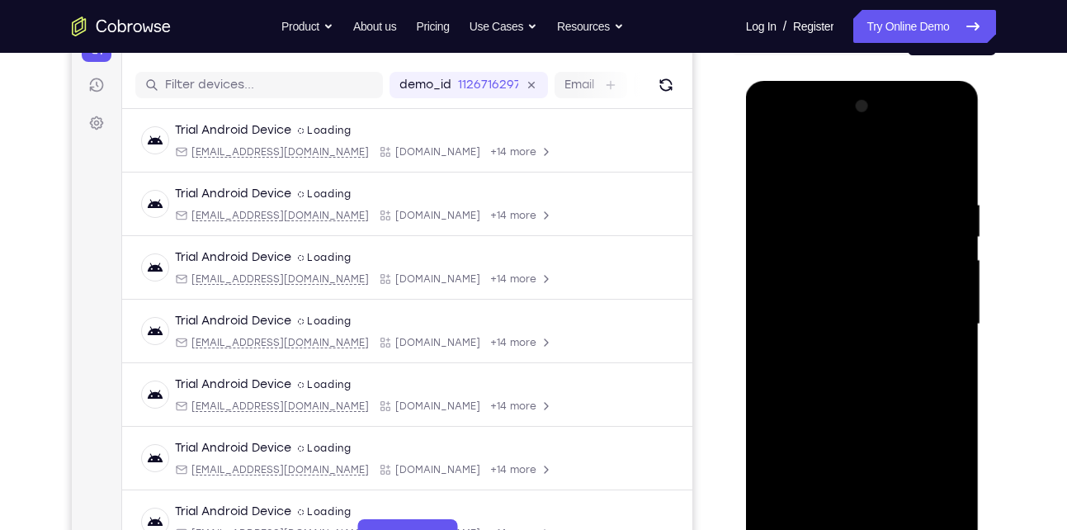
click at [948, 172] on div at bounding box center [863, 324] width 208 height 462
click at [782, 248] on div at bounding box center [863, 324] width 208 height 462
click at [901, 167] on div at bounding box center [863, 324] width 208 height 462
click at [898, 173] on div at bounding box center [863, 324] width 208 height 462
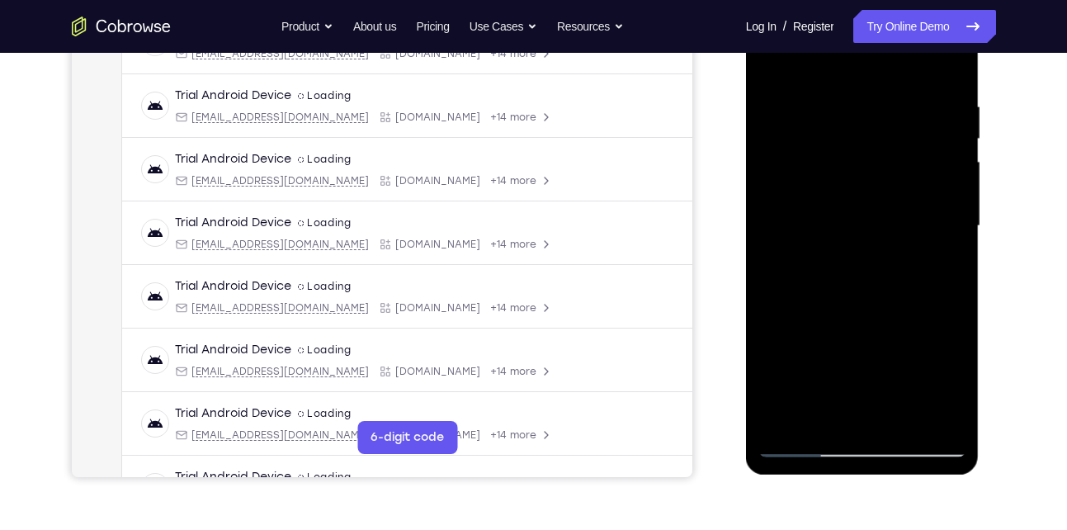
drag, startPoint x: 830, startPoint y: 328, endPoint x: 868, endPoint y: 203, distance: 130.3
click at [868, 203] on div at bounding box center [863, 226] width 208 height 462
drag, startPoint x: 850, startPoint y: 338, endPoint x: 908, endPoint y: 181, distance: 167.1
click at [908, 181] on div at bounding box center [863, 226] width 208 height 462
drag, startPoint x: 849, startPoint y: 308, endPoint x: 916, endPoint y: 165, distance: 158.0
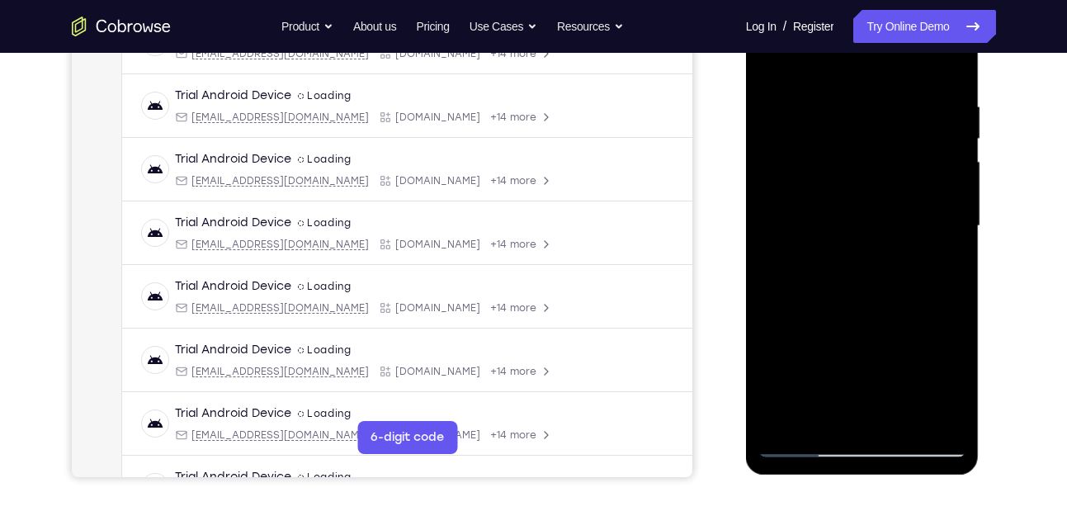
click at [916, 165] on div at bounding box center [863, 226] width 208 height 462
drag, startPoint x: 834, startPoint y: 318, endPoint x: 856, endPoint y: 183, distance: 136.4
click at [856, 183] on div at bounding box center [863, 226] width 208 height 462
drag, startPoint x: 837, startPoint y: 286, endPoint x: 869, endPoint y: 183, distance: 107.3
click at [869, 183] on div at bounding box center [863, 226] width 208 height 462
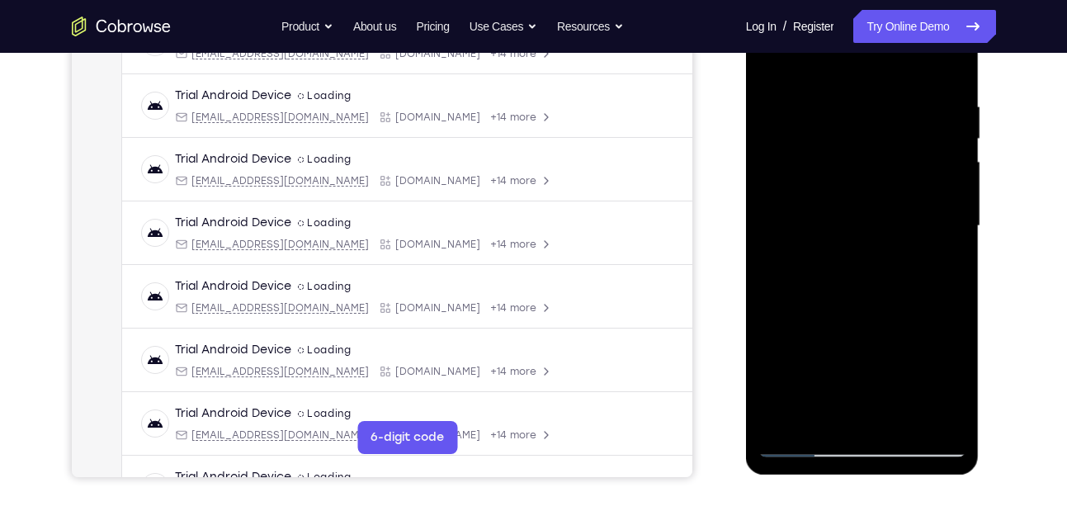
drag, startPoint x: 840, startPoint y: 315, endPoint x: 881, endPoint y: 169, distance: 151.6
click at [881, 169] on div at bounding box center [863, 226] width 208 height 462
click at [919, 193] on div at bounding box center [863, 226] width 208 height 462
drag, startPoint x: 832, startPoint y: 328, endPoint x: 887, endPoint y: 169, distance: 167.9
click at [887, 169] on div at bounding box center [863, 226] width 208 height 462
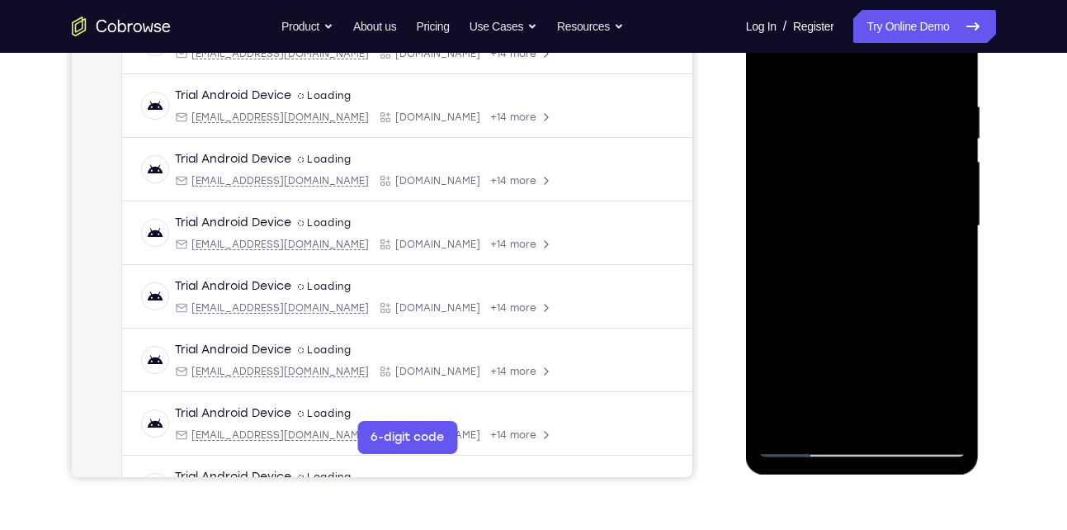
click at [884, 159] on div at bounding box center [863, 226] width 208 height 462
drag, startPoint x: 844, startPoint y: 340, endPoint x: 901, endPoint y: 168, distance: 181.7
click at [901, 168] on div at bounding box center [863, 226] width 208 height 462
drag, startPoint x: 813, startPoint y: 281, endPoint x: 897, endPoint y: 173, distance: 137.7
click at [897, 173] on div at bounding box center [863, 226] width 208 height 462
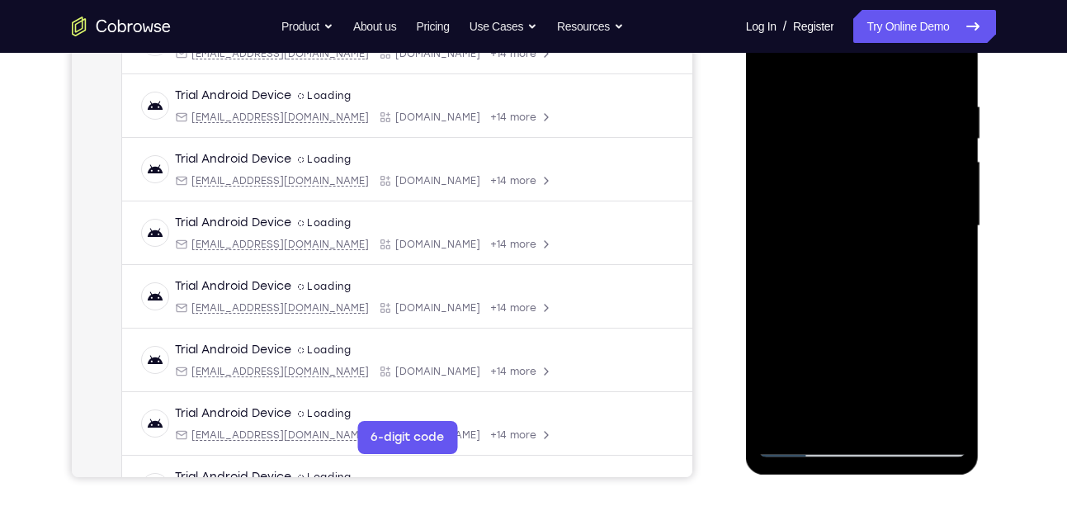
drag, startPoint x: 816, startPoint y: 296, endPoint x: 863, endPoint y: 220, distance: 90.5
click at [863, 220] on div at bounding box center [863, 226] width 208 height 462
drag, startPoint x: 821, startPoint y: 278, endPoint x: 976, endPoint y: 112, distance: 226.6
click at [976, 112] on div at bounding box center [863, 229] width 234 height 492
drag, startPoint x: 817, startPoint y: 303, endPoint x: 872, endPoint y: 192, distance: 124.0
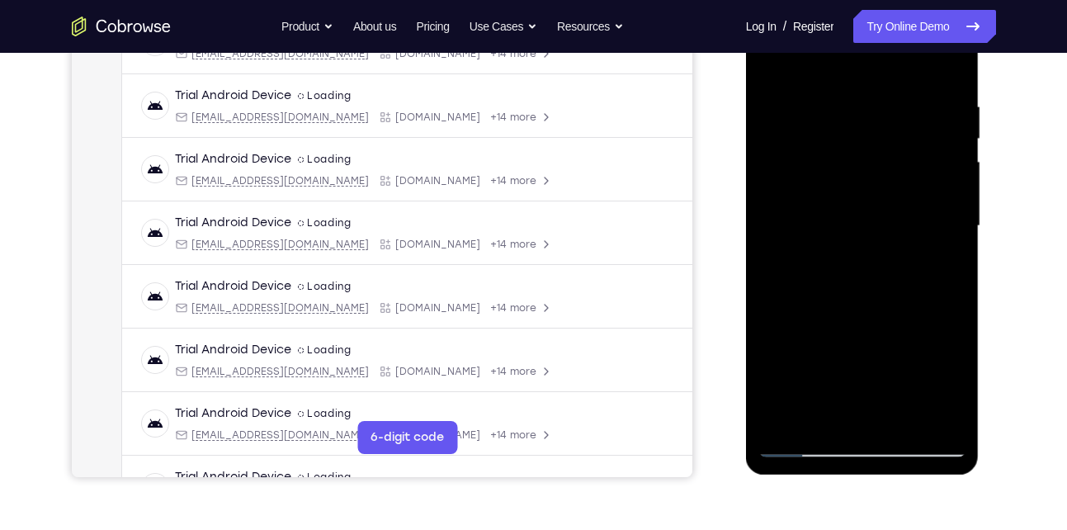
click at [872, 192] on div at bounding box center [863, 226] width 208 height 462
drag, startPoint x: 827, startPoint y: 275, endPoint x: 885, endPoint y: 167, distance: 122.6
click at [885, 167] on div at bounding box center [863, 226] width 208 height 462
drag, startPoint x: 839, startPoint y: 276, endPoint x: 917, endPoint y: 155, distance: 143.8
click at [917, 155] on div at bounding box center [863, 226] width 208 height 462
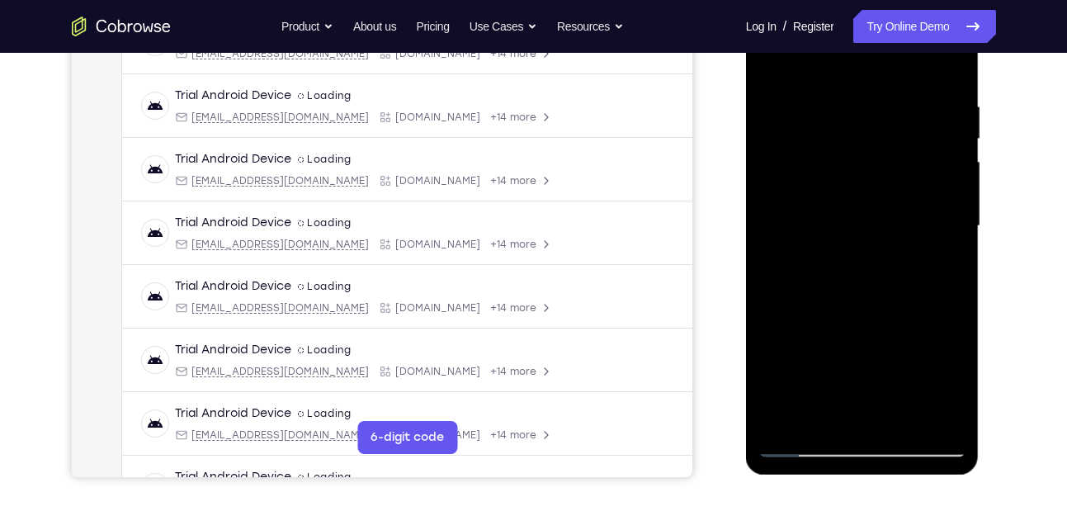
drag, startPoint x: 820, startPoint y: 291, endPoint x: 887, endPoint y: 182, distance: 127.6
click at [887, 182] on div at bounding box center [863, 226] width 208 height 462
click at [801, 444] on div at bounding box center [863, 226] width 208 height 462
drag, startPoint x: 853, startPoint y: 343, endPoint x: 896, endPoint y: 185, distance: 164.4
click at [896, 185] on div at bounding box center [863, 226] width 208 height 462
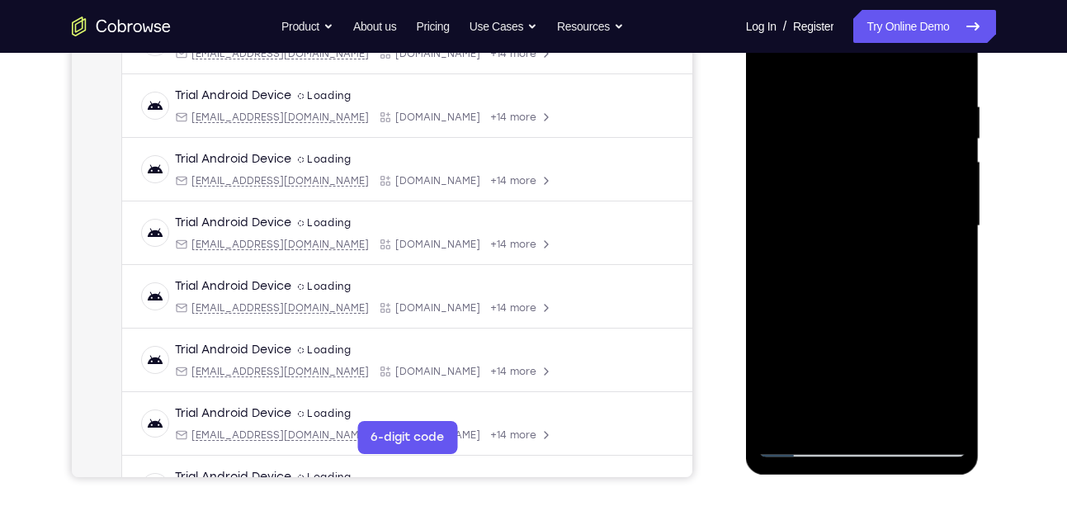
click at [910, 196] on div at bounding box center [863, 226] width 208 height 462
drag, startPoint x: 821, startPoint y: 341, endPoint x: 900, endPoint y: 215, distance: 148.4
click at [900, 215] on div at bounding box center [863, 226] width 208 height 462
drag, startPoint x: 841, startPoint y: 304, endPoint x: 901, endPoint y: 200, distance: 120.2
click at [901, 200] on div at bounding box center [863, 226] width 208 height 462
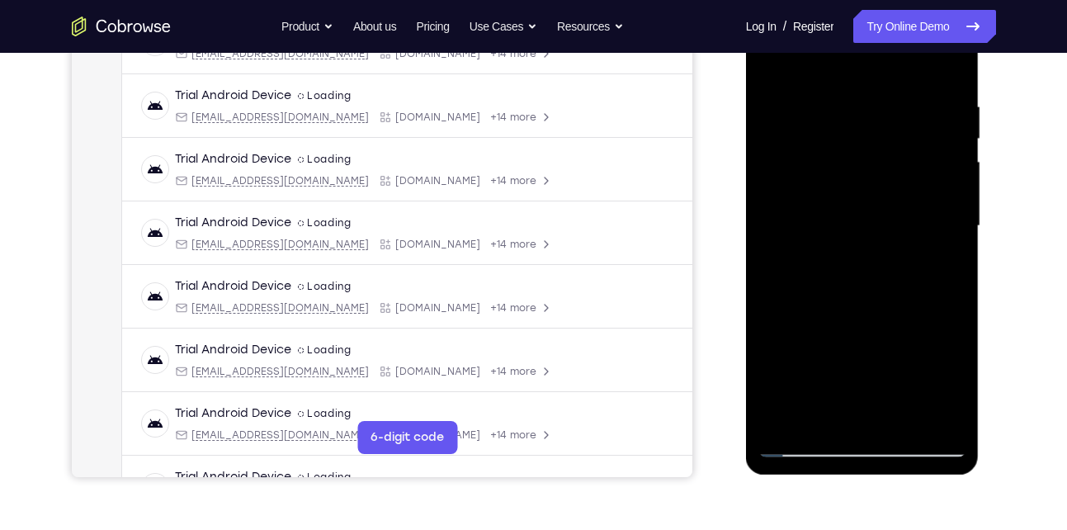
drag, startPoint x: 813, startPoint y: 321, endPoint x: 903, endPoint y: 209, distance: 143.9
click at [903, 209] on div at bounding box center [863, 226] width 208 height 462
drag, startPoint x: 849, startPoint y: 326, endPoint x: 926, endPoint y: 210, distance: 138.7
click at [926, 210] on div at bounding box center [863, 226] width 208 height 462
drag, startPoint x: 839, startPoint y: 325, endPoint x: 955, endPoint y: 194, distance: 175.4
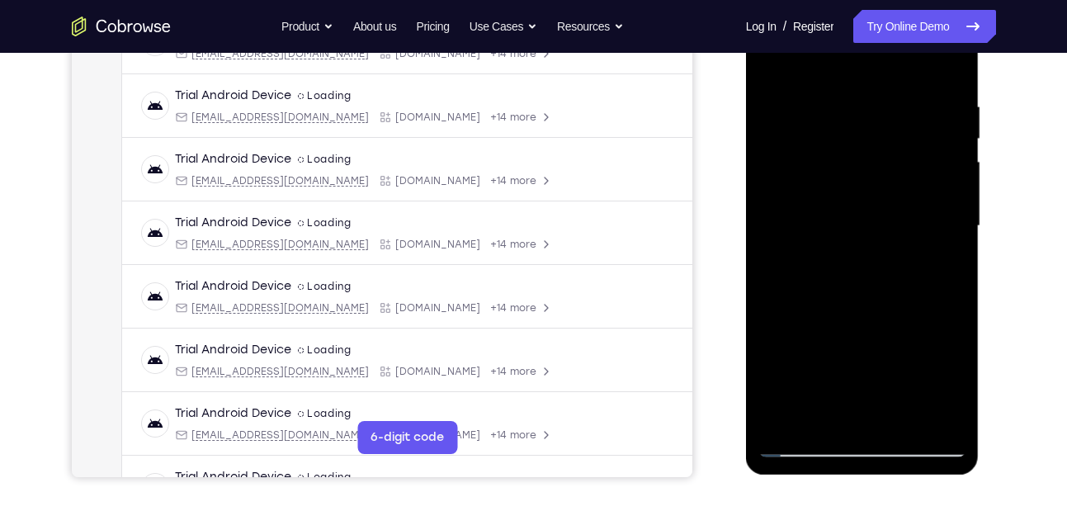
click at [955, 194] on div at bounding box center [863, 226] width 208 height 462
click at [803, 444] on div at bounding box center [863, 226] width 208 height 462
drag, startPoint x: 892, startPoint y: 377, endPoint x: 902, endPoint y: 333, distance: 44.9
click at [902, 333] on div at bounding box center [863, 226] width 208 height 462
drag, startPoint x: 889, startPoint y: 291, endPoint x: 924, endPoint y: 106, distance: 188.1
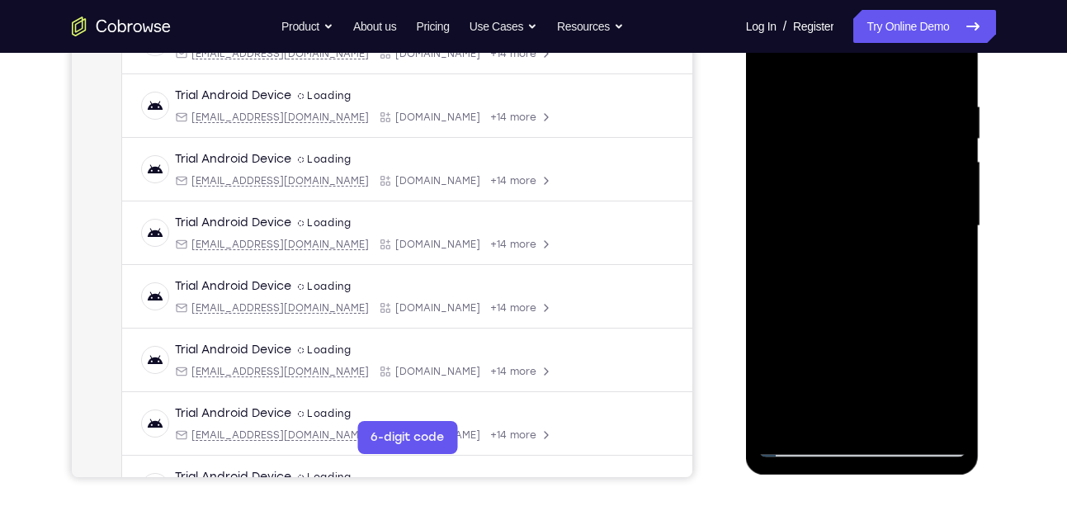
click at [924, 106] on div at bounding box center [863, 226] width 208 height 462
drag, startPoint x: 854, startPoint y: 329, endPoint x: 896, endPoint y: 196, distance: 139.7
click at [896, 196] on div at bounding box center [863, 226] width 208 height 462
click at [896, 245] on div at bounding box center [863, 226] width 208 height 462
drag, startPoint x: 808, startPoint y: 352, endPoint x: 901, endPoint y: 181, distance: 194.3
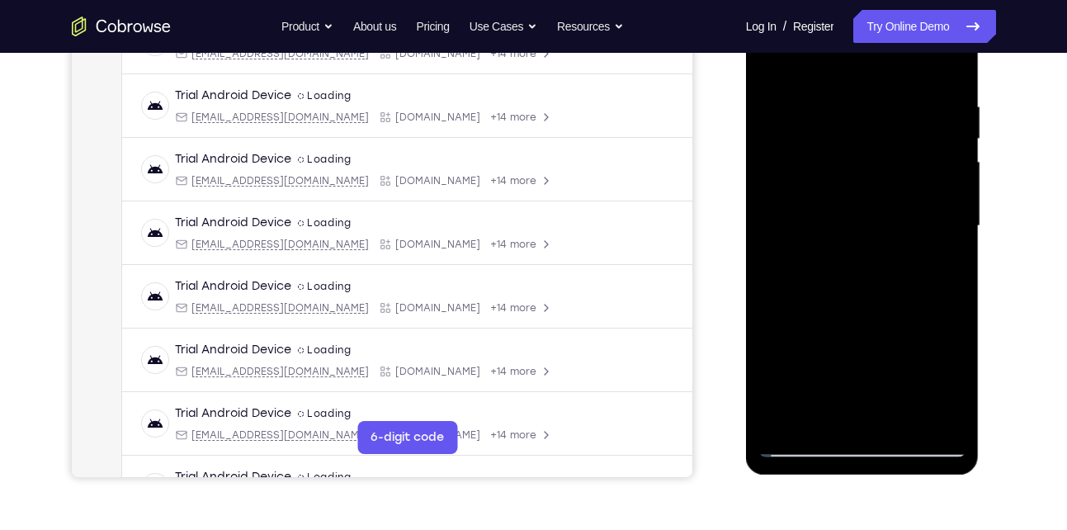
click at [901, 181] on div at bounding box center [863, 226] width 208 height 462
drag, startPoint x: 830, startPoint y: 331, endPoint x: 889, endPoint y: 243, distance: 106.5
click at [889, 243] on div at bounding box center [863, 226] width 208 height 462
drag, startPoint x: 853, startPoint y: 318, endPoint x: 902, endPoint y: 233, distance: 98.4
click at [902, 233] on div at bounding box center [863, 226] width 208 height 462
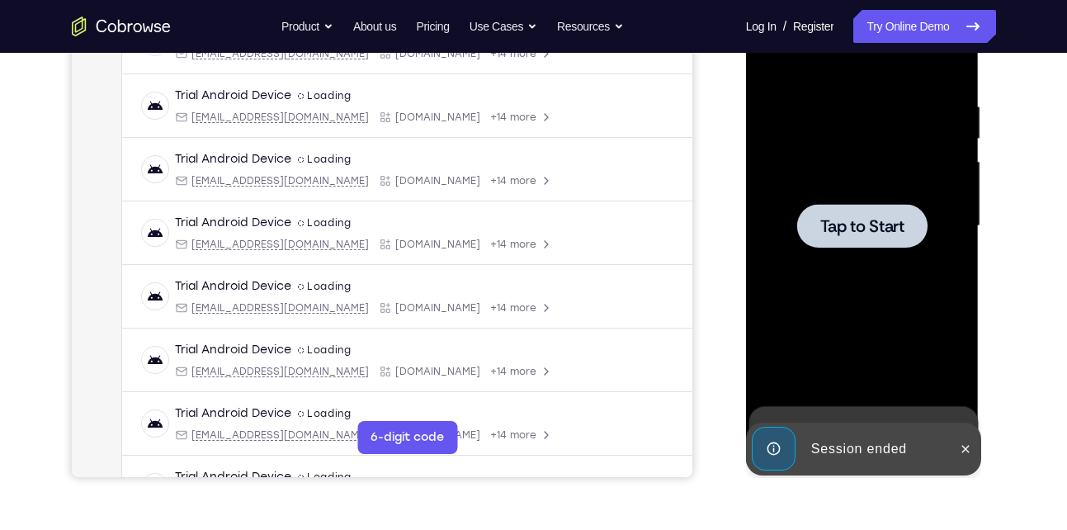
click at [856, 247] on div at bounding box center [862, 226] width 130 height 44
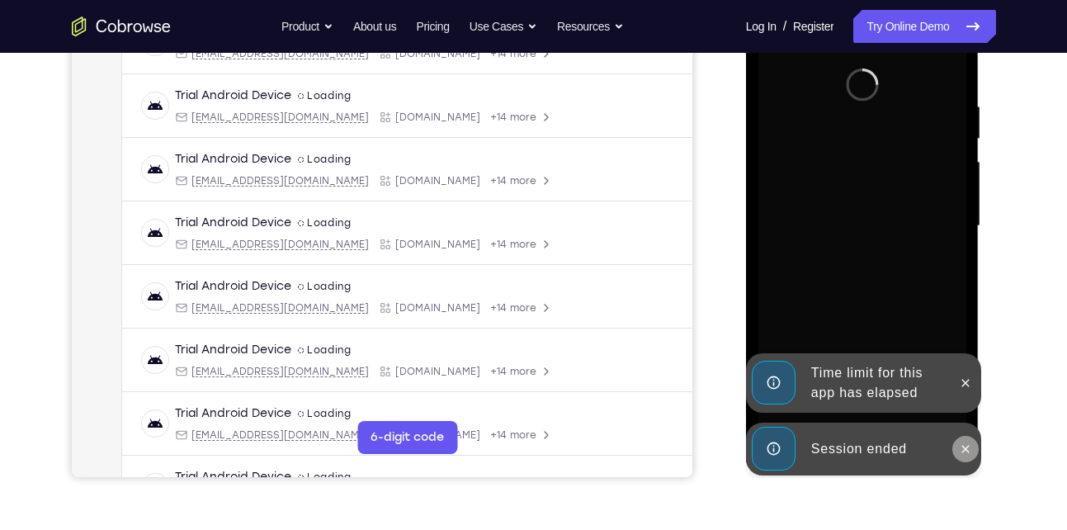
click at [968, 447] on icon at bounding box center [965, 448] width 7 height 7
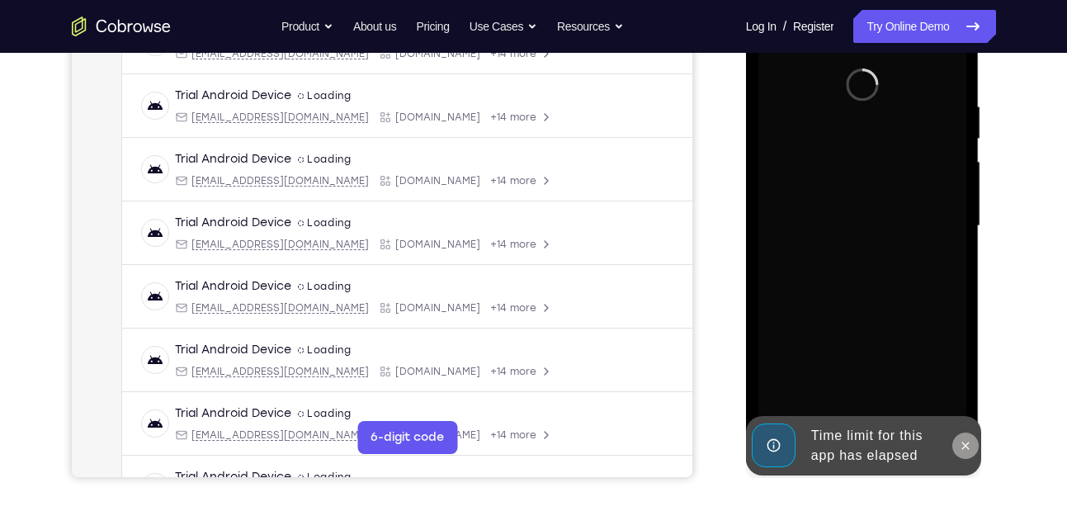
click at [965, 447] on icon at bounding box center [965, 445] width 13 height 13
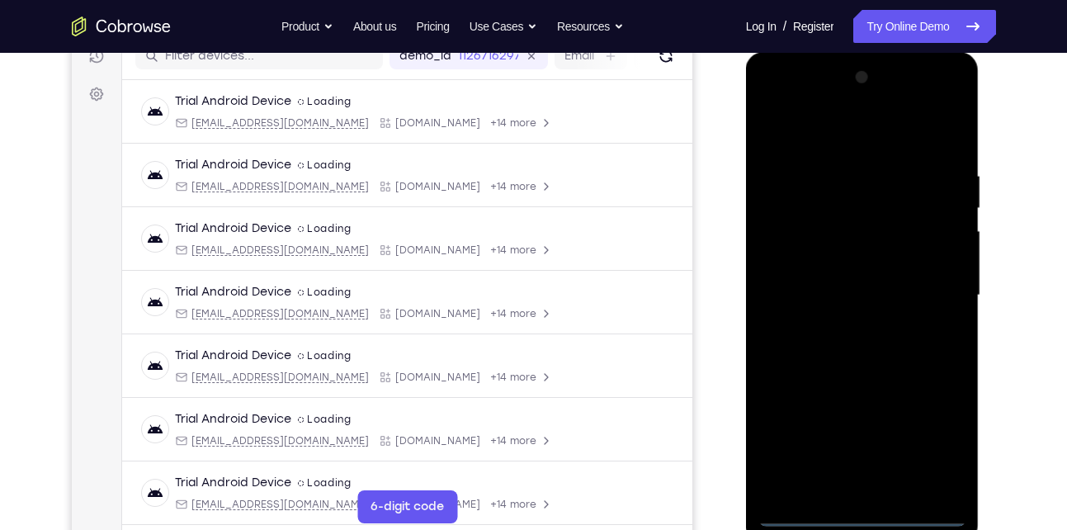
scroll to position [327, 0]
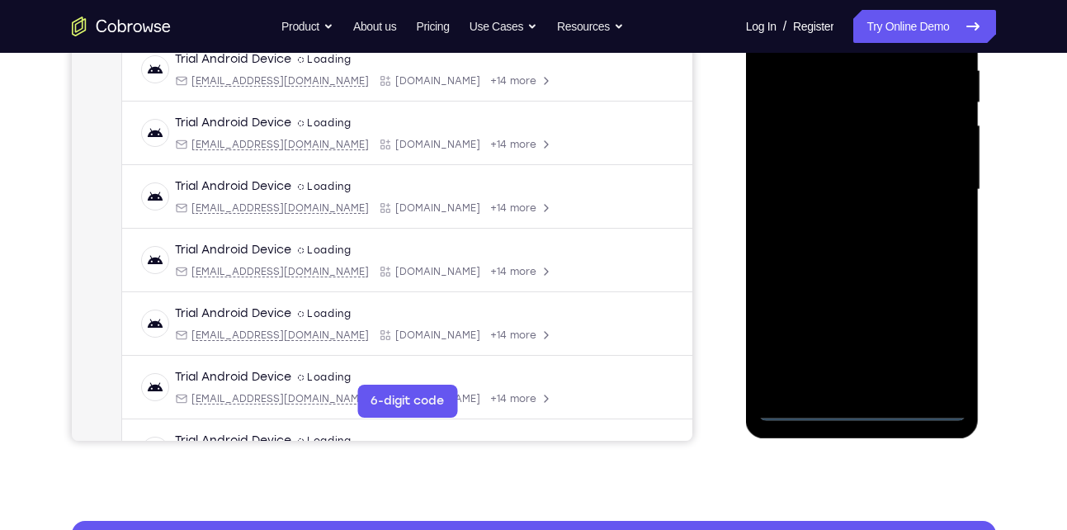
click at [862, 407] on div at bounding box center [863, 190] width 208 height 462
click at [934, 334] on div at bounding box center [863, 190] width 208 height 462
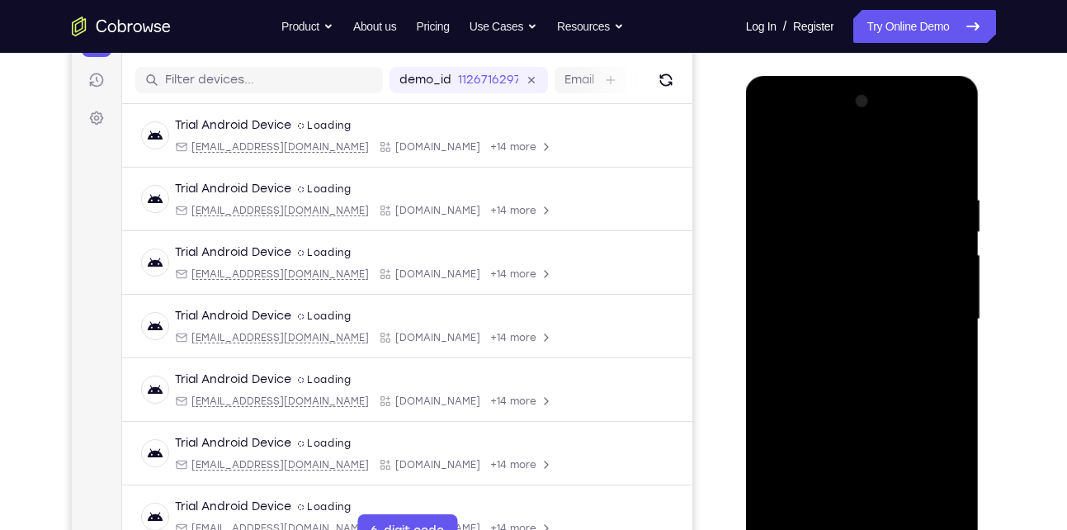
scroll to position [192, 0]
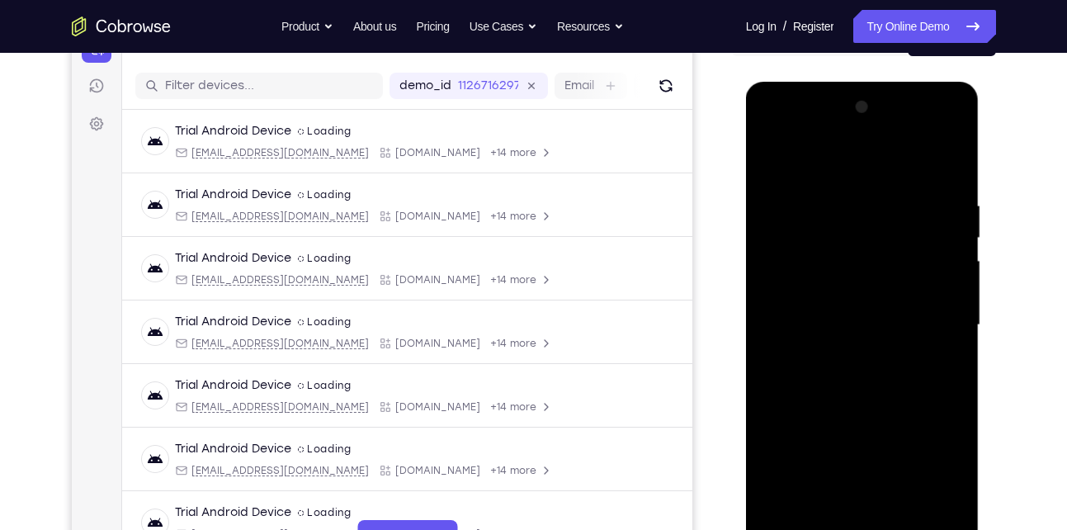
click at [825, 172] on div at bounding box center [863, 325] width 208 height 462
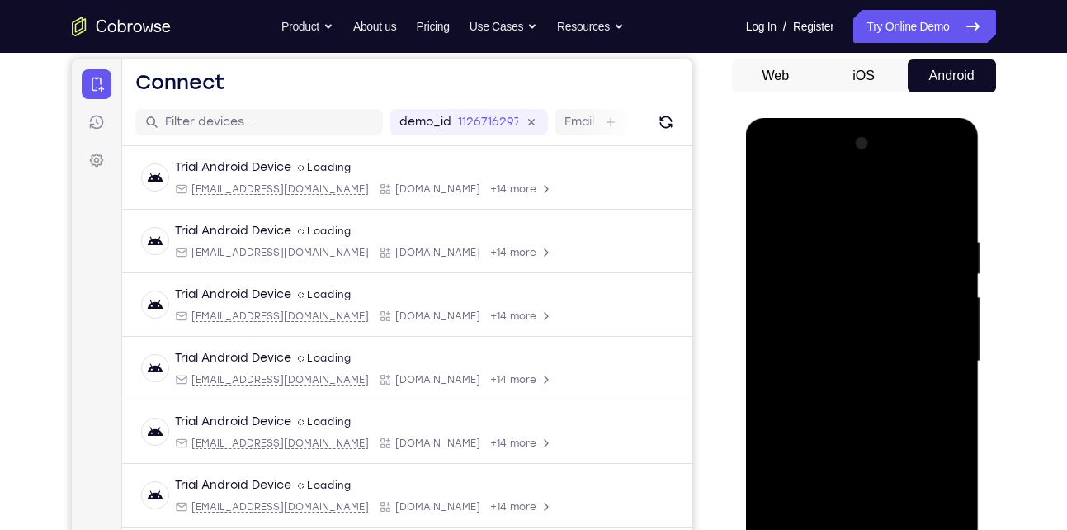
scroll to position [154, 0]
click at [803, 269] on div at bounding box center [863, 362] width 208 height 462
drag, startPoint x: 929, startPoint y: 383, endPoint x: 825, endPoint y: 392, distance: 105.2
click at [825, 392] on div at bounding box center [863, 362] width 208 height 462
click at [821, 386] on div at bounding box center [863, 362] width 208 height 462
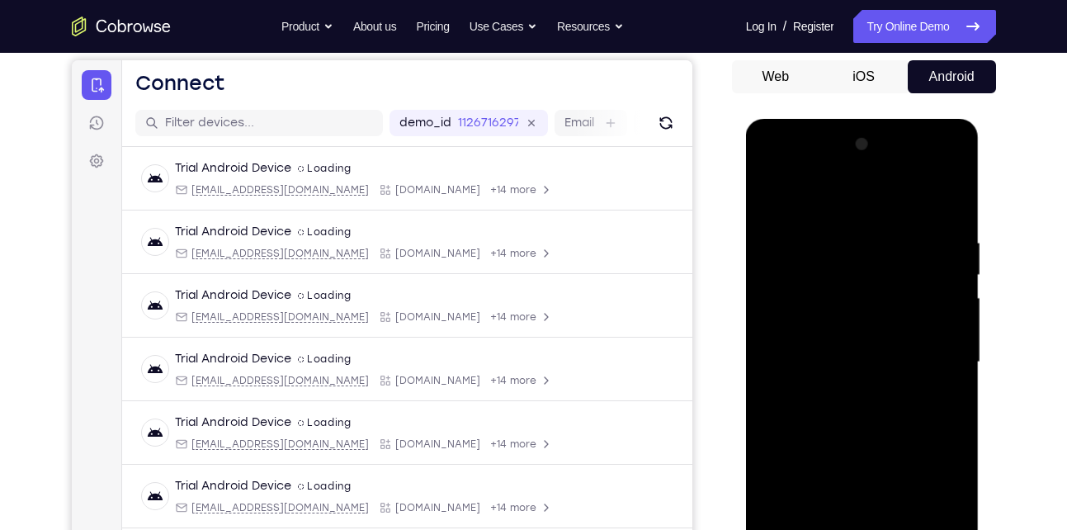
drag, startPoint x: 851, startPoint y: 396, endPoint x: 899, endPoint y: 229, distance: 173.5
click at [899, 229] on div at bounding box center [863, 362] width 208 height 462
click at [858, 349] on div at bounding box center [863, 362] width 208 height 462
drag, startPoint x: 873, startPoint y: 372, endPoint x: 914, endPoint y: 241, distance: 137.3
click at [914, 241] on div at bounding box center [863, 362] width 208 height 462
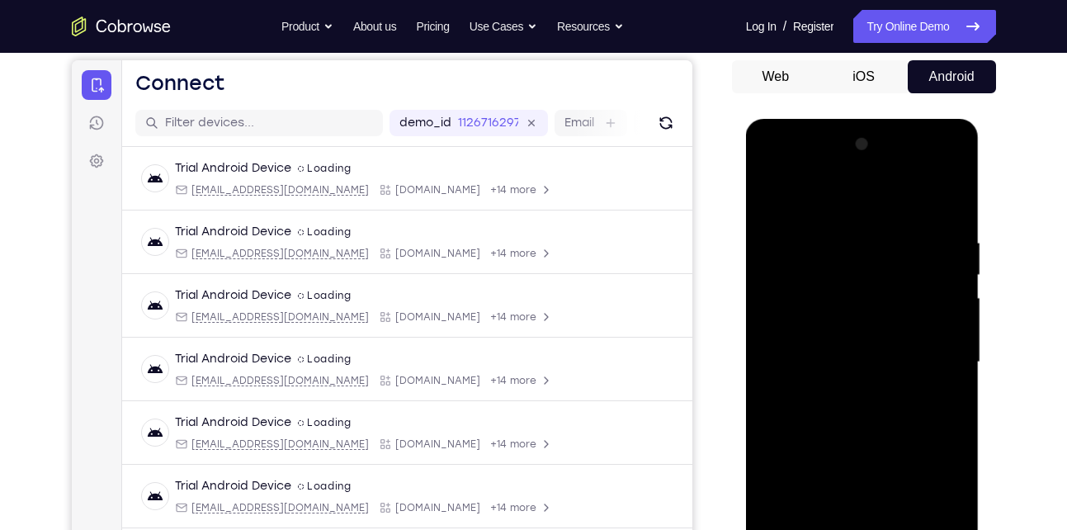
drag, startPoint x: 852, startPoint y: 386, endPoint x: 912, endPoint y: 223, distance: 174.2
click at [912, 223] on div at bounding box center [863, 362] width 208 height 462
drag, startPoint x: 861, startPoint y: 394, endPoint x: 908, endPoint y: 230, distance: 170.1
click at [908, 230] on div at bounding box center [863, 362] width 208 height 462
drag, startPoint x: 861, startPoint y: 398, endPoint x: 910, endPoint y: 201, distance: 202.4
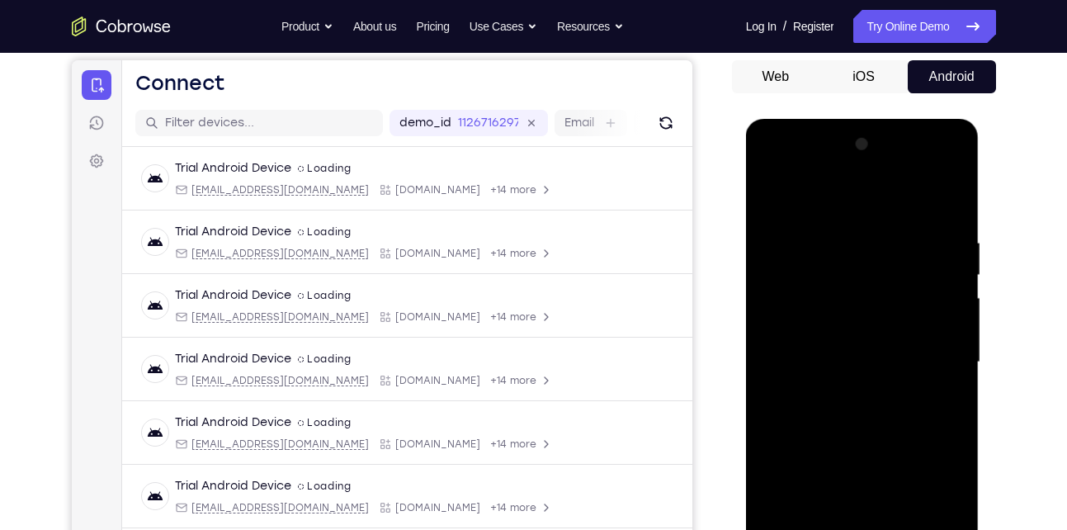
click at [910, 201] on div at bounding box center [863, 362] width 208 height 462
drag, startPoint x: 859, startPoint y: 409, endPoint x: 885, endPoint y: 309, distance: 103.1
click at [885, 309] on div at bounding box center [863, 362] width 208 height 462
click at [881, 277] on div at bounding box center [863, 362] width 208 height 462
drag, startPoint x: 839, startPoint y: 409, endPoint x: 876, endPoint y: 240, distance: 173.3
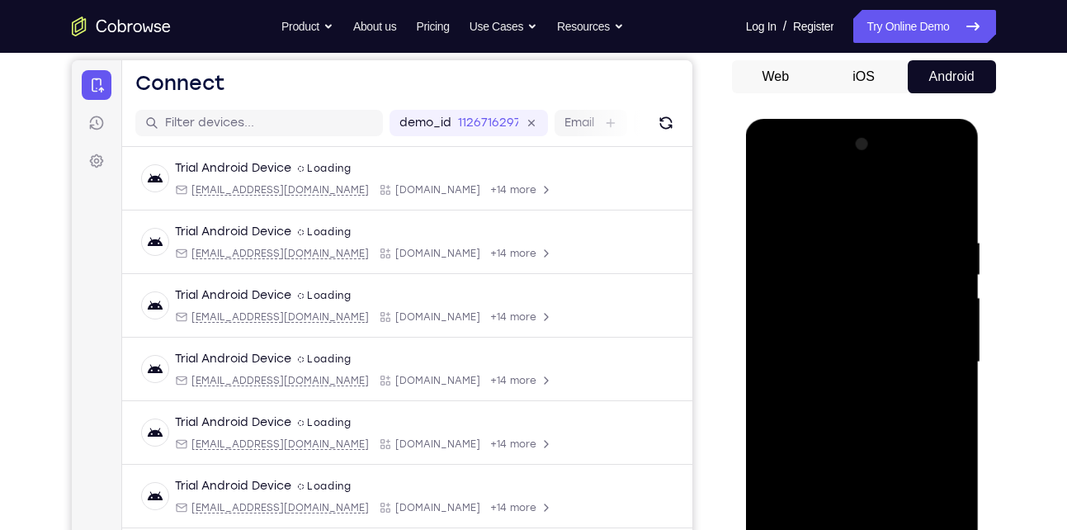
click at [876, 240] on div at bounding box center [863, 362] width 208 height 462
drag, startPoint x: 846, startPoint y: 421, endPoint x: 873, endPoint y: 284, distance: 139.7
click at [873, 284] on div at bounding box center [863, 362] width 208 height 462
drag, startPoint x: 836, startPoint y: 390, endPoint x: 880, endPoint y: 310, distance: 91.2
click at [880, 310] on div at bounding box center [863, 362] width 208 height 462
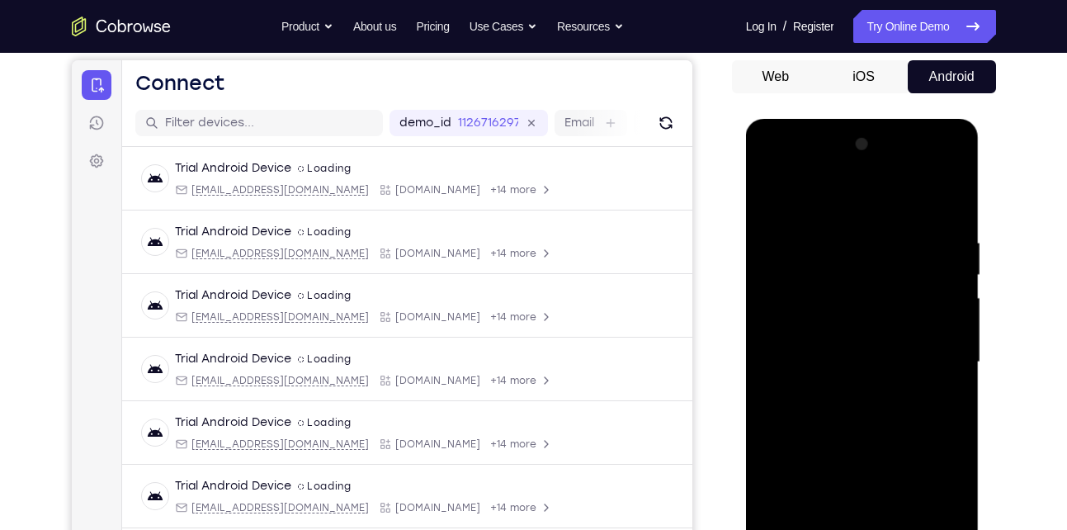
drag, startPoint x: 844, startPoint y: 398, endPoint x: 901, endPoint y: 290, distance: 122.6
click at [901, 290] on div at bounding box center [863, 362] width 208 height 462
drag, startPoint x: 844, startPoint y: 384, endPoint x: 934, endPoint y: 226, distance: 181.5
click at [934, 226] on div at bounding box center [863, 362] width 208 height 462
drag, startPoint x: 805, startPoint y: 404, endPoint x: 887, endPoint y: 262, distance: 163.8
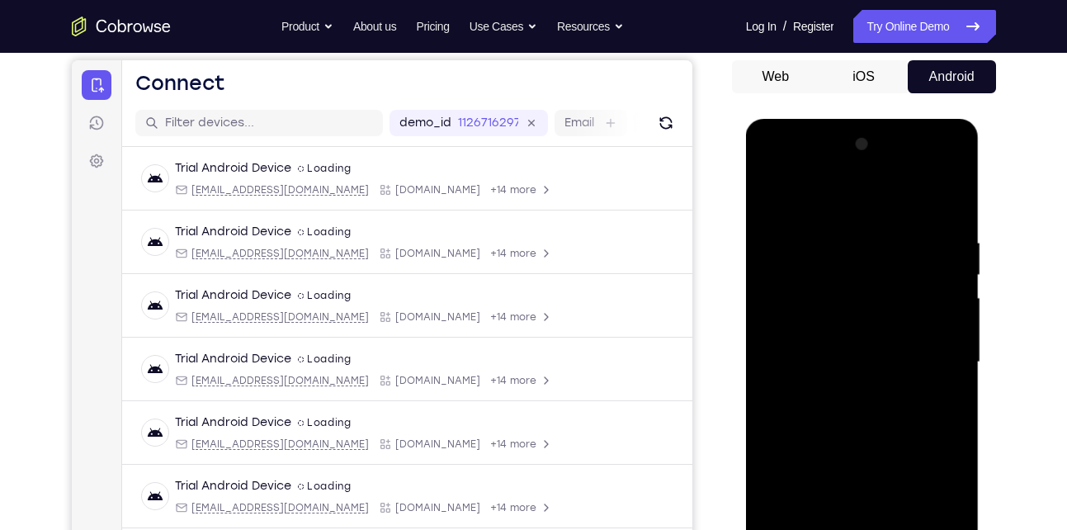
click at [887, 262] on div at bounding box center [863, 362] width 208 height 462
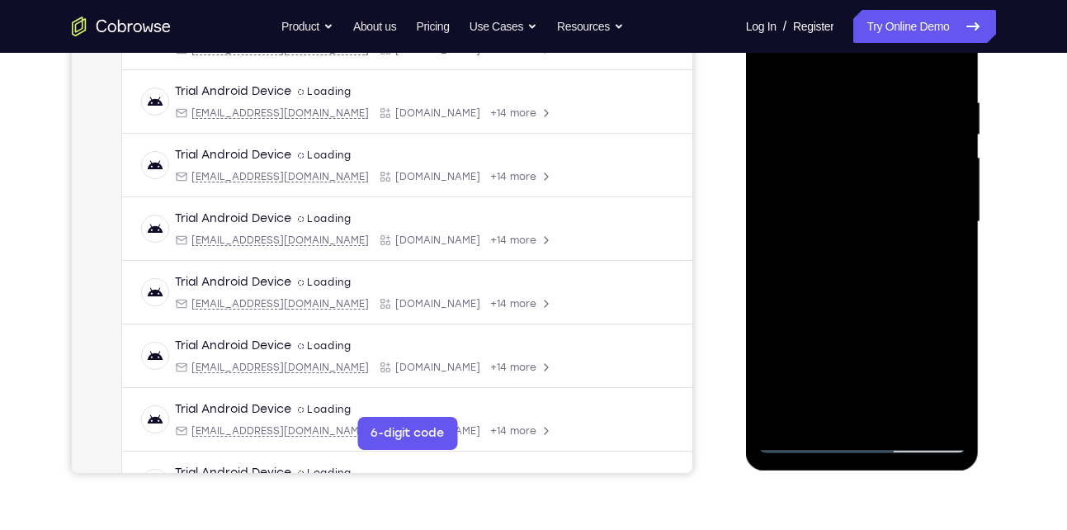
scroll to position [296, 0]
click at [802, 442] on div at bounding box center [863, 221] width 208 height 462
click at [889, 330] on div at bounding box center [863, 221] width 208 height 462
drag, startPoint x: 834, startPoint y: 316, endPoint x: 905, endPoint y: 192, distance: 143.4
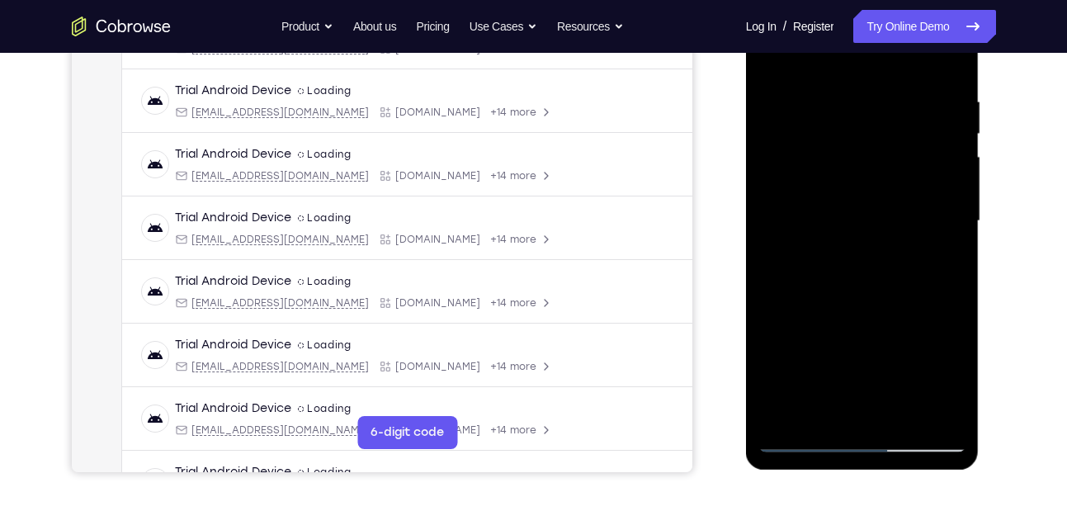
click at [905, 192] on div at bounding box center [863, 221] width 208 height 462
drag, startPoint x: 852, startPoint y: 340, endPoint x: 888, endPoint y: 278, distance: 71.8
click at [888, 278] on div at bounding box center [863, 221] width 208 height 462
click at [961, 351] on div at bounding box center [863, 221] width 208 height 462
click at [858, 309] on div at bounding box center [863, 221] width 208 height 462
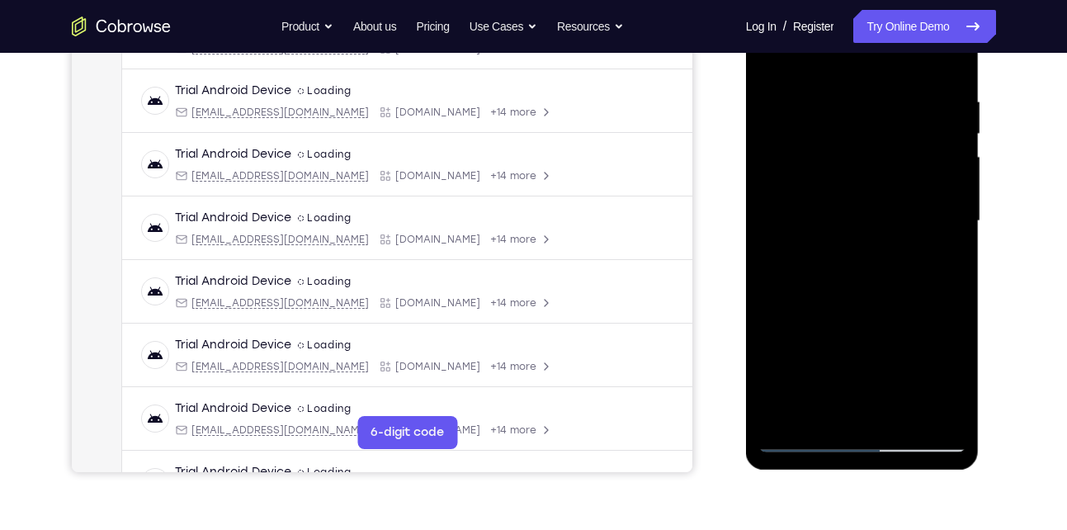
click at [800, 436] on div at bounding box center [863, 221] width 208 height 462
drag, startPoint x: 875, startPoint y: 359, endPoint x: 908, endPoint y: 291, distance: 75.3
click at [908, 291] on div at bounding box center [863, 221] width 208 height 462
drag, startPoint x: 913, startPoint y: 240, endPoint x: 922, endPoint y: 247, distance: 11.2
click at [922, 247] on div at bounding box center [863, 221] width 208 height 462
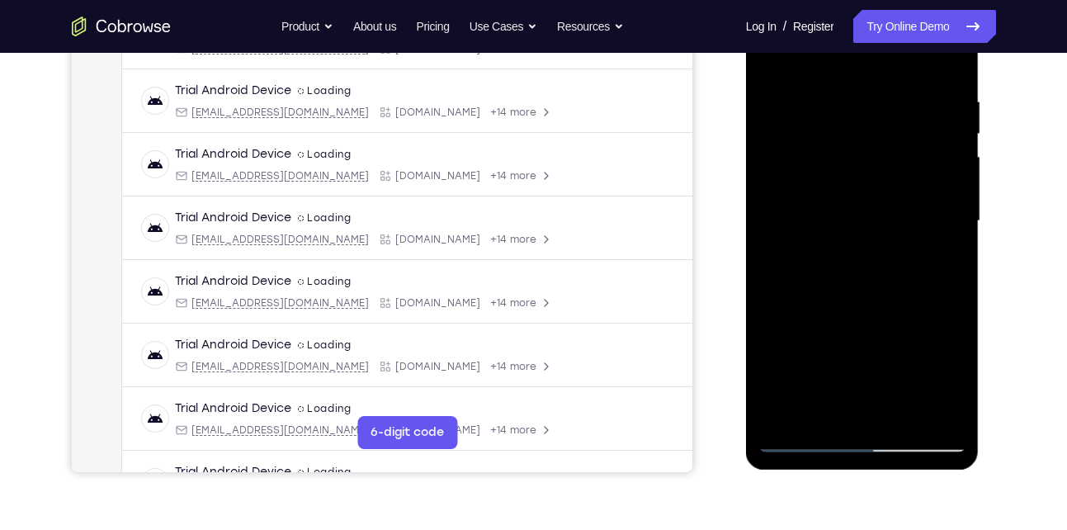
drag, startPoint x: 862, startPoint y: 337, endPoint x: 887, endPoint y: 272, distance: 69.3
click at [887, 272] on div at bounding box center [863, 221] width 208 height 462
drag, startPoint x: 864, startPoint y: 328, endPoint x: 888, endPoint y: 249, distance: 82.0
click at [888, 249] on div at bounding box center [863, 221] width 208 height 462
click at [873, 352] on div at bounding box center [863, 221] width 208 height 462
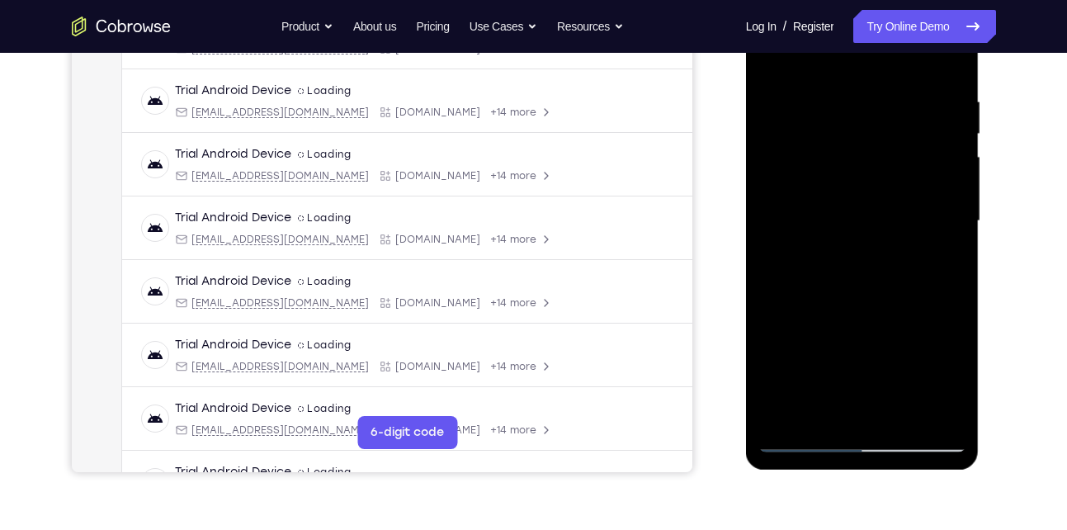
drag, startPoint x: 857, startPoint y: 362, endPoint x: 900, endPoint y: 276, distance: 96.7
click at [900, 276] on div at bounding box center [863, 221] width 208 height 462
drag, startPoint x: 848, startPoint y: 354, endPoint x: 896, endPoint y: 253, distance: 111.5
click at [896, 253] on div at bounding box center [863, 221] width 208 height 462
drag, startPoint x: 858, startPoint y: 333, endPoint x: 903, endPoint y: 269, distance: 78.1
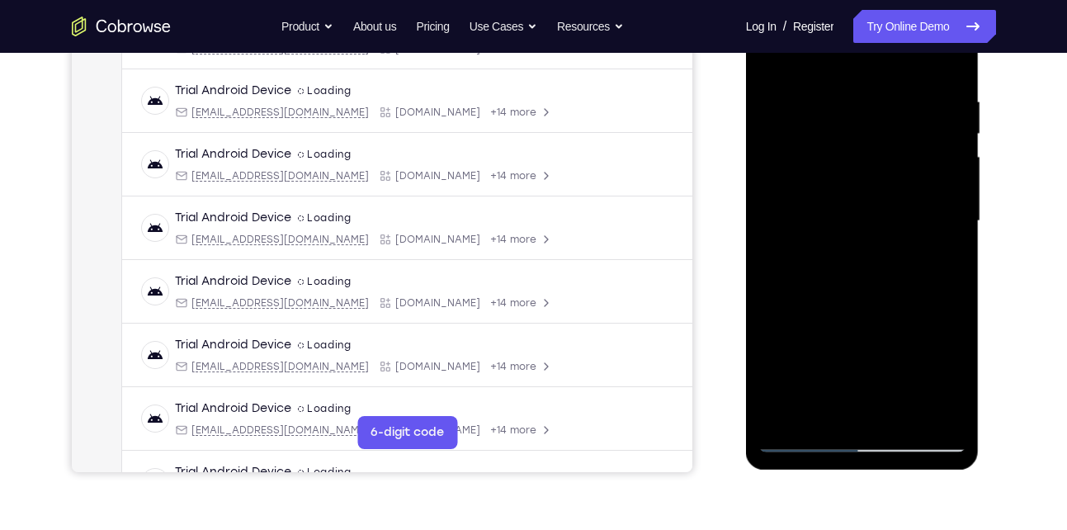
click at [903, 269] on div at bounding box center [863, 221] width 208 height 462
drag, startPoint x: 865, startPoint y: 322, endPoint x: 896, endPoint y: 275, distance: 56.1
click at [896, 275] on div at bounding box center [863, 221] width 208 height 462
drag, startPoint x: 845, startPoint y: 330, endPoint x: 882, endPoint y: 273, distance: 68.0
click at [882, 273] on div at bounding box center [863, 221] width 208 height 462
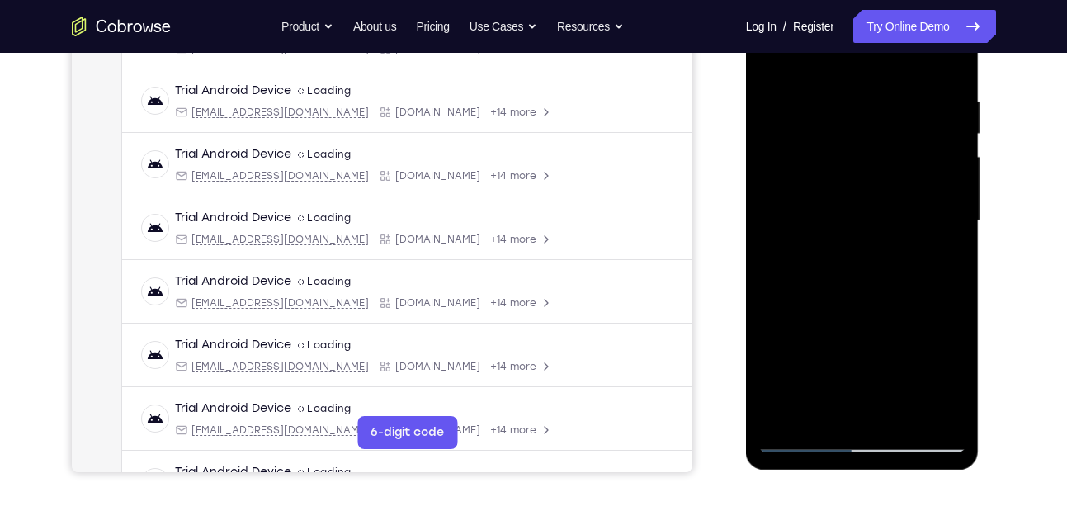
drag, startPoint x: 865, startPoint y: 323, endPoint x: 898, endPoint y: 273, distance: 59.5
click at [898, 273] on div at bounding box center [863, 221] width 208 height 462
drag, startPoint x: 857, startPoint y: 342, endPoint x: 879, endPoint y: 310, distance: 38.5
click at [879, 310] on div at bounding box center [863, 221] width 208 height 462
drag, startPoint x: 858, startPoint y: 338, endPoint x: 888, endPoint y: 299, distance: 48.9
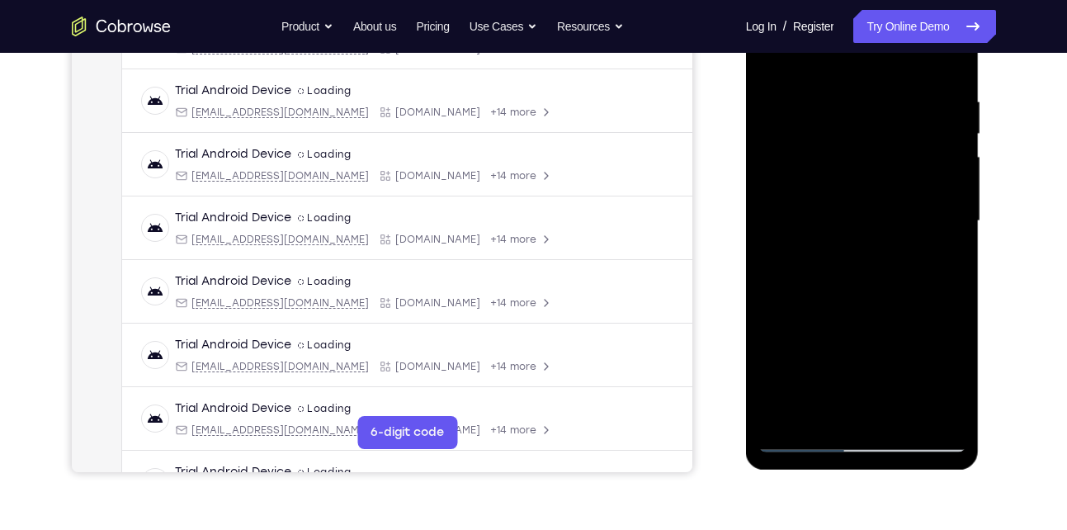
click at [888, 299] on div at bounding box center [863, 221] width 208 height 462
drag, startPoint x: 865, startPoint y: 337, endPoint x: 901, endPoint y: 293, distance: 56.3
click at [901, 293] on div at bounding box center [863, 221] width 208 height 462
drag, startPoint x: 887, startPoint y: 324, endPoint x: 916, endPoint y: 281, distance: 52.2
click at [916, 281] on div at bounding box center [863, 221] width 208 height 462
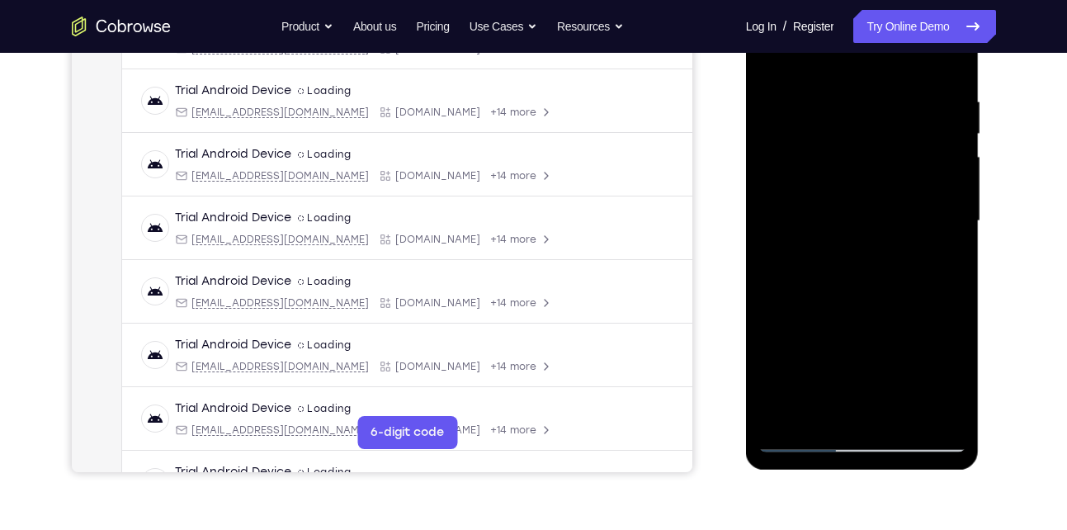
drag, startPoint x: 881, startPoint y: 319, endPoint x: 910, endPoint y: 284, distance: 45.8
click at [910, 284] on div at bounding box center [863, 221] width 208 height 462
drag, startPoint x: 864, startPoint y: 332, endPoint x: 889, endPoint y: 302, distance: 38.7
click at [889, 302] on div at bounding box center [863, 221] width 208 height 462
drag, startPoint x: 863, startPoint y: 332, endPoint x: 919, endPoint y: 243, distance: 104.9
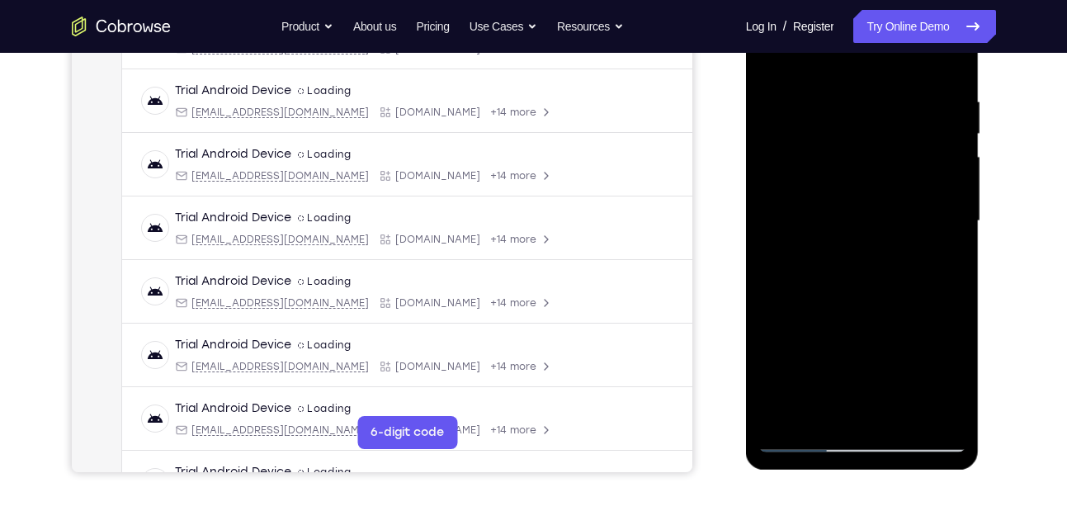
click at [919, 243] on div at bounding box center [863, 221] width 208 height 462
drag, startPoint x: 865, startPoint y: 335, endPoint x: 910, endPoint y: 263, distance: 85.0
click at [910, 263] on div at bounding box center [863, 221] width 208 height 462
drag, startPoint x: 870, startPoint y: 329, endPoint x: 901, endPoint y: 277, distance: 60.0
click at [901, 277] on div at bounding box center [863, 221] width 208 height 462
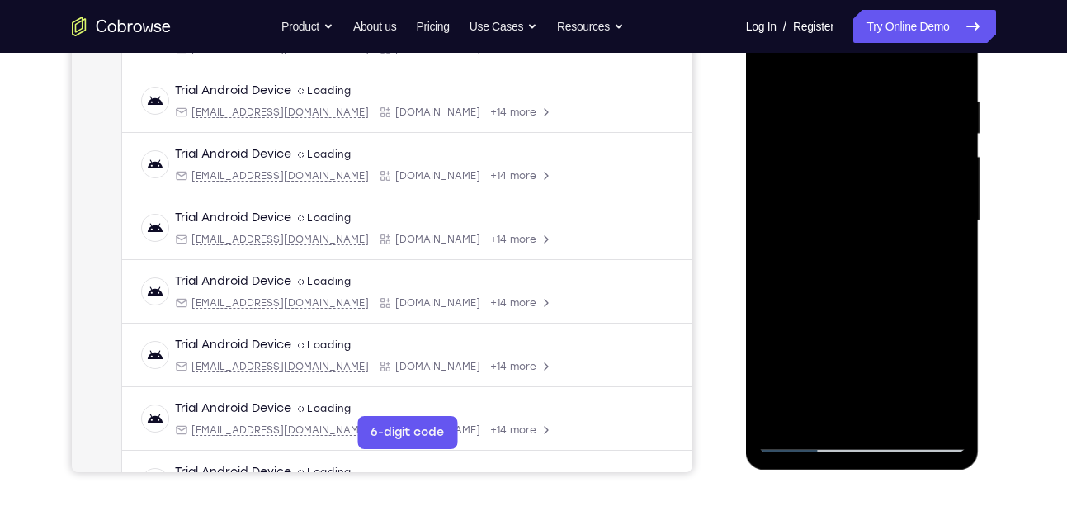
drag, startPoint x: 859, startPoint y: 348, endPoint x: 889, endPoint y: 296, distance: 59.9
click at [889, 296] on div at bounding box center [863, 221] width 208 height 462
drag, startPoint x: 865, startPoint y: 324, endPoint x: 902, endPoint y: 262, distance: 71.5
click at [902, 262] on div at bounding box center [863, 221] width 208 height 462
drag, startPoint x: 858, startPoint y: 328, endPoint x: 896, endPoint y: 250, distance: 86.4
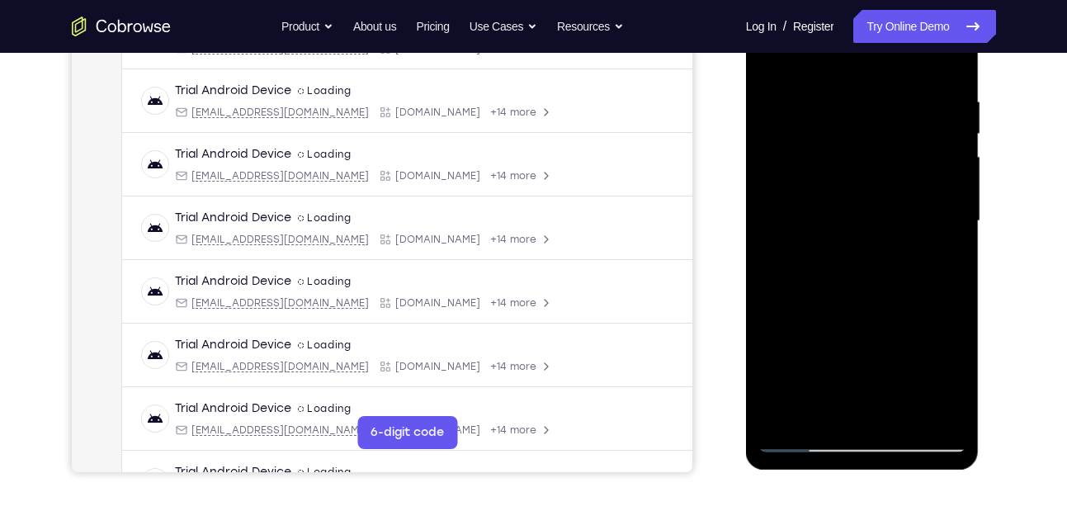
click at [896, 250] on div at bounding box center [863, 221] width 208 height 462
drag, startPoint x: 850, startPoint y: 334, endPoint x: 894, endPoint y: 264, distance: 82.7
click at [894, 264] on div at bounding box center [863, 221] width 208 height 462
drag, startPoint x: 854, startPoint y: 330, endPoint x: 892, endPoint y: 267, distance: 74.0
click at [892, 267] on div at bounding box center [863, 221] width 208 height 462
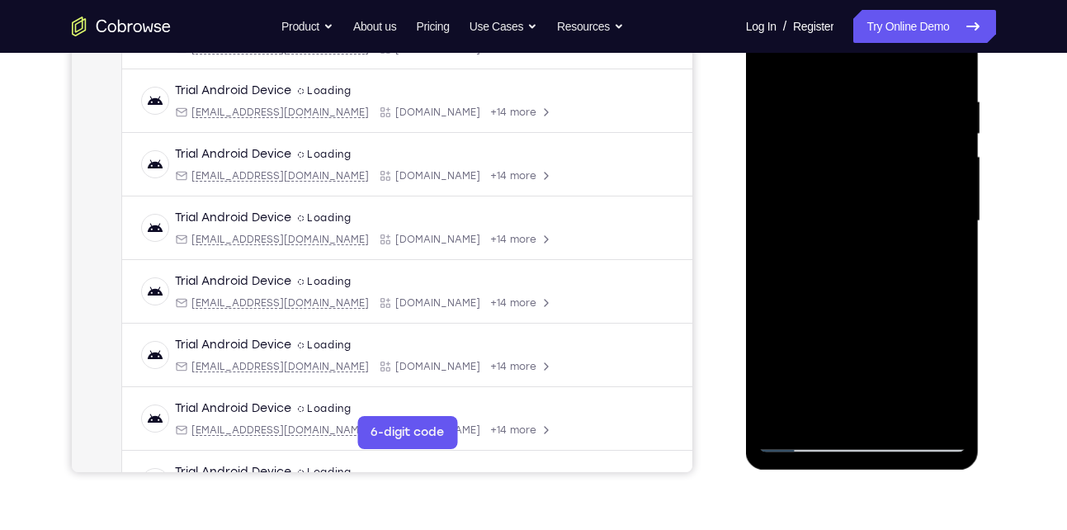
drag, startPoint x: 880, startPoint y: 293, endPoint x: 920, endPoint y: 239, distance: 66.7
click at [920, 239] on div at bounding box center [863, 221] width 208 height 462
drag, startPoint x: 885, startPoint y: 290, endPoint x: 916, endPoint y: 248, distance: 52.5
click at [916, 248] on div at bounding box center [863, 221] width 208 height 462
drag, startPoint x: 871, startPoint y: 314, endPoint x: 906, endPoint y: 256, distance: 67.8
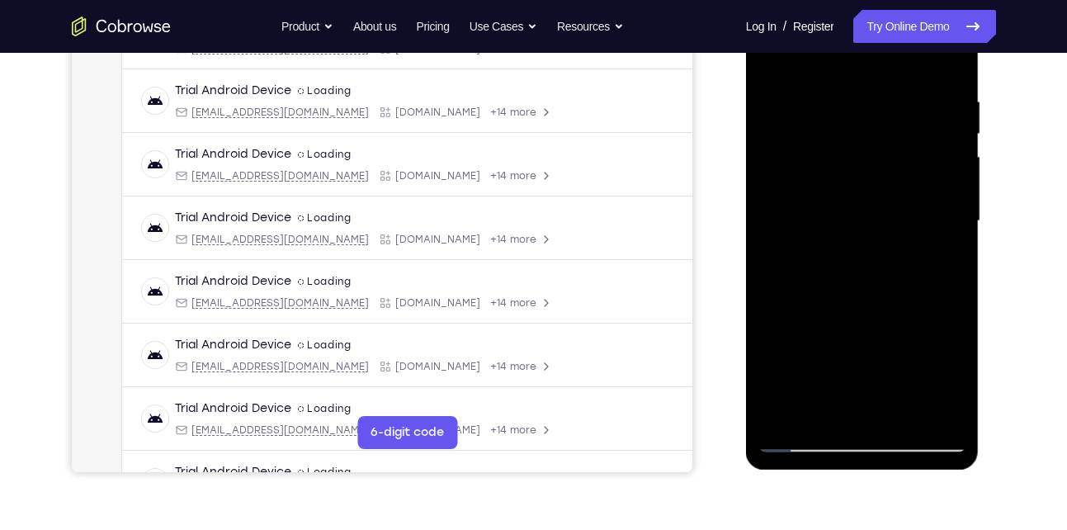
click at [906, 256] on div at bounding box center [863, 221] width 208 height 462
drag, startPoint x: 846, startPoint y: 331, endPoint x: 865, endPoint y: 304, distance: 33.2
click at [865, 304] on div at bounding box center [863, 221] width 208 height 462
drag, startPoint x: 846, startPoint y: 327, endPoint x: 896, endPoint y: 261, distance: 82.5
click at [896, 261] on div at bounding box center [863, 221] width 208 height 462
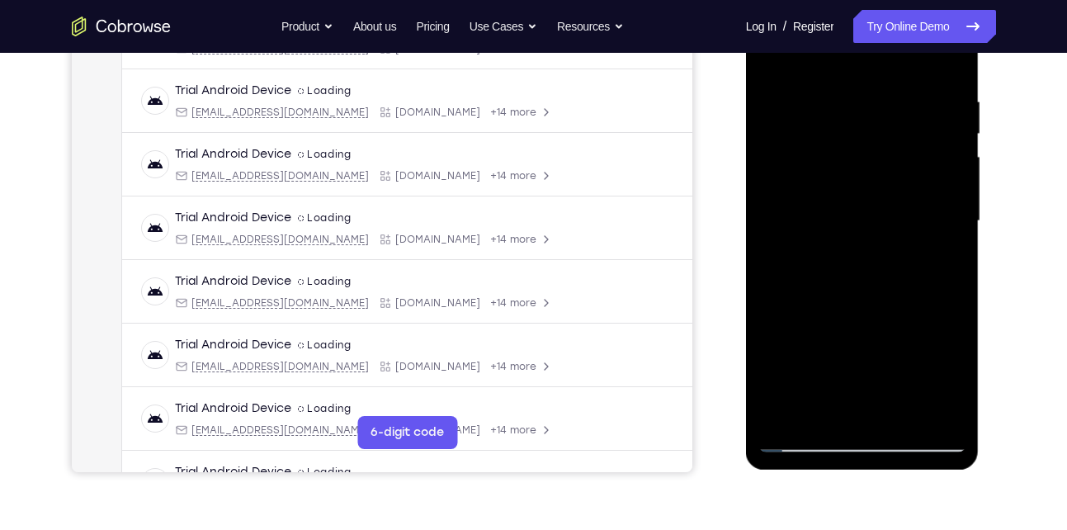
drag, startPoint x: 844, startPoint y: 338, endPoint x: 901, endPoint y: 241, distance: 112.8
click at [901, 241] on div at bounding box center [863, 221] width 208 height 462
drag, startPoint x: 850, startPoint y: 319, endPoint x: 896, endPoint y: 258, distance: 76.6
click at [896, 258] on div at bounding box center [863, 221] width 208 height 462
drag, startPoint x: 845, startPoint y: 329, endPoint x: 904, endPoint y: 244, distance: 103.9
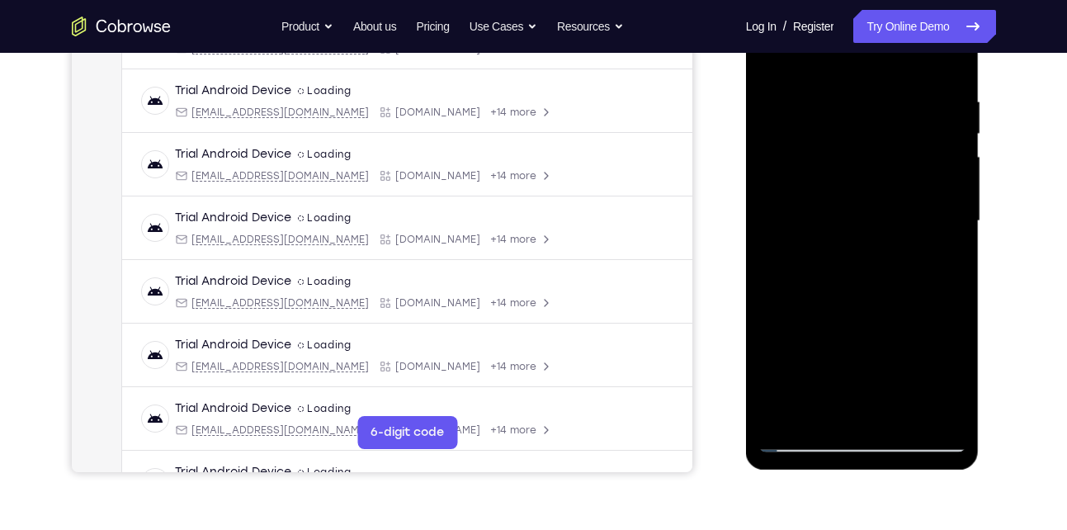
click at [904, 244] on div at bounding box center [863, 221] width 208 height 462
drag, startPoint x: 847, startPoint y: 329, endPoint x: 904, endPoint y: 243, distance: 103.0
click at [904, 243] on div at bounding box center [863, 221] width 208 height 462
drag, startPoint x: 852, startPoint y: 318, endPoint x: 911, endPoint y: 231, distance: 105.1
click at [911, 231] on div at bounding box center [863, 221] width 208 height 462
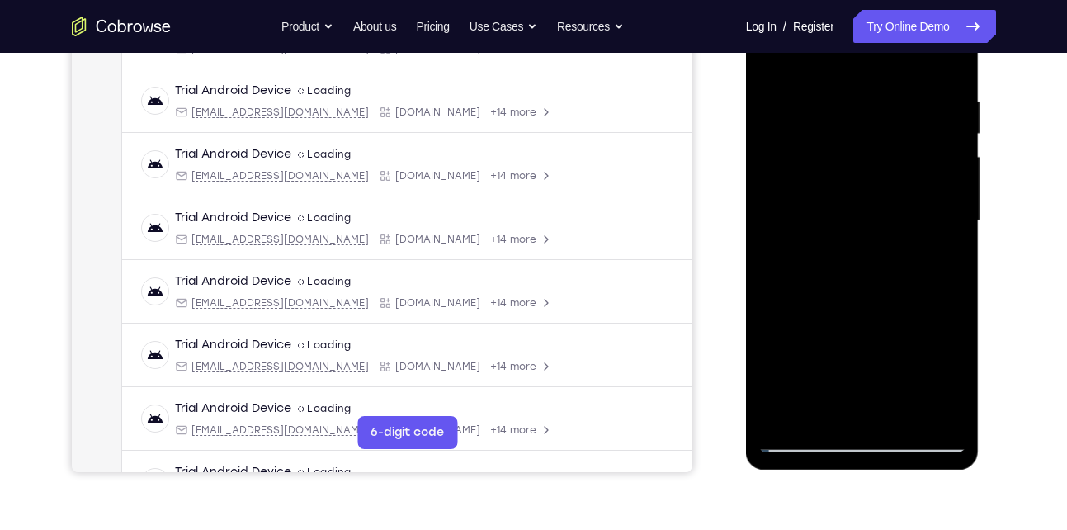
drag, startPoint x: 864, startPoint y: 331, endPoint x: 911, endPoint y: 267, distance: 79.7
click at [911, 267] on div at bounding box center [863, 221] width 208 height 462
drag, startPoint x: 878, startPoint y: 310, endPoint x: 910, endPoint y: 276, distance: 46.7
click at [910, 276] on div at bounding box center [863, 221] width 208 height 462
drag, startPoint x: 843, startPoint y: 359, endPoint x: 930, endPoint y: 245, distance: 143.6
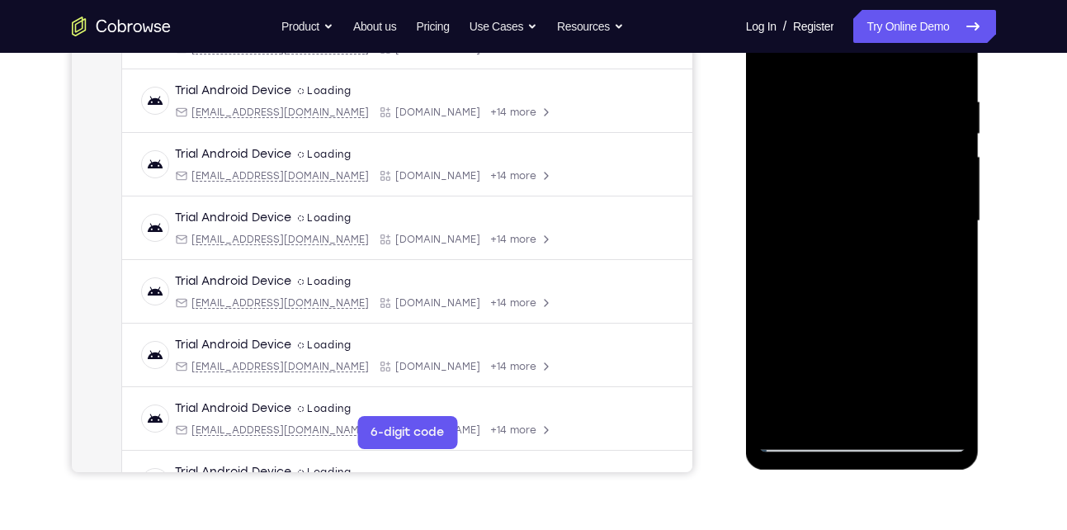
click at [930, 245] on div at bounding box center [863, 221] width 208 height 462
drag, startPoint x: 866, startPoint y: 321, endPoint x: 944, endPoint y: 224, distance: 124.5
click at [944, 224] on div at bounding box center [863, 221] width 208 height 462
drag, startPoint x: 850, startPoint y: 329, endPoint x: 903, endPoint y: 248, distance: 96.6
click at [903, 248] on div at bounding box center [863, 221] width 208 height 462
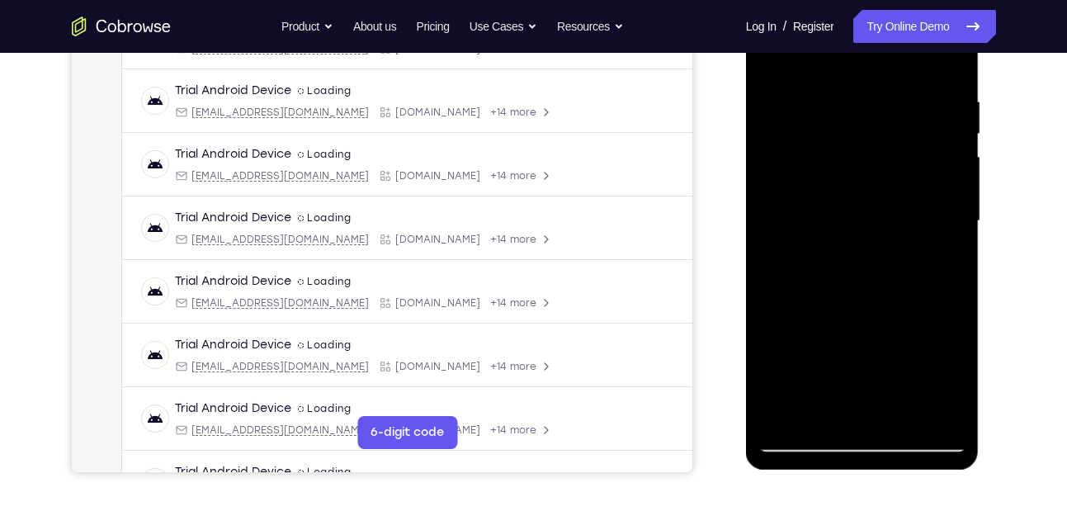
drag, startPoint x: 845, startPoint y: 321, endPoint x: 898, endPoint y: 239, distance: 98.0
click at [898, 239] on div at bounding box center [863, 221] width 208 height 462
drag, startPoint x: 837, startPoint y: 335, endPoint x: 888, endPoint y: 234, distance: 113.0
click at [888, 234] on div at bounding box center [863, 221] width 208 height 462
drag, startPoint x: 843, startPoint y: 312, endPoint x: 899, endPoint y: 209, distance: 117.5
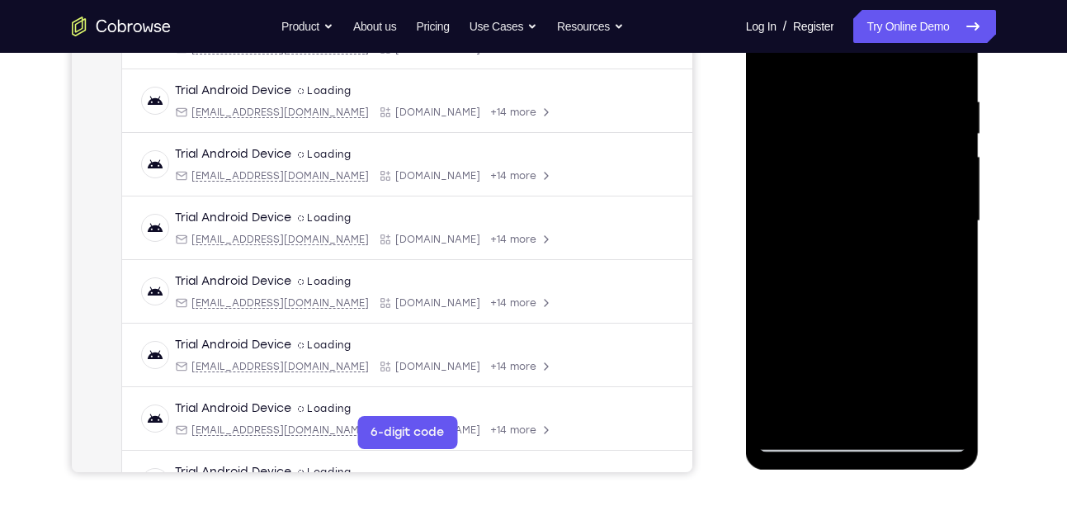
click at [899, 209] on div at bounding box center [863, 221] width 208 height 462
drag, startPoint x: 845, startPoint y: 322, endPoint x: 912, endPoint y: 186, distance: 151.7
click at [912, 186] on div at bounding box center [863, 221] width 208 height 462
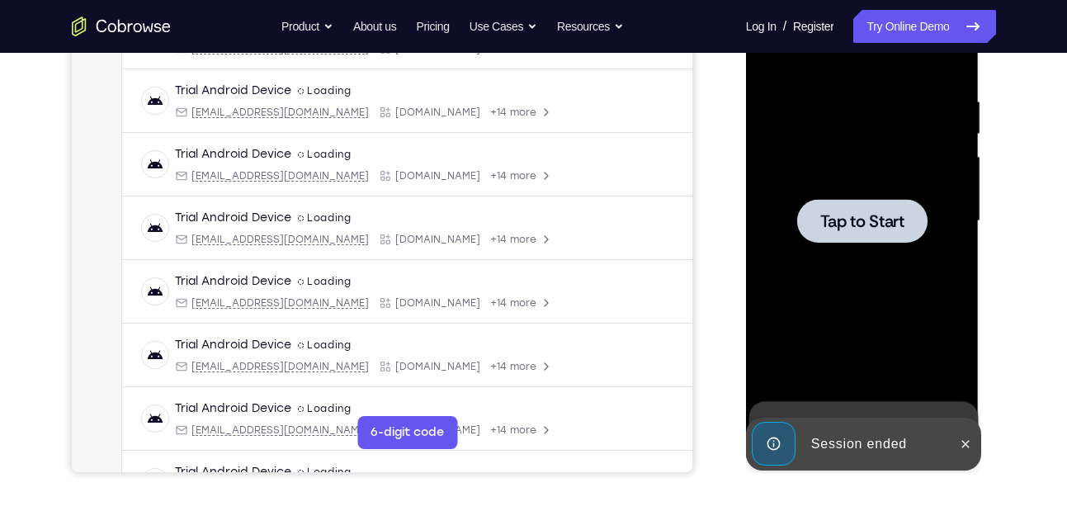
click at [864, 234] on div at bounding box center [862, 221] width 130 height 44
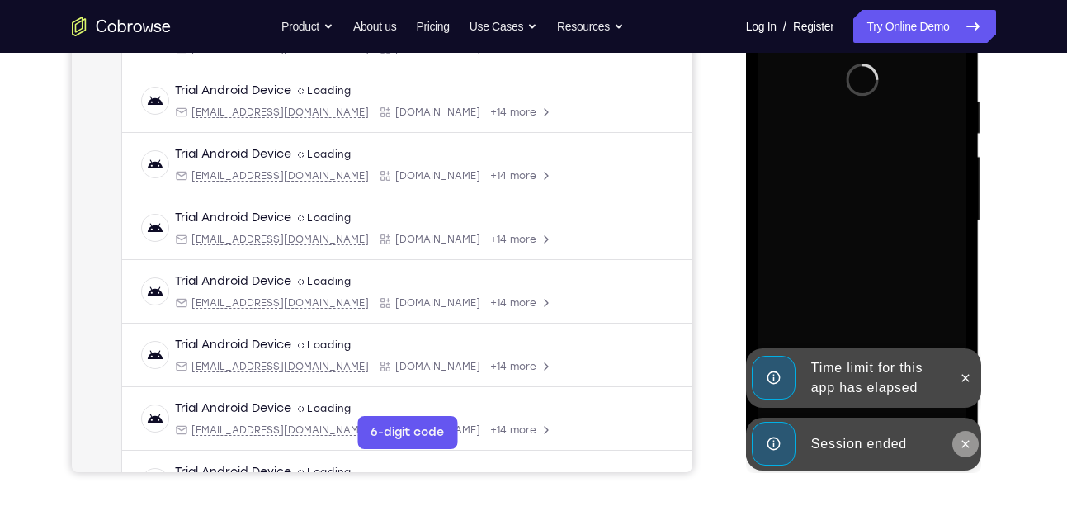
click at [970, 443] on icon at bounding box center [965, 443] width 13 height 13
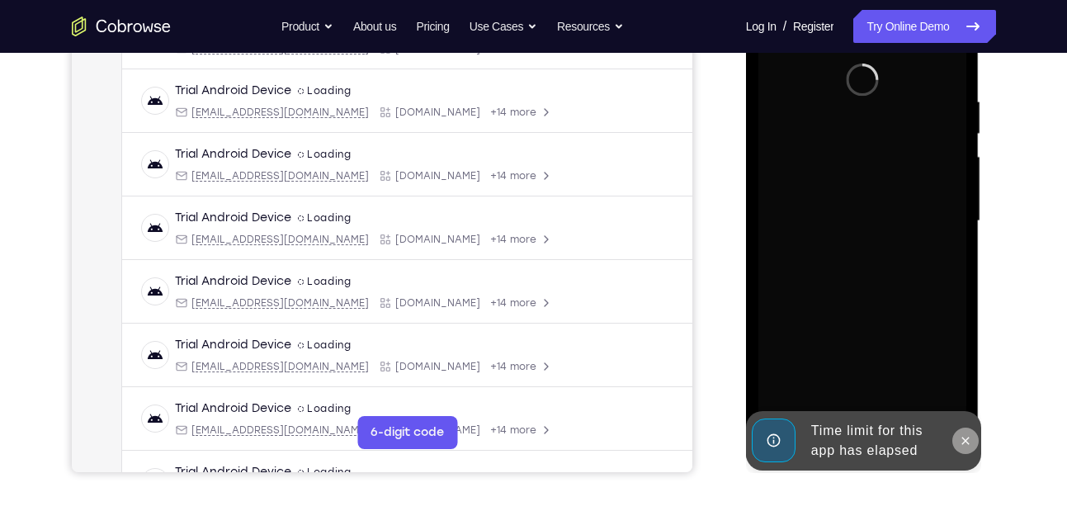
click at [963, 442] on icon at bounding box center [965, 440] width 7 height 7
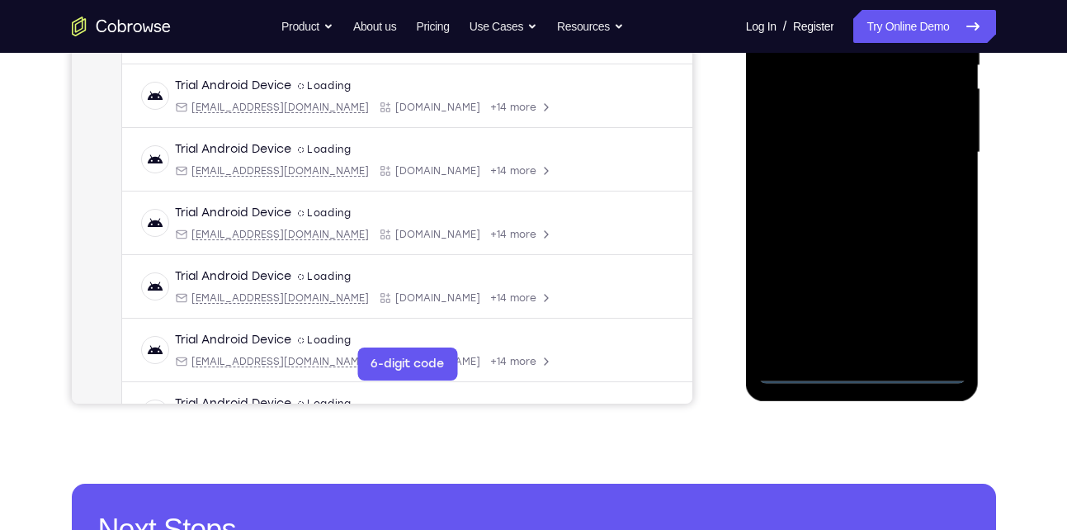
scroll to position [363, 0]
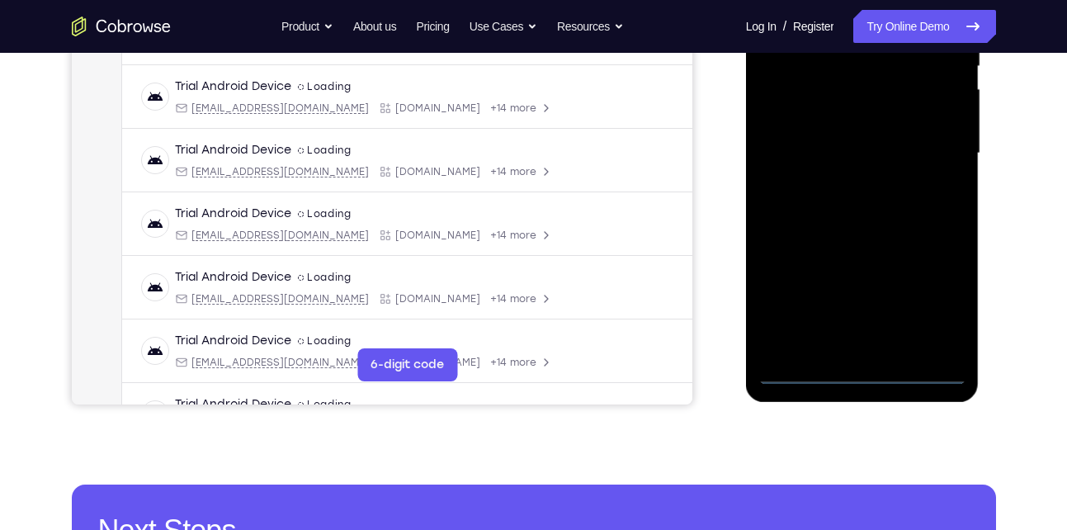
click at [857, 370] on div at bounding box center [863, 153] width 208 height 462
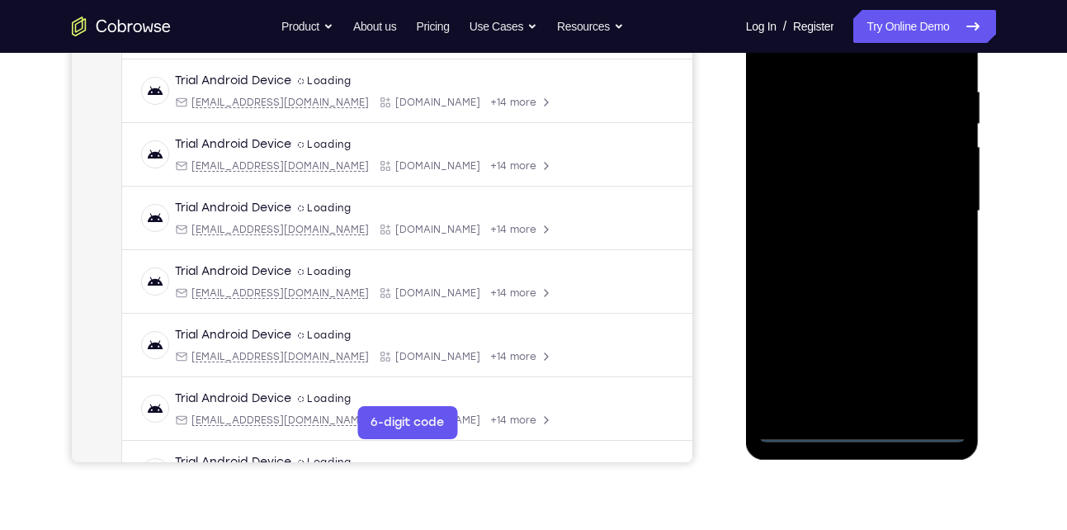
scroll to position [307, 0]
click at [935, 364] on div at bounding box center [863, 210] width 208 height 462
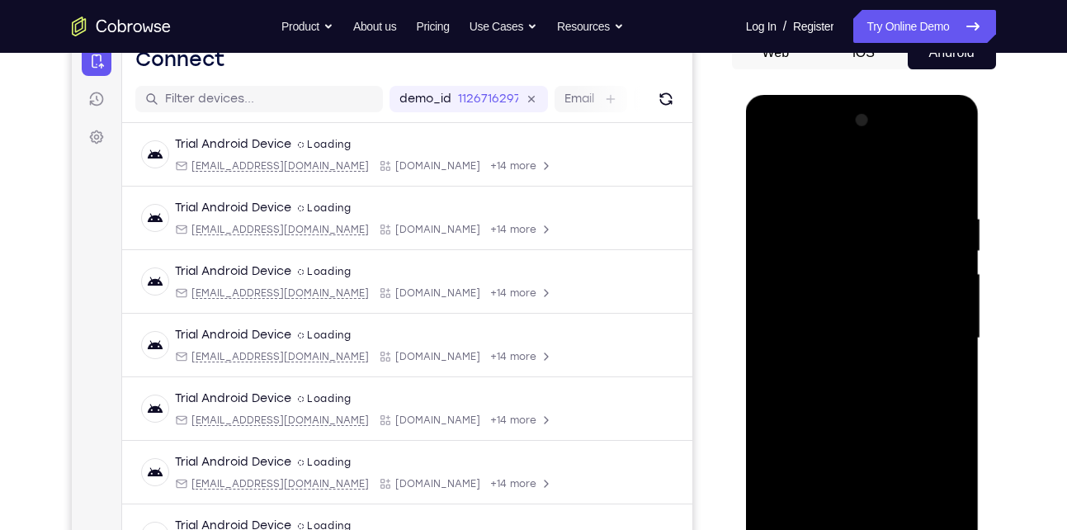
scroll to position [179, 0]
click at [822, 177] on div at bounding box center [863, 337] width 208 height 462
click at [863, 244] on div at bounding box center [863, 337] width 208 height 462
click at [845, 363] on div at bounding box center [863, 337] width 208 height 462
drag, startPoint x: 847, startPoint y: 386, endPoint x: 892, endPoint y: 179, distance: 211.9
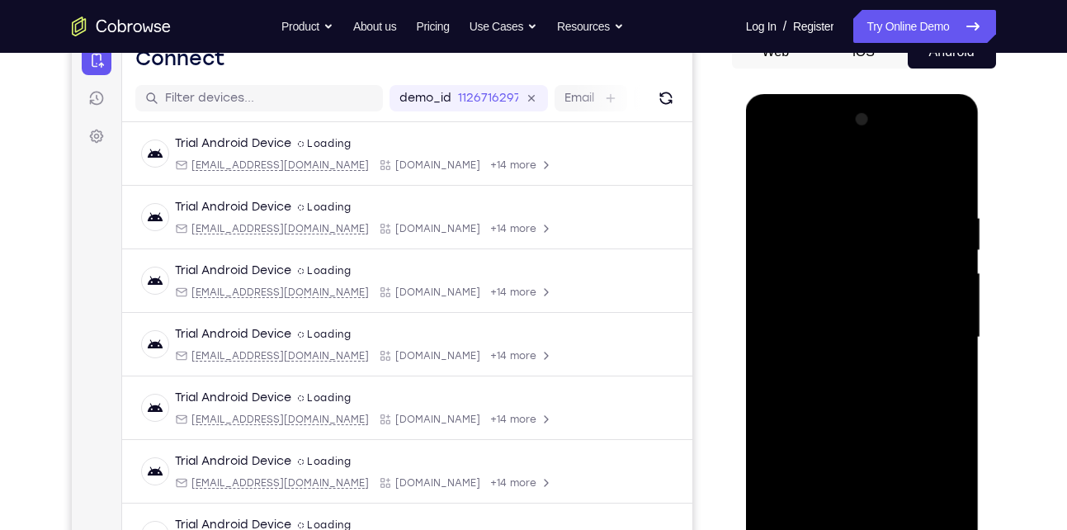
click at [892, 179] on div at bounding box center [863, 337] width 208 height 462
drag, startPoint x: 858, startPoint y: 401, endPoint x: 896, endPoint y: 225, distance: 180.5
click at [896, 225] on div at bounding box center [863, 337] width 208 height 462
drag, startPoint x: 873, startPoint y: 381, endPoint x: 930, endPoint y: 149, distance: 239.0
click at [930, 149] on div at bounding box center [863, 337] width 208 height 462
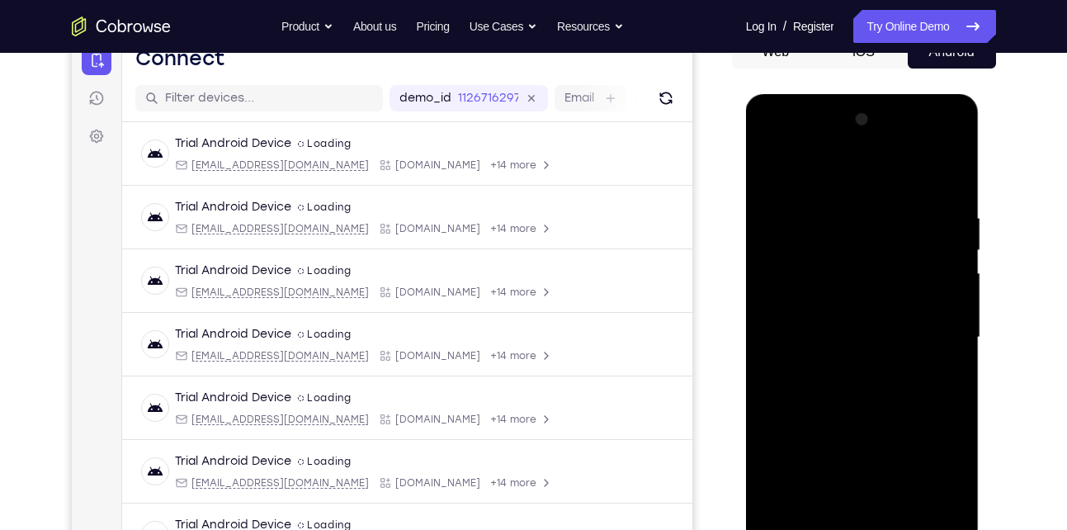
drag, startPoint x: 835, startPoint y: 384, endPoint x: 875, endPoint y: 302, distance: 91.2
click at [875, 302] on div at bounding box center [863, 337] width 208 height 462
click at [869, 404] on div at bounding box center [863, 337] width 208 height 462
drag, startPoint x: 862, startPoint y: 383, endPoint x: 921, endPoint y: 174, distance: 217.1
click at [921, 174] on div at bounding box center [863, 337] width 208 height 462
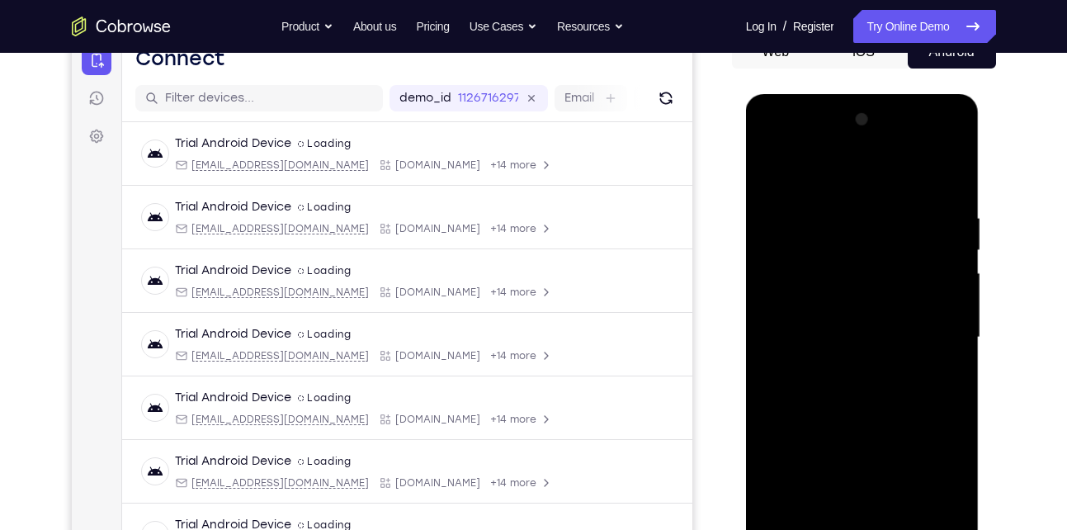
drag, startPoint x: 862, startPoint y: 403, endPoint x: 903, endPoint y: 261, distance: 147.9
click at [903, 261] on div at bounding box center [863, 337] width 208 height 462
drag, startPoint x: 868, startPoint y: 375, endPoint x: 916, endPoint y: 287, distance: 100.1
click at [916, 287] on div at bounding box center [863, 337] width 208 height 462
click at [803, 424] on div at bounding box center [863, 337] width 208 height 462
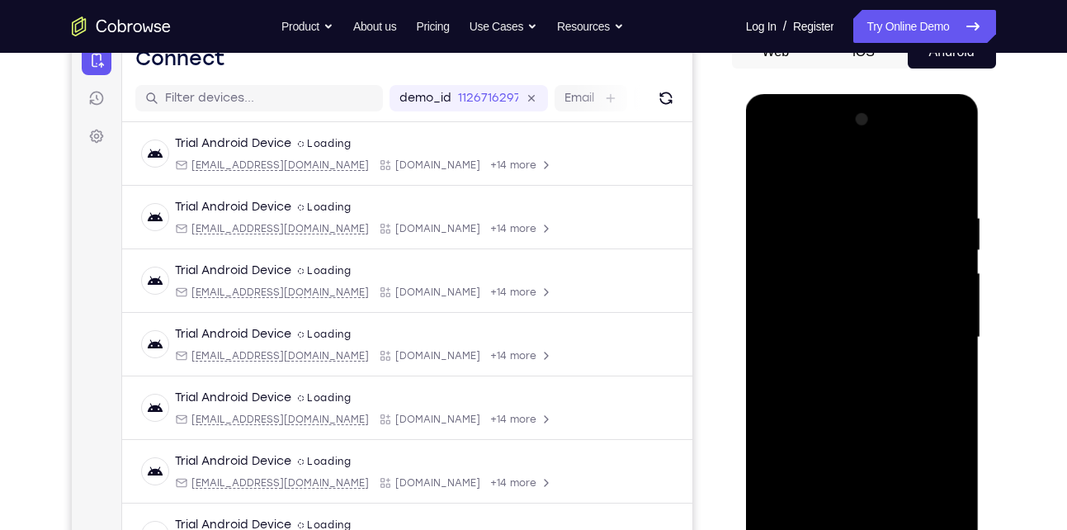
scroll to position [320, 0]
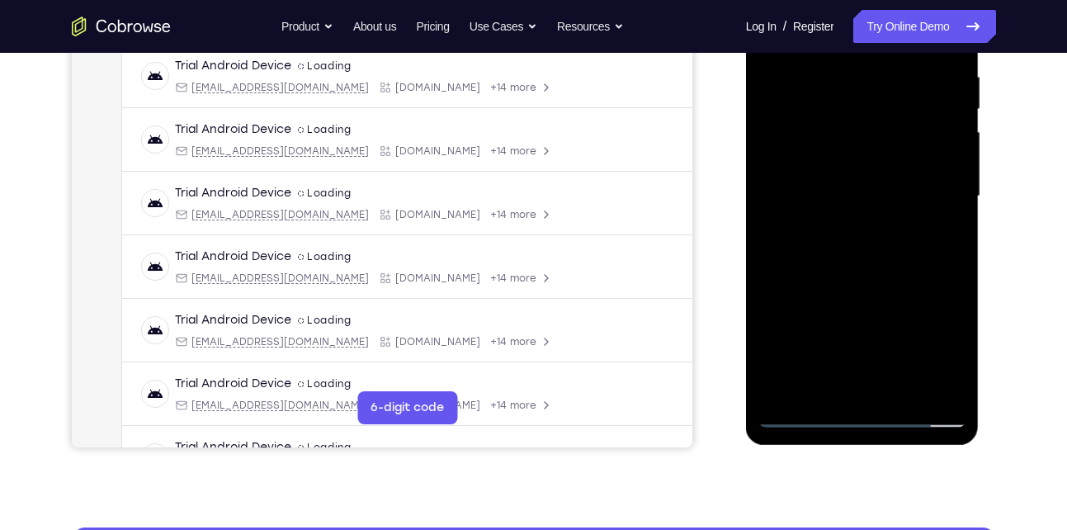
drag, startPoint x: 849, startPoint y: 308, endPoint x: 945, endPoint y: 179, distance: 160.5
click at [945, 179] on div at bounding box center [863, 196] width 208 height 462
drag, startPoint x: 847, startPoint y: 299, endPoint x: 947, endPoint y: 158, distance: 172.2
click at [947, 158] on div at bounding box center [863, 196] width 208 height 462
drag, startPoint x: 863, startPoint y: 262, endPoint x: 907, endPoint y: 206, distance: 71.2
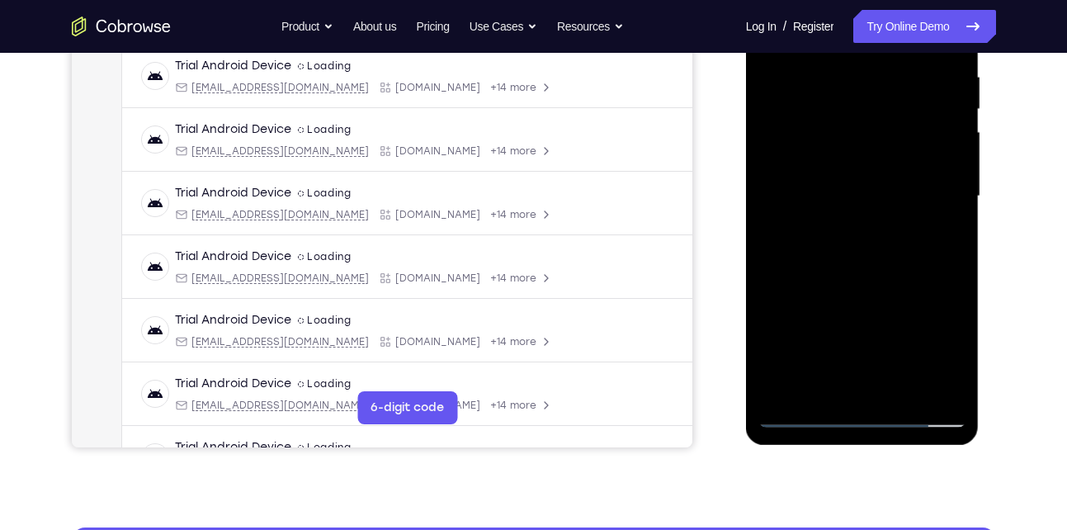
click at [907, 206] on div at bounding box center [863, 196] width 208 height 462
click at [960, 329] on div at bounding box center [863, 196] width 208 height 462
drag, startPoint x: 853, startPoint y: 310, endPoint x: 894, endPoint y: 245, distance: 76.5
click at [894, 245] on div at bounding box center [863, 196] width 208 height 462
click at [859, 296] on div at bounding box center [863, 196] width 208 height 462
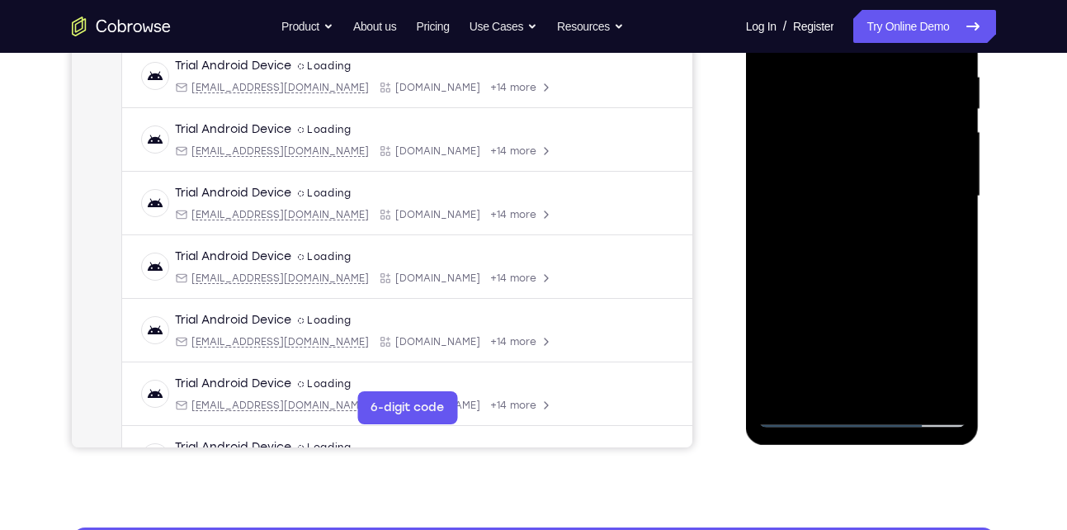
drag, startPoint x: 848, startPoint y: 323, endPoint x: 862, endPoint y: 287, distance: 38.2
click at [862, 287] on div at bounding box center [863, 196] width 208 height 462
drag, startPoint x: 841, startPoint y: 338, endPoint x: 899, endPoint y: 235, distance: 118.3
click at [899, 235] on div at bounding box center [863, 196] width 208 height 462
drag, startPoint x: 842, startPoint y: 346, endPoint x: 887, endPoint y: 258, distance: 98.2
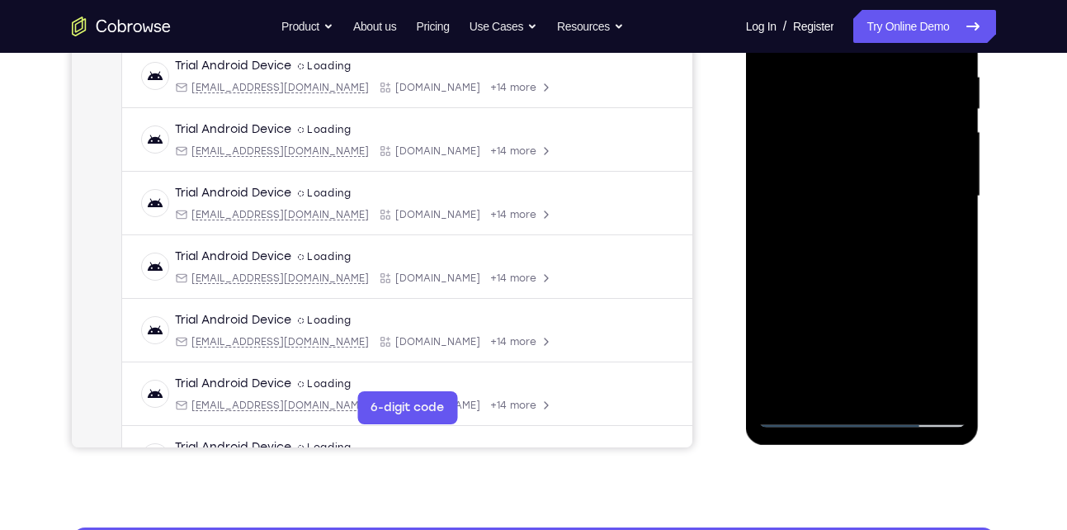
click at [887, 258] on div at bounding box center [863, 196] width 208 height 462
drag, startPoint x: 850, startPoint y: 320, endPoint x: 878, endPoint y: 228, distance: 96.6
click at [878, 228] on div at bounding box center [863, 196] width 208 height 462
drag, startPoint x: 860, startPoint y: 321, endPoint x: 886, endPoint y: 280, distance: 48.6
click at [886, 280] on div at bounding box center [863, 196] width 208 height 462
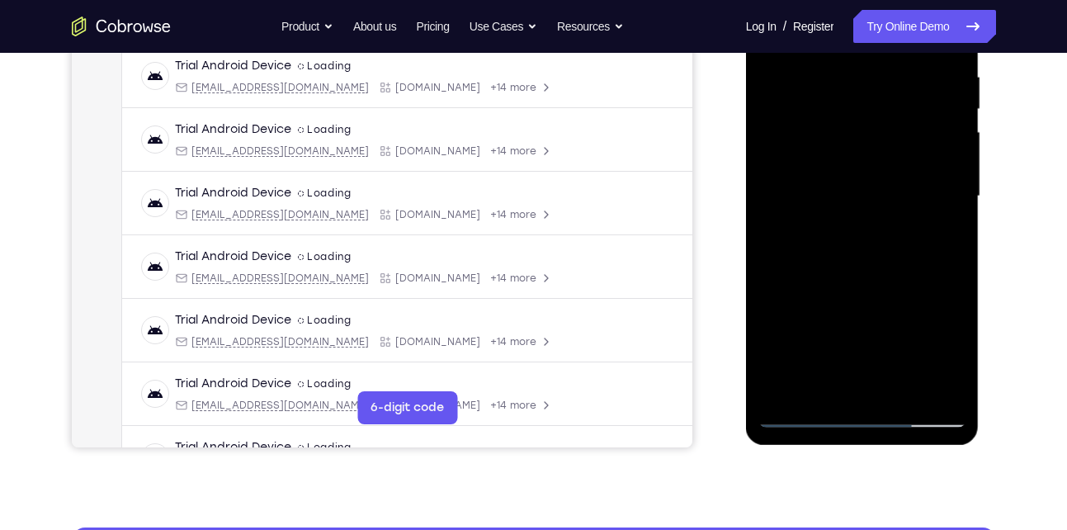
drag, startPoint x: 864, startPoint y: 319, endPoint x: 907, endPoint y: 241, distance: 89.4
click at [907, 241] on div at bounding box center [863, 196] width 208 height 462
drag, startPoint x: 863, startPoint y: 324, endPoint x: 913, endPoint y: 233, distance: 103.4
click at [913, 233] on div at bounding box center [863, 196] width 208 height 462
drag, startPoint x: 858, startPoint y: 336, endPoint x: 933, endPoint y: 212, distance: 144.4
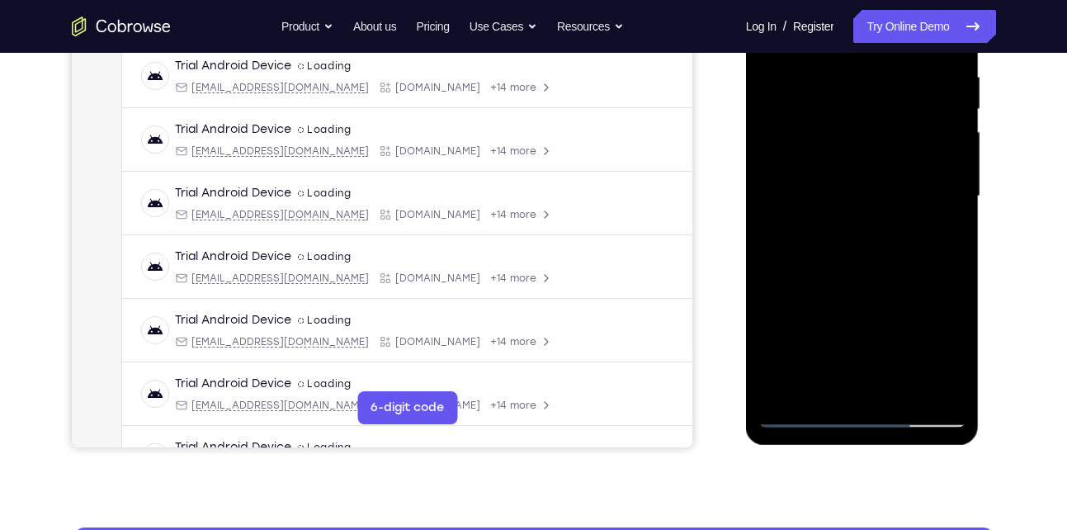
click at [933, 212] on div at bounding box center [863, 196] width 208 height 462
drag, startPoint x: 863, startPoint y: 345, endPoint x: 920, endPoint y: 221, distance: 136.6
click at [920, 221] on div at bounding box center [863, 196] width 208 height 462
drag, startPoint x: 850, startPoint y: 348, endPoint x: 910, endPoint y: 234, distance: 128.9
click at [910, 234] on div at bounding box center [863, 196] width 208 height 462
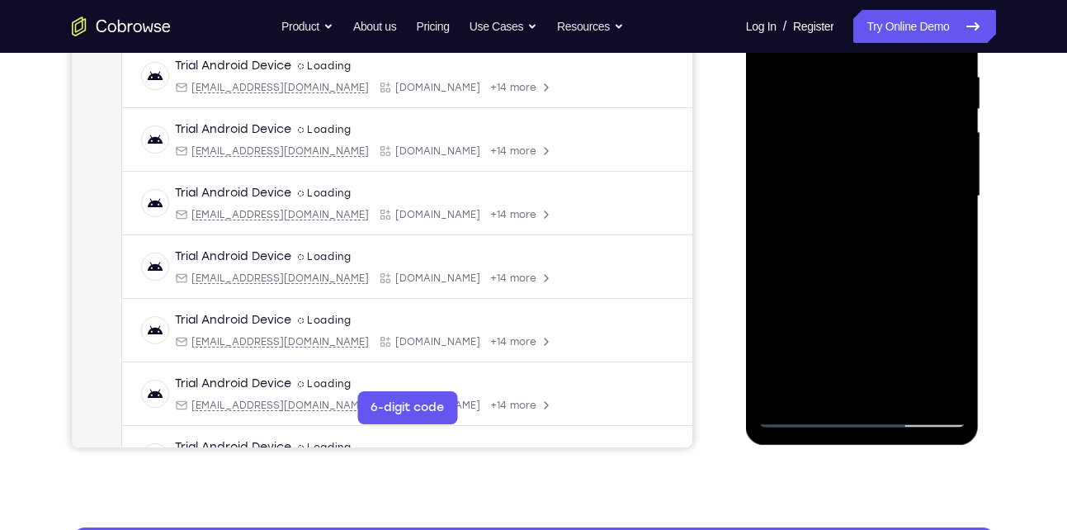
scroll to position [409, 0]
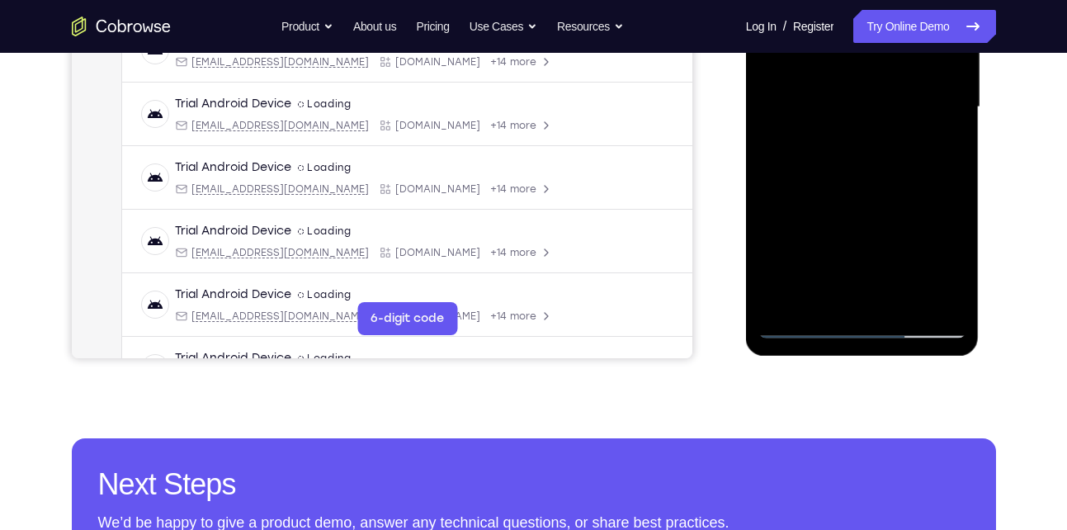
click at [804, 324] on div at bounding box center [863, 107] width 208 height 462
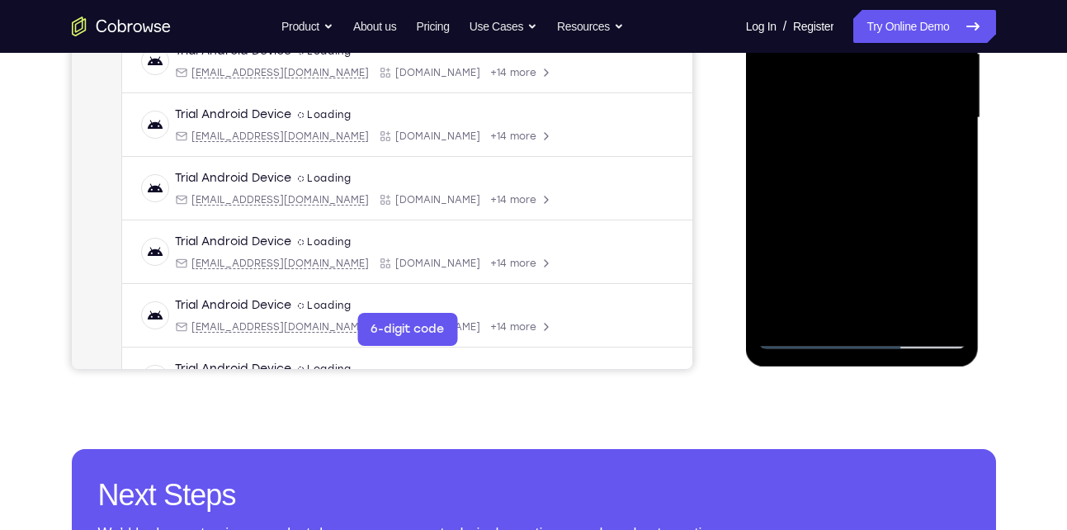
scroll to position [400, 0]
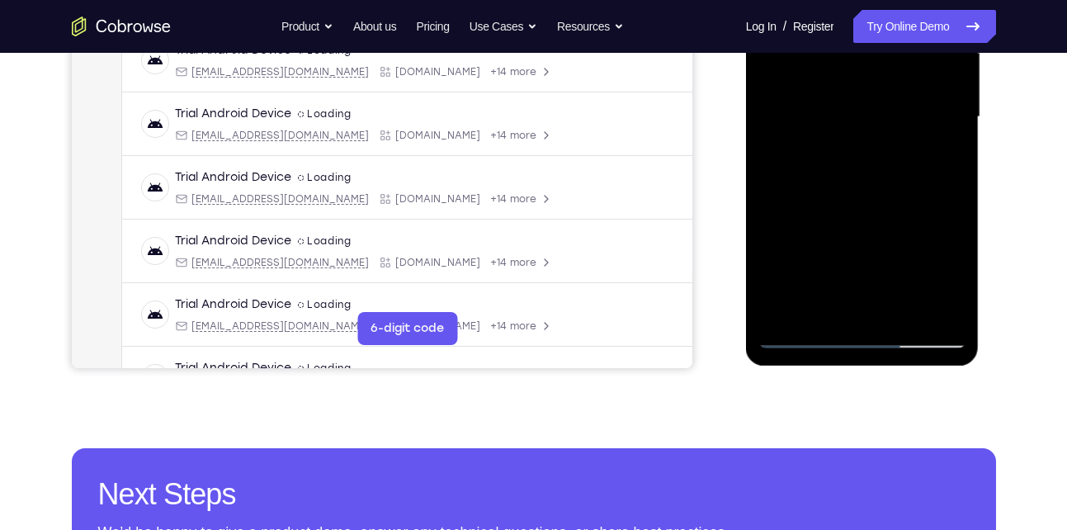
drag, startPoint x: 855, startPoint y: 251, endPoint x: 892, endPoint y: 177, distance: 82.3
click at [892, 177] on div at bounding box center [863, 117] width 208 height 462
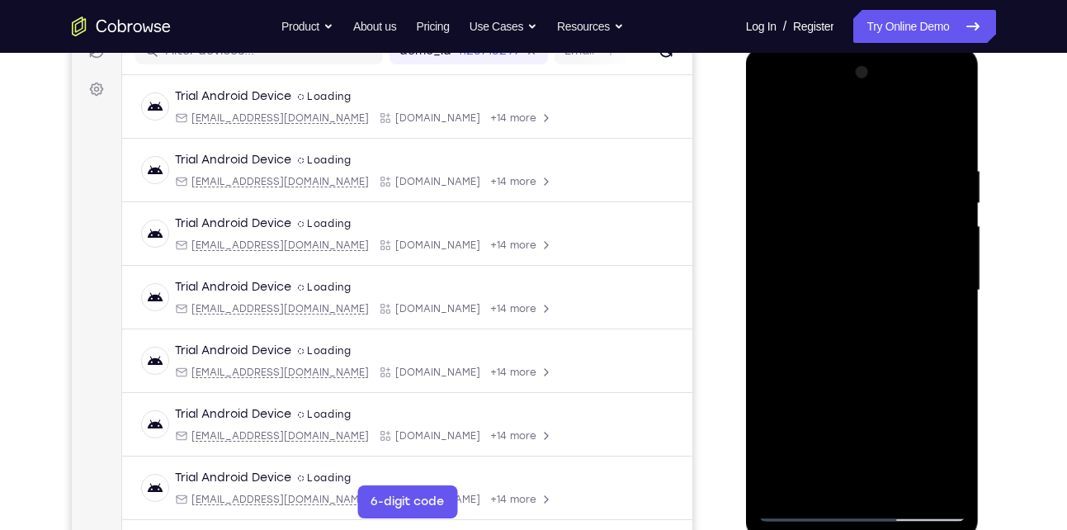
scroll to position [225, 0]
click at [844, 206] on div at bounding box center [863, 291] width 208 height 462
drag, startPoint x: 830, startPoint y: 291, endPoint x: 843, endPoint y: 267, distance: 27.3
click at [843, 267] on div at bounding box center [863, 291] width 208 height 462
click at [863, 273] on div at bounding box center [863, 291] width 208 height 462
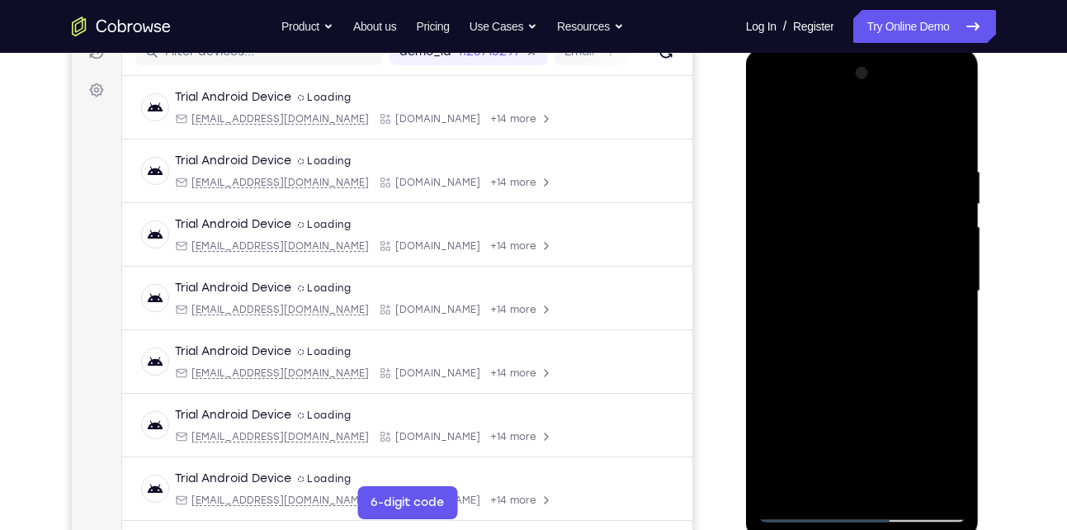
drag, startPoint x: 842, startPoint y: 343, endPoint x: 928, endPoint y: 168, distance: 194.9
click at [928, 168] on div at bounding box center [863, 291] width 208 height 462
drag, startPoint x: 822, startPoint y: 384, endPoint x: 910, endPoint y: 209, distance: 196.0
click at [910, 209] on div at bounding box center [863, 291] width 208 height 462
drag, startPoint x: 824, startPoint y: 385, endPoint x: 915, endPoint y: 194, distance: 211.2
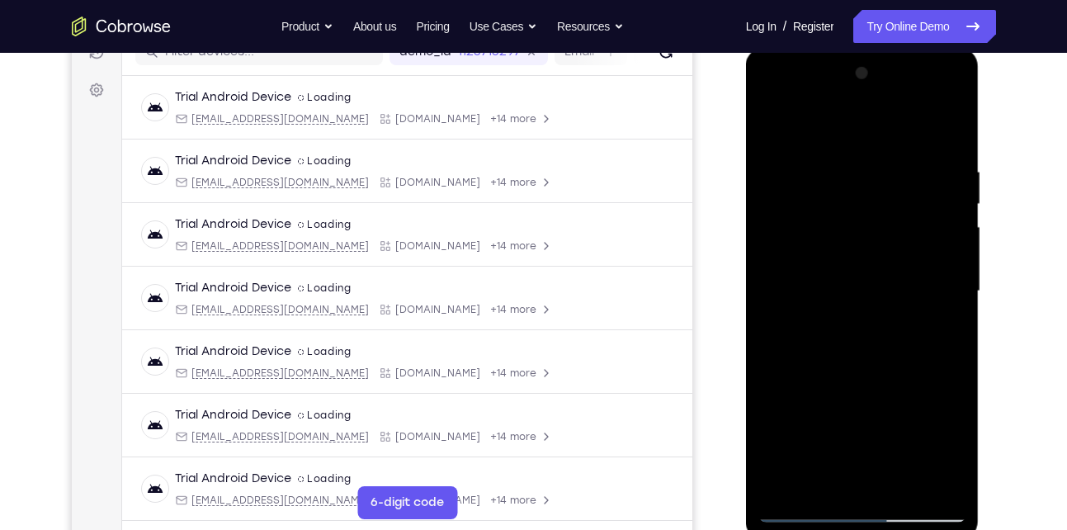
click at [915, 194] on div at bounding box center [863, 291] width 208 height 462
drag, startPoint x: 827, startPoint y: 374, endPoint x: 897, endPoint y: 243, distance: 148.8
click at [897, 243] on div at bounding box center [863, 291] width 208 height 462
drag, startPoint x: 821, startPoint y: 412, endPoint x: 881, endPoint y: 266, distance: 157.7
click at [881, 266] on div at bounding box center [863, 291] width 208 height 462
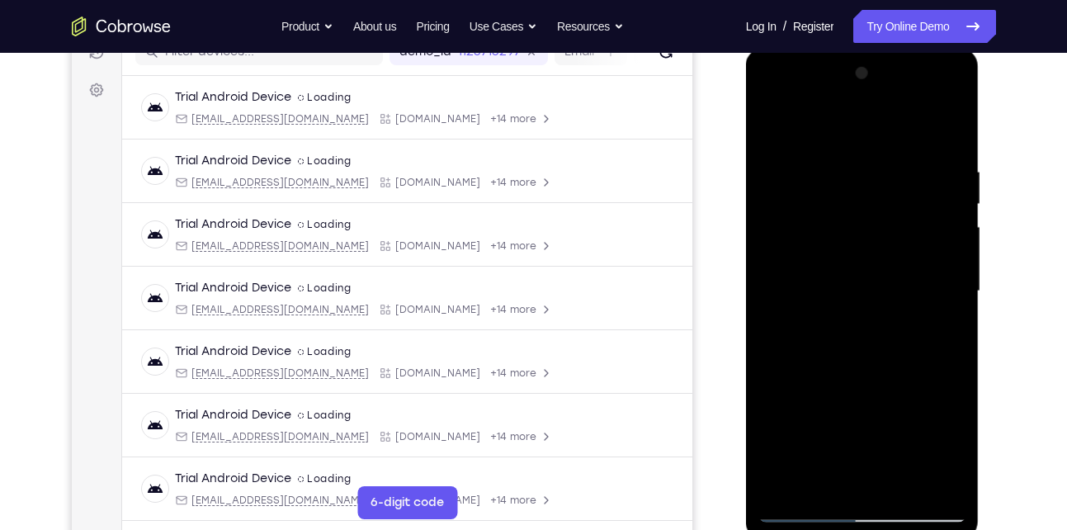
drag, startPoint x: 862, startPoint y: 353, endPoint x: 899, endPoint y: 281, distance: 81.6
click at [899, 281] on div at bounding box center [863, 291] width 208 height 462
drag, startPoint x: 854, startPoint y: 388, endPoint x: 907, endPoint y: 270, distance: 129.7
click at [907, 270] on div at bounding box center [863, 291] width 208 height 462
drag, startPoint x: 877, startPoint y: 351, endPoint x: 911, endPoint y: 291, distance: 69.1
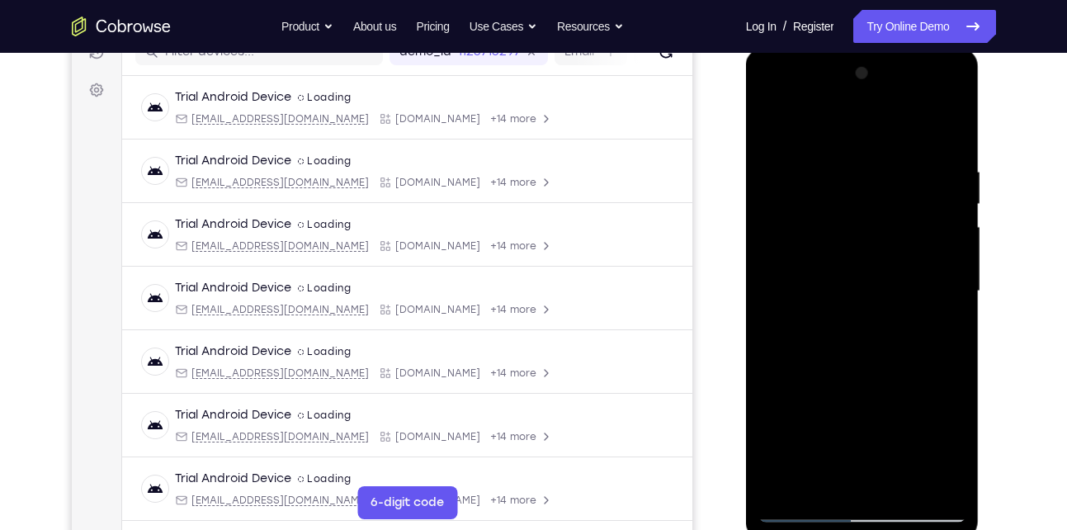
click at [911, 291] on div at bounding box center [863, 291] width 208 height 462
drag, startPoint x: 892, startPoint y: 317, endPoint x: 932, endPoint y: 248, distance: 79.1
click at [932, 248] on div at bounding box center [863, 291] width 208 height 462
drag, startPoint x: 856, startPoint y: 367, endPoint x: 906, endPoint y: 269, distance: 109.7
click at [906, 269] on div at bounding box center [863, 291] width 208 height 462
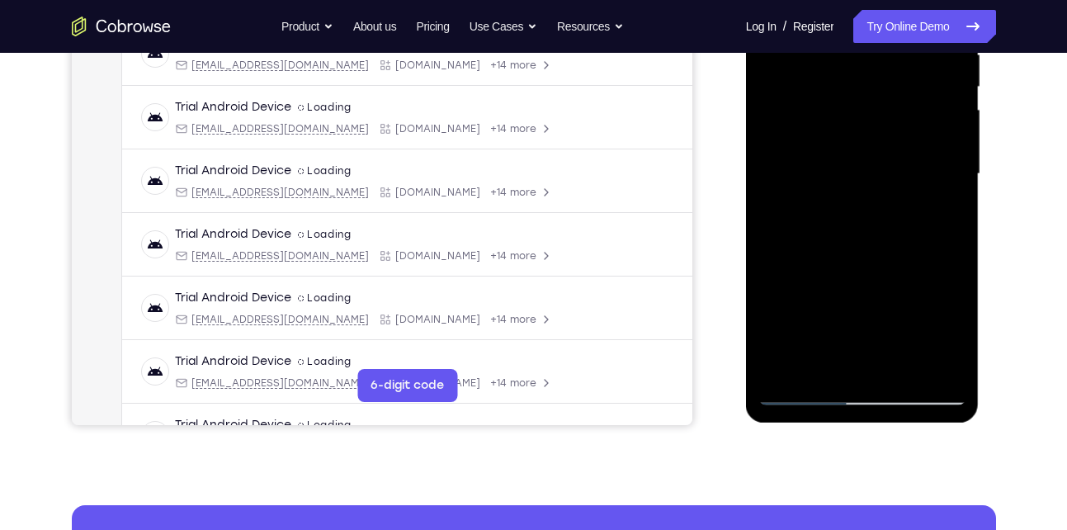
scroll to position [346, 0]
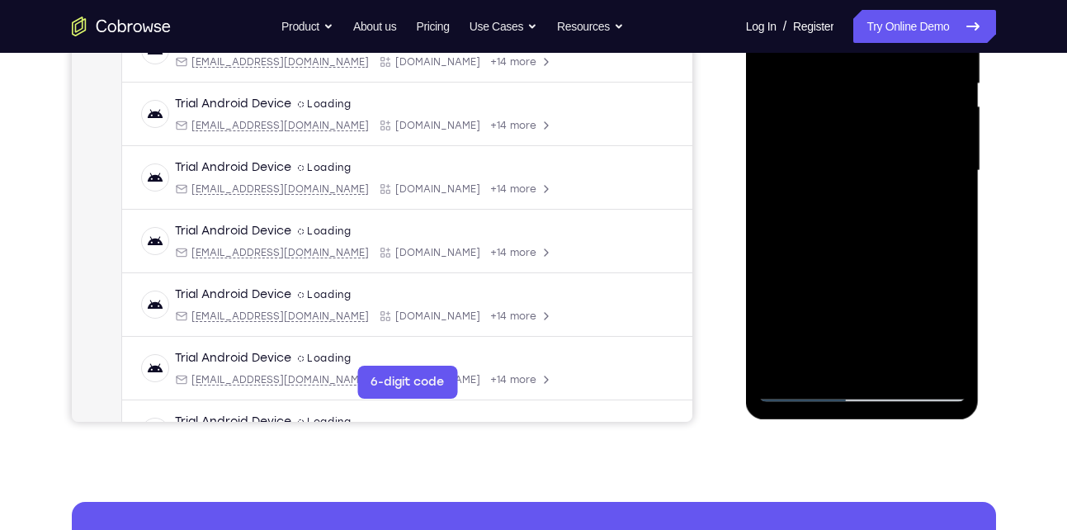
click at [802, 393] on div at bounding box center [863, 171] width 208 height 462
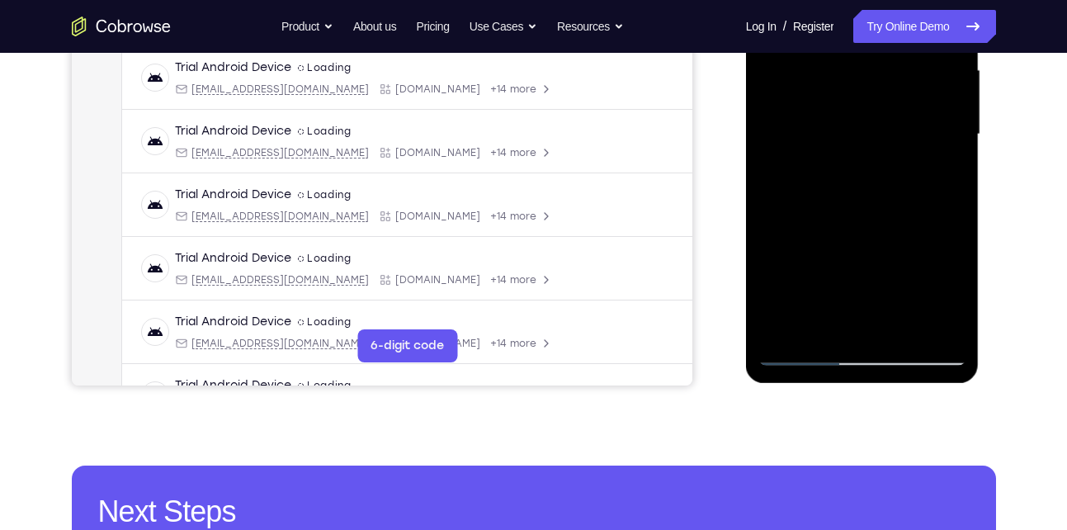
scroll to position [383, 0]
click at [863, 355] on div at bounding box center [863, 134] width 208 height 462
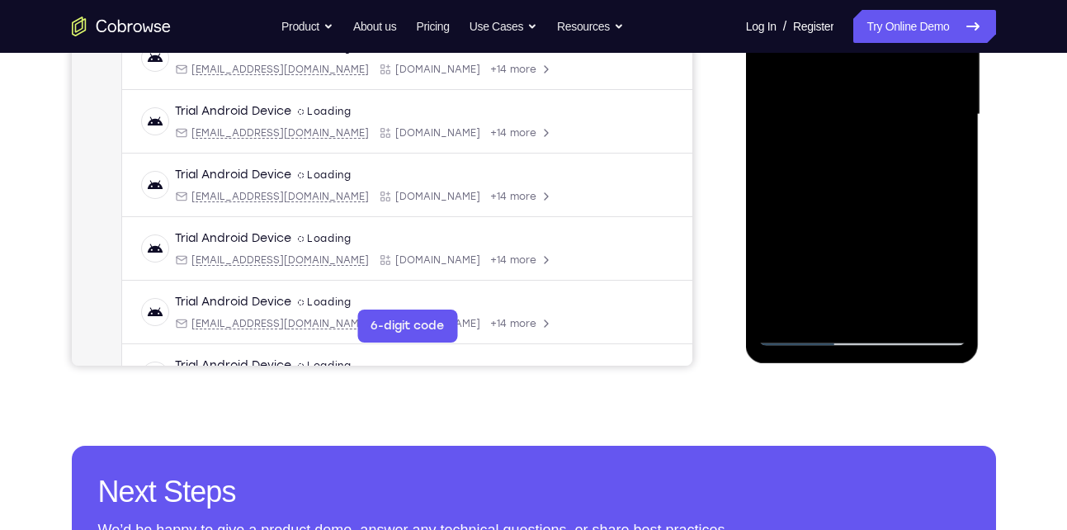
scroll to position [424, 0]
